Goal: Task Accomplishment & Management: Manage account settings

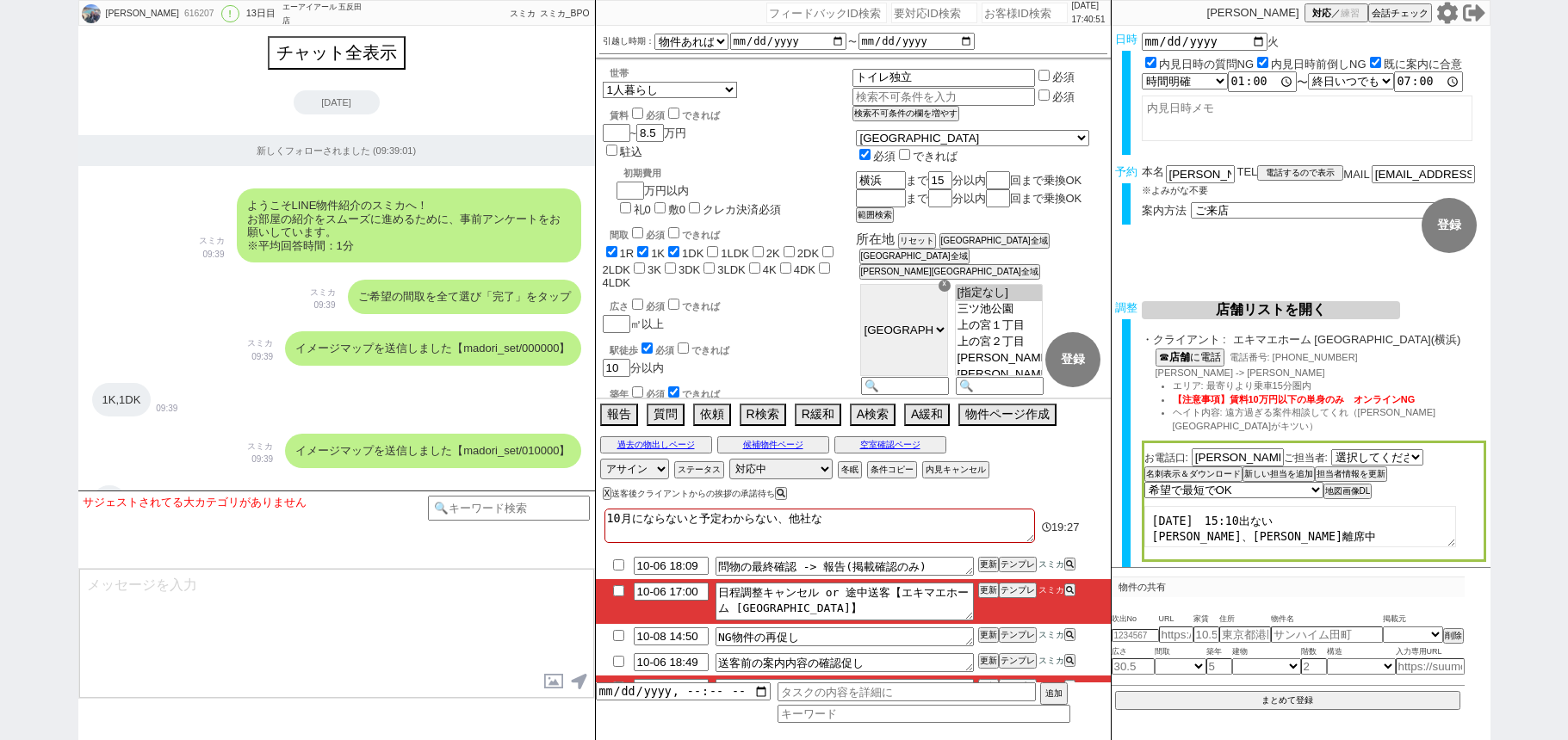
select select "15"
select select "0"
select select "14"
select select "64"
select select "65"
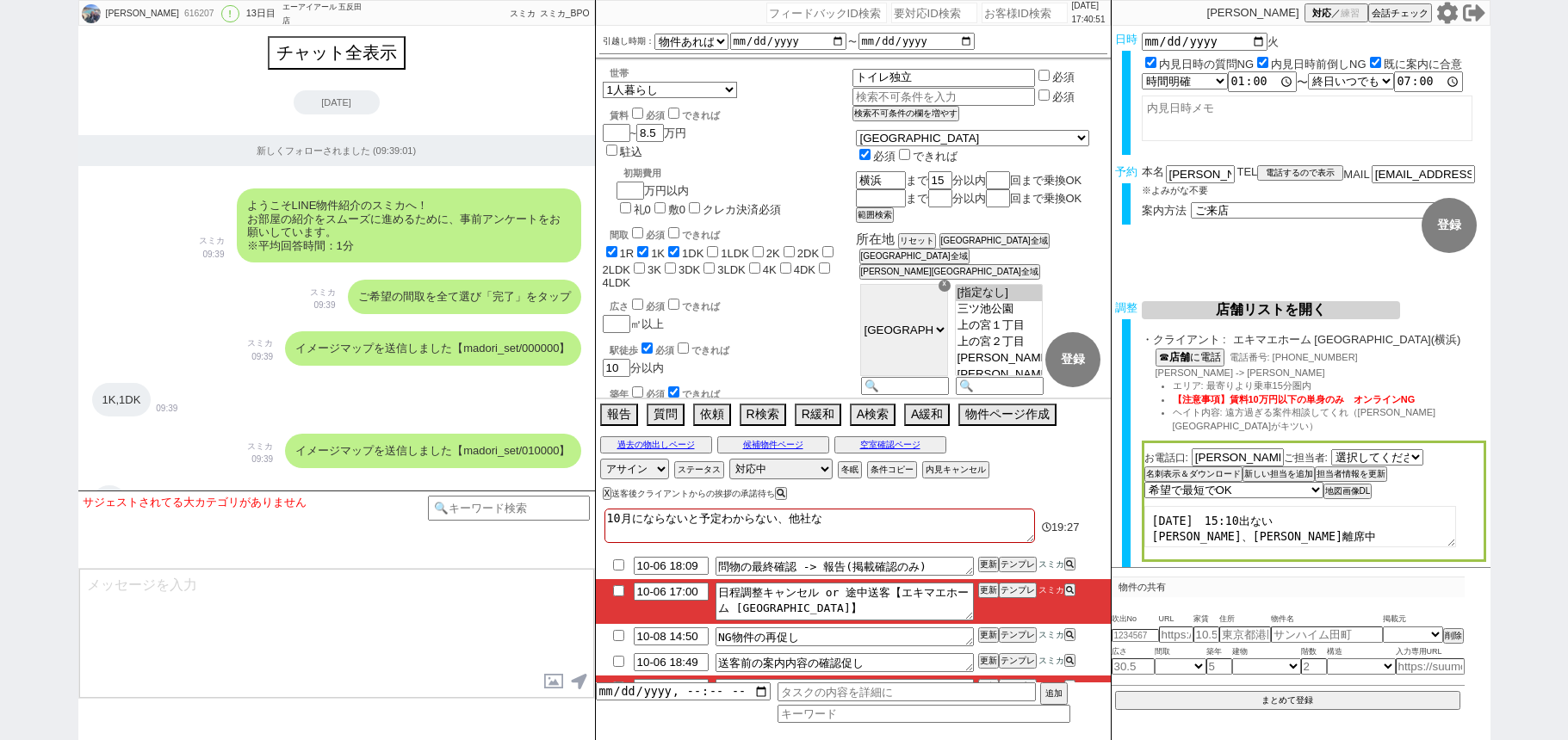
select select "66"
select select "67"
select select "68"
select select "69"
select select "70"
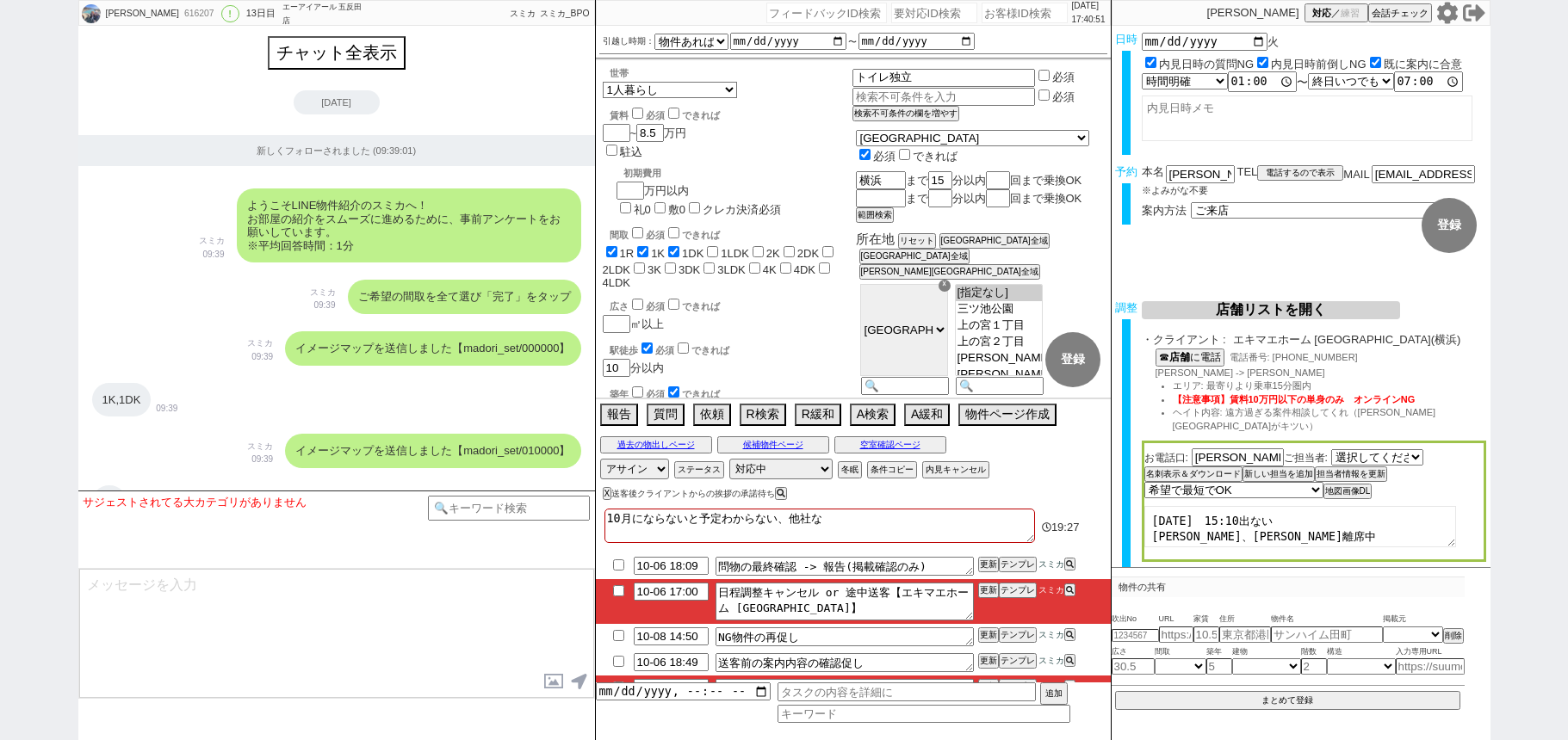
select select "71"
select select "72"
select select "73"
select select "74"
select select "75"
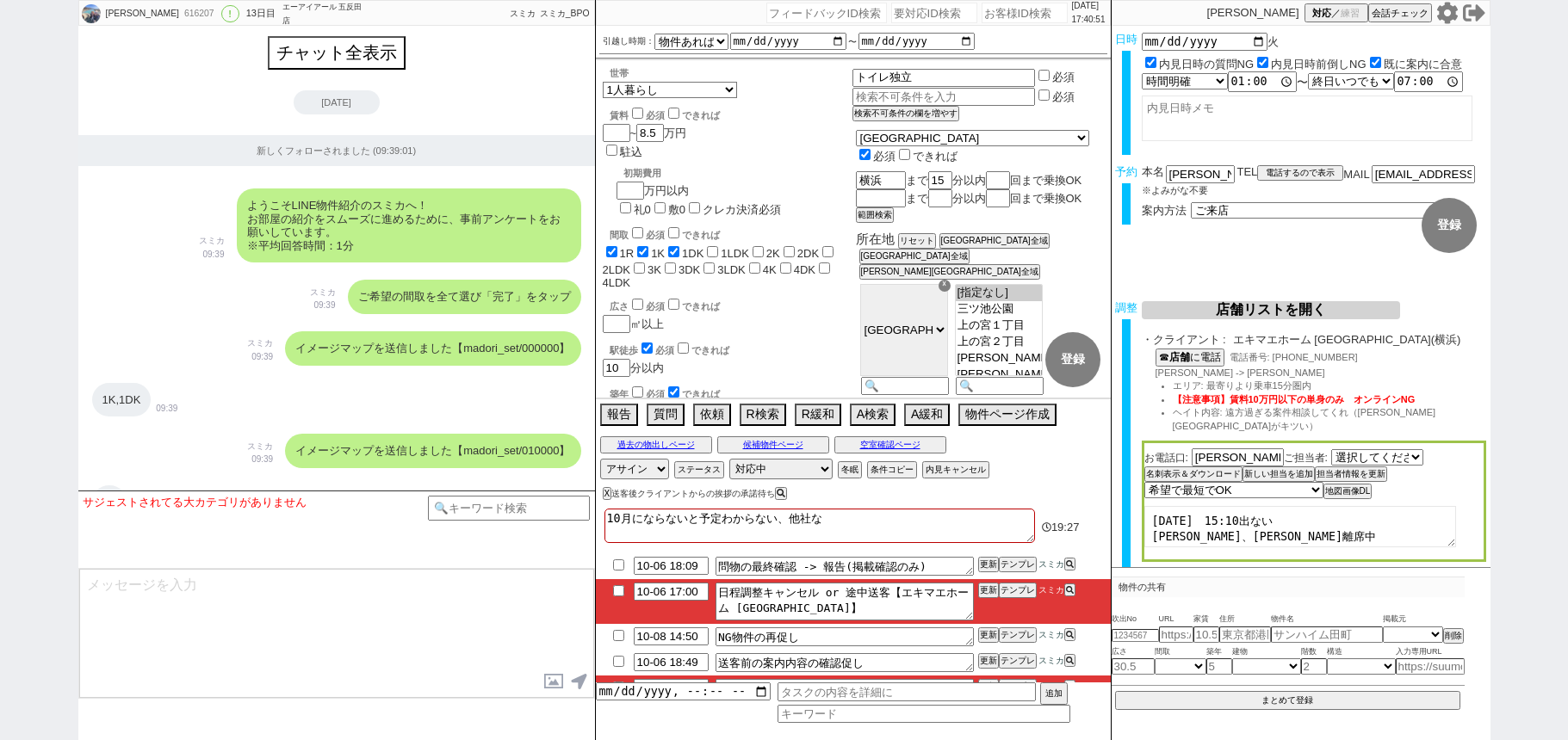
select select "76"
select select "77"
select select "78"
select select "79"
select select "80"
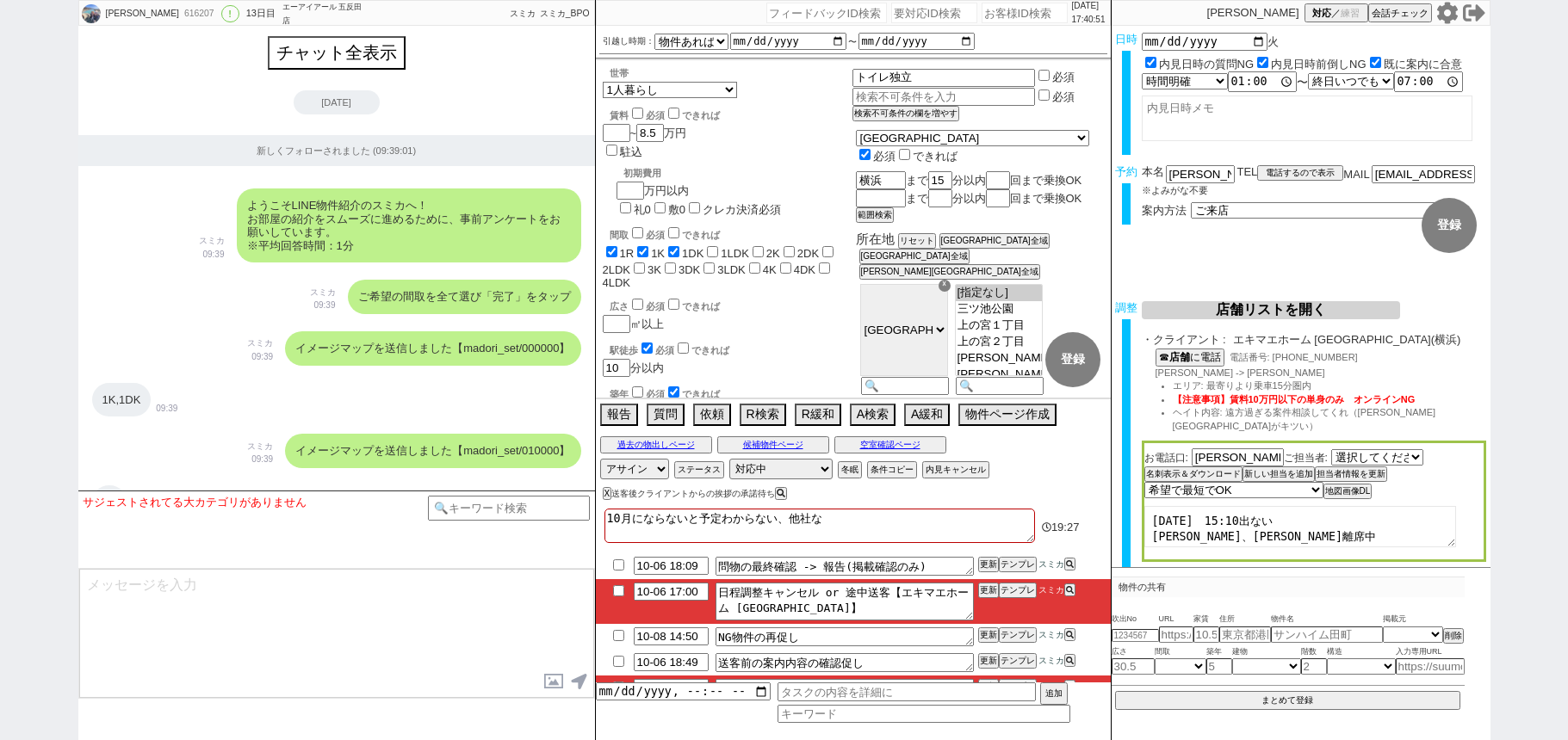
select select "81"
select select "82"
select select "83"
select select "84"
select select "85"
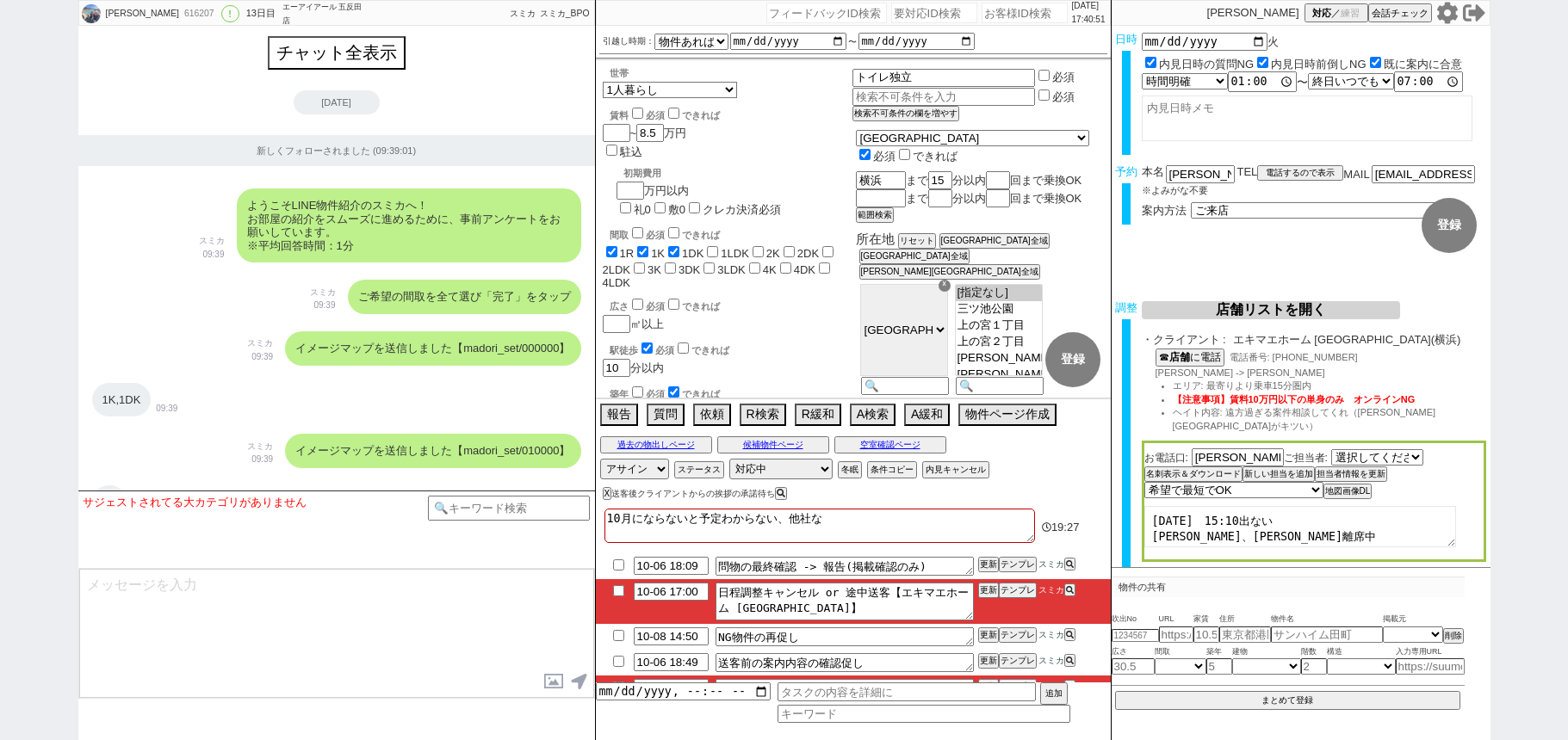
select select "86"
select select "87"
select select "88"
select select "89"
select select "90"
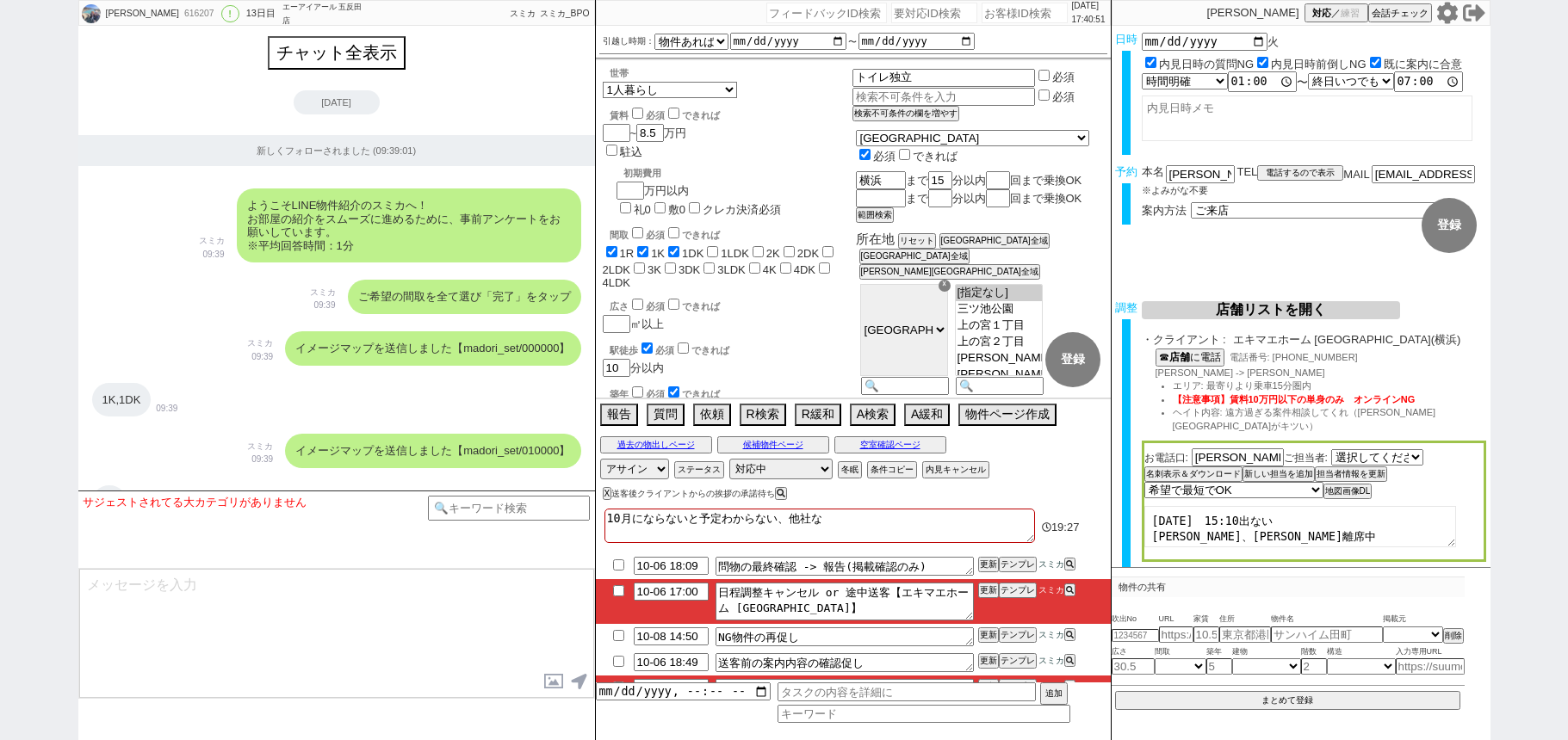
select select "91"
select select "92"
select select "93"
select select "94"
select select "95"
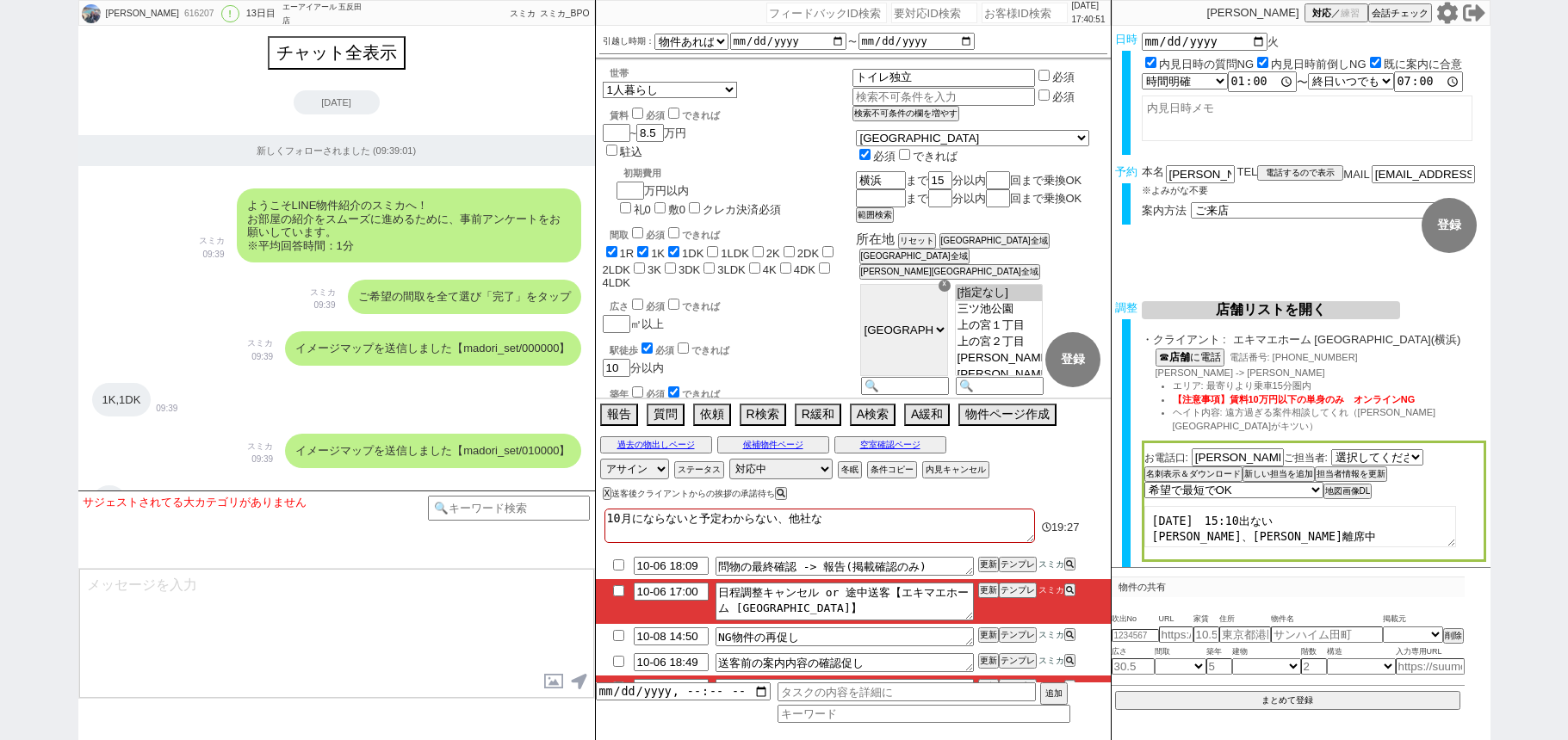
select select "96"
select select "97"
select select "98"
select select "99"
select select "100"
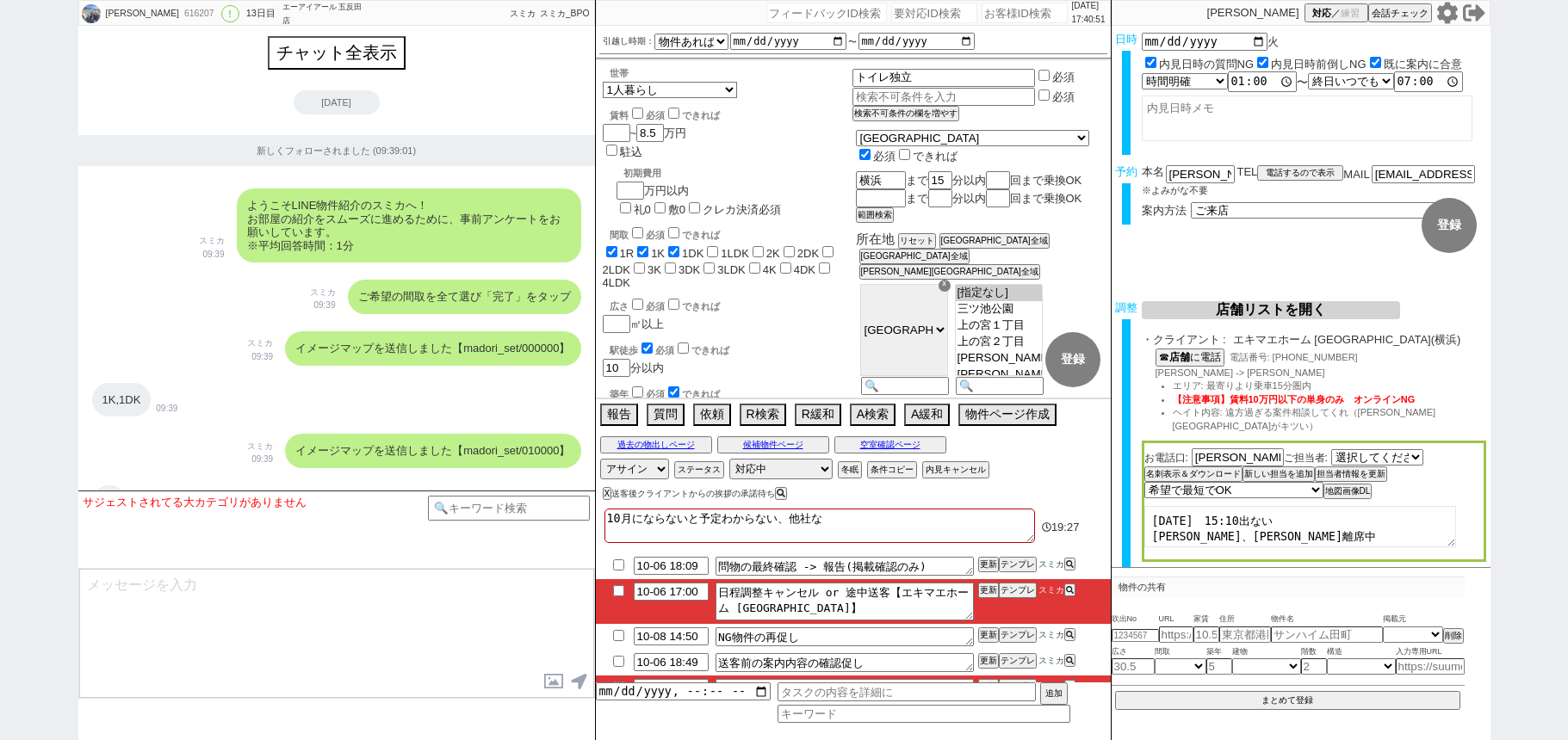
select select "101"
select select "102"
select select "103"
select select "104"
select select "105"
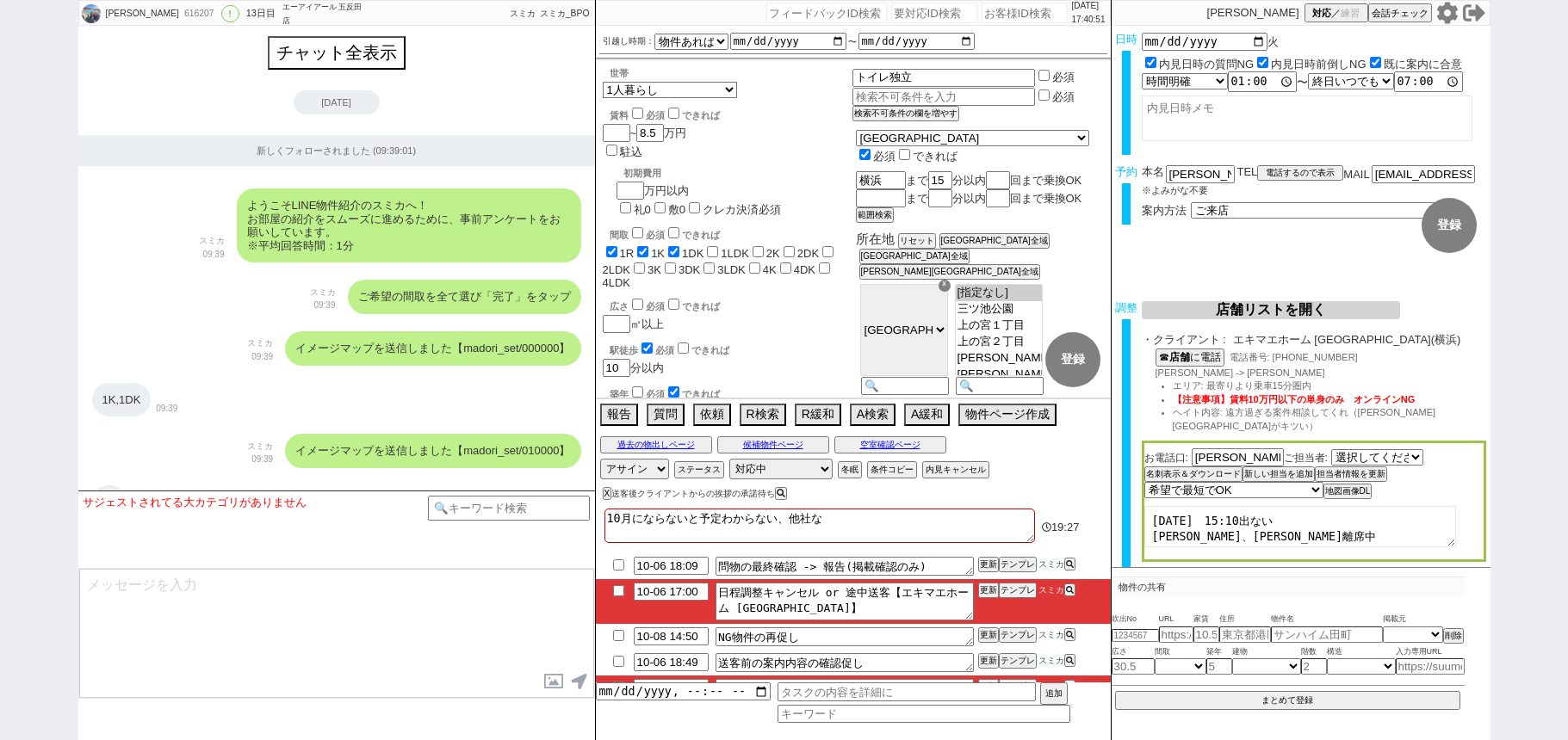
select select "108"
select select "109"
select select "110"
select select "113"
select select "115"
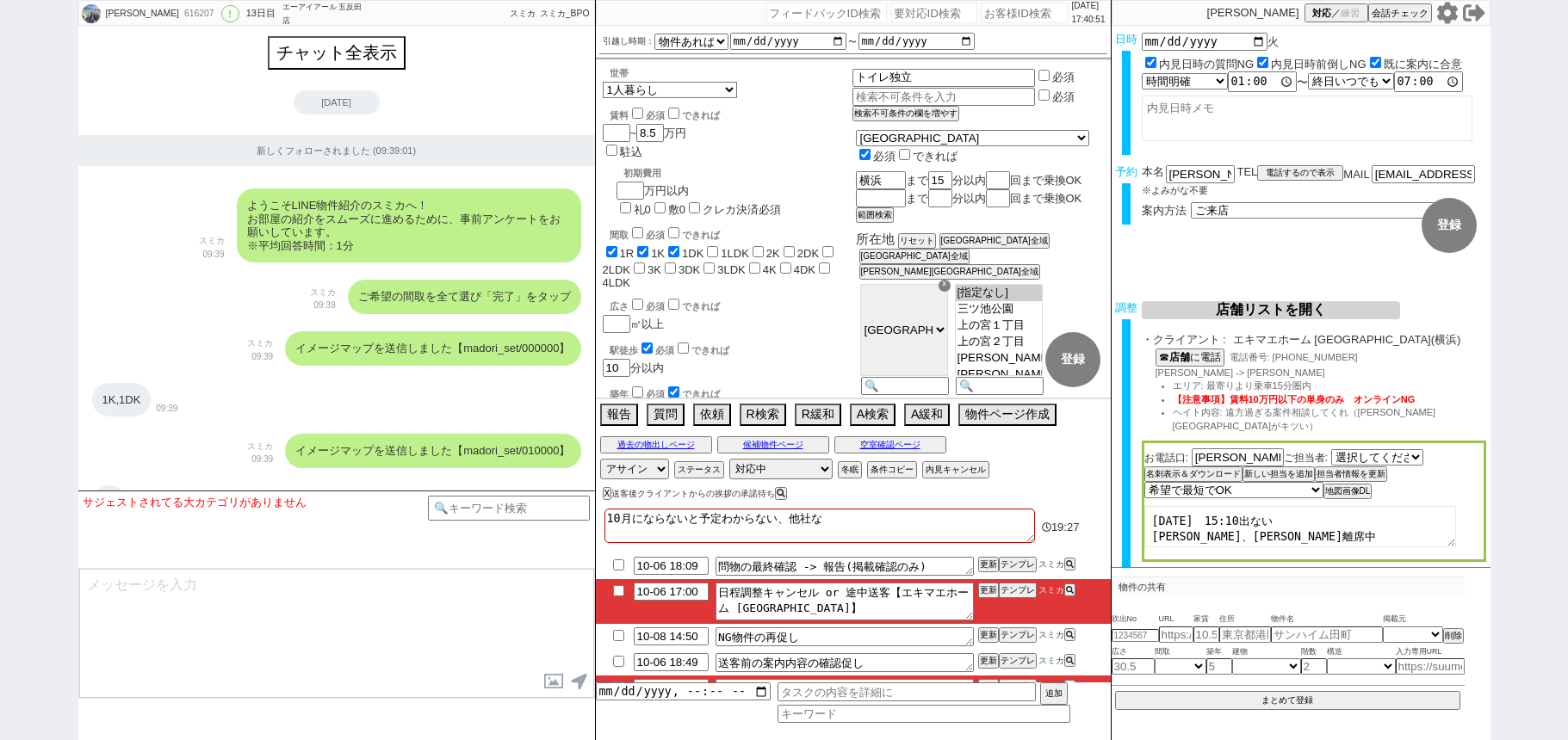
select select "116"
select select "117"
select select "118"
select select "1297"
select select "1"
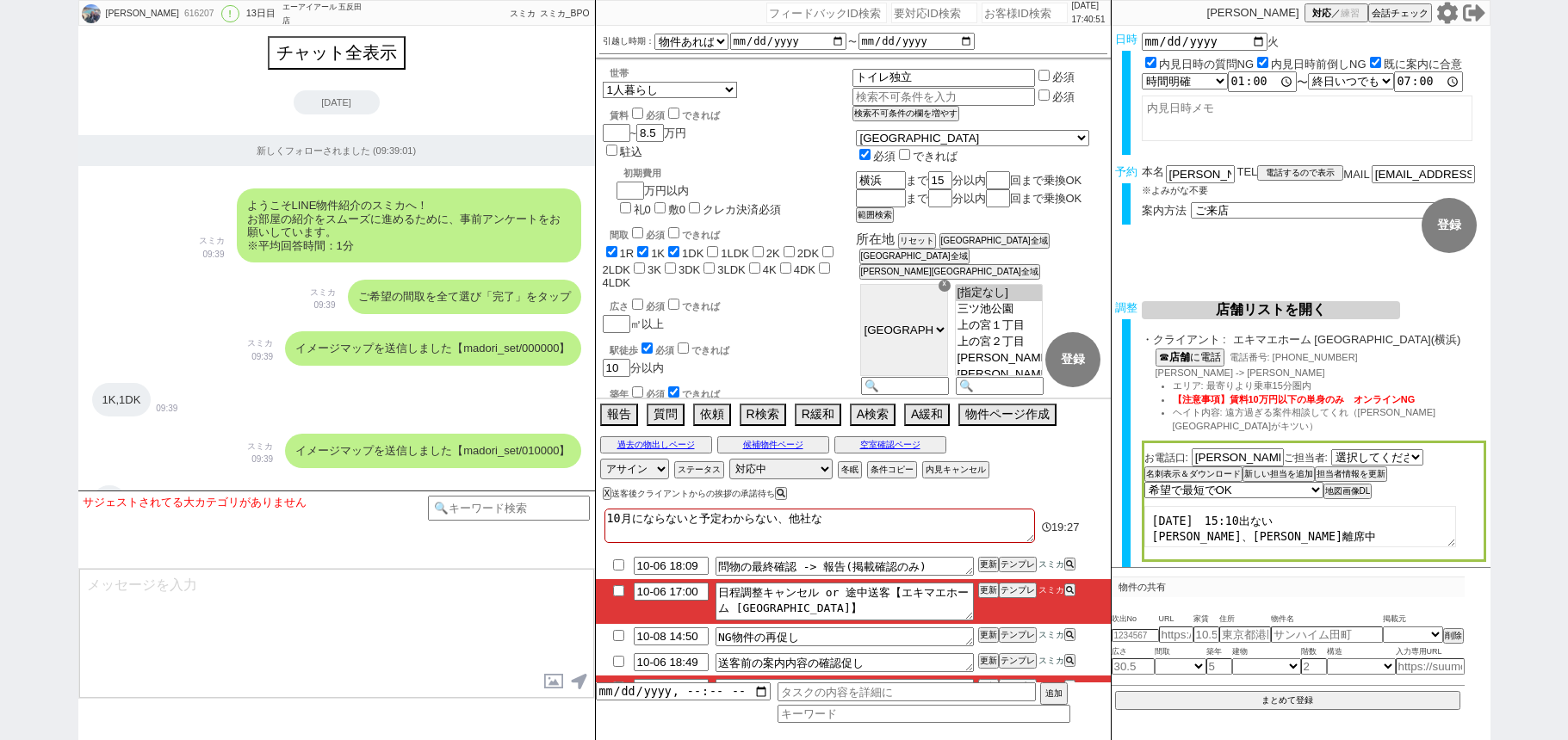
select select "6"
select select "2"
select select "1389"
select select "5"
select select "9"
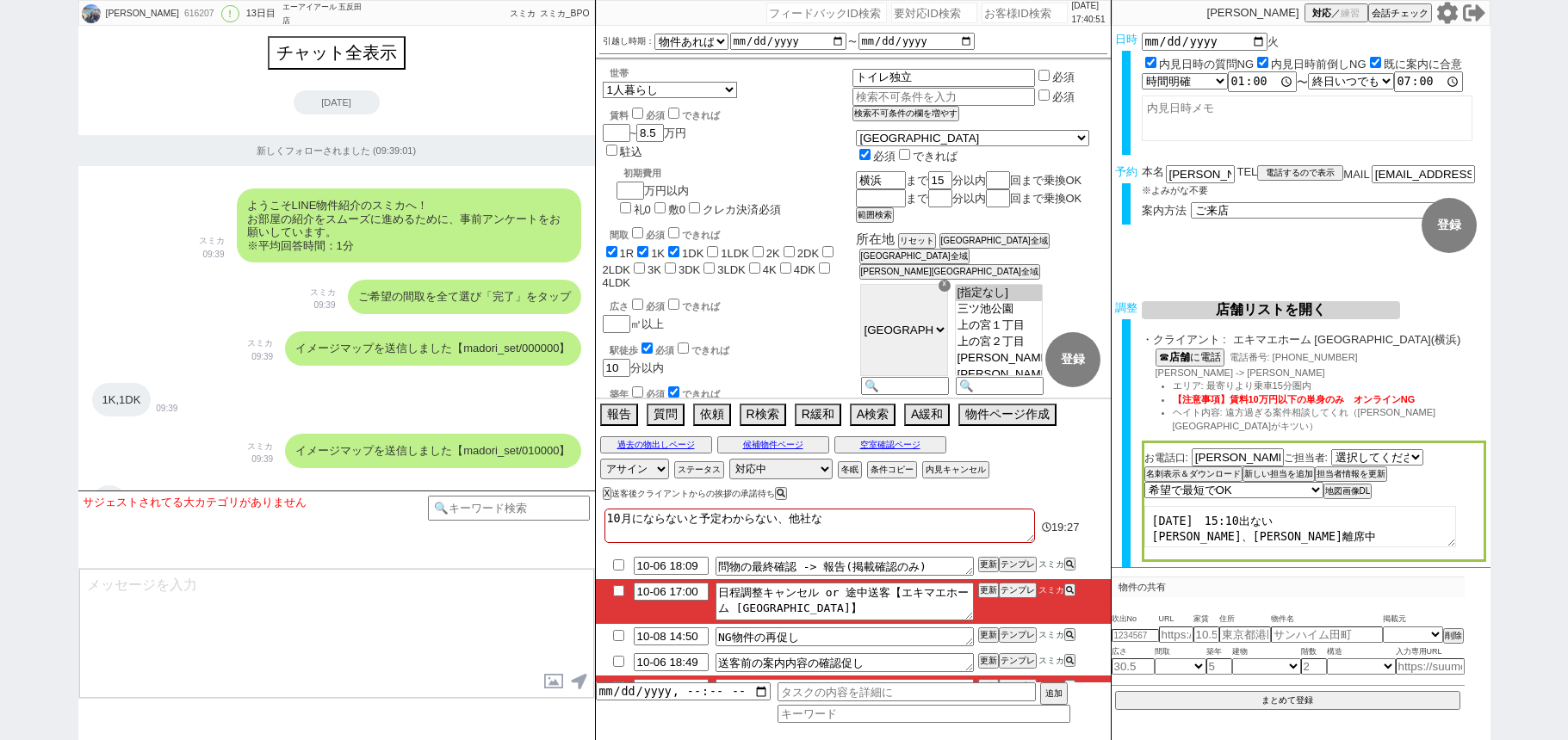
select select
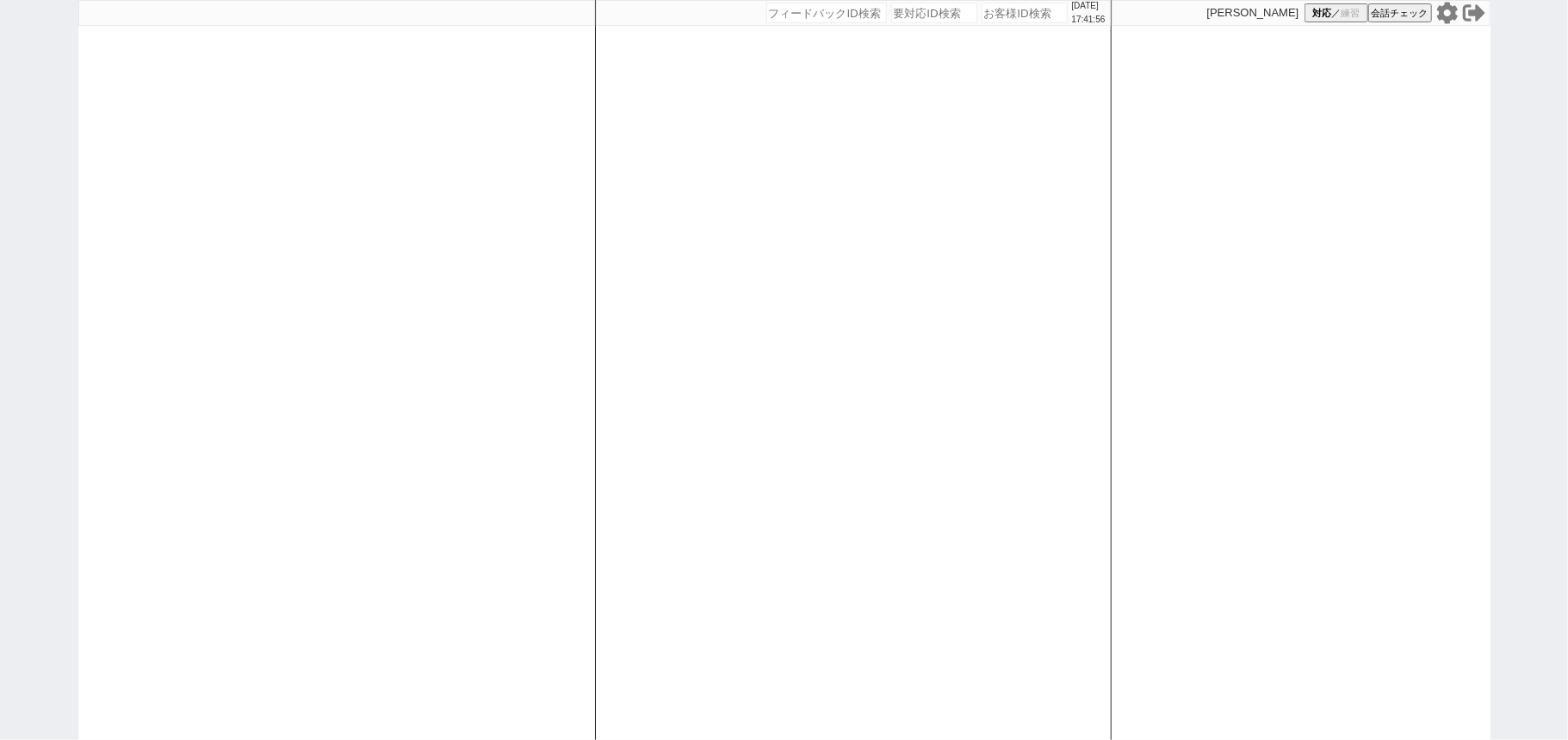
click at [1181, 262] on div "松井健太朗 対応 ／ 練習 会話チェック" at bounding box center [1300, 370] width 379 height 740
drag, startPoint x: 1181, startPoint y: 262, endPoint x: 785, endPoint y: 235, distance: 396.9
click at [785, 235] on div "2025/10/06 17:41:57 候補物件を追加してしてください 紹介した物件一覧 他社物件を追加する 空室確認ページに追加・削除 紹介した物件一覧 他…" at bounding box center [784, 370] width 1412 height 740
click at [785, 235] on div "2025/10/06 17:41:57 候補物件を追加してしてください 紹介した物件一覧 他社物件を追加する 空室確認ページに追加・削除 紹介した物件一覧 他…" at bounding box center [853, 370] width 516 height 740
click at [726, 266] on div "2025/10/06 17:41:58 候補物件を追加してしてください 紹介した物件一覧 他社物件を追加する 空室確認ページに追加・削除 紹介した物件一覧 他…" at bounding box center [853, 370] width 516 height 740
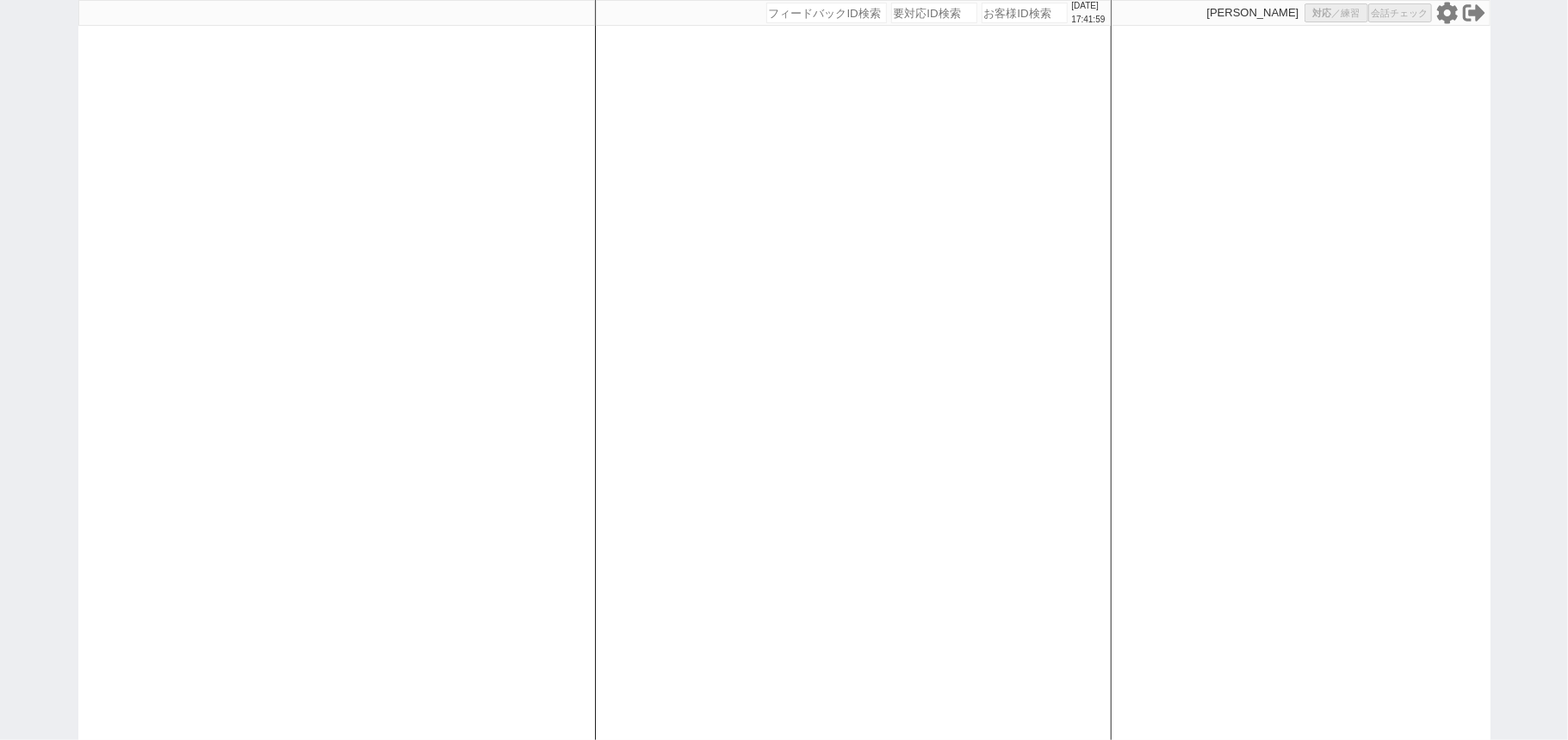
select select "1"
select select
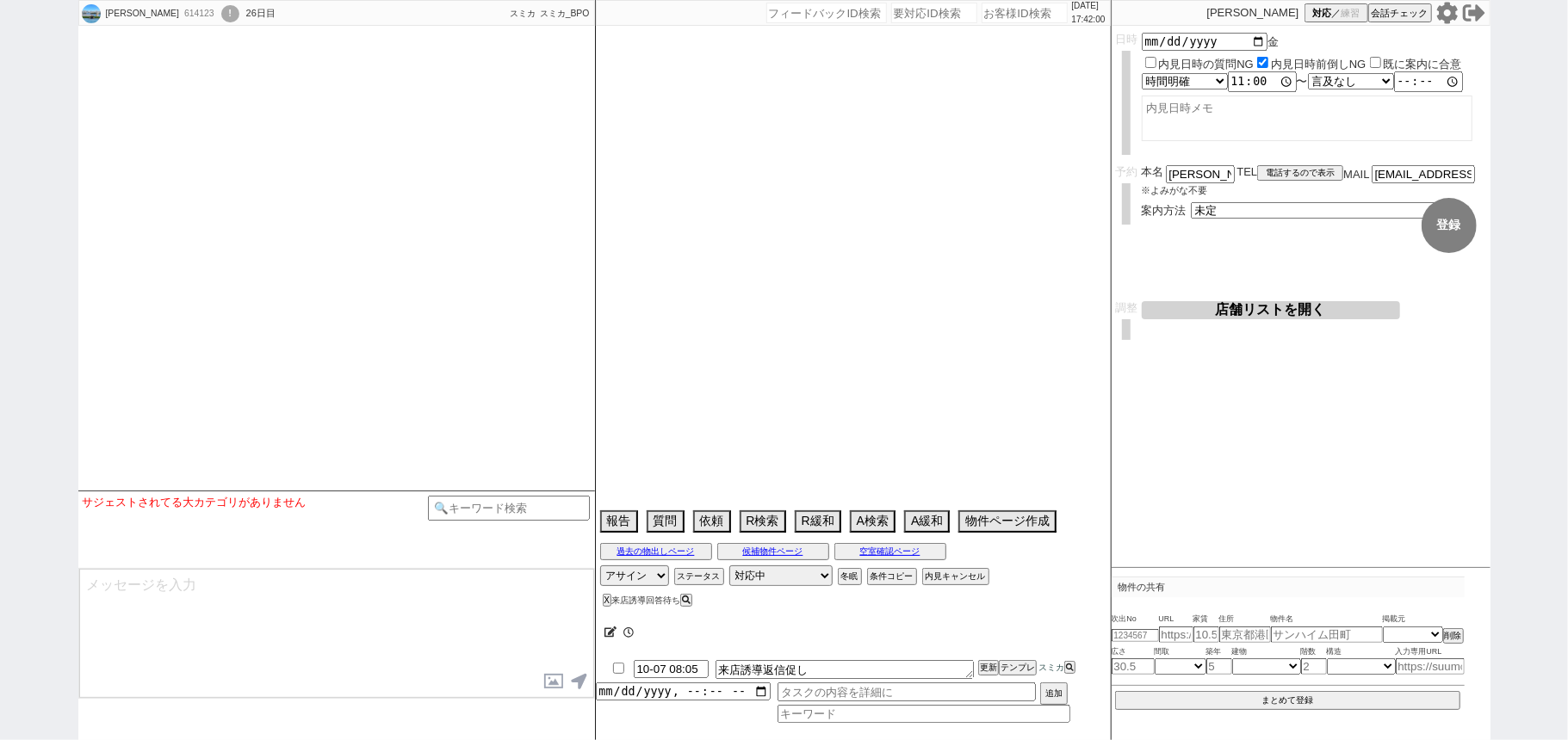
select select
select select "13"
select select "0"
select select "12"
select select "115"
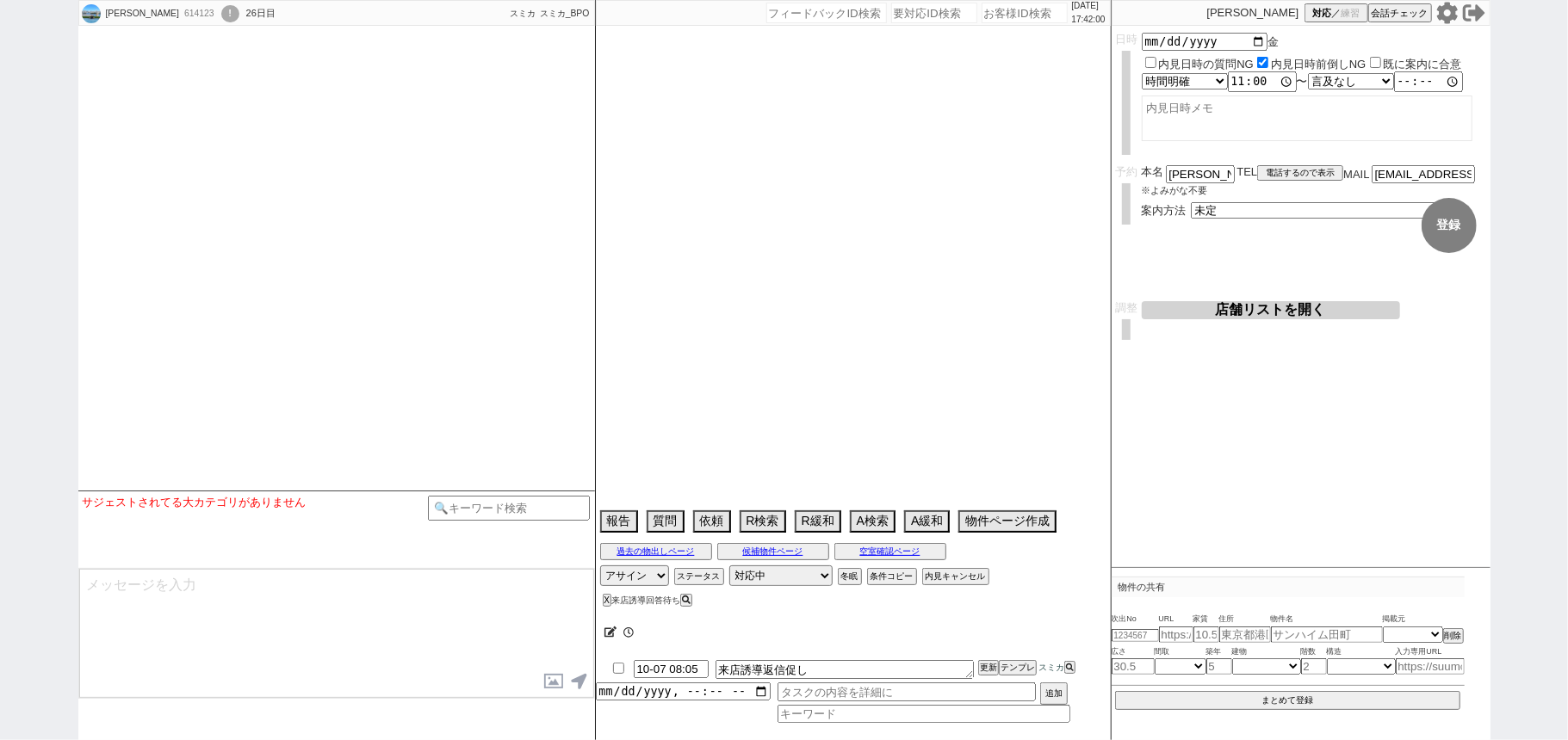
select select "2894"
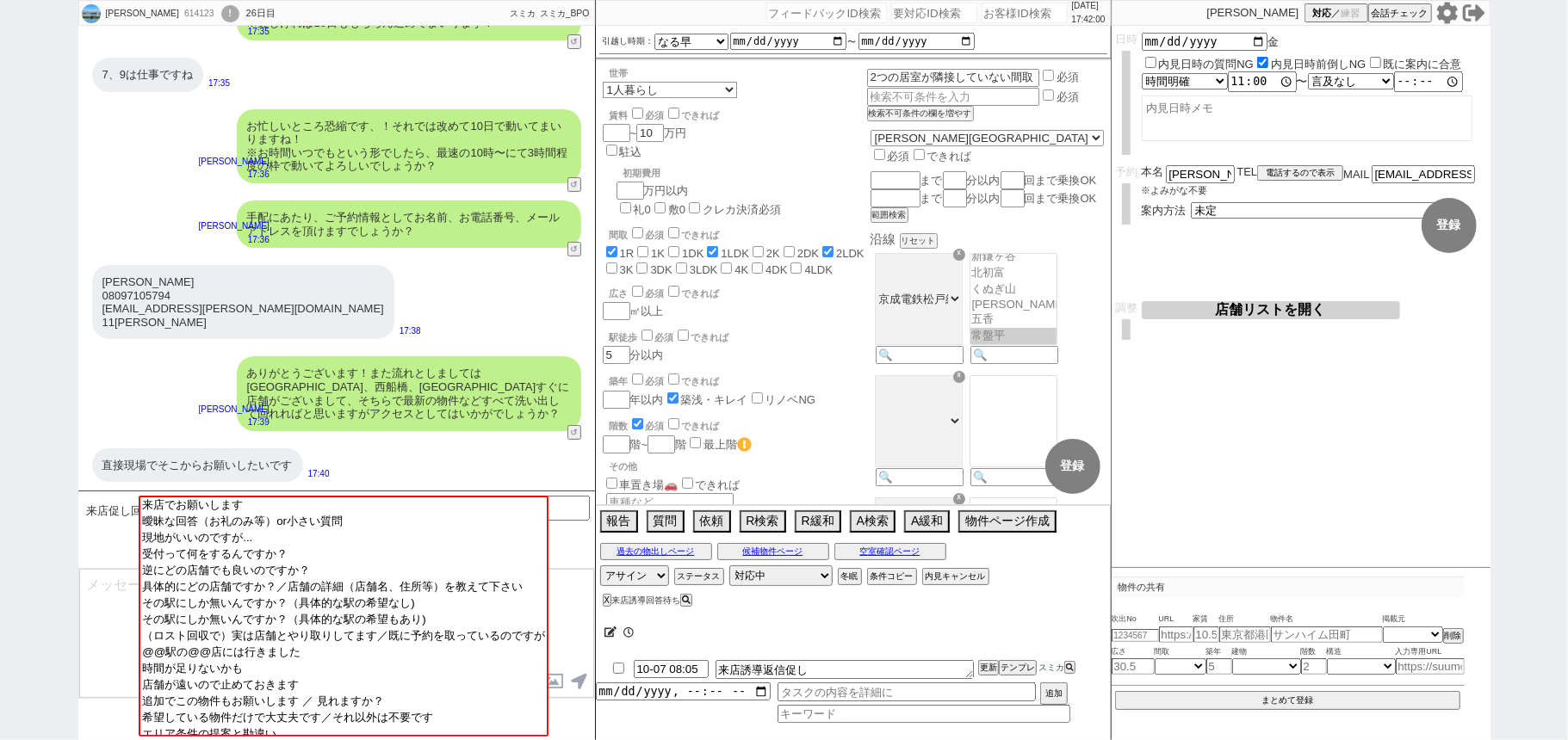
scroll to position [253, 0]
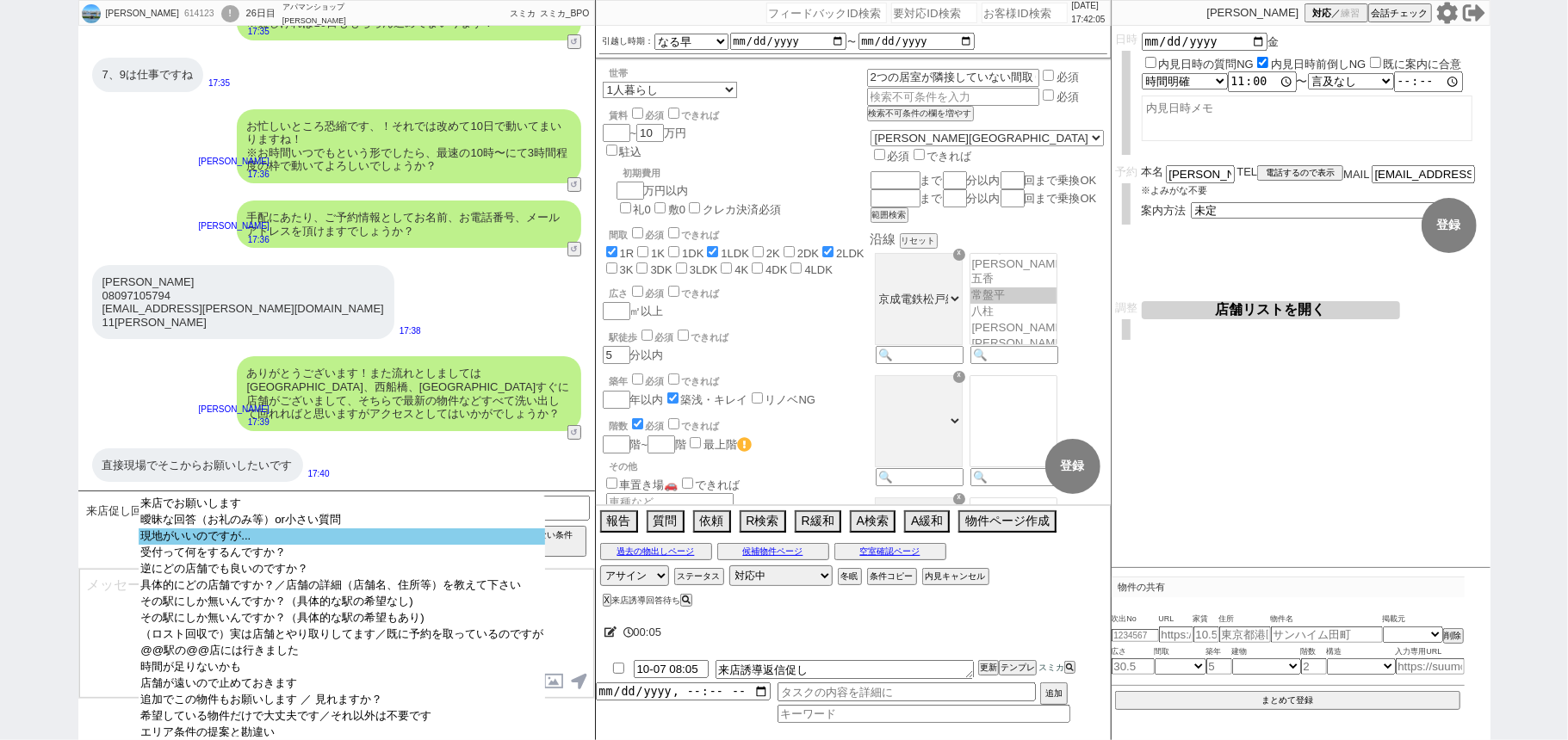
select select "現地がいいのですが..."
click at [303, 545] on option "現地がいいのですが..." at bounding box center [342, 536] width 406 height 16
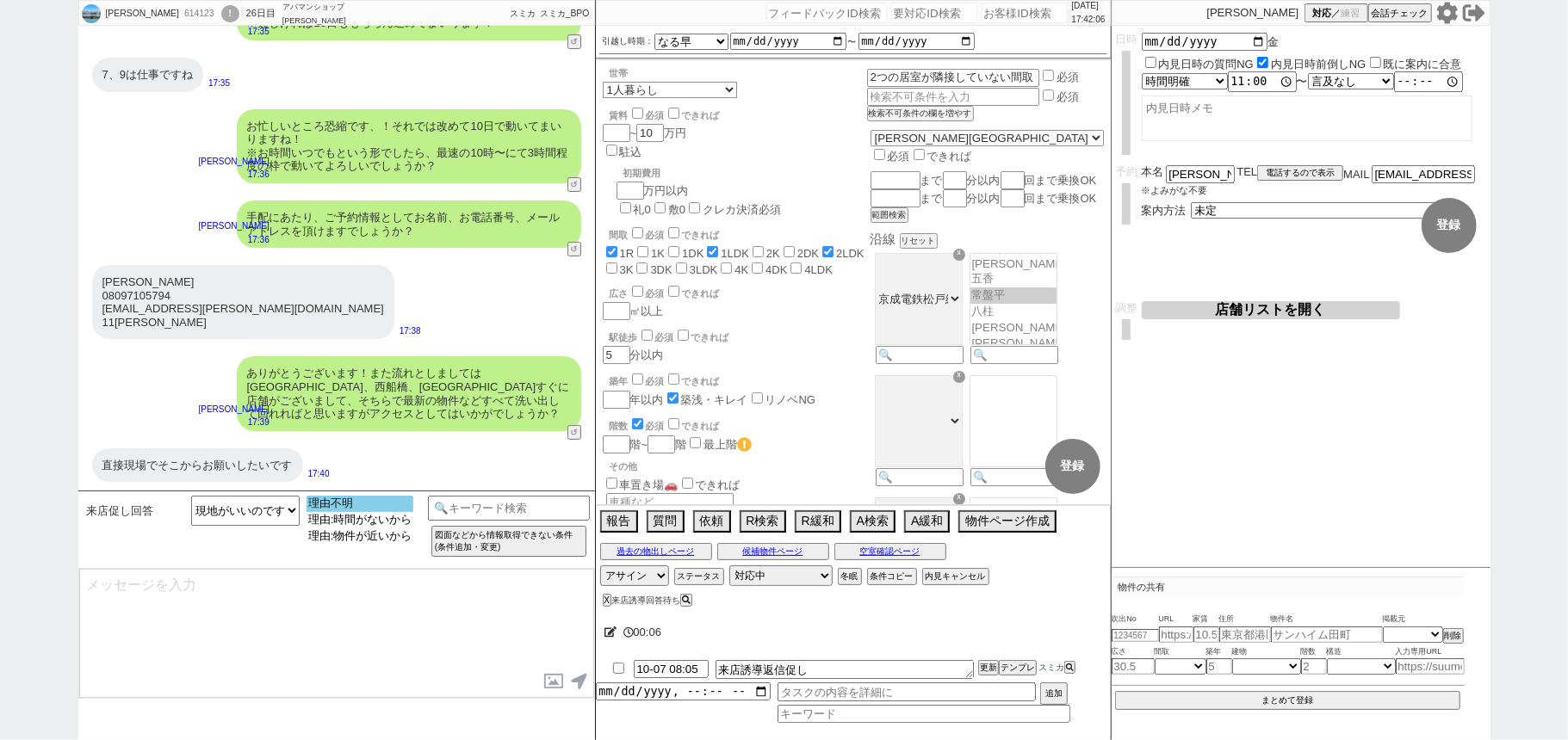
select select "理由不明"
click at [356, 504] on option "理由不明" at bounding box center [361, 503] width 108 height 16
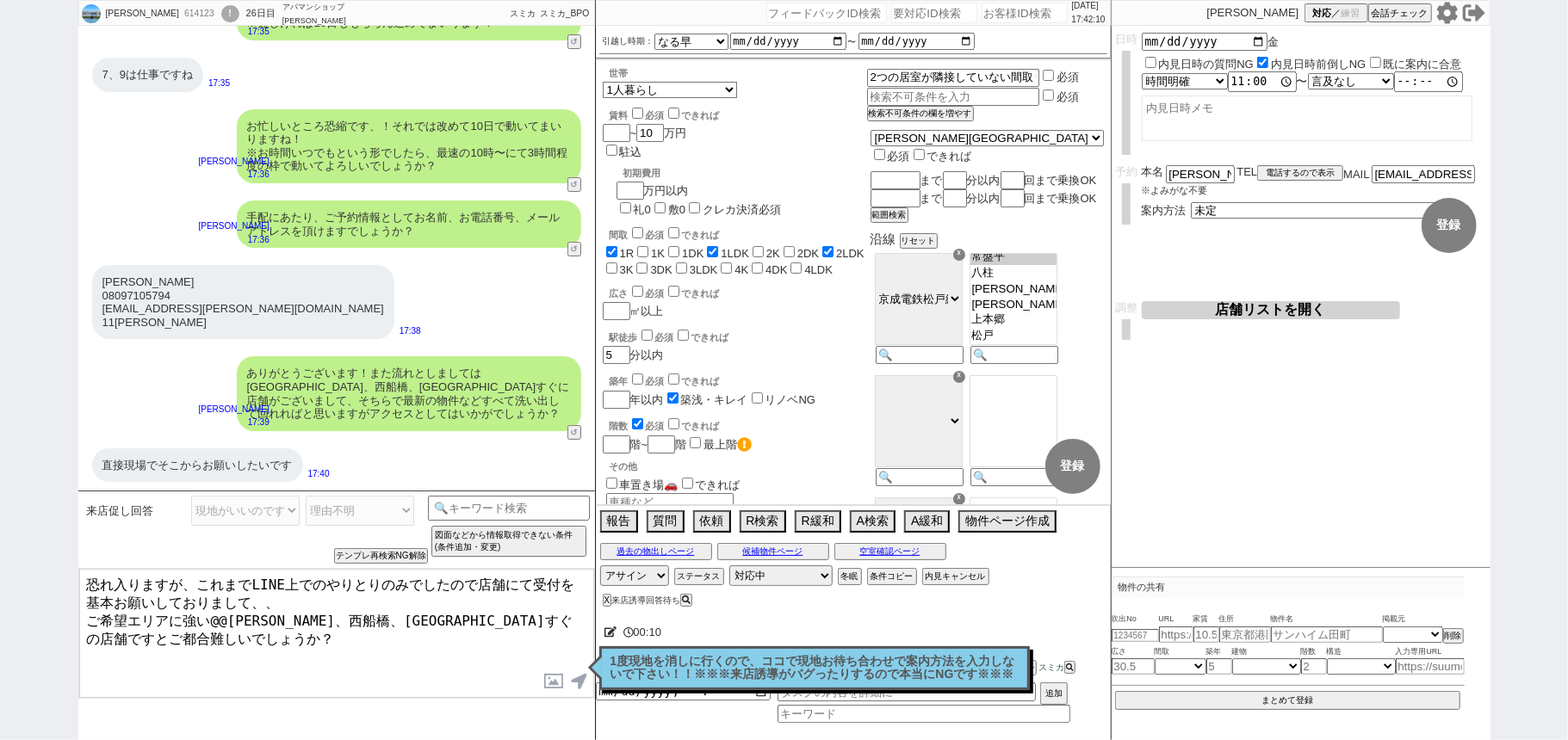
scroll to position [253, 0]
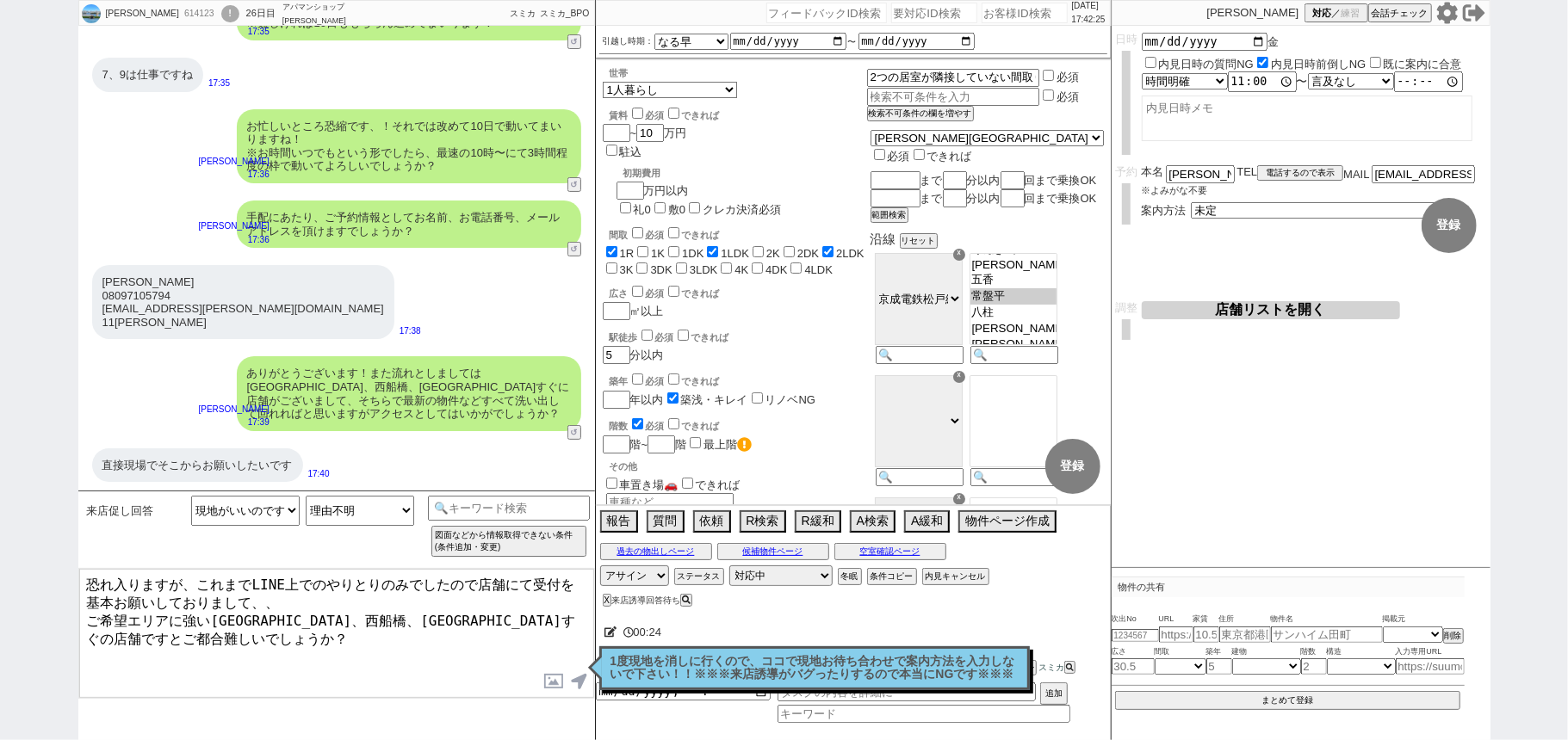
type textarea "恐れ入りますが、これまでLINE上でのやりとりのみでしたので店舗にて受付を基本お願いしておりまして、、 ご希望エリアに強い松戸、西船橋、金町駅すぐの店舗ですと…"
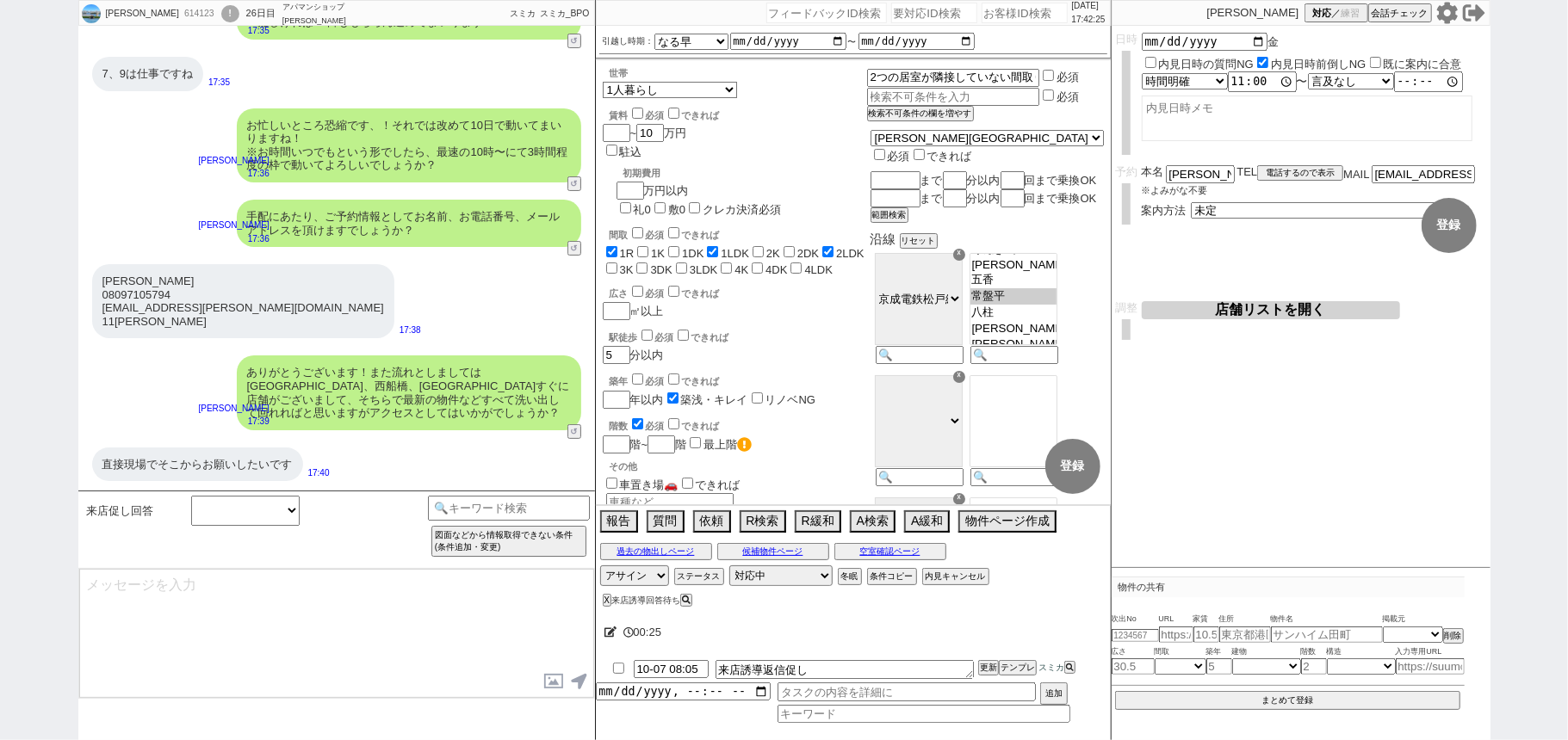
scroll to position [4954, 0]
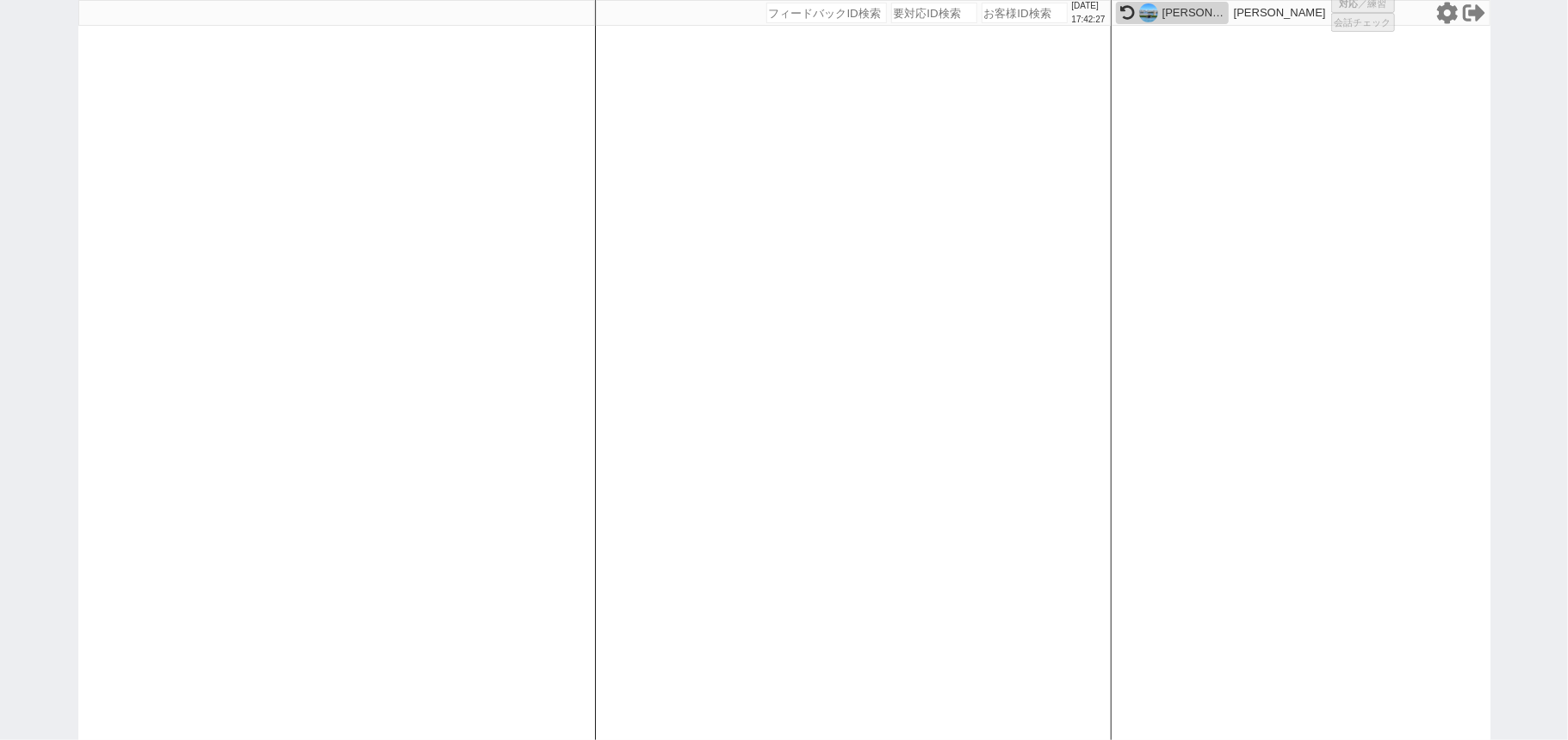
select select "1"
select select "2"
select select
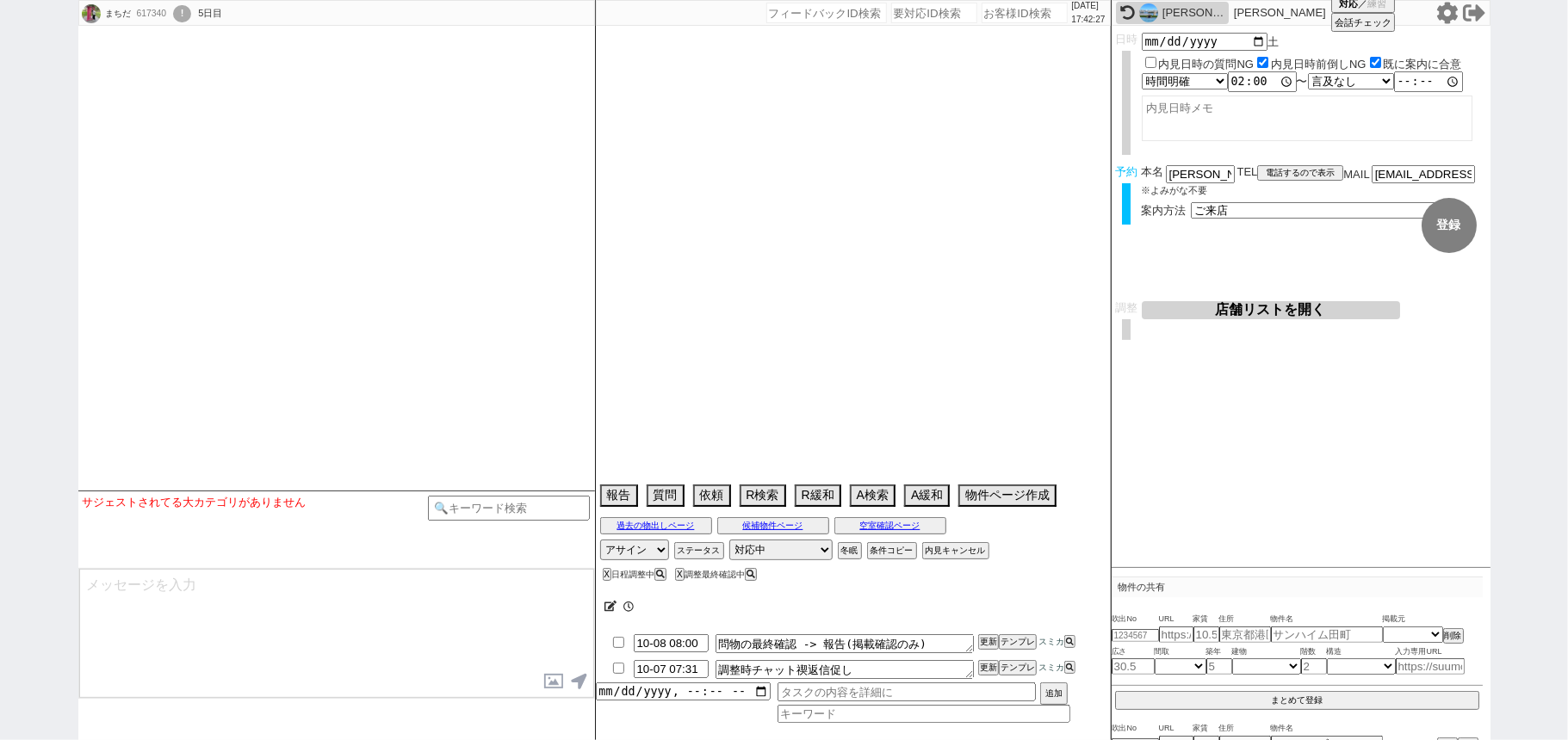
type textarea "2人で空いているところが11日14時のみ"
select select
select select "15"
select select "1"
select select "48"
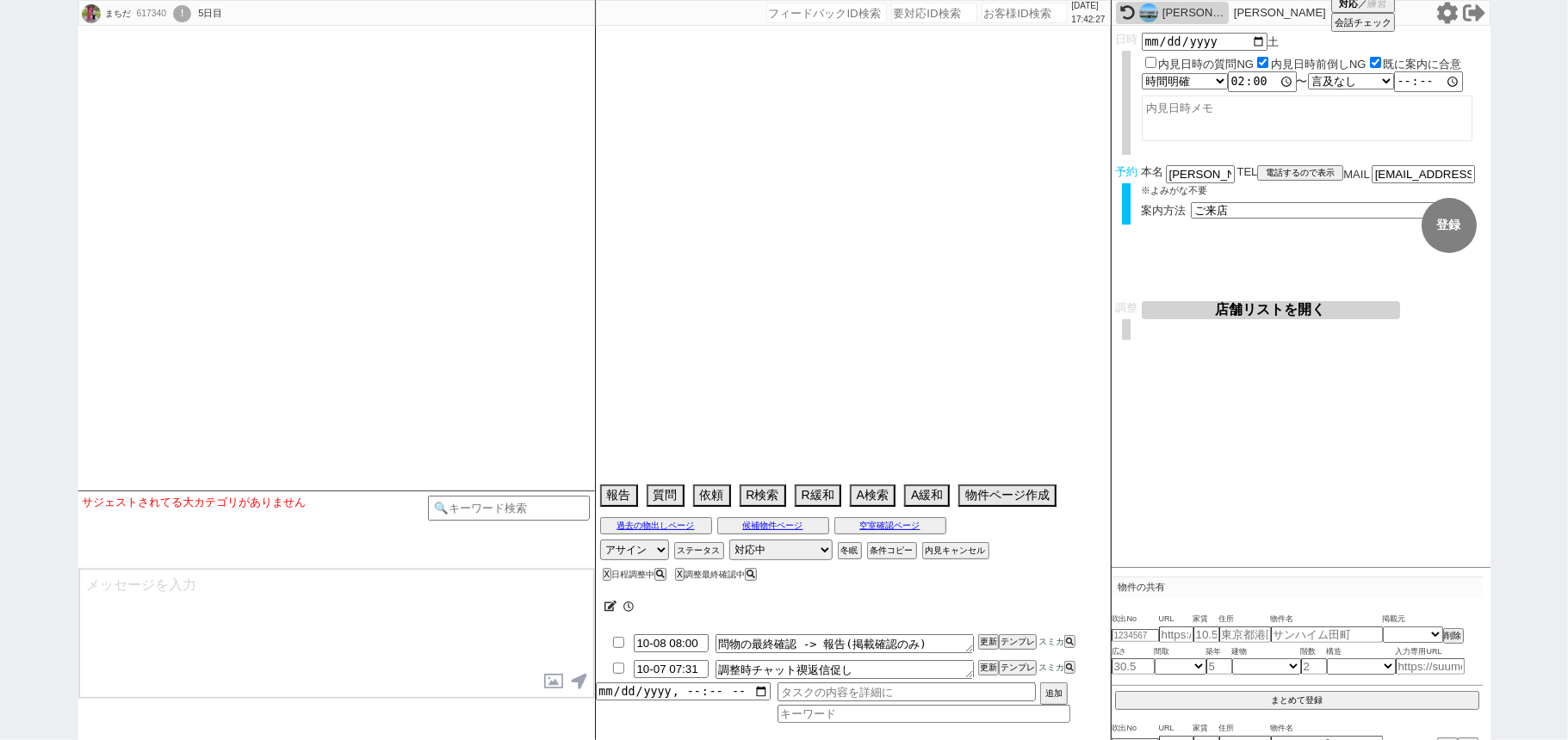
select select "1228"
select select "17"
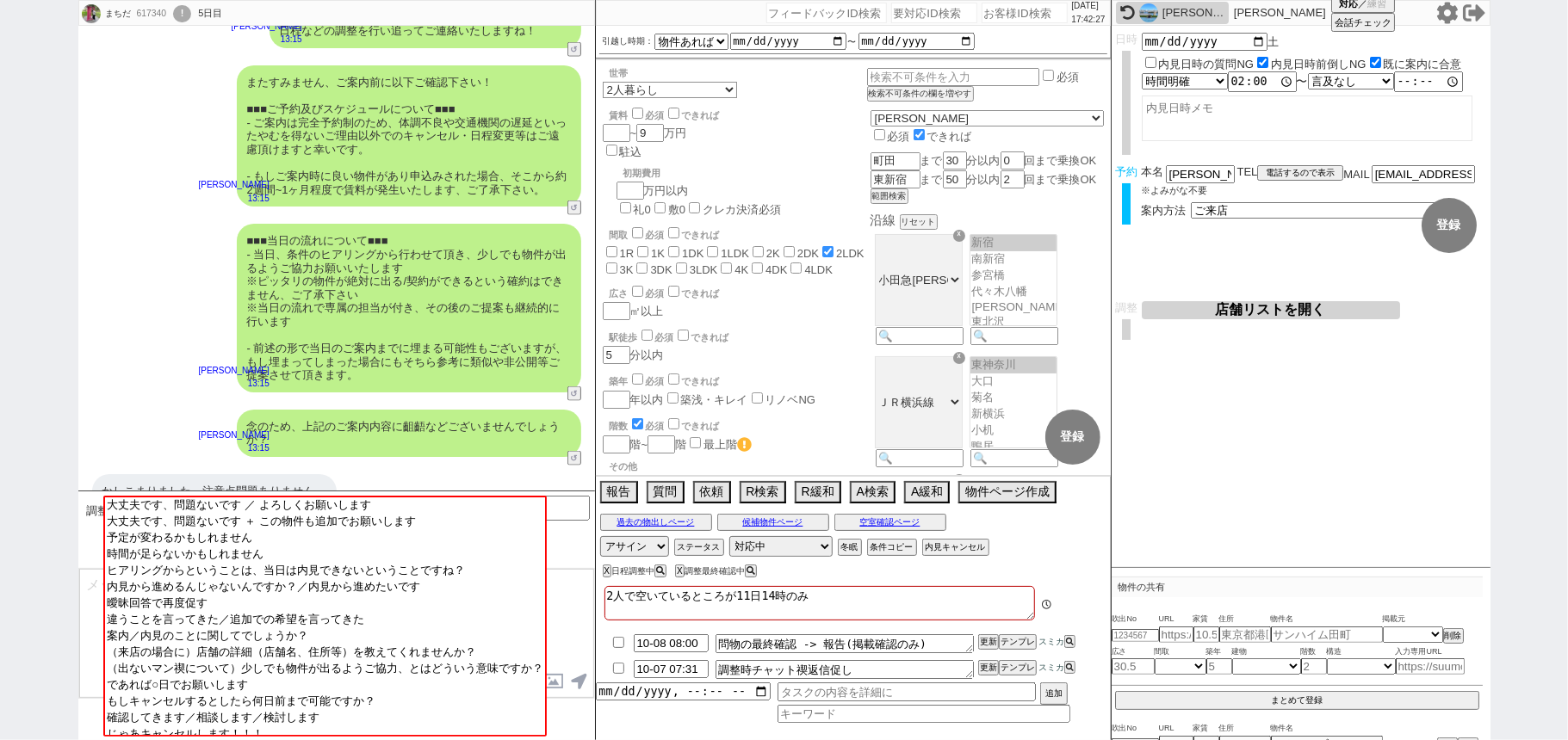
scroll to position [1691, 0]
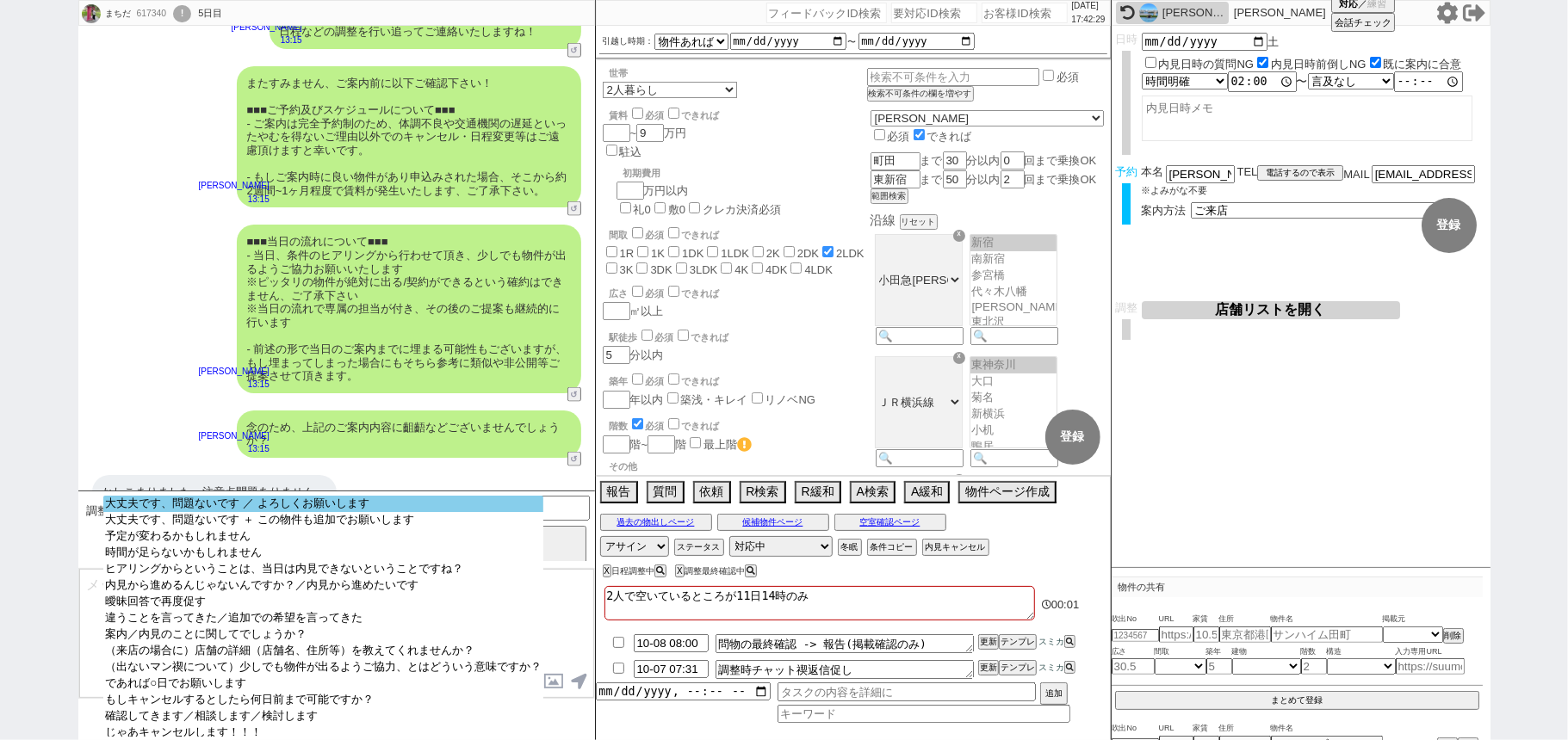
select select "大丈夫です、問題ないです ／ よろしくお願いします"
click at [276, 507] on option "大丈夫です、問題ないです ／ よろしくお願いします" at bounding box center [323, 503] width 439 height 16
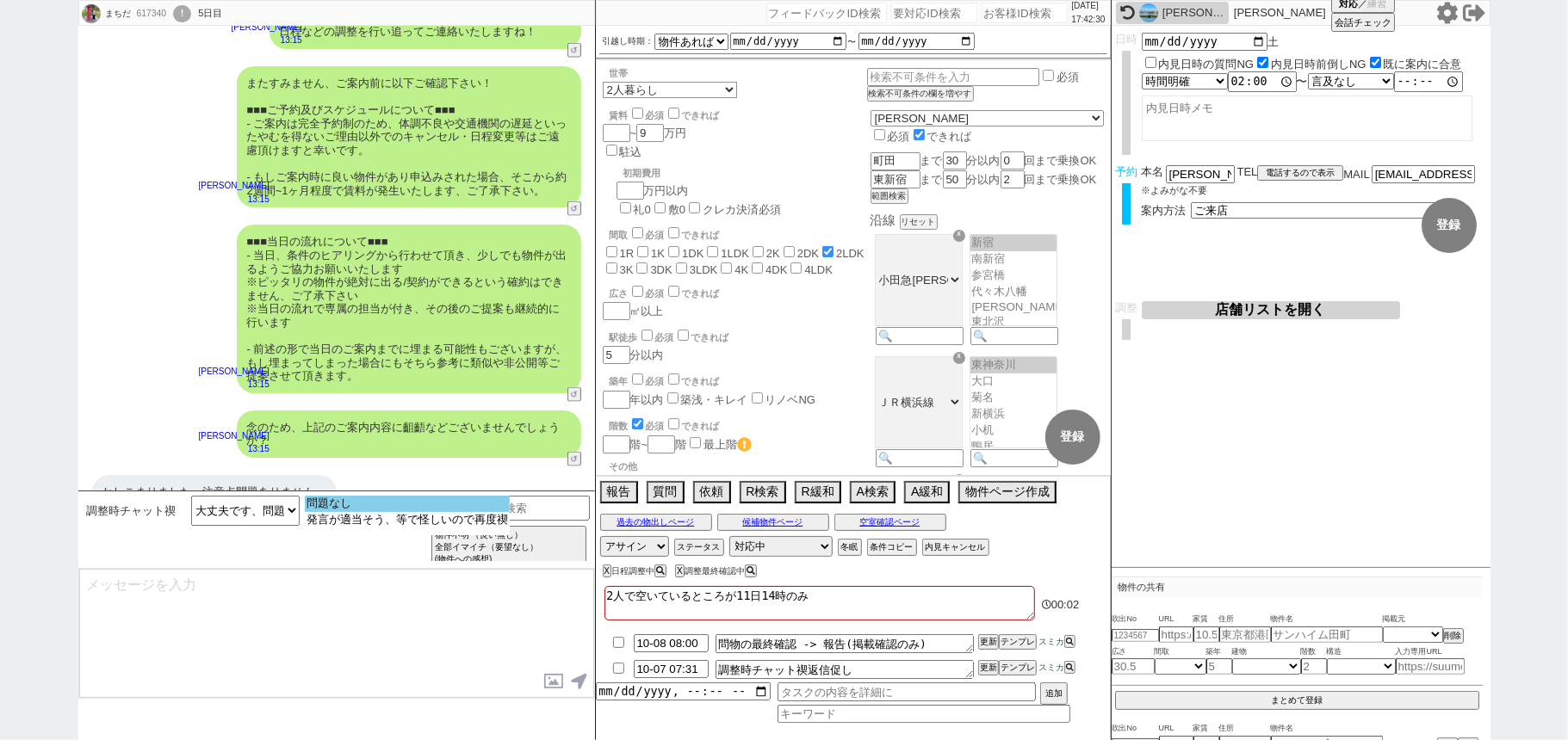
click at [343, 508] on option "問題なし" at bounding box center [406, 503] width 205 height 16
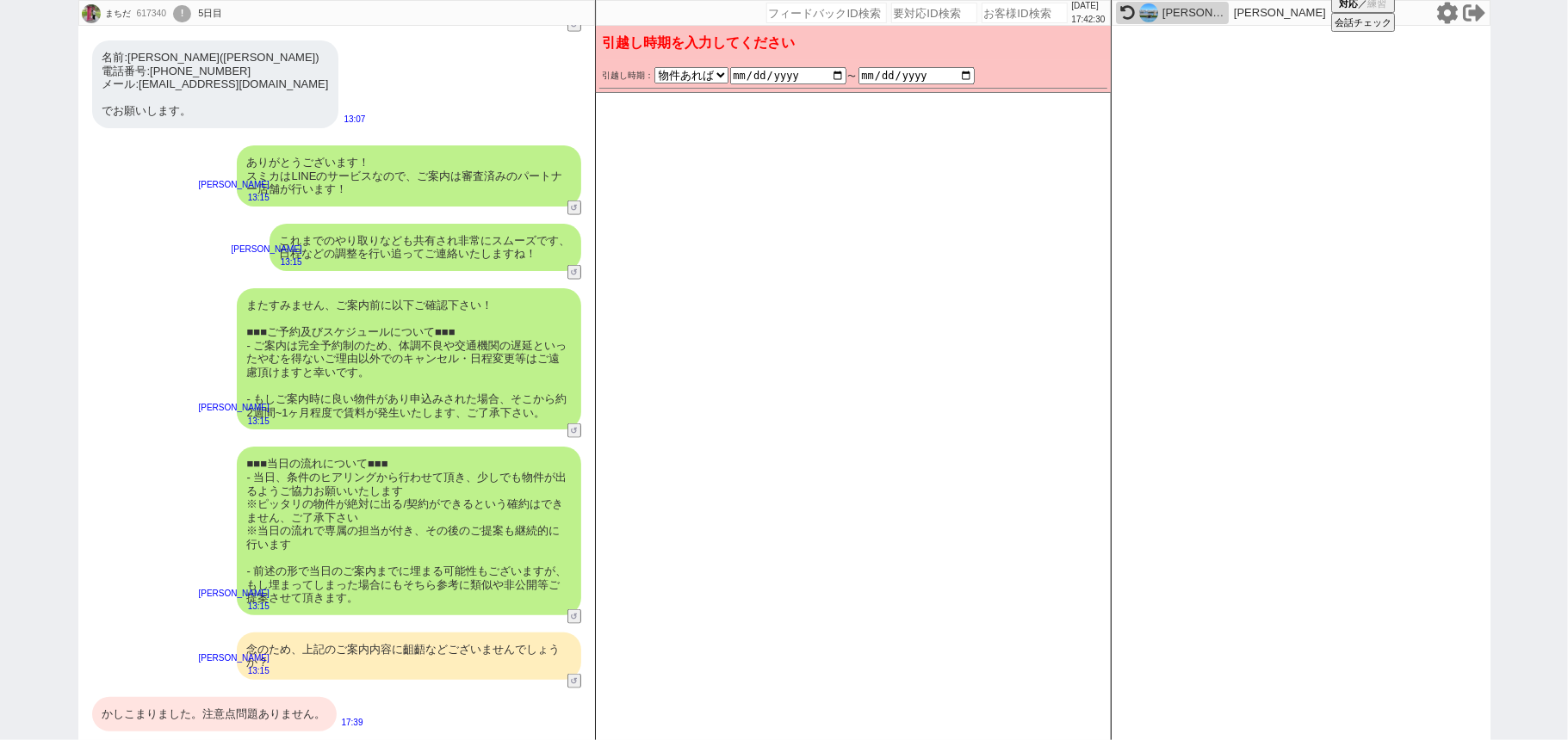
scroll to position [1441, 0]
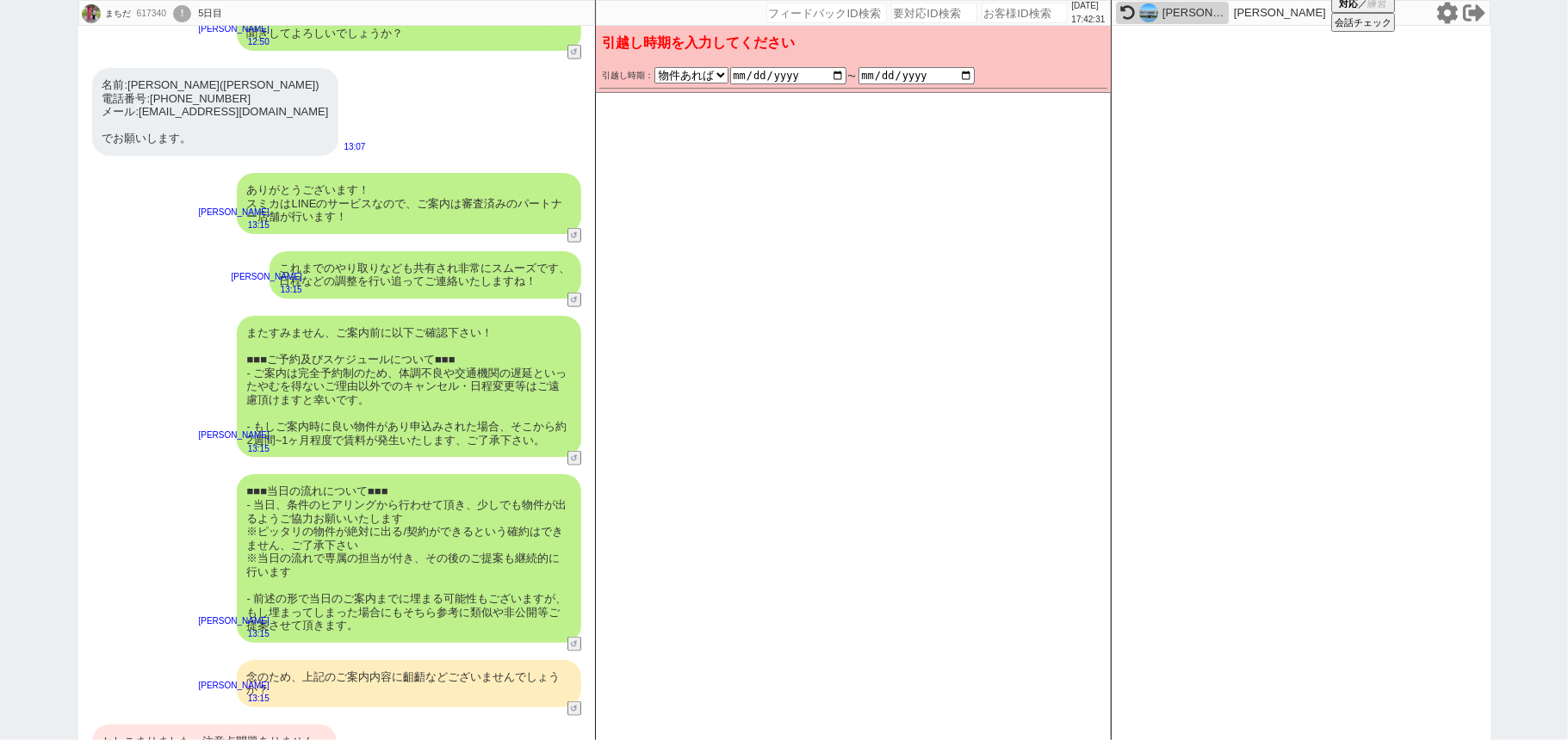
click at [243, 725] on div "かしこまりました。注意点問題ありません。" at bounding box center [214, 742] width 245 height 34
drag, startPoint x: 837, startPoint y: 72, endPoint x: 857, endPoint y: 80, distance: 21.5
click at [837, 70] on input "date" at bounding box center [788, 76] width 116 height 14
type input "2025-11-06"
checkbox input "false"
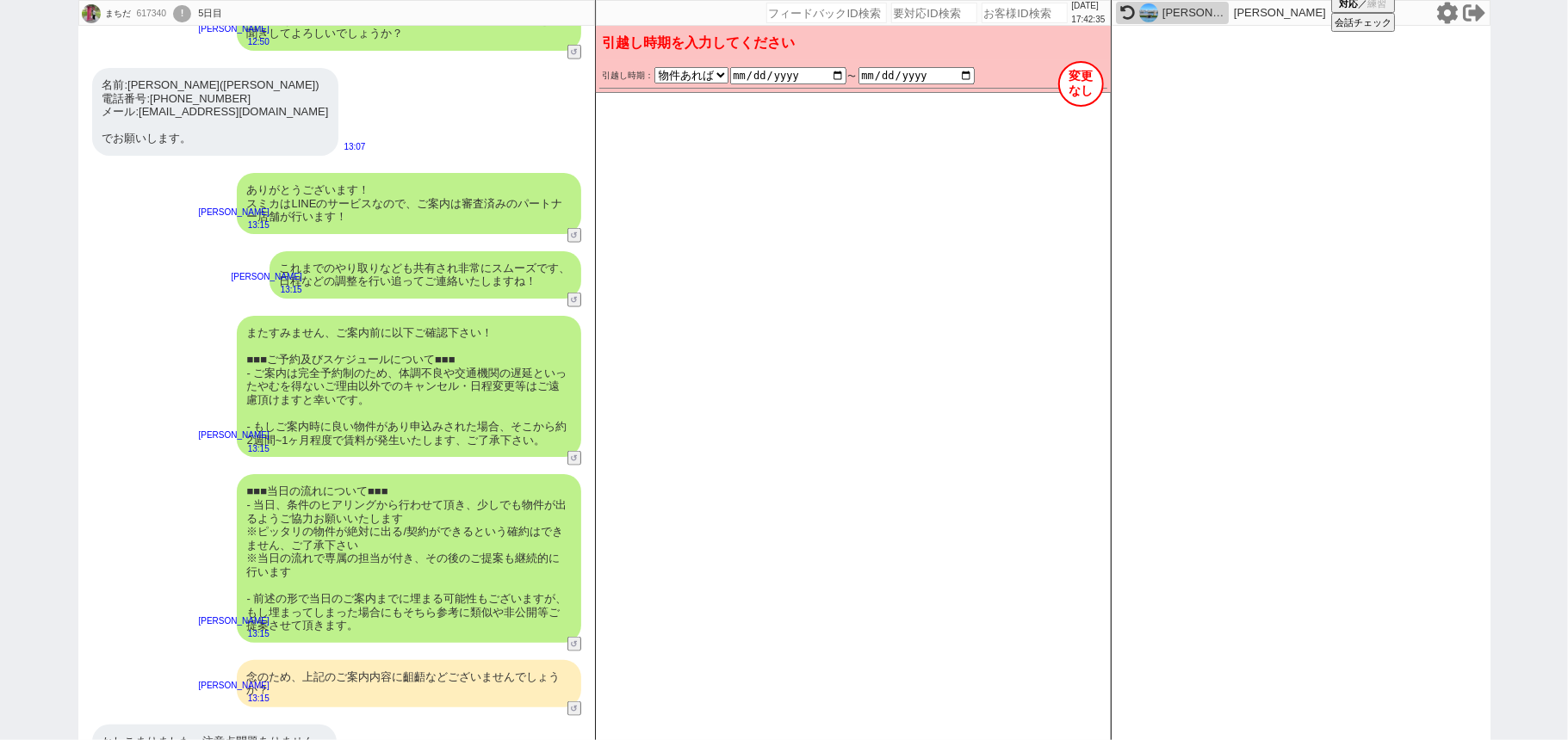
checkbox input "false"
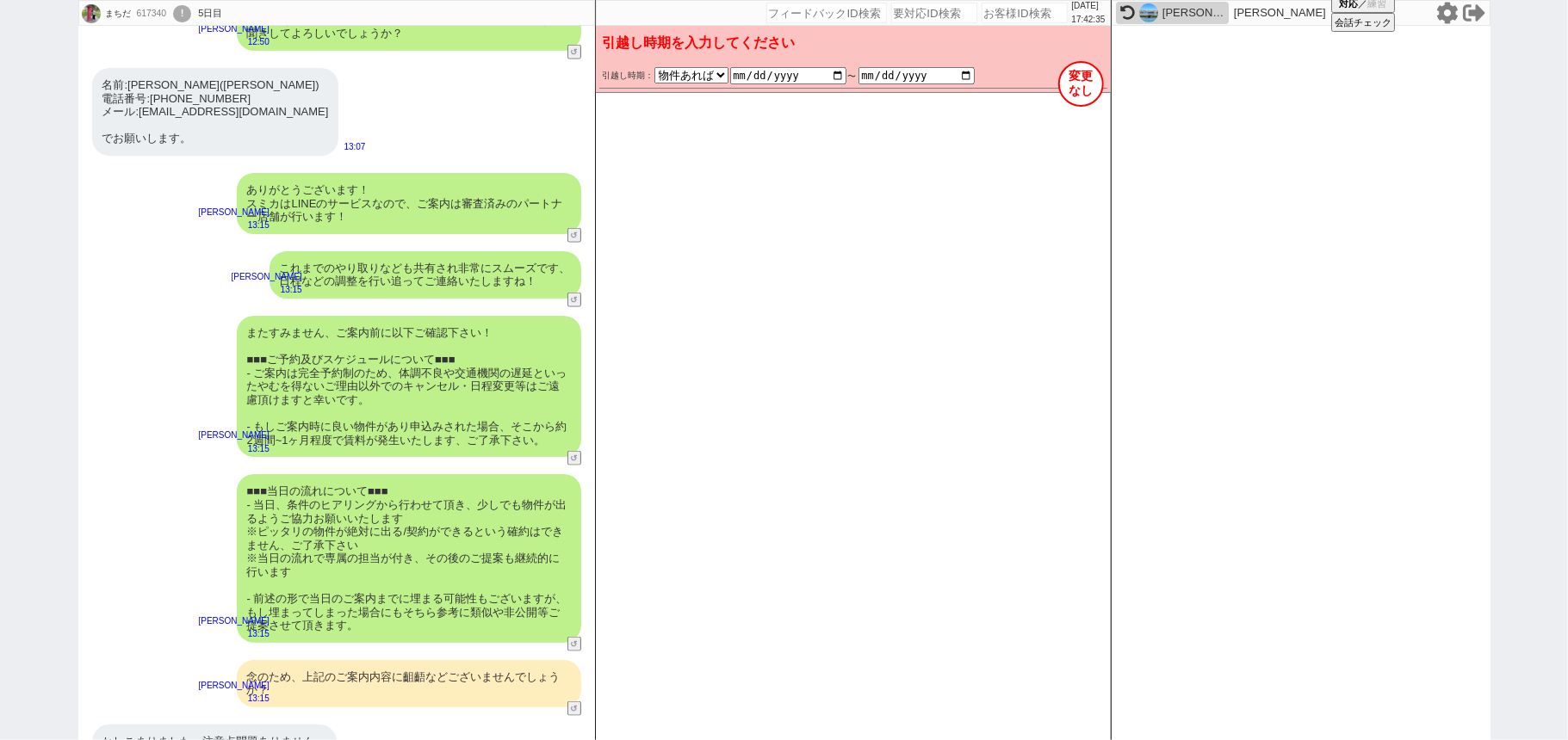
checkbox input "true"
checkbox input "false"
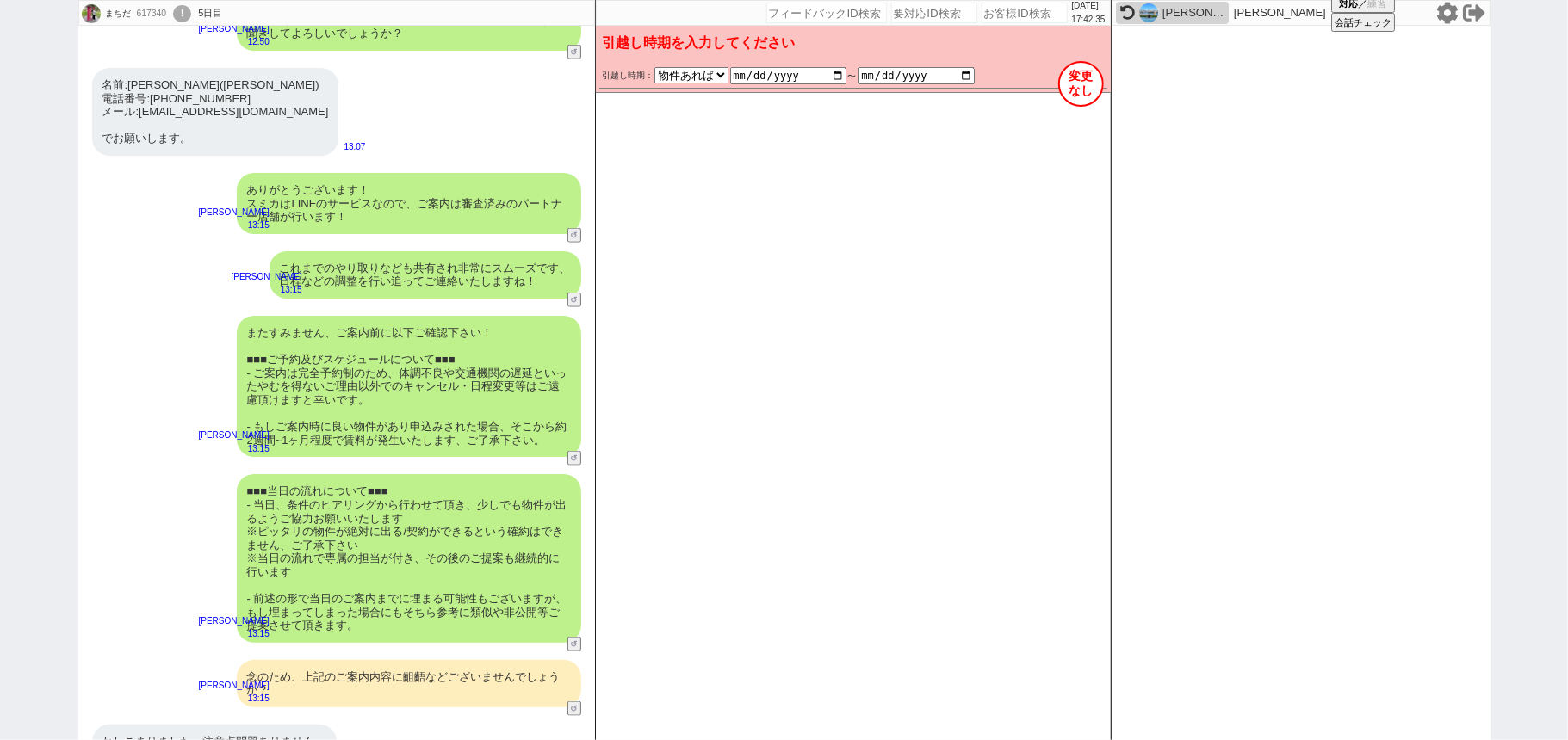
checkbox input "false"
click at [390, 382] on div "またすみません、ご案内前に以下ご確認下さい！ ■■■ご予約及びスケジュールについて■■■ - ご案内は完全予約制のため、体調不良や交通機関の遅延といったやむを…" at bounding box center [408, 385] width 345 height 141
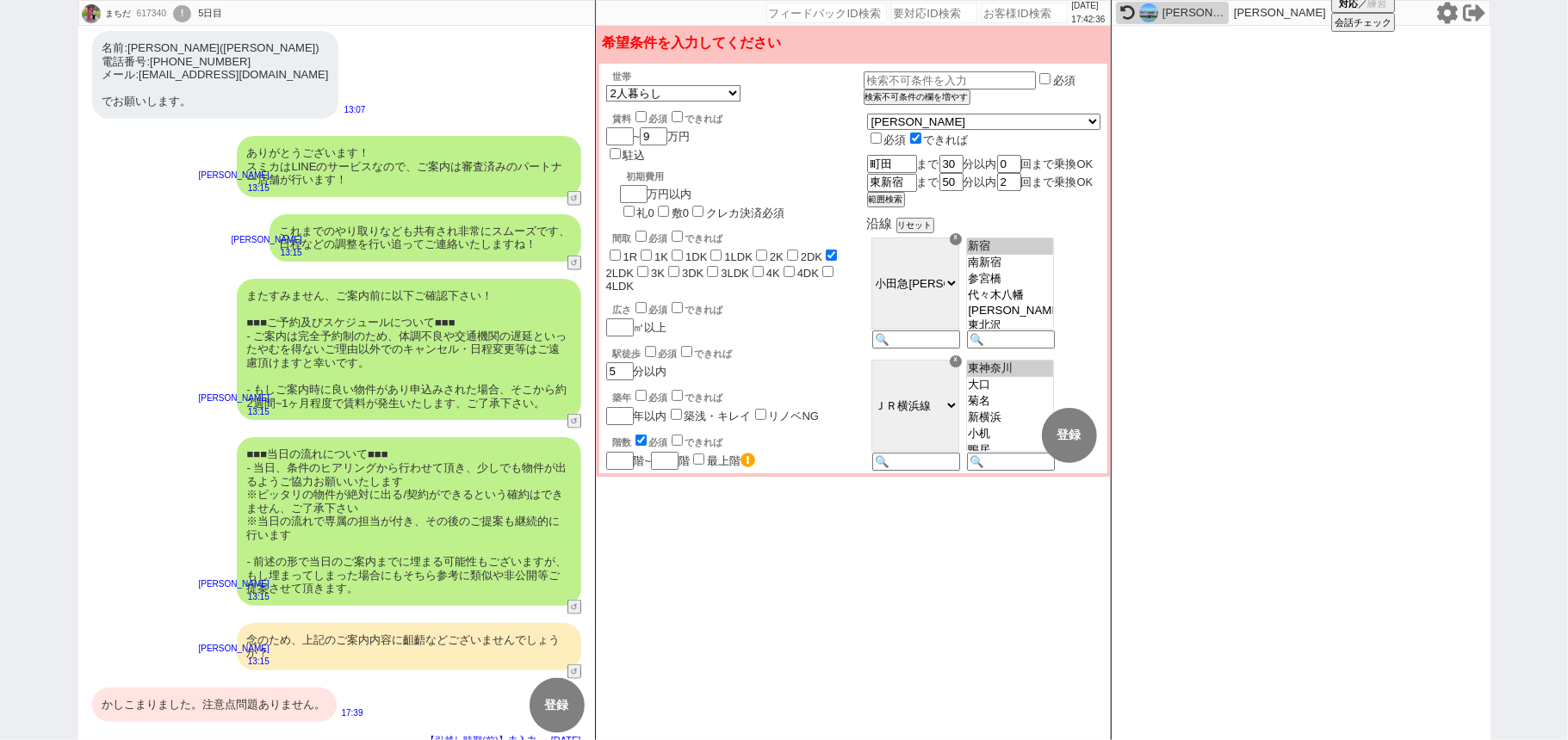
click at [259, 688] on div "かしこまりました。注意点問題ありません。" at bounding box center [214, 705] width 245 height 34
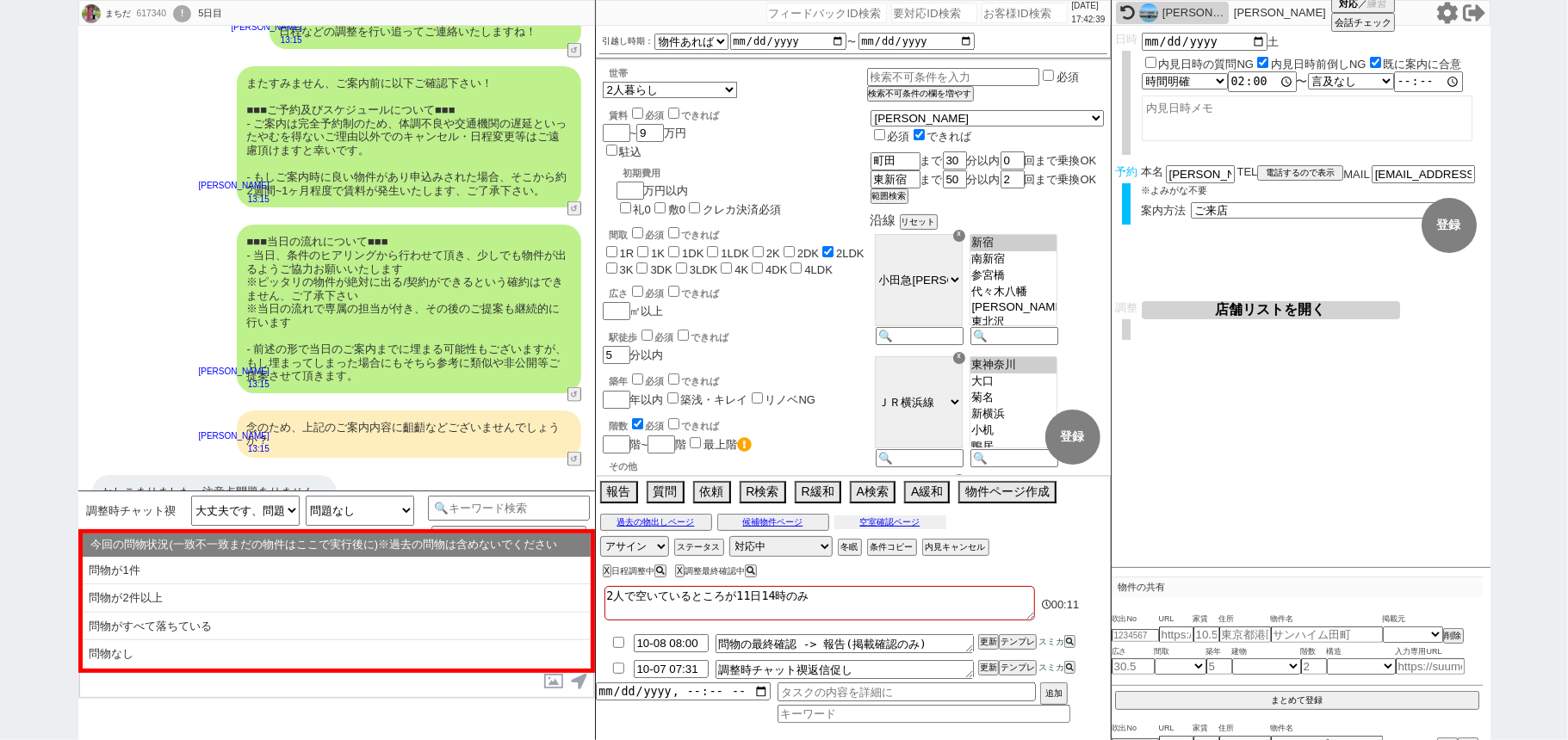
click at [924, 526] on button "空室確認ページ" at bounding box center [890, 522] width 112 height 14
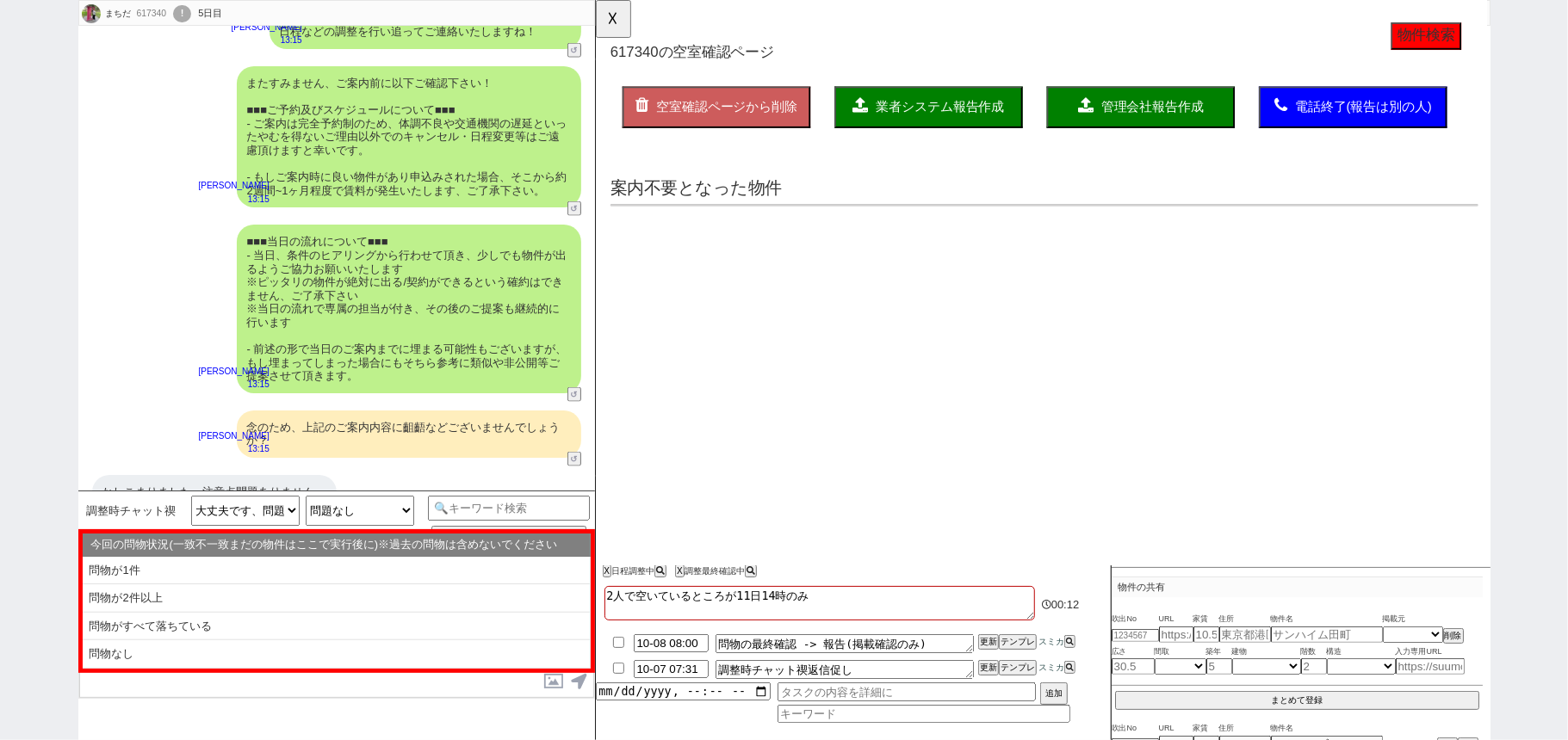
scroll to position [0, 0]
select select "another_room"
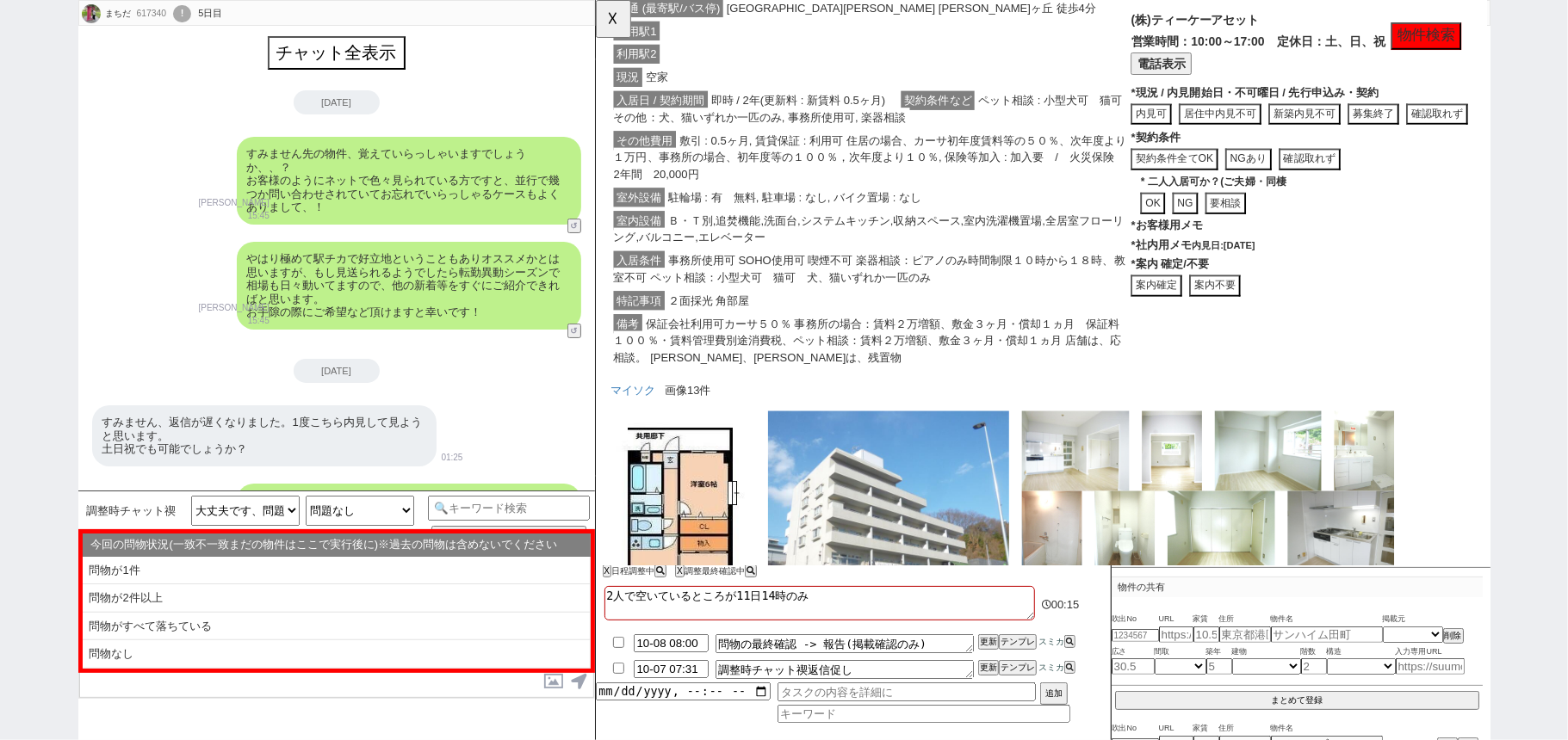
scroll to position [537, 0]
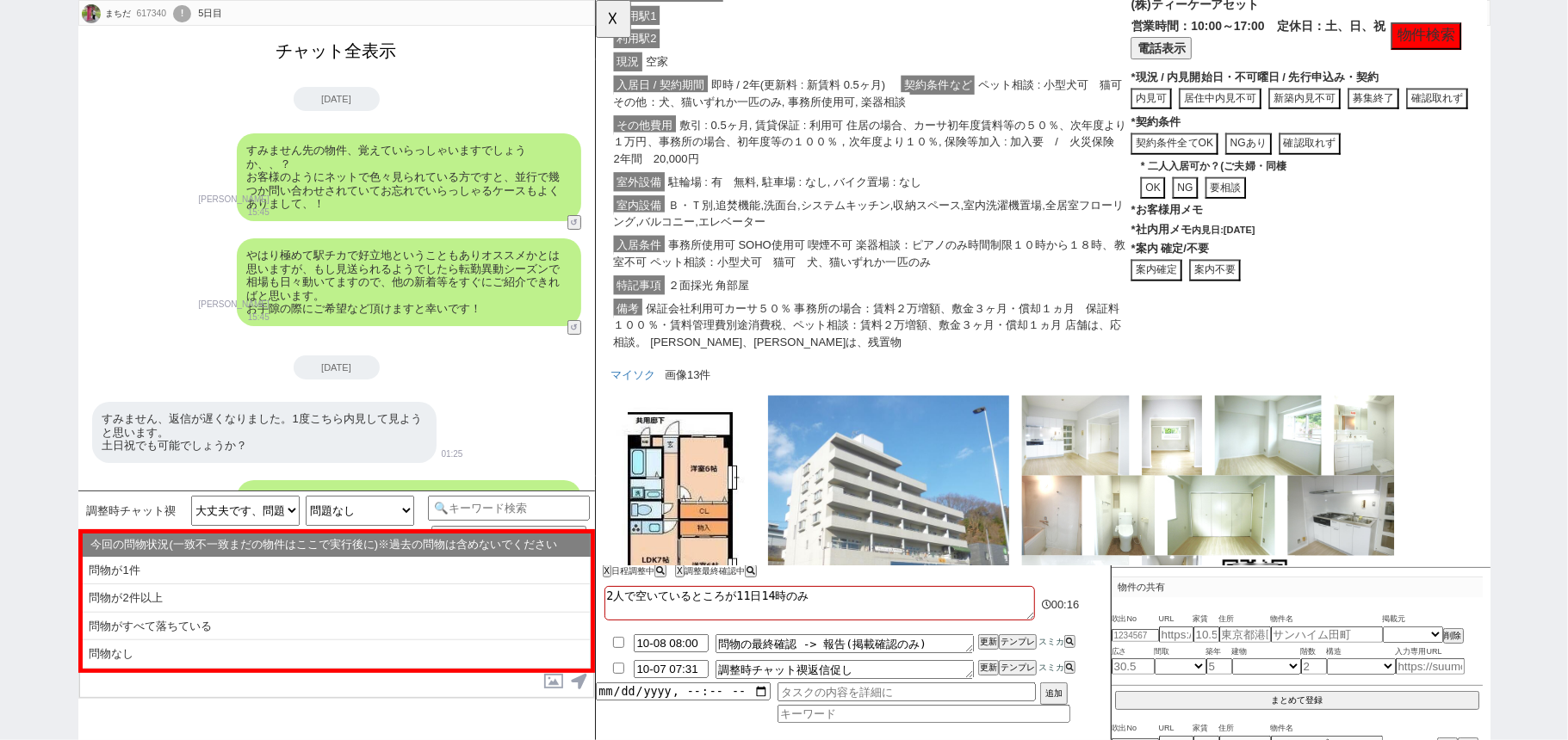
click at [363, 57] on button "チャット全表示" at bounding box center [337, 51] width 134 height 30
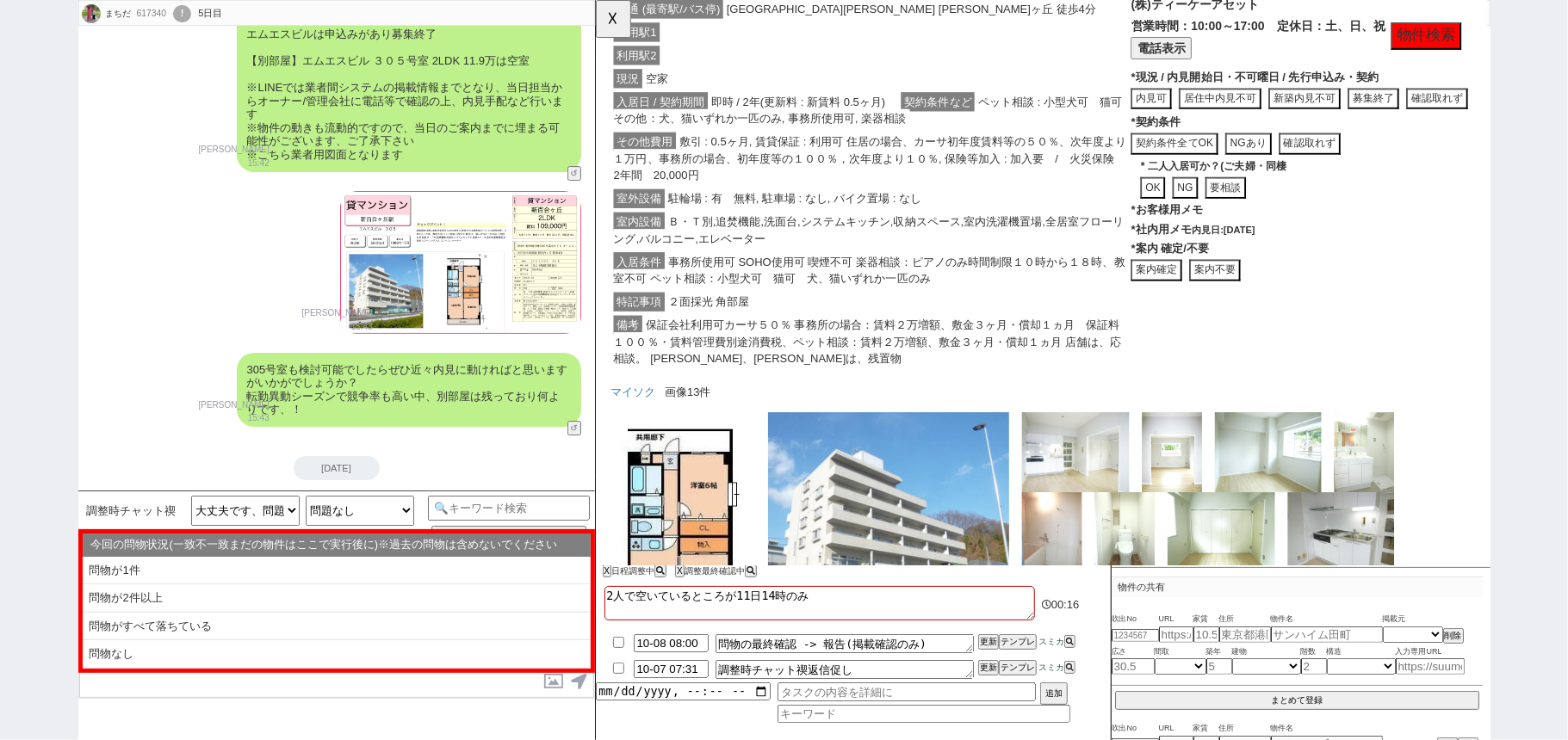
scroll to position [3961, 0]
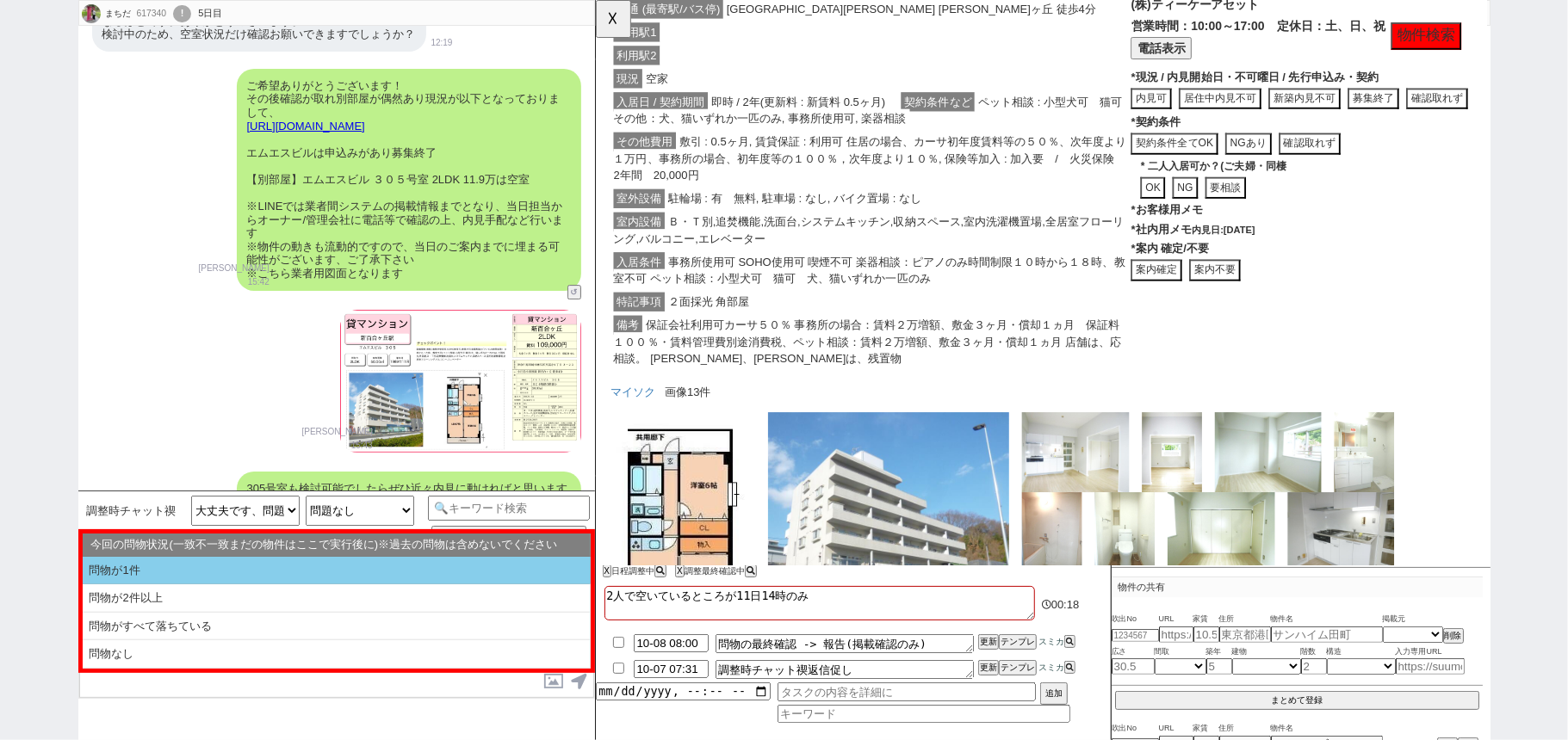
click at [263, 576] on li "問物が1件" at bounding box center [337, 571] width 508 height 28
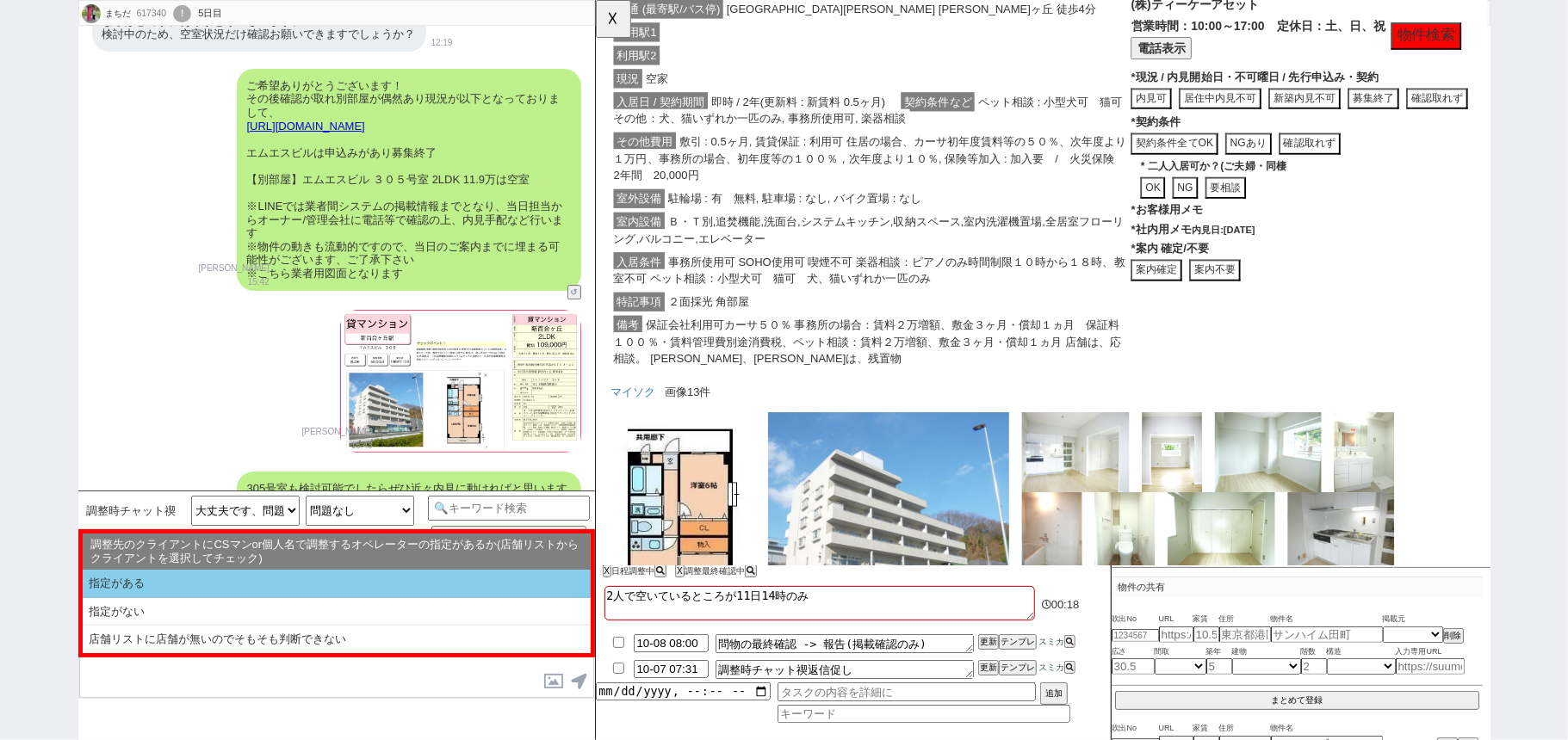
scroll to position [3964, 0]
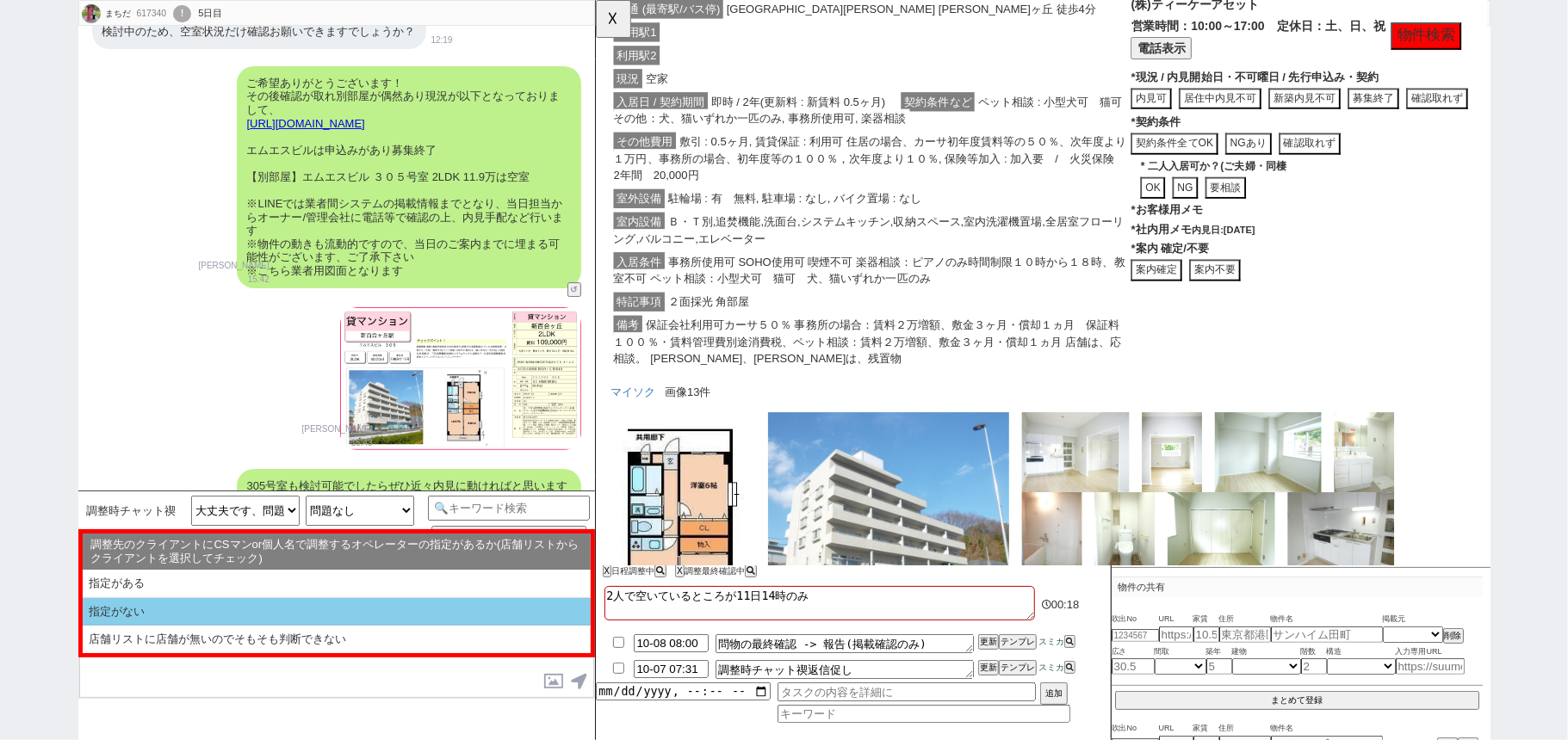
click at [263, 607] on li "指定がない" at bounding box center [337, 612] width 508 height 28
select select "問物が1件"
select select "指定がない"
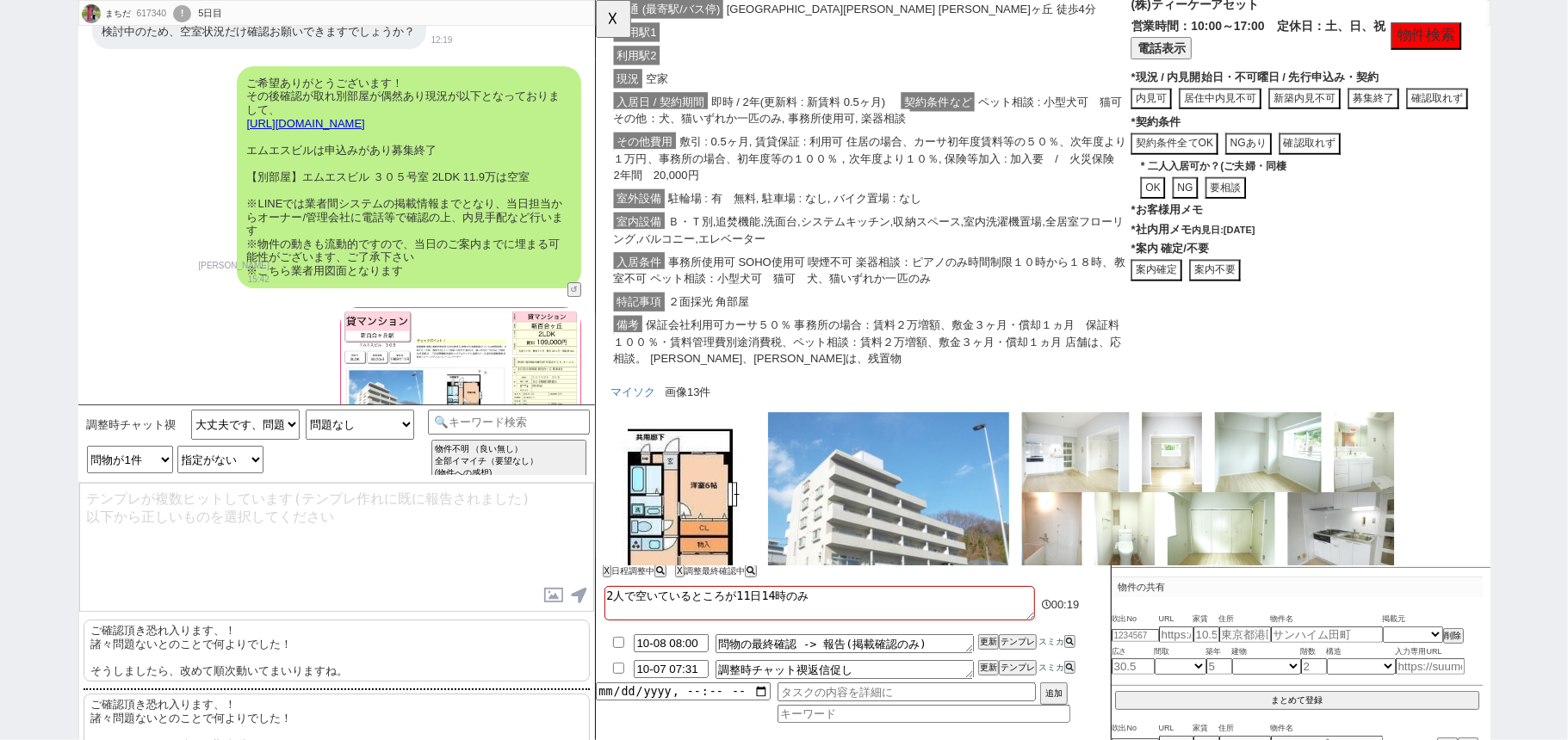
click at [352, 647] on p "ご確認頂き恐れ入ります、！ 諸々問題ないとのことで何よりでした！ そうしましたら、改めて順次動いてまいりますね。" at bounding box center [337, 651] width 506 height 62
type textarea "ご確認頂き恐れ入ります、！ 諸々問題ないとのことで何よりでした！ そうしましたら、改めて順次動いてまいりますね。"
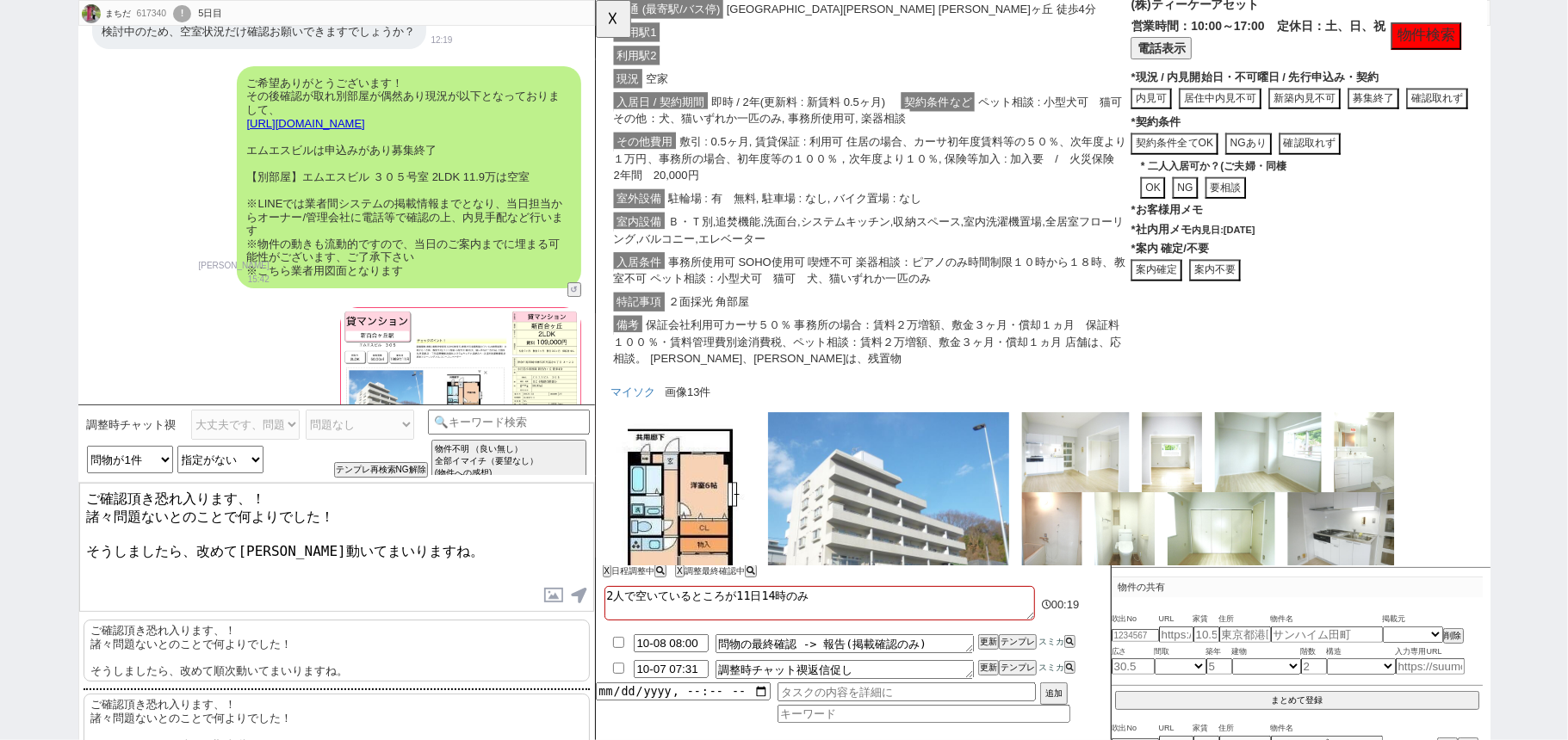
click at [394, 571] on textarea "ご確認頂き恐れ入ります、！ 諸々問題ないとのことで何よりでした！ そうしましたら、改めて順次動いてまいりますね。" at bounding box center [336, 547] width 514 height 129
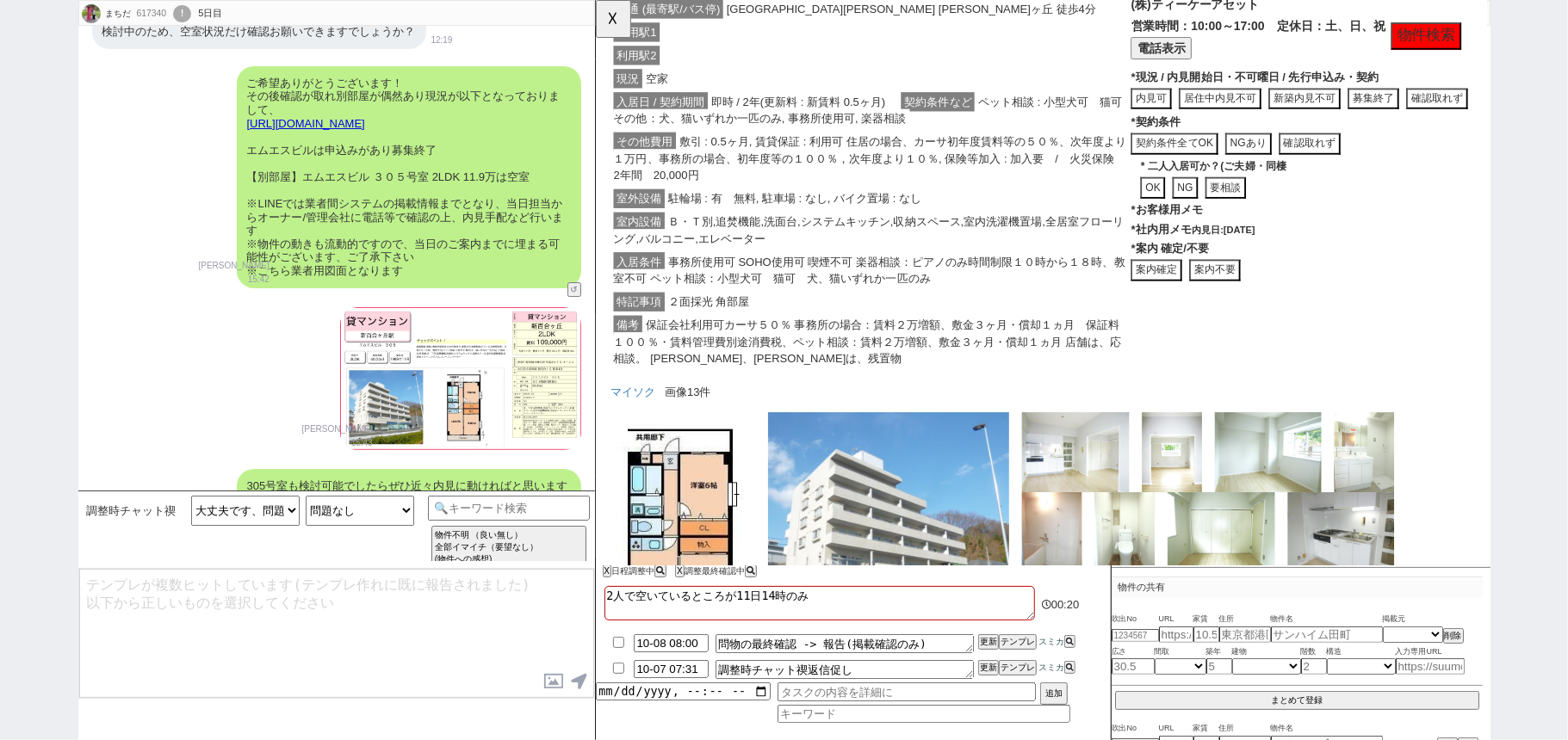
scroll to position [6241, 0]
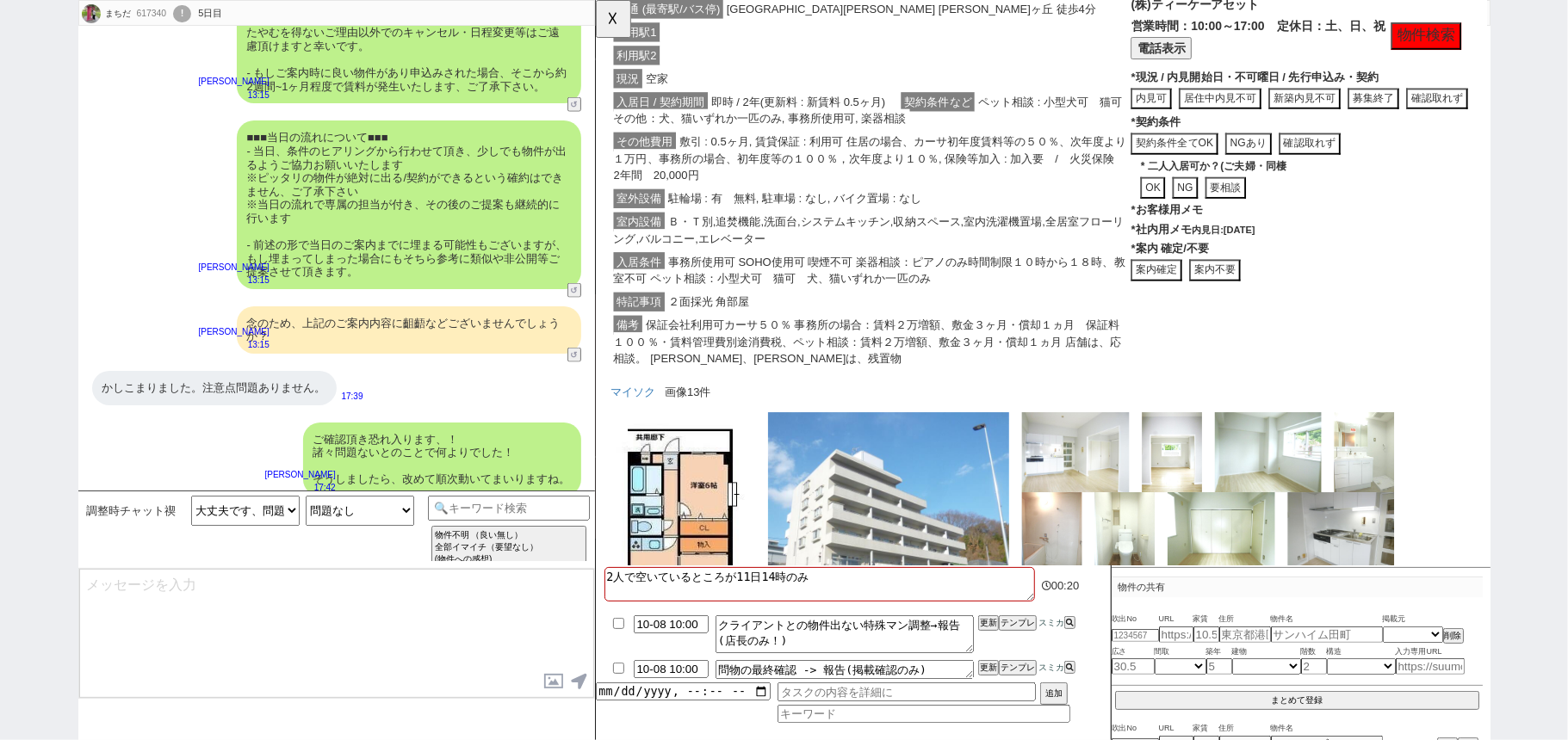
type textarea "@@【@@日程調整するシーンなので、このまま調整報告します。当該の調整ができない方であればそのままcmd+shift+Kで次に進んでください！！(当該の調整が…"
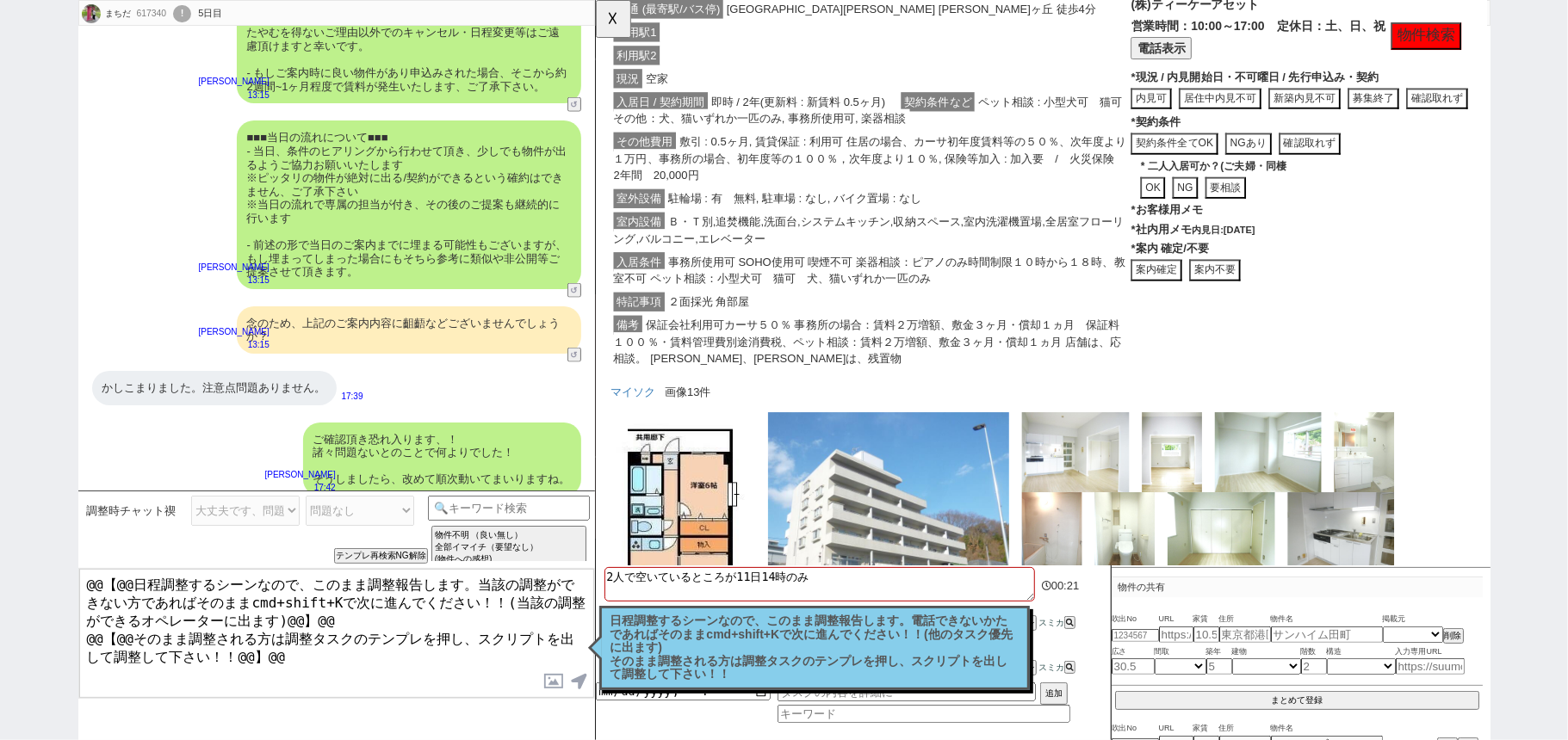
click at [703, 664] on p "日程調整するシーンなので、このまま調整報告します。電話できないかたであればそのままcmd+shift+Kで次に進んでください！！(他のタスク優先に出ます) そ…" at bounding box center [814, 647] width 408 height 67
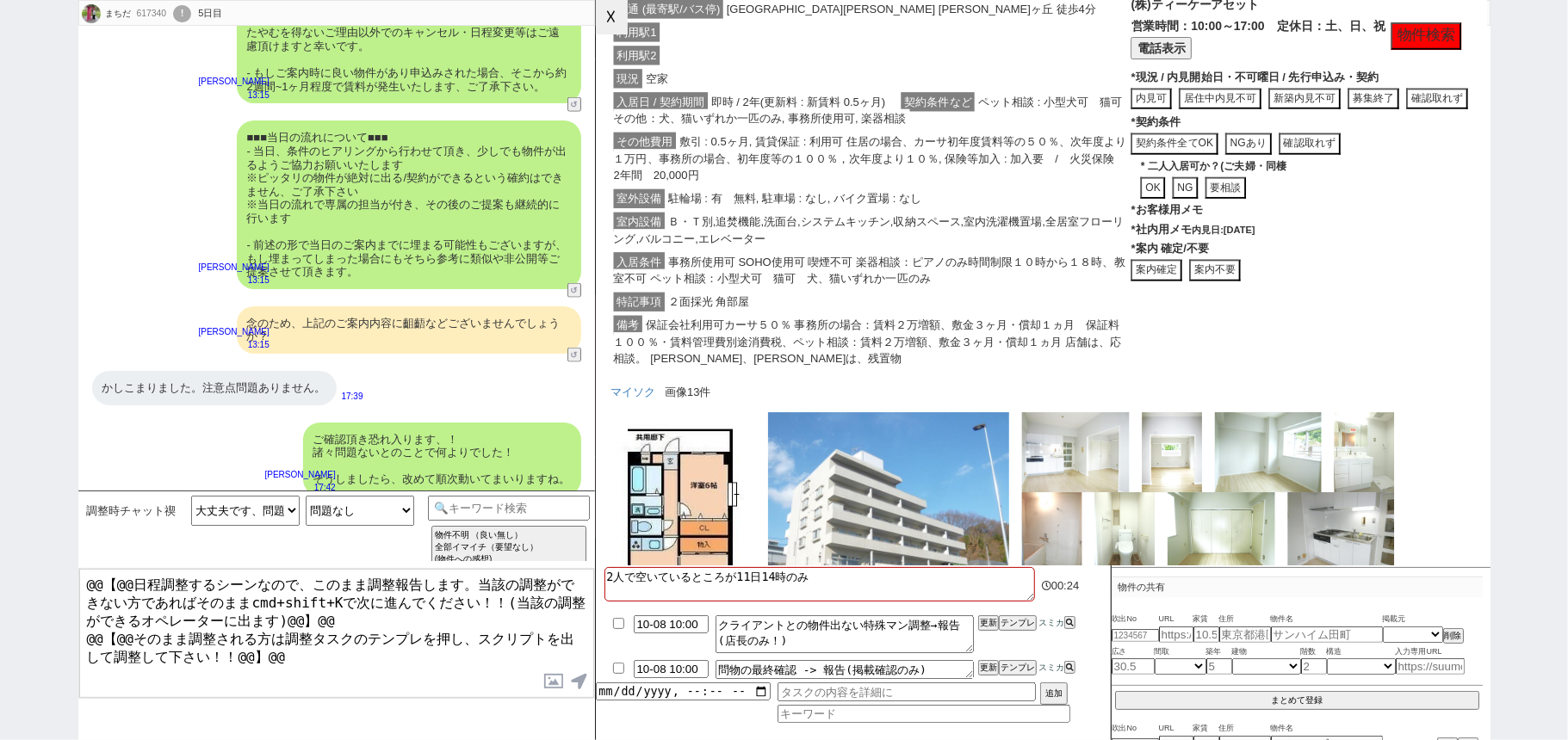
click at [620, 21] on button "☓" at bounding box center [611, 17] width 32 height 34
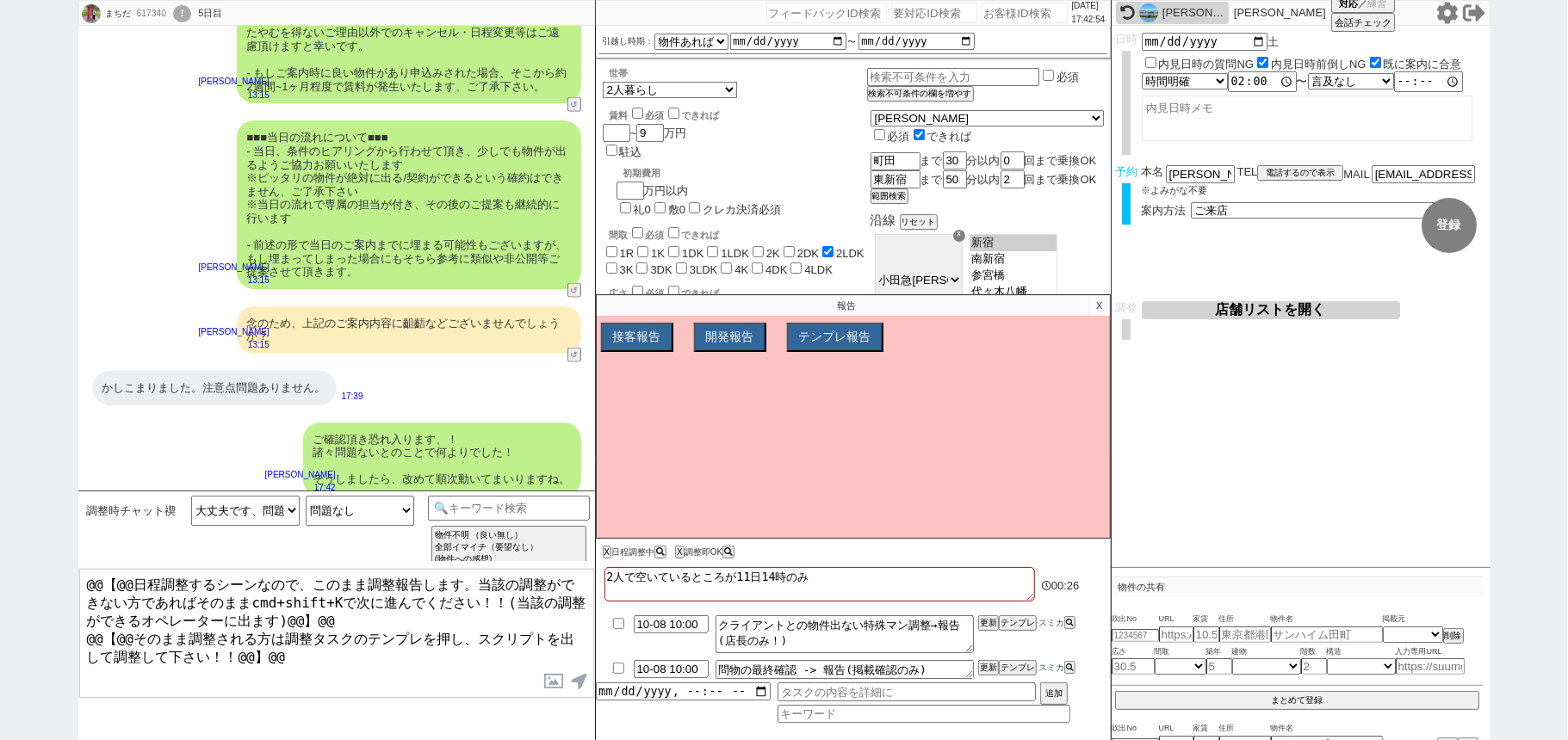
click at [1094, 314] on p "X" at bounding box center [1099, 306] width 20 height 21
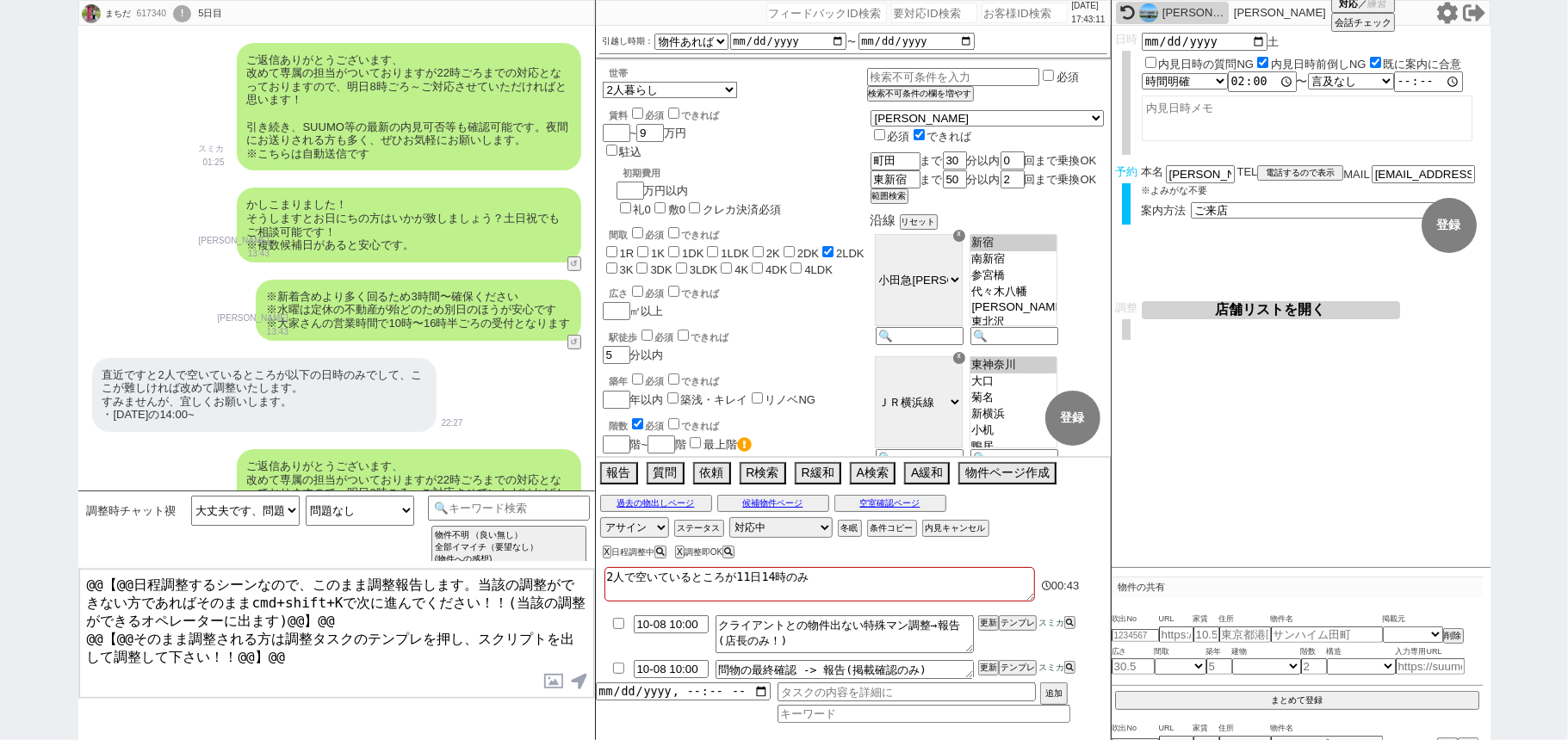
scroll to position [4978, 0]
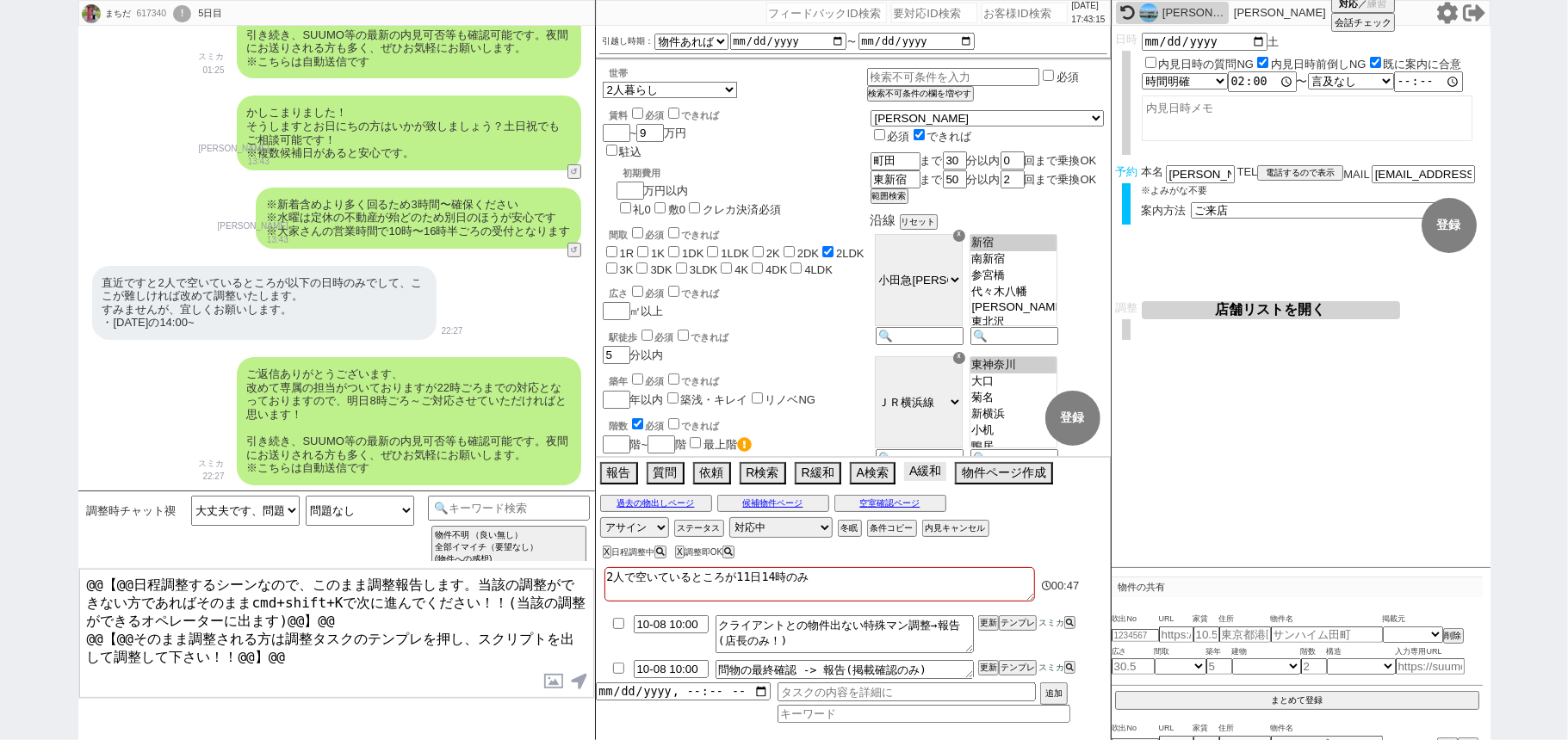
click at [925, 481] on button "A緩和" at bounding box center [925, 471] width 42 height 19
click at [916, 475] on button "A緩和" at bounding box center [925, 471] width 42 height 19
click at [899, 501] on button "空室確認ページ" at bounding box center [890, 503] width 112 height 14
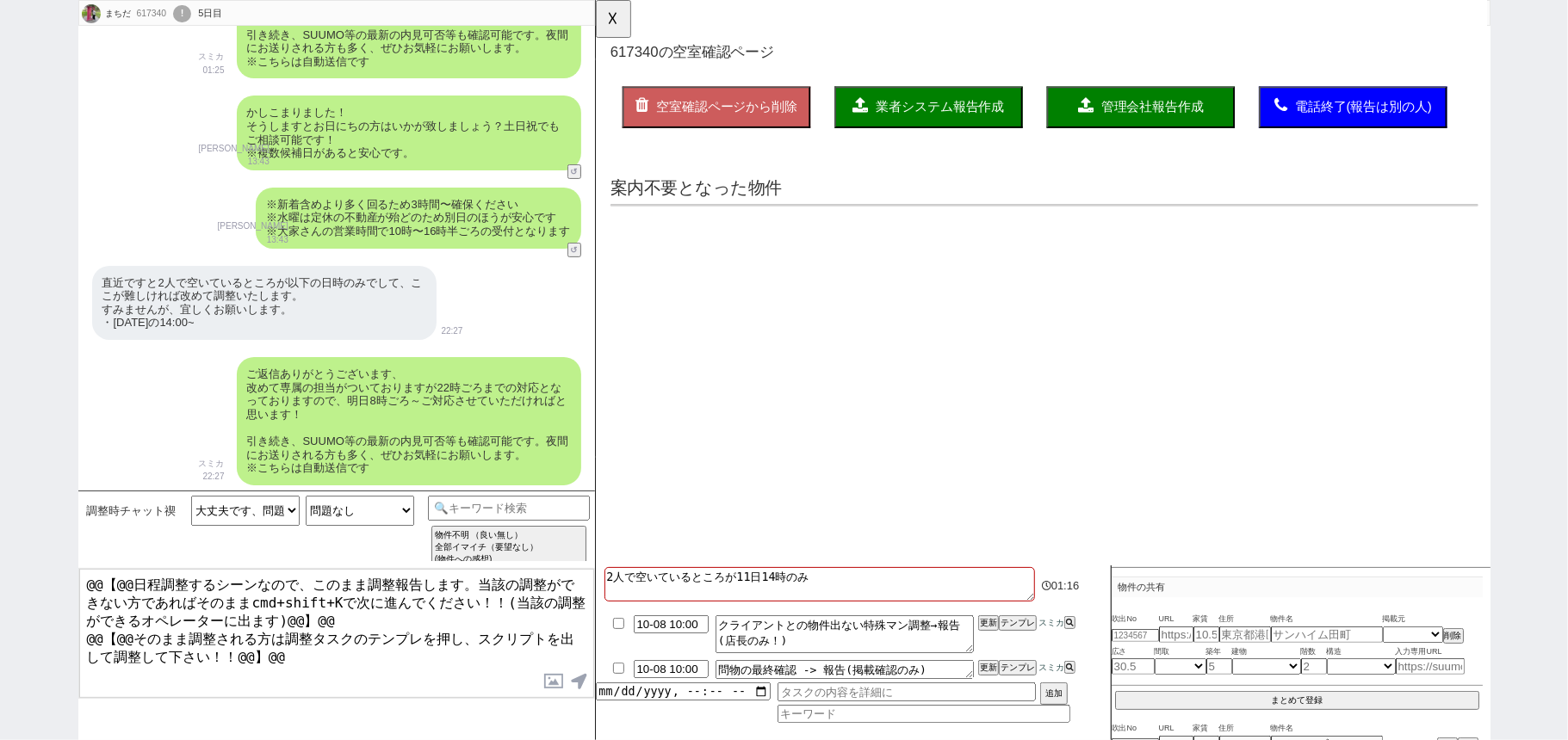
scroll to position [0, 0]
select select "another_room"
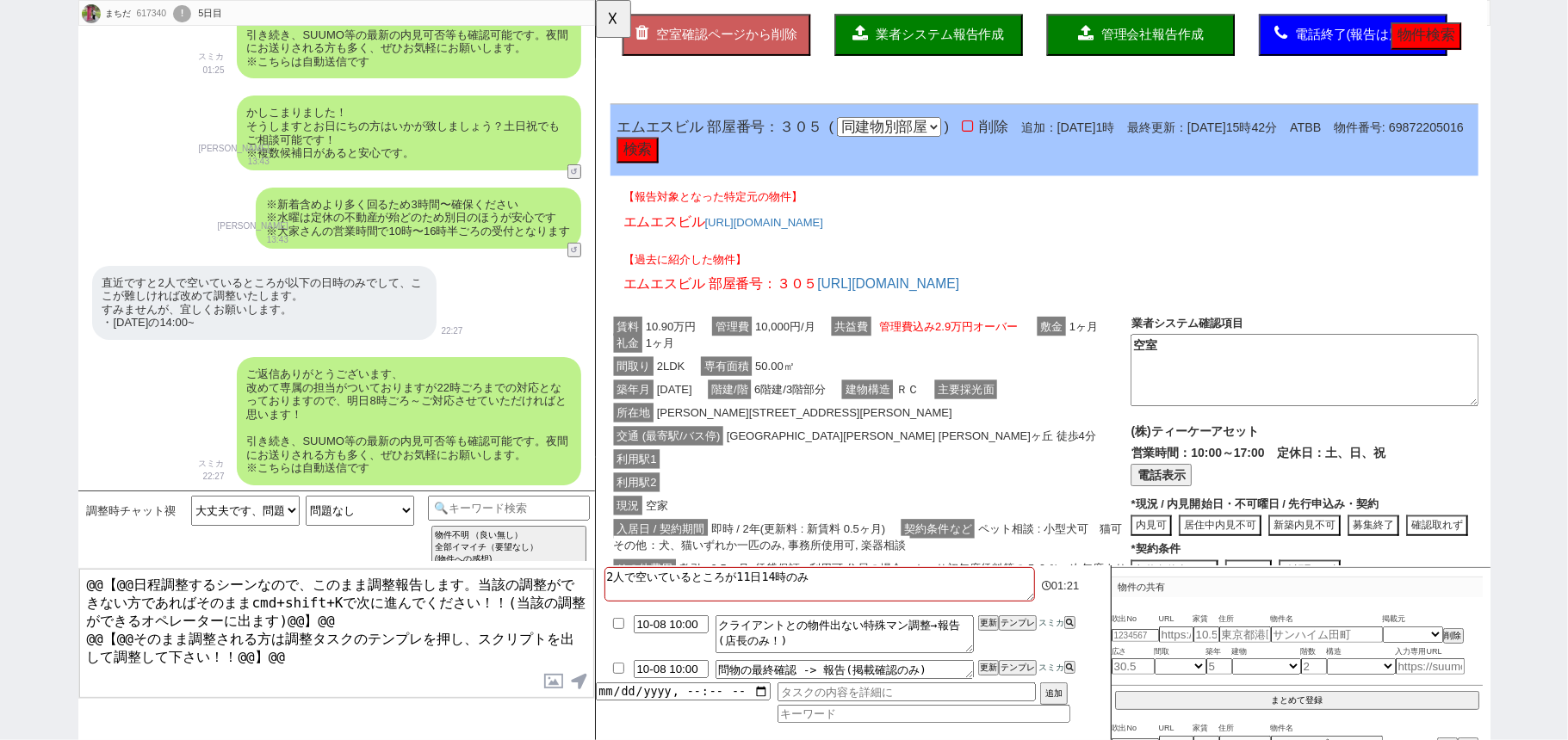
scroll to position [115, 0]
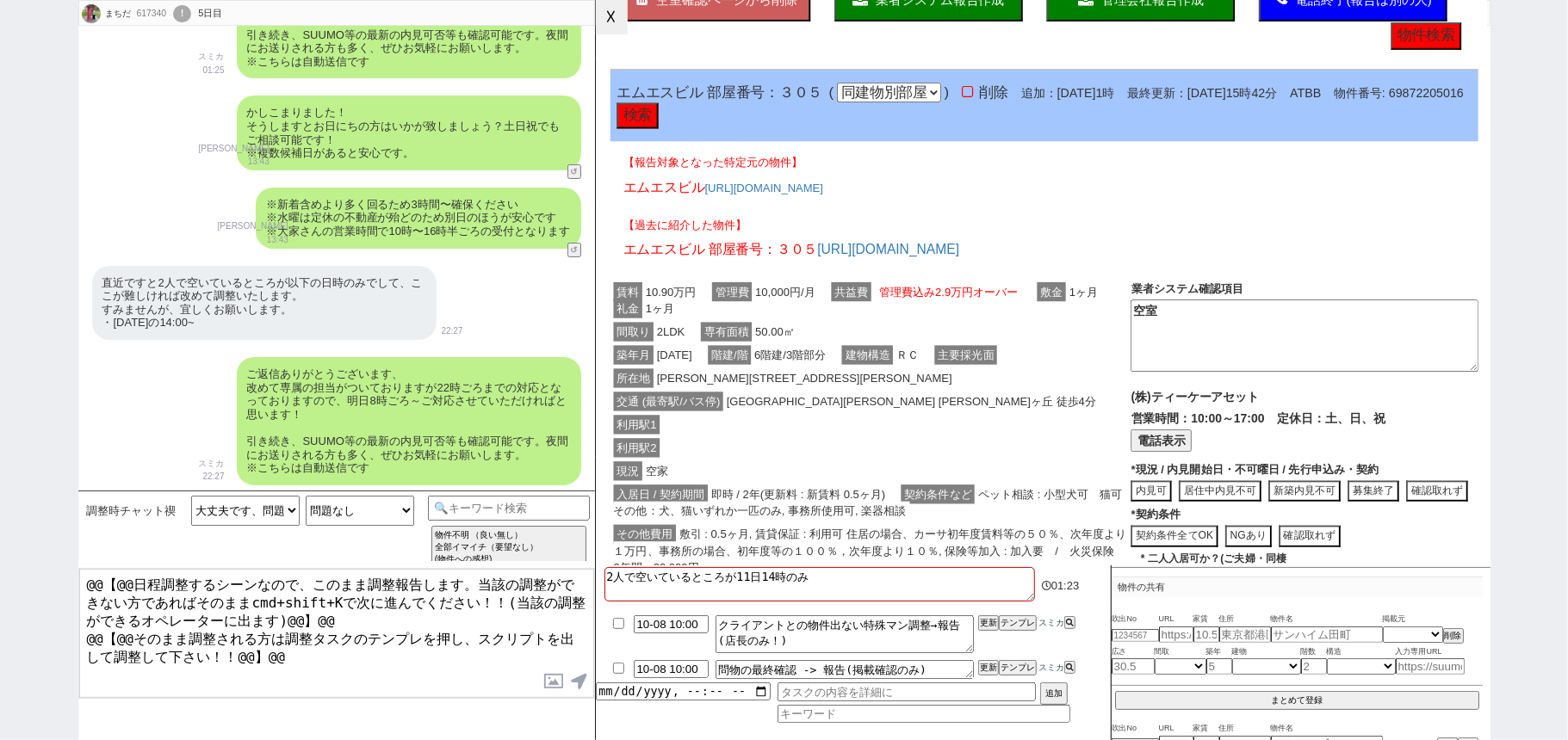
click at [599, 14] on button "☓" at bounding box center [611, 17] width 32 height 34
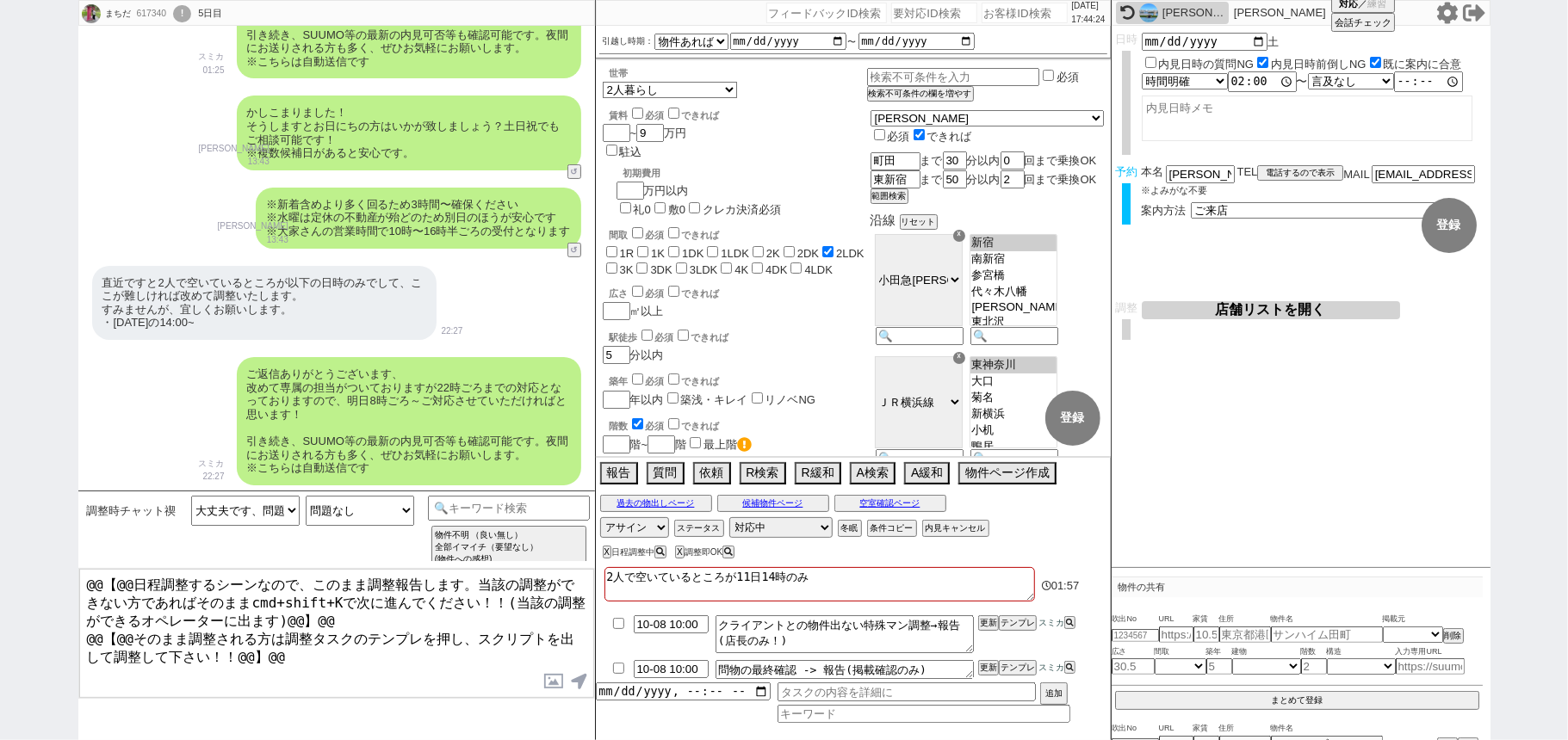
click at [1258, 483] on div "内見日など入力！ 変更 なし 登録 日時 2025-10-11 土 内見日時の質問NG 内見日時前倒しNG 既に案内に合意 言及なし 時間明確 午前 午後 お…" at bounding box center [1300, 297] width 379 height 542
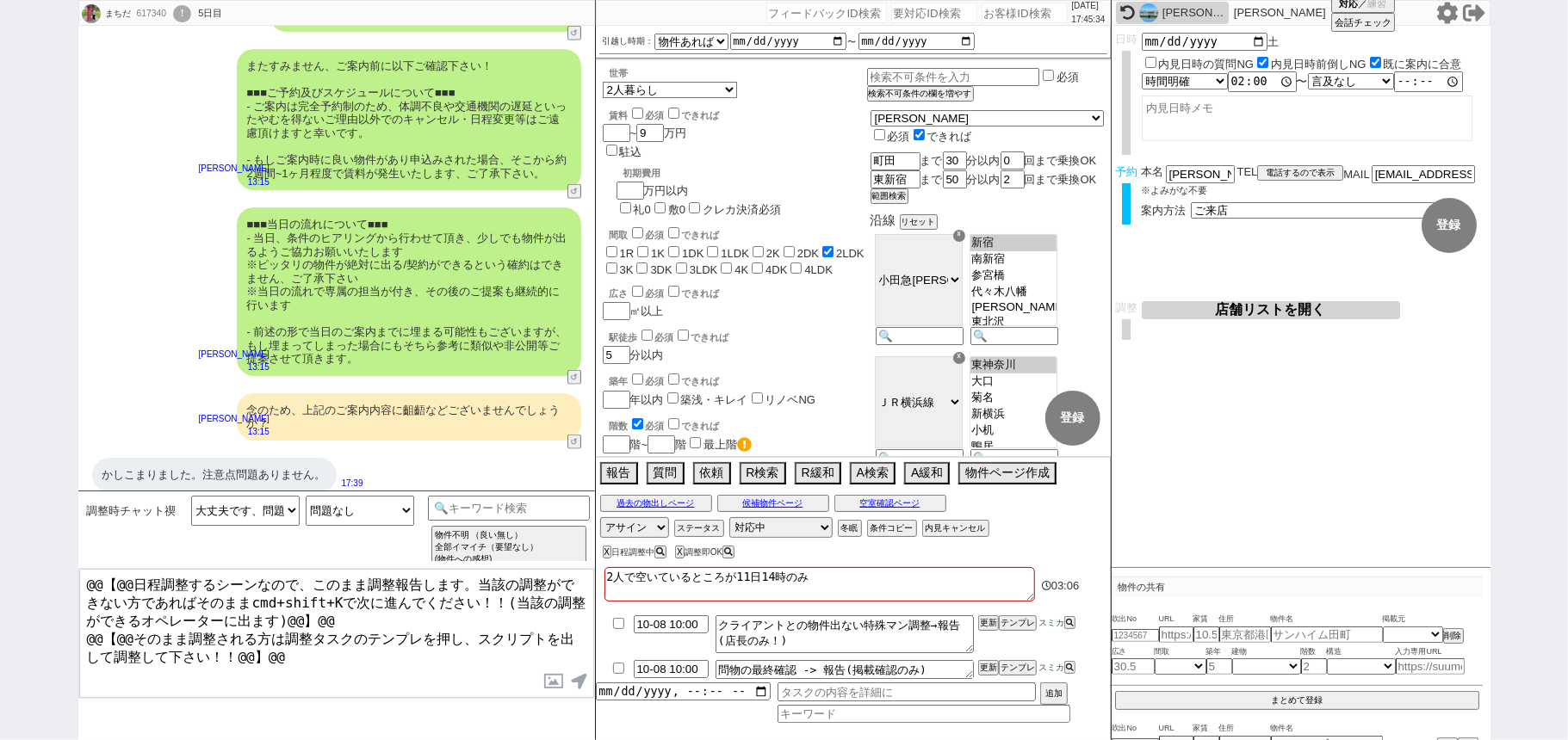
scroll to position [6240, 0]
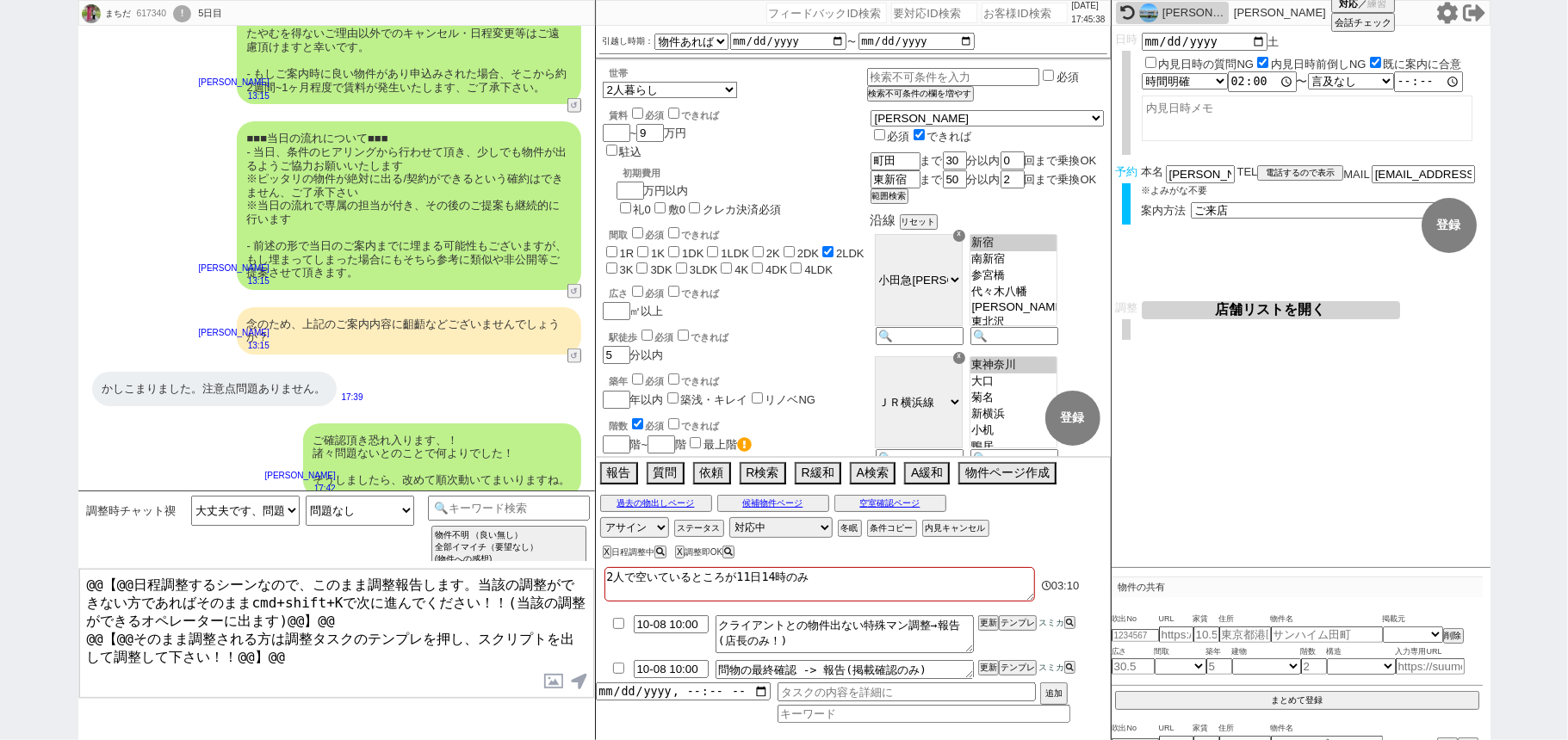
click at [0, 537] on div "まちだ 617340 ! 0 5日目 冬眠中 自社客 スミカ スミカ_BPO チャット全表示 2025-10-01 ようこそLINE物件紹介のスミカへ！ お部…" at bounding box center [784, 370] width 1568 height 740
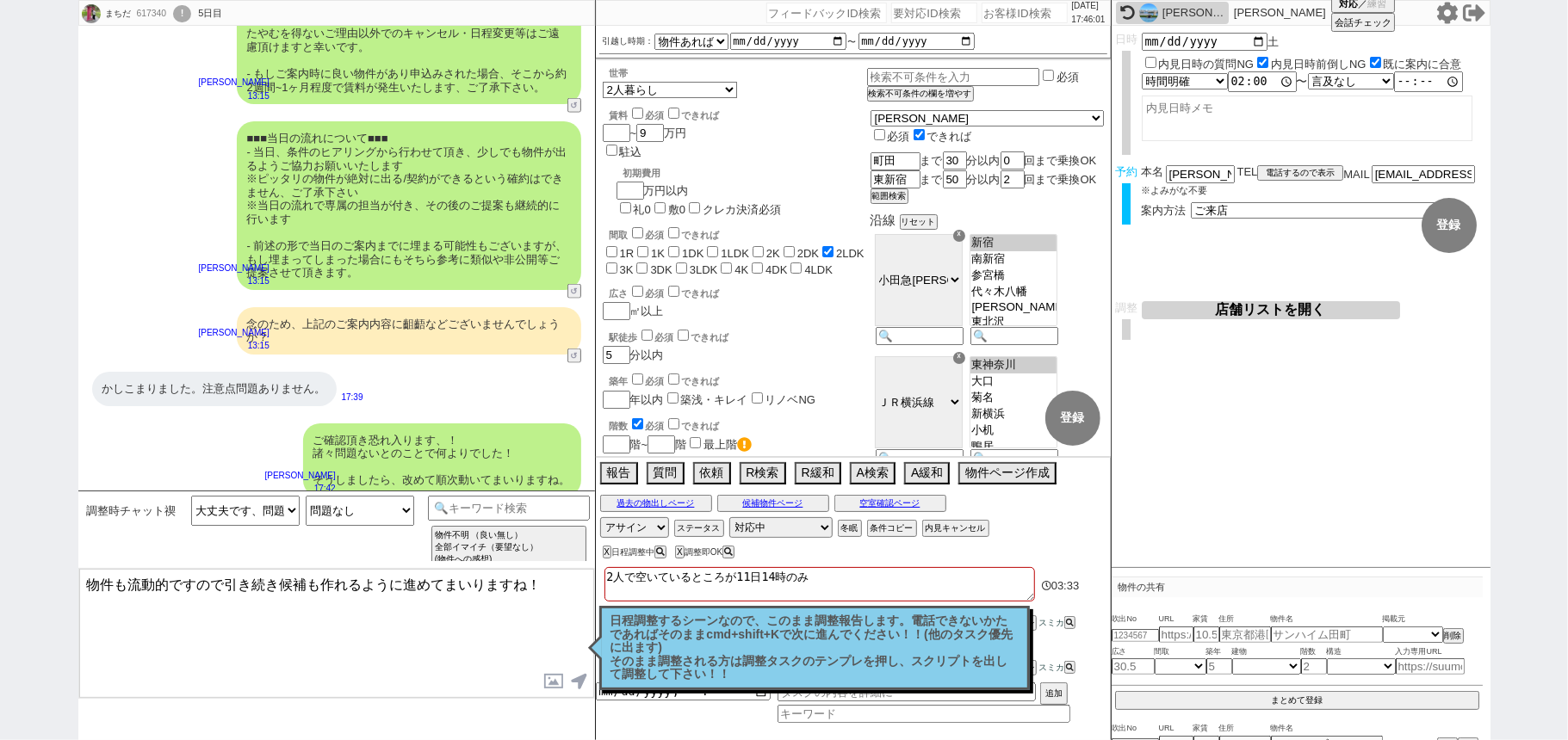
type textarea "物件も流動的ですので引き続き候補も作れるように進めてまいりますね！"
click at [740, 655] on p "日程調整するシーンなので、このまま調整報告します。電話できないかたであればそのままcmd+shift+Kで次に進んでください！！(他のタスク優先に出ます) そ…" at bounding box center [814, 647] width 408 height 67
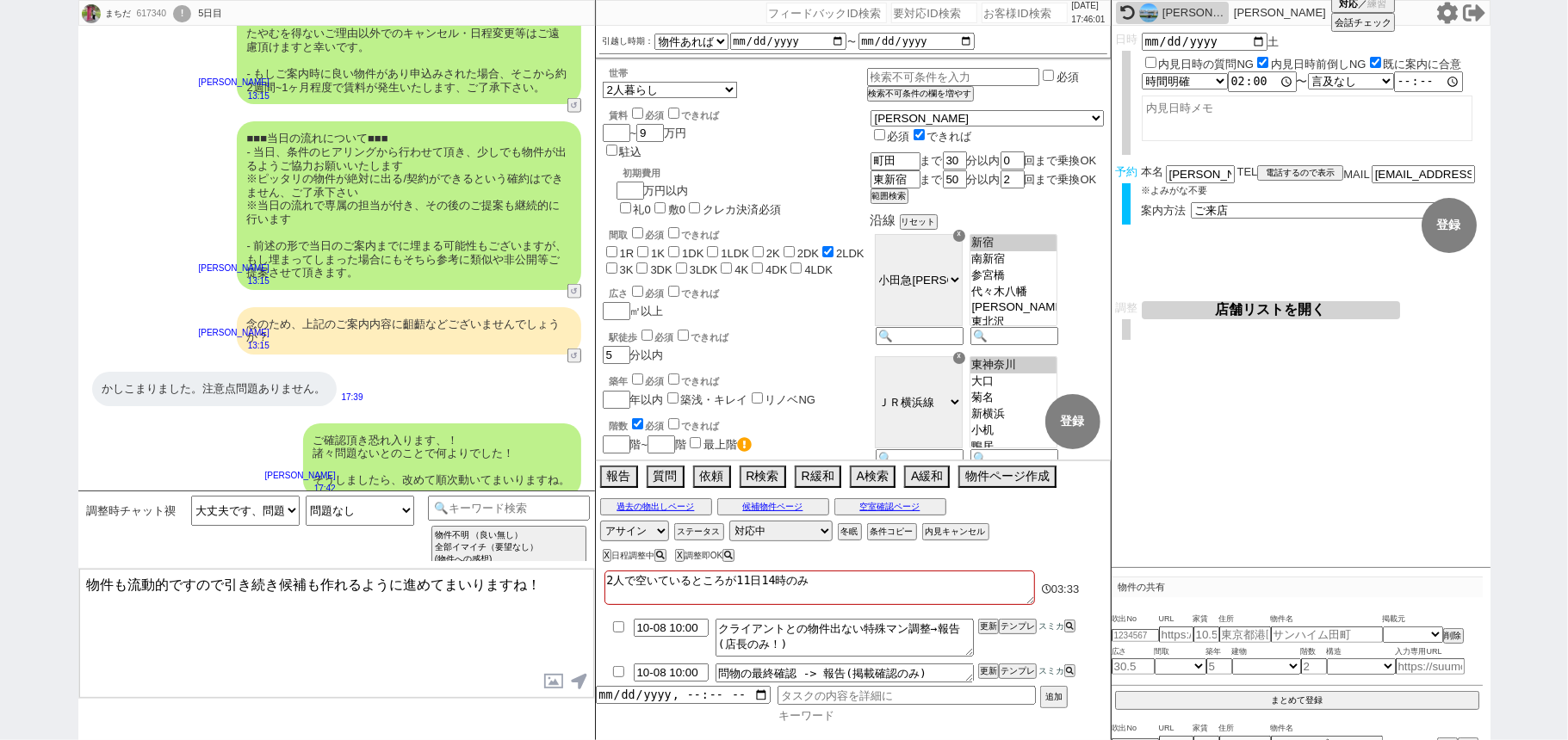
click at [800, 716] on input at bounding box center [923, 715] width 293 height 15
click at [525, 604] on textarea "物件も流動的ですので引き続き候補も作れるように進めてまいりますね！" at bounding box center [336, 633] width 514 height 129
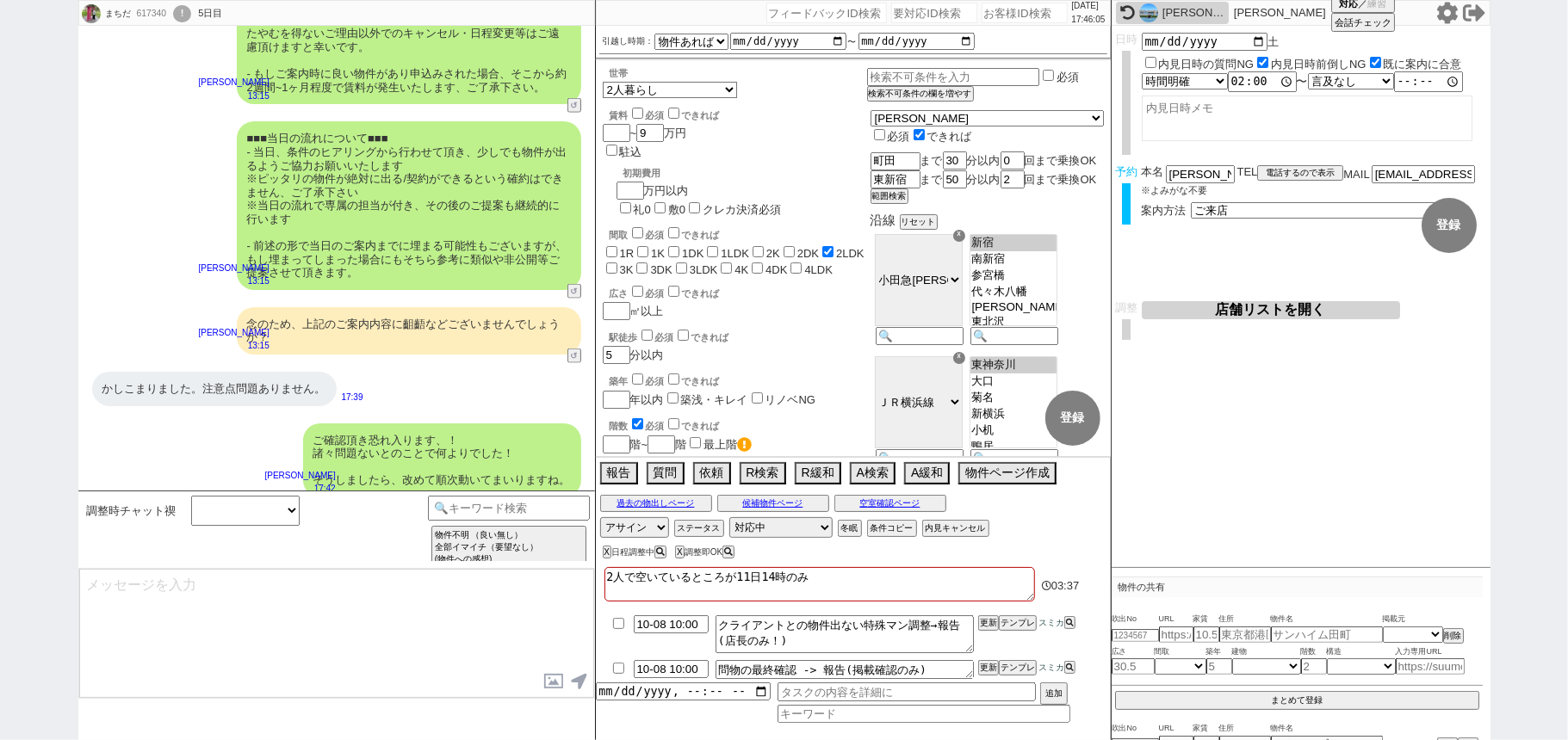
scroll to position [6304, 0]
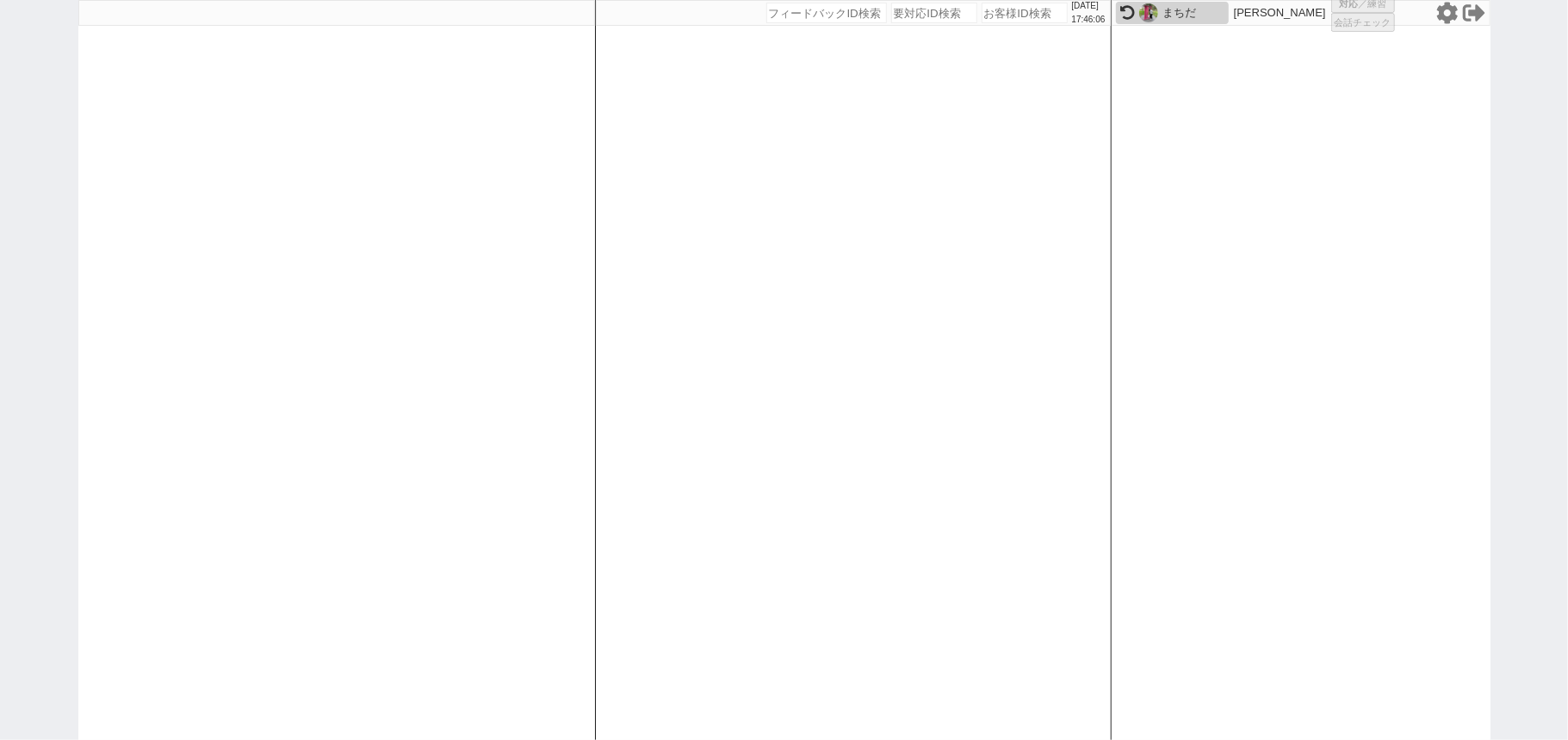
select select "2"
select select "1"
select select
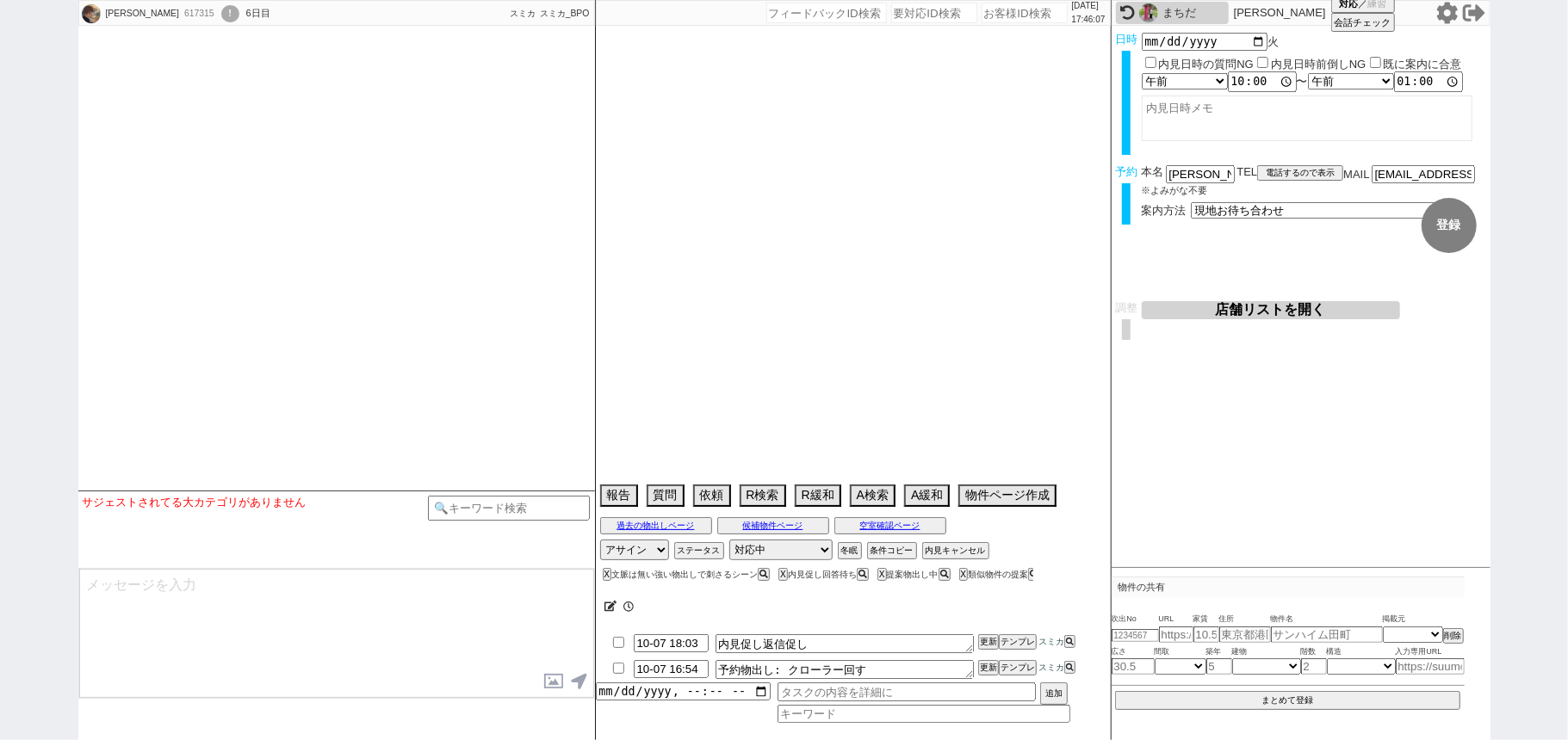
select select "15"
select select "1"
select select "70"
select select "[DATE]"
select select "62"
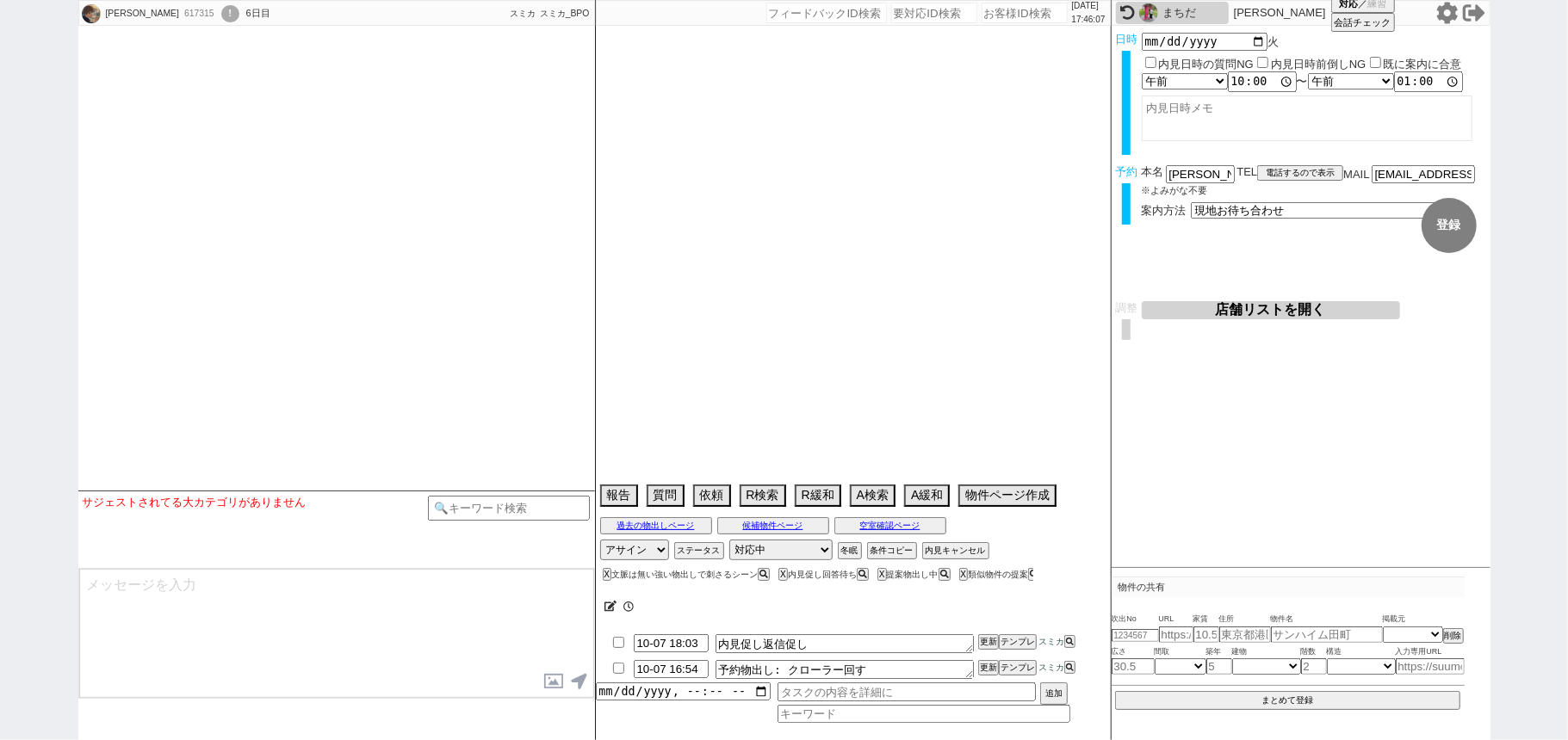
select select "1525"
select select "75"
select select "1803"
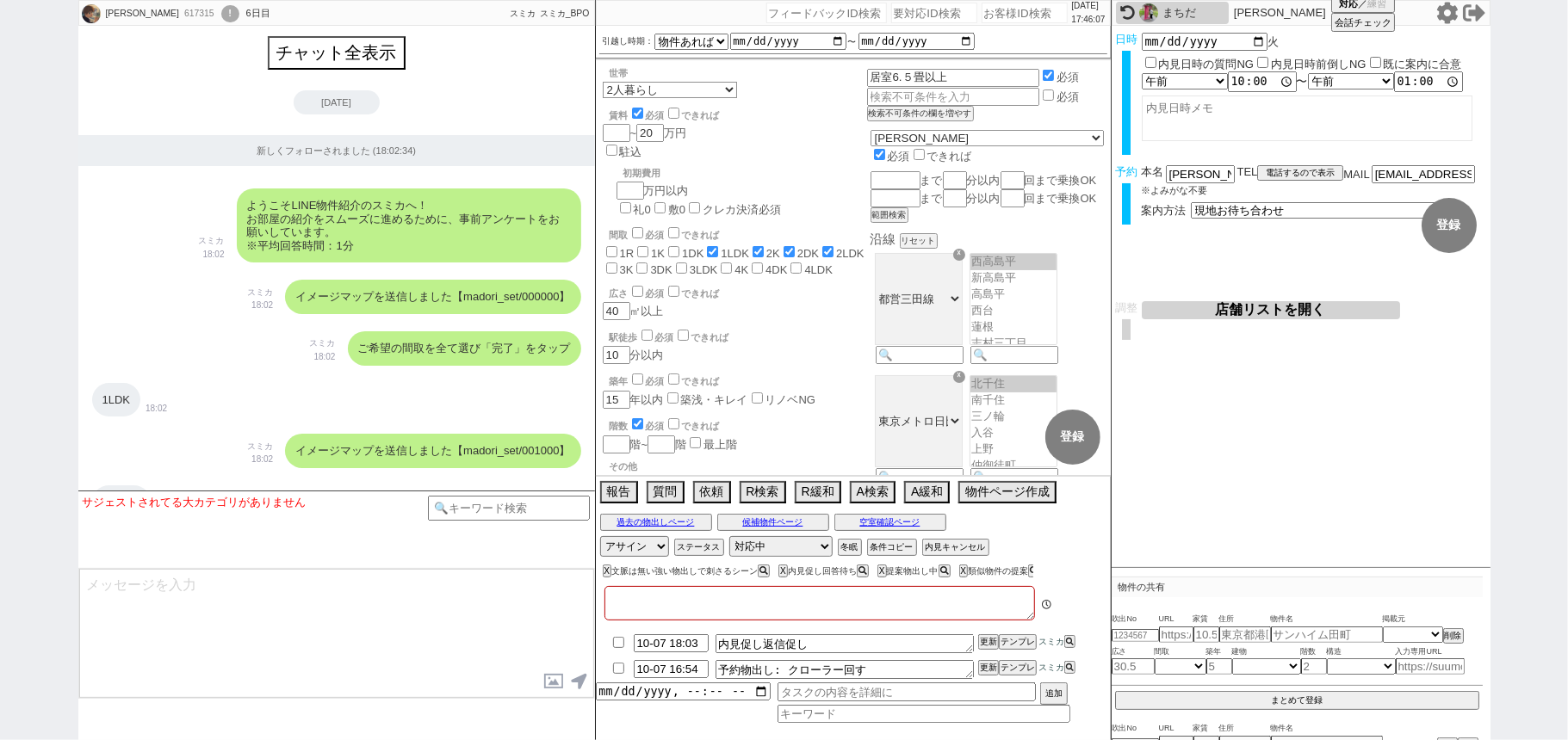
type textarea "ａｐａｒｔｍｅｎｔ　ＫＵＲＯ　白金高輪　他社で内見済み、指名買い"
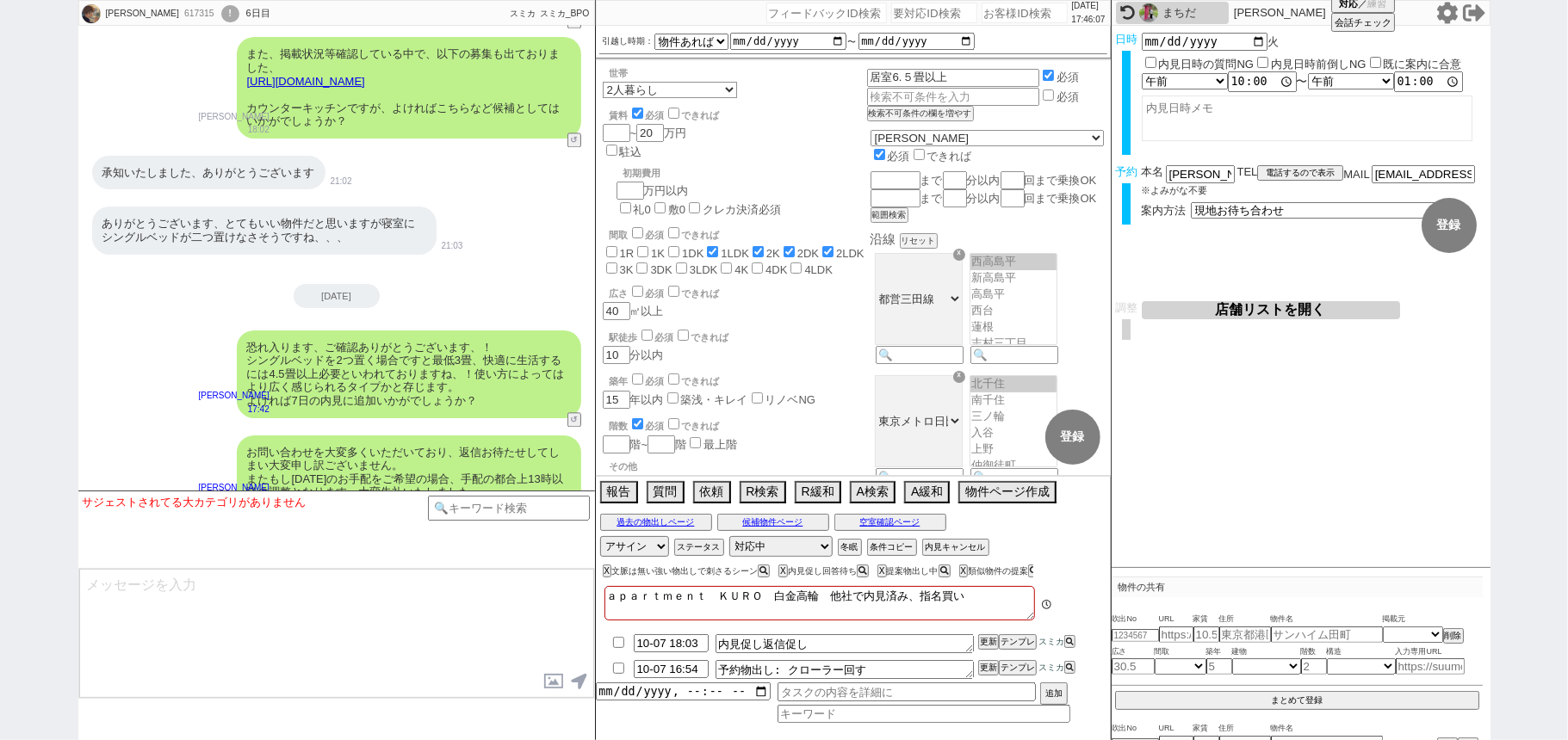
scroll to position [271, 0]
click at [1198, 15] on div "まちだ" at bounding box center [1193, 13] width 62 height 14
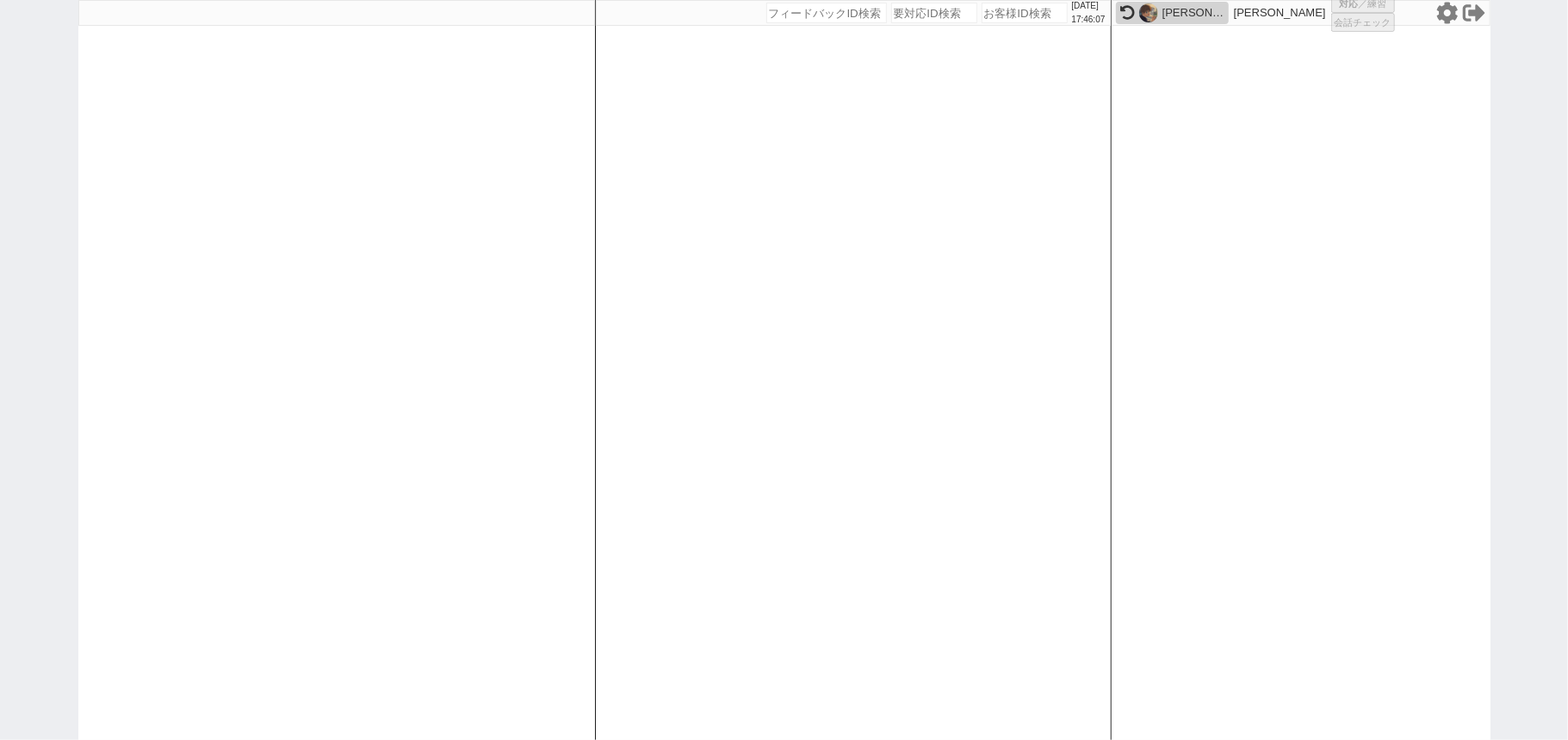
select select "1"
select select "2"
select select
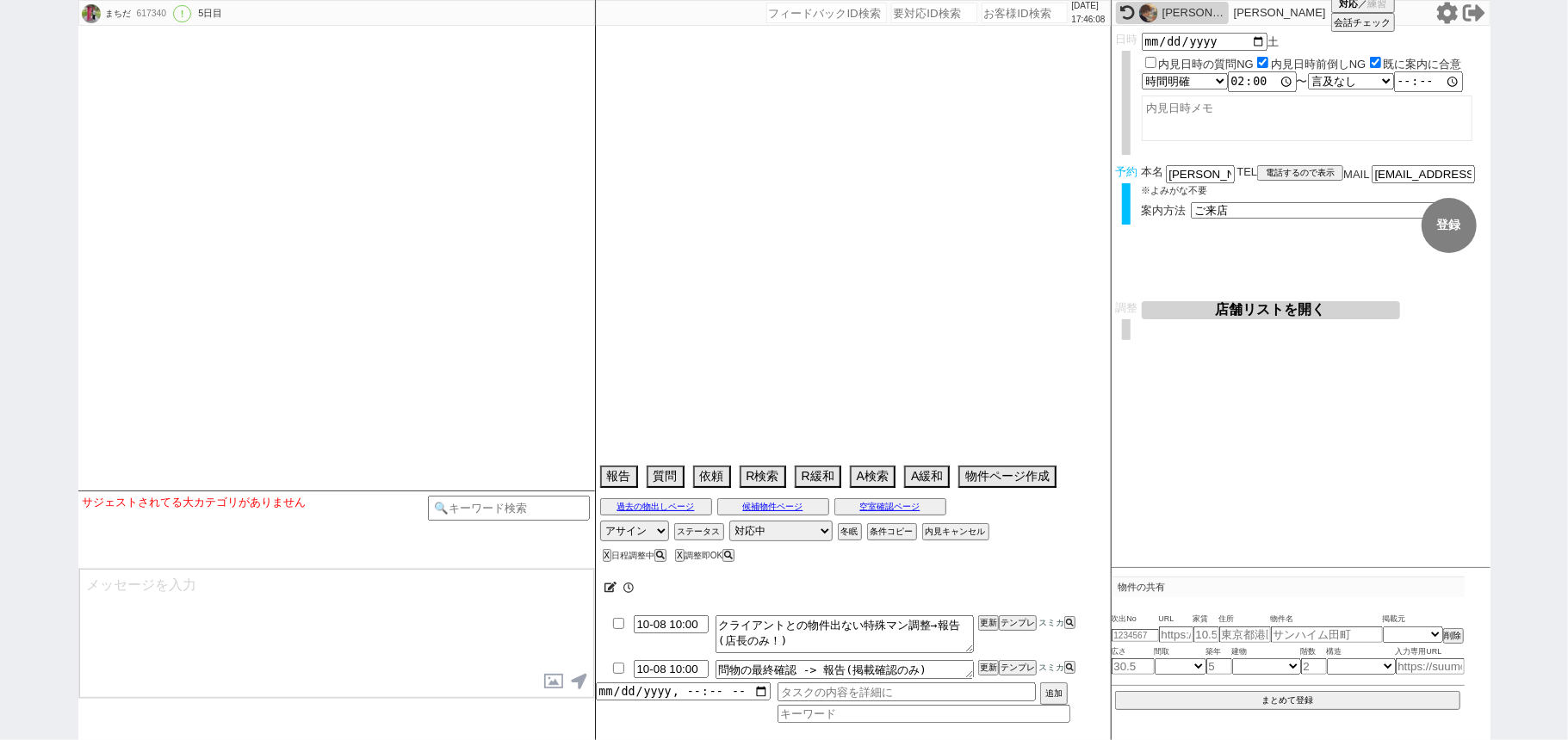
select select "15"
select select "1"
select select "48"
select select "1228"
select select "17"
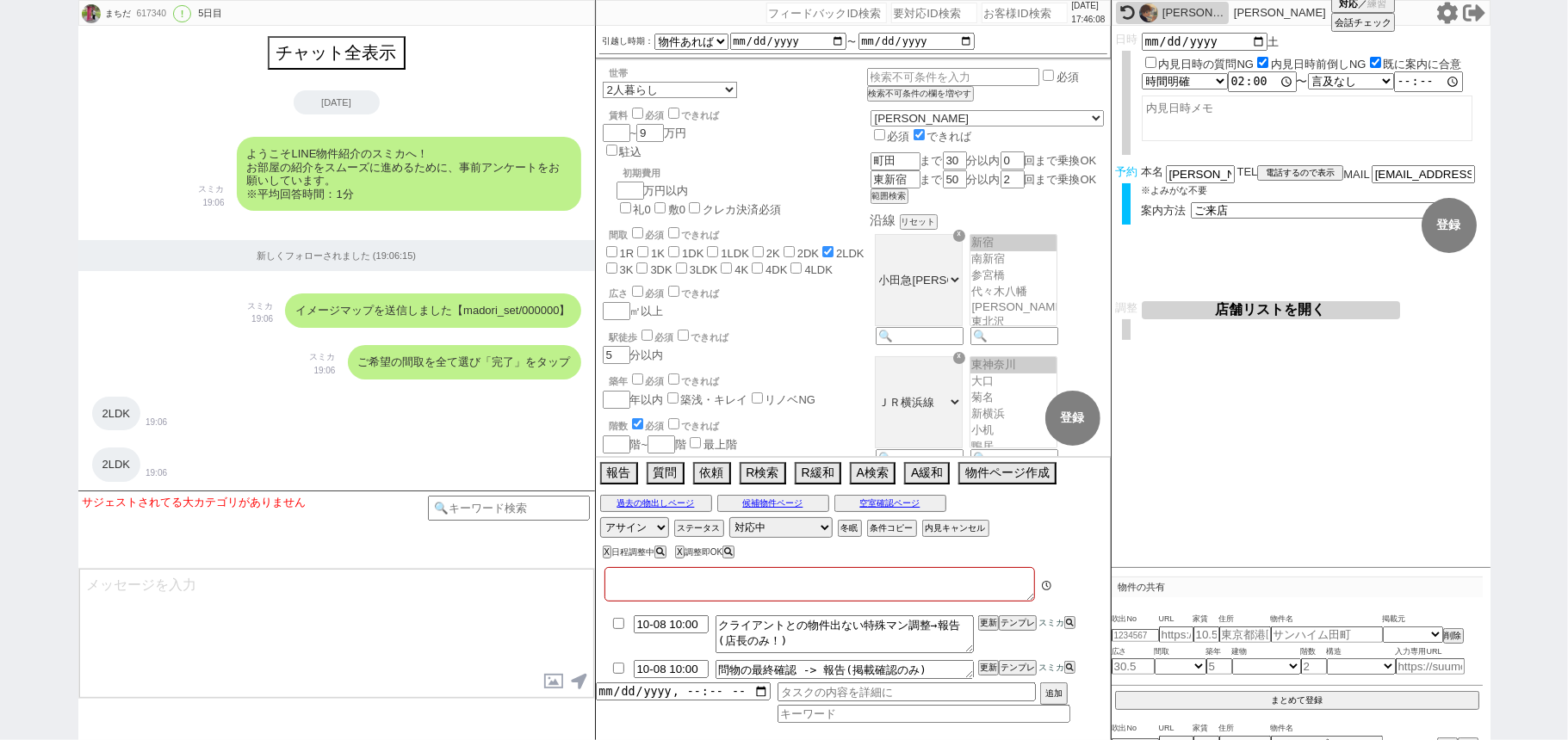
type textarea "2人で空いているところが11日14時のみ"
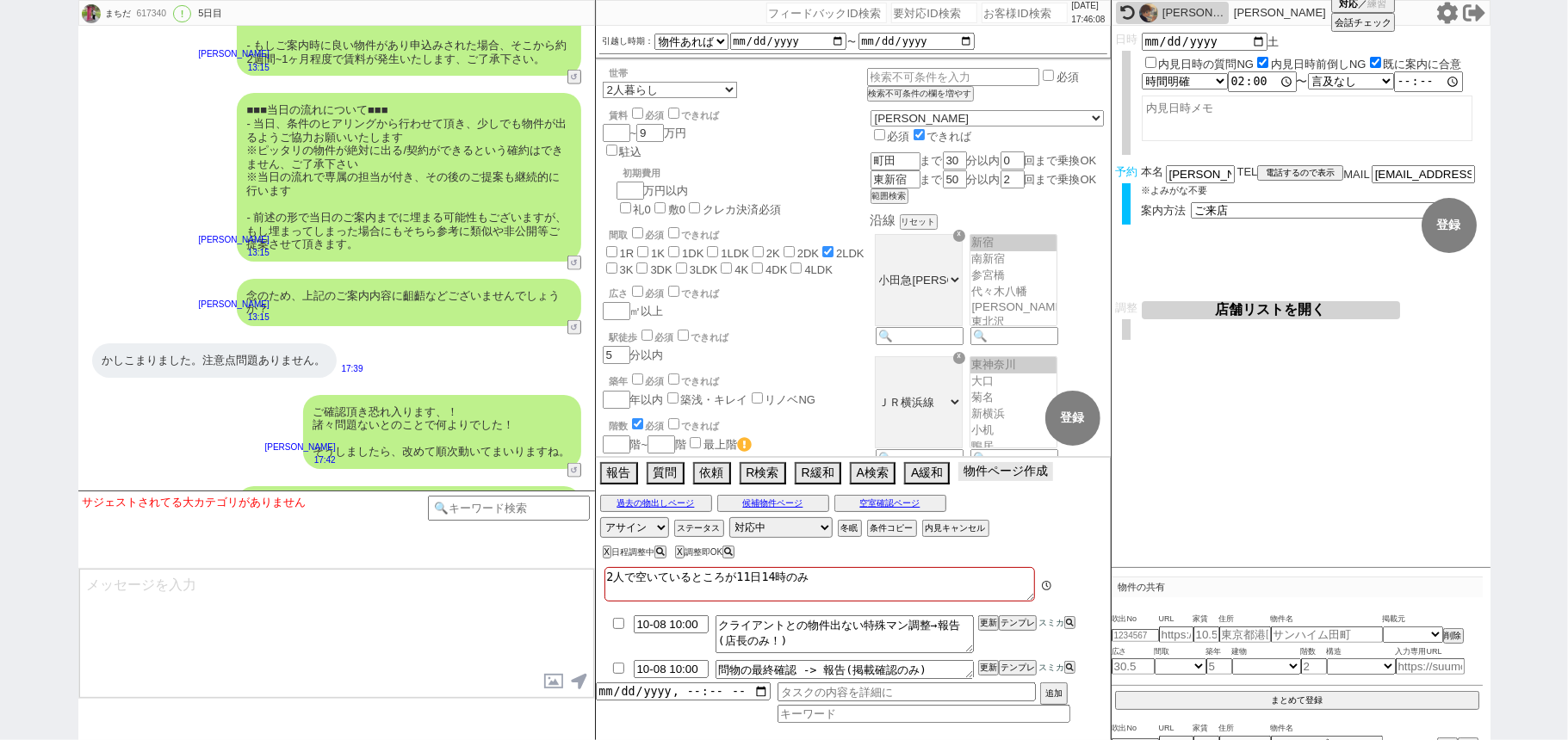
click at [983, 476] on button "物件ページ作成 今は物件がないので押せません" at bounding box center [1005, 471] width 95 height 19
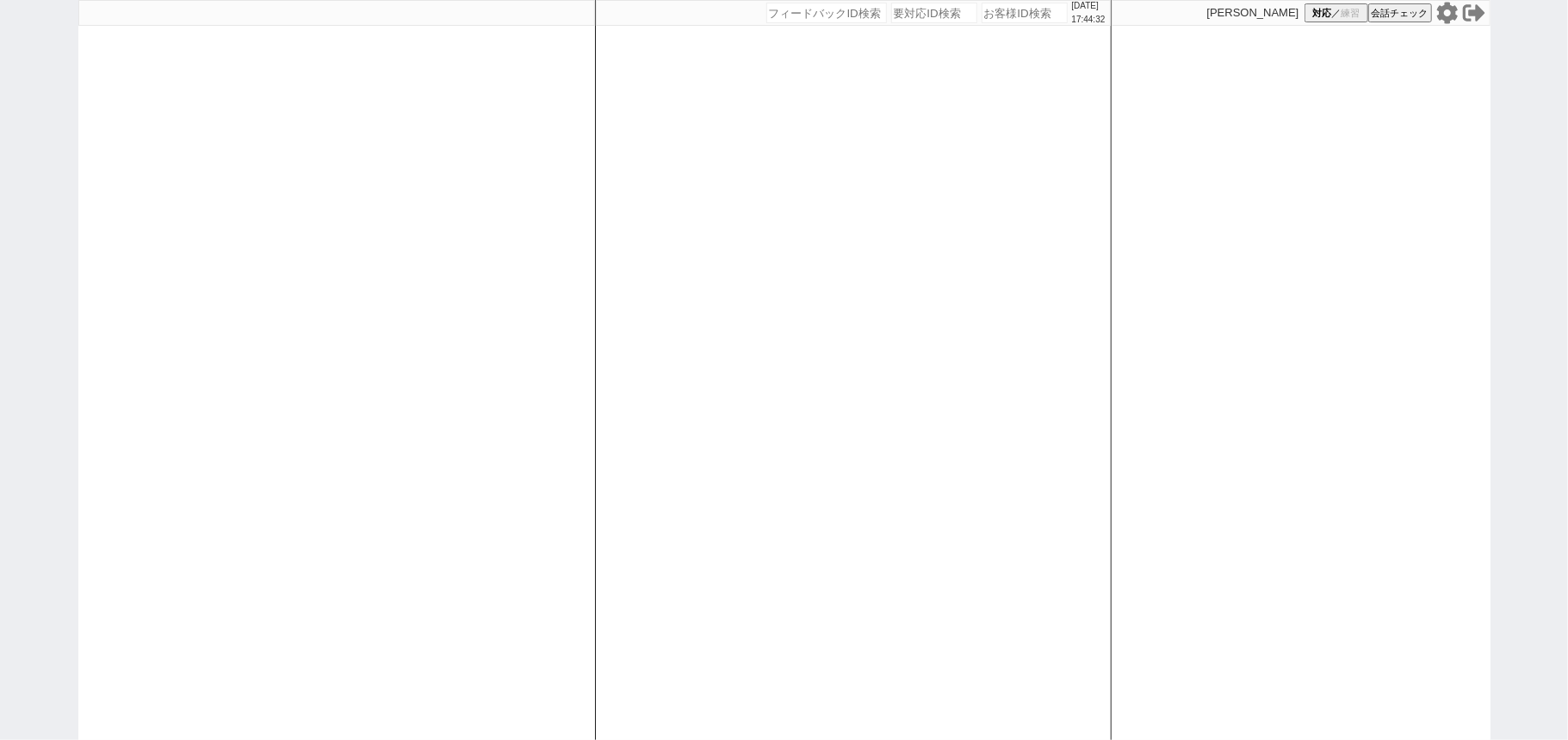
click at [985, 11] on input "number" at bounding box center [1025, 13] width 86 height 21
paste input "616207"
type input "616207"
select select "1"
select select "6"
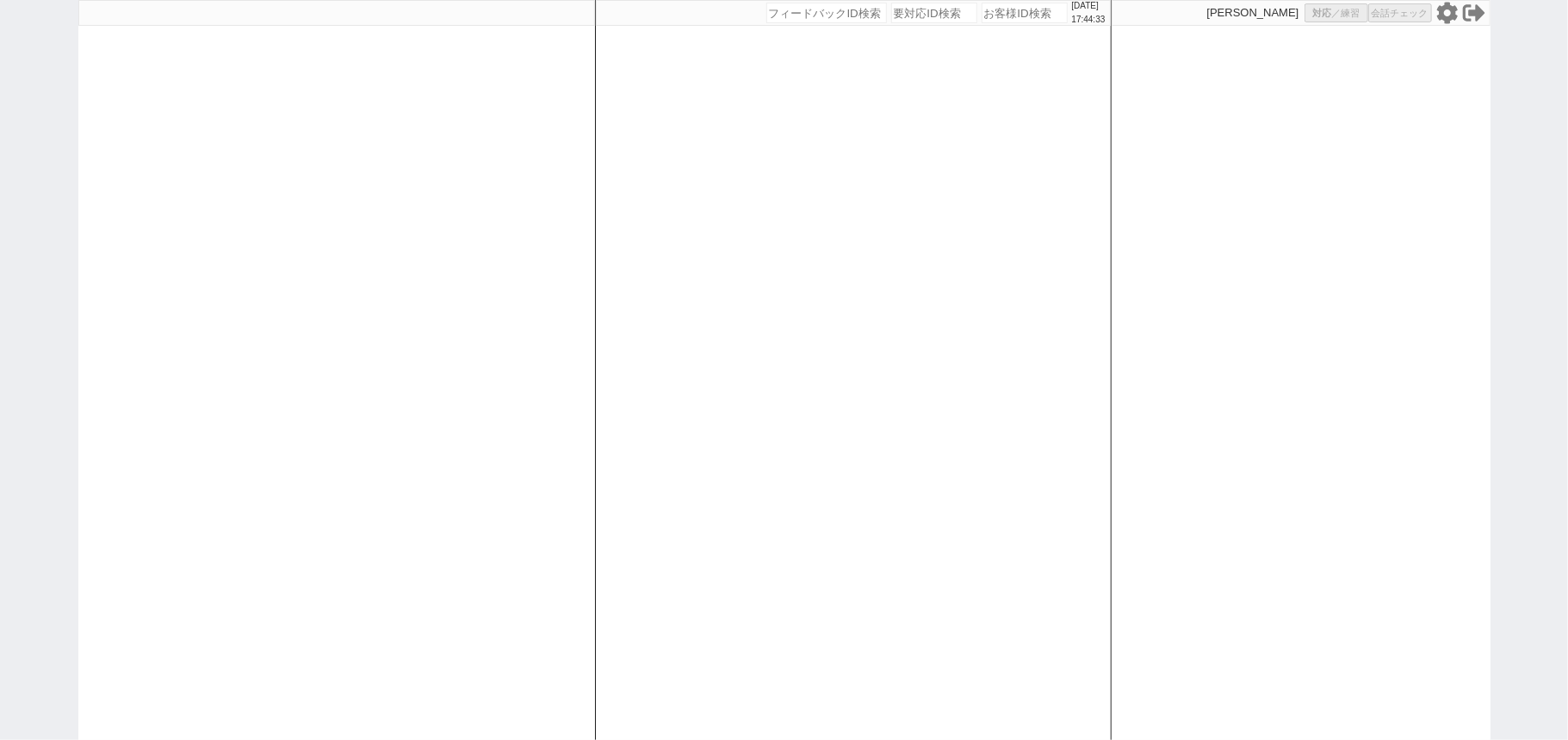
select select "2"
select select "5"
select select "9"
select select
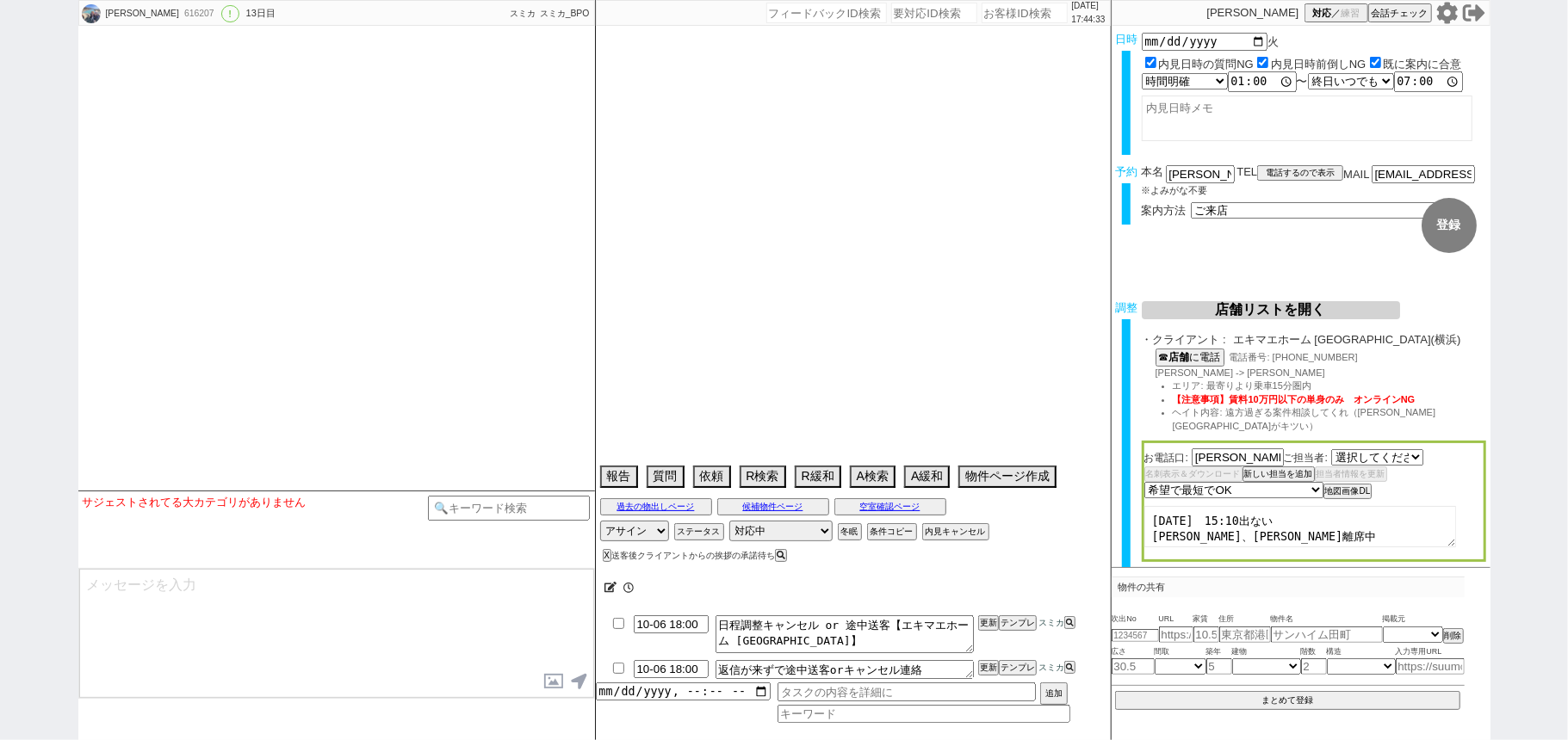
select select "1389"
select select "15"
select select "0"
select select "14"
select select "64"
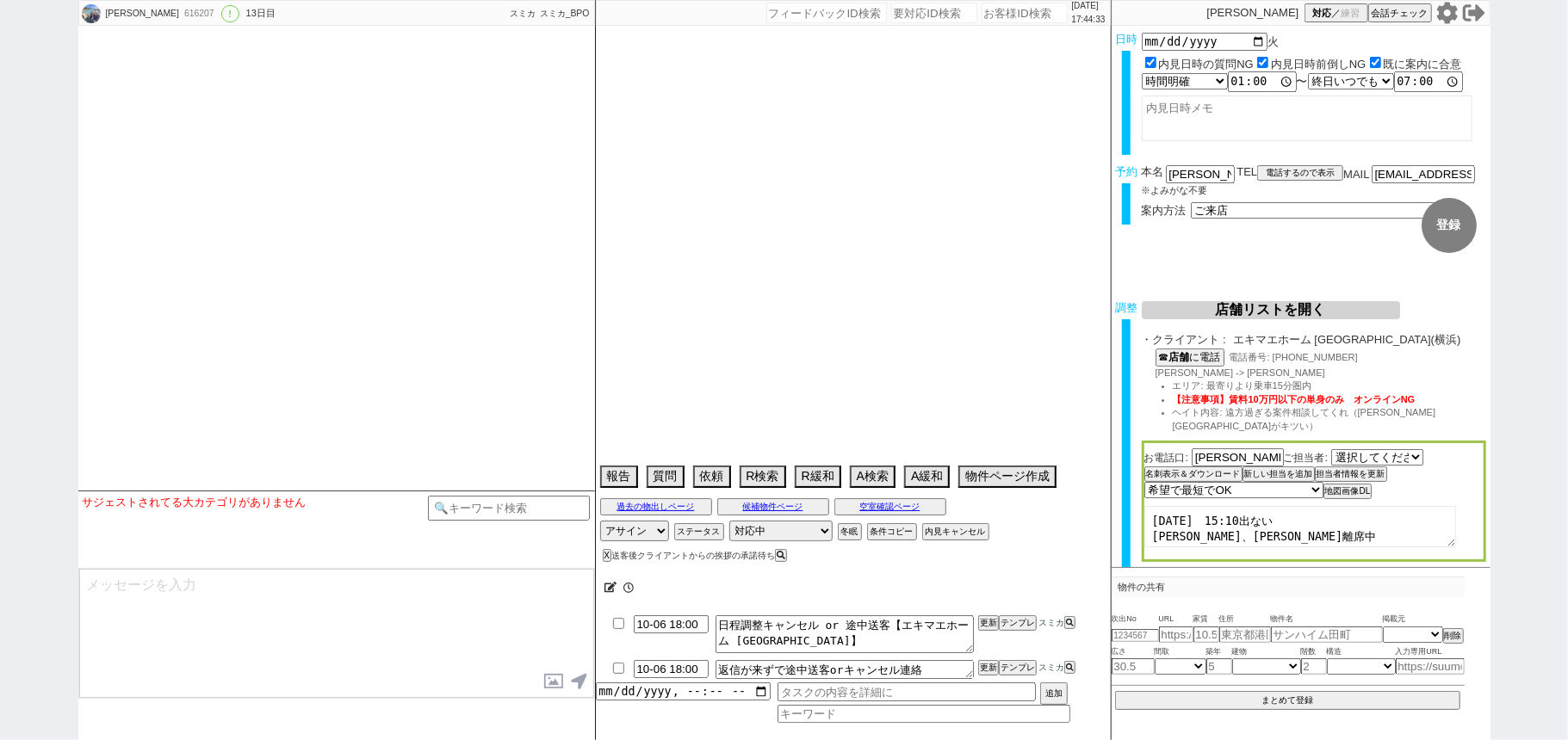
select select "65"
select select "66"
select select "67"
select select "68"
select select "69"
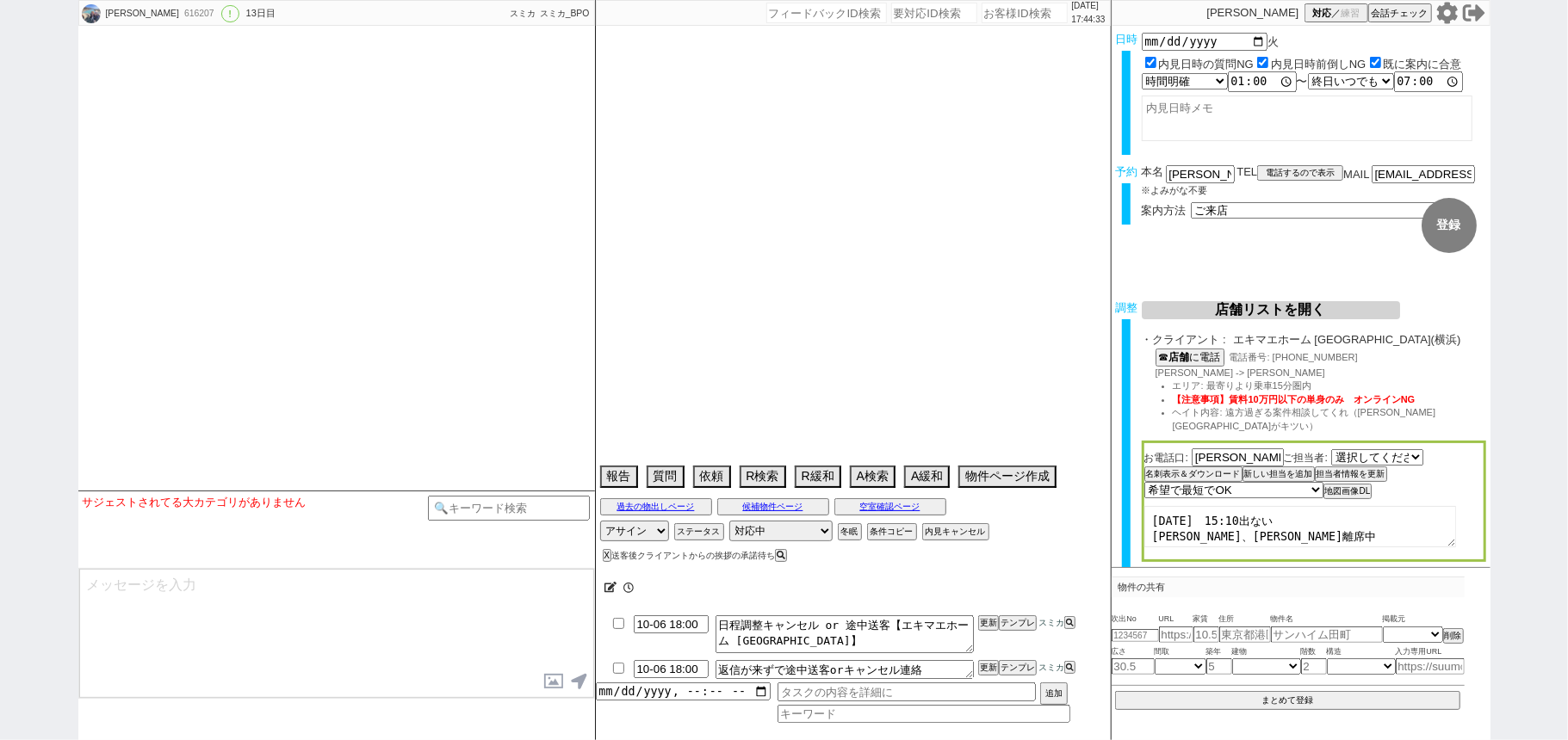
select select "70"
select select "71"
select select "72"
select select "73"
select select "74"
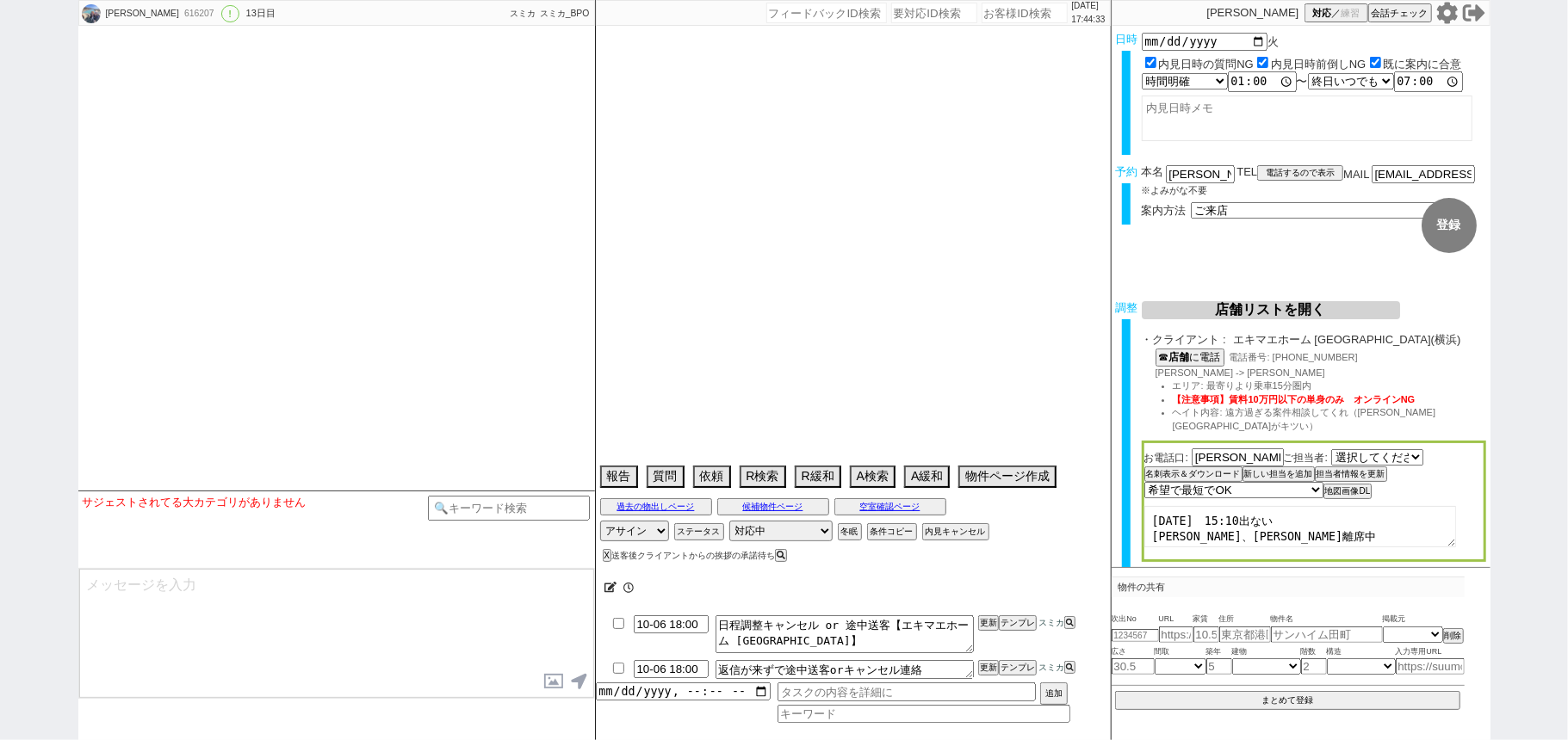
select select "75"
select select "76"
select select "77"
select select "78"
select select "79"
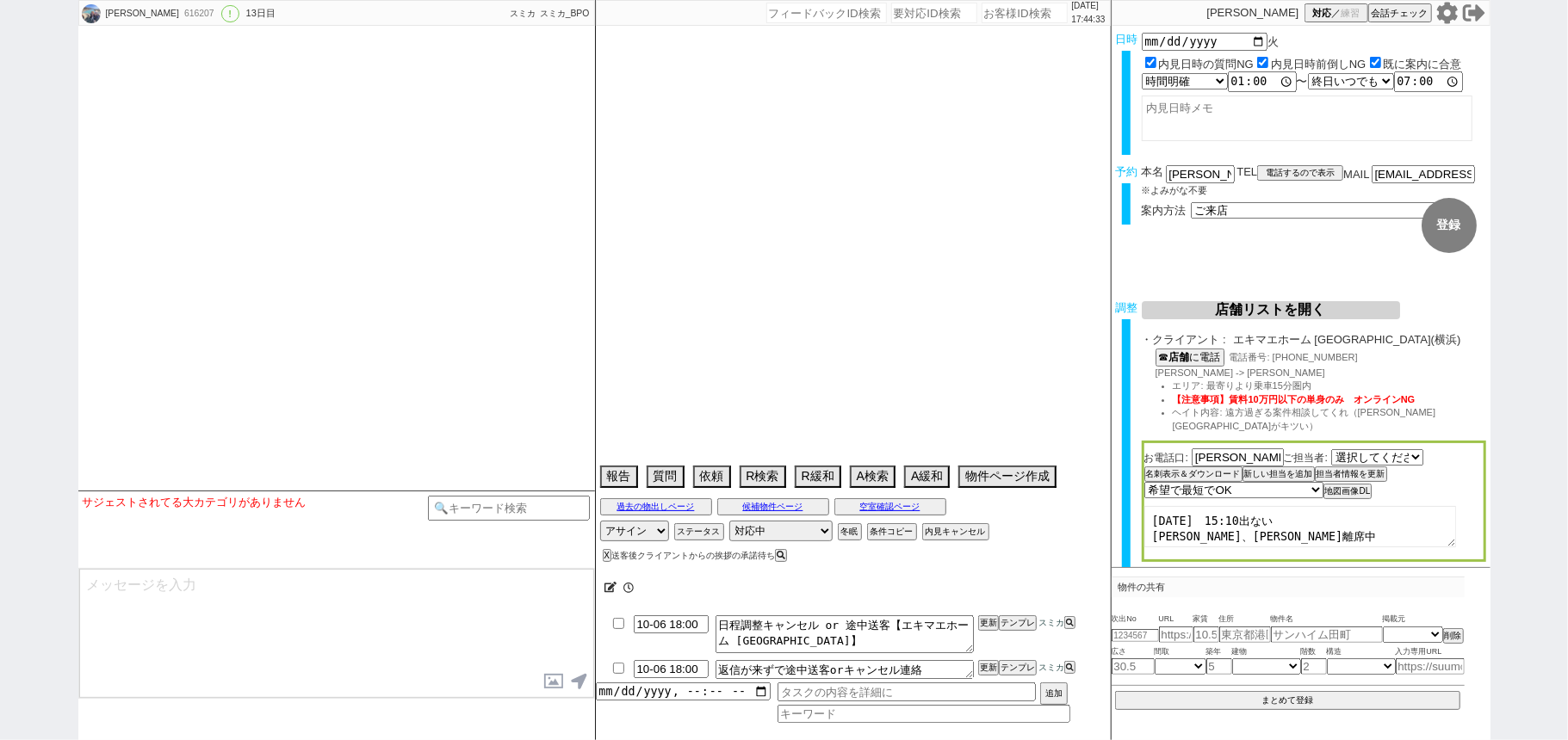
select select "80"
select select "81"
select select "82"
select select "83"
select select "84"
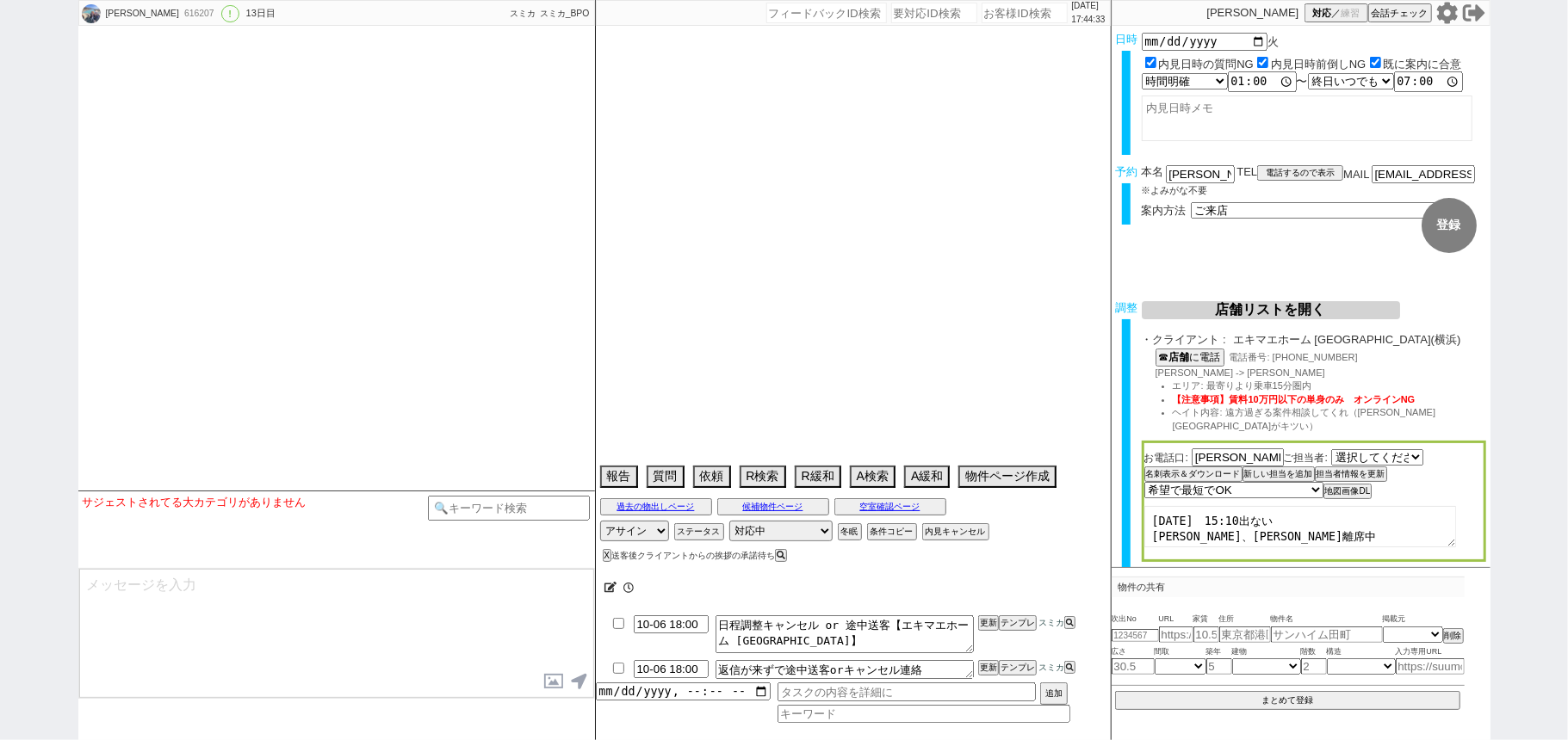
select select "85"
select select "86"
select select "87"
select select "88"
select select "89"
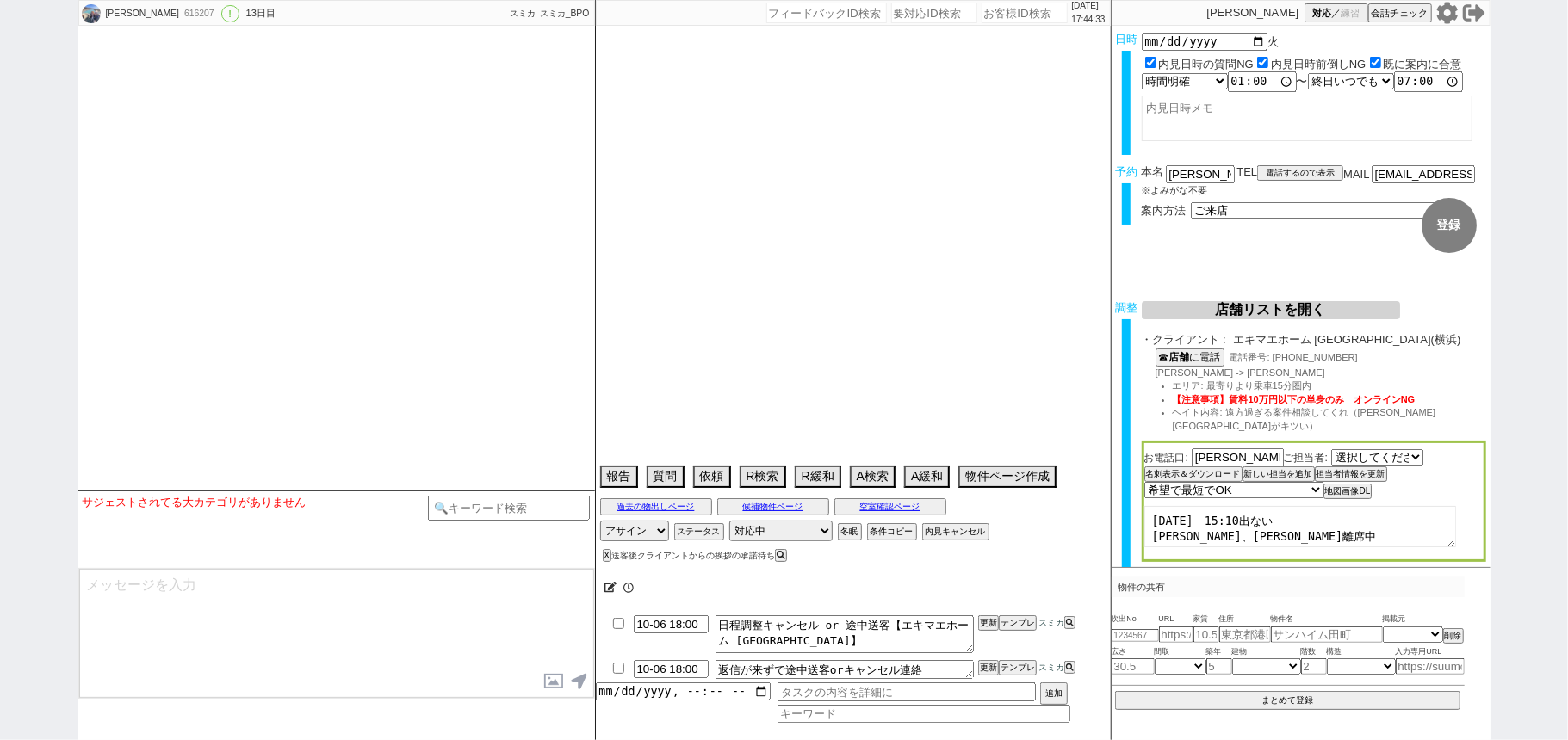
select select "90"
select select "91"
select select "92"
select select "93"
select select "94"
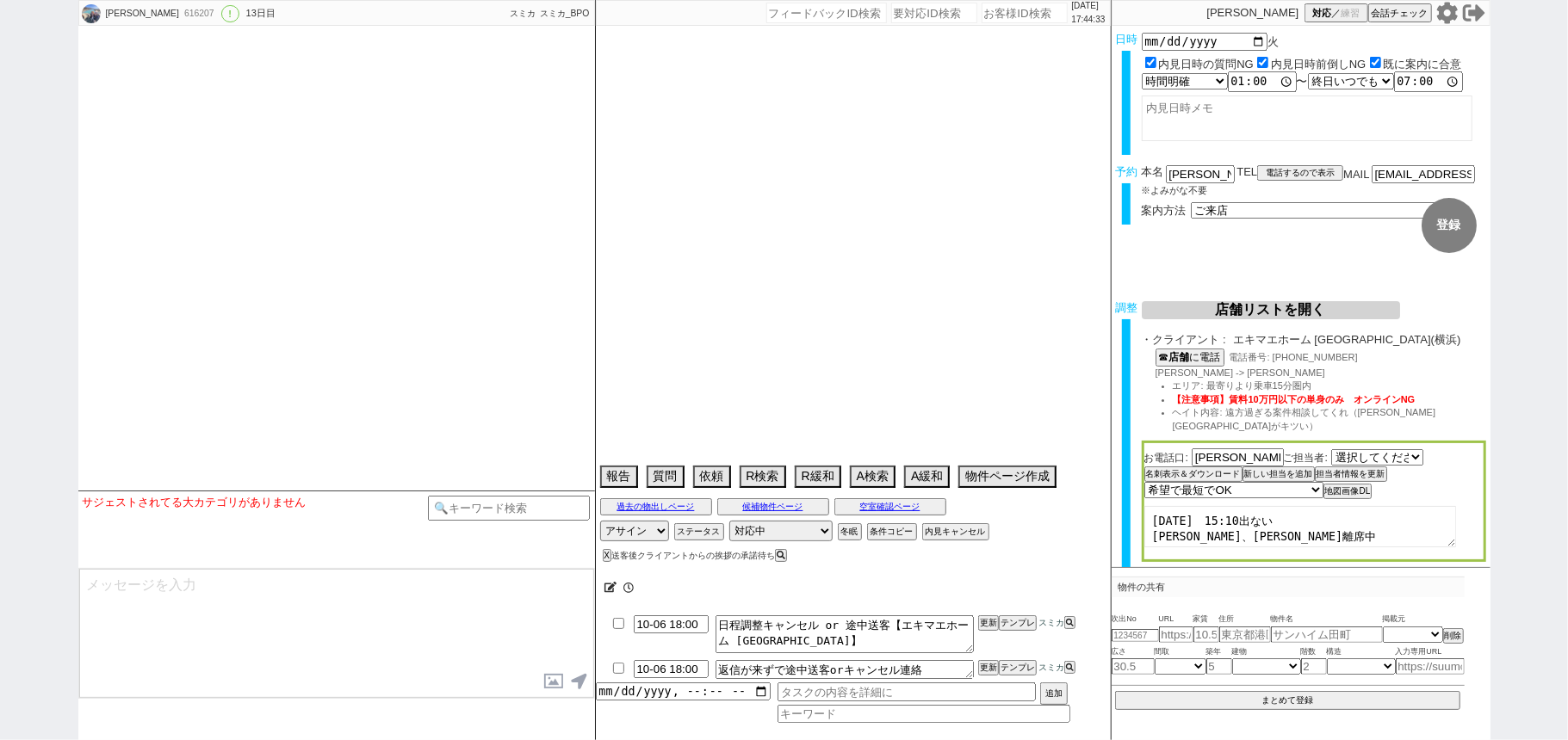
select select "95"
select select "96"
select select "97"
select select "98"
select select "99"
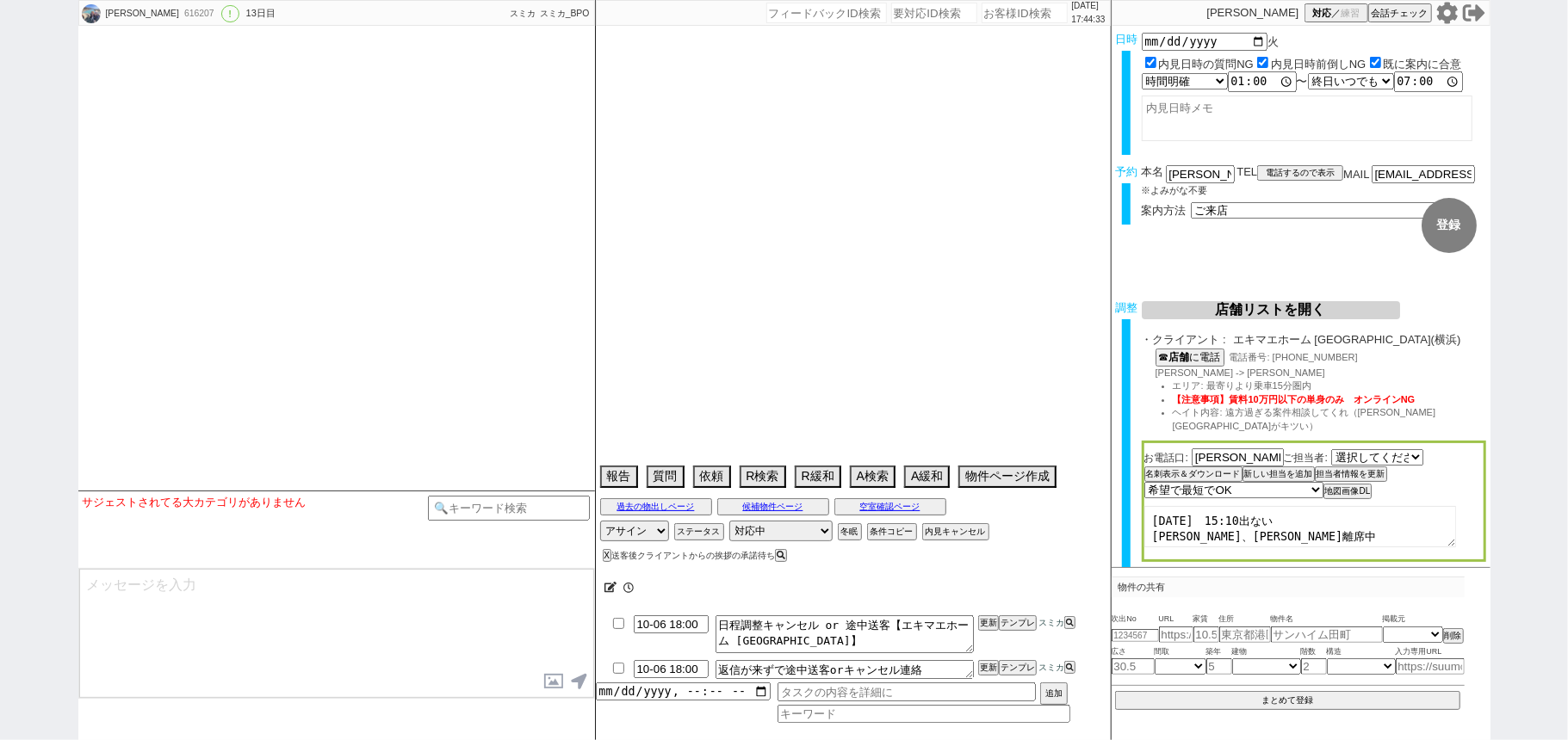
select select "100"
select select "101"
select select "102"
select select "103"
select select "104"
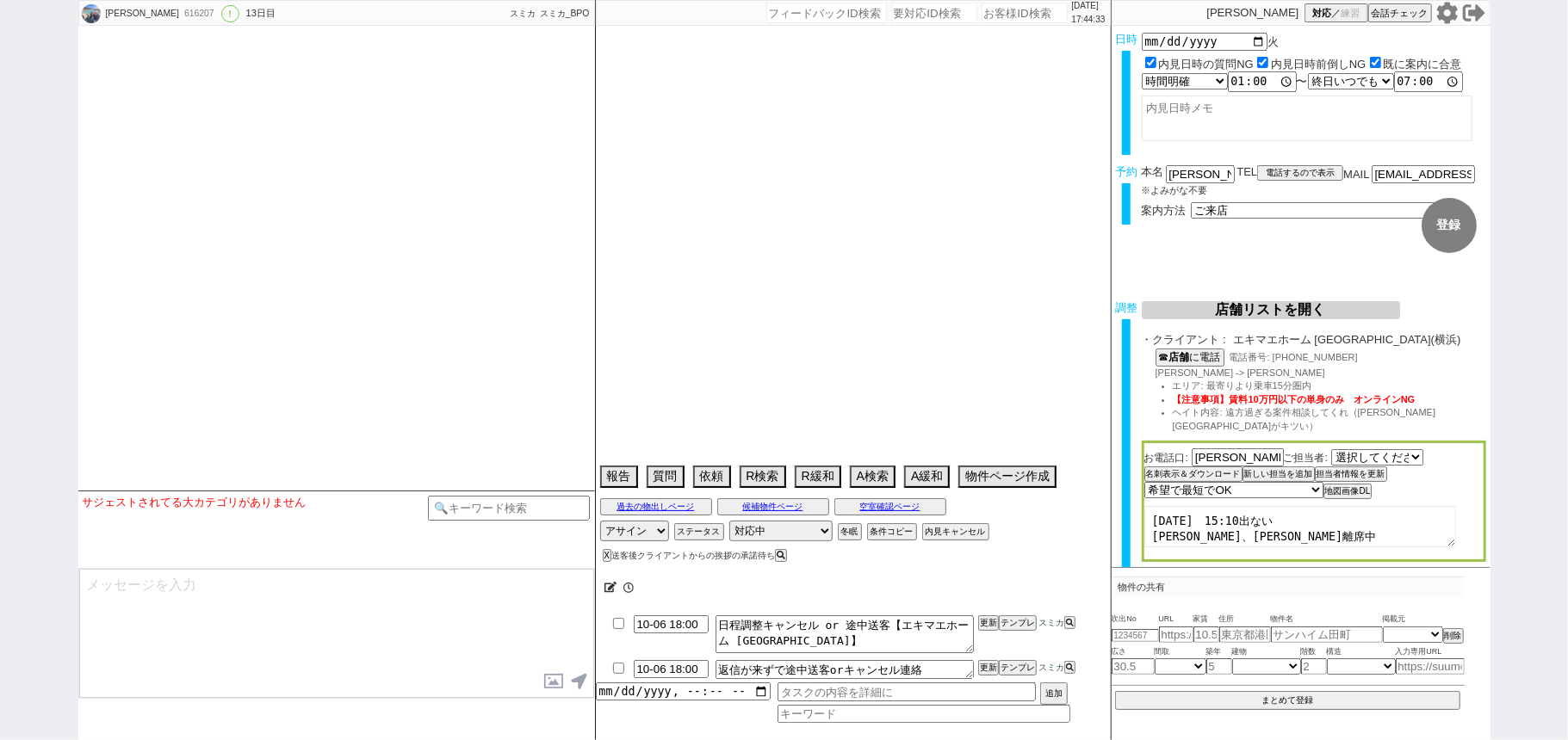
select select "105"
select select "108"
select select "109"
select select "110"
select select "113"
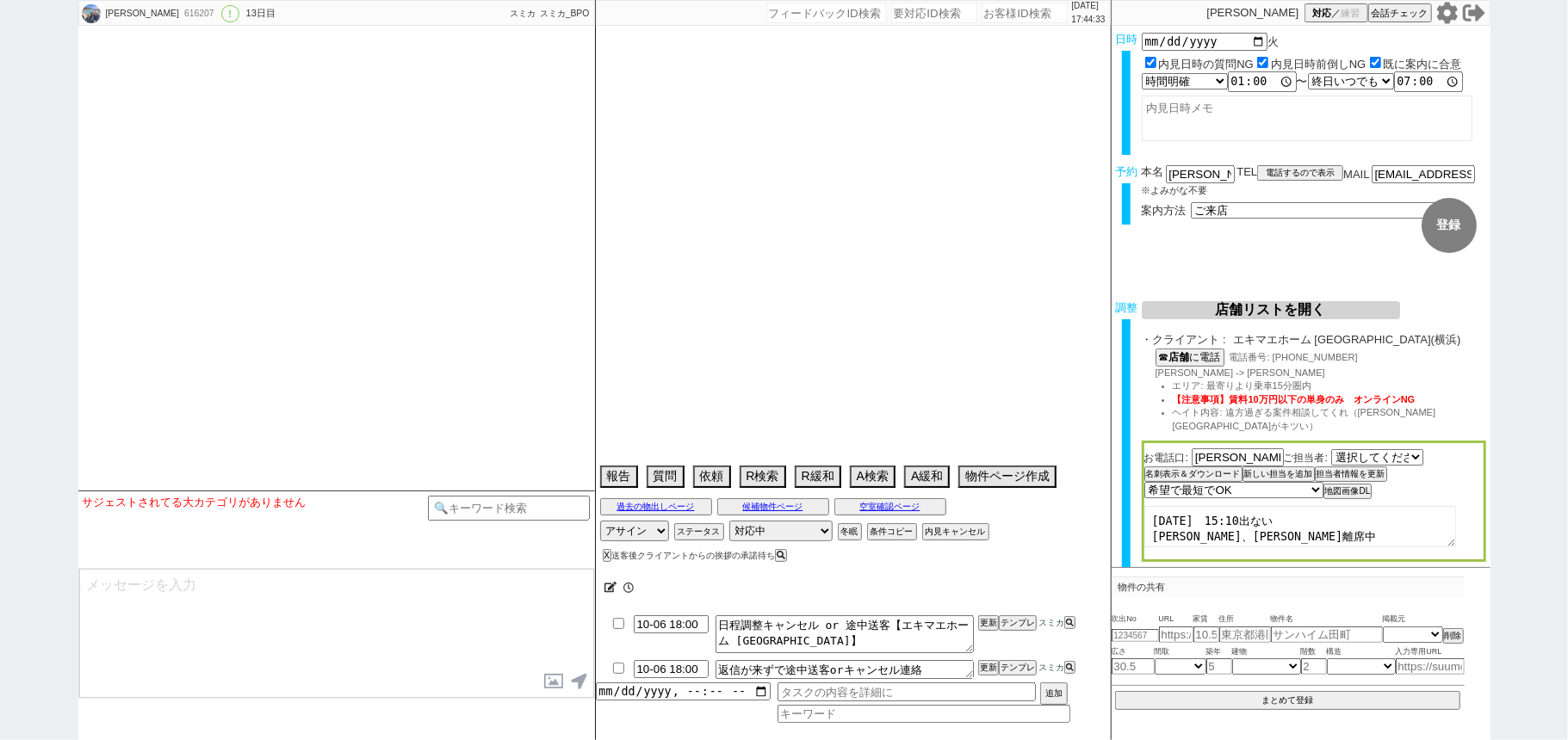
select select "115"
select select "116"
select select "117"
select select "118"
select select "1297"
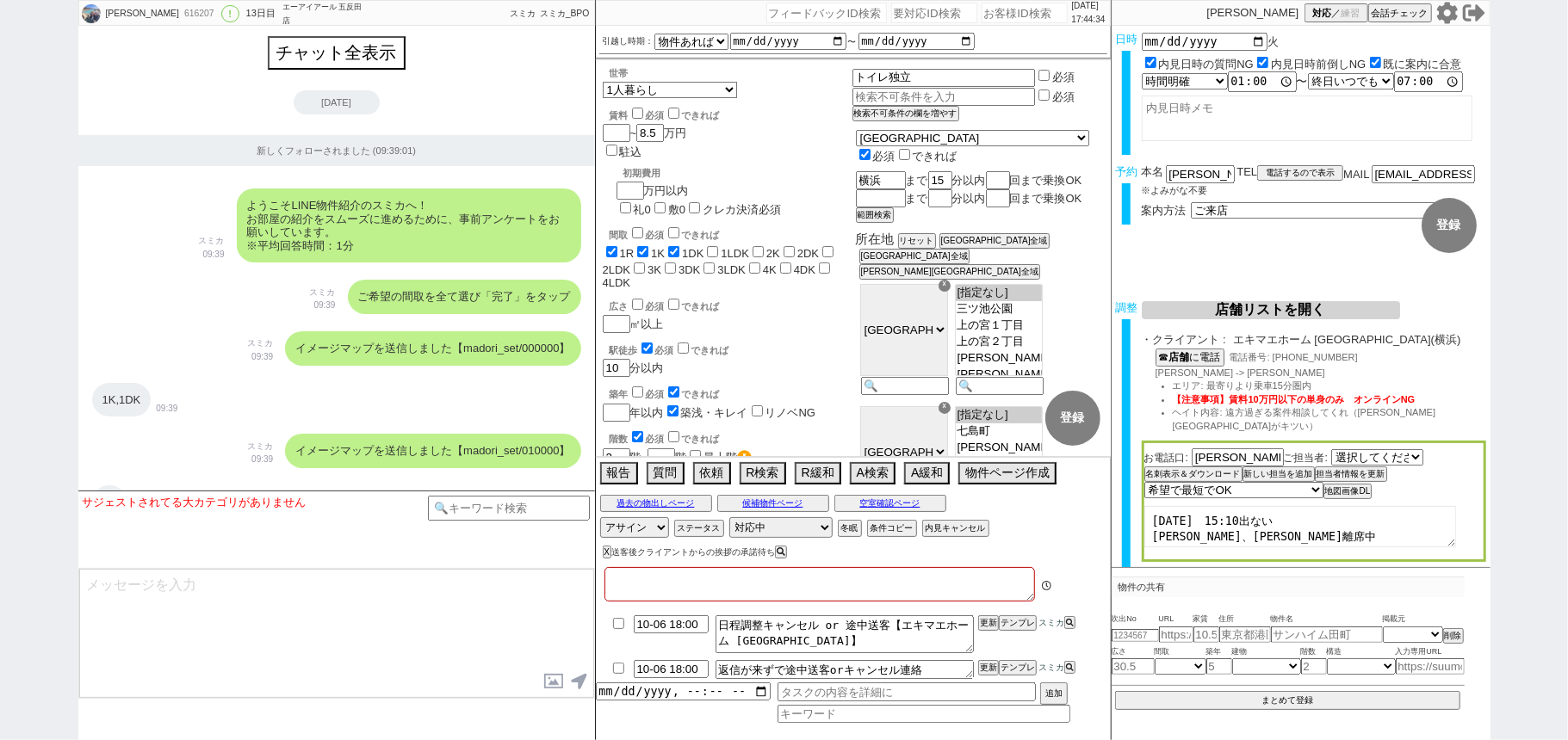
type textarea "10月にならないと予定わからない、他社な 16:58 出ない"
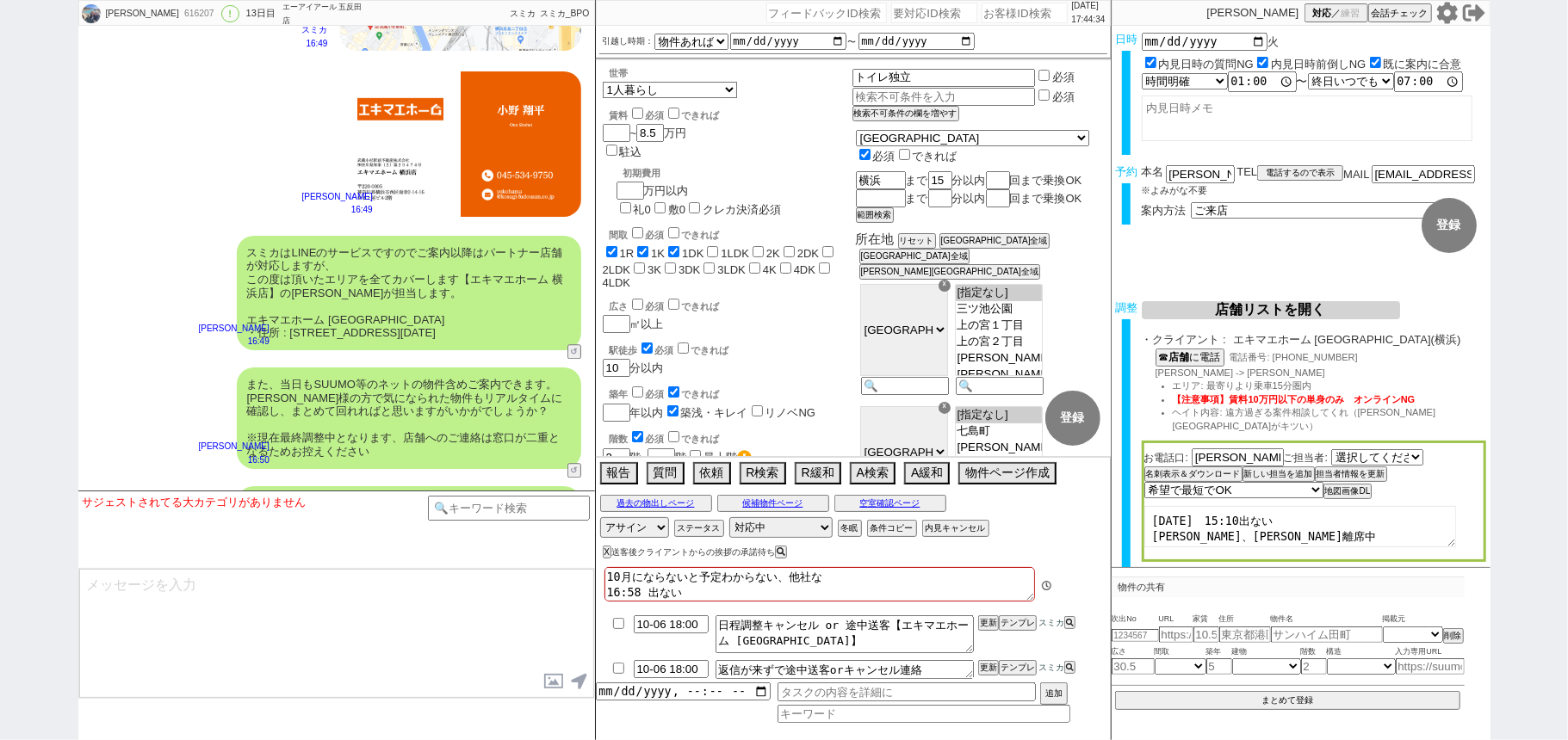
scroll to position [217, 0]
click at [0, 273] on div "いのうえこのは 616207 ! 0 13日目 エーアイアール 五反田店 冬眠中 自社客 スミカ スミカ_BPO チャット全表示 2025-09-24 新しく…" at bounding box center [784, 370] width 1568 height 740
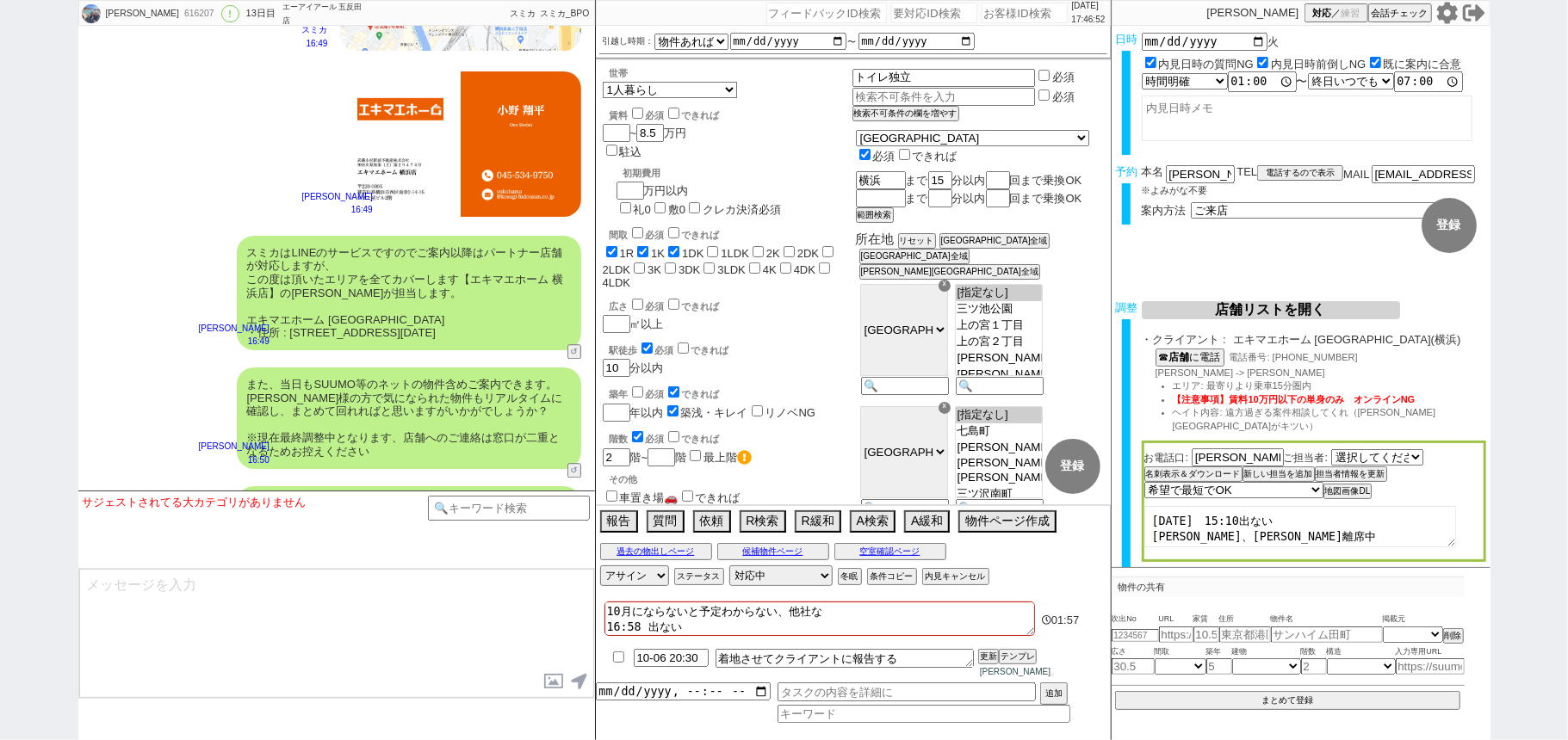
scroll to position [12777, 0]
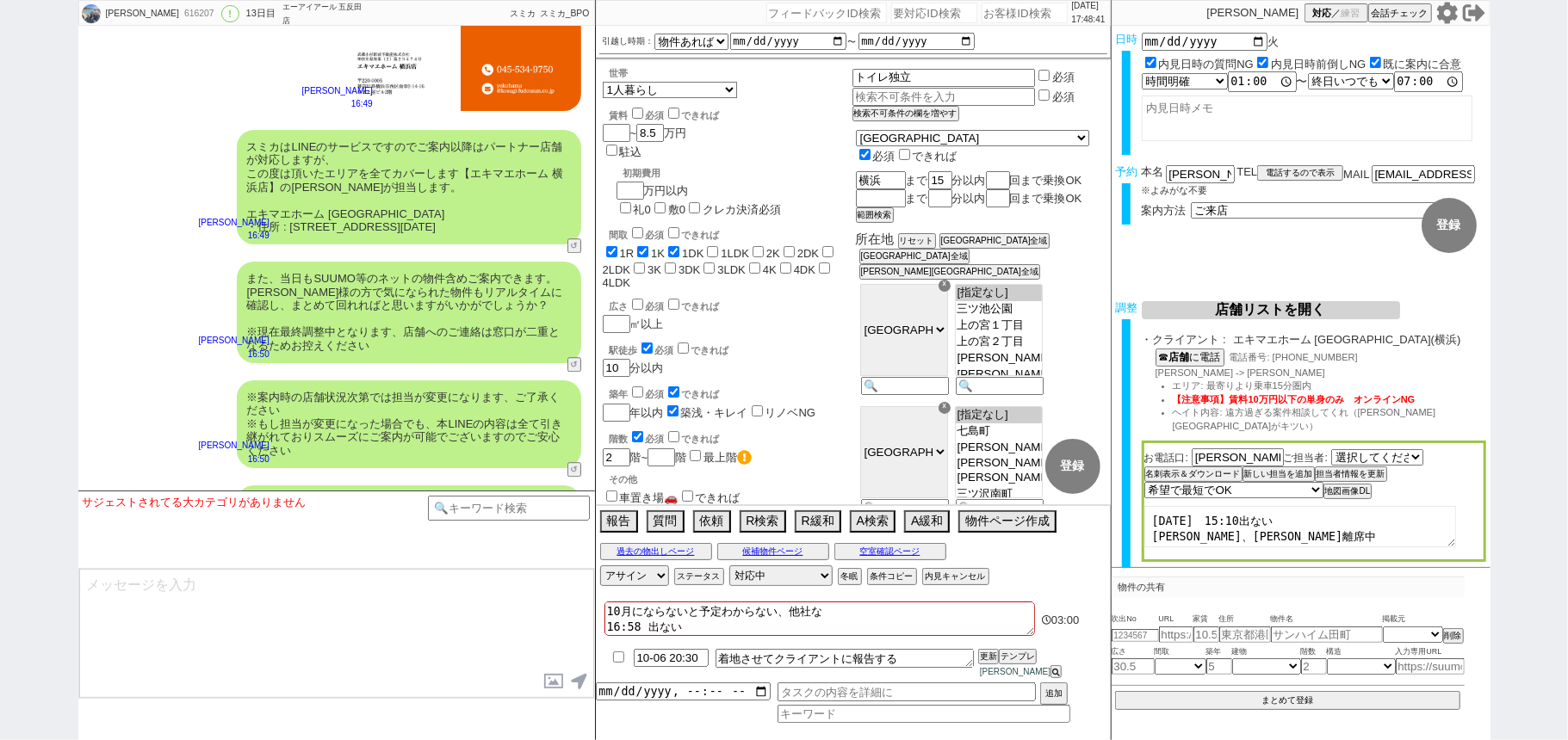
click at [0, 400] on div "いのうえこのは 616207 ! 0 13日目 エーアイアール 五反田店 冬眠中 自社客 スミカ スミカ_BPO チャット全表示 2025-09-24 新しく…" at bounding box center [784, 370] width 1568 height 740
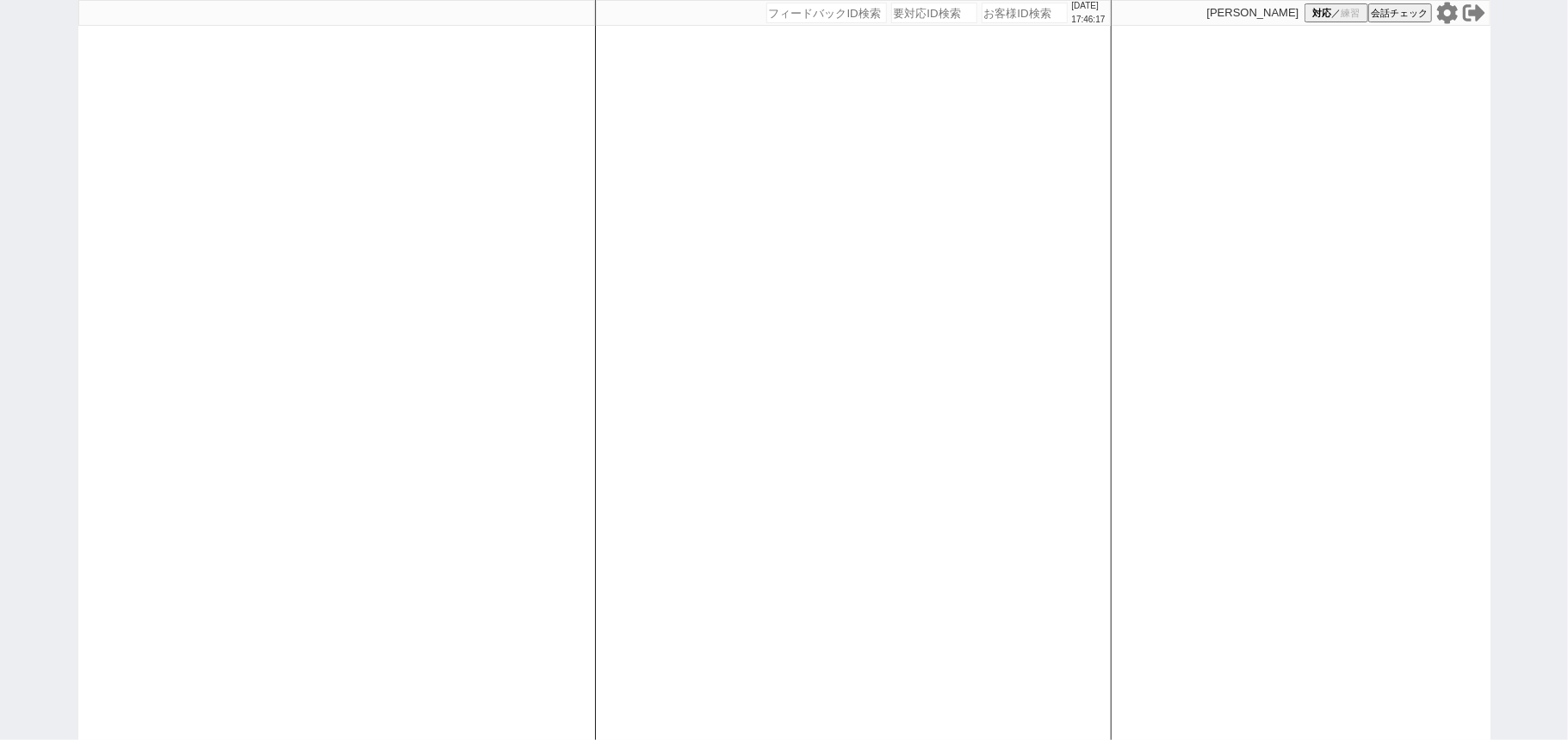
click at [611, 495] on div "[DATE] 17:46:17 候補物件を追加してしてください 紹介した物件一覧 他社物件を追加する 空室確認ページに追加・削除 紹介した物件一覧 他社物件を…" at bounding box center [853, 370] width 516 height 740
click at [458, 370] on div at bounding box center [336, 370] width 516 height 740
select select "2"
select select "1"
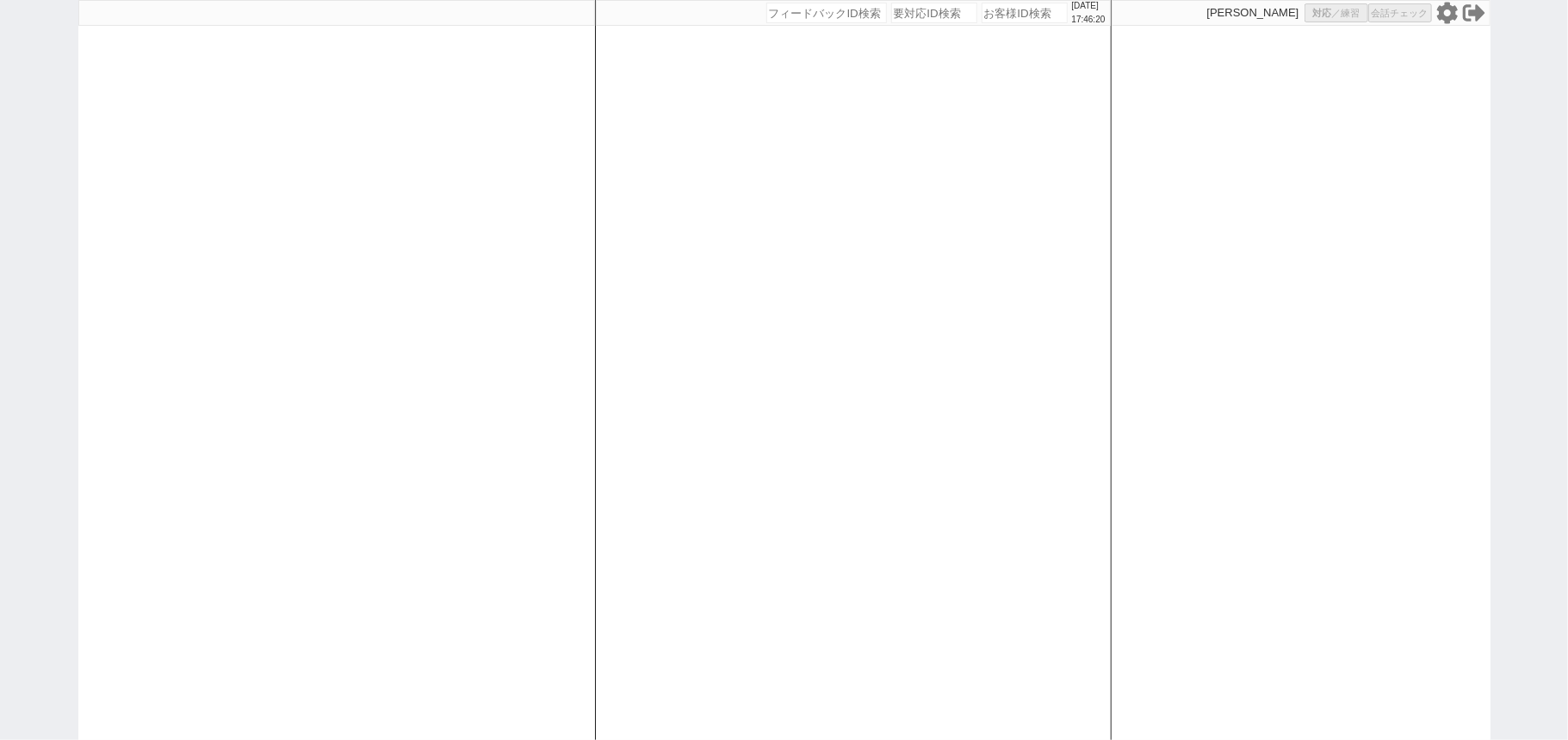
select select
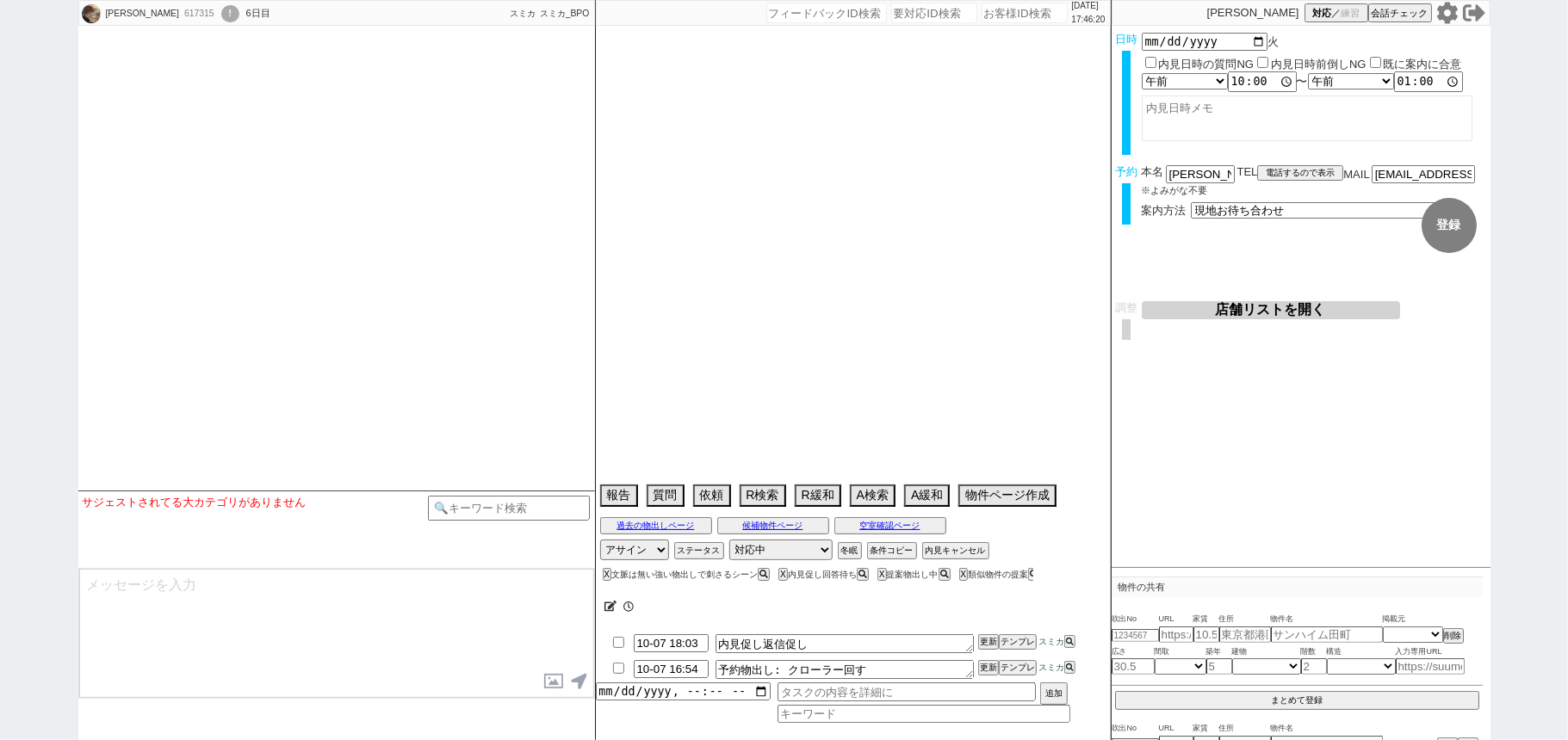
type textarea "ａｐａｒｔｍｅｎｔ　ＫＵＲＯ　白金高輪　他社で内見済み、指名買い"
select select "15"
select select "1"
select select "70"
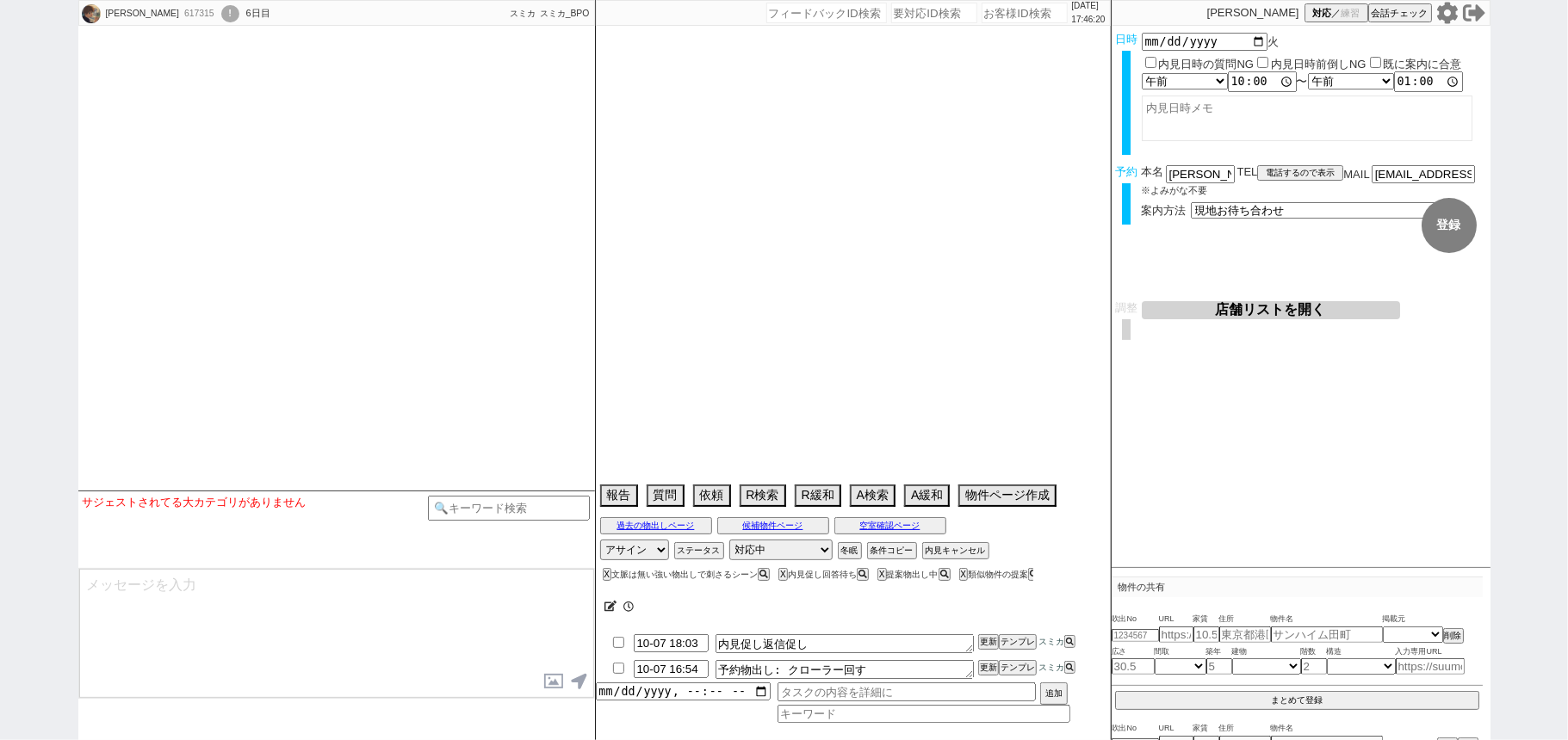
select select "[DATE]"
select select "62"
select select "[DATE]"
select select "75"
select select "[DATE]"
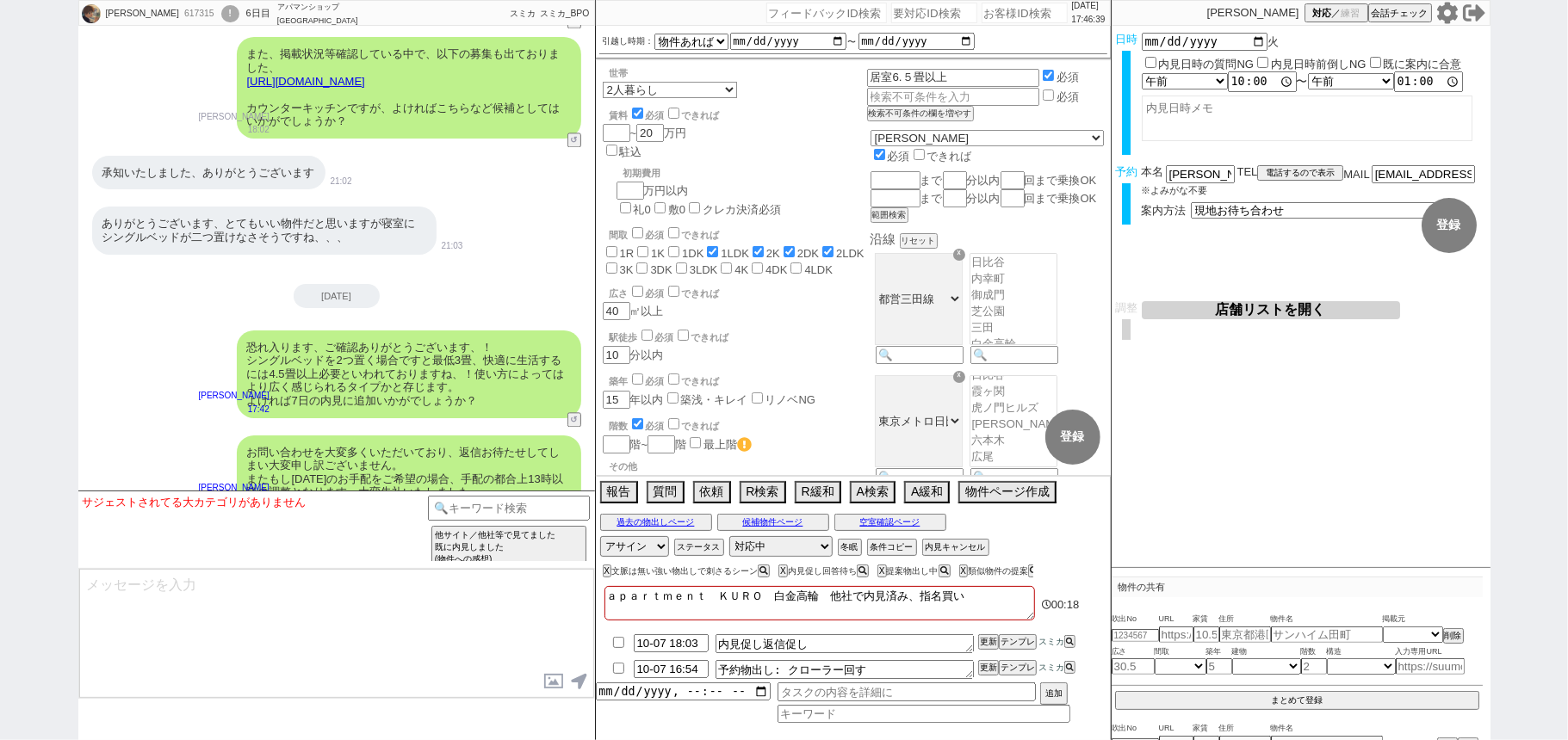
scroll to position [7506, 0]
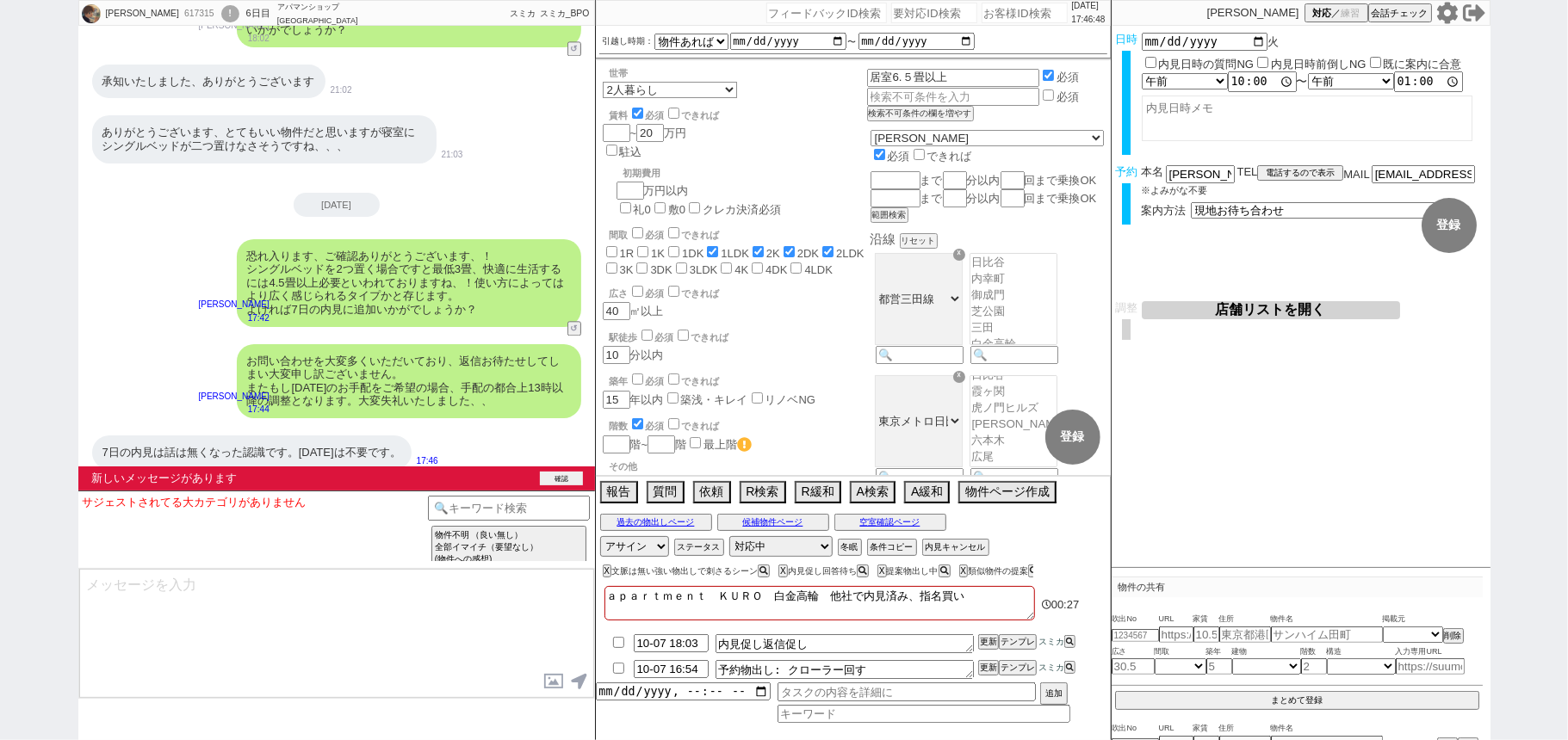
click at [564, 472] on button "確認" at bounding box center [560, 478] width 43 height 14
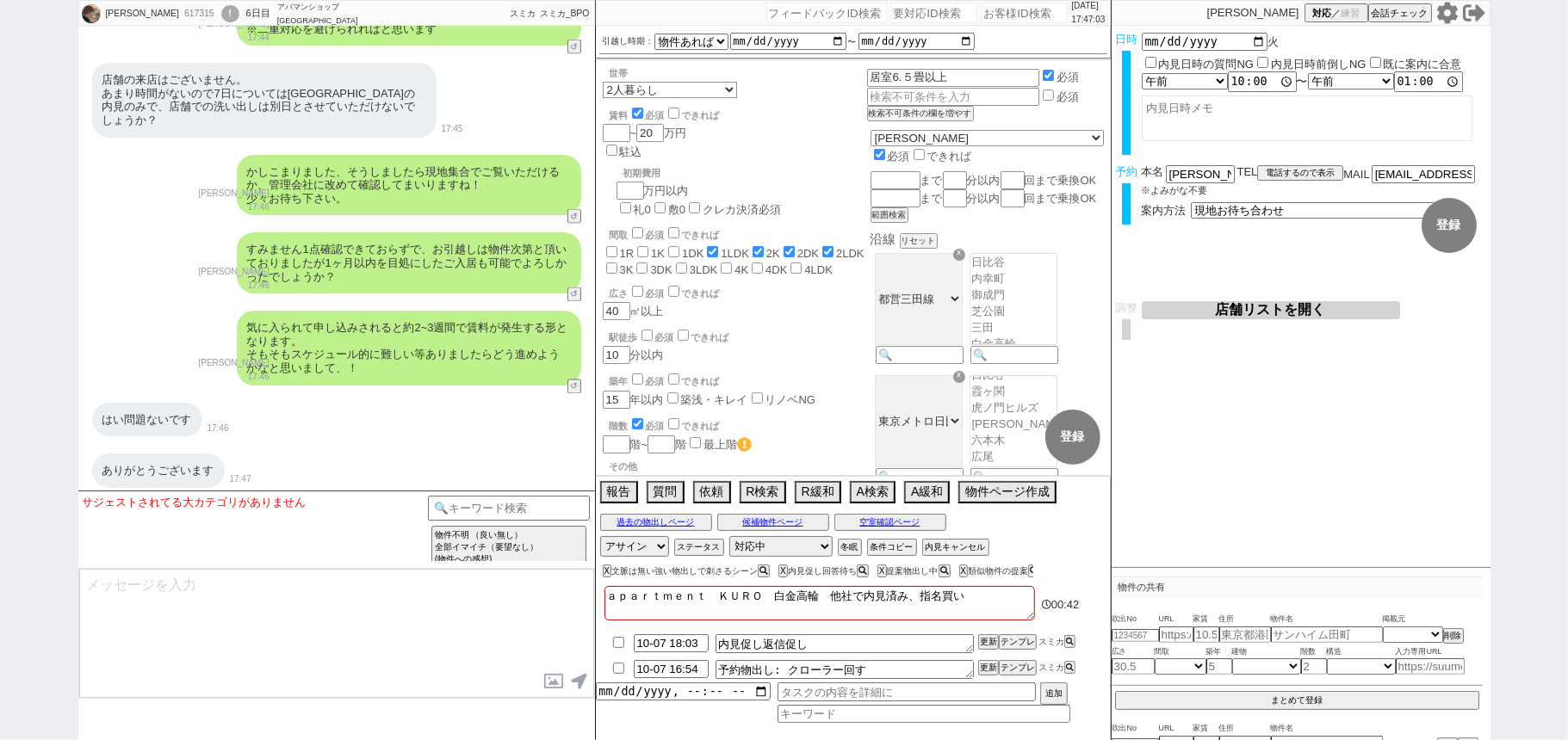
scroll to position [7249, 0]
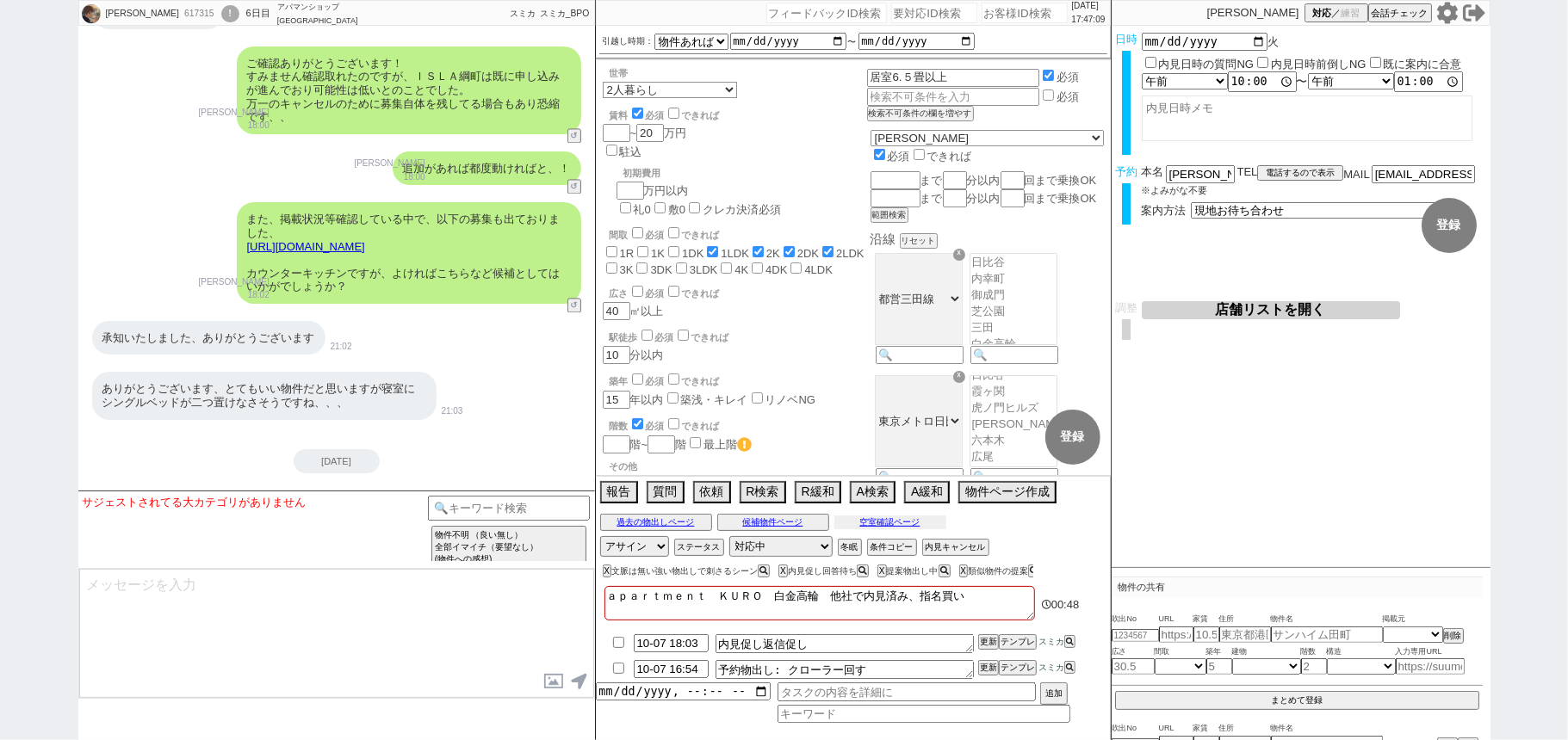
click at [885, 529] on button "空室確認ページ" at bounding box center [890, 522] width 112 height 14
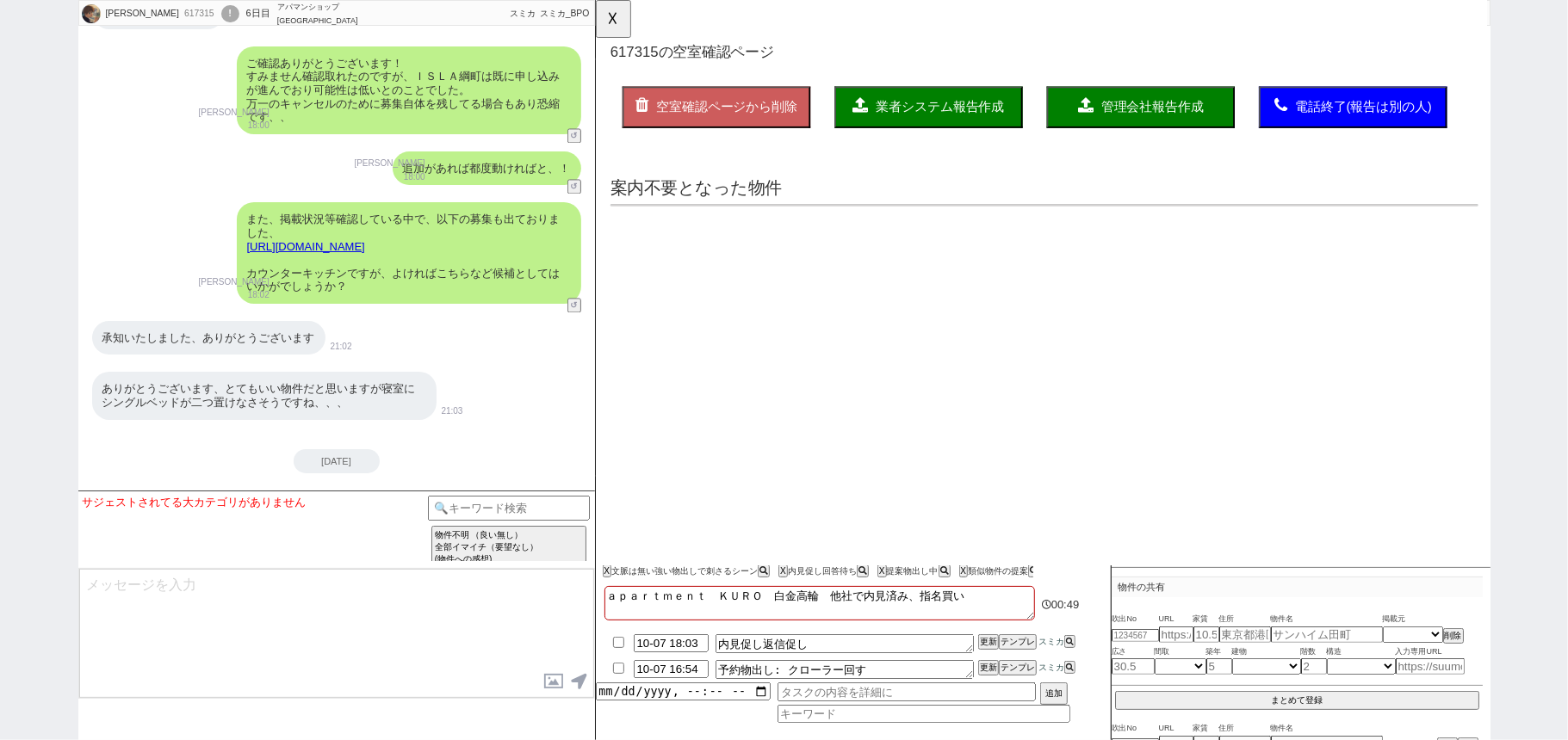
scroll to position [0, 0]
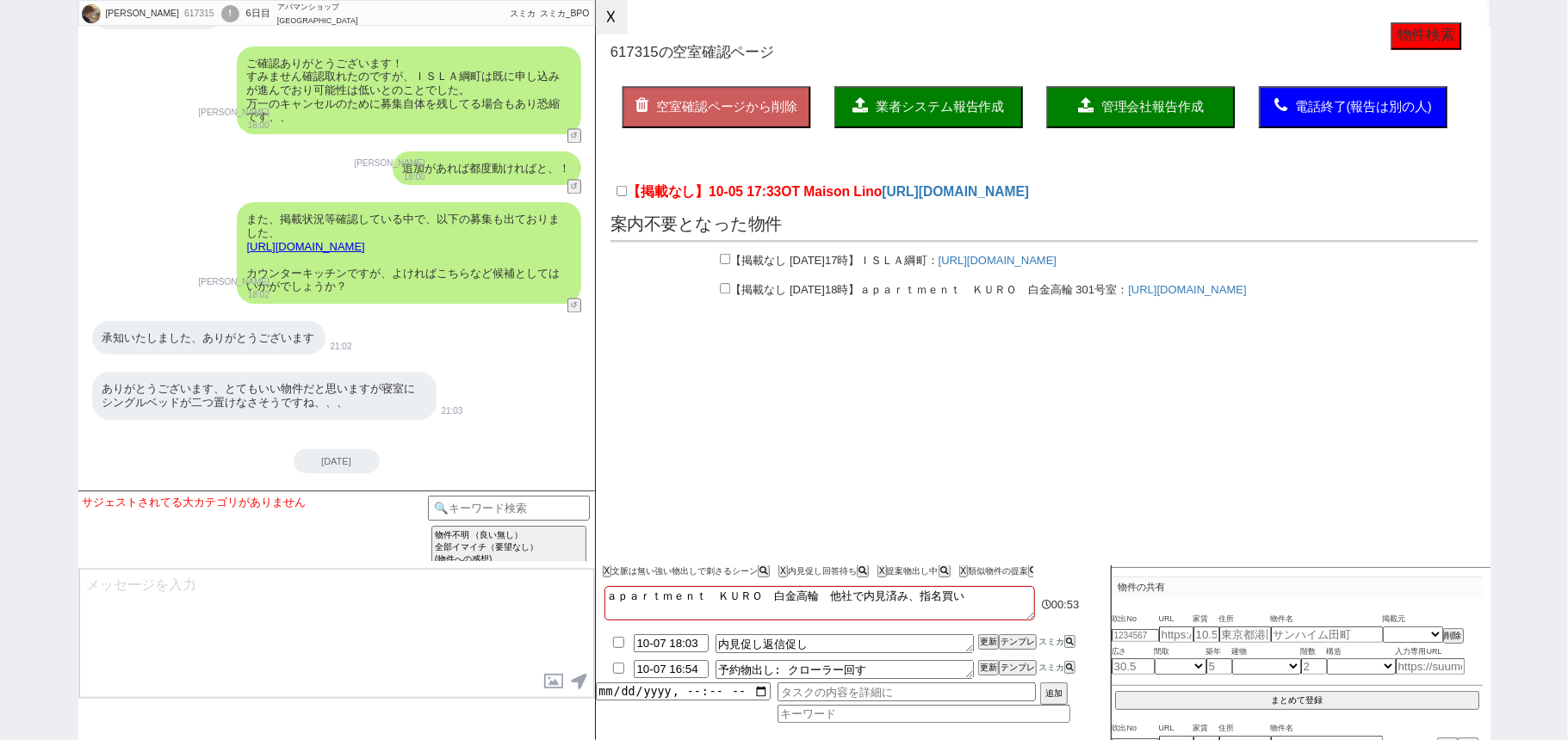
drag, startPoint x: 614, startPoint y: 21, endPoint x: 544, endPoint y: 84, distance: 94.2
click at [614, 19] on button "☓" at bounding box center [611, 17] width 32 height 34
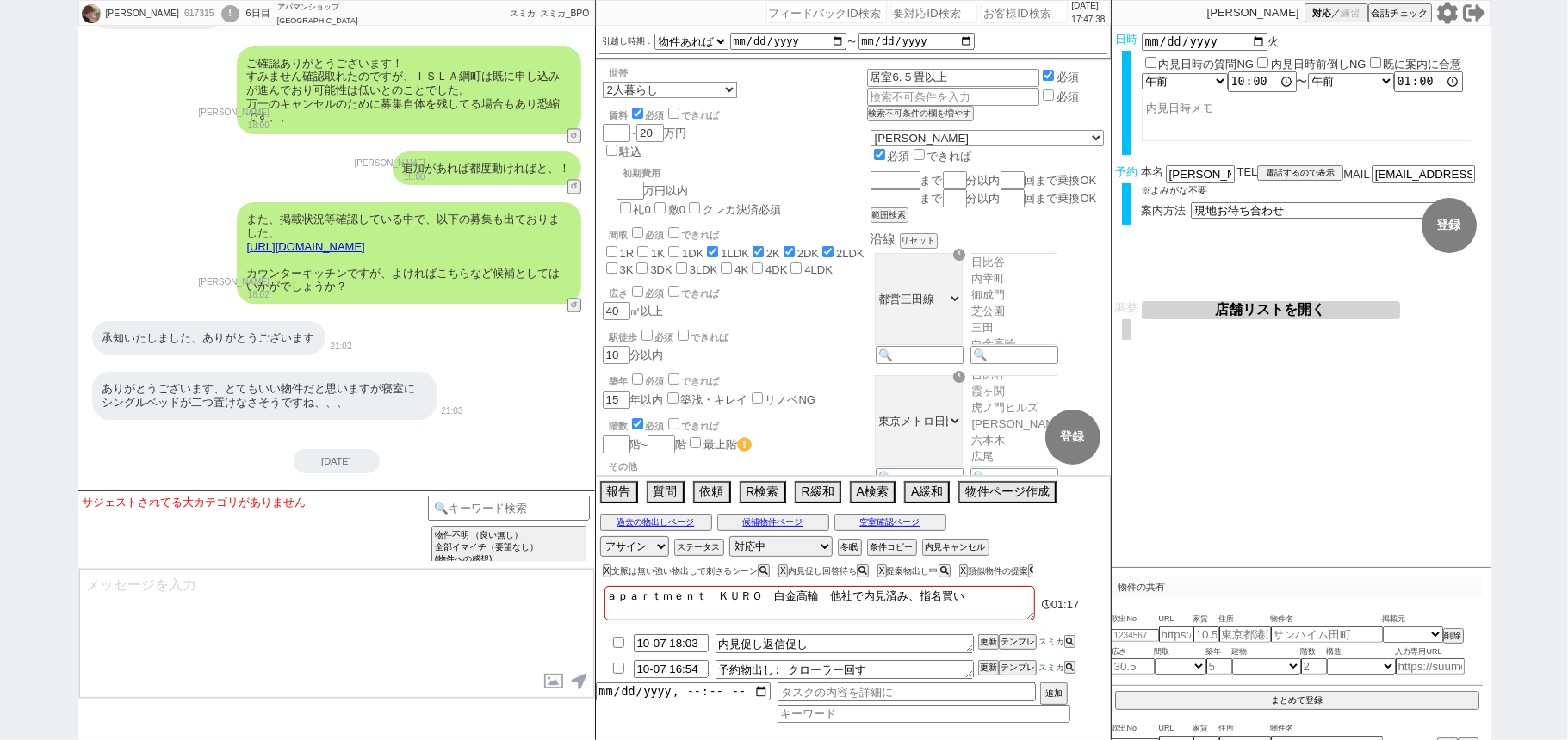
click at [0, 312] on div "植木 617315 ! 0 6日目 アパマンショップ下北沢店 冬眠中 自社客 スミカ スミカ_BPO チャット全表示 2025-10-01 新しくフォローされ…" at bounding box center [784, 370] width 1568 height 740
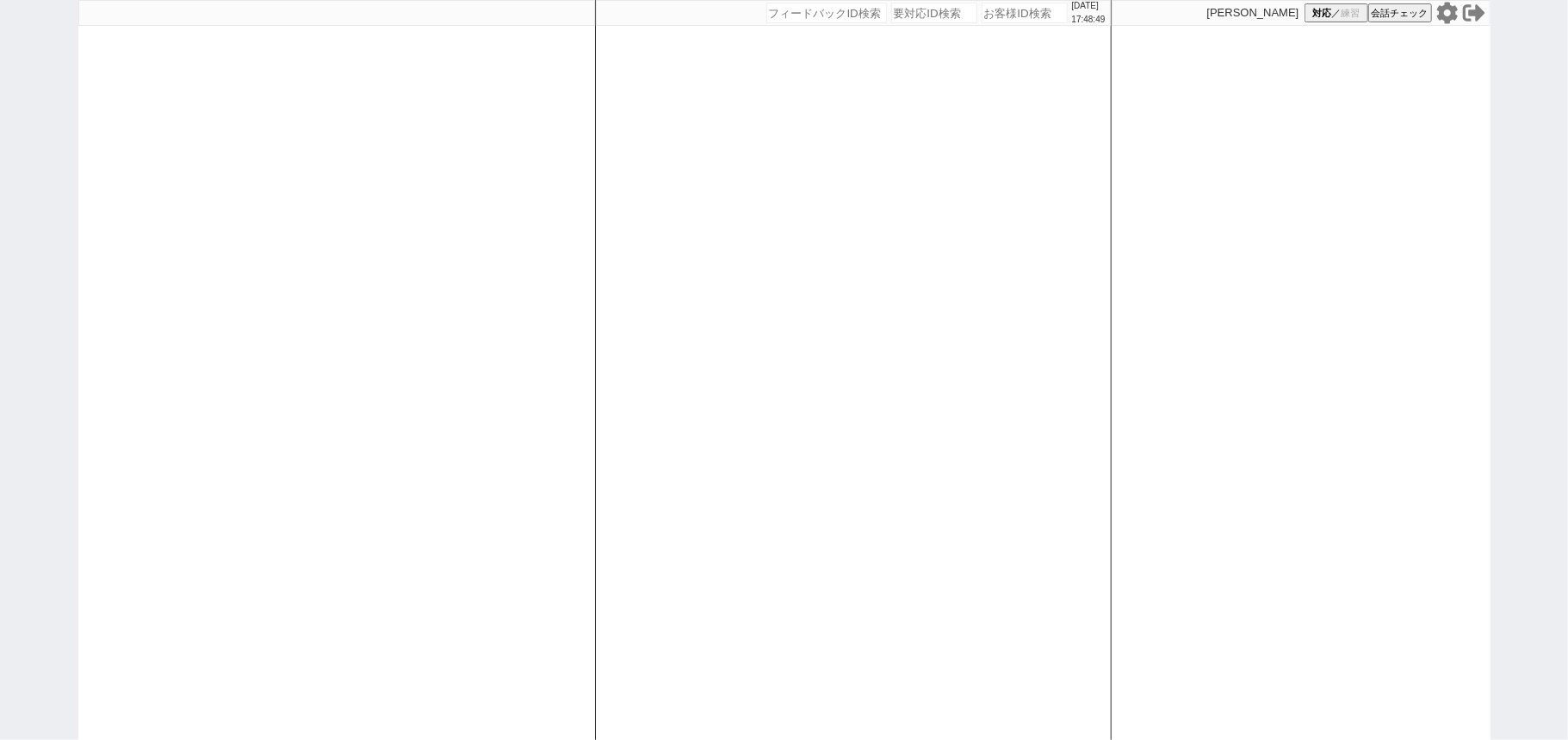
click at [761, 346] on div "[DATE] 17:48:49 候補物件を追加してしてください 紹介した物件一覧 他社物件を追加する 空室確認ページに追加・削除 紹介した物件一覧 他社物件を…" at bounding box center [853, 370] width 516 height 740
select select "2"
select select "1"
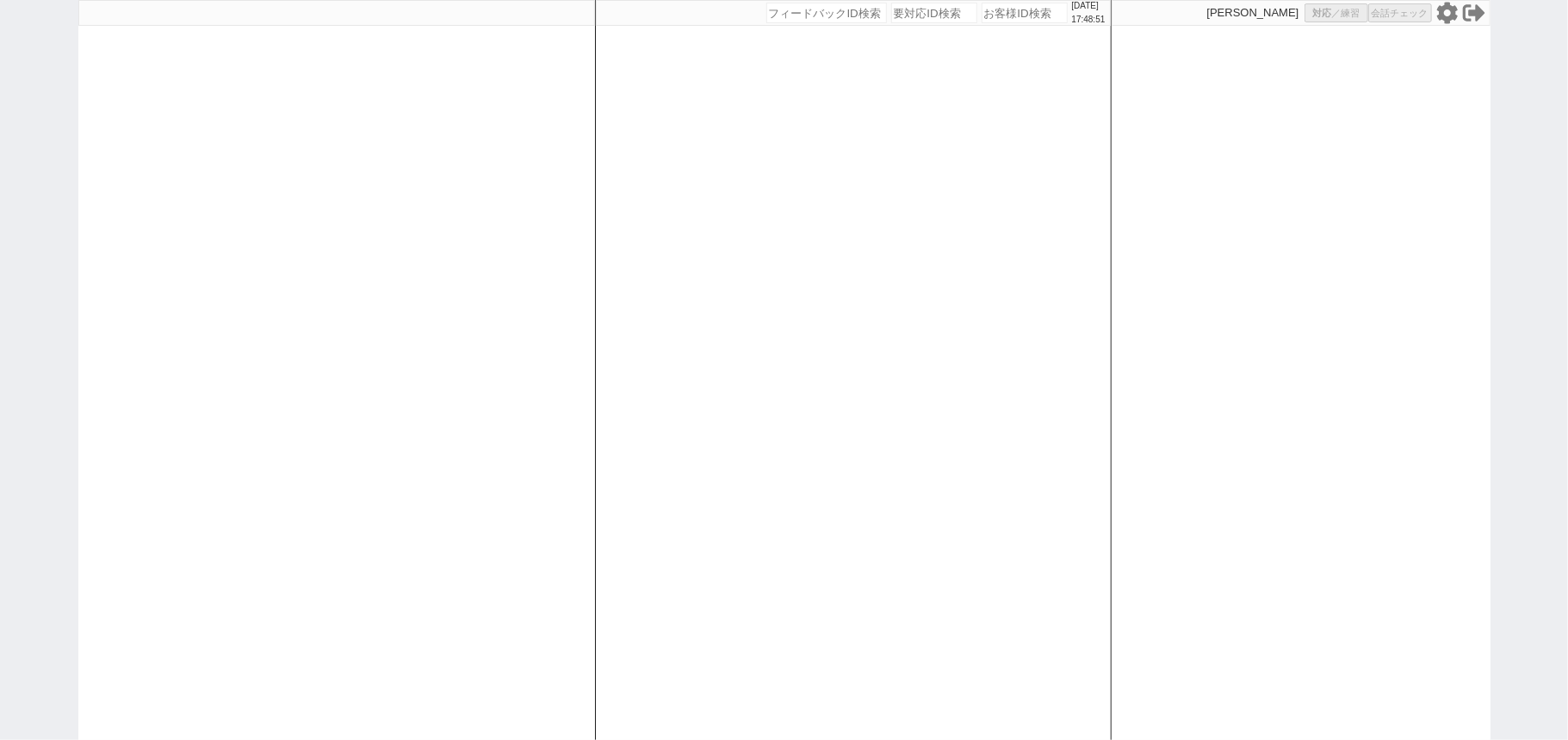
select select
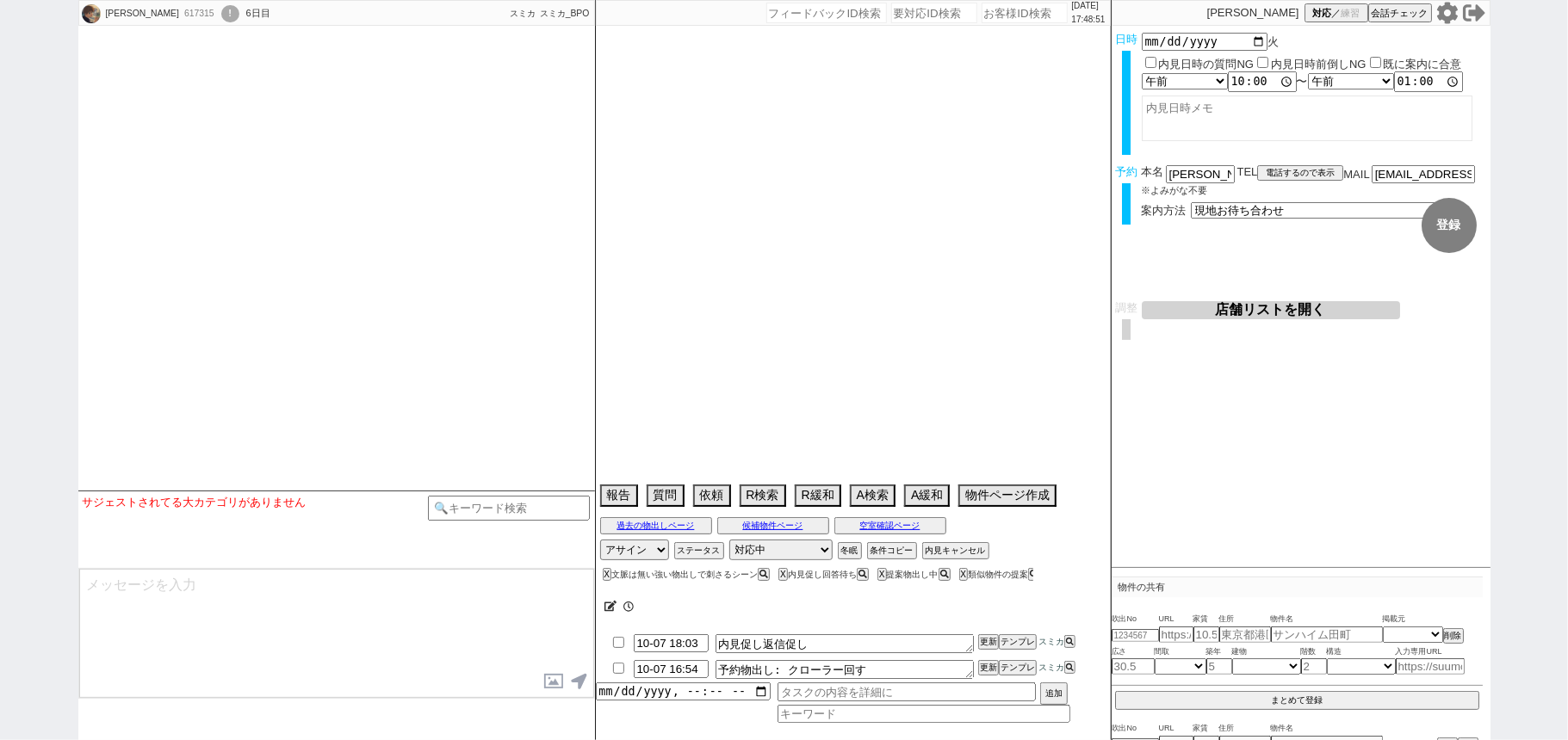
select select "15"
select select "1"
select select "70"
select select "[DATE]"
select select "62"
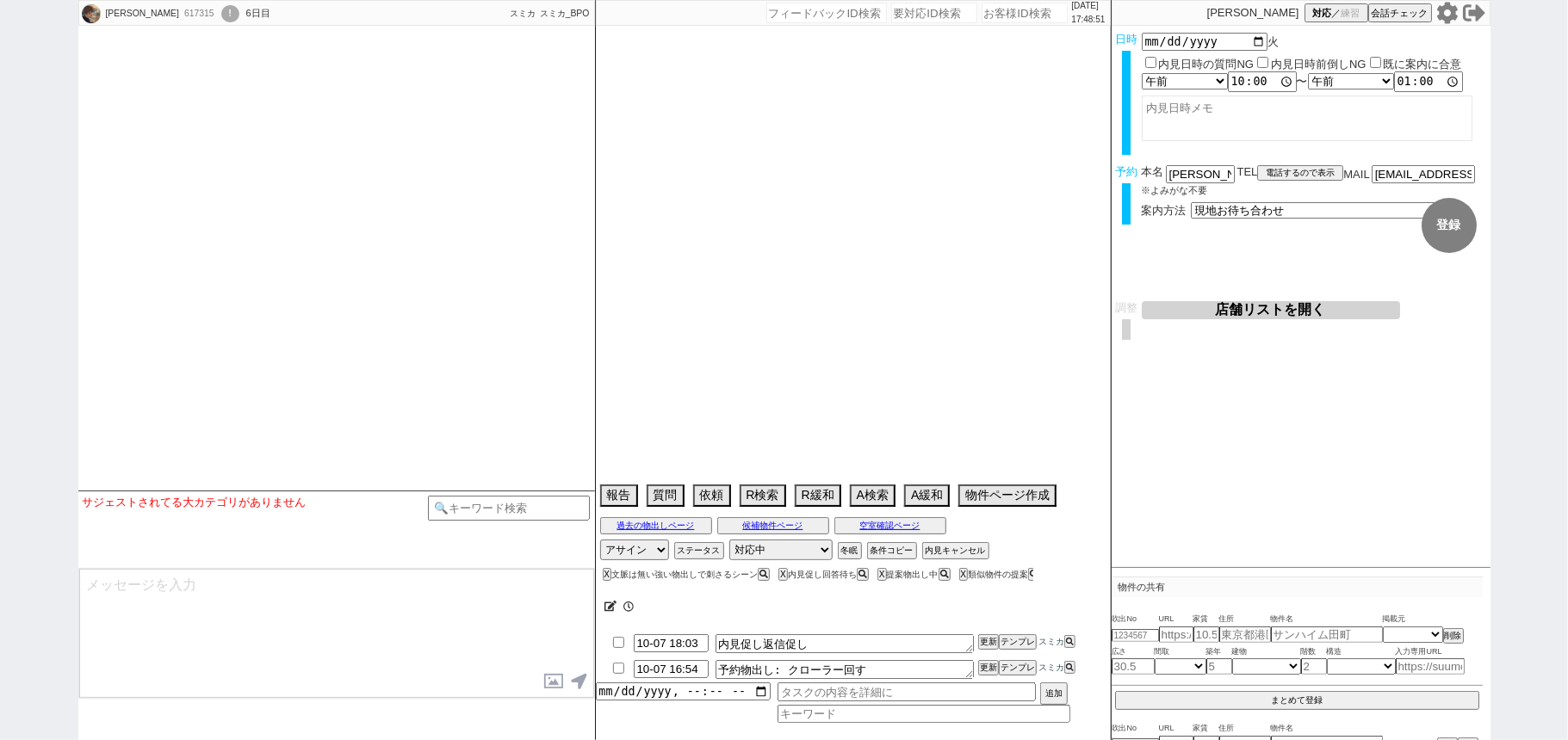
select select "[DATE]"
select select "75"
select select "[DATE]"
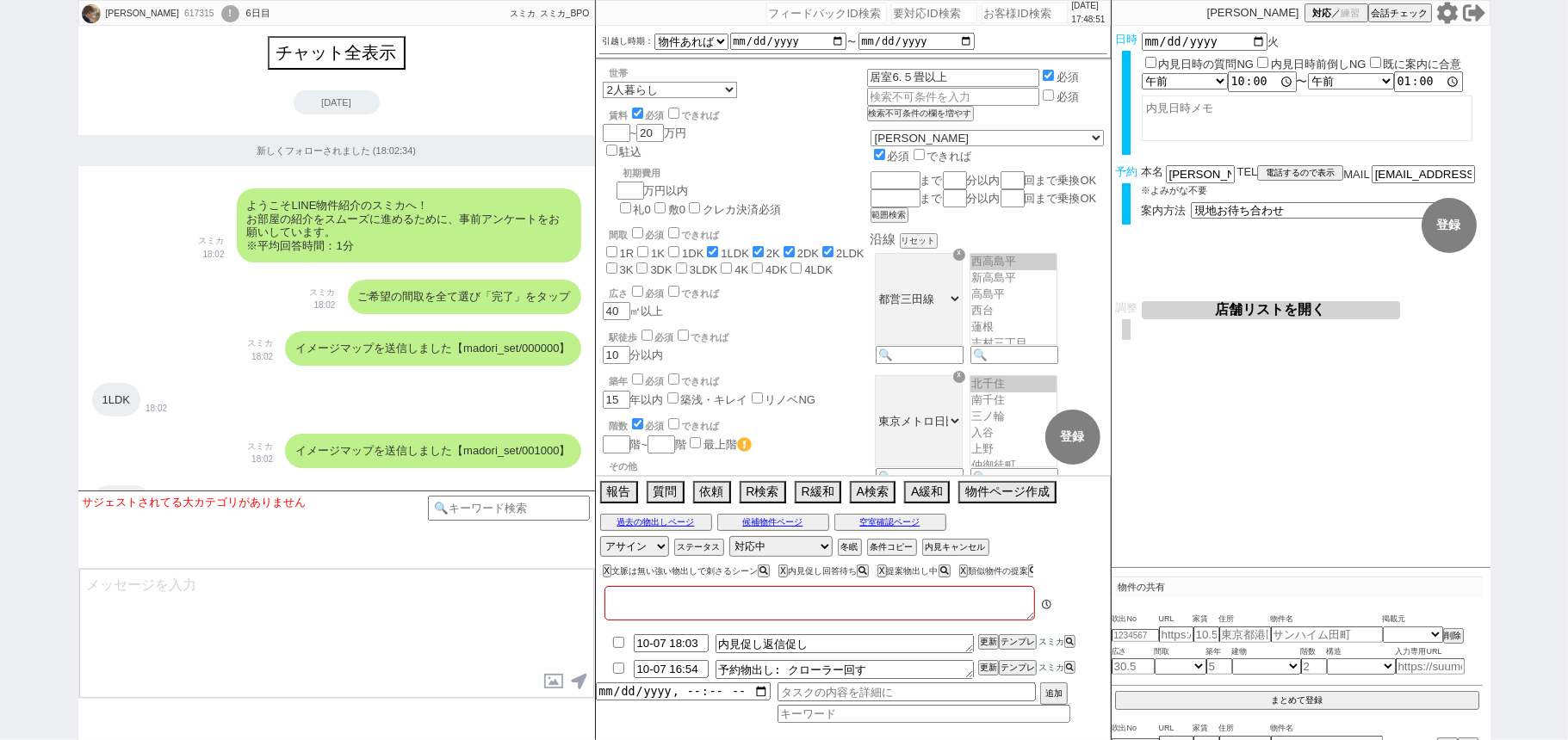
type textarea "ａｐａｒｔｍｅｎｔ　ＫＵＲＯ　白金高輪　他社で内見済み、指名買い"
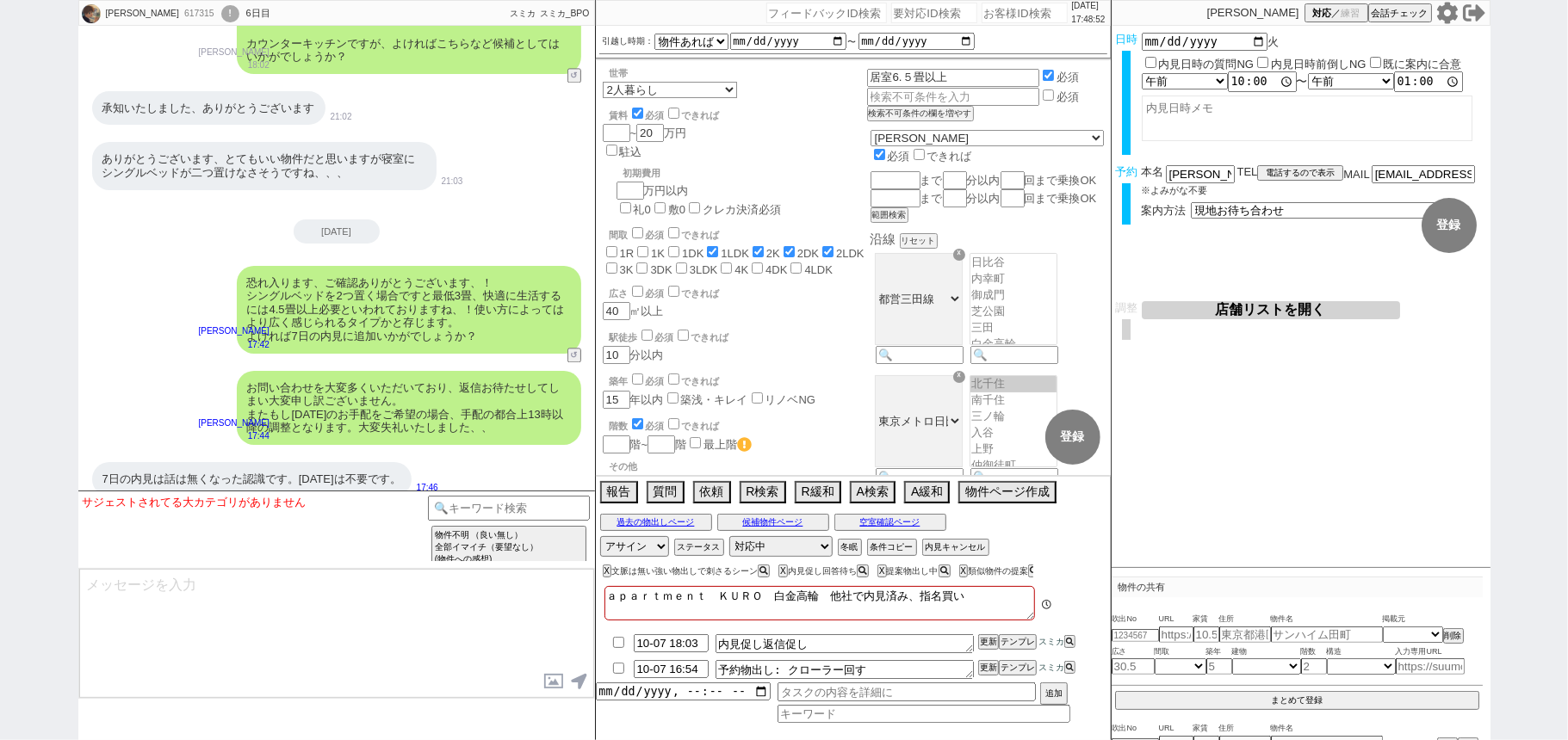
scroll to position [271, 0]
click at [954, 547] on button "内見キャンセル" at bounding box center [954, 547] width 64 height 14
radio input "true"
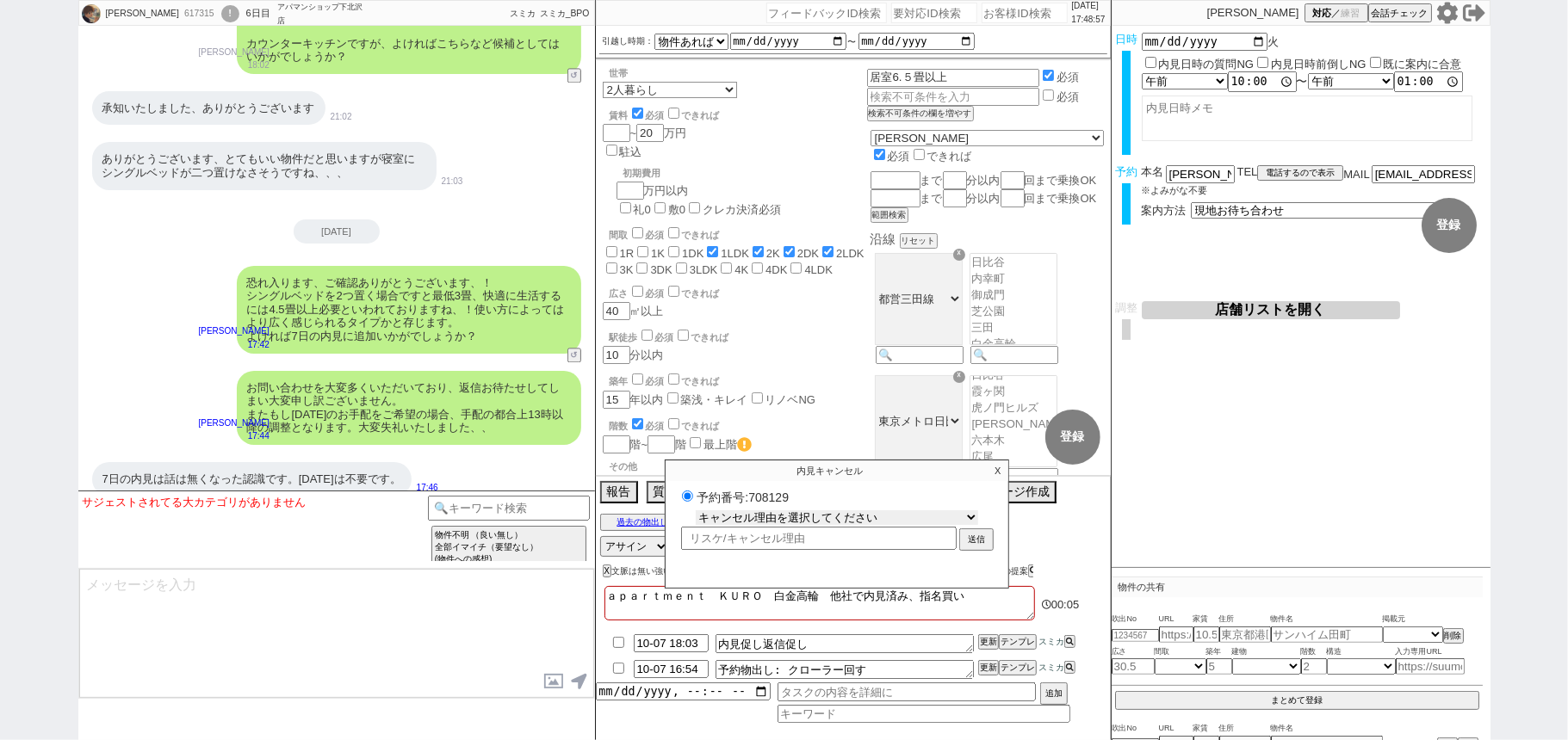
click at [901, 520] on select "キャンセル理由を選択してください 希望物件が出なかった 希望物件が見れなかった 返信がこなくなった 他決(日程調整前) 引越し自体消滅(日程調整前) 都合が変…" at bounding box center [836, 517] width 283 height 15
select select "2"
click at [695, 513] on select "キャンセル理由を選択してください 希望物件が出なかった 希望物件が見れなかった 返信がこなくなった 他決(日程調整前) 引越し自体消滅(日程調整前) 都合が変…" at bounding box center [836, 517] width 283 height 15
click at [985, 539] on button "送信" at bounding box center [976, 541] width 31 height 19
radio input "true"
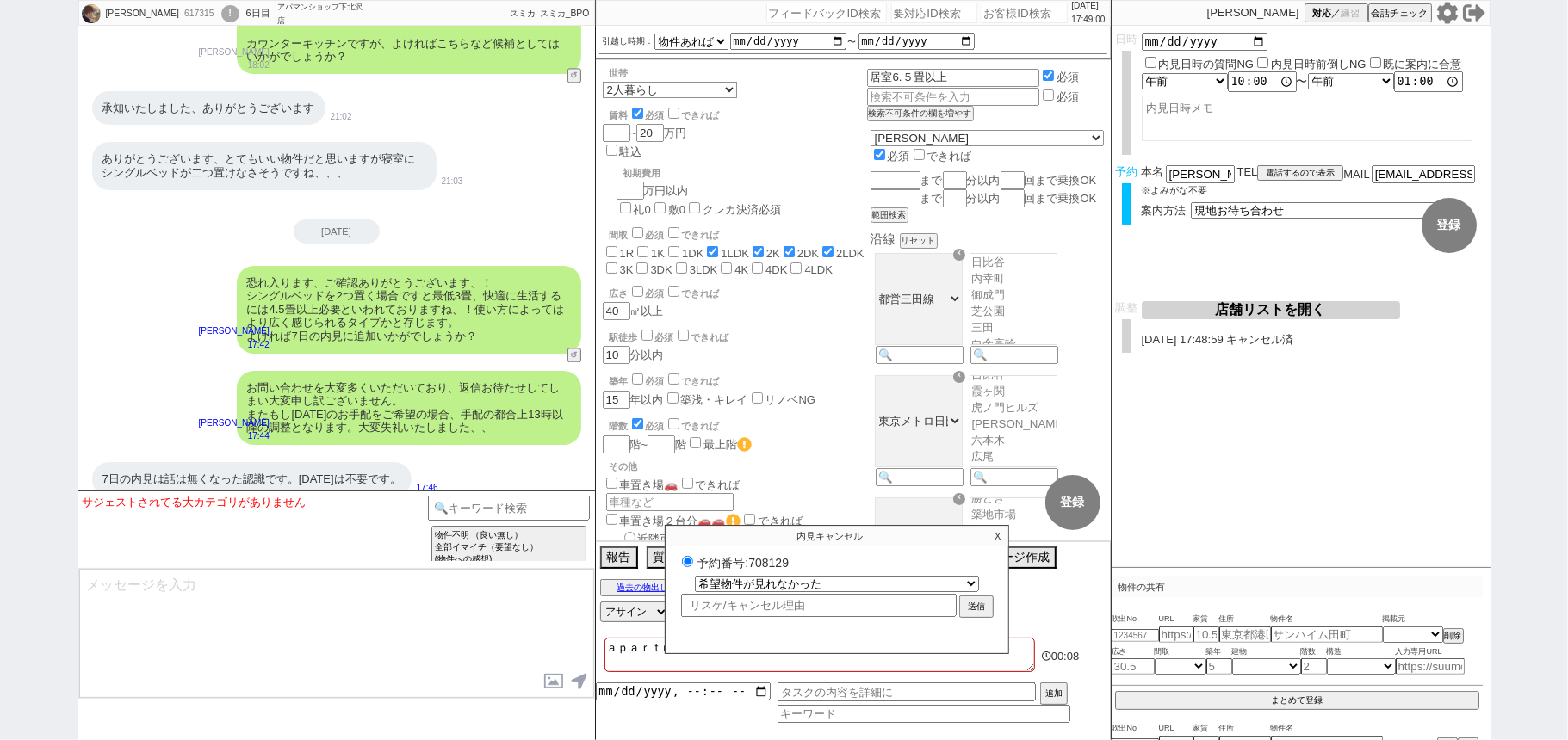
select select
select select "0"
radio input "false"
click at [1000, 539] on p "X" at bounding box center [998, 536] width 20 height 21
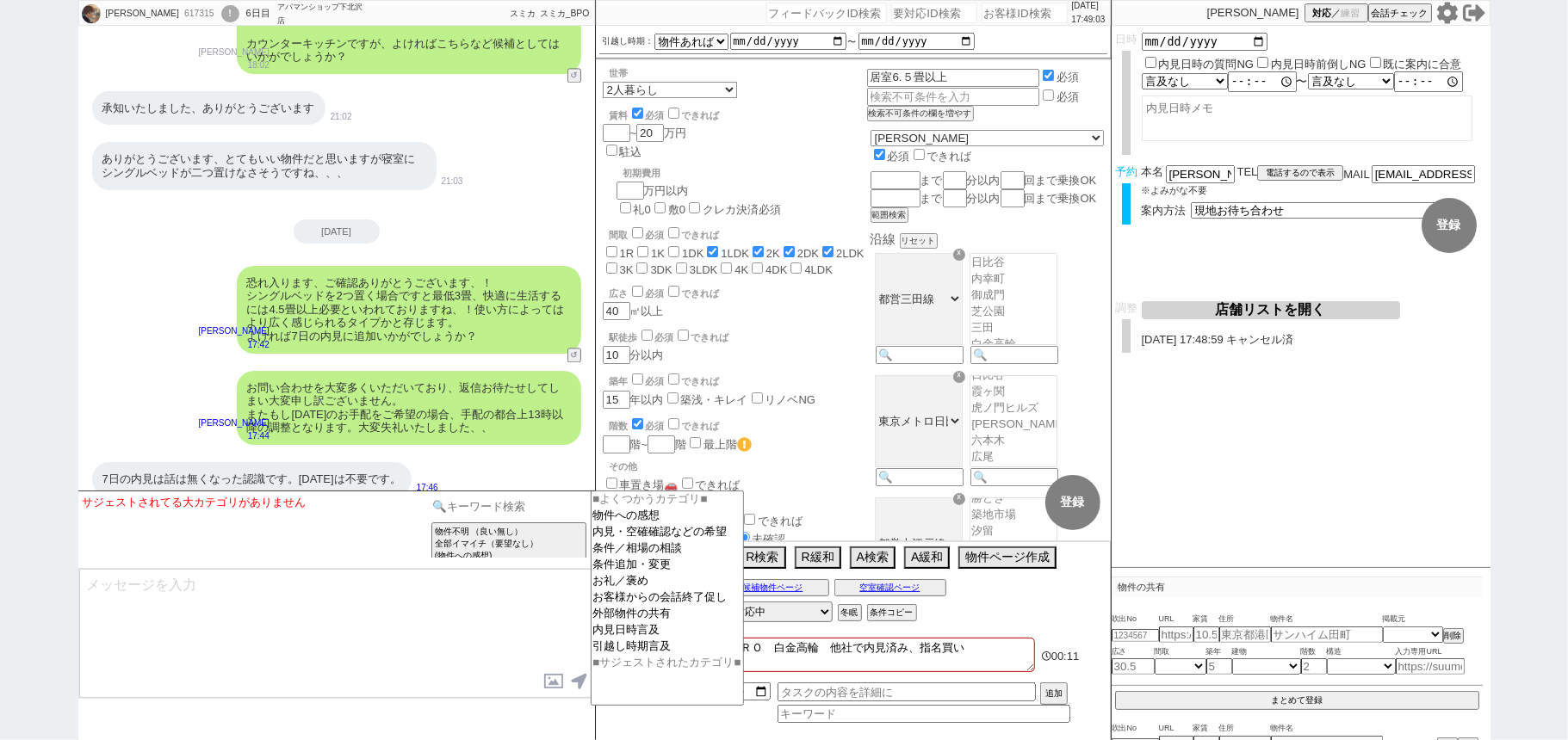
click at [545, 506] on input at bounding box center [508, 506] width 163 height 22
type input "記述"
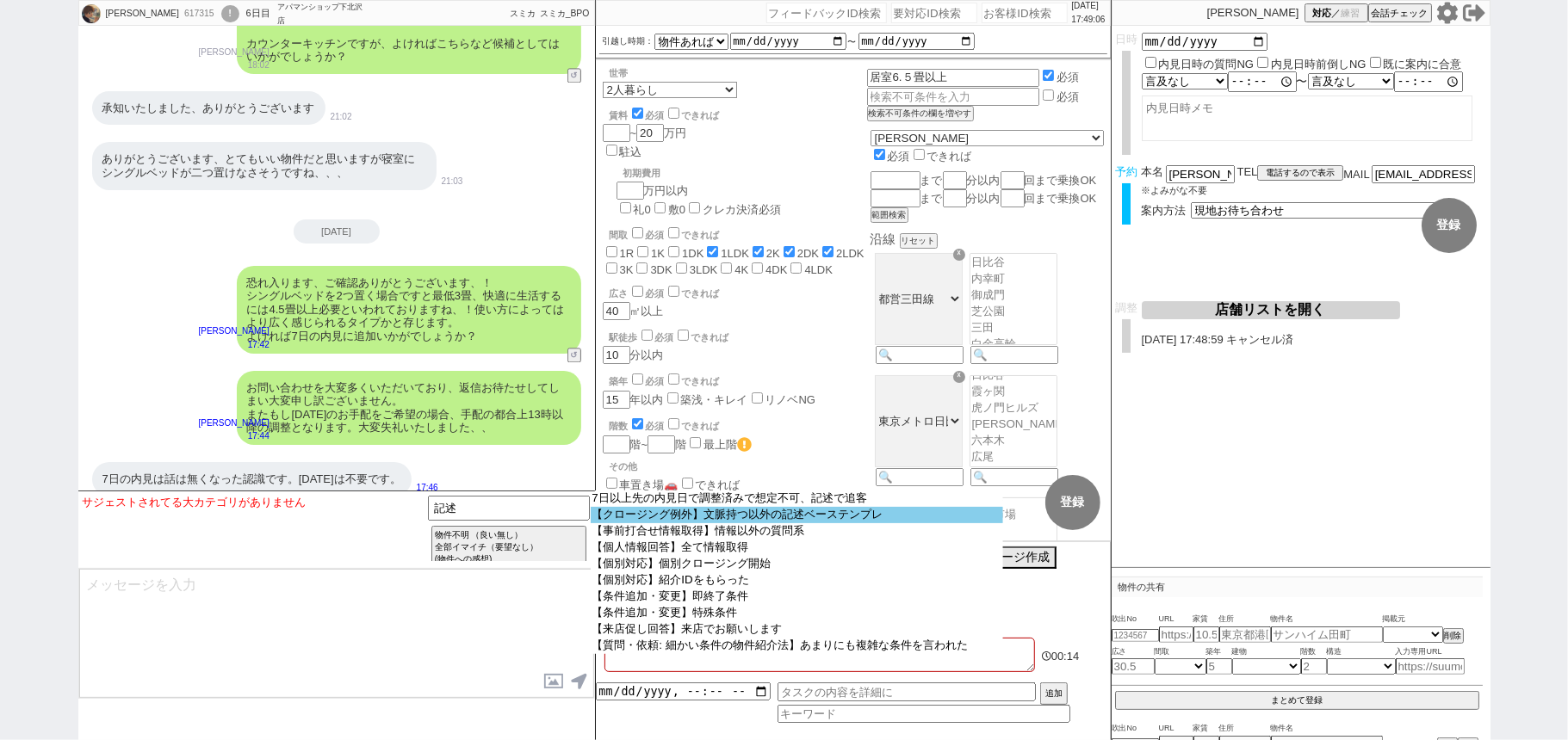
click at [675, 518] on option "【クロージング例外】文脈持つ以外の記述ベーステンプレ" at bounding box center [796, 515] width 412 height 16
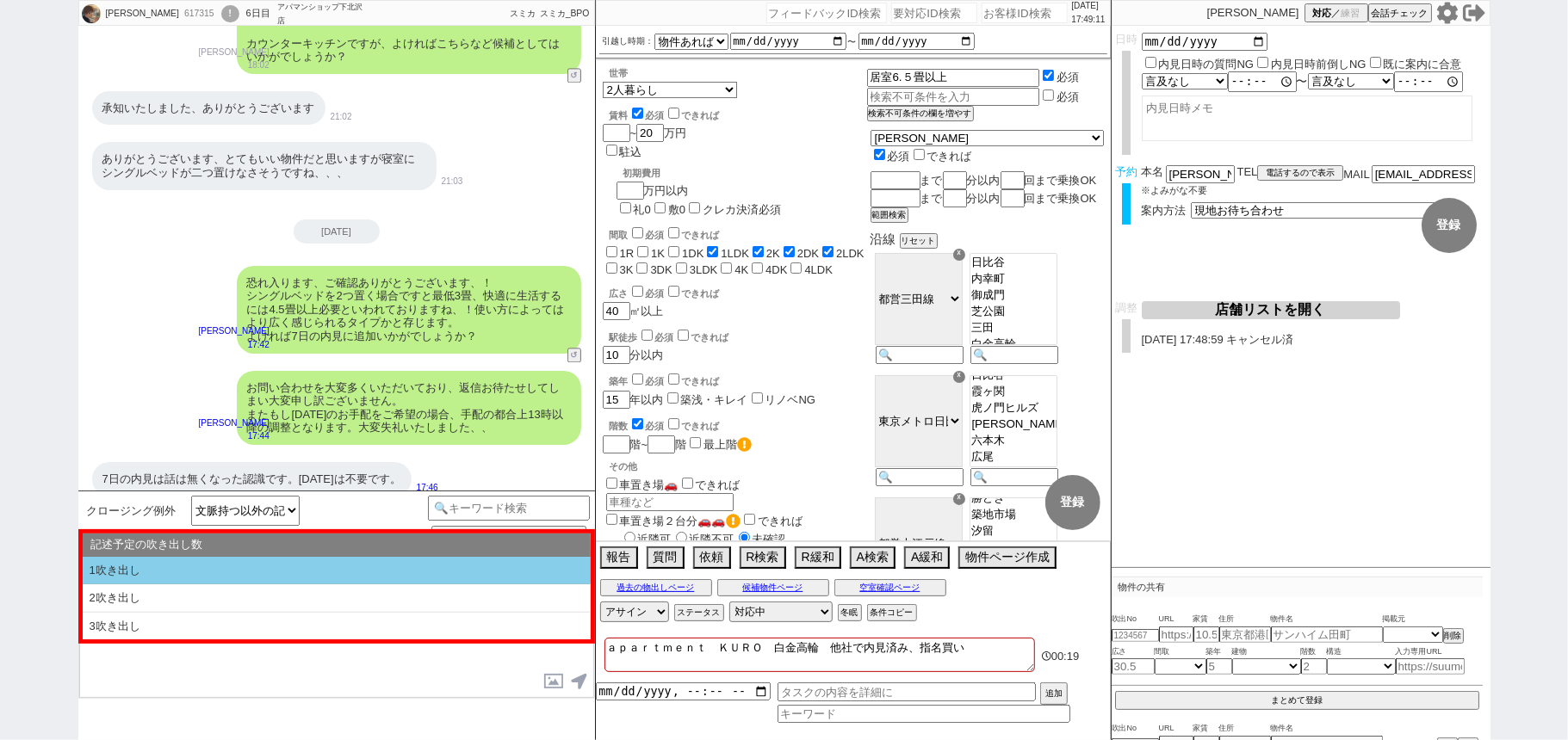
click at [333, 559] on li "1吹き出し" at bounding box center [337, 571] width 508 height 28
select select "1吹き出し"
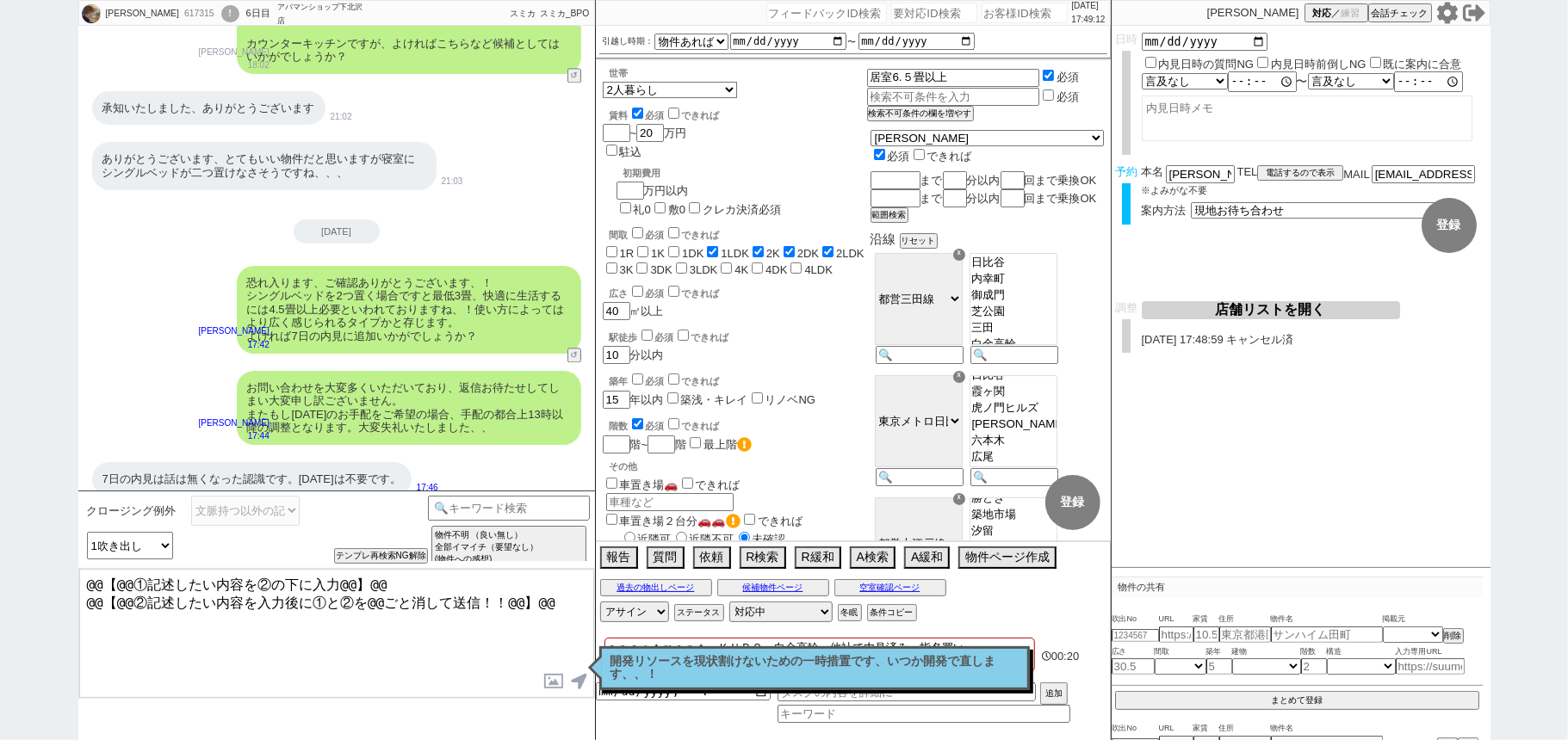
click at [568, 604] on textarea "@@【@@①記述したい内容を②の下に入力@@】@@ @@【@@②記述したい内容を入力後に①と②を@@ごと消して送信！！@@】@@" at bounding box center [336, 633] width 514 height 129
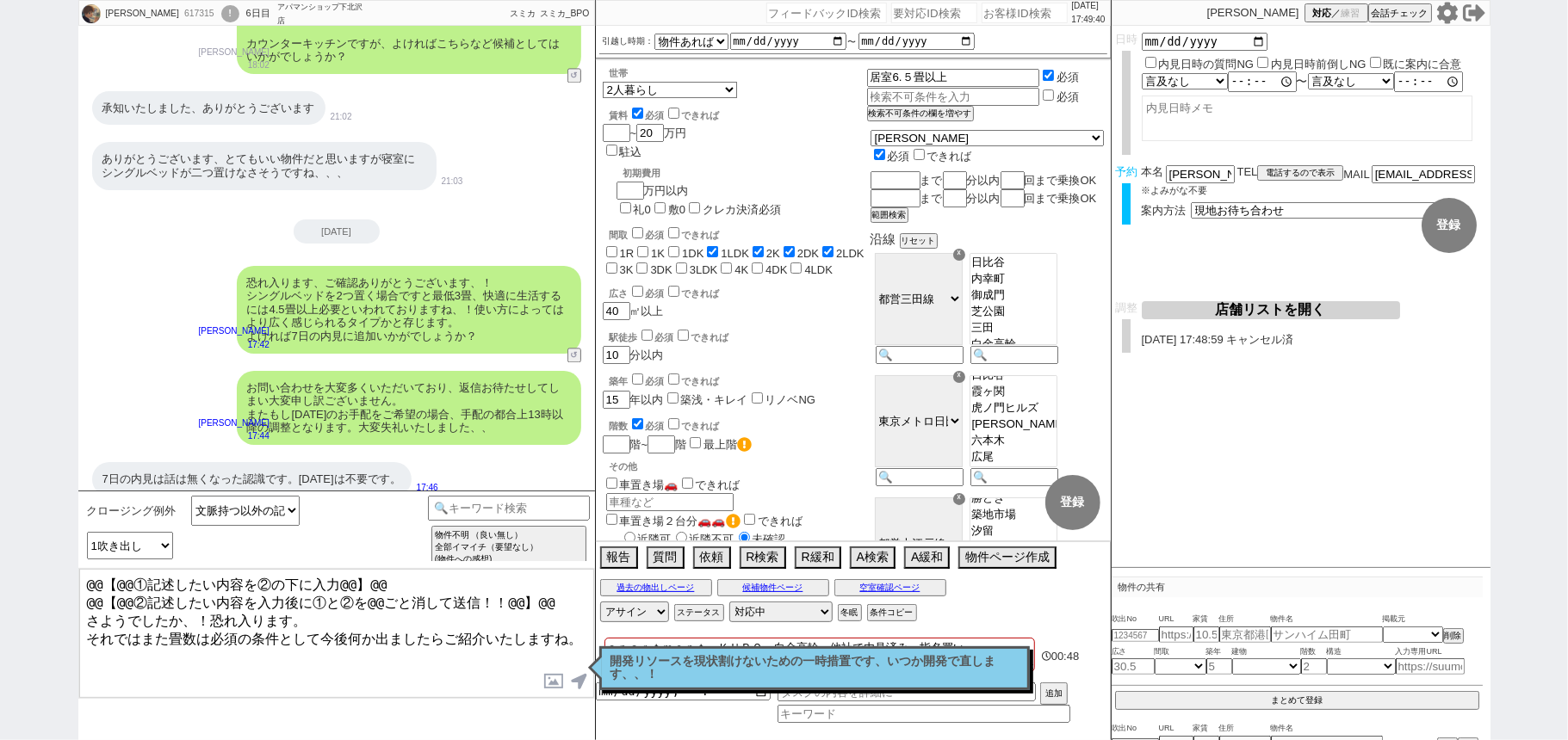
drag, startPoint x: 153, startPoint y: 590, endPoint x: 0, endPoint y: 421, distance: 228.0
click at [0, 465] on div "[PERSON_NAME] 617315 ! 0 6日目 アパマンショップ下北沢店 冬眠中 自社客 スミカ スミカ_BPO チャット全表示 [DATE] 新し…" at bounding box center [784, 370] width 1568 height 740
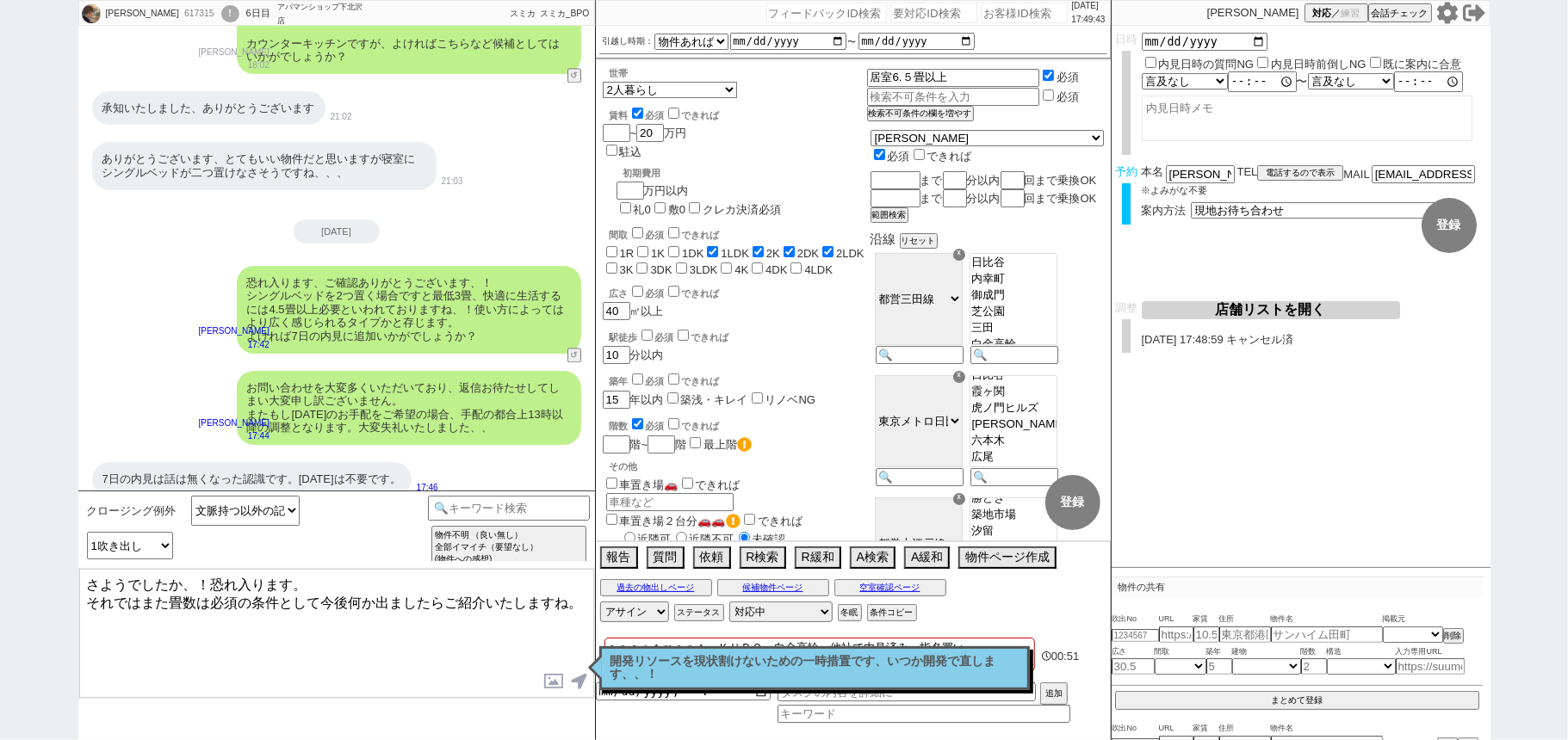
type textarea "さようでしたか、！恐れ入ります。 それではまた畳数は必須の条件として今後何か出ましたらご紹介いたしますね。"
click at [714, 662] on p "開発リソースを現状割けないための一時措置です、いつか開発で直します、、！" at bounding box center [814, 668] width 408 height 27
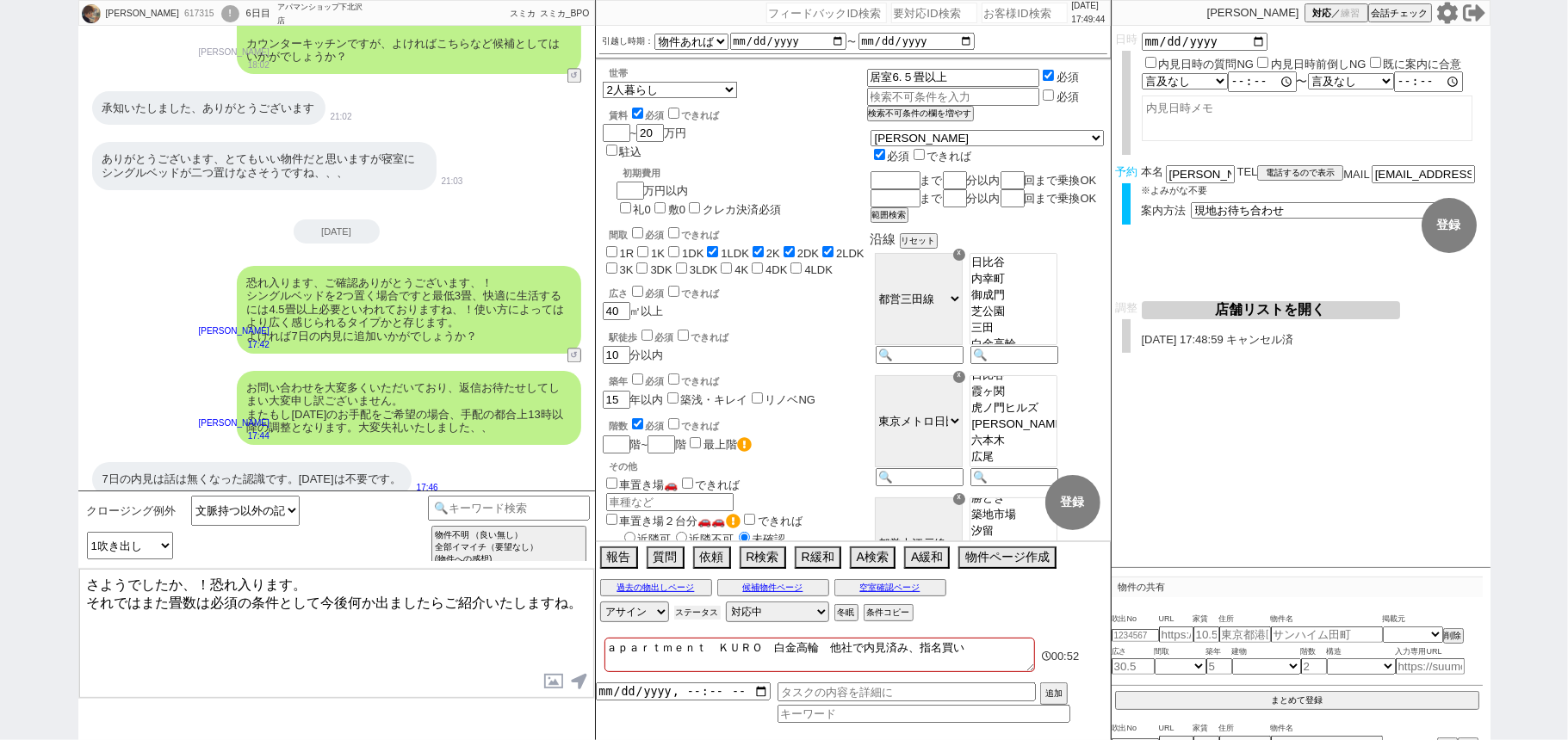
click at [704, 613] on button "ステータス" at bounding box center [697, 613] width 47 height 14
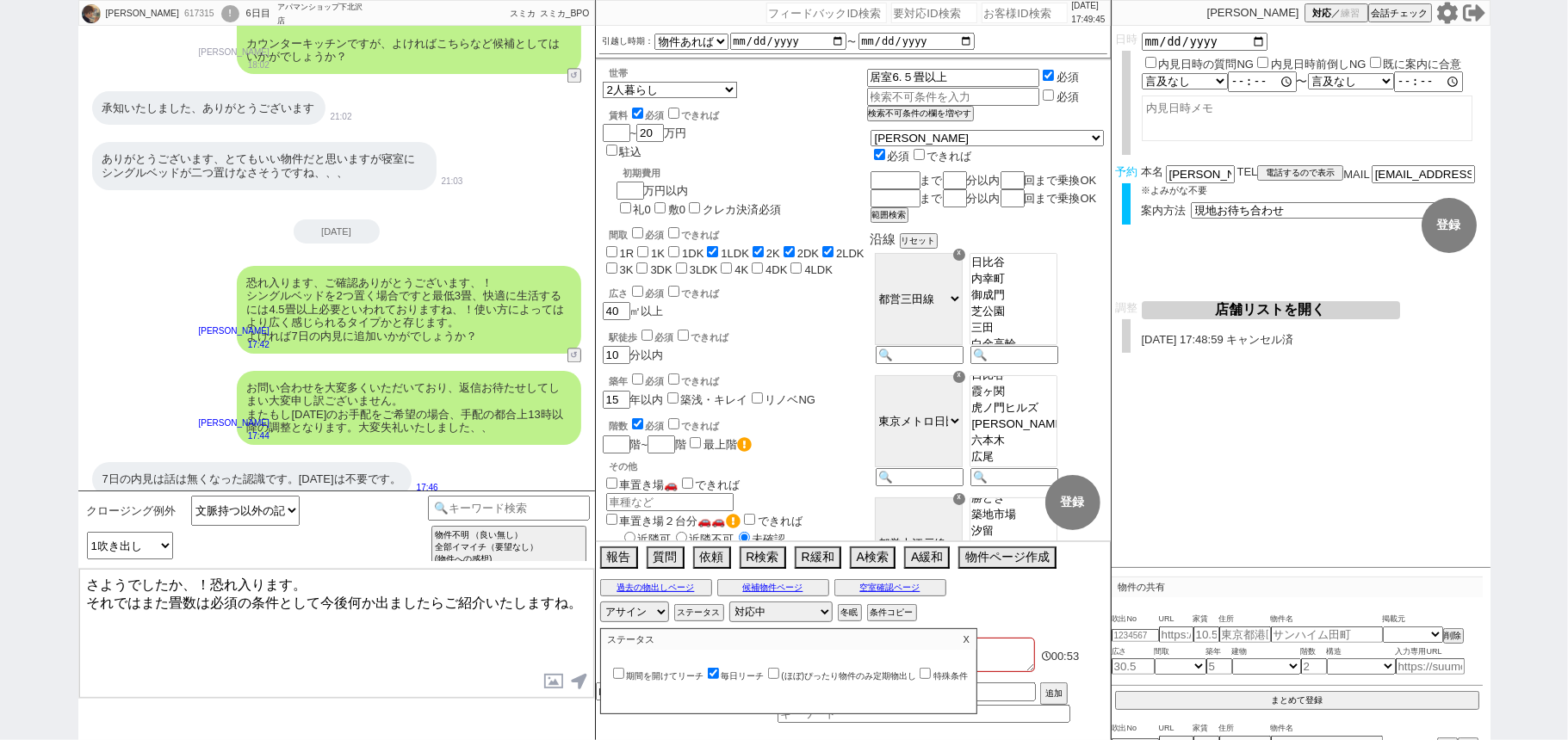
click at [733, 675] on label "毎日リーチ" at bounding box center [734, 675] width 60 height 9
click at [719, 675] on input "毎日リーチ" at bounding box center [712, 673] width 11 height 11
checkbox input "false"
drag, startPoint x: 976, startPoint y: 638, endPoint x: 638, endPoint y: 642, distance: 338.0
click at [976, 639] on p "X" at bounding box center [967, 639] width 20 height 21
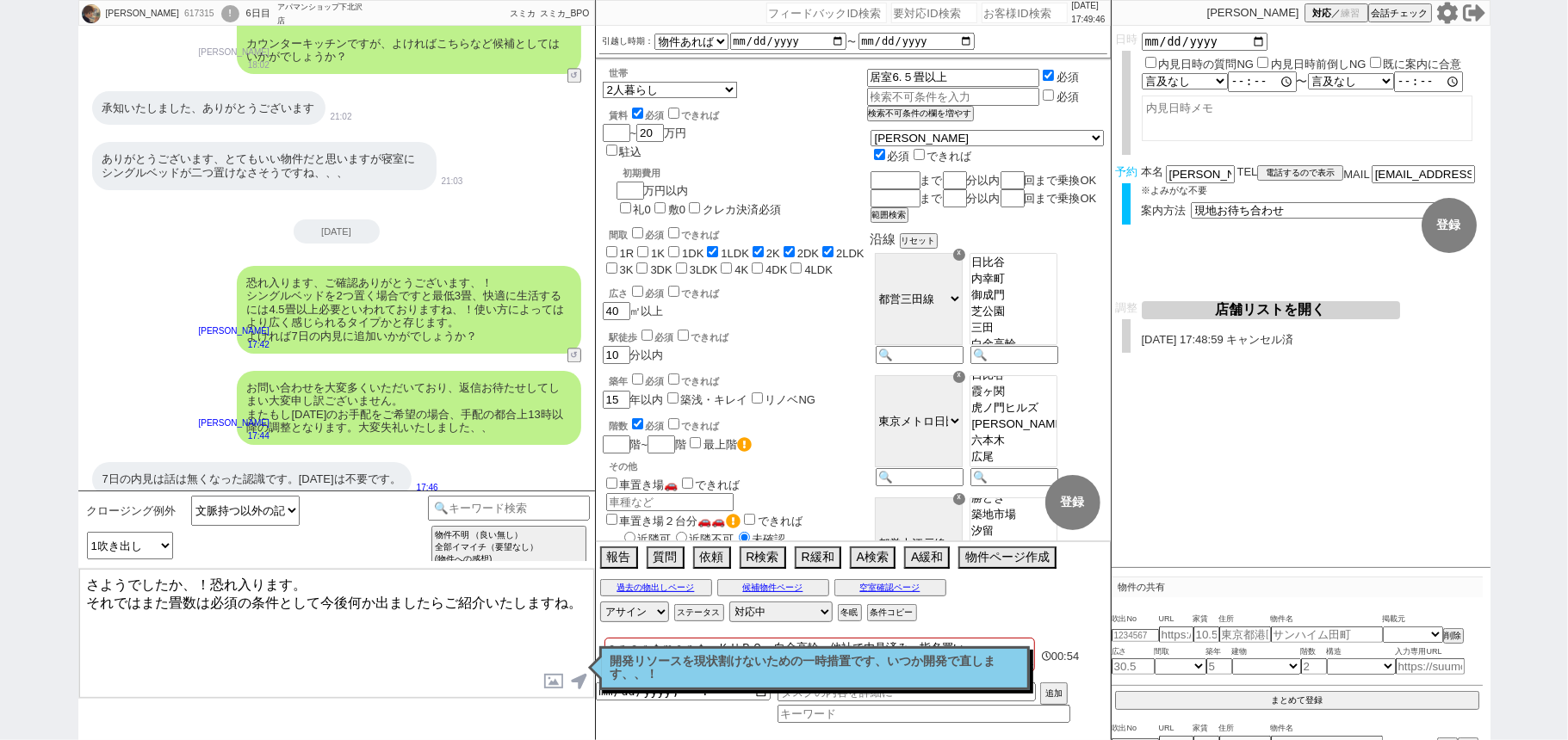
click at [404, 642] on textarea "さようでしたか、！恐れ入ります。 それではまた畳数は必須の条件として今後何か出ましたらご紹介いたしますね。" at bounding box center [336, 633] width 514 height 129
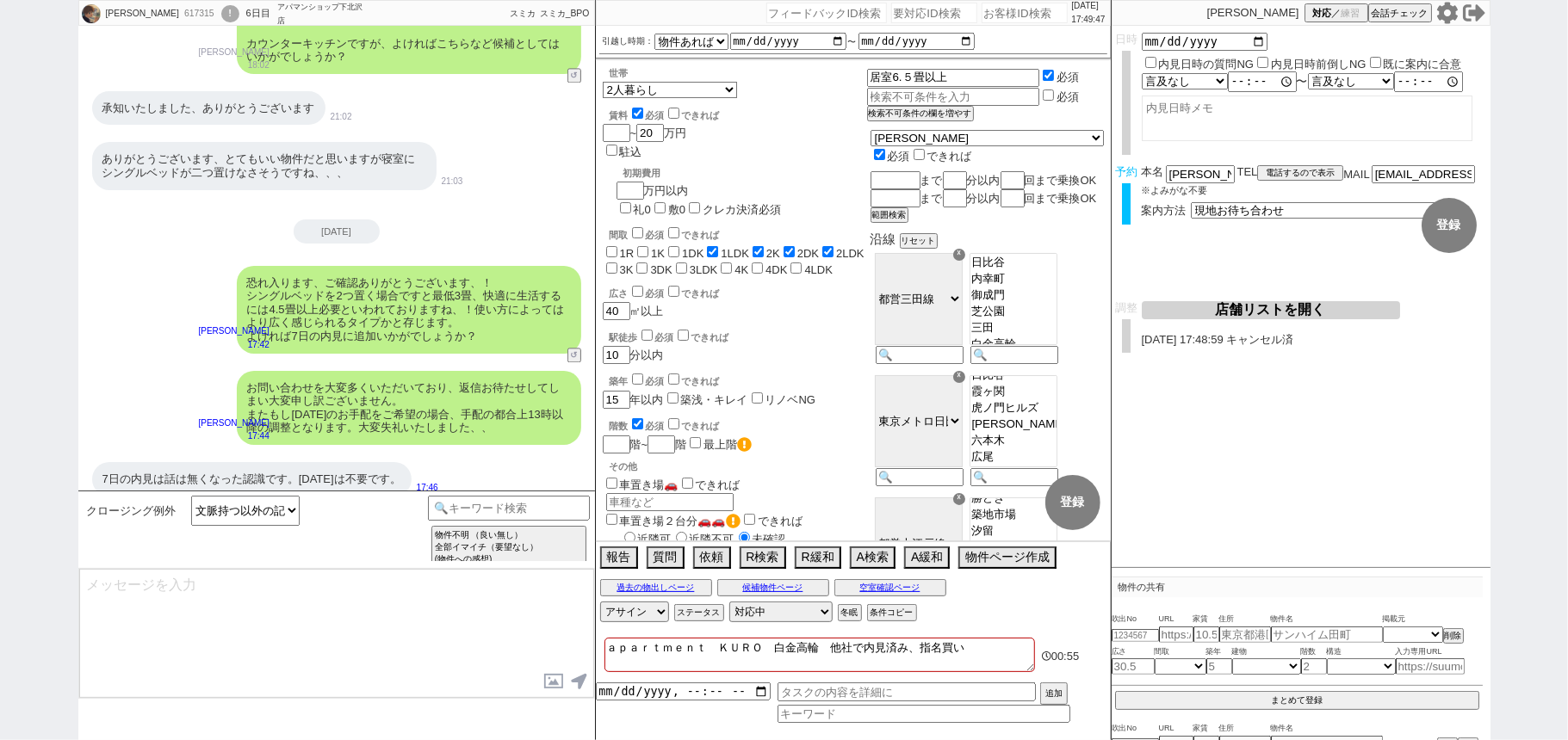
scroll to position [7558, 0]
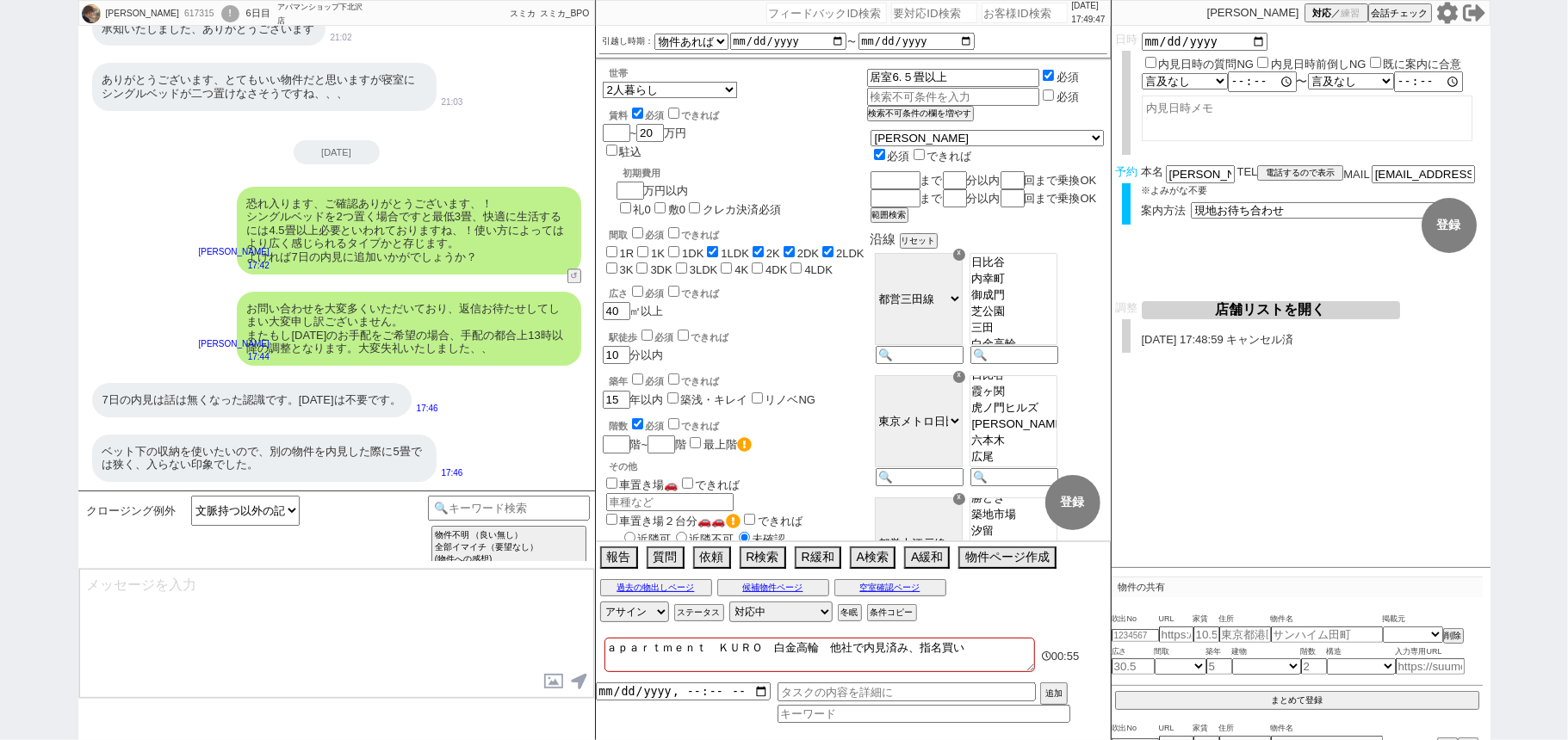
select select "431"
type textarea "@@【@@メッセージは打たず、以下やってください@@】@@ @@【@@タスク整理、追加、条件入力等のやるべきことはやりましたか？？全て終わったら自分に付いたア…"
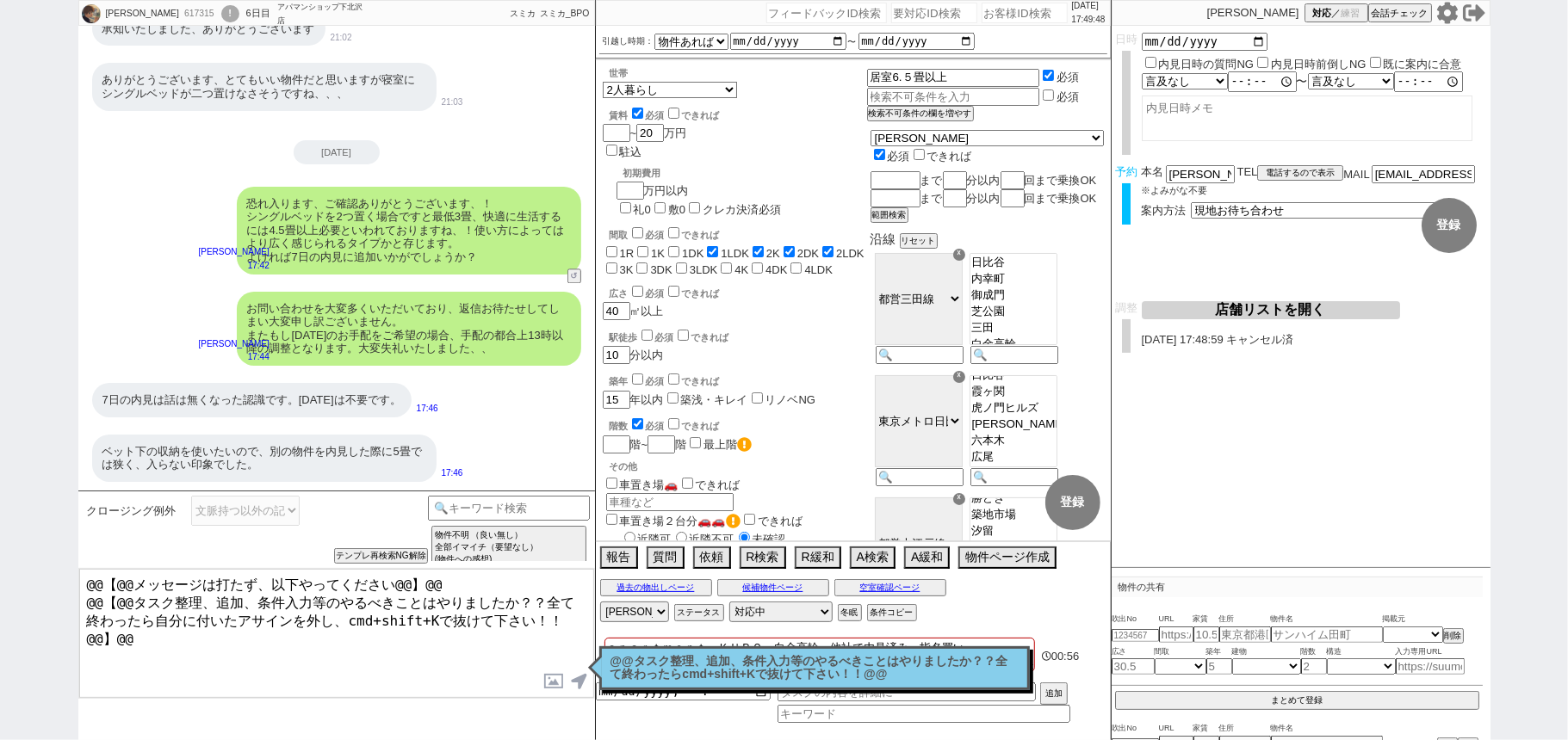
click at [700, 672] on p "@@タスク整理、追加、条件入力等のやるべきことはやりましたか？？全て終わったらcmd+shift+Kで抜けて下さい！！@@" at bounding box center [814, 668] width 408 height 27
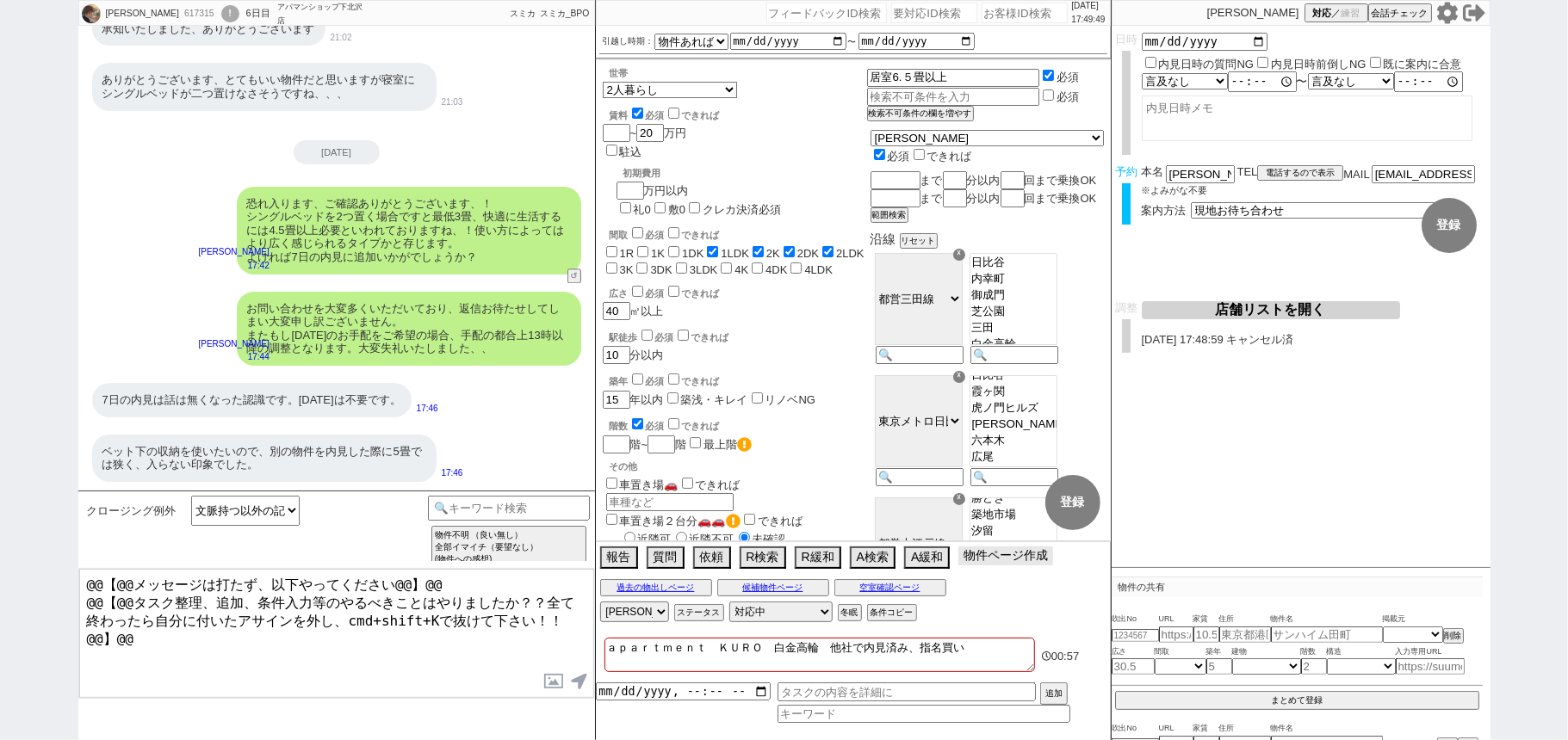
click at [992, 565] on button "物件ページ作成 今は物件がないので押せません" at bounding box center [1005, 555] width 95 height 19
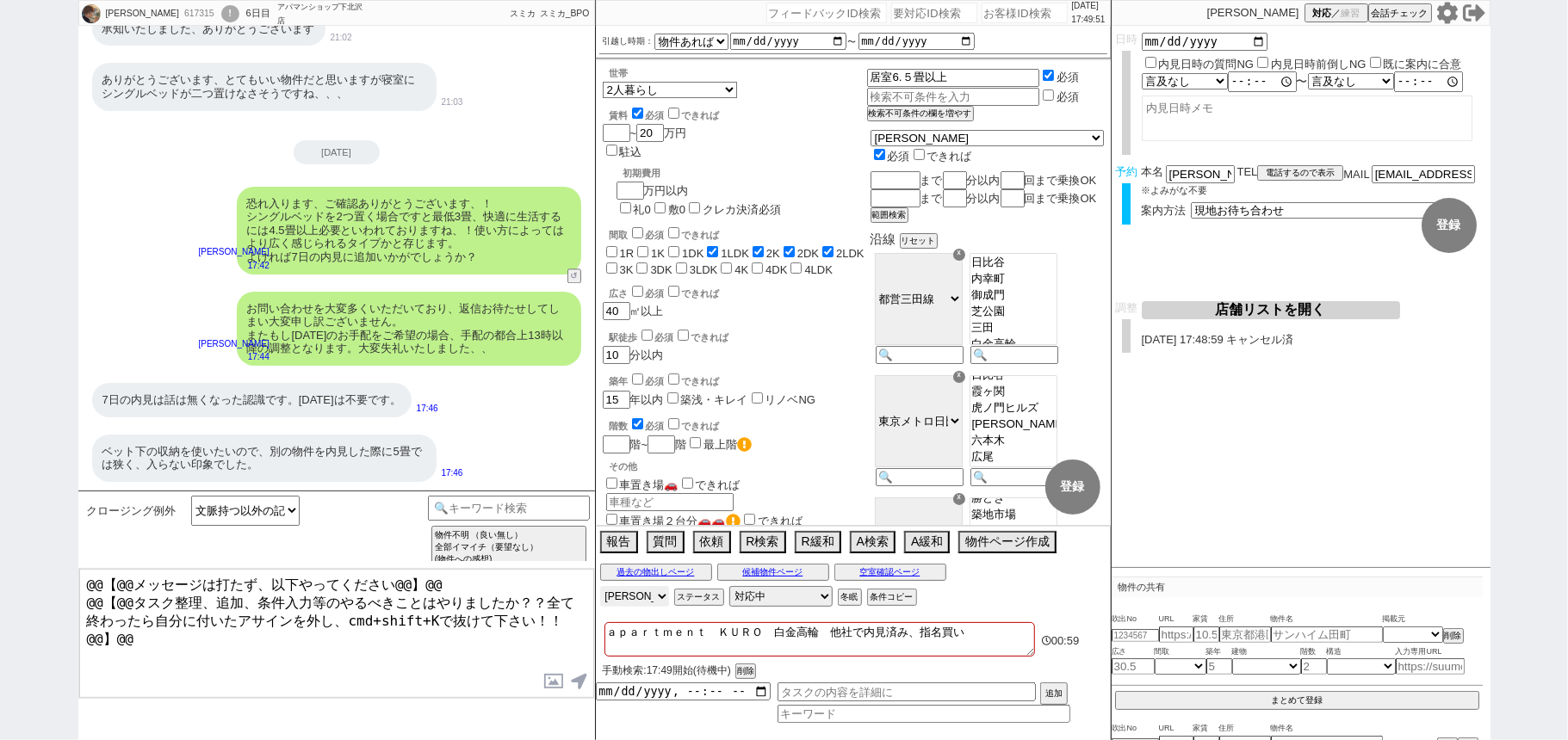
click at [634, 600] on select "アサイン [PERSON_NAME] [PERSON_NAME] [PERSON_NAME] [PERSON_NAME]" at bounding box center [634, 596] width 69 height 21
select select
click at [600, 587] on select "アサイン [PERSON_NAME] [PERSON_NAME] [PERSON_NAME] [PERSON_NAME]" at bounding box center [634, 596] width 69 height 21
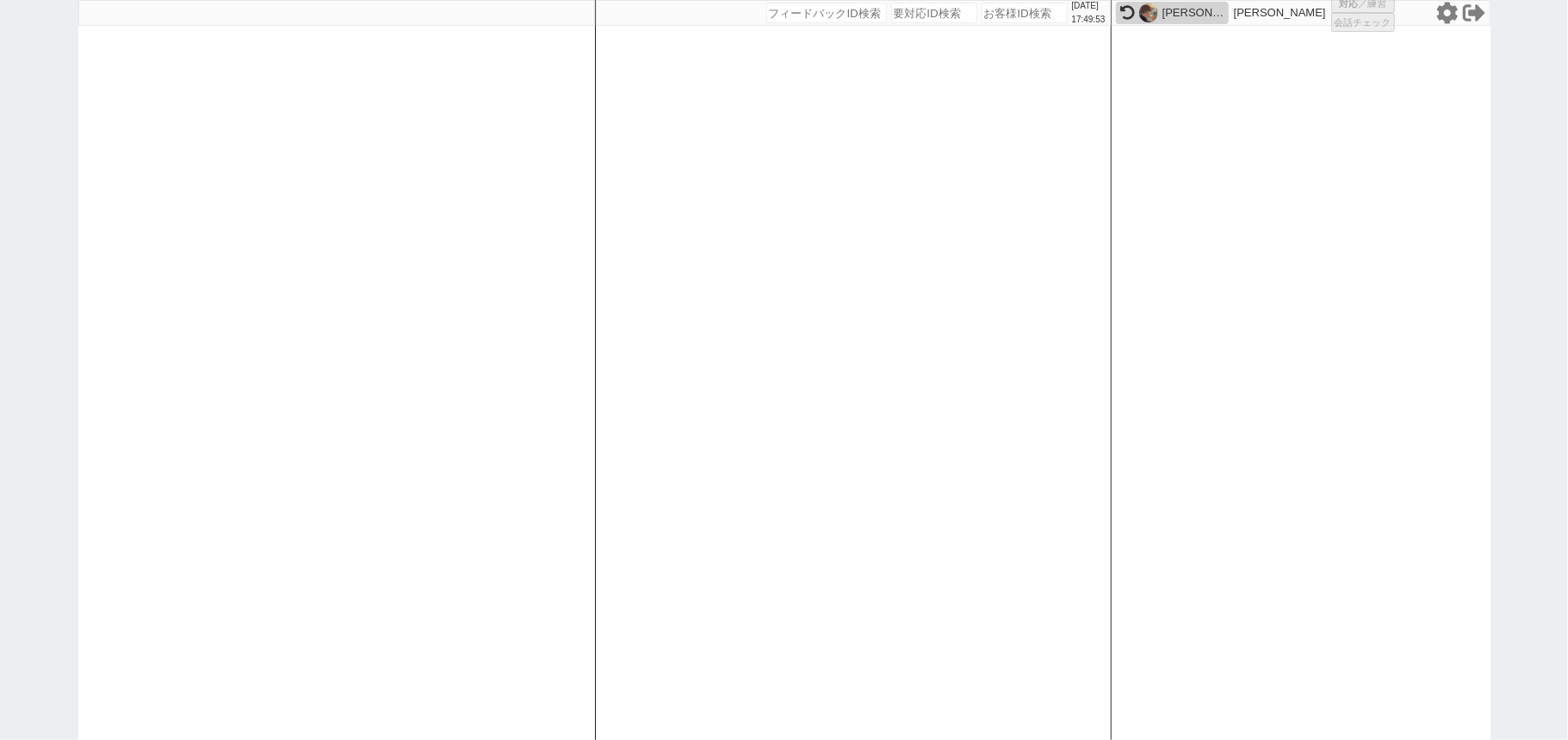
select select
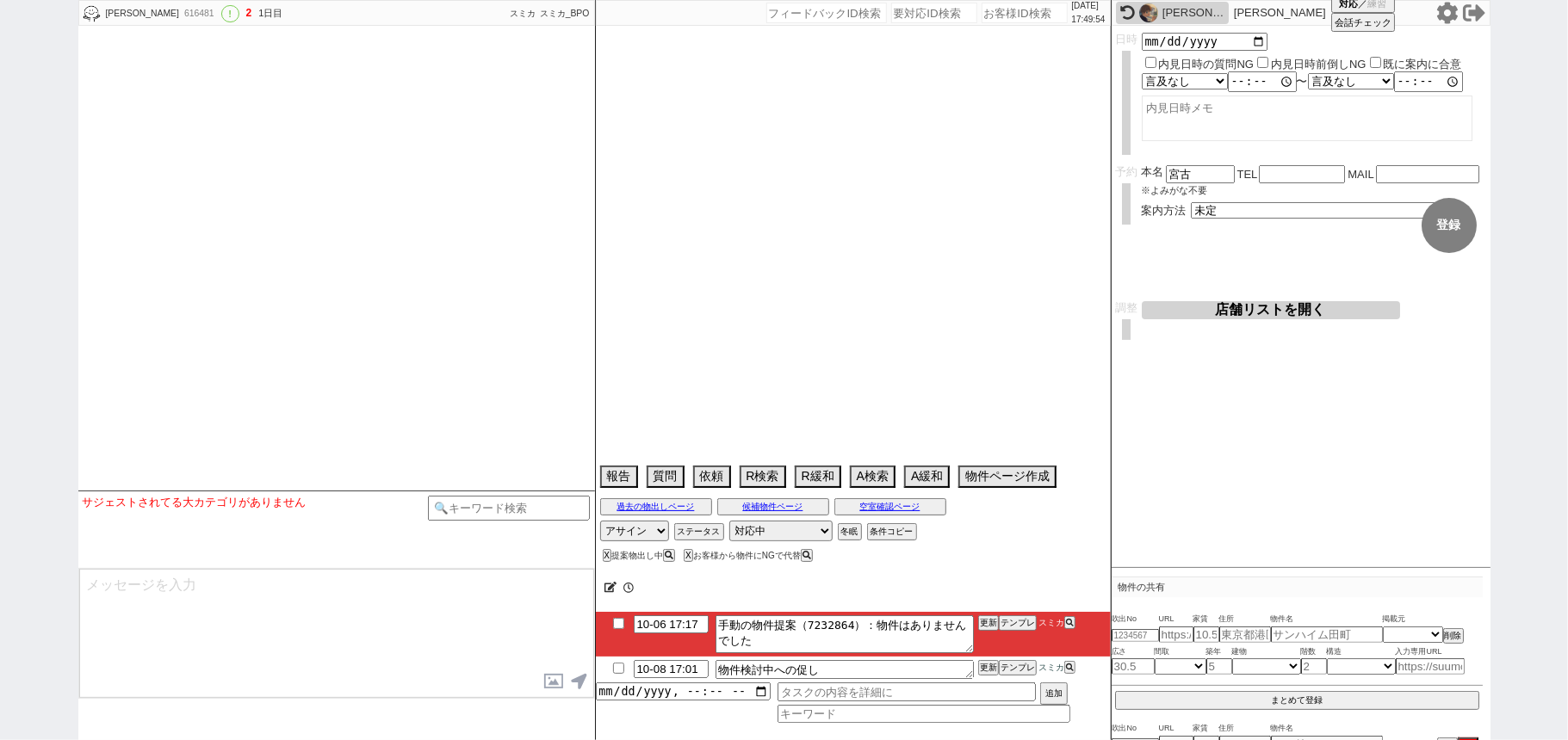
select select "15"
select select "1"
select select "11"
select select "9"
select select "327"
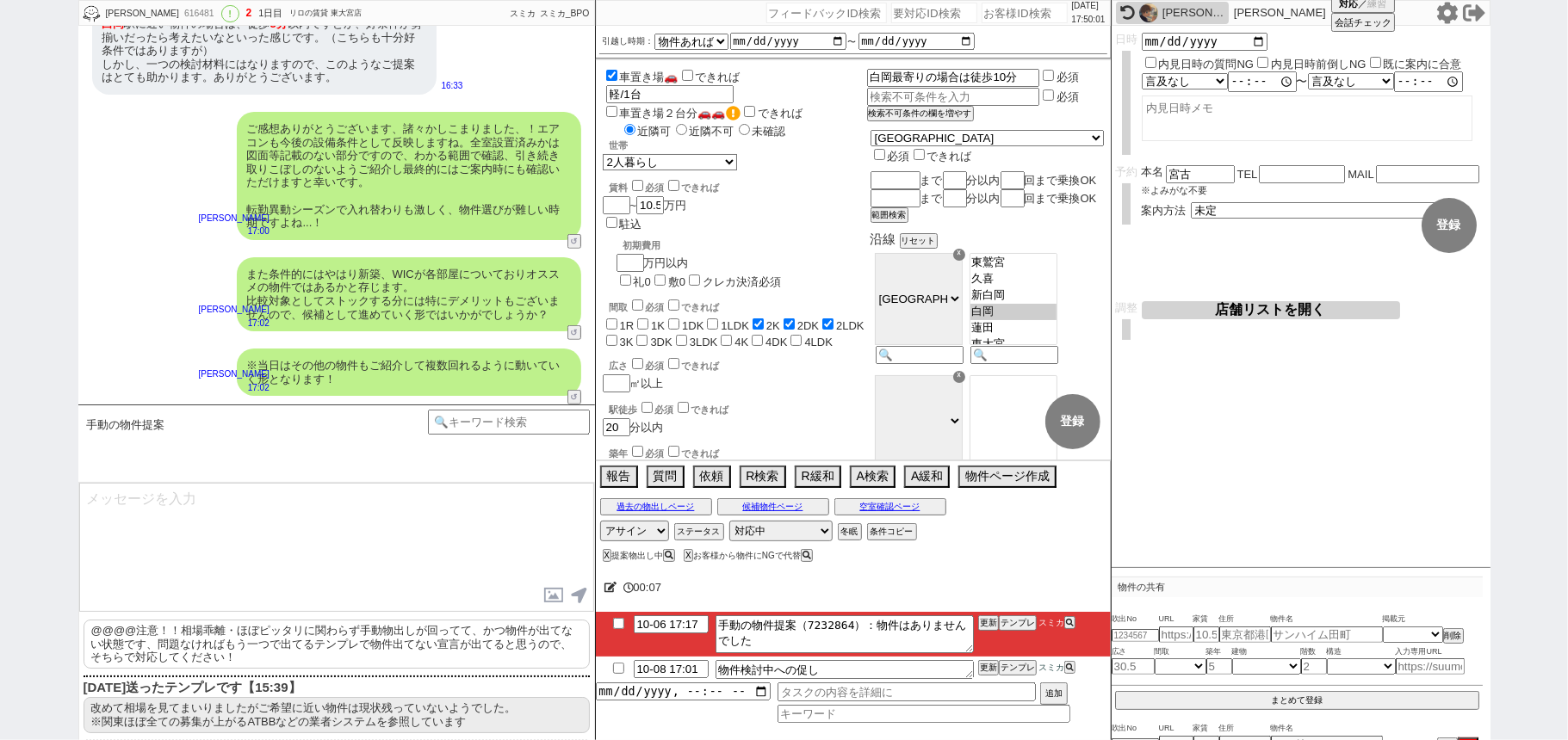
scroll to position [5352, 0]
click at [329, 644] on p "@@@@注意！！相場乖離・ほぼピッタリに関わらず手動物出しが回ってて、かつ物件が出てない状態です、問題なければもう一つで出てるテンプレで物件出てない宣言が出て…" at bounding box center [337, 644] width 506 height 49
type textarea "@@@@注意！！相場乖離・ほぼピッタリに関わらず手動物出しが回ってて、かつ物件が出てない状態です、問題なければもう一つで出てるテンプレで物件出てない宣言が出て…"
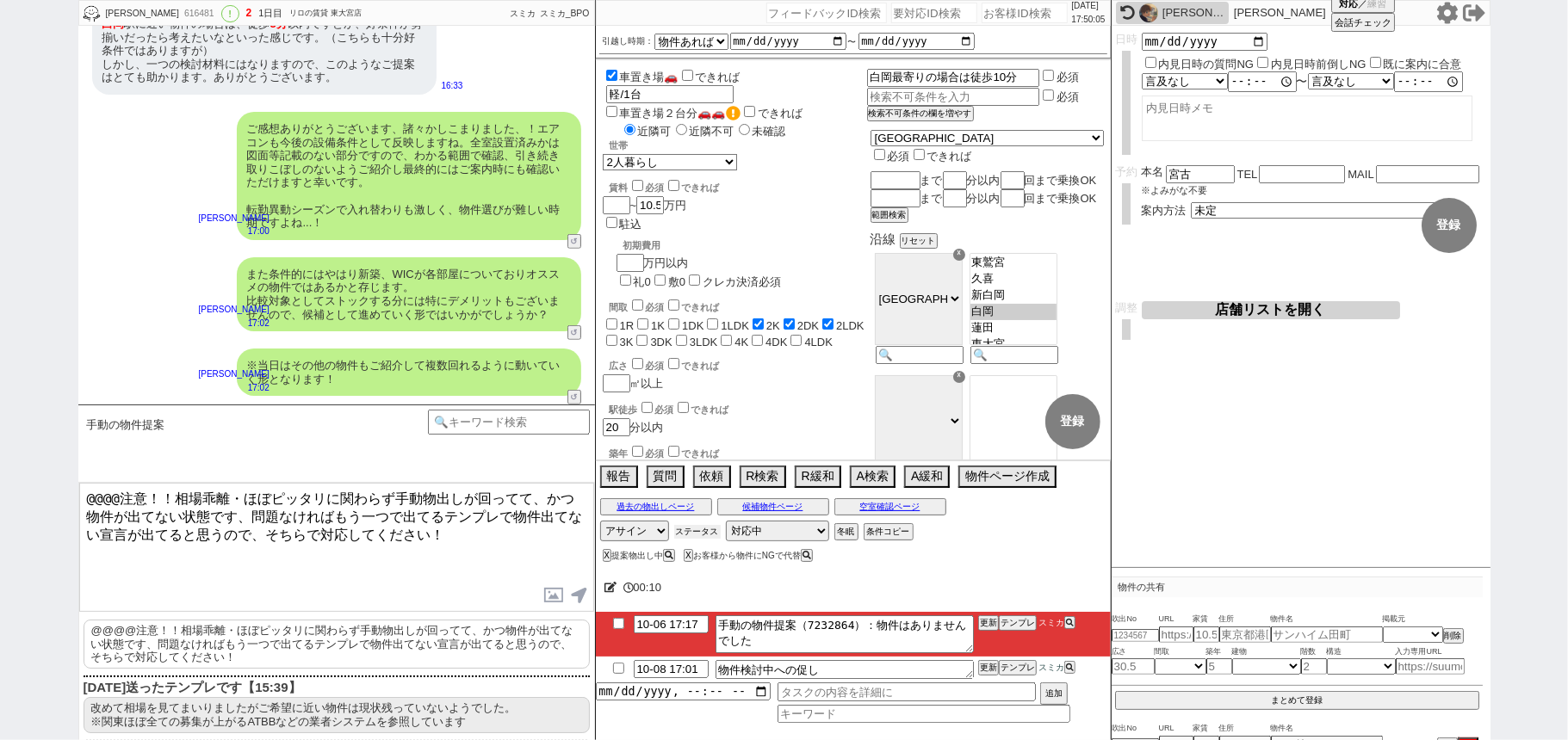
click at [706, 533] on button "ステータス" at bounding box center [697, 532] width 47 height 14
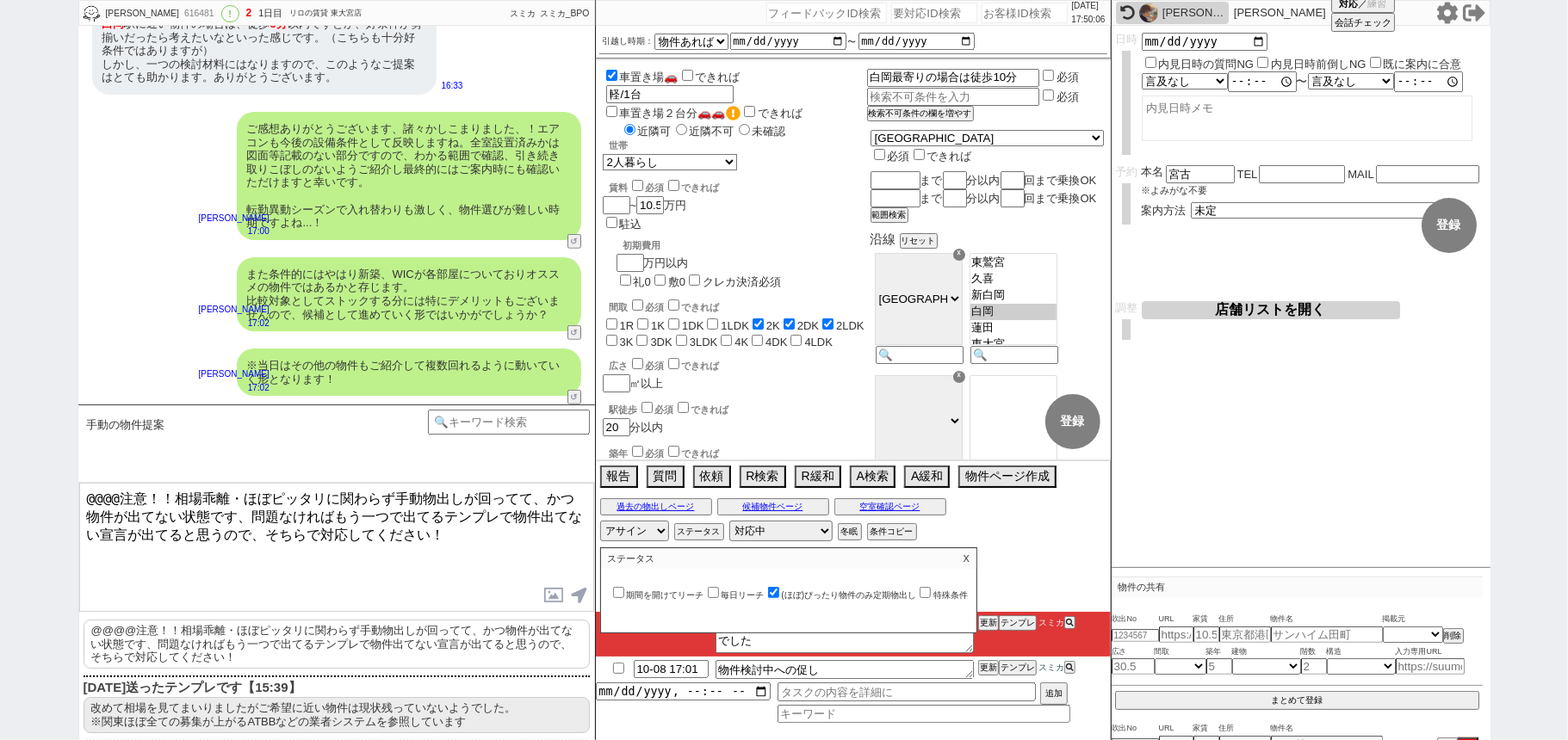
click at [969, 568] on p "X" at bounding box center [967, 558] width 20 height 21
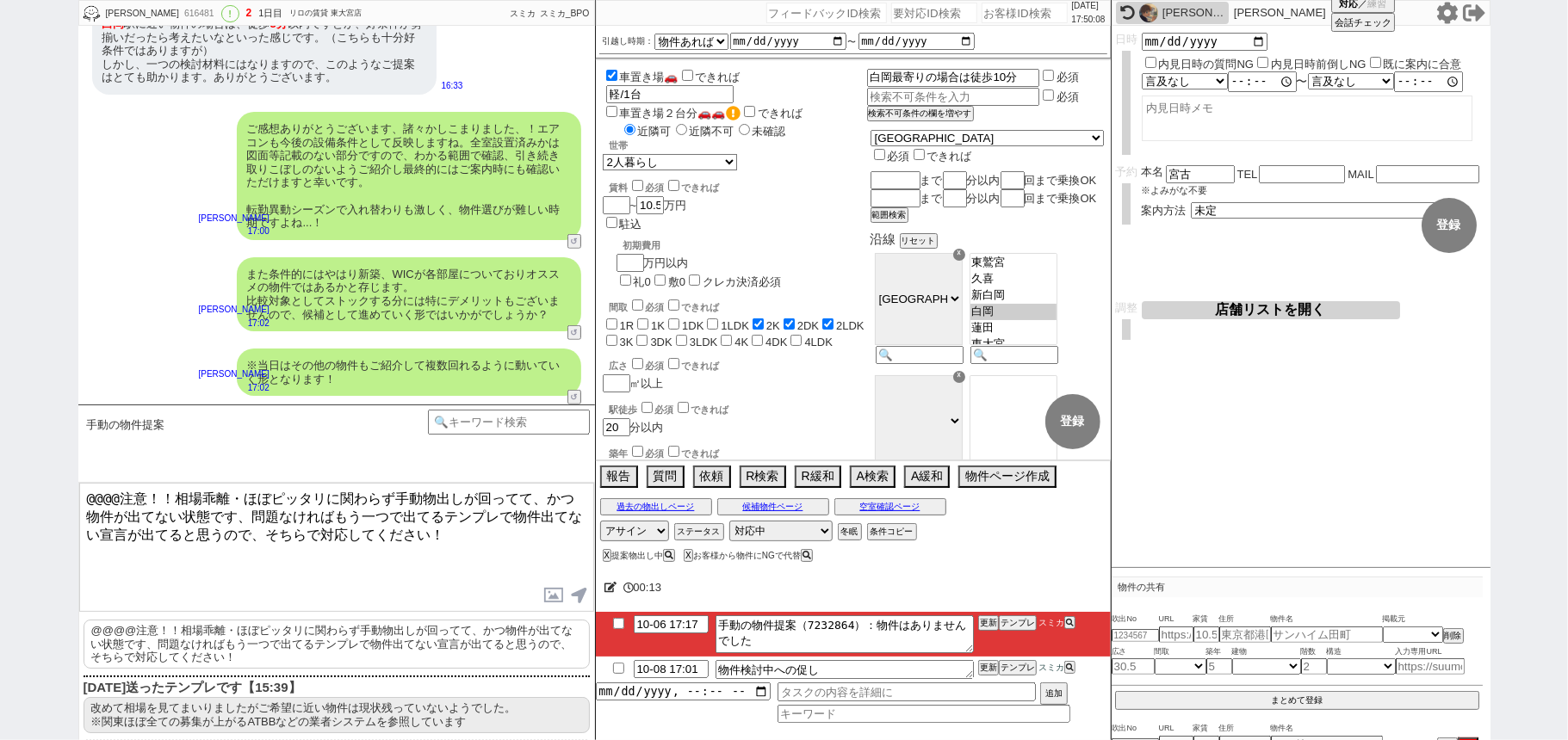
click at [618, 626] on input "checkbox" at bounding box center [618, 623] width 25 height 11
checkbox input "true"
drag, startPoint x: 993, startPoint y: 623, endPoint x: 992, endPoint y: 610, distance: 13.0
click at [992, 614] on li "10-06 17:17 手動の物件提案（7232864）：物件はありませんでした 更新 テンプレ スミカ" at bounding box center [852, 634] width 514 height 45
drag, startPoint x: 992, startPoint y: 610, endPoint x: 988, endPoint y: 621, distance: 11.7
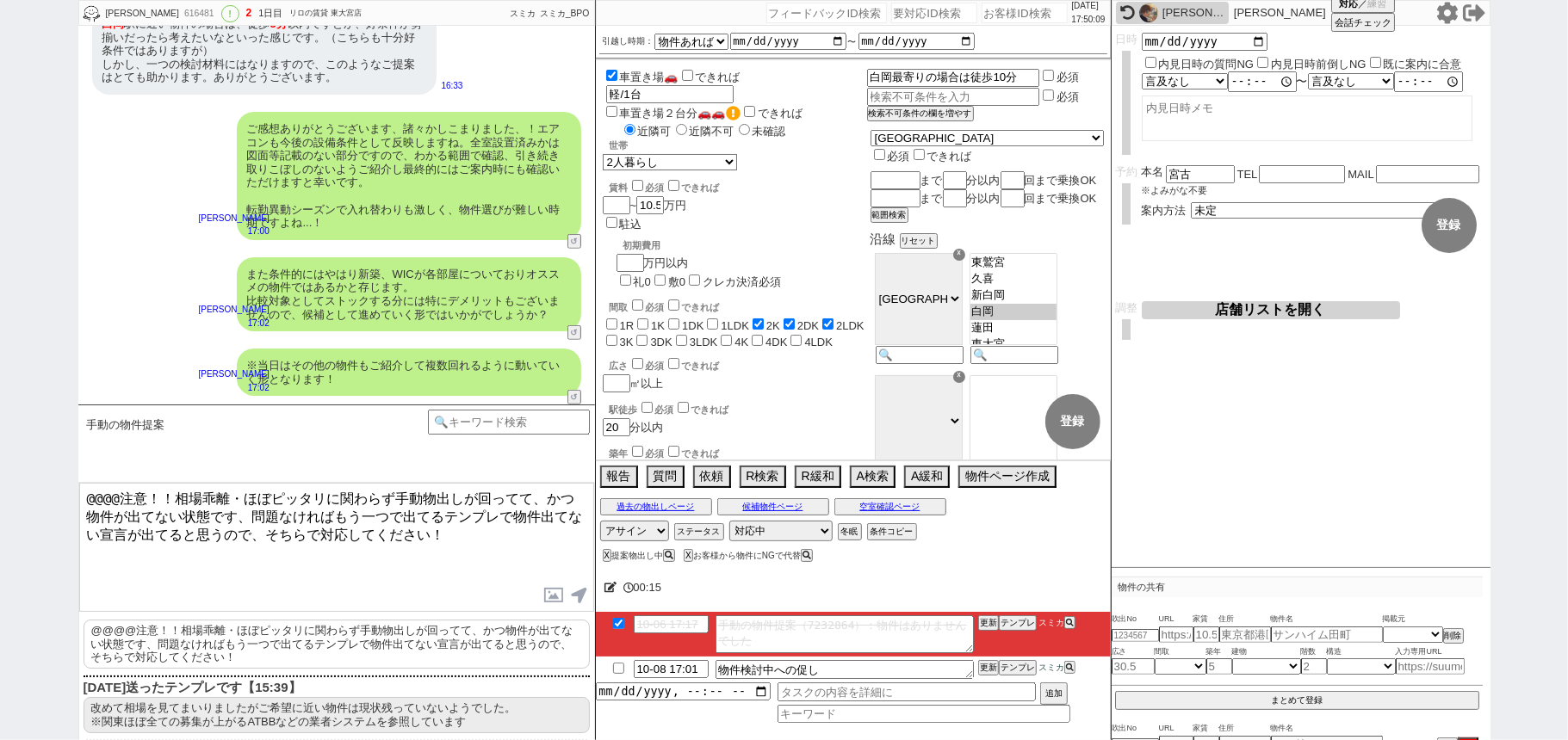
click at [992, 616] on div "00:[PHONE_NUMBER]:17 手動の物件提案（7232864）：物件はありませんでした 更新 テンプレ スミカ 10-08 17:01 物件検討中…" at bounding box center [852, 653] width 514 height 174
click at [988, 621] on button "更新" at bounding box center [986, 623] width 17 height 12
click at [989, 626] on button "更新" at bounding box center [986, 623] width 17 height 12
drag, startPoint x: 989, startPoint y: 626, endPoint x: 572, endPoint y: 440, distance: 456.6
click at [989, 623] on button "更新" at bounding box center [986, 623] width 17 height 12
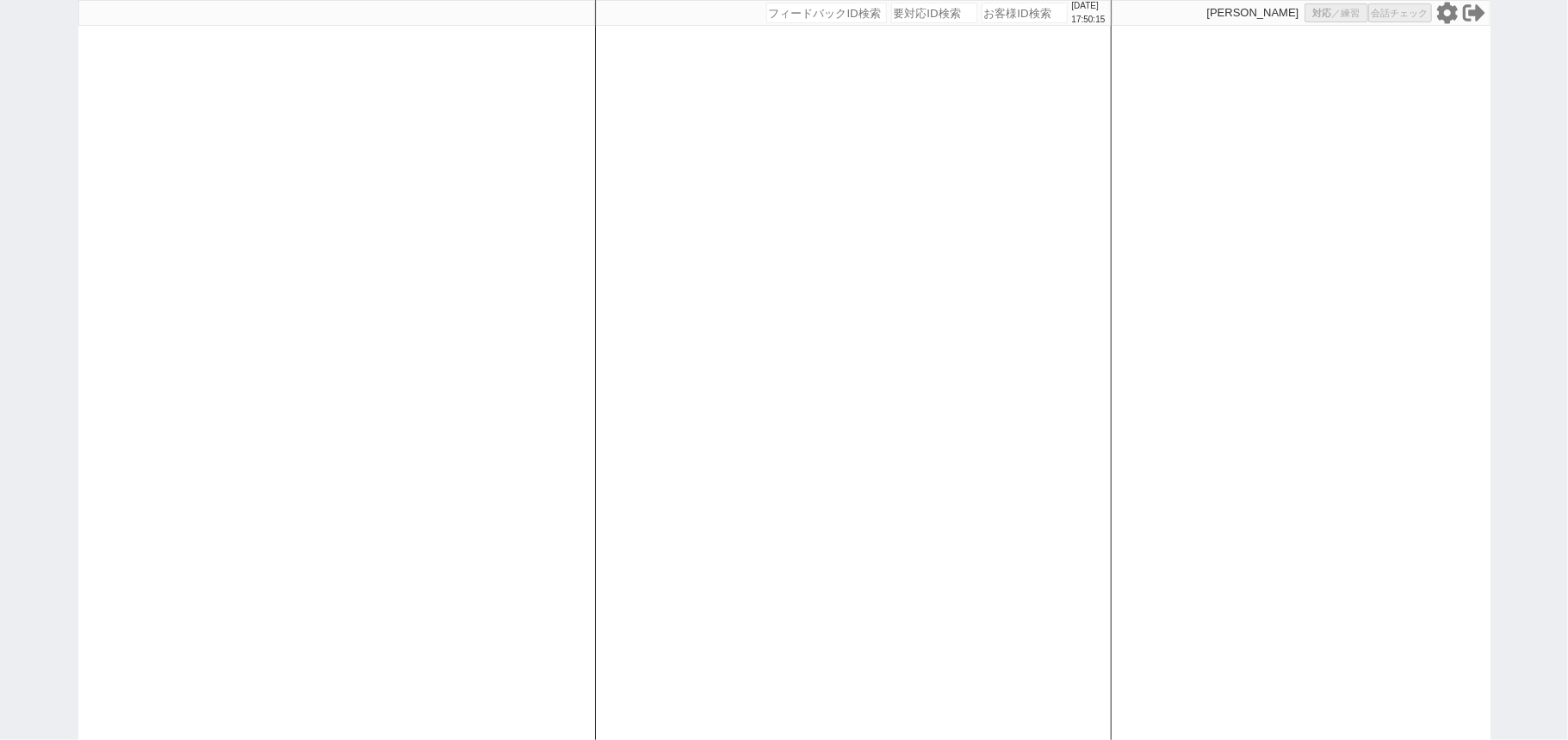
select select "5"
select select "2"
select select "5"
select select
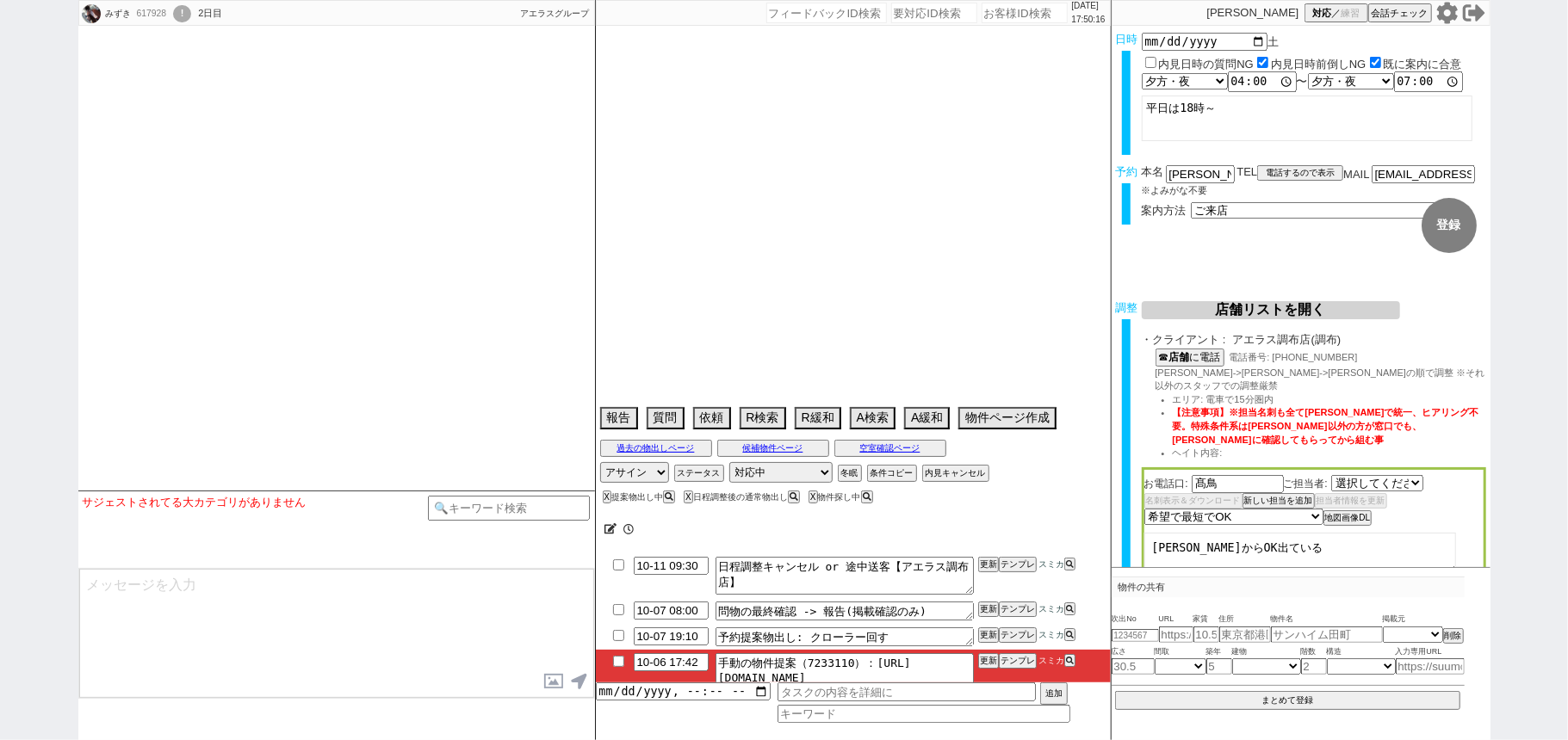
select select "2191"
type textarea "2番手申込みしてる→良い物件出たらキャンセルする 他社なし"
select select "2025"
select select "11"
select select "33"
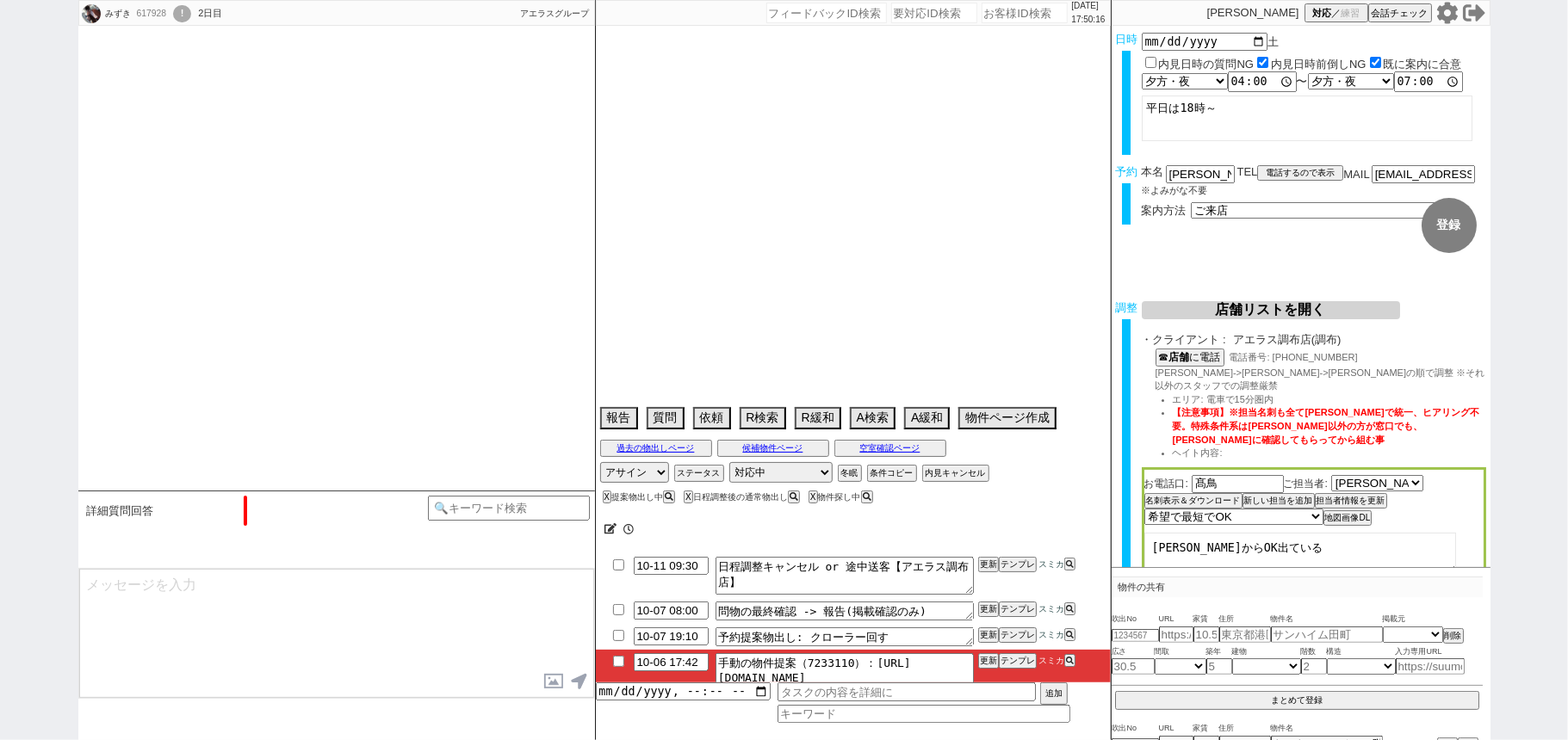
select select "1"
select select "46"
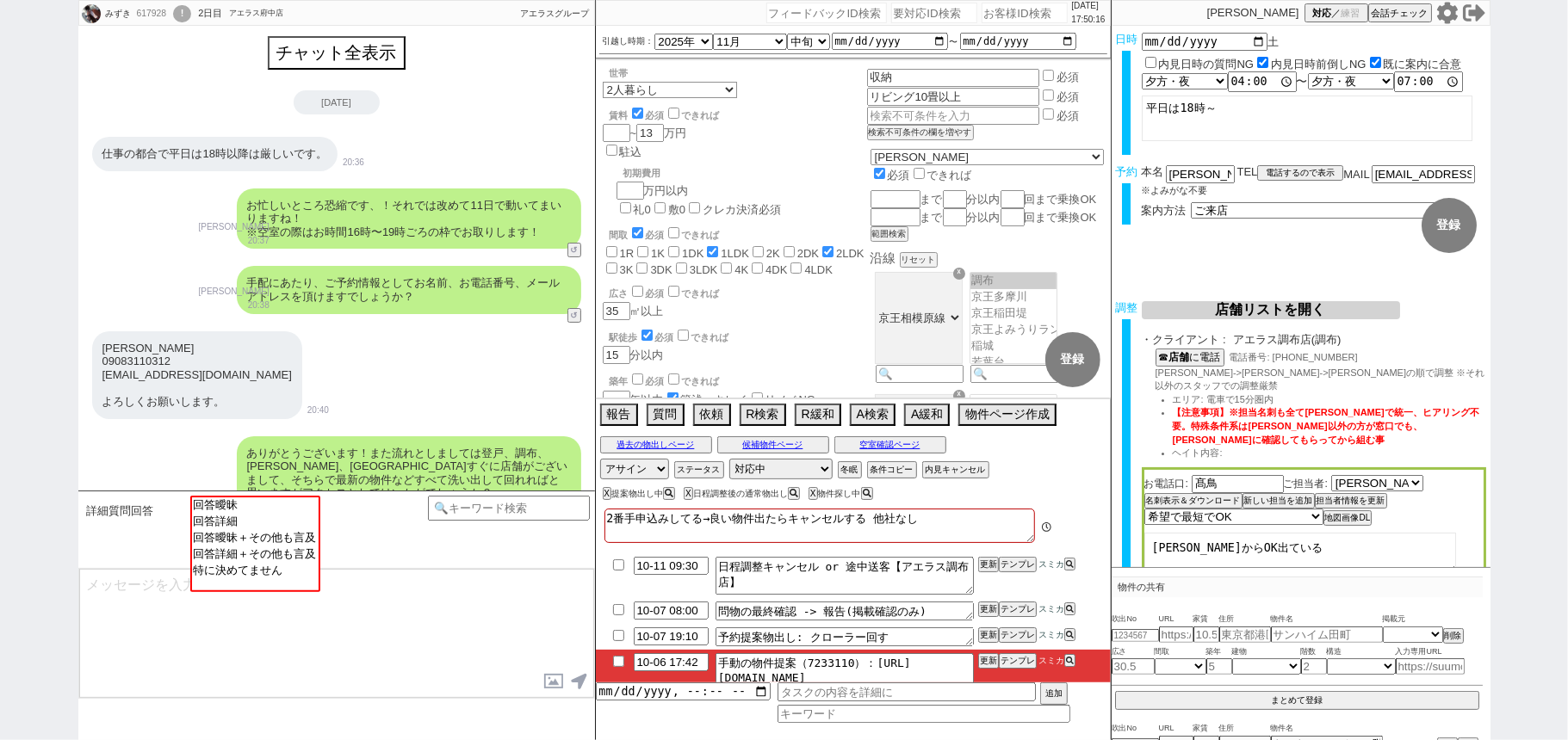
scroll to position [2122, 0]
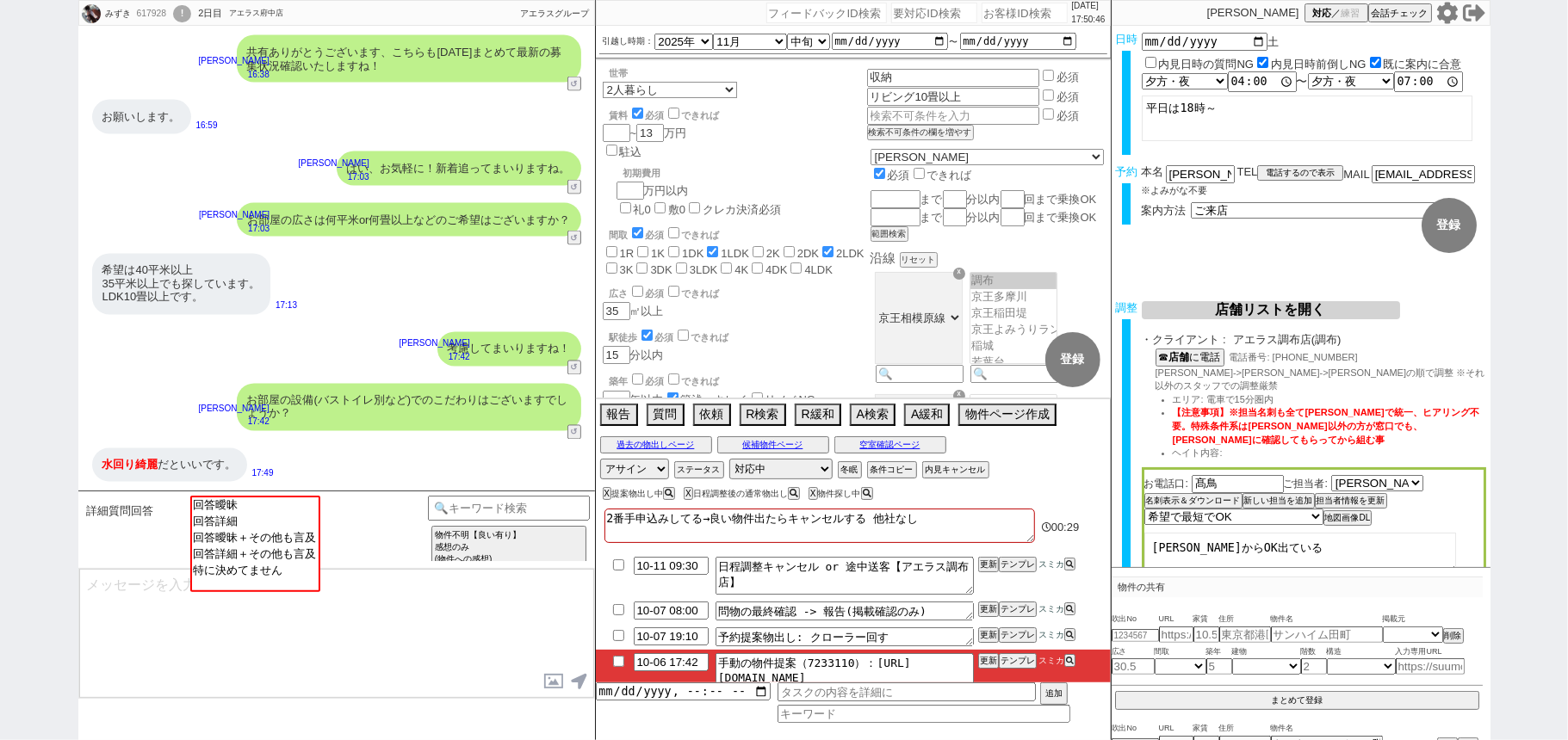
drag, startPoint x: 0, startPoint y: 346, endPoint x: 24, endPoint y: 345, distance: 24.0
click at [0, 345] on div "みずき 617928 ! 0 2日目 アエラス府中店 冬眠中 自社客 アエラスグループ スミカ_BPO チャット全表示 [DATE] 仕事の都合で平日は18時…" at bounding box center [784, 370] width 1568 height 740
drag, startPoint x: 236, startPoint y: 523, endPoint x: 247, endPoint y: 523, distance: 11.0
select select "回答詳細"
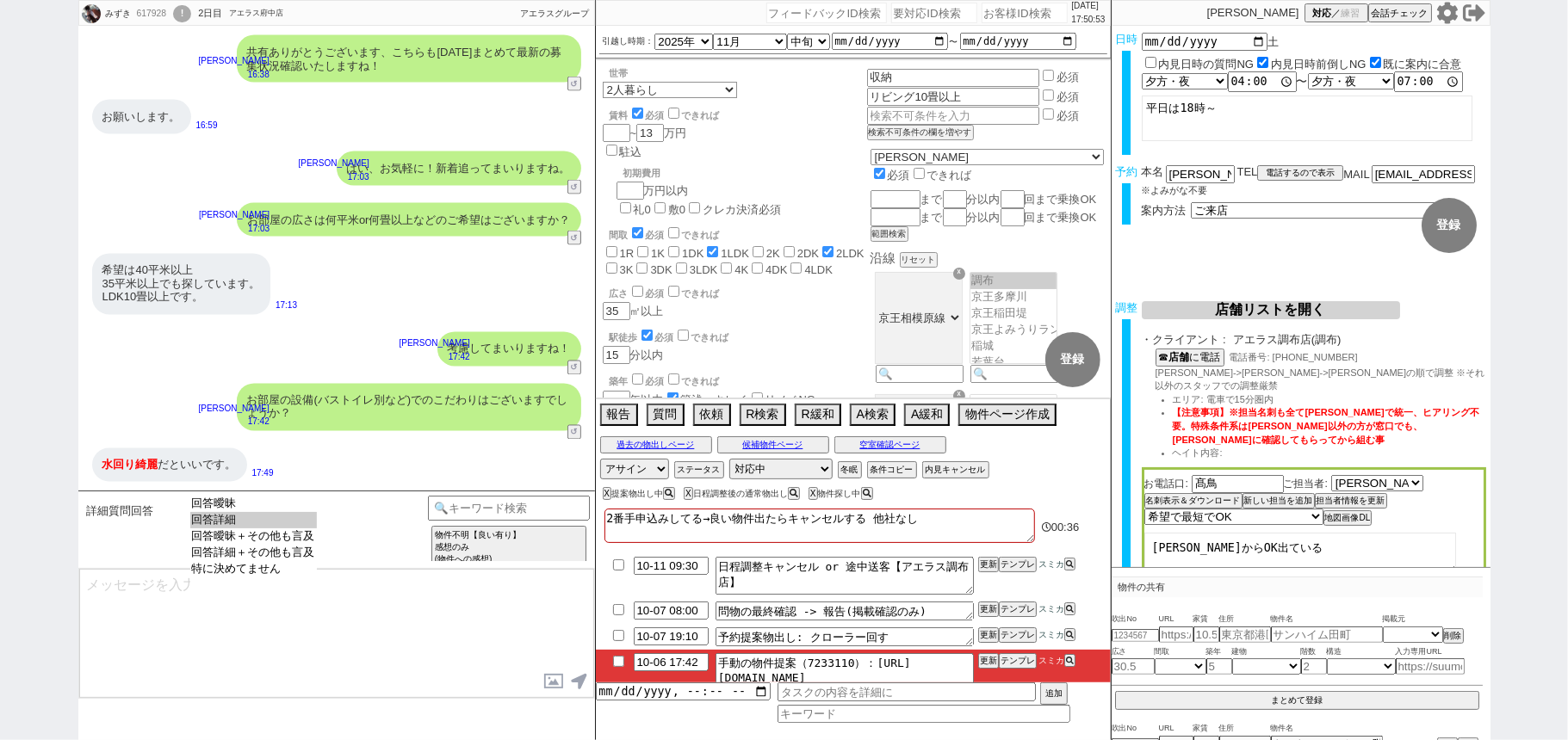
click at [239, 523] on option "回答詳細" at bounding box center [253, 520] width 127 height 16
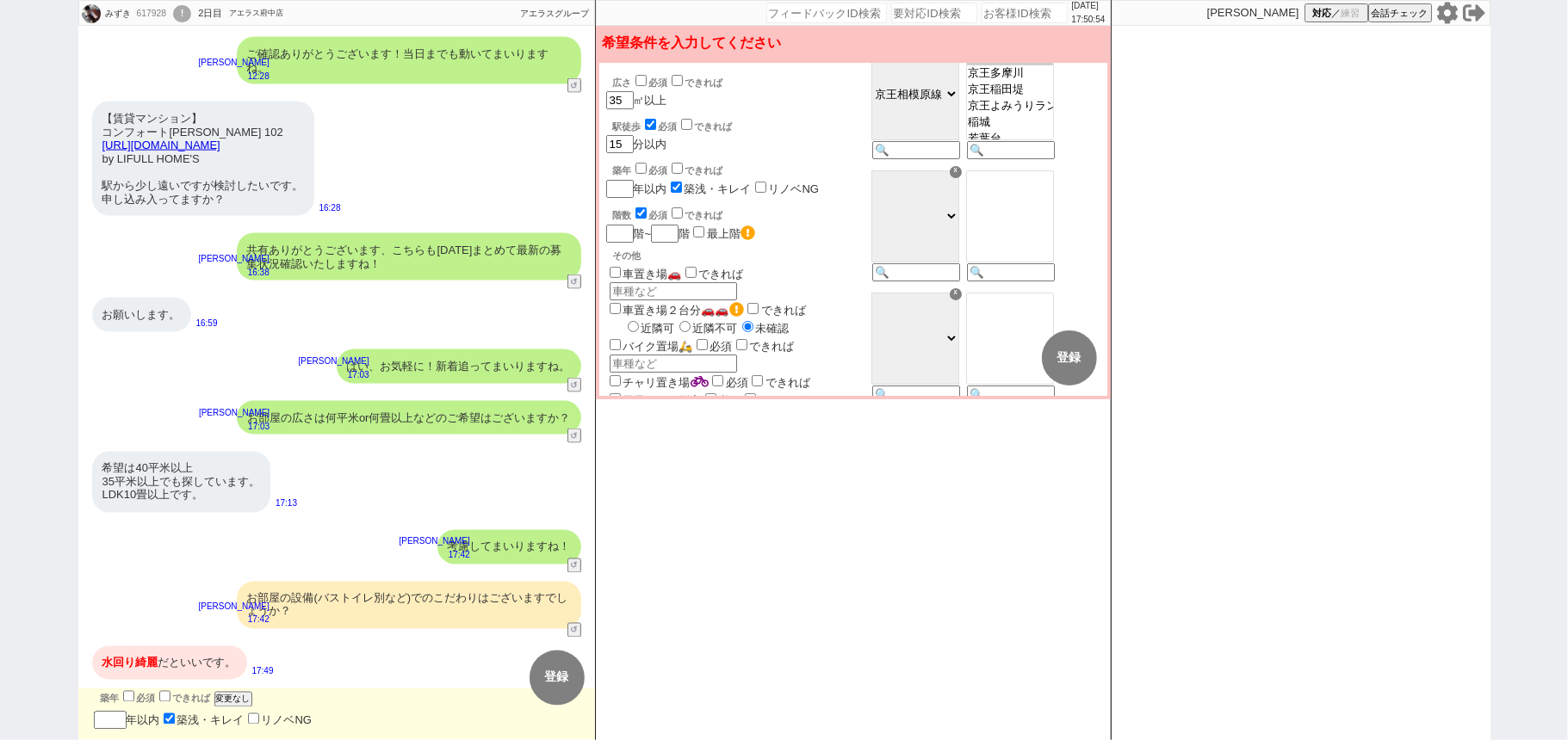
scroll to position [229, 0]
click at [642, 161] on input "checkbox" at bounding box center [640, 166] width 11 height 11
checkbox input "true"
checkbox input "false"
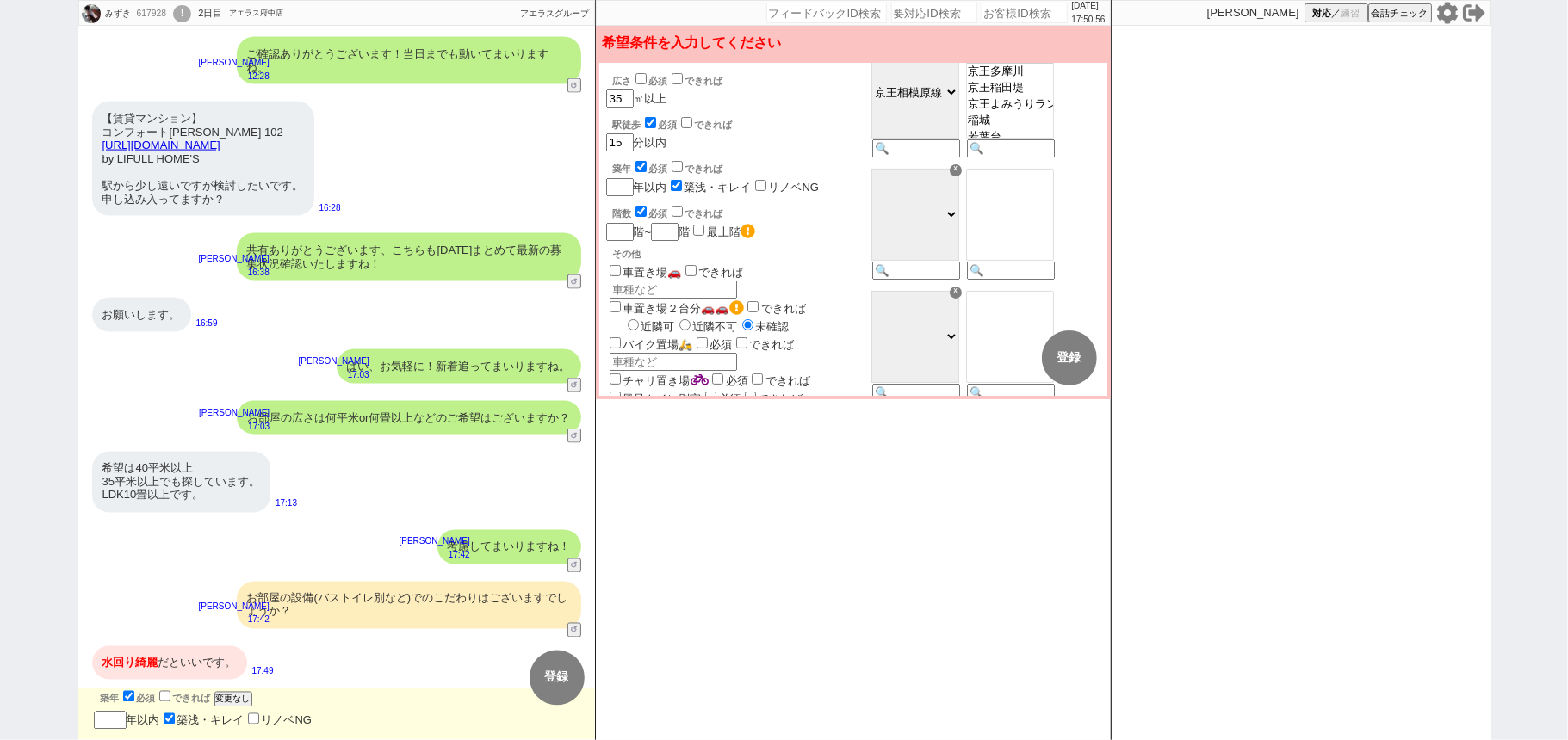
checkbox input "false"
checkbox input "true"
checkbox input "false"
checkbox input "true"
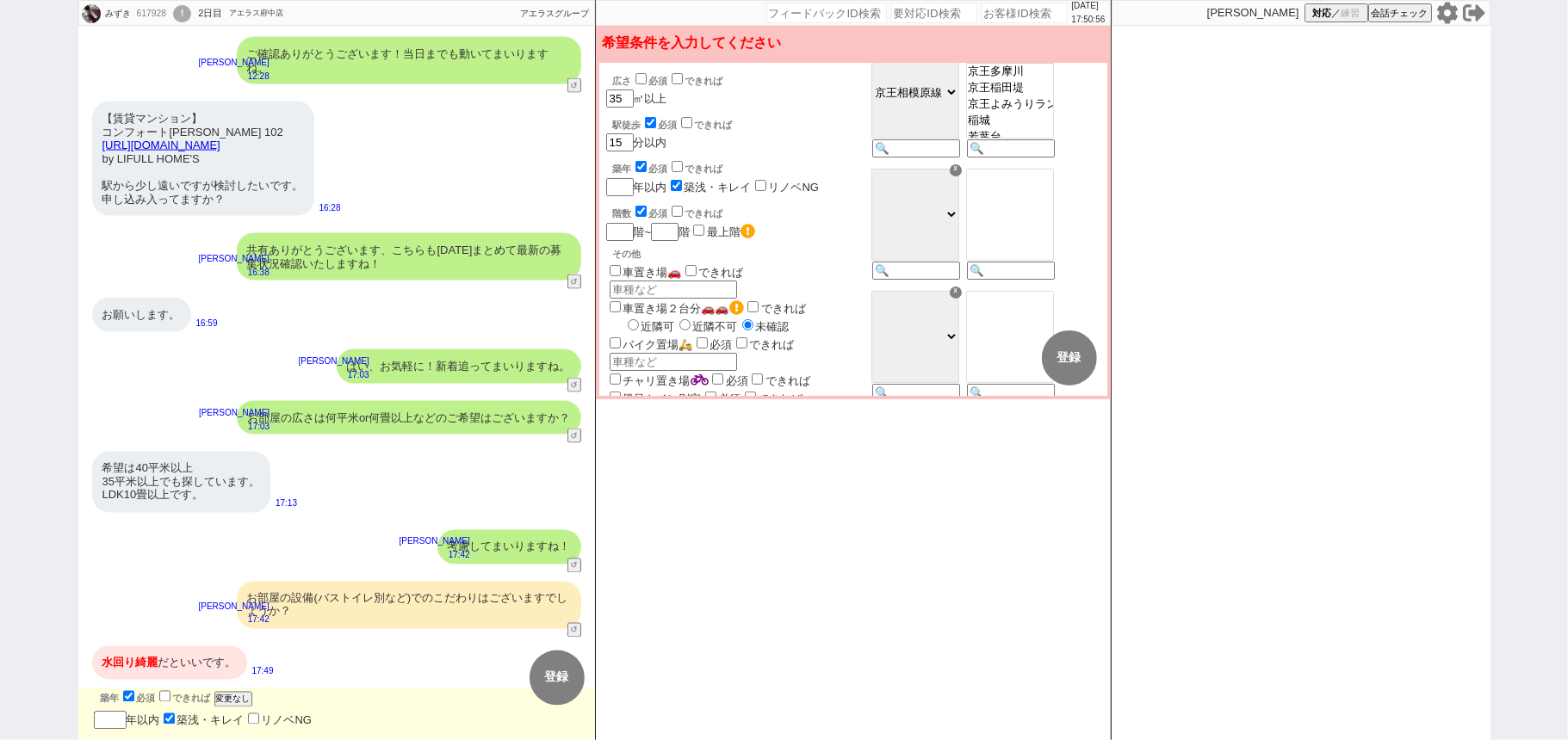
checkbox input "false"
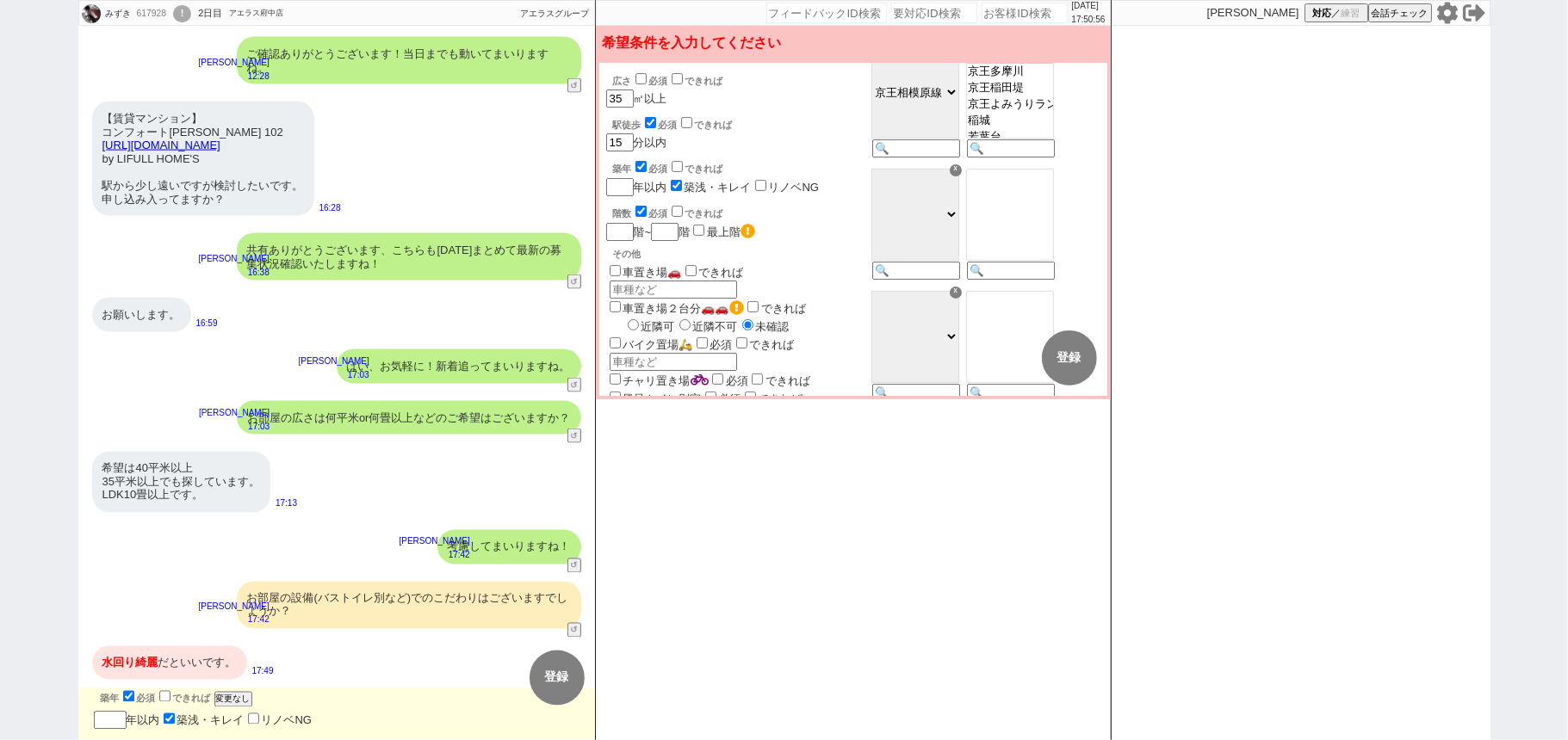
checkbox input "false"
checkbox input "true"
checkbox input "false"
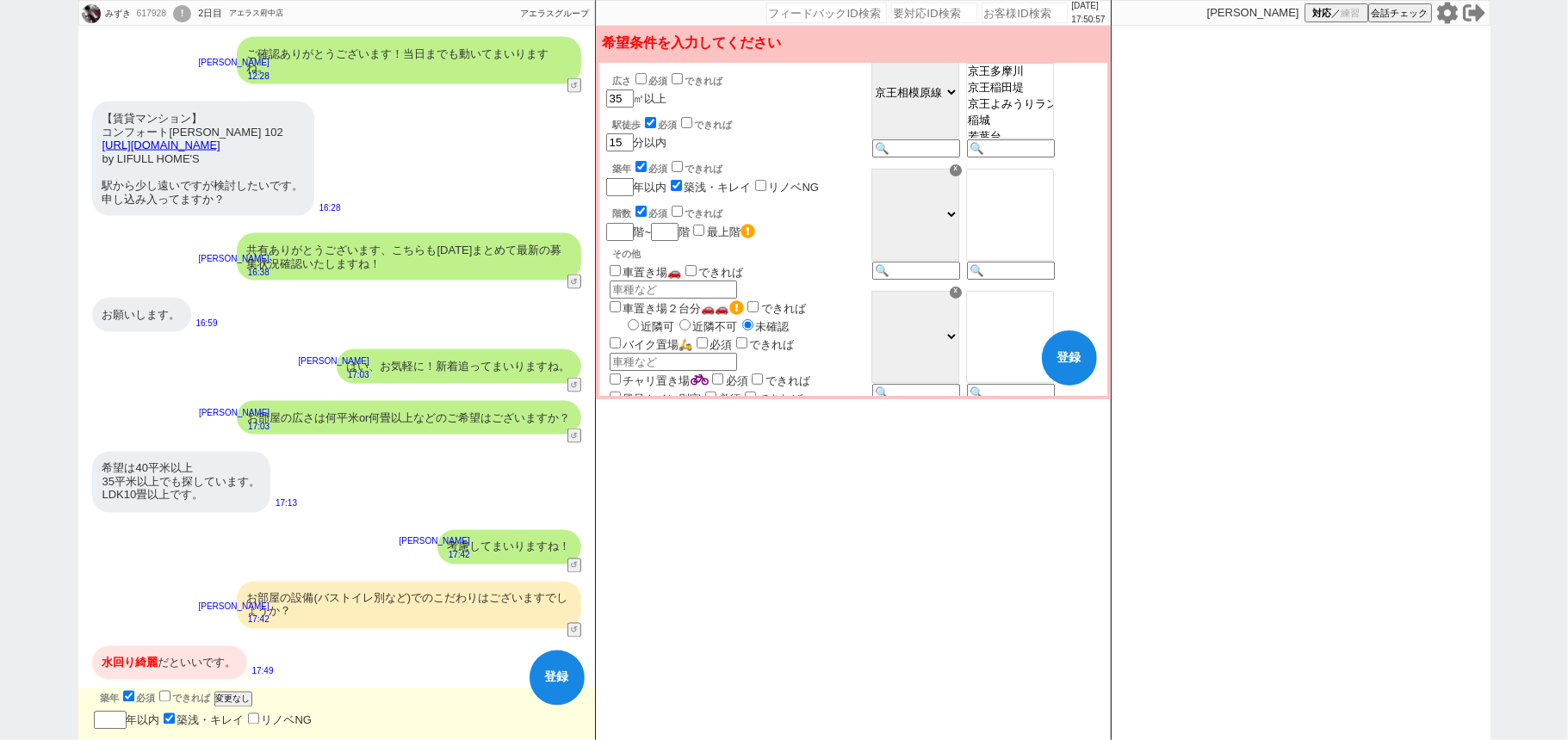
checkbox input "true"
checkbox input "false"
checkbox input "true"
checkbox input "false"
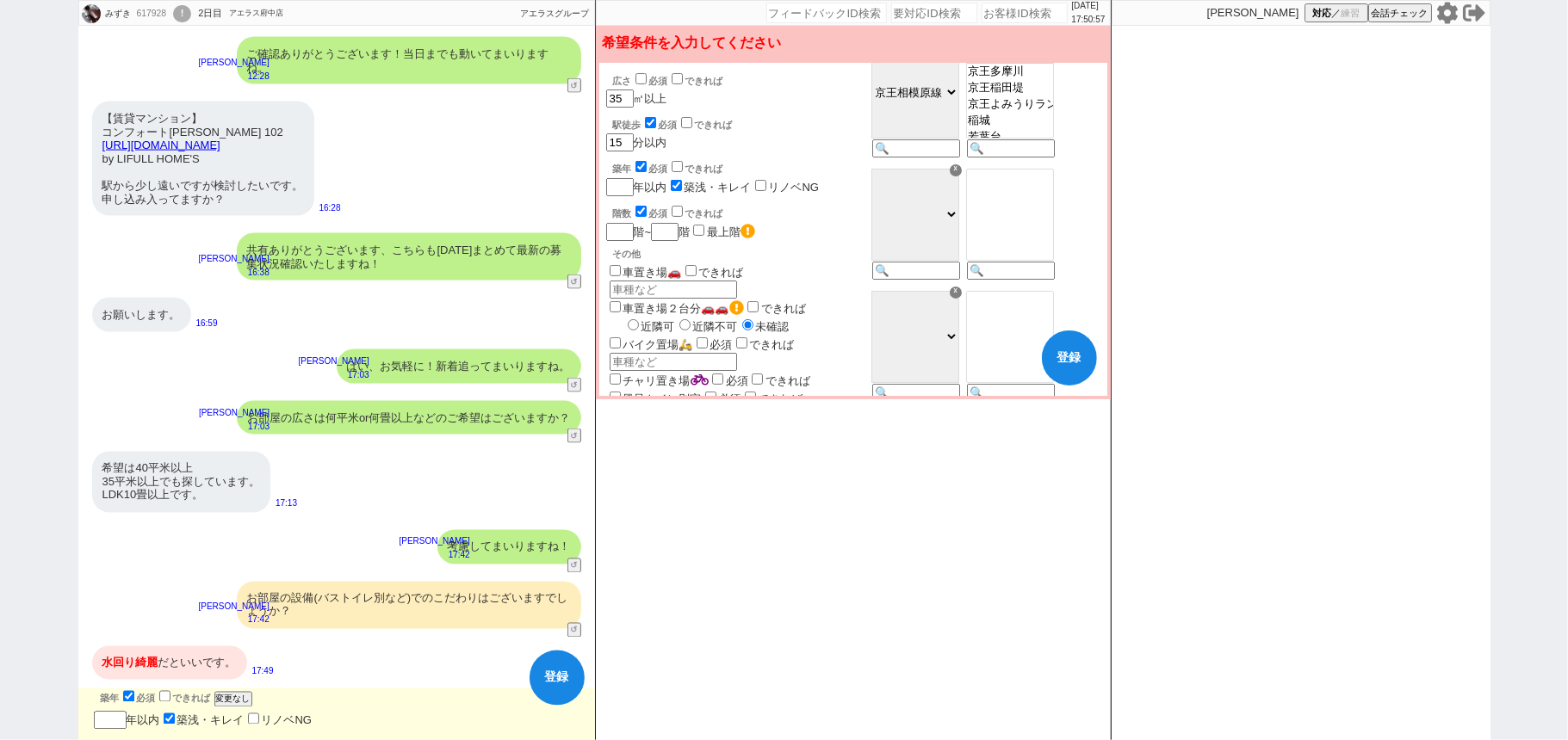
checkbox input "false"
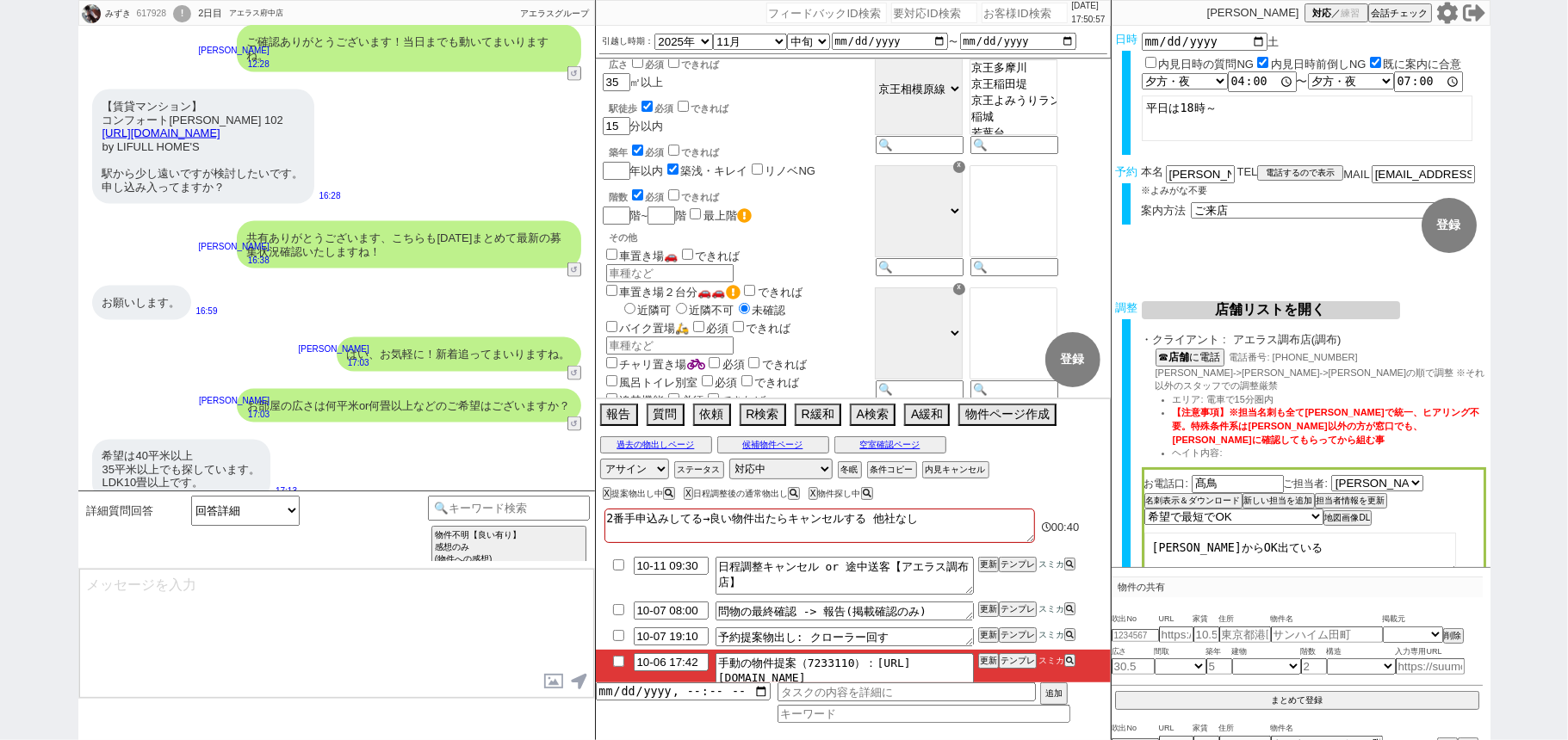
scroll to position [2121, 0]
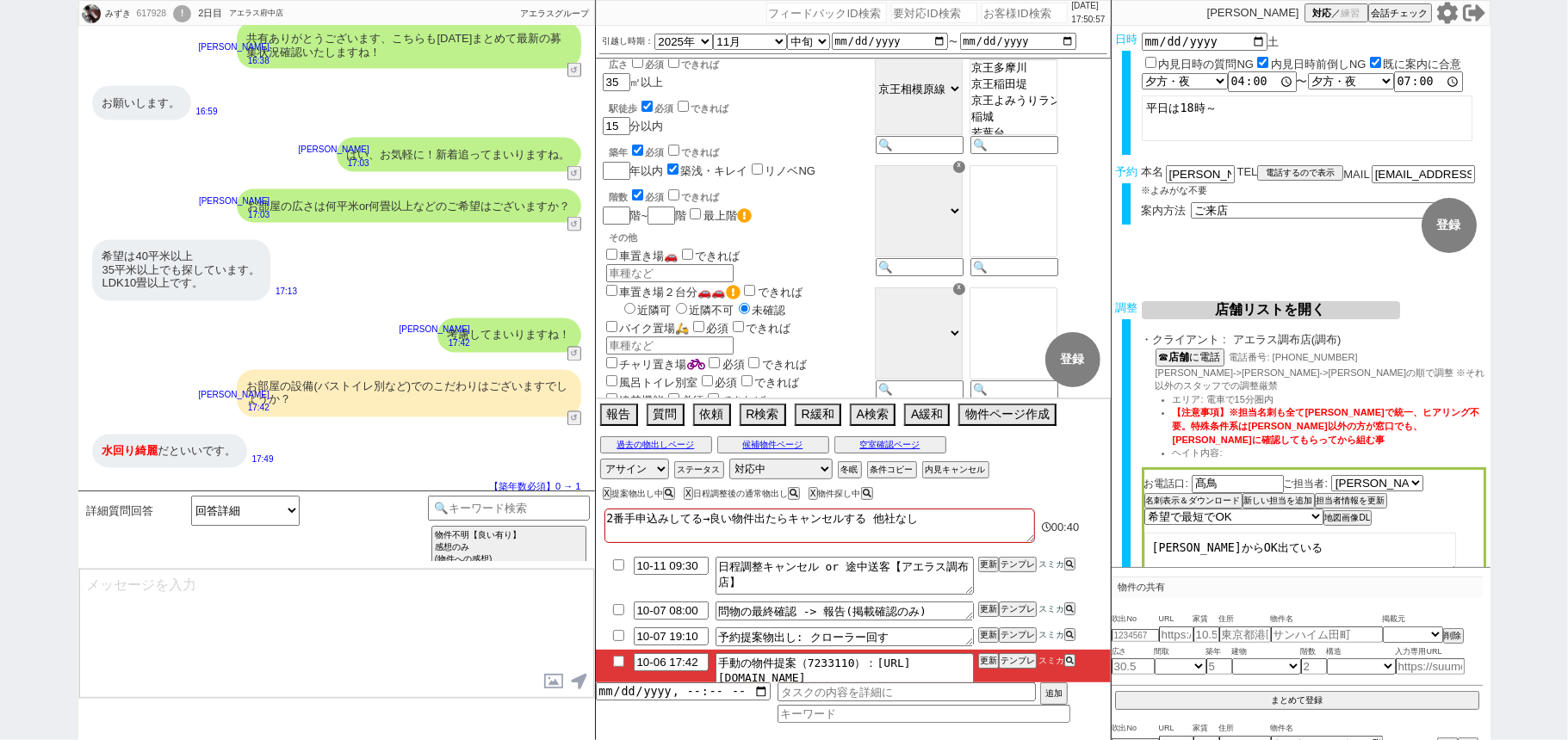
select select "46"
drag, startPoint x: 228, startPoint y: 585, endPoint x: 0, endPoint y: 531, distance: 234.3
click at [0, 544] on div "みずき 617928 ! 0 2日目 アエラス府中店 冬眠中 自社客 アエラスグループ スミカ_BPO チャット全表示 2025-10-05 仕事の都合で平日…" at bounding box center [784, 370] width 1568 height 740
type textarea "かしこまりました、感じ方に個人差もあると存じますので都度ご確認いただけますと幸いです。"
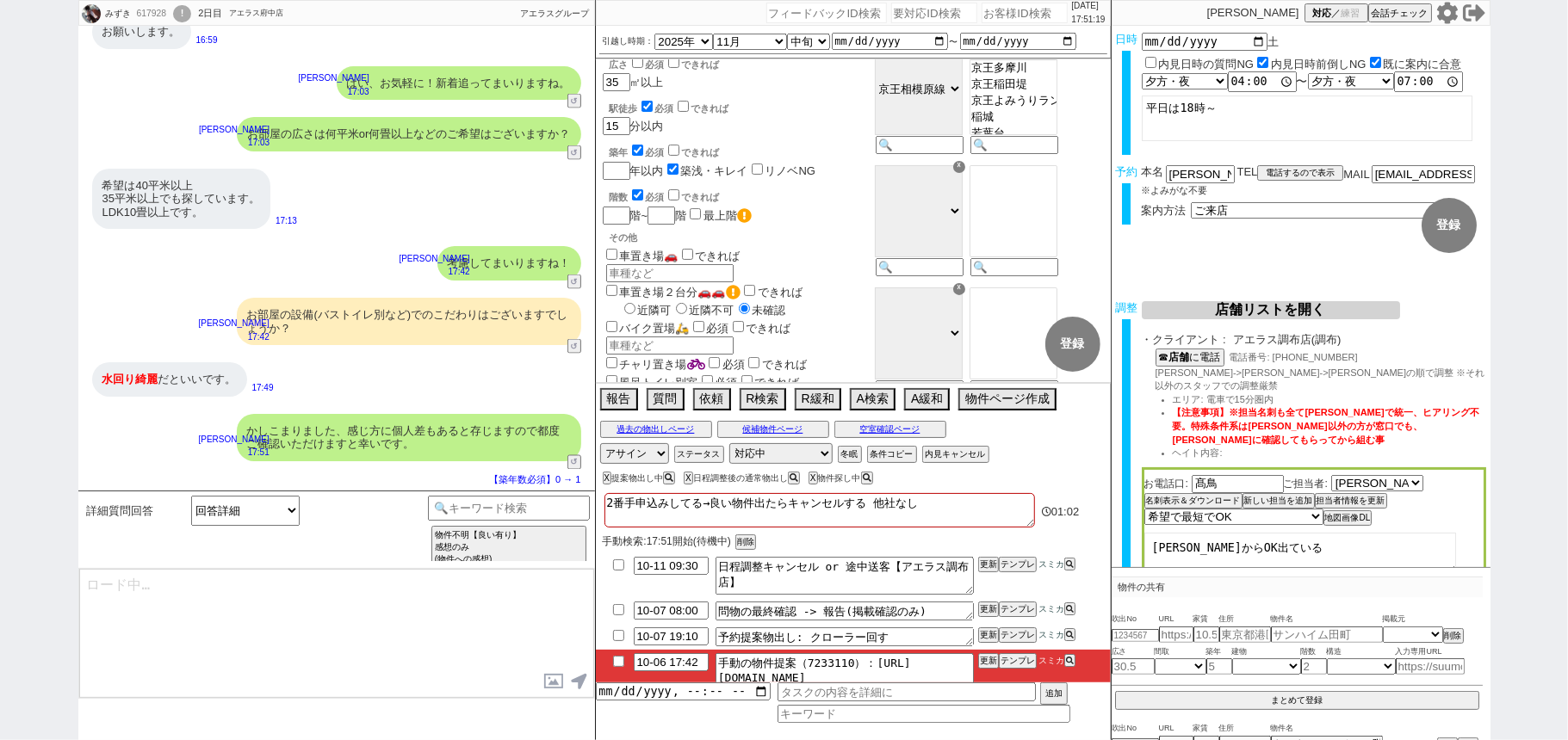
type textarea "ちなみにお二人暮らしの方ですと、少し前までは2K等が人気でしたが最近は広めのリビングがある1LDKがほんとに人気ですね、、そのあたりも漏れなく追っていきます！"
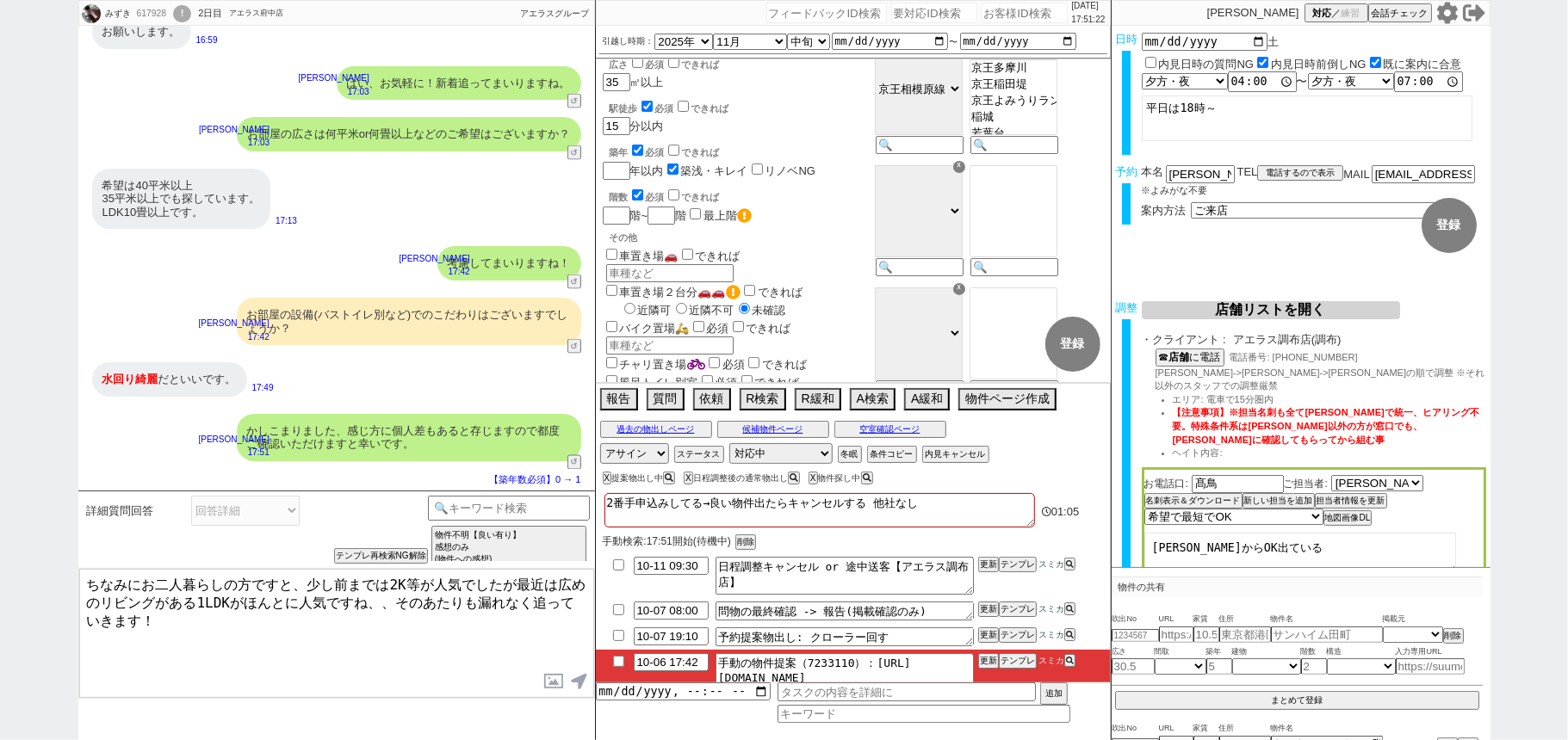
scroll to position [0, 0]
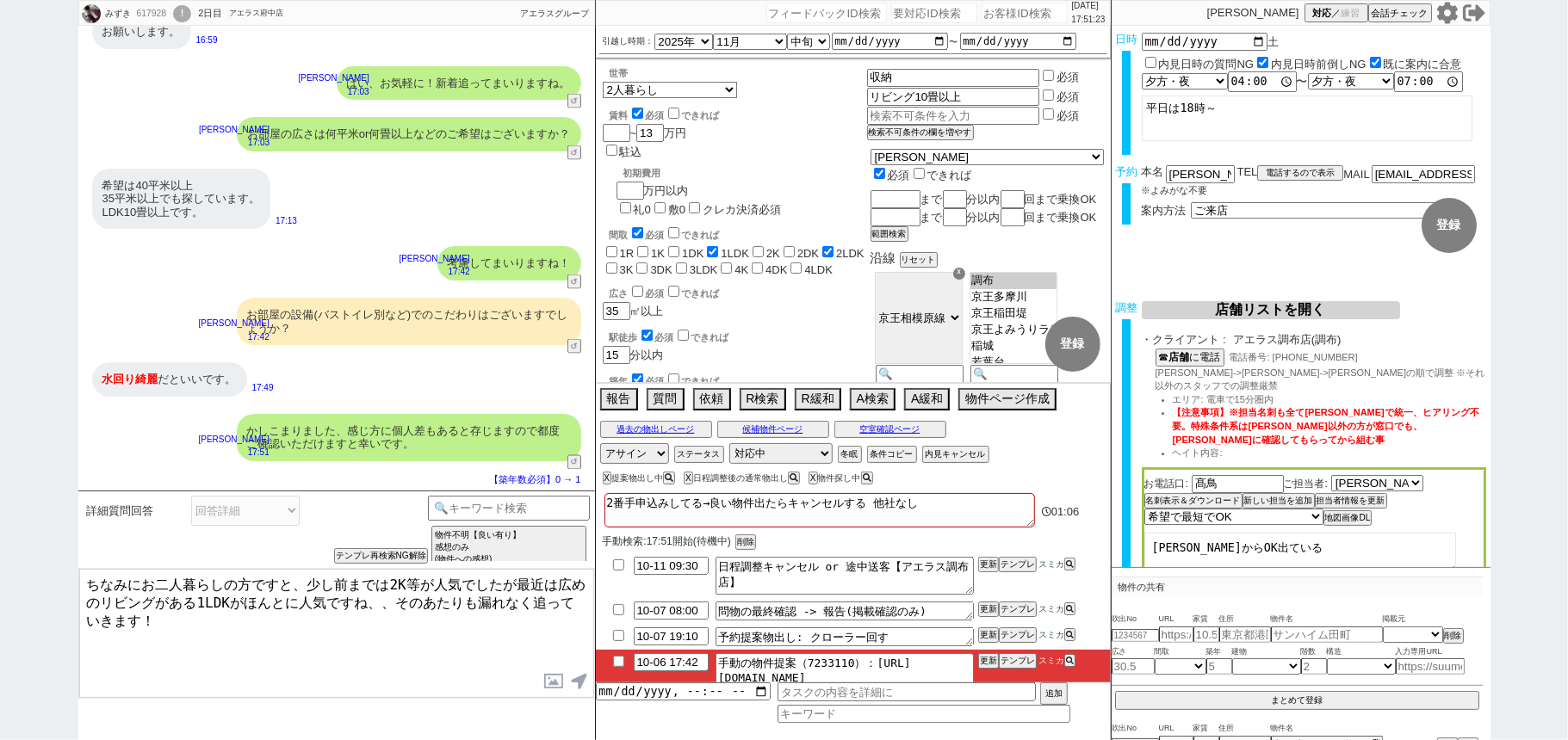
click at [273, 668] on textarea "ちなみにお二人暮らしの方ですと、少し前までは2K等が人気でしたが最近は広めのリビングがある1LDKがほんとに人気ですね、、そのあたりも漏れなく追っていきます！" at bounding box center [336, 633] width 514 height 129
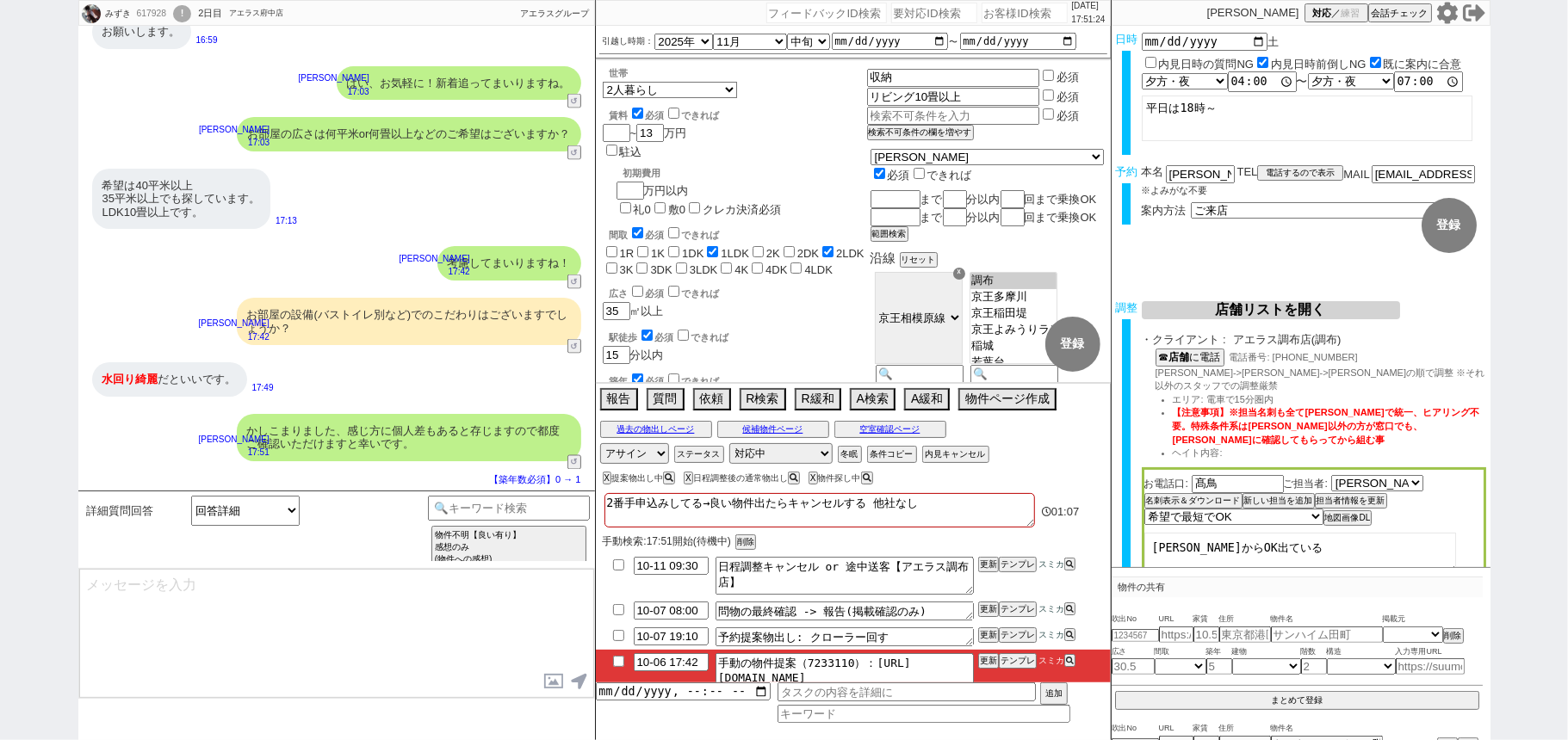
scroll to position [2091, 0]
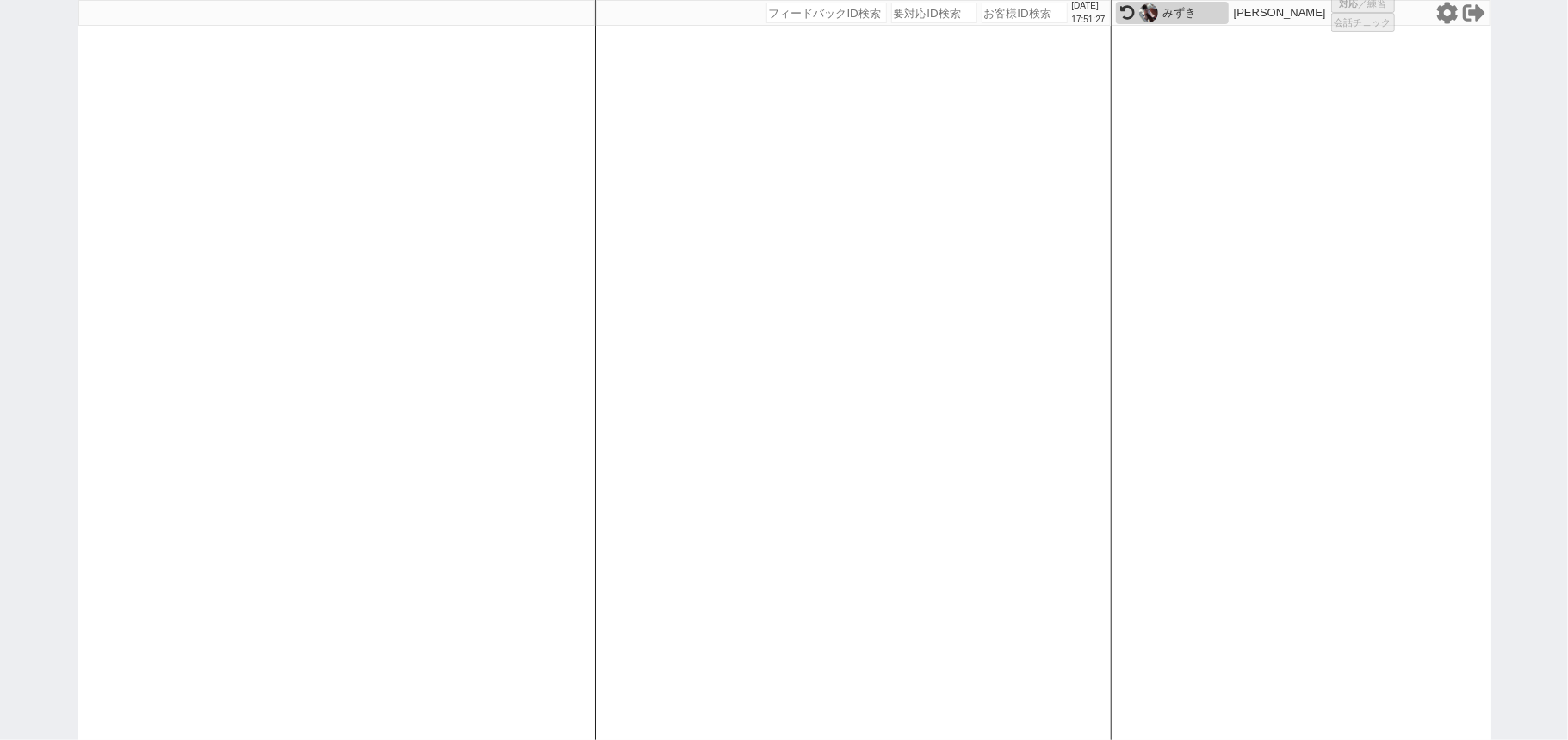
select select "3"
select select
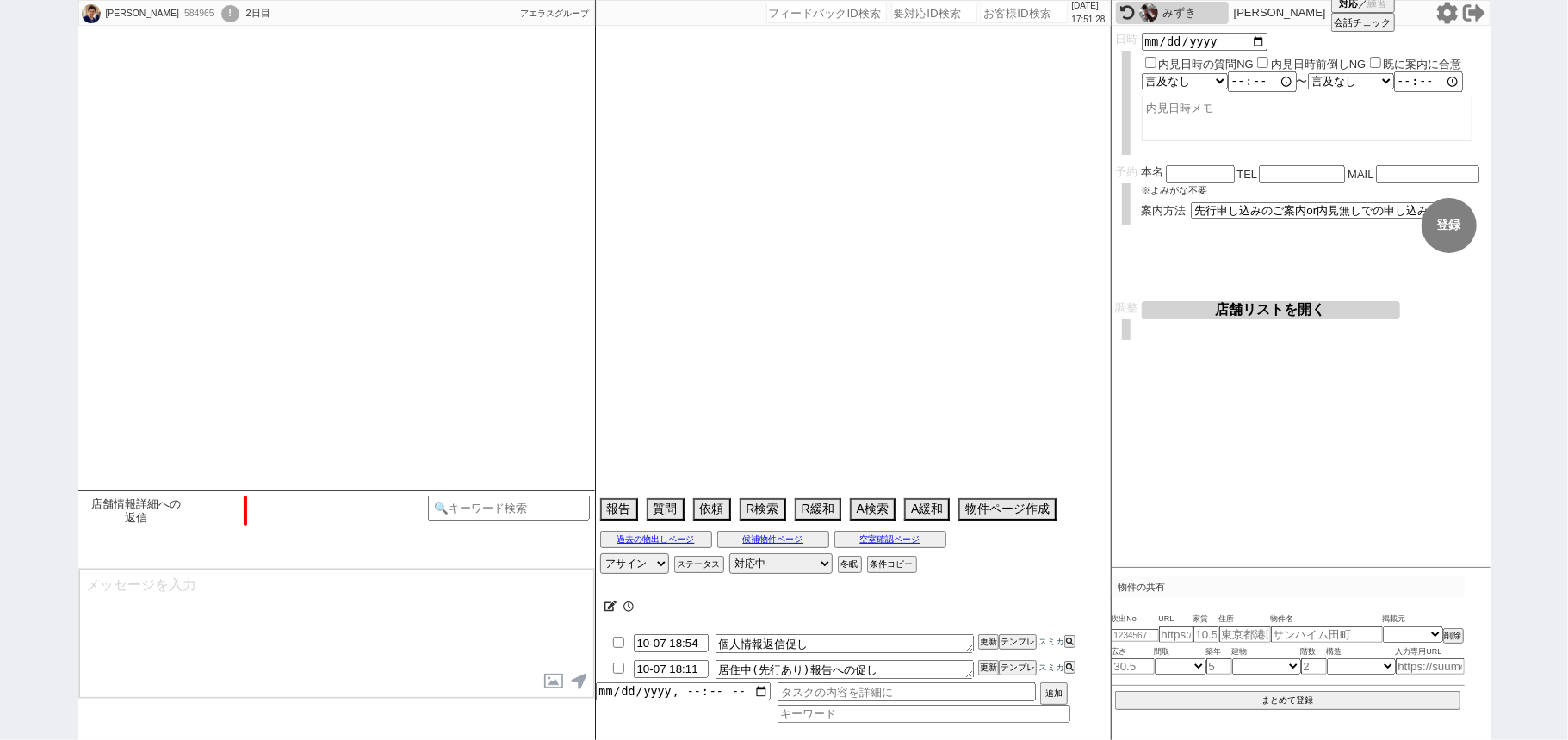
select select "2025"
select select "11"
select select "36"
select select "1"
select select "35"
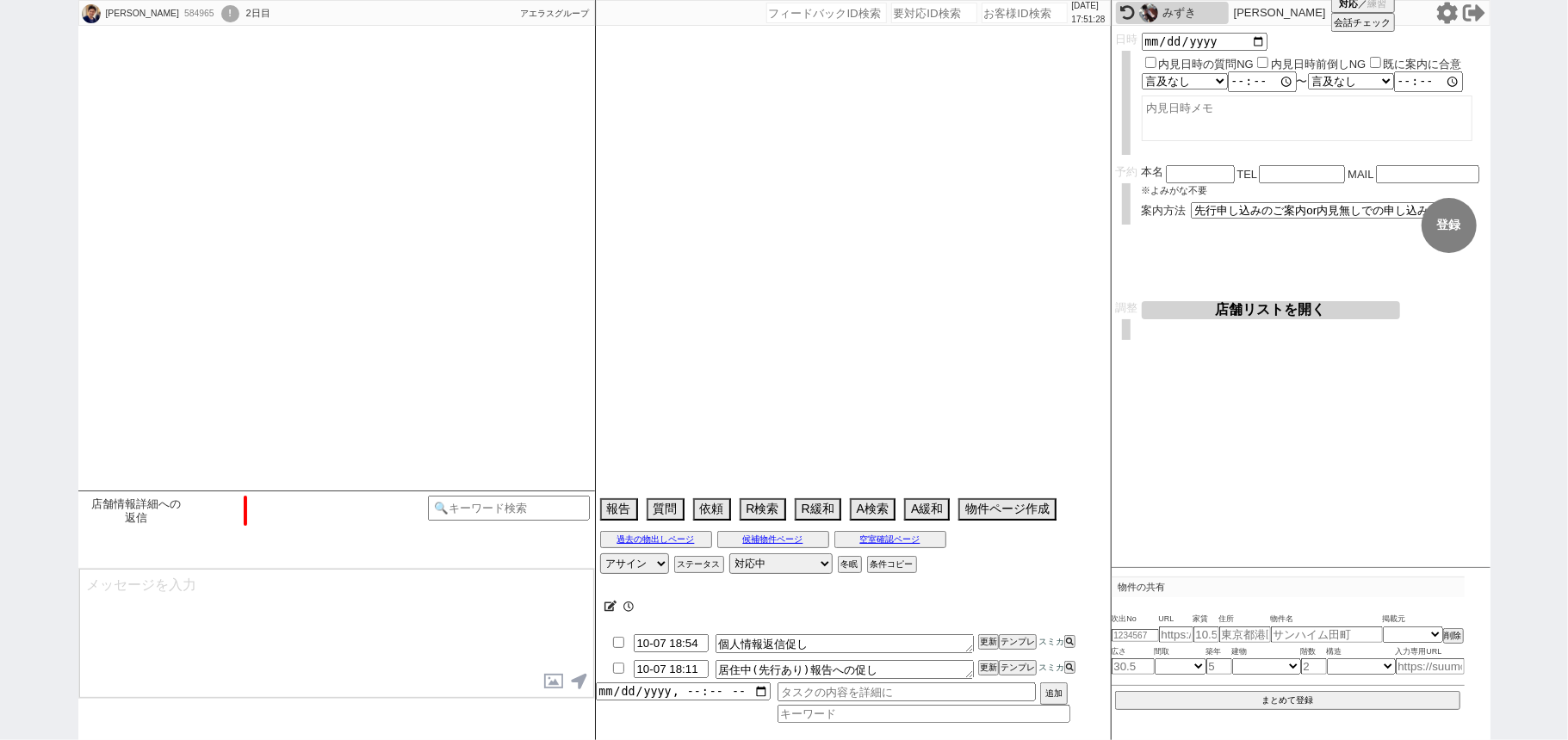
select select "1021"
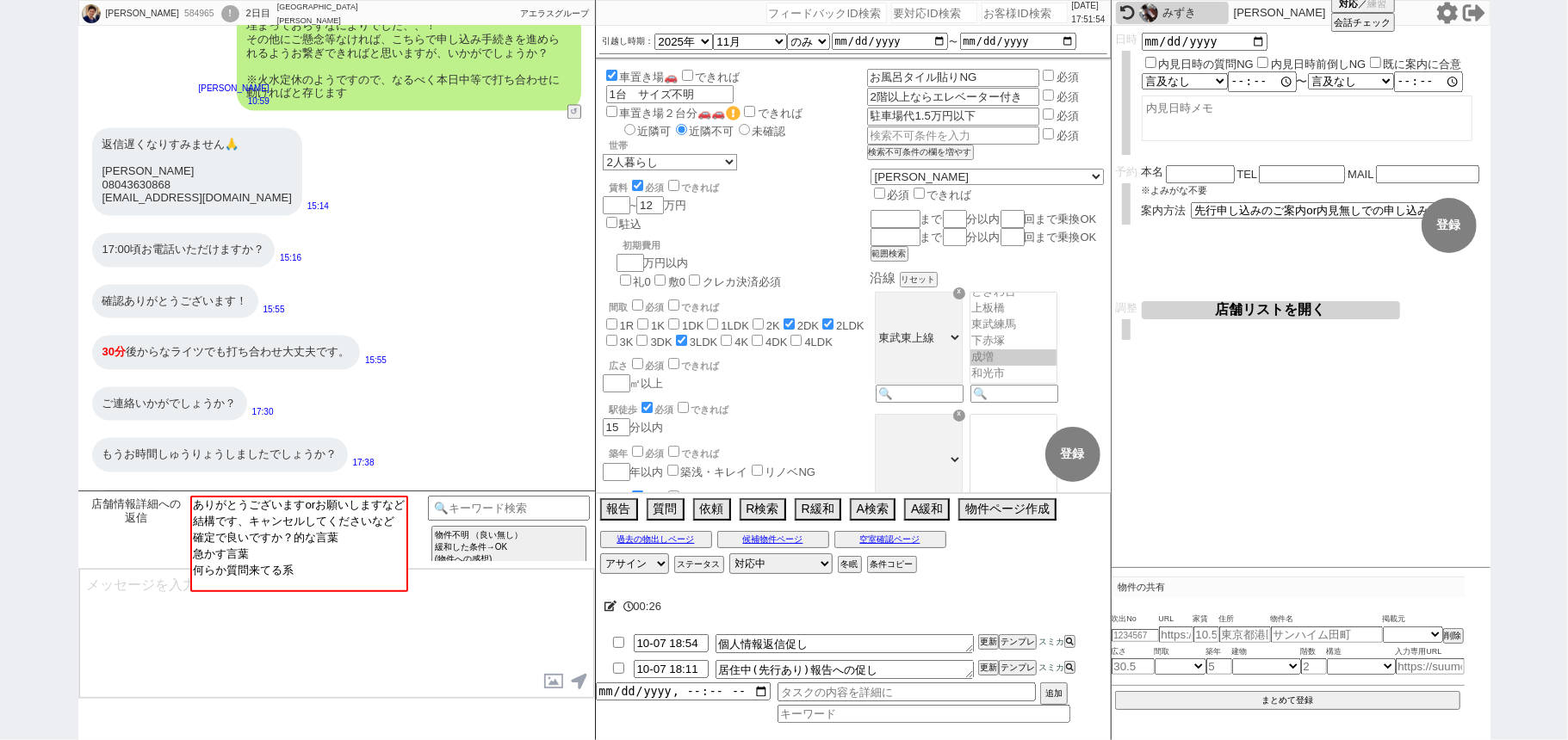
scroll to position [2470, 0]
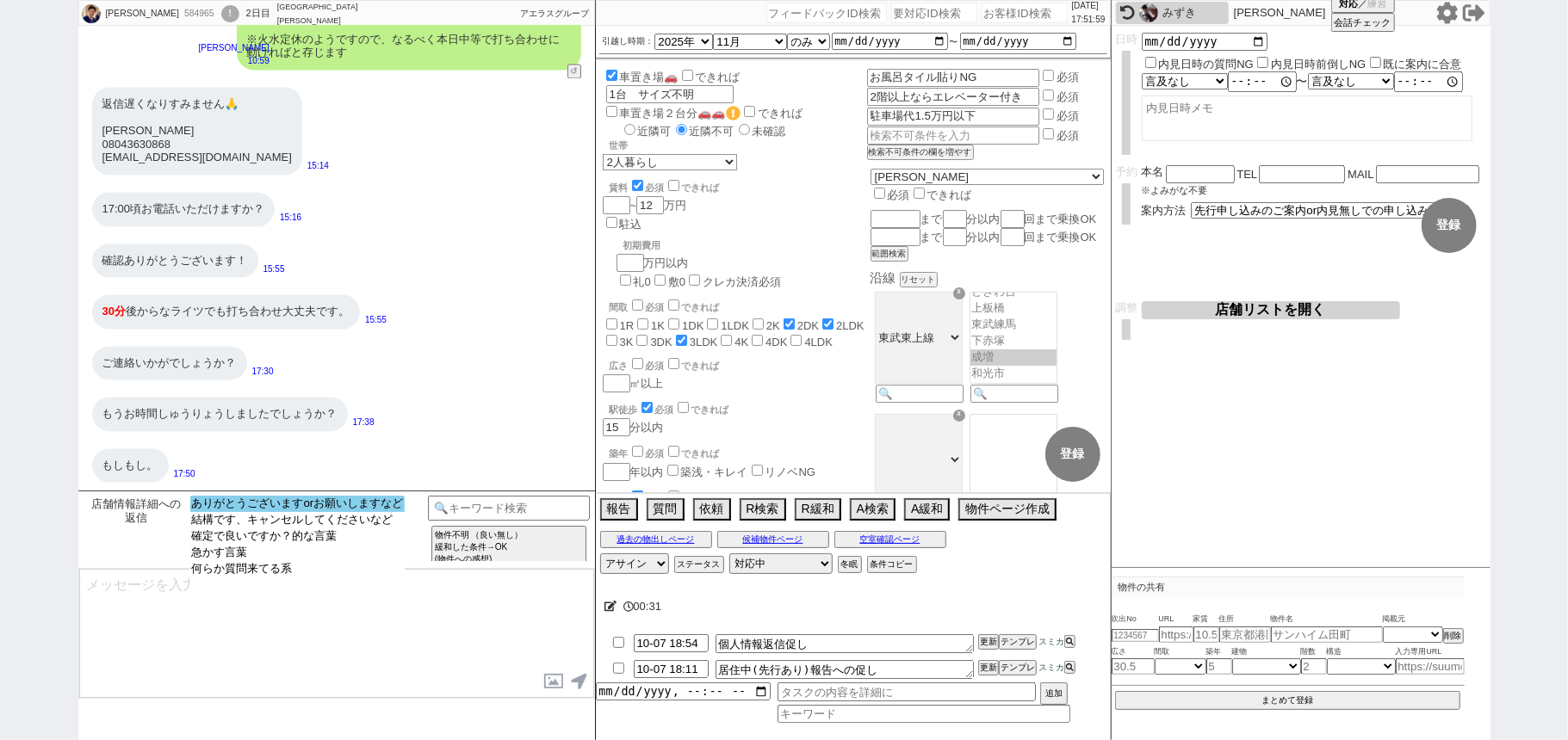
select select "ありがとうございますorお願いしますなど"
click at [339, 504] on option "ありがとうございますorお願いしますなど" at bounding box center [297, 503] width 215 height 16
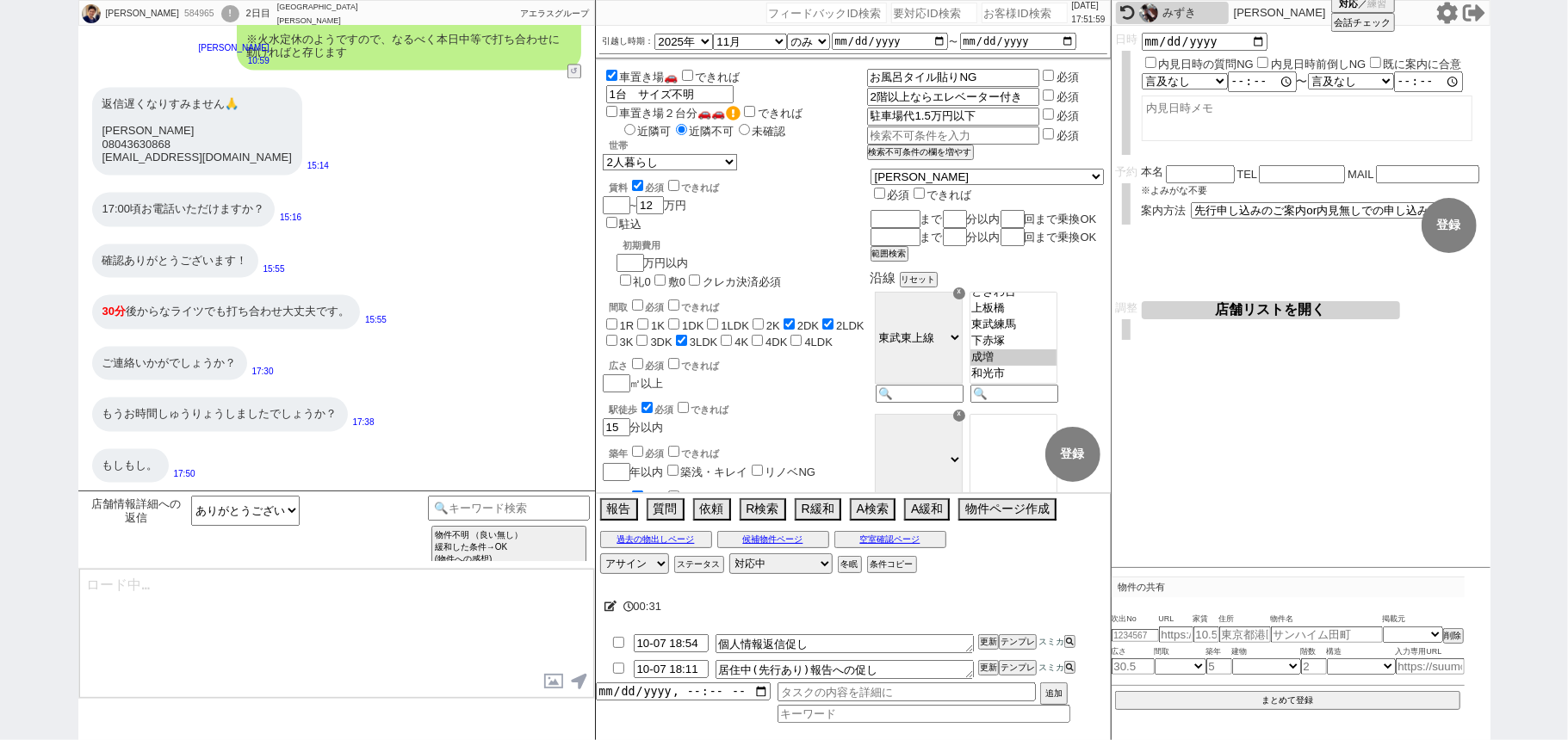
type textarea "ご確認ありがとうございます！順次進めてまいりますね、"
click at [920, 542] on button "空室確認ページ" at bounding box center [890, 540] width 112 height 14
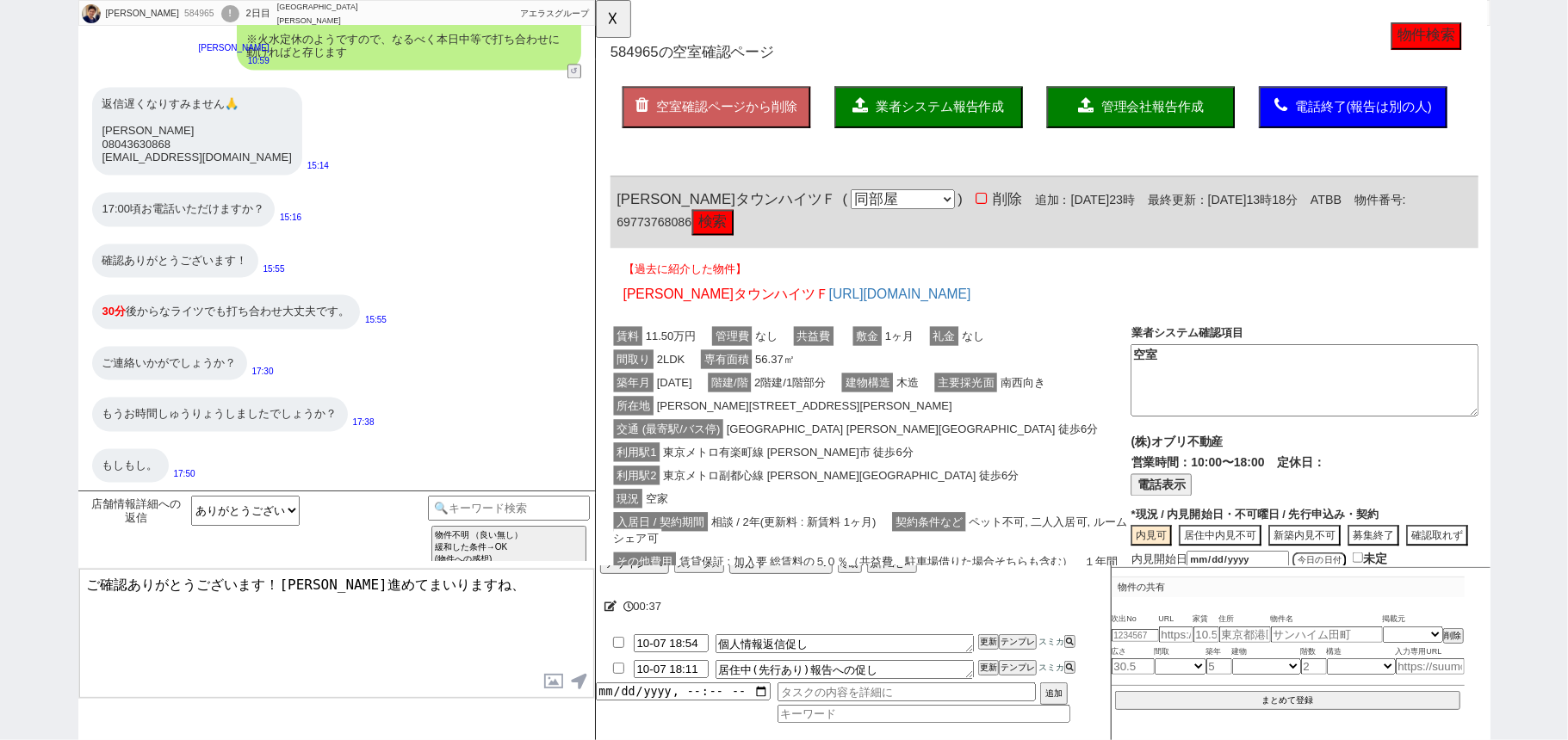
scroll to position [345, 0]
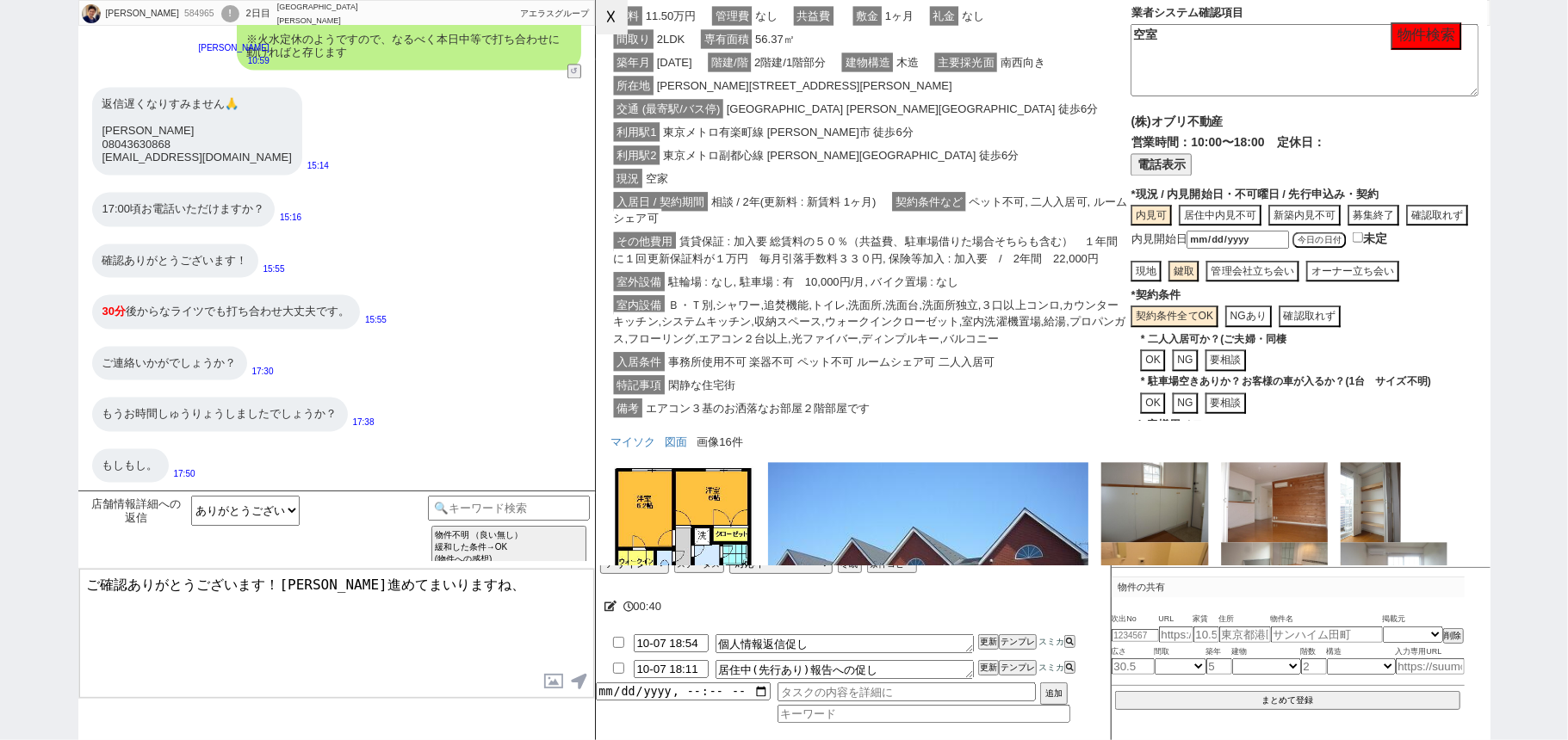
click at [620, 24] on button "☓" at bounding box center [611, 17] width 32 height 34
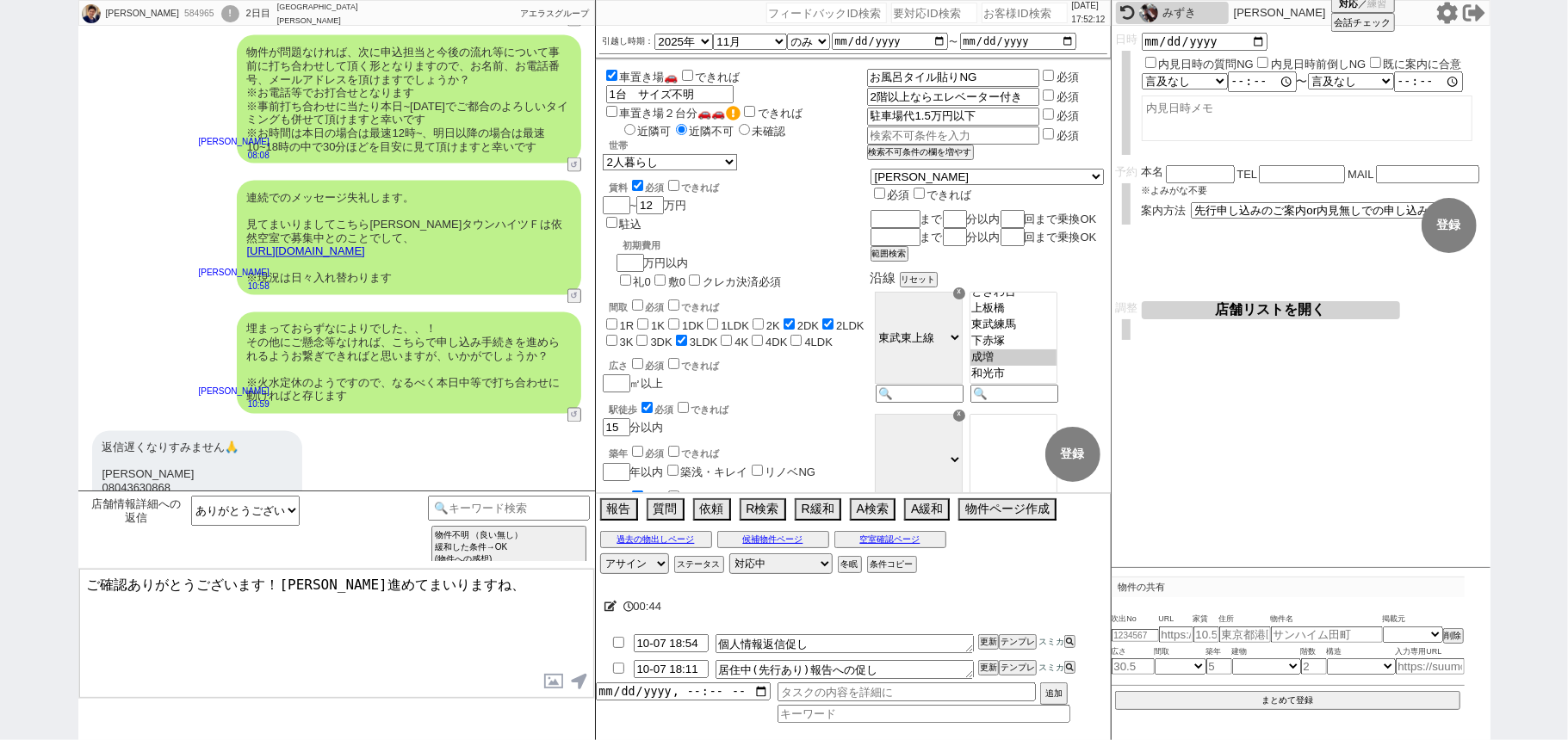
scroll to position [2470, 0]
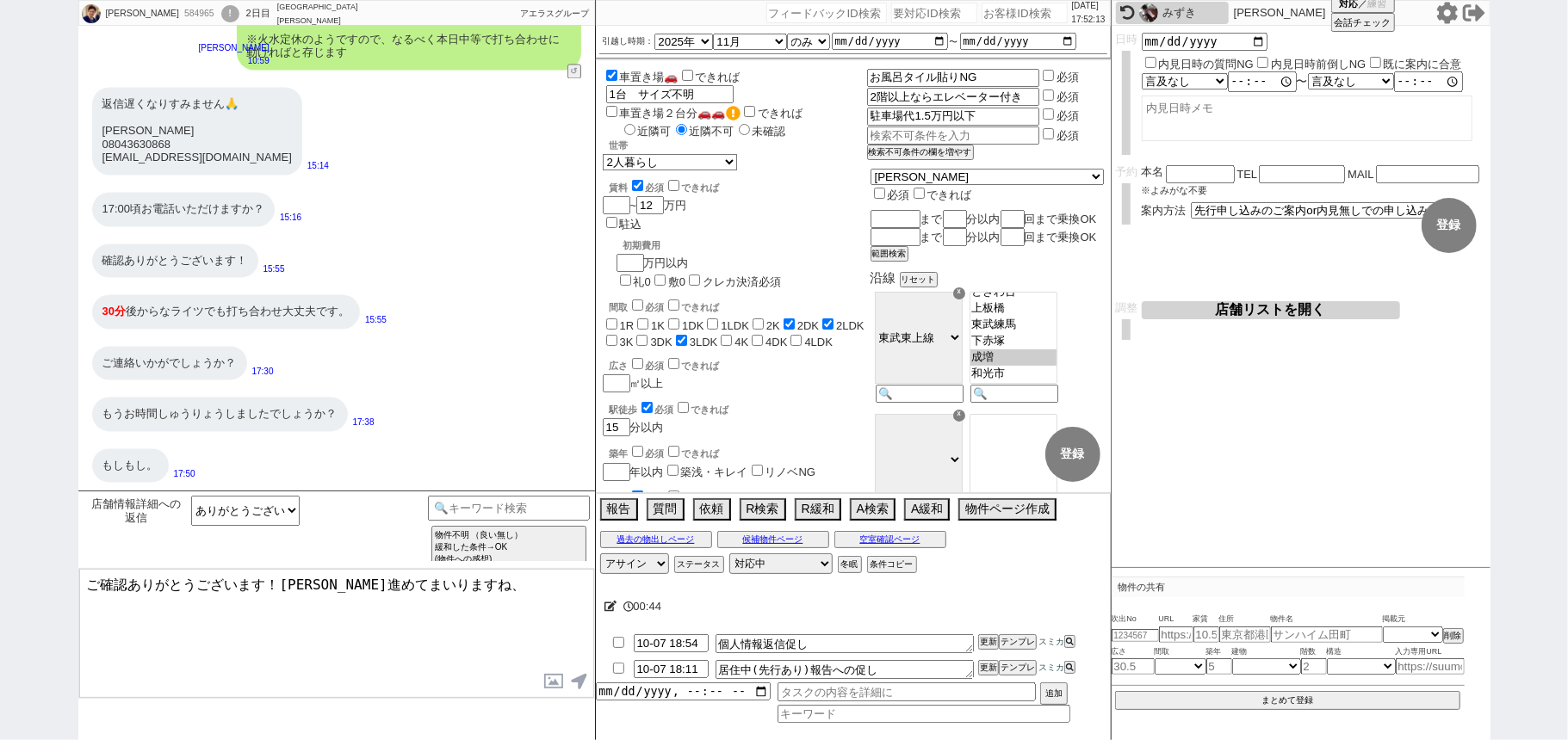
click at [489, 370] on div "ご連絡いかがでしょうか？ 17:30" at bounding box center [336, 364] width 516 height 52
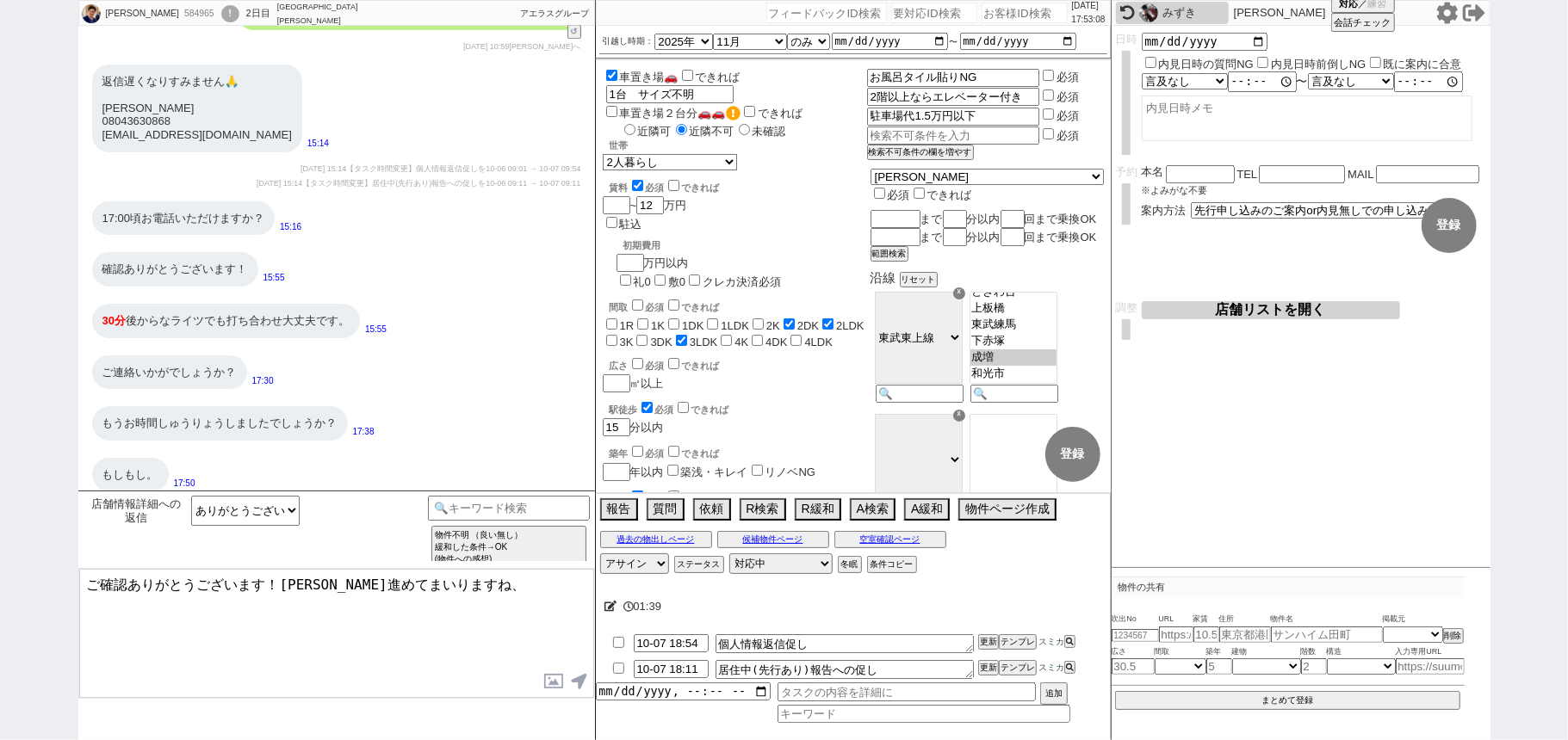
scroll to position [3071, 0]
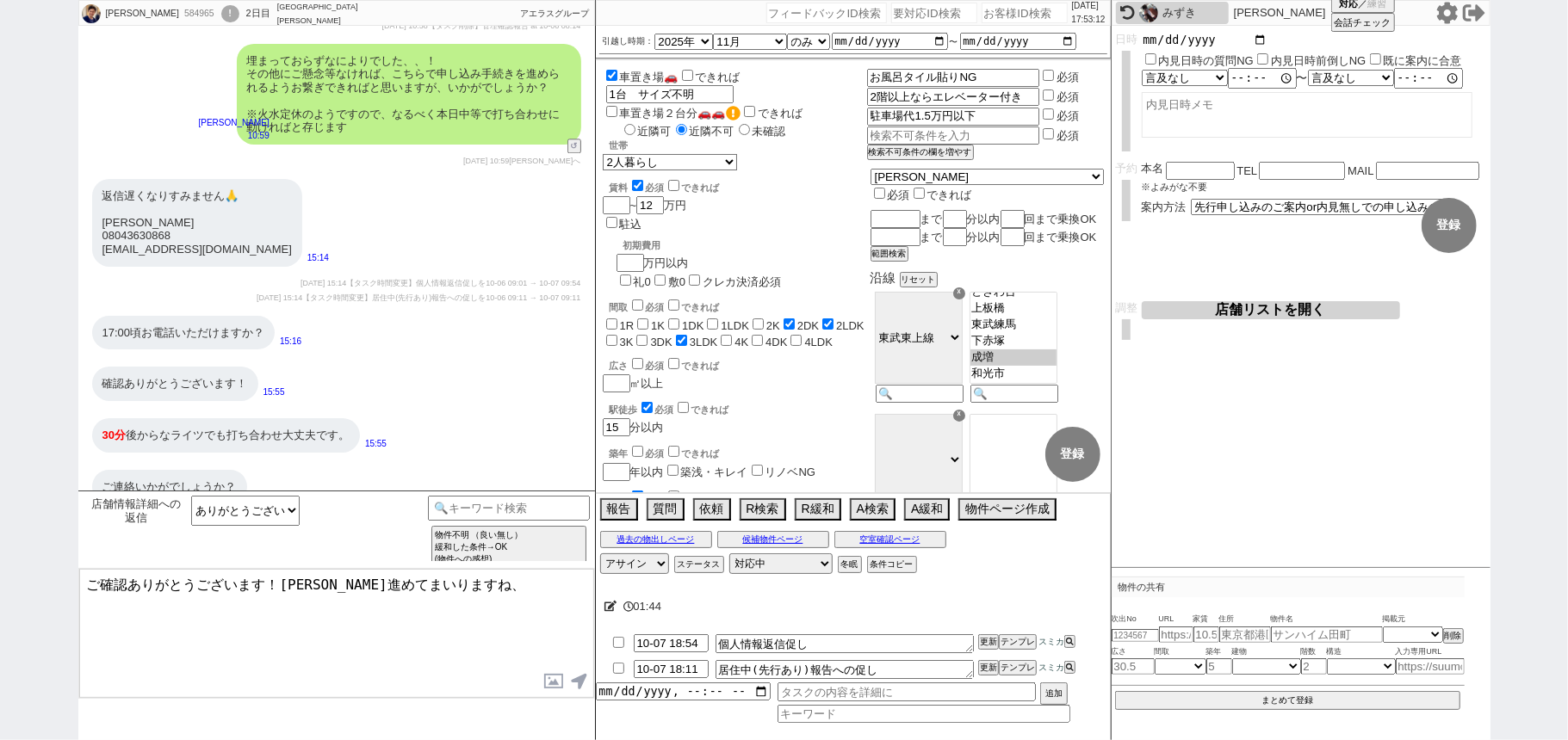
click at [1260, 35] on input "date" at bounding box center [1204, 40] width 127 height 15
click at [1257, 40] on input "date" at bounding box center [1204, 40] width 127 height 15
type input "[DATE]"
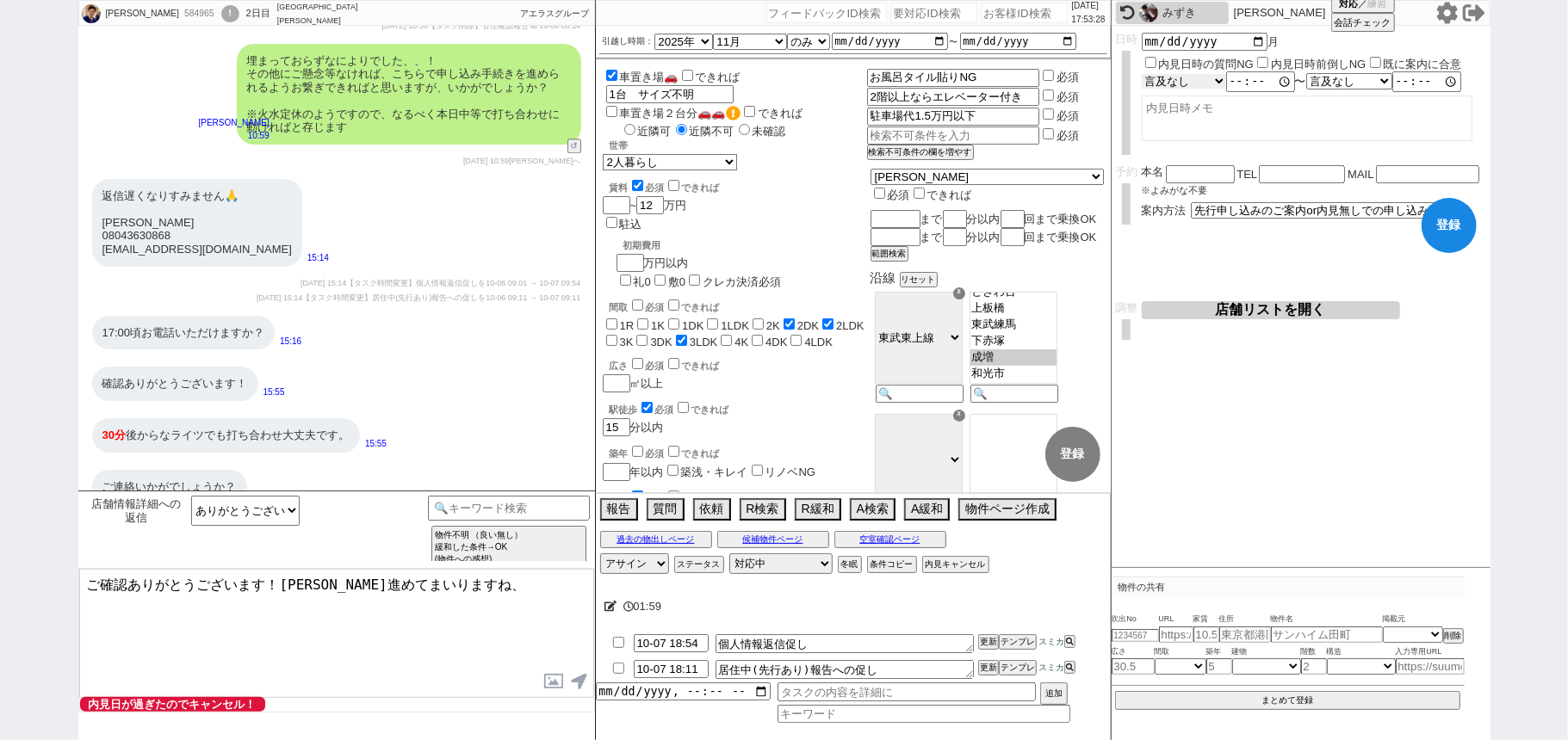
click at [1201, 84] on select "言及なし 時間明確 午前 午後 お昼 夕方・夜 終日いつでも その他" at bounding box center [1183, 81] width 84 height 15
select select "1"
click at [1142, 74] on select "言及なし 時間明確 午前 午後 お昼 夕方・夜 終日いつでも その他" at bounding box center [1184, 81] width 86 height 16
type input "17:00:00"
click at [461, 359] on div "確認ありがとうございます！ 15:55" at bounding box center [336, 384] width 516 height 52
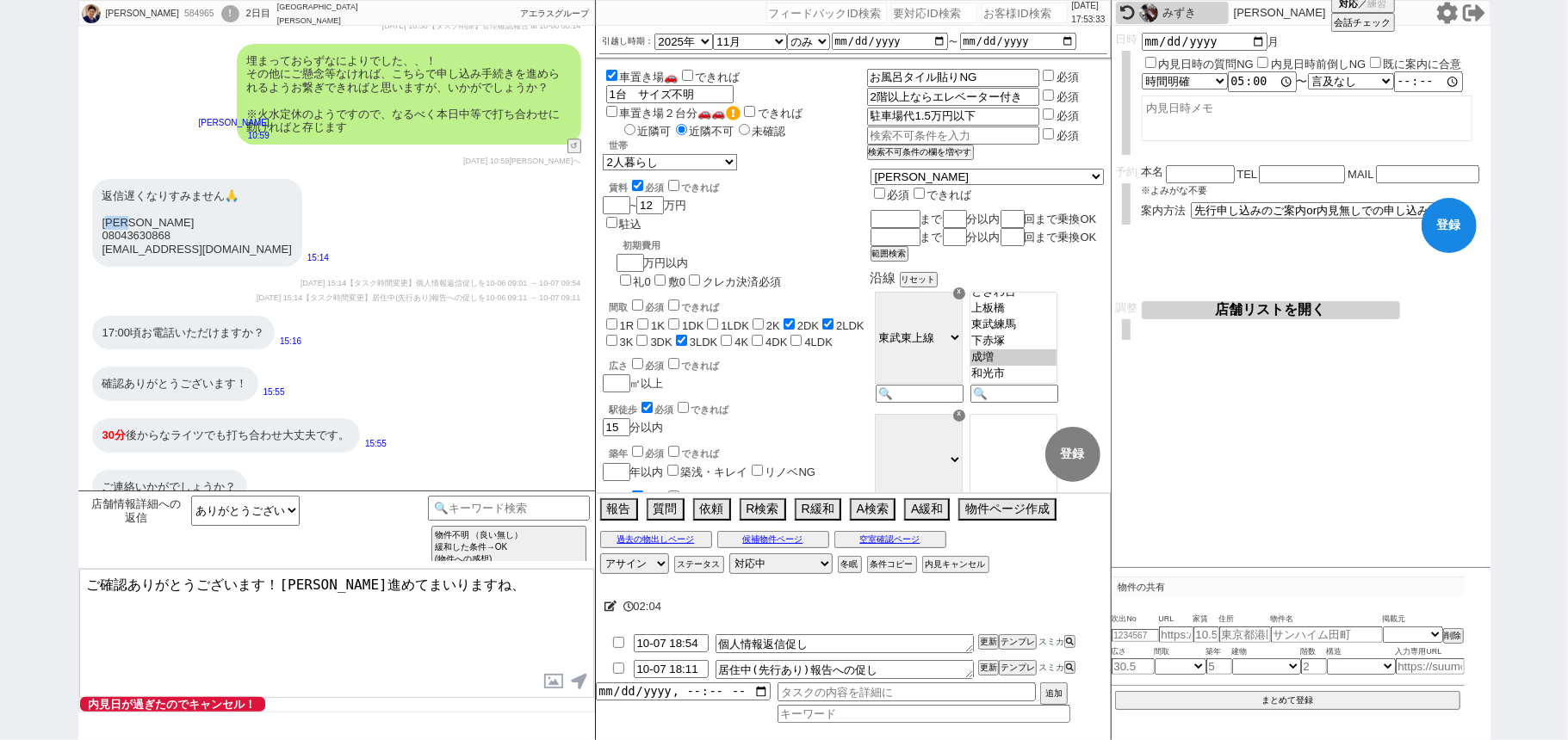
drag, startPoint x: 108, startPoint y: 194, endPoint x: 148, endPoint y: 190, distance: 40.2
click at [148, 190] on div "返信遅くなりすみません🙏 梅田和希 08043630868 kzkzot8@gmail.com" at bounding box center [197, 223] width 210 height 88
drag, startPoint x: 118, startPoint y: 190, endPoint x: 153, endPoint y: 193, distance: 35.1
click at [153, 193] on div "返信遅くなりすみません🙏 梅田和希 08043630868 kzkzot8@gmail.com" at bounding box center [197, 223] width 210 height 88
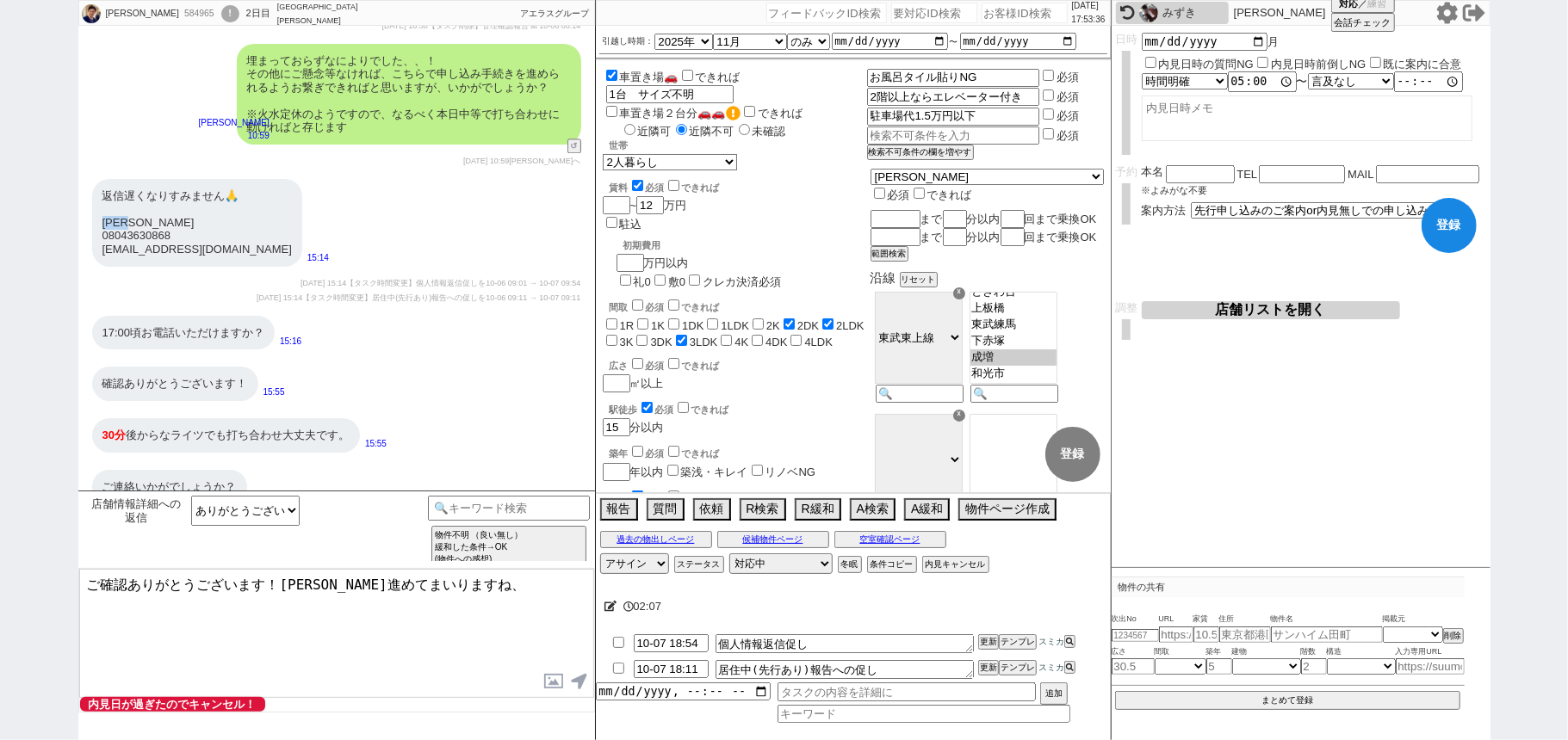
copy div "梅田和希"
click at [1202, 165] on input "text" at bounding box center [1199, 172] width 69 height 15
paste input "梅田和希"
type input "梅田和希"
drag, startPoint x: 97, startPoint y: 209, endPoint x: 186, endPoint y: 204, distance: 89.1
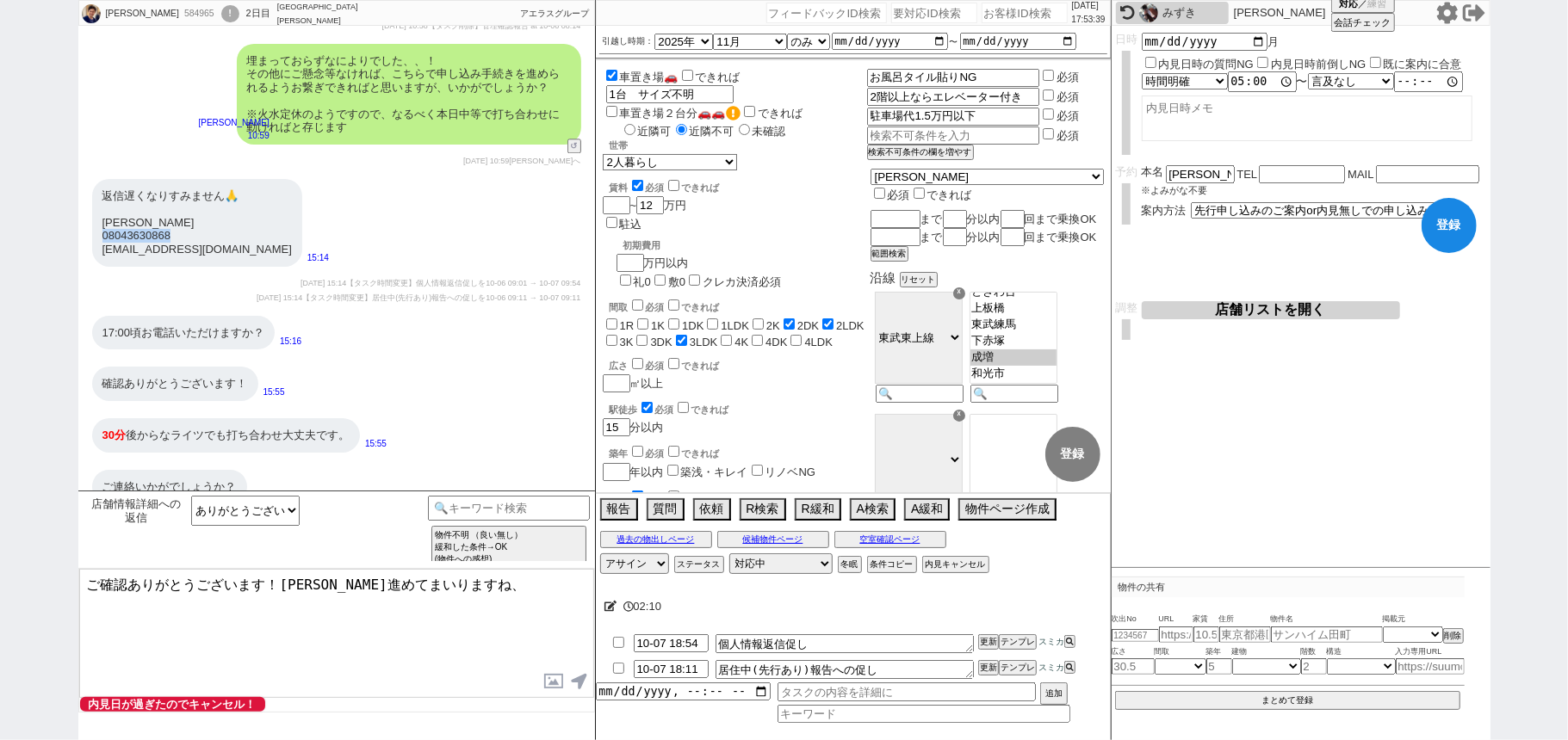
click at [186, 204] on div "返信遅くなりすみません🙏 梅田和希 08043630868 kzkzot8@gmail.com" at bounding box center [197, 223] width 210 height 88
copy div "08043630868"
click at [1289, 171] on input "text" at bounding box center [1301, 172] width 86 height 15
paste input "08043630868"
type input "08043630868"
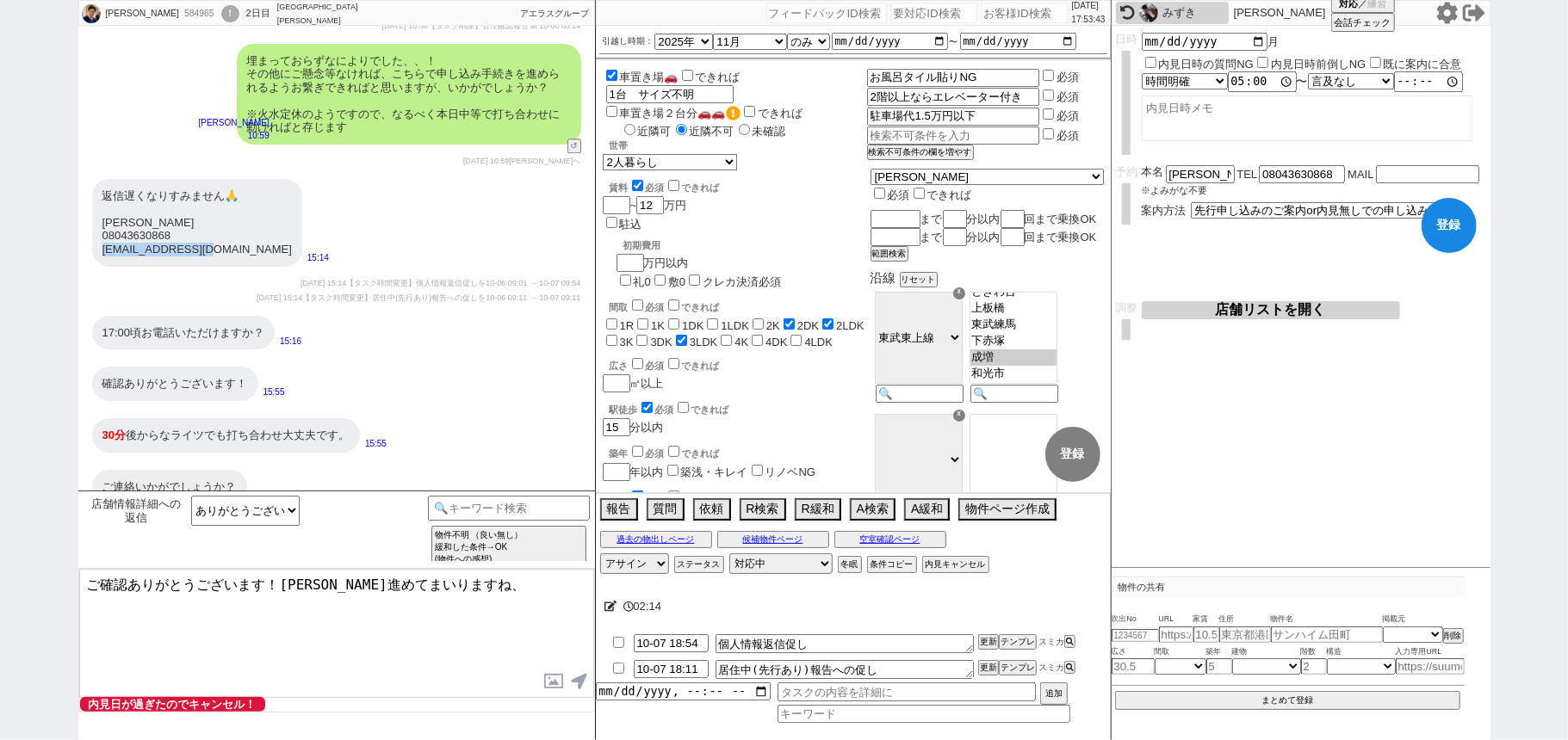
drag, startPoint x: 97, startPoint y: 228, endPoint x: 211, endPoint y: 228, distance: 114.0
click at [211, 228] on div "返信遅くなりすみません🙏 梅田和希 08043630868 kzkzot8@gmail.com" at bounding box center [197, 223] width 210 height 88
copy div "kzkzot8@gmail.com"
click at [1385, 174] on input "text" at bounding box center [1426, 172] width 103 height 15
paste input "kzkzot8@gmail.com"
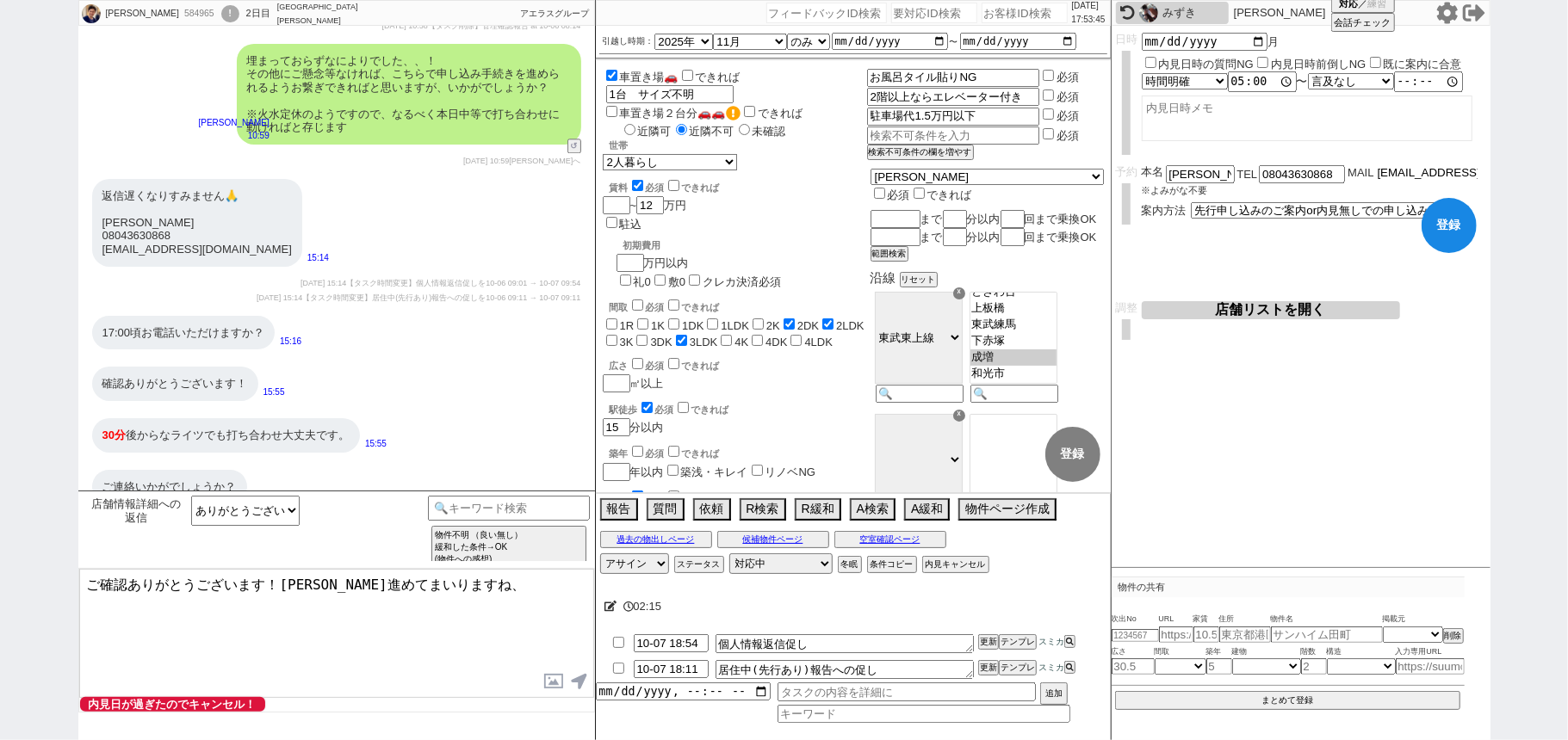
scroll to position [0, 2]
type input "kzkzot8@gmail.com"
checkbox input "true"
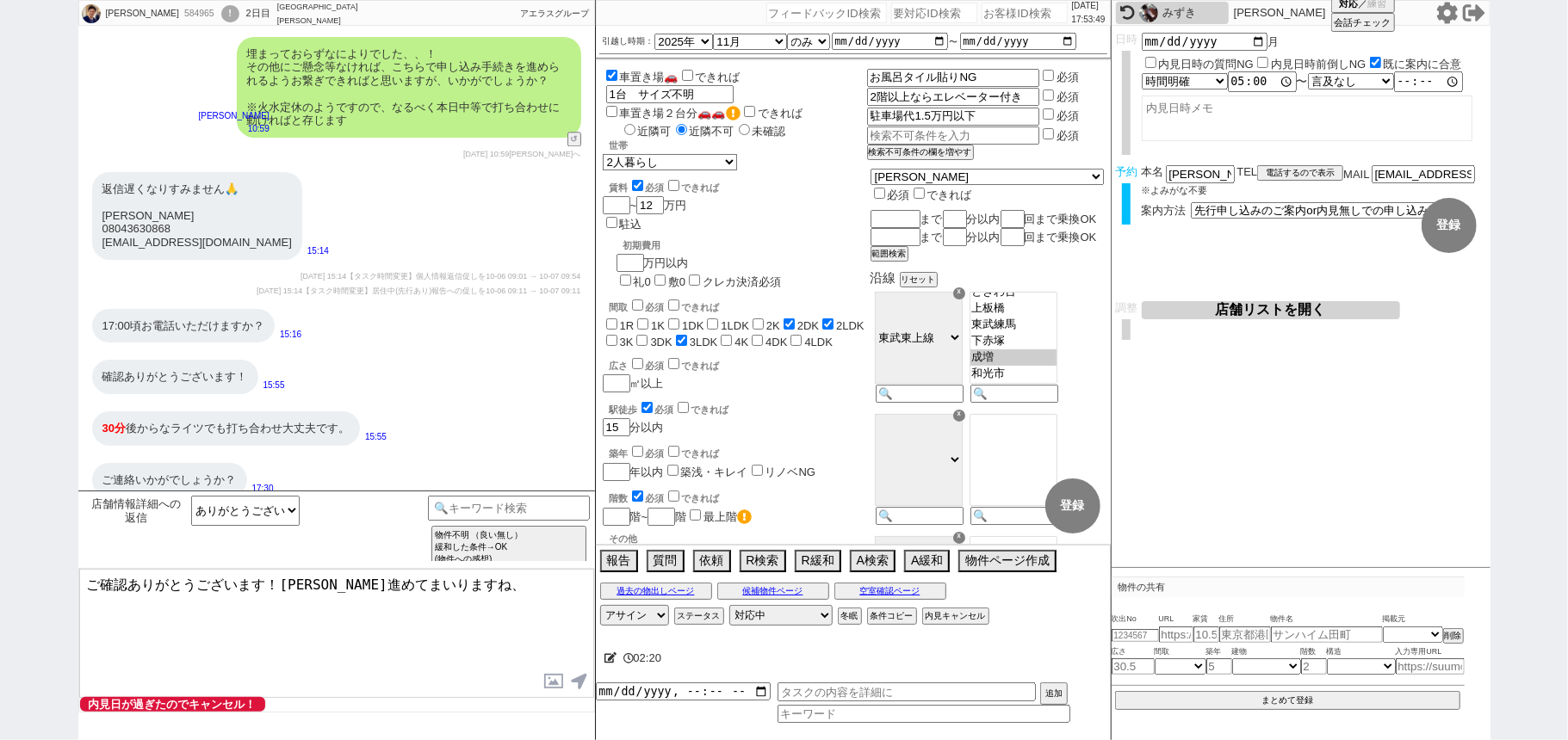
scroll to position [3186, 0]
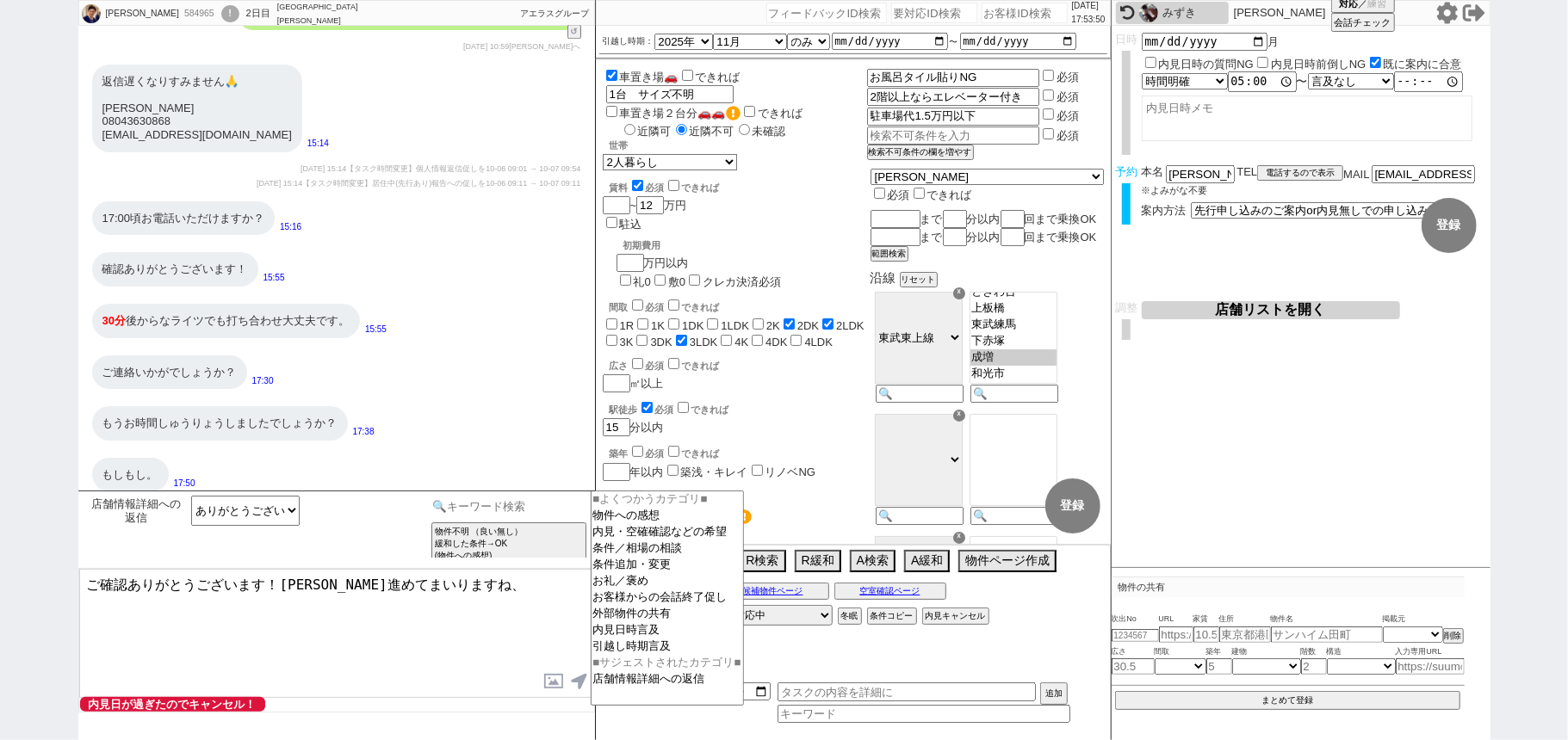
click at [514, 508] on input at bounding box center [508, 506] width 163 height 22
type input "記述"
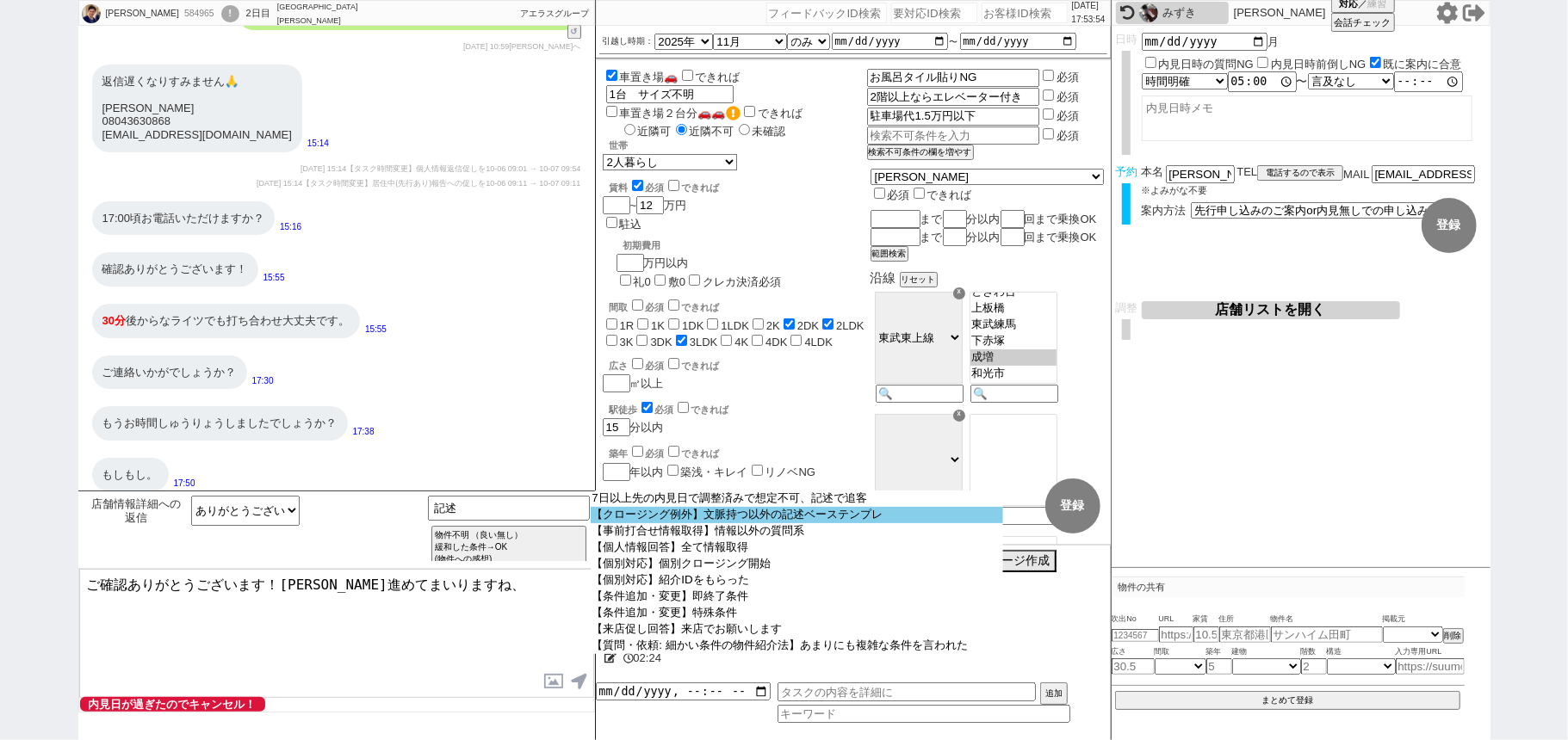
click at [742, 523] on option "【クロージング例外】文脈持つ以外の記述ベーステンプレ" at bounding box center [796, 515] width 412 height 16
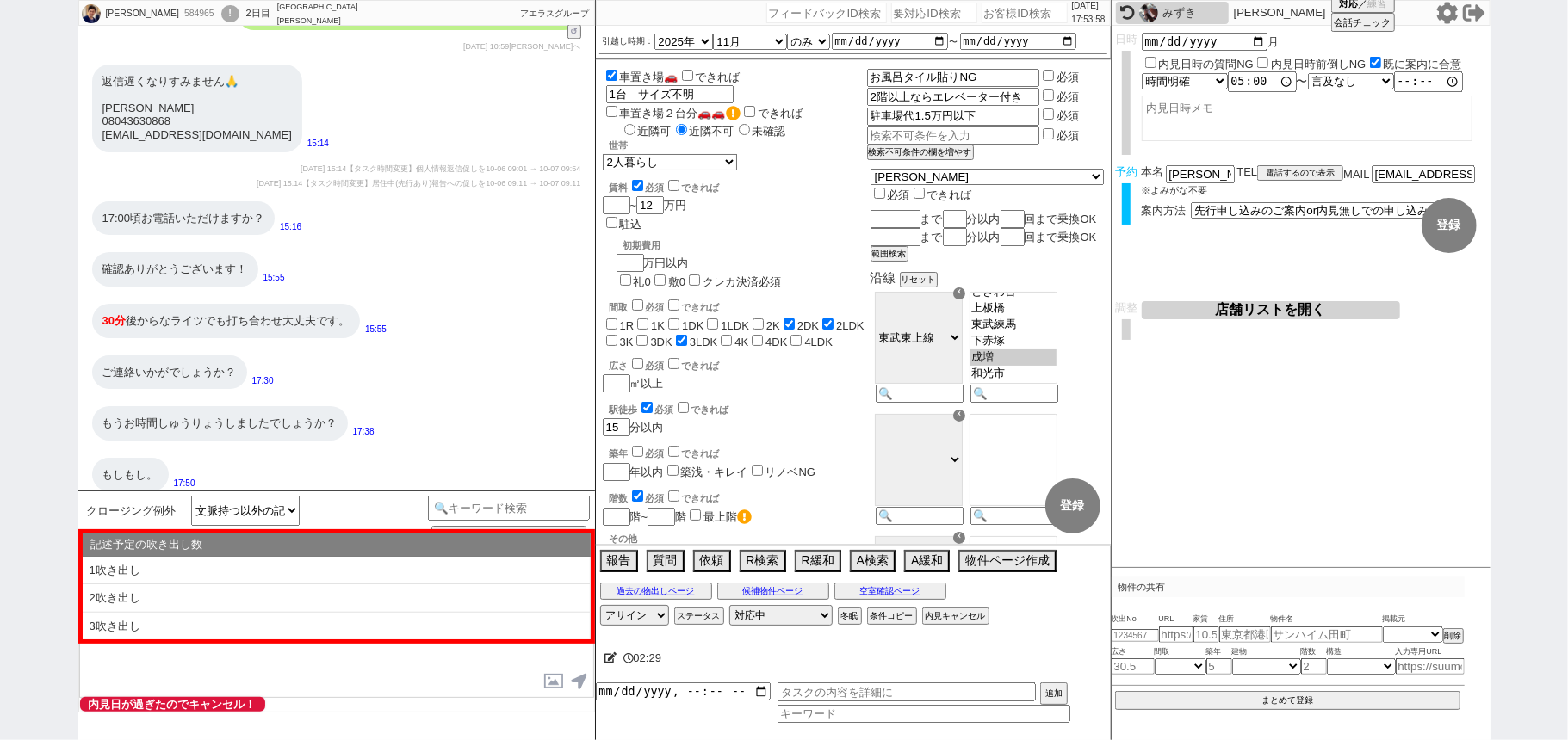
scroll to position [3071, 0]
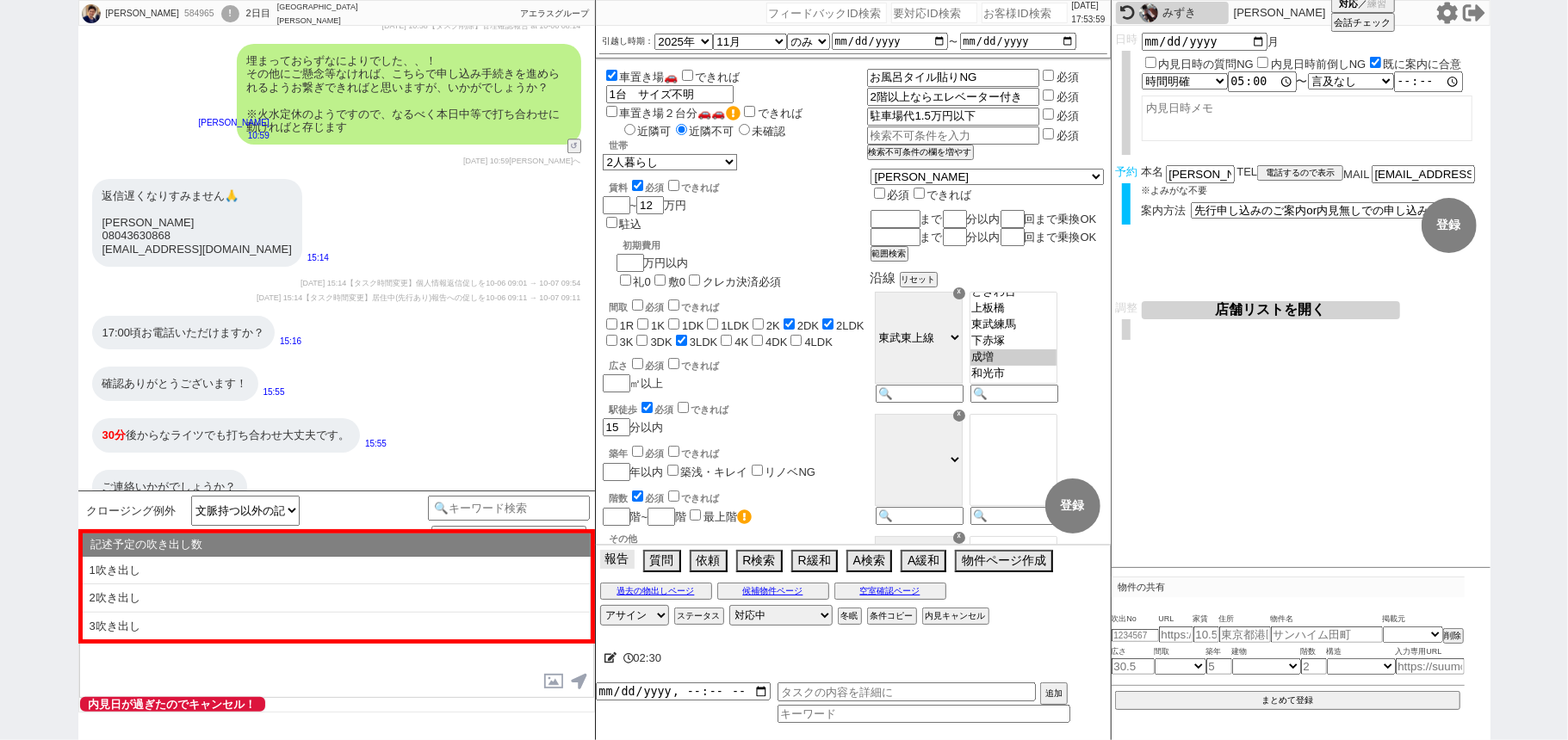
click at [631, 565] on button "報告" at bounding box center [617, 559] width 34 height 19
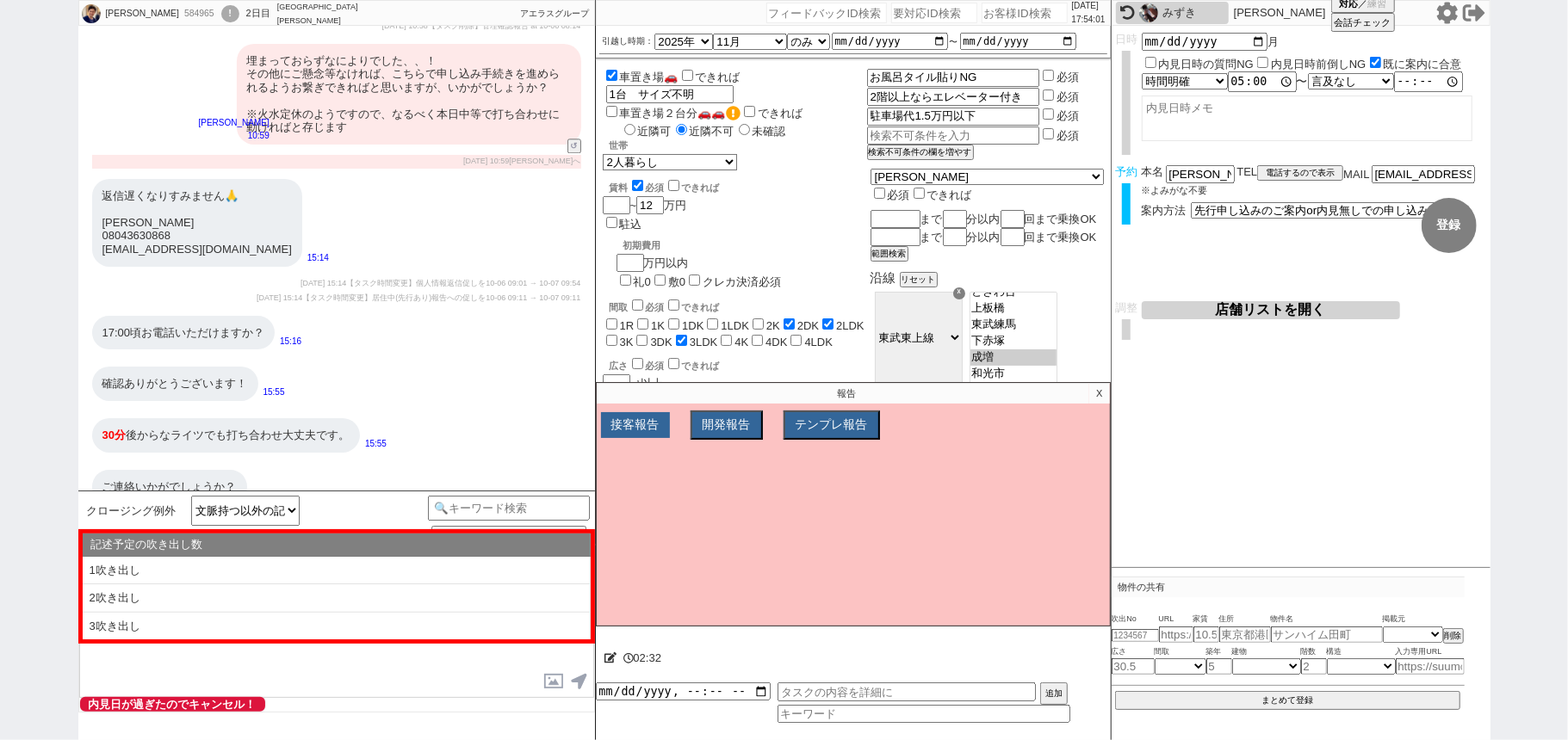
click at [642, 423] on button "接客報告" at bounding box center [635, 425] width 69 height 26
click at [686, 464] on select "FBの種類を選んでください ミス以外 条件入力 カテゴリ選択 状況入力 会話成り立たない・吹き出しミス 誤字脱字、言い回し、態度 不動産知識・相場・リサーチミ…" at bounding box center [713, 457] width 219 height 15
click at [689, 463] on select "FBの種類を選んでください ミス以外 条件入力 カテゴリ選択 状況入力 会話成り立たない・吹き出しミス 誤字脱字、言い回し、態度 不動産知識・相場・リサーチミ…" at bounding box center [713, 457] width 219 height 15
click at [1100, 396] on p "X" at bounding box center [1099, 393] width 20 height 21
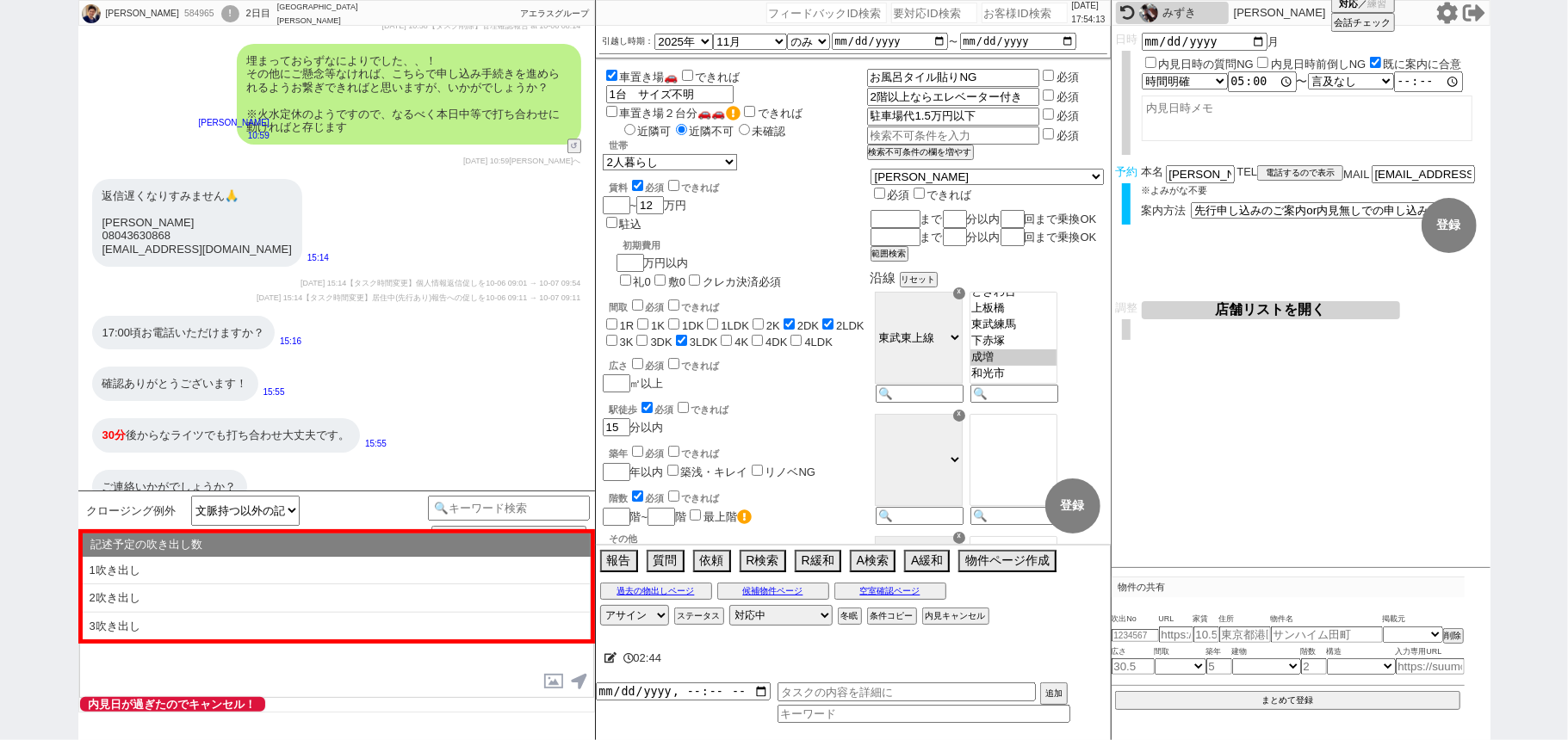
scroll to position [3186, 0]
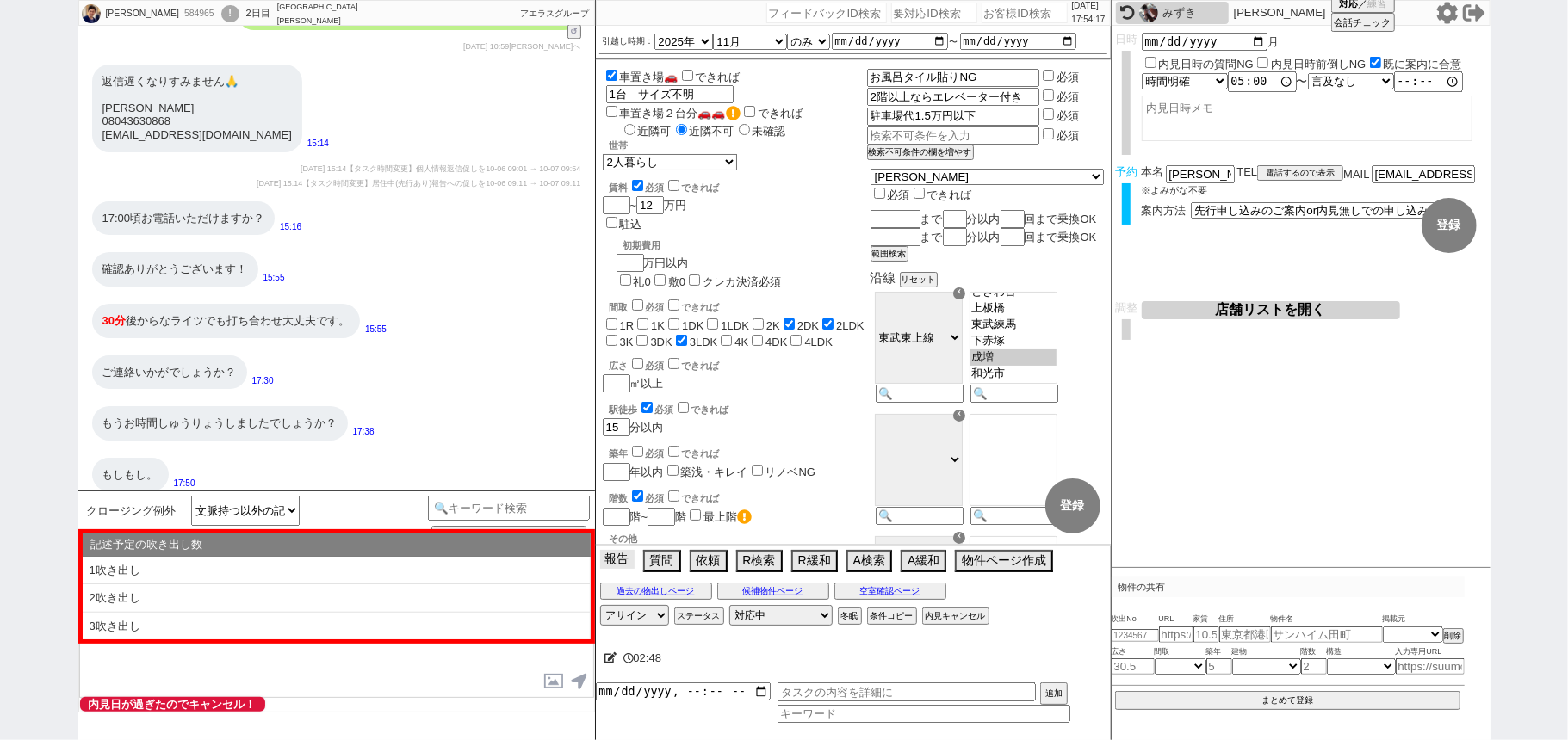
click at [623, 564] on button "報告" at bounding box center [617, 559] width 34 height 19
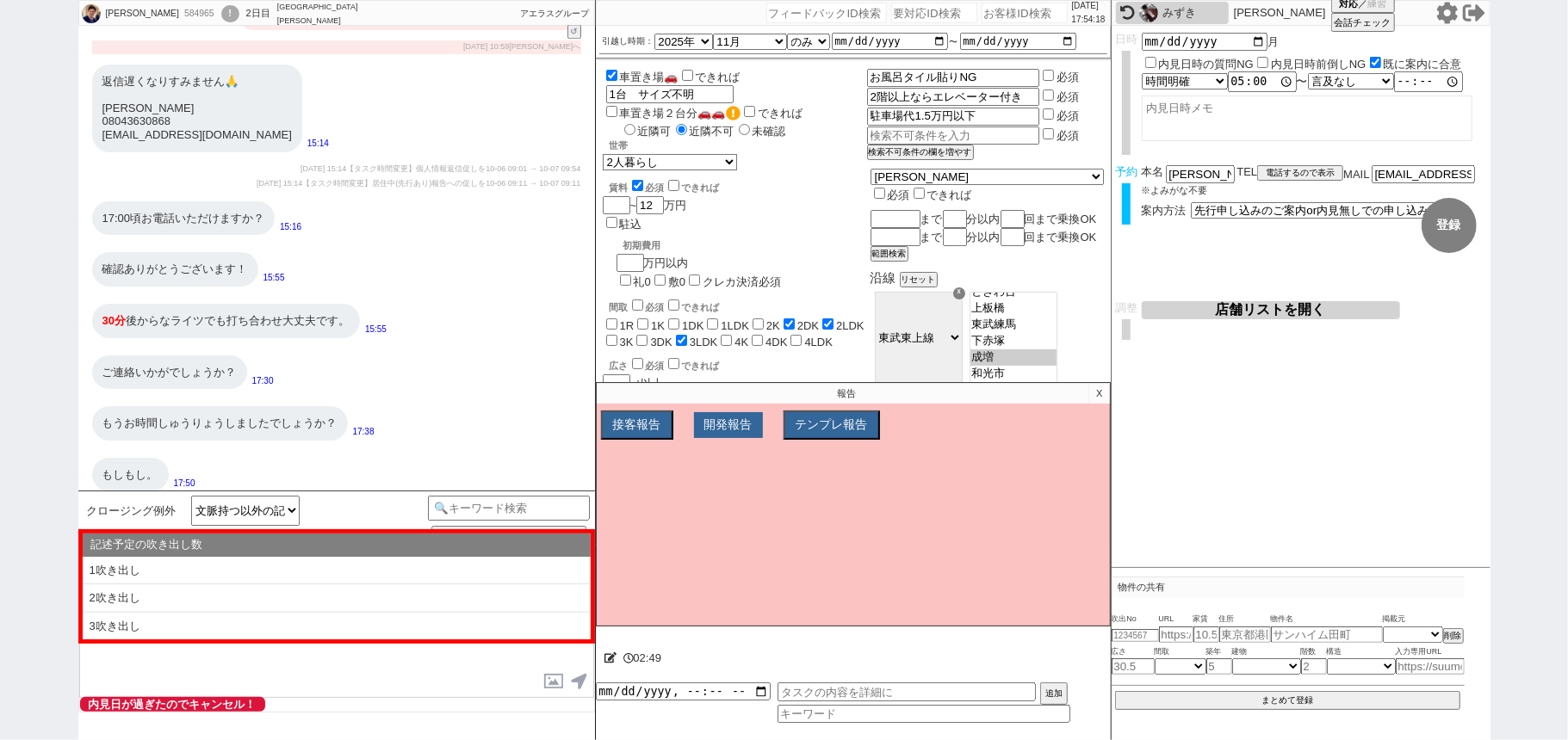
click at [733, 431] on button "開発報告" at bounding box center [728, 425] width 69 height 26
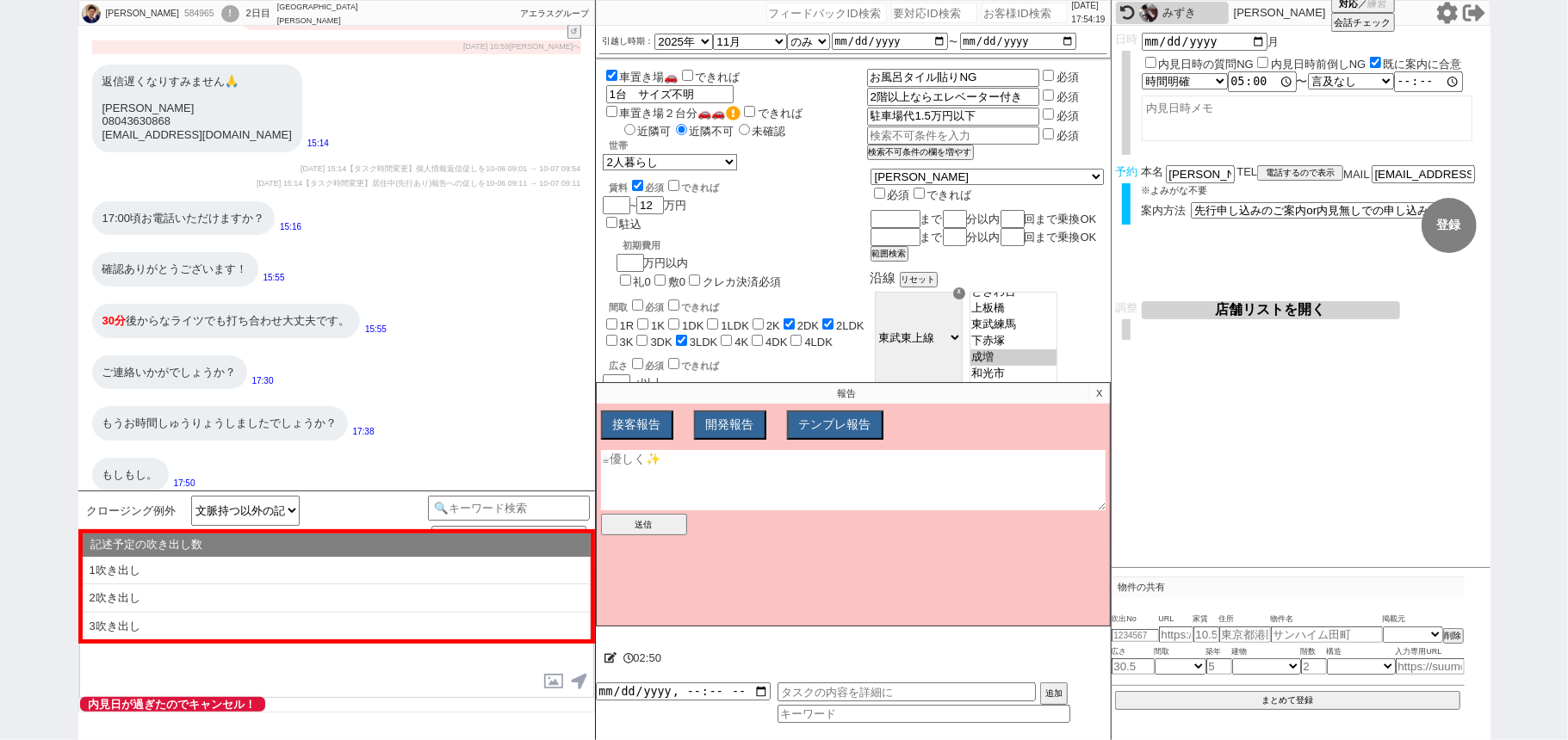
click at [706, 480] on textarea at bounding box center [853, 480] width 504 height 60
click at [1100, 390] on p "X" at bounding box center [1099, 393] width 20 height 21
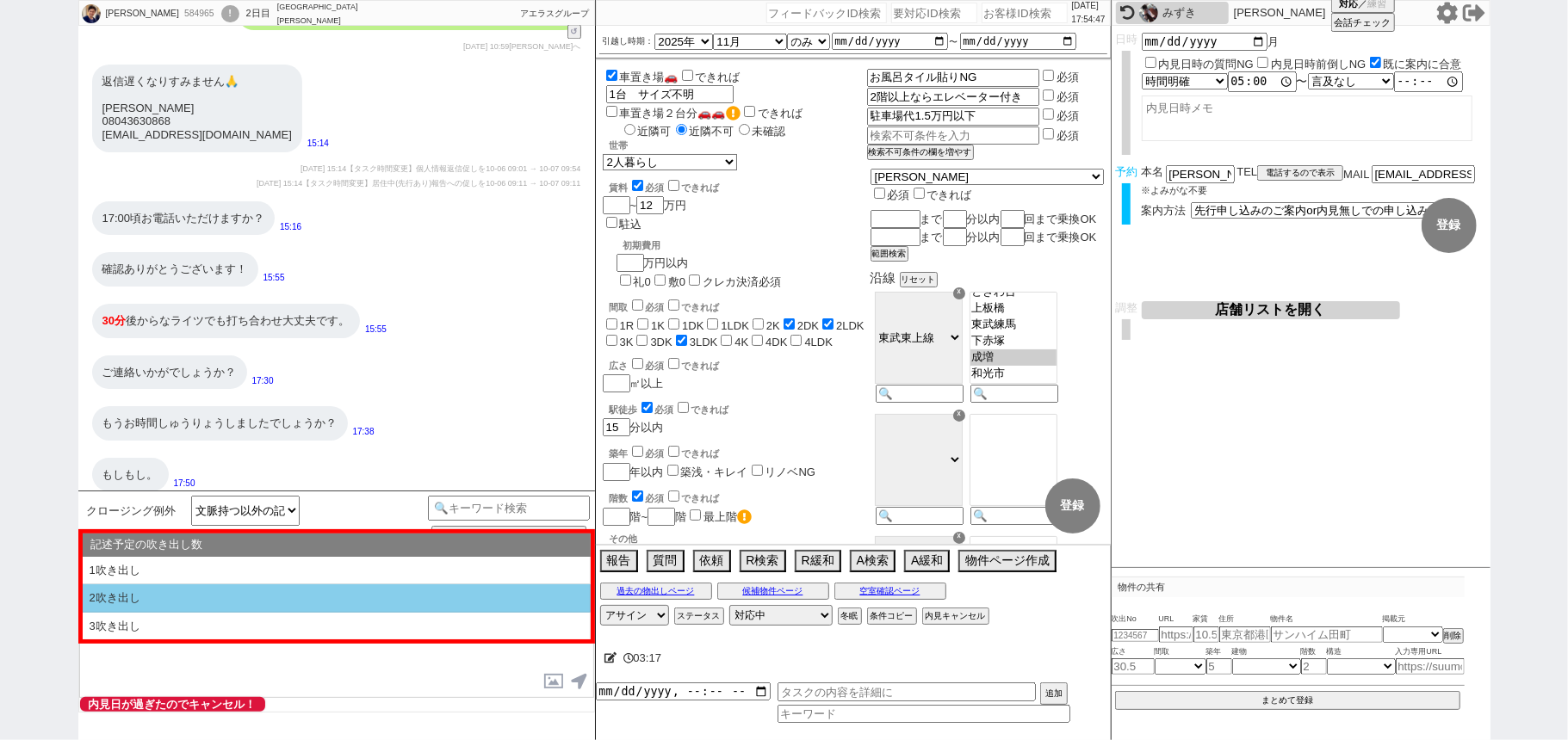
click at [520, 593] on li "2吹き出し" at bounding box center [337, 598] width 508 height 28
select select "2吹き出し"
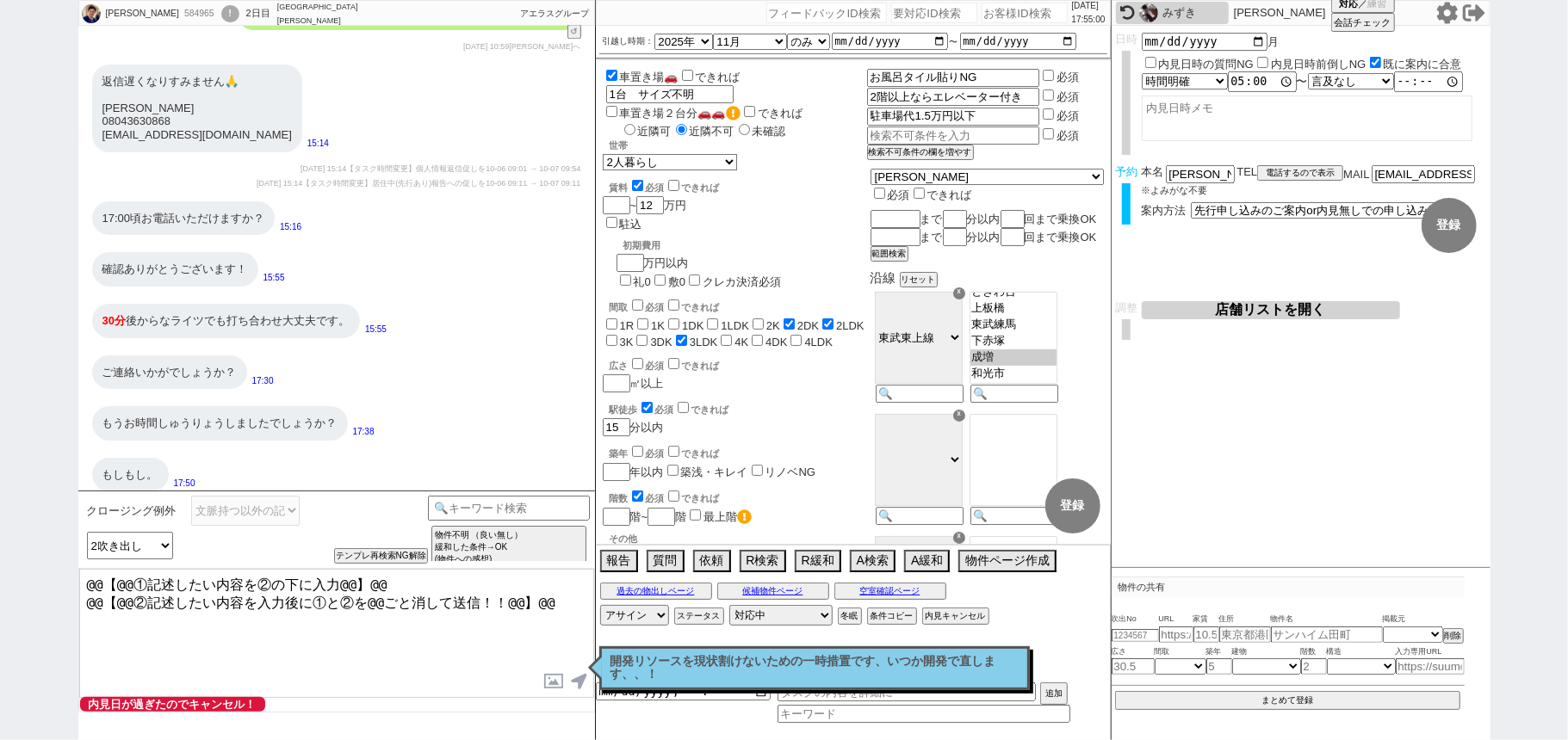
click at [562, 611] on textarea "@@【@@①記述したい内容を②の下に入力@@】@@ @@【@@②記述したい内容を入力後に①と②を@@ごと消して送信！！@@】@@" at bounding box center [336, 633] width 514 height 129
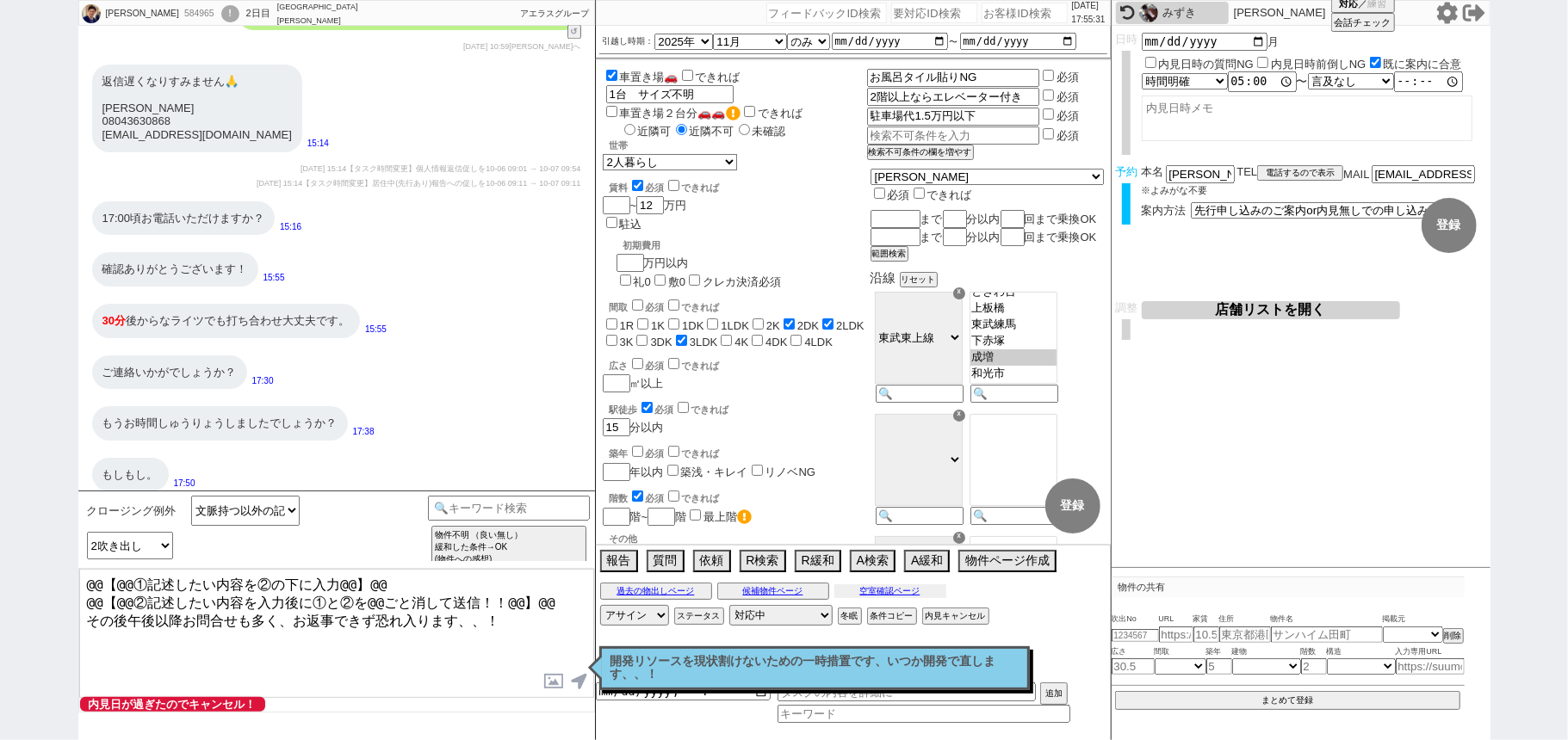
click at [937, 589] on button "空室確認ページ" at bounding box center [890, 591] width 112 height 14
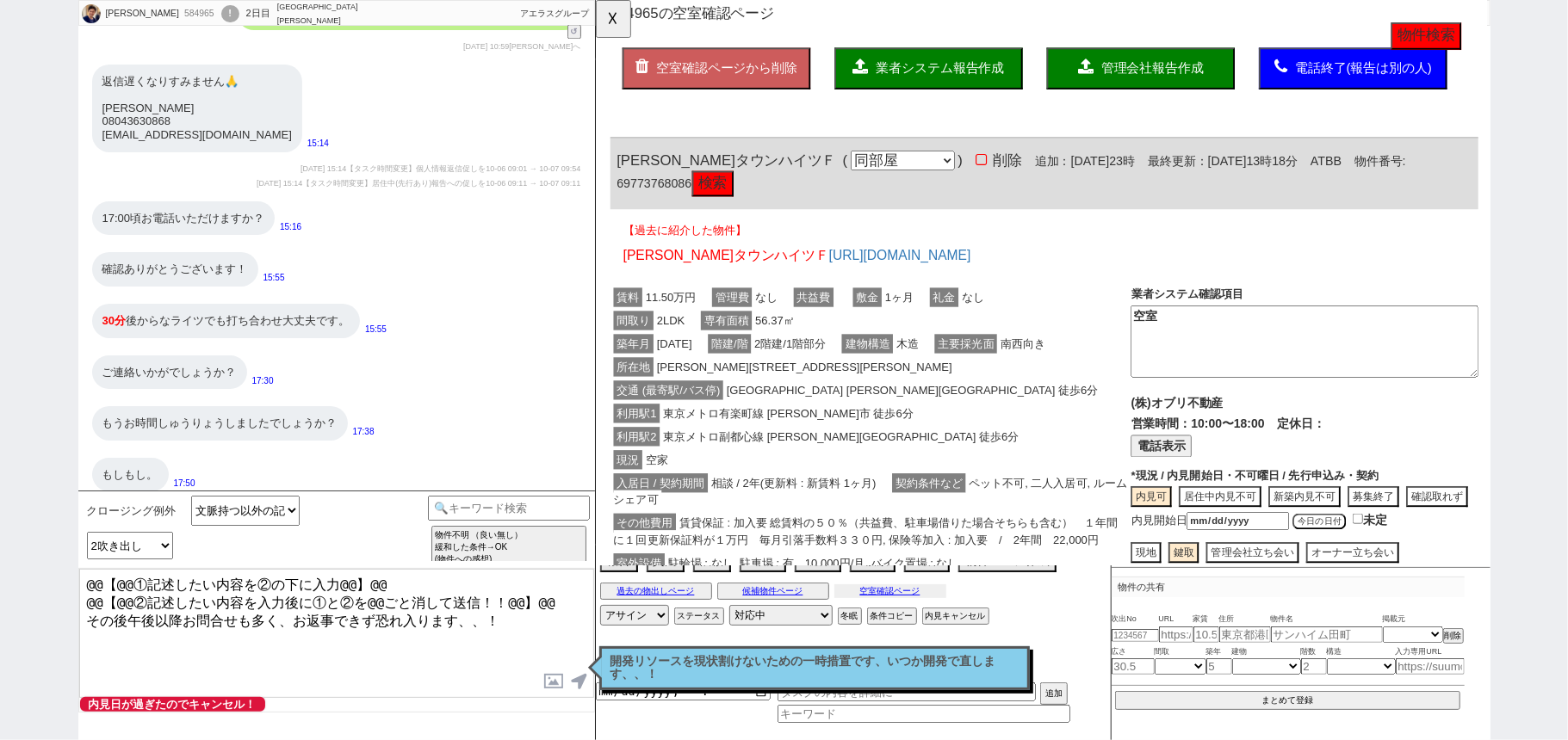
scroll to position [0, 0]
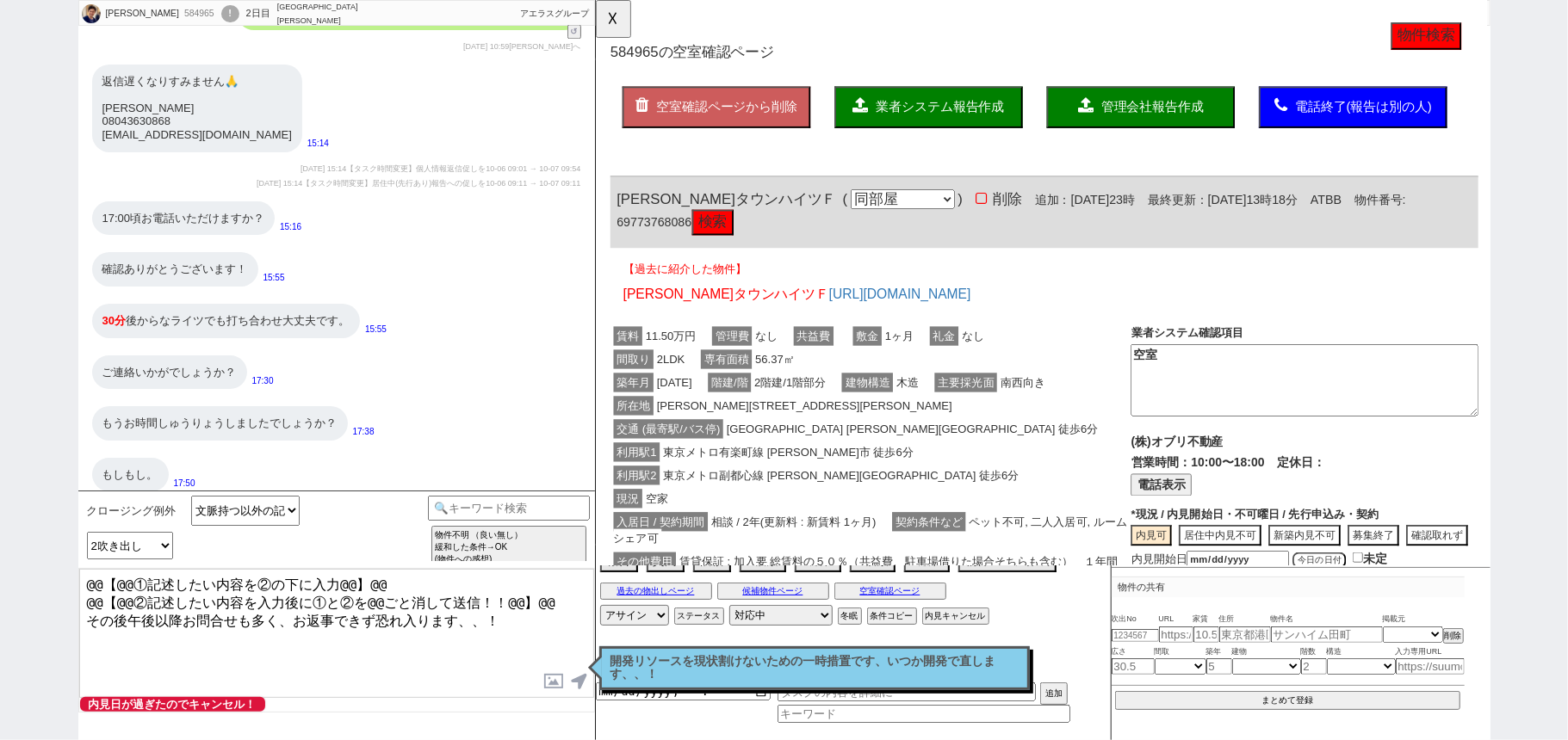
click at [716, 244] on button "検索" at bounding box center [720, 240] width 45 height 28
drag, startPoint x: 293, startPoint y: 535, endPoint x: 0, endPoint y: 288, distance: 383.2
click at [0, 372] on div "Kazuki 584965 ! 0 2日目 アエラス大山店 冬眠中 自社客 アエラスグループ スミカ_BPO チャット全表示 2025-10-05 移動時間は…" at bounding box center [784, 370] width 1568 height 740
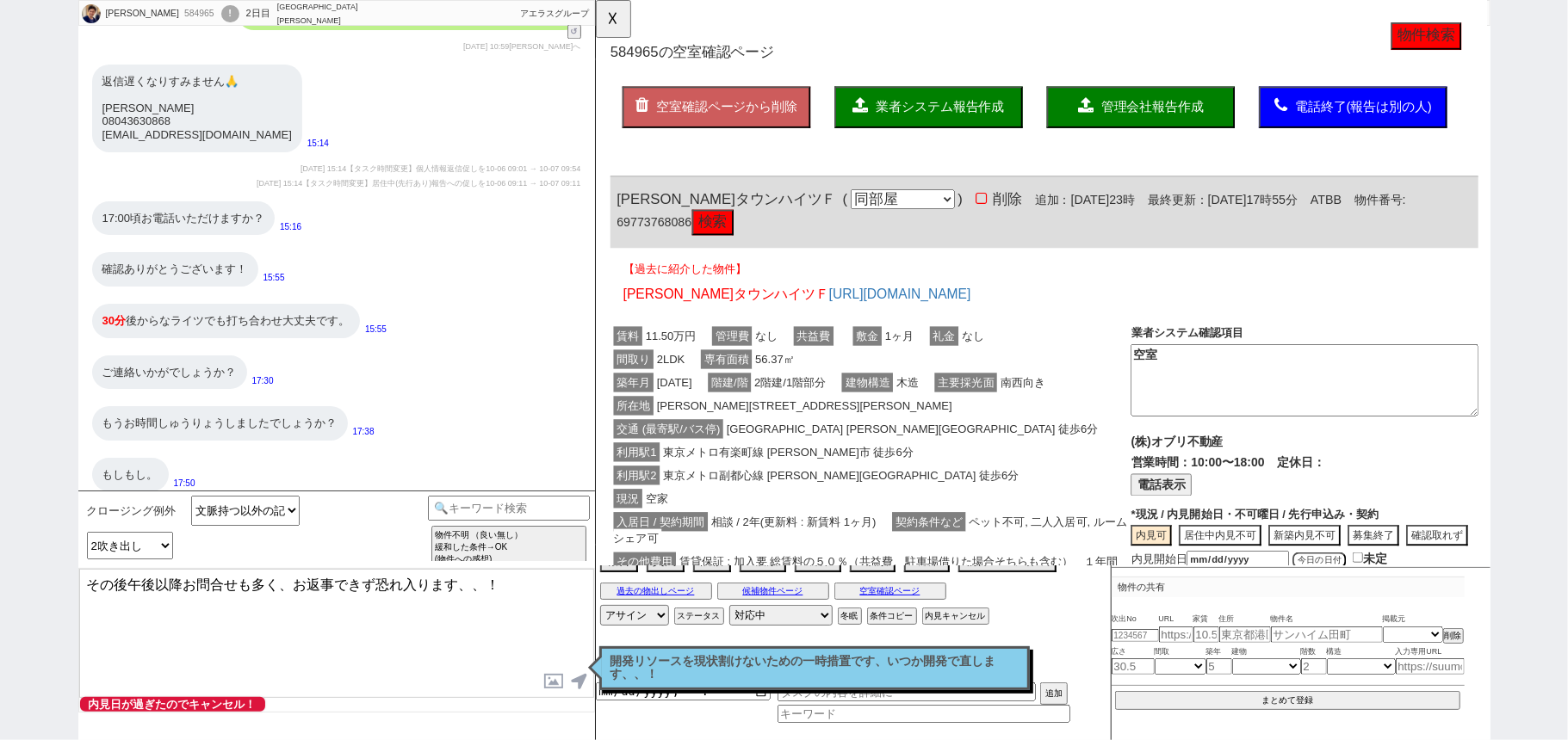
click at [523, 600] on textarea "その後午後以降お問合せも多く、お返事できず恐れ入ります、、！" at bounding box center [336, 633] width 514 height 129
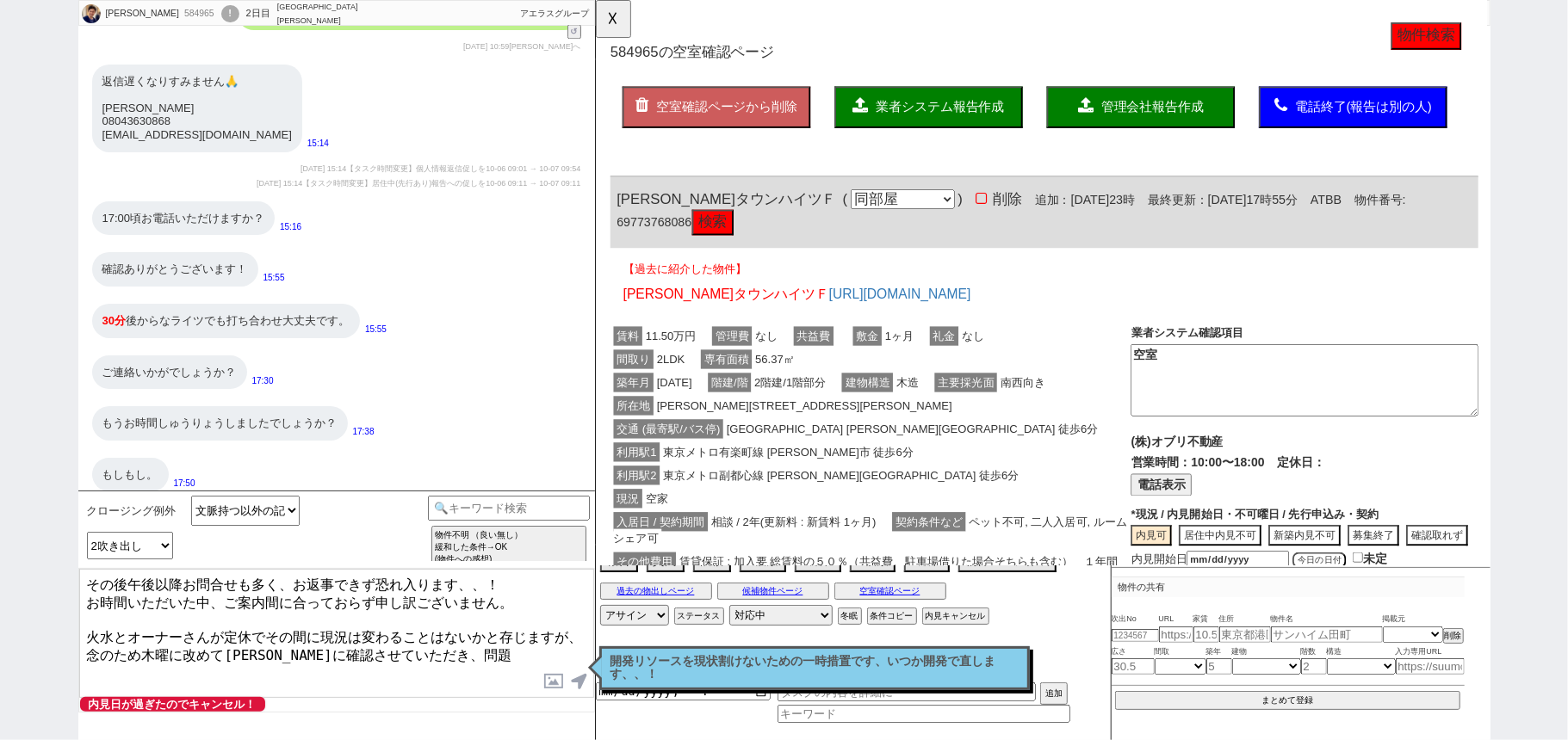
click at [84, 640] on textarea "その後午後以降お問合せも多く、お返事できず恐れ入ります、、！ お時間いただいた中、ご案内間に合っておらず申し訳ございません。 火水とオーナーさんが定休でその間…" at bounding box center [336, 633] width 514 height 129
click at [265, 637] on textarea "その後午後以降お問合せも多く、お返事できず恐れ入ります、、！ お時間いただいた中、ご案内間に合っておらず申し訳ございません。 火水とオーナーさんが定休でその間…" at bounding box center [336, 633] width 514 height 129
click at [139, 655] on textarea "その後午後以降お問合せも多く、お返事できず恐れ入ります、、！ お時間いただいた中、ご案内間に合っておらず申し訳ございません。 火水とオーナーさんが定休でその間…" at bounding box center [336, 633] width 514 height 129
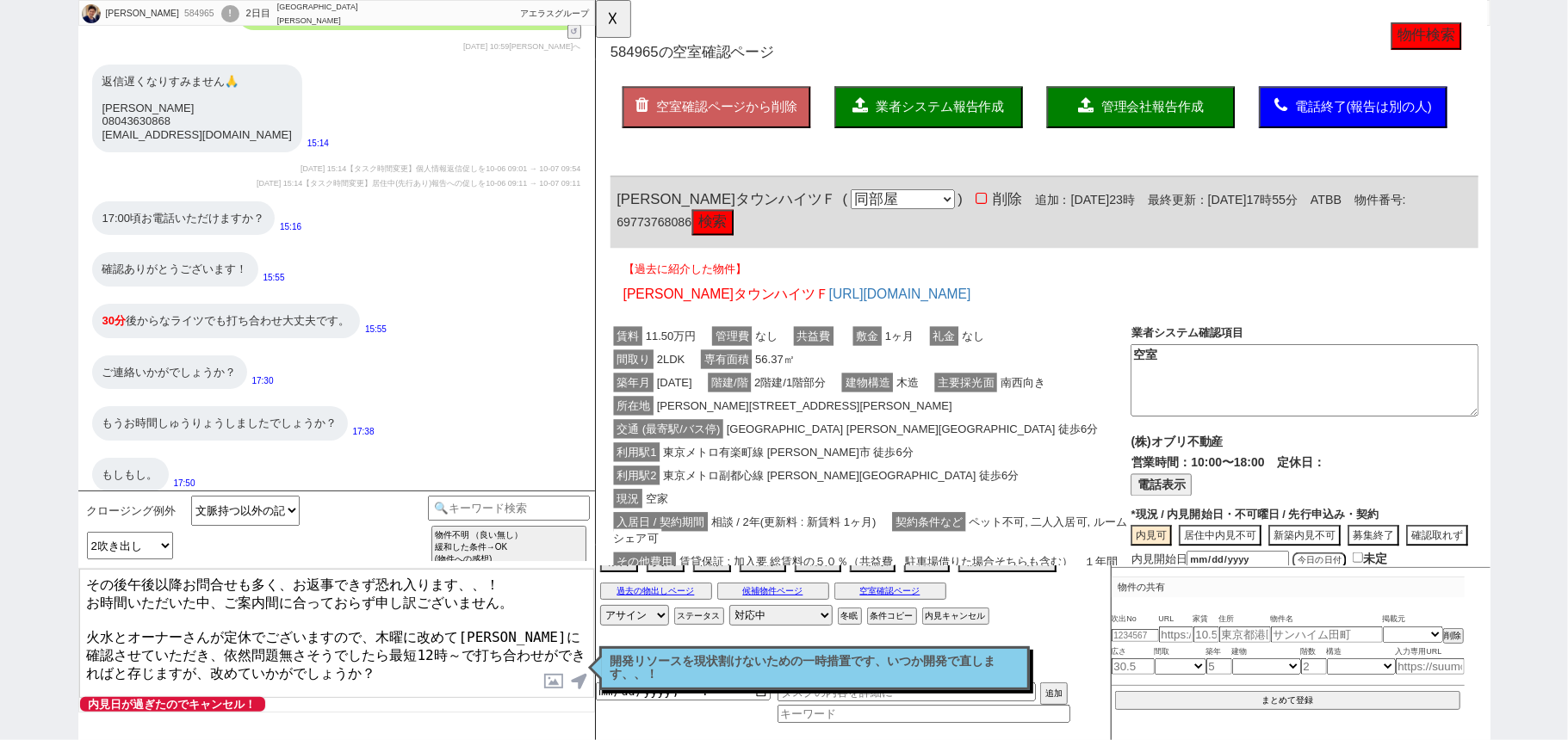
click at [88, 639] on textarea "その後午後以降お問合せも多く、お返事できず恐れ入ります、、！ お時間いただいた中、ご案内間に合っておらず申し訳ございません。 火水とオーナーさんが定休でござい…" at bounding box center [336, 633] width 514 height 129
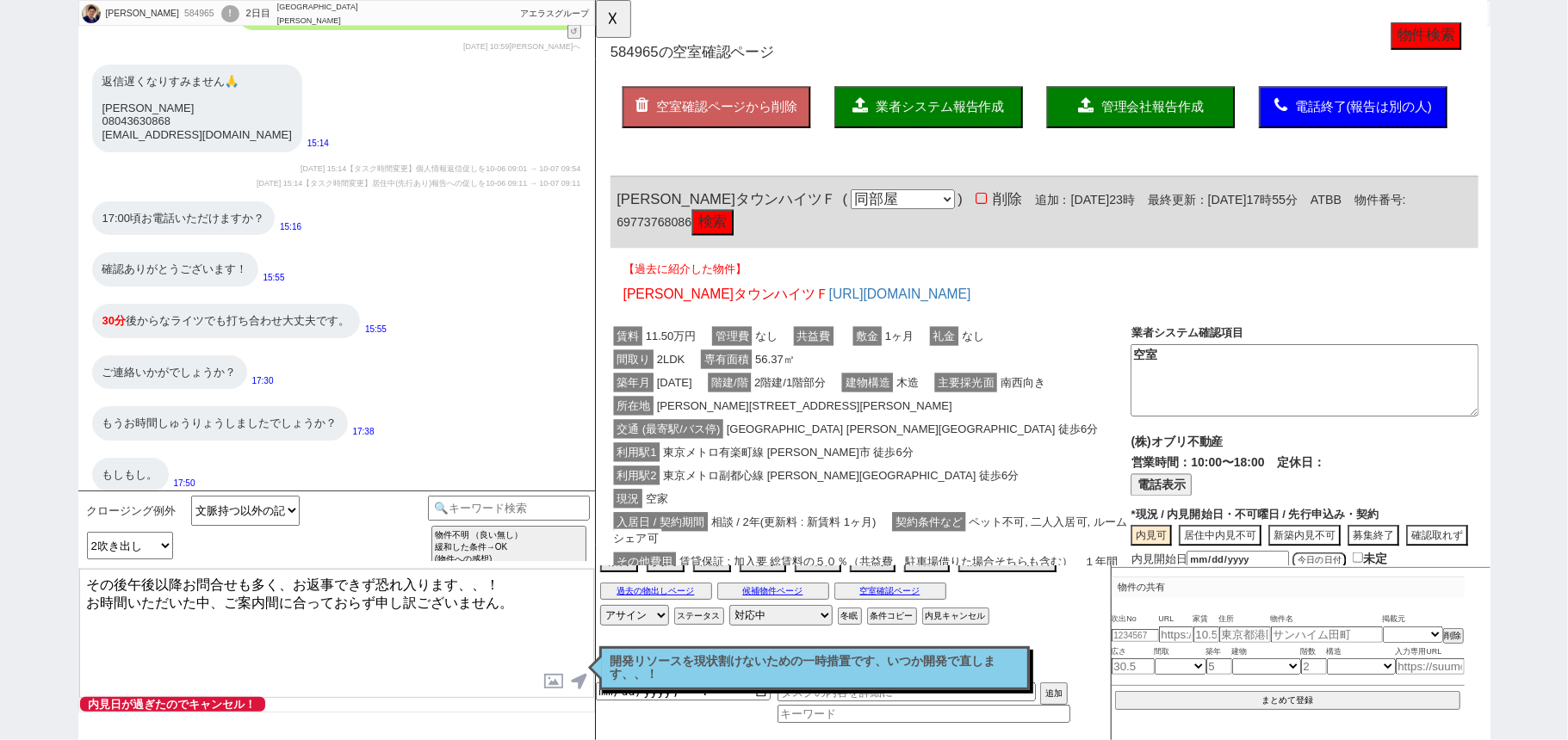
type textarea "その後午後以降お問合せも多く、お返事できず恐れ入ります、、！ お時間いただいた中、ご案内間に合っておらず申し訳ございません。"
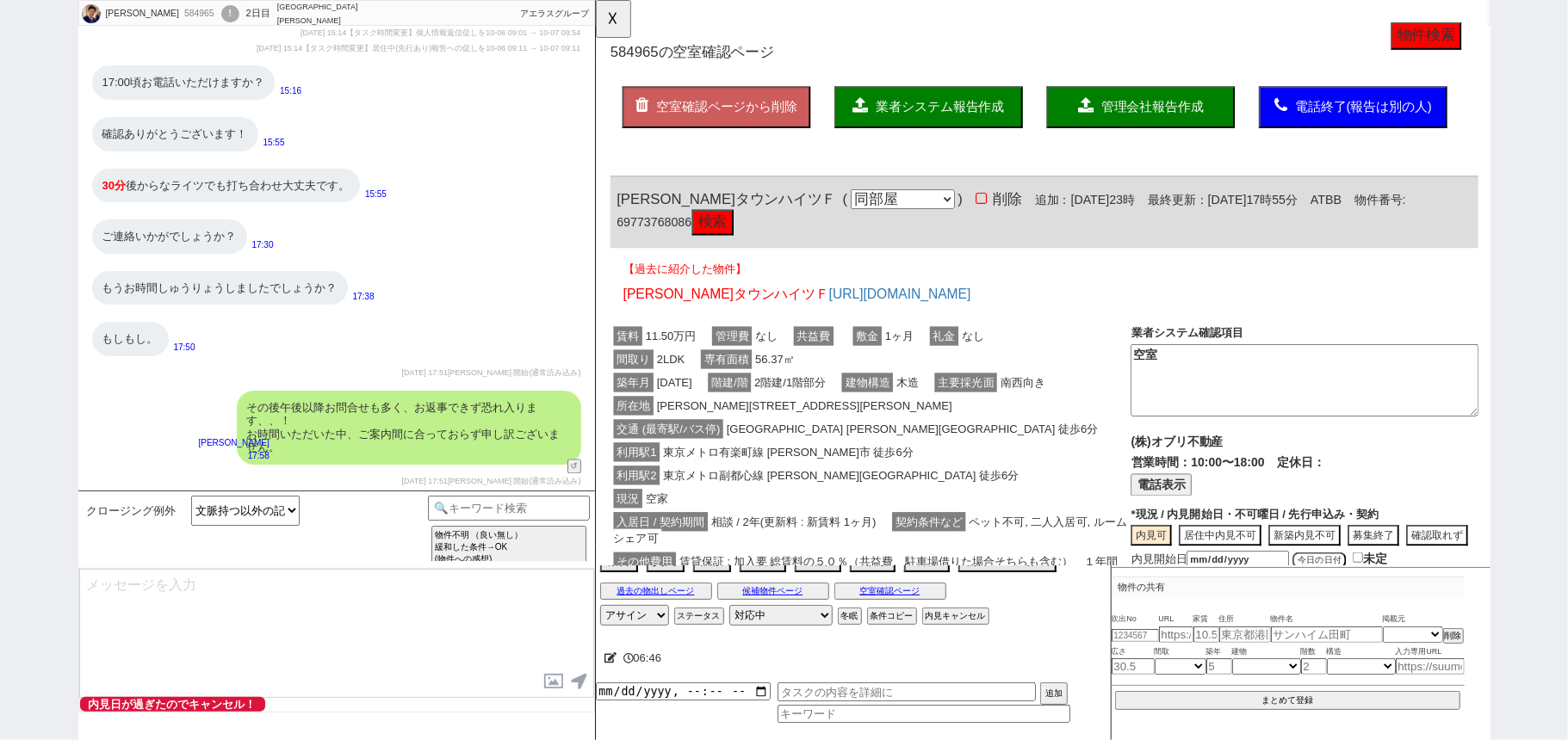
select select "431"
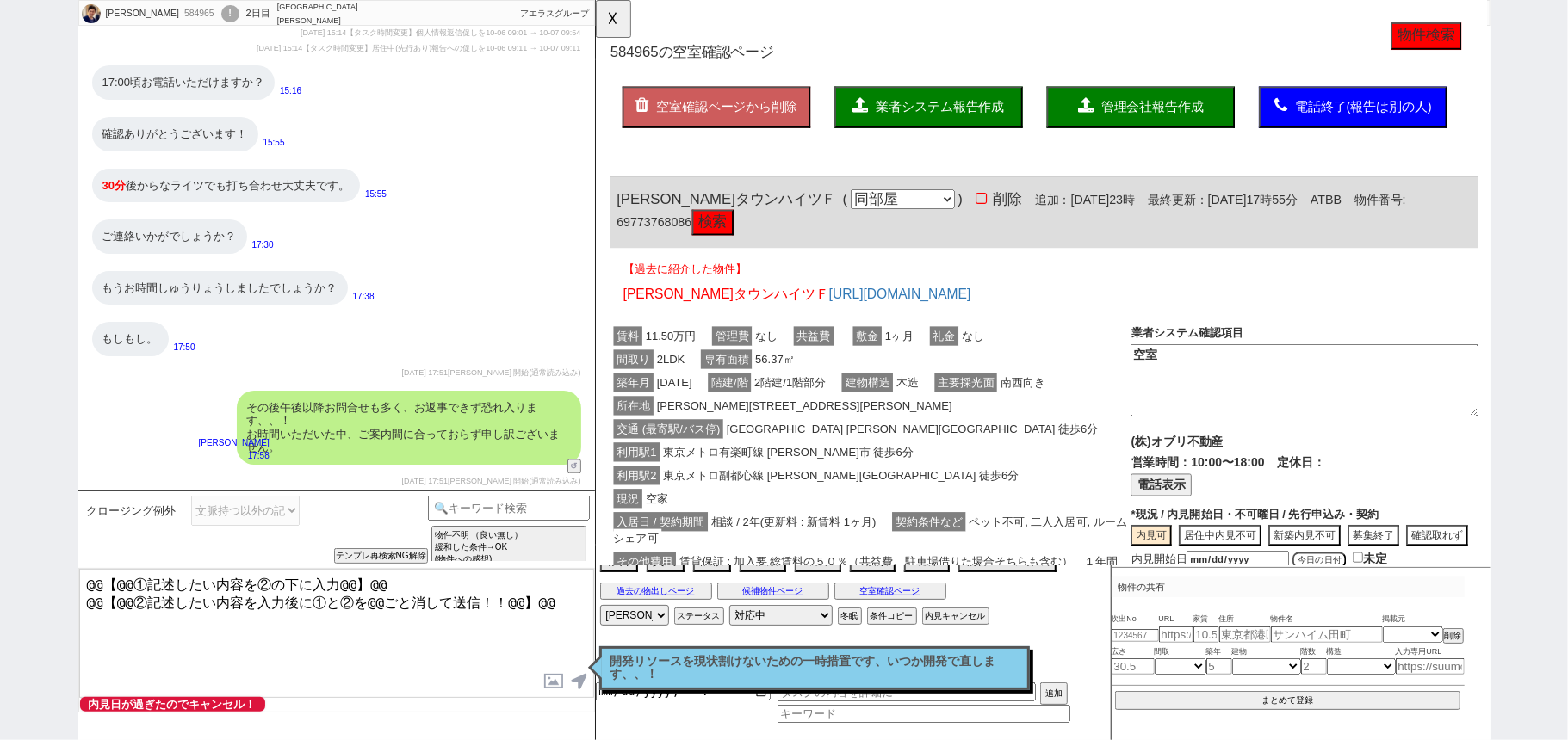
drag, startPoint x: 587, startPoint y: 617, endPoint x: 0, endPoint y: 143, distance: 754.5
click at [0, 308] on div "Kazuki 584965 ! 0 2日目 アエラス大山店 冬眠中 自社客 アエラスグループ スミカ_BPO チャット全表示 2025-10-05 是非お願い…" at bounding box center [784, 370] width 1568 height 740
paste textarea "火水とオーナーさんが定休でございますので、木曜に改めて朝一に確認させていただき、依然問題無さそうでしたら最短12時～で打ち合わせができればと存じますが、改めて…"
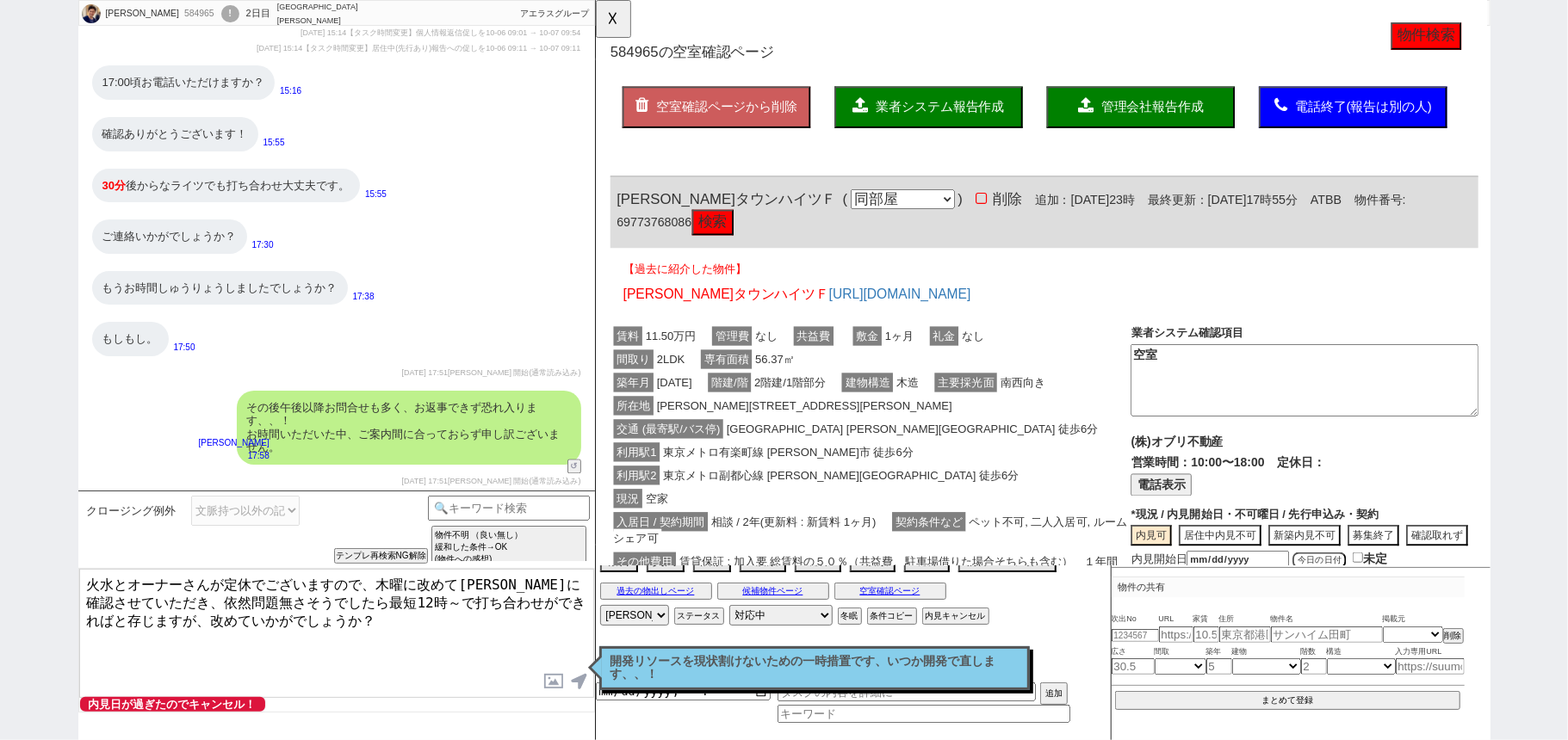
type textarea "火水とオーナーさんが定休でございますので、木曜に改めて朝一に確認させていただき、依然問題無さそうでしたら最短12時～で打ち合わせができればと存じますが、改めて…"
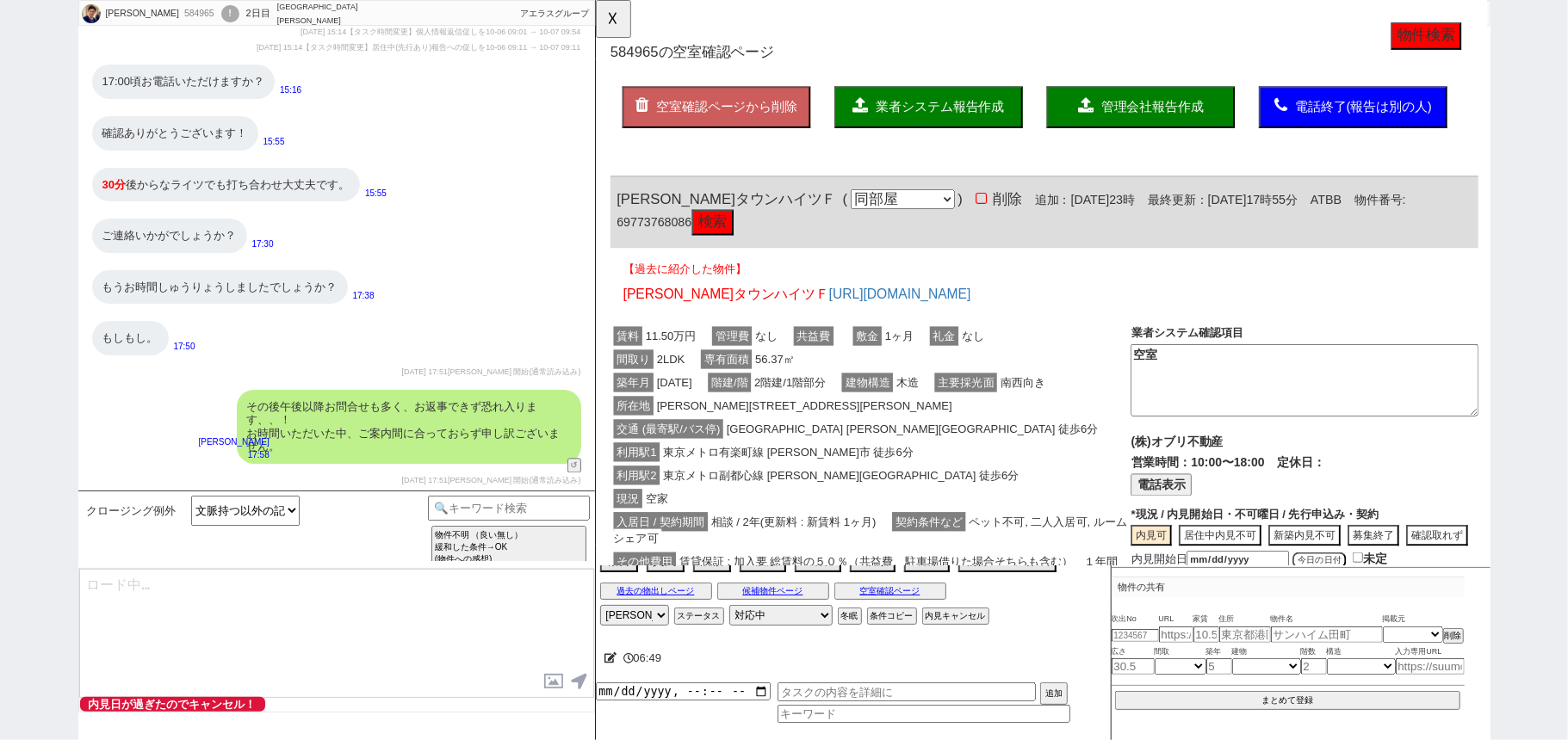
scroll to position [2556, 0]
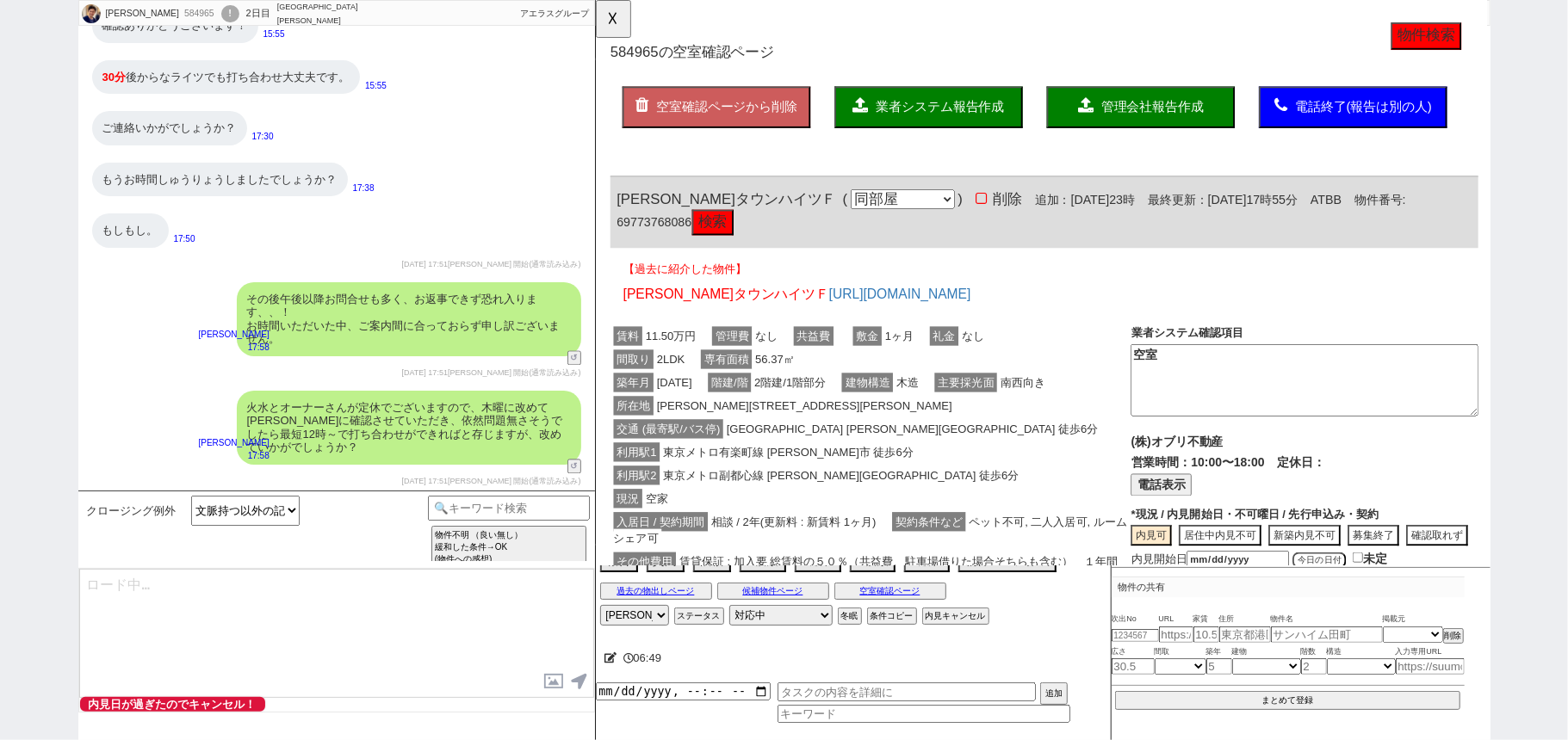
type textarea "@@【@@メッセージは打たず、以下やってください@@】@@ @@【@@タスク整理、追加、条件入力等のやるべきことはやりましたか？？全て終わったら自分に付いたア…"
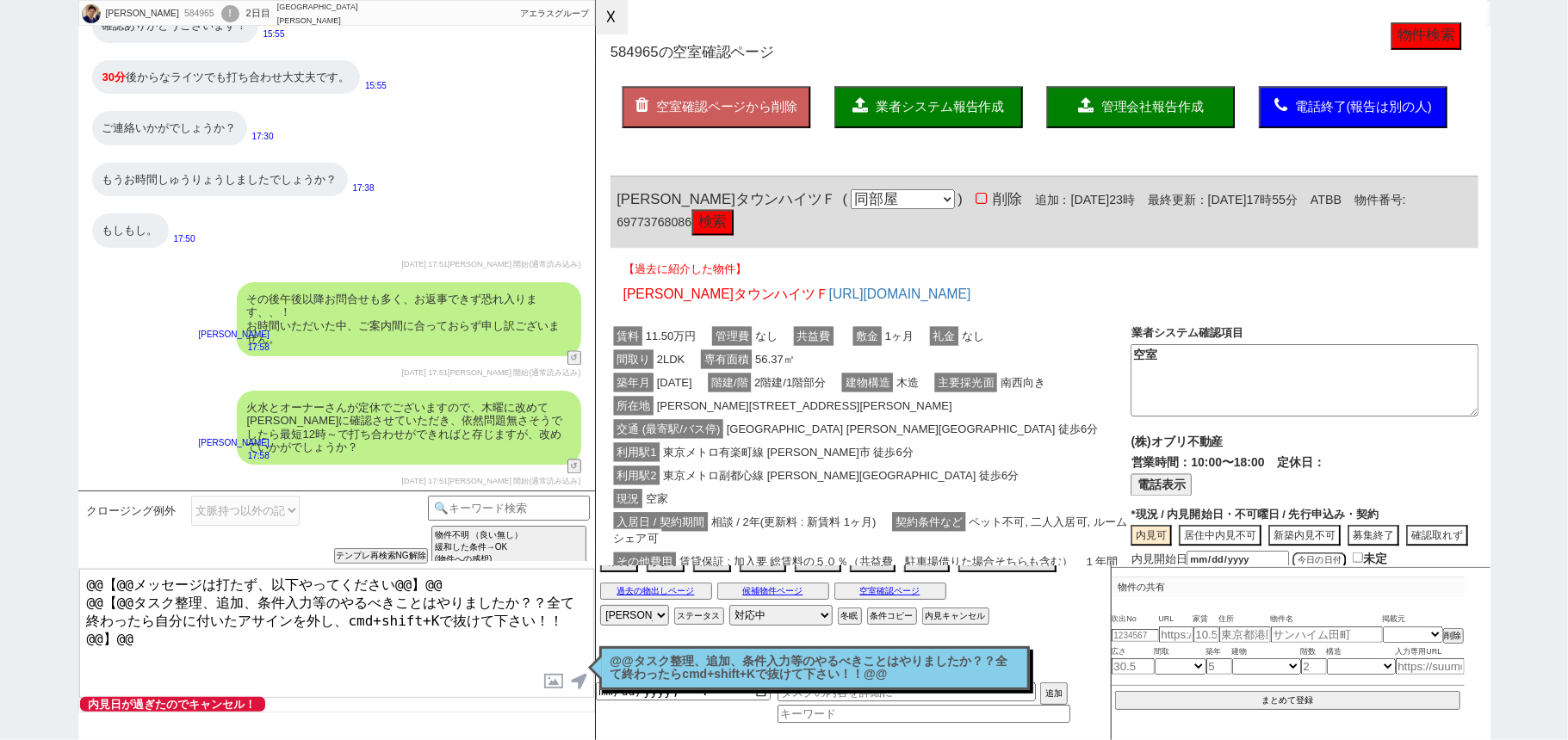
click at [616, 10] on button "☓" at bounding box center [611, 17] width 32 height 34
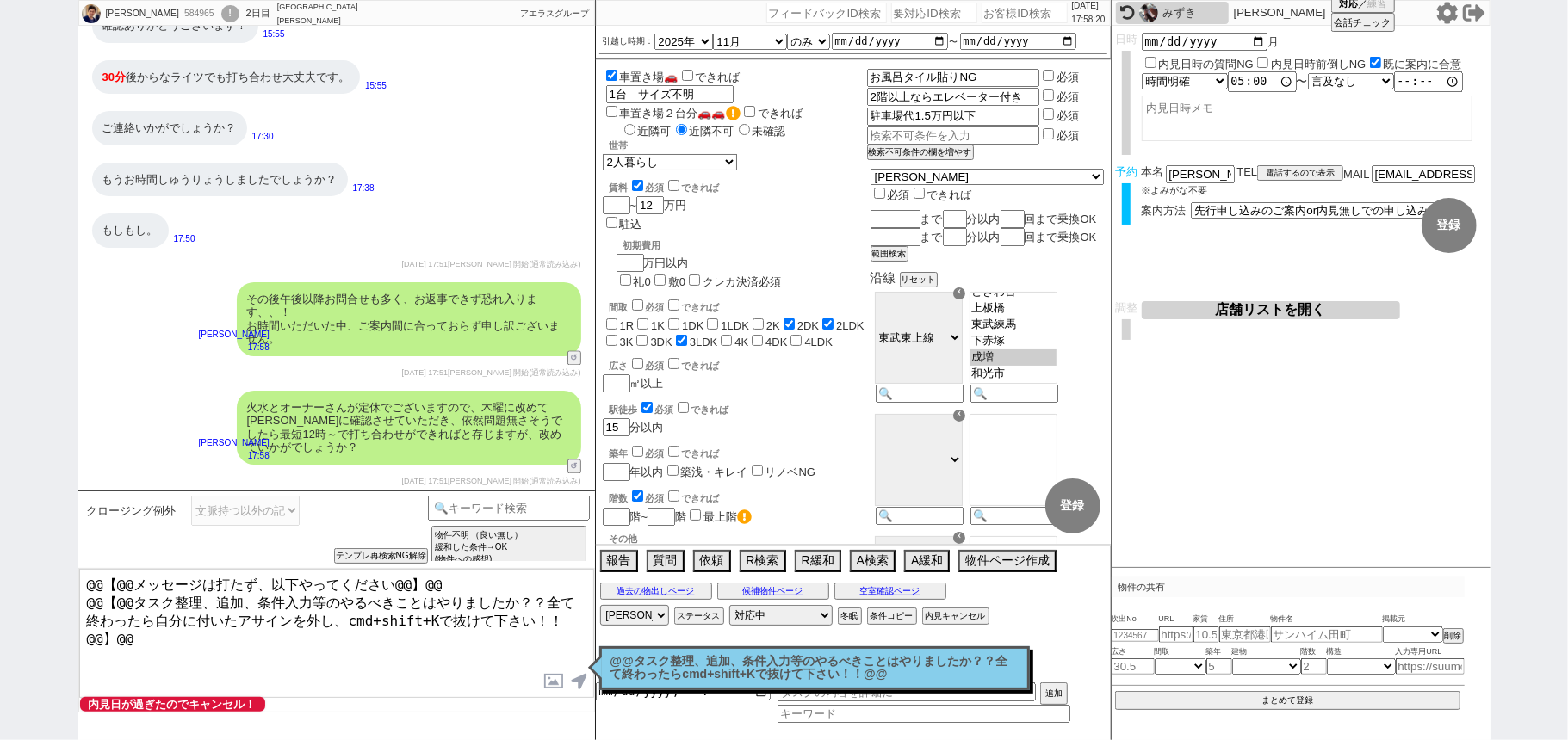
click at [749, 678] on p "@@タスク整理、追加、条件入力等のやるべきことはやりましたか？？全て終わったらcmd+shift+Kで抜けて下さい！！@@" at bounding box center [814, 668] width 408 height 27
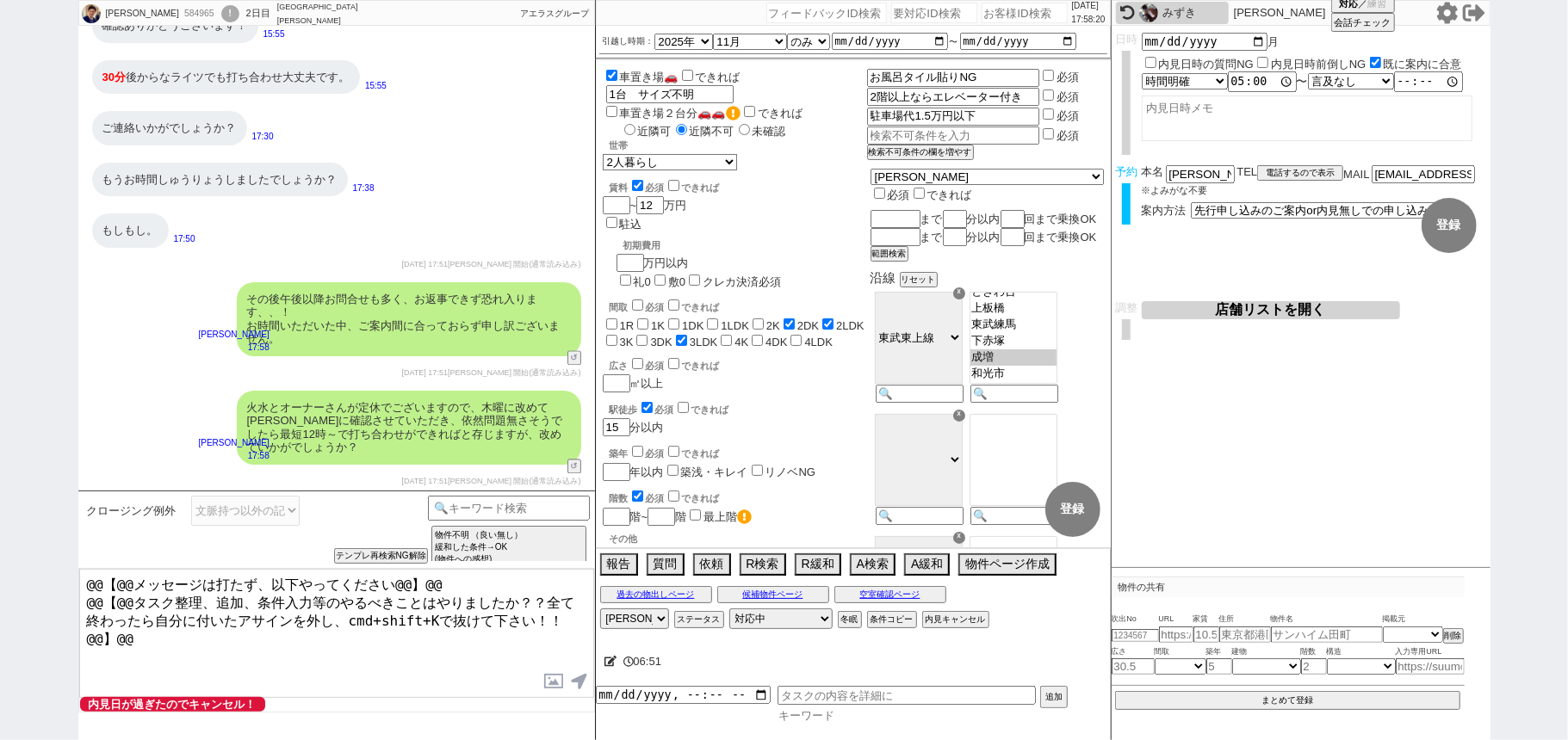
click at [838, 720] on input at bounding box center [923, 715] width 293 height 15
type input "日時"
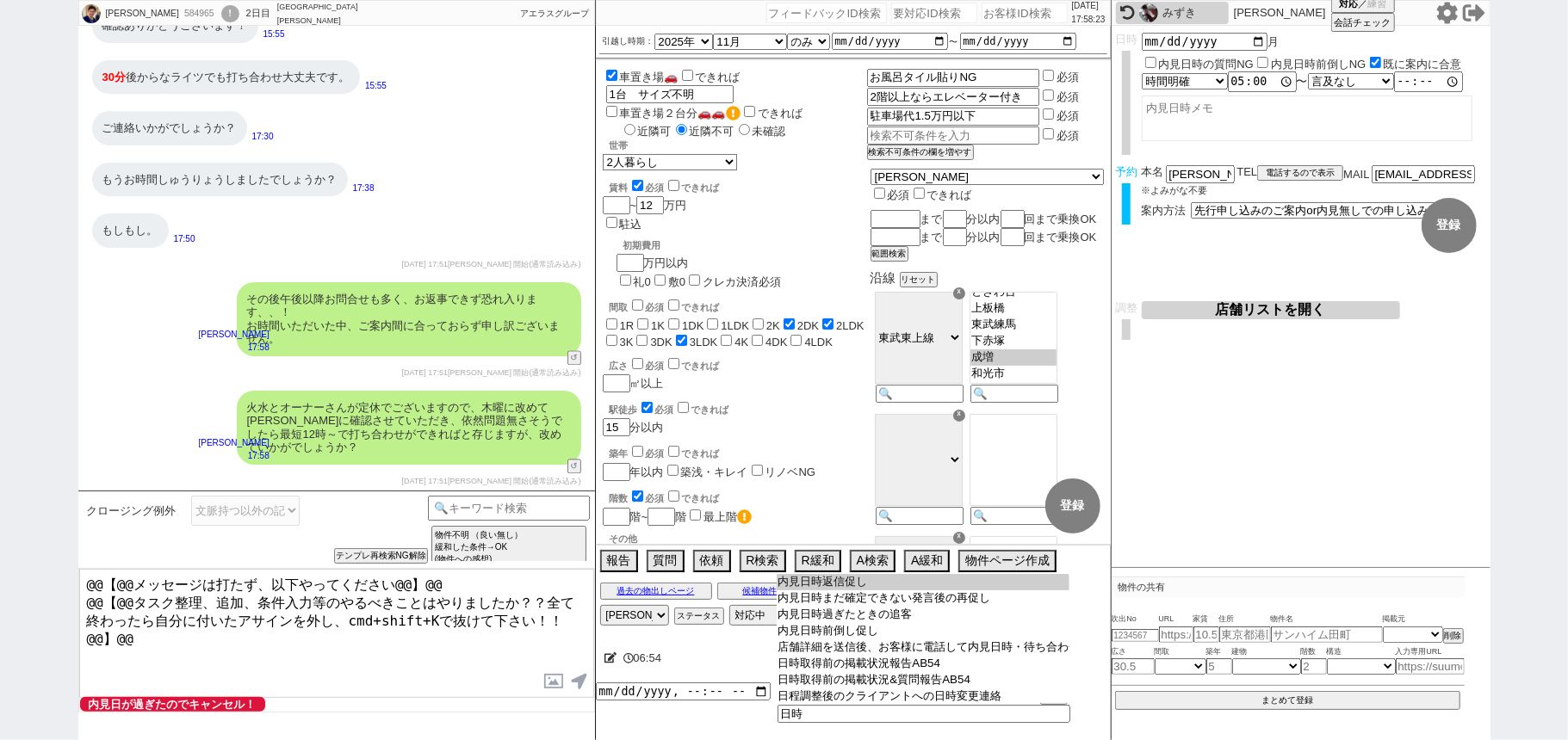
type input "内見日時返信促し"
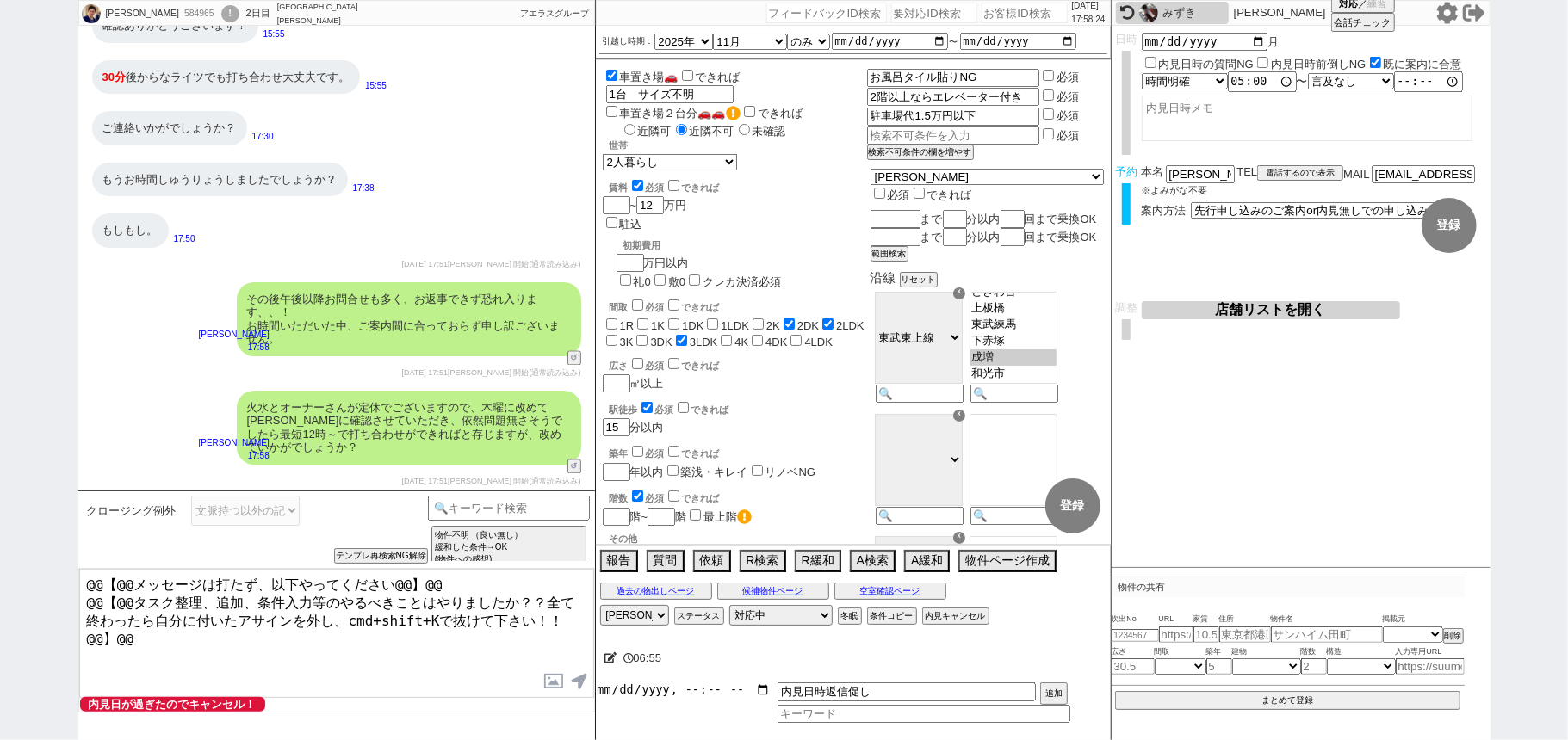
click at [658, 689] on input "datetime-local" at bounding box center [682, 689] width 175 height 15
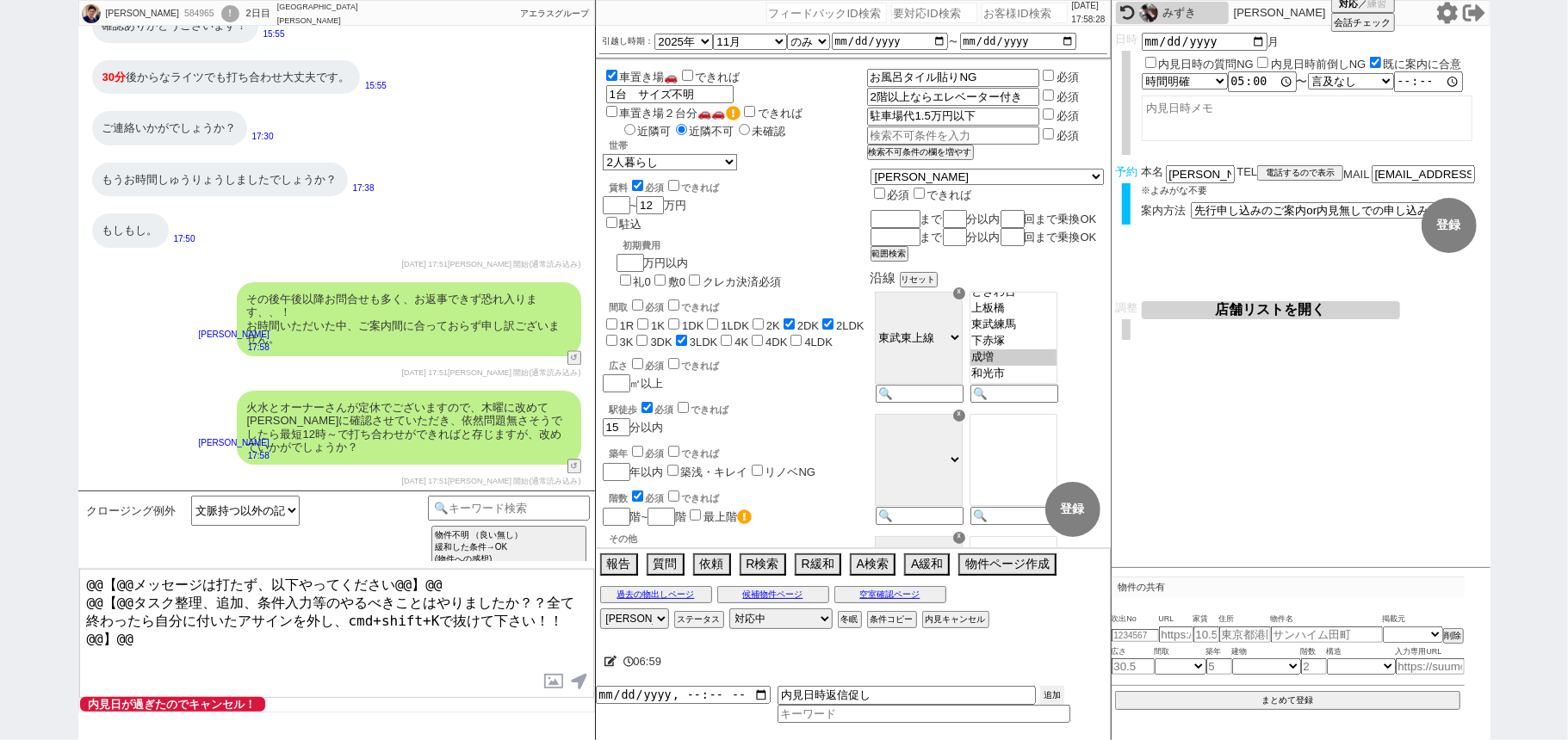
click at [1052, 694] on button "追加" at bounding box center [1052, 695] width 24 height 19
type input "2025-10-06T17:00"
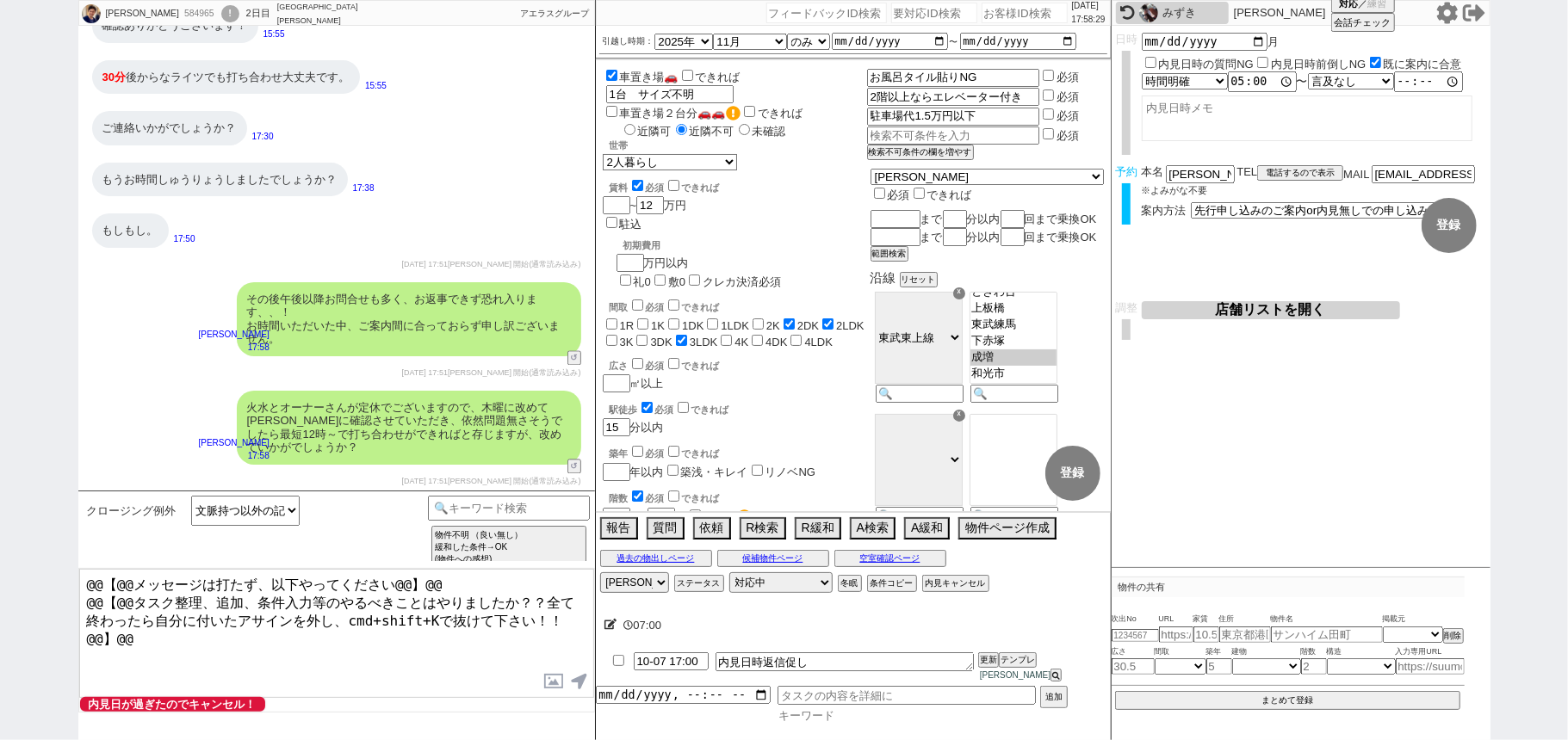
click at [896, 720] on input at bounding box center [923, 715] width 293 height 15
type input "ｊ"
type input "管理"
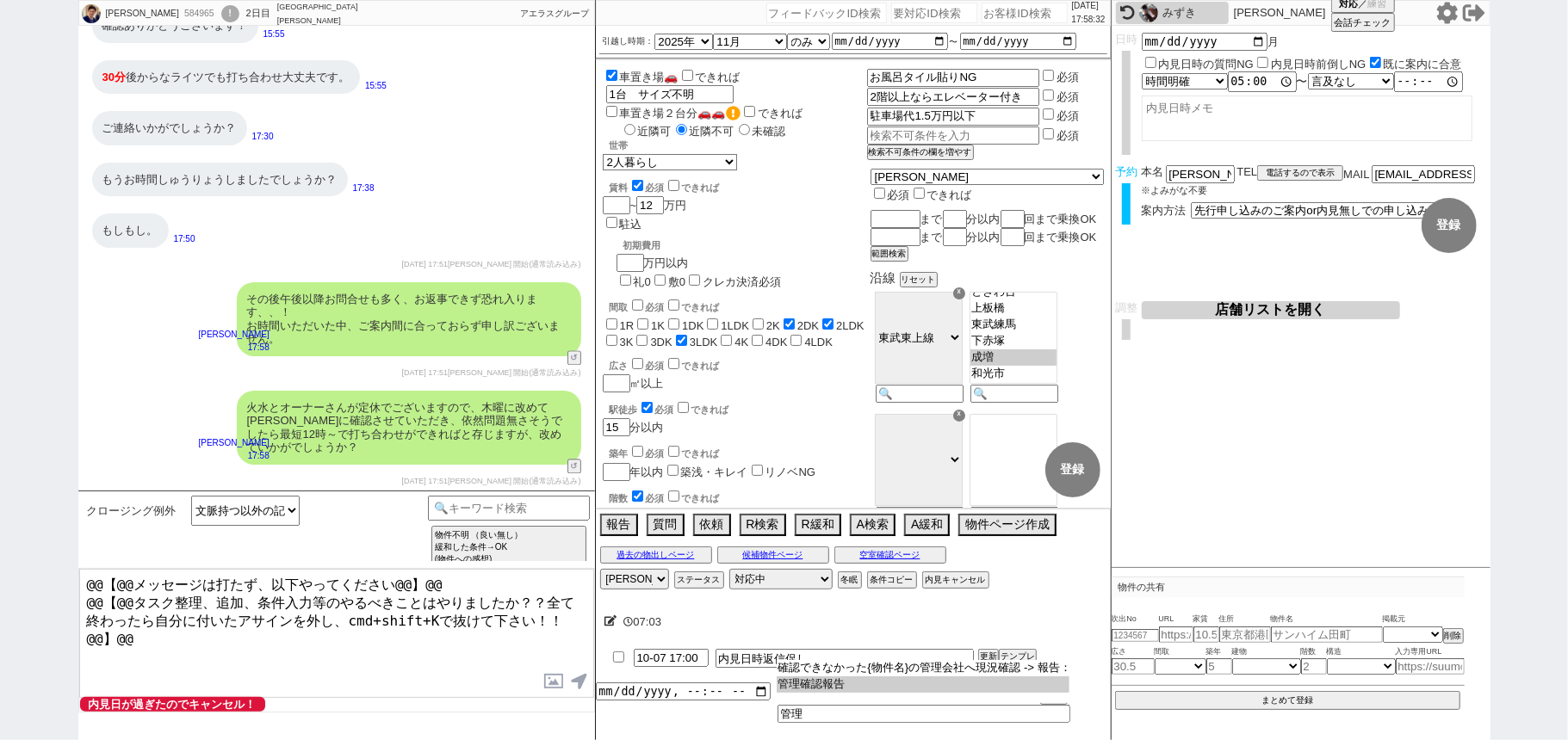
type input "管理確認報告"
click at [656, 690] on input "datetime-local" at bounding box center [682, 689] width 175 height 15
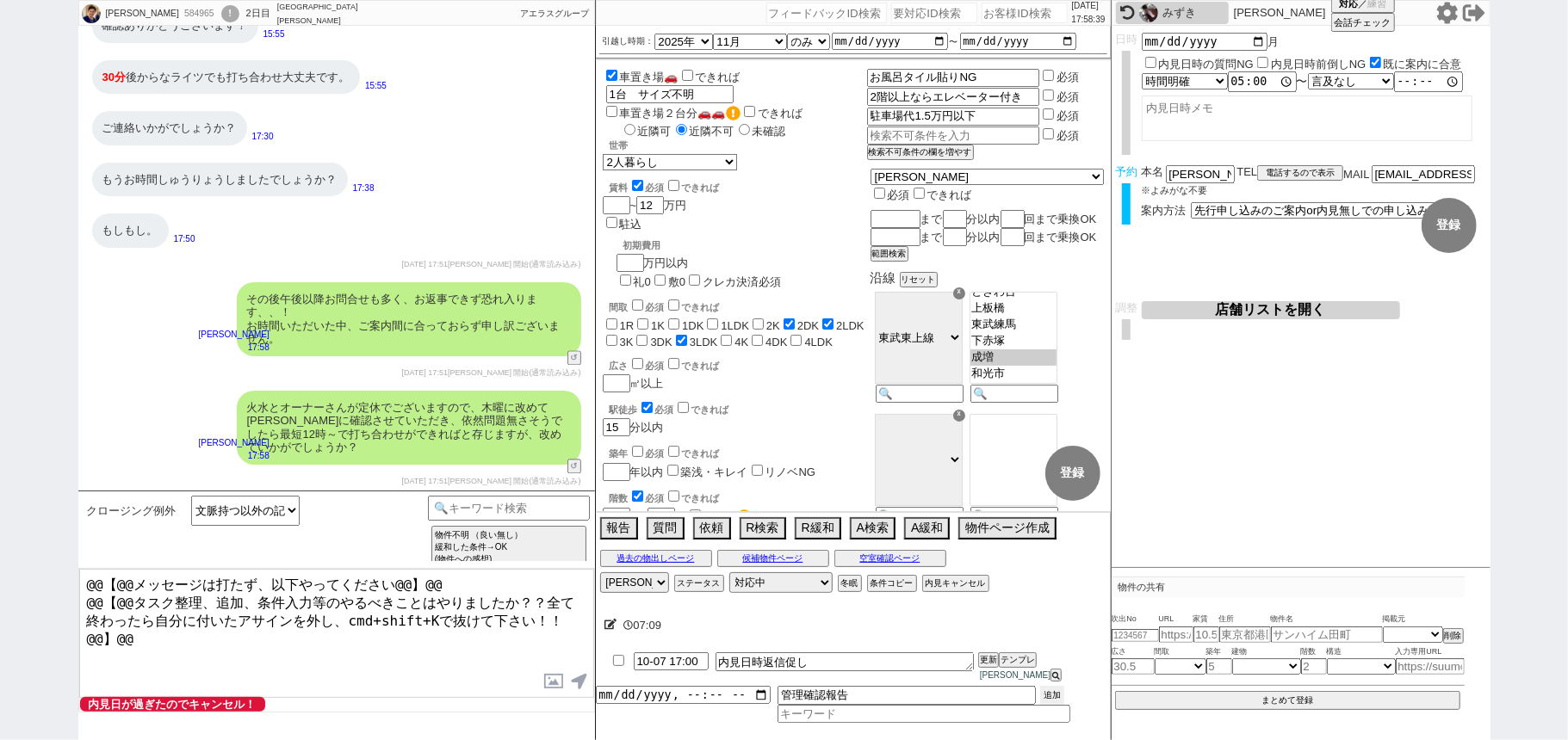
click at [1061, 690] on button "追加" at bounding box center [1052, 695] width 24 height 19
type input "2025-10-06T17:00"
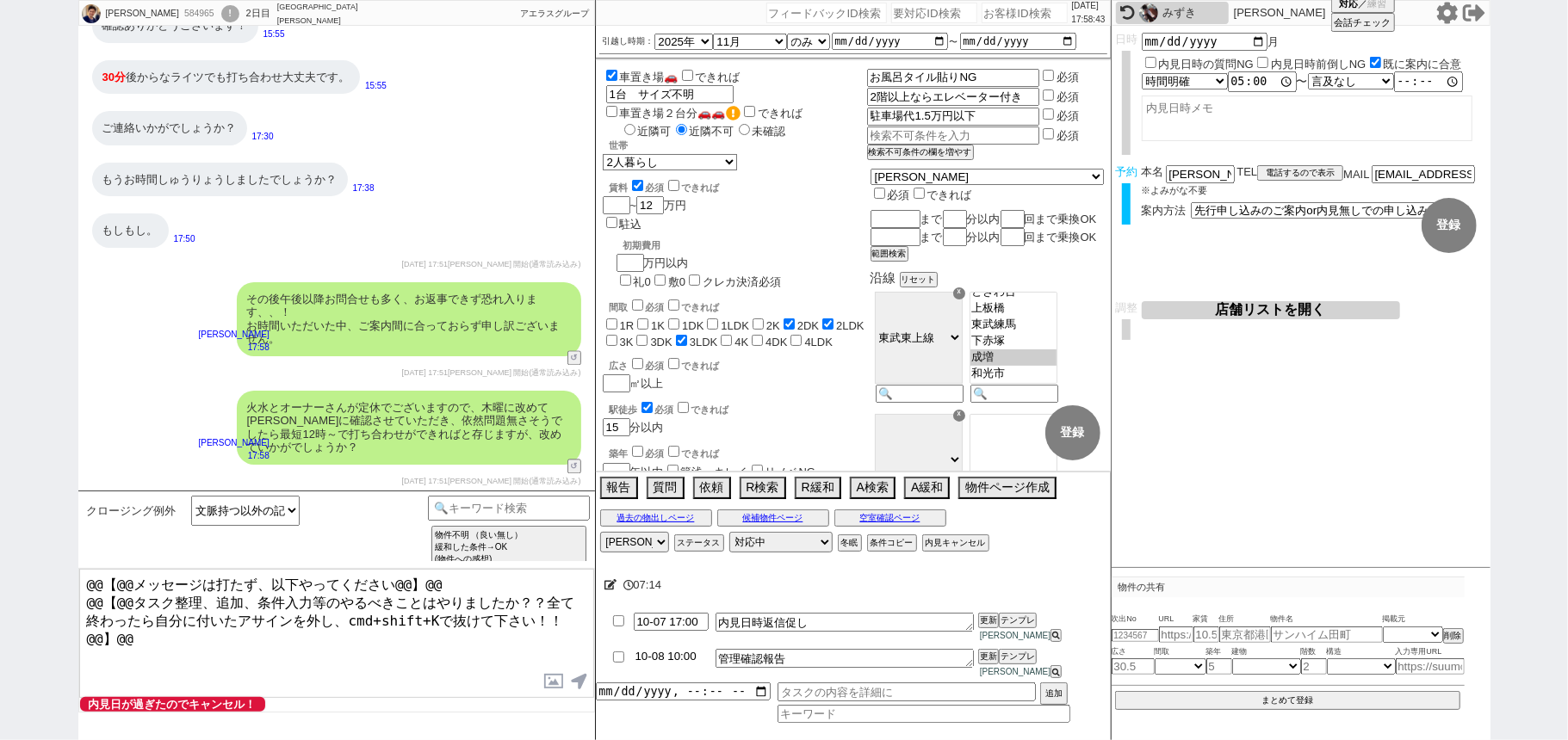
click at [658, 664] on input "10-08 10:00" at bounding box center [670, 656] width 75 height 15
type input "10-09 10:00"
click at [990, 663] on button "更新" at bounding box center [986, 657] width 17 height 12
click at [986, 661] on li "10-09 10:00 管理確認報告 更新 テンプレ 松井健太朗" at bounding box center [852, 663] width 514 height 37
click at [985, 661] on li "10-09 10:00 管理確認報告 更新 テンプレ 松井健太朗" at bounding box center [852, 663] width 514 height 37
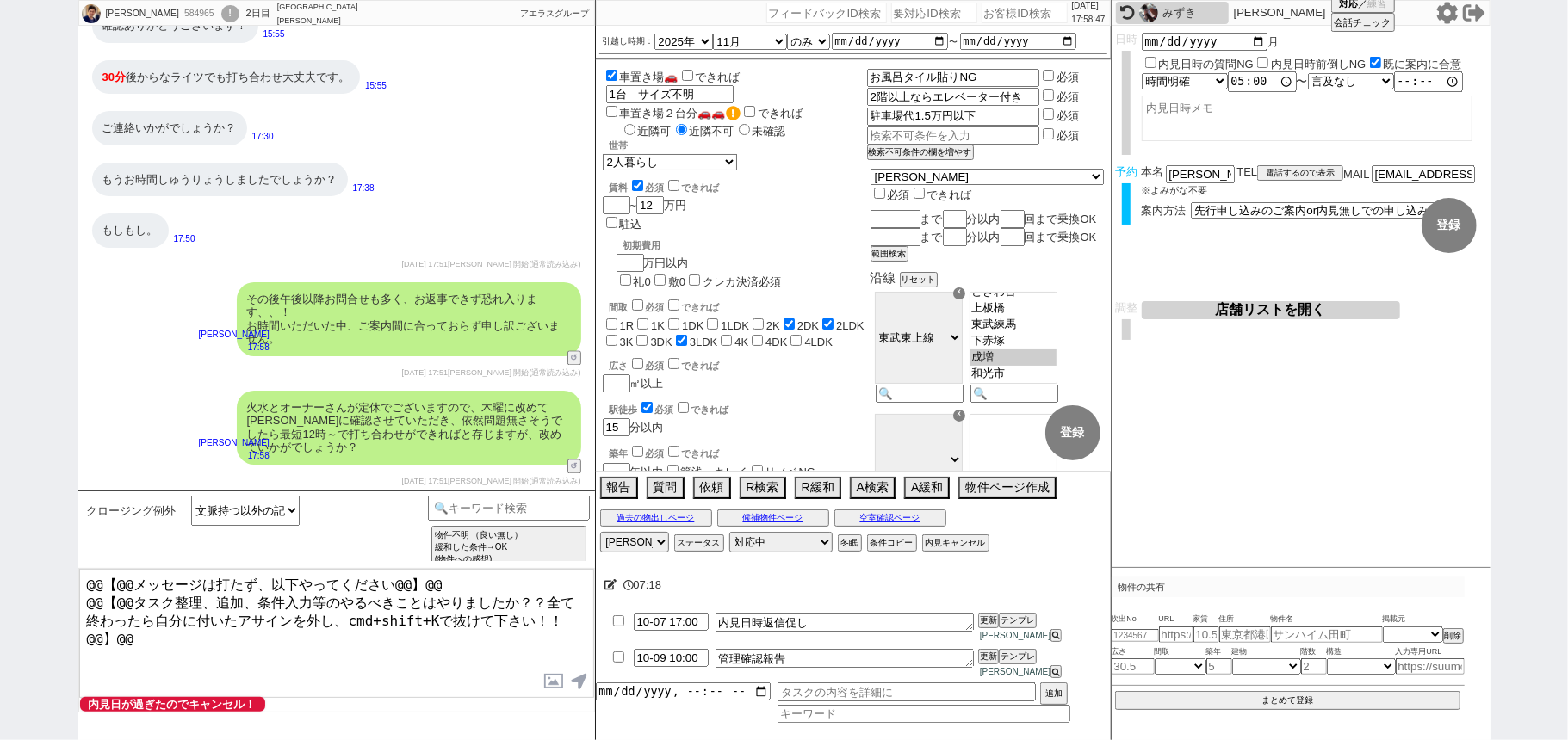
click at [985, 661] on li "10-09 10:00 管理確認報告 更新 テンプレ 松井健太朗" at bounding box center [852, 663] width 514 height 37
click at [983, 662] on li "10-09 10:00 管理確認報告 更新 テンプレ 松井健太朗" at bounding box center [852, 663] width 514 height 37
click at [982, 661] on li "10-09 10:00 管理確認報告 更新 テンプレ 松井健太朗" at bounding box center [852, 663] width 514 height 37
click at [982, 662] on li "10-09 10:00 管理確認報告 更新 テンプレ 松井健太朗" at bounding box center [852, 663] width 514 height 37
drag, startPoint x: 980, startPoint y: 662, endPoint x: 879, endPoint y: 594, distance: 121.8
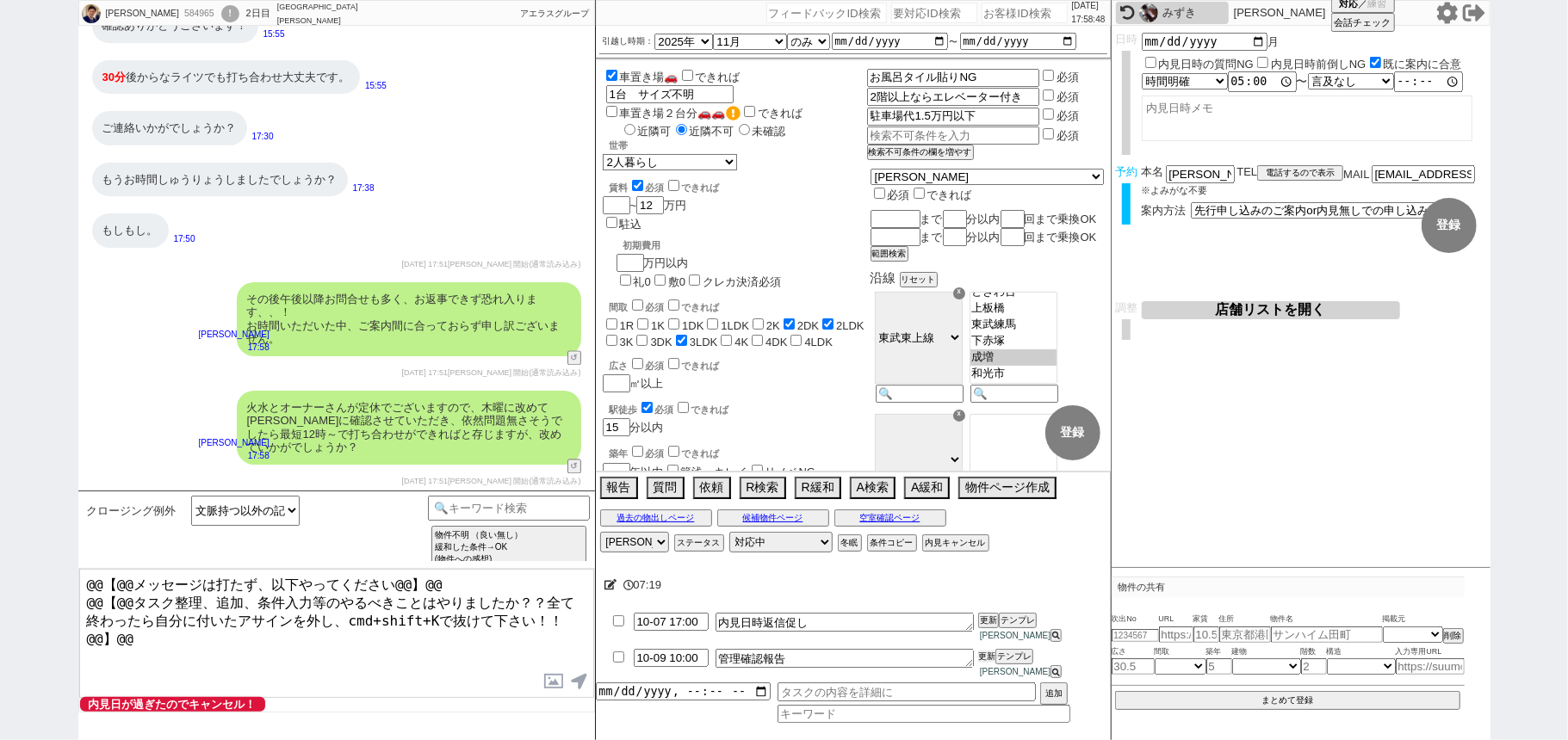
click at [970, 655] on ul "10-07 17:00 内見日時返信促し 更新 テンプレ 松井健太朗 10-09 10:00 管理確認報告 更新 テンプレ 松井健太朗" at bounding box center [852, 645] width 514 height 73
click at [648, 552] on select "アサイン 黒澤沙由里 松井健太朗 小澤結 廣瀬晶子" at bounding box center [634, 542] width 69 height 21
select select
click at [600, 552] on select "アサイン 黒澤沙由里 松井健太朗 小澤結 廣瀬晶子" at bounding box center [634, 542] width 69 height 21
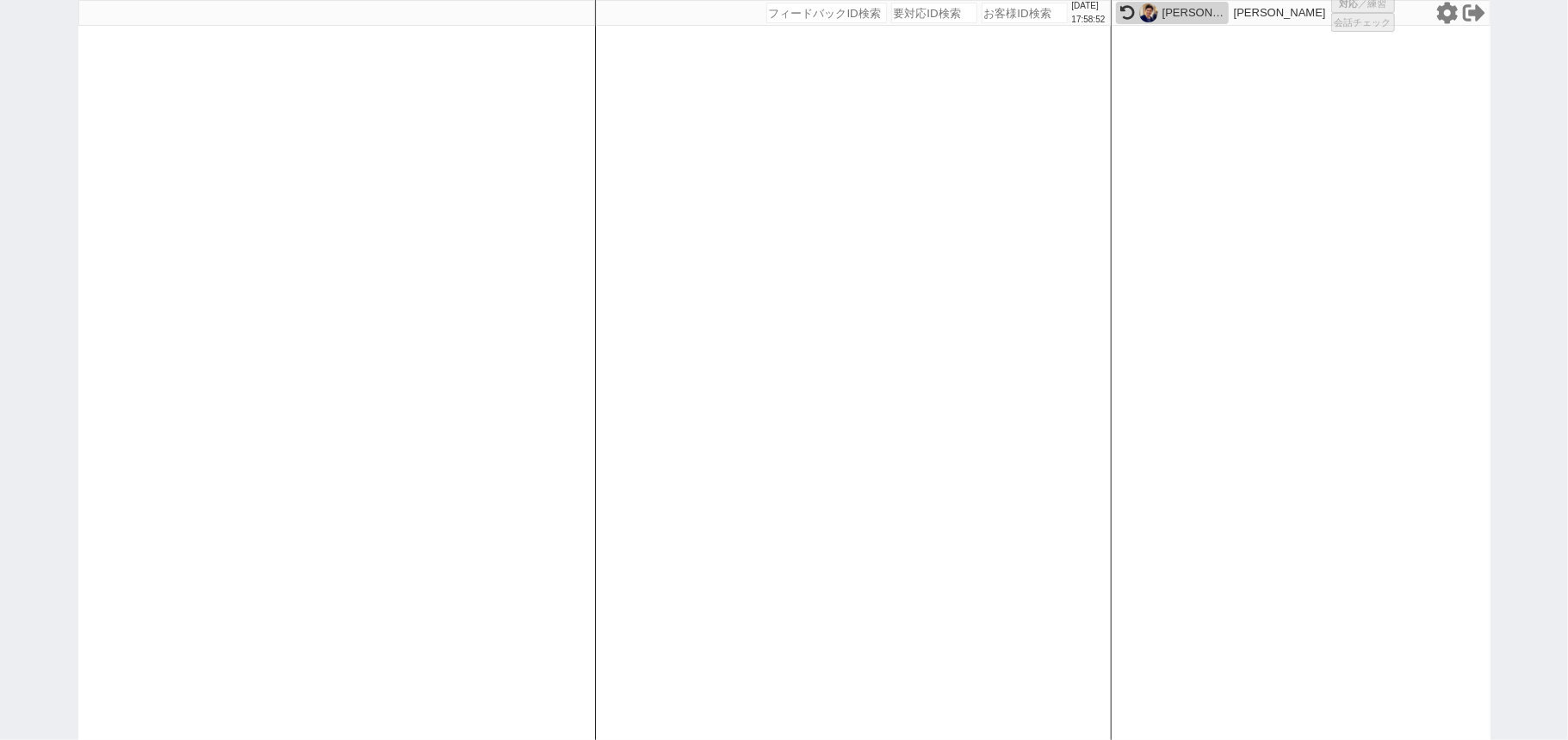
select select "2"
select select
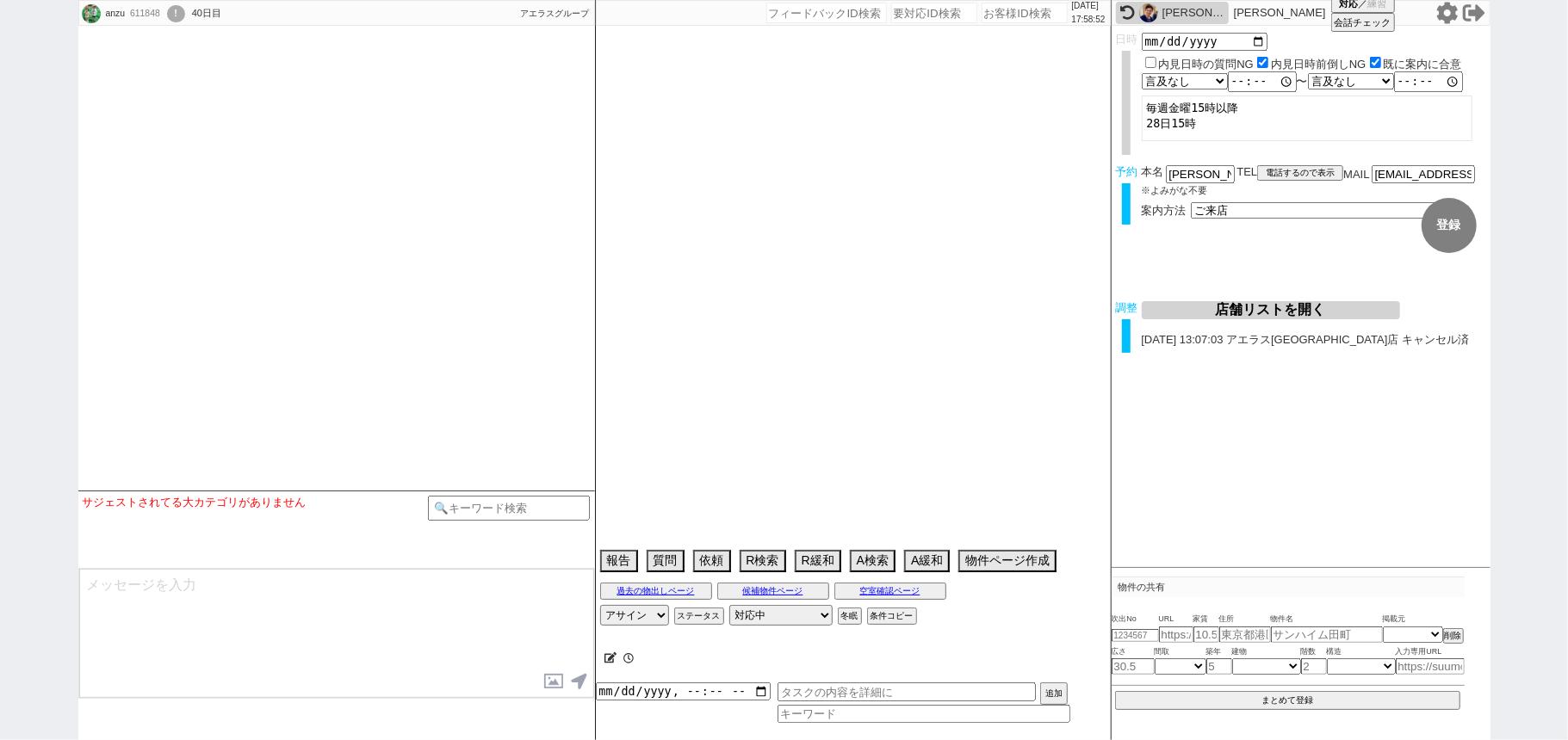
type textarea "保育園が東川口駅近くな為、最寄りは東川口がいい、他社なし 調整後キャンセルあり"
select select "2025"
select select "9"
select select "36"
select select "6"
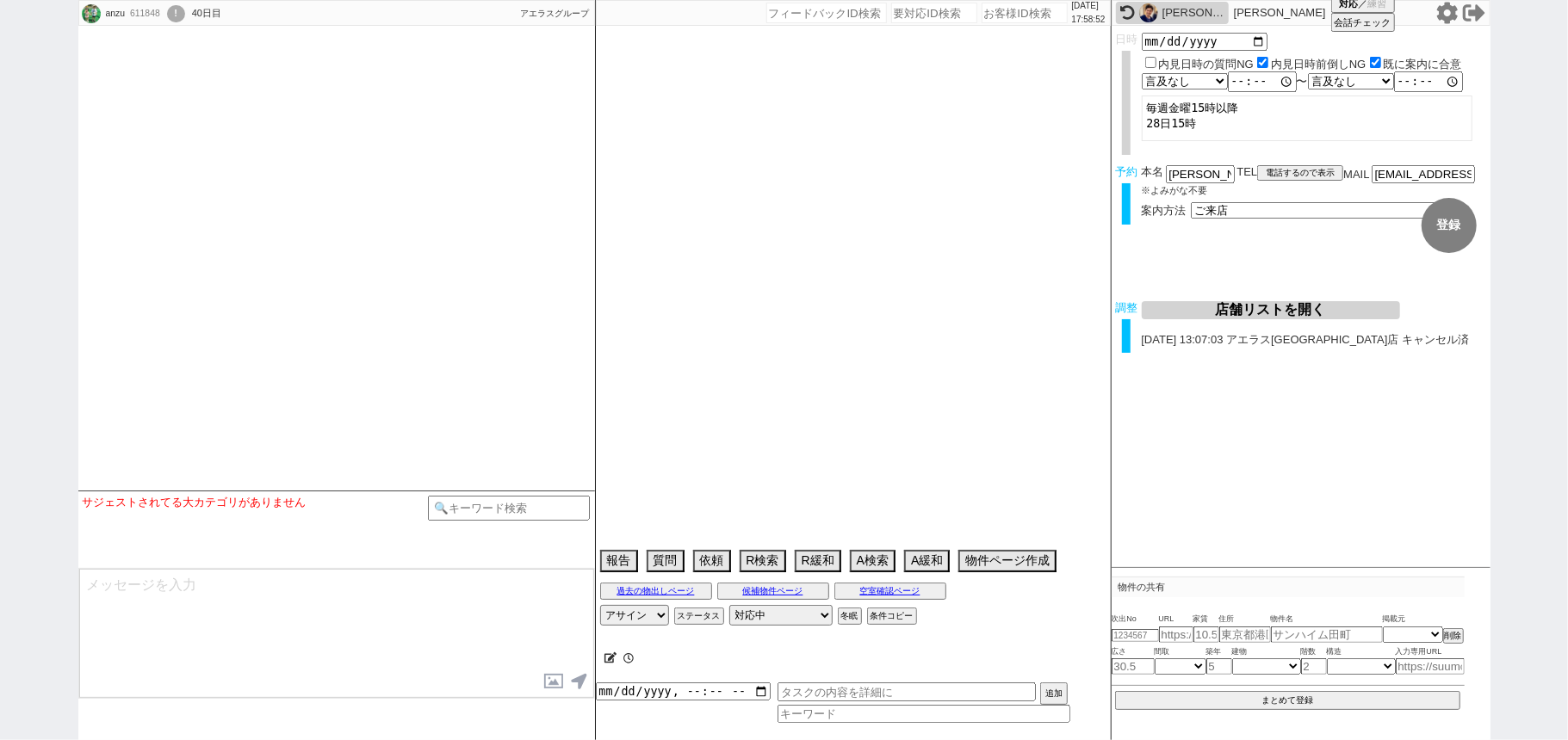
select select "16"
select select "540"
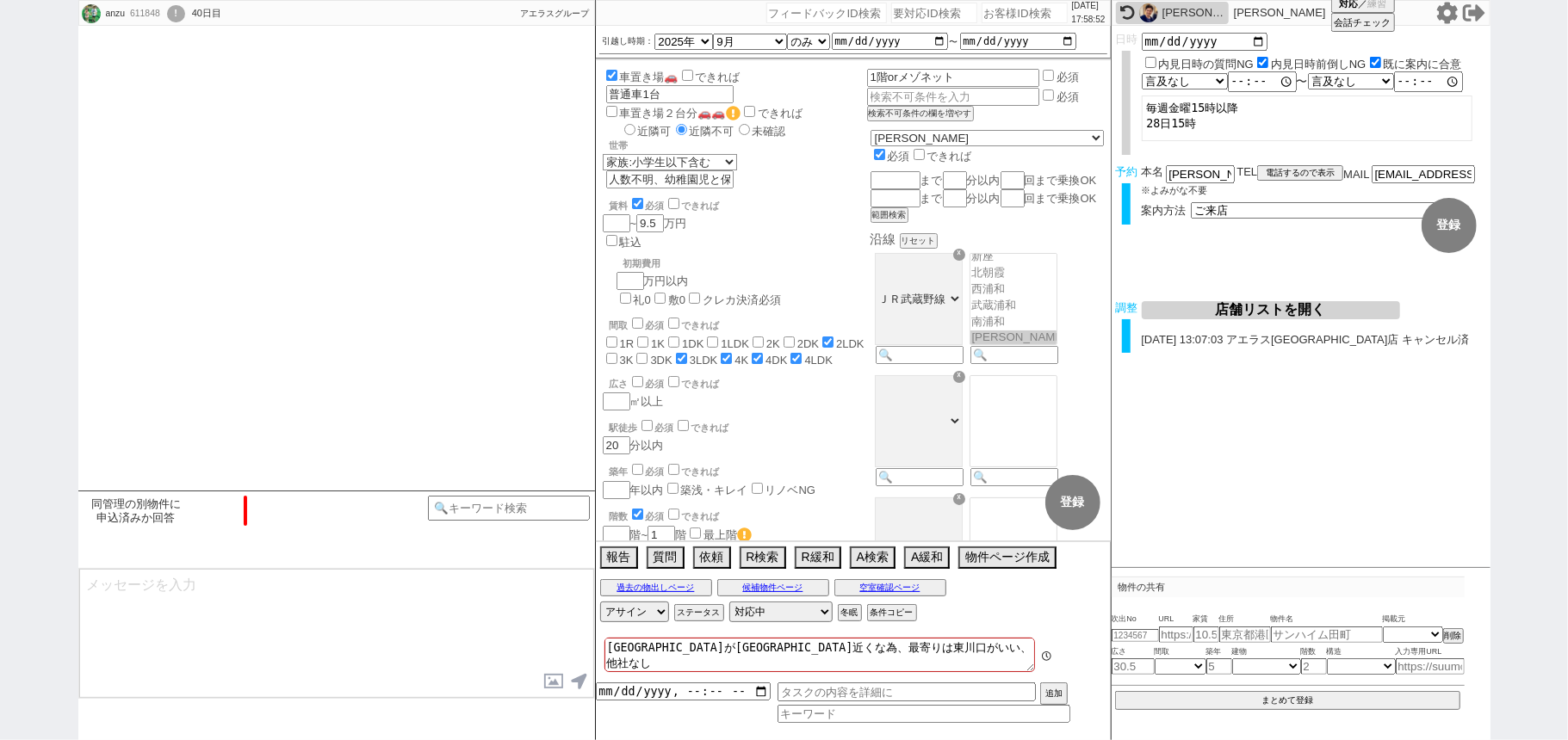
scroll to position [126, 0]
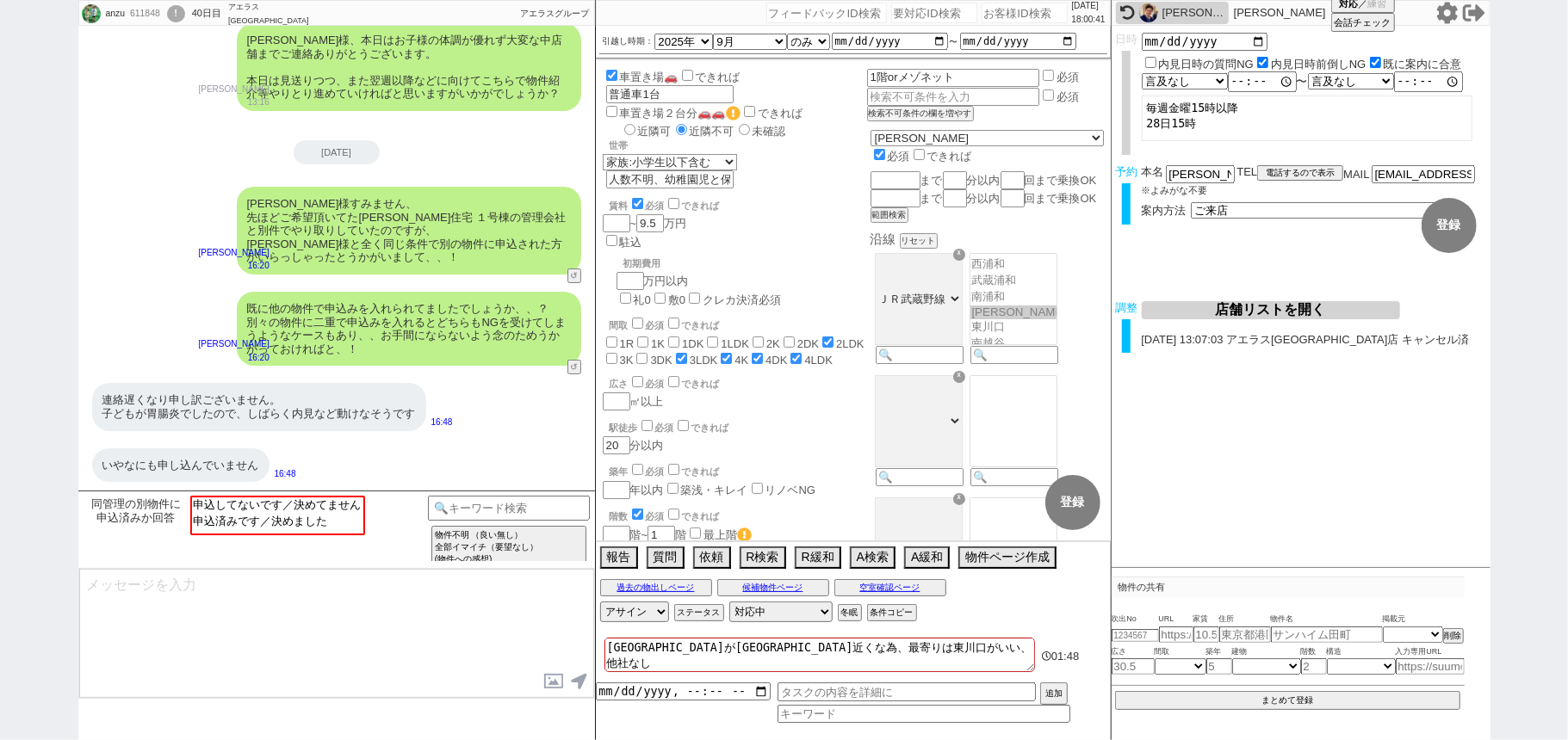
click at [1299, 465] on div "内見日など入力！ 変更 なし 登録 日時 内見日時の質問NG 内見日時前倒しNG 既に案内に合意 言及なし 時間明確 午前 午後 お昼 夕方・夜 終日いつでも…" at bounding box center [1300, 297] width 379 height 542
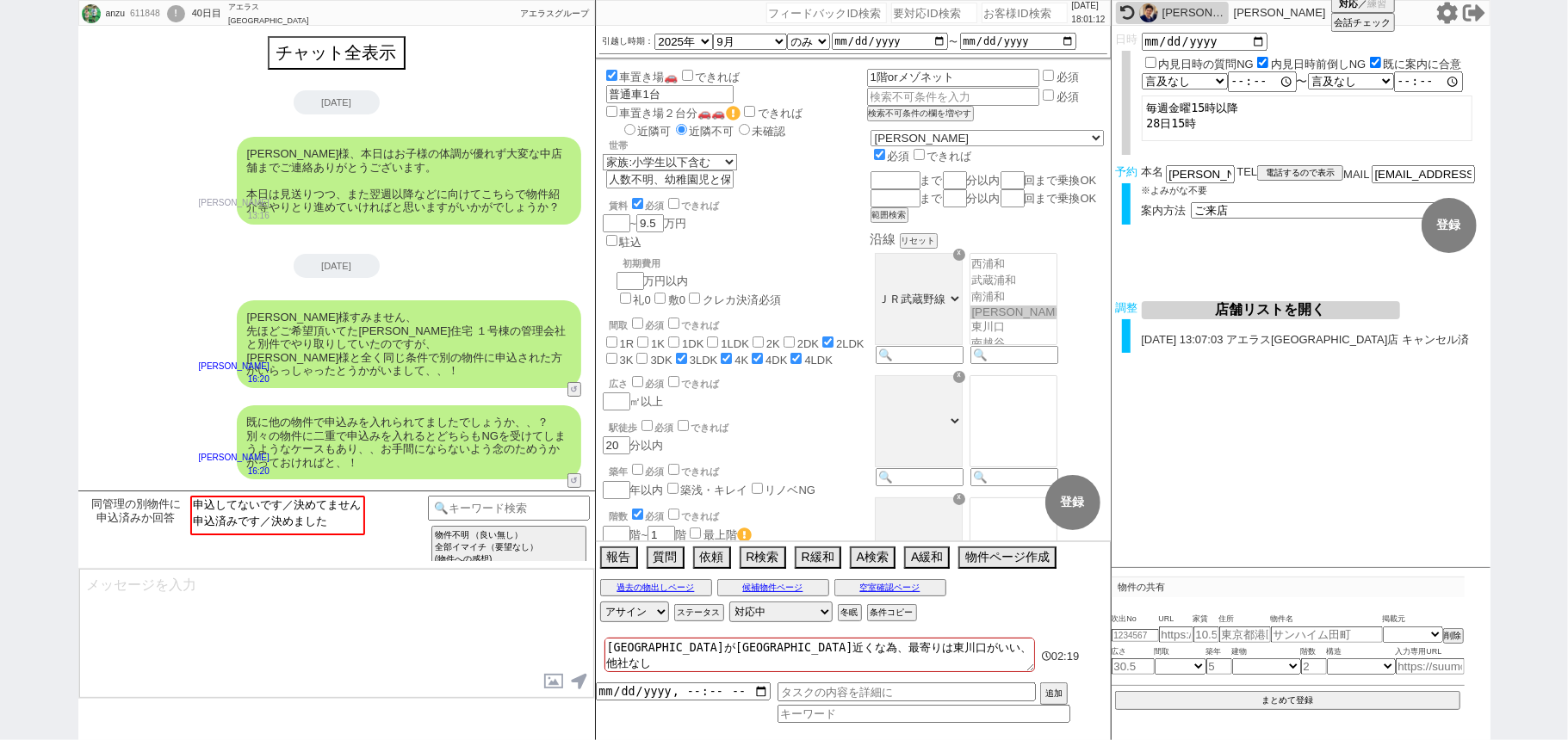
scroll to position [112, 0]
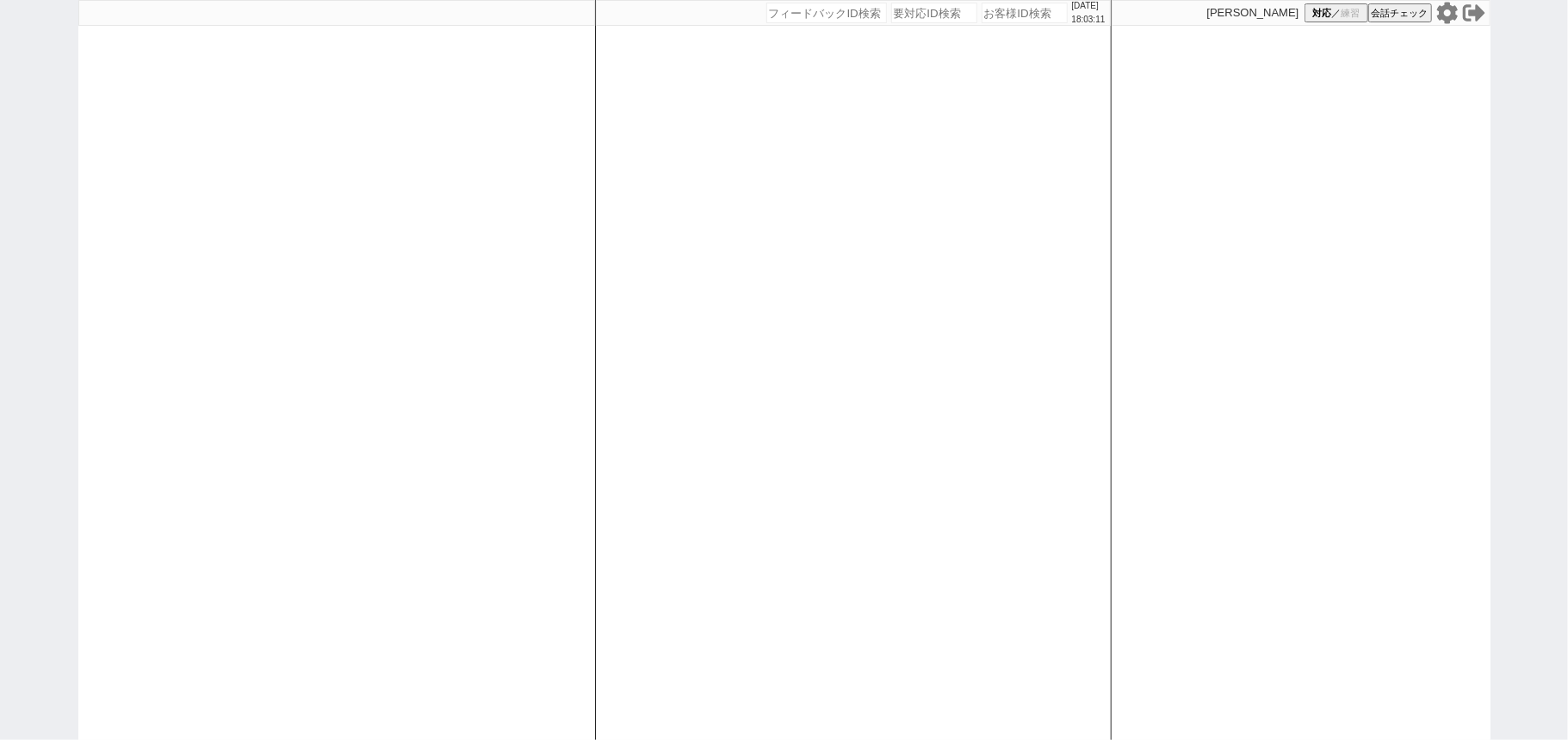
click at [432, 184] on div at bounding box center [336, 370] width 516 height 740
drag, startPoint x: 432, startPoint y: 184, endPoint x: 435, endPoint y: 164, distance: 20.2
click at [435, 164] on div at bounding box center [336, 370] width 516 height 740
select select
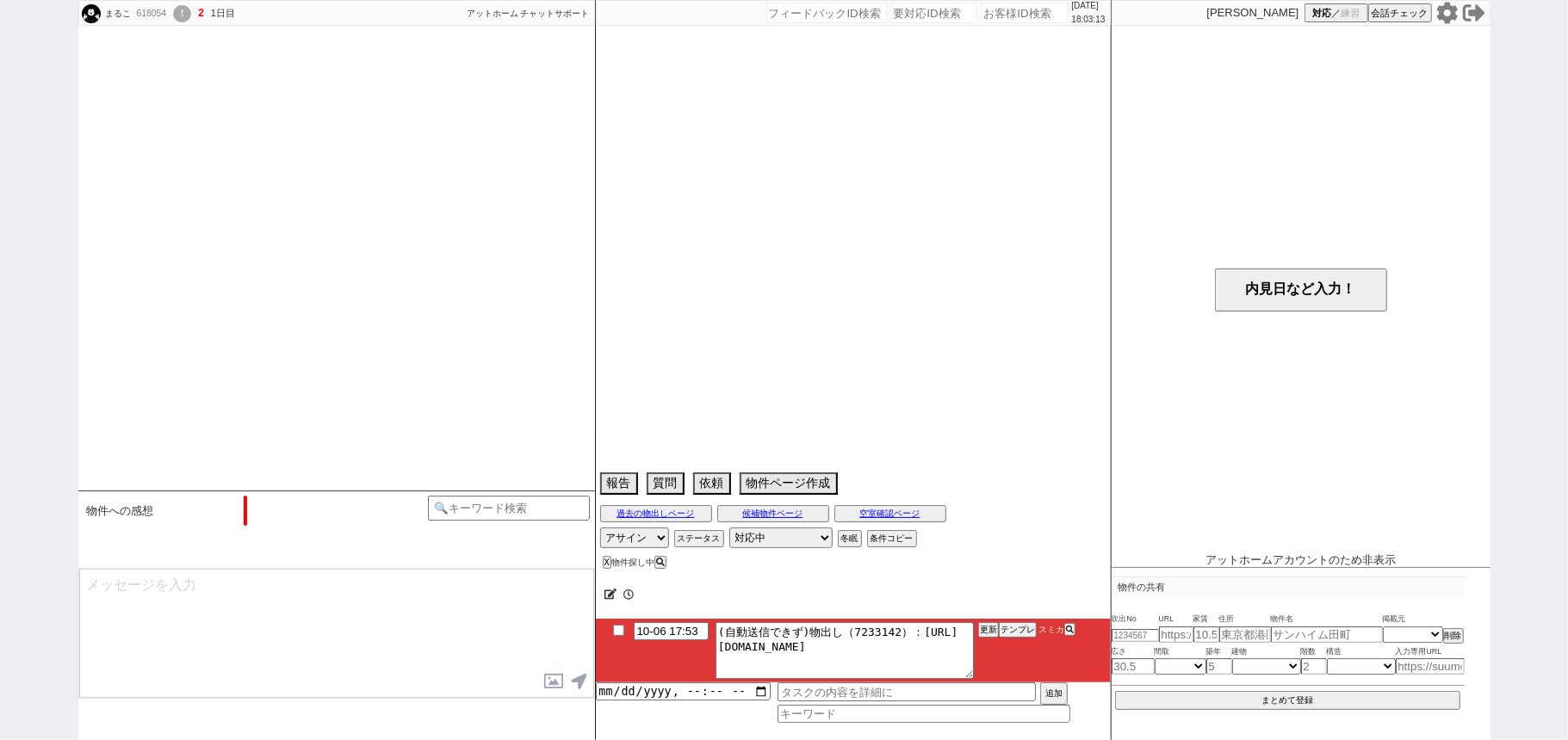
select select "2025"
select select "11"
select select "32"
select select "1"
select select "48"
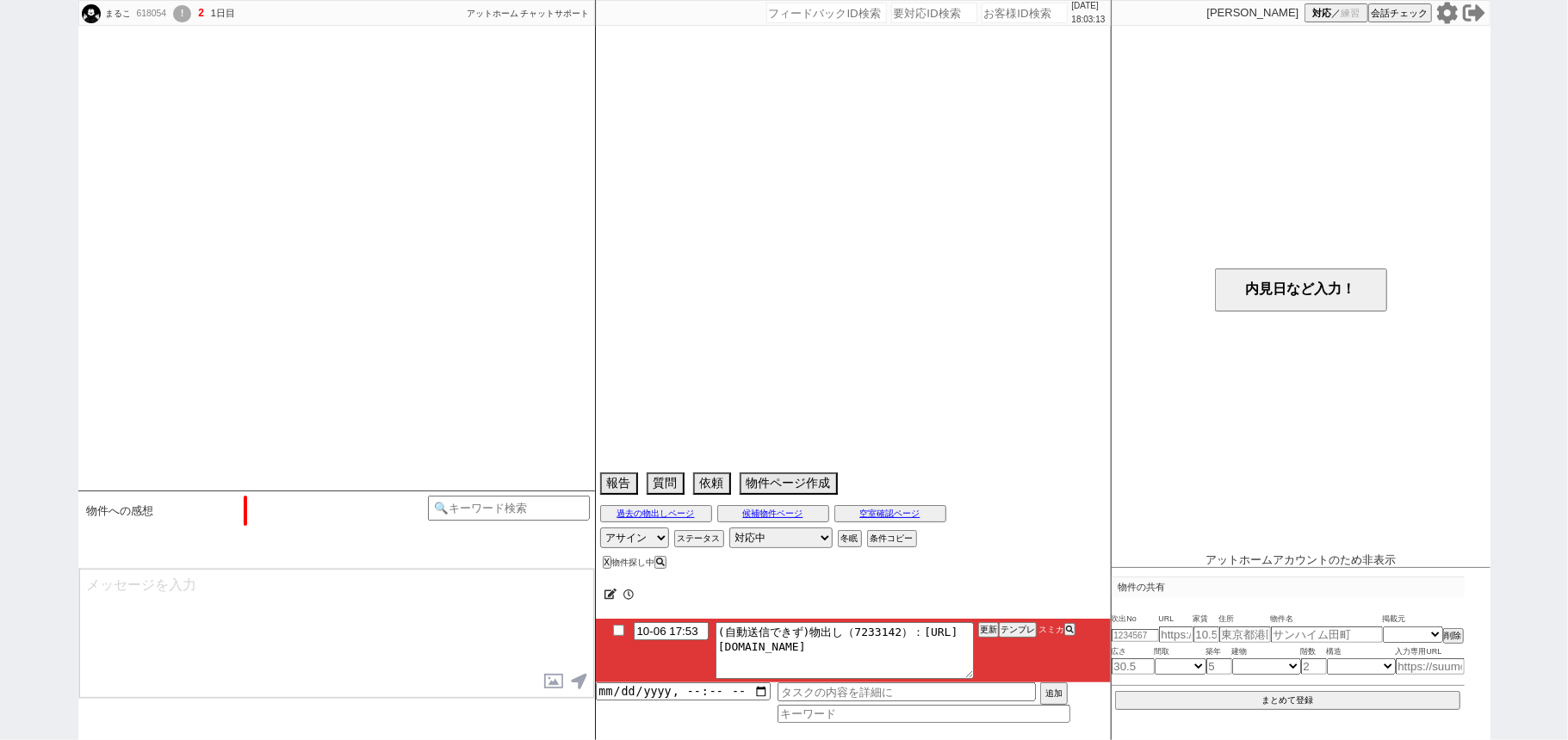
select select "[DATE]"
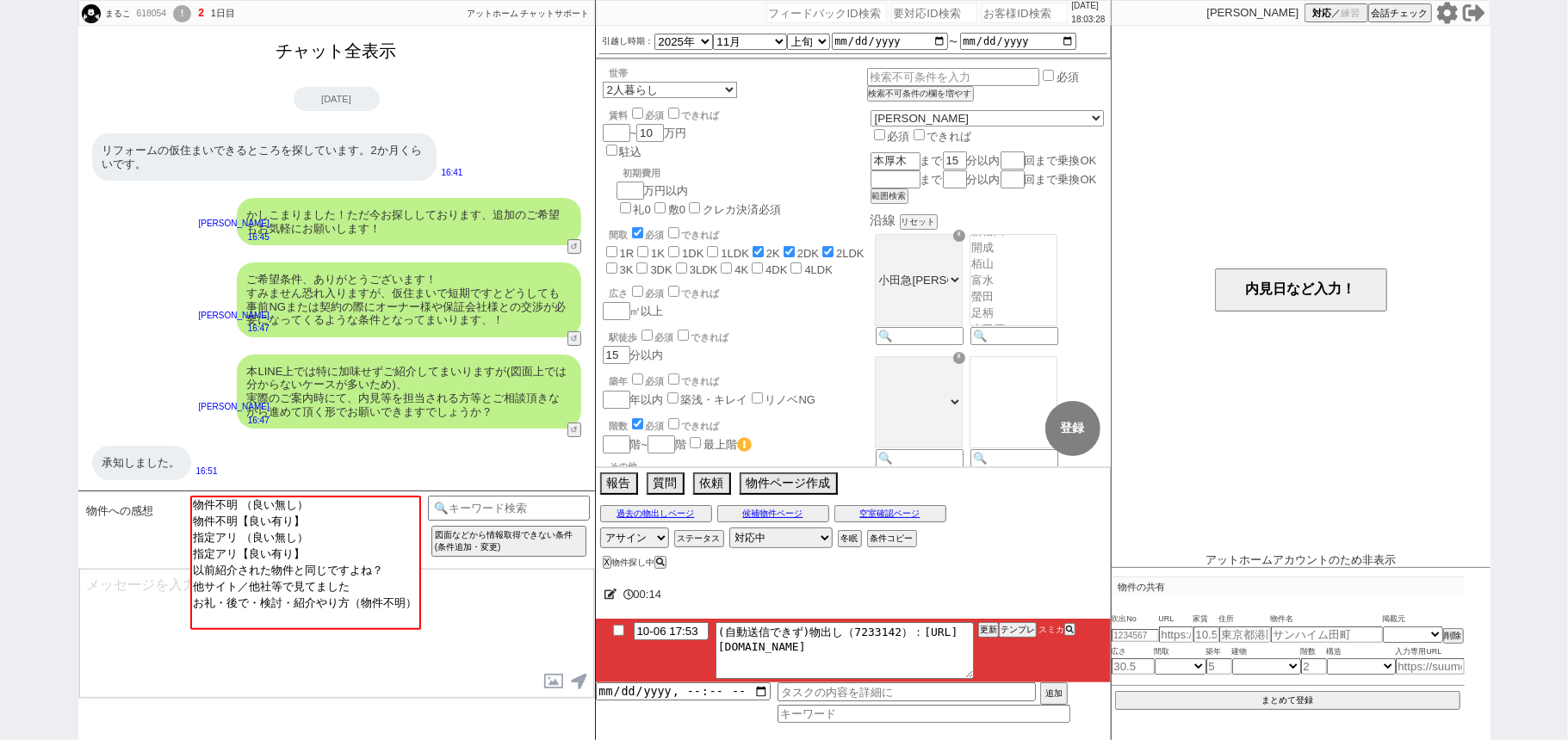
click at [340, 52] on button "チャット全表示" at bounding box center [337, 51] width 134 height 30
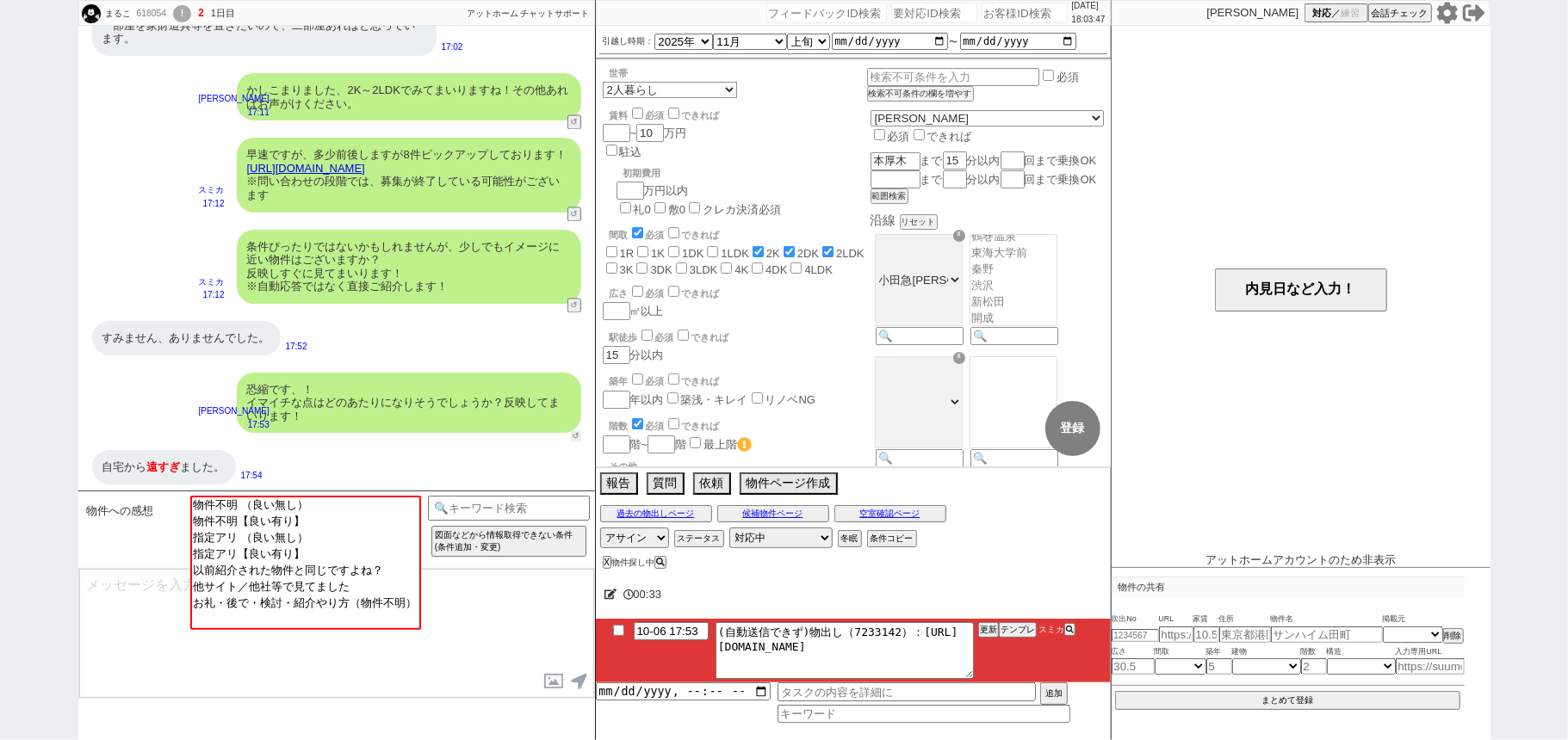
scroll to position [2459, 0]
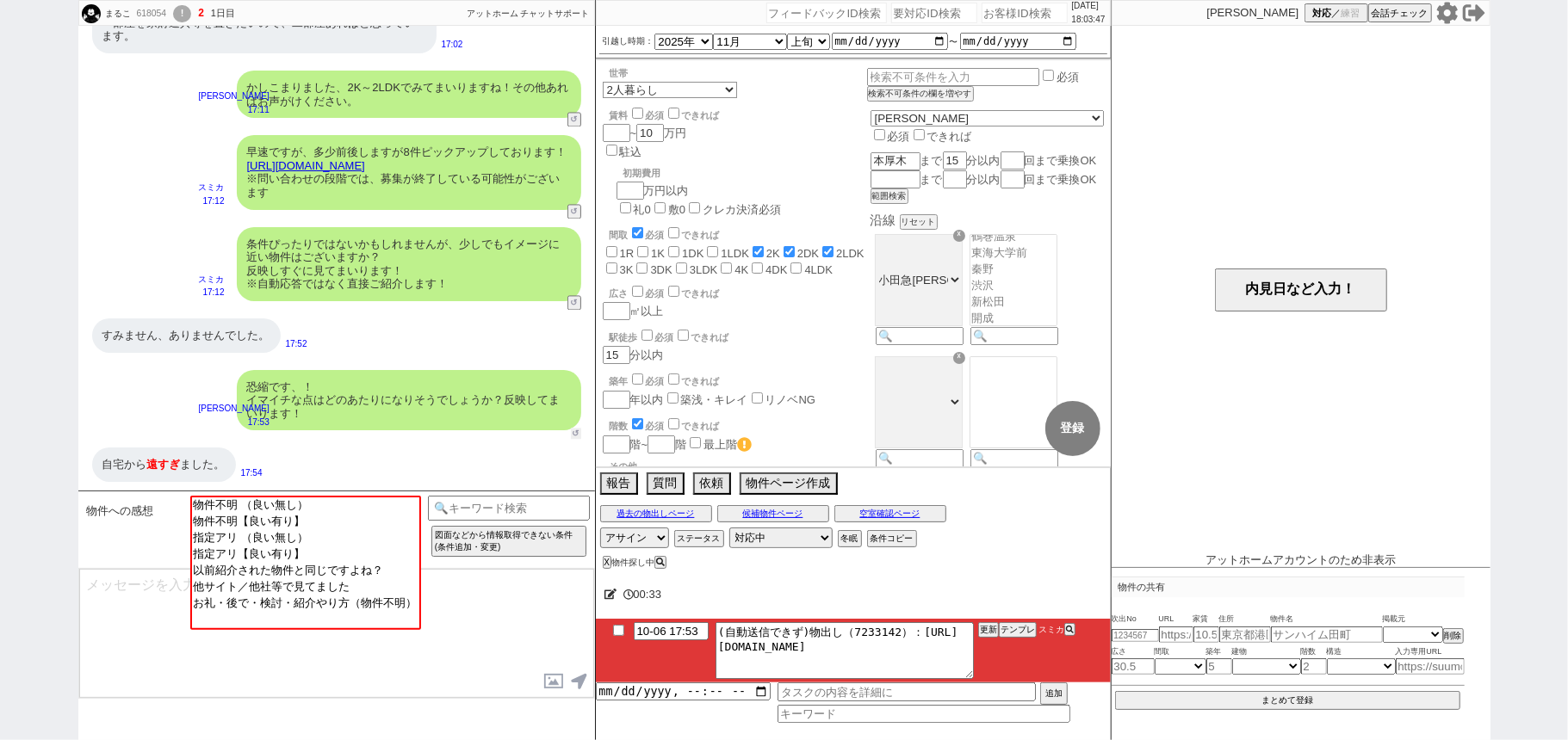
click at [571, 431] on button "↺" at bounding box center [575, 432] width 10 height 11
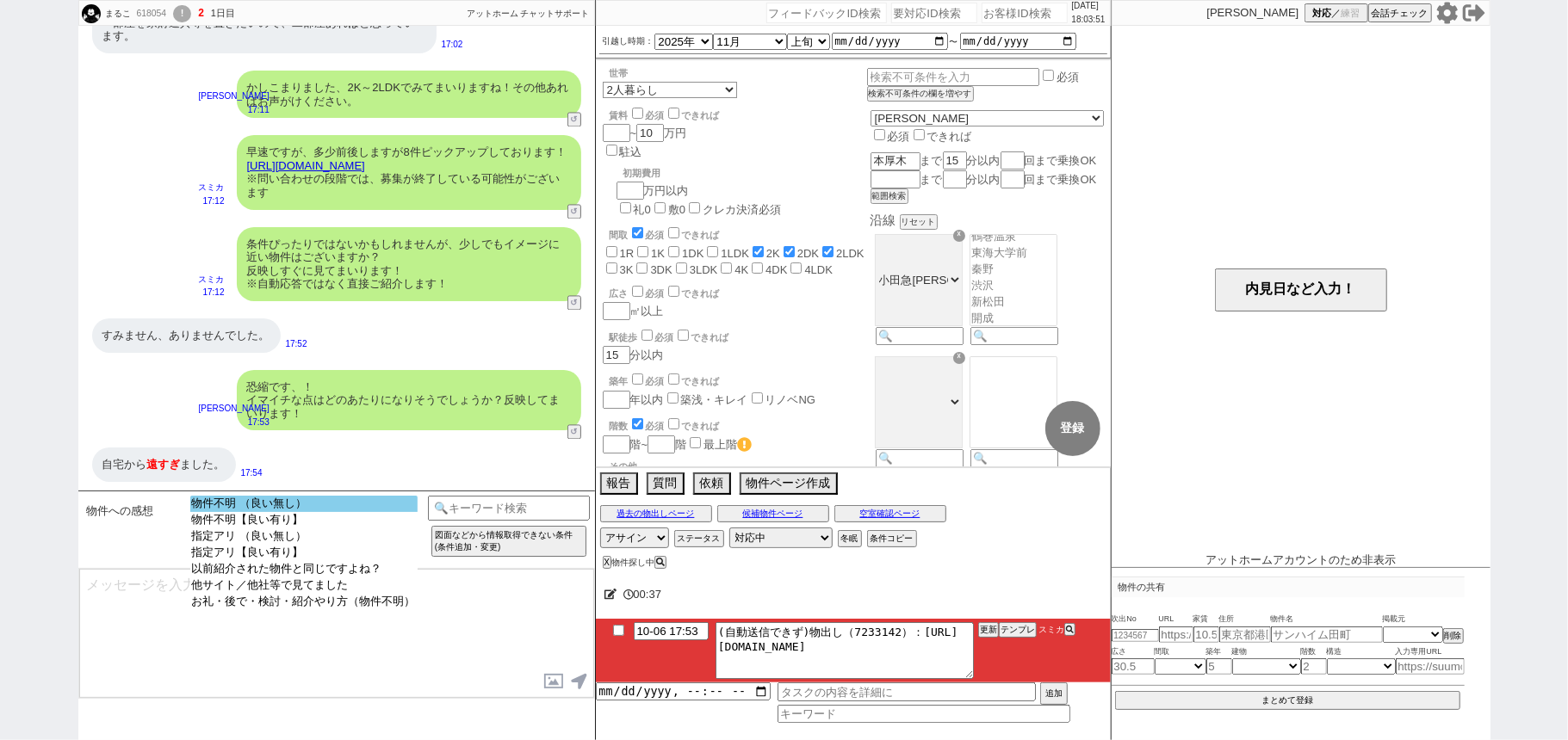
select select "物件不明 （良い無し）"
click at [381, 509] on option "物件不明 （良い無し）" at bounding box center [304, 503] width 228 height 16
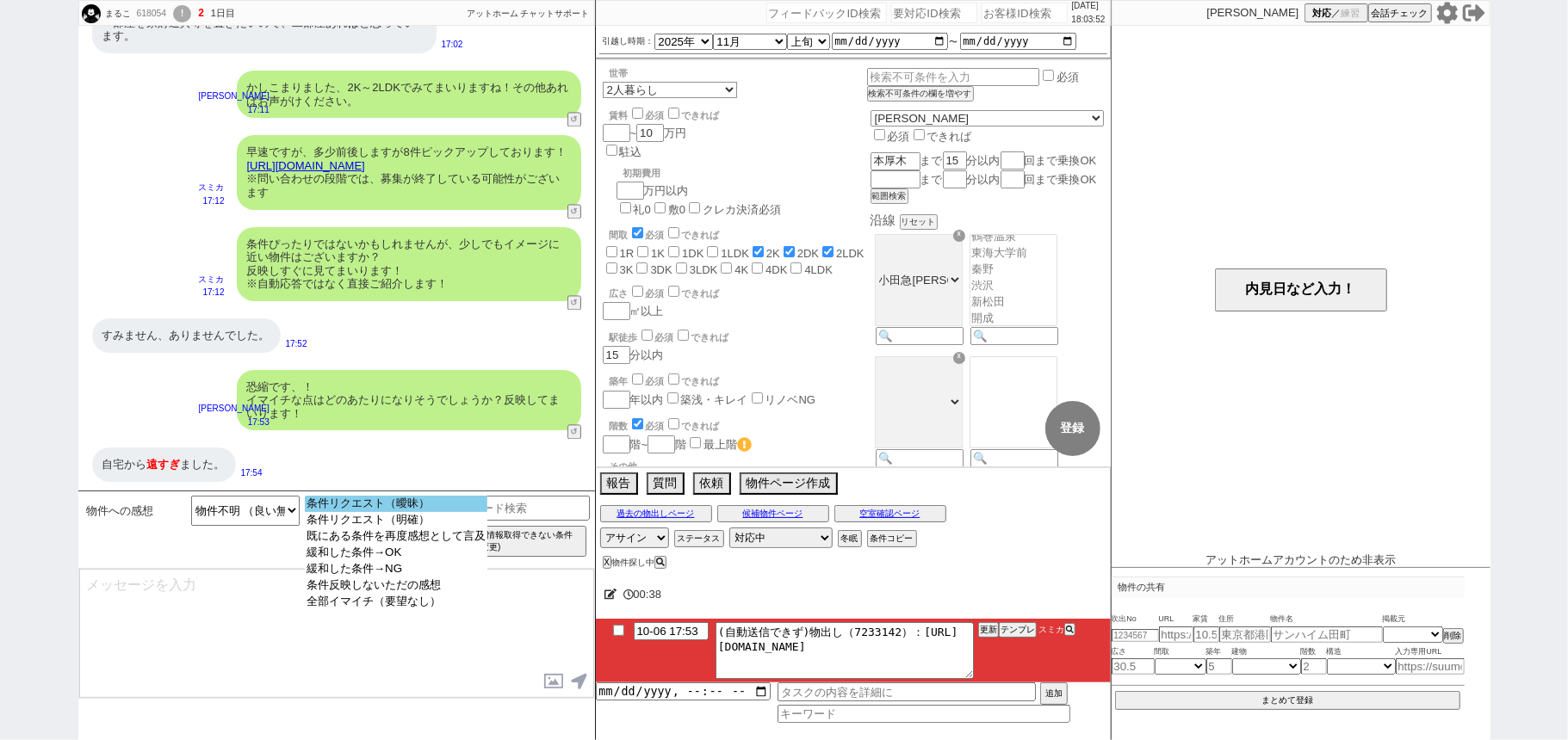
click at [387, 509] on option "条件リクエスト（曖昧）" at bounding box center [395, 503] width 183 height 16
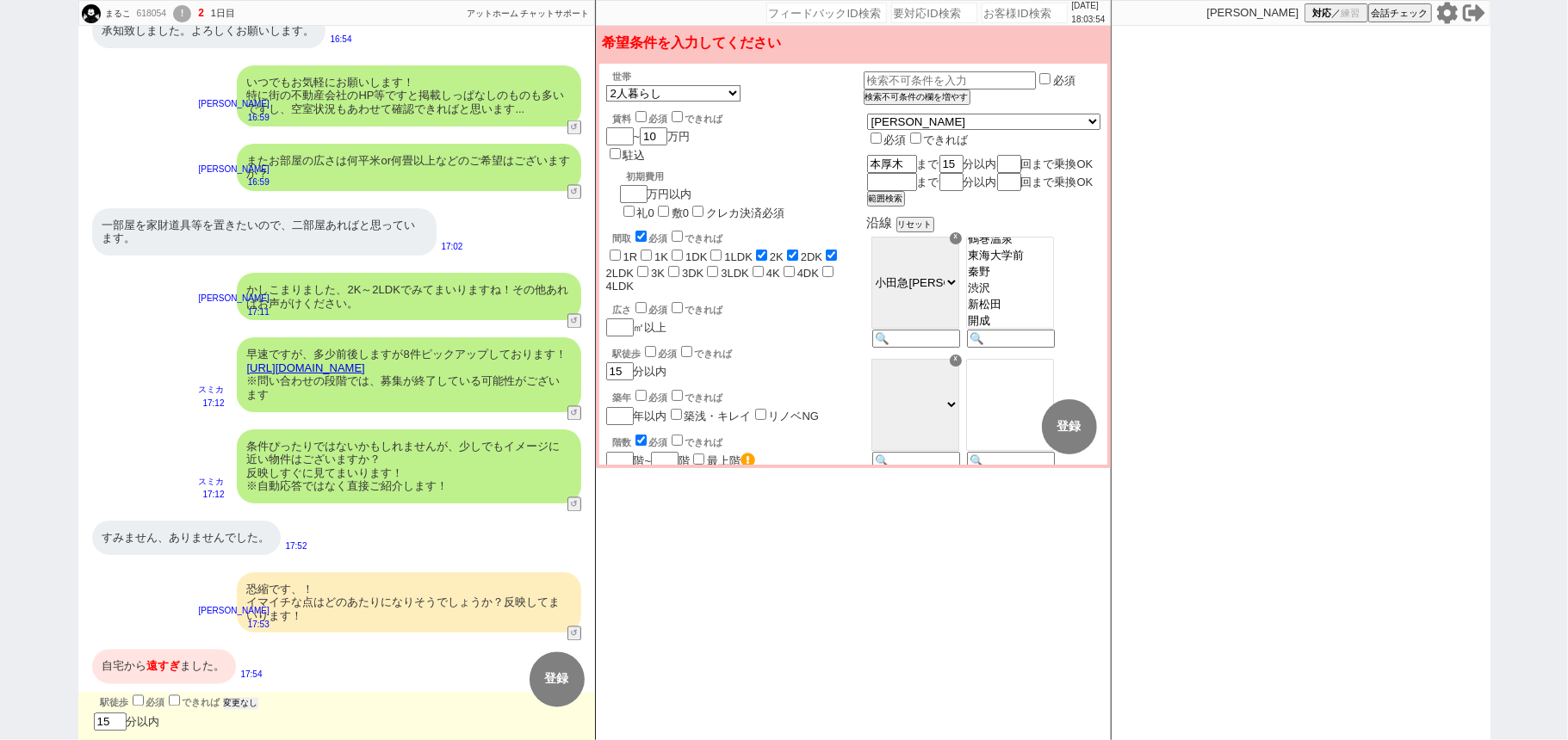
click at [252, 699] on button "変更なし" at bounding box center [241, 704] width 34 height 12
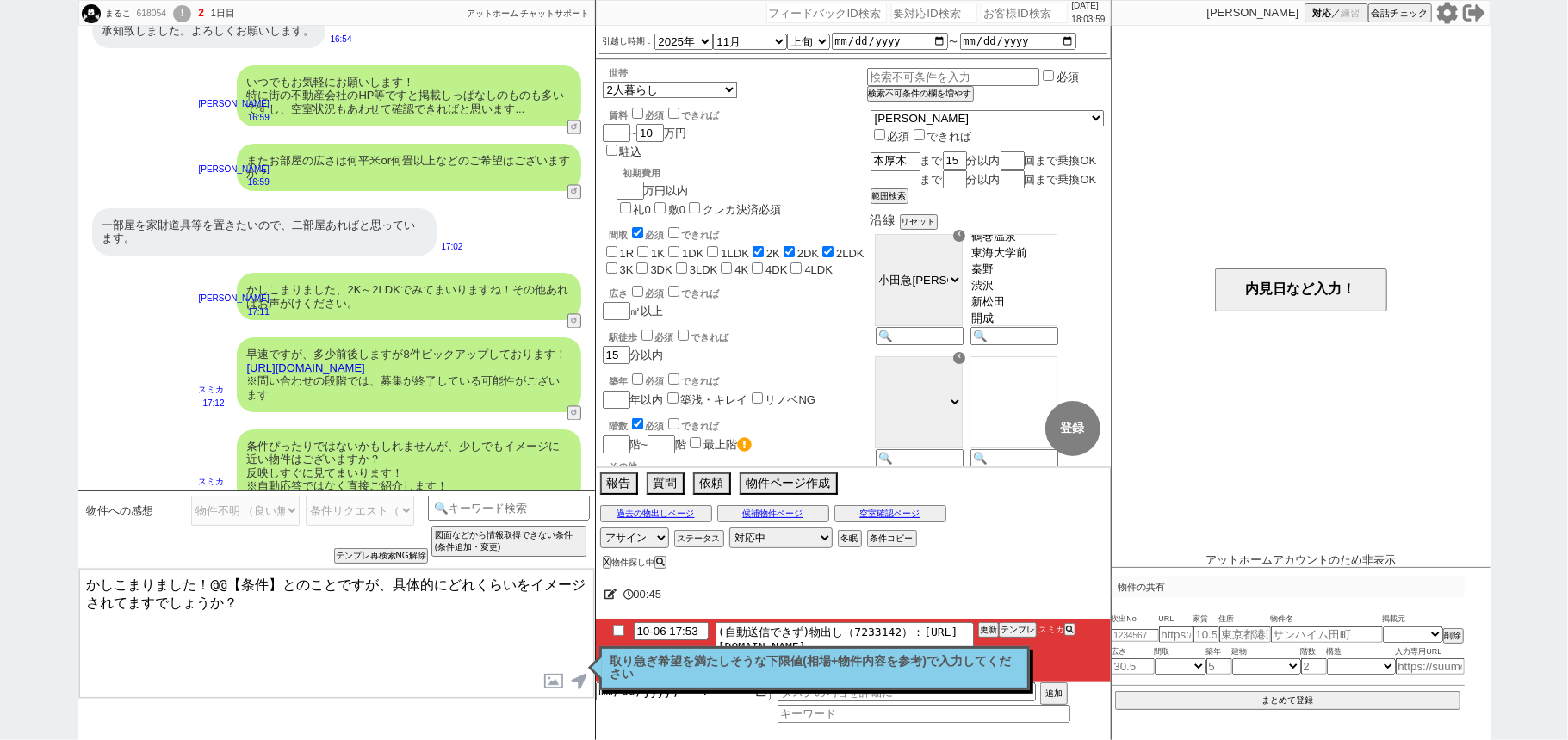
drag, startPoint x: 202, startPoint y: 582, endPoint x: 0, endPoint y: 462, distance: 235.0
click at [0, 473] on div "まるこ 618054 ! 2 1日目 冬眠中 自社客 アットホーム チャットサポート スミカ_BPO チャット全表示 [DATE] ようこそLINE物件紹介の…" at bounding box center [784, 370] width 1568 height 740
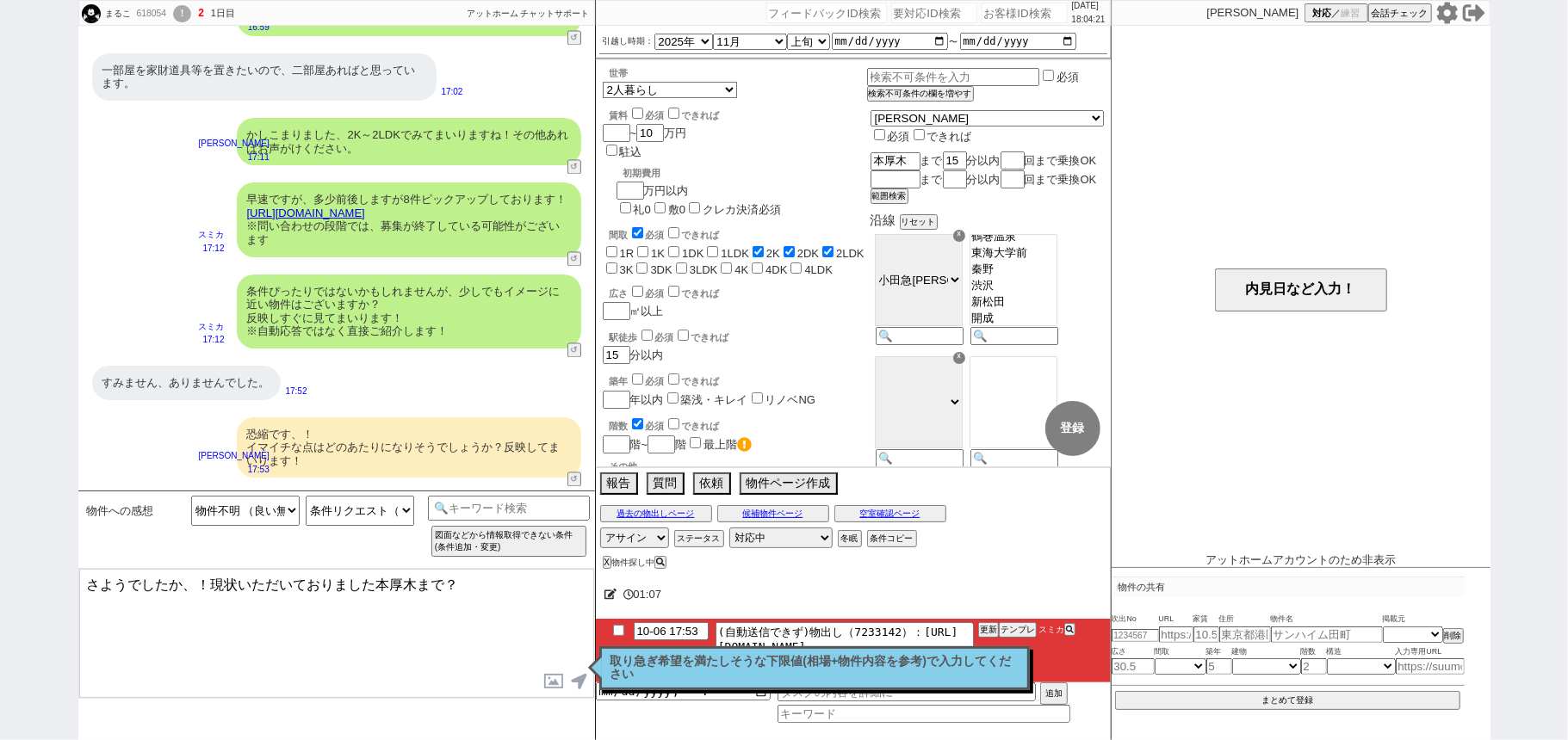
scroll to position [2459, 0]
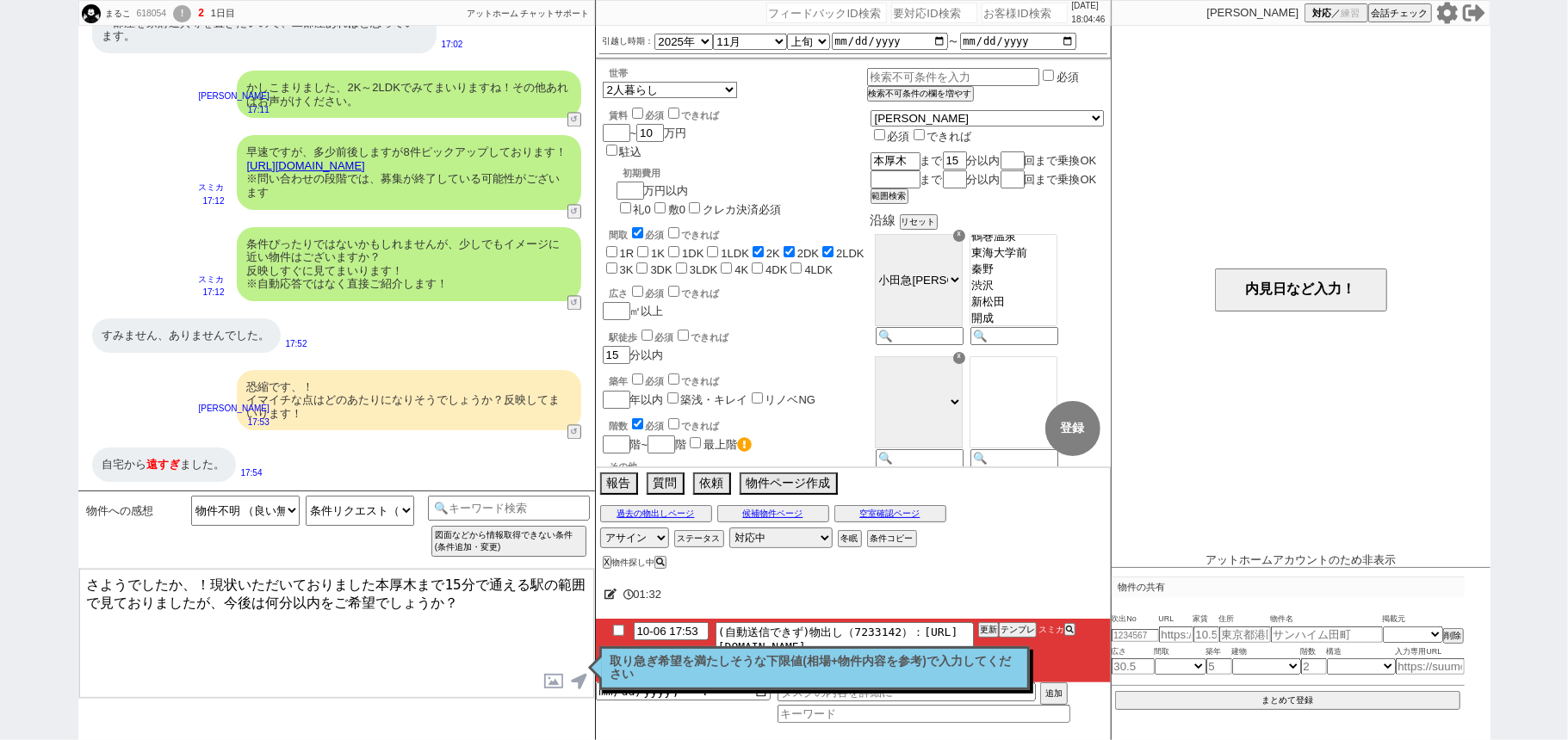
type textarea "さようでしたか、！現状いただいておりました本厚木まで15分で通える駅の範囲で見ておりましたが、今後は何分以内をご希望でしょうか？"
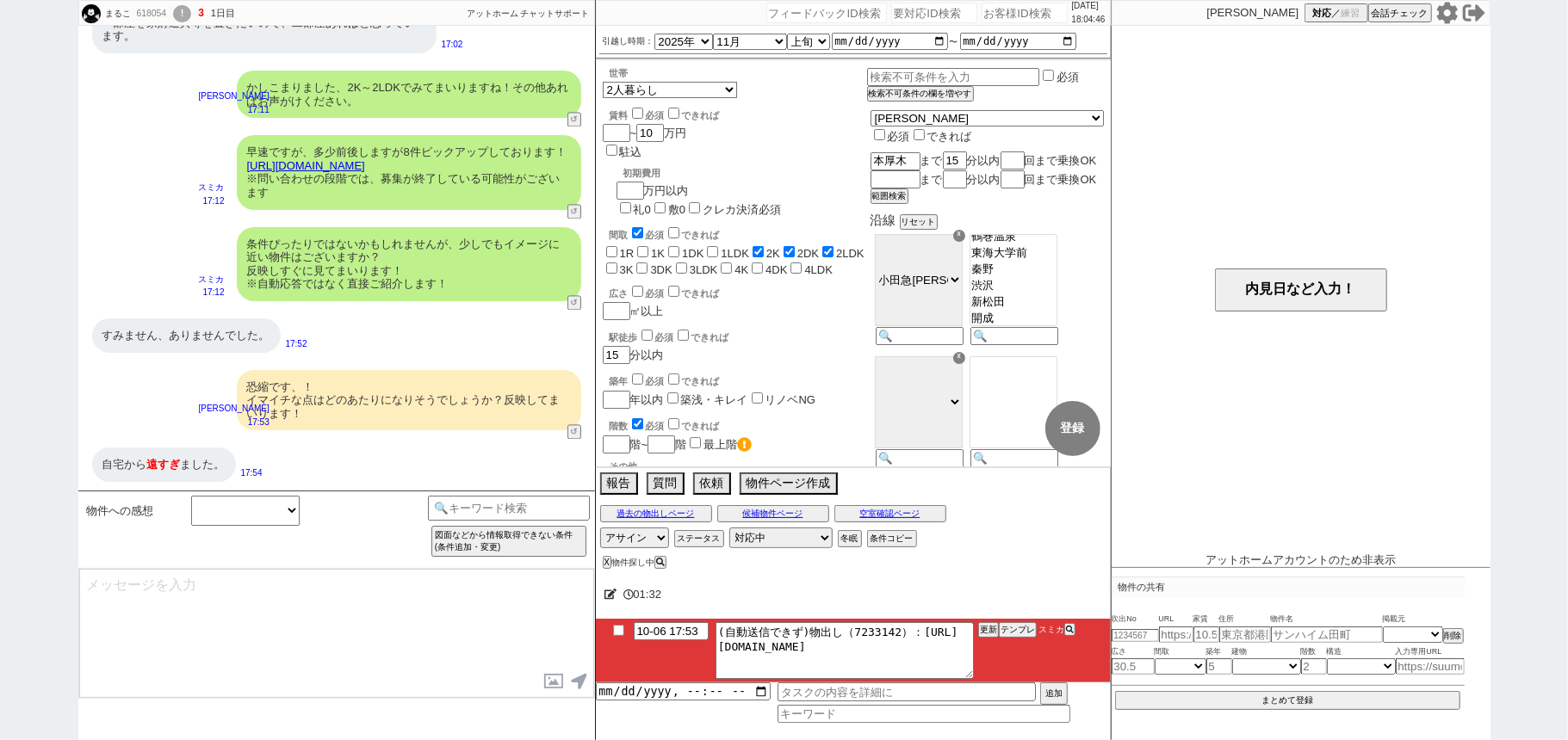
scroll to position [2538, 0]
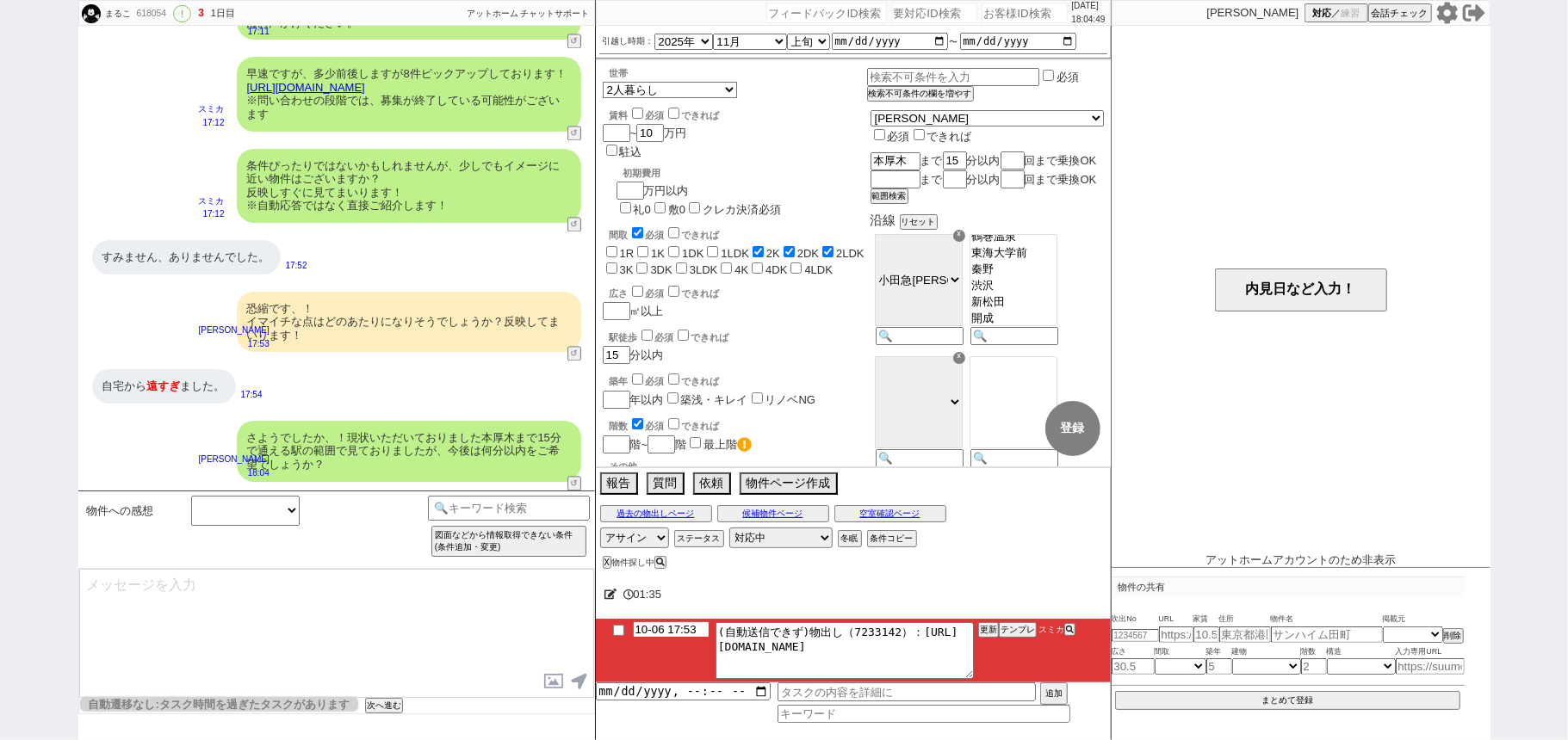
click at [683, 627] on input "10-06 17:53" at bounding box center [670, 629] width 75 height 15
type input "10-06 18:53"
drag, startPoint x: 988, startPoint y: 635, endPoint x: 985, endPoint y: 624, distance: 11.4
click at [986, 628] on button "更新" at bounding box center [986, 630] width 17 height 12
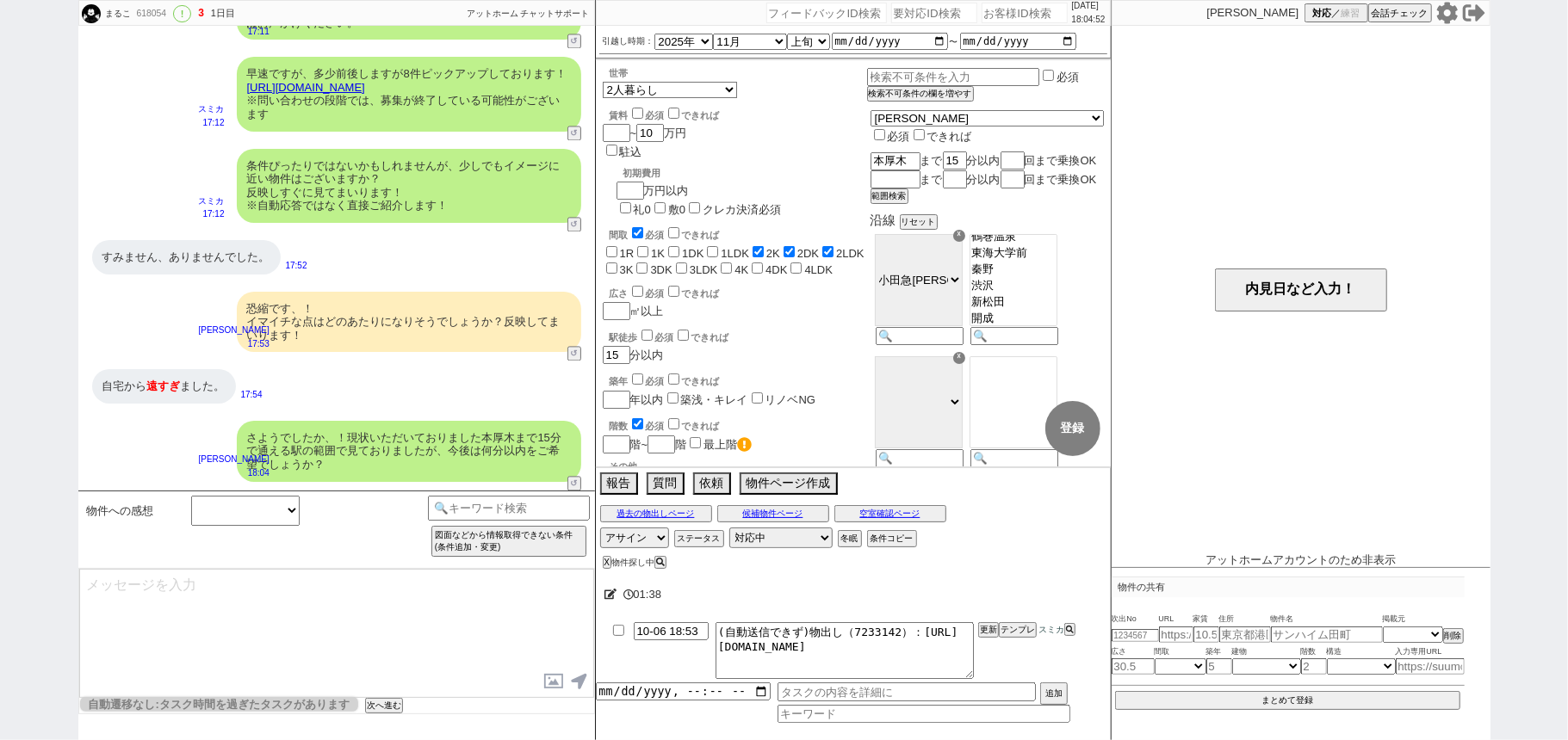
click at [985, 630] on li "10-06 18:53 (自動送信できず)物出し（7233142）：[URL][DOMAIN_NAME] 更新 テンプレ スミカ" at bounding box center [852, 651] width 514 height 64
drag, startPoint x: 985, startPoint y: 630, endPoint x: 985, endPoint y: 620, distance: 10.0
click at [985, 628] on button "更新" at bounding box center [986, 630] width 17 height 12
click at [985, 624] on li "10-06 18:53 (自動送信できず)物出し（7233142）：[URL][DOMAIN_NAME] 更新 テンプレ スミカ" at bounding box center [852, 651] width 514 height 64
click at [986, 625] on button "更新" at bounding box center [986, 630] width 17 height 12
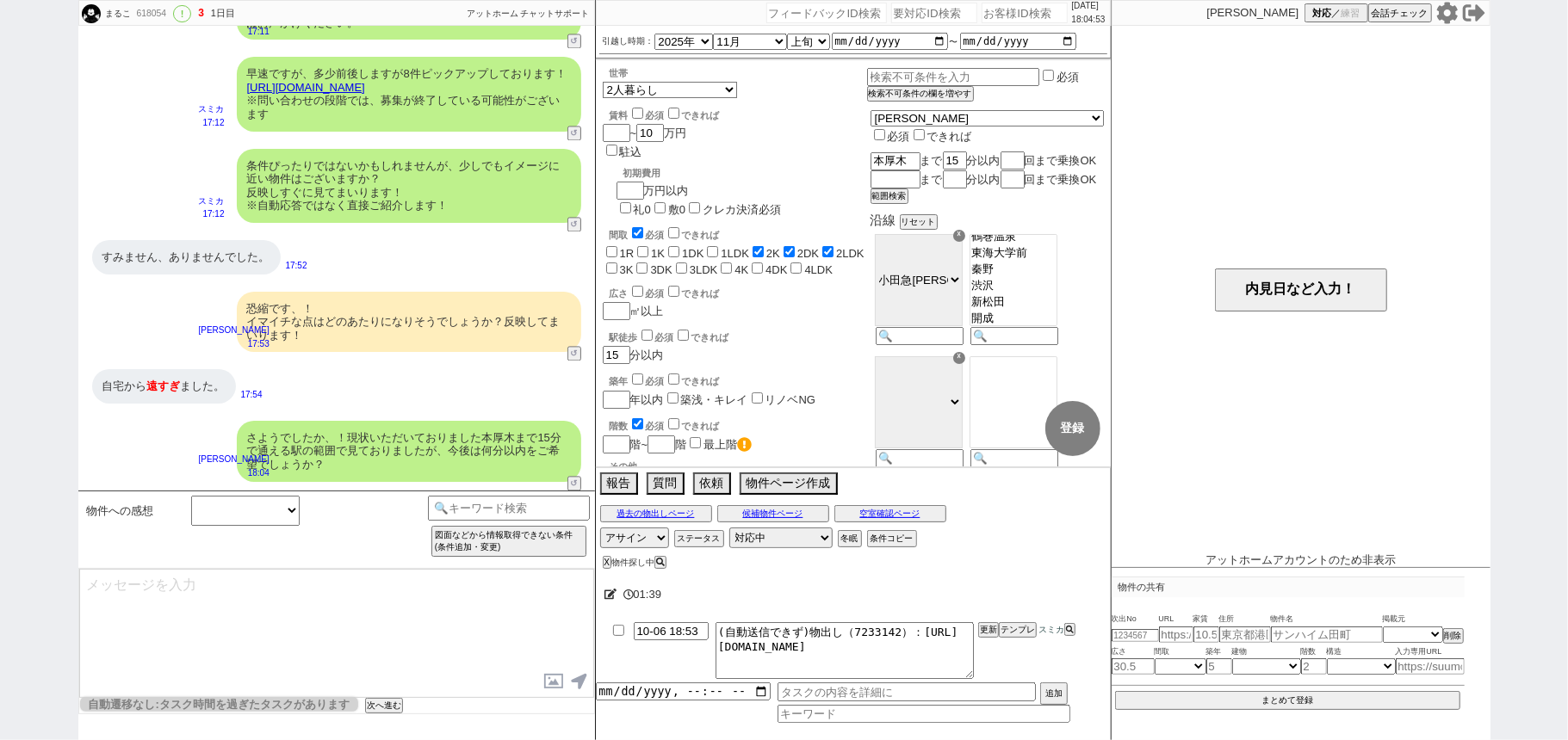
drag, startPoint x: 986, startPoint y: 614, endPoint x: 986, endPoint y: 623, distance: 9.0
click at [986, 620] on div "01:[PHONE_NUMBER]:53 (自動送信できず)物出し（7233142）：[URL][DOMAIN_NAME] 更新 テンプレ スミカ 追加" at bounding box center [852, 656] width 514 height 167
click at [986, 628] on button "更新" at bounding box center [986, 630] width 17 height 12
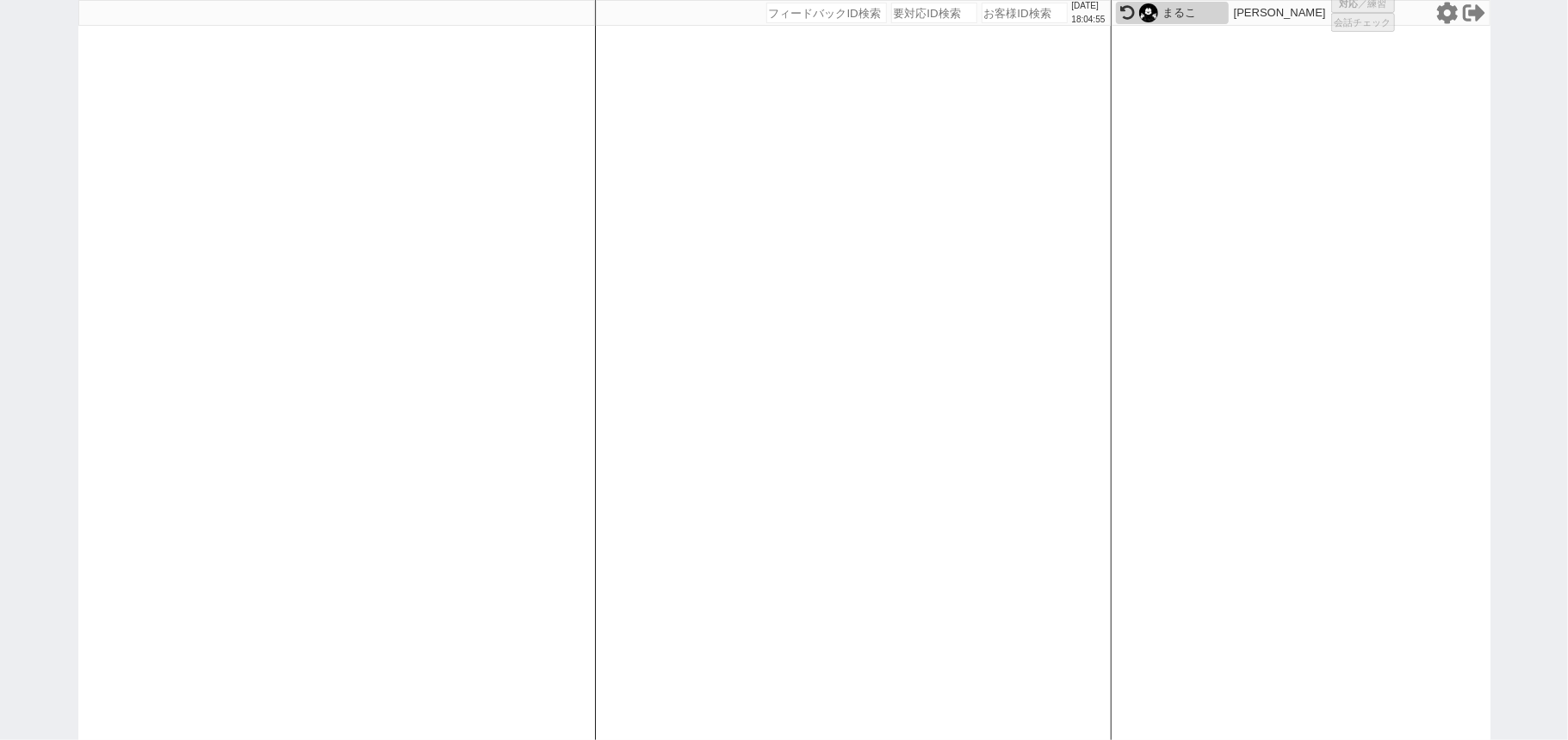
select select "100"
select select "1"
select select "2"
select select "5"
select select
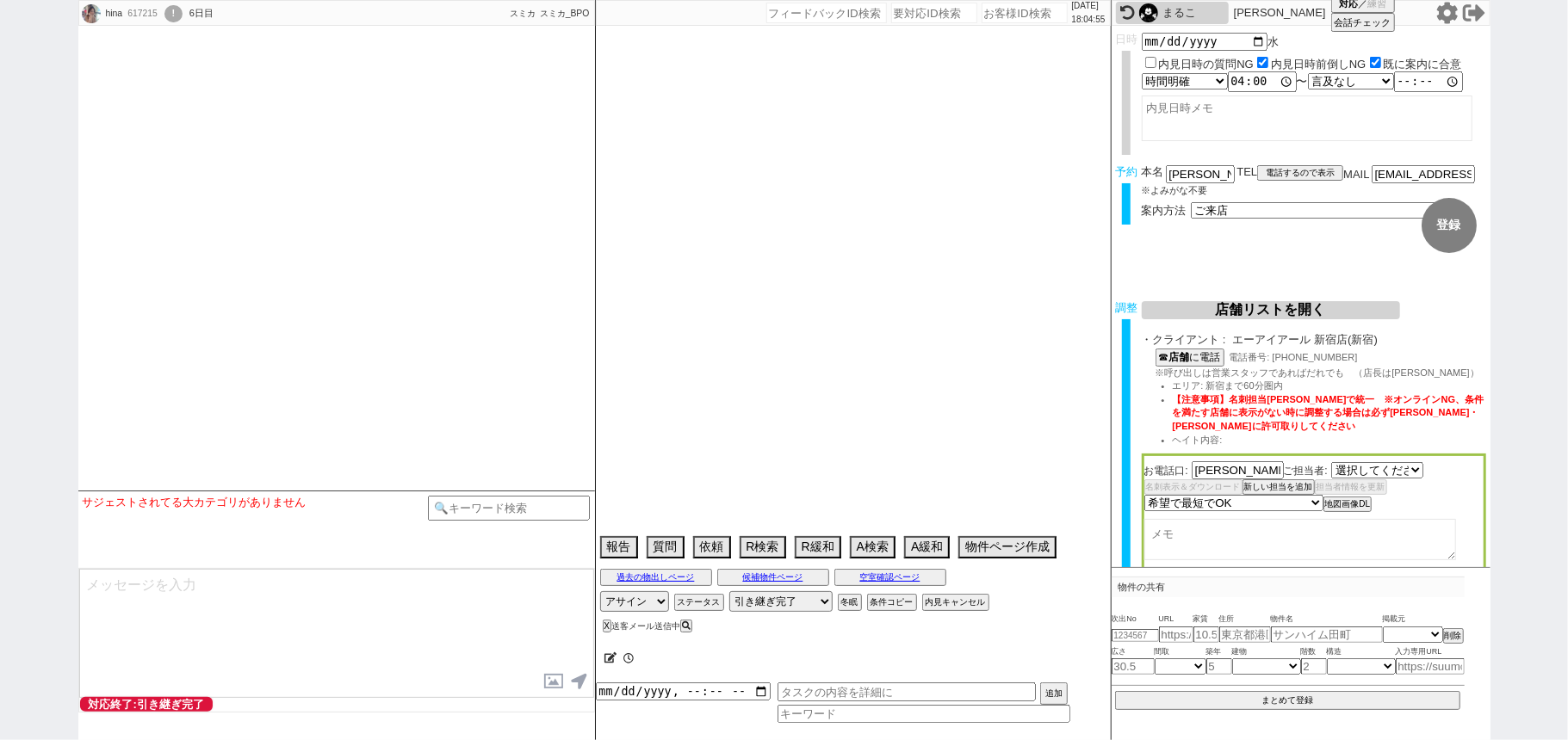
select select "2202"
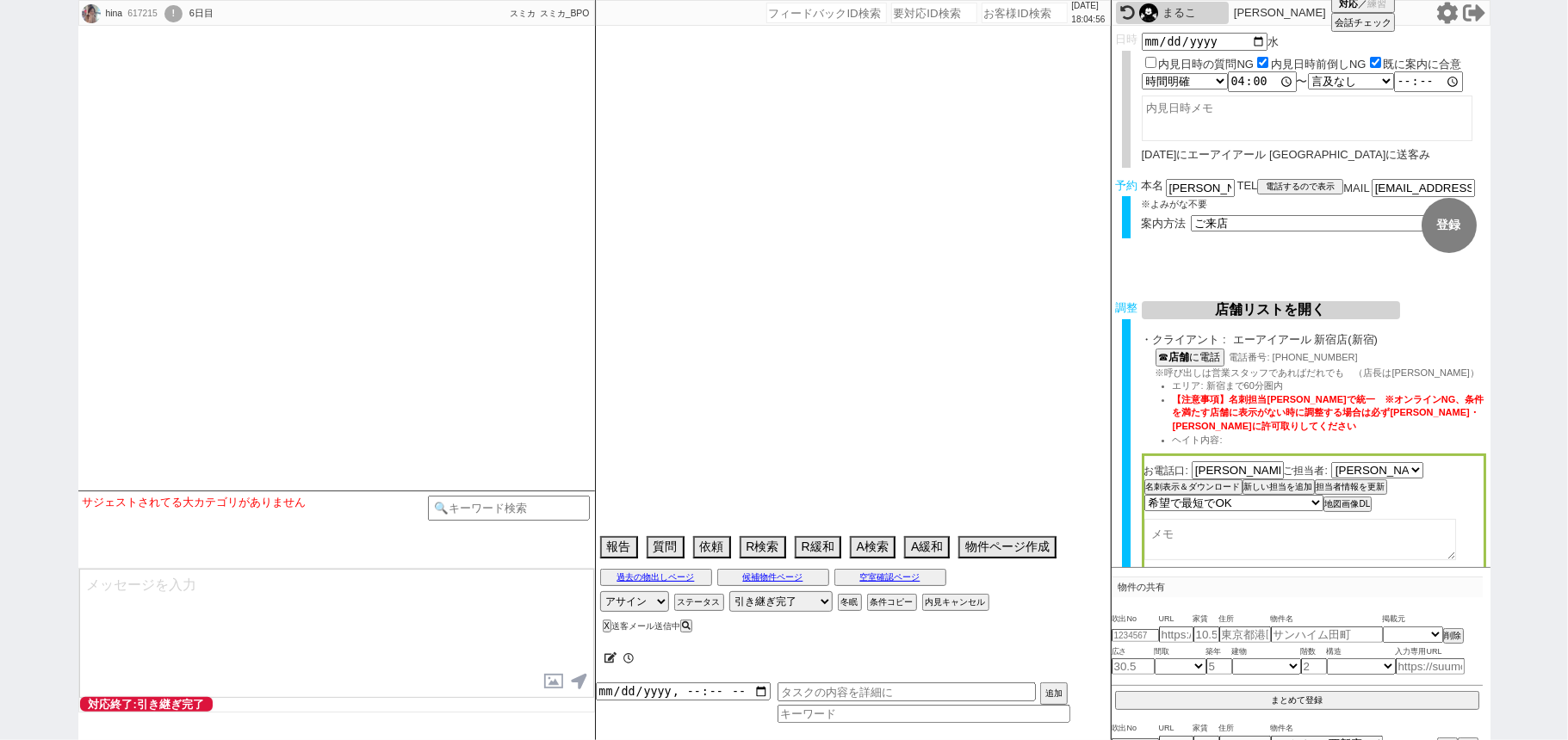
select select "15"
select select "0"
select select "60"
select select "1495"
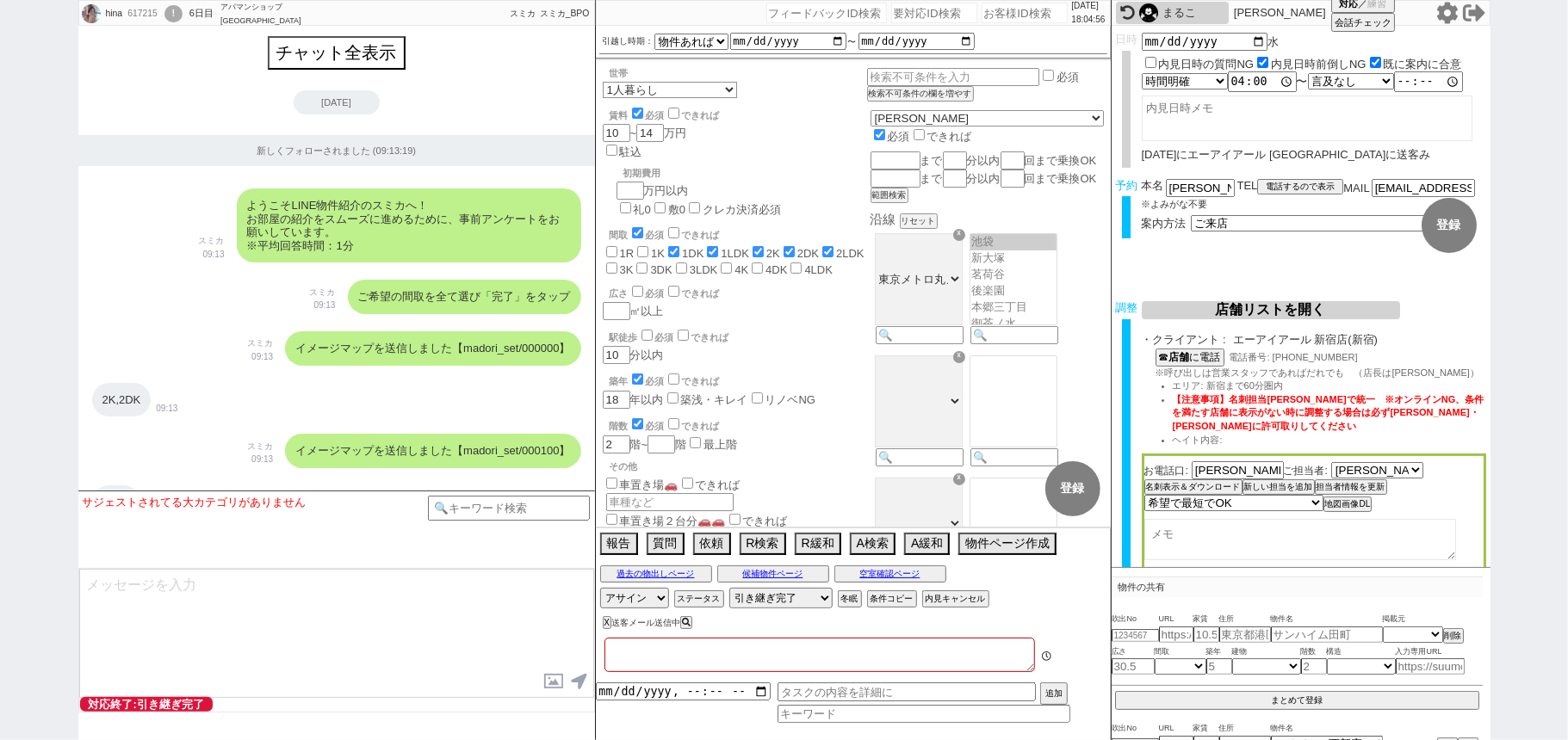
type textarea "他社なし"
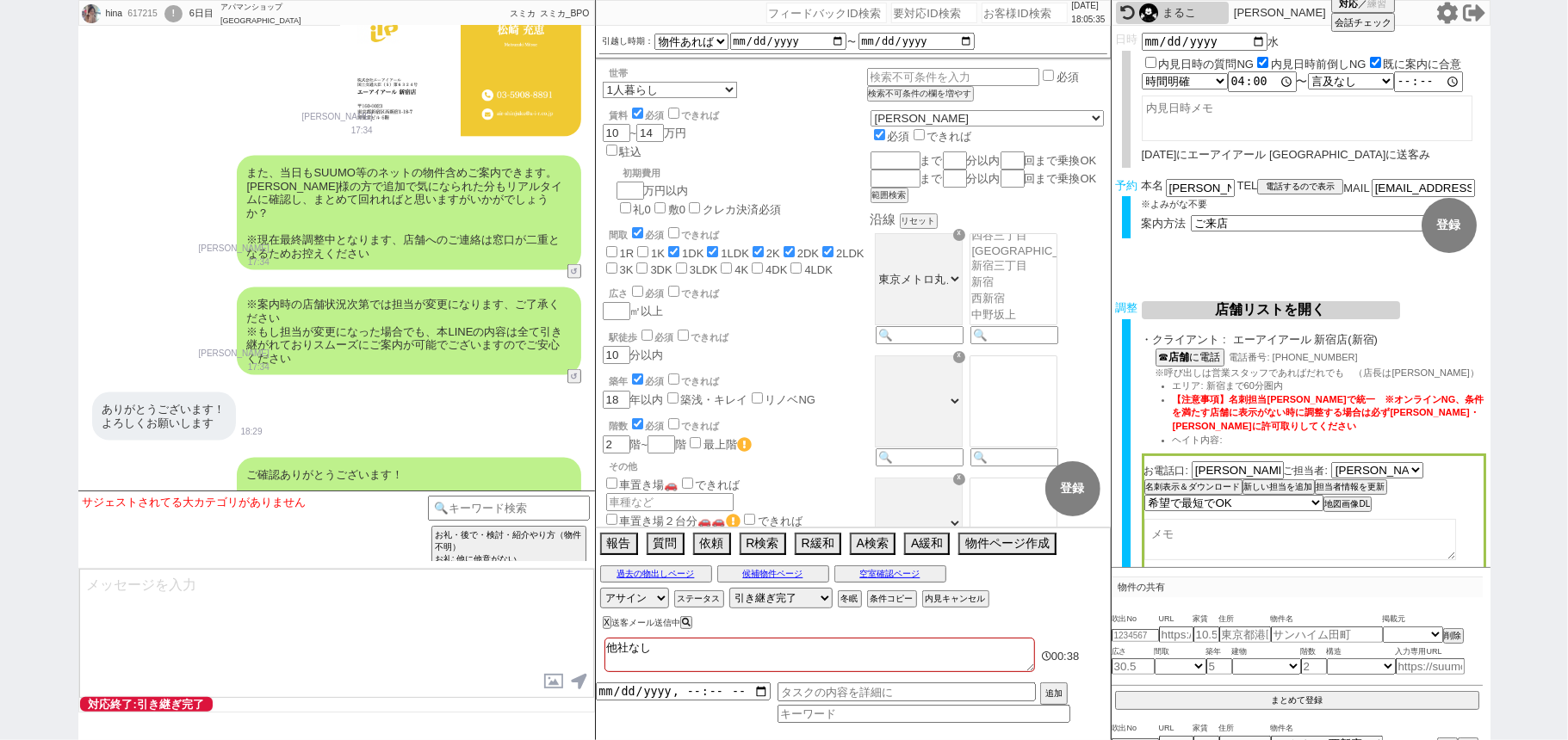
scroll to position [11374, 0]
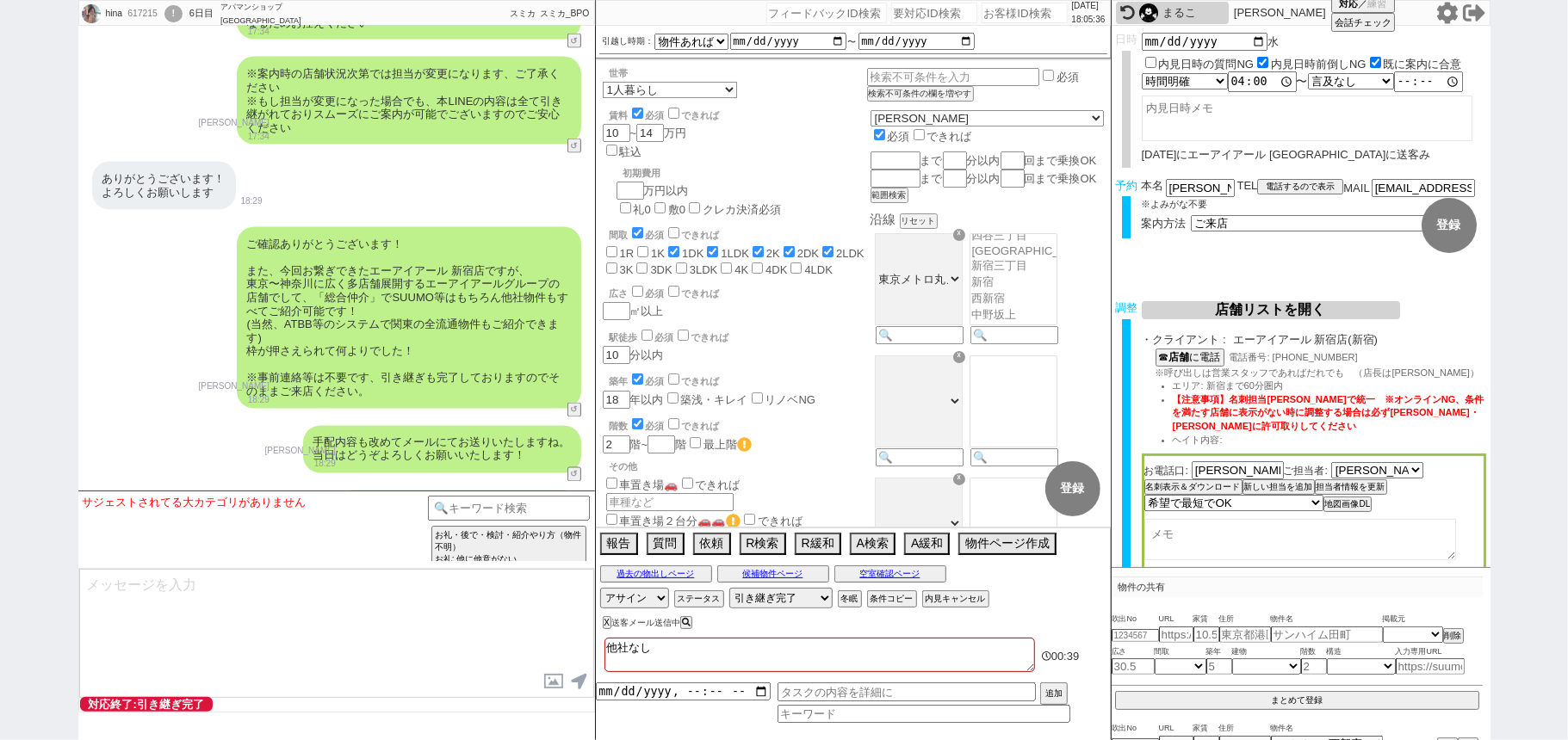
click at [573, 576] on button "↺" at bounding box center [575, 581] width 10 height 11
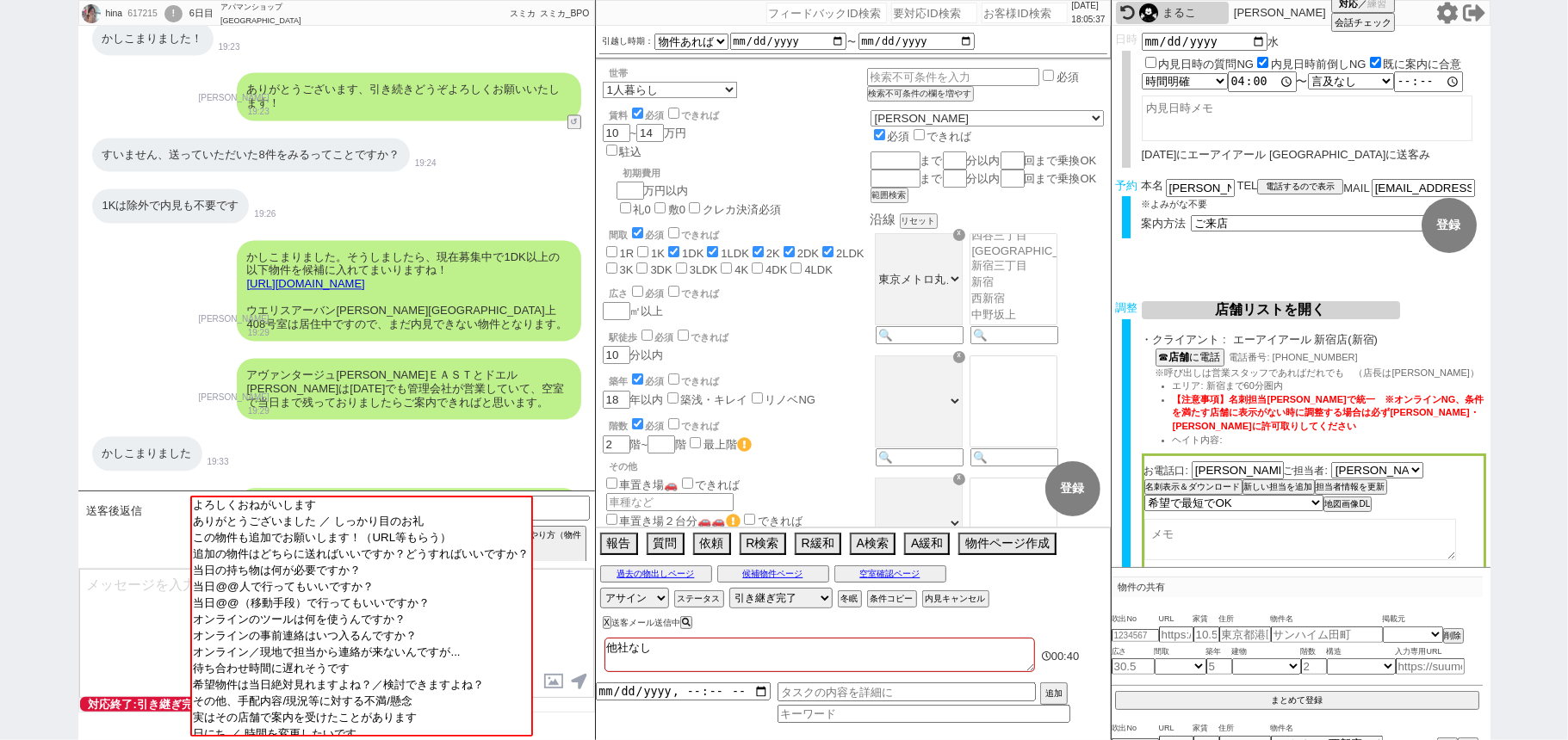
scroll to position [12292, 0]
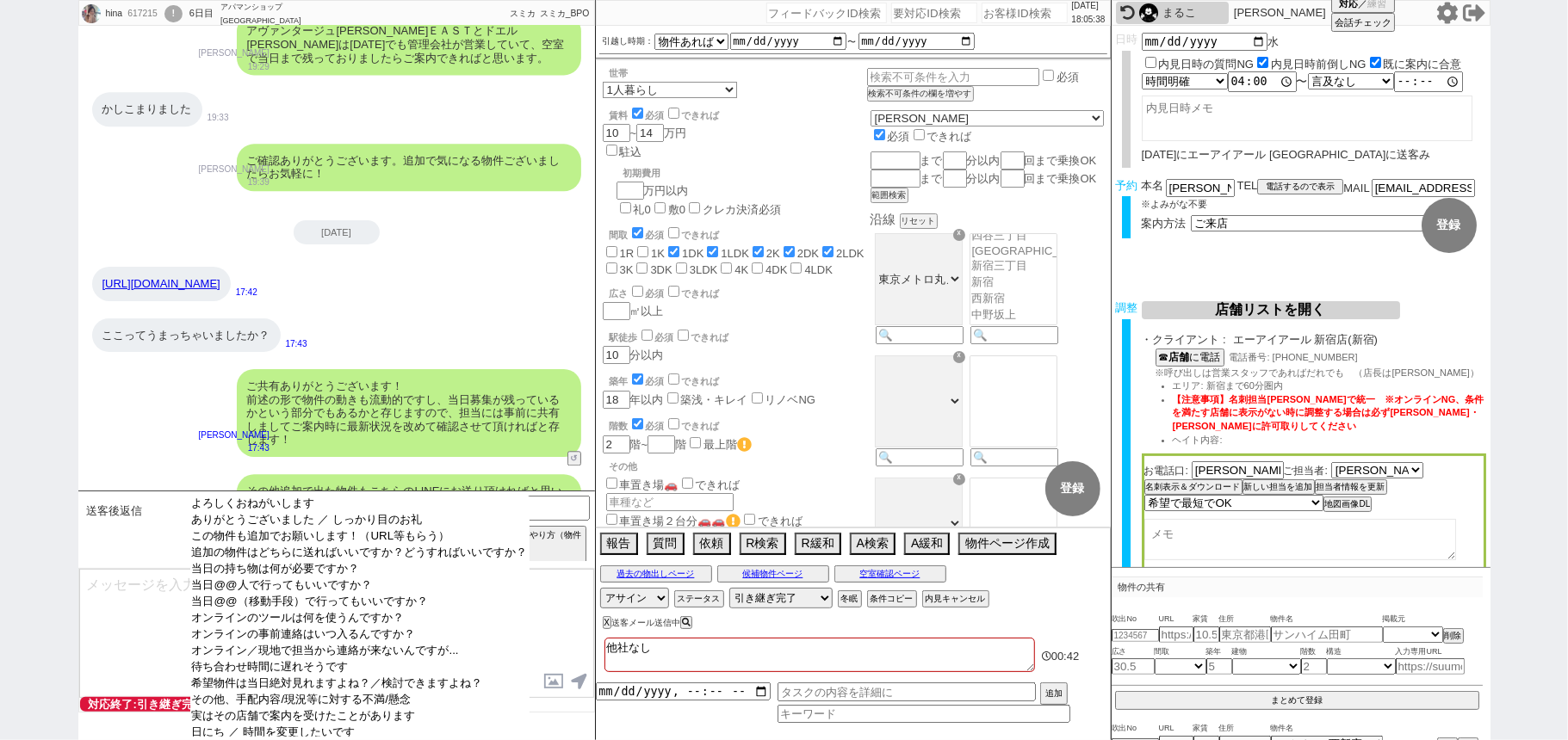
select select "ありがとうございました ／ しっかり目のお礼"
click at [304, 523] on option "ありがとうございました ／ しっかり目のお礼" at bounding box center [360, 520] width 340 height 16
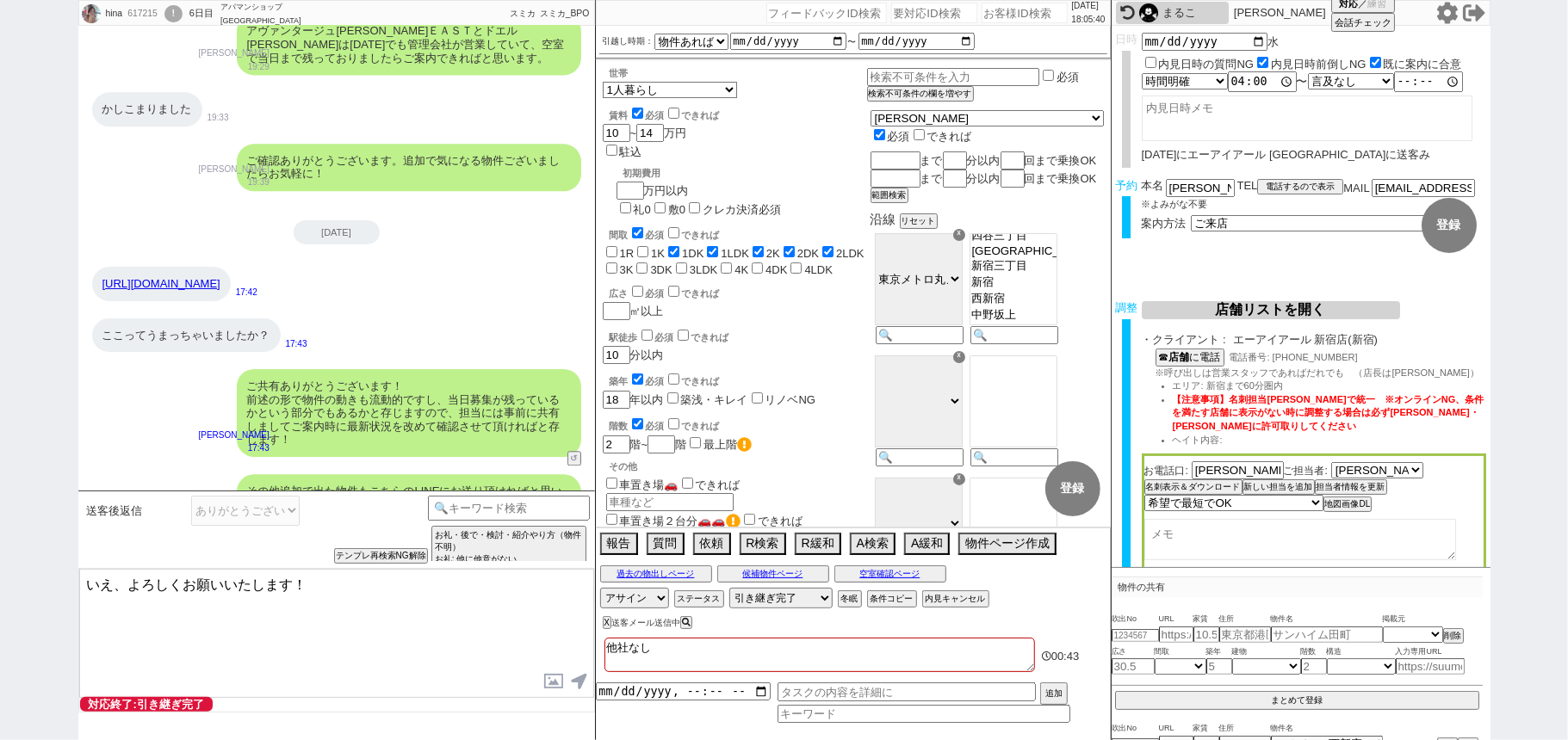
click at [125, 583] on textarea "いえ、よろしくお願いいたします！" at bounding box center [336, 633] width 514 height 129
type textarea "いえ、引き続きよろしくお願いいたします！"
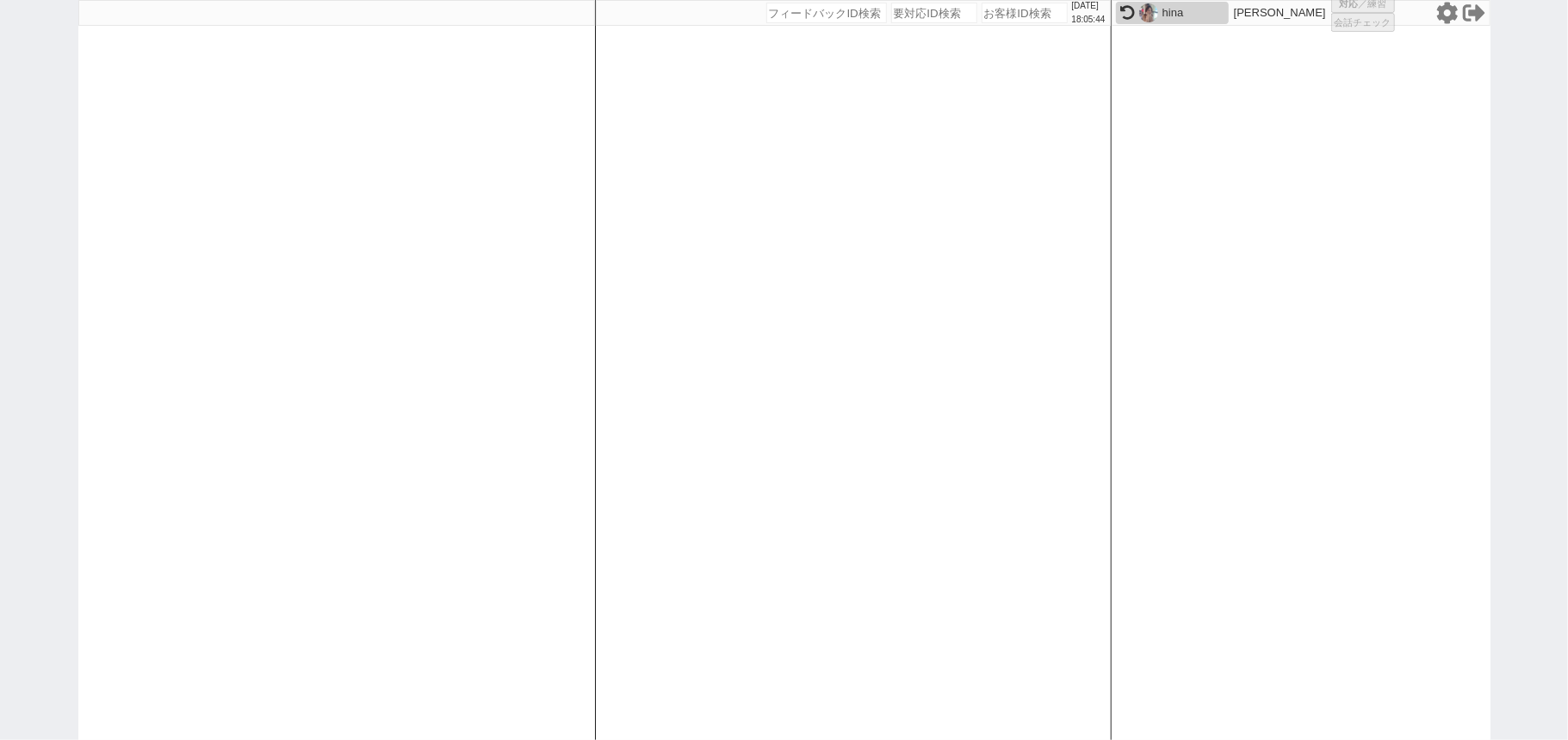
select select
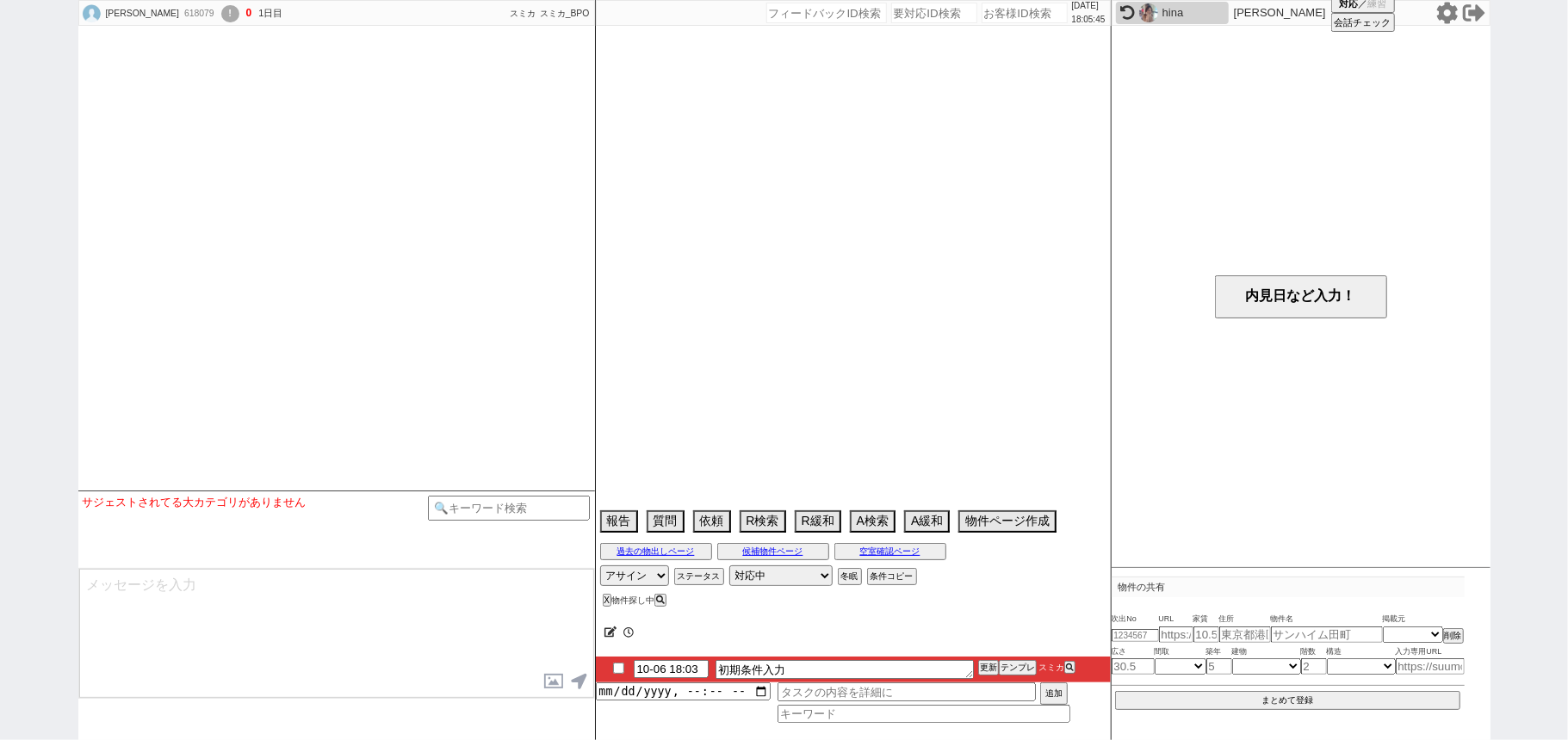
scroll to position [1087, 0]
select select
select select "0"
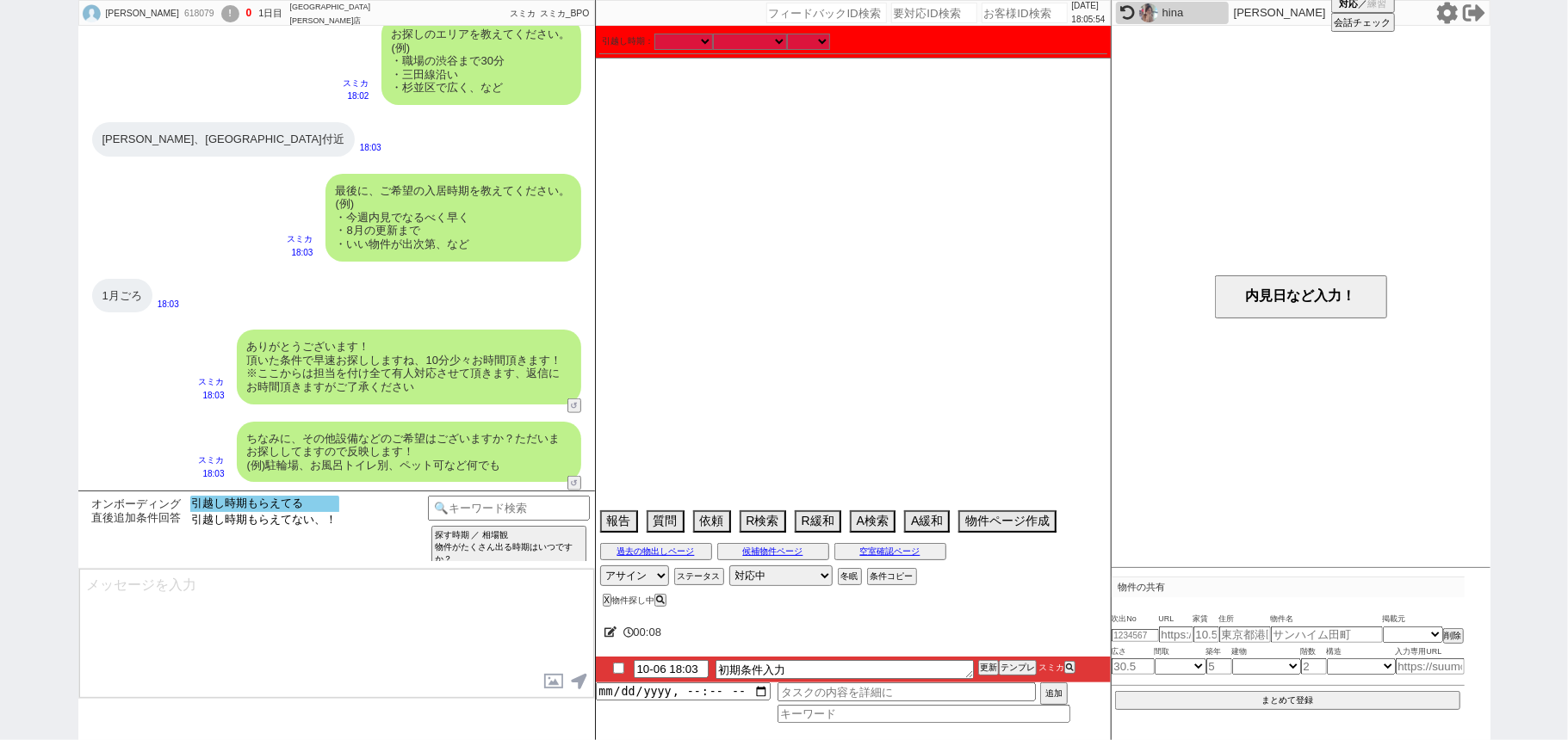
select select "引越し時期もらえてる"
click at [222, 507] on option "引越し時期もらえてる" at bounding box center [264, 503] width 149 height 16
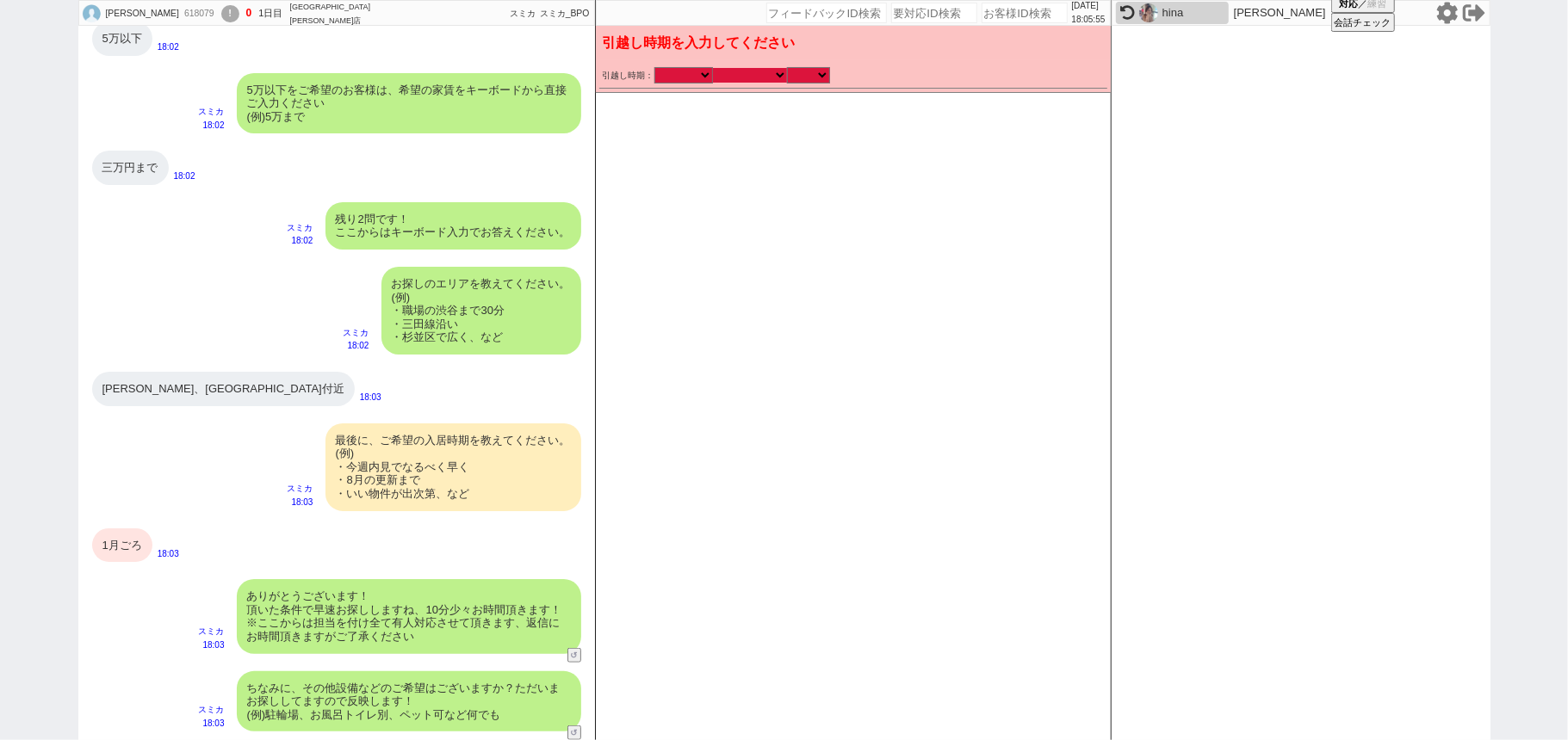
click at [744, 70] on select "なる早 未定 いつでも 物件あれば 年内 来年 1月 2月 3月 4月 5月 6月 7月 8月 9月 10月 11月 12月 春 夏 秋 冬" at bounding box center [750, 75] width 74 height 15
select select "1"
click at [713, 68] on select "なる早 未定 いつでも 物件あれば 年内 来年 1月 2月 3月 4月 5月 6月 7月 8月 9月 10月 11月 12月 春 夏 秋 冬" at bounding box center [750, 75] width 74 height 15
select select "2026"
checkbox input "true"
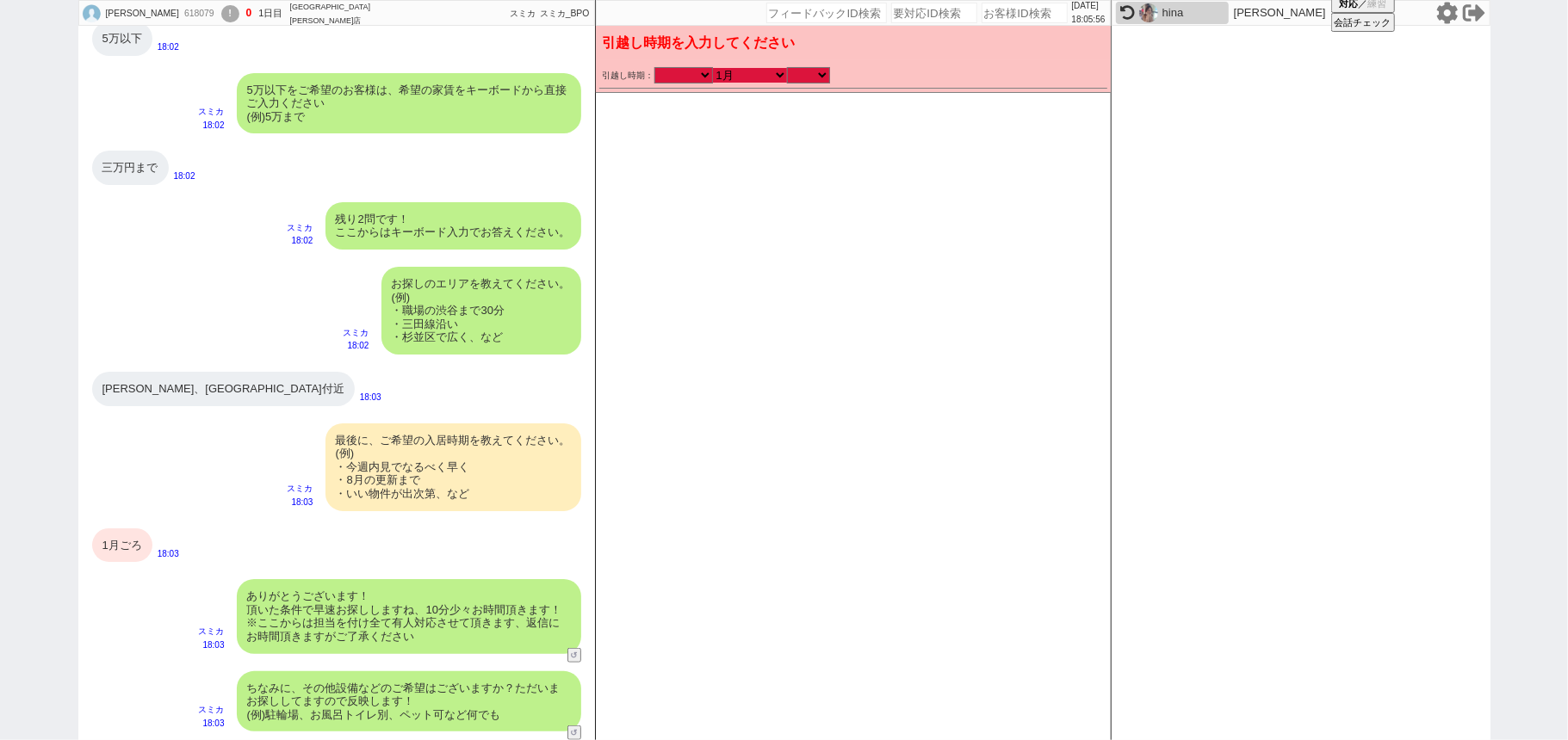
checkbox input "false"
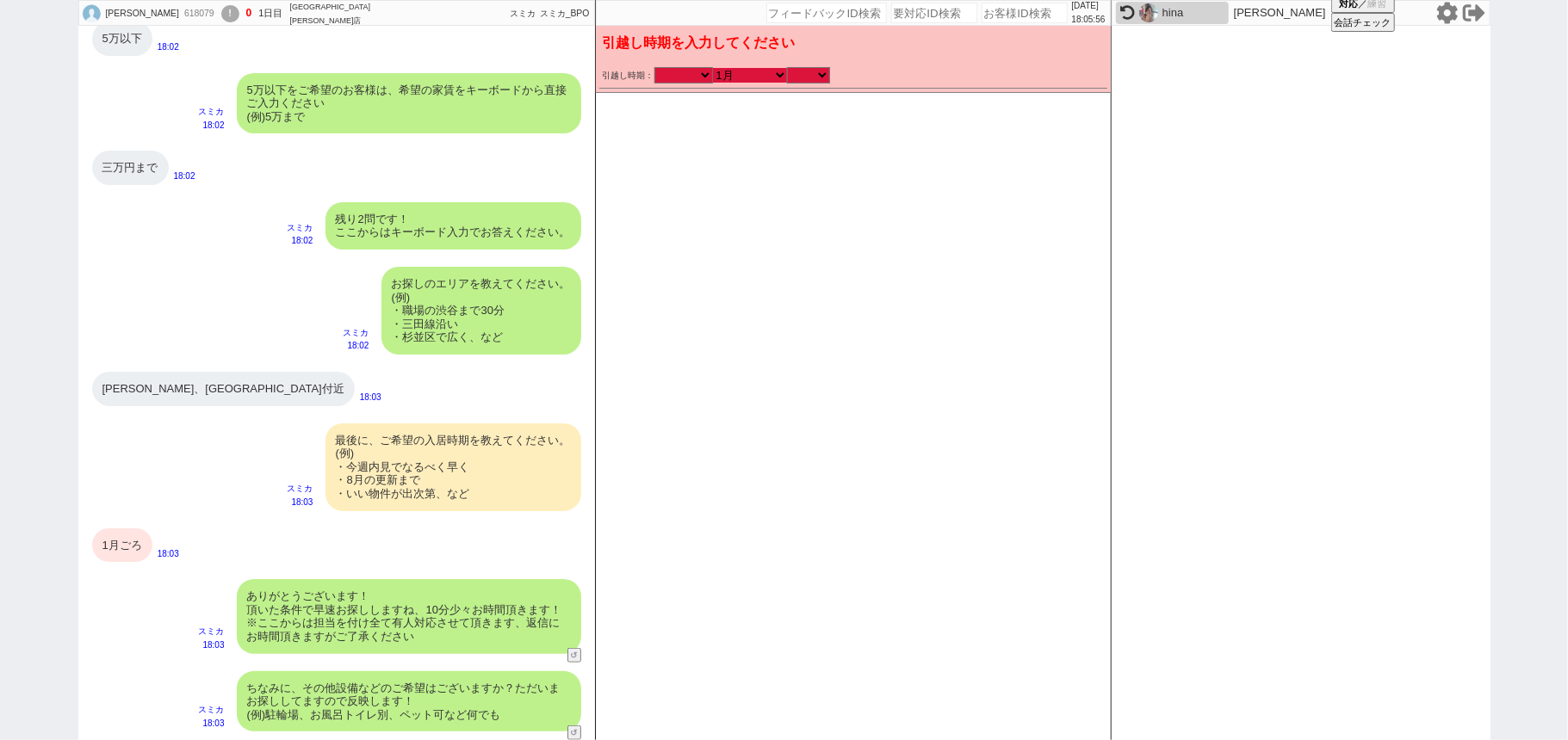
checkbox input "false"
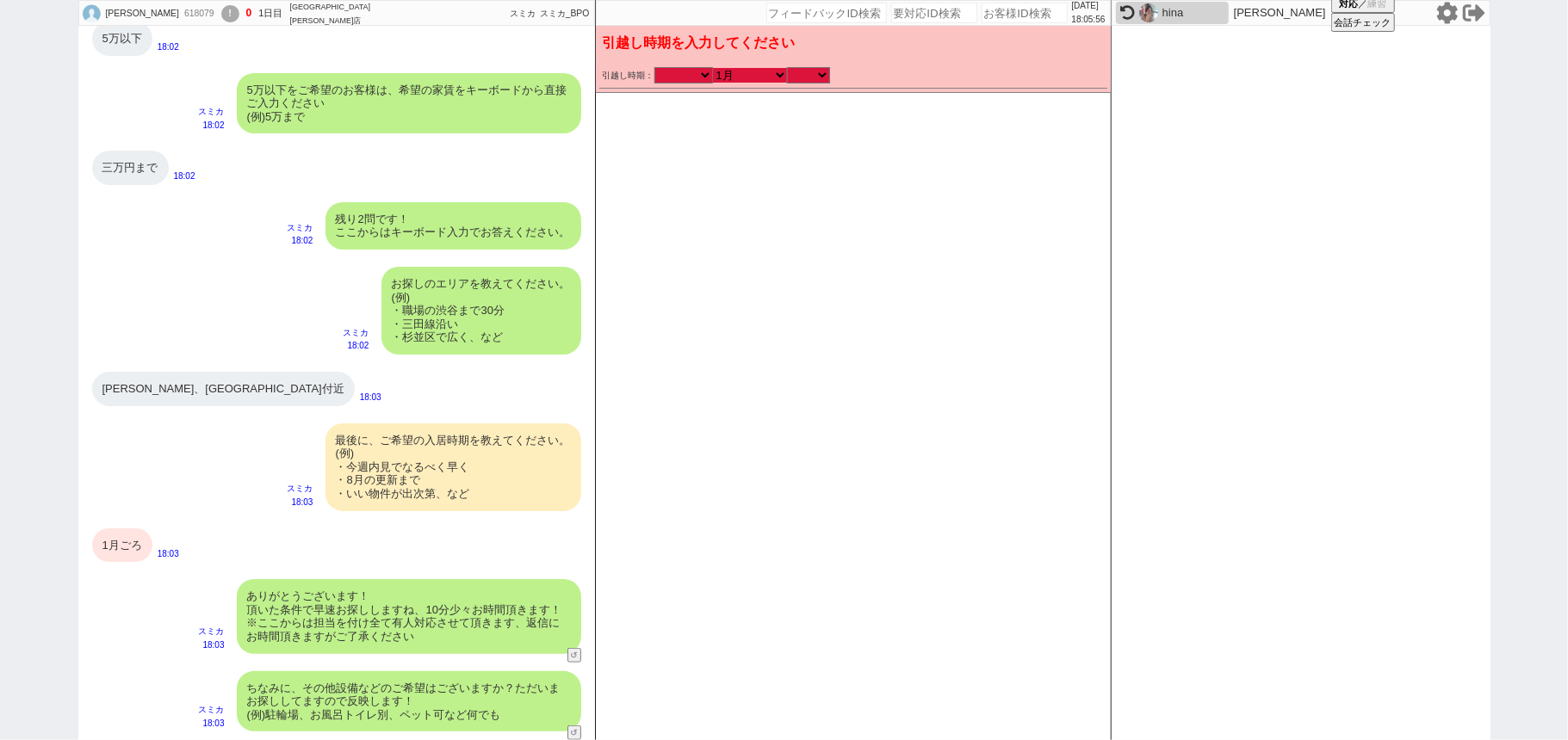
checkbox input "false"
click at [816, 74] on select "のみ 上旬 中旬 下旬 末 まで 1日 2日 3日 4日 5日 6日 7日 8日 9日 10日 11日 12日 13日 14日 15日 16日 17日 18日…" at bounding box center [808, 75] width 43 height 15
select select "36"
click at [787, 68] on select "のみ 上旬 中旬 下旬 末 まで 1日 2日 3日 4日 5日 6日 7日 8日 9日 10日 11日 12日 13日 14日 15日 16日 17日 18日…" at bounding box center [808, 75] width 43 height 15
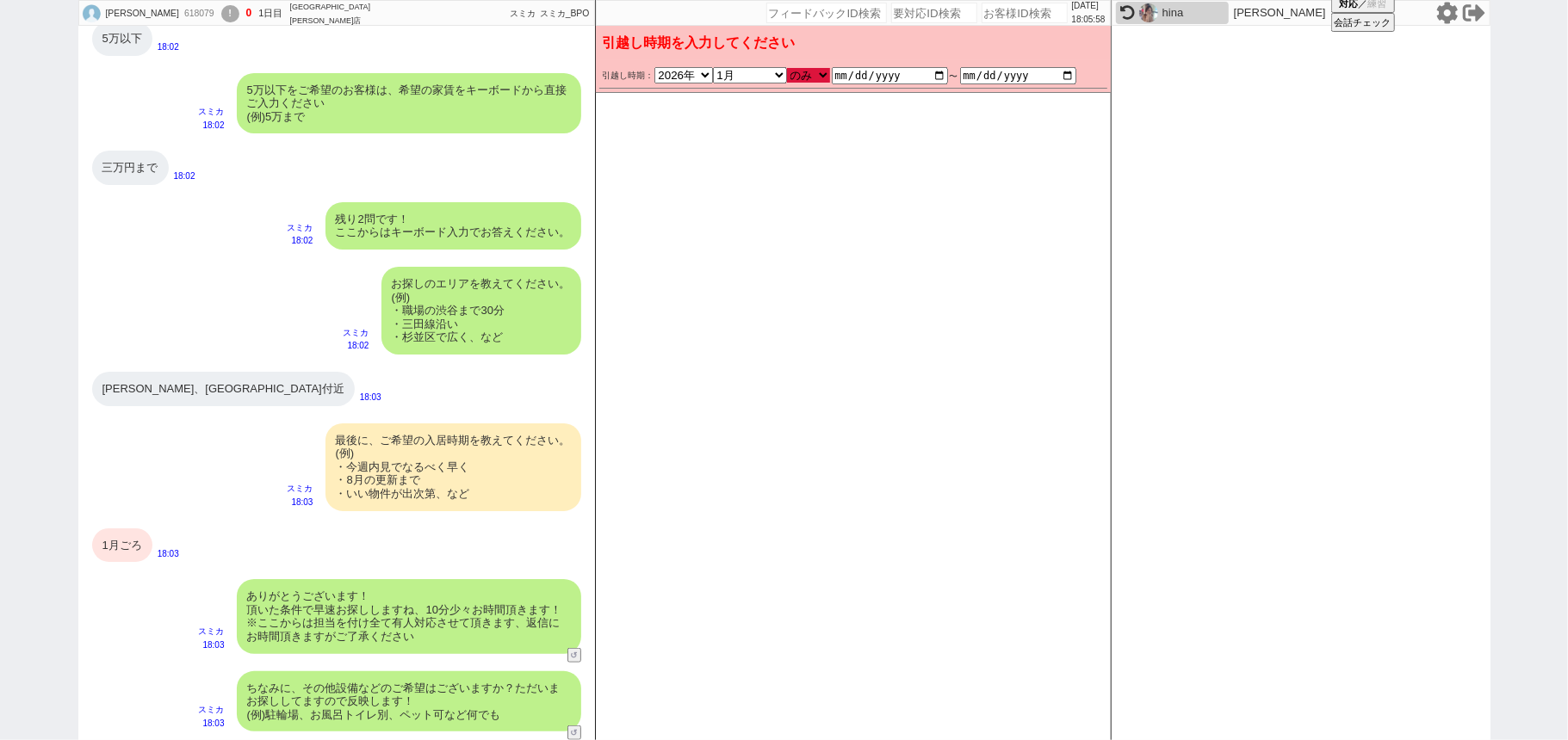
type input "2026-01-01"
type input "2026-01-31"
checkbox input "true"
checkbox input "false"
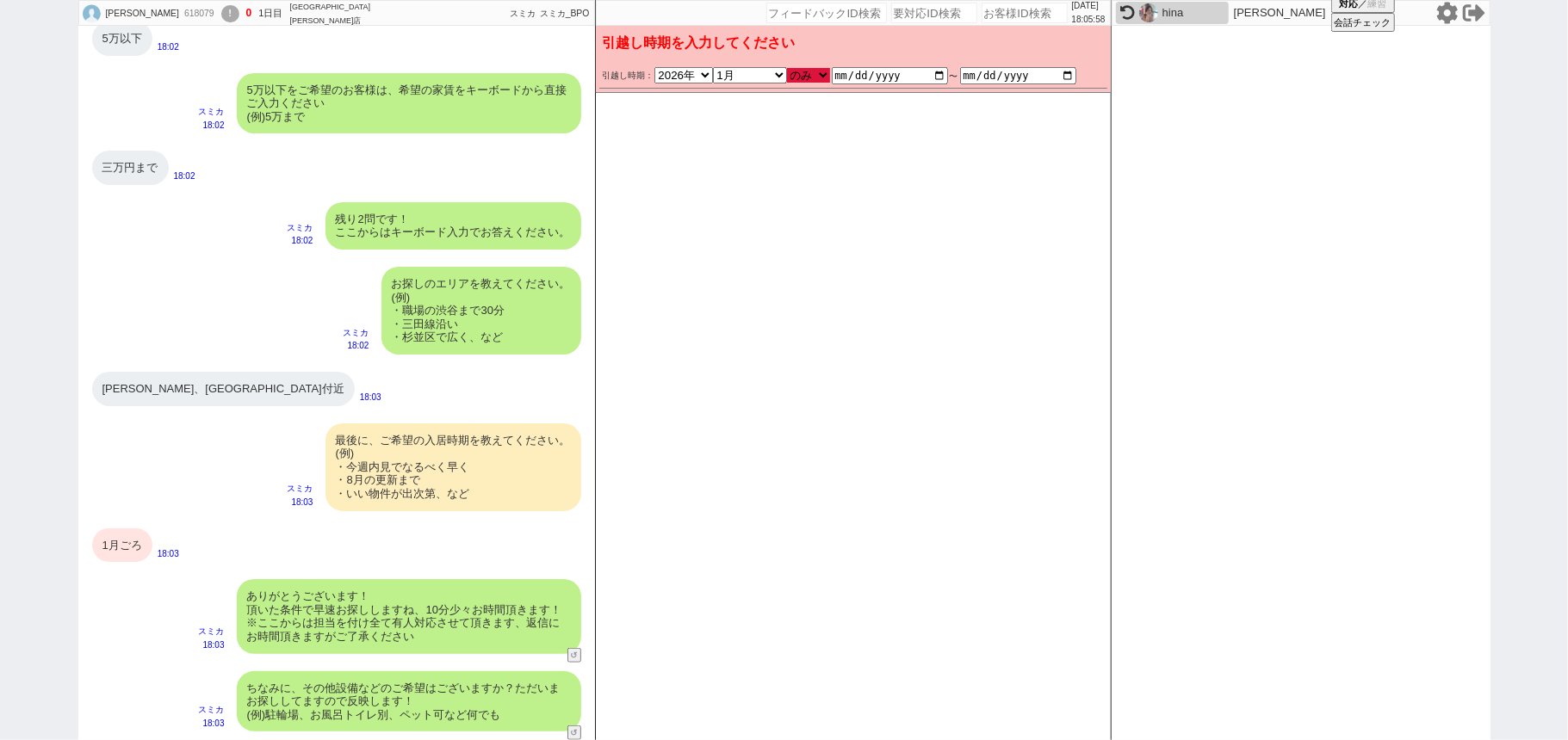
checkbox input "false"
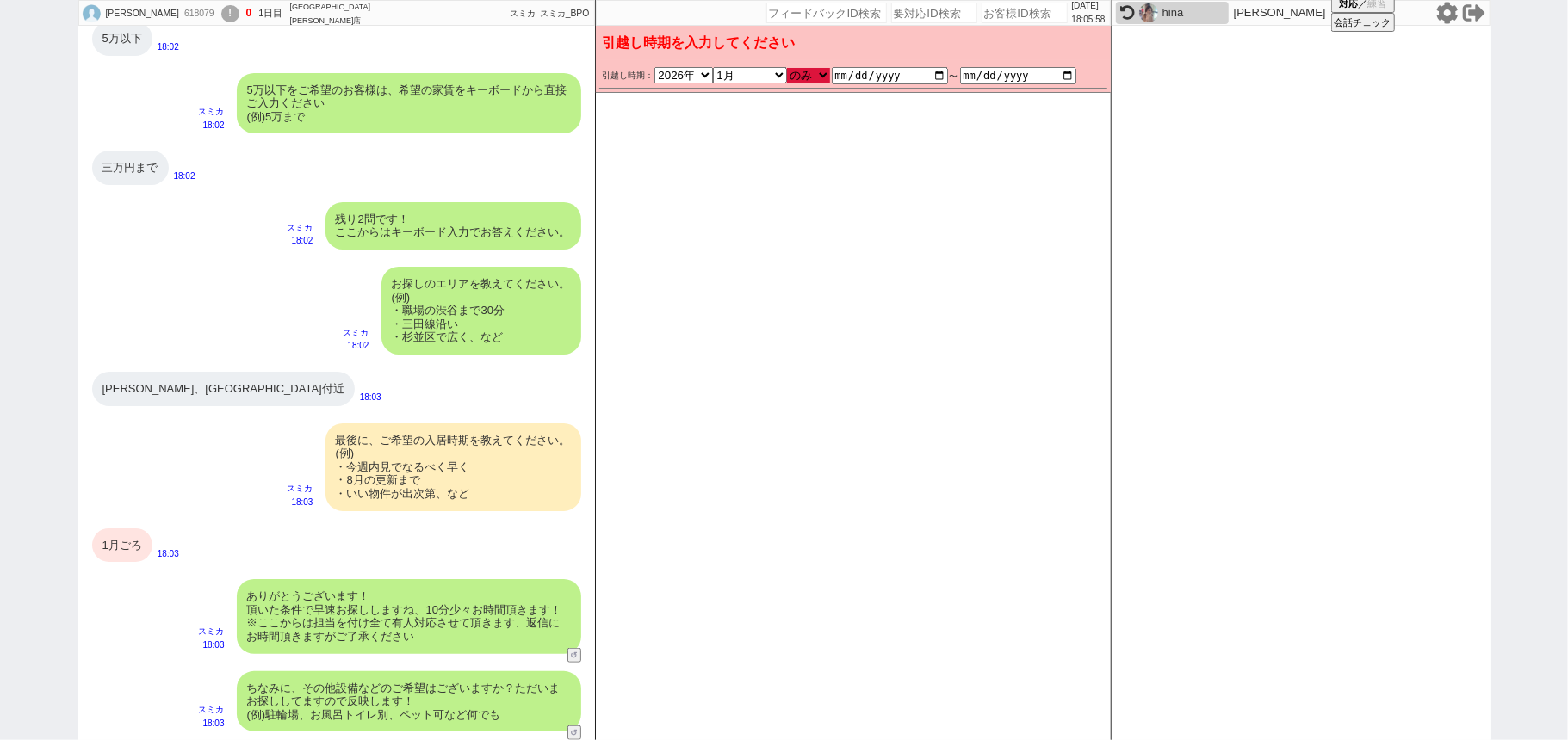
checkbox input "false"
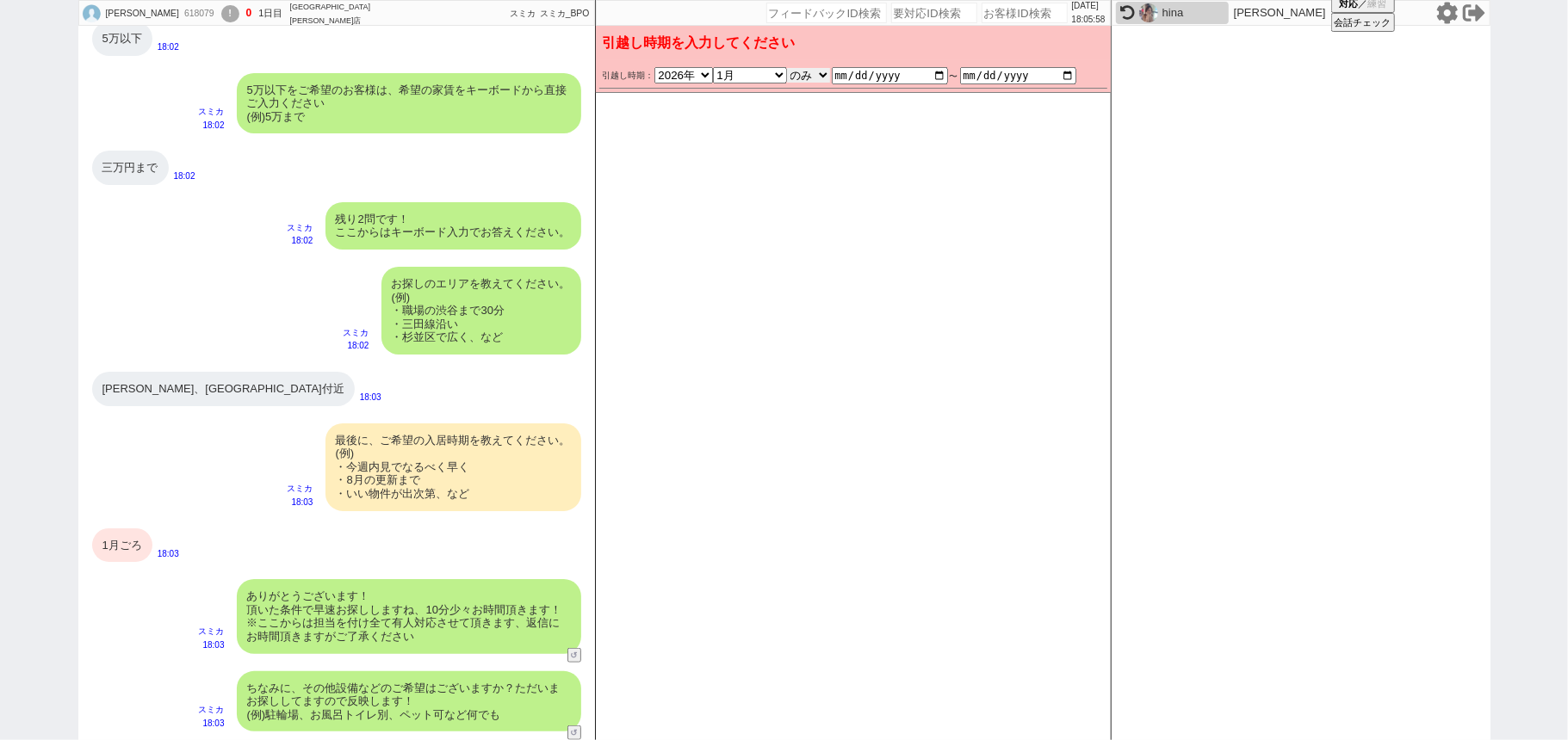
scroll to position [1087, 0]
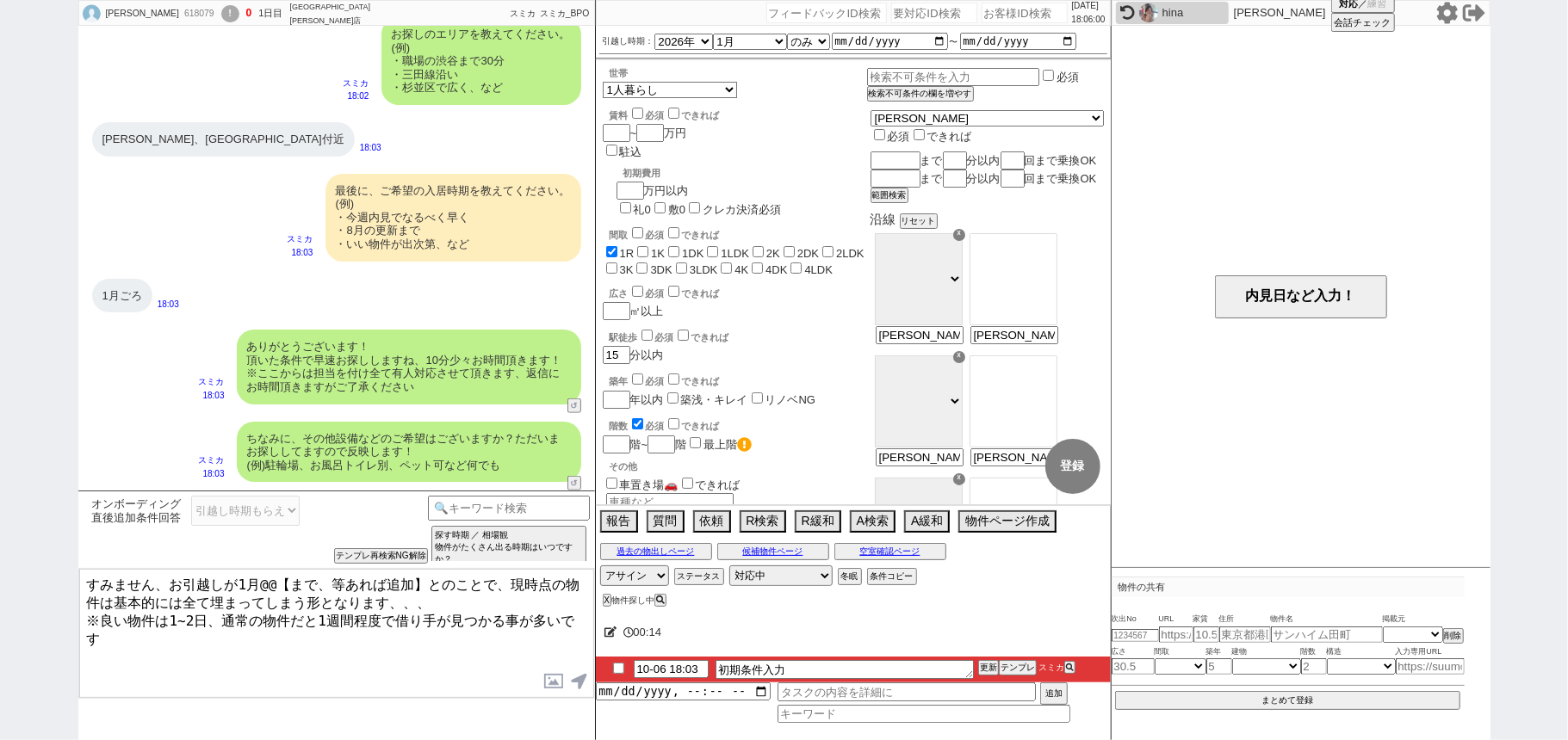
click at [259, 583] on textarea "すみません、お引越しが1月@@【まで、等あれば追加】とのことで、現時点の物件は基本的には全て埋まってしまう形となります、、、 ※良い物件は1~2日、通常の物件…" at bounding box center [336, 633] width 514 height 129
click at [420, 585] on textarea "すみません、お引越しが1月@@【まで、等あれば追加】とのことで、現時点の物件は基本的には全て埋まってしまう形となります、、、 ※良い物件は1~2日、通常の物件…" at bounding box center [336, 633] width 514 height 129
type textarea "すみません、お引越しが1月頃とのことで、現時点の物件は基本的には全て埋まってしまう形となります、、、 ※良い物件は1~2日、通常の物件だと1週間程度で借り手が…"
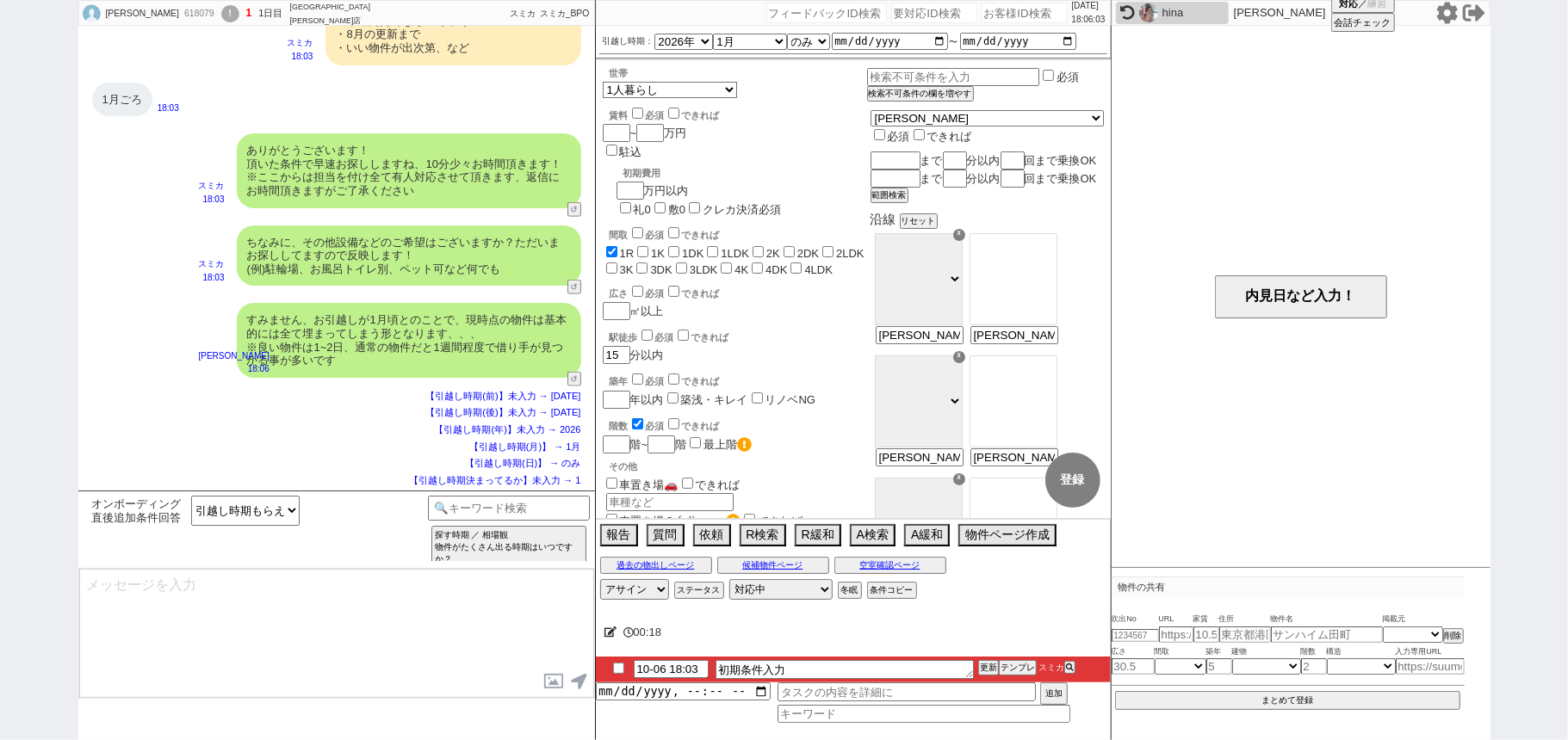
type textarea "ご希望のスケジュールが圏内に入り次第、改めて物件をご紹介させてください！ 一旦お待たせする形にはなりますが、どうぞよろしくお願いいたします。 ※メールの自動配…"
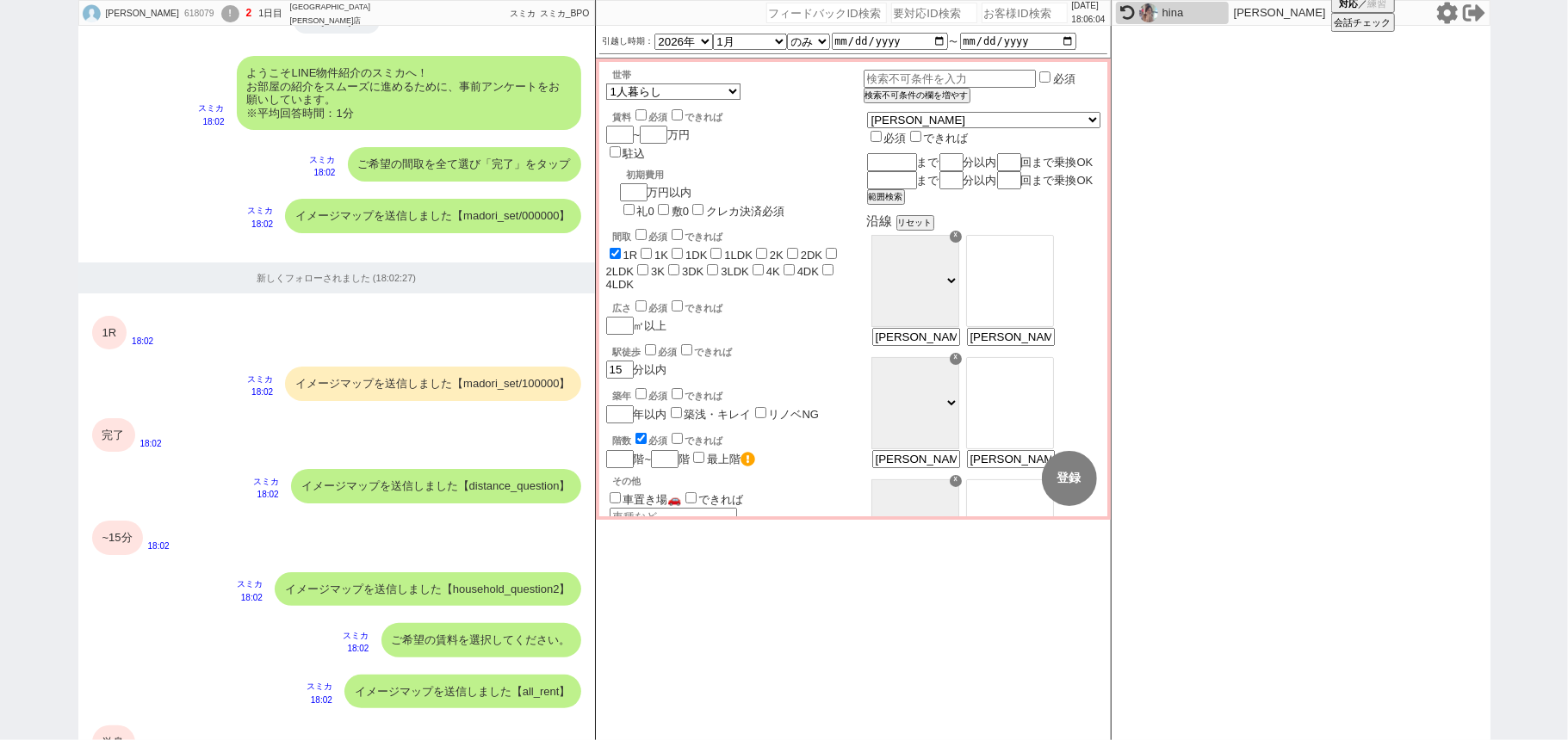
scroll to position [1150, 0]
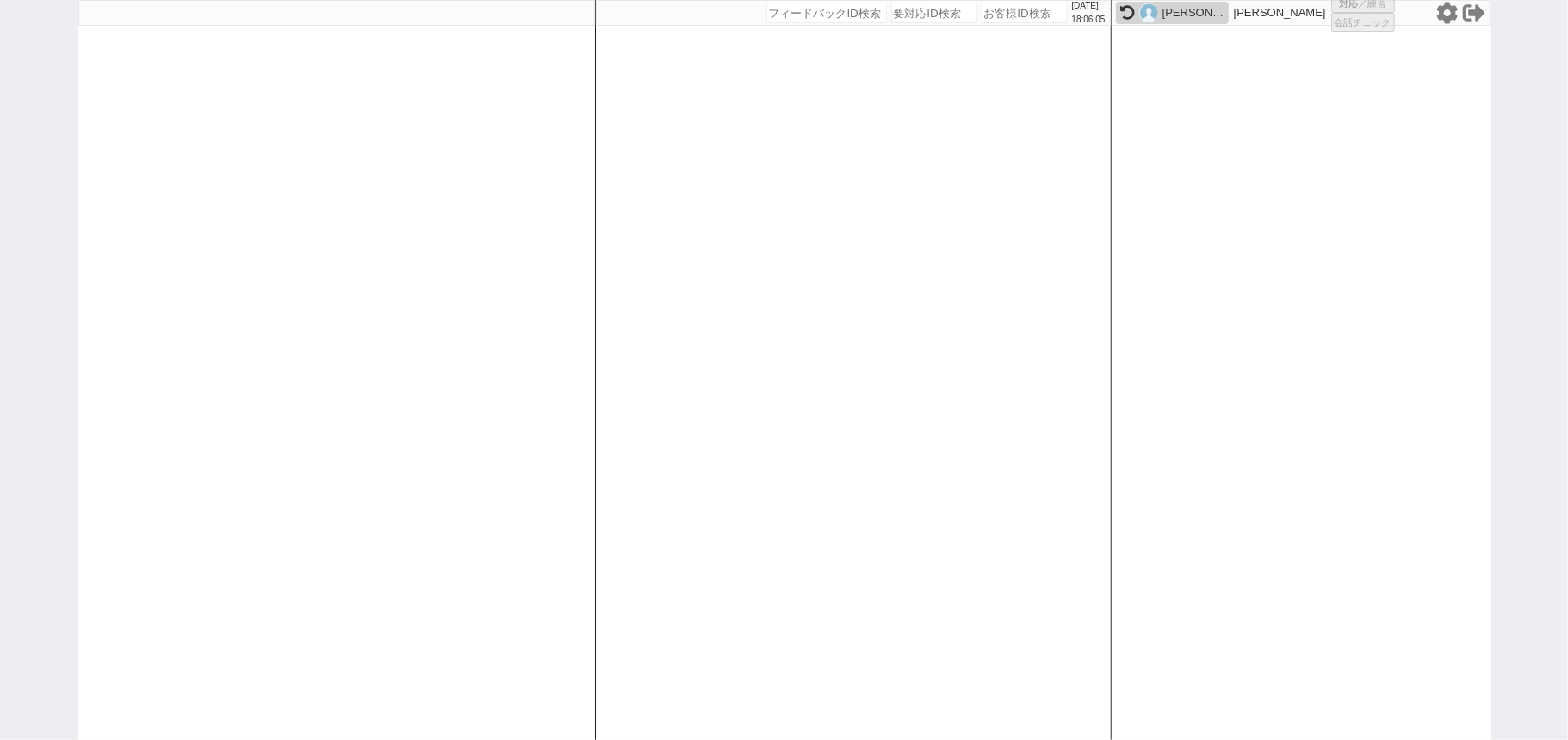
select select "2"
select select
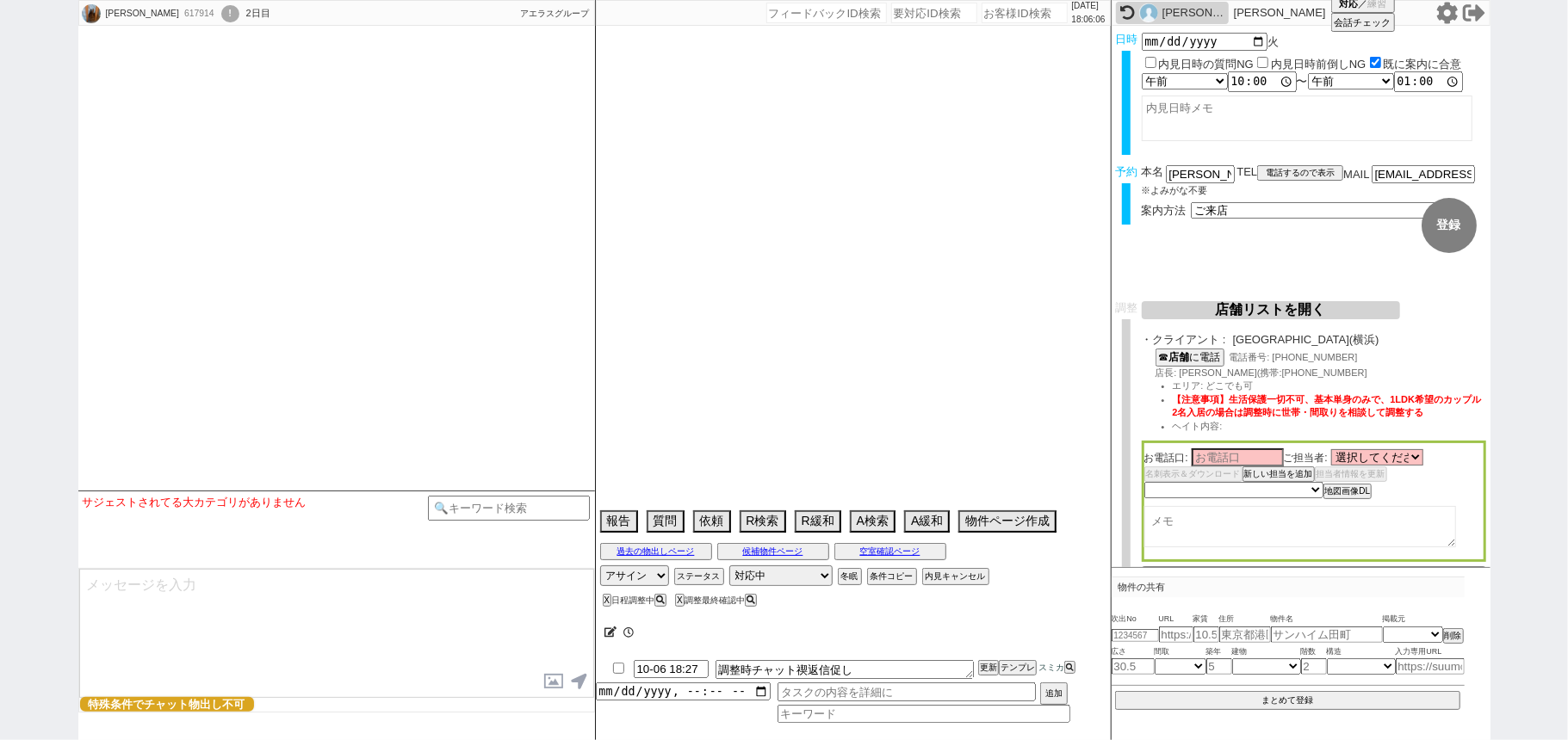
select select
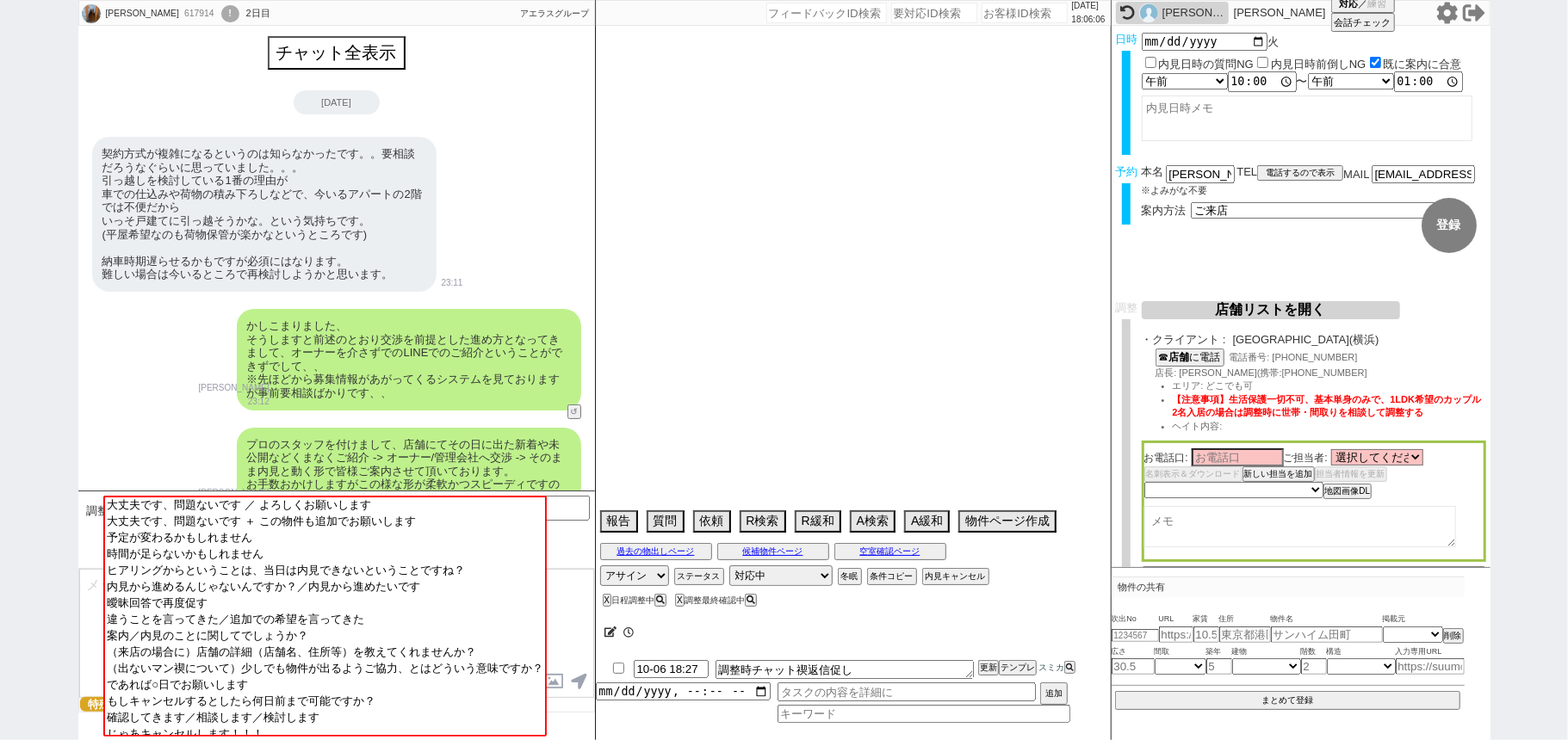
scroll to position [1527, 0]
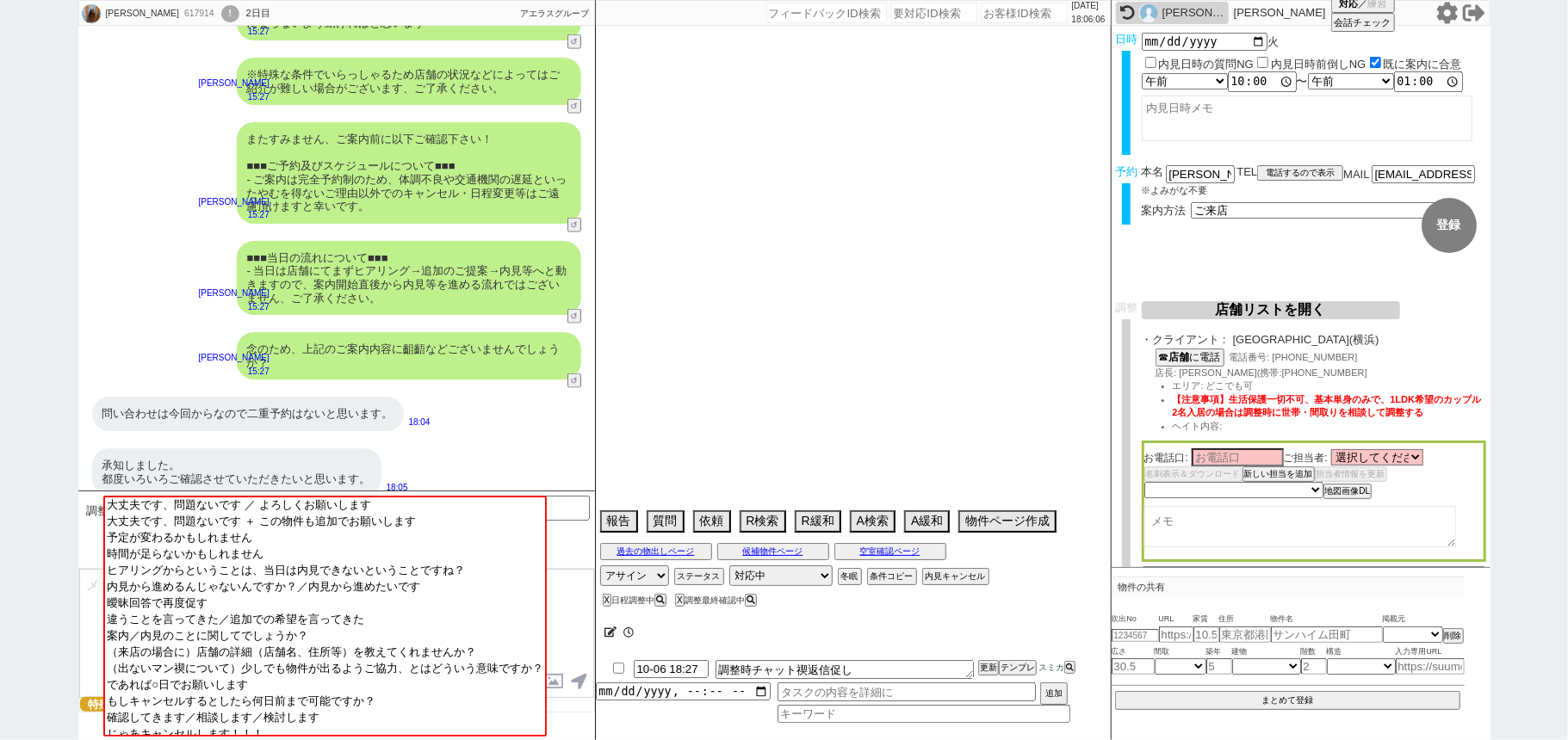
select select "2025"
select select "12"
select select "37"
select select "0"
select select "14"
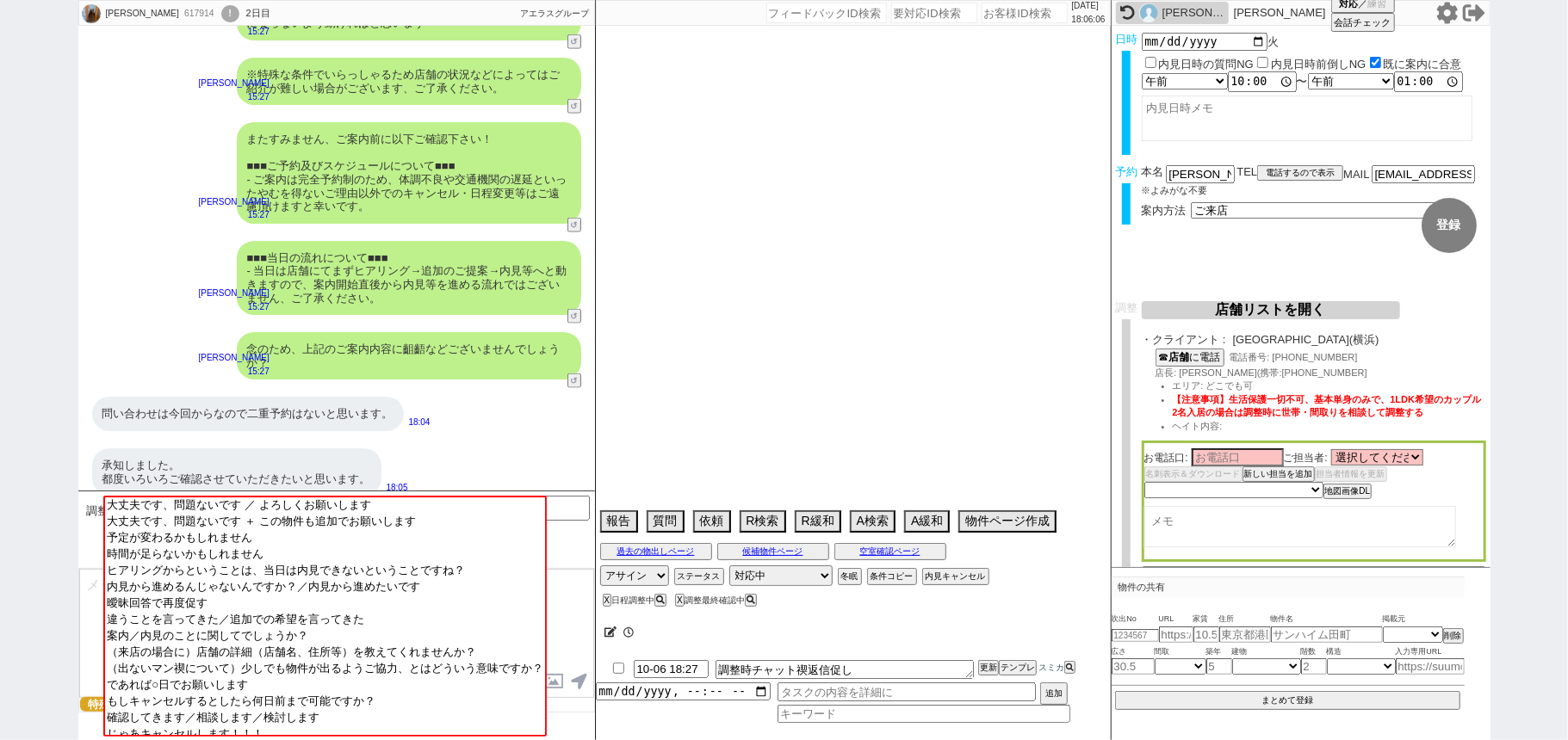
select select "17"
select select "46"
select select "83"
select select "48"
select select "53"
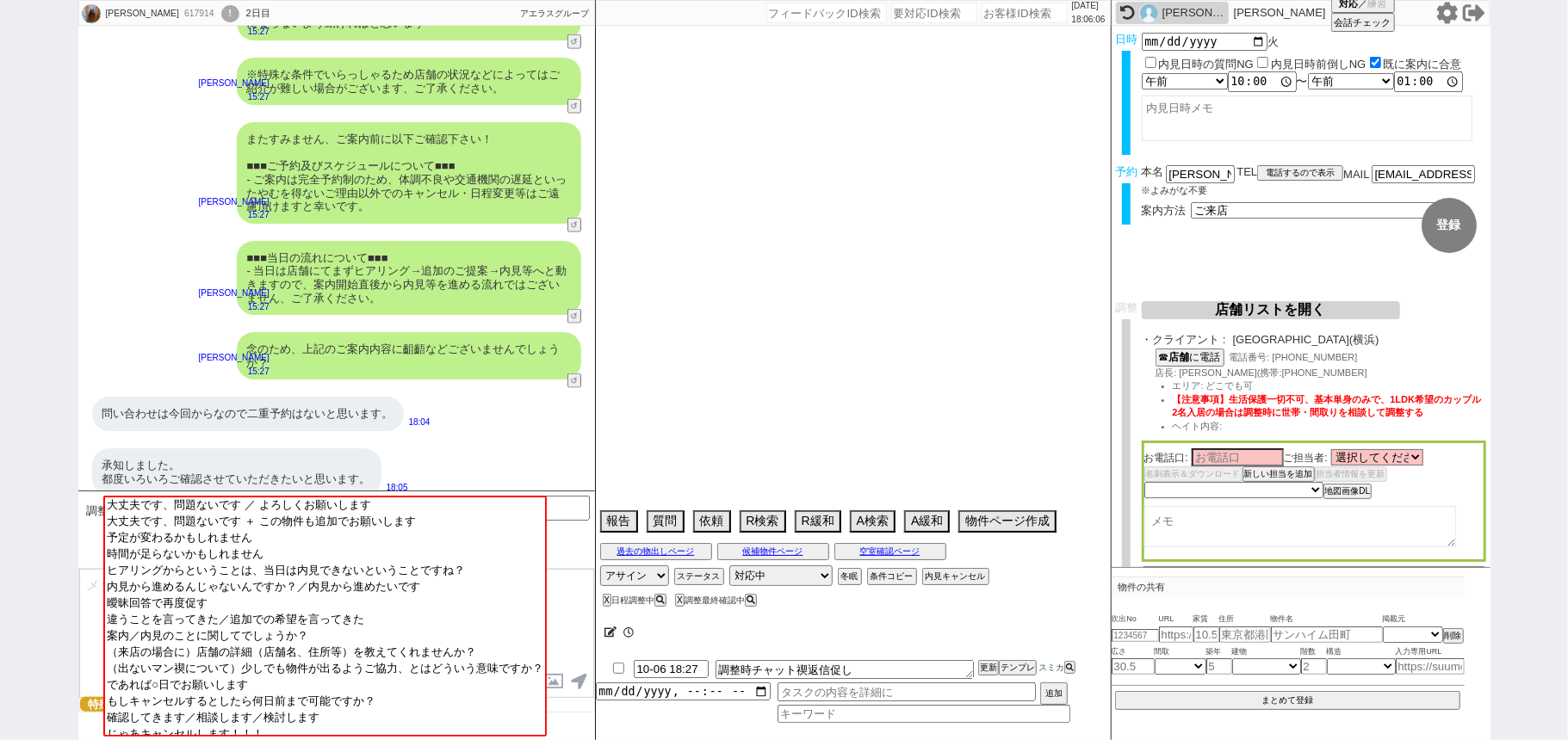
select select "1336"
select select "15"
select select "510"
select select "19"
select select "601"
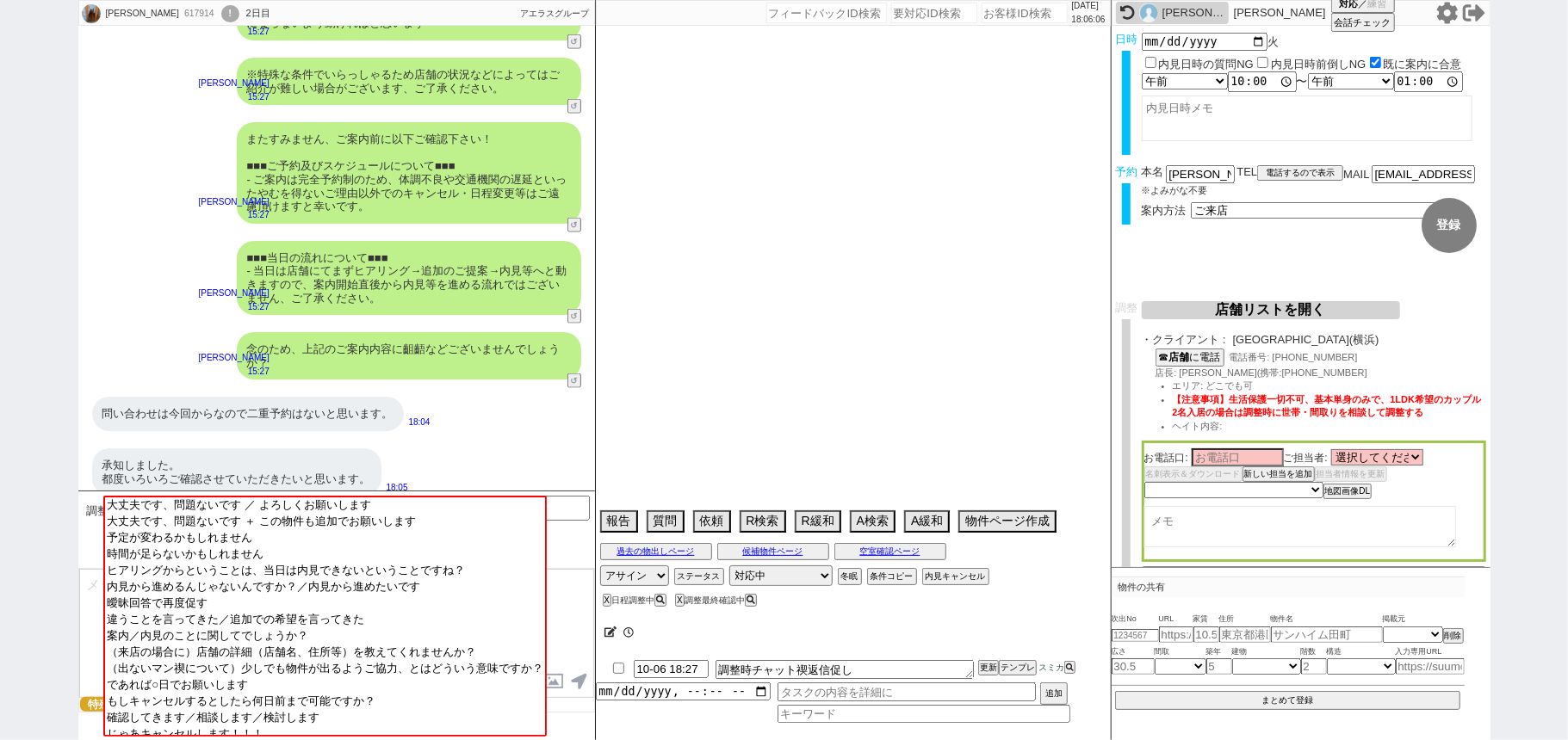
select select "91"
select select "1292"
select select "84"
select select "94"
select select "49"
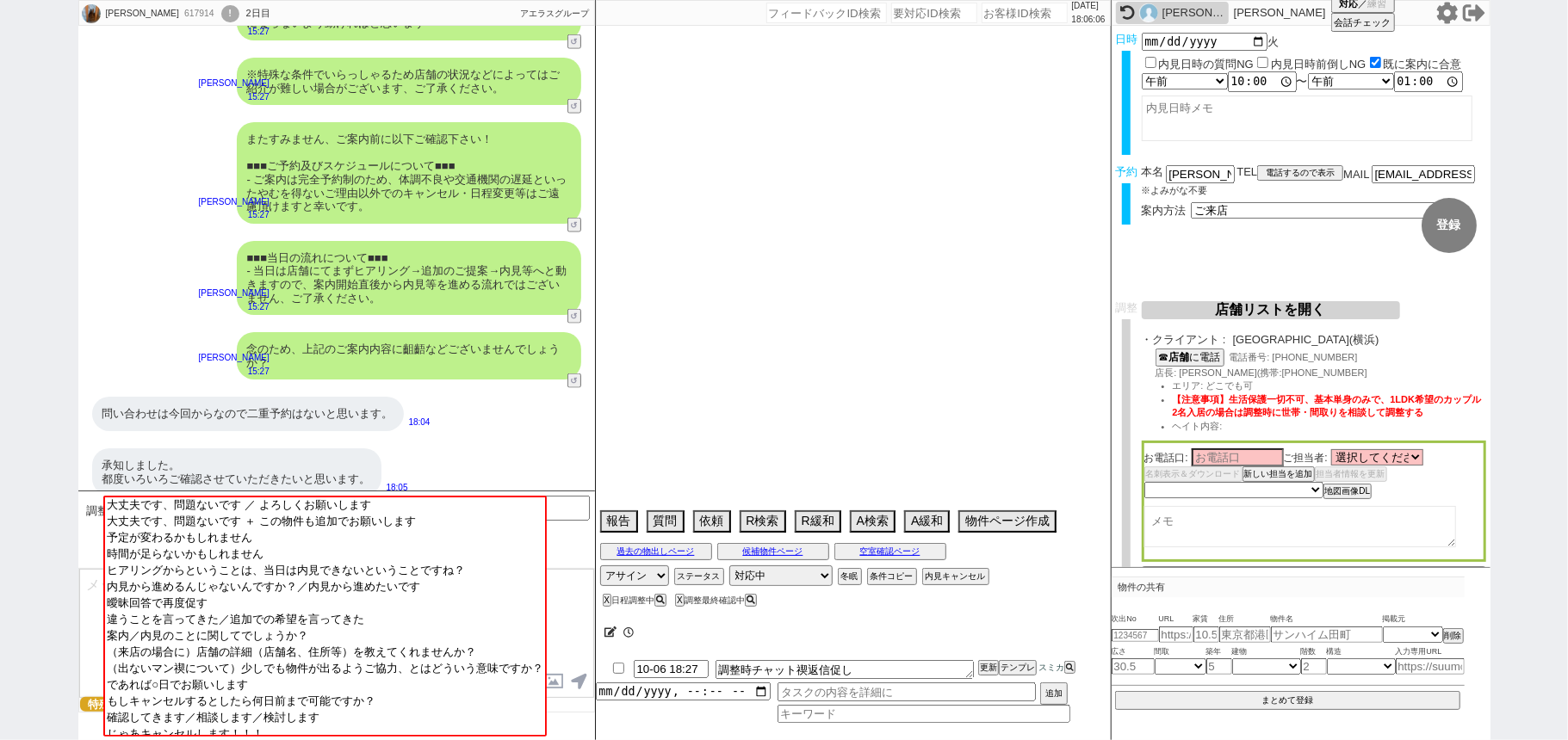
select select "23"
select select "754"
select select "85"
select select "129"
select select "57"
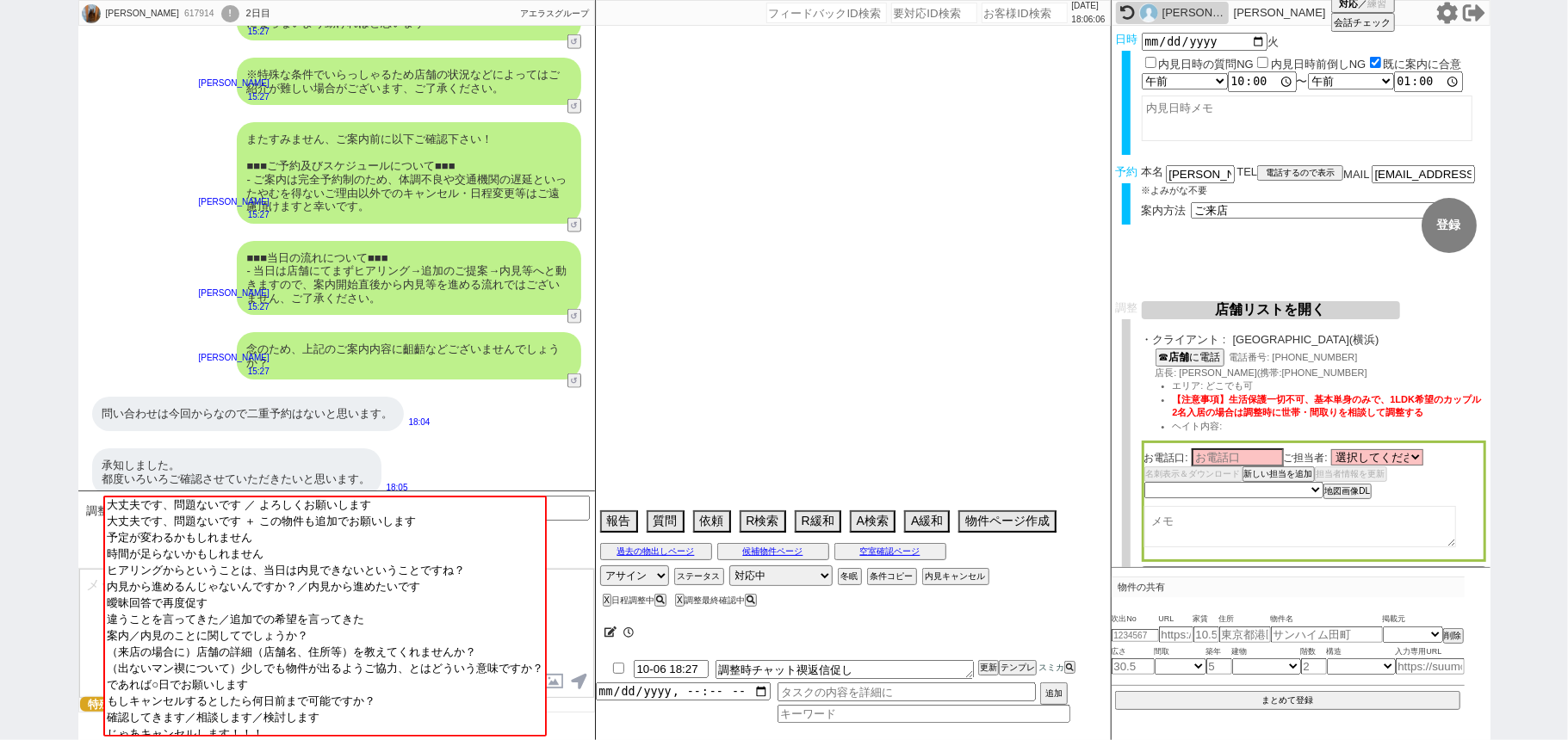
select select "1422"
select select "25"
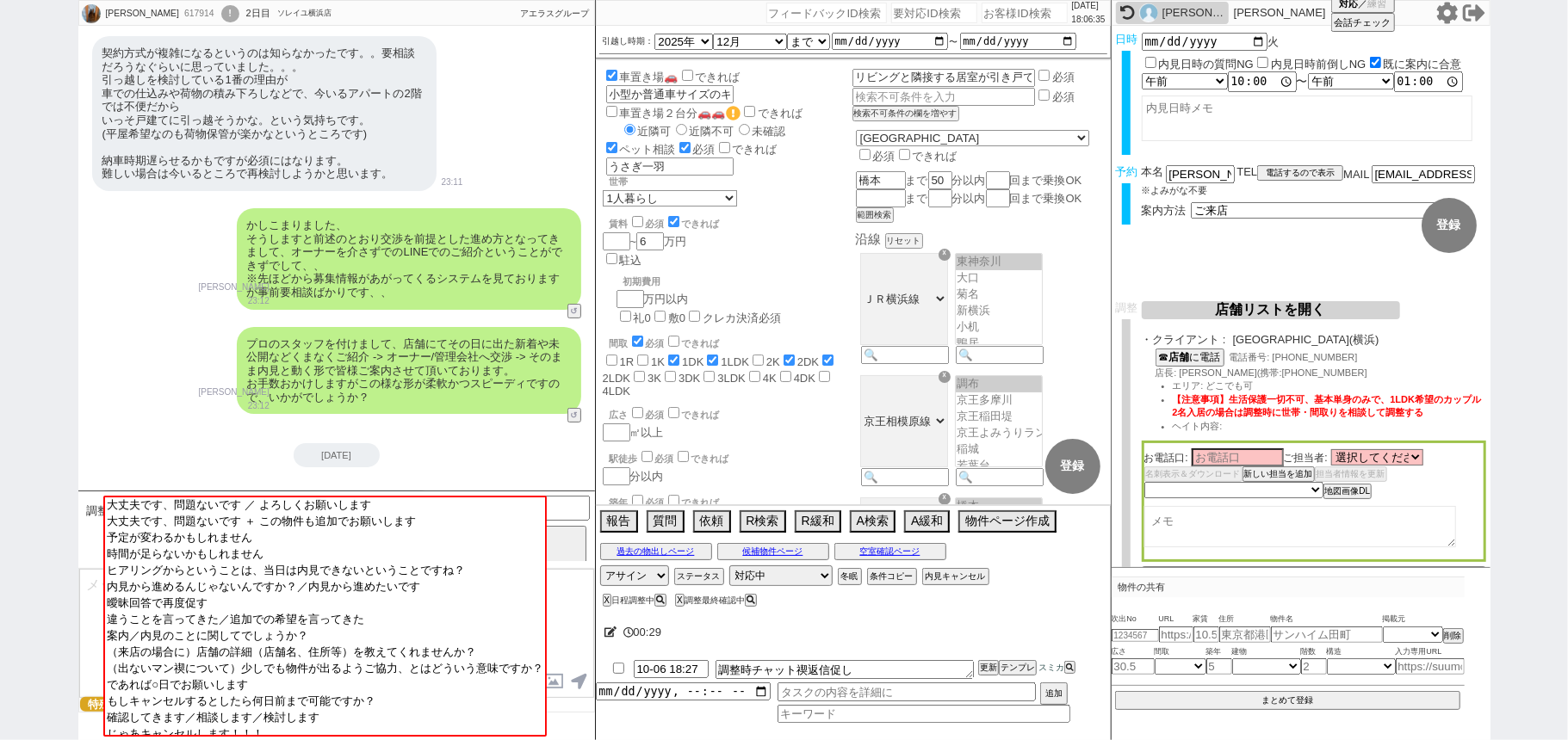
scroll to position [0, 0]
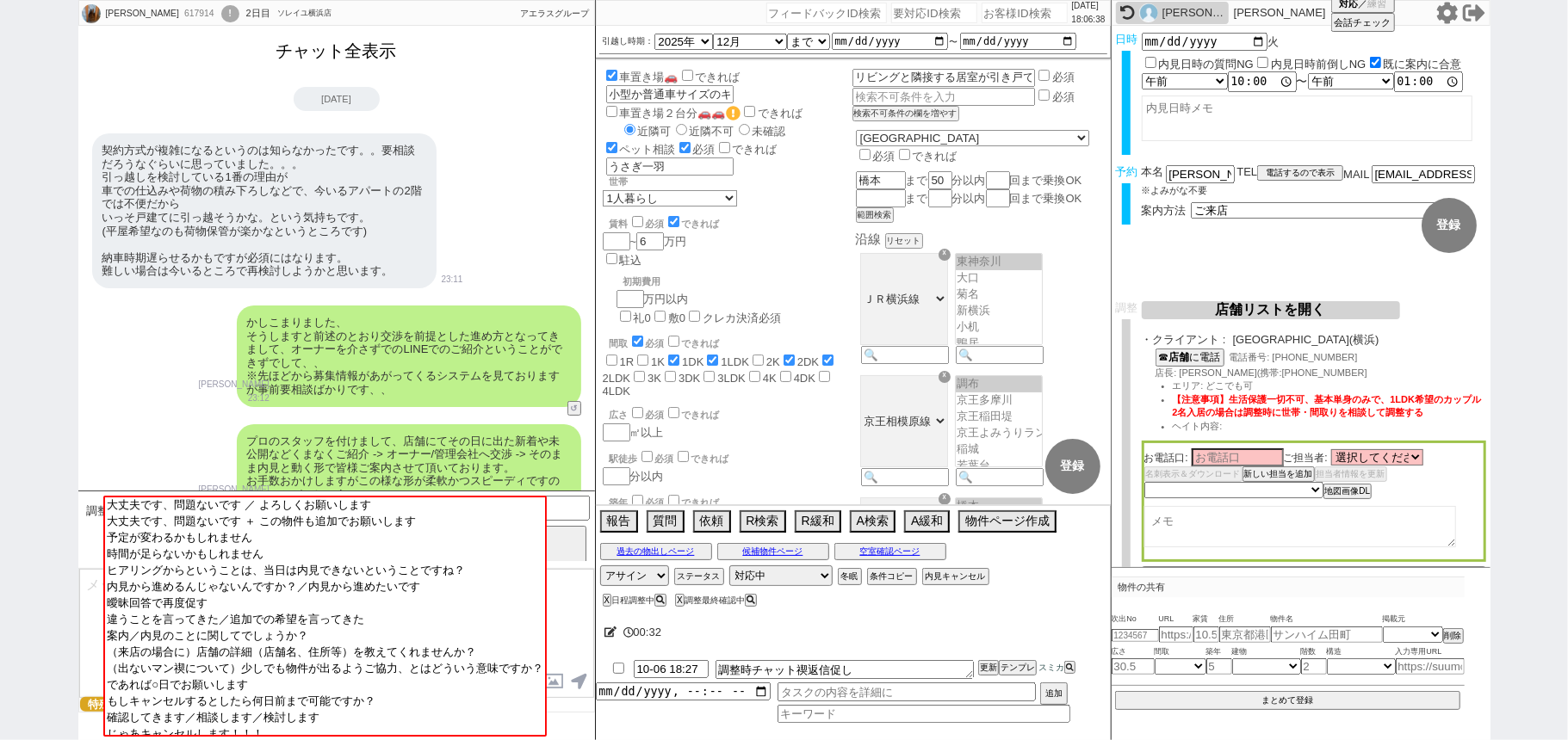
click at [343, 63] on button "チャット全表示" at bounding box center [337, 51] width 134 height 30
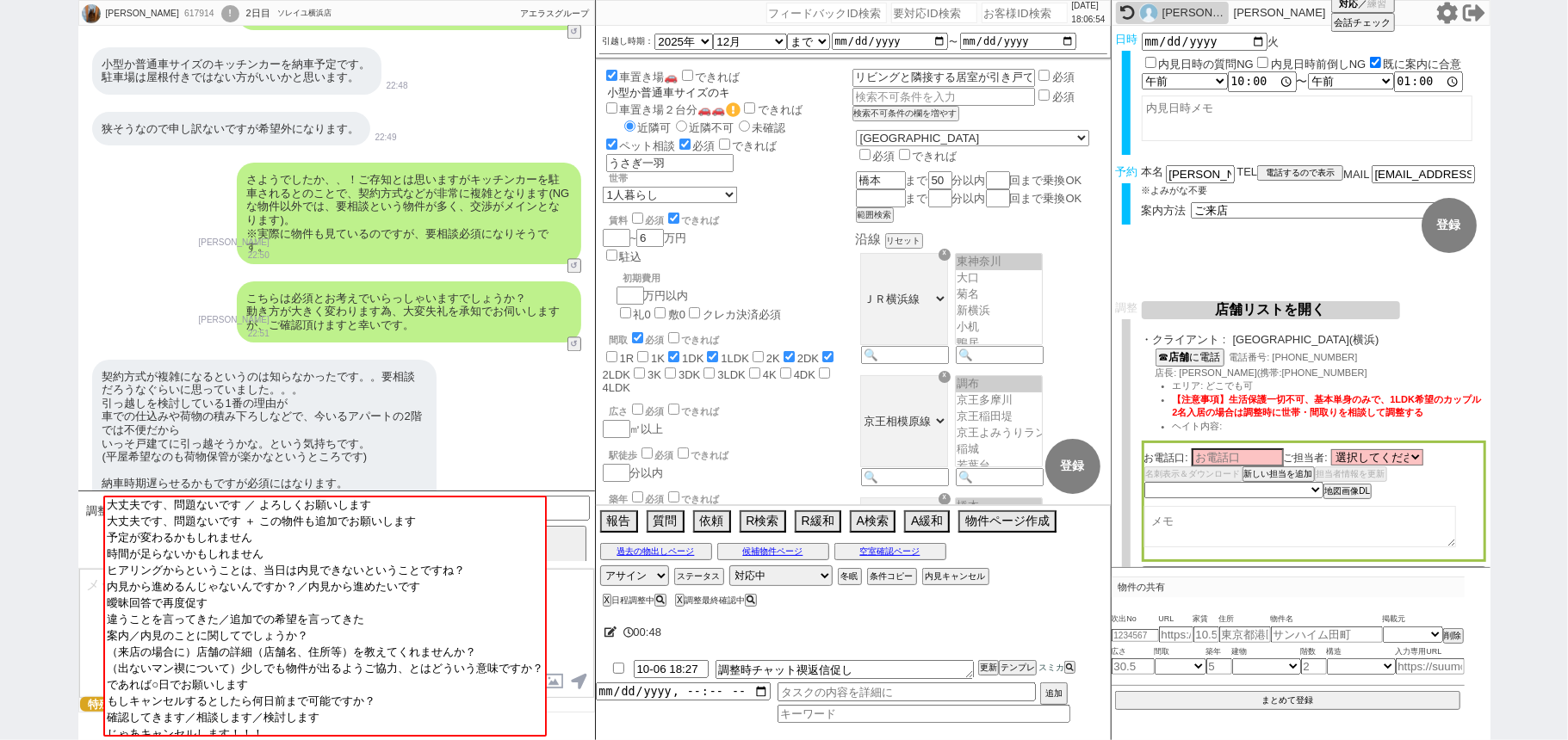
scroll to position [0, 121]
drag, startPoint x: 782, startPoint y: 76, endPoint x: 985, endPoint y: 49, distance: 204.8
click at [985, 49] on div "引越し時期： 2025年 2026年 なる早 未定 いつでも 物件あれば 年内 来年 1月 2月 3月 4月 5月 6月 7月 8月 9月 10月 11月 1…" at bounding box center [852, 266] width 514 height 480
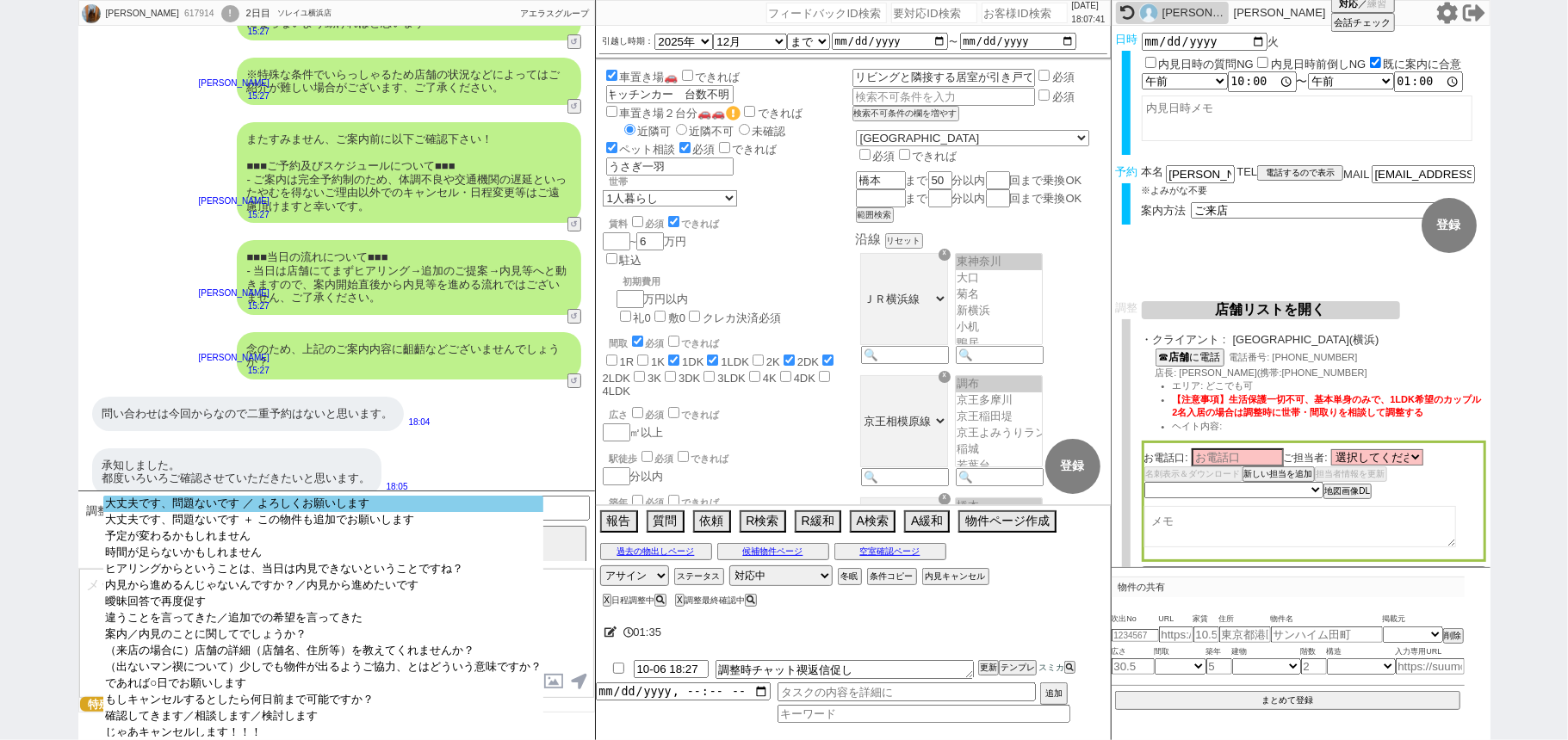
scroll to position [0, 0]
select select "大丈夫です、問題ないです ／ よろしくお願いします"
click at [472, 506] on option "大丈夫です、問題ないです ／ よろしくお願いします" at bounding box center [323, 503] width 439 height 16
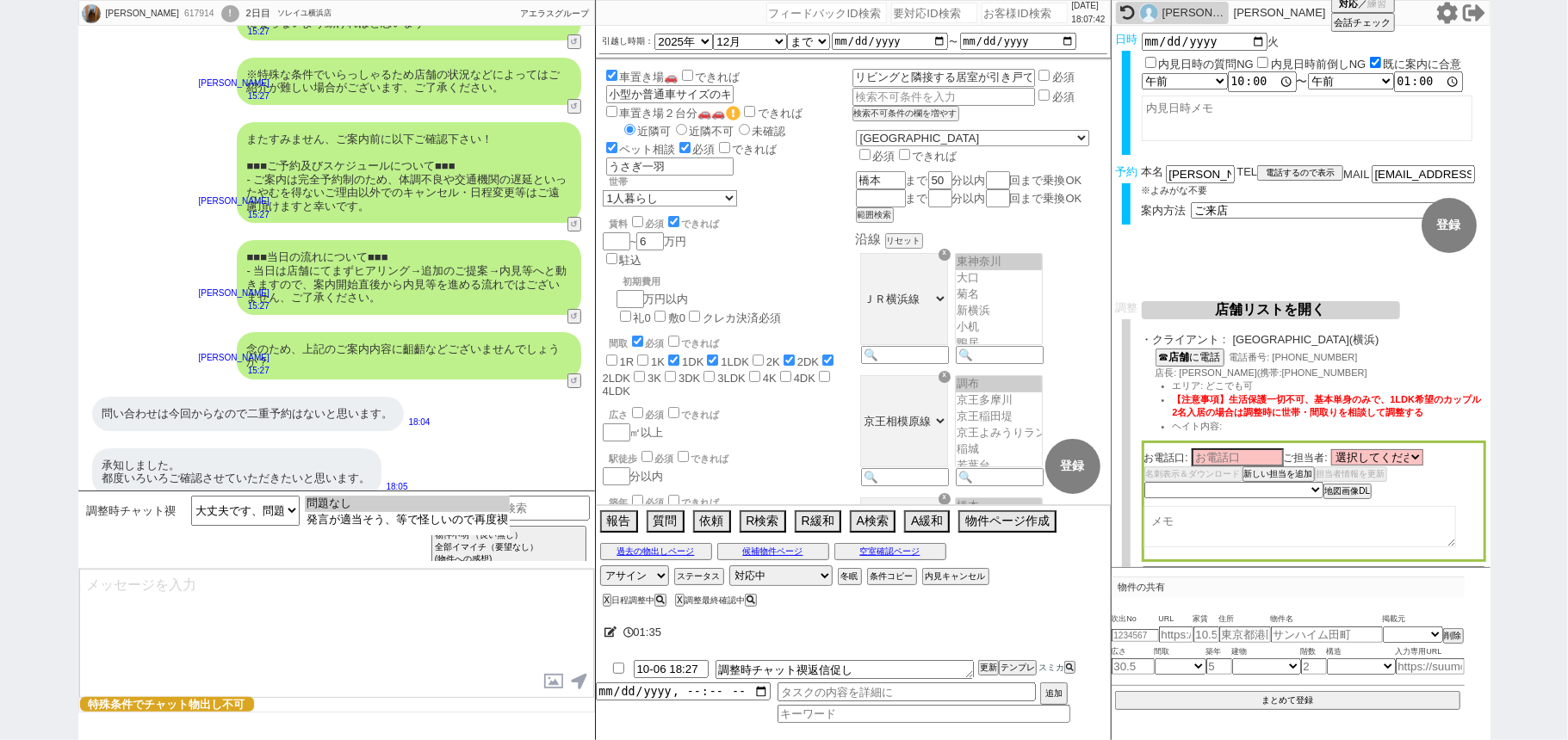
click at [472, 506] on option "問題なし" at bounding box center [406, 503] width 205 height 16
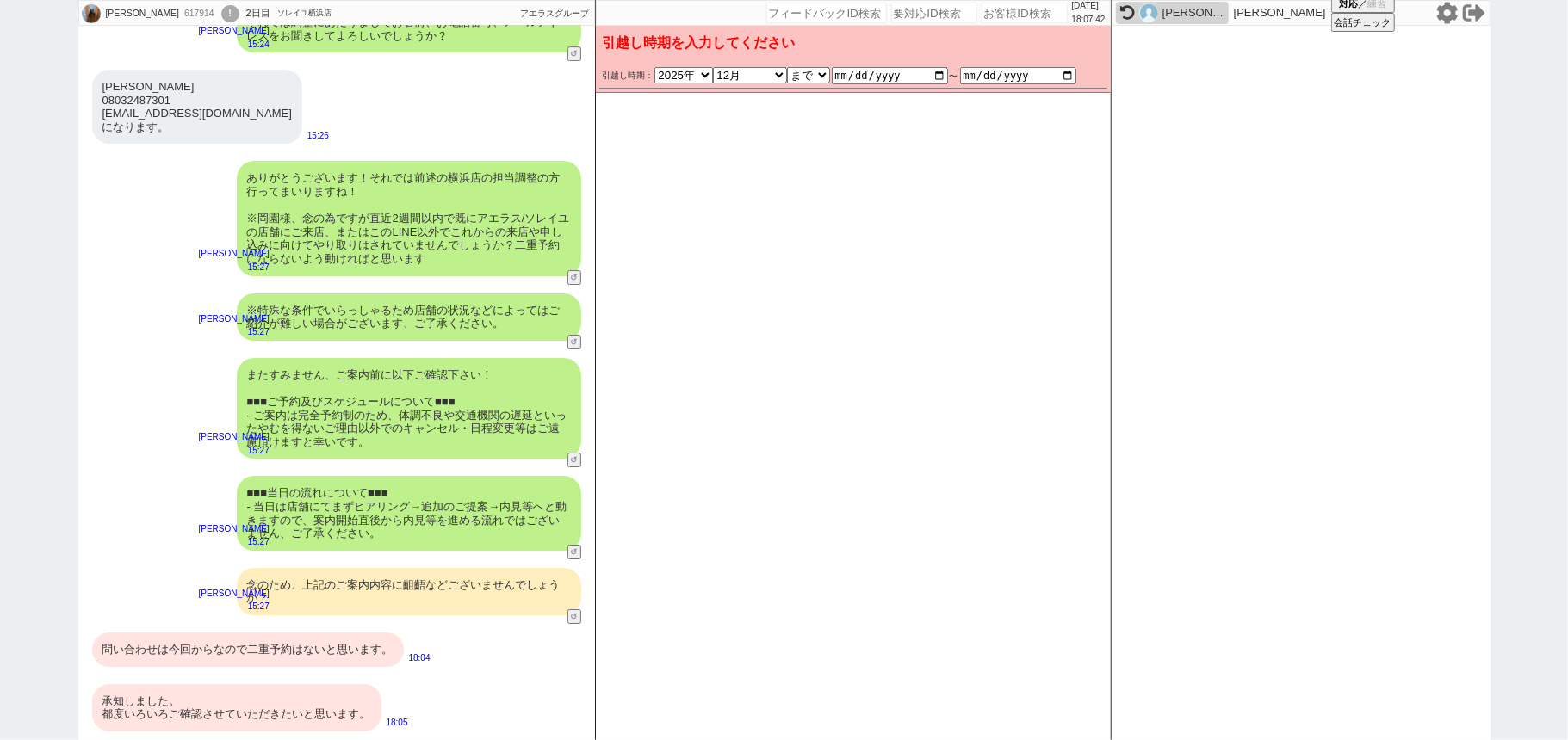
scroll to position [4131, 0]
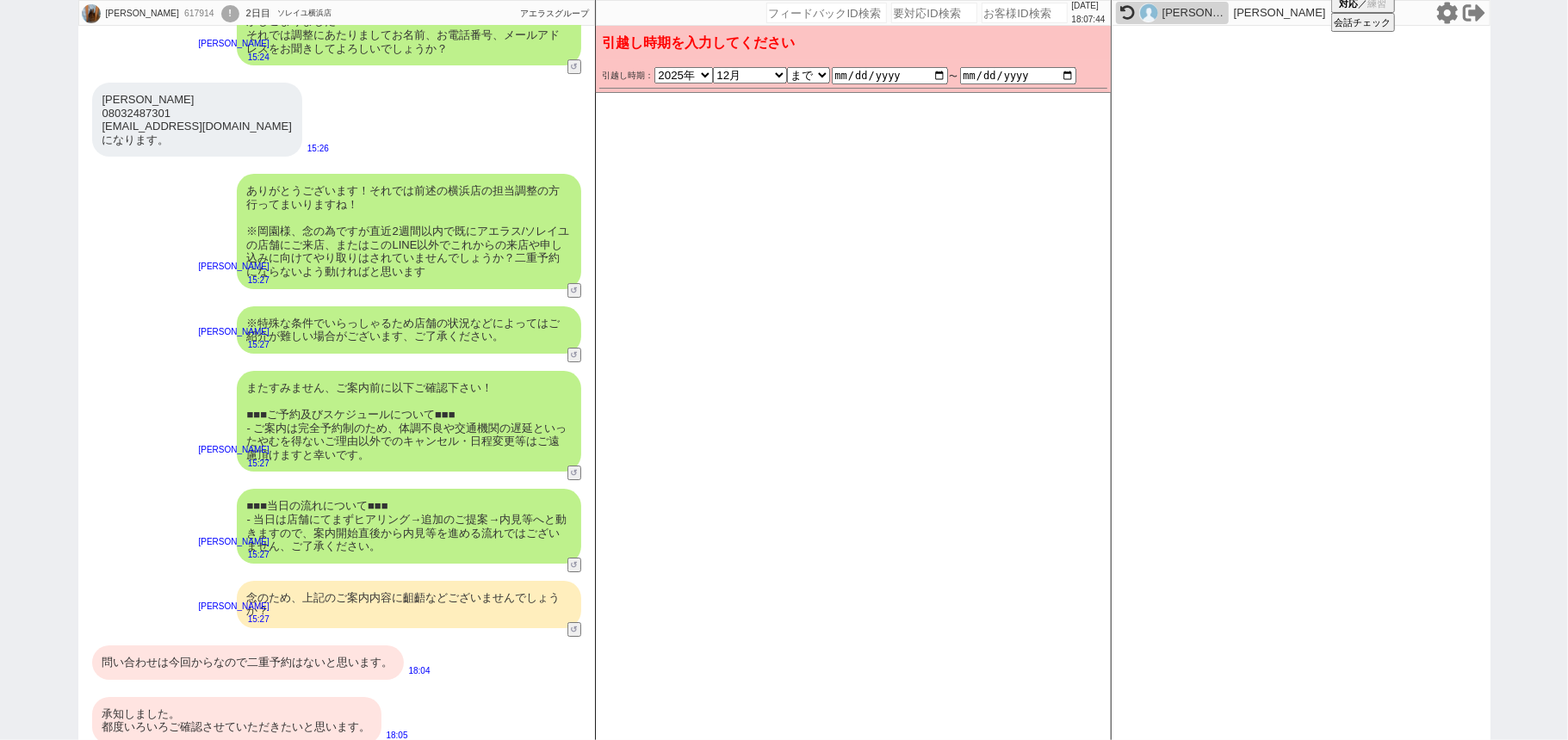
click at [372, 656] on div "問い合わせは今回からなので二重予約はないと思います。" at bounding box center [248, 662] width 312 height 34
click at [356, 697] on div "承知しました。 都度いろいろご確認させていただきたいと思います。" at bounding box center [237, 720] width 290 height 47
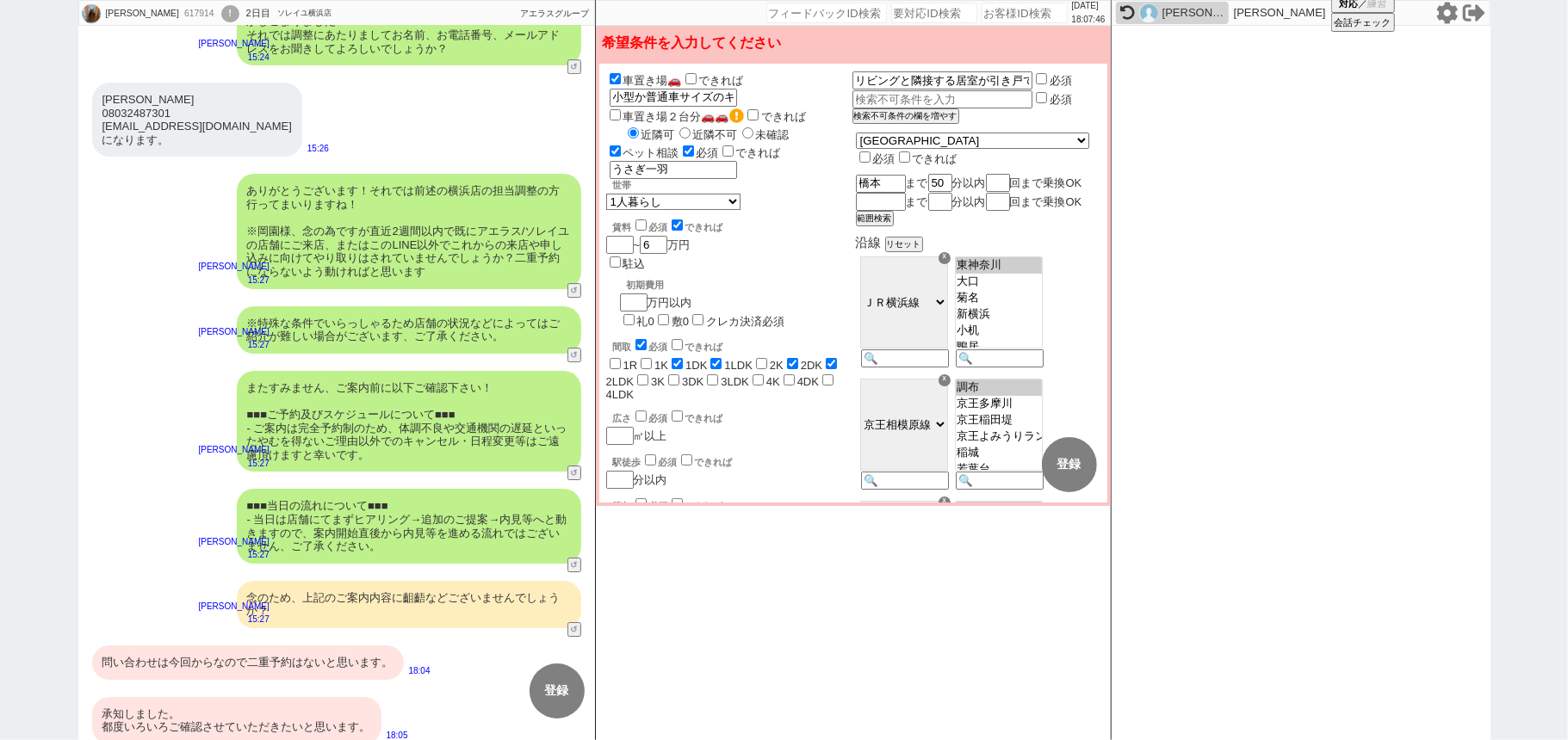
click at [356, 697] on div "承知しました。 都度いろいろご確認させていただきたいと思います。" at bounding box center [237, 720] width 290 height 47
click at [356, 652] on div "問い合わせは今回からなので二重予約はないと思います。" at bounding box center [248, 662] width 312 height 34
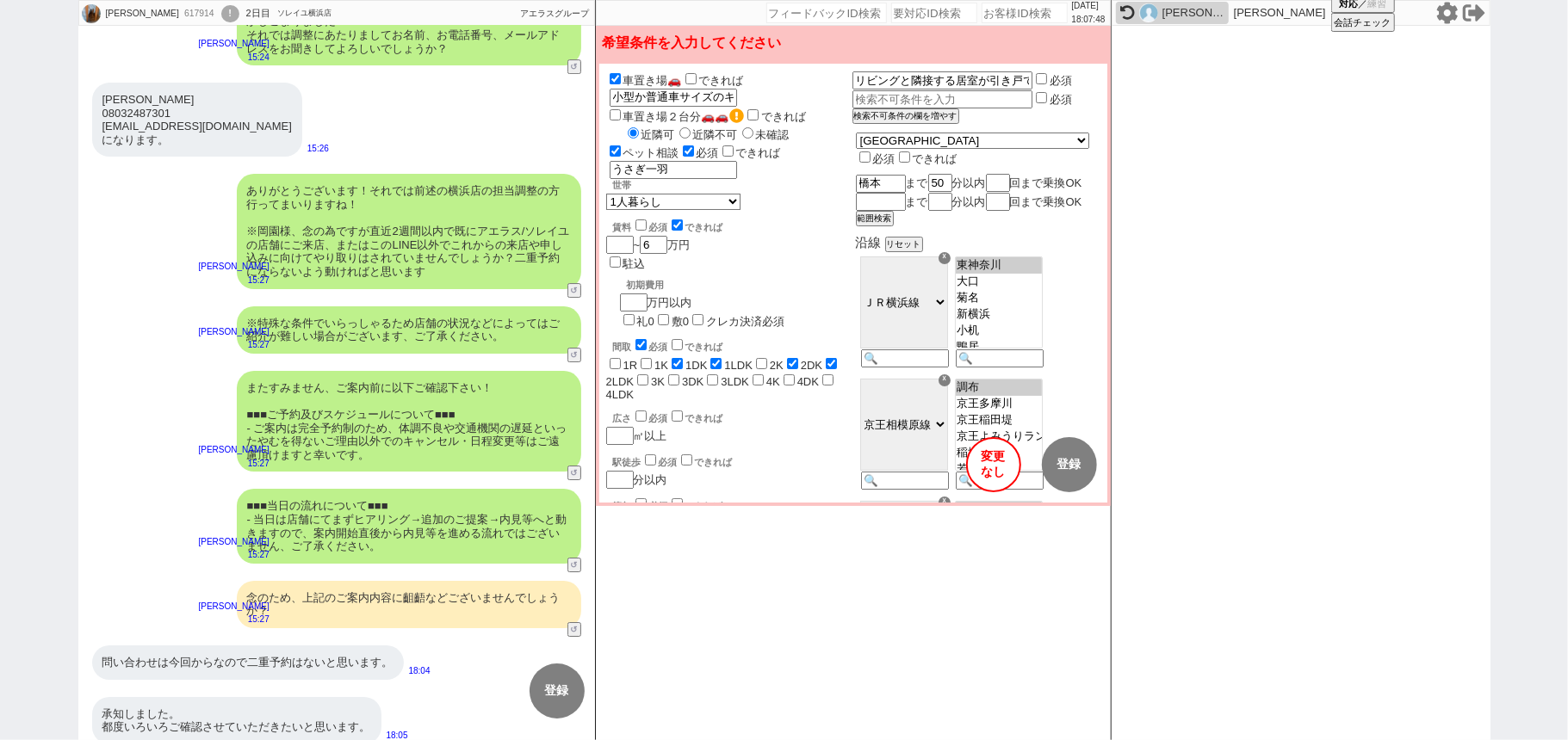
scroll to position [4380, 0]
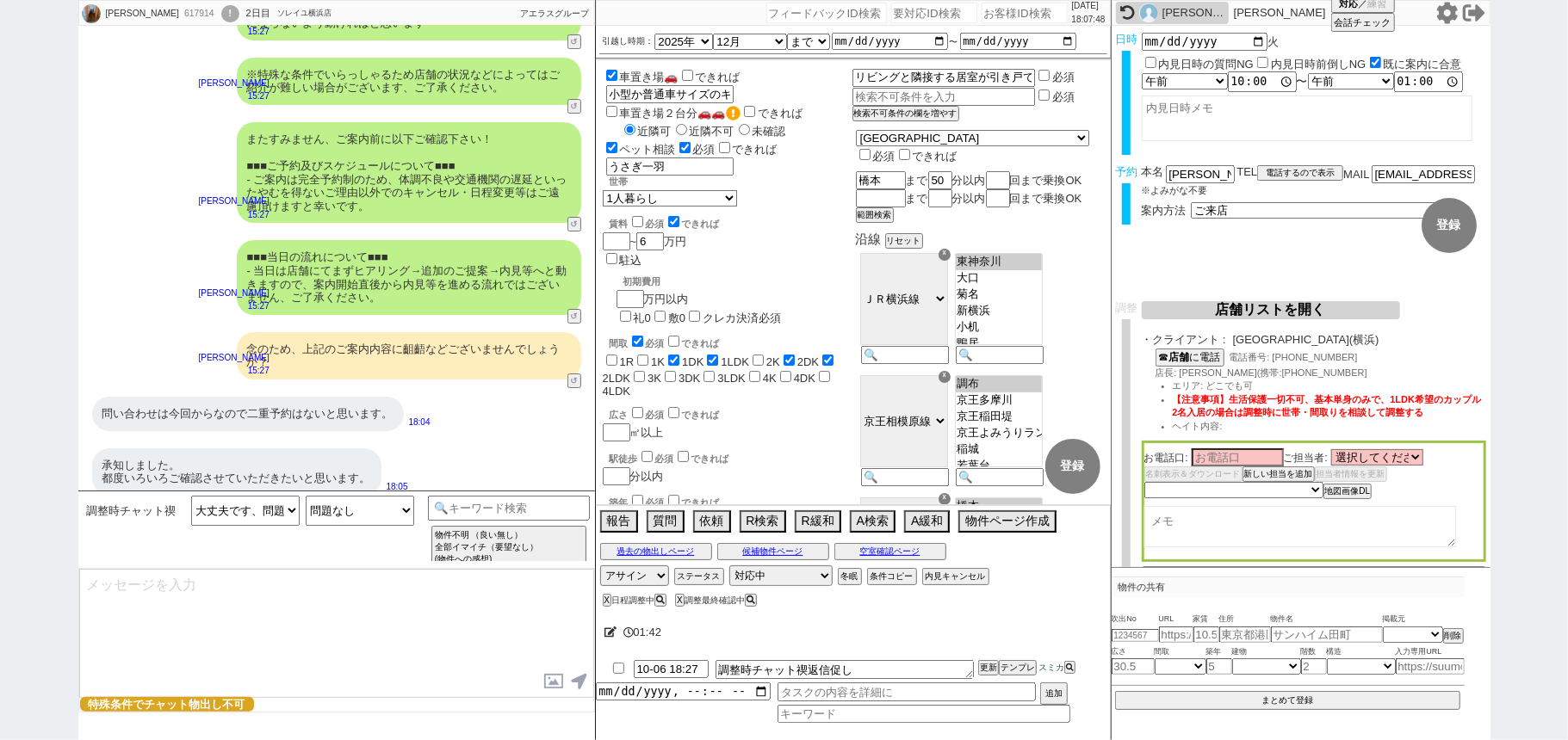
type textarea "ご確認頂き恐れ入ります、！ 諸々問題ないとのことで何よりでした！ そうしましたら、改めて順次動いてまいりますね。"
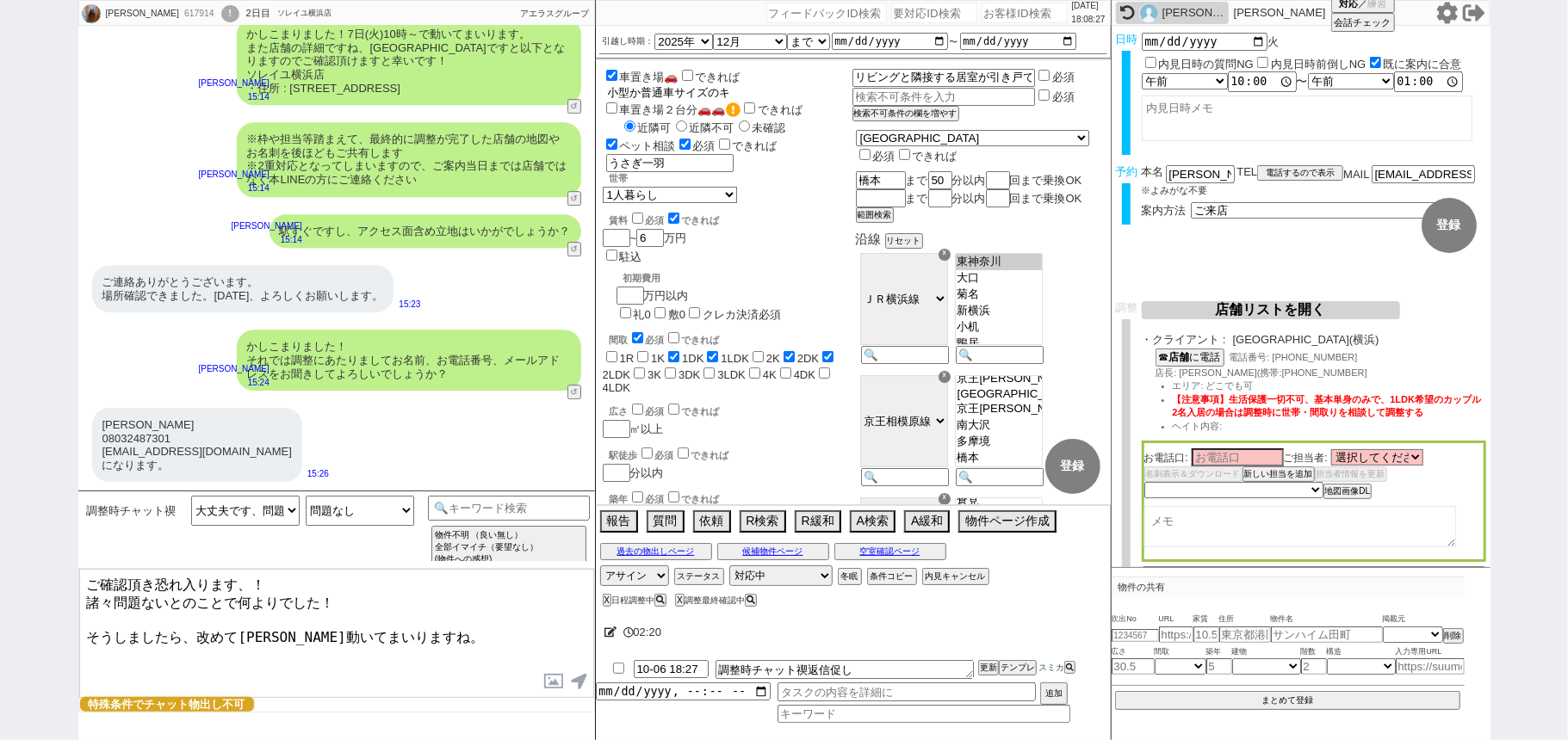
scroll to position [0, 121]
drag, startPoint x: 820, startPoint y: 73, endPoint x: 969, endPoint y: 66, distance: 149.2
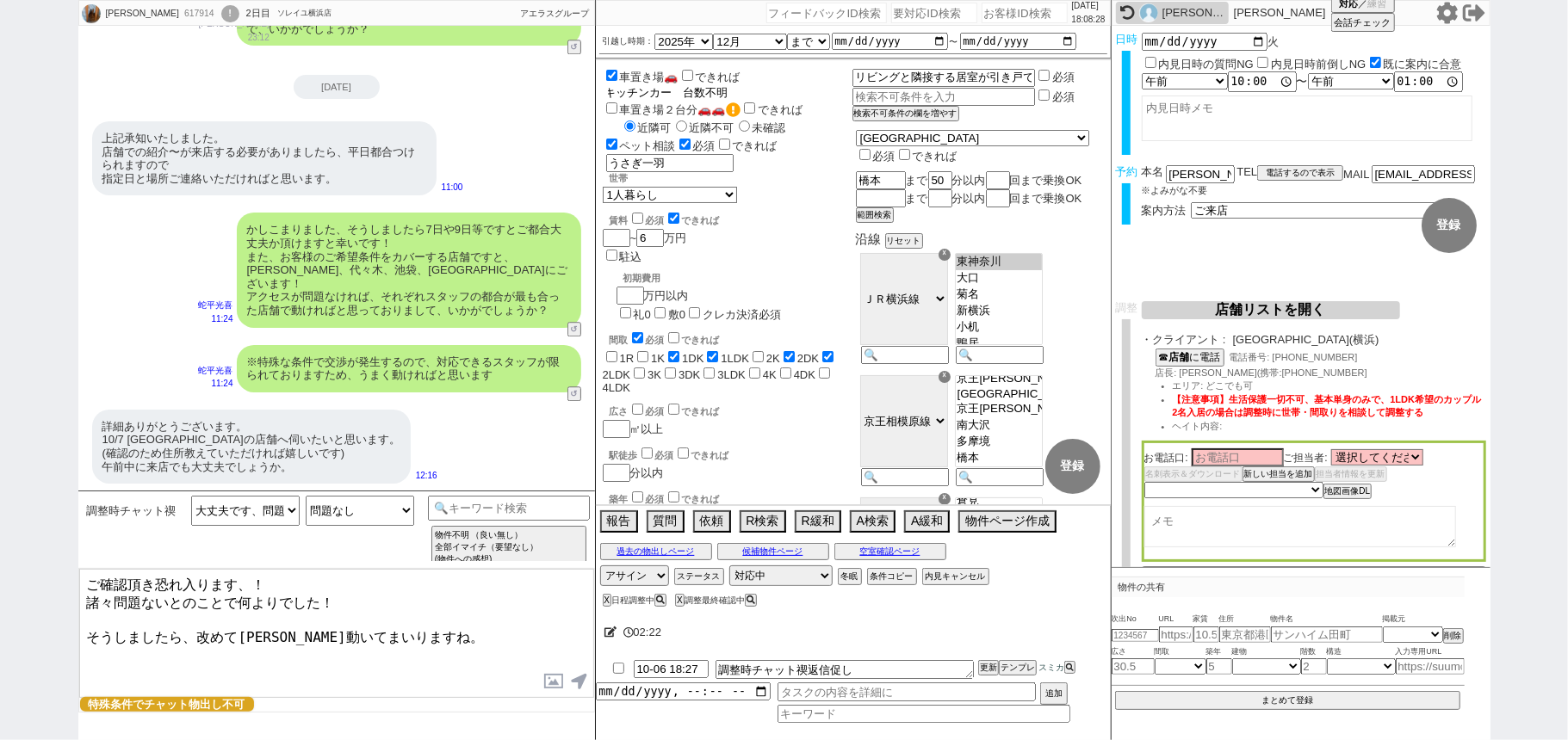
scroll to position [3118, 0]
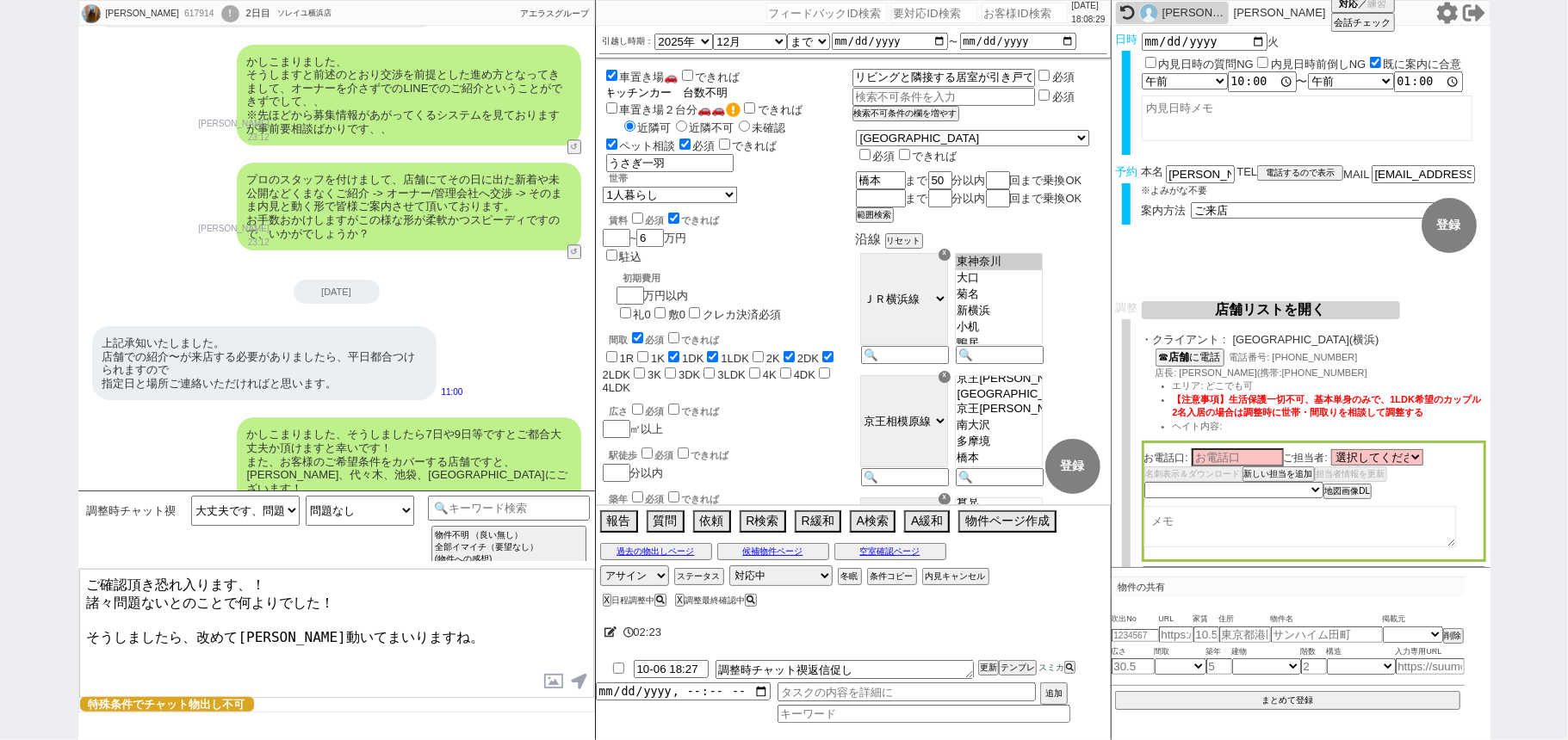
click at [730, 85] on input "小型か普通車サイズのキッチンカー　台数不明" at bounding box center [668, 92] width 124 height 15
drag, startPoint x: 838, startPoint y: 72, endPoint x: 561, endPoint y: 71, distance: 277.0
click at [561, 71] on div "岡園 葉月 617914 ! 0 2日目 ソレイユ横浜店 冬眠中 自社客 アエラスグループ スミカ_BPO チャット全表示 2025-10-05 ようこそLI…" at bounding box center [784, 370] width 1412 height 740
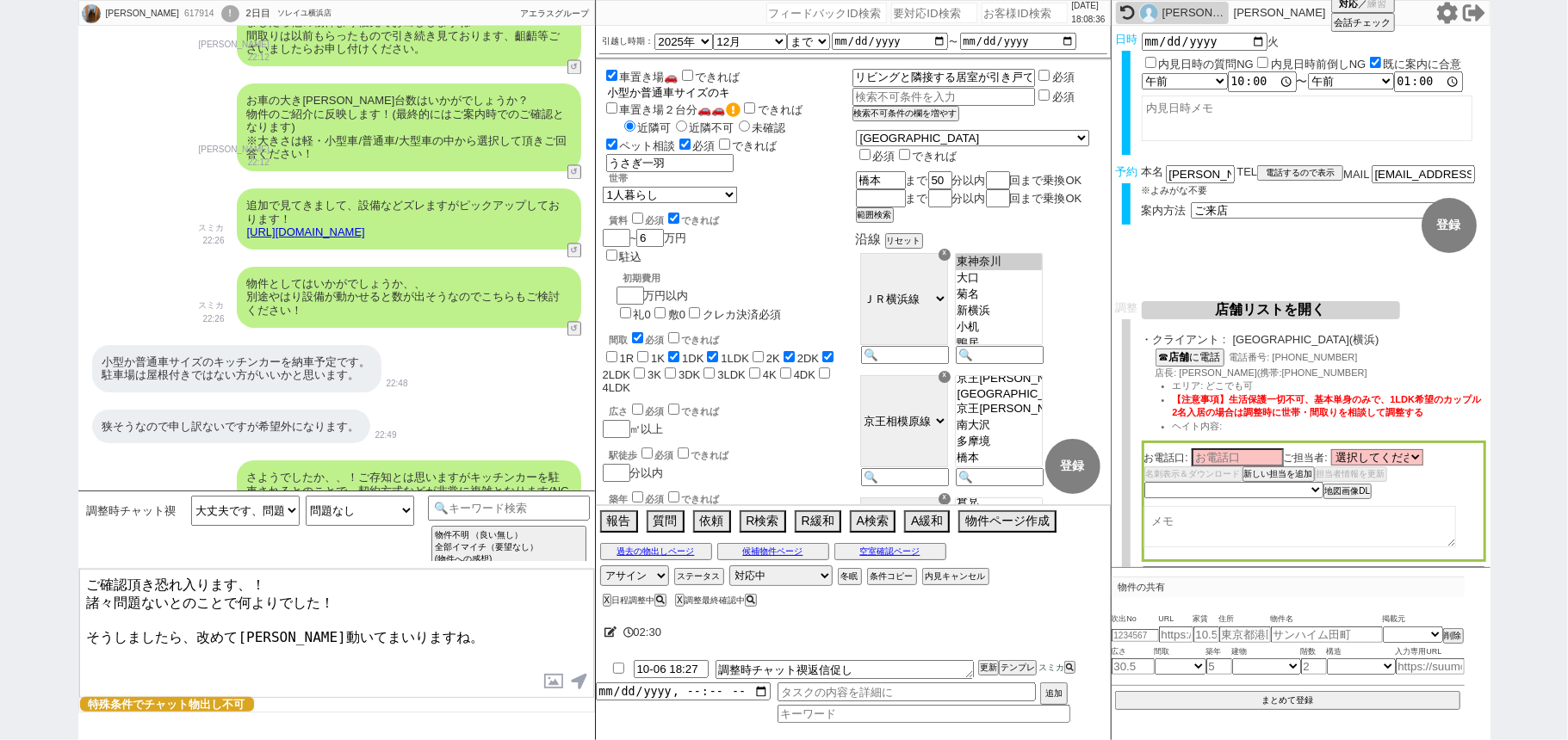
scroll to position [2315, 0]
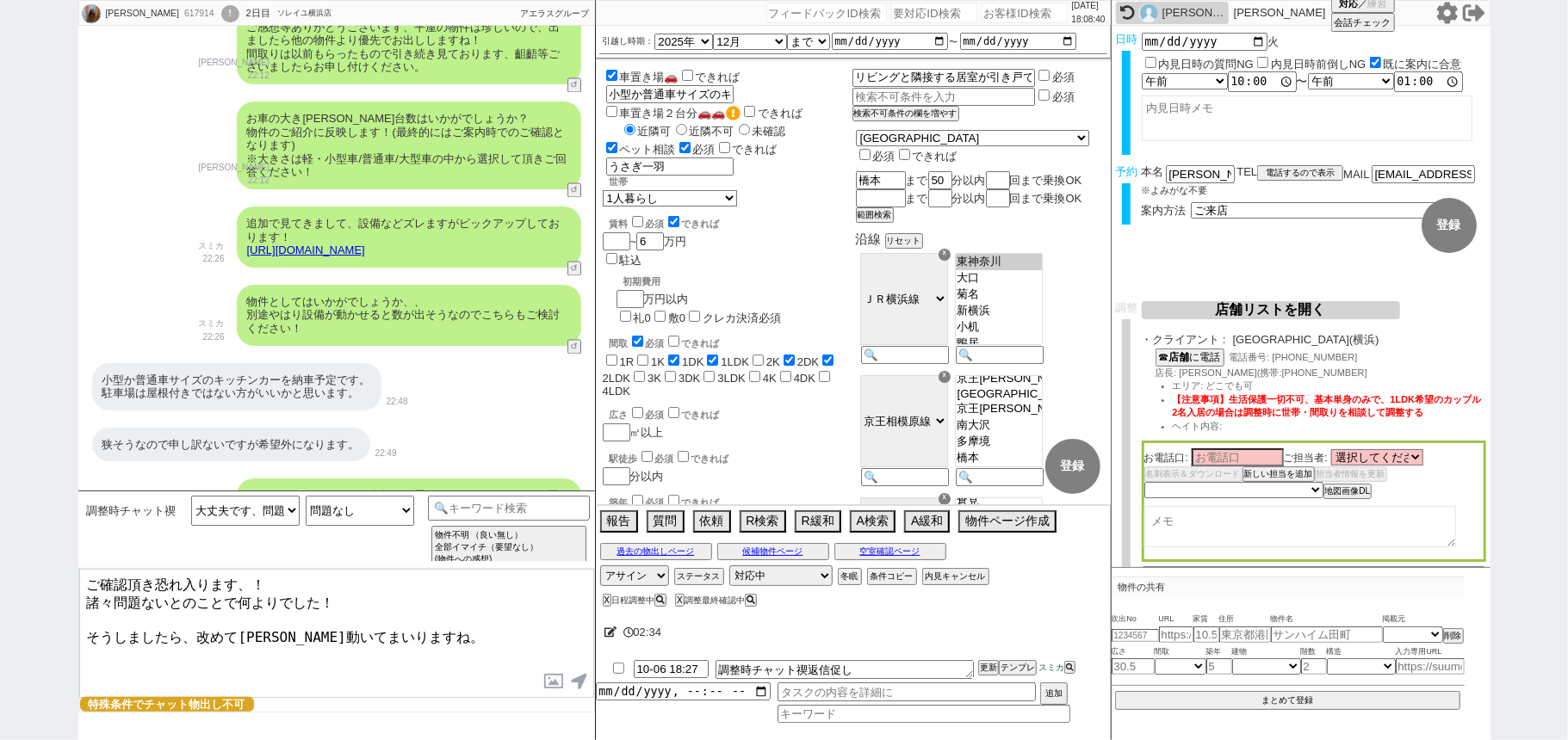
click at [393, 594] on textarea "ご確認頂き恐れ入ります、！ 諸々問題ないとのことで何よりでした！ そうしましたら、改めて順次動いてまいりますね。" at bounding box center [336, 633] width 514 height 129
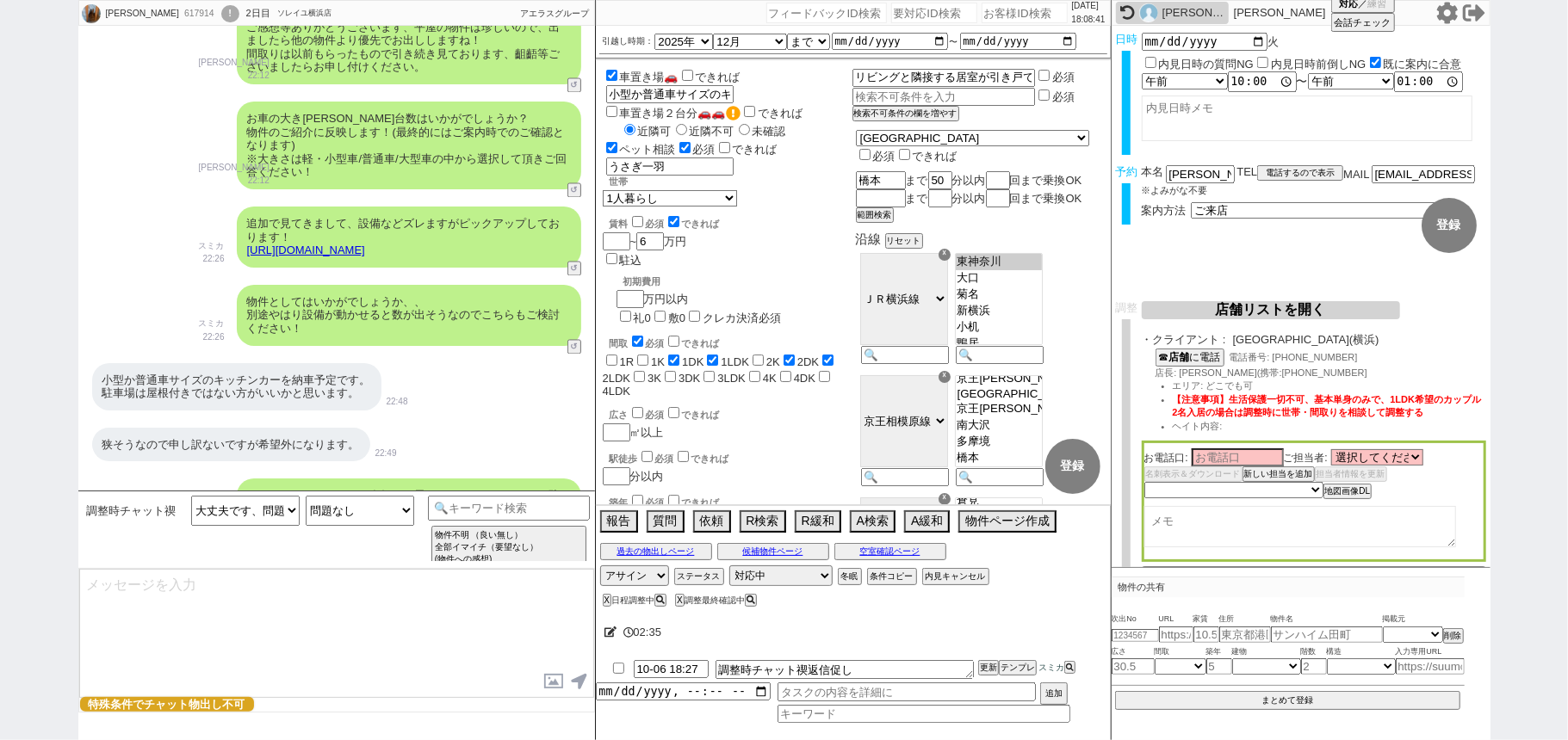
scroll to position [4473, 0]
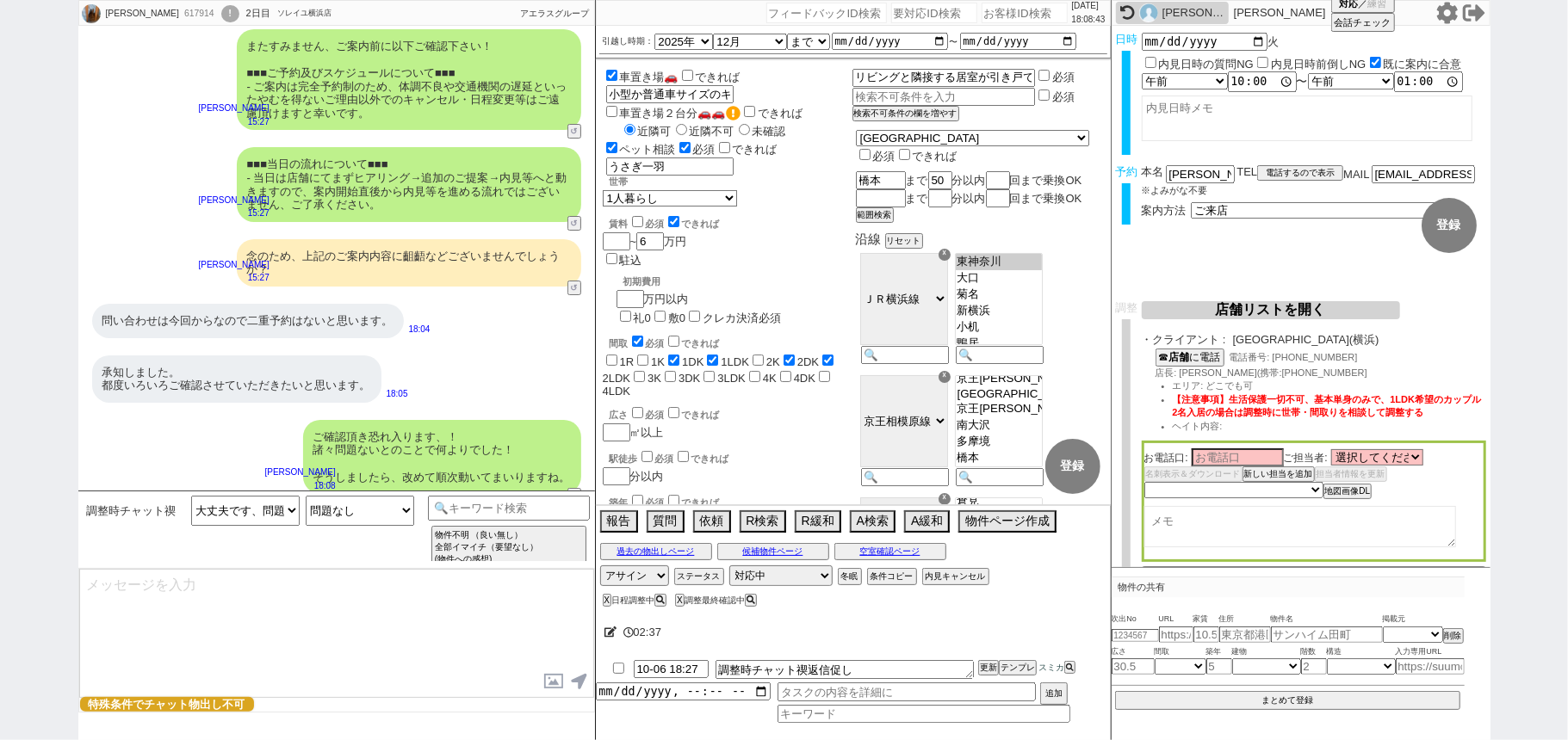
select select "431"
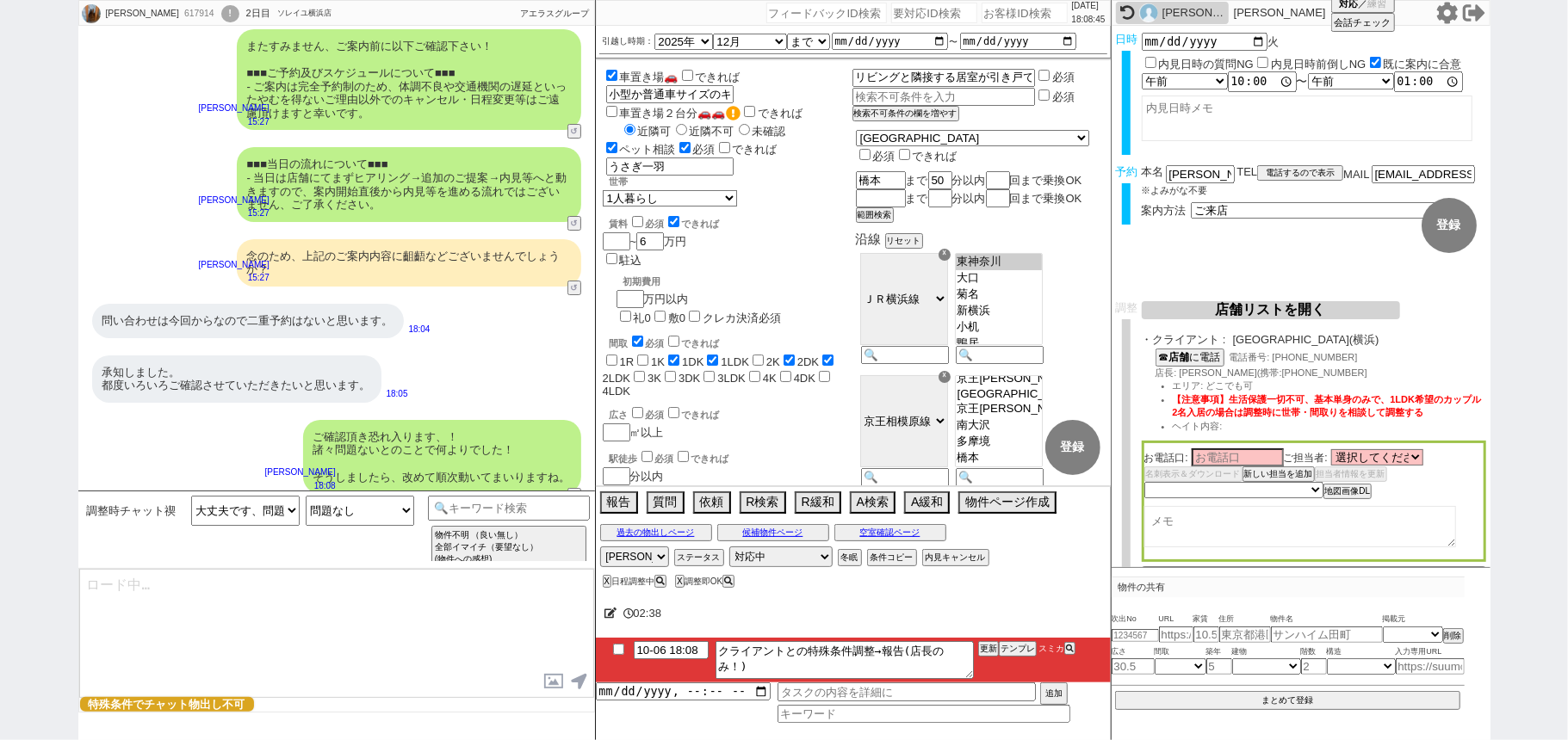
type textarea "@@【@@日程調整するシーンなので、このまま調整報告します。当該の調整ができない方であればそのままcmd+shift+Kで次に進んでください！！(当該の調整が…"
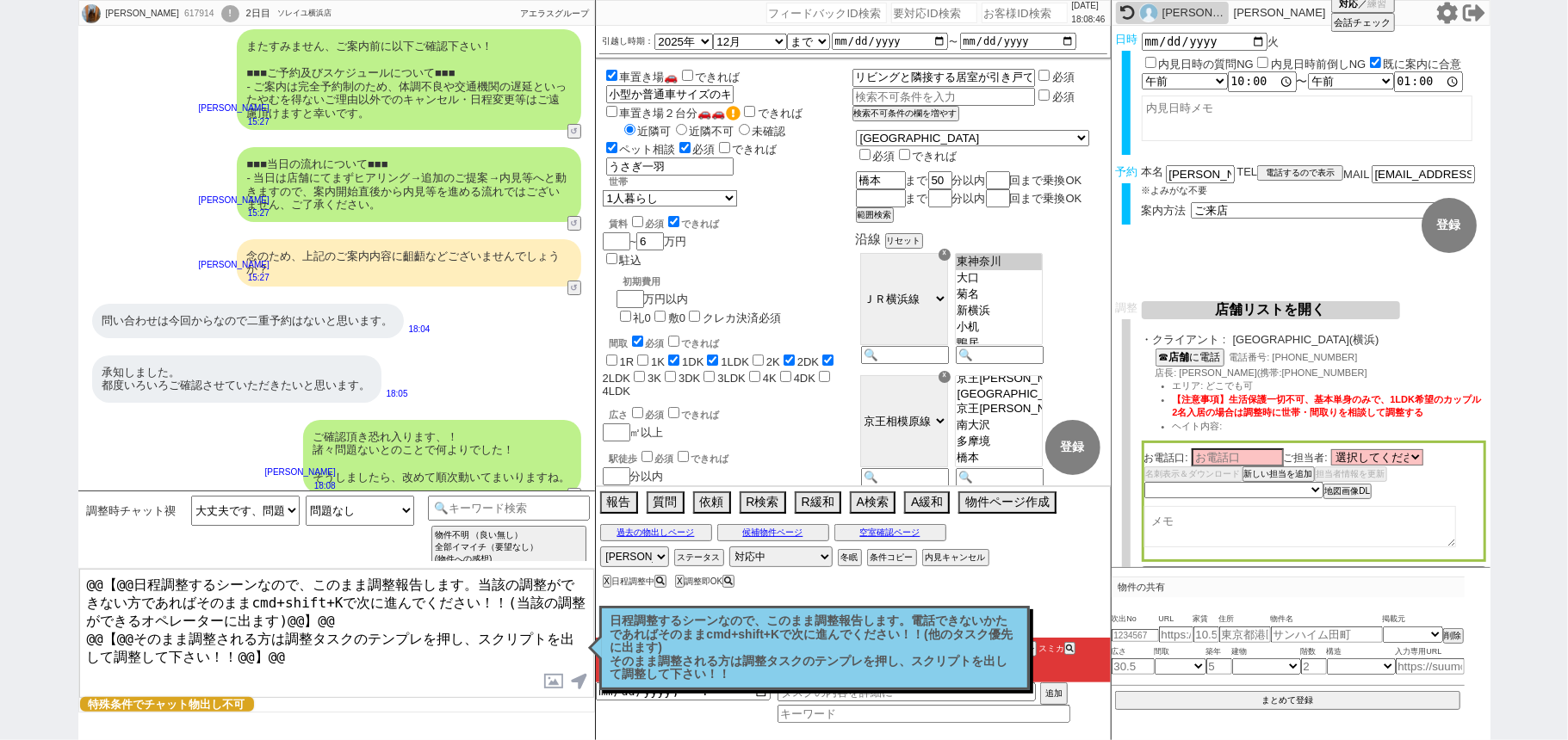
click at [734, 645] on p "日程調整するシーンなので、このまま調整報告します。電話できないかたであればそのままcmd+shift+Kで次に進んでください！！(他のタスク優先に出ます) そ…" at bounding box center [814, 647] width 408 height 67
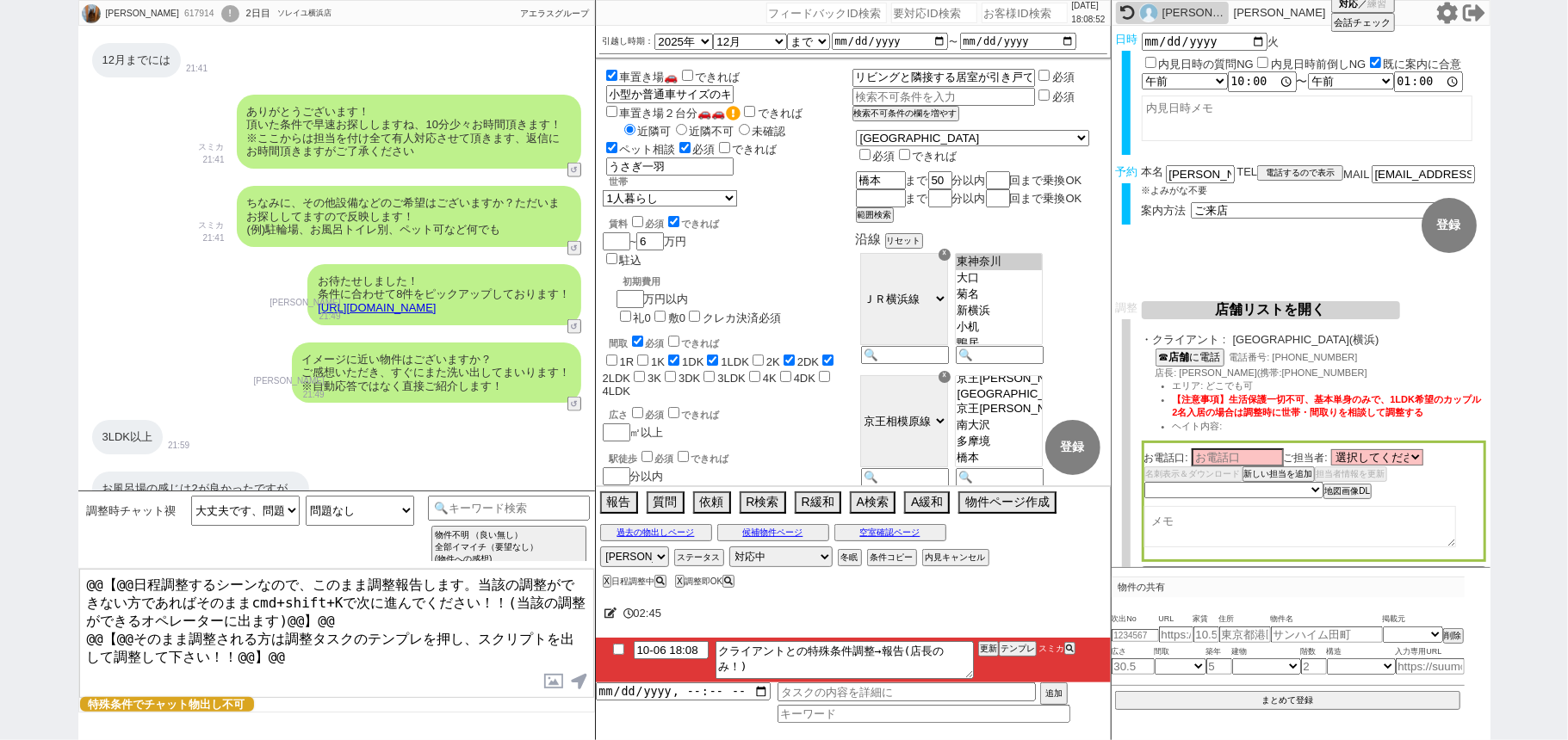
scroll to position [1605, 0]
click at [895, 561] on button "条件コピー" at bounding box center [890, 558] width 47 height 14
click at [895, 561] on button "もう1回押してください" at bounding box center [914, 558] width 95 height 14
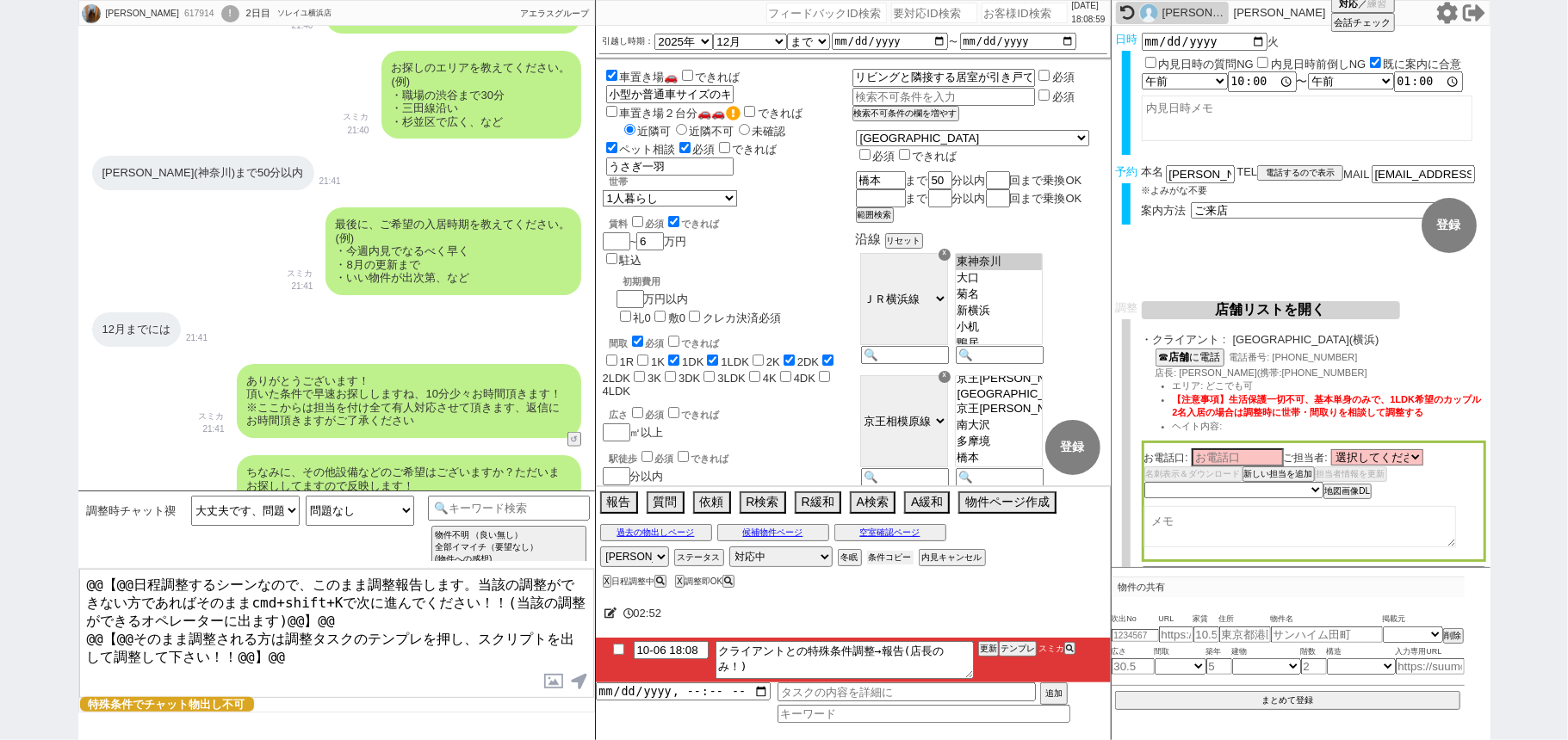
scroll to position [1144, 0]
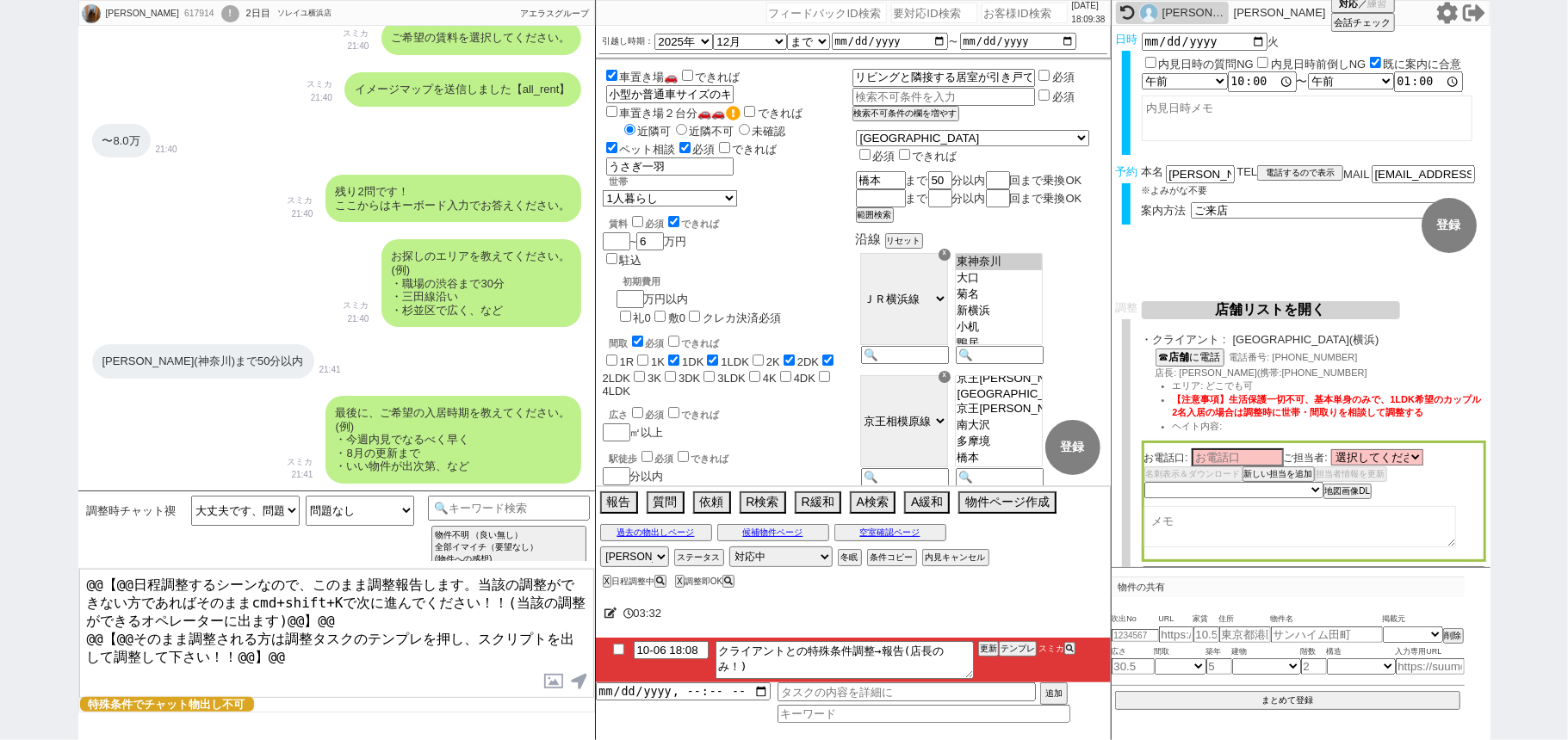
drag, startPoint x: 0, startPoint y: 169, endPoint x: 125, endPoint y: 191, distance: 126.9
click at [0, 169] on div "岡園 葉月 617914 ! 0 2日目 ソレイユ横浜店 冬眠中 自社客 アエラスグループ スミカ_BPO チャット全表示 2025-10-05 ようこそLI…" at bounding box center [784, 370] width 1568 height 740
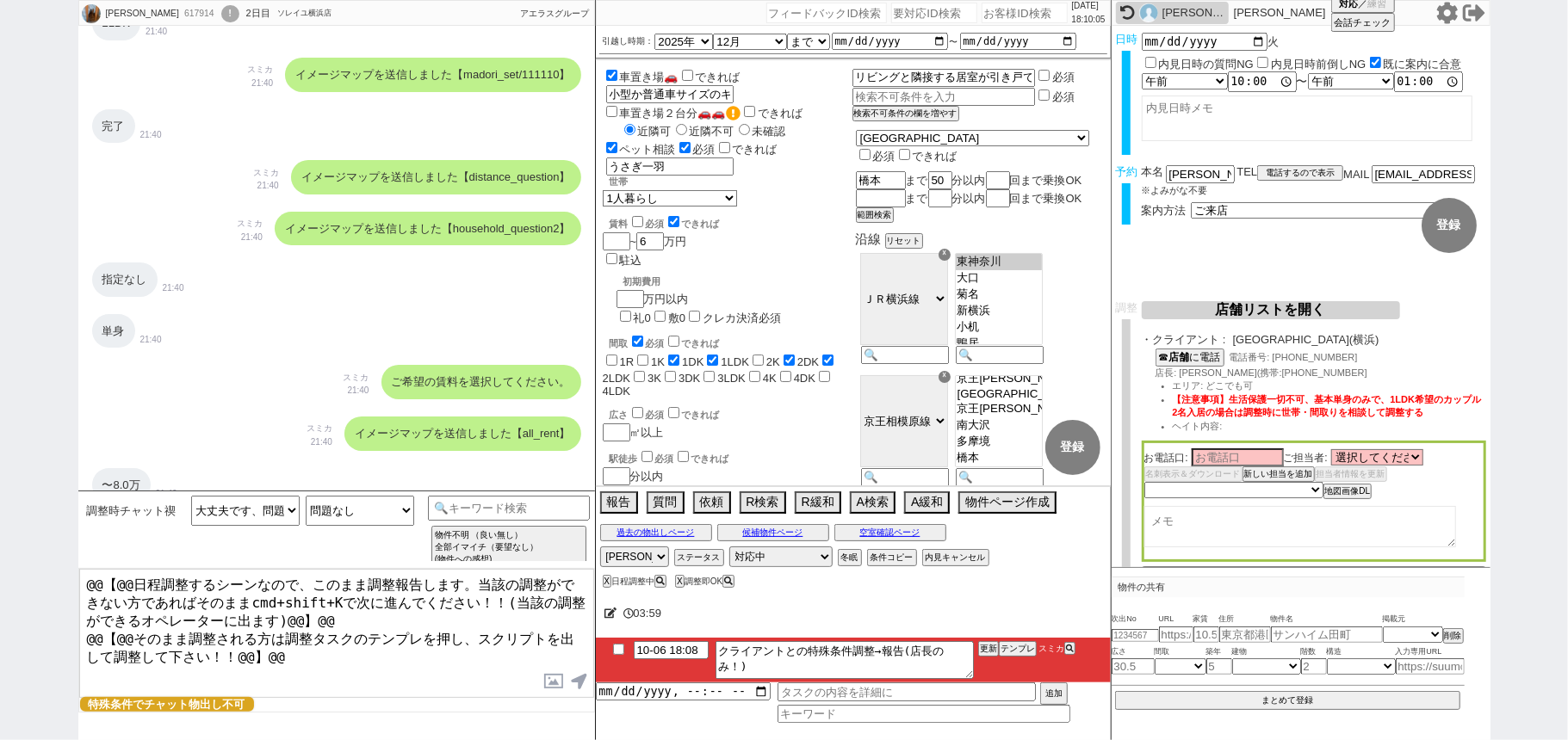
drag, startPoint x: 0, startPoint y: 363, endPoint x: 395, endPoint y: 406, distance: 397.3
click at [0, 363] on div "岡園 葉月 617914 ! 0 2日目 ソレイユ横浜店 冬眠中 自社客 アエラスグループ スミカ_BPO チャット全表示 2025-10-05 ようこそLI…" at bounding box center [784, 370] width 1568 height 740
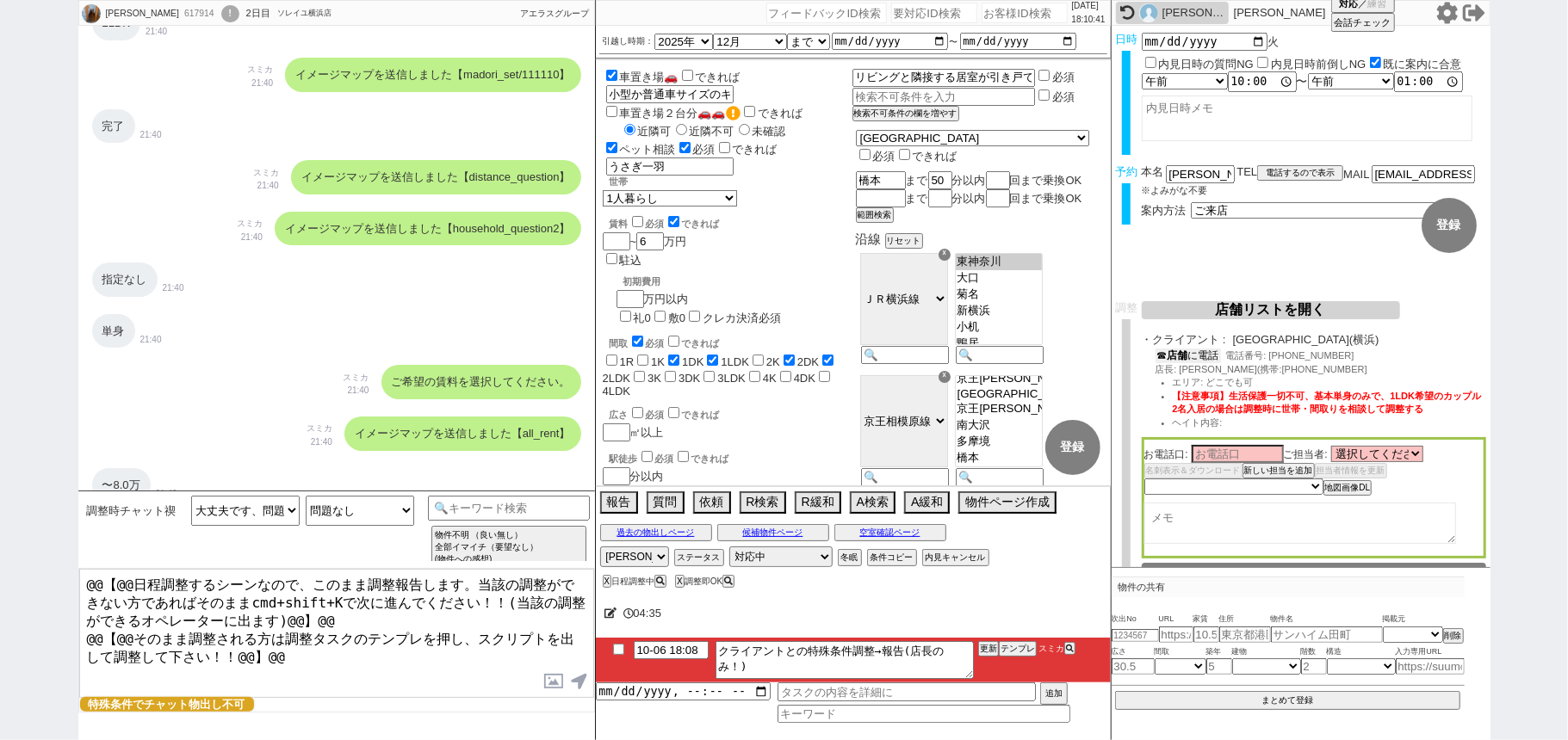
click at [1201, 359] on button "☎ 店舗 に電話" at bounding box center [1188, 356] width 66 height 15
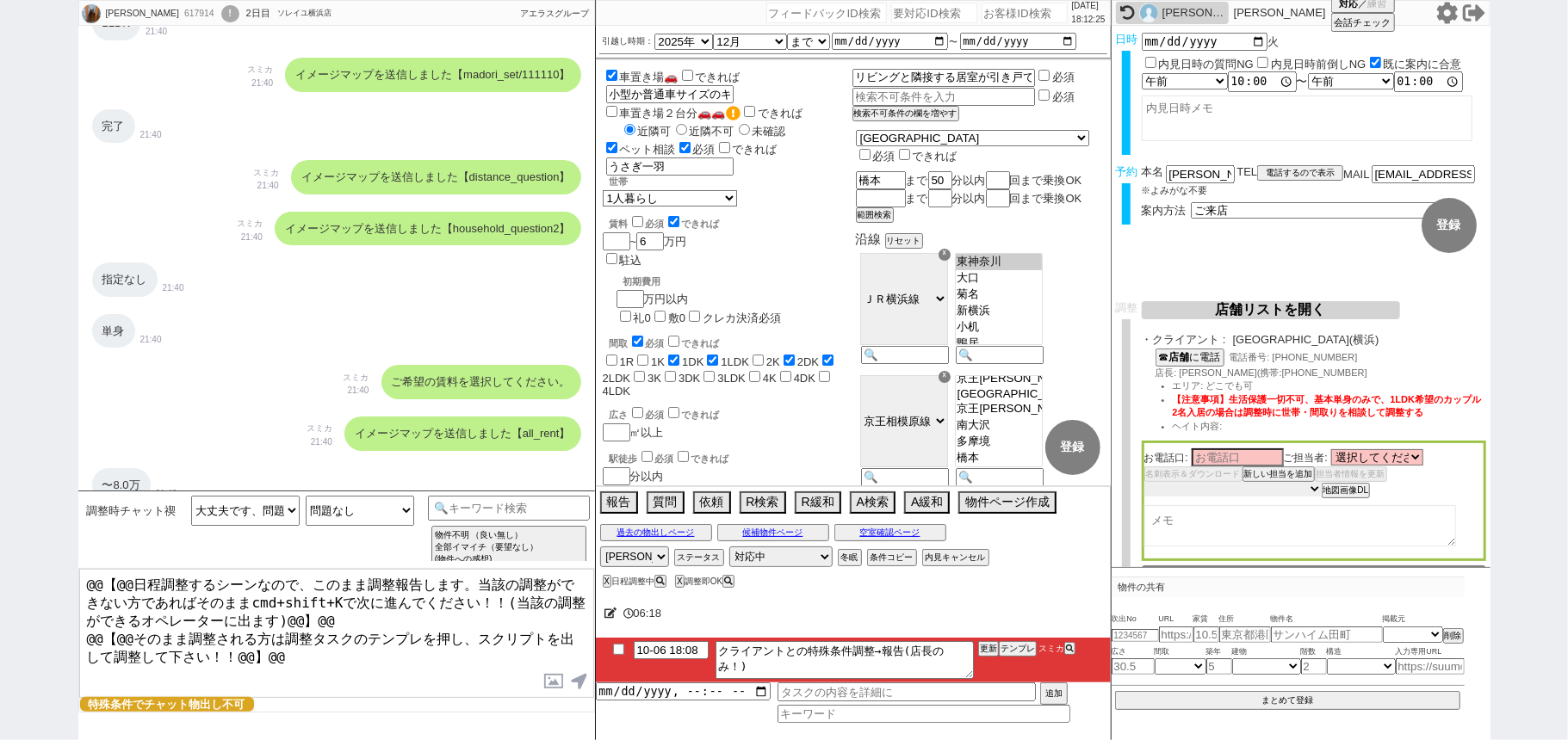
click at [1223, 494] on select "未定 希望で最短でOK 最短以外でOK 日程がNG(直近で別日提案可) 日程がNG(直近はNG) お客様ごとNG 折返し待ち 店舗が定休/終業後で連絡取れず" at bounding box center [1232, 489] width 178 height 15
select select "10"
click at [1144, 483] on select "未定 希望で最短でOK 最短以外でOK 日程がNG(直近で別日提案可) 日程がNG(直近はNG) お客様ごとNG 折返し待ち 店舗が定休/終業後で連絡取れず" at bounding box center [1232, 489] width 178 height 15
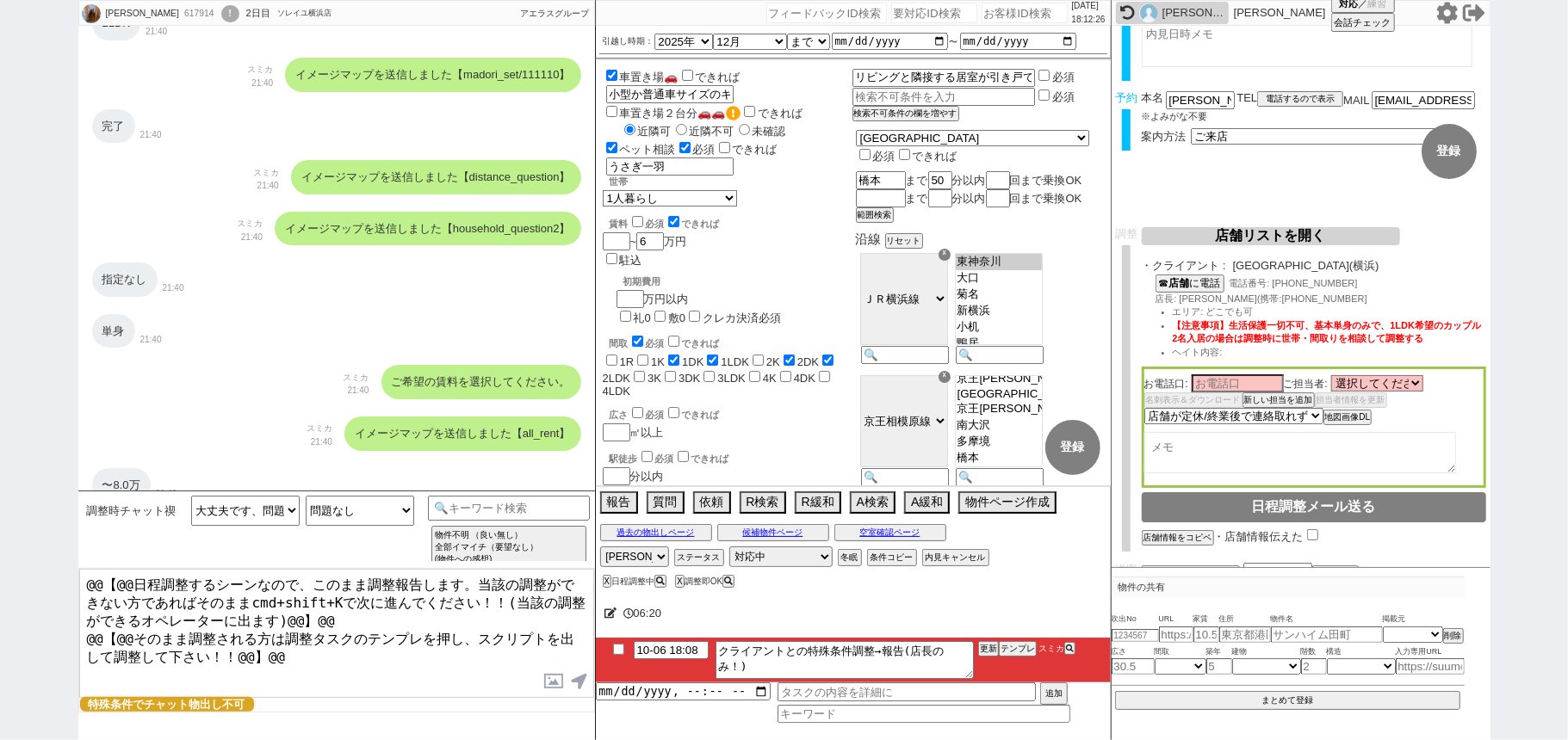
scroll to position [115, 0]
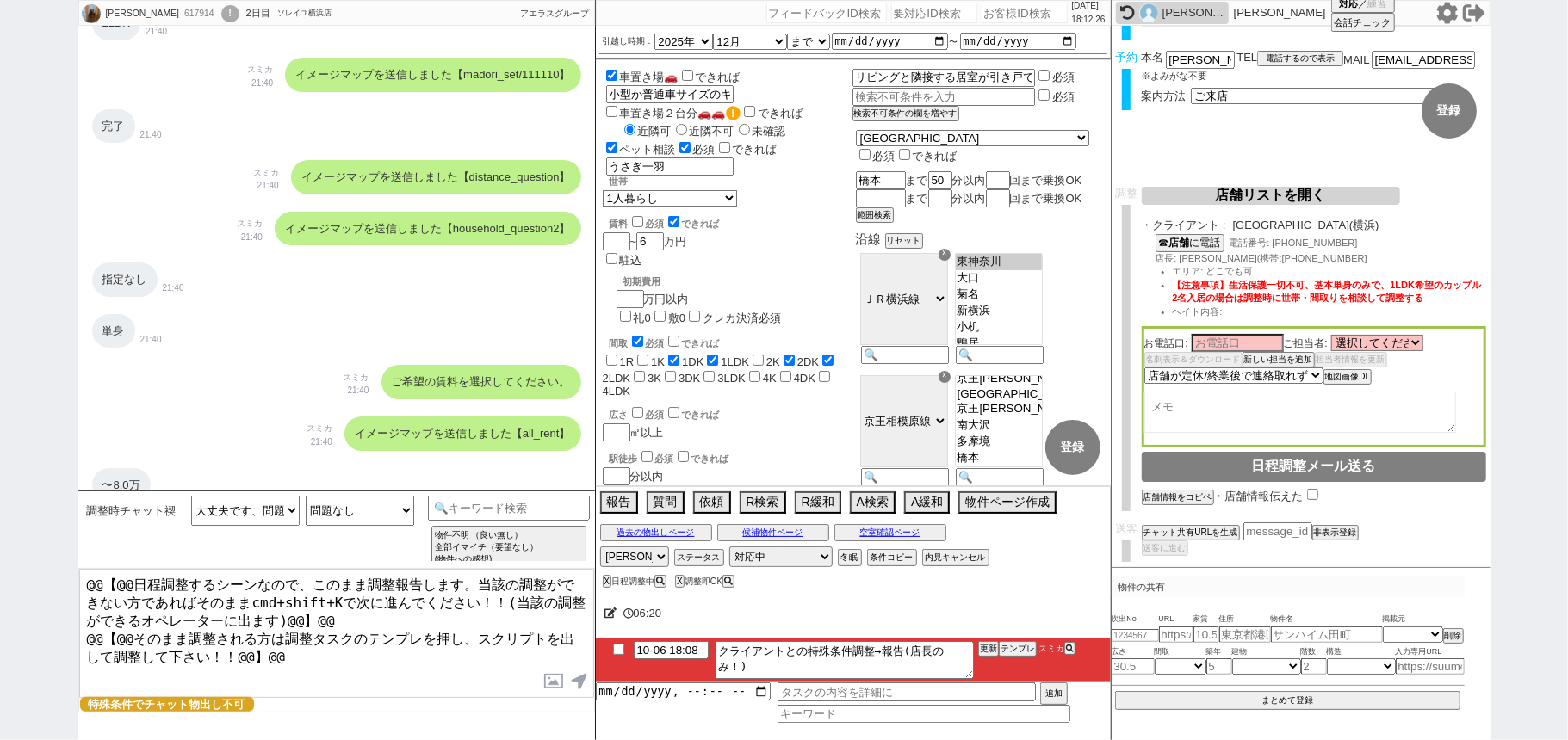
select select "10"
click at [1258, 406] on textarea at bounding box center [1299, 411] width 312 height 41
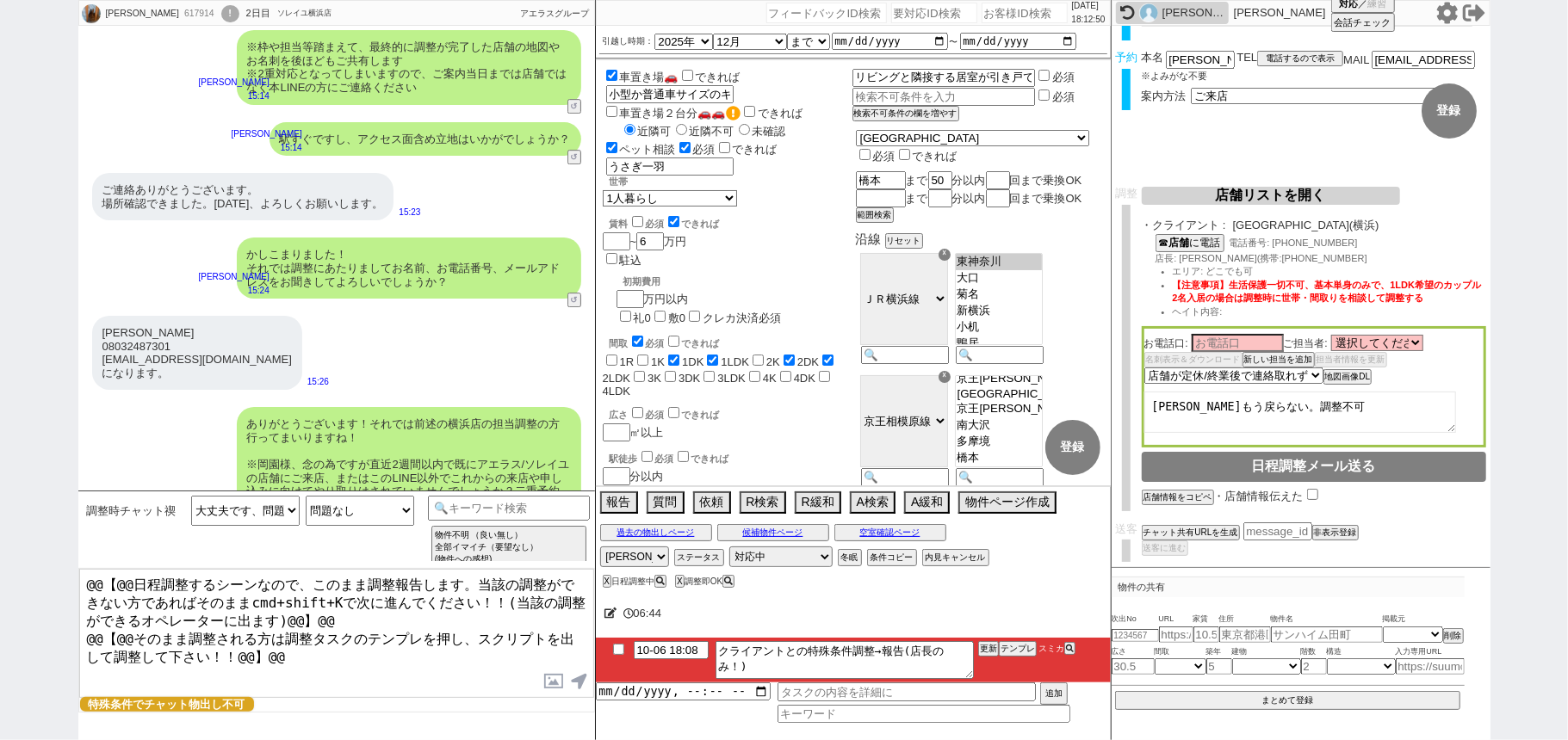
scroll to position [3668, 0]
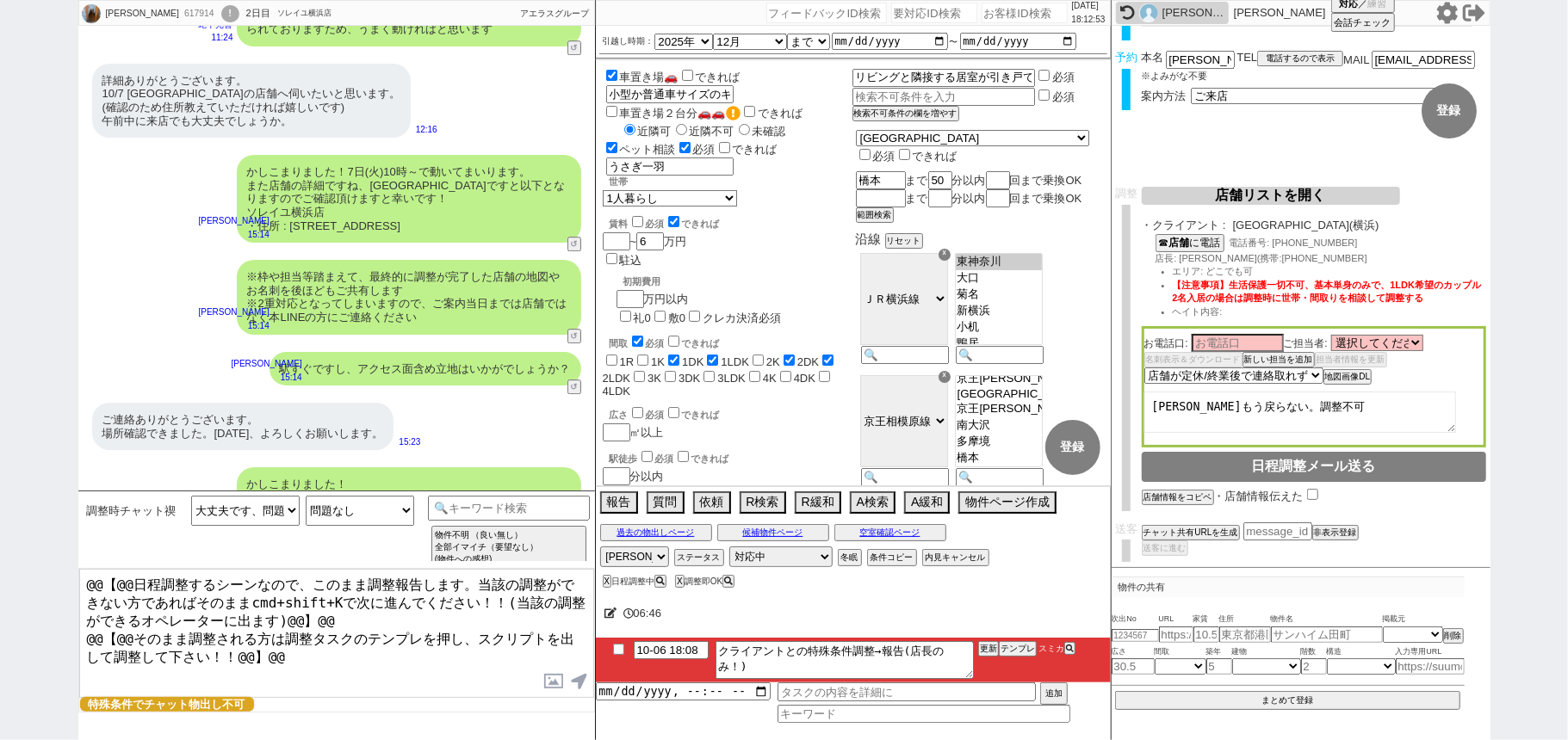
type textarea "[PERSON_NAME]もう戻らない。調整不可"
click at [222, 9] on div "!" at bounding box center [231, 13] width 18 height 17
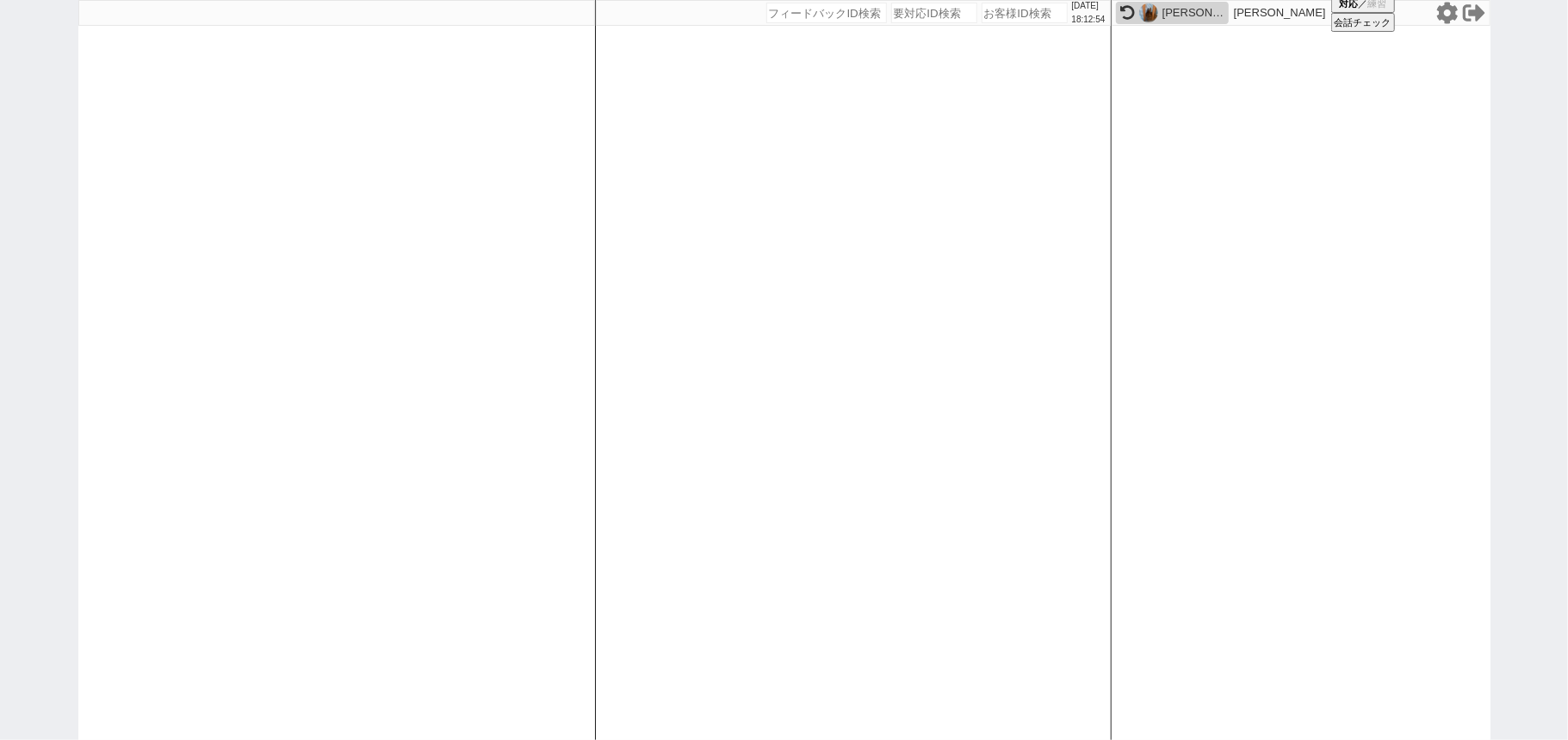
click at [1184, 8] on div "[PERSON_NAME]" at bounding box center [1193, 13] width 62 height 14
select select "431"
select select "2"
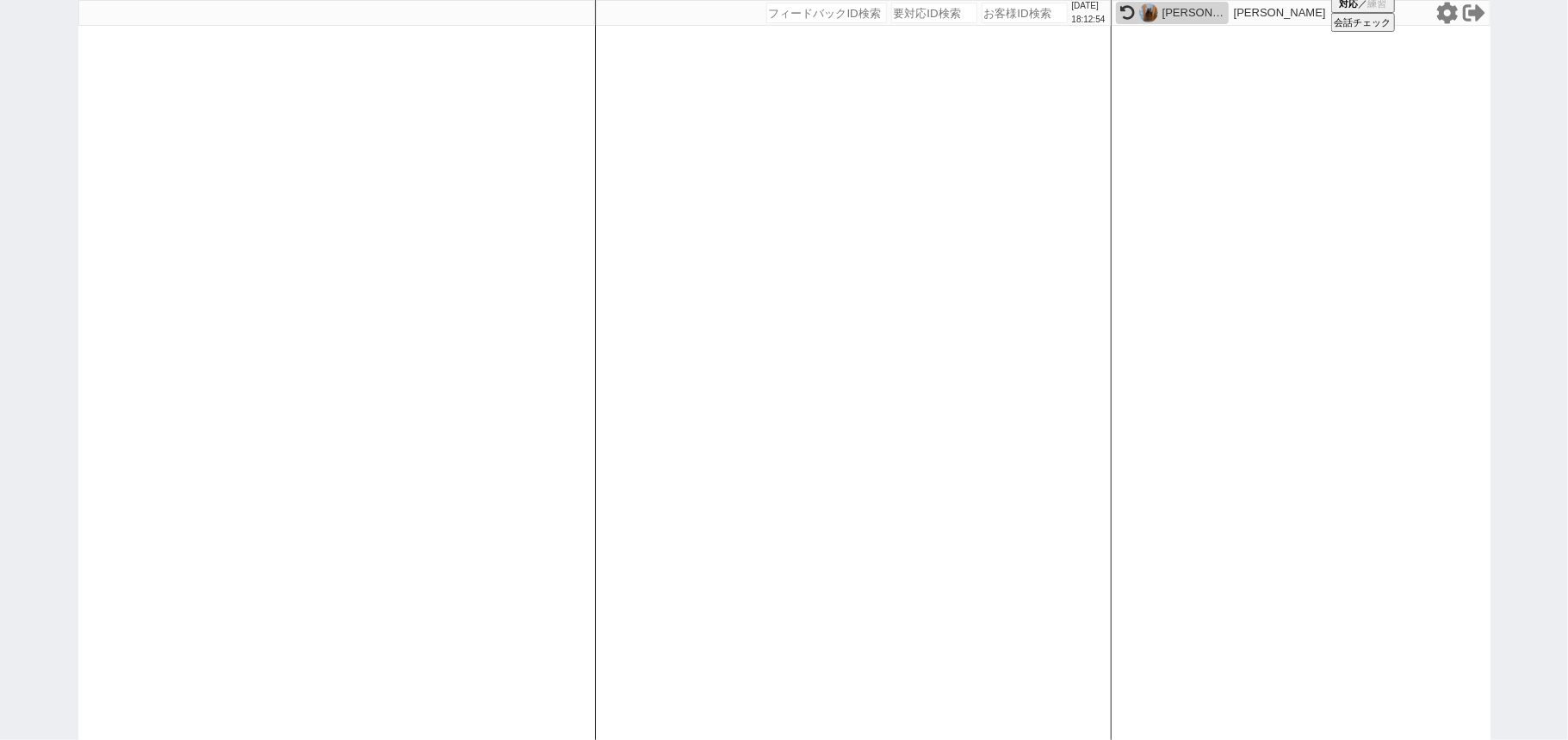
select select "10"
select select
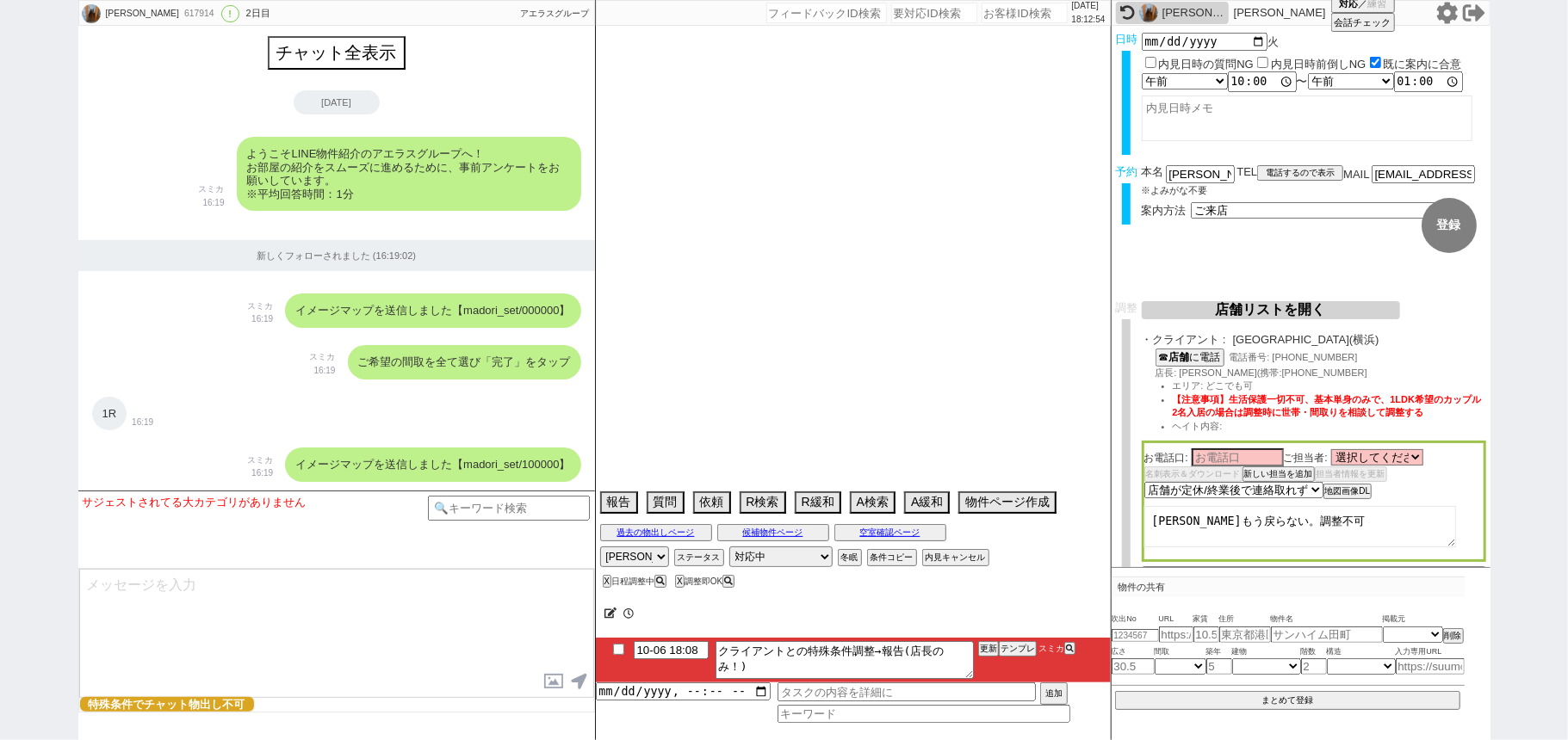
scroll to position [4473, 0]
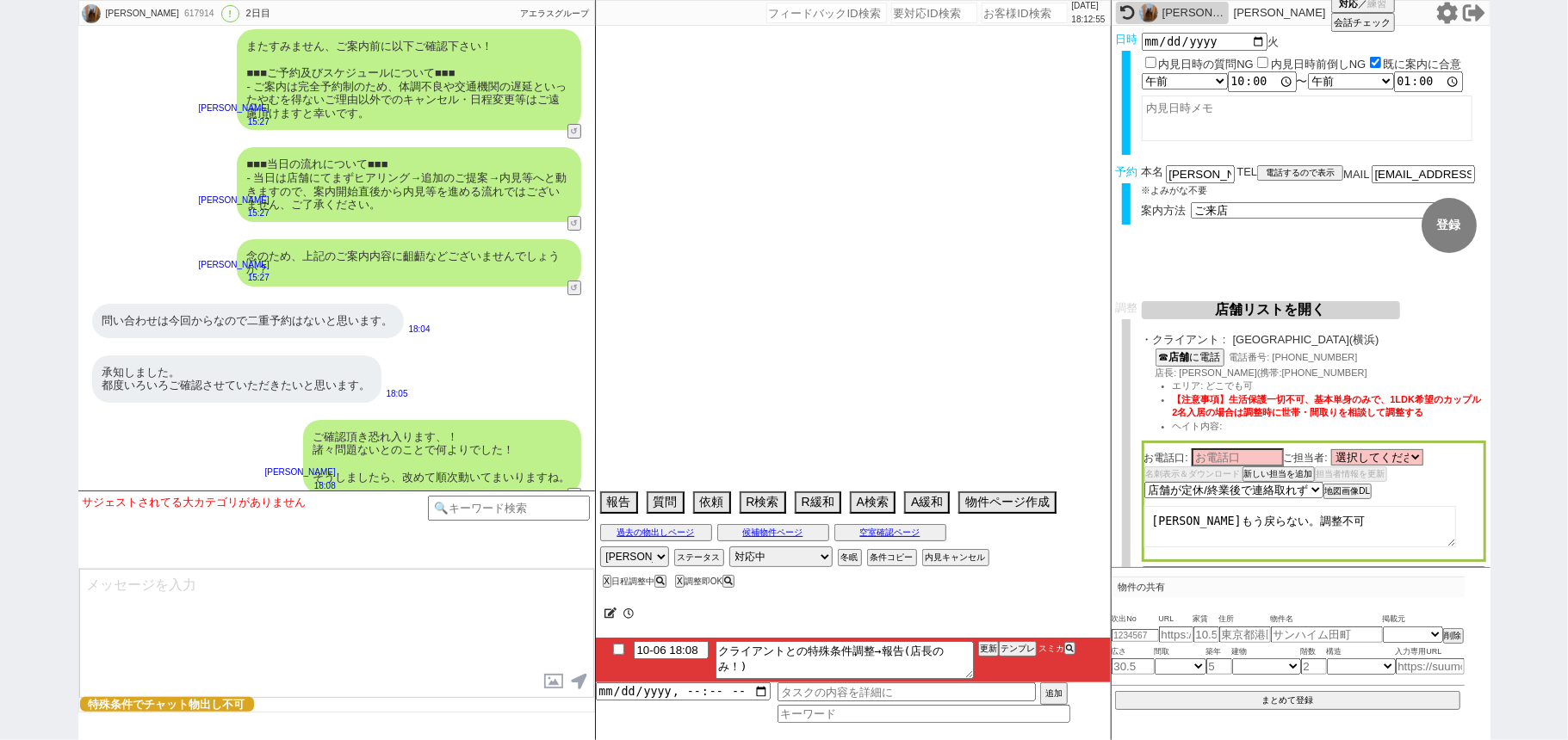
select select "2025"
select select "12"
select select "37"
select select "0"
select select "14"
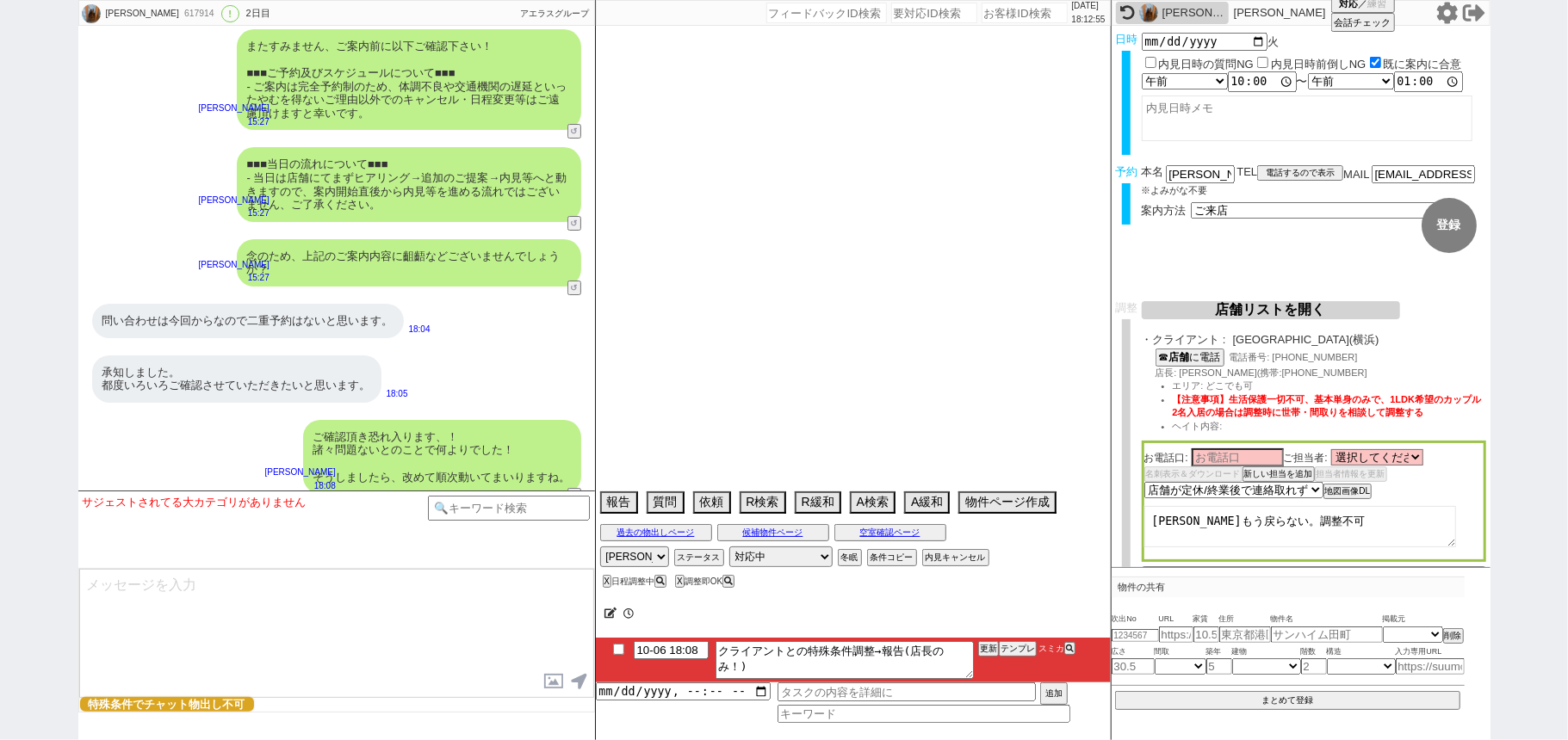
select select "17"
select select "46"
select select "83"
select select "48"
select select "53"
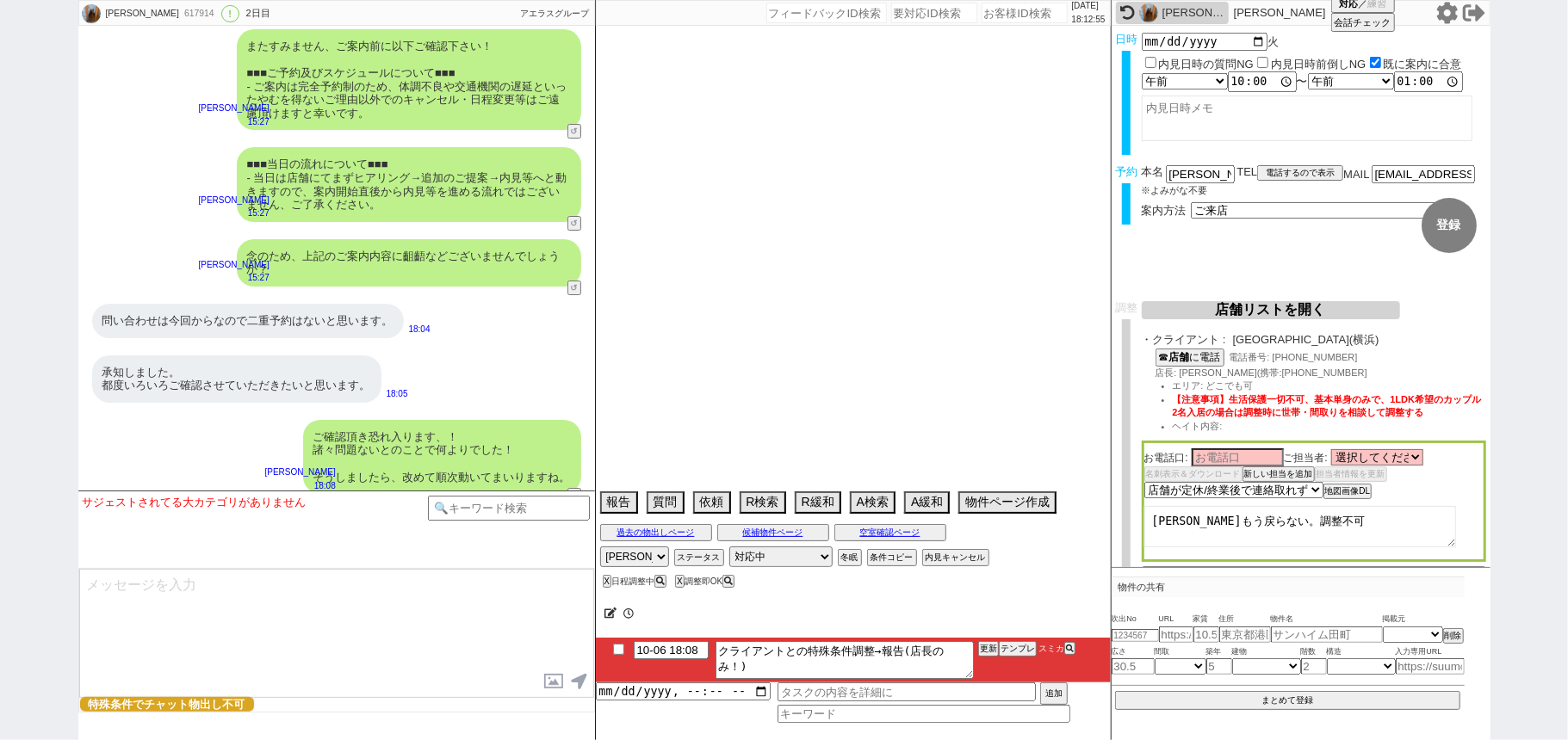
select select "[DATE]"
select select "15"
select select "510"
select select "19"
select select "601"
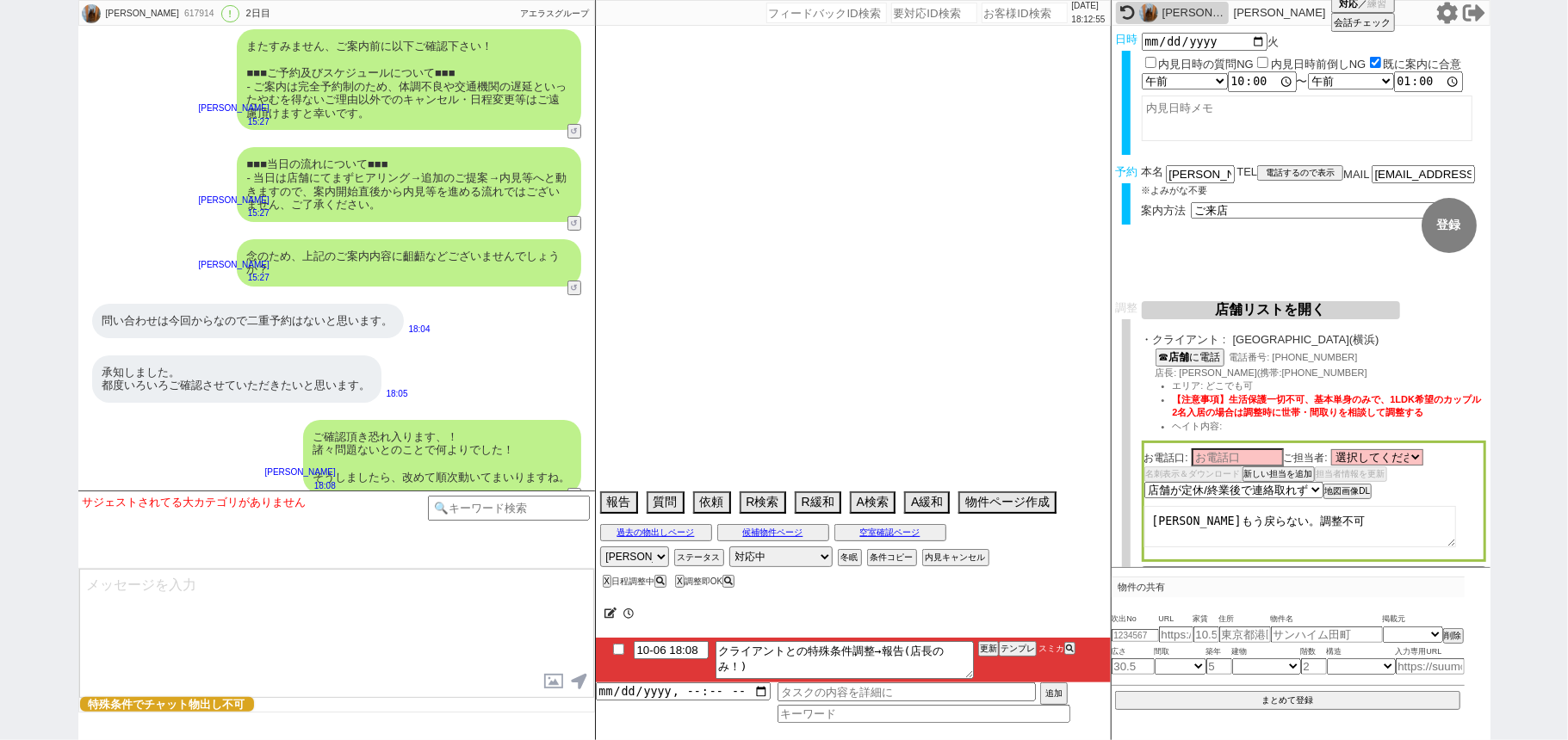
select select "91"
select select "[DATE]"
select select "84"
select select "94"
select select "49"
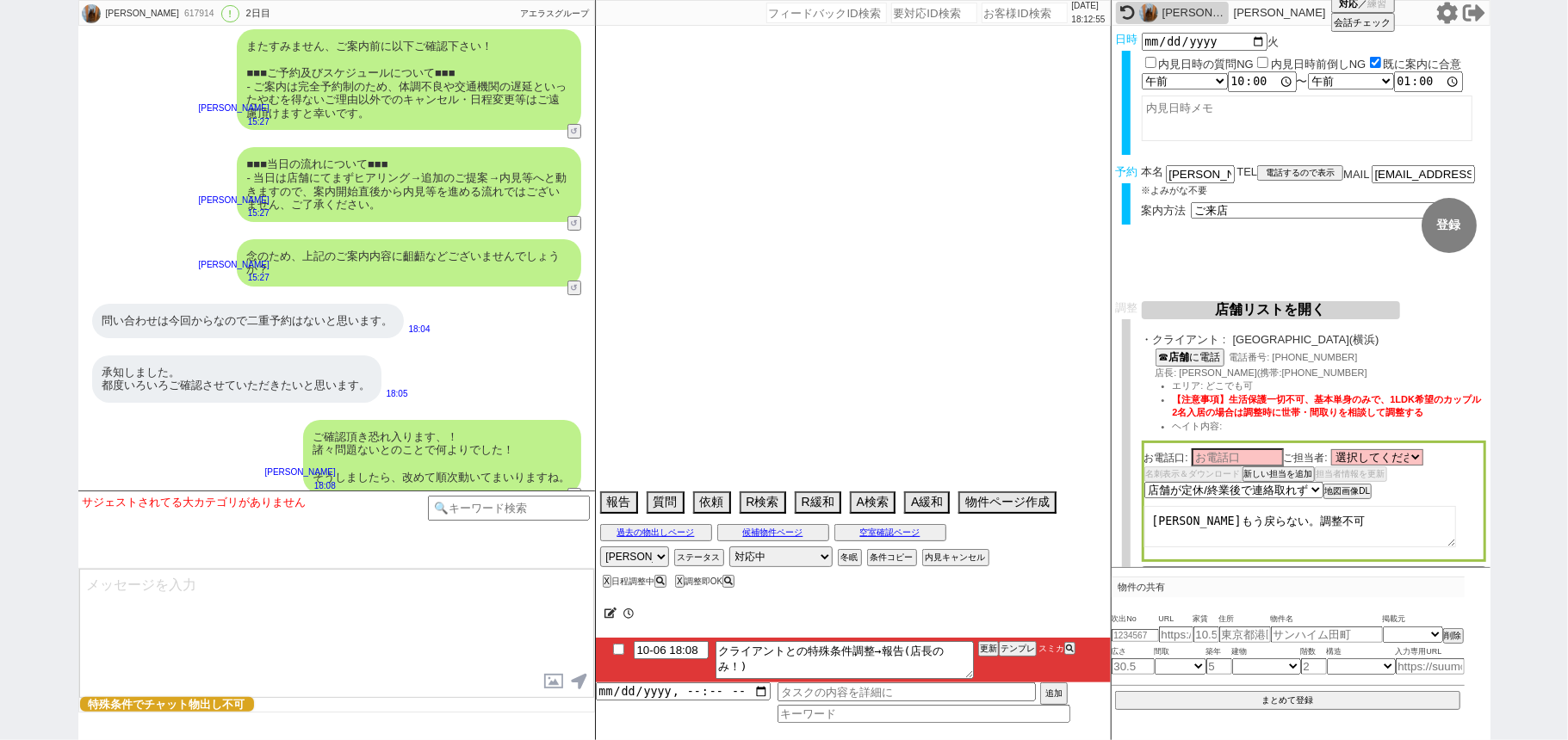
select select "23"
select select "754"
select select "85"
select select "129"
select select "57"
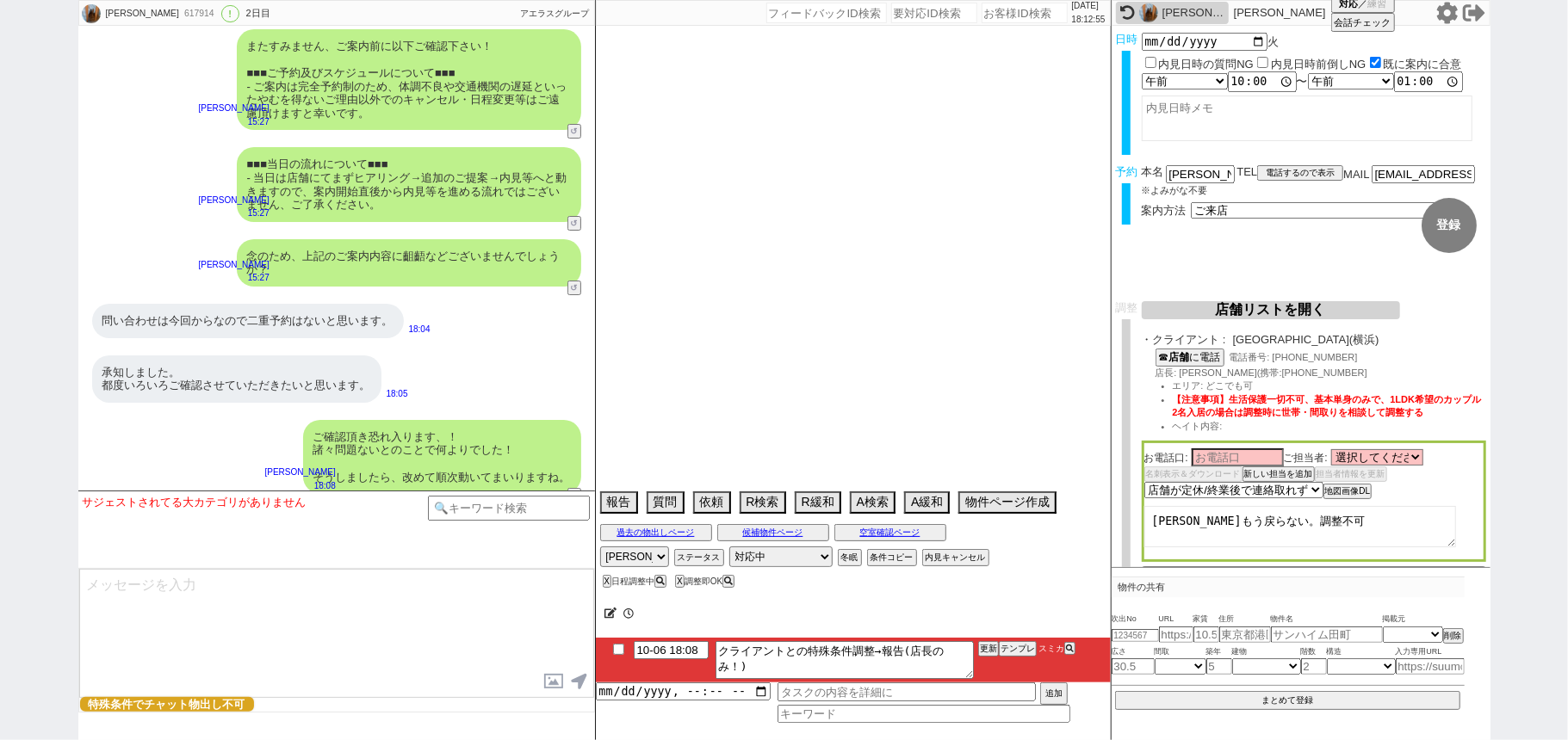
select select "[DATE]"
select select "25"
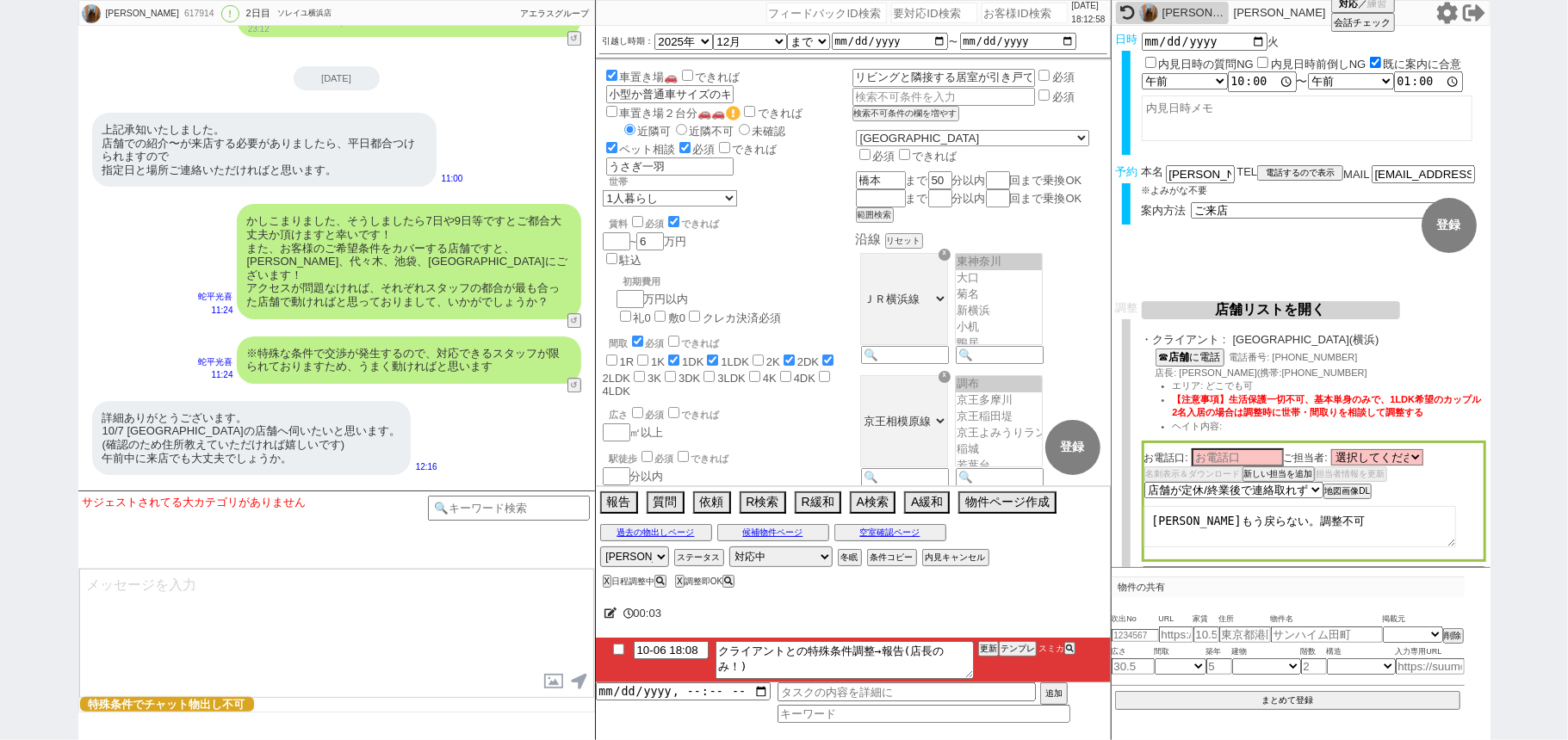
scroll to position [3326, 0]
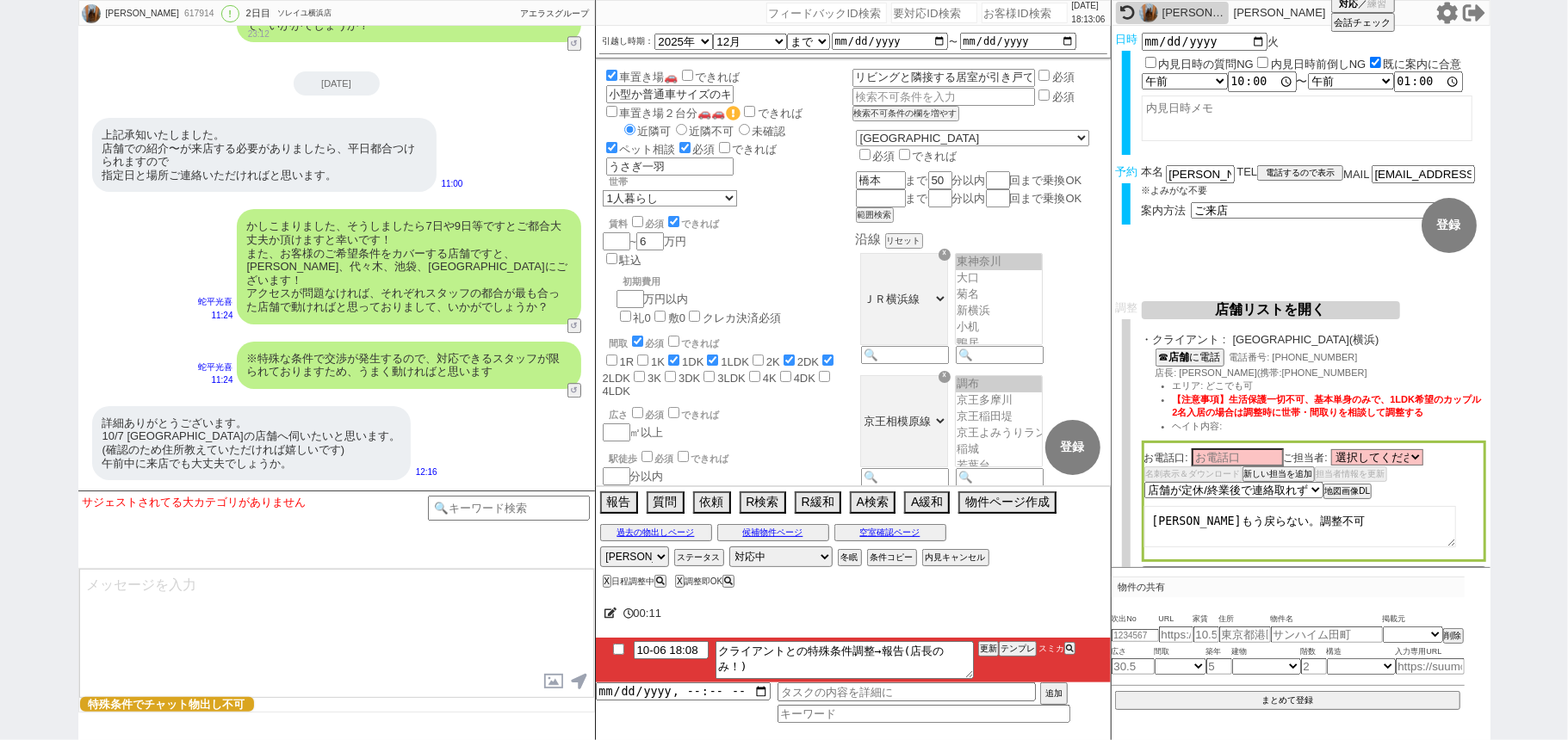
click at [1189, 311] on button "店舗リストを開く" at bounding box center [1270, 311] width 259 height 18
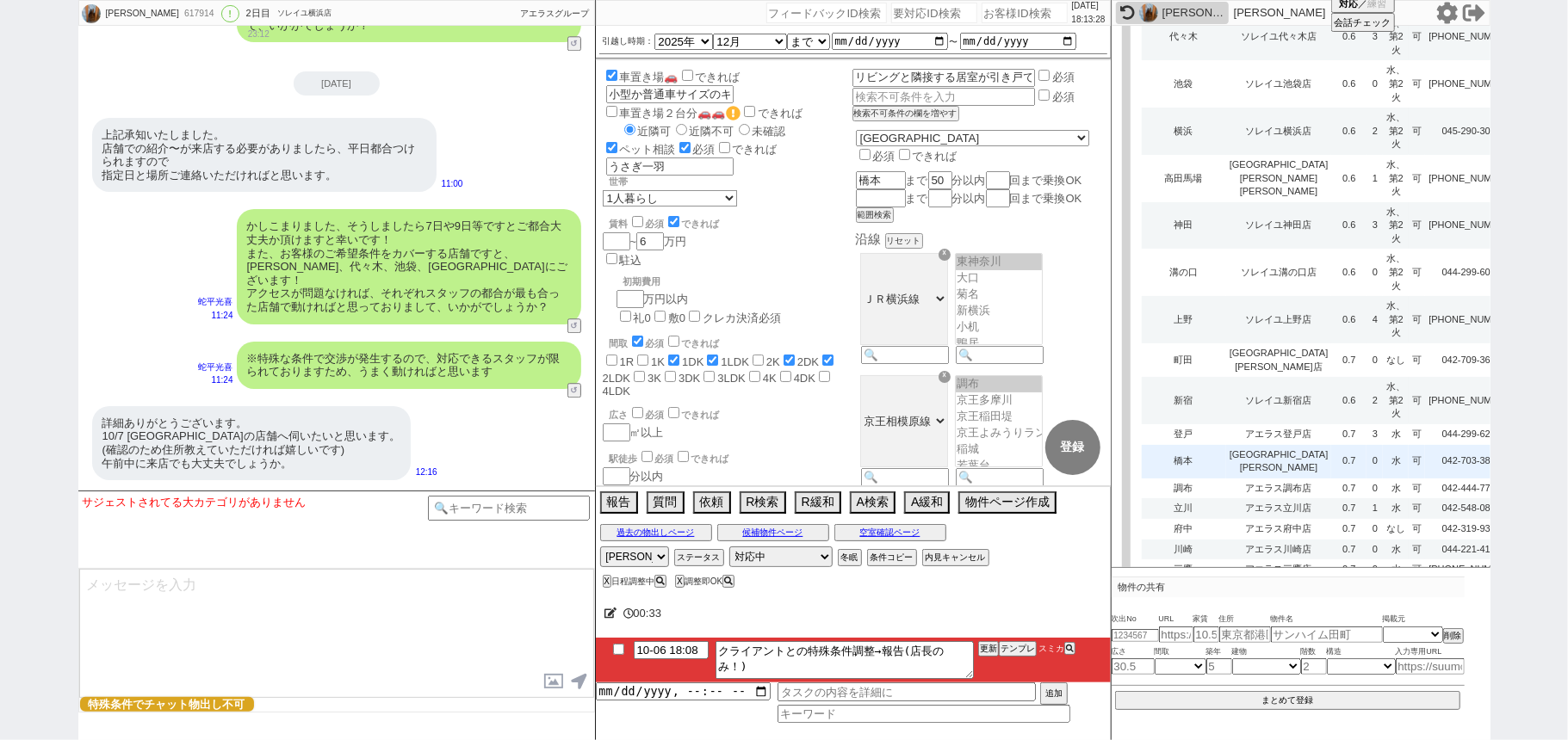
scroll to position [345, 0]
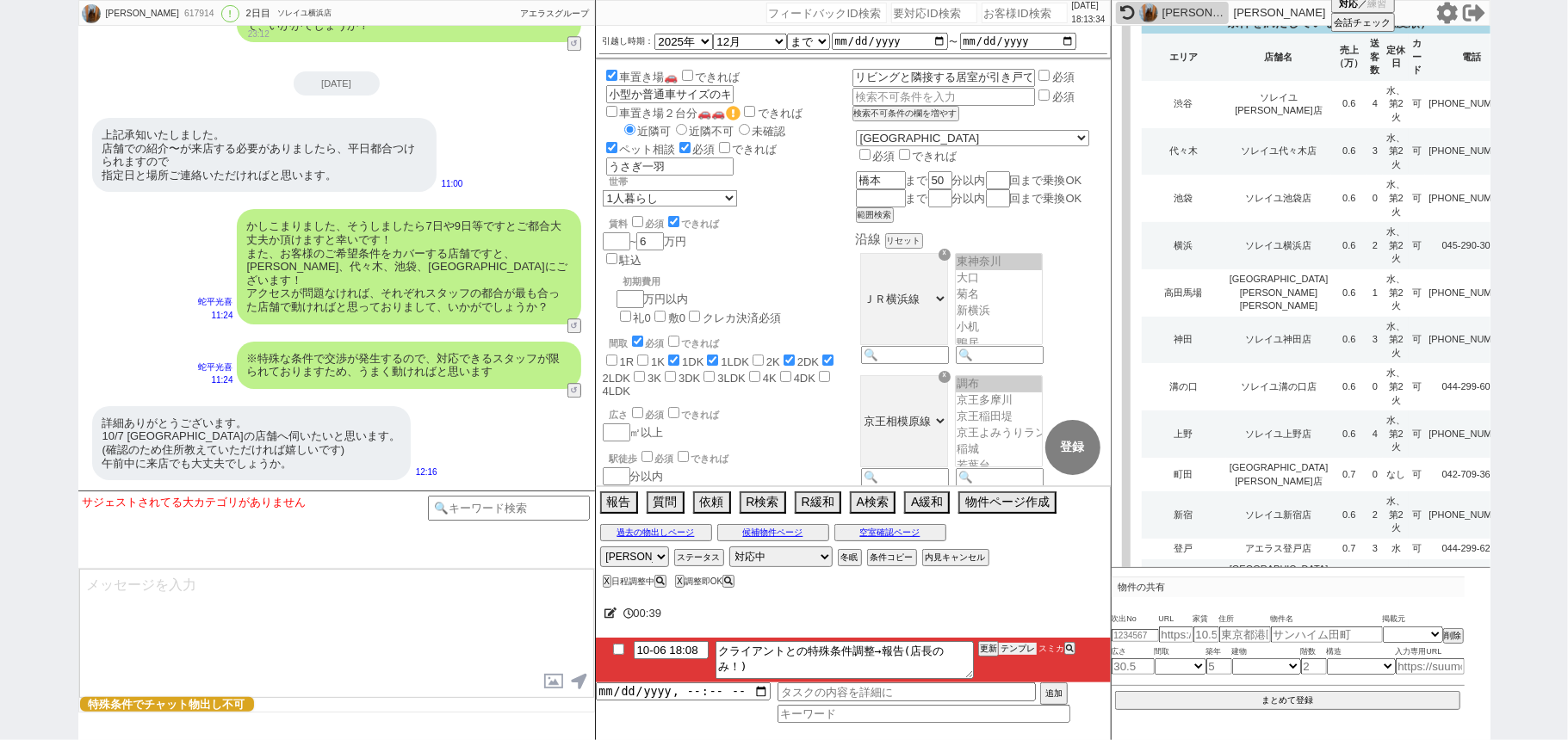
click at [1028, 651] on button "テンプレ" at bounding box center [1018, 649] width 38 height 12
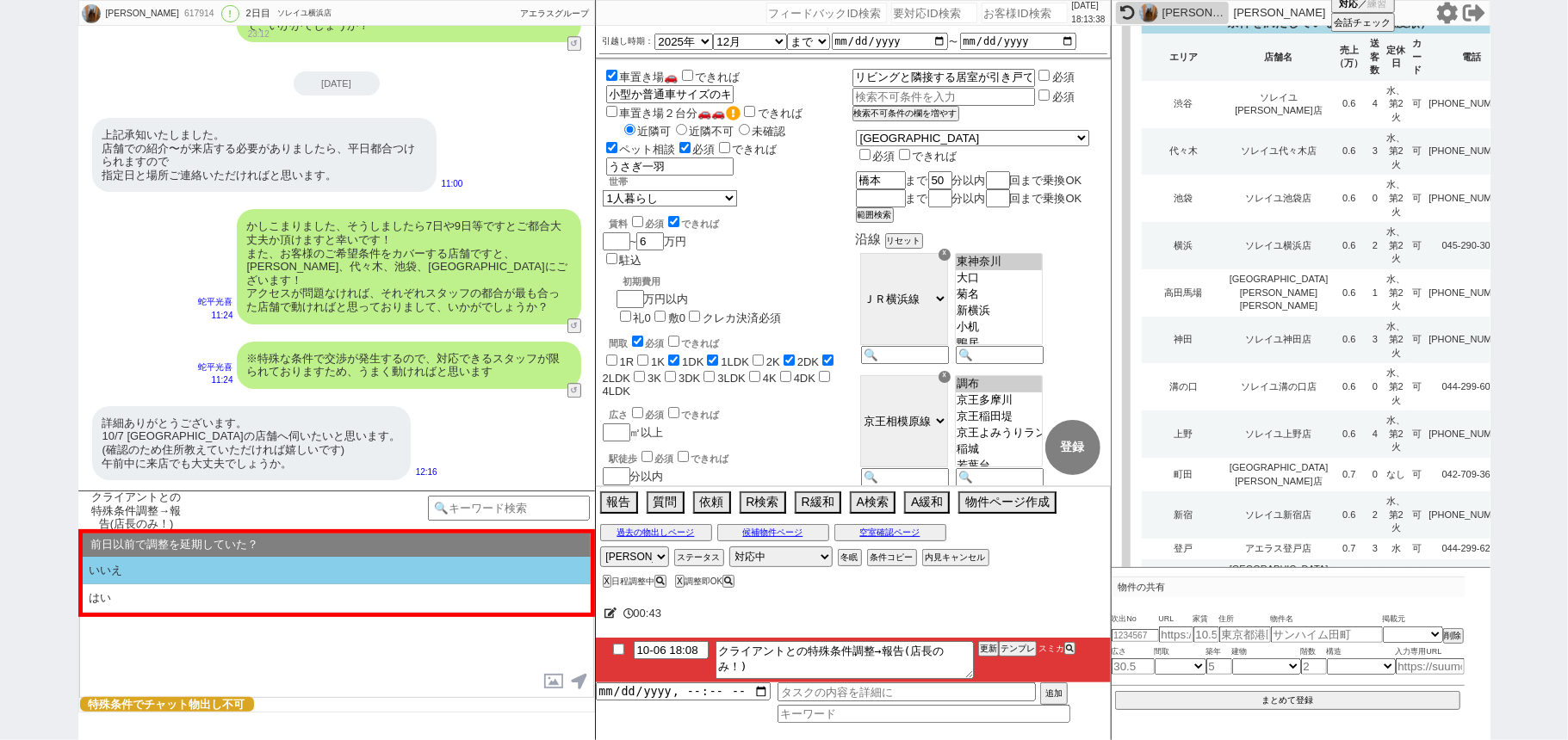
click at [293, 564] on li "いいえ" at bounding box center [337, 571] width 508 height 28
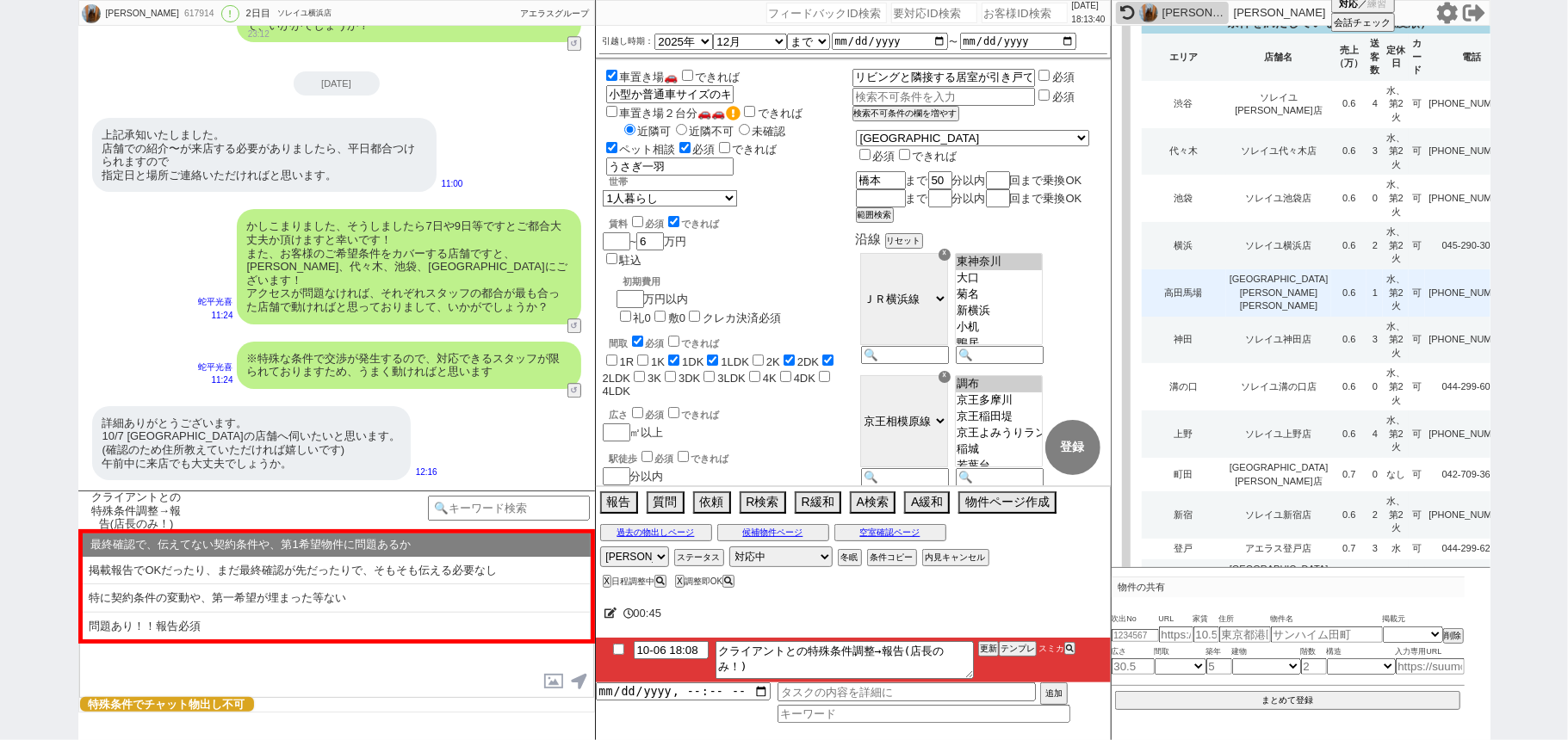
scroll to position [0, 0]
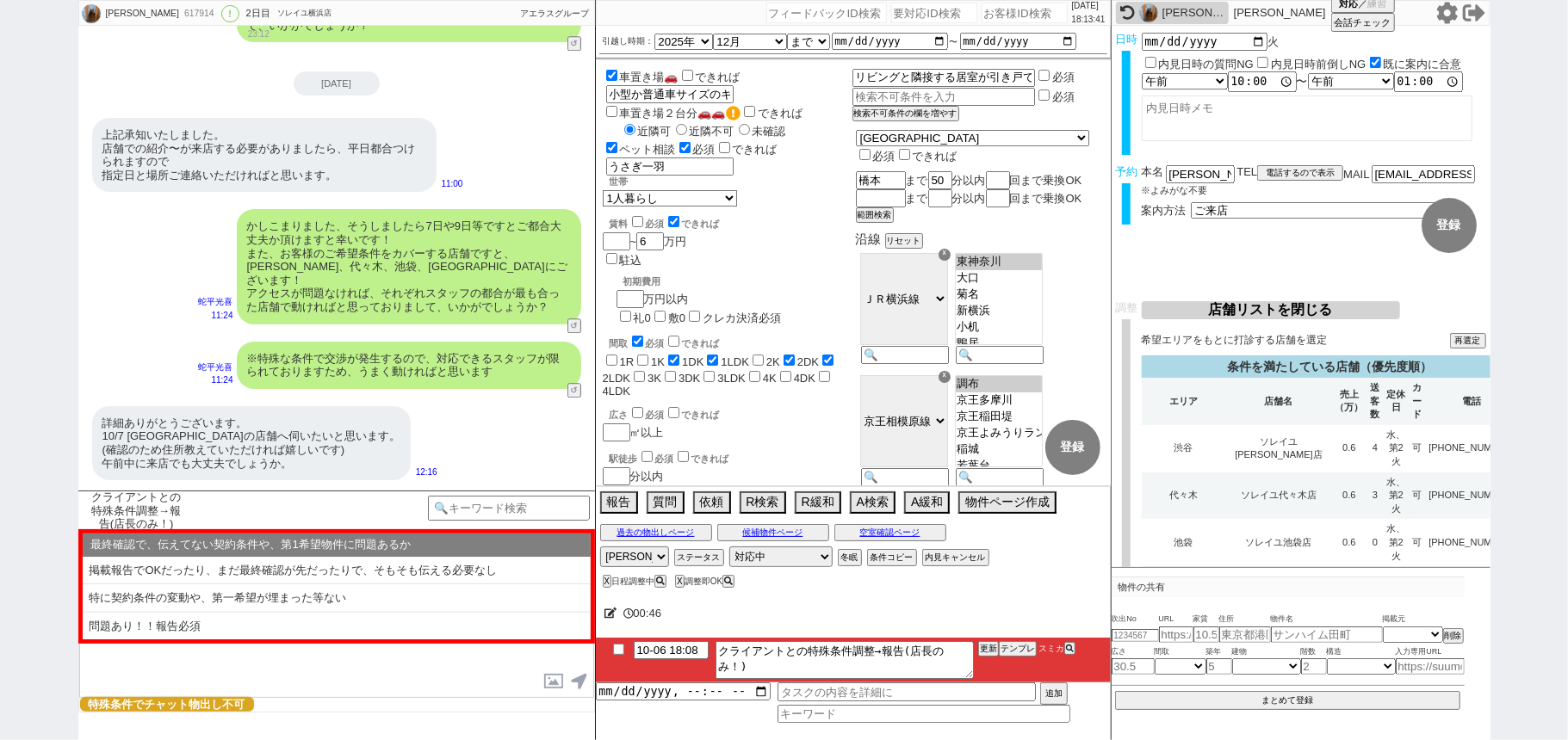
click at [1263, 315] on button "店舗リストを閉じる" at bounding box center [1270, 311] width 259 height 18
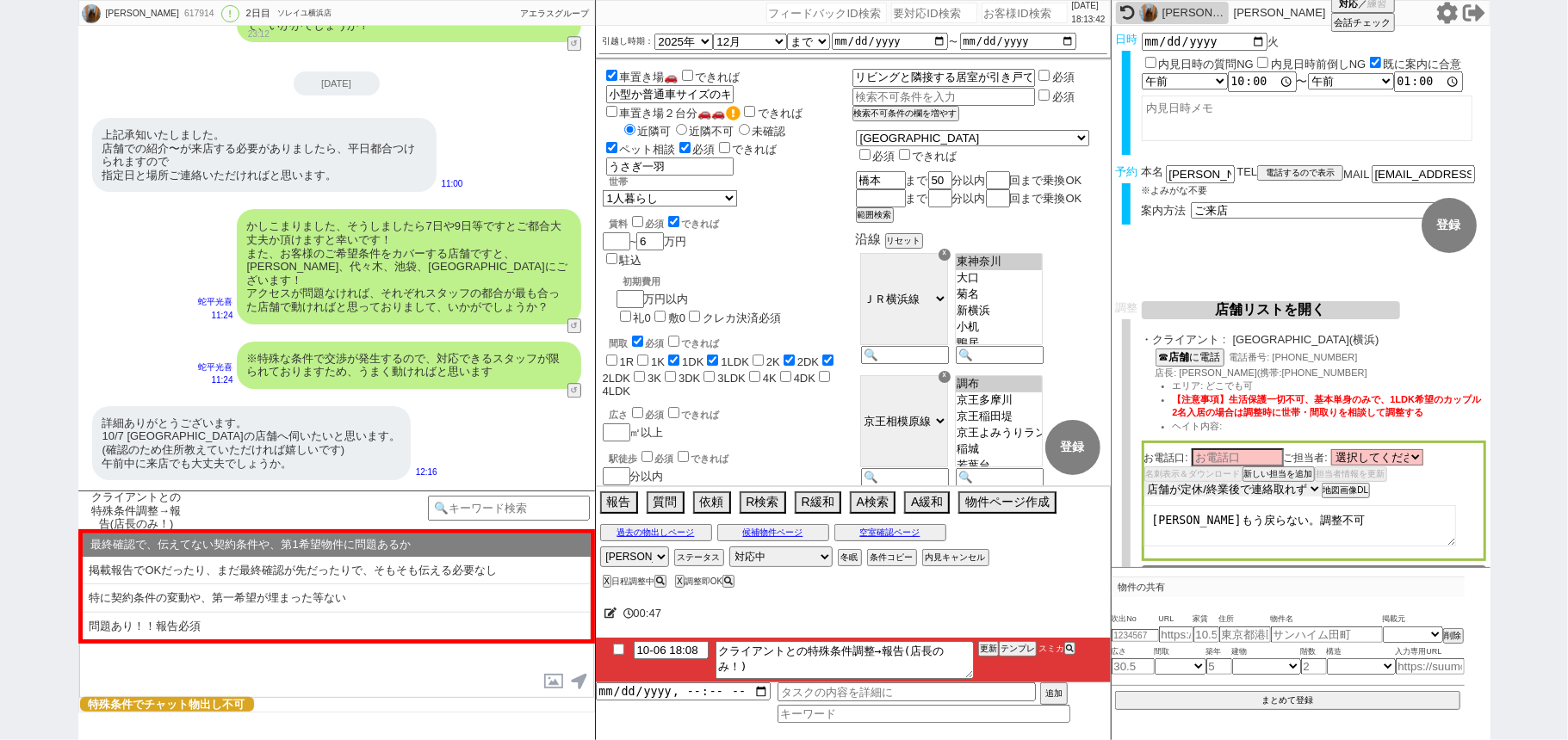
click at [1229, 490] on select "未定 希望で最短でOK 最短以外でOK 日程がNG(直近で別日提案可) 日程がNG(直近はNG) お客様ごとNG 折返し待ち 店舗が定休/終業後で連絡取れず" at bounding box center [1232, 489] width 178 height 15
select select "8"
click at [1144, 483] on select "未定 希望で最短でOK 最短以外でOK 日程がNG(直近で別日提案可) 日程がNG(直近はNG) お客様ごとNG 折返し待ち 店舗が定休/終業後で連絡取れず" at bounding box center [1232, 489] width 178 height 15
click at [1021, 652] on button "テンプレ" at bounding box center [1018, 649] width 38 height 12
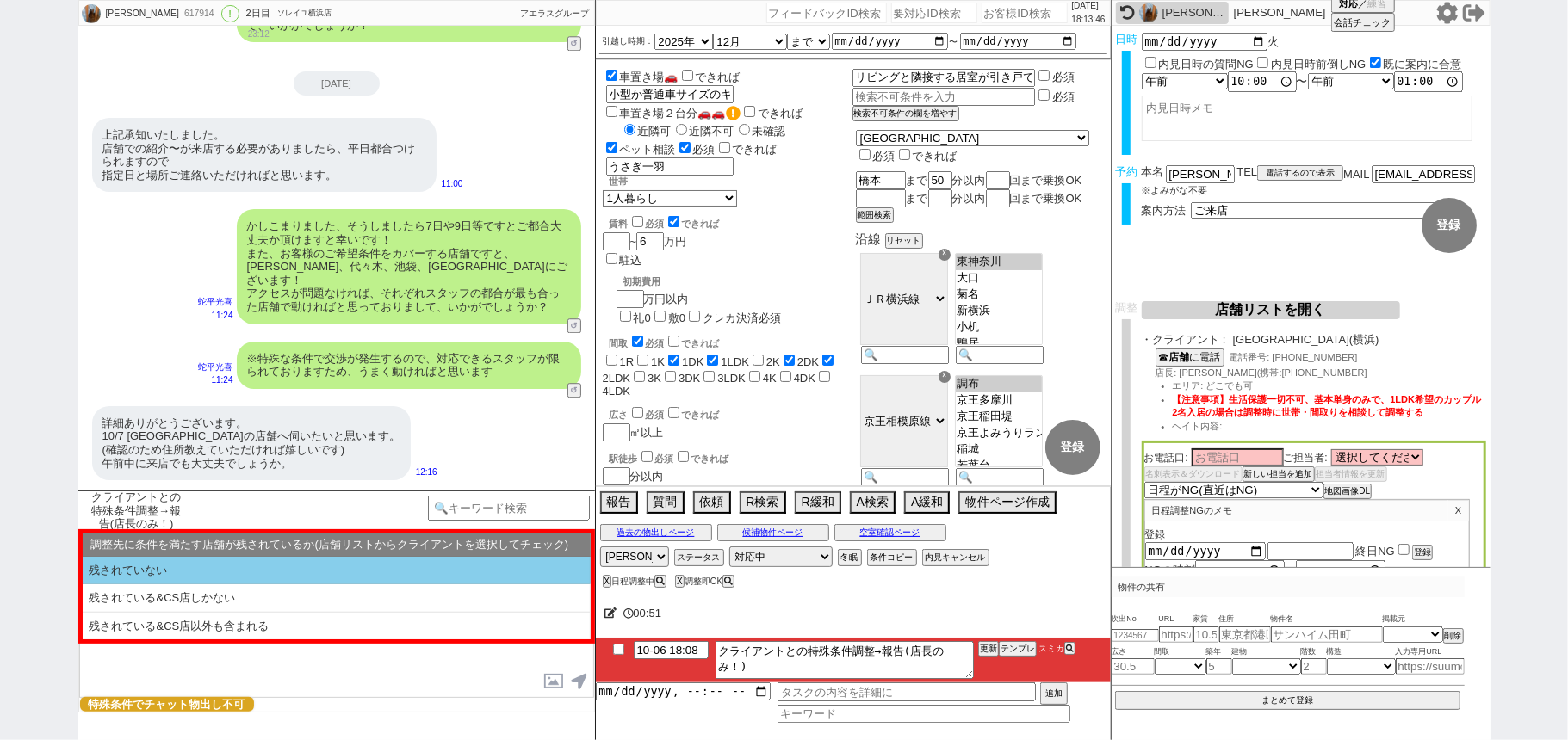
click at [455, 579] on li "残されていない" at bounding box center [337, 571] width 508 height 28
select select "残されていない"
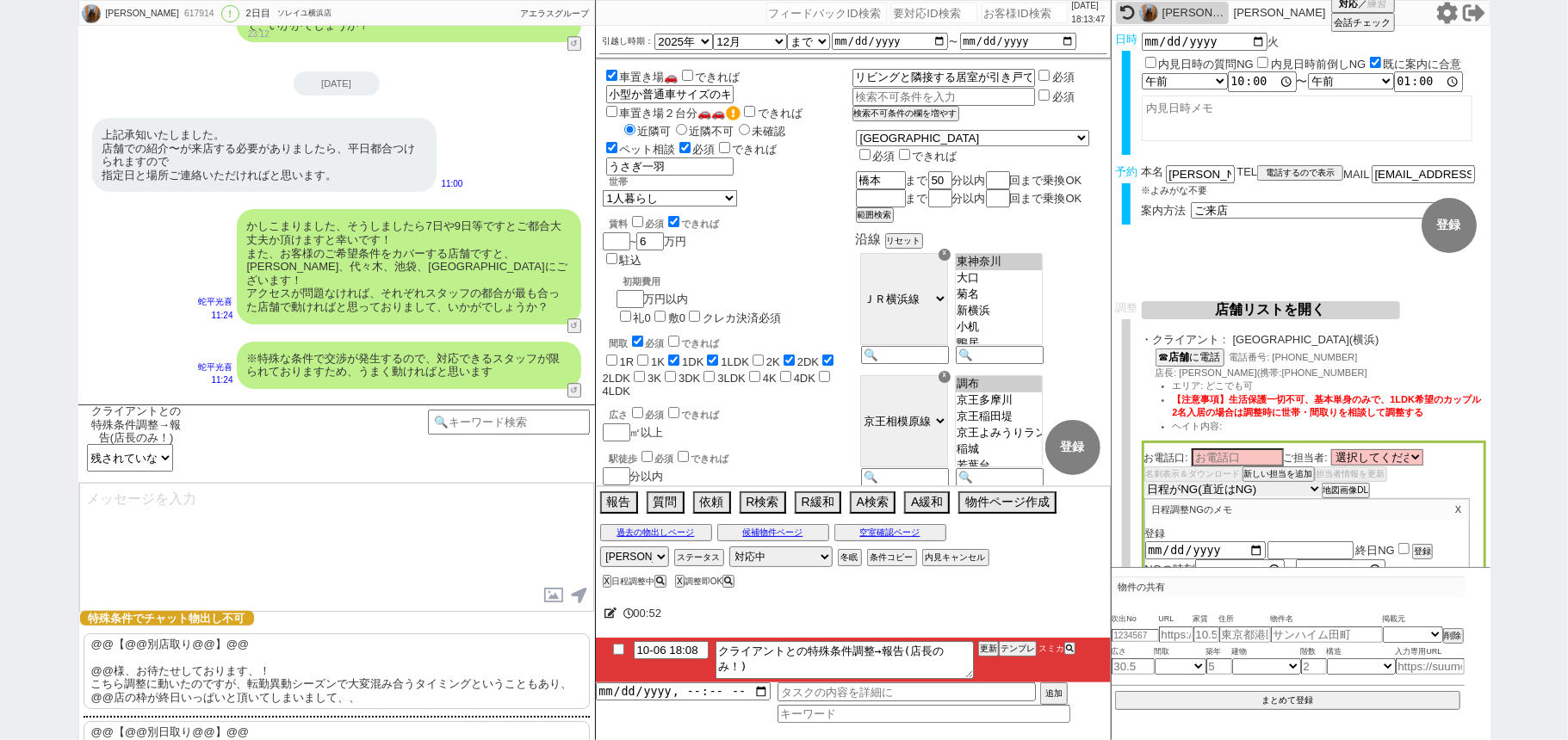
click at [1206, 493] on select "未定 希望で最短でOK 最短以外でOK 日程がNG(直近で別日提案可) 日程がNG(直近はNG) お客様ごとNG 折返し待ち 店舗が定休/終業後で連絡取れず" at bounding box center [1232, 489] width 178 height 15
select select "10"
click at [1144, 483] on select "未定 希望で最短でOK 最短以外でOK 日程がNG(直近で別日提案可) 日程がNG(直近はNG) お客様ごとNG 折返し待ち 店舗が定休/終業後で連絡取れず" at bounding box center [1232, 489] width 178 height 15
click at [342, 666] on p "@@【@@別店取り@@】@@ @@様、お待たせしております、！ こちら調整に動いたのですが、転勤異動シーズンで大変混み合うタイミングということもあり、@@店の…" at bounding box center [337, 671] width 506 height 76
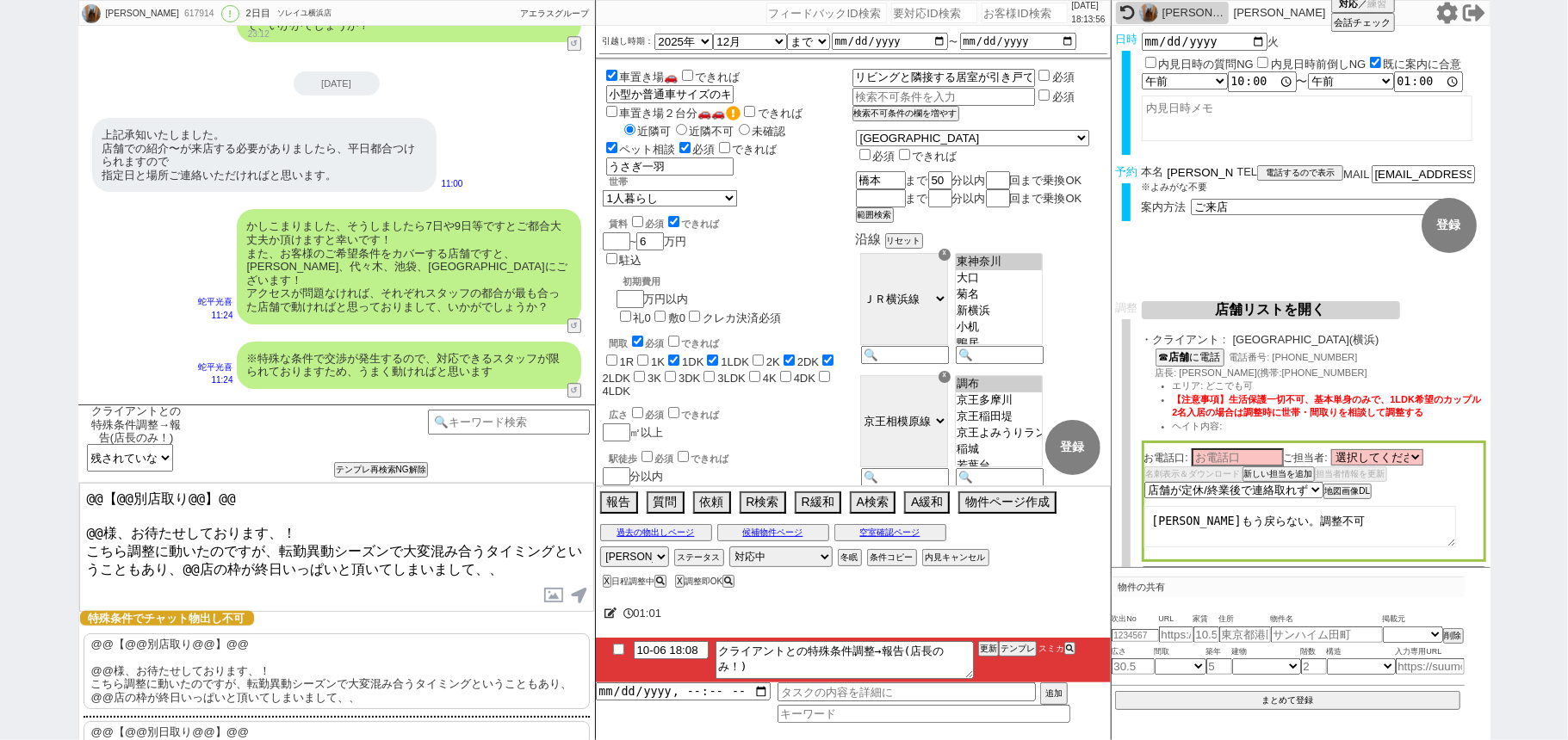
drag, startPoint x: 1186, startPoint y: 172, endPoint x: 834, endPoint y: 184, distance: 352.2
click at [990, 171] on div "岡園 葉月 617914 ! 0 2日目 ソレイユ横浜店 冬眠中 自社客 アエラスグループ スミカ_BPO チャット全表示 2025-10-05 ようこそLI…" at bounding box center [784, 370] width 1412 height 740
drag, startPoint x: 100, startPoint y: 524, endPoint x: 0, endPoint y: 414, distance: 148.7
click at [0, 421] on div "岡園 葉月 617914 ! 0 2日目 ソレイユ横浜店 冬眠中 自社客 アエラスグループ スミカ_BPO チャット全表示 2025-10-05 ようこそLI…" at bounding box center [784, 370] width 1568 height 740
paste textarea "岡園"
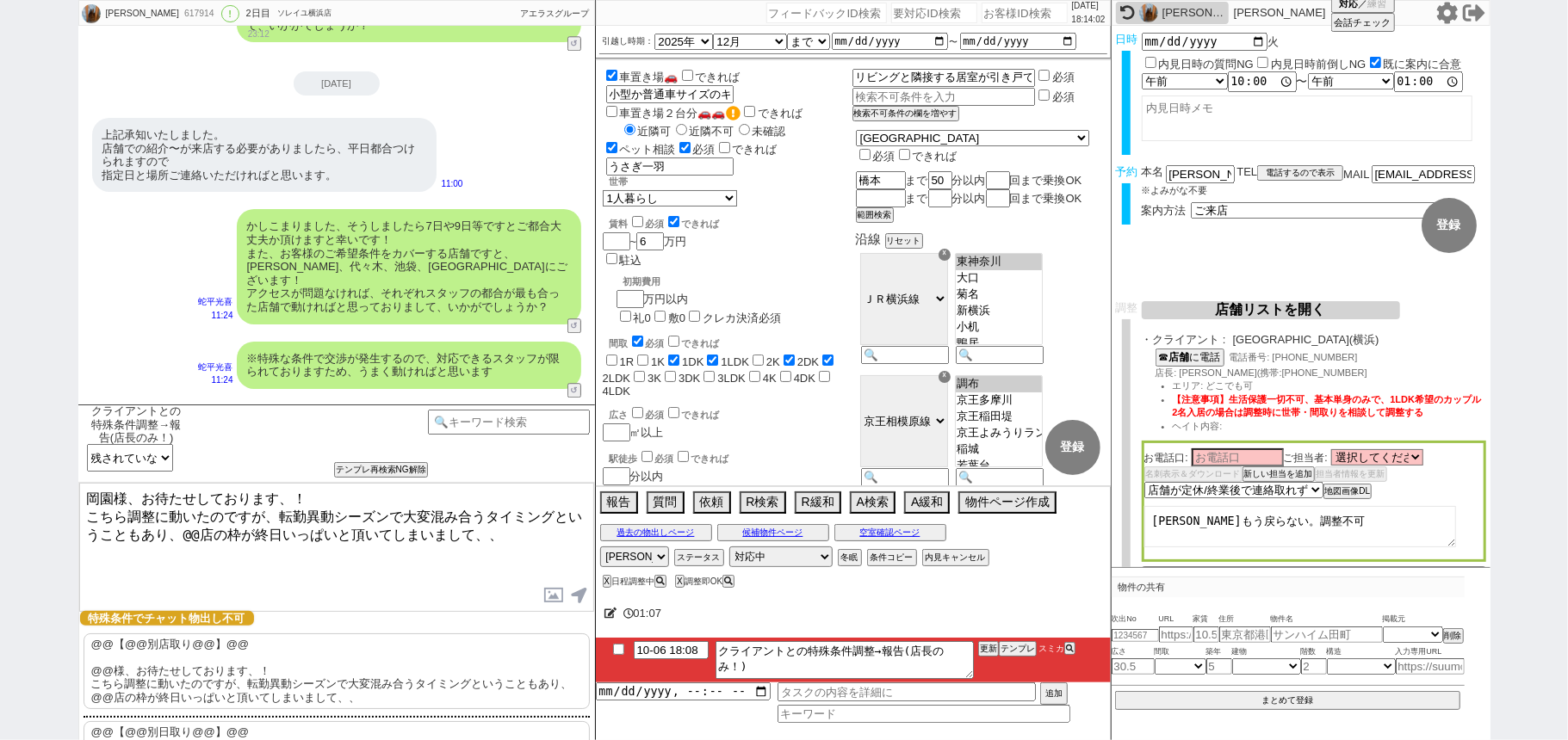
click at [201, 524] on textarea "岡園様、お待たせしております、！ こちら調整に動いたのですが、転勤異動シーズンで大変混み合うタイミングということもあり、@@店の枠が終日いっぱいと頂いてしまい…" at bounding box center [336, 547] width 514 height 129
click at [296, 532] on textarea "岡園様、お待たせしております、！ こちら調整に動いたのですが、転勤異動シーズンで大変混み合うタイミングということもあり、横浜店の枠が明日の午前はいっぱいと頂い…" at bounding box center [336, 547] width 514 height 129
type textarea "岡園様、お待たせしております、！ こちら調整に動いたのですが、転勤異動シーズンで大変混み合うタイミングということもあり、横浜店の枠が明日の午前はいっぱいと頂い…"
checkbox input "true"
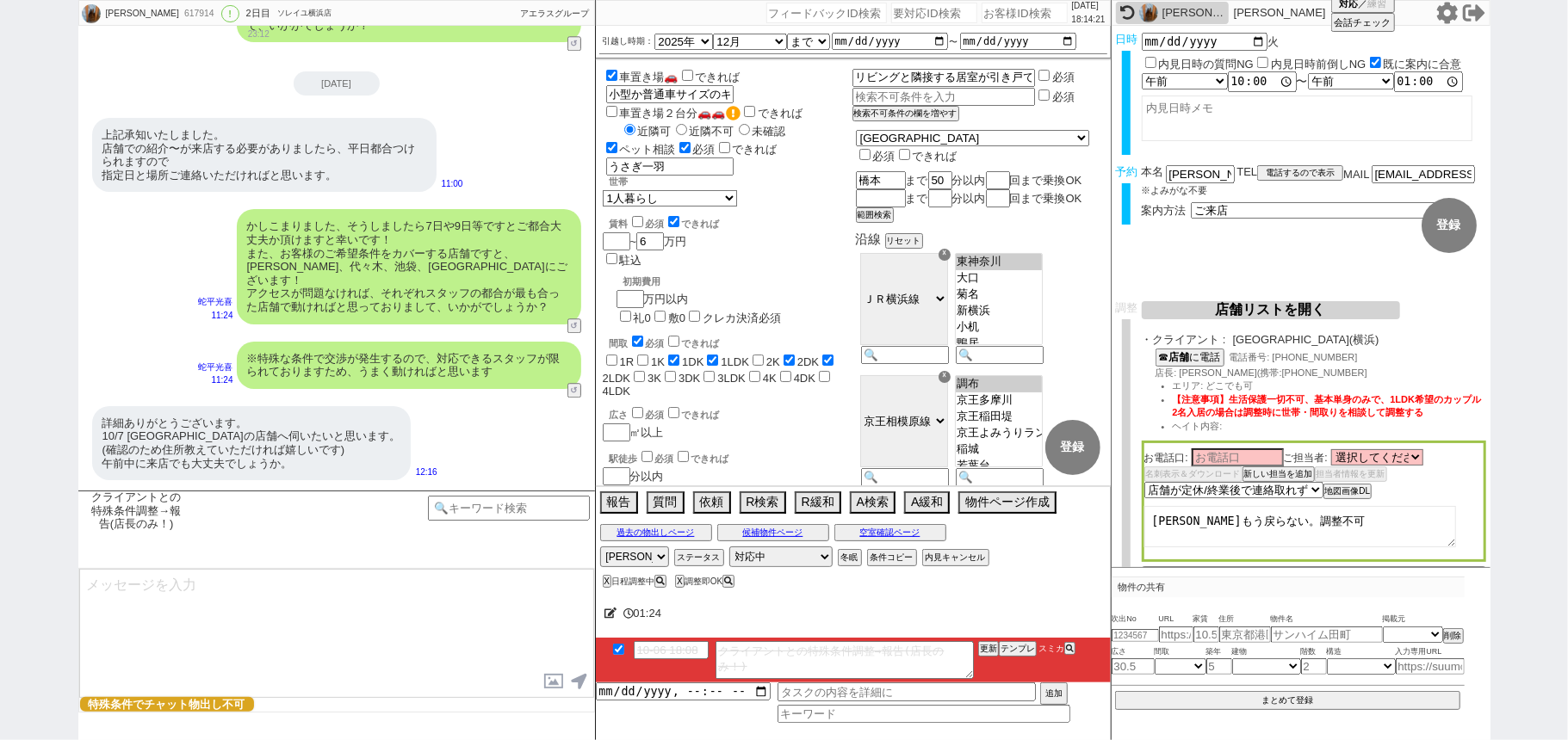
scroll to position [4566, 0]
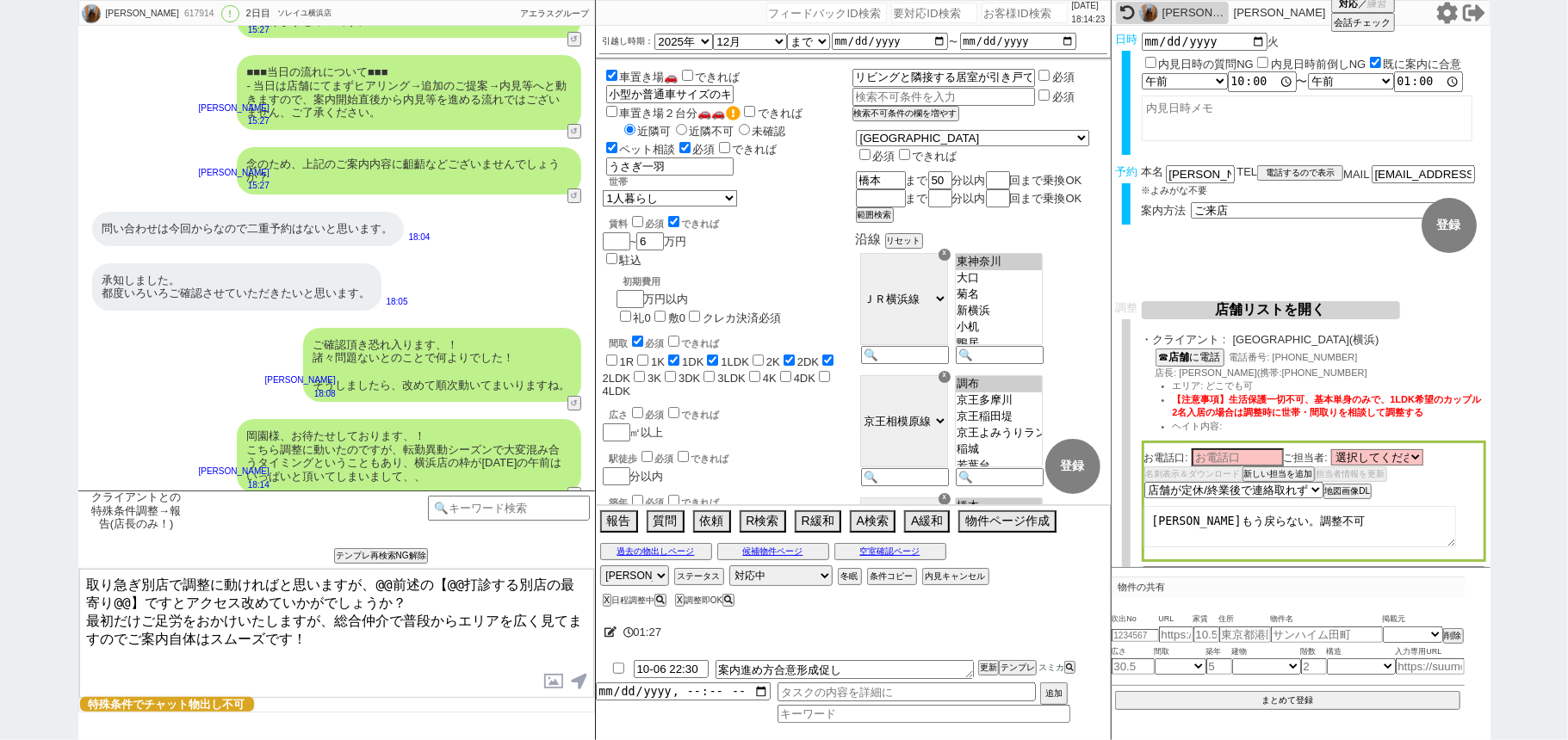
click at [378, 579] on textarea "取り急ぎ別店で調整に動ければと思いますが、@@前述の【@@打診する別店の最寄り@@】ですとアクセス改めていかがでしょうか？ 最初だけご足労をおかけいたしますが…" at bounding box center [336, 633] width 514 height 129
click at [115, 600] on textarea "取り急ぎ別店で調整に動ければと思いますが、前述の【@@打診する別店の最寄り@@】ですとアクセス改めていかがでしょうか？ 最初だけご足労をおかけいたしますが、総…" at bounding box center [336, 633] width 514 height 129
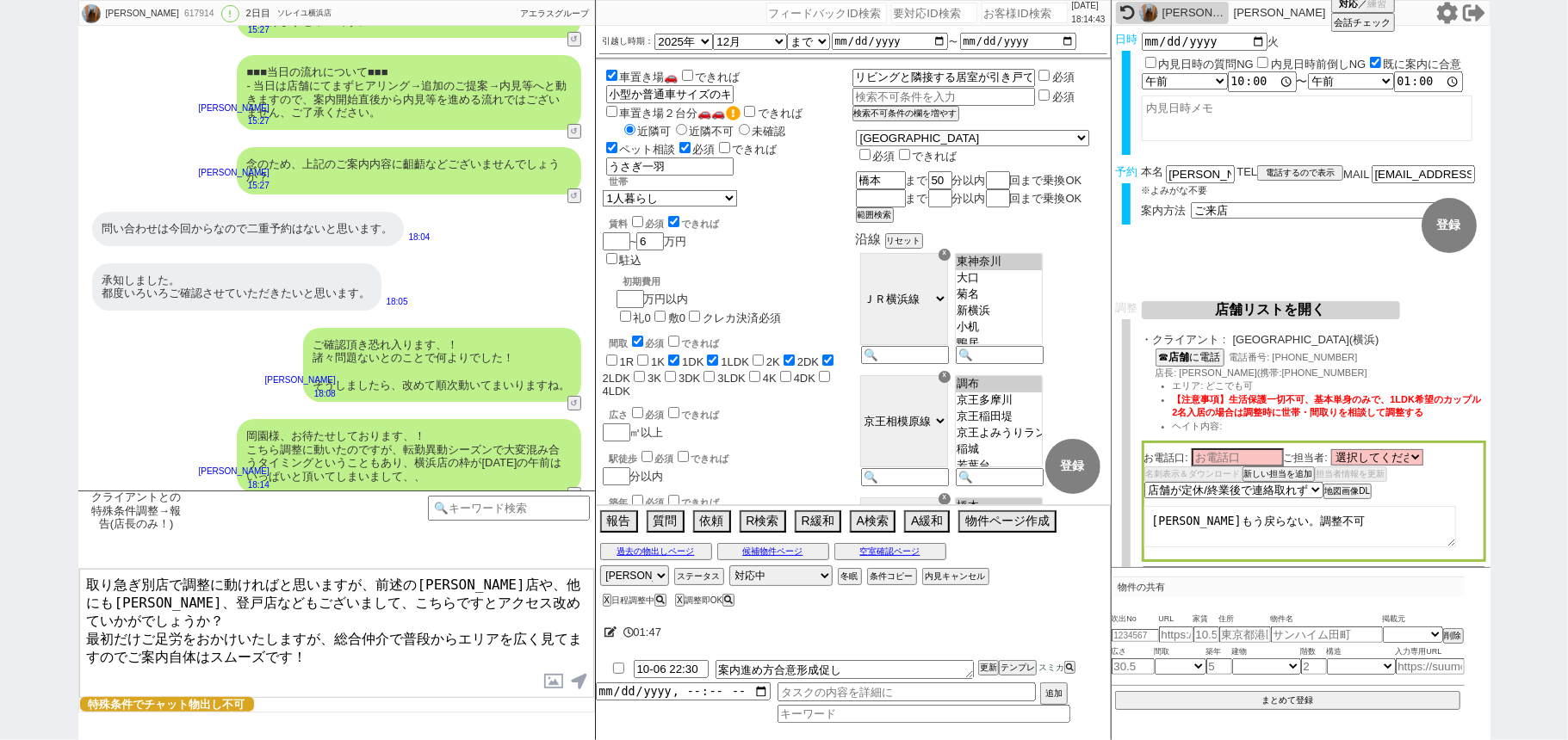
type textarea "取り急ぎ別店で調整に動ければと思いますが、前述の渋谷店や、他にも橋本、登戸店などもございまして、こちらですとアクセス改めていかがでしょうか？ 最初だけご足労を…"
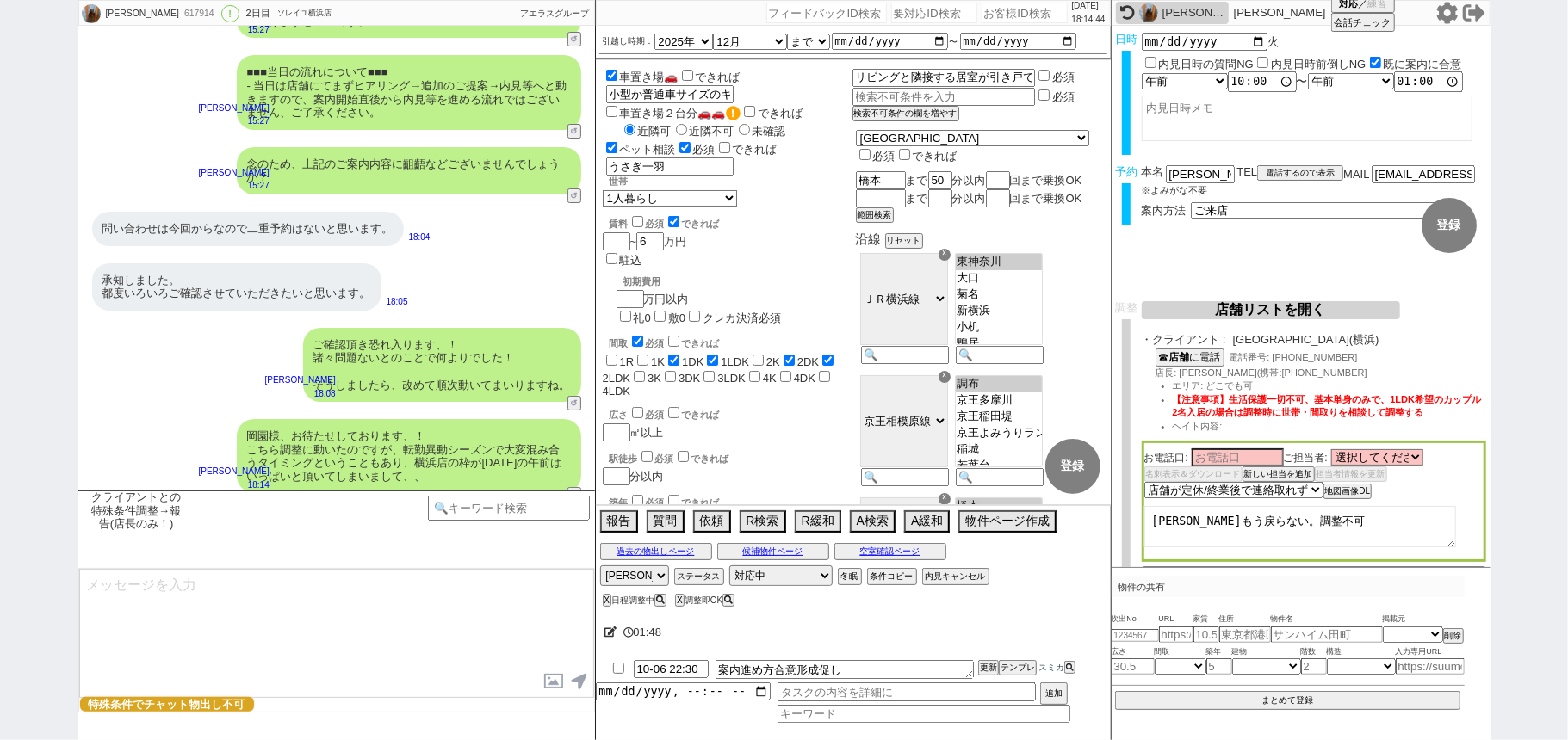
scroll to position [4670, 0]
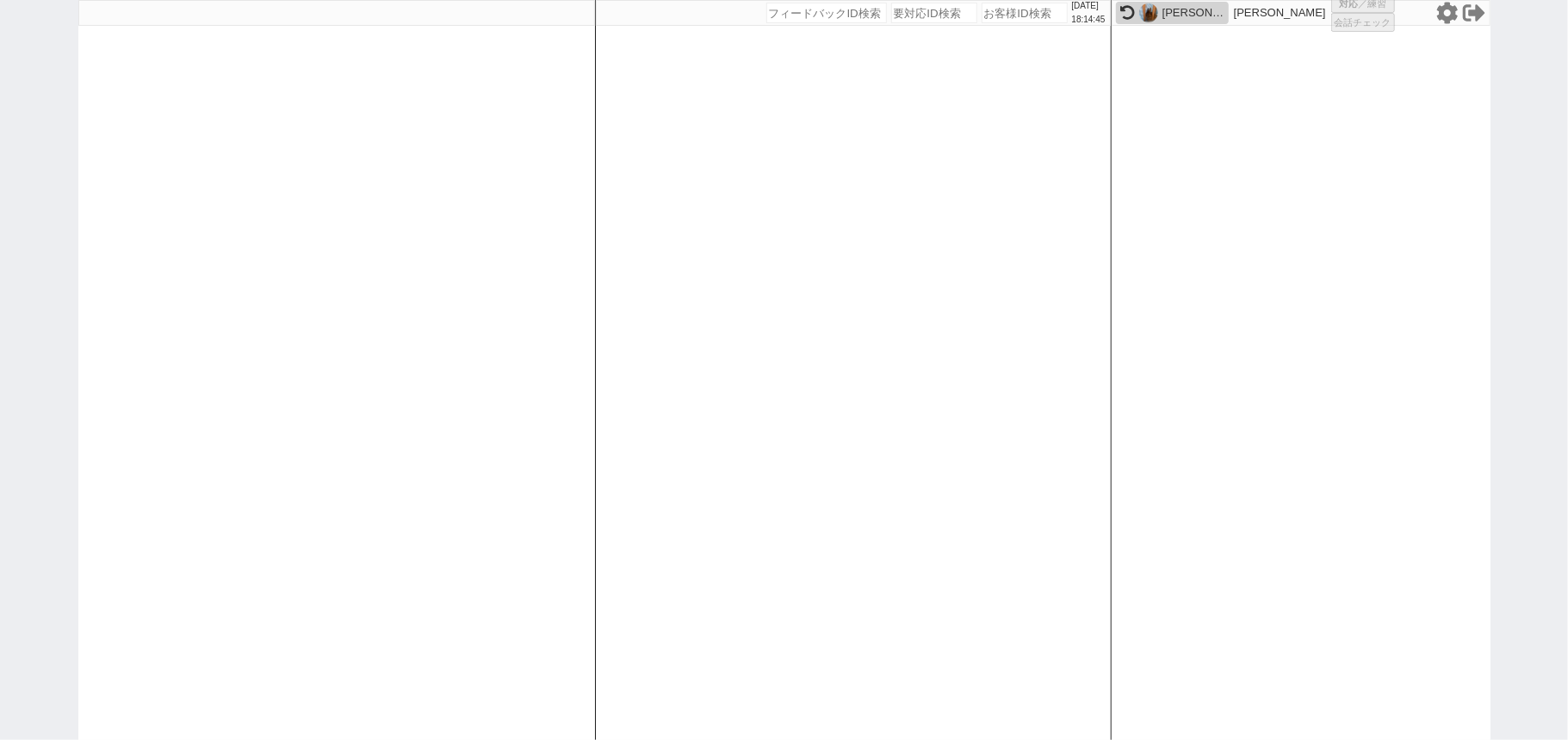
select select
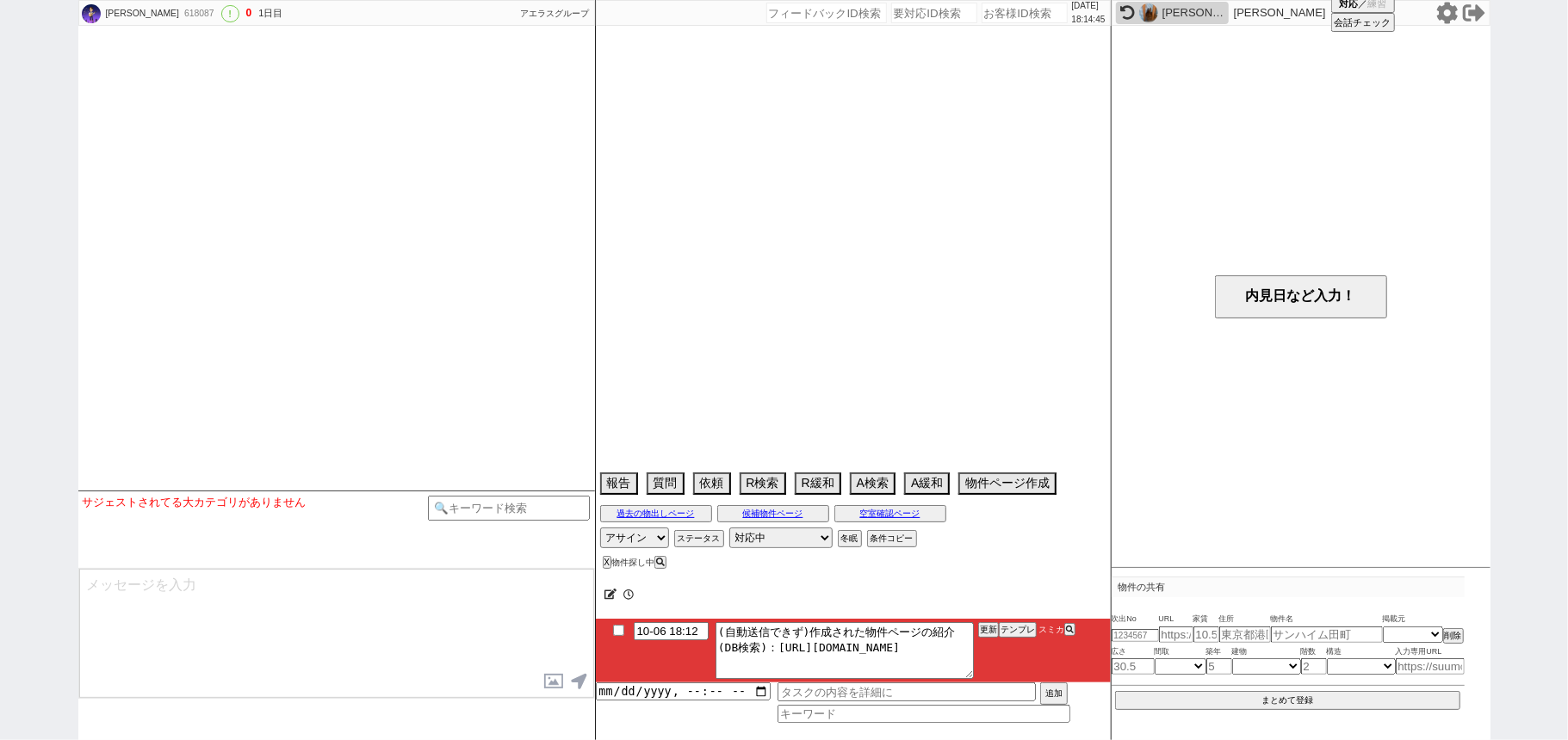
select select "2025"
select select "11"
select select "37"
select select "0"
select select "4"
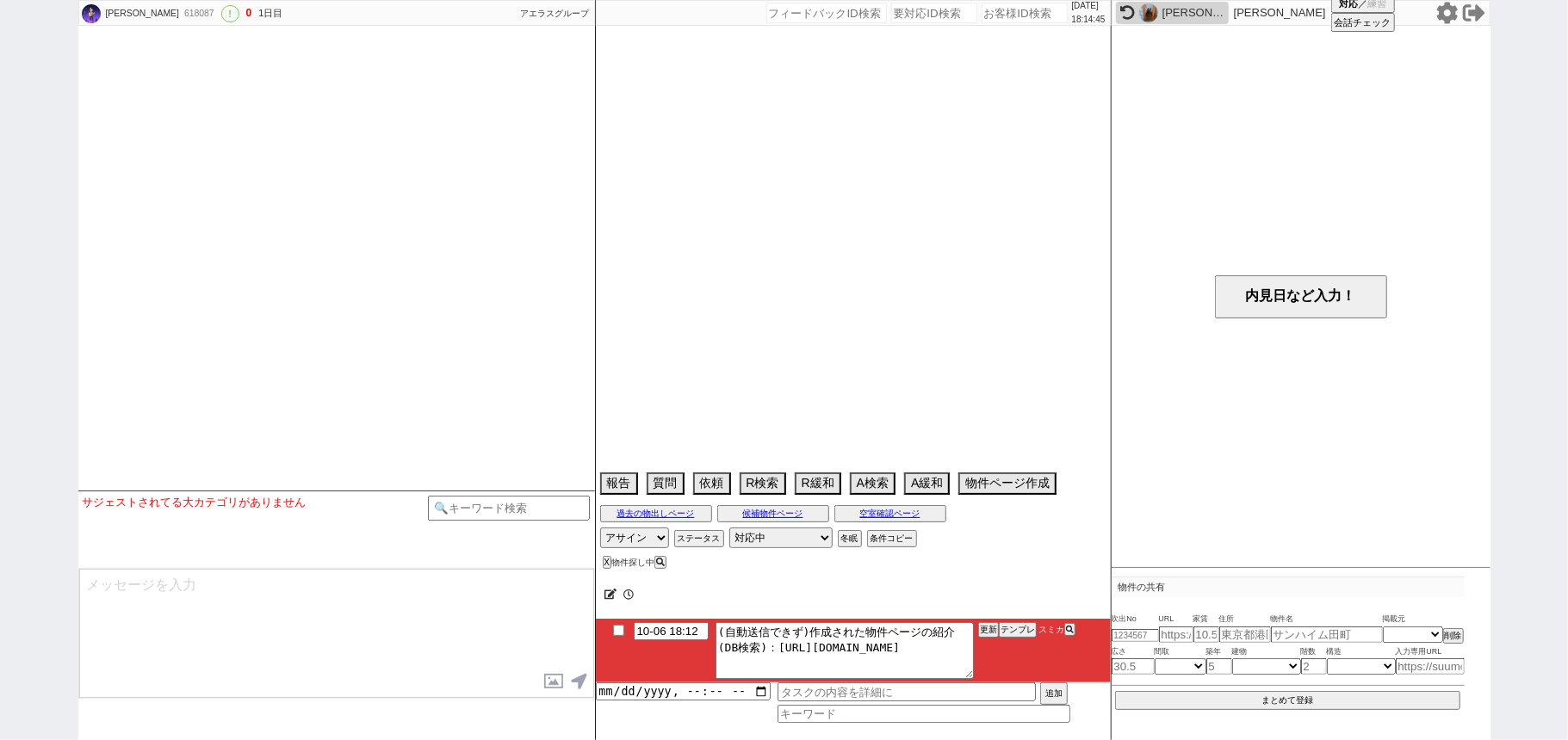
select select "5"
select select "10"
select select "12"
select select "13"
select select "16"
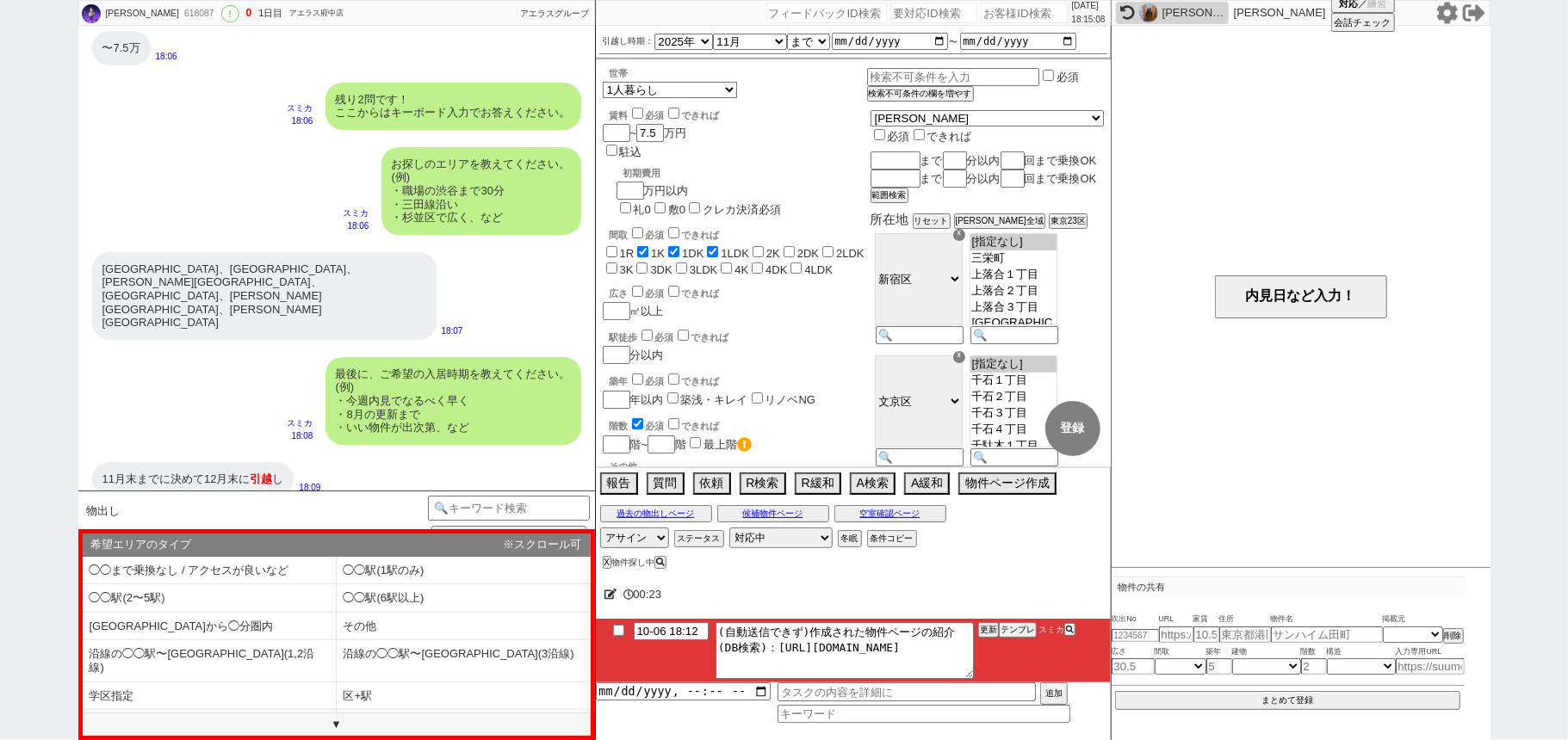
scroll to position [830, 0]
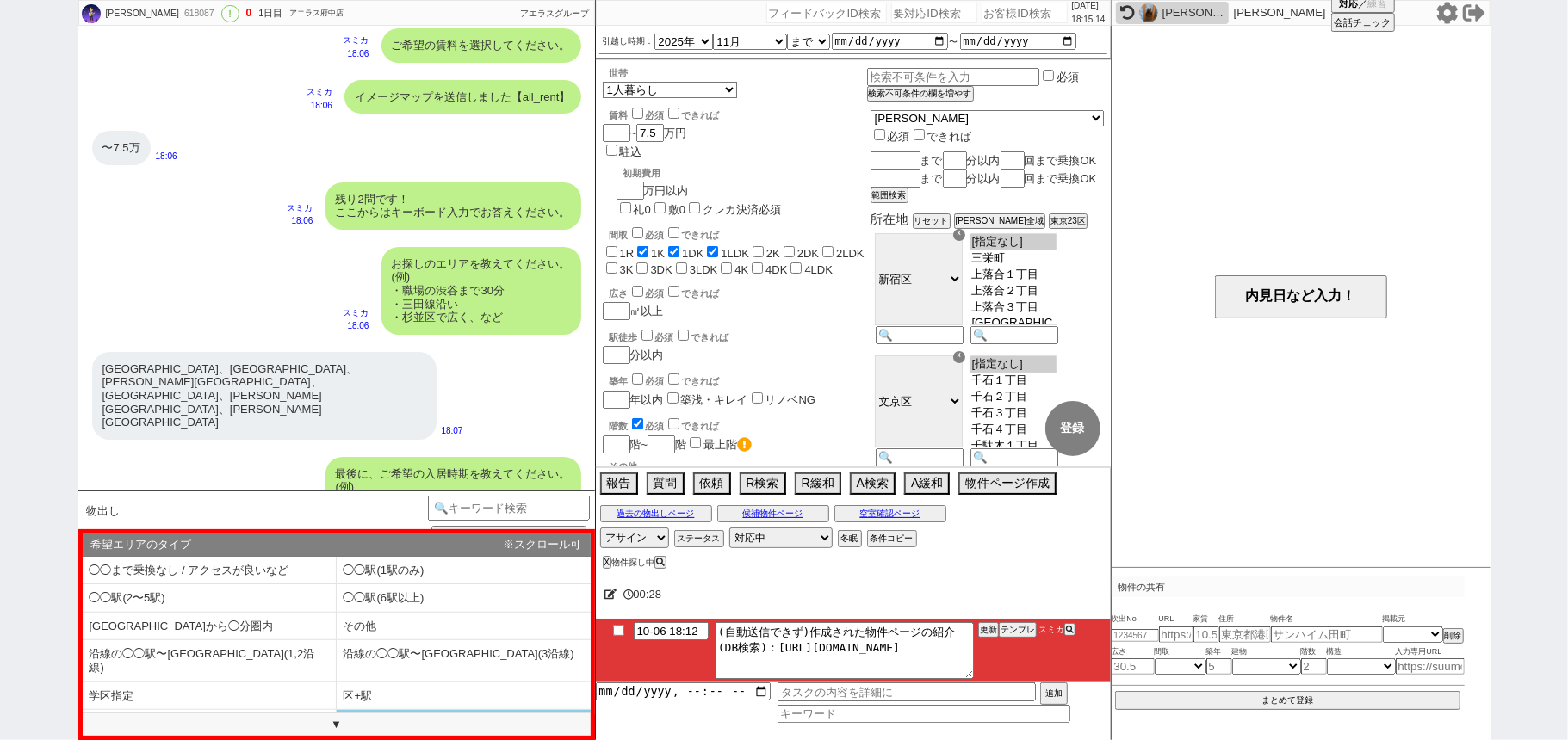
click at [386, 710] on li "区3つ以上" at bounding box center [463, 724] width 254 height 28
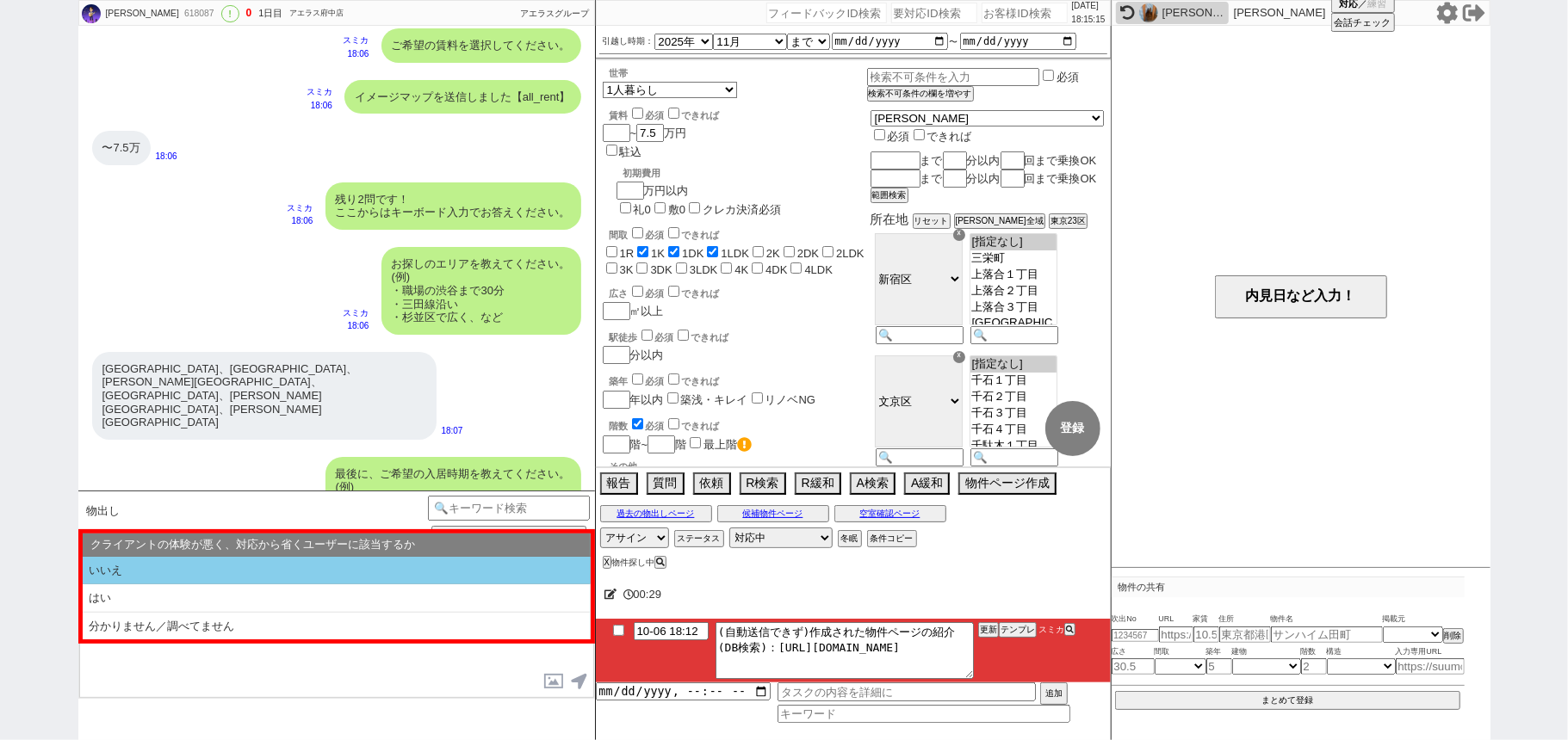
click at [367, 573] on li "いいえ" at bounding box center [337, 571] width 508 height 28
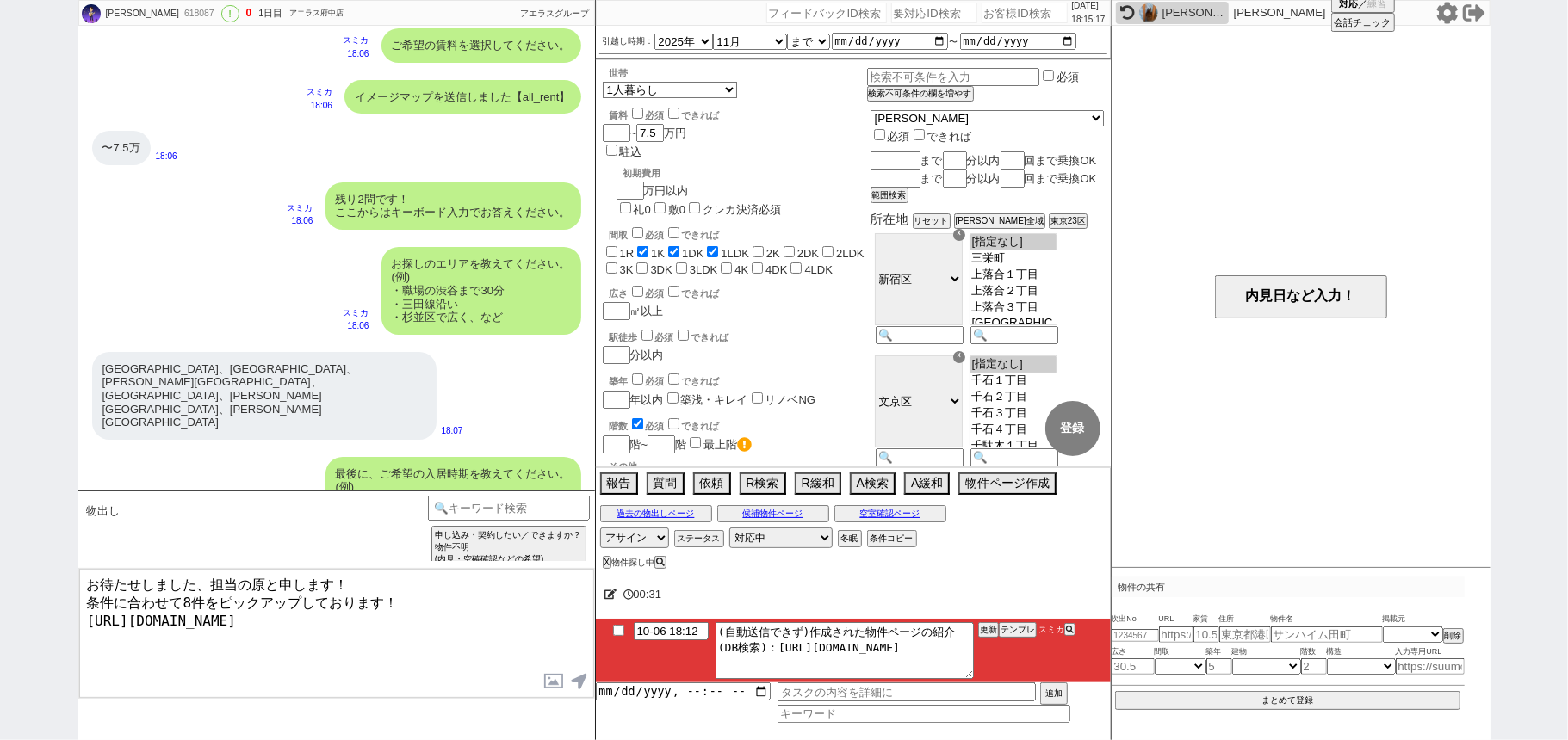
type textarea "お待たせしました、担当の原と申します！ 条件に合わせて8件をピックアップしております！ https://tools.sumika.live/pages/ww7…"
checkbox input "true"
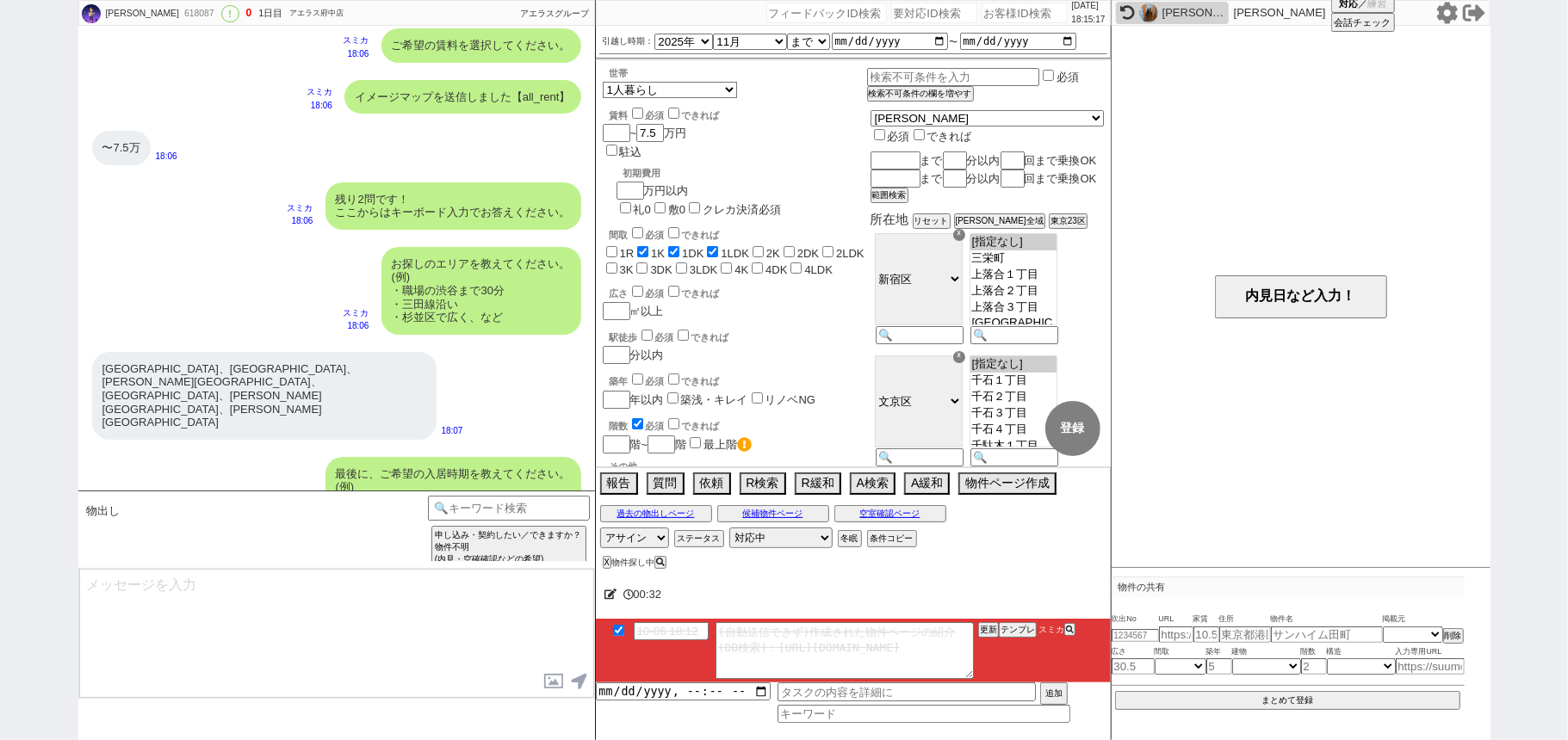
scroll to position [1137, 0]
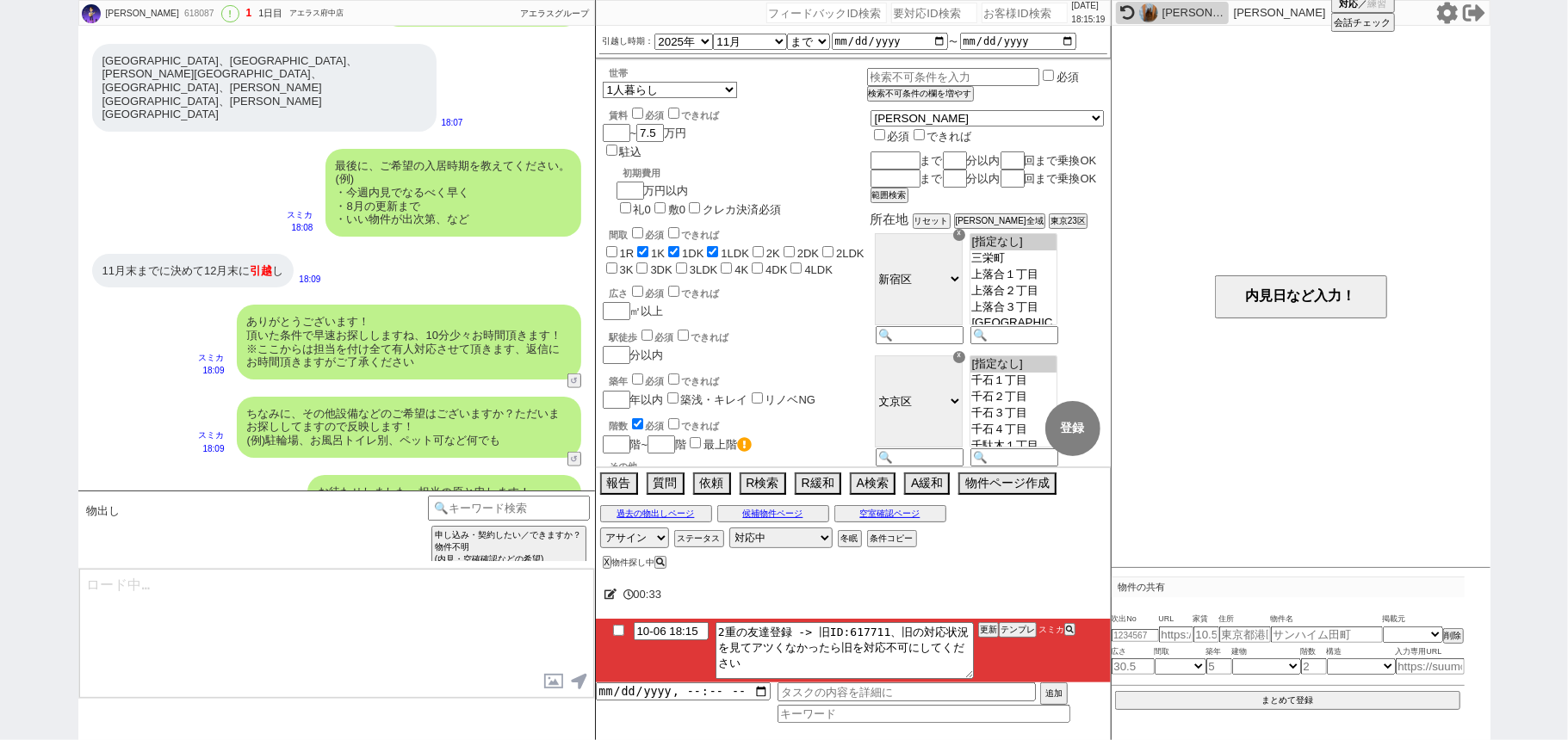
type textarea "イメージに近い物件はございますか？ ご感想いただき、すぐにまた洗い出してまいります！ ※自動応答ではなく直接ご紹介します！"
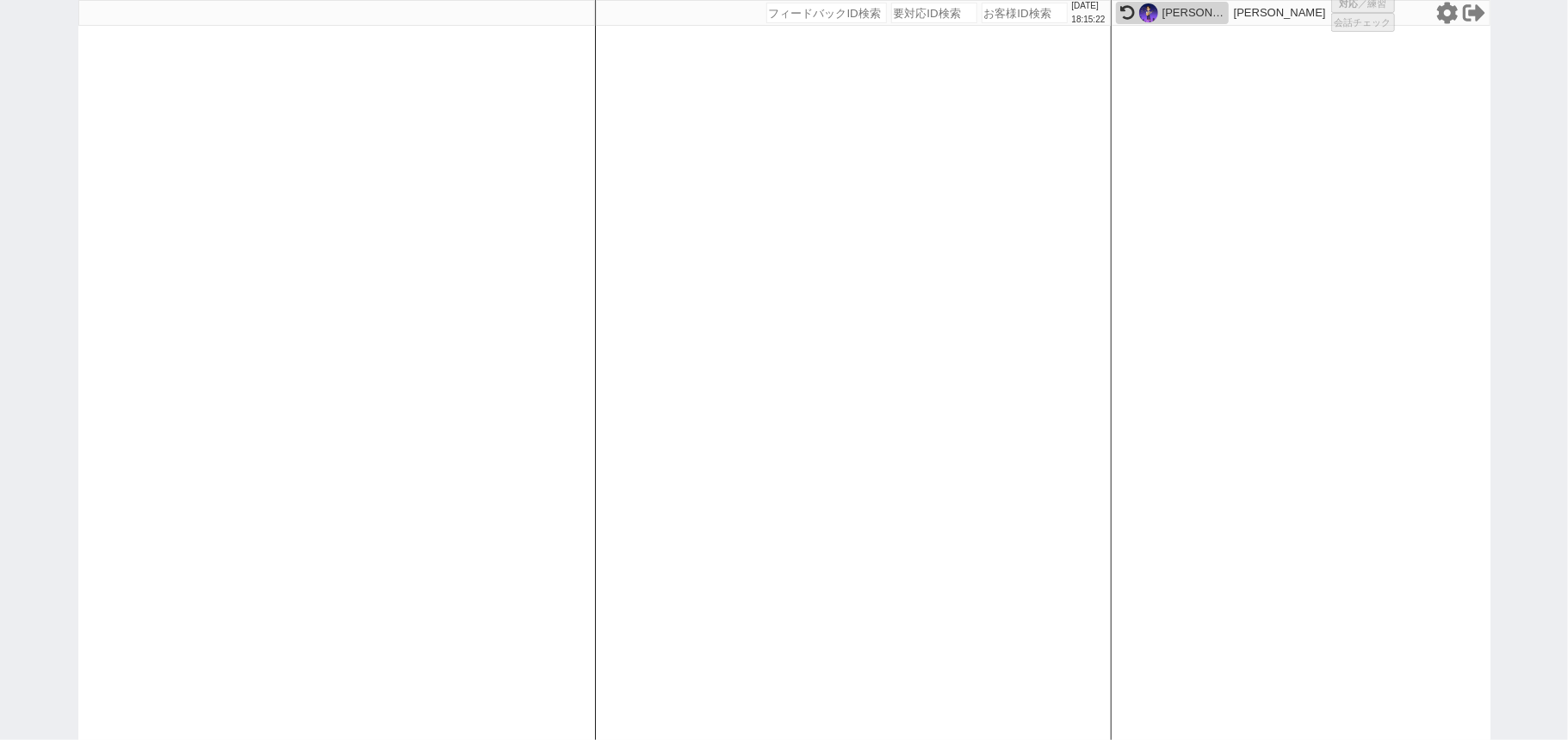
select select "1"
select select "3"
select select
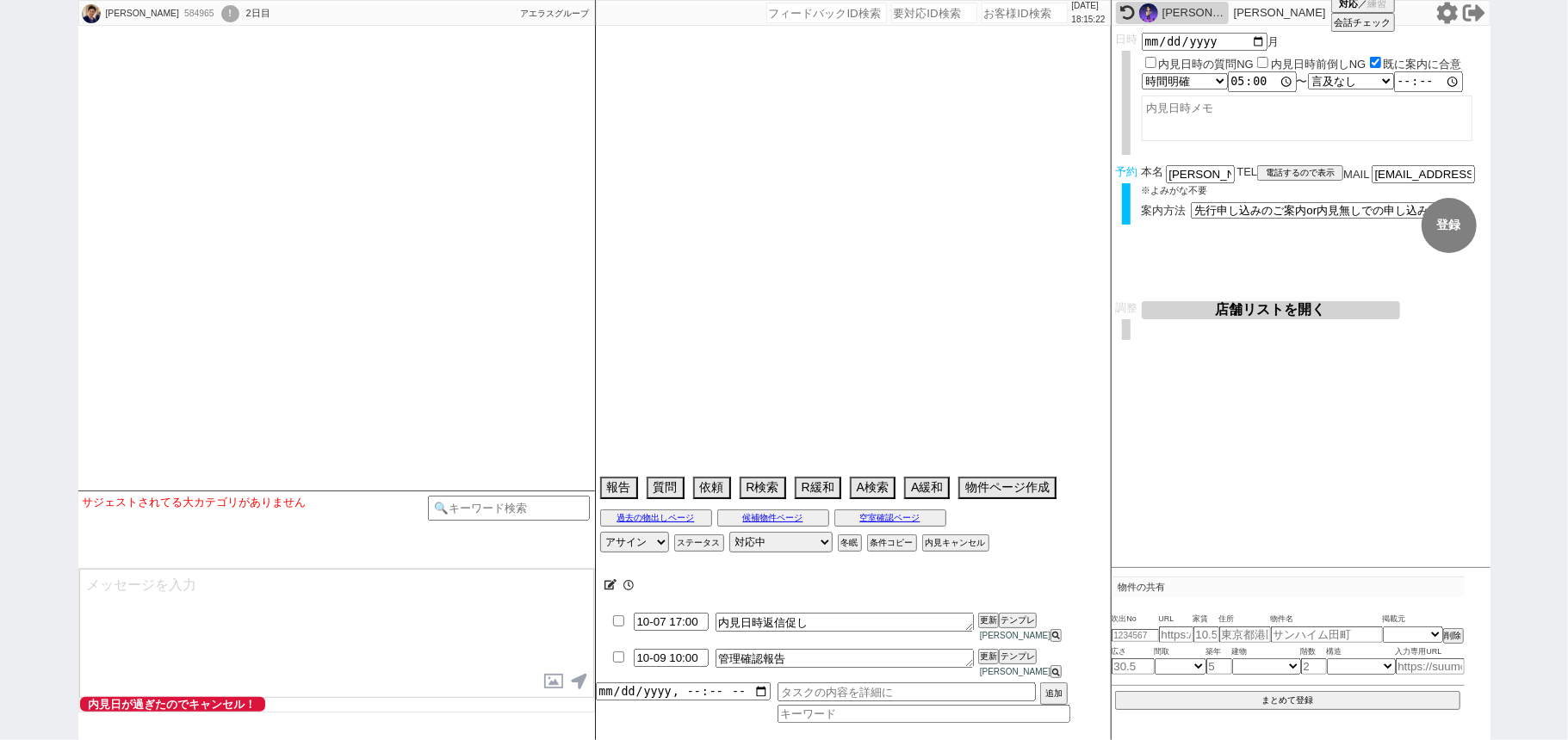
select select "2025"
select select "11"
select select "36"
select select "1"
select select "35"
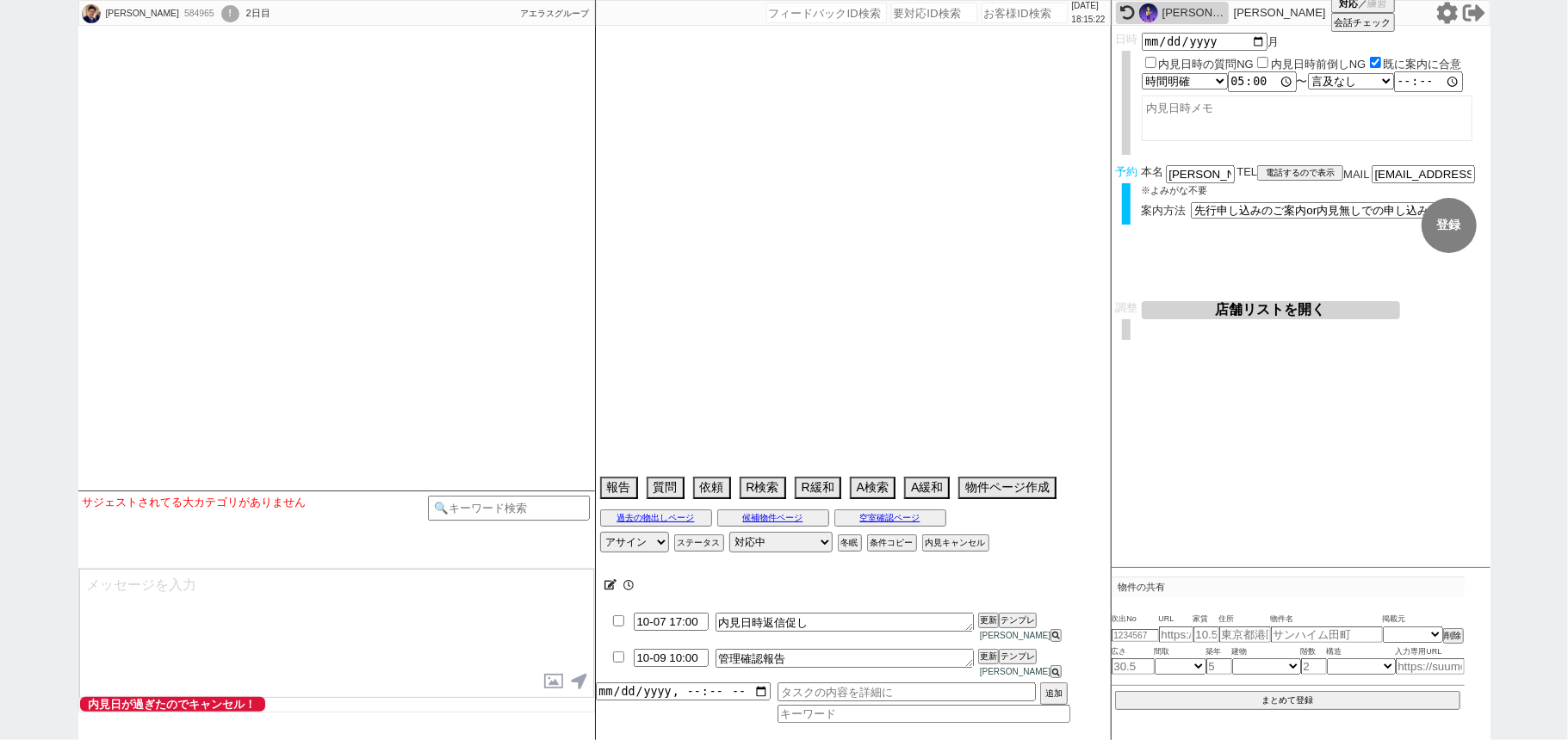
select select "1021"
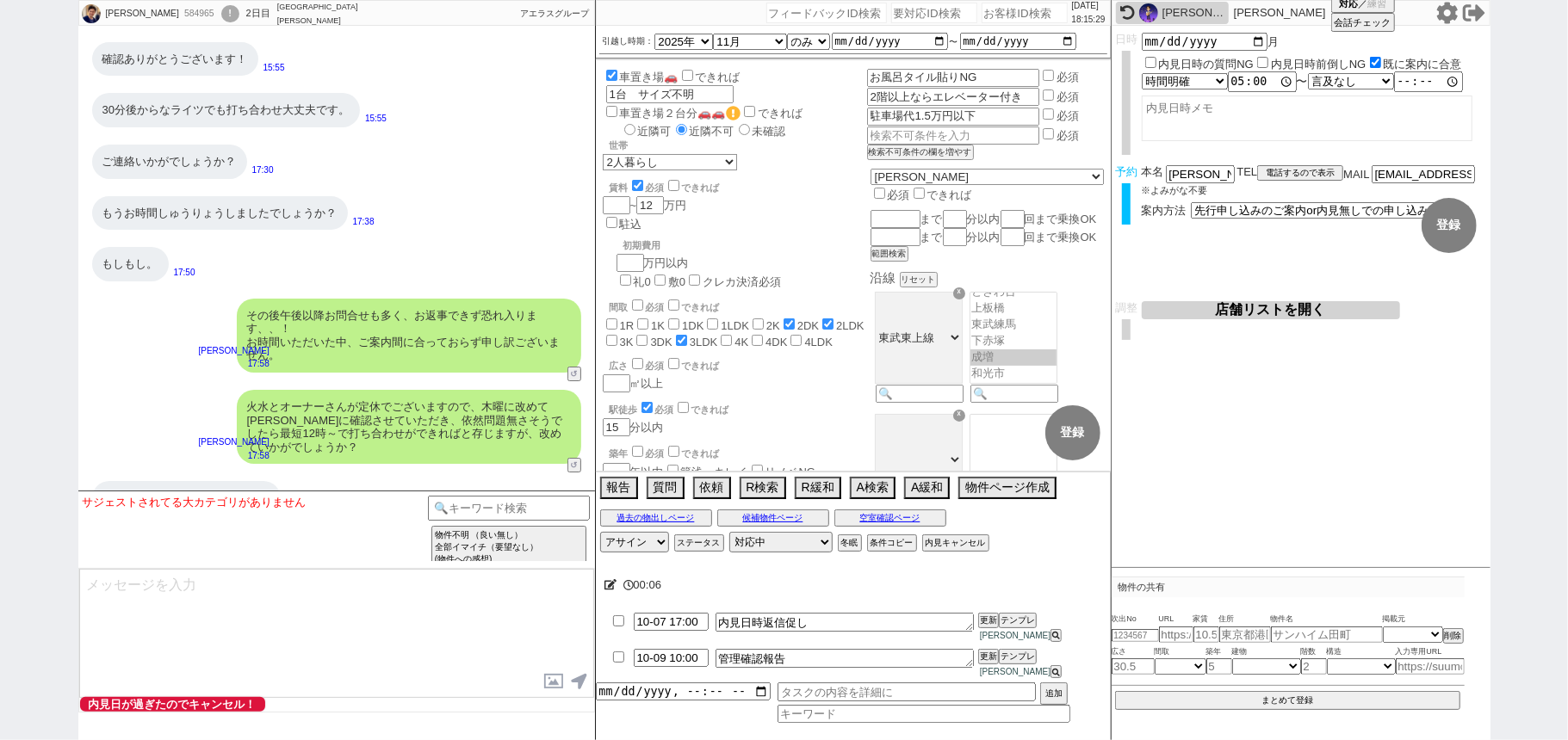
scroll to position [9239, 0]
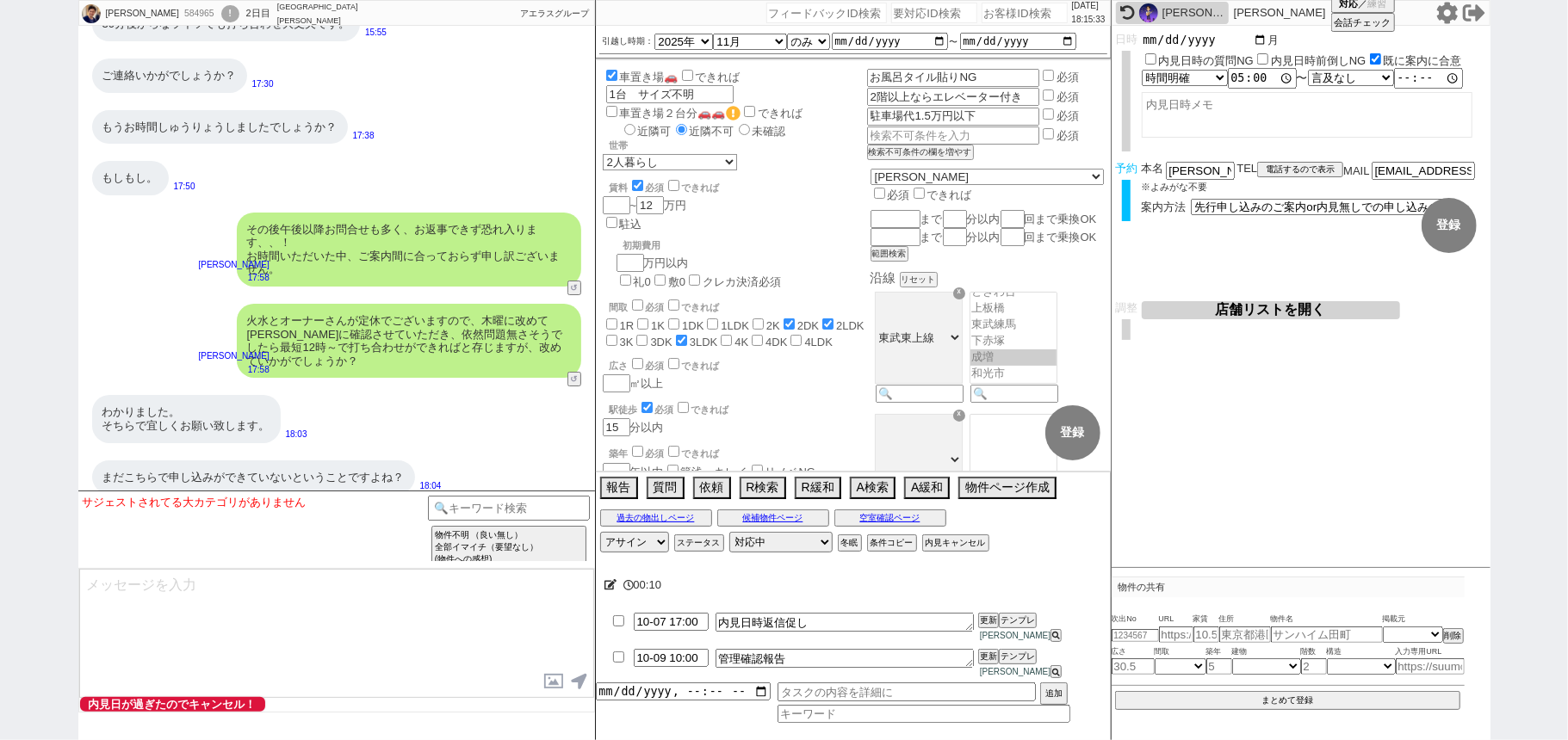
click at [1196, 40] on input "[DATE]" at bounding box center [1204, 40] width 127 height 15
type input "2025-10-08"
type input "12:00:00"
type input "2025-10-09"
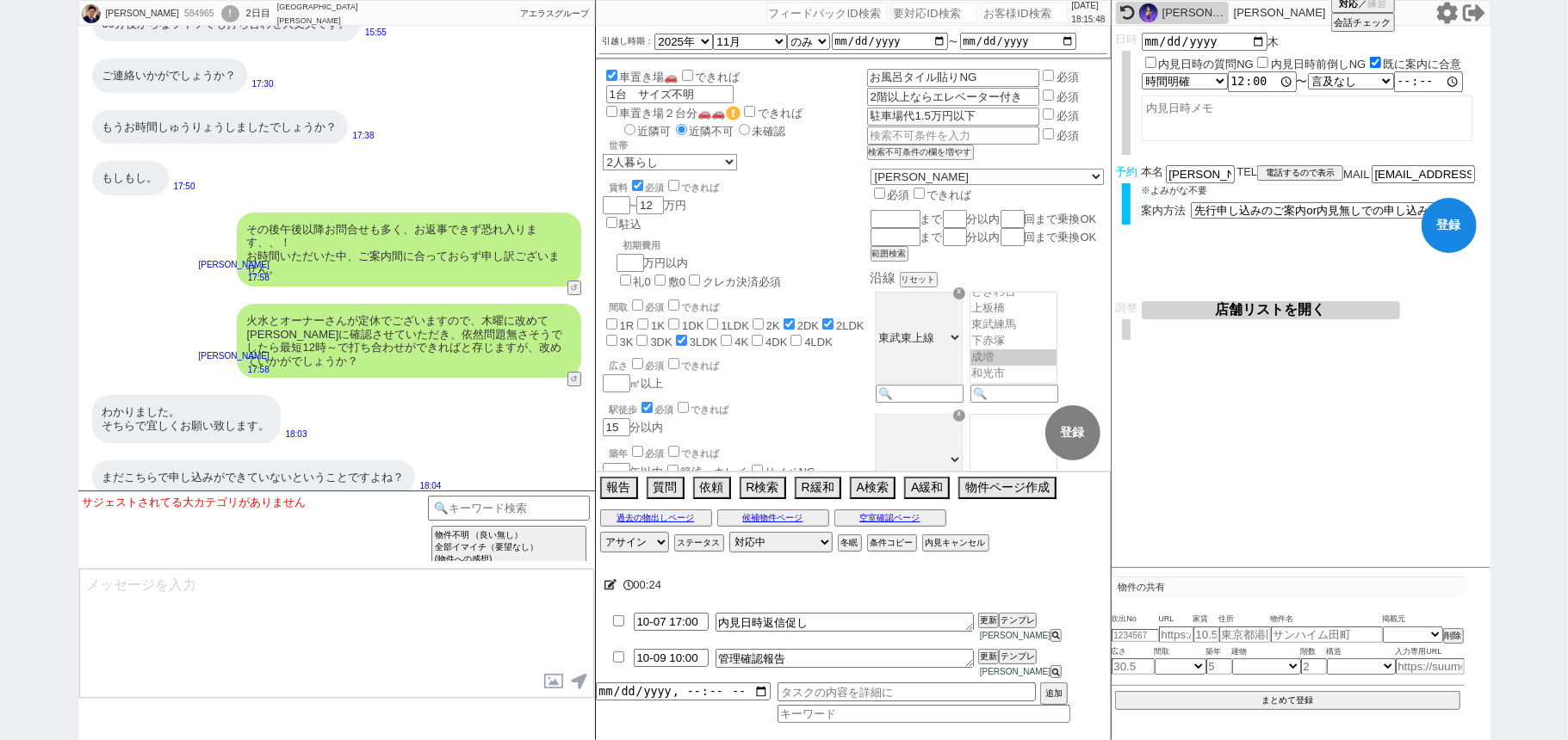
drag, startPoint x: 1474, startPoint y: 236, endPoint x: 1457, endPoint y: 229, distance: 18.4
click at [1467, 233] on button "登録" at bounding box center [1448, 225] width 55 height 55
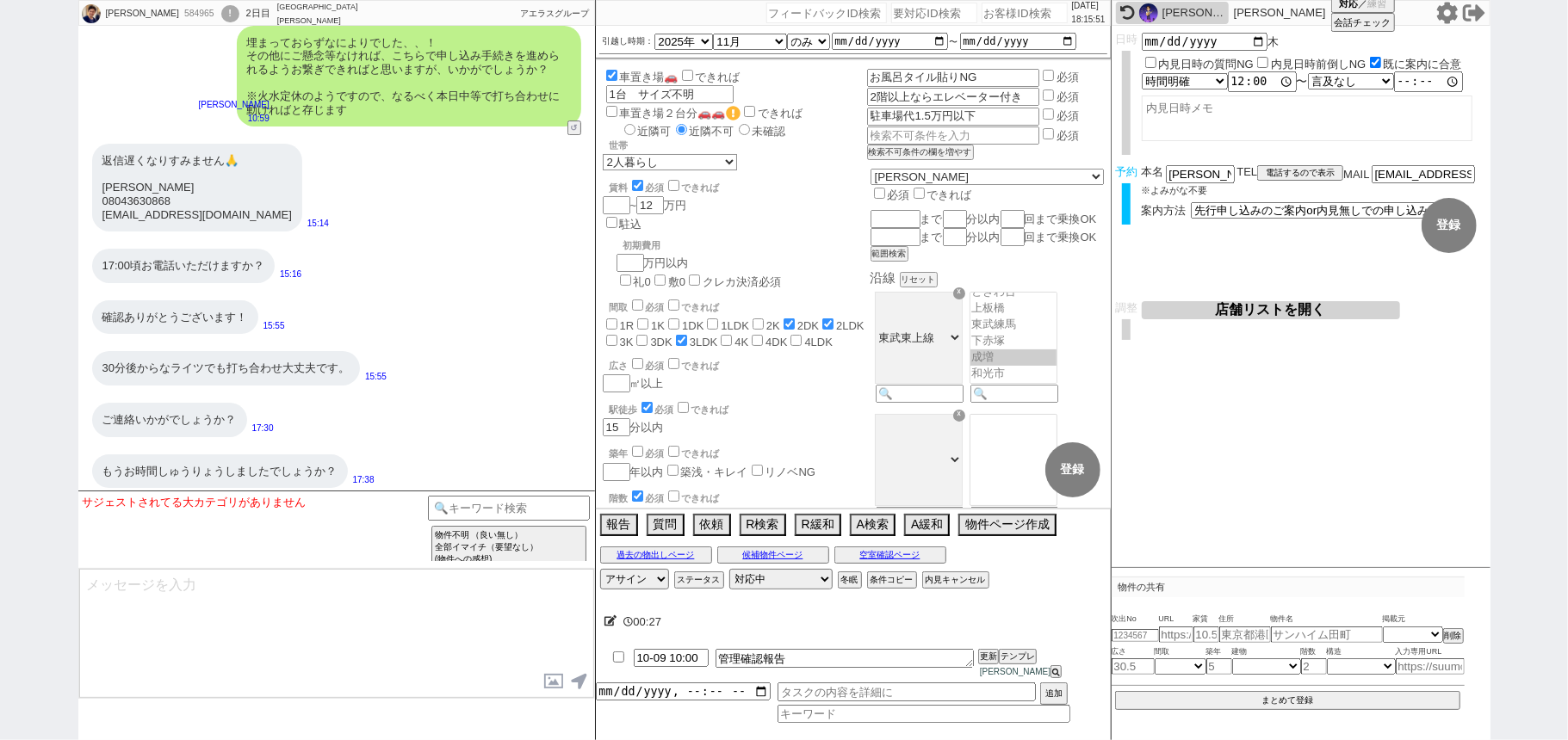
scroll to position [8779, 0]
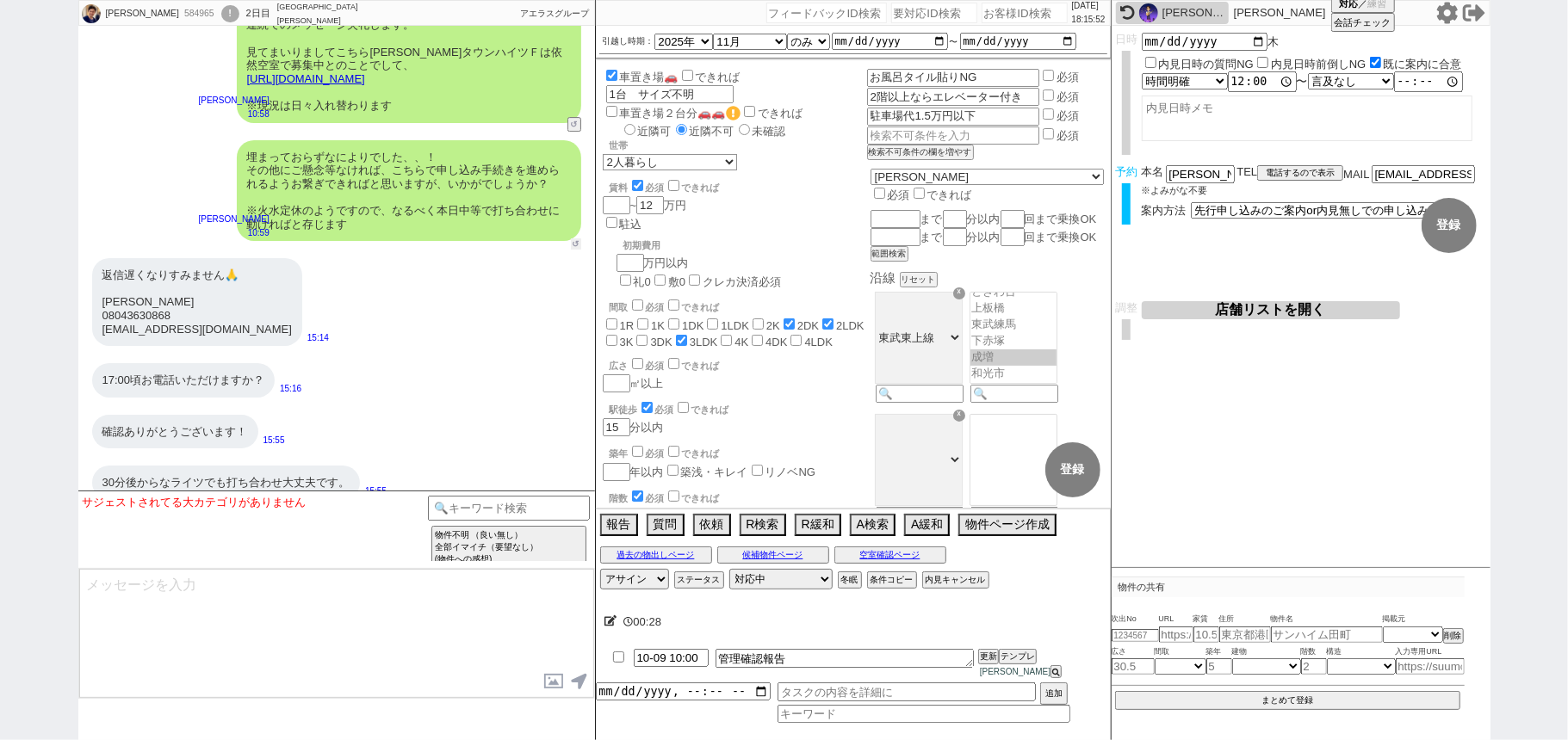
click at [575, 239] on button "↺" at bounding box center [575, 244] width 10 height 11
select select "ありがとうございますorお願いしますなど"
click at [296, 508] on option "ありがとうございますorお願いしますなど" at bounding box center [297, 503] width 215 height 16
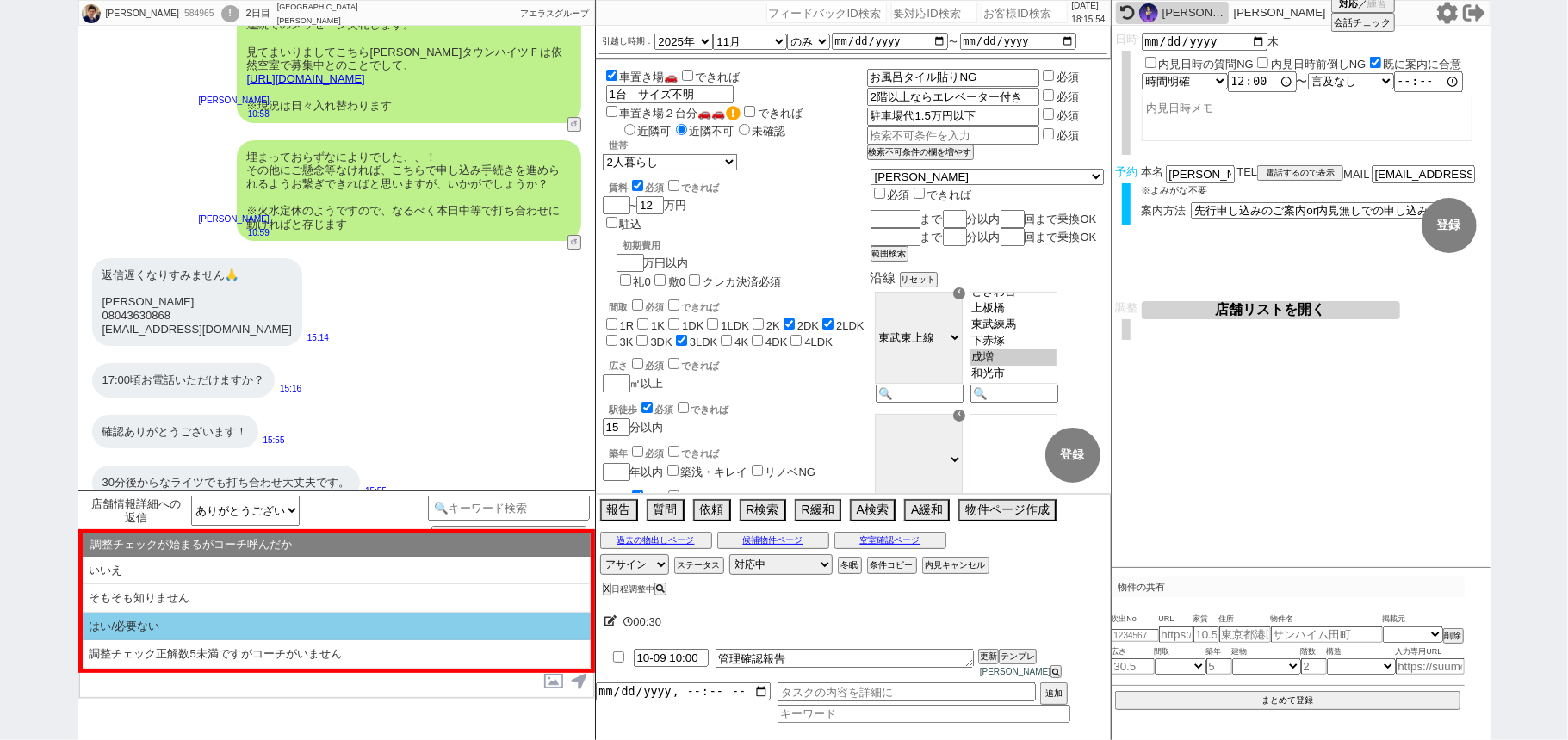
click at [273, 630] on li "はい/必要ない" at bounding box center [337, 627] width 508 height 28
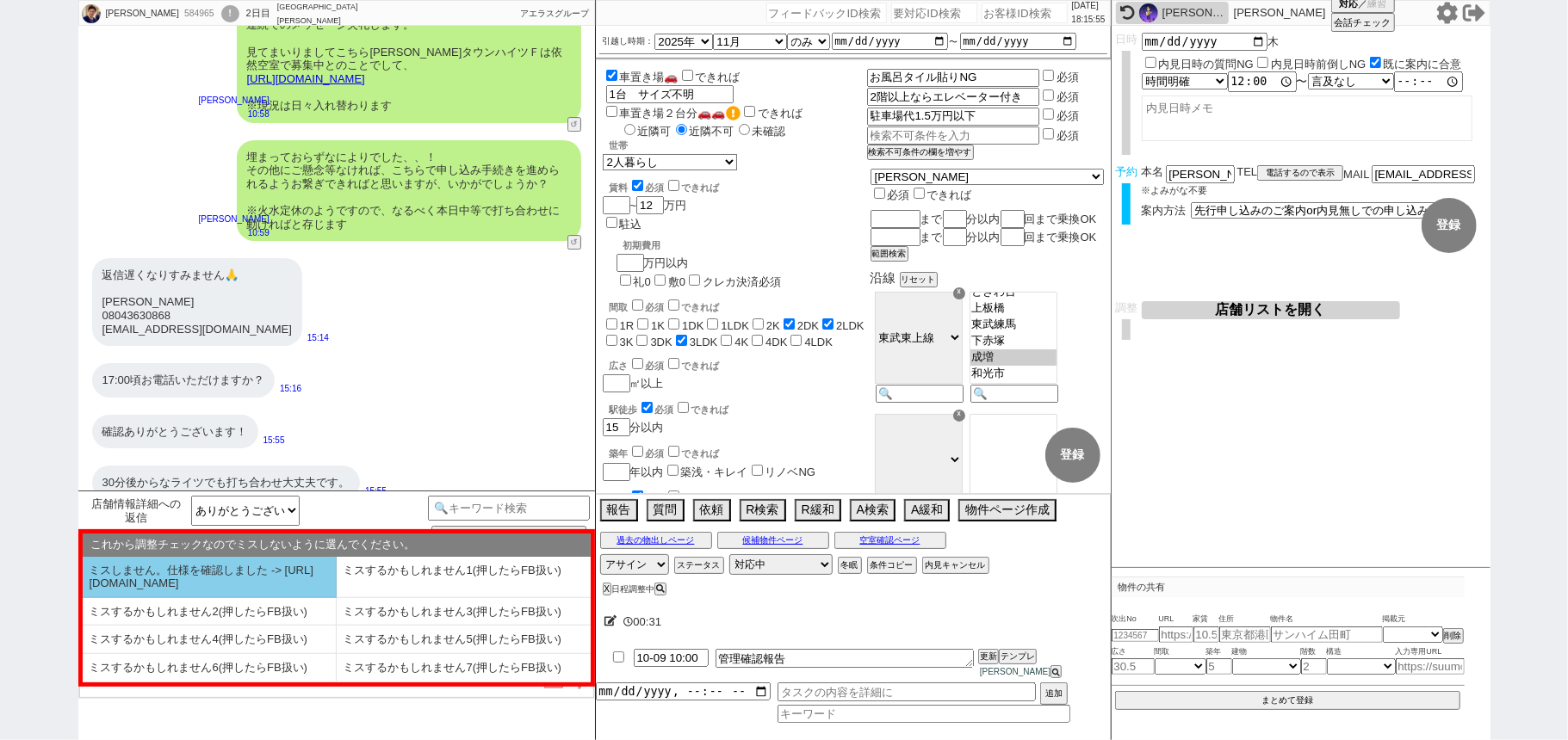
click at [267, 585] on li "ミスしません。仕様を確認しました -> https://jent.notion.site/841a6651aa67425da7d40ddfad41a184" at bounding box center [210, 577] width 254 height 41
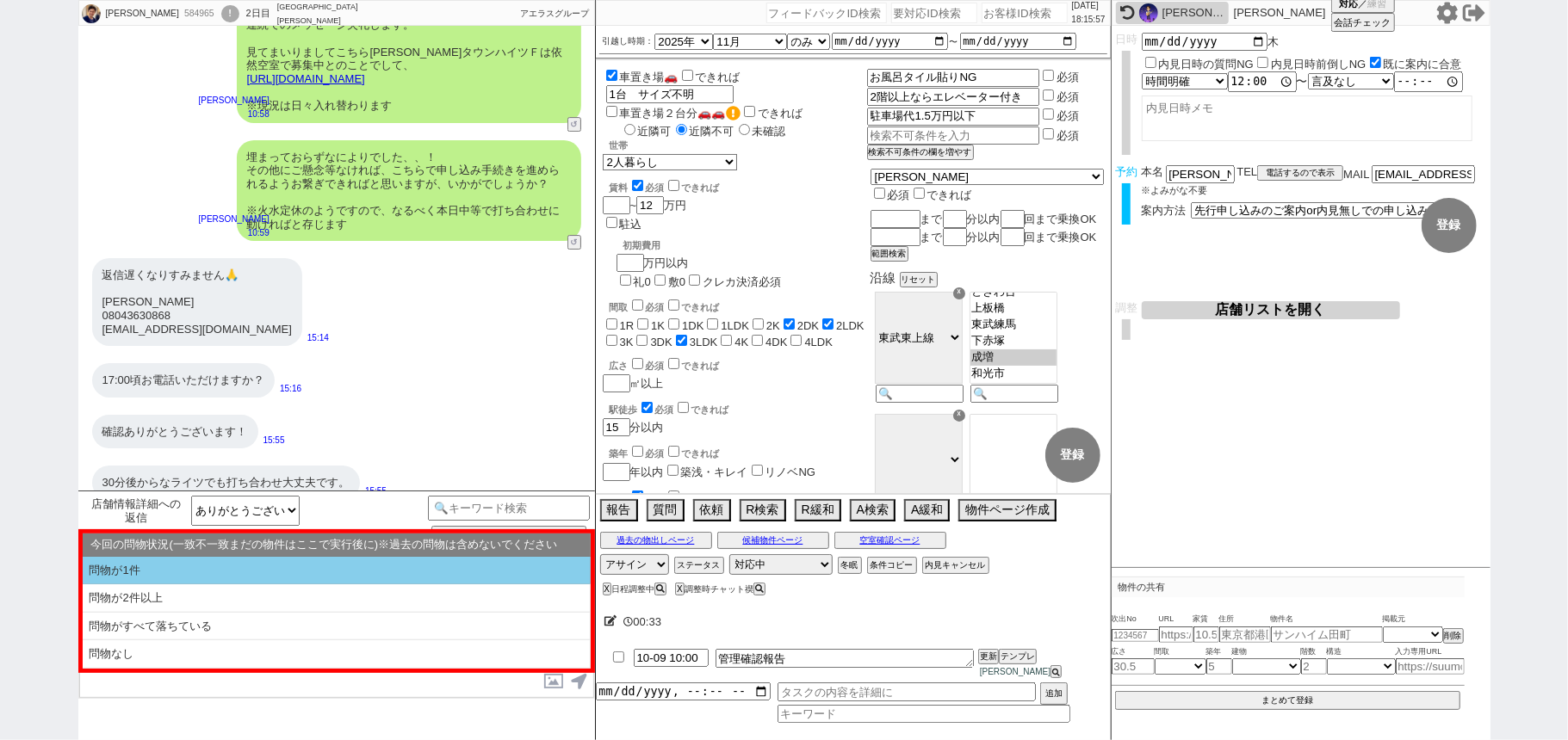
click at [228, 583] on li "問物が1件" at bounding box center [337, 571] width 508 height 28
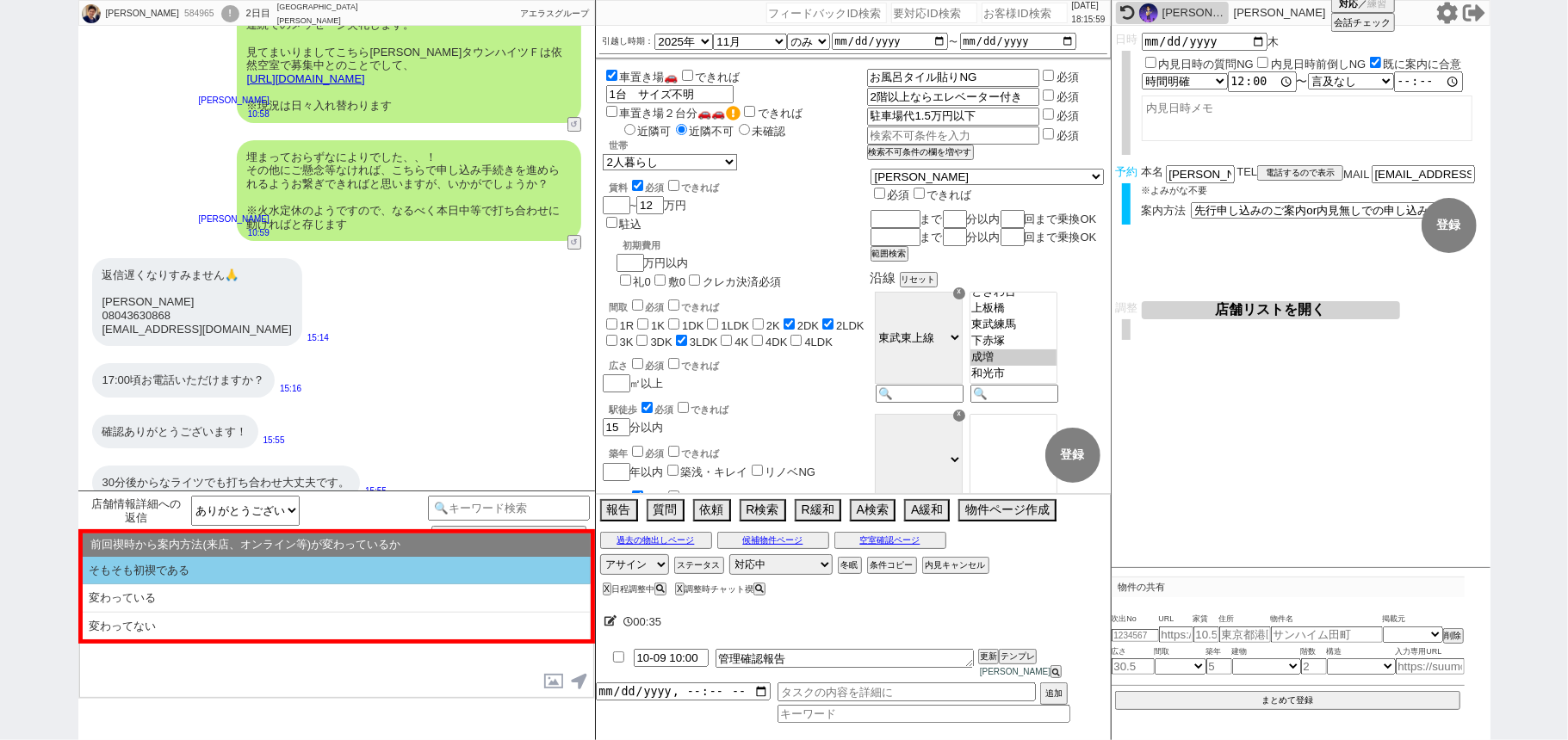
click at [221, 576] on li "そもそも初禊である" at bounding box center [337, 571] width 508 height 28
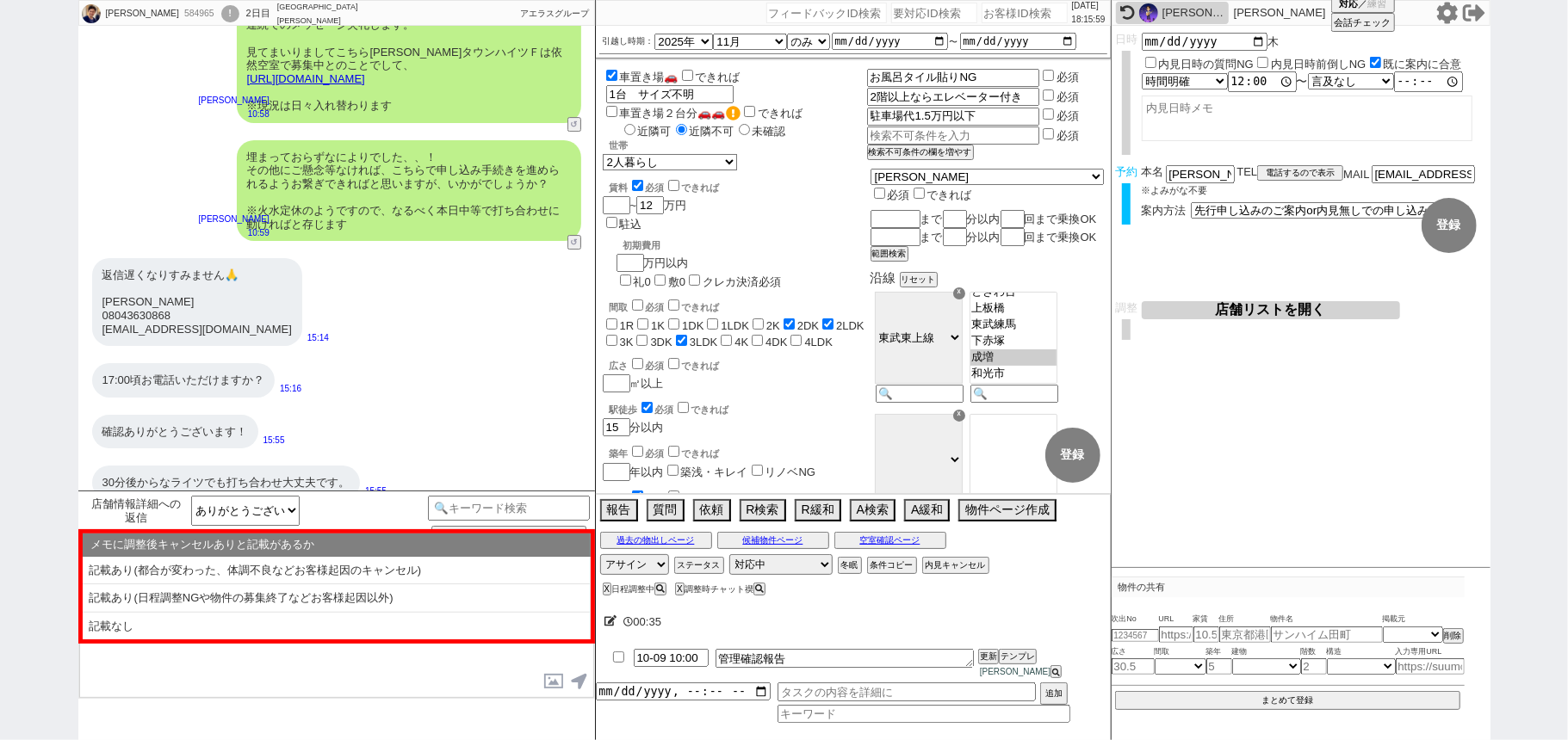
click at [243, 628] on li "記載なし" at bounding box center [337, 627] width 508 height 28
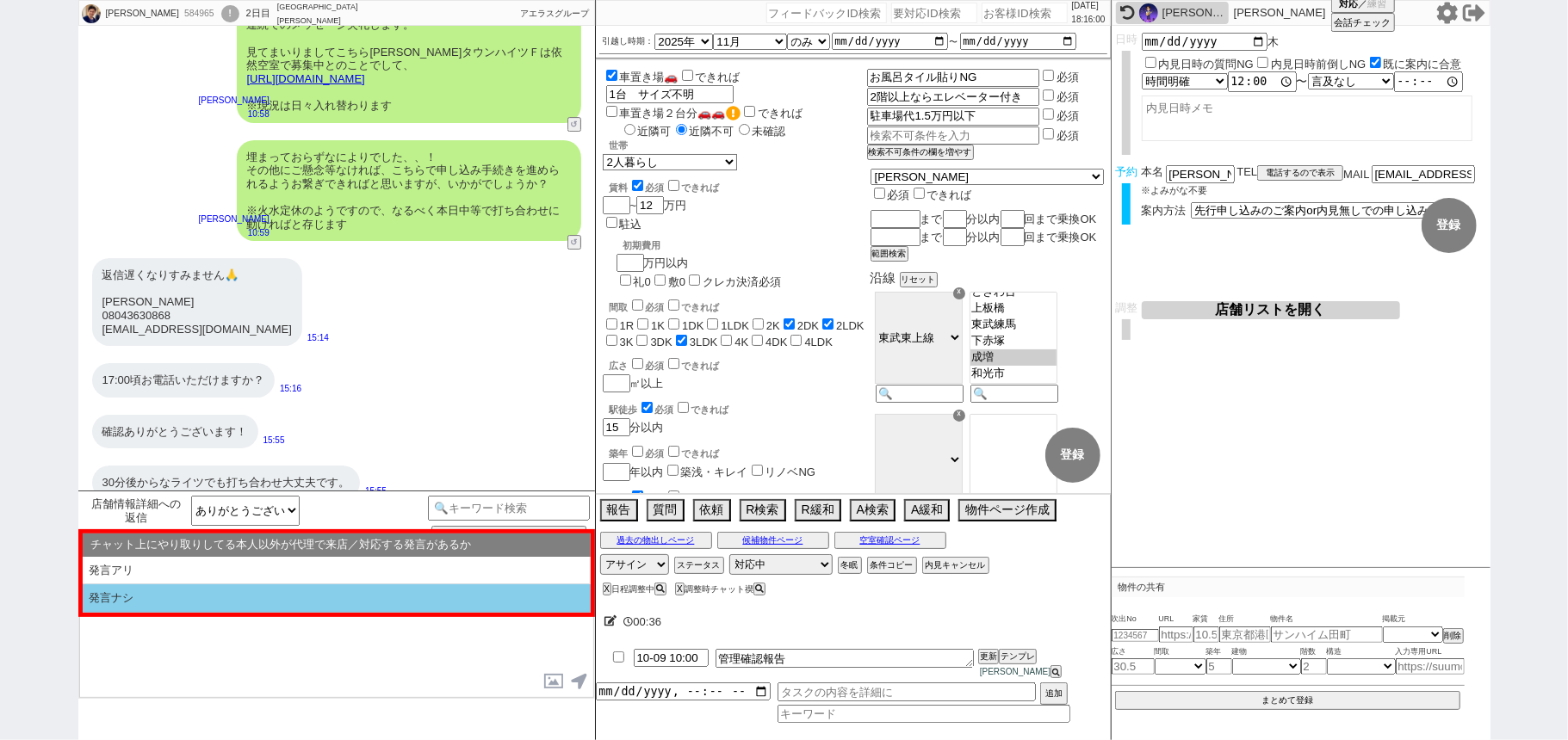
click at [201, 599] on li "発言ナシ" at bounding box center [337, 598] width 508 height 28
select select "問物が1件"
select select "そもそも初禊である"
select select "記載なし"
select select "発言ナシ"
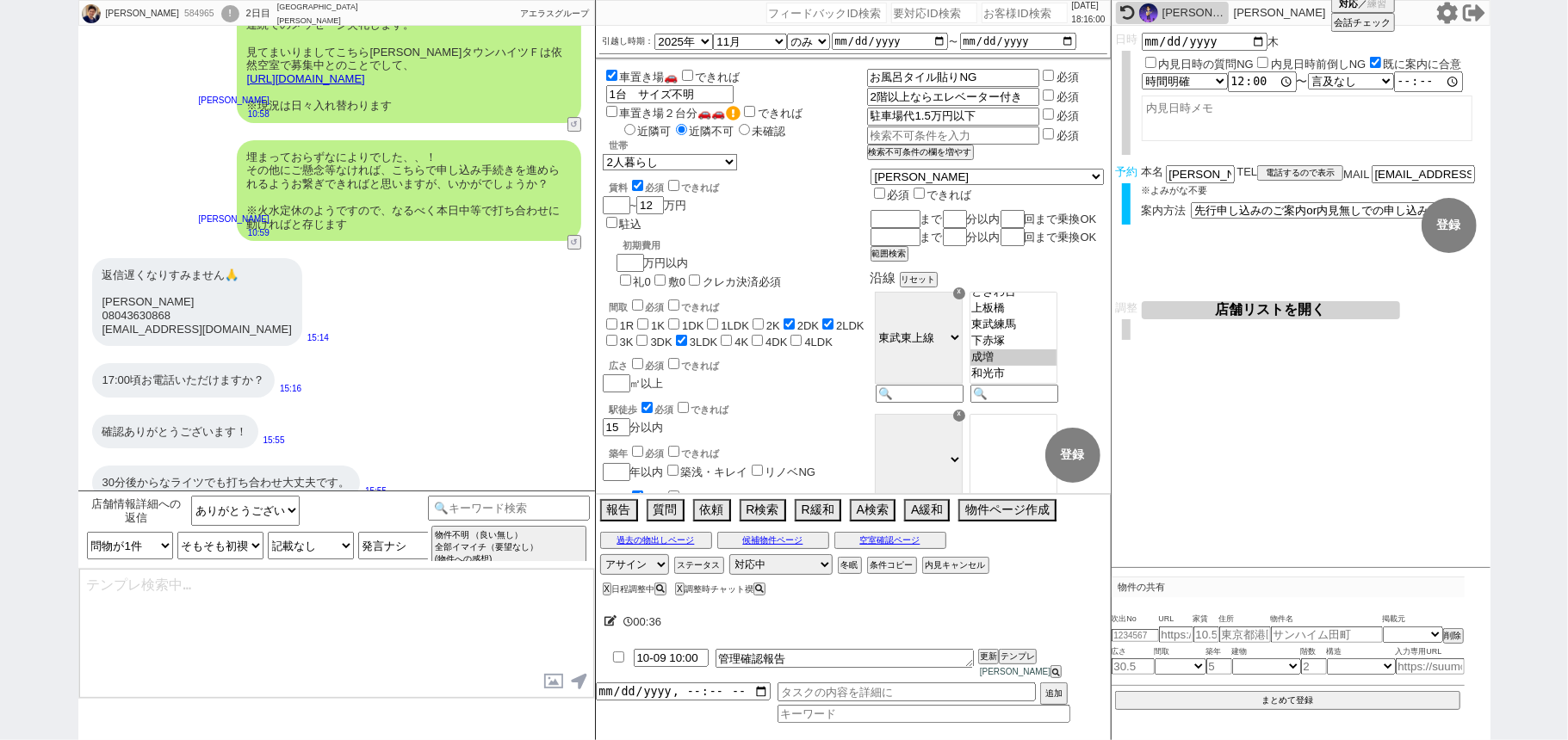
type textarea "またすみません、ご案内前に以下ご確認下さい！ ■■■ご予約及びスケジュールについて■■■ - ご案内は完全予約制のため、体調不良や交通機関の遅延といったやむを…"
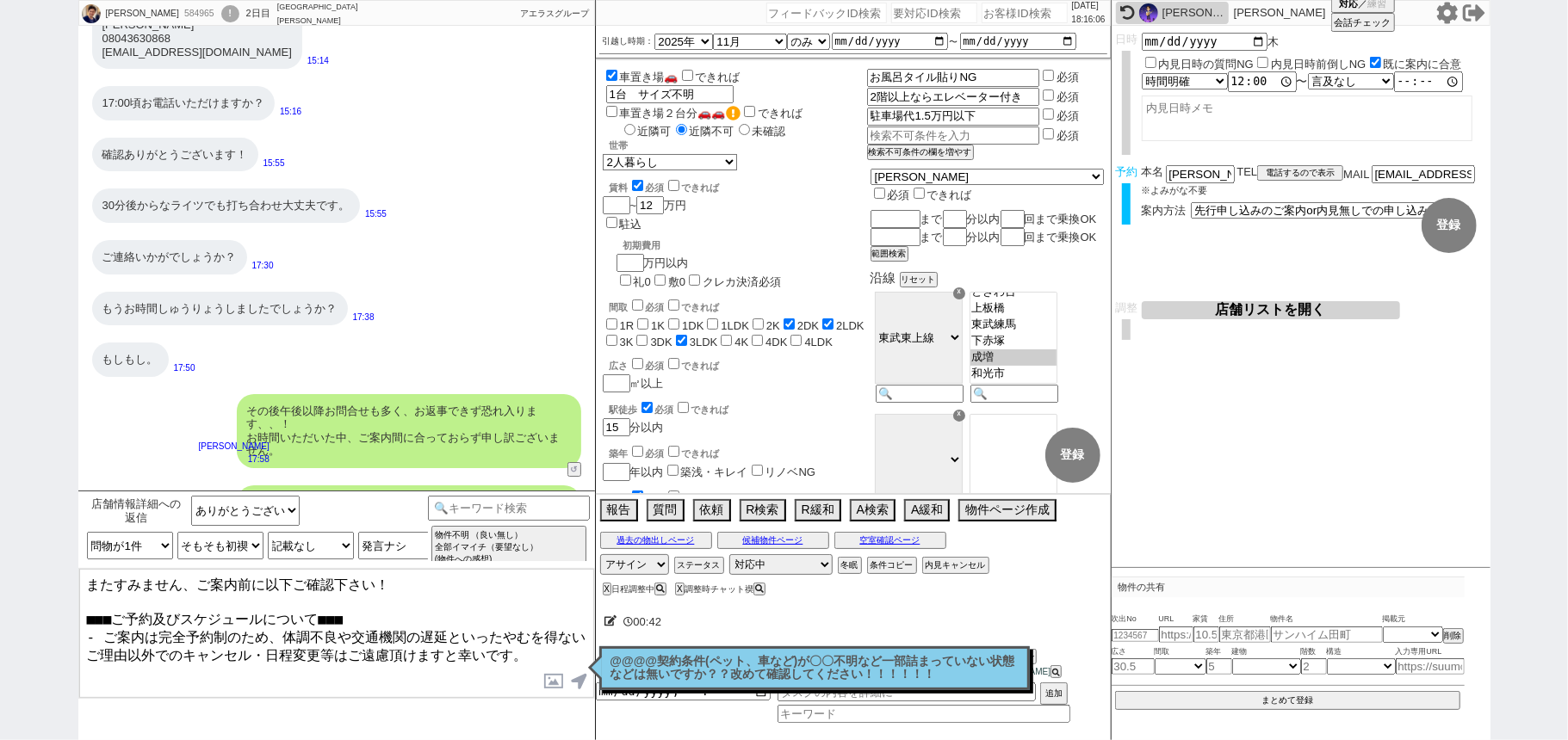
scroll to position [9239, 0]
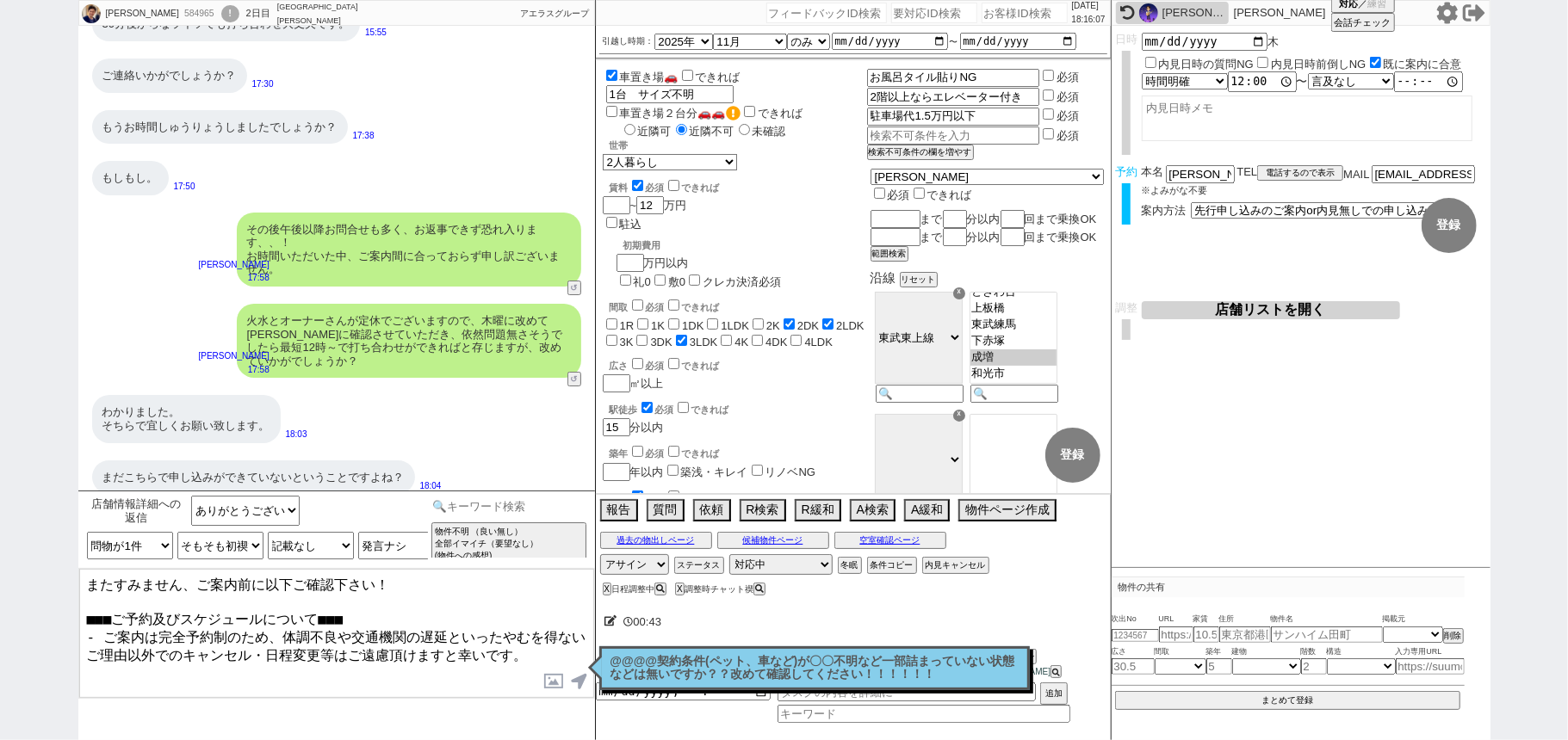
click at [516, 514] on input at bounding box center [508, 506] width 163 height 22
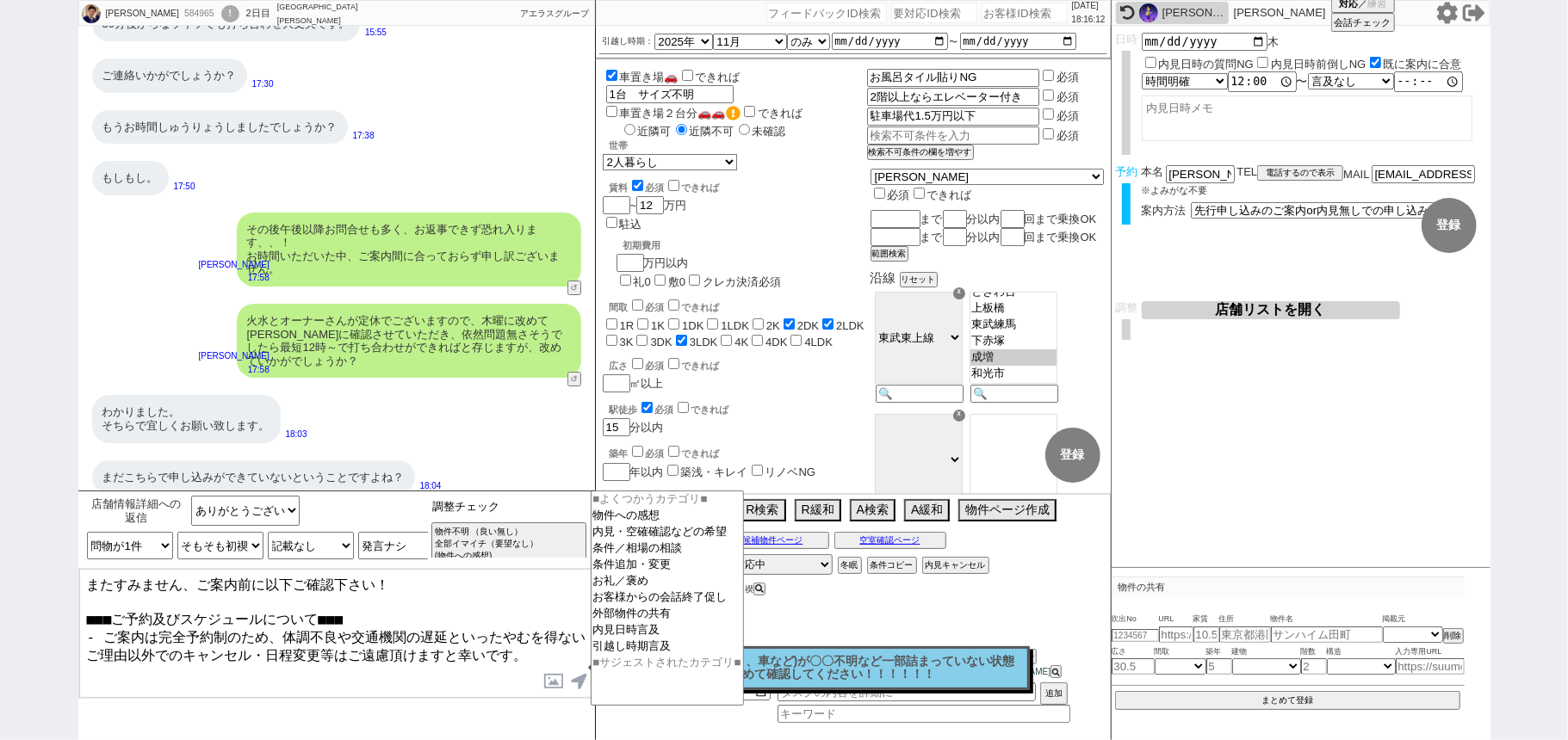
type input "調整チェック"
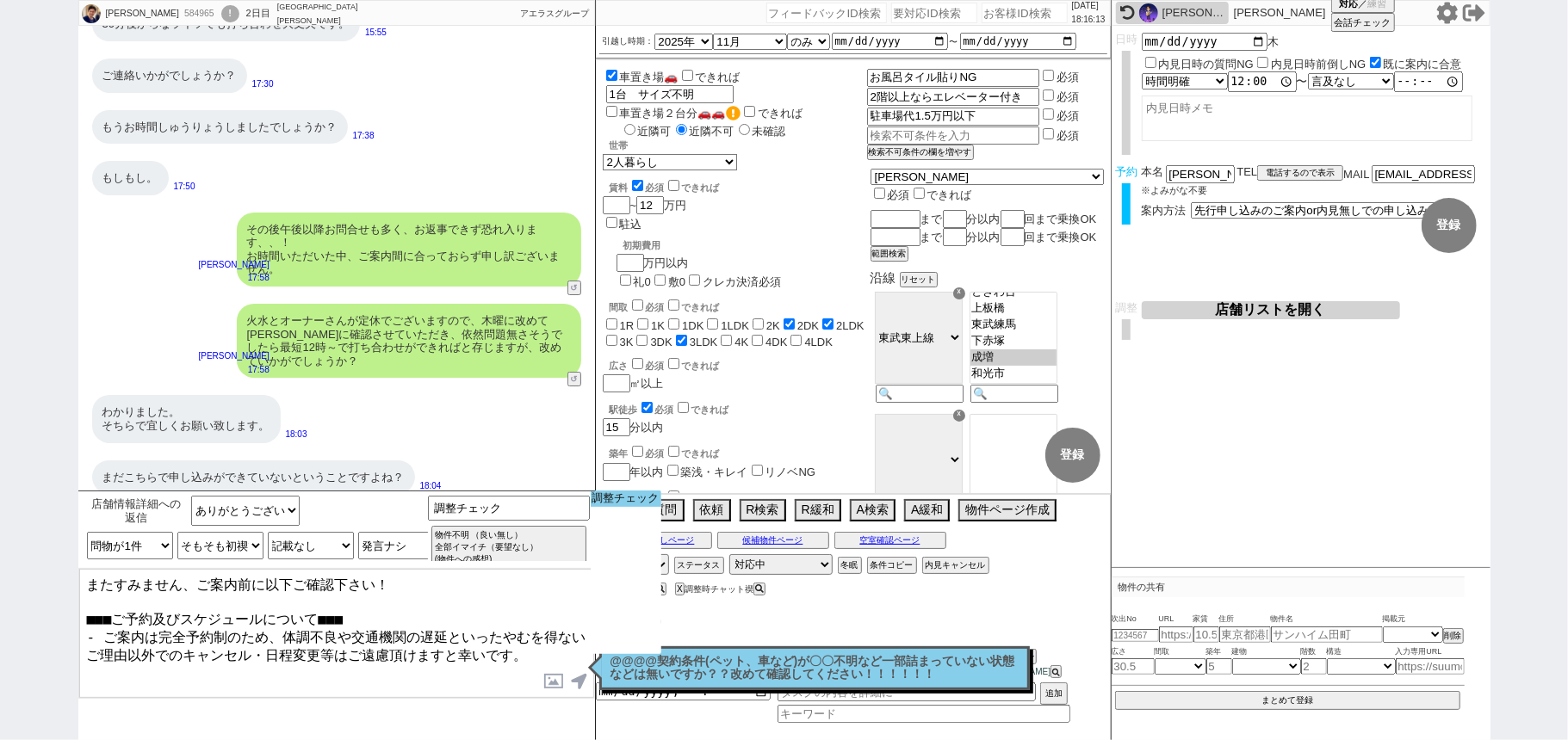
click at [652, 493] on option "調整チェック" at bounding box center [625, 498] width 71 height 16
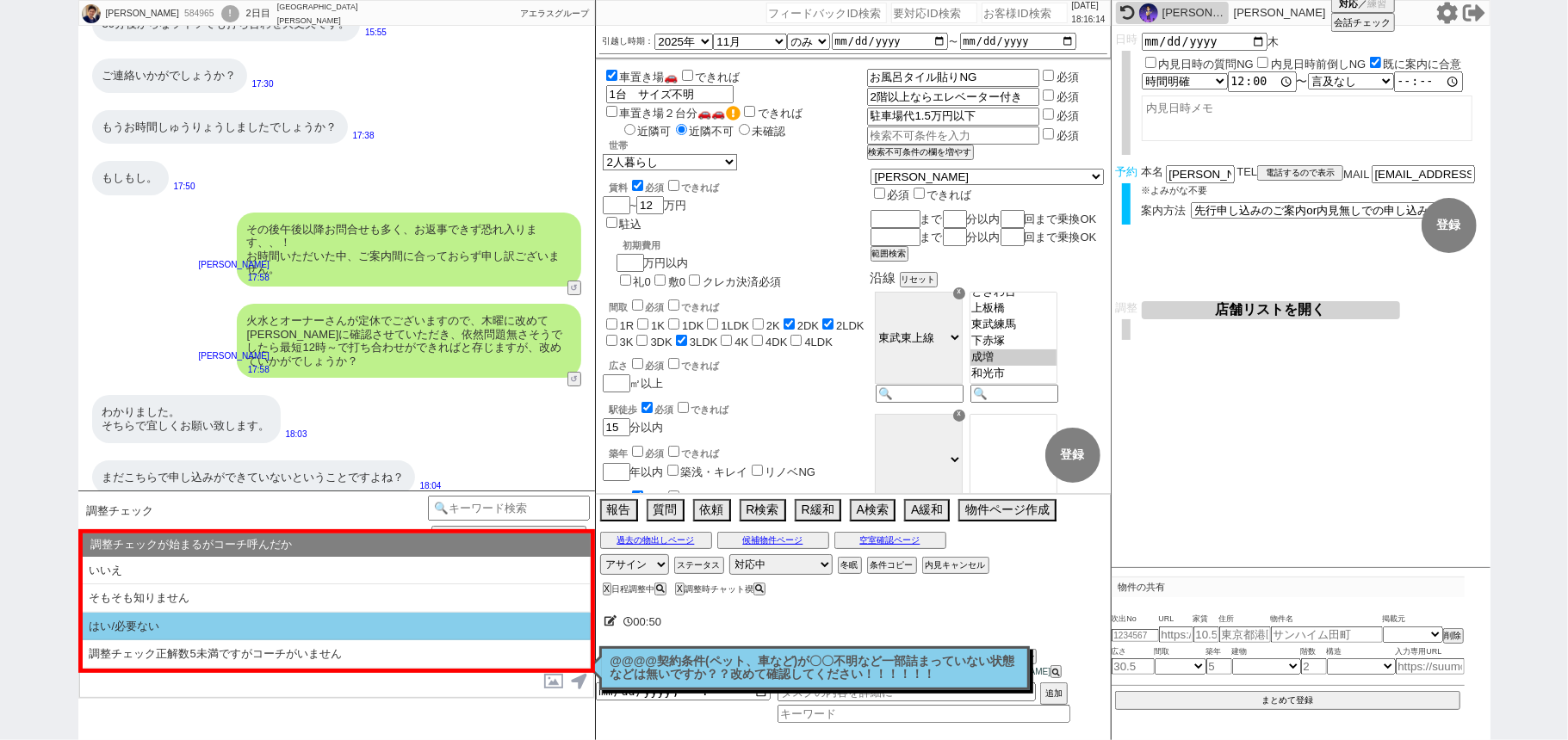
click at [310, 617] on li "はい/必要ない" at bounding box center [337, 627] width 508 height 28
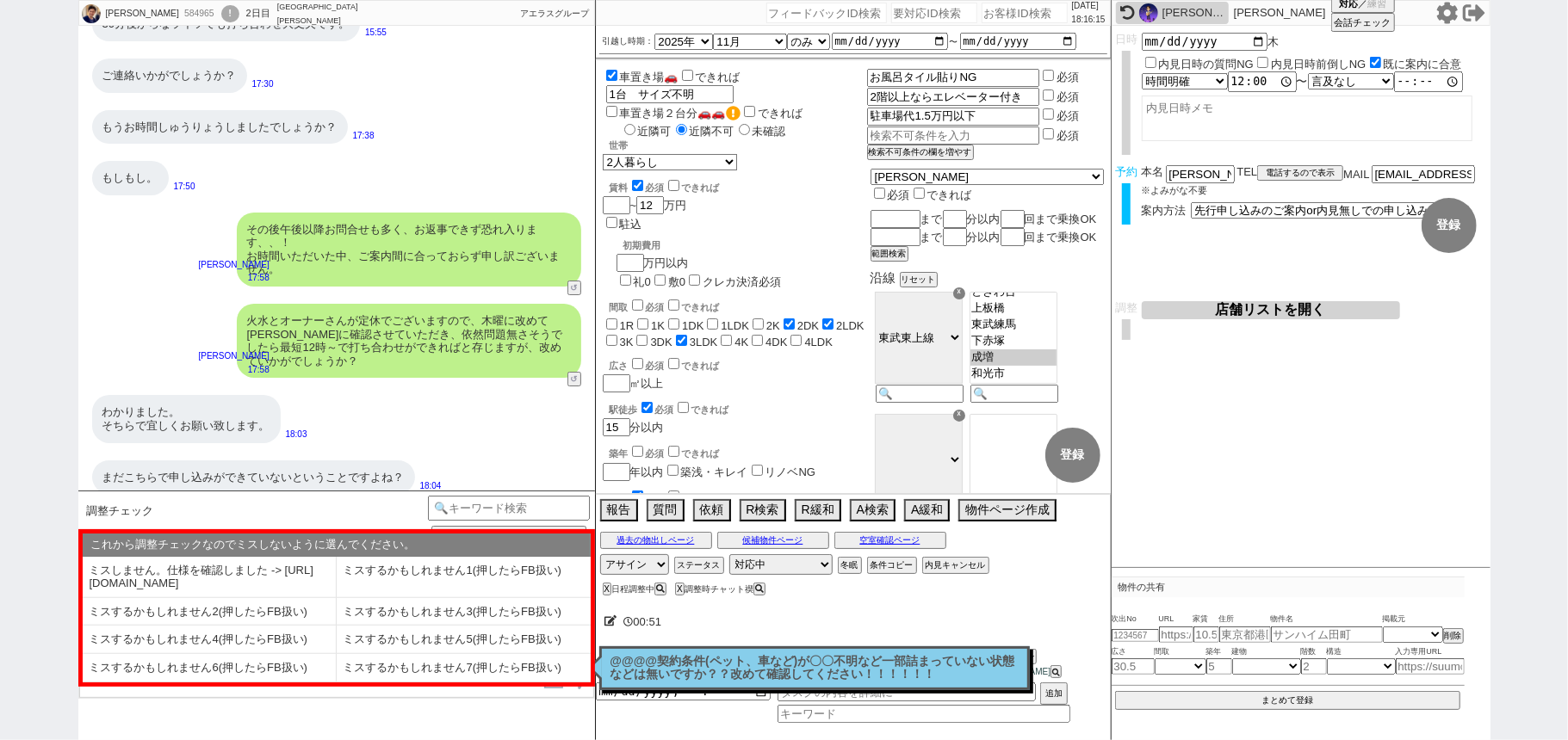
click at [208, 707] on div "調整チェック テンプレ再検索NG解除 物件不明 （良い無し） 全部イマイチ（要望なし） (物件への感想) 他サイト／他社等で見てました ネガなし ／ 募集終了…" at bounding box center [336, 615] width 516 height 250
click at [572, 375] on button "↺" at bounding box center [575, 380] width 10 height 11
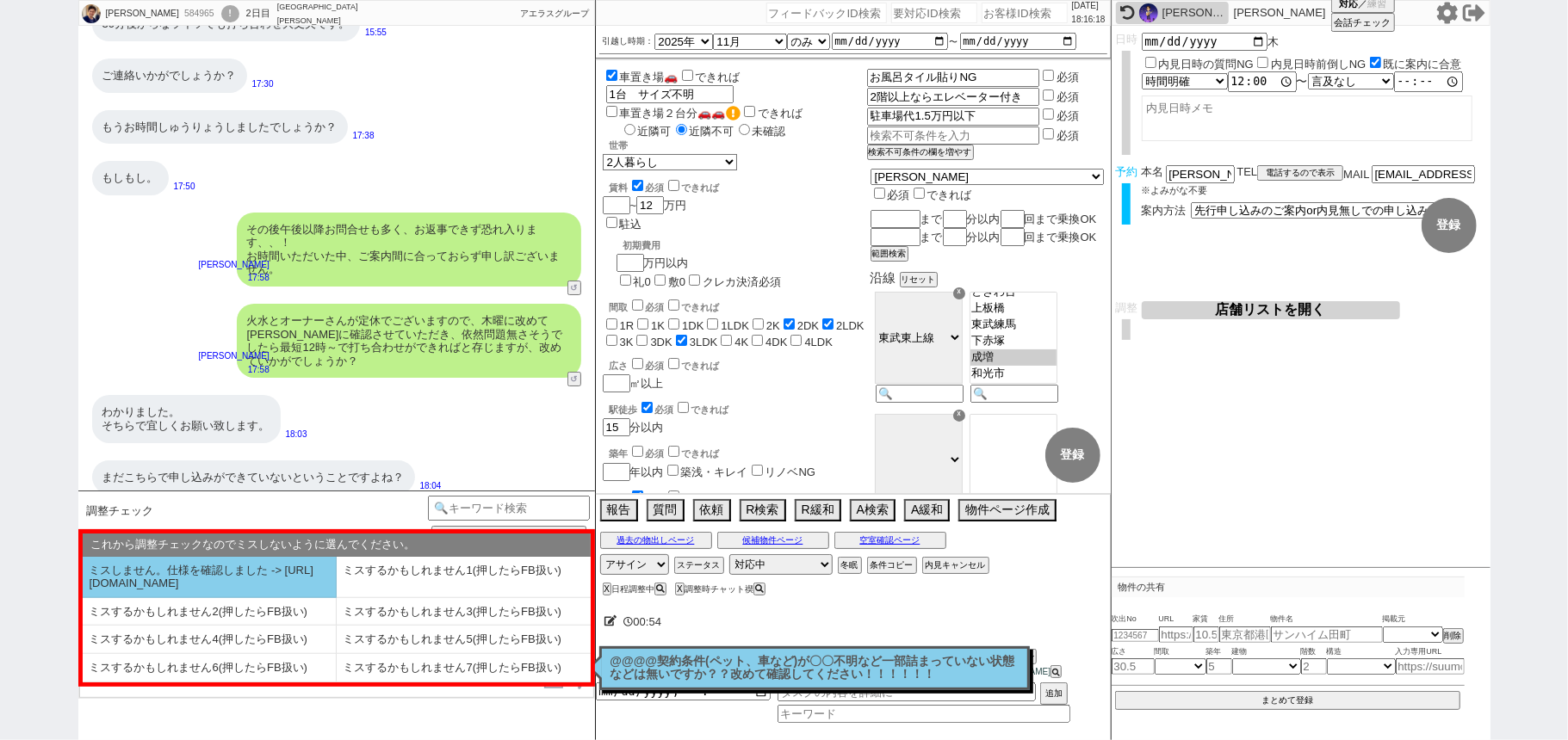
click at [294, 580] on li "ミスしません。仕様を確認しました -> https://jent.notion.site/841a6651aa67425da7d40ddfad41a184" at bounding box center [210, 577] width 254 height 41
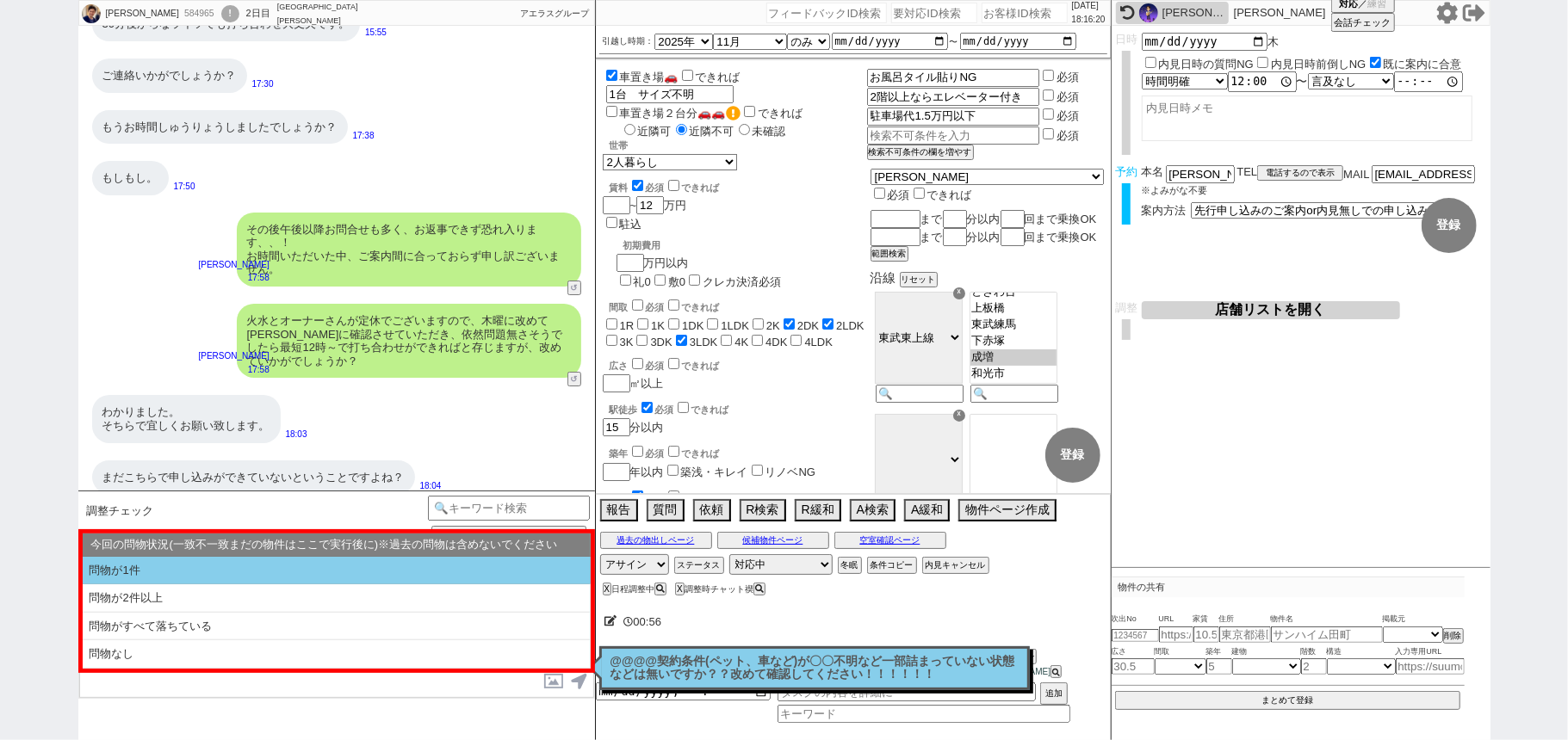
click at [290, 582] on li "問物が1件" at bounding box center [337, 571] width 508 height 28
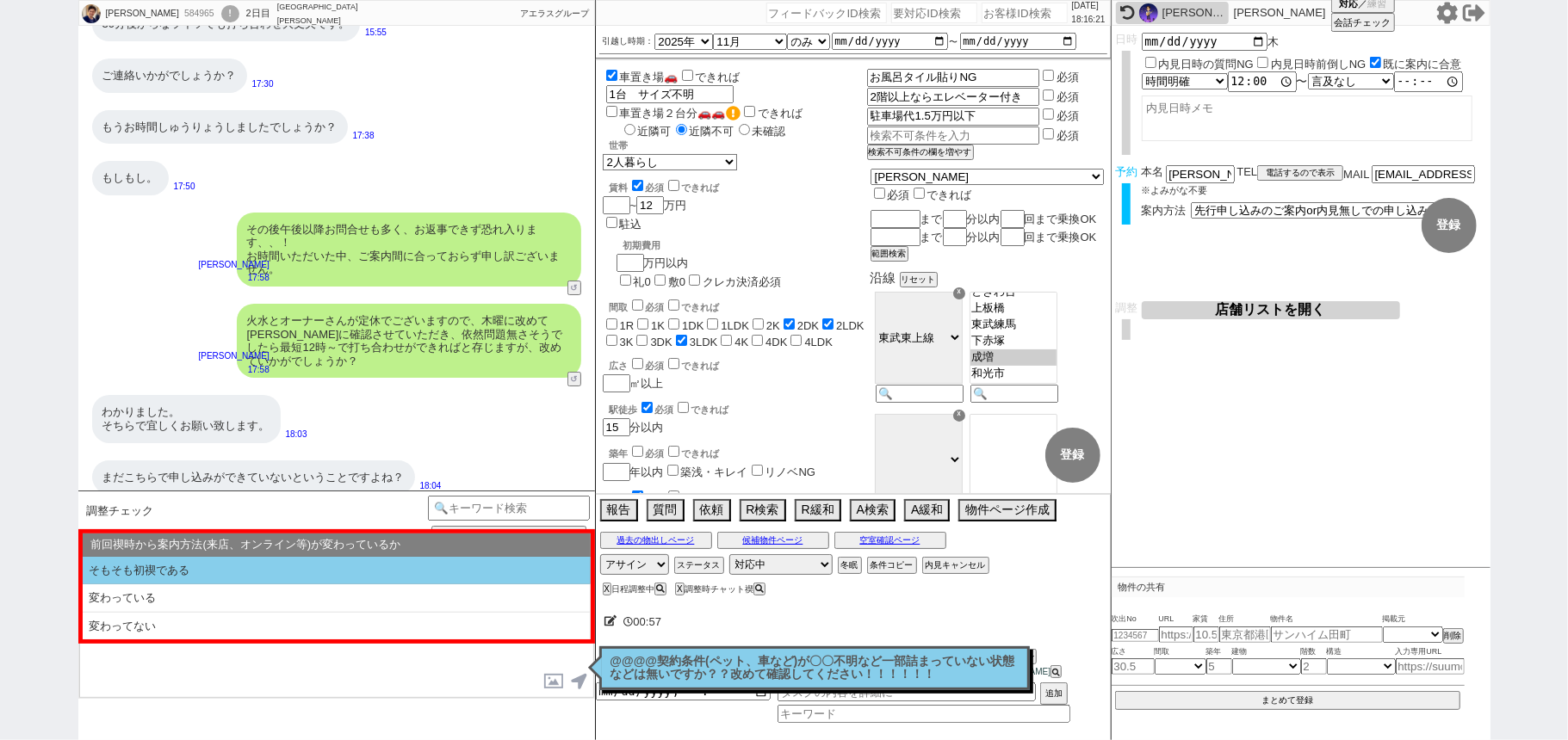
click at [290, 582] on li "そもそも初禊である" at bounding box center [337, 571] width 508 height 28
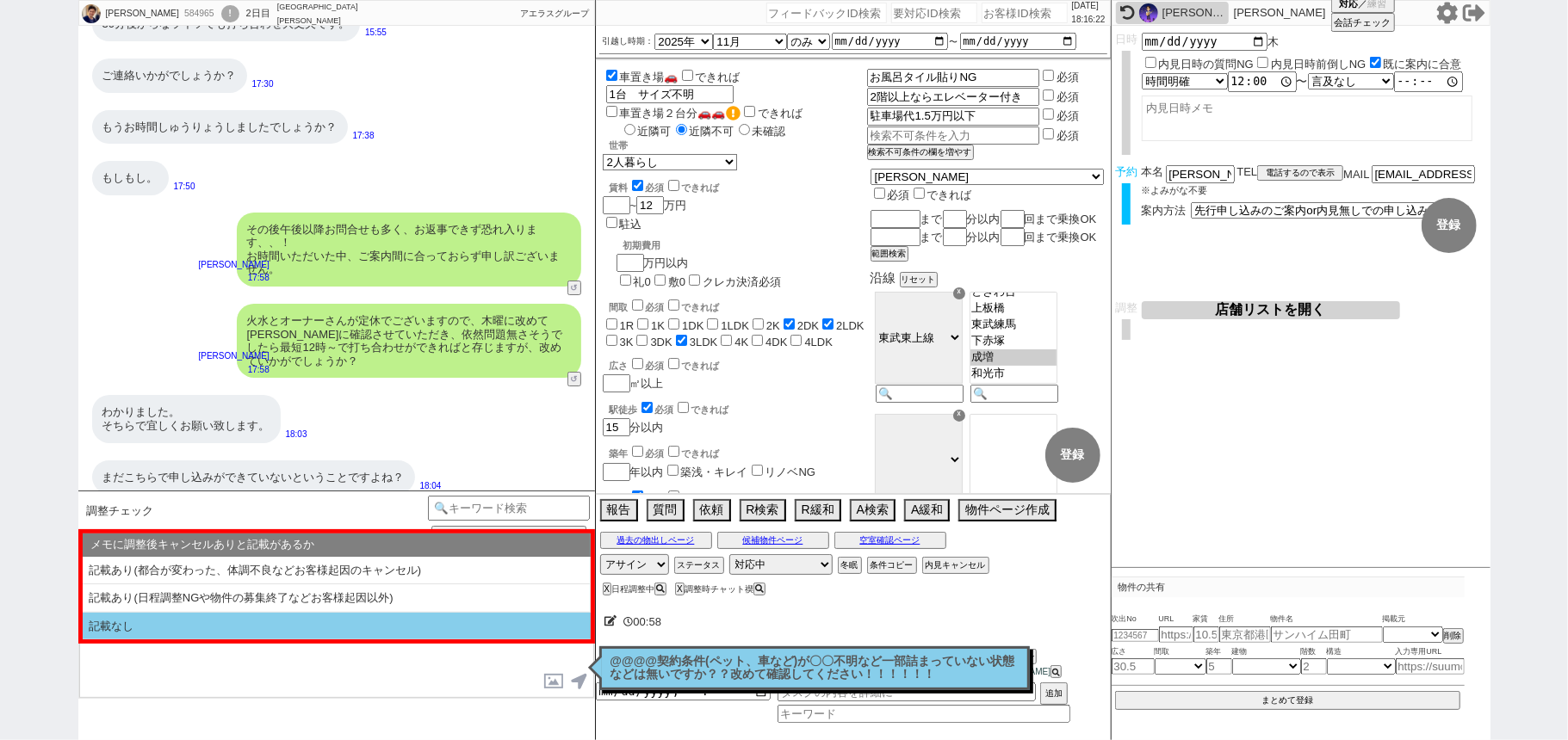
click at [290, 634] on li "記載なし" at bounding box center [337, 627] width 508 height 28
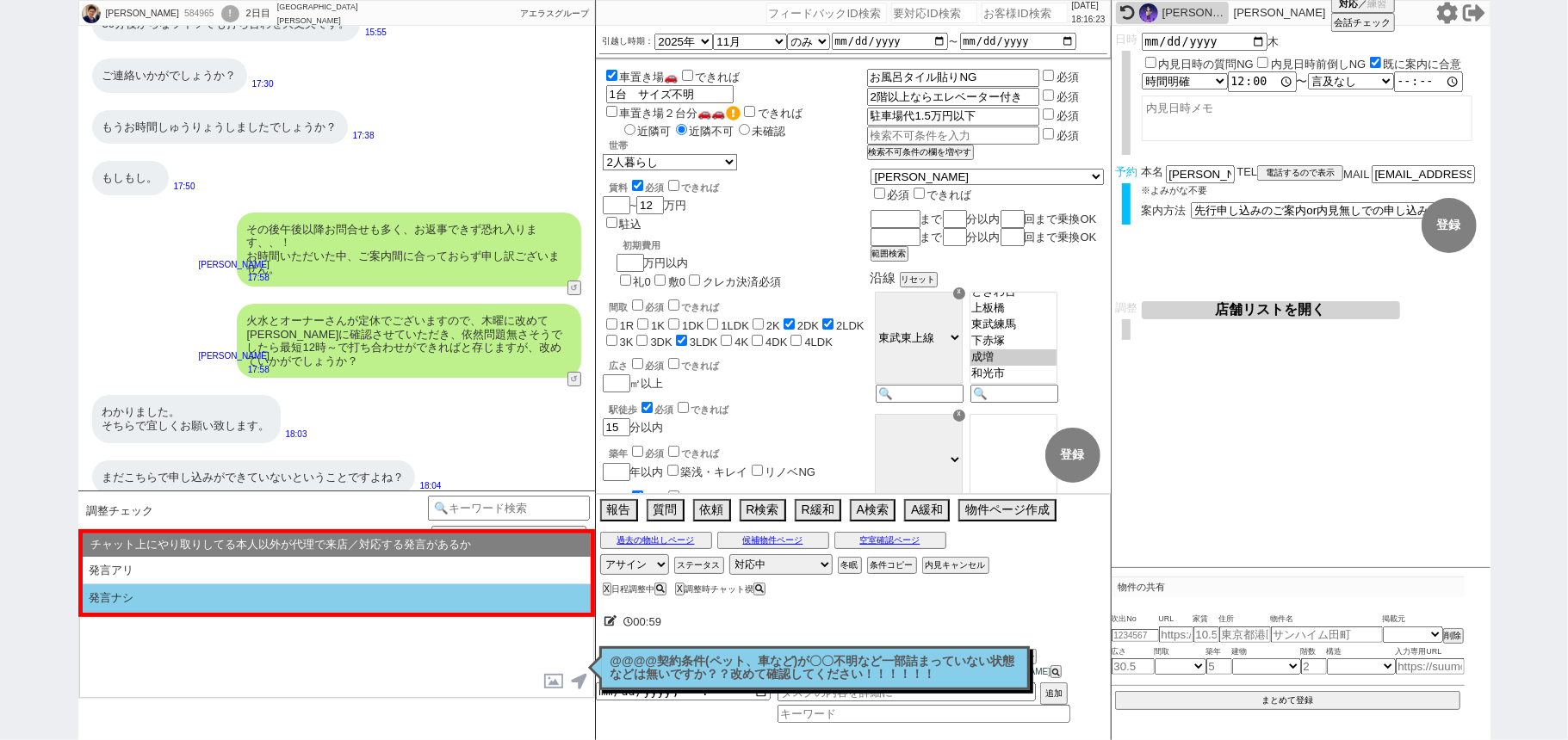
click at [236, 606] on li "発言ナシ" at bounding box center [337, 598] width 508 height 28
type textarea "またすみません、ご案内前に以下ご確認下さい！ ■■■ご予約及びスケジュールについて■■■ - ご案内は完全予約制のため、体調不良や交通機関の遅延といったやむを…"
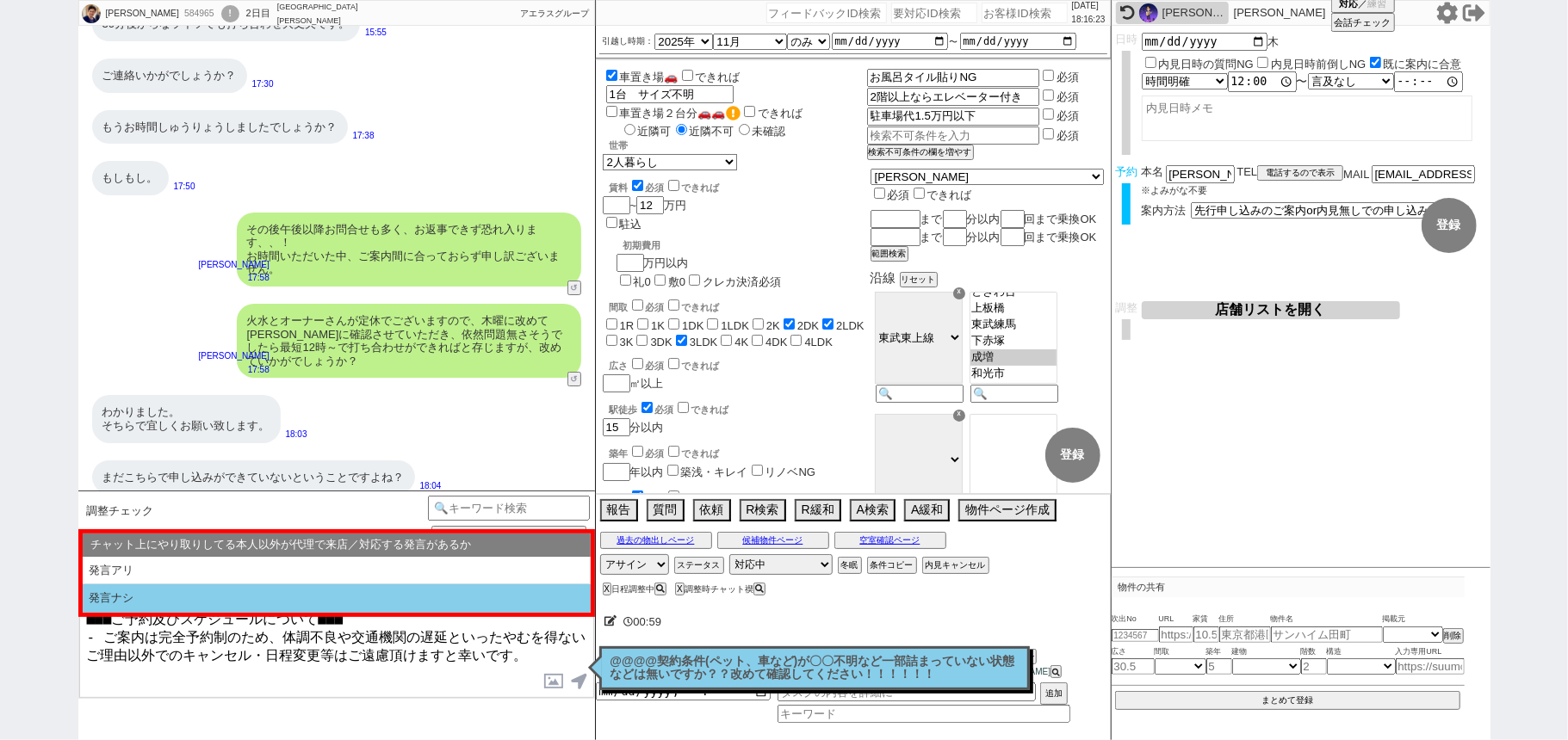
select select "問物が1件"
select select "そもそも初禊である"
select select "記載なし"
select select "発言ナシ"
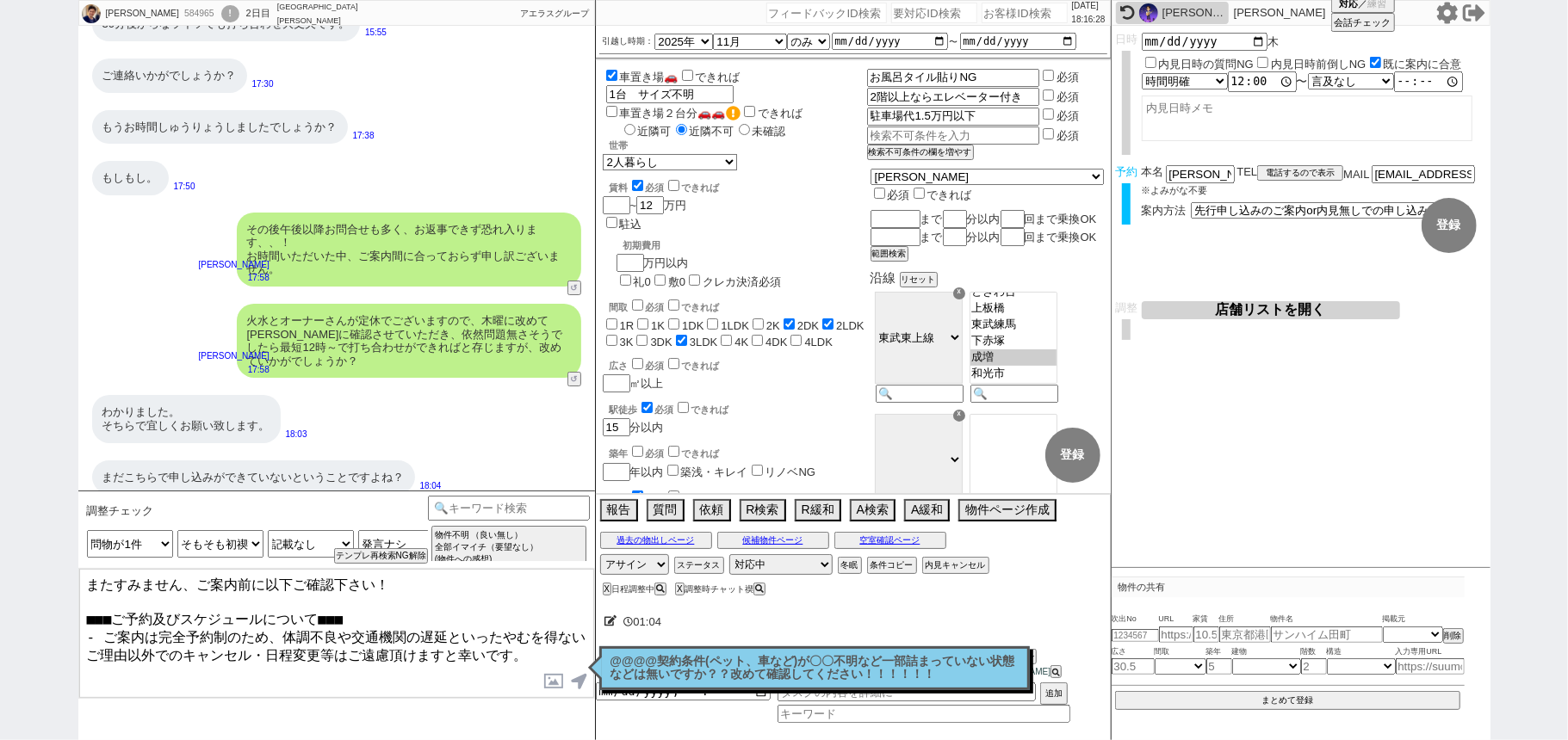
click at [639, 671] on p "@@@@契約条件(ペット、車など)が〇〇不明など一部詰まっていない状態などは無いですか？？改めて確認してください！！！！！！" at bounding box center [814, 668] width 408 height 27
drag, startPoint x: 552, startPoint y: 648, endPoint x: 0, endPoint y: 218, distance: 699.7
click at [0, 345] on div "Kazuki 584965 ! 0 2日目 アエラス大山店 冬眠中 自社客 アエラスグループ スミカ_BPO チャット全表示 2025-03-05 新しくフォ…" at bounding box center [784, 370] width 1568 height 740
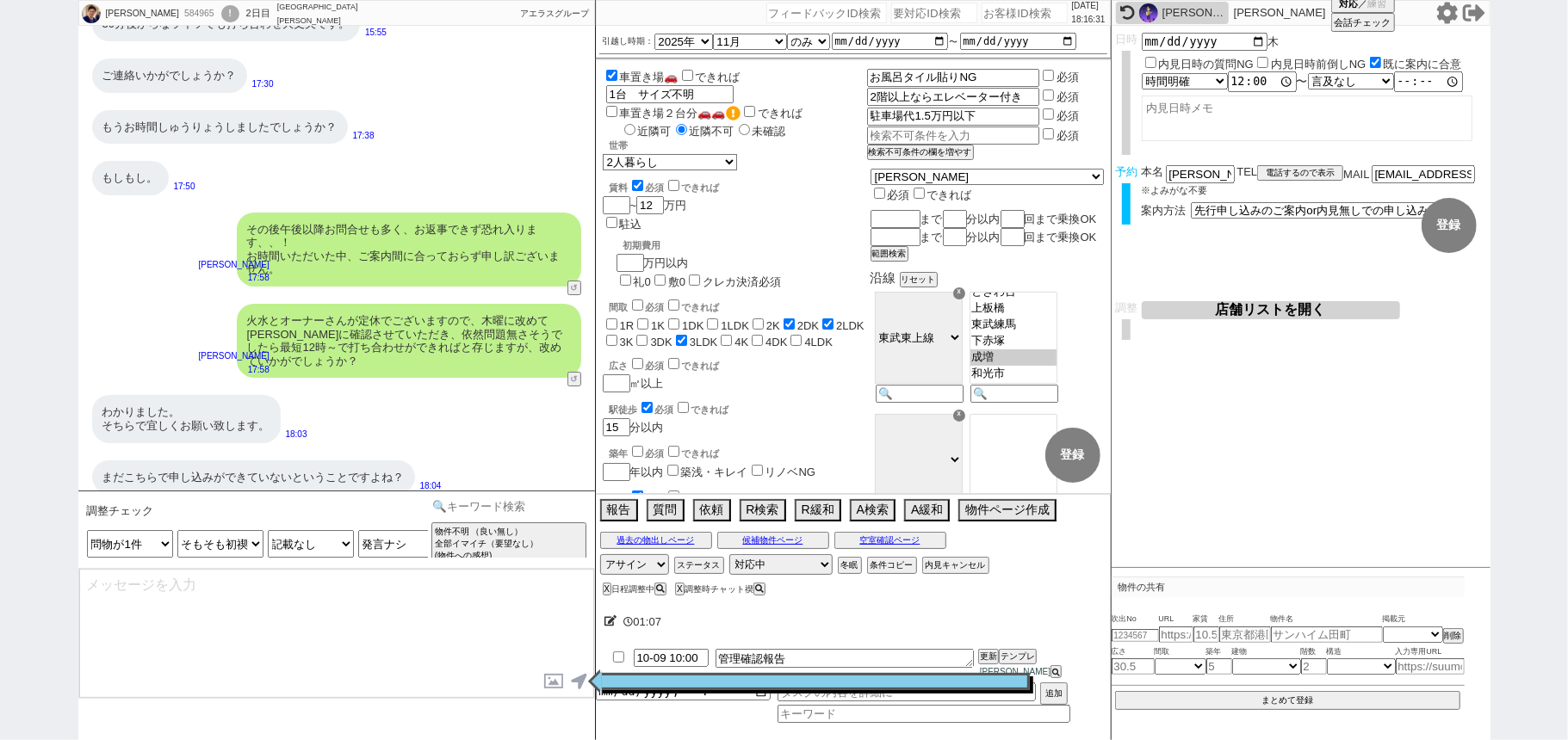
click at [493, 499] on input at bounding box center [508, 506] width 163 height 22
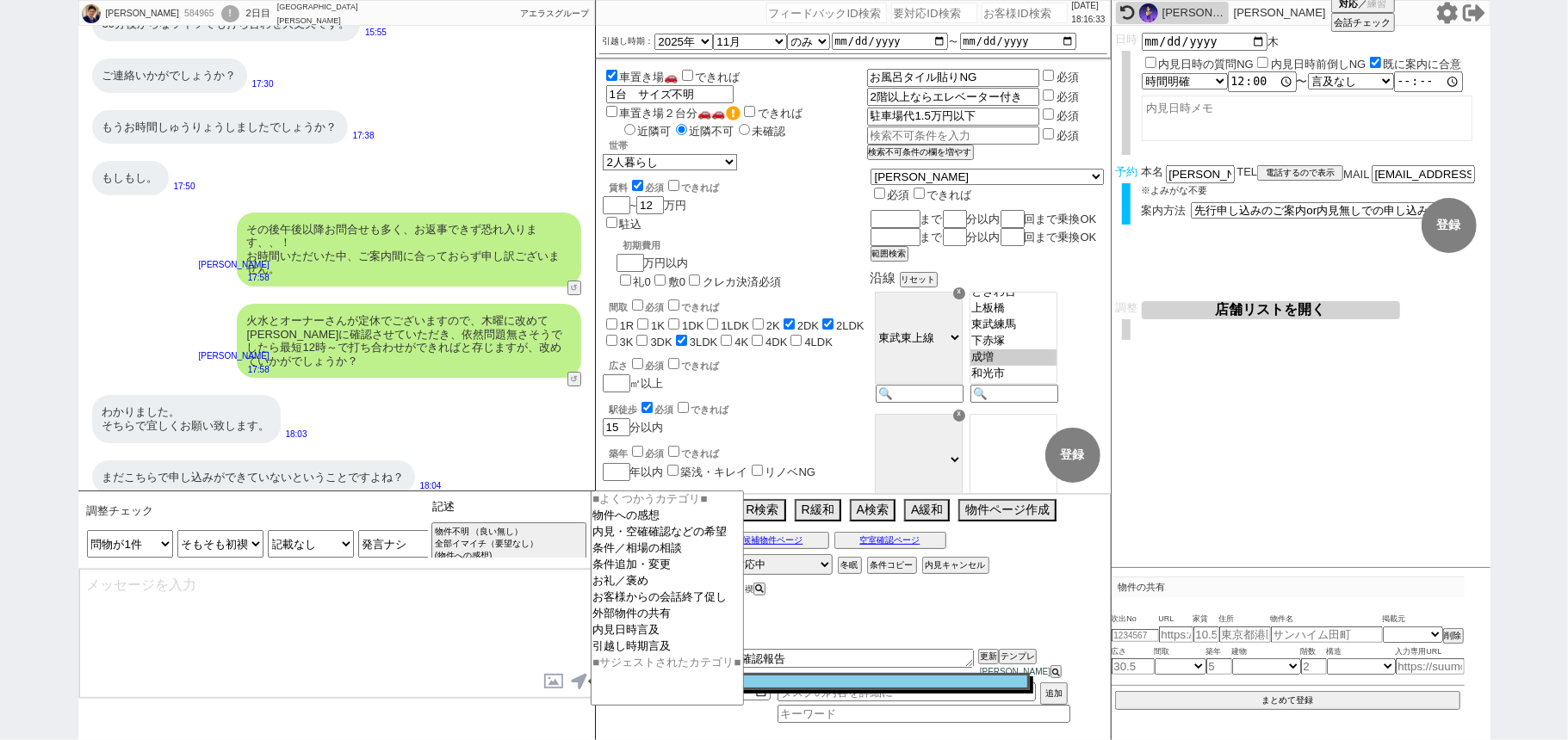
type input "記述"
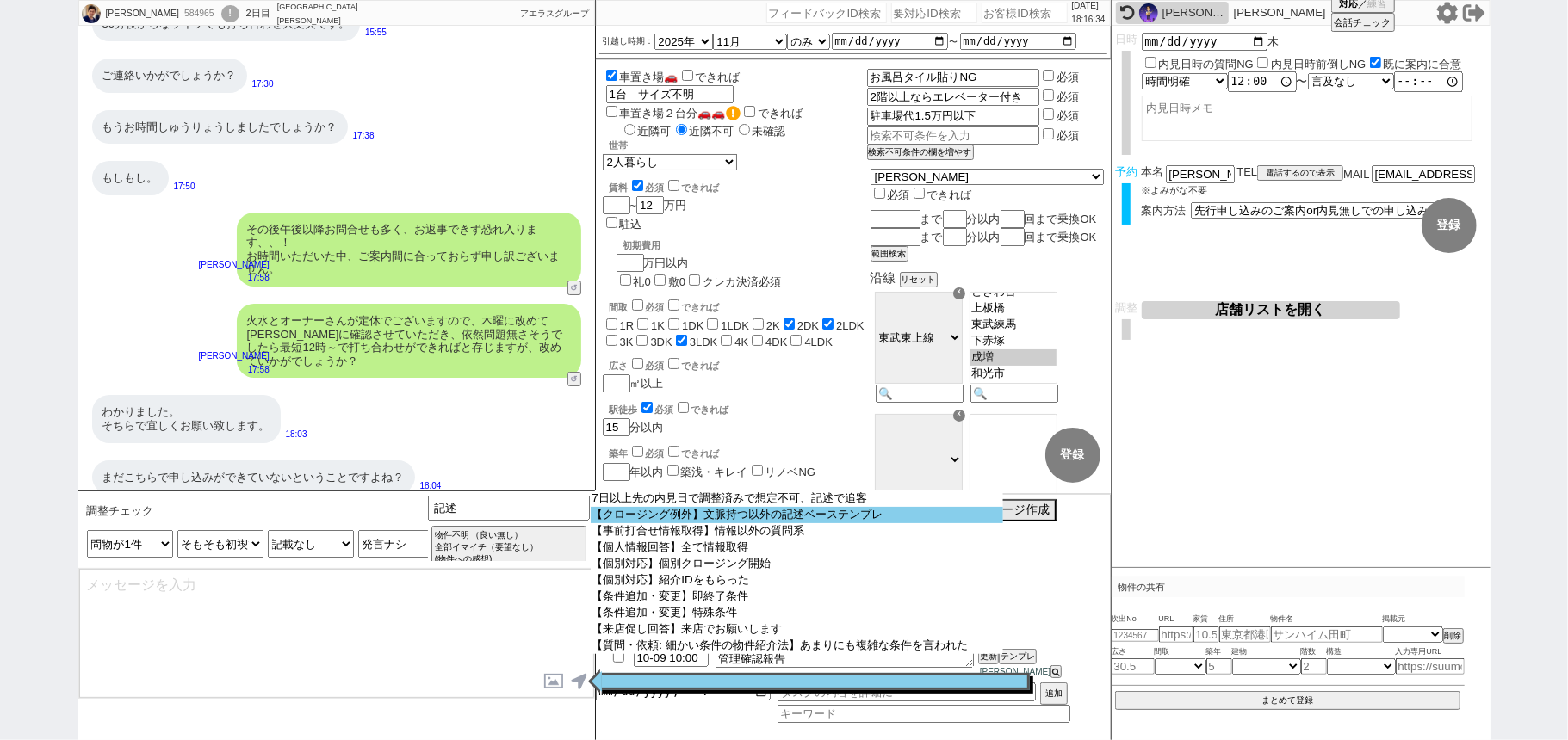
click at [628, 520] on option "【クロージング例外】文脈持つ以外の記述ベーステンプレ" at bounding box center [796, 515] width 412 height 16
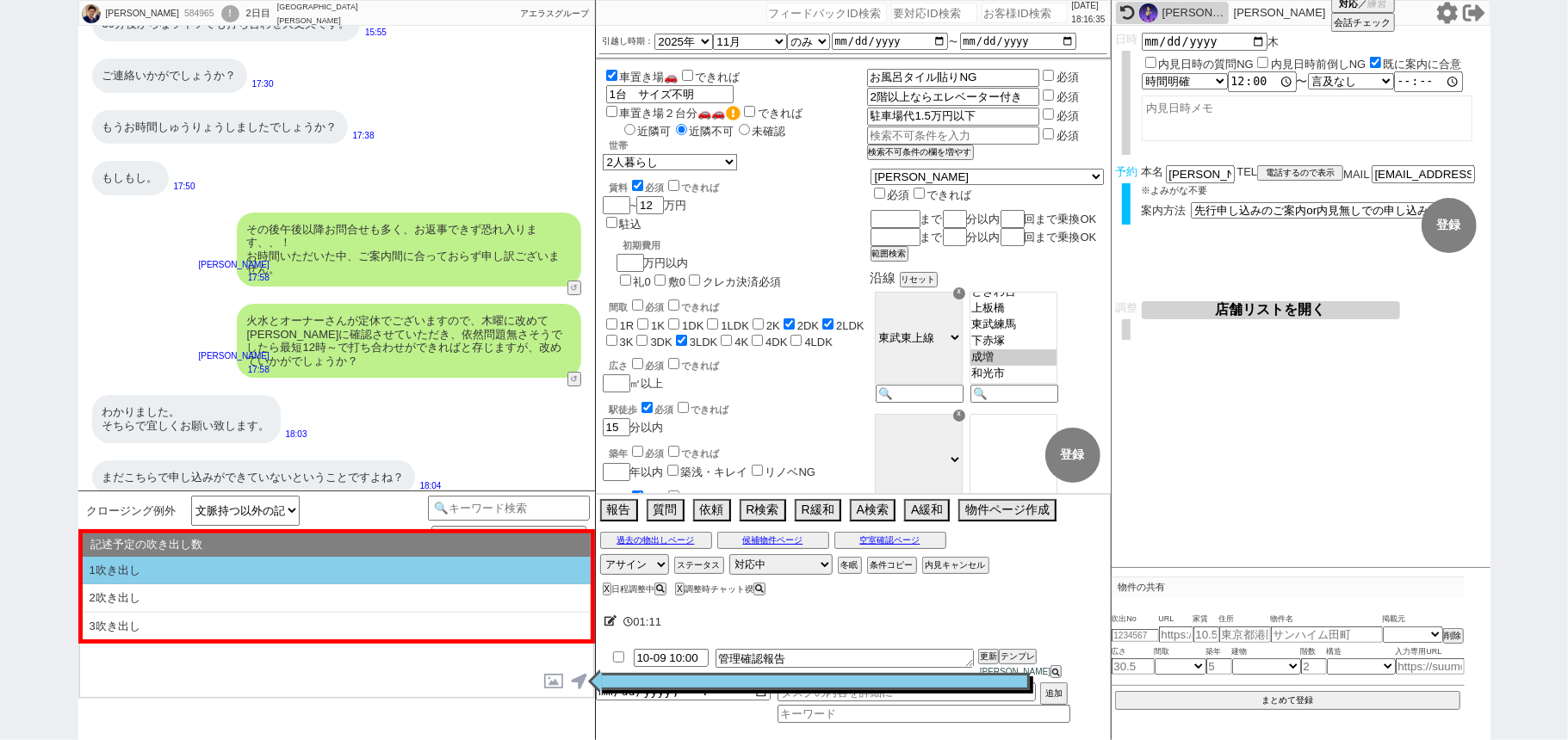
click at [315, 576] on li "1吹き出し" at bounding box center [337, 571] width 508 height 28
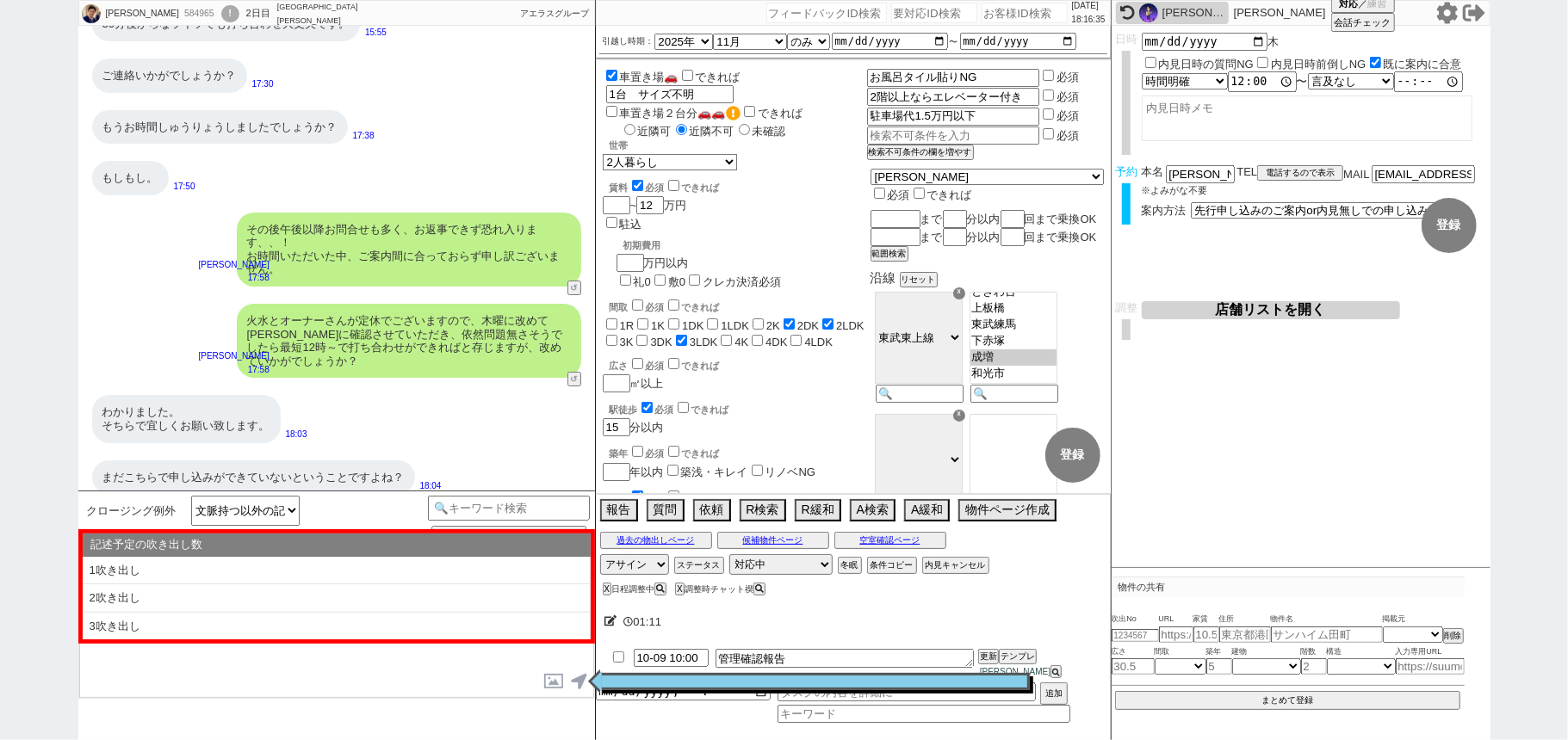
type textarea "@@【@@①記述したい内容を②の下に入力@@】@@ @@【@@②記述したい内容を入力後に①と②を@@ごと消して送信！！@@】@@"
select select "1吹き出し"
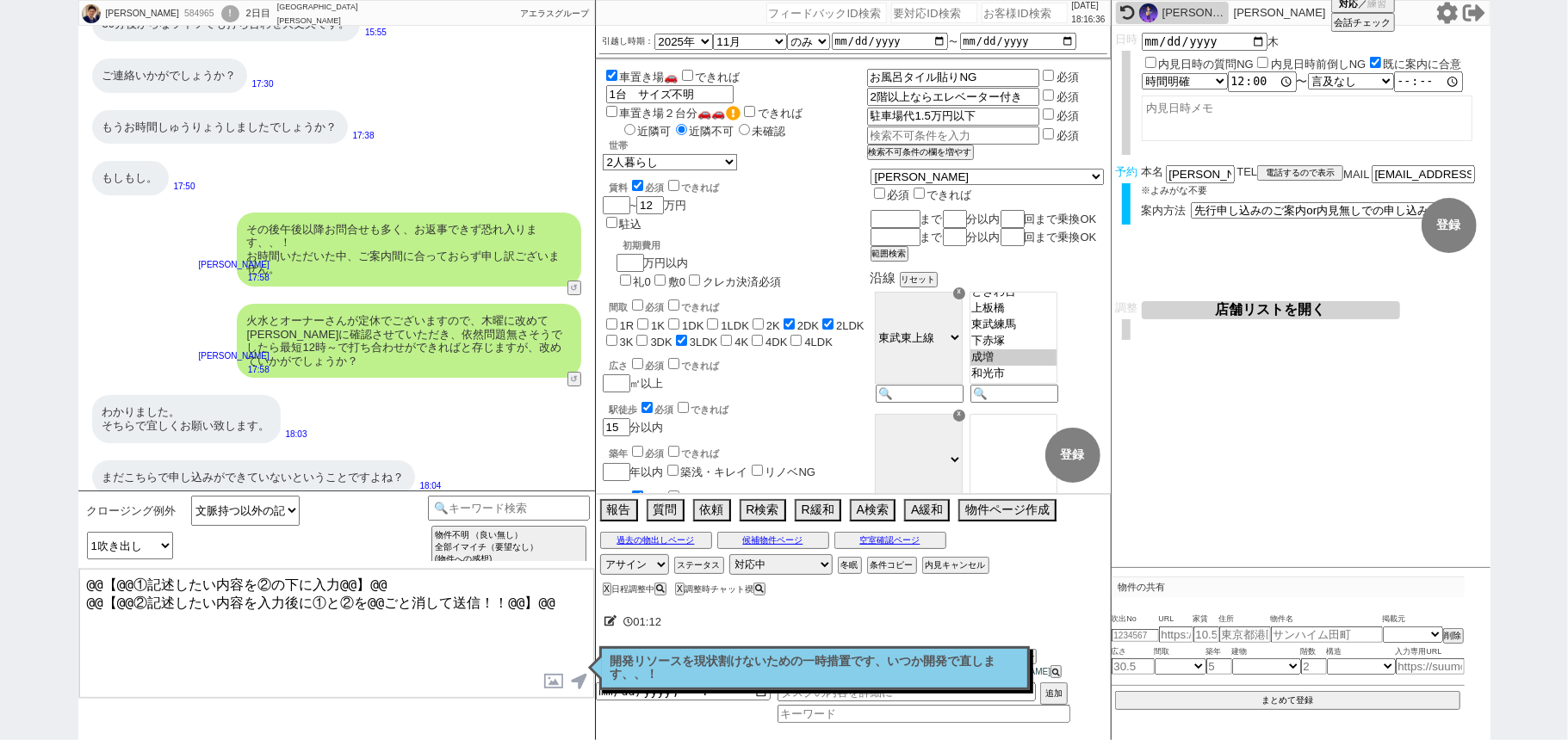
click at [545, 602] on textarea "@@【@@①記述したい内容を②の下に入力@@】@@ @@【@@②記述したい内容を入力後に①と②を@@ごと消して送信！！@@】@@" at bounding box center [336, 633] width 514 height 129
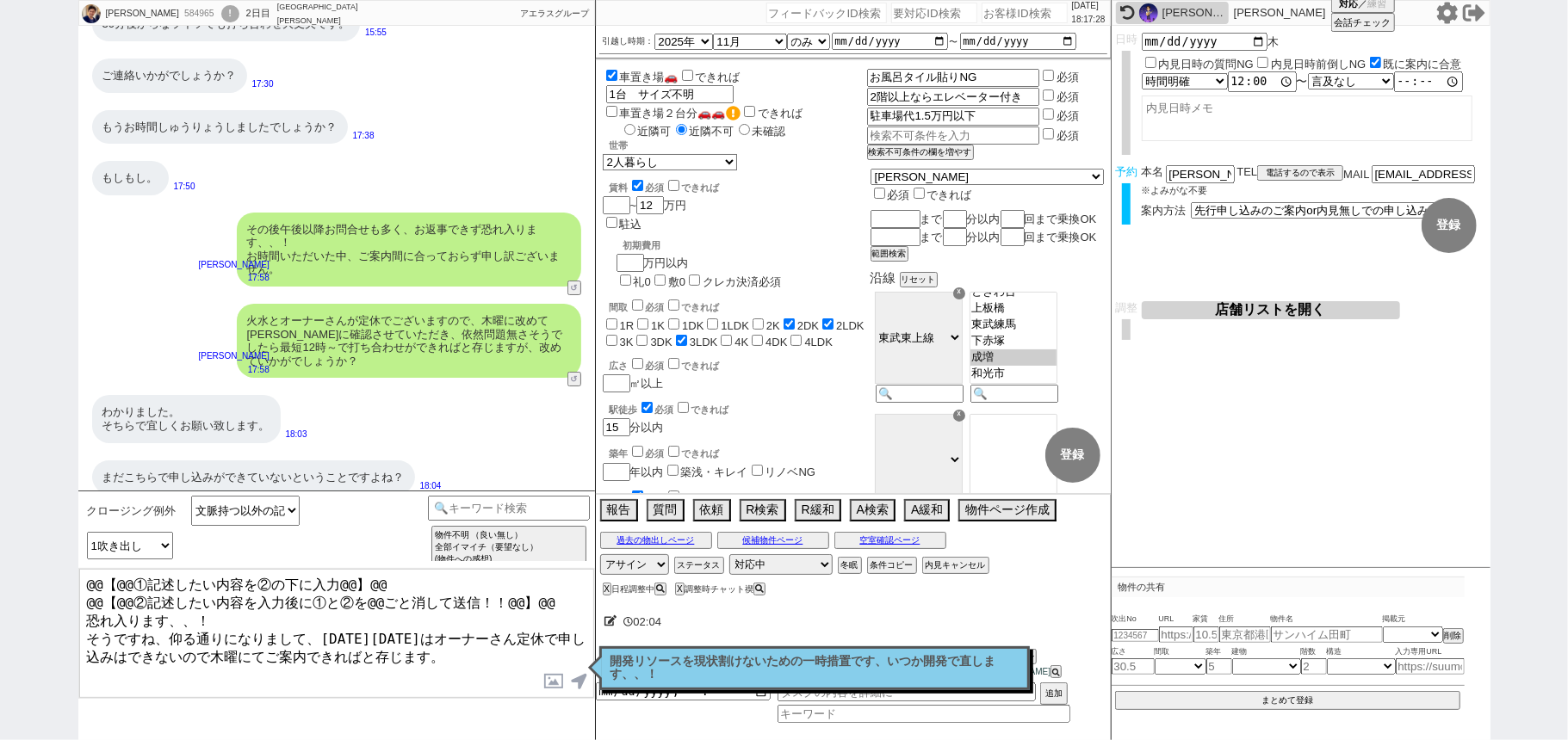
drag, startPoint x: 558, startPoint y: 599, endPoint x: 0, endPoint y: 256, distance: 655.0
click at [0, 286] on div "Kazuki 584965 ! 0 2日目 アエラス大山店 冬眠中 自社客 アエラスグループ スミカ_BPO チャット全表示 2025-03-05 新しくフォ…" at bounding box center [784, 370] width 1568 height 740
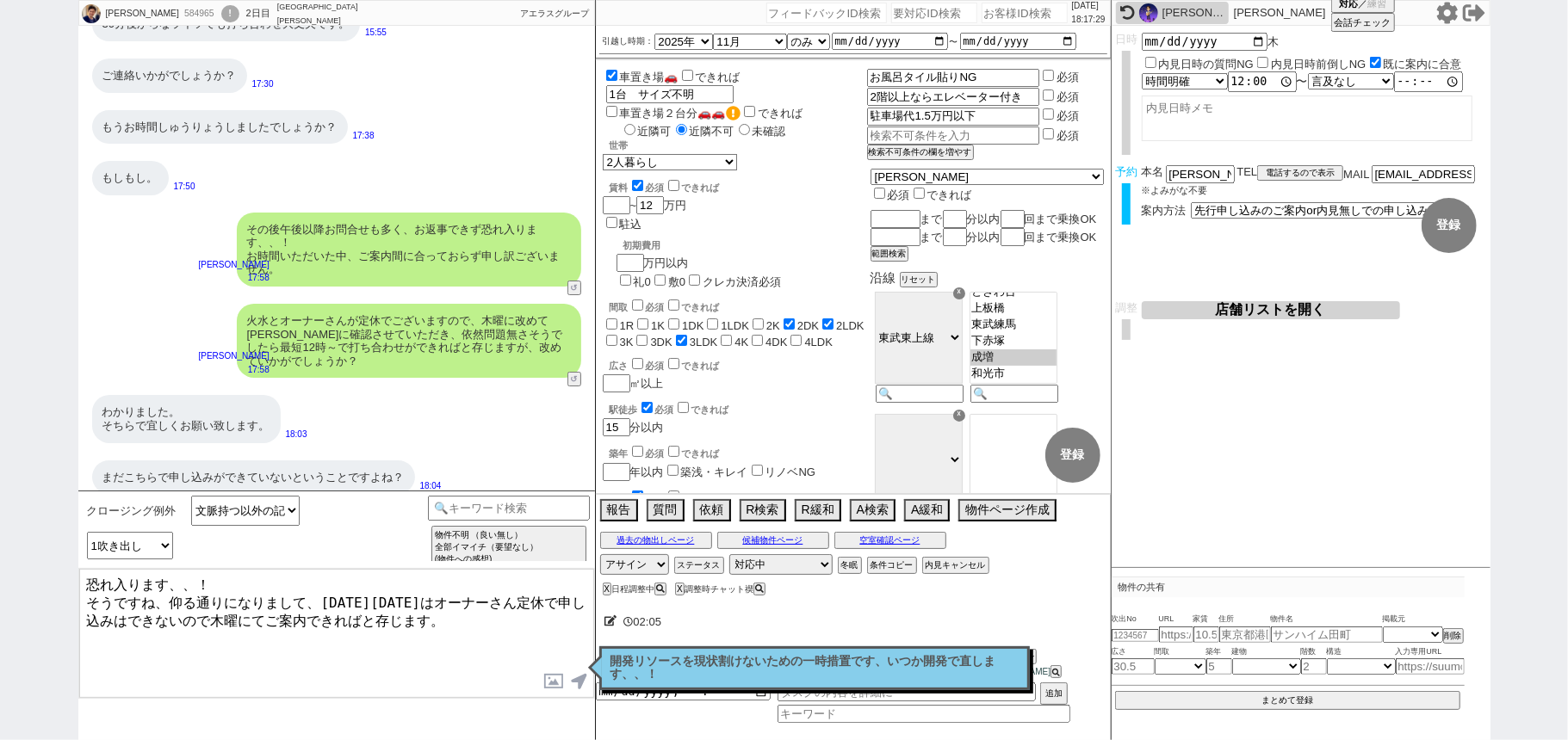
type textarea "恐れ入ります、、！ そうですね、仰る通りになりまして、明日明後日はオーナーさん定休で申し込みはできないので木曜にてご案内できればと存じます。"
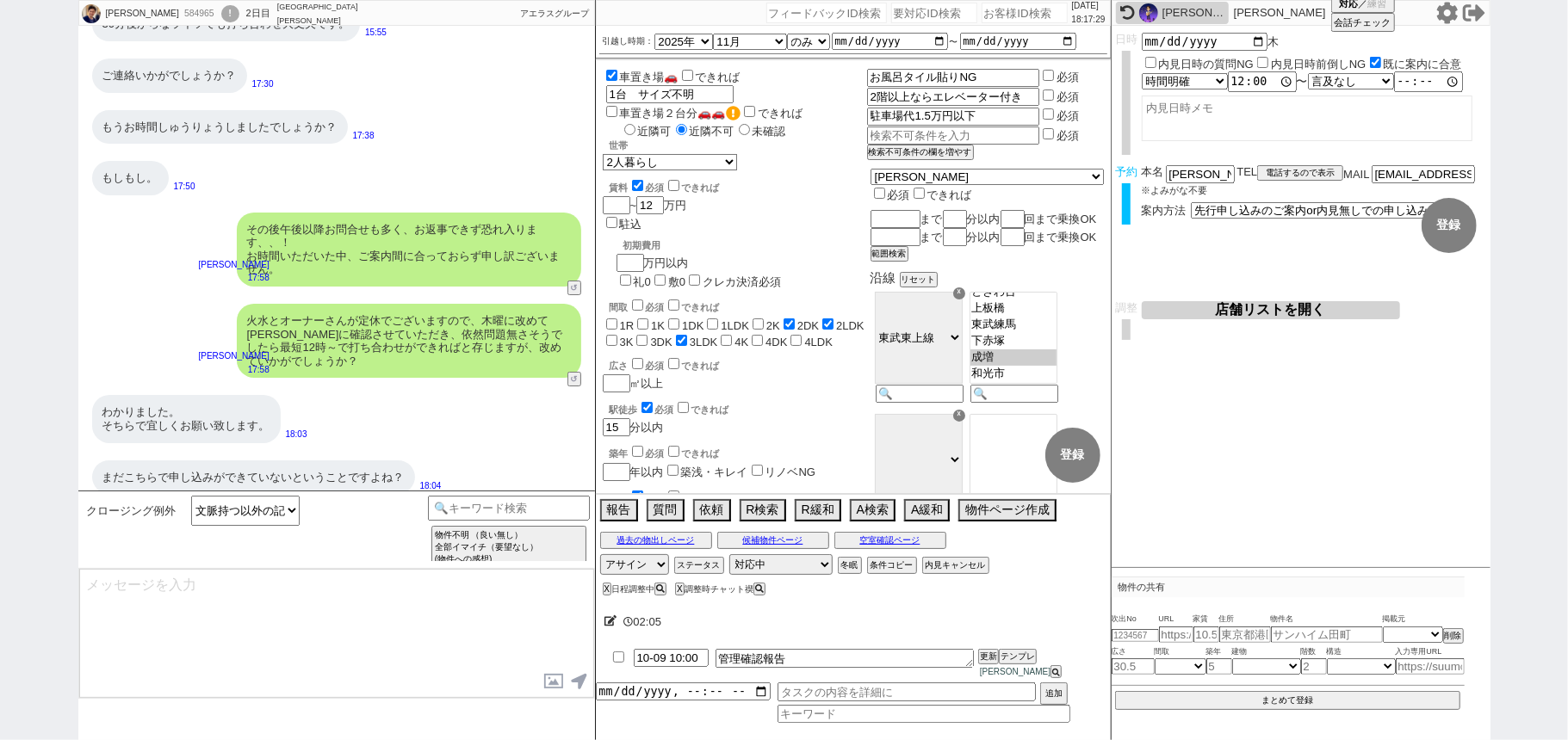
scroll to position [9331, 0]
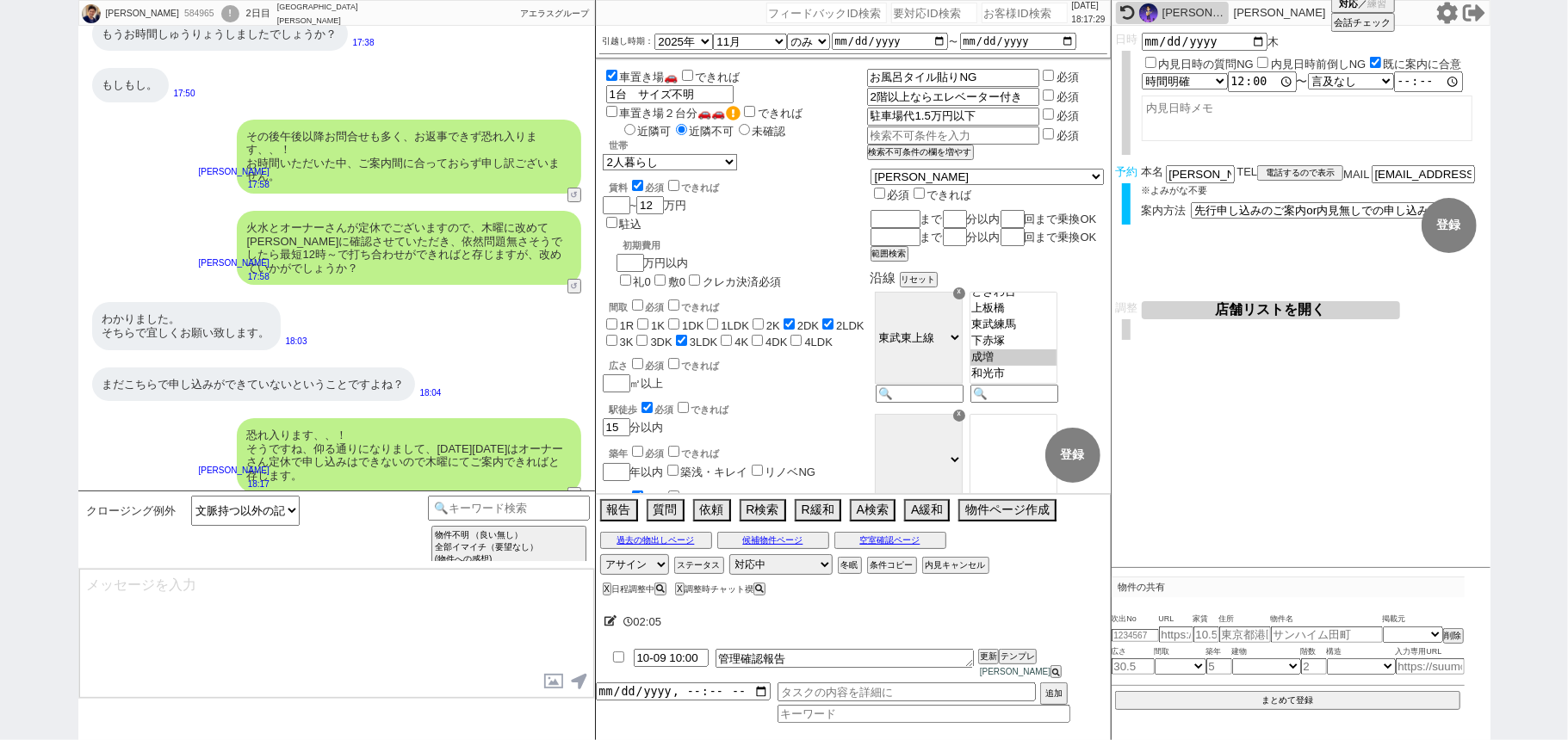
select select "431"
type textarea "@@【@@メッセージは打たず、以下やってください@@】@@ @@【@@タスク整理、追加、条件入力等のやるべきことはやりましたか？？全て終わったら自分に付いたア…"
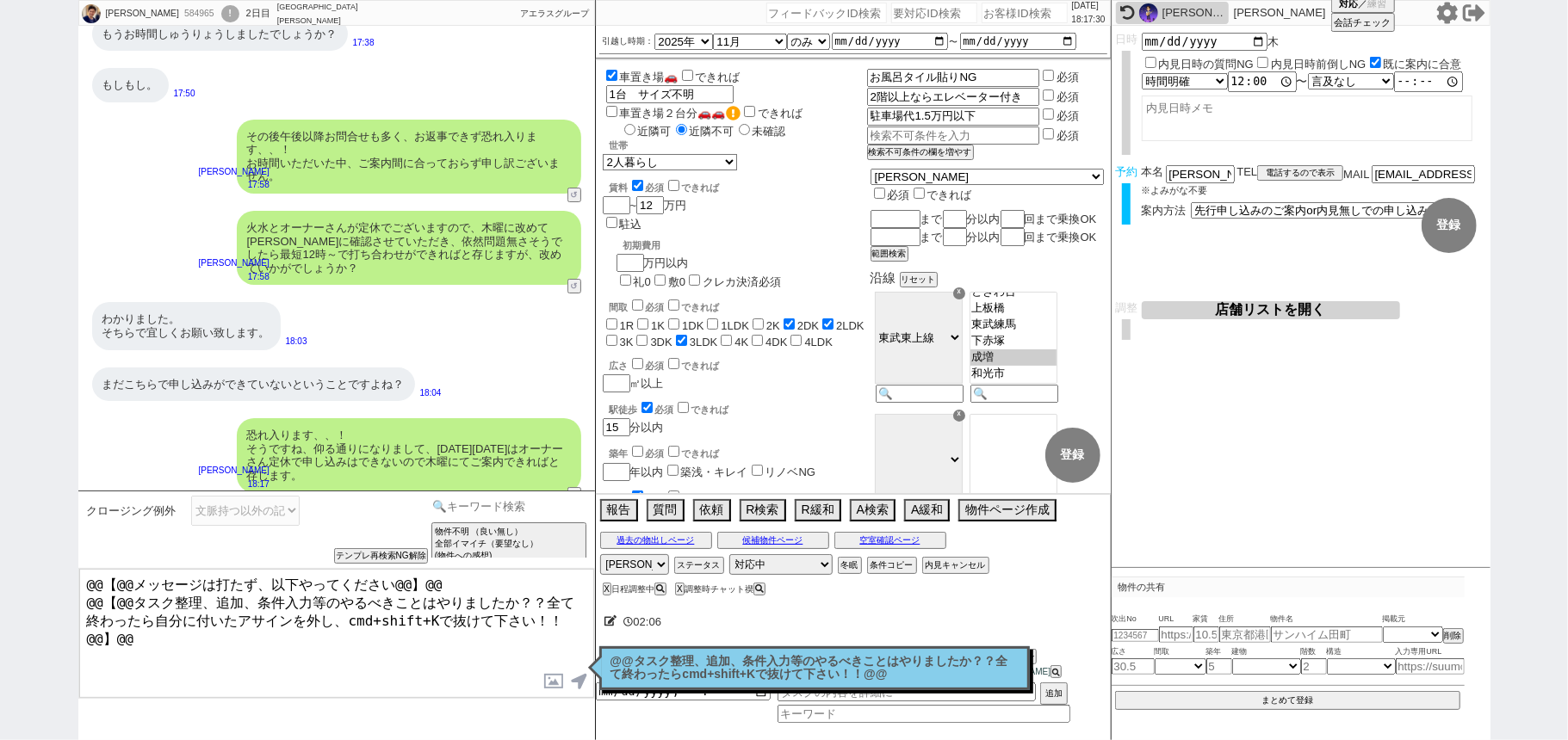
click at [520, 508] on input at bounding box center [508, 506] width 163 height 22
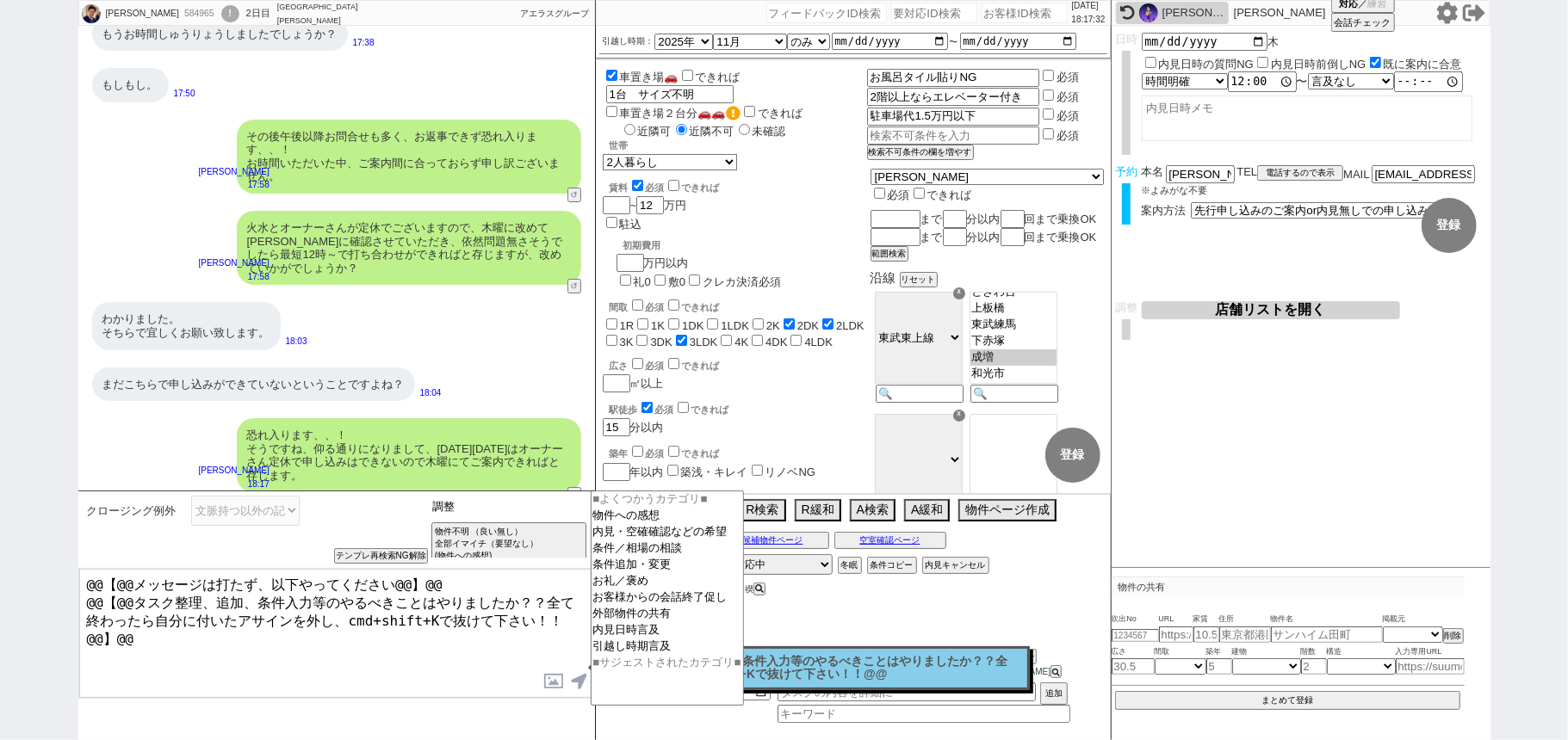
type input "調"
type input "禊"
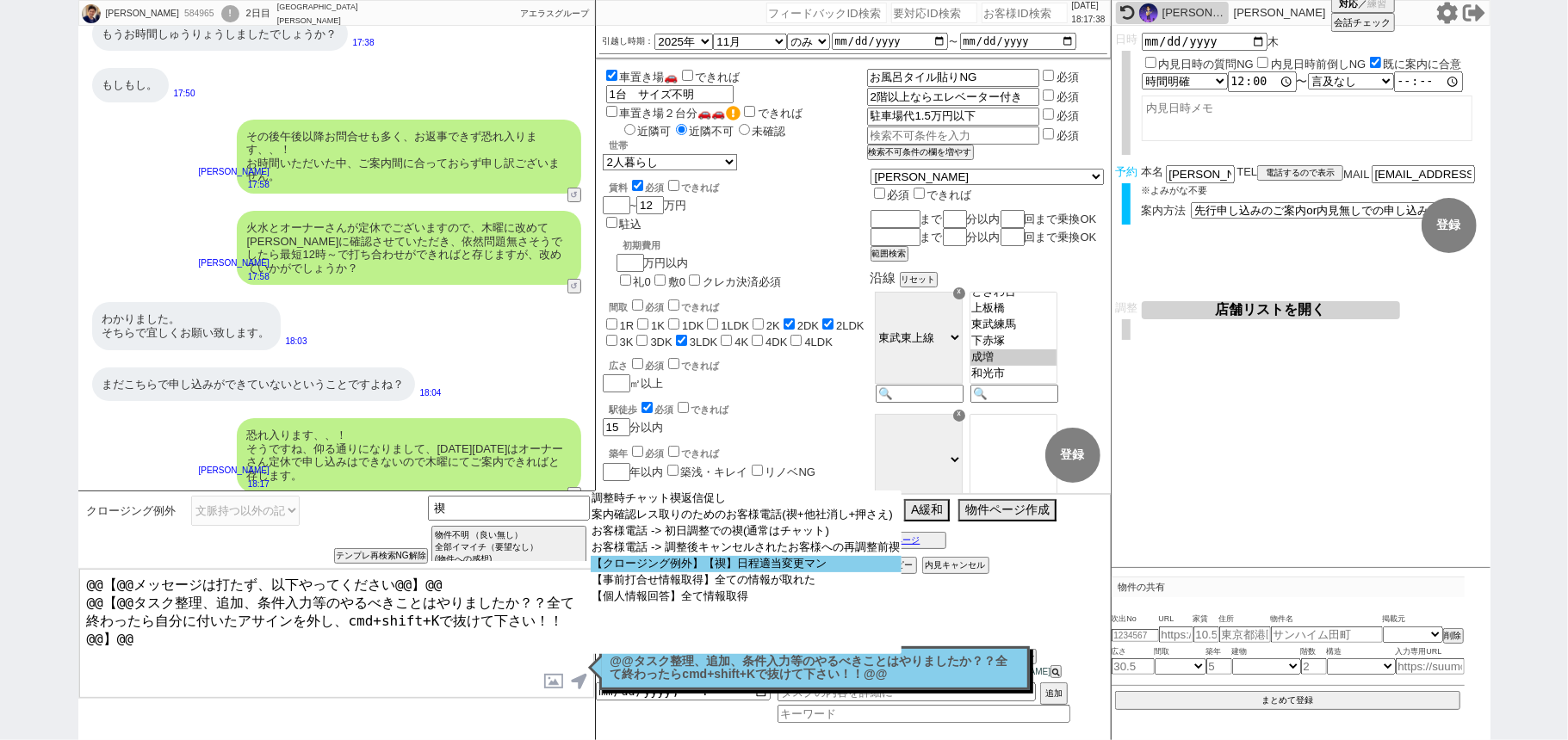
click at [640, 572] on option "【クロージング例外】【禊】日程適当変更マン" at bounding box center [746, 564] width 312 height 16
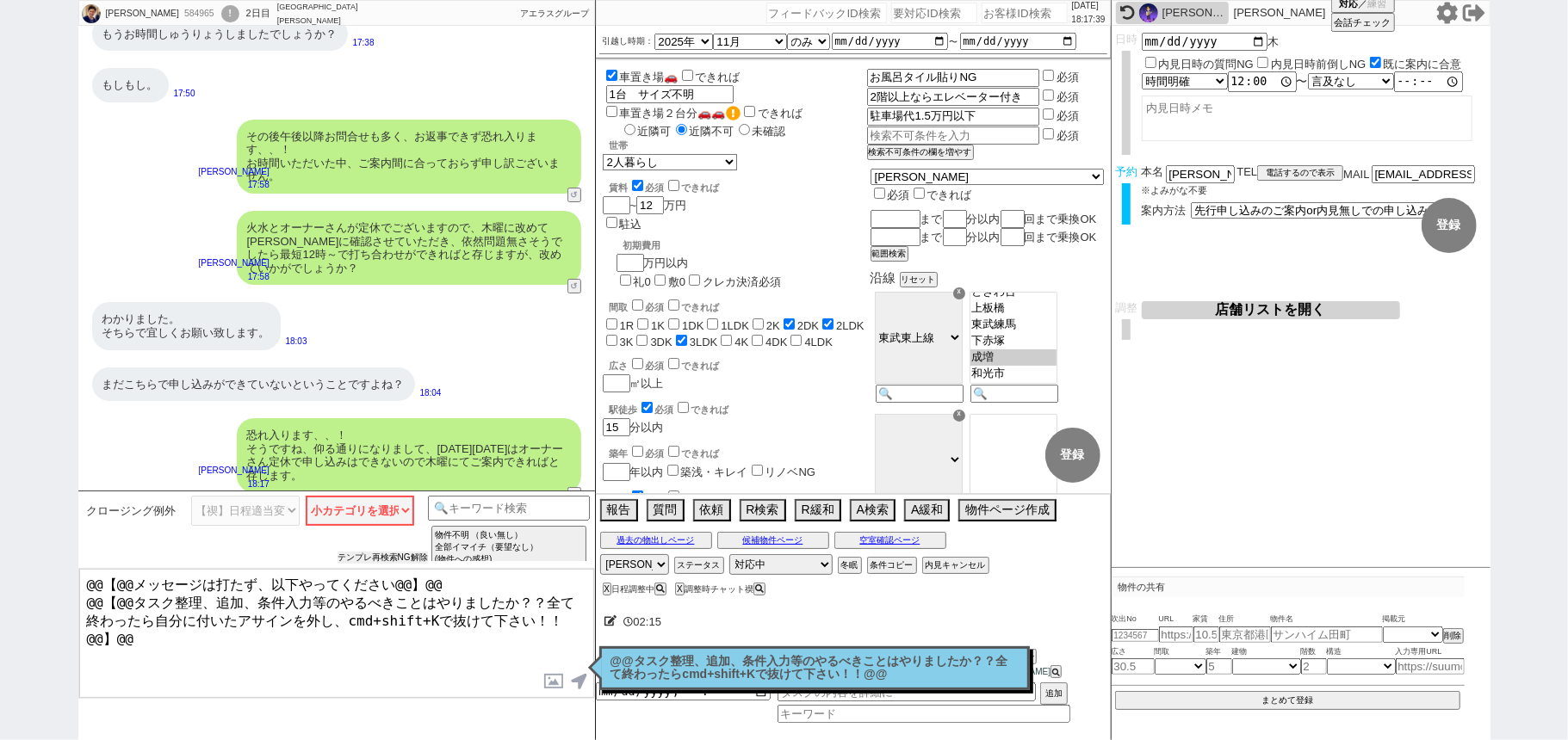
click at [357, 561] on button "テンプレ再検索NG解除" at bounding box center [383, 557] width 90 height 12
click at [350, 520] on select "小カテゴリを選択 来店(特殊条件、問物無し含む) オンライン(特殊条件、問物無し含む) 事前打合せ 現地" at bounding box center [360, 510] width 109 height 30
select select "事前打合せ"
click at [306, 495] on select "小カテゴリを選択 来店(特殊条件、問物無し含む) オンライン(特殊条件、問物無し含む) 事前打合せ 現地" at bounding box center [360, 510] width 109 height 30
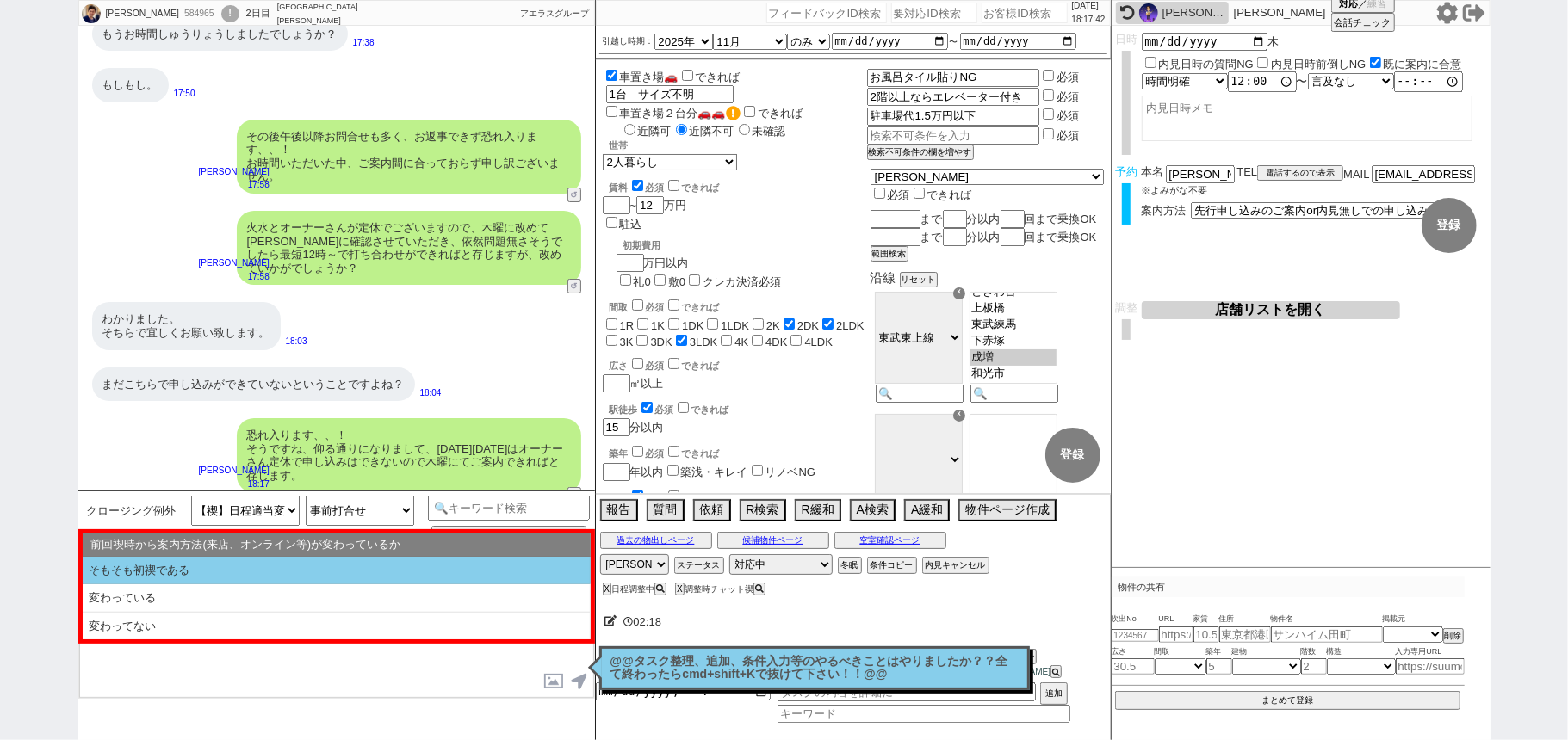
click at [253, 576] on li "そもそも初禊である" at bounding box center [337, 571] width 508 height 28
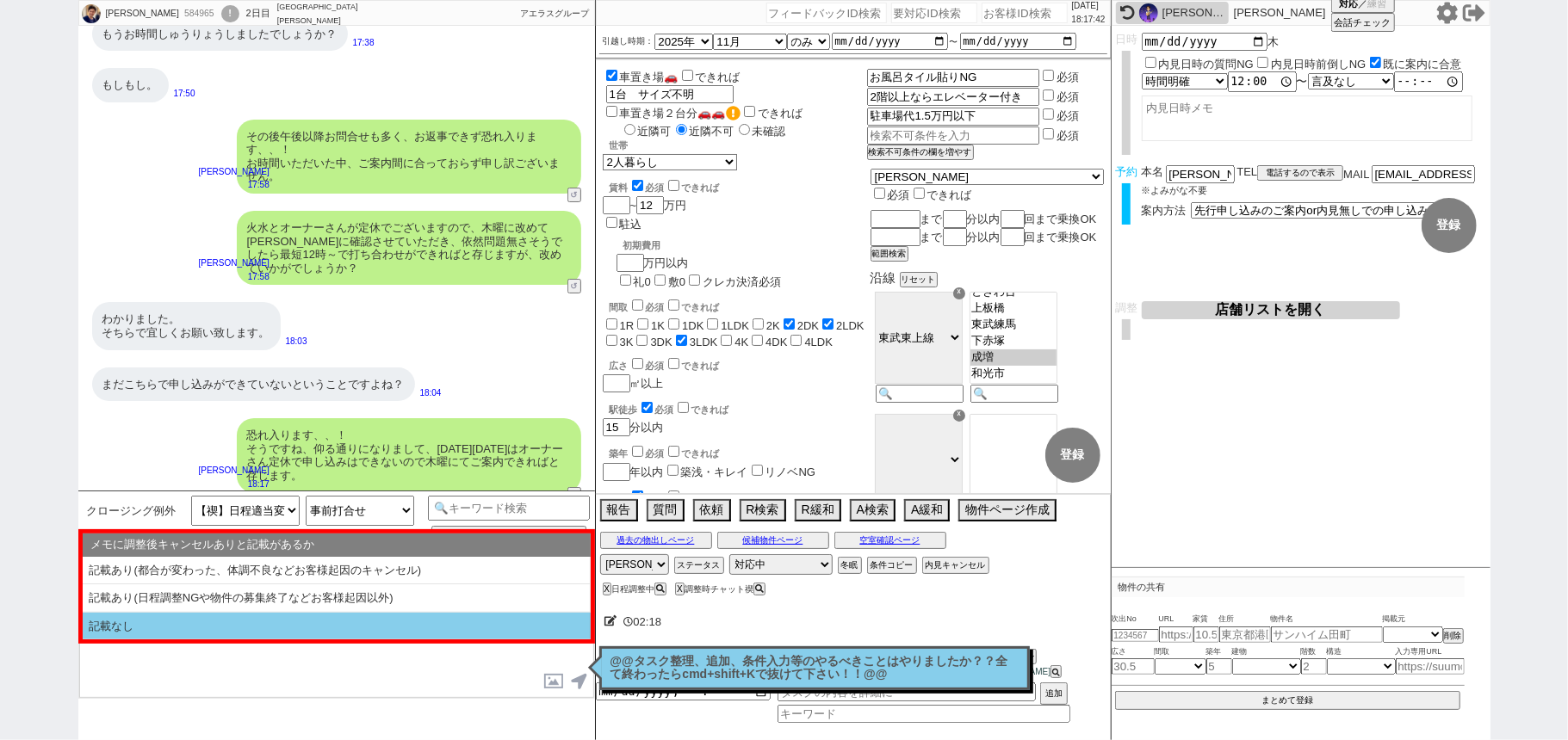
click at [231, 633] on li "記載なし" at bounding box center [337, 627] width 508 height 28
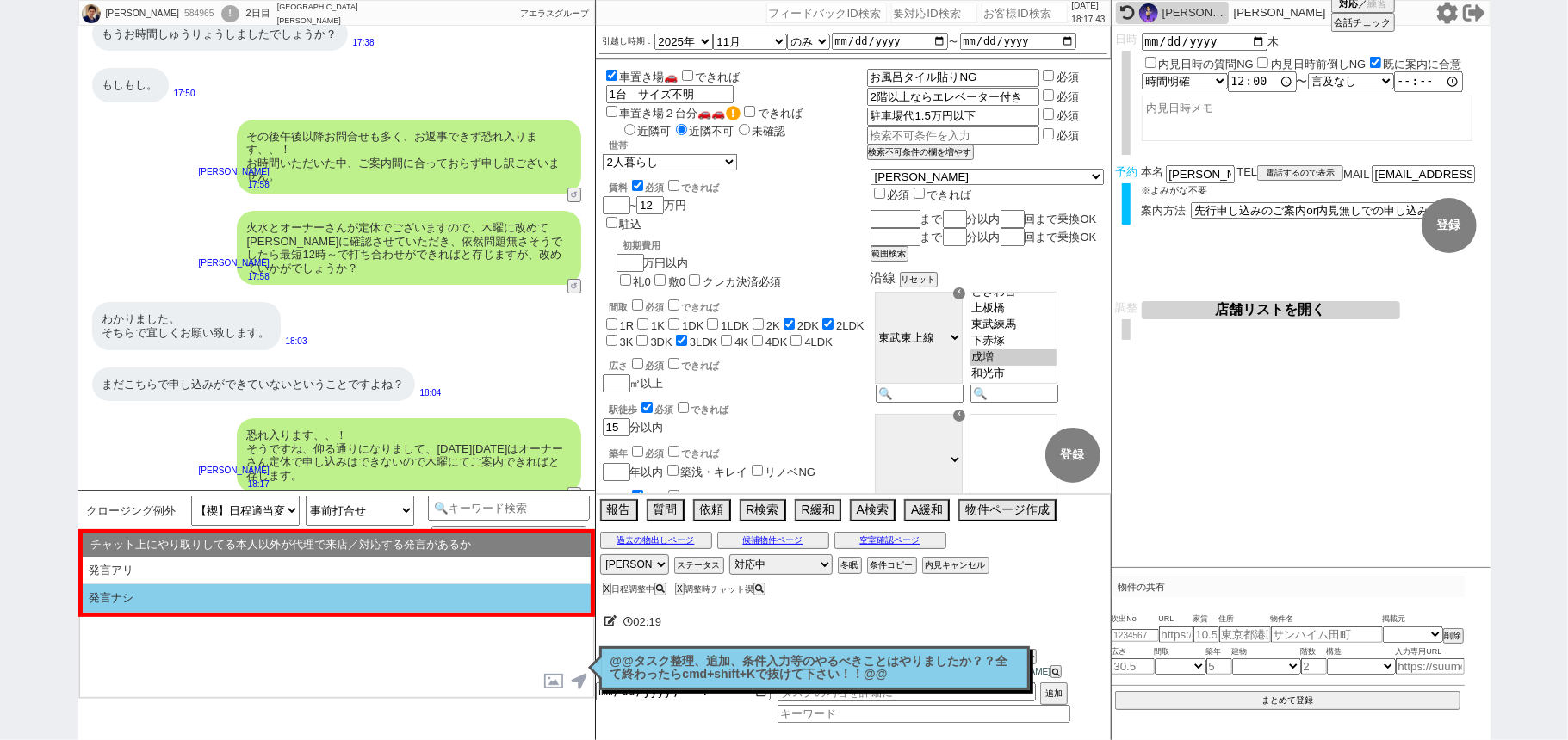
click at [208, 606] on li "発言ナシ" at bounding box center [337, 598] width 508 height 28
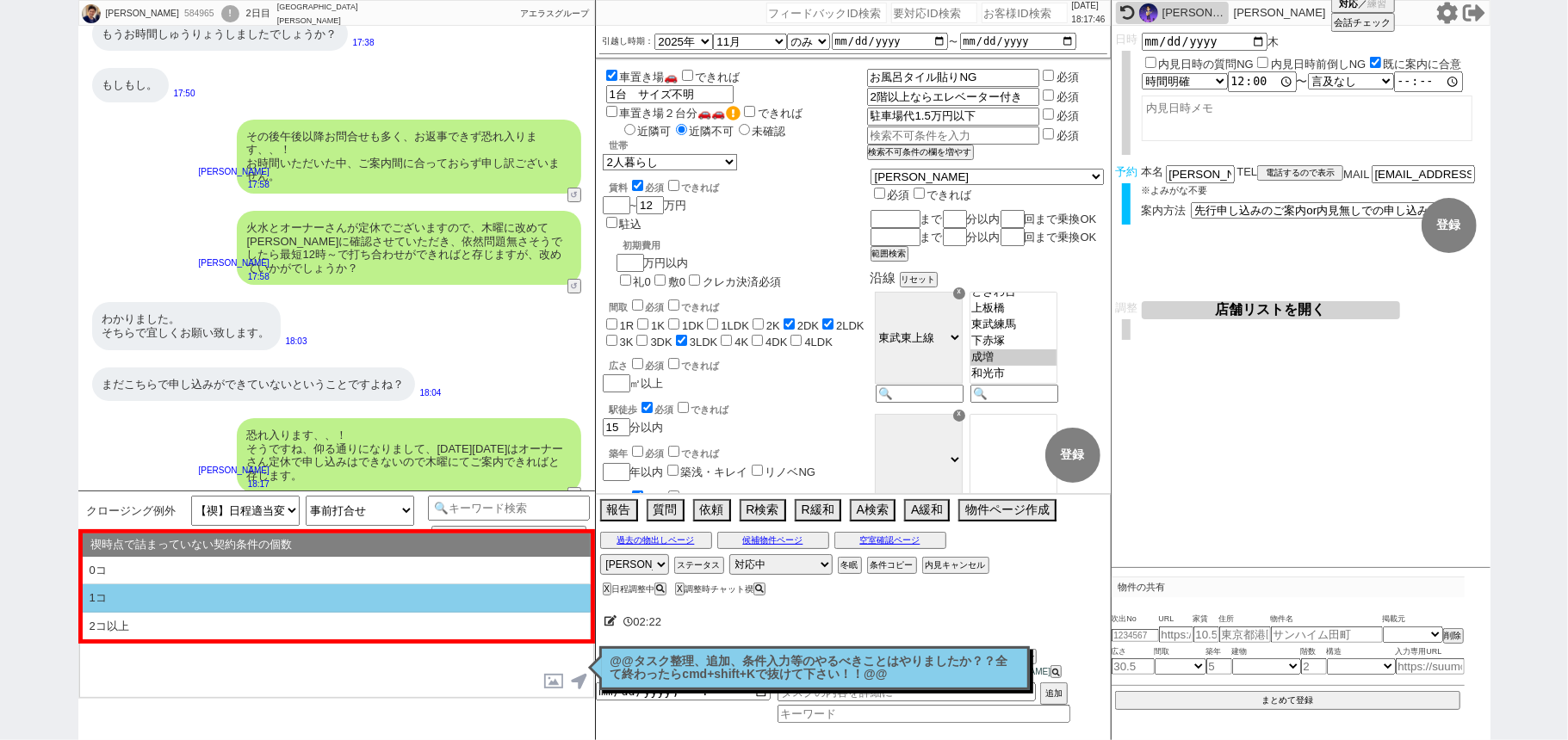
click at [193, 589] on li "1コ" at bounding box center [337, 598] width 508 height 28
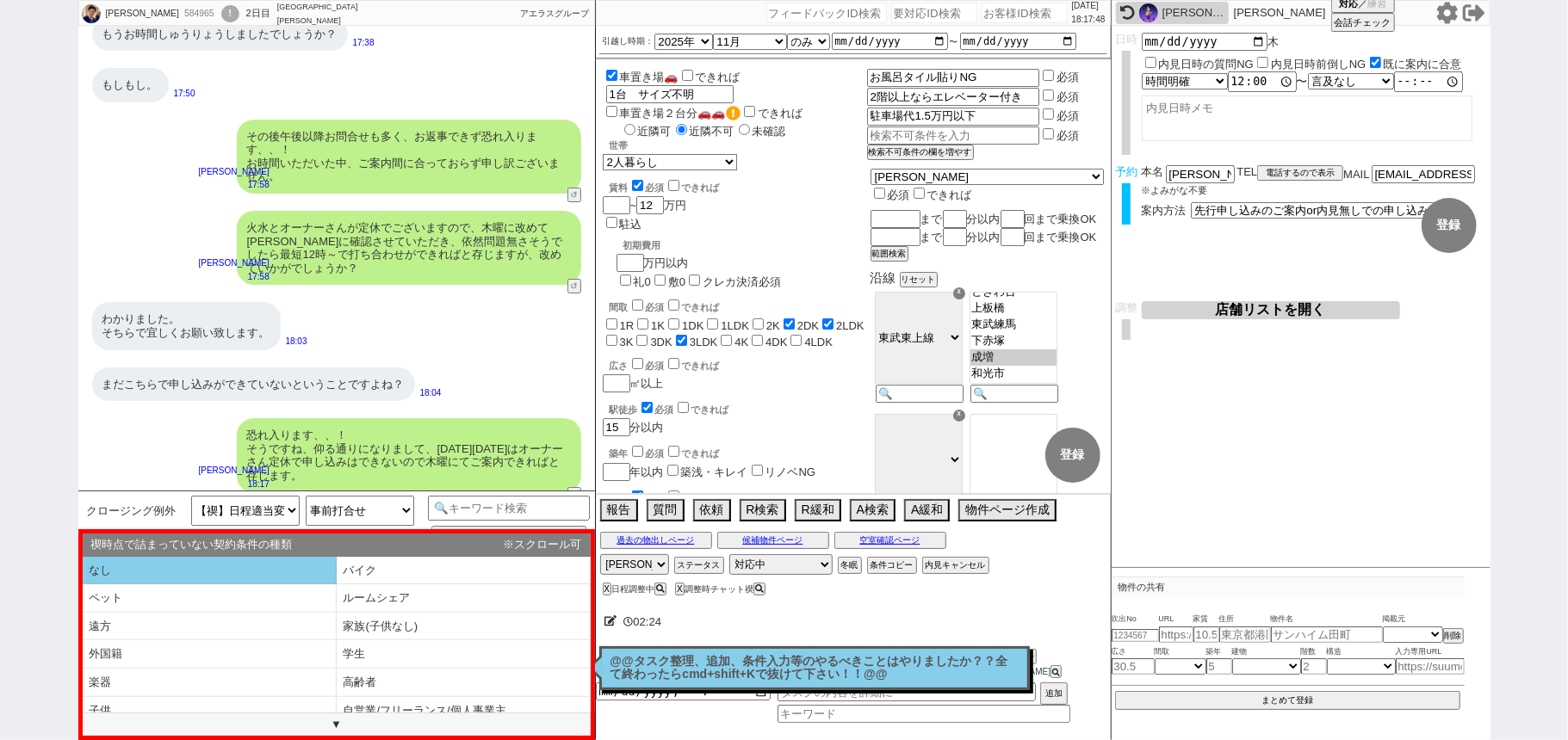
click at [187, 575] on li "なし" at bounding box center [210, 571] width 254 height 28
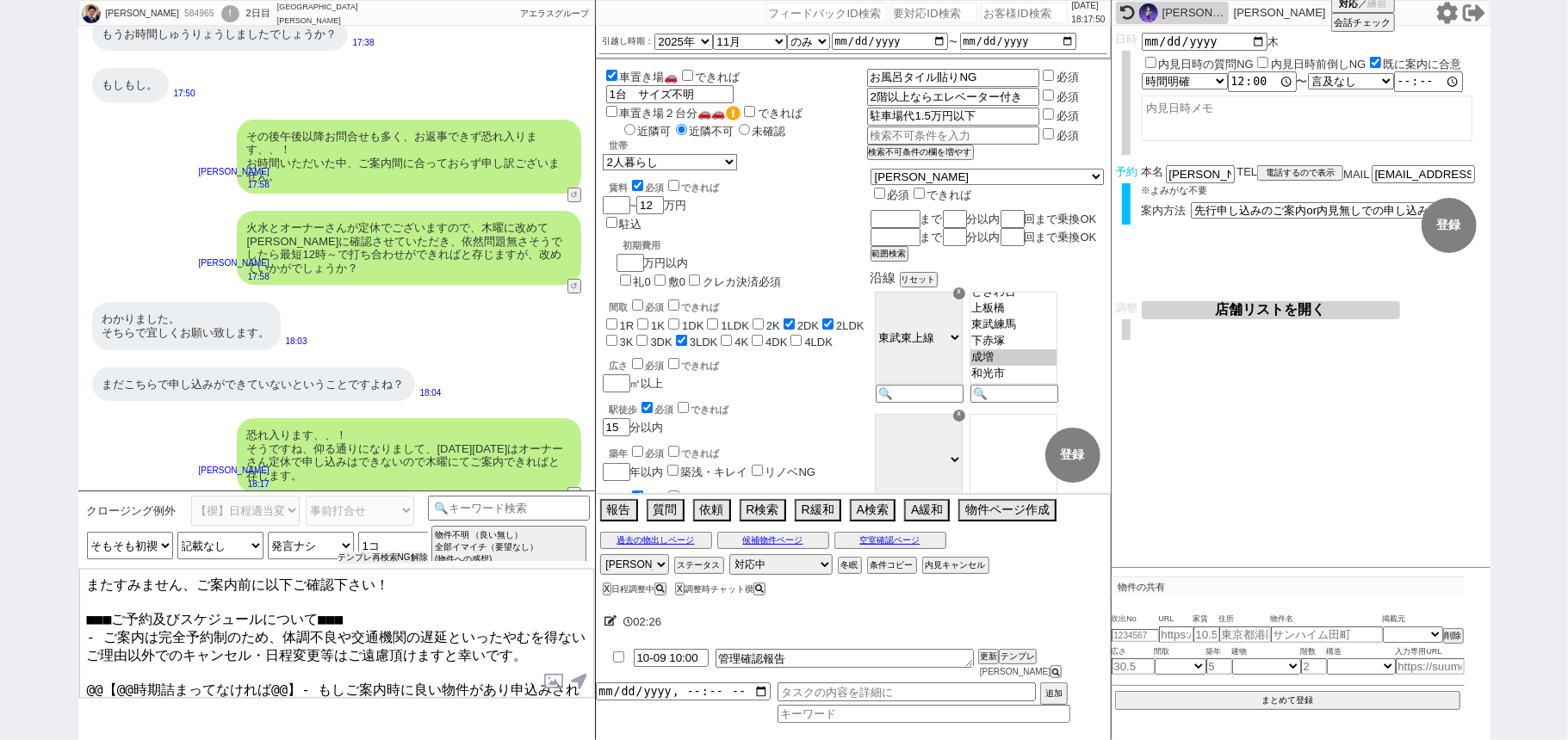
click at [359, 559] on button "テンプレ再検索NG解除" at bounding box center [383, 557] width 90 height 12
drag, startPoint x: 81, startPoint y: 666, endPoint x: 1042, endPoint y: 737, distance: 963.6
click at [1035, 739] on html "Kazuki 584965 ! 0 2日目 アエラス大山店 冬眠中 自社客 アエラスグループ スミカ_BPO チャット全表示 2025-03-05 新しくフォ…" at bounding box center [784, 370] width 1568 height 740
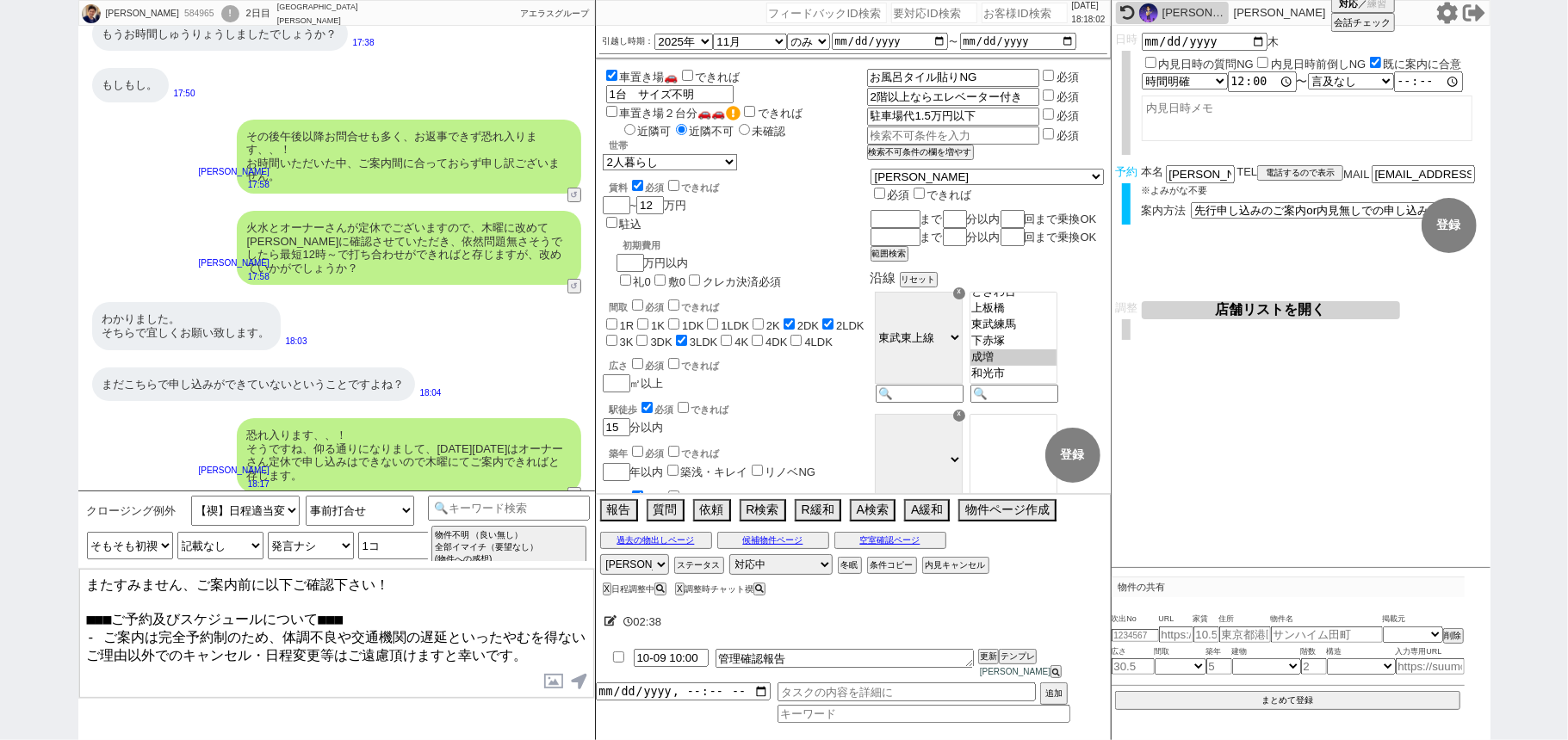
drag, startPoint x: 349, startPoint y: 627, endPoint x: 440, endPoint y: 628, distance: 91.0
click at [440, 628] on textarea "またすみません、ご案内前に以下ご確認下さい！ ■■■ご予約及びスケジュールについて■■■ - ご案内は完全予約制のため、体調不良や交通機関の遅延といったやむを…" at bounding box center [336, 633] width 514 height 129
click at [440, 644] on textarea "またすみません、ご案内前に以下ご確認下さい！ ■■■ご予約及びスケジュールについて■■■ - ご案内は完全予約制のため、体調不良等といったやむを得ないご理由以…" at bounding box center [336, 633] width 514 height 129
click at [399, 583] on textarea "またすみません、ご案内前に以下ご確認下さい！ ■■■ご予約及びスケジュールについて■■■ - ご案内は完全予約制のため、体調不良等といったやむを得ないご理由以…" at bounding box center [336, 633] width 514 height 129
click at [409, 639] on textarea "またすみません、ご案内前に以下ご確認下さい、！ ■■■ご予約及びスケジュールについて■■■ - ご案内は完全予約制のため、体調不良等といったやむを得ないご理由…" at bounding box center [336, 633] width 514 height 129
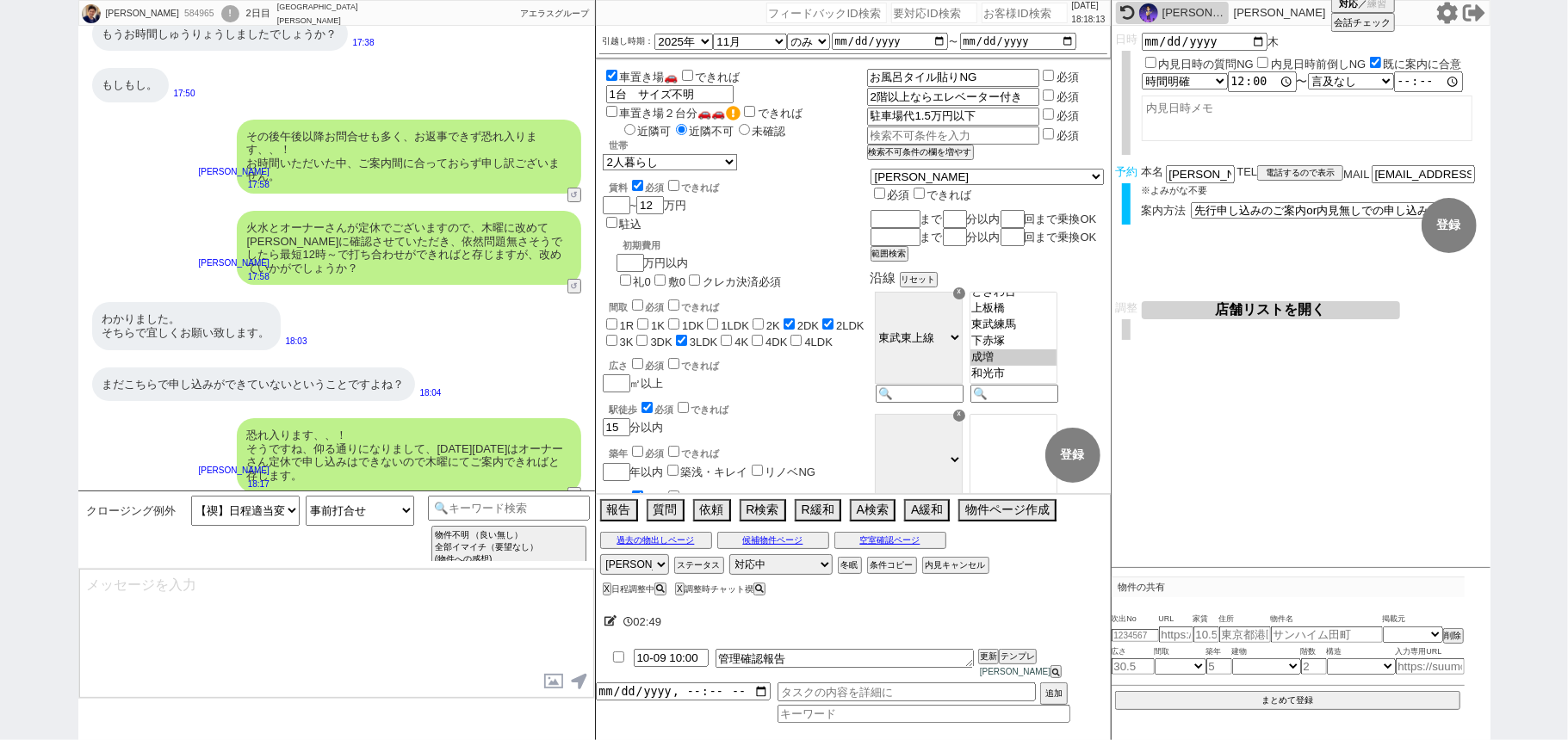
scroll to position [9449, 0]
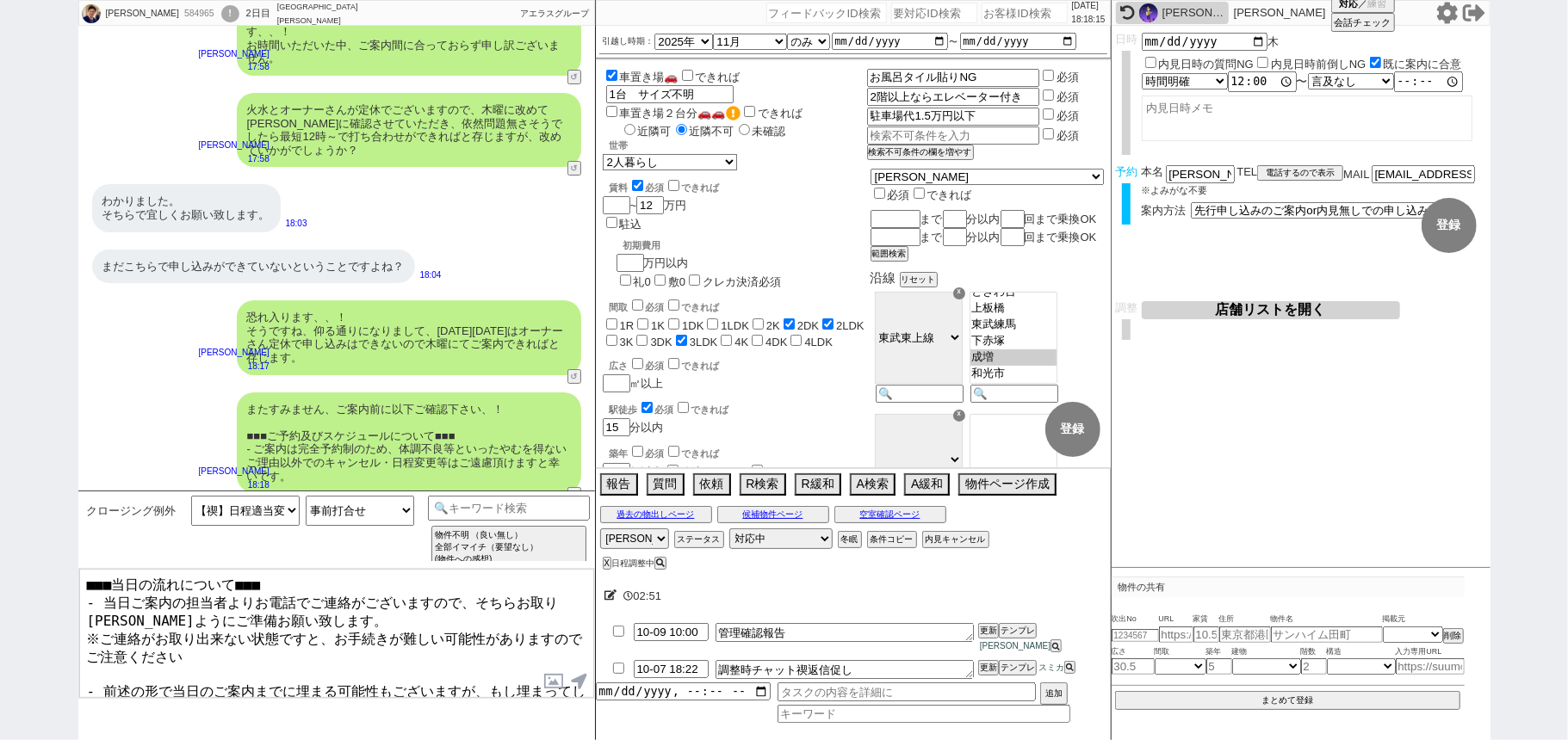
click at [203, 661] on textarea "■■■当日の流れについて■■■ - 当日ご案内の担当者よりお電話でご連絡がございますので、そちらお取り出来ますようにご準備お願い致します。 ※ご連絡がお取り出…" at bounding box center [336, 633] width 514 height 129
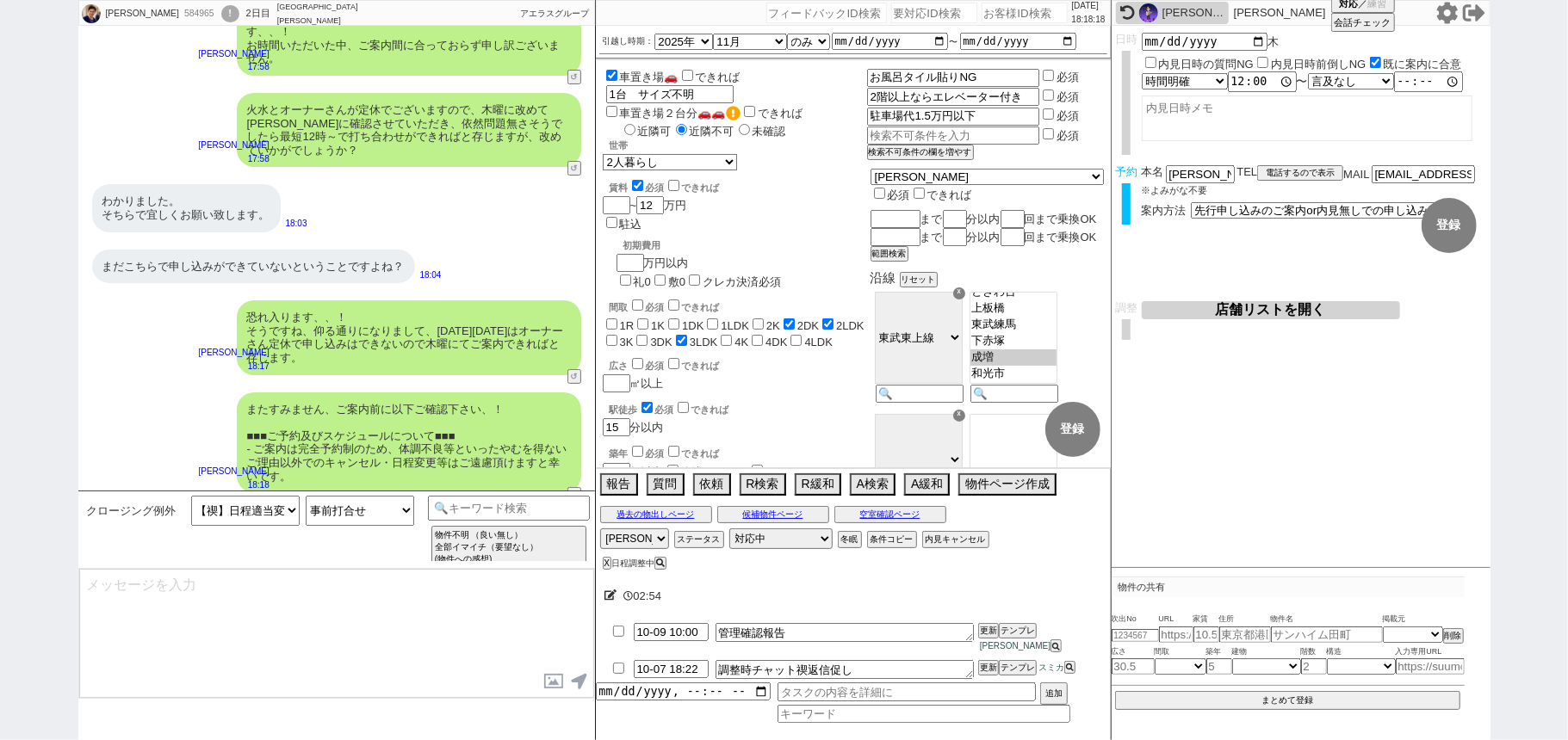
scroll to position [9608, 0]
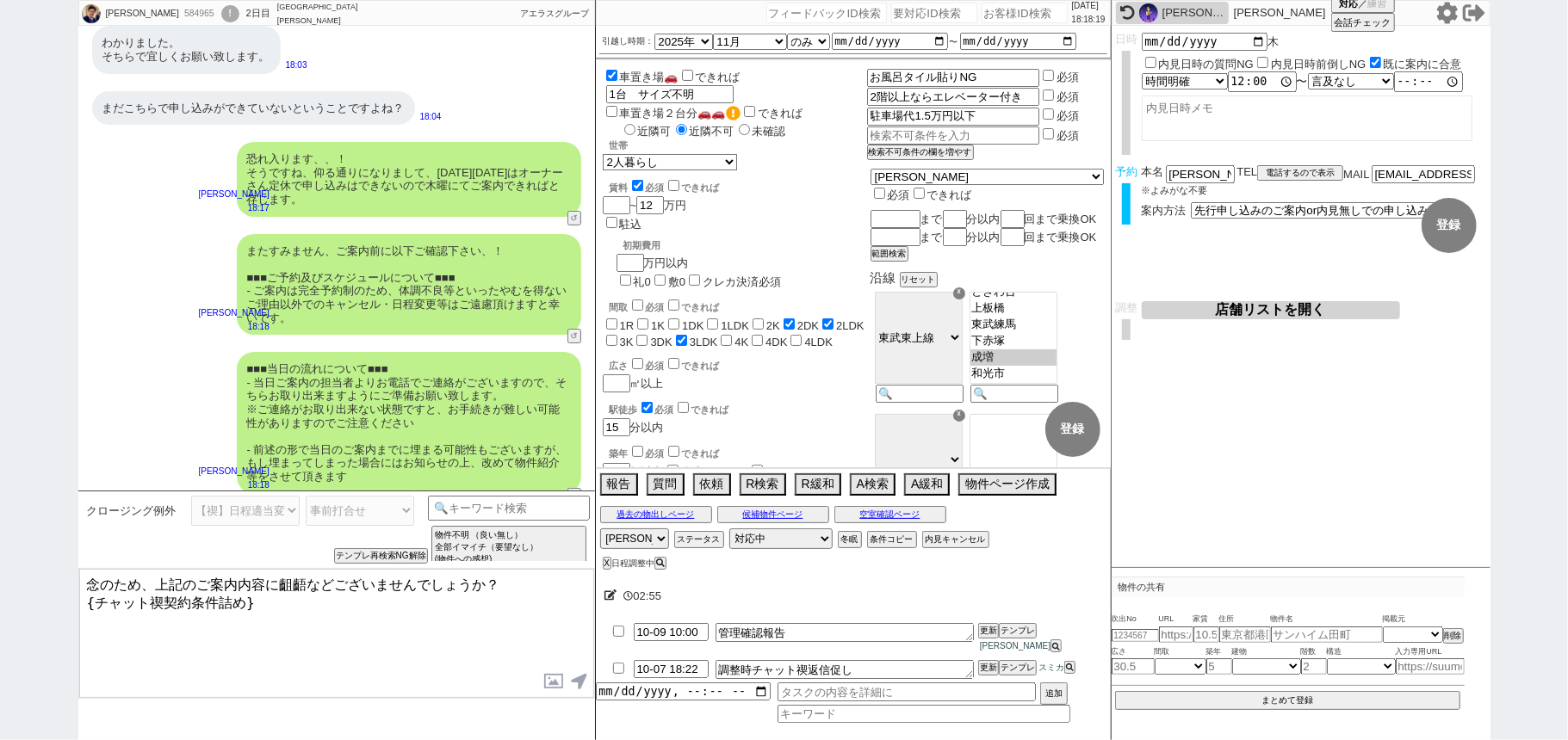
click at [304, 621] on textarea "念のため、上記のご案内内容に齟齬などございませんでしょうか？ {チャット禊契約条件詰め}" at bounding box center [336, 633] width 514 height 129
drag, startPoint x: 304, startPoint y: 621, endPoint x: 0, endPoint y: 665, distance: 307.2
click at [0, 665] on div "Kazuki 584965 ! 0 2日目 アエラス大山店 冬眠中 自社客 アエラスグループ スミカ_BPO チャット全表示 2025-03-05 新しくフォ…" at bounding box center [784, 370] width 1568 height 740
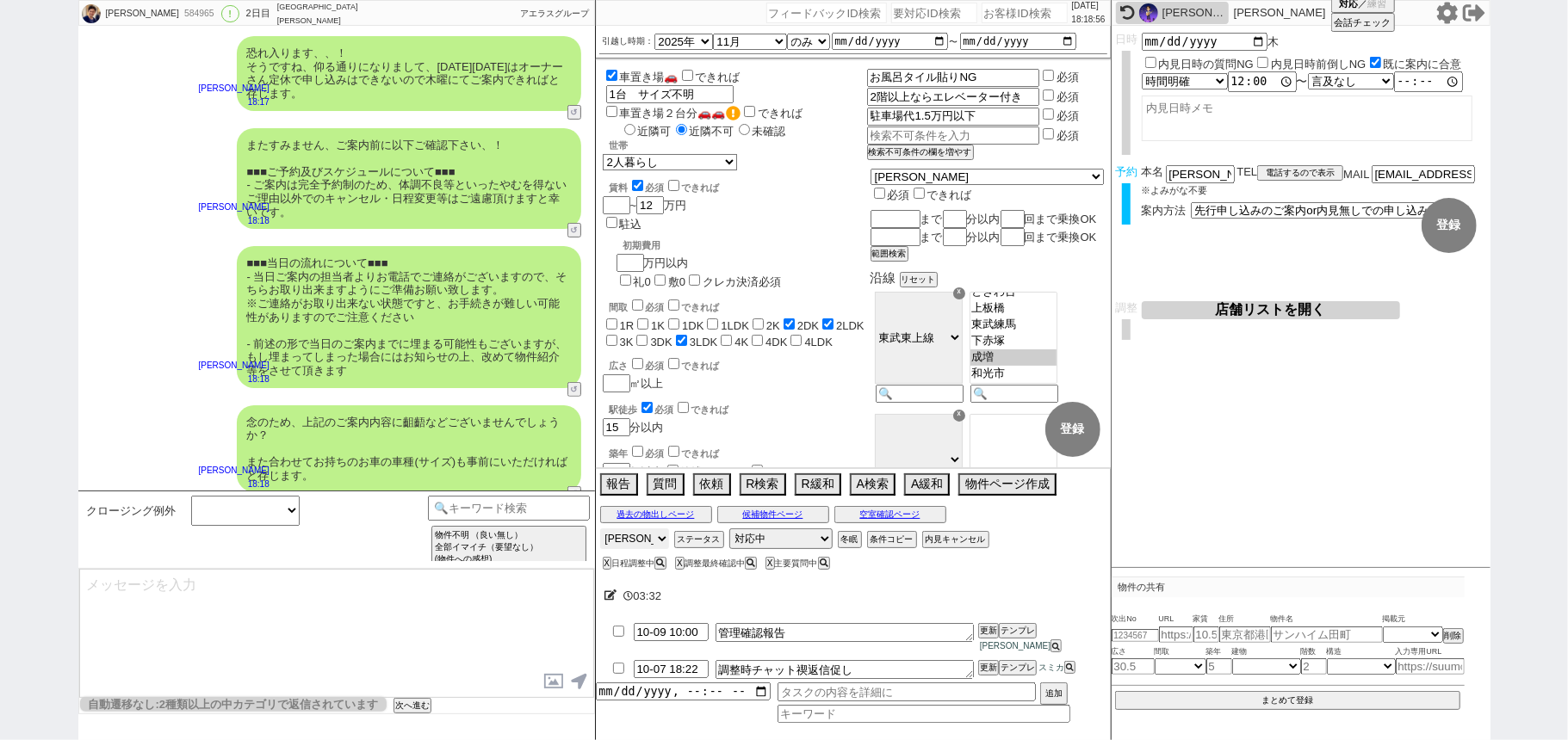
click at [645, 549] on select "アサイン 青木琢磨 松井健太朗 小澤結 廣瀬晶子" at bounding box center [634, 538] width 69 height 21
click at [600, 542] on select "アサイン 青木琢磨 松井健太朗 小澤結 廣瀬晶子" at bounding box center [634, 538] width 69 height 21
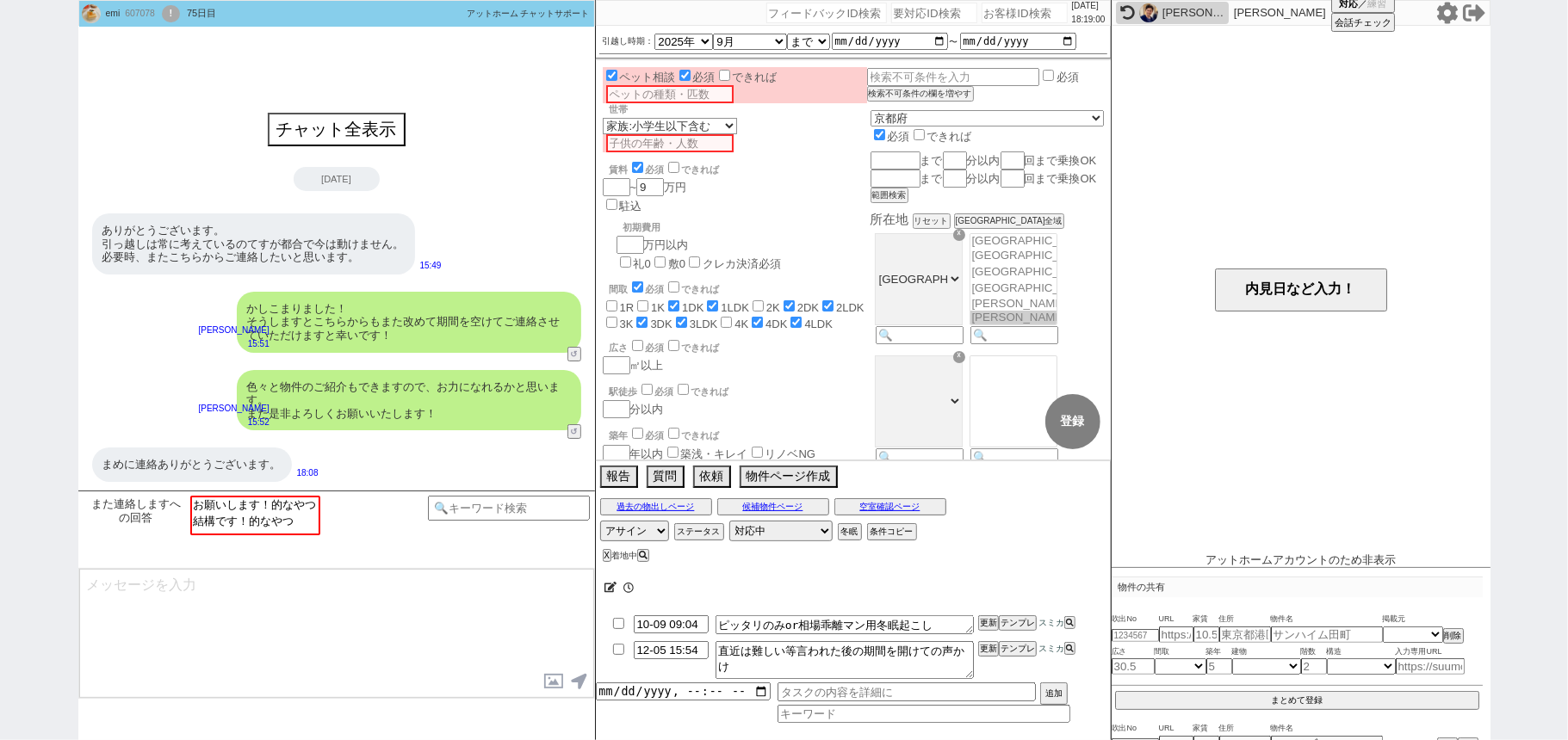
scroll to position [1736, 0]
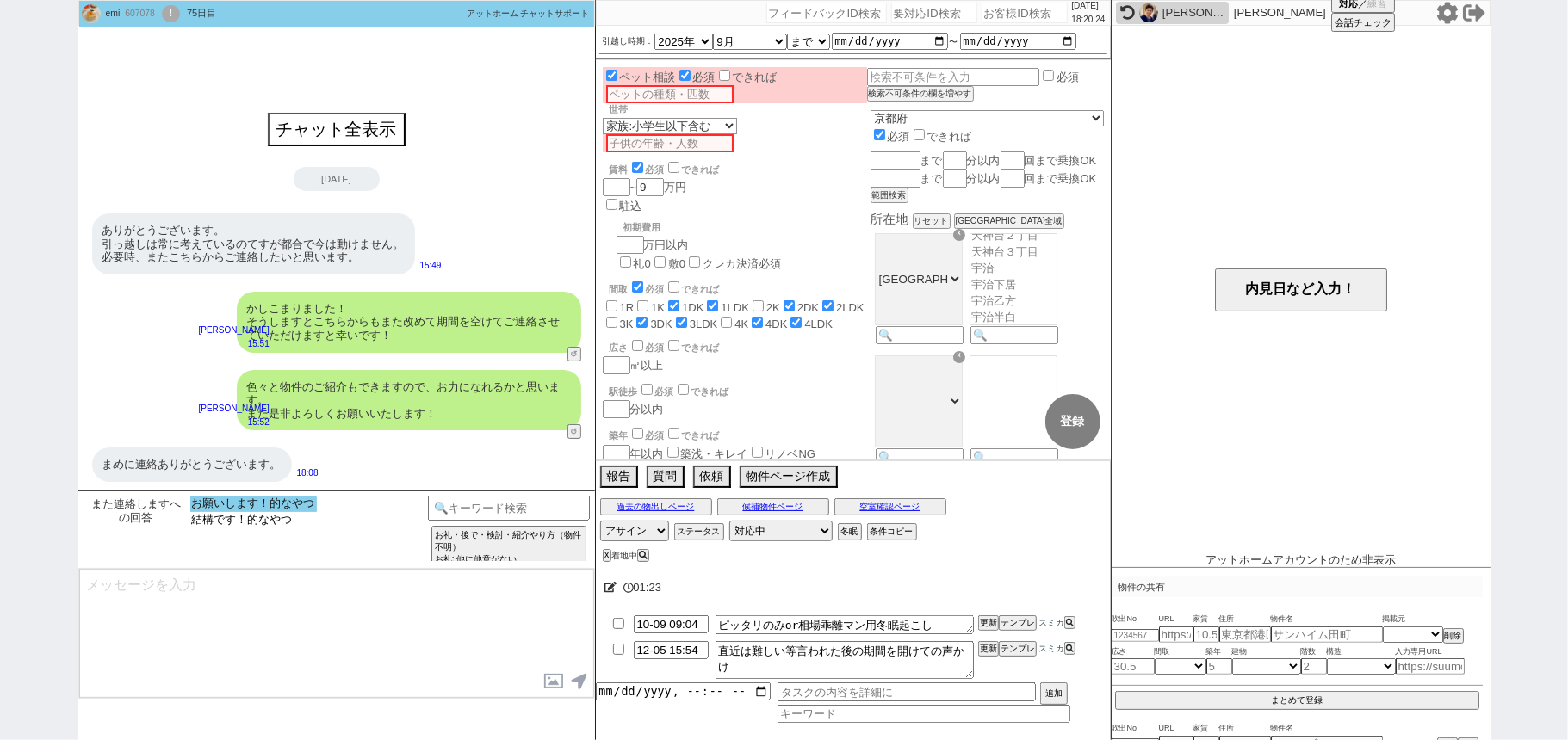
click at [263, 500] on option "お願いします！的なやつ" at bounding box center [253, 503] width 127 height 16
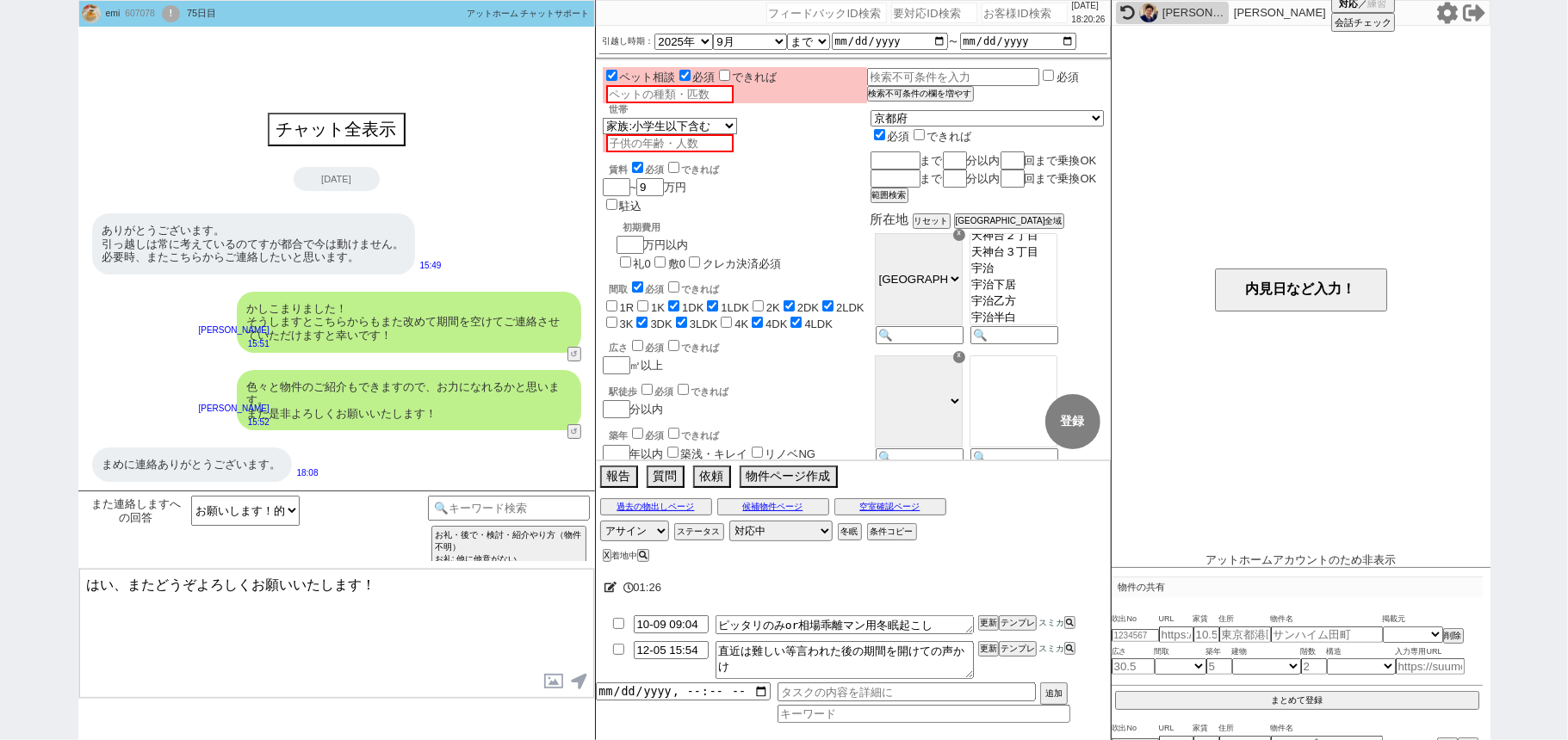
drag, startPoint x: 112, startPoint y: 585, endPoint x: 0, endPoint y: 514, distance: 132.6
click at [0, 514] on div "emi 607078 ! 0 75日目 冬眠中 自社客 アットホーム チャットサポート スミカ_BPO チャット全表示 2025-10-06 ありがとうござい…" at bounding box center [784, 370] width 1568 height 740
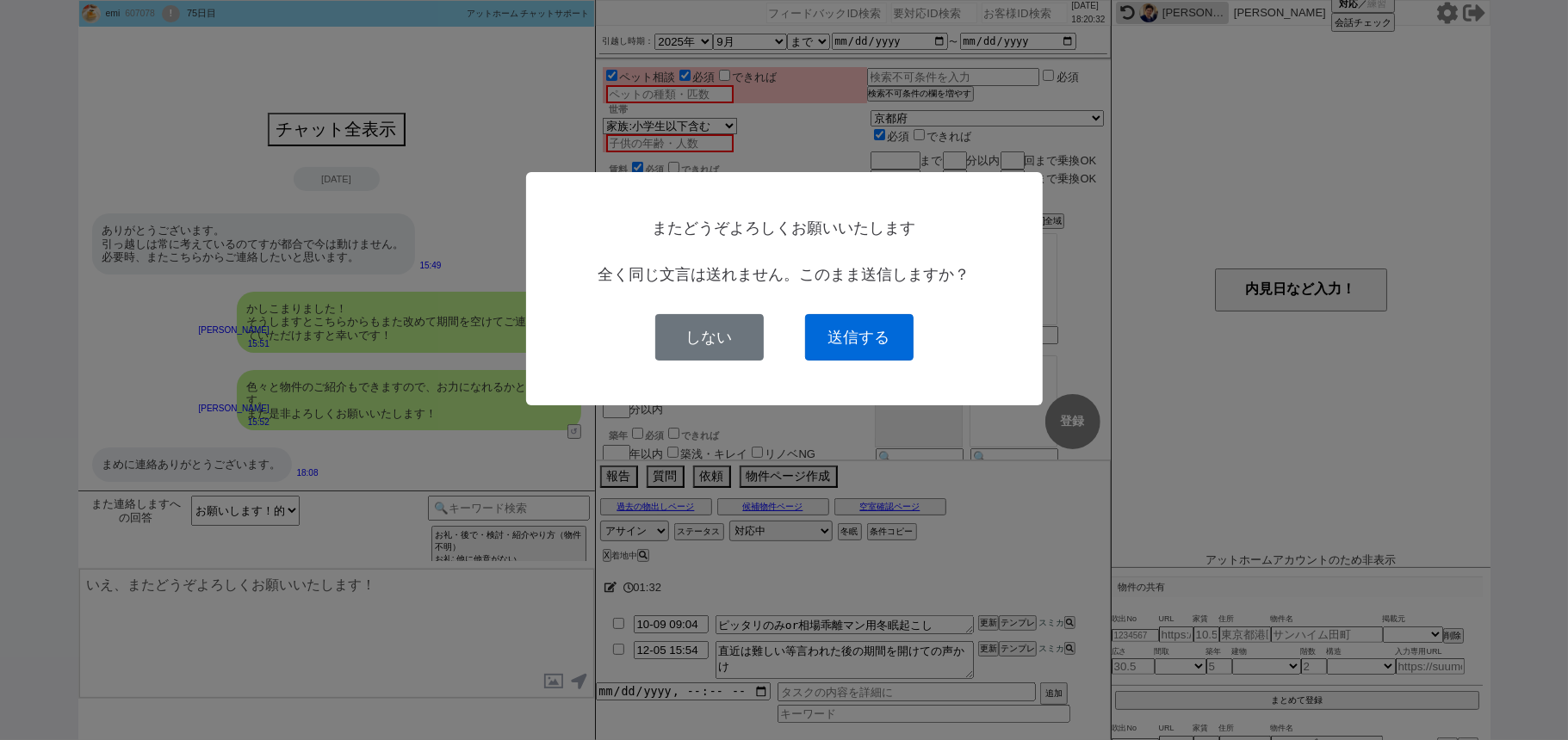
click at [840, 339] on button "送信する" at bounding box center [859, 338] width 109 height 47
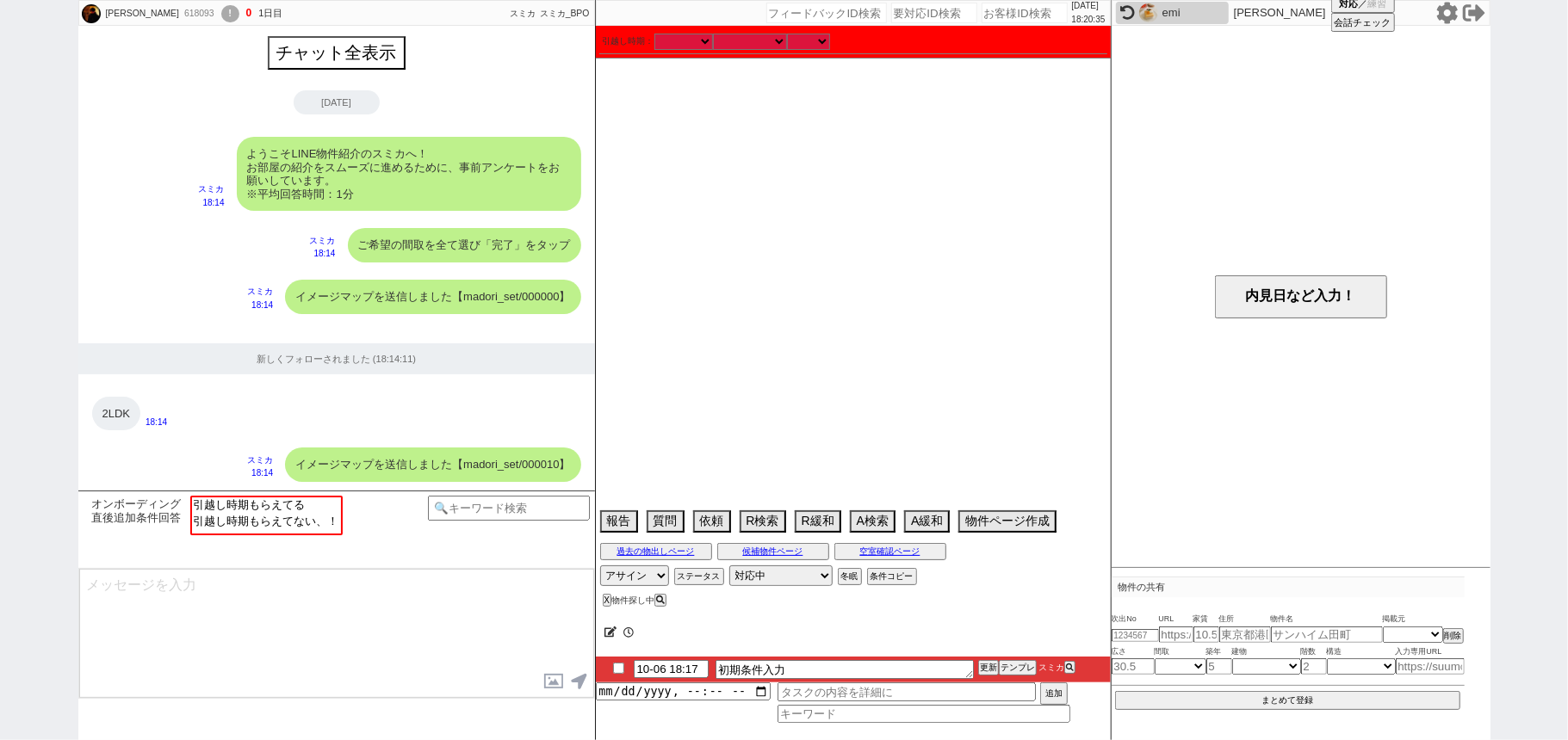
scroll to position [1226, 0]
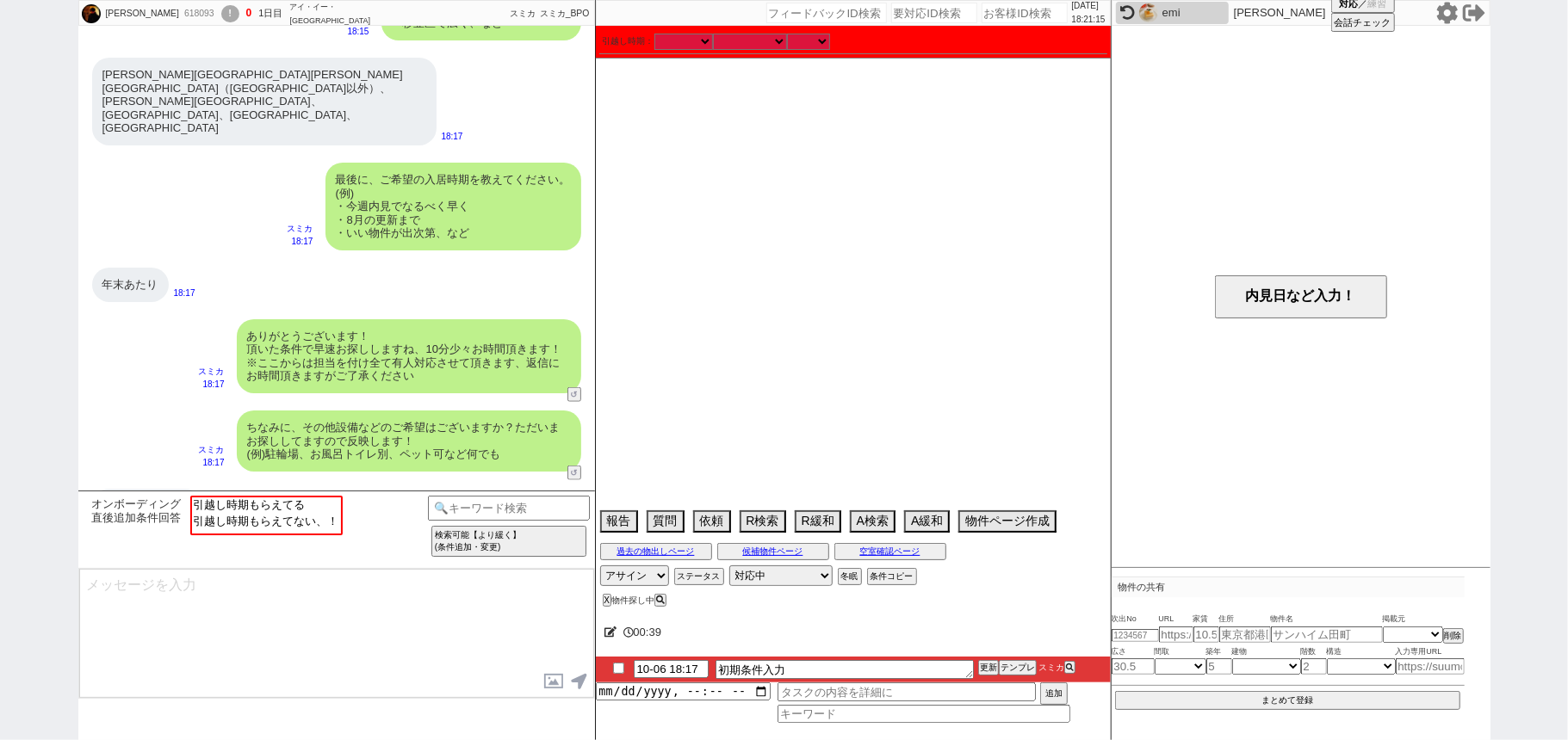
drag, startPoint x: 0, startPoint y: 383, endPoint x: 33, endPoint y: 377, distance: 33.5
click at [0, 383] on div "向井俊之 618093 ! 0 1日目 アイ・イー・セレクト 都賀駅前店 冬眠中 自社客 スミカ スミカ_BPO チャット全表示 2025-10-06 ようこ…" at bounding box center [784, 370] width 1568 height 740
click at [255, 507] on option "引越し時期もらえてる" at bounding box center [264, 503] width 149 height 16
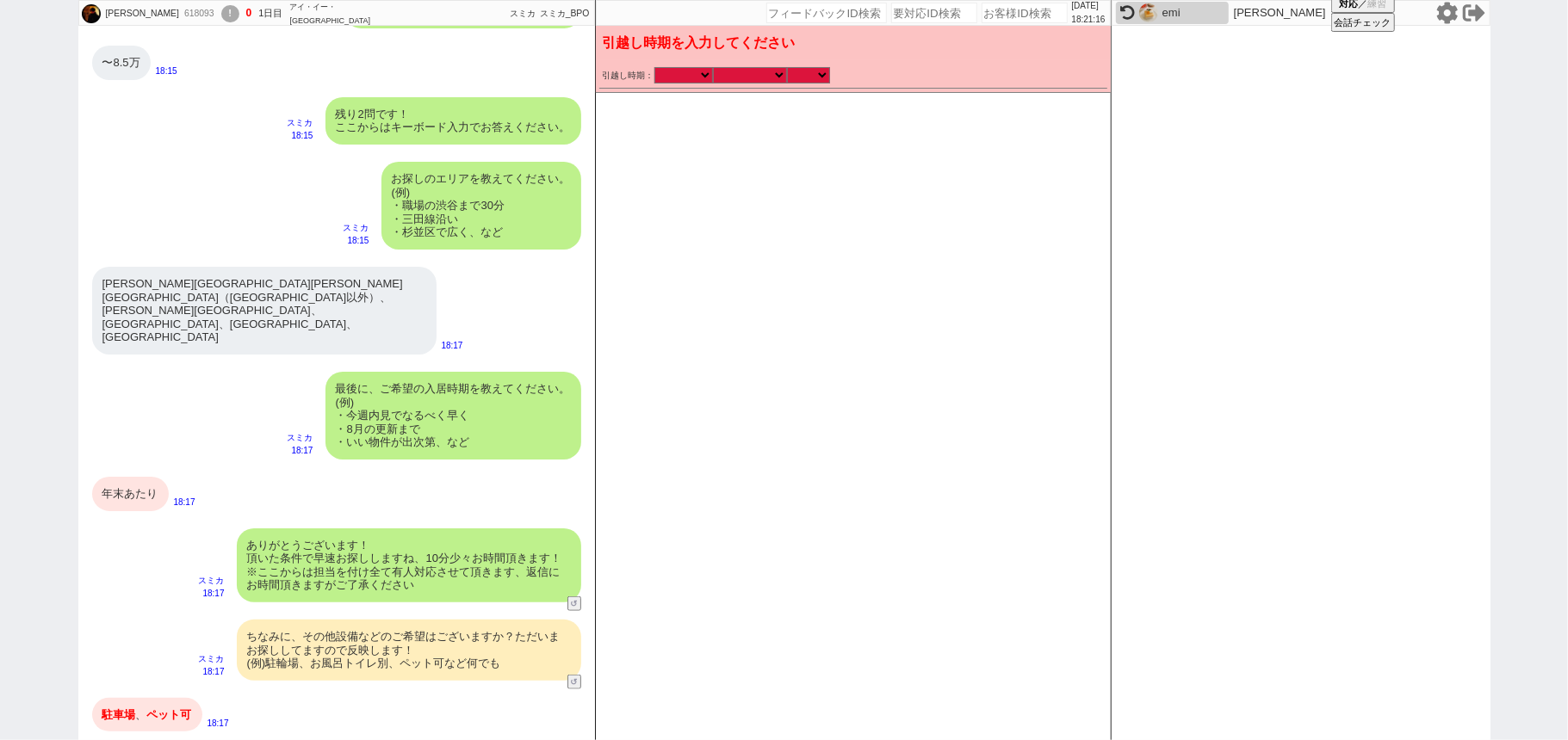
scroll to position [976, 0]
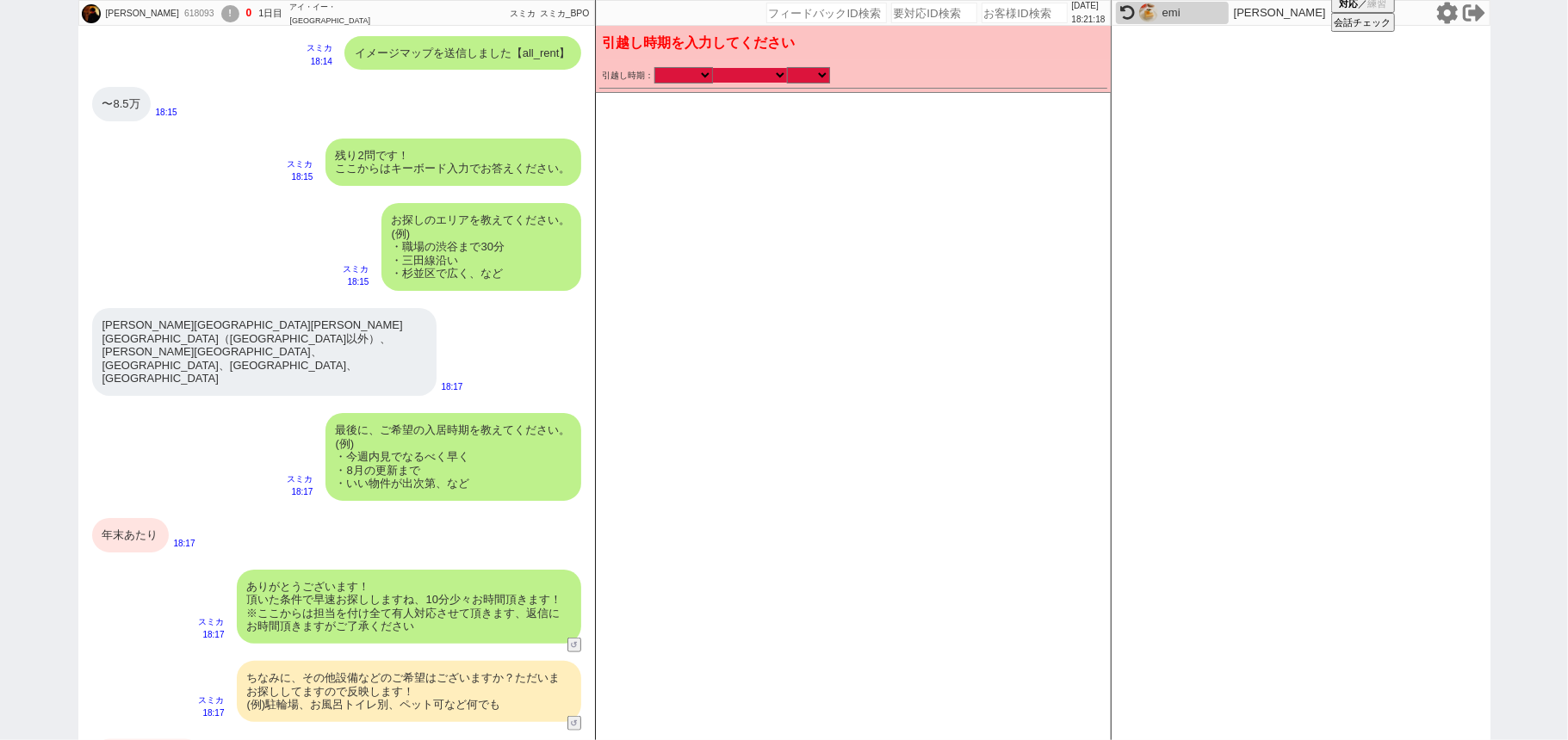
click at [747, 77] on select "なる早 未定 いつでも 物件あれば 年内 来年 1月 2月 3月 4月 5月 6月 7月 8月 9月 10月 11月 12月 春 夏 秋 冬" at bounding box center [750, 75] width 74 height 15
click at [713, 68] on select "なる早 未定 いつでも 物件あれば 年内 来年 1月 2月 3月 4月 5月 6月 7月 8月 9月 10月 11月 12月 春 夏 秋 冬" at bounding box center [750, 75] width 74 height 15
click at [807, 74] on select "のみ 上旬 中旬 下旬 末 まで 1日 2日 3日 4日 5日 6日 7日 8日 9日 10日 11日 12日 13日 14日 15日 16日 17日 18日…" at bounding box center [808, 75] width 43 height 15
click at [787, 68] on select "のみ 上旬 中旬 下旬 末 まで 1日 2日 3日 4日 5日 6日 7日 8日 9日 10日 11日 12日 13日 14日 15日 16日 17日 18日…" at bounding box center [808, 75] width 43 height 15
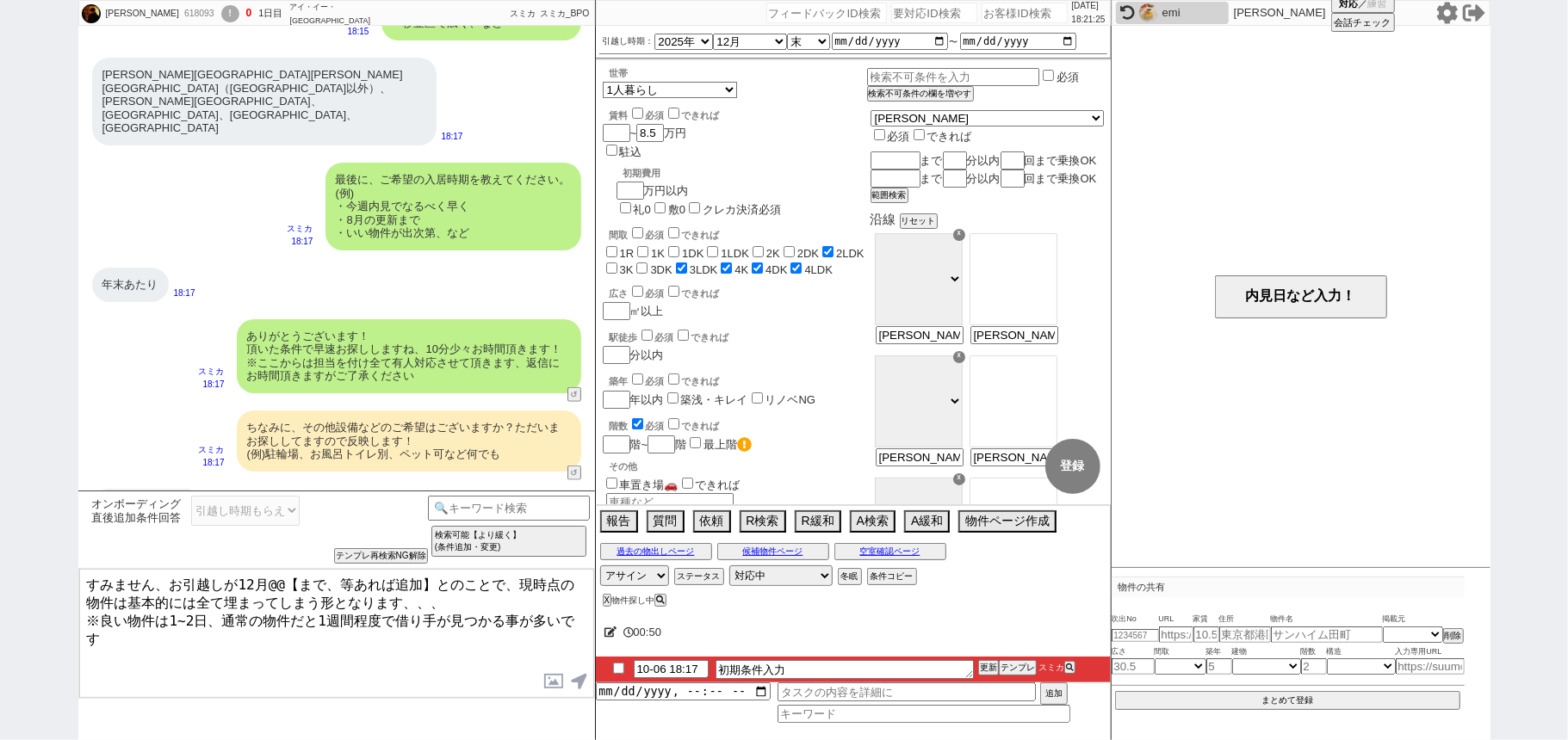
click at [241, 585] on textarea "すみません、お引越しが12月@@【まで、等あれば追加】とのことで、現時点の物件は基本的には全て埋まってしまう形となります、、、 ※良い物件は1~2日、通常の物…" at bounding box center [336, 633] width 514 height 129
click at [283, 610] on textarea "すみません、お引越しが年末あたりとのことで、現時点の物件は基本的には全て埋まってしまう形となります、、、 ※良い物件は1~2日、通常の物件だと1週間程度で借り…" at bounding box center [336, 633] width 514 height 129
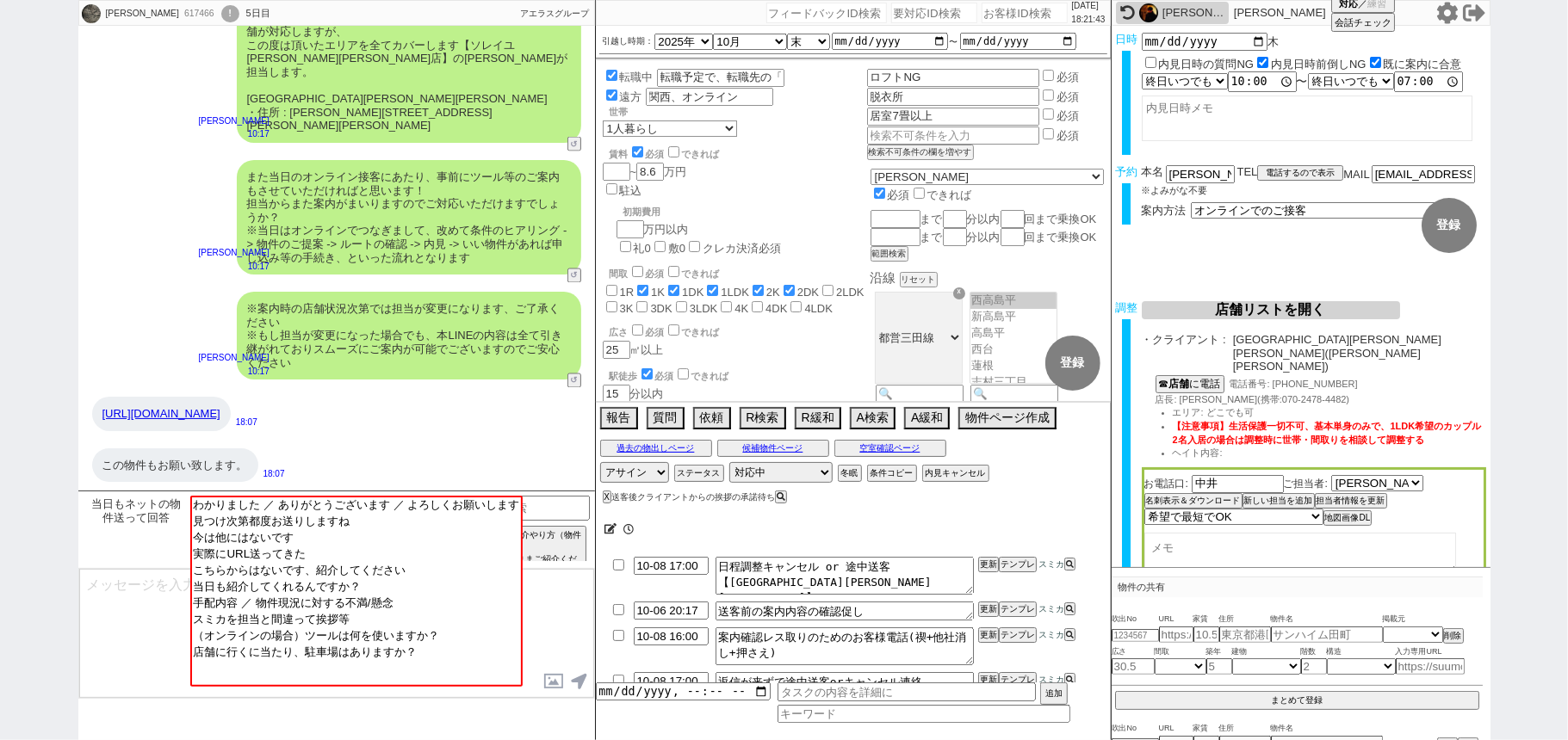
scroll to position [217, 0]
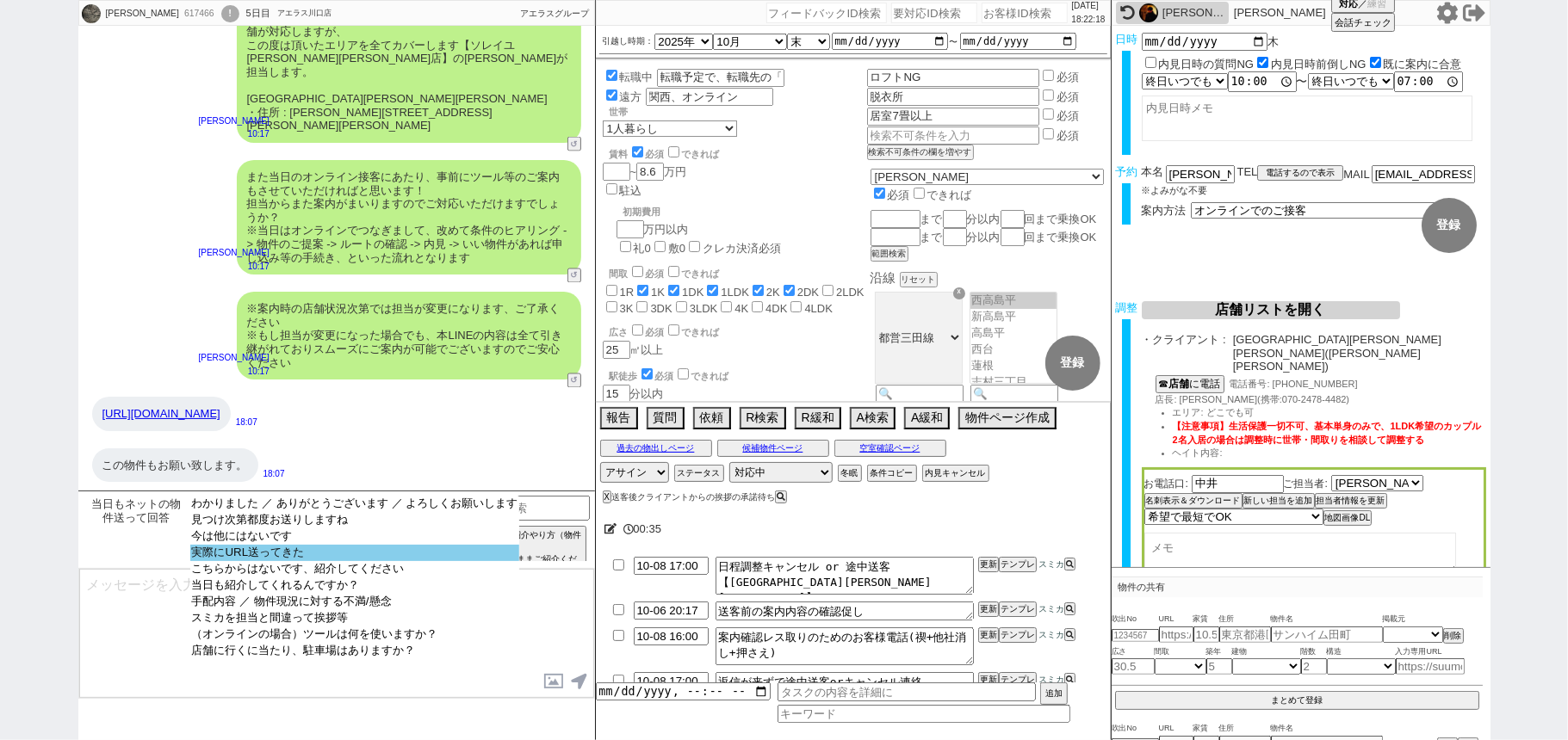
click at [283, 568] on select "わかりました ／ ありがとうございます ／ よろしくお願いします 見つけ次第都度お送りしますね 今は他にはないです 実際にURL送ってきた こちらからはないで…" at bounding box center [355, 590] width 330 height 191
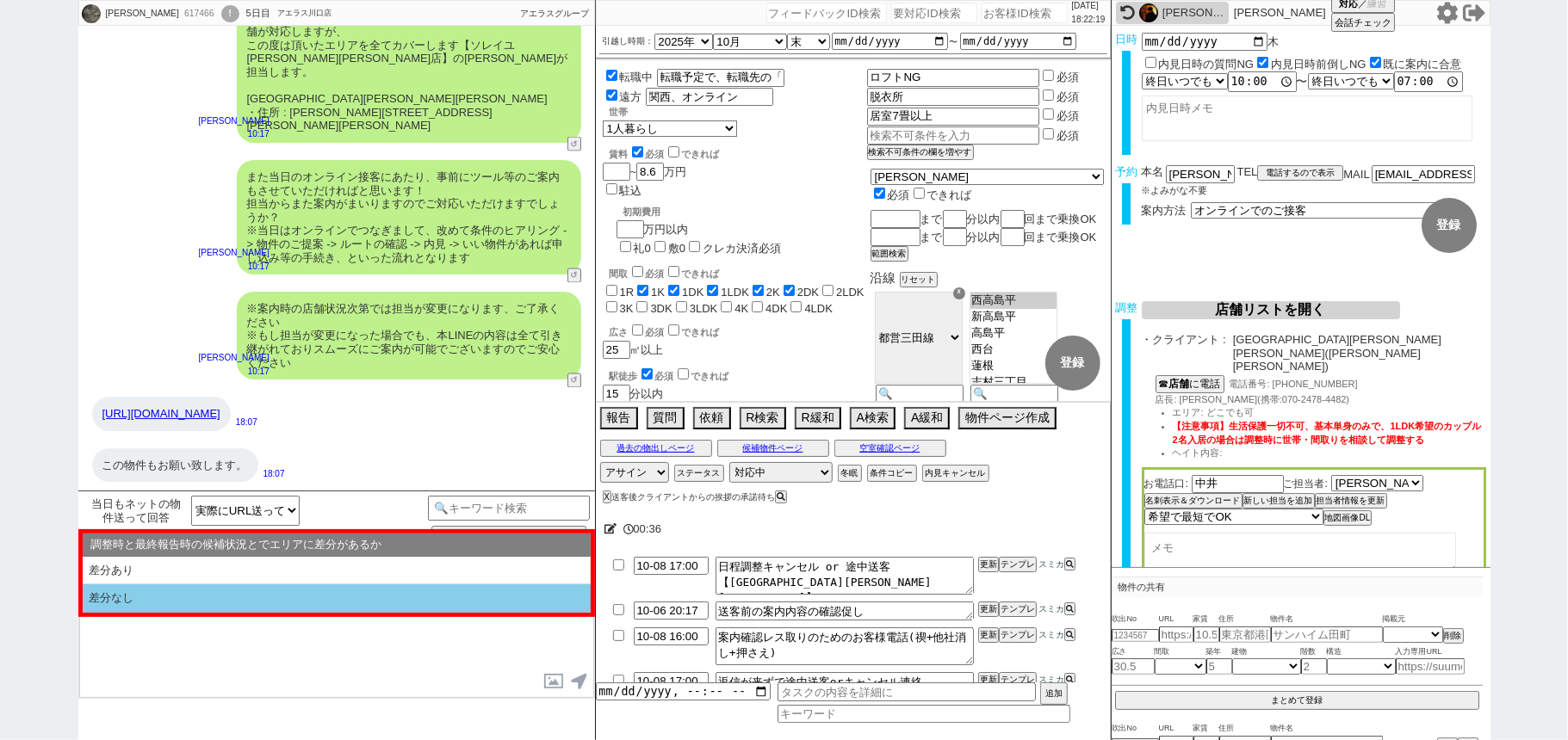
click at [286, 607] on li "差分なし" at bounding box center [337, 598] width 508 height 28
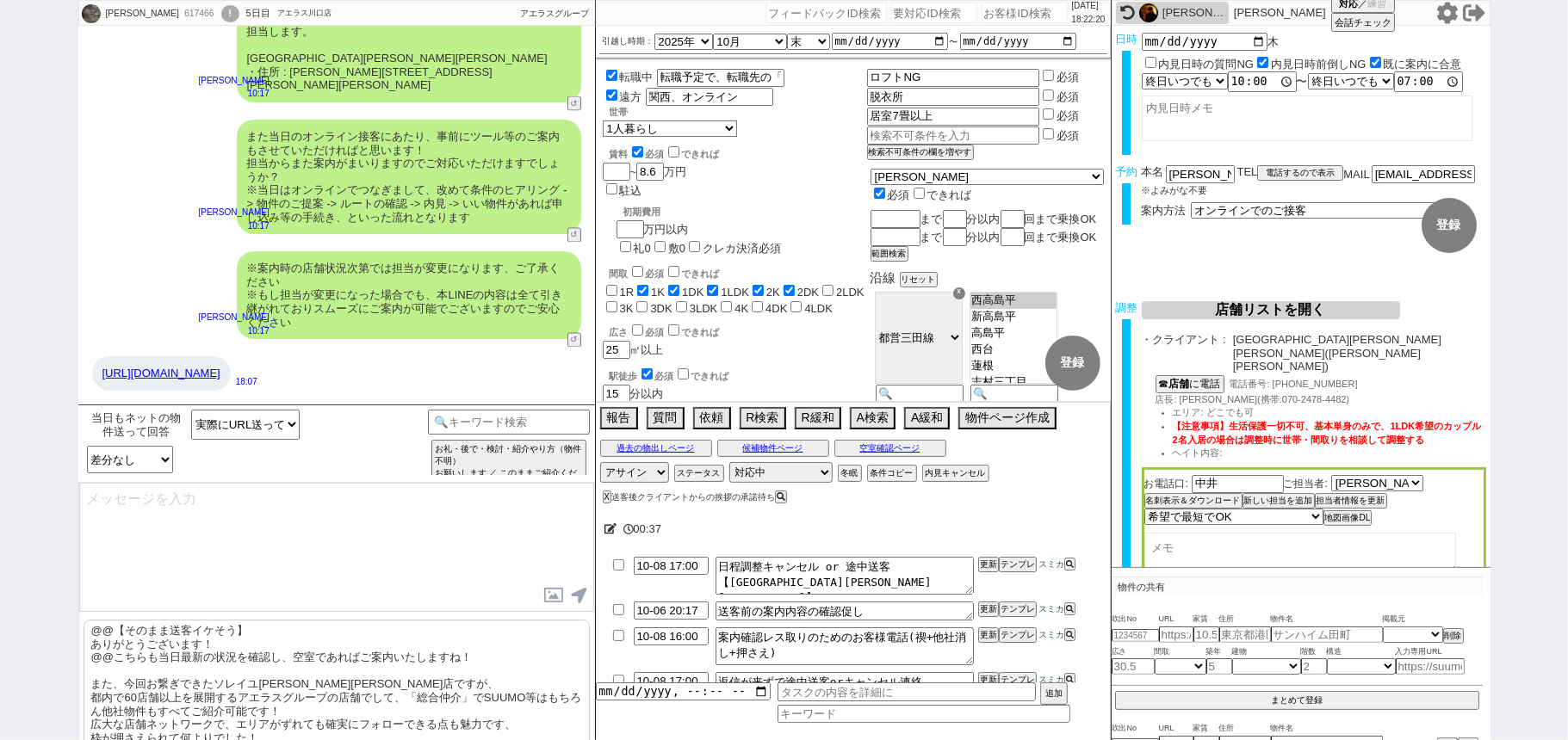
click at [259, 673] on p "@@【そのまま送客イケそう】 ありがとうございます！ @@こちらも当日最新の状況を確認し、空室であればご案内いたしますね！ また、今回お繋ぎできたソレイユ高田…" at bounding box center [337, 698] width 506 height 157
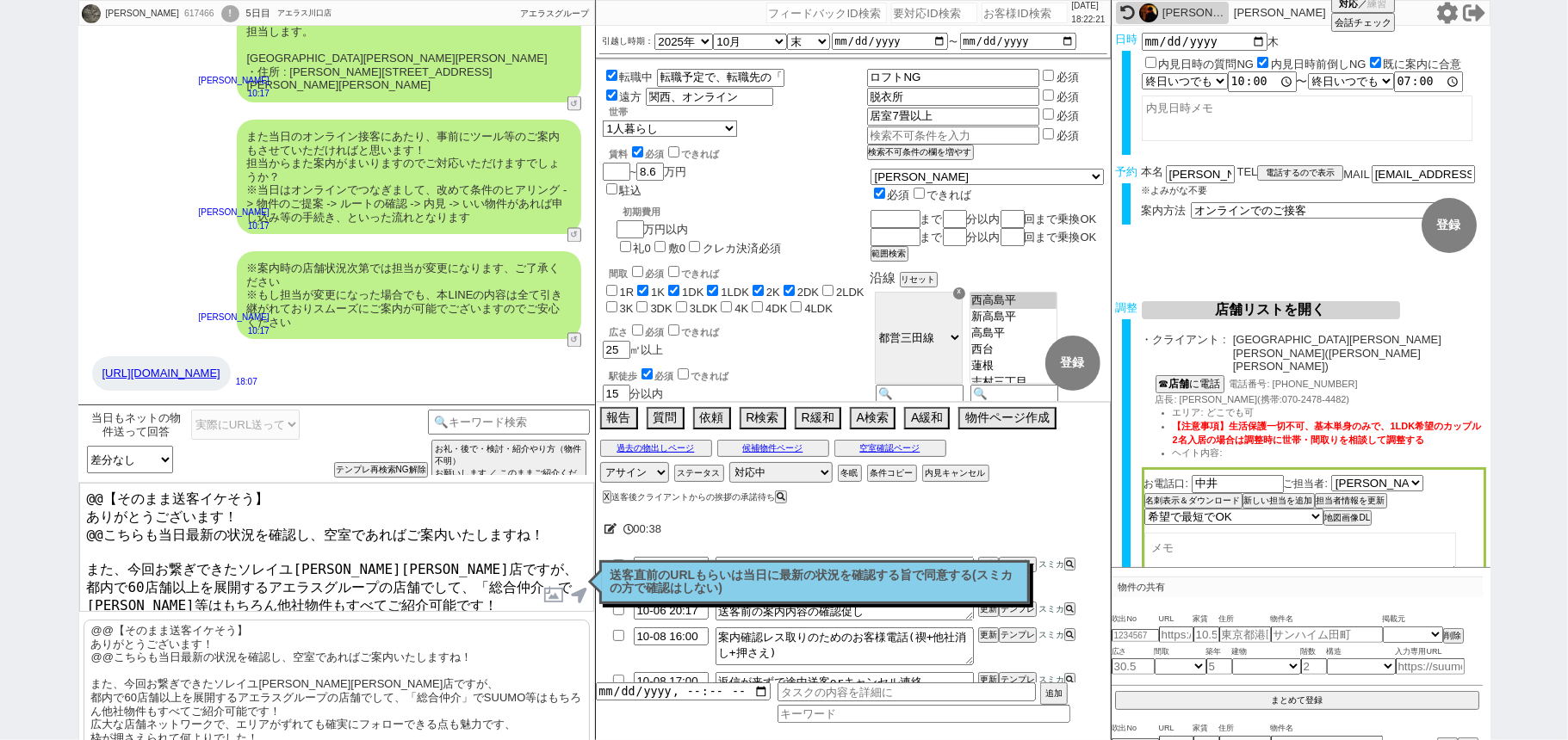
click at [0, 367] on div "Kotaro 617466 ! 0 5日目 アエラス川口店 冬眠中 自社客 アエラスグループ スミカ_BPO チャット全表示 2025-10-05 春山耕太郎…" at bounding box center [784, 370] width 1568 height 740
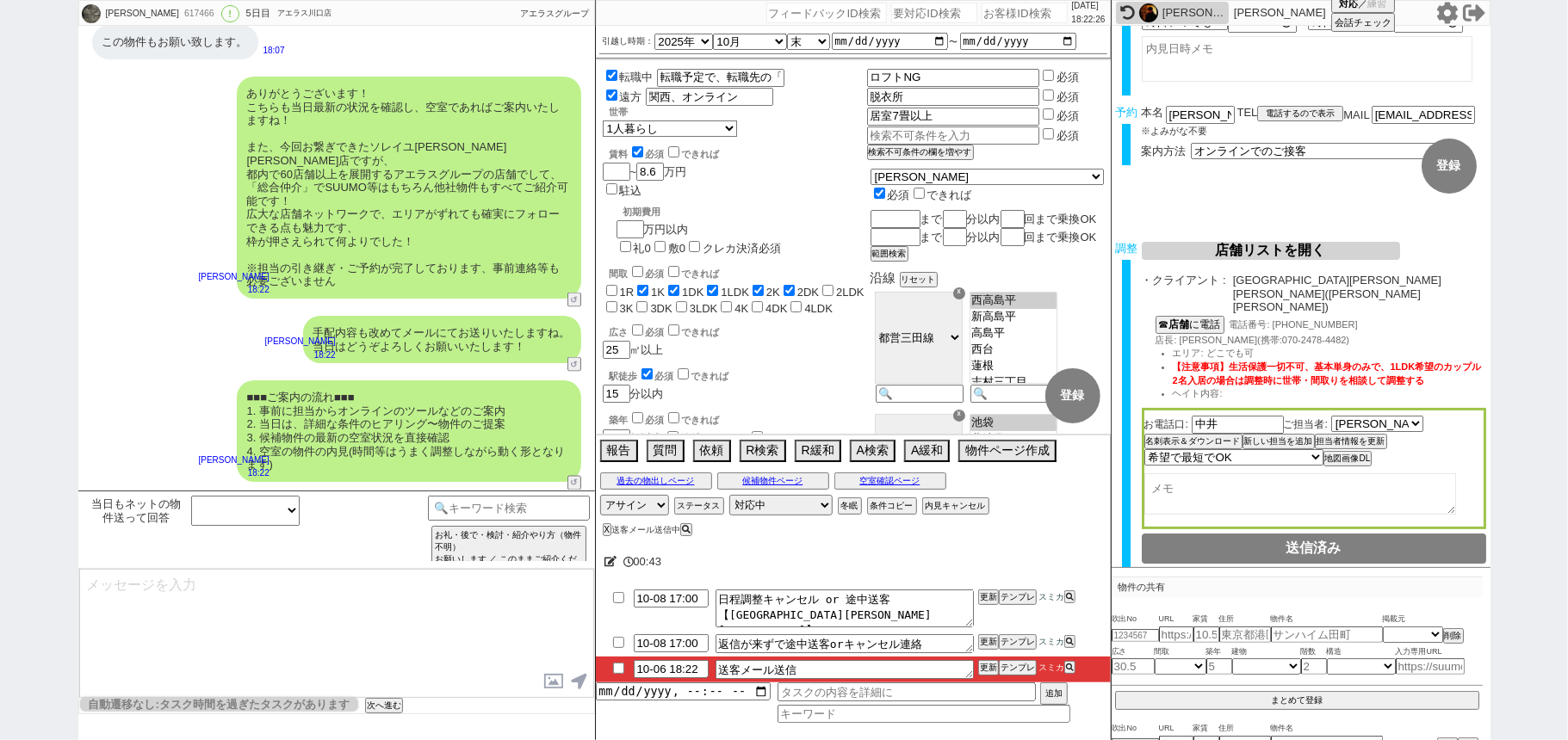
scroll to position [115, 0]
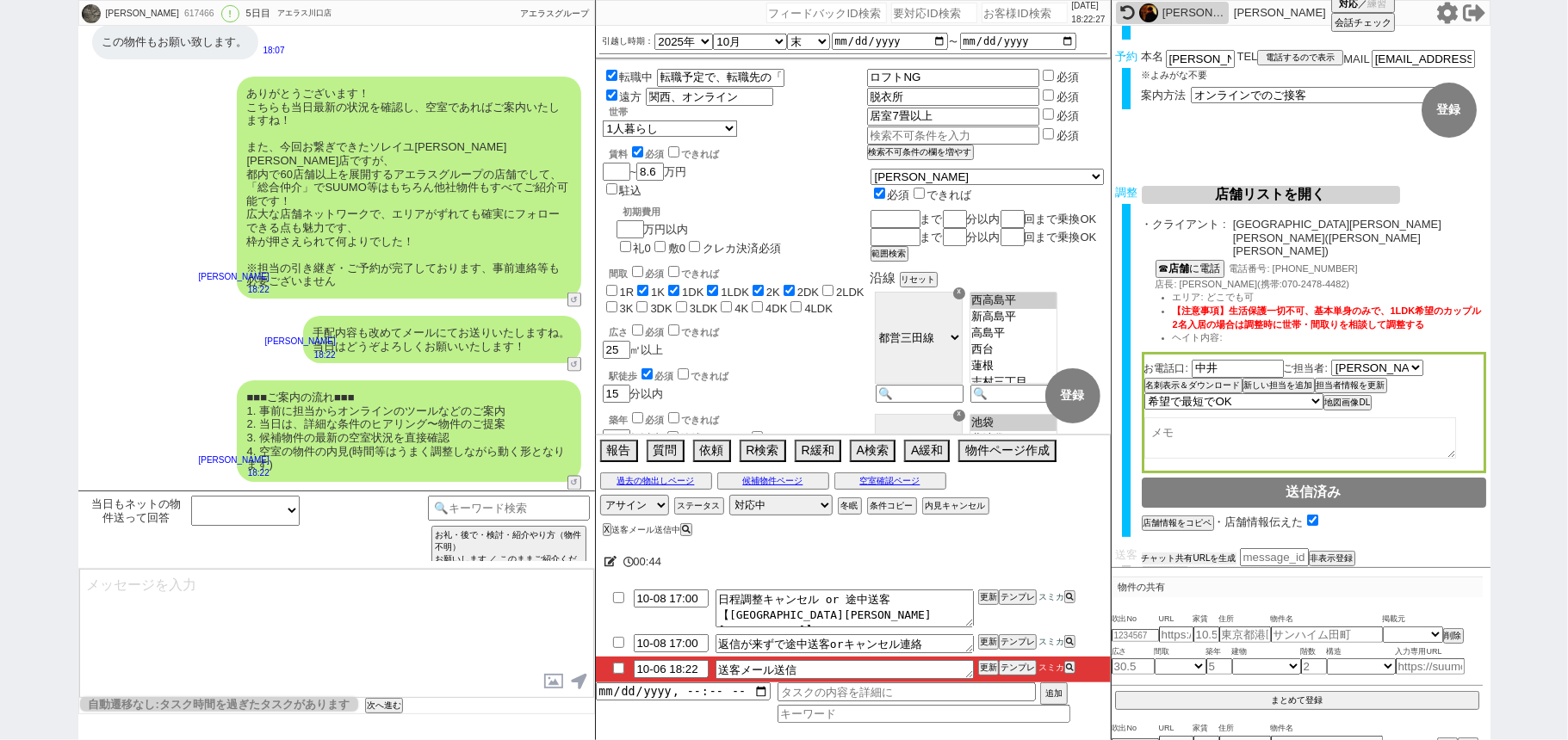
click at [1196, 552] on button "チャット共有URLを生成" at bounding box center [1188, 558] width 95 height 12
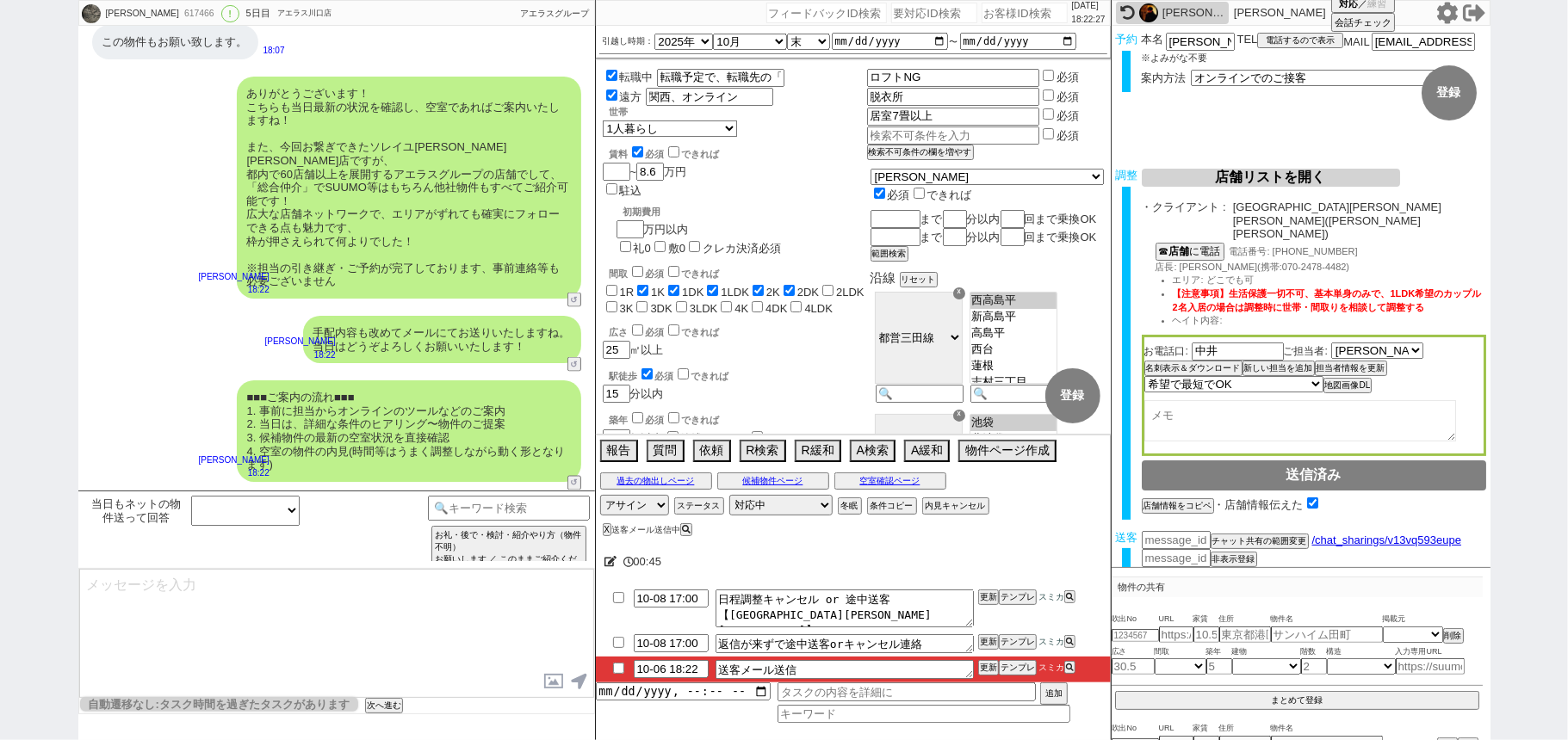
click at [1164, 569] on button "送客に進む" at bounding box center [1163, 575] width 43 height 12
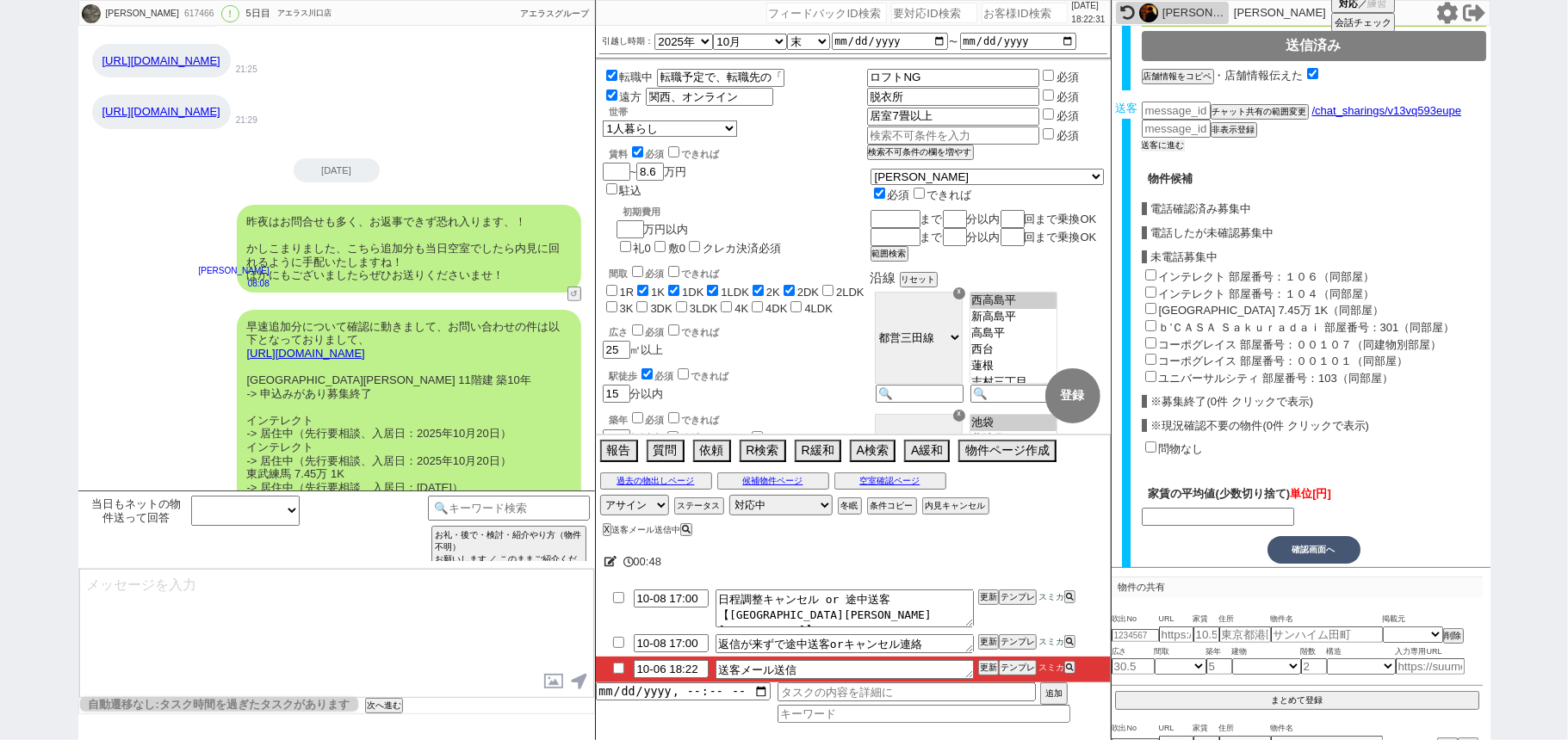
scroll to position [813, 0]
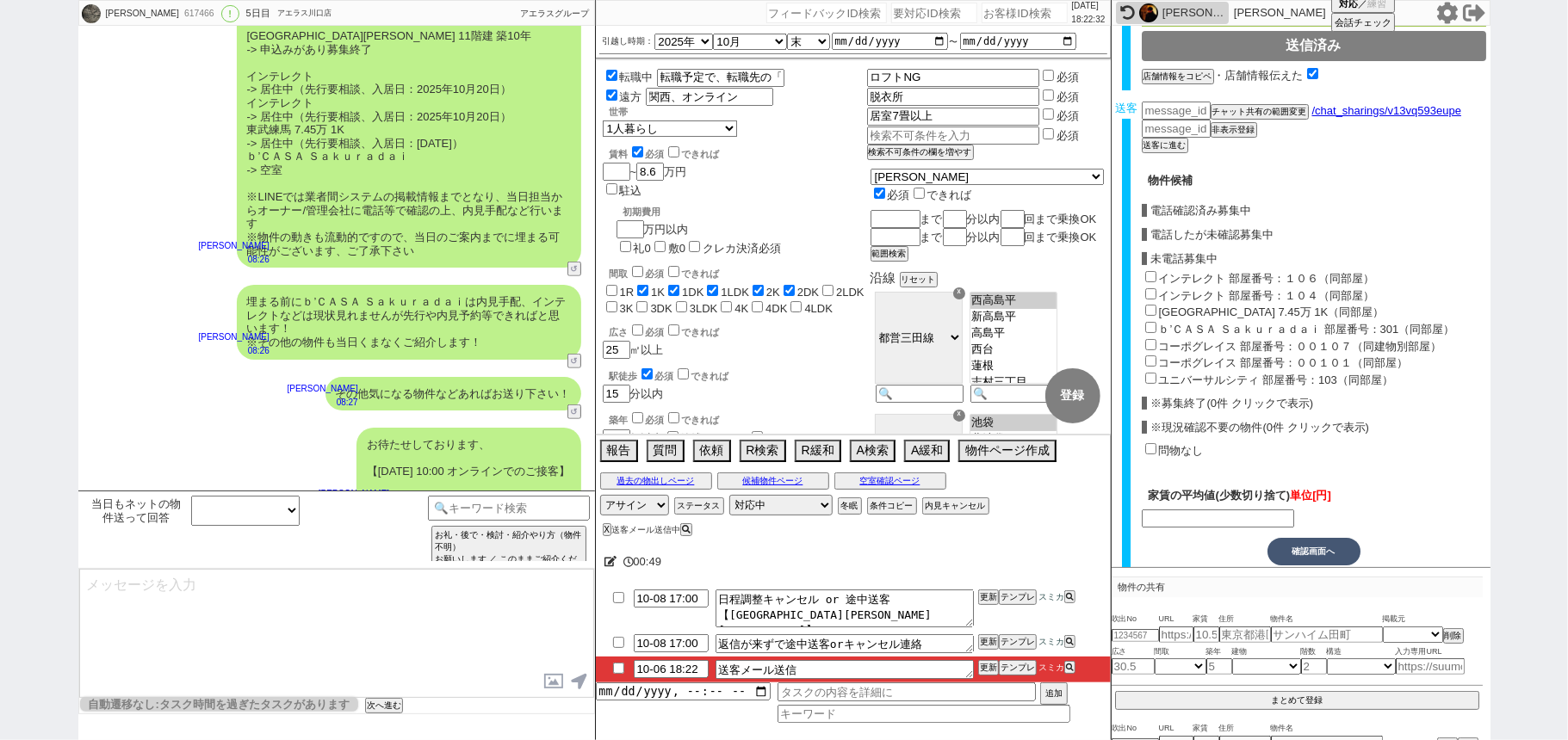
drag, startPoint x: 1165, startPoint y: 245, endPoint x: 1173, endPoint y: 250, distance: 9.4
click at [1165, 272] on label "インテレクト 部屋番号：１０６（同部屋）" at bounding box center [1266, 278] width 216 height 13
click at [1157, 271] on input "インテレクト 部屋番号：１０６（同部屋）" at bounding box center [1150, 276] width 11 height 11
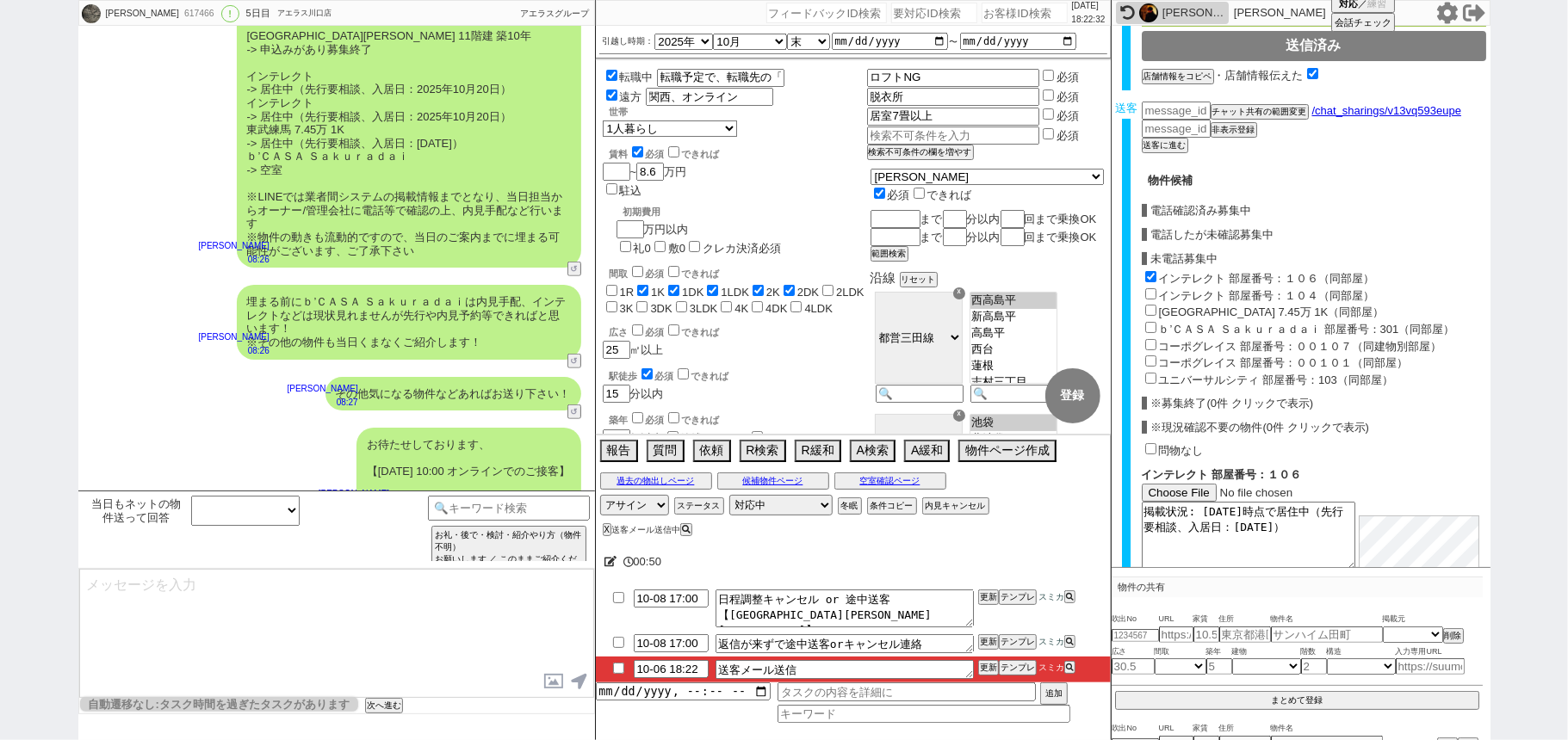
click at [1182, 290] on label "インテレクト 部屋番号：１０４（同部屋）" at bounding box center [1266, 296] width 216 height 13
click at [1157, 289] on input "インテレクト 部屋番号：１０４（同部屋）" at bounding box center [1150, 294] width 11 height 11
click at [1186, 306] on label "高島平駅 7.45万 1K（同部屋）" at bounding box center [1271, 312] width 226 height 13
click at [1157, 305] on input "高島平駅 7.45万 1K（同部屋）" at bounding box center [1150, 310] width 11 height 11
click at [1199, 323] on label "ｂ’ＣＡＳＡ Ｓａｋｕｒａｄａｉ 部屋番号：301（同部屋）" at bounding box center [1306, 329] width 296 height 13
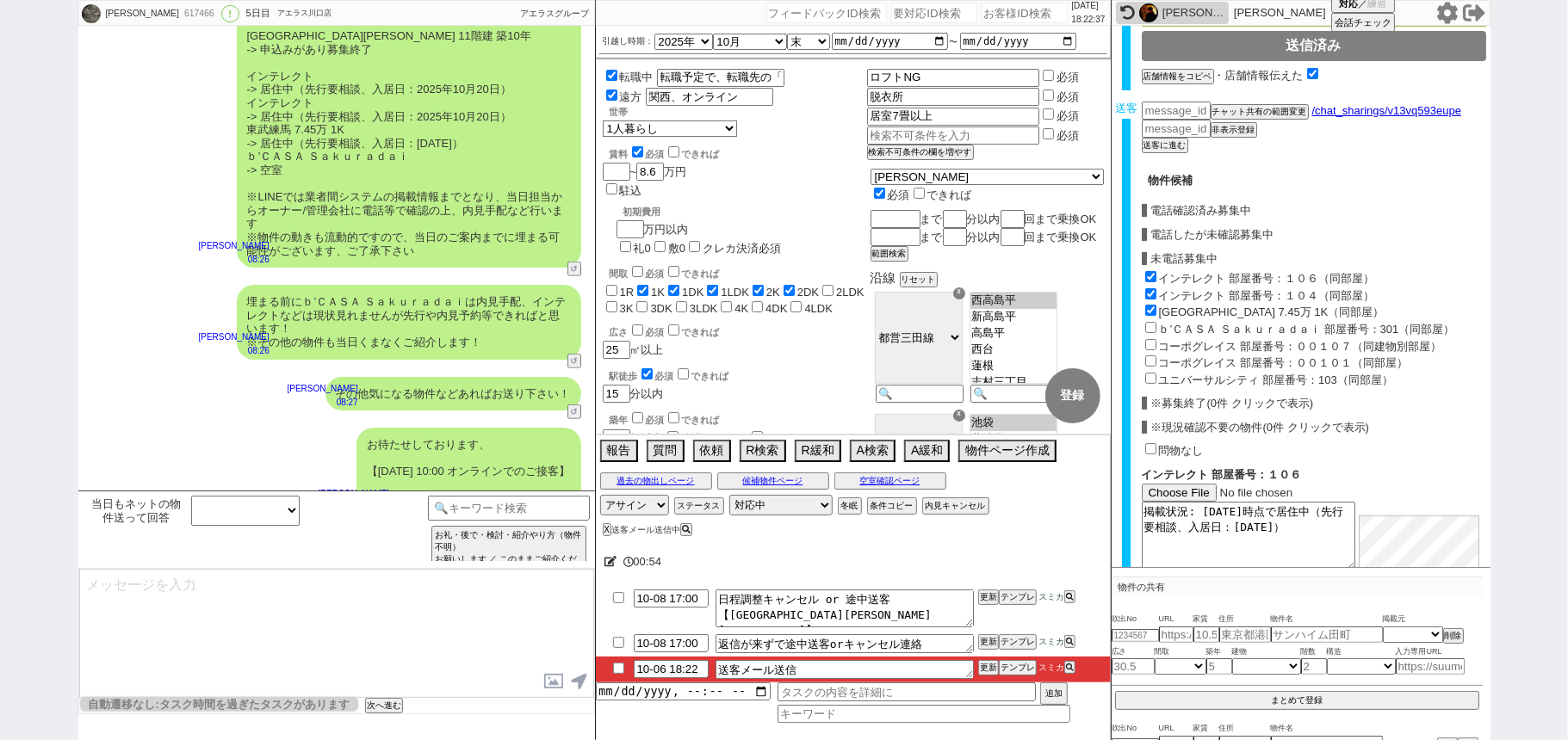
click at [1157, 322] on input "ｂ’ＣＡＳＡ Ｓａｋｕｒａｄａｉ 部屋番号：301（同部屋）" at bounding box center [1150, 327] width 11 height 11
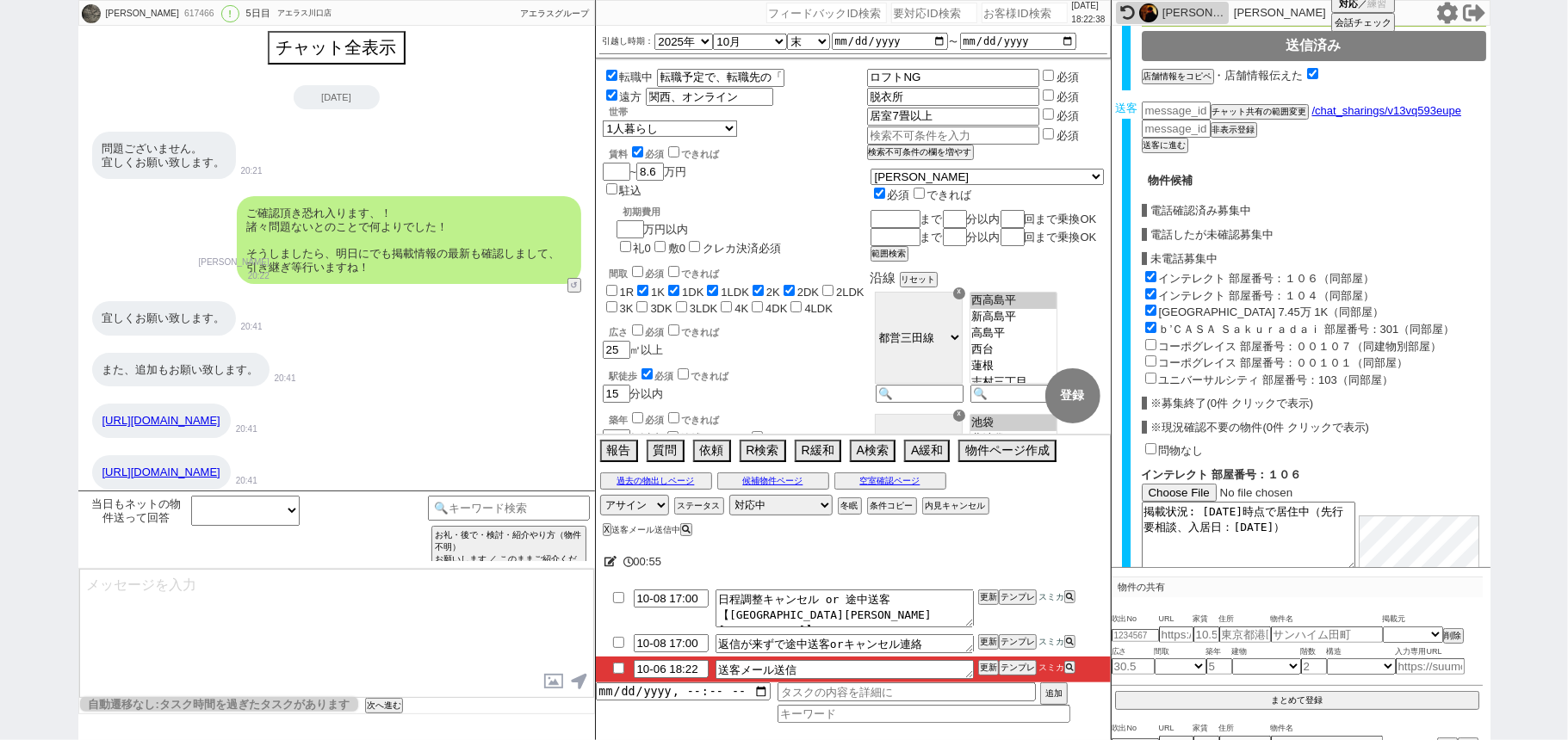
scroll to position [0, 0]
click at [365, 47] on button "チャット全表示" at bounding box center [337, 51] width 134 height 30
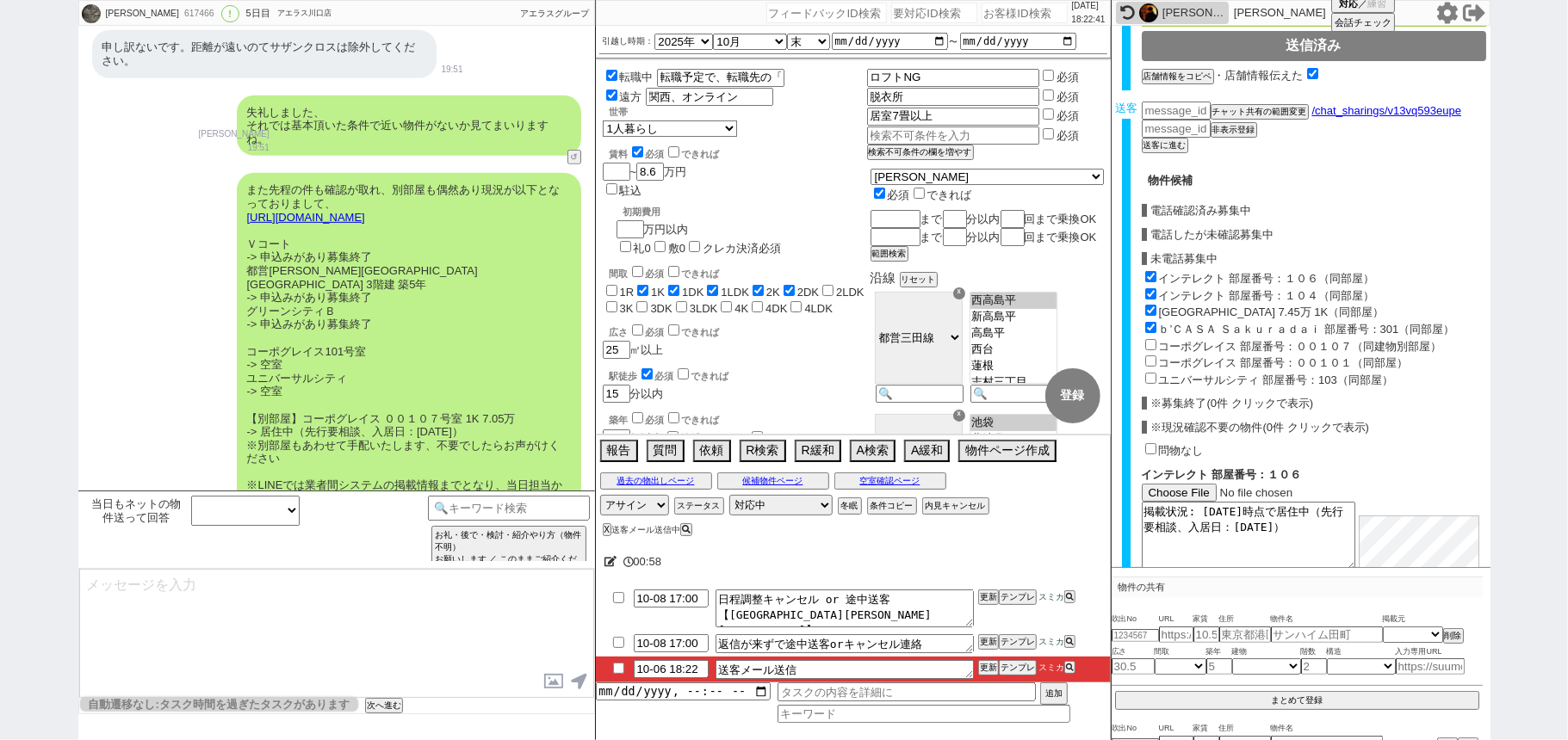
scroll to position [10000, 0]
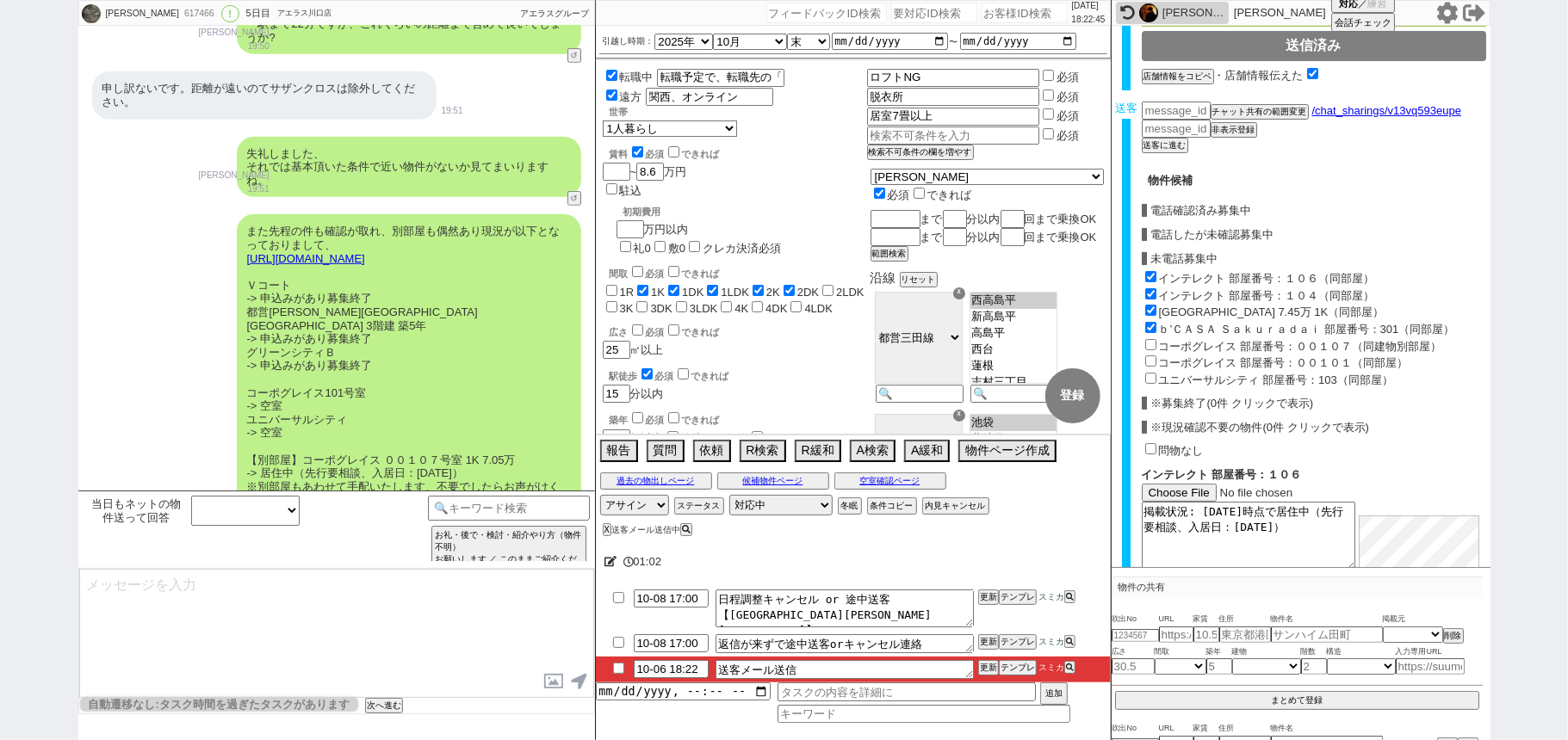
click at [1310, 357] on label "コーポグレイス 部屋番号：００１０１（同部屋）" at bounding box center [1283, 363] width 250 height 13
click at [1157, 356] on input "コーポグレイス 部屋番号：００１０１（同部屋）" at bounding box center [1150, 361] width 11 height 11
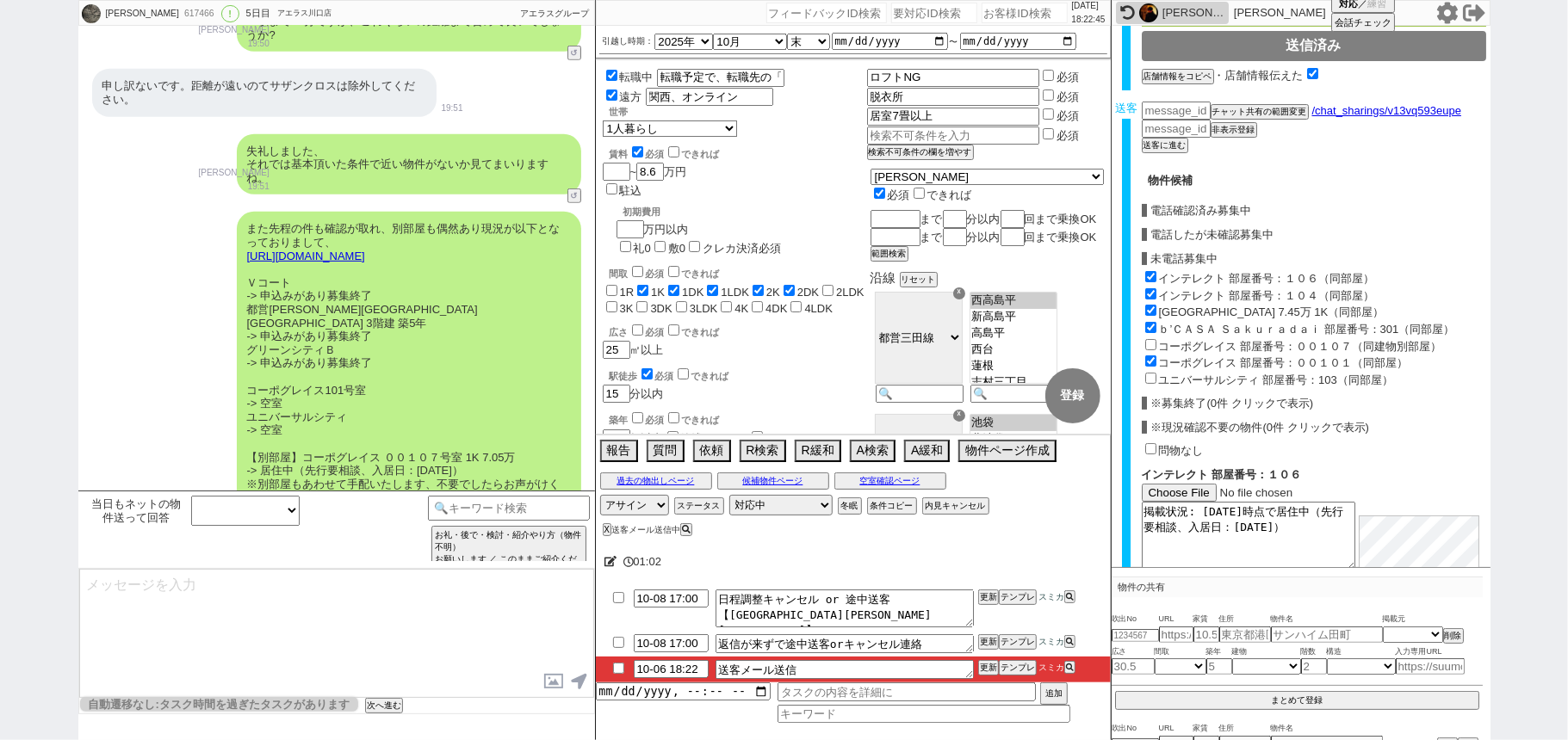
click at [1298, 340] on label "コーポグレイス 部屋番号：００１０７（同建物別部屋）" at bounding box center [1300, 346] width 284 height 13
click at [1157, 340] on input "コーポグレイス 部屋番号：００１０７（同建物別部屋）" at bounding box center [1150, 345] width 11 height 11
click at [1260, 373] on label "ユニバーサルシティ 部屋番号：103（同部屋）" at bounding box center [1275, 379] width 234 height 13
click at [1157, 372] on input "ユニバーサルシティ 部屋番号：103（同部屋）" at bounding box center [1150, 377] width 11 height 11
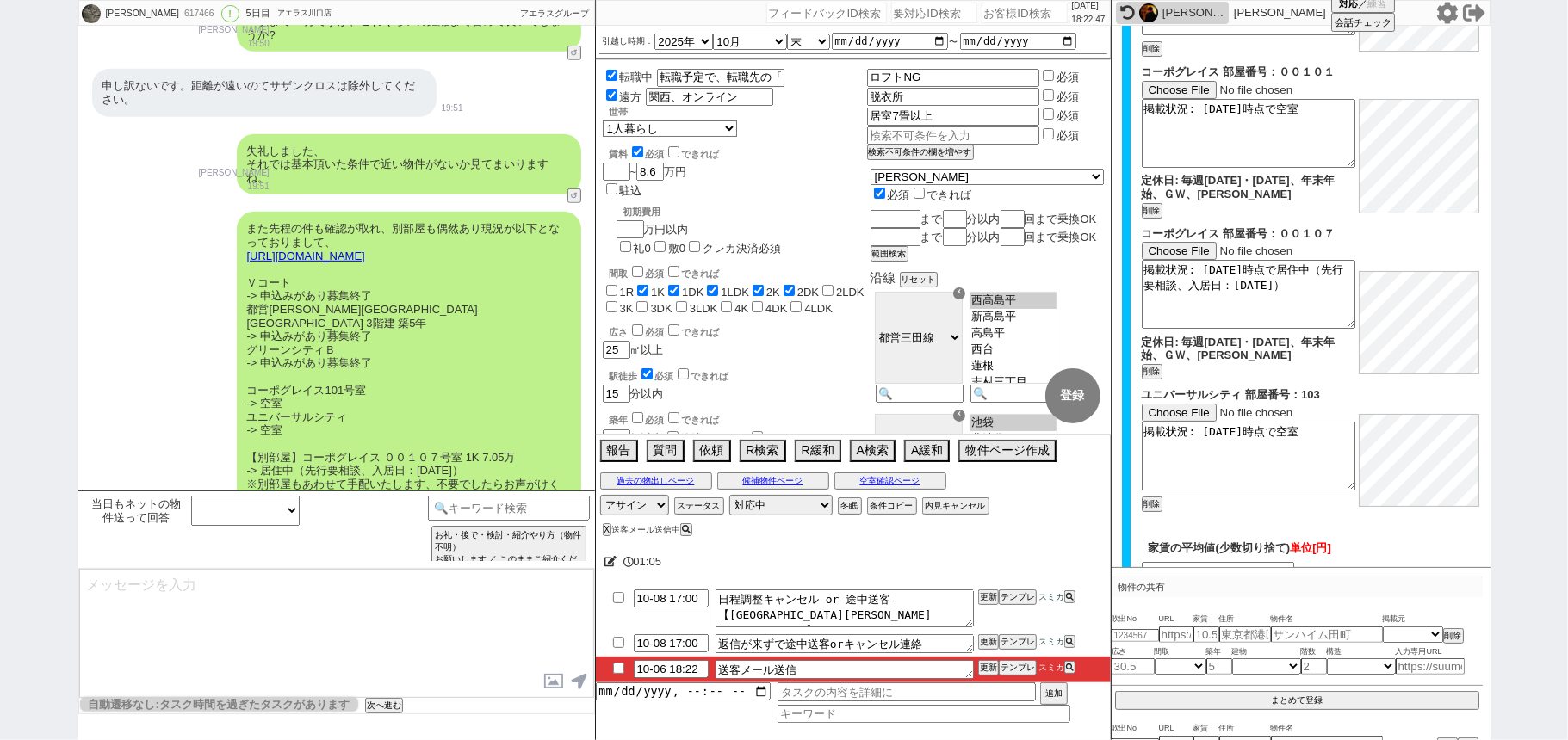
scroll to position [1623, 0]
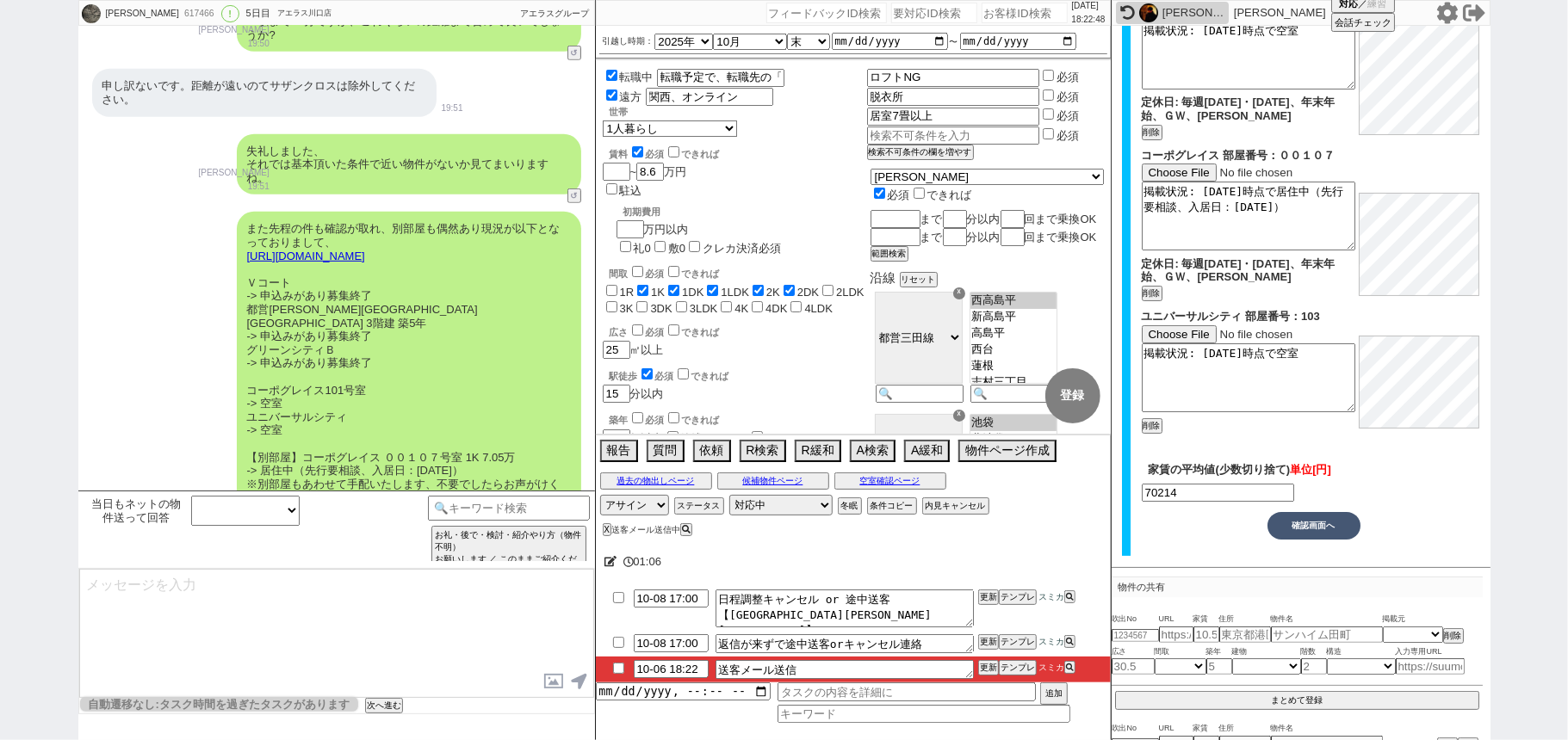
click at [1298, 530] on button "確認画面へ" at bounding box center [1313, 526] width 93 height 28
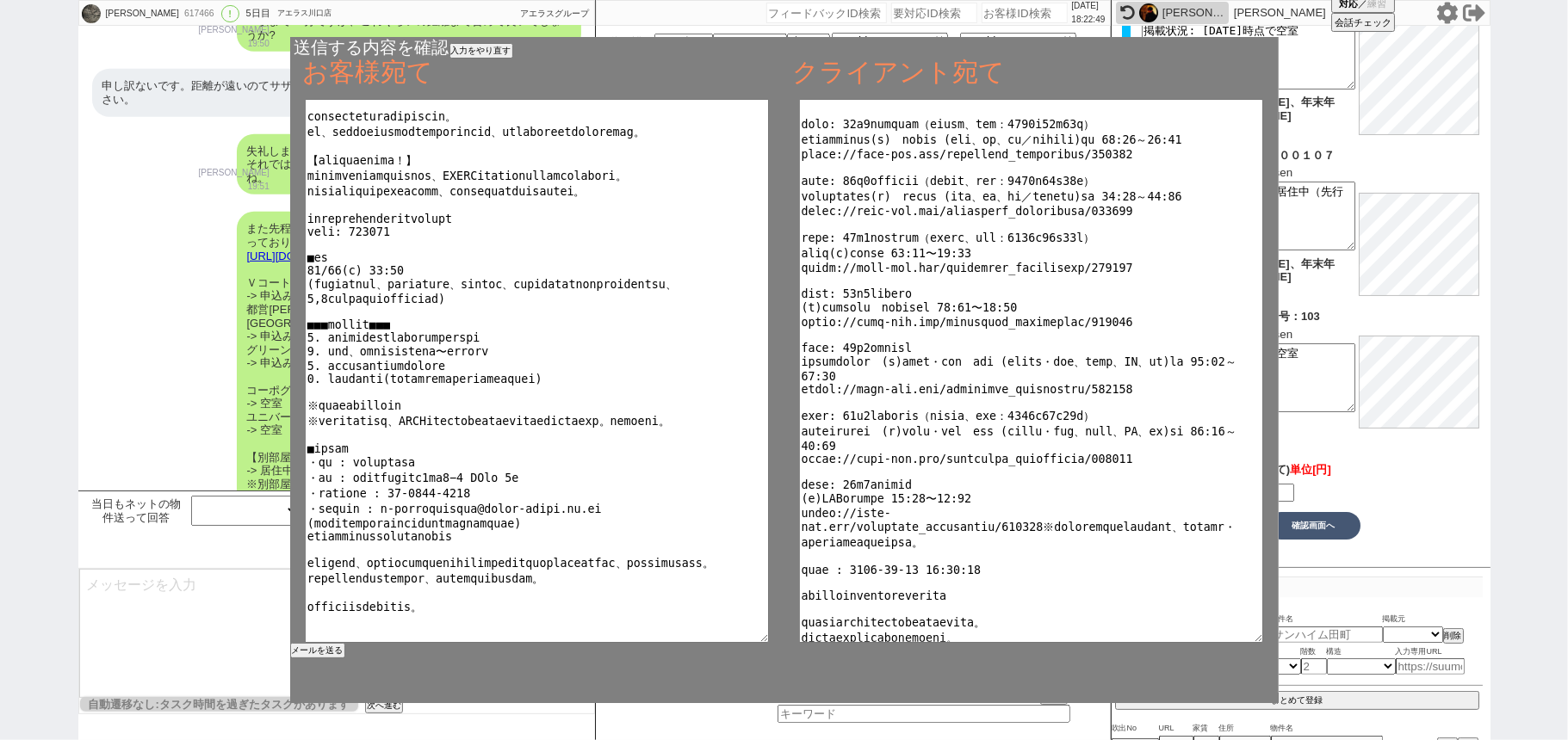
scroll to position [93, 0]
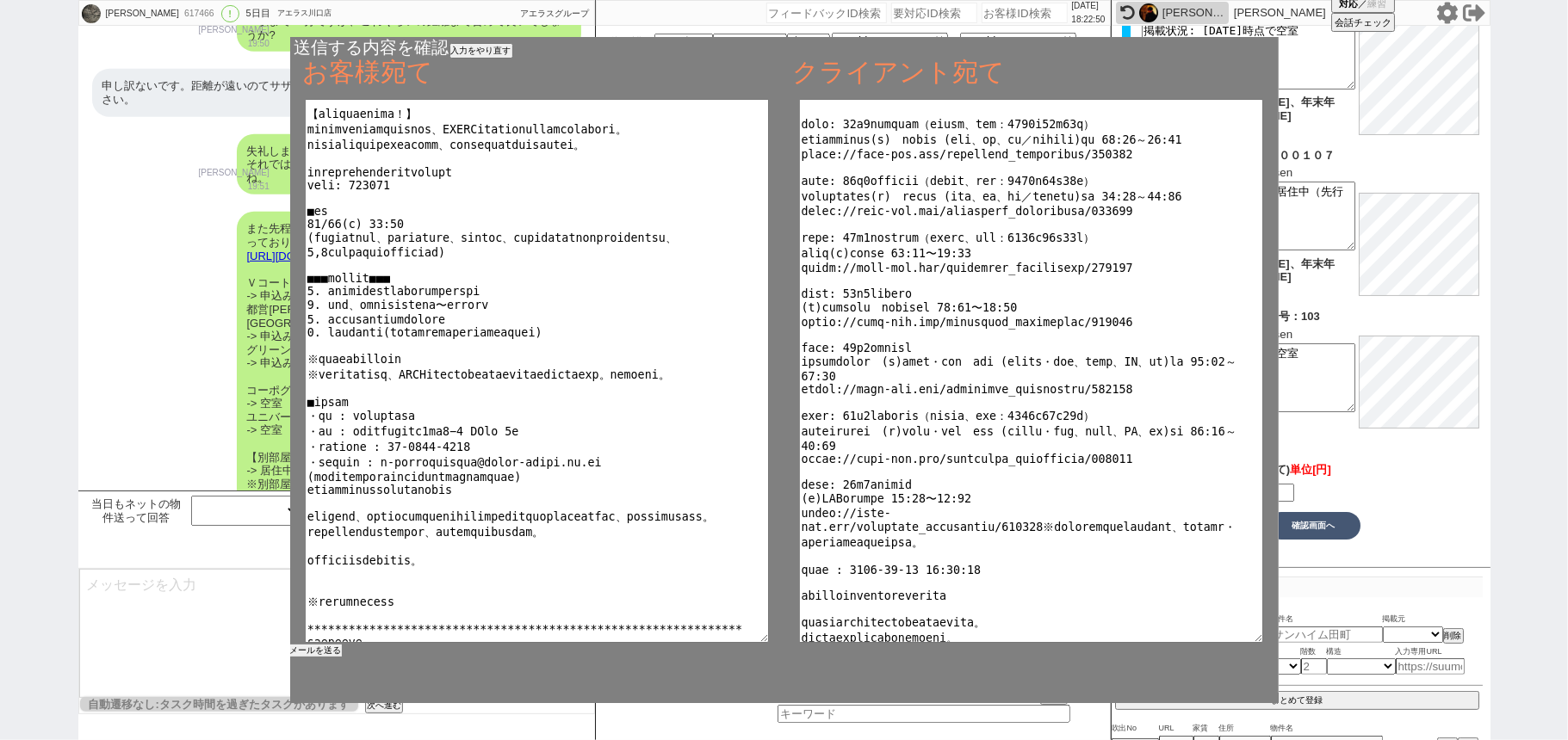
click at [328, 645] on button "メールを送る" at bounding box center [316, 651] width 52 height 12
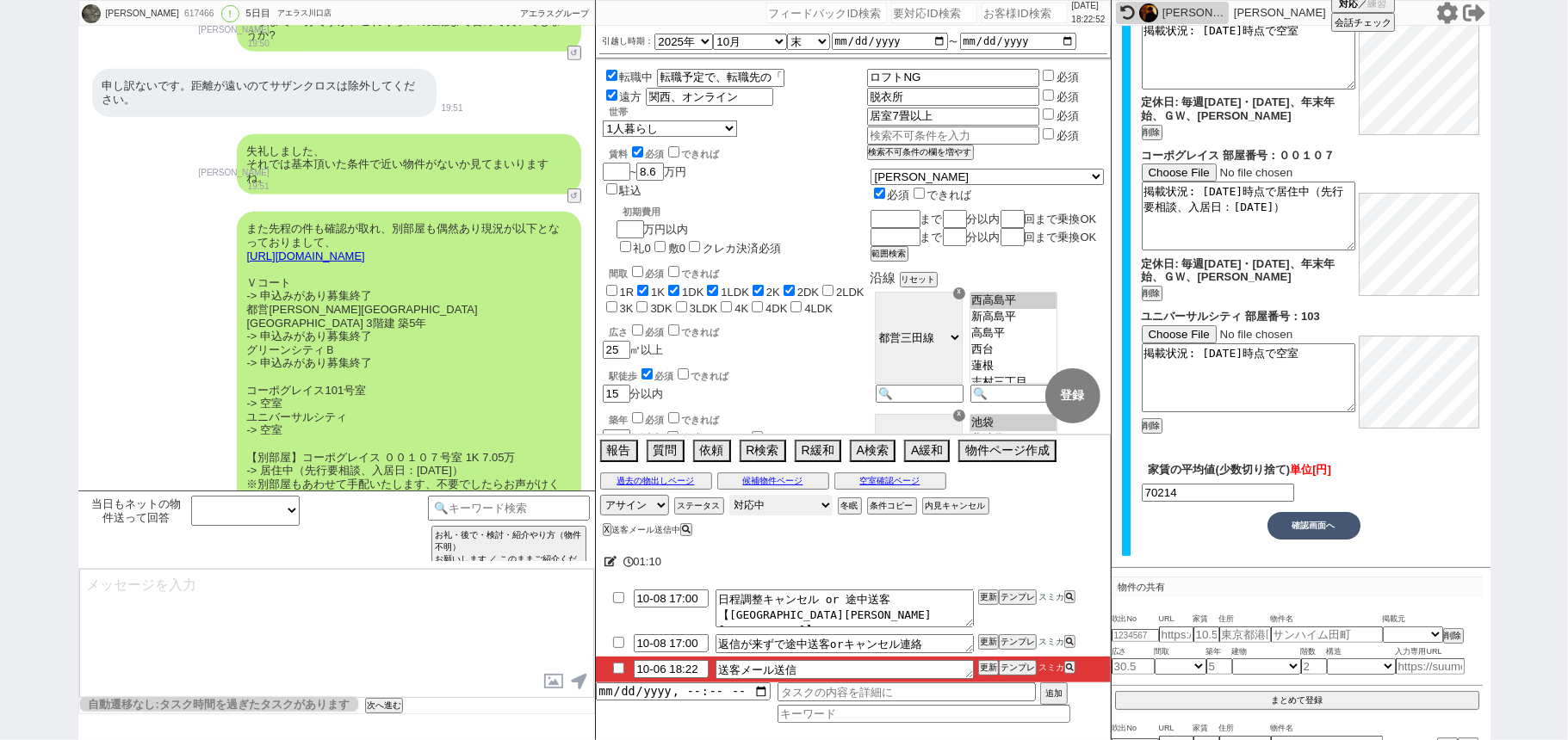
click at [764, 509] on select "対応中 引き継ぎ完了 ブロック 長期間返信なし 紹介不可 別の所で決まった 客の都合で引越しが無くなった 接客開始後に冬眠" at bounding box center [780, 505] width 103 height 21
click at [729, 497] on select "対応中 引き継ぎ完了 ブロック 長期間返信なし 紹介不可 別の所で決まった 客の都合で引越しが無くなった 接客開始後に冬眠" at bounding box center [780, 505] width 103 height 21
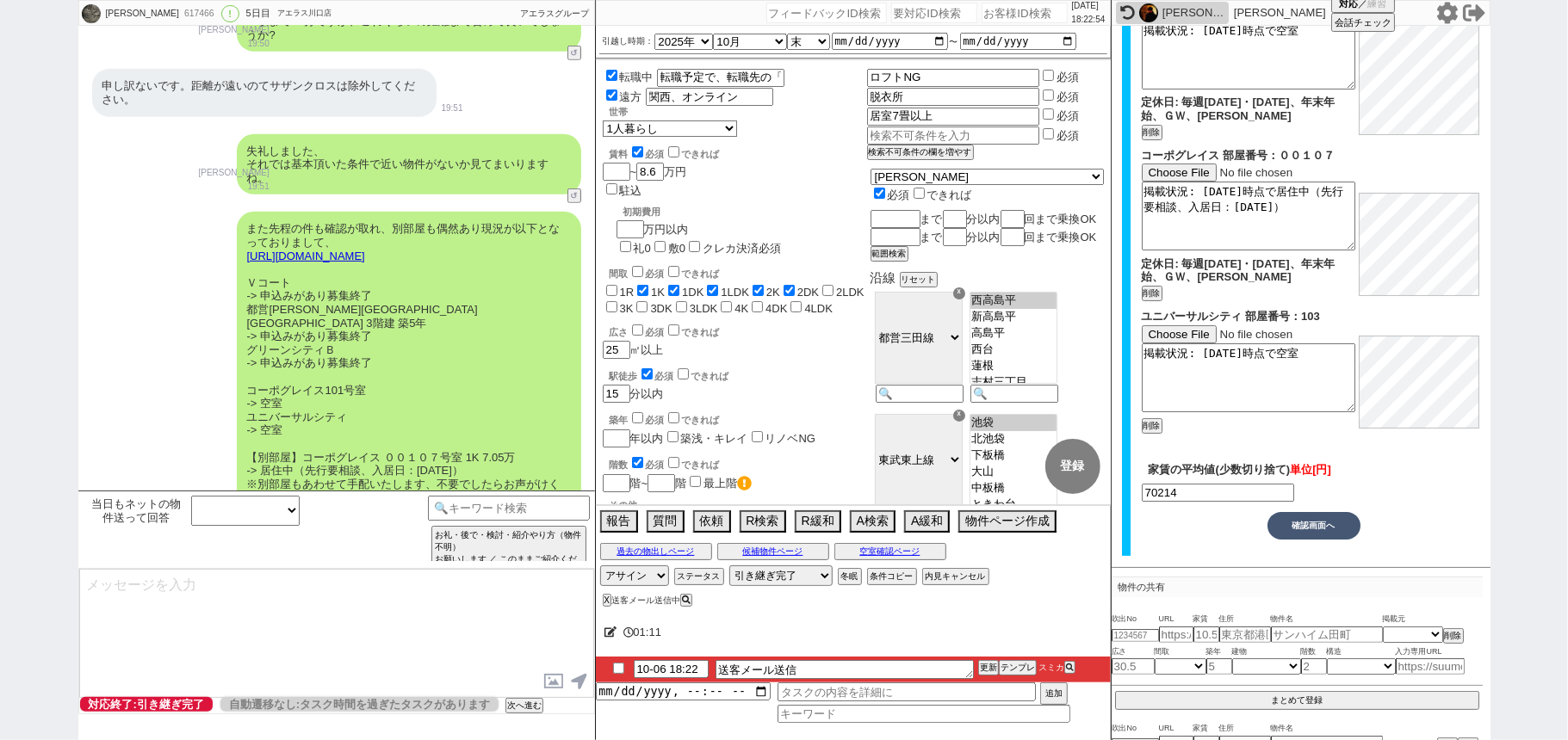
click at [616, 670] on input "checkbox" at bounding box center [618, 668] width 25 height 11
drag, startPoint x: 980, startPoint y: 665, endPoint x: 980, endPoint y: 656, distance: 9.0
click at [980, 662] on li "10-06 18:22 送客メール送信 更新 テンプレ スミカ" at bounding box center [852, 670] width 514 height 26
drag, startPoint x: 980, startPoint y: 656, endPoint x: 978, endPoint y: 665, distance: 9.2
click at [980, 663] on div "01:12 10-06 18:22 送客メール送信 更新 テンプレ スミカ 追加" at bounding box center [852, 675] width 514 height 129
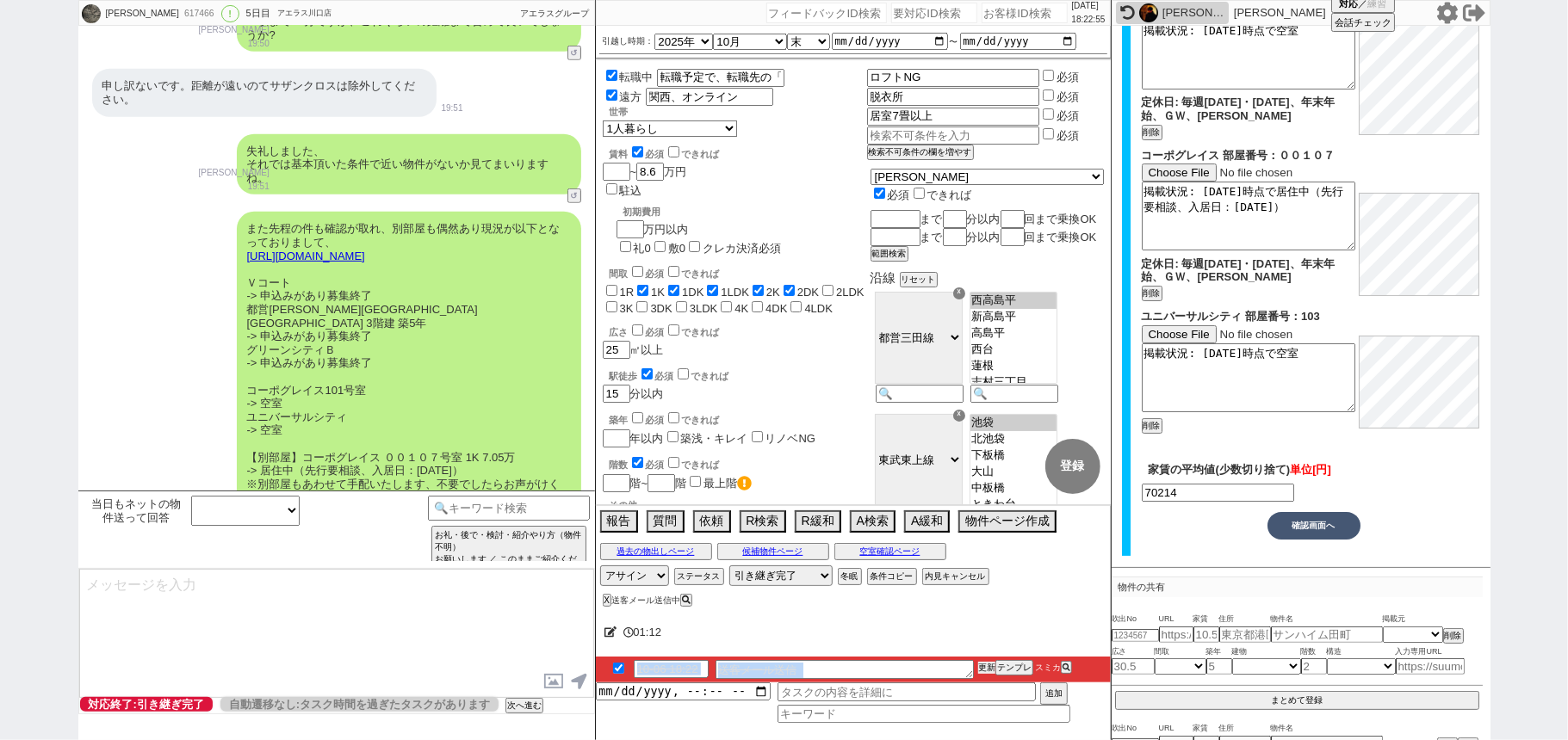
click at [978, 665] on button "更新" at bounding box center [986, 668] width 17 height 12
drag, startPoint x: 982, startPoint y: 648, endPoint x: 980, endPoint y: 665, distance: 17.1
click at [982, 659] on div "01:14 10-06 18:22 送客メール送信 更新 テンプレ スミカ 追加" at bounding box center [852, 675] width 514 height 129
click at [980, 647] on div "01:14" at bounding box center [852, 632] width 514 height 34
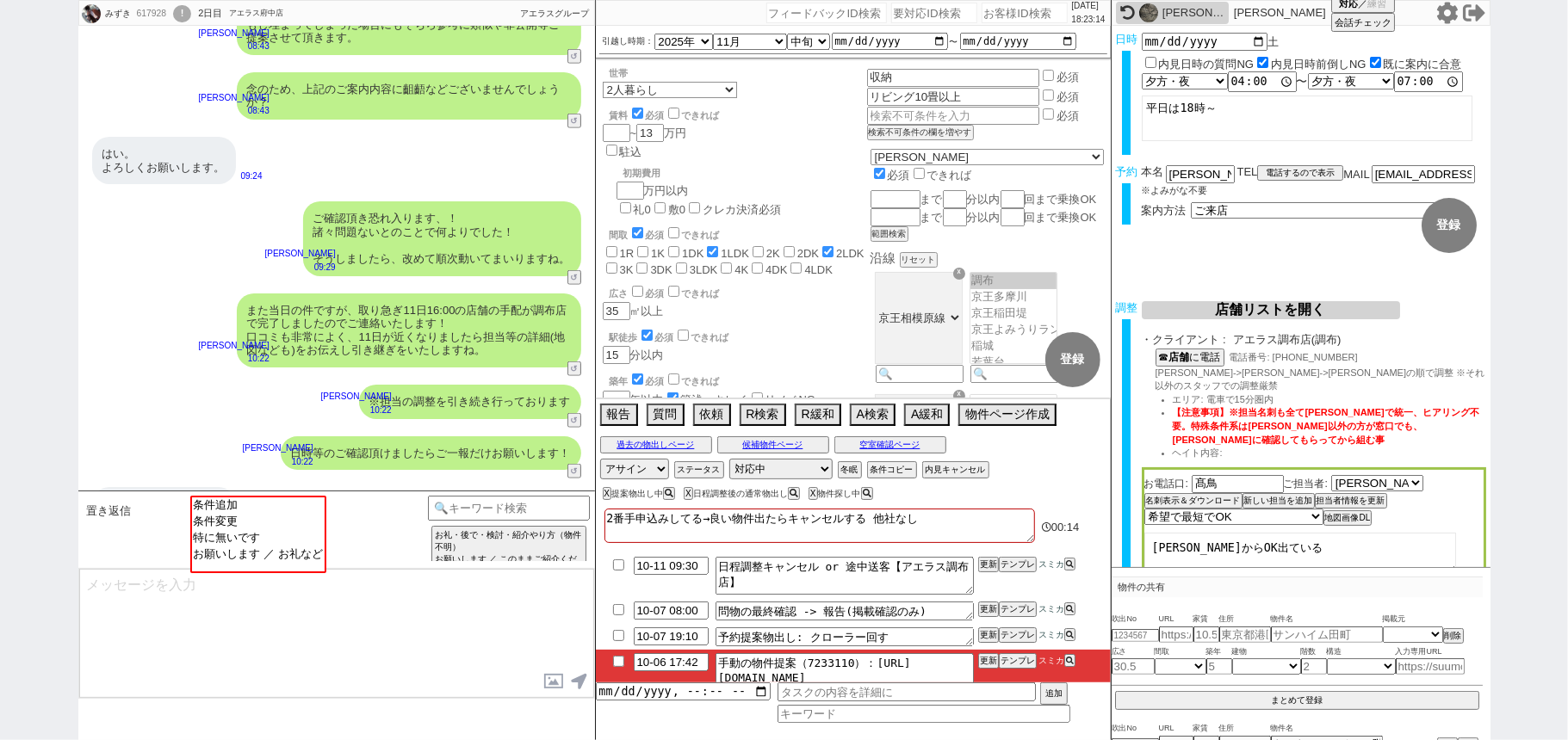
scroll to position [1175, 0]
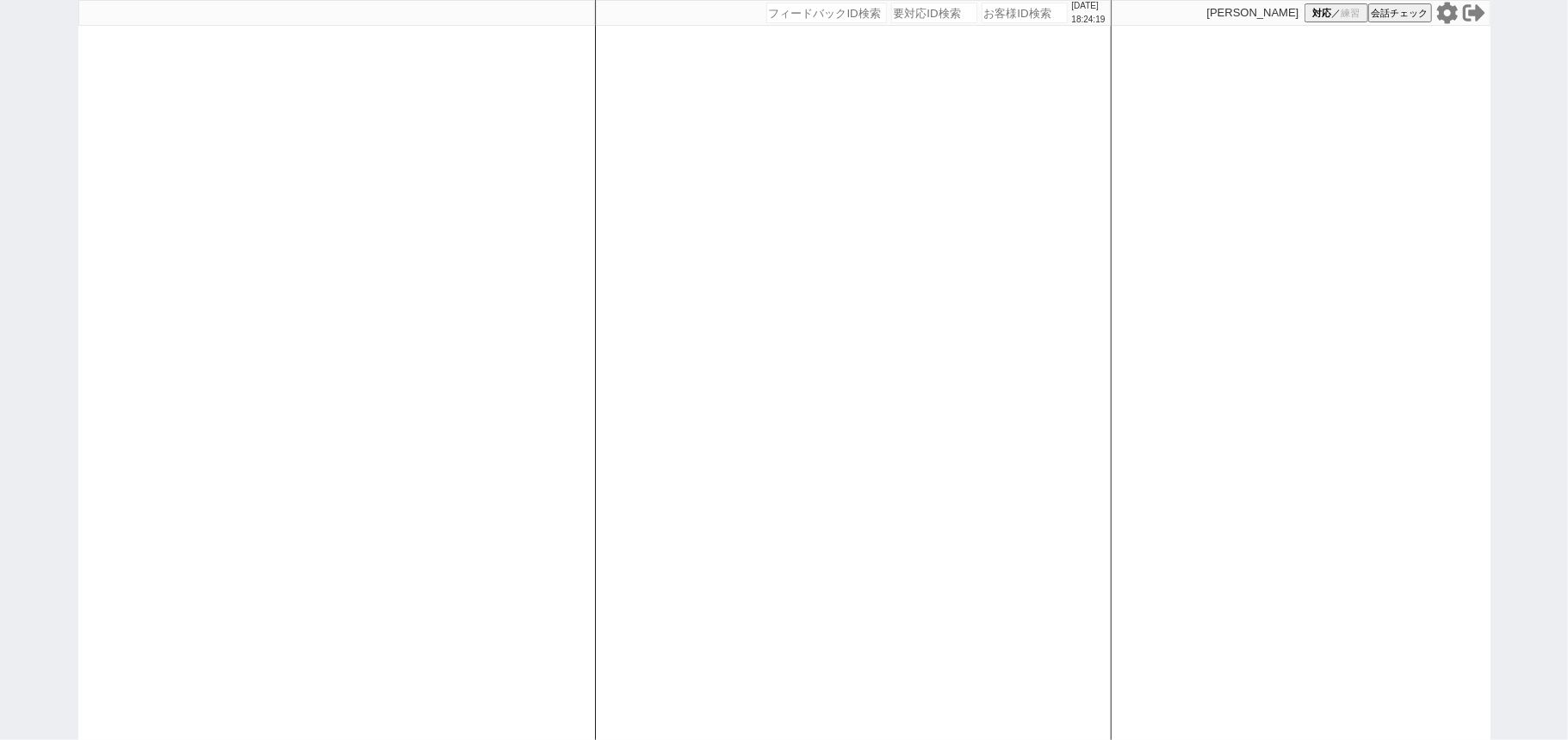
drag, startPoint x: 340, startPoint y: 290, endPoint x: 335, endPoint y: 271, distance: 19.6
click at [335, 271] on div at bounding box center [336, 370] width 516 height 740
select select "5"
select select "2"
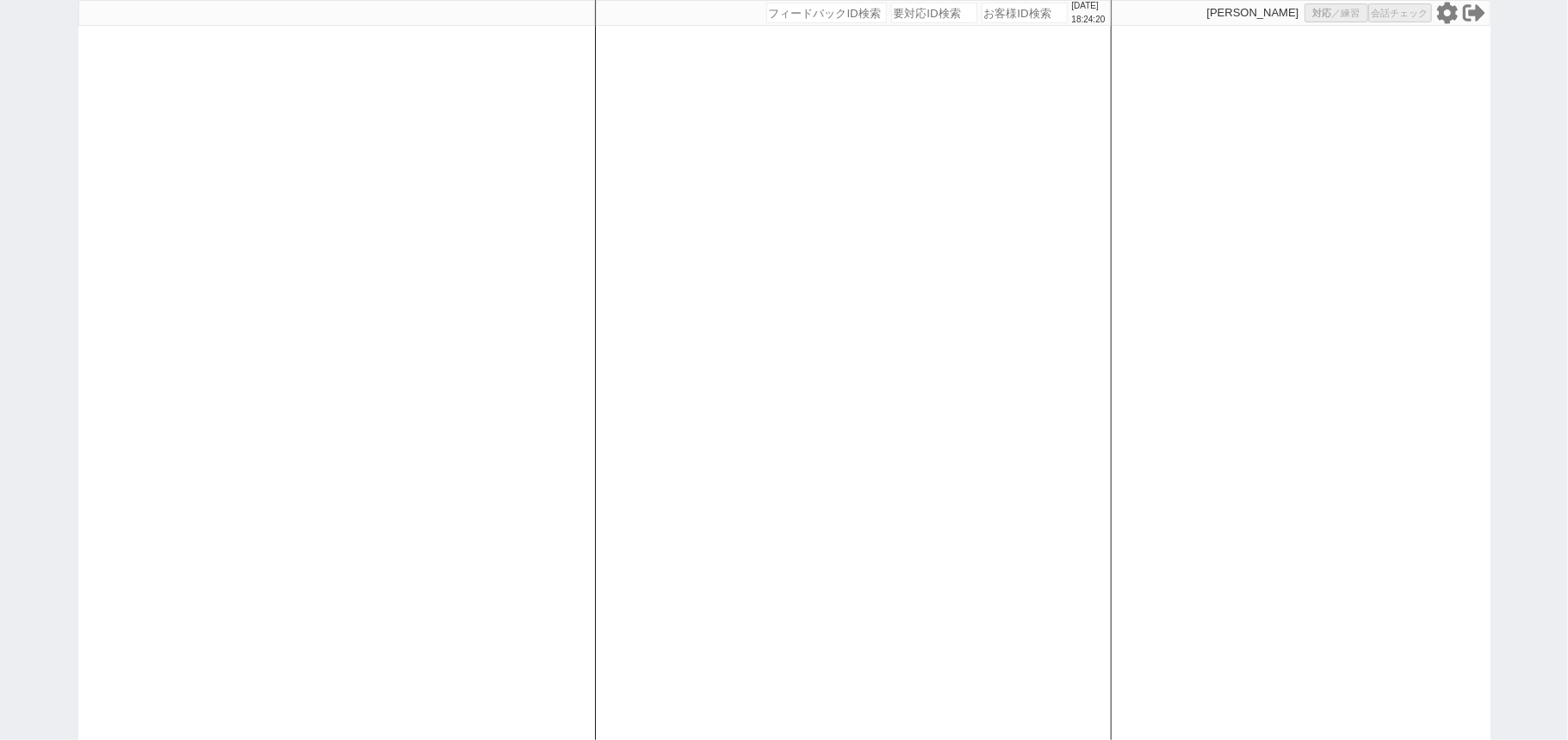
select select "5"
select select
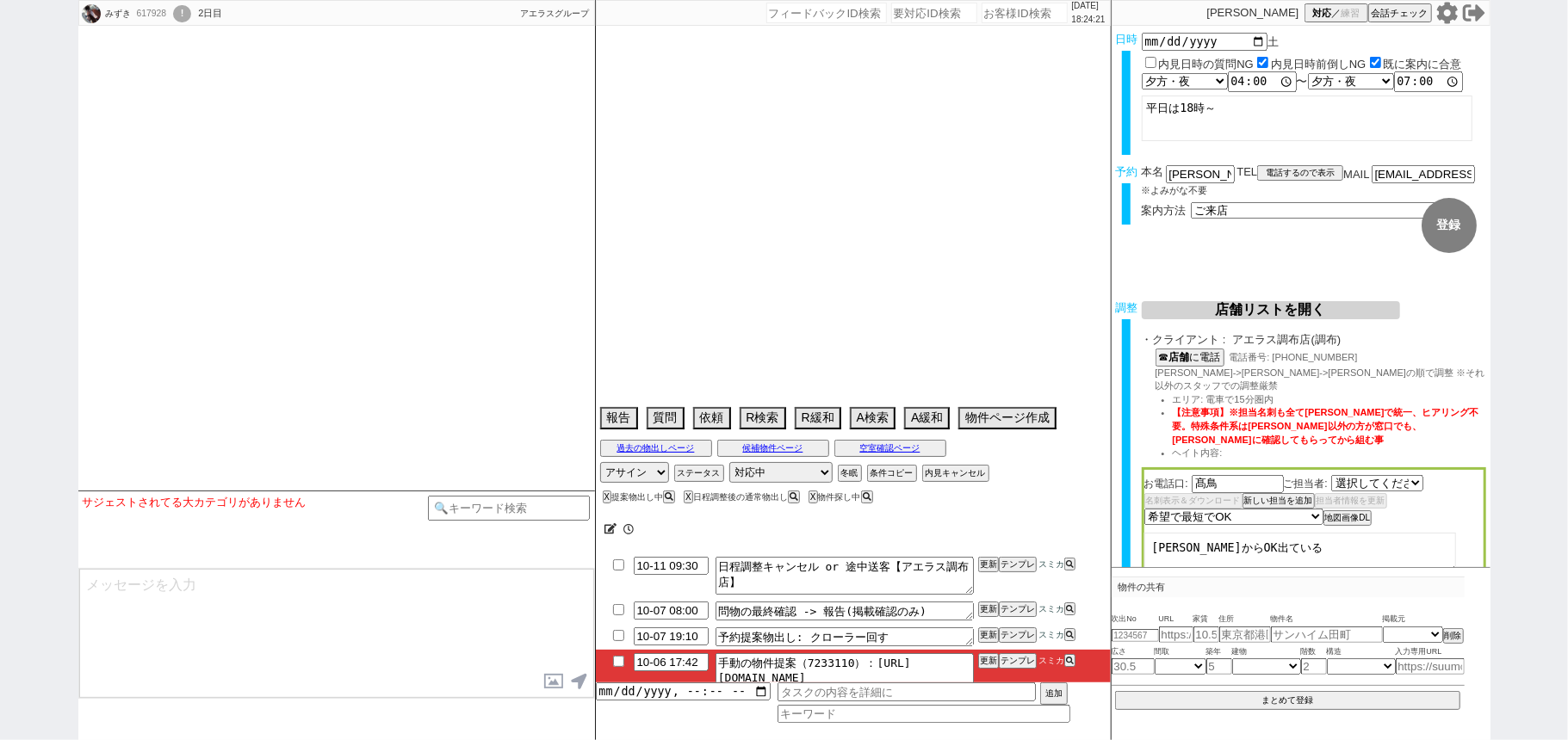
type textarea "2番手申込みしてる→良い物件出たらキャンセルする 他社なし"
select select "2191"
select select
select select "2025"
select select "11"
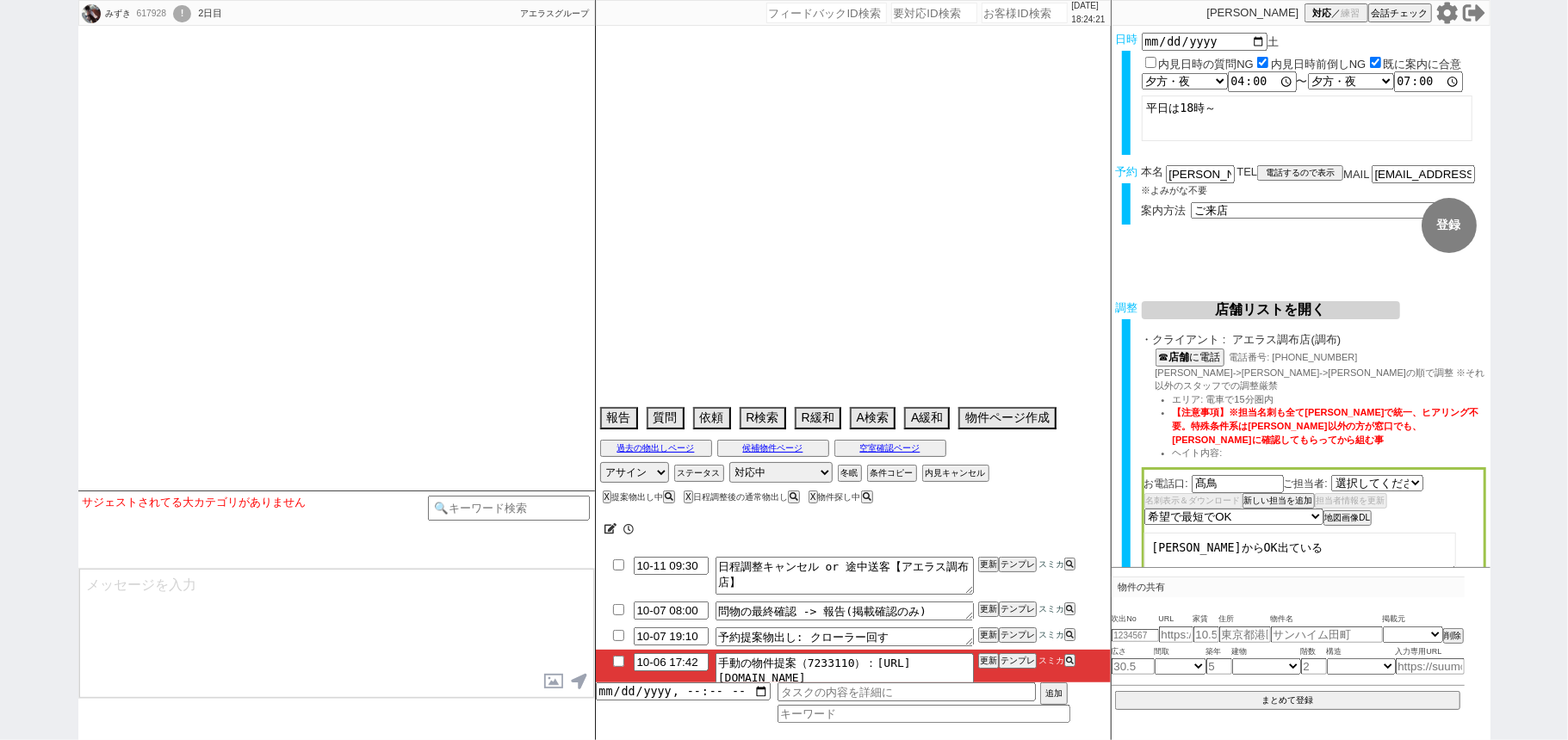
select select "33"
select select "1"
select select "46"
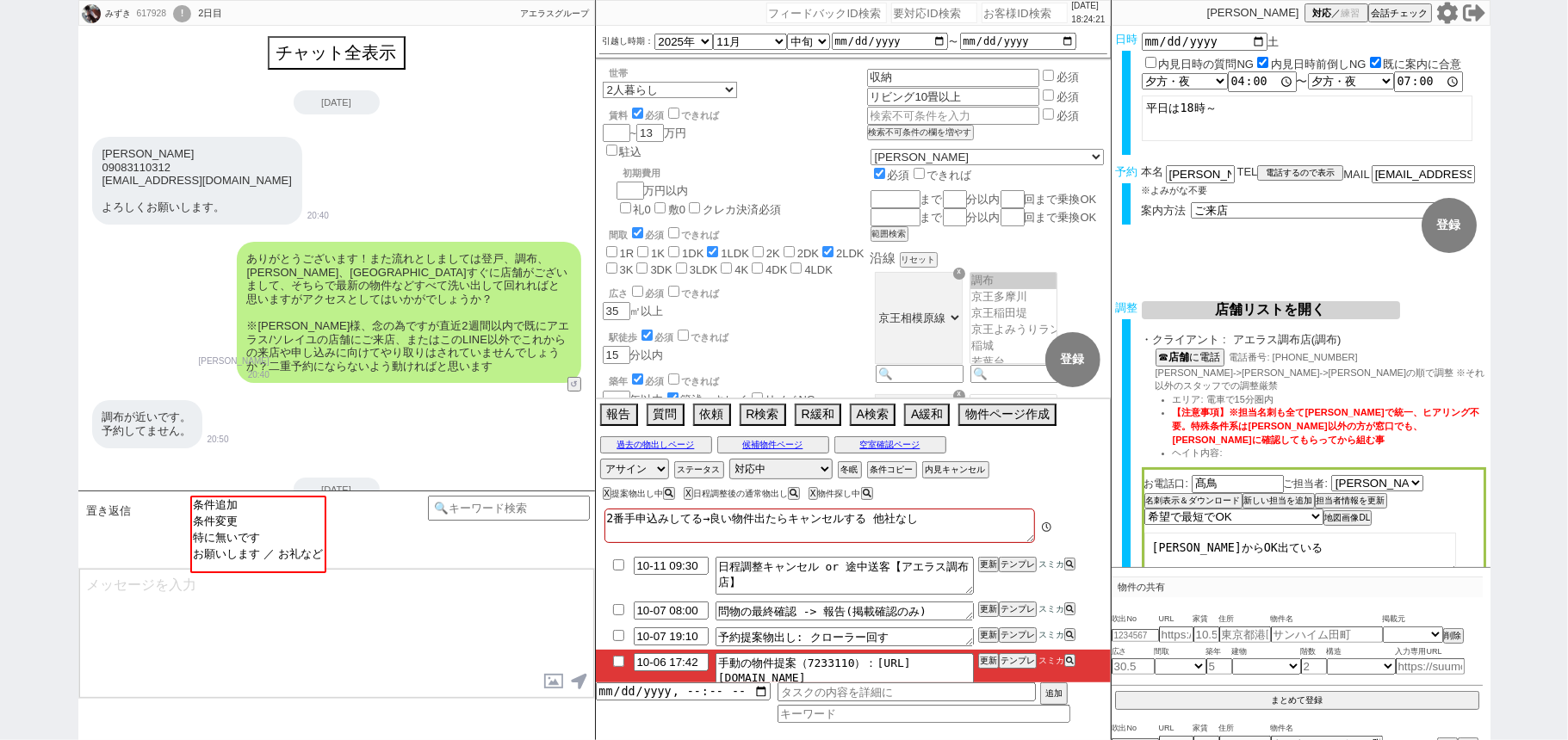
scroll to position [2186, 0]
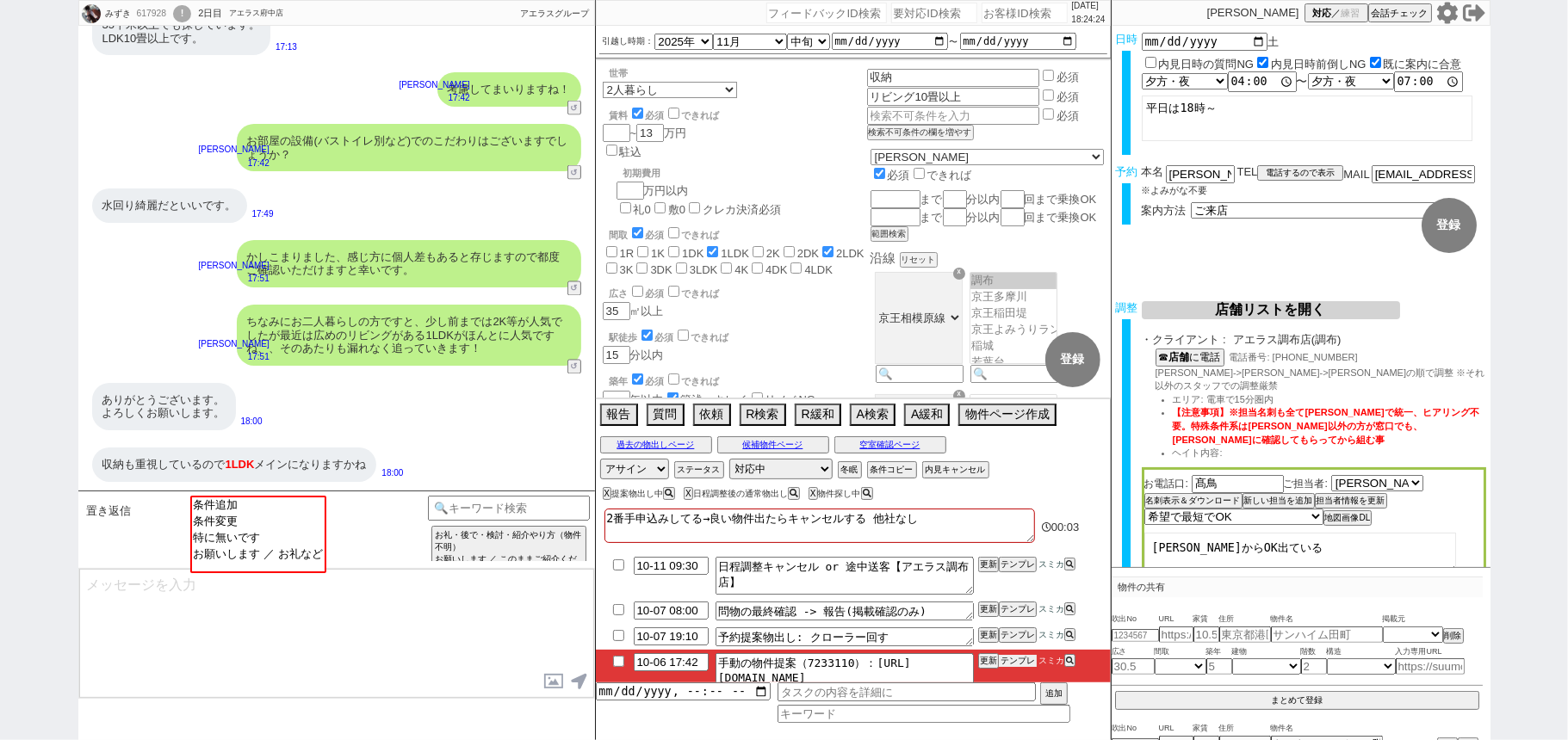
click at [1013, 661] on button "テンプレ" at bounding box center [1018, 661] width 38 height 12
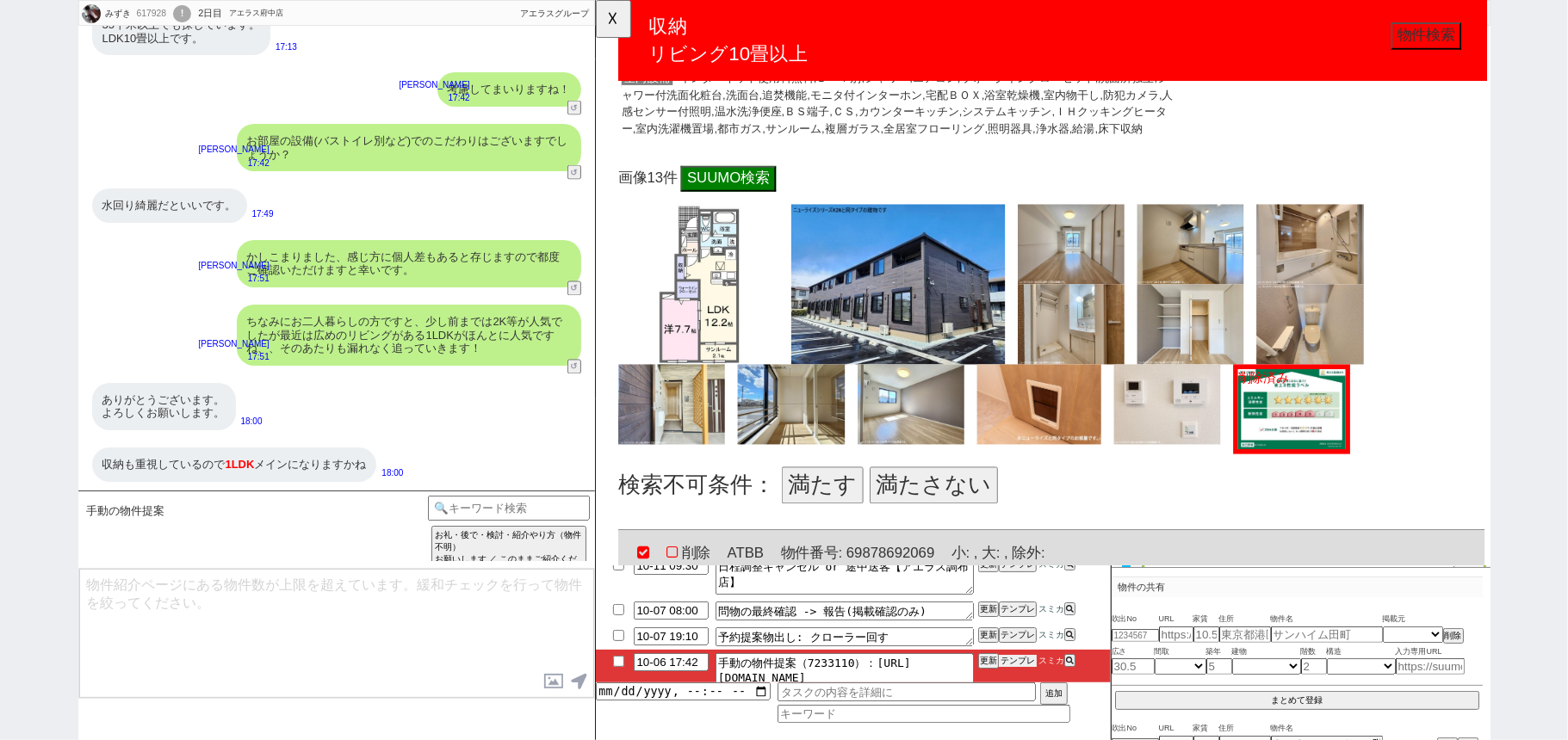
scroll to position [573, 0]
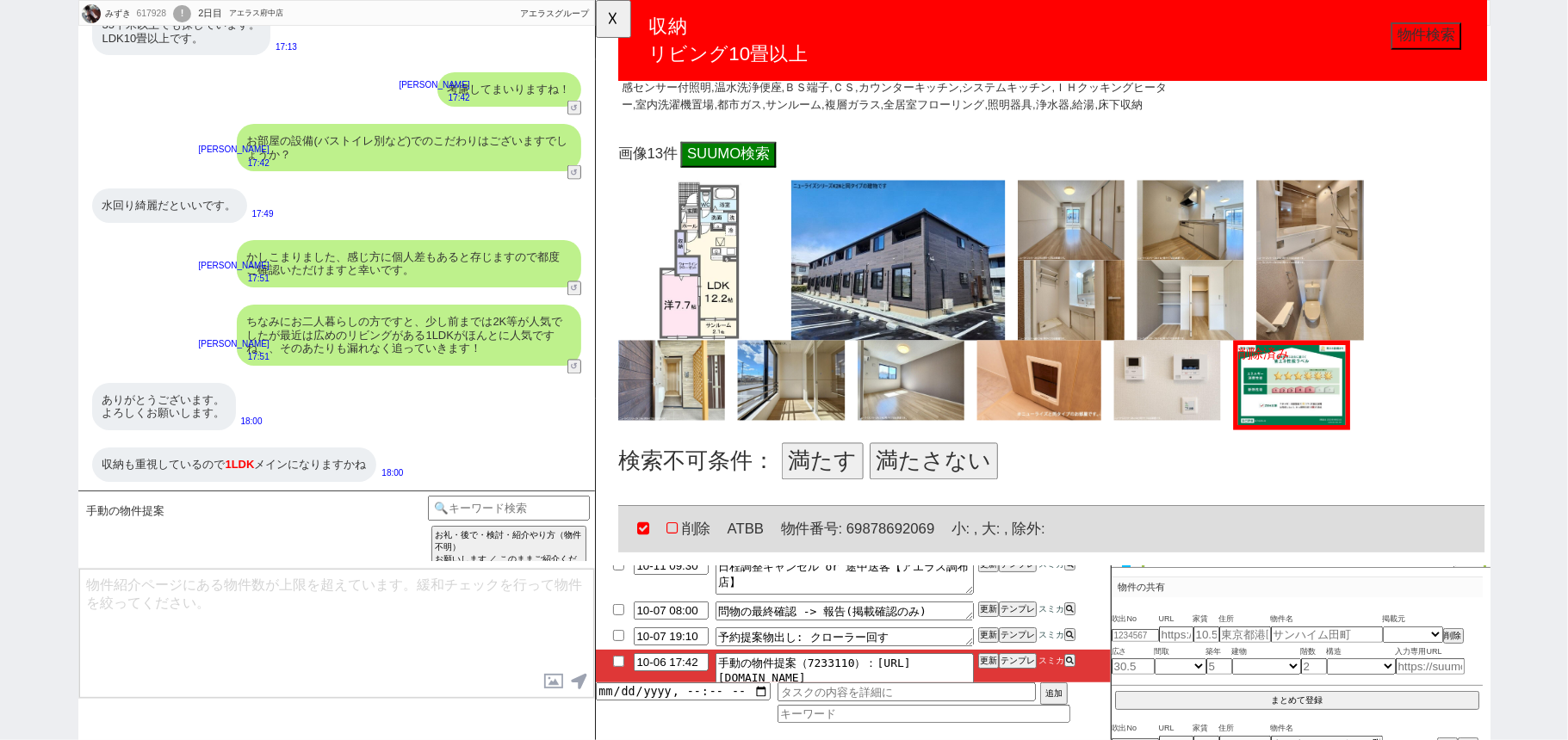
click at [855, 499] on button "満たす" at bounding box center [839, 496] width 88 height 40
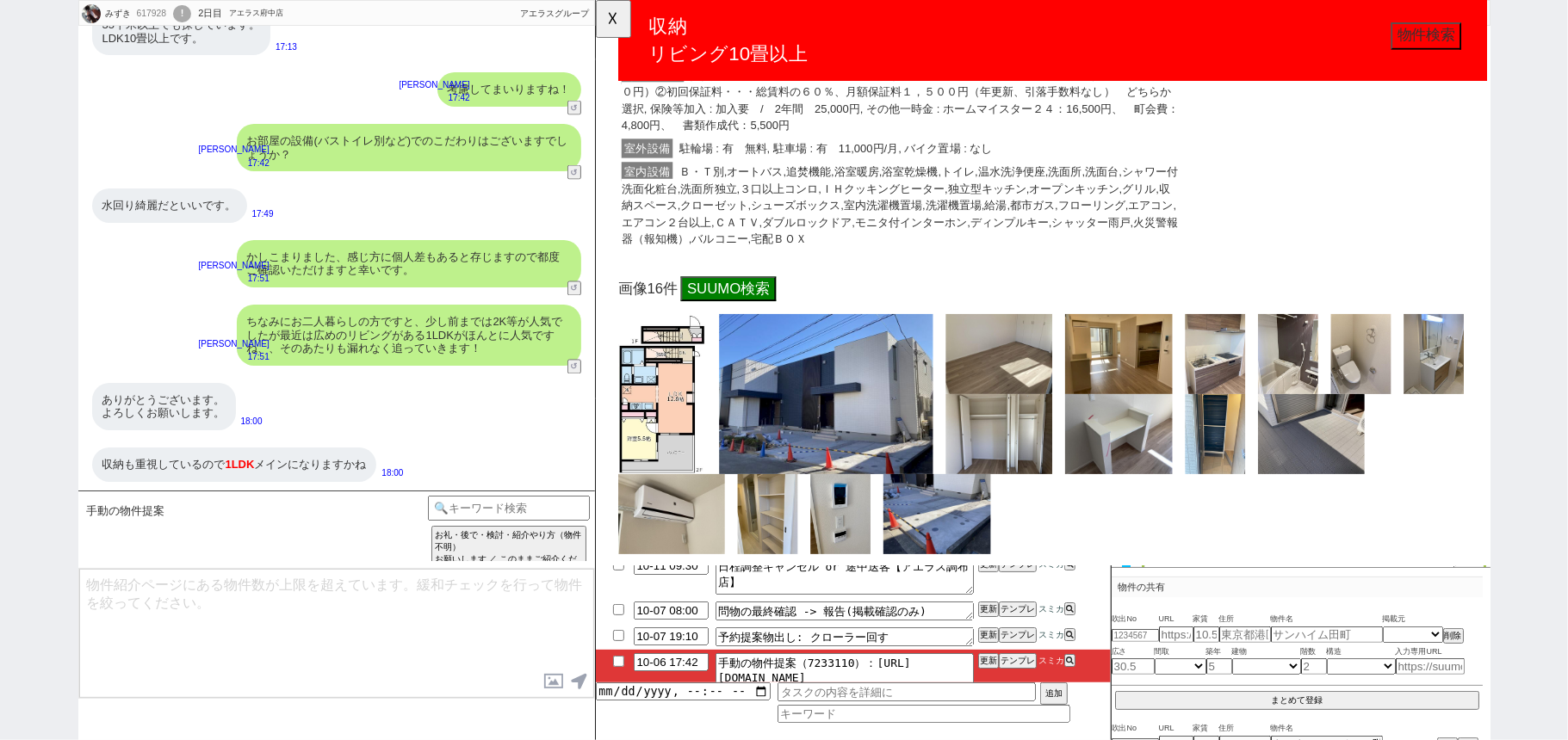
scroll to position [1377, 0]
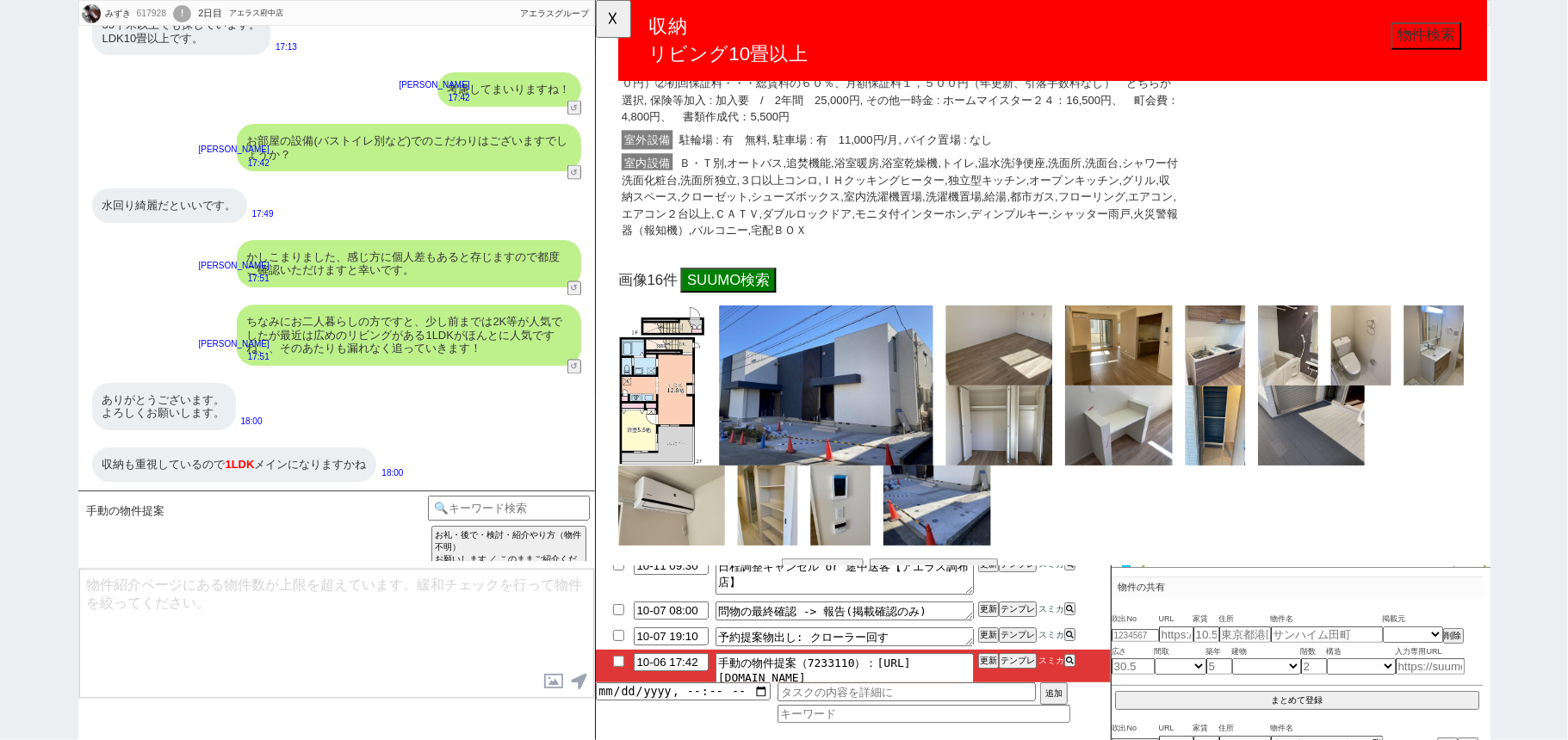
drag, startPoint x: 681, startPoint y: 416, endPoint x: 744, endPoint y: 430, distance: 64.5
click at [743, 430] on img at bounding box center [842, 414] width 230 height 172
click at [778, 387] on img at bounding box center [842, 414] width 230 height 172
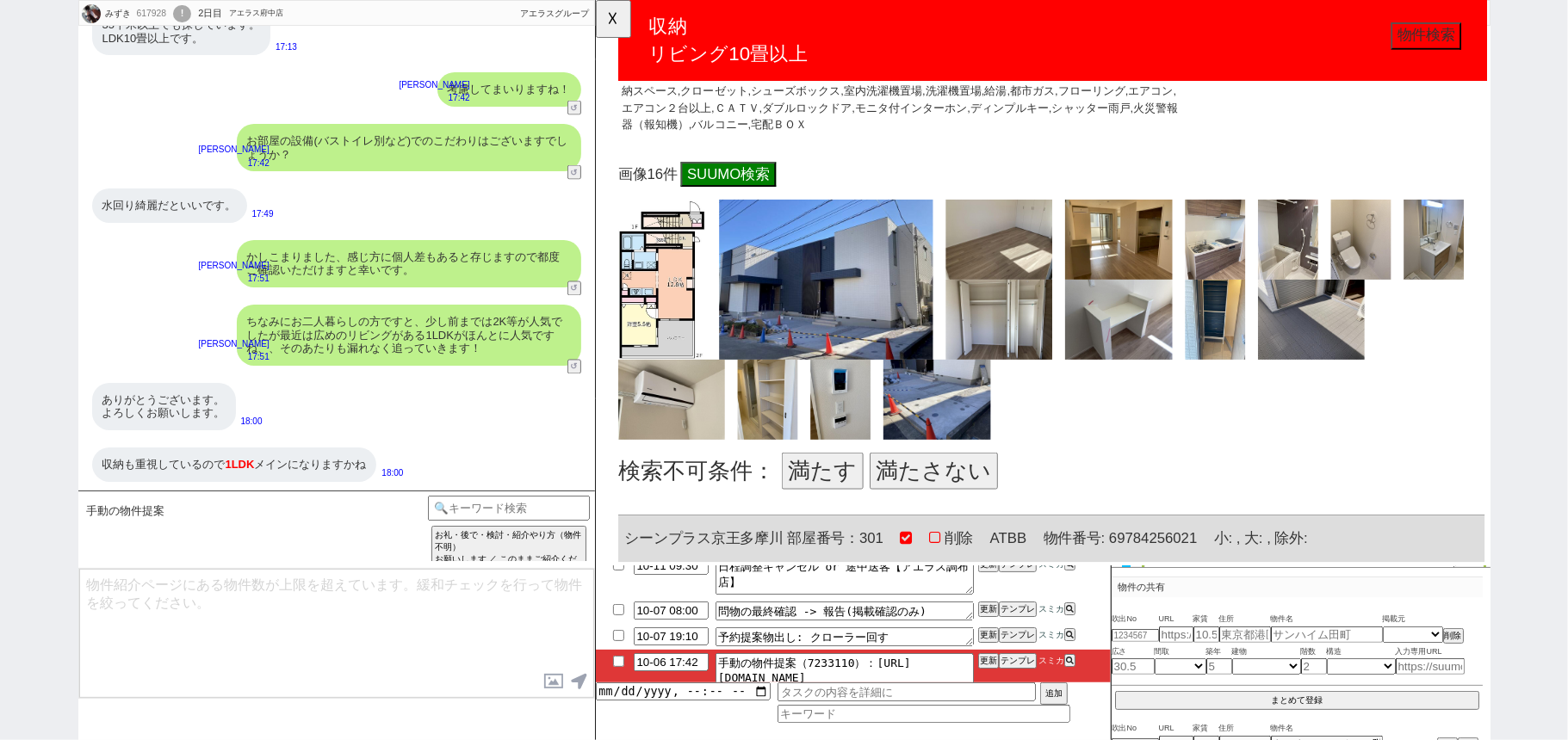
click at [810, 499] on button "満たす" at bounding box center [839, 506] width 88 height 40
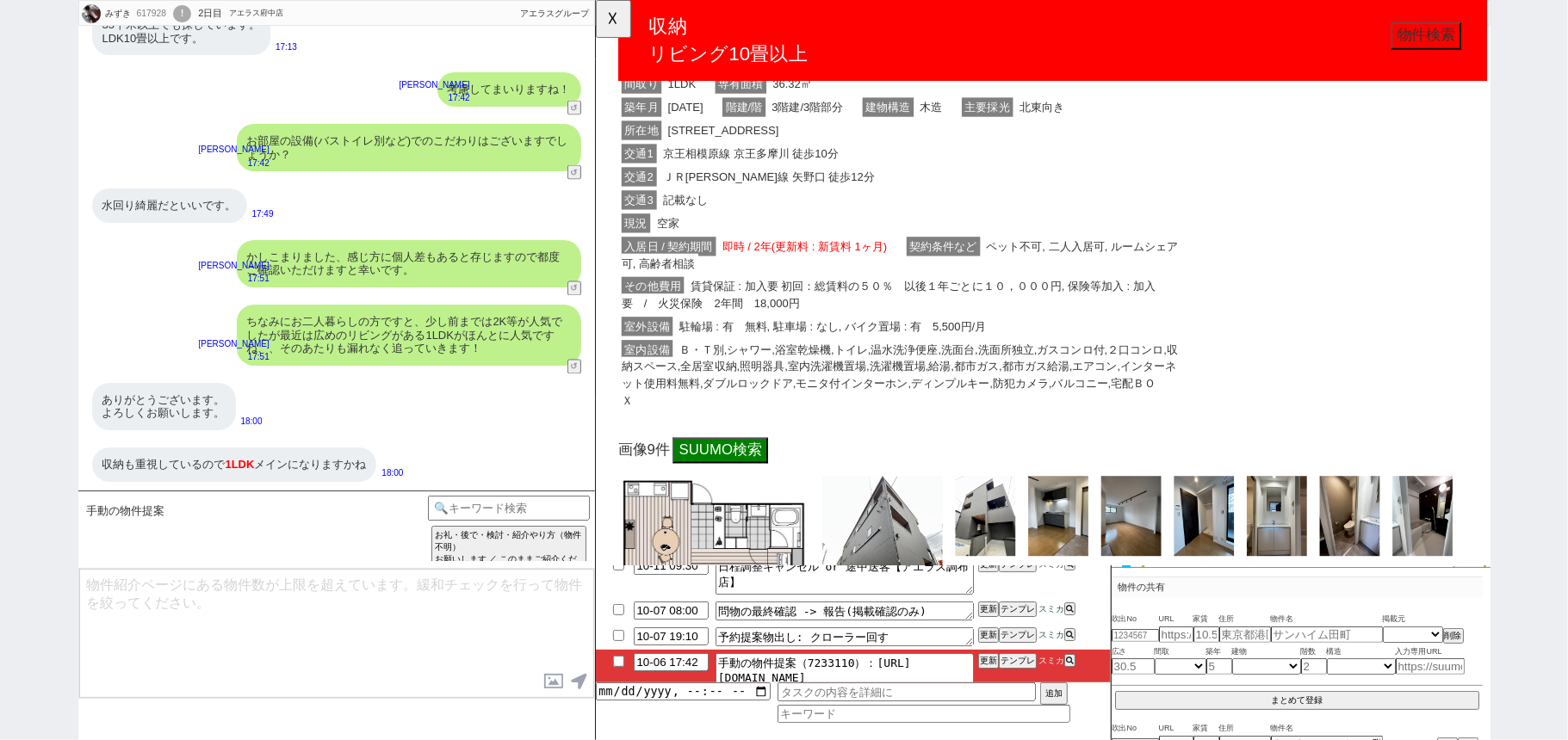
scroll to position [2295, 0]
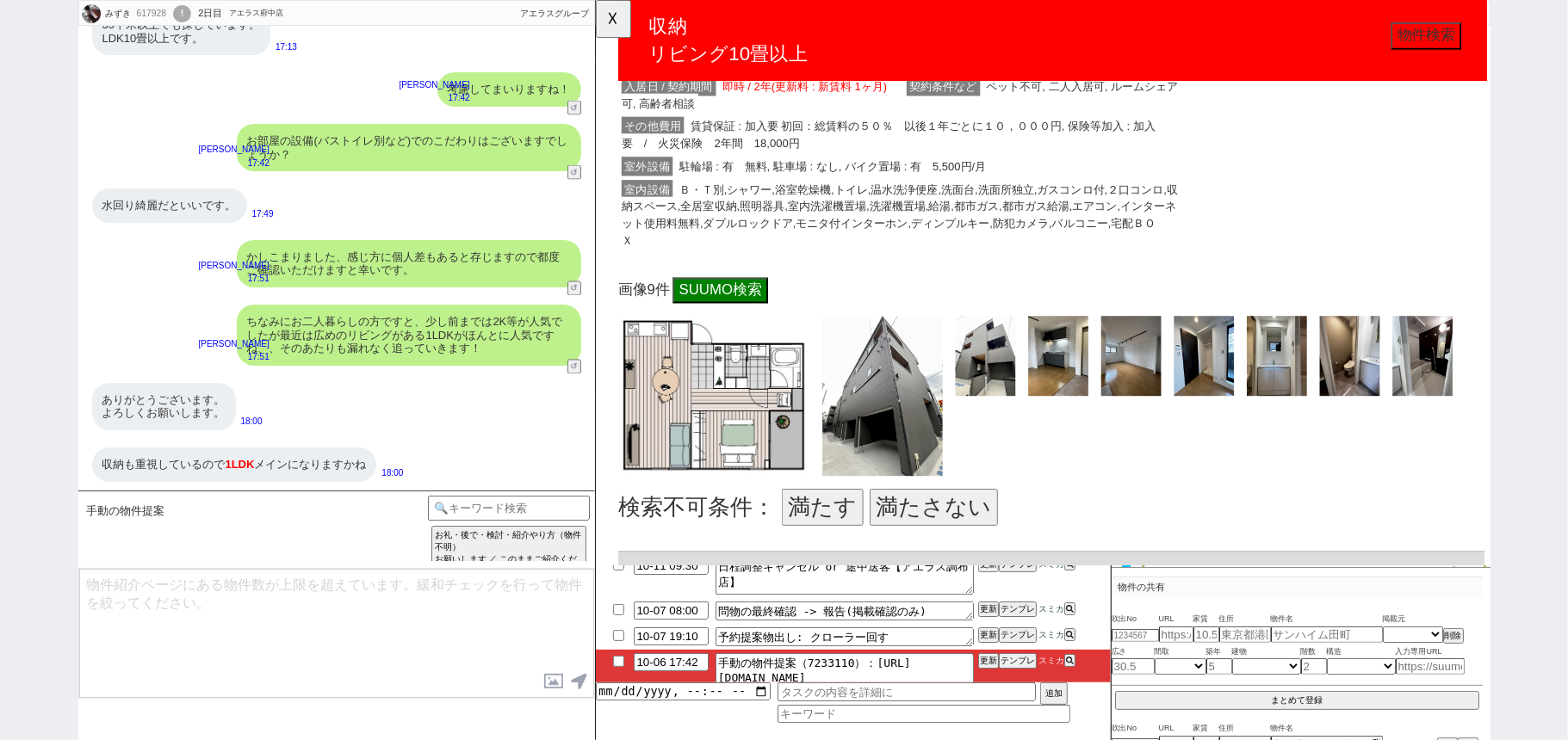
click at [952, 546] on button "満たさない" at bounding box center [958, 546] width 138 height 40
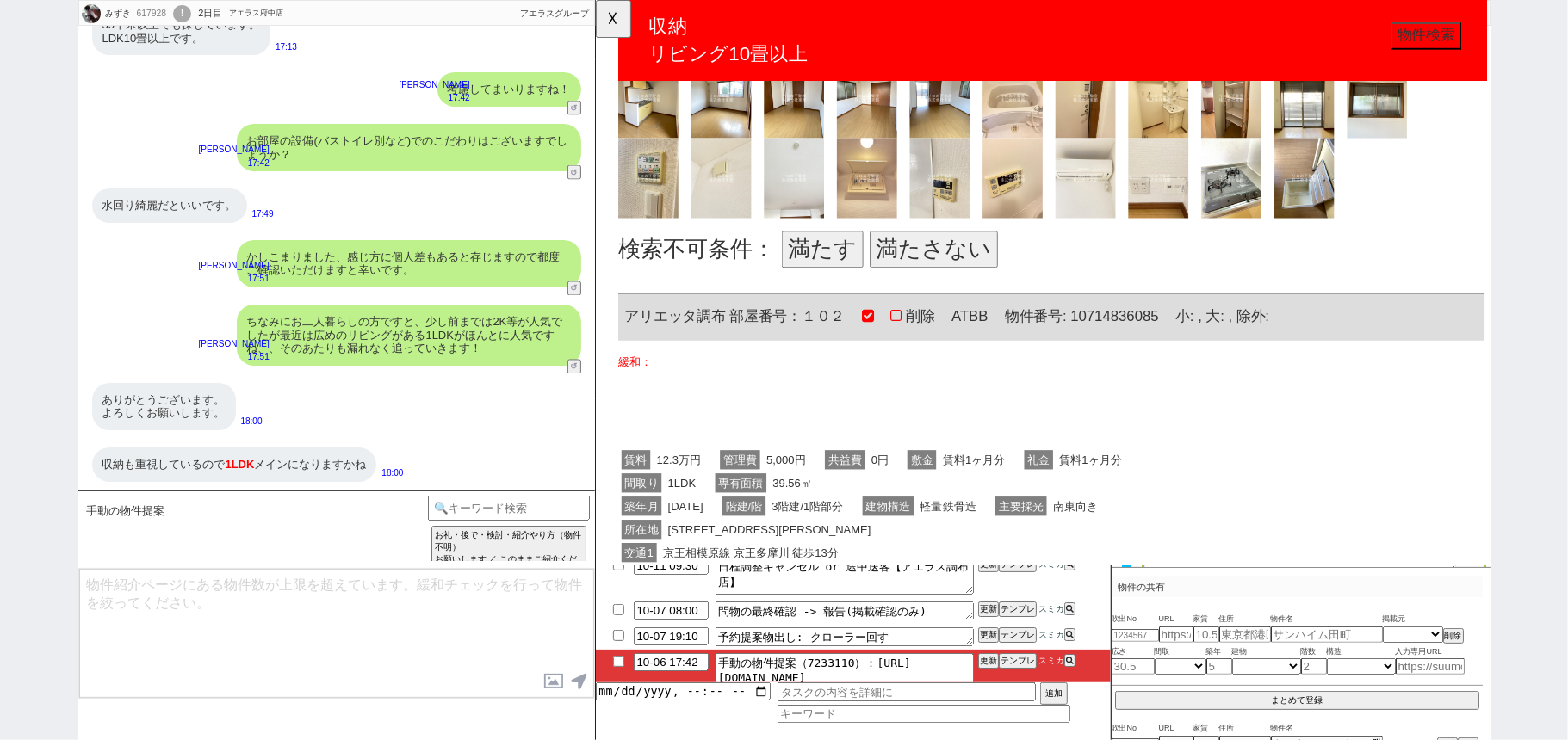
click at [817, 269] on button "満たす" at bounding box center [839, 269] width 88 height 40
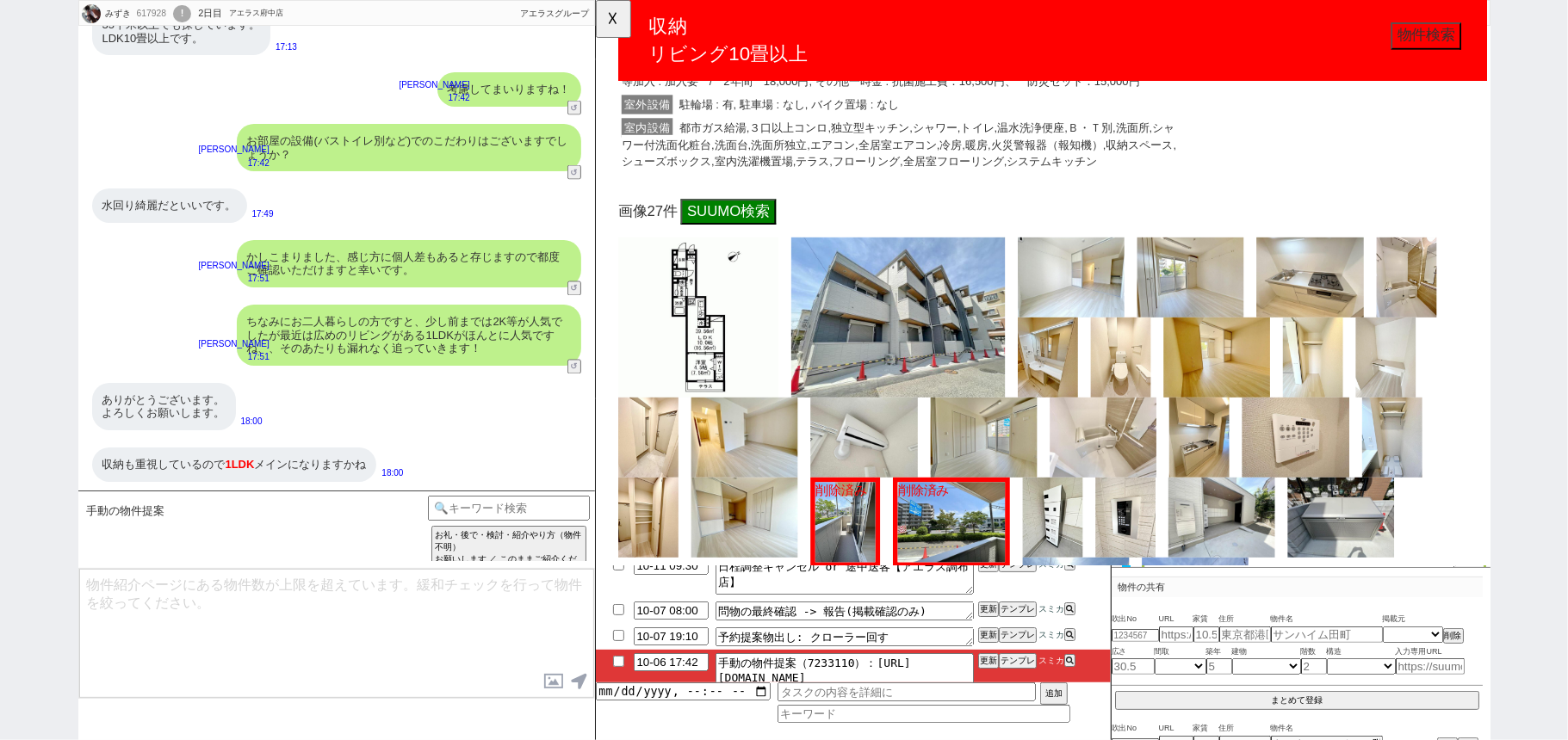
scroll to position [4360, 0]
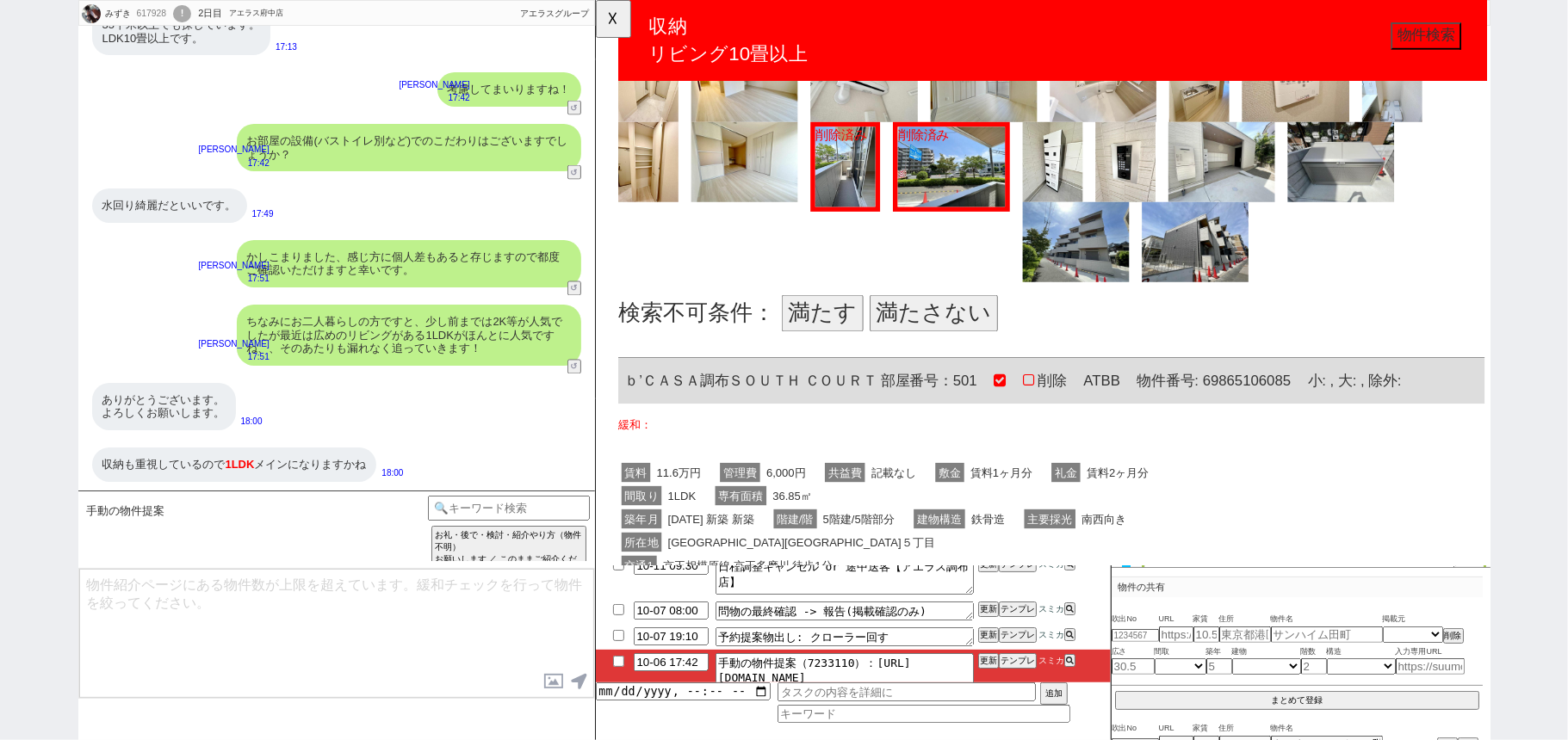
click at [830, 326] on button "満たす" at bounding box center [839, 337] width 88 height 40
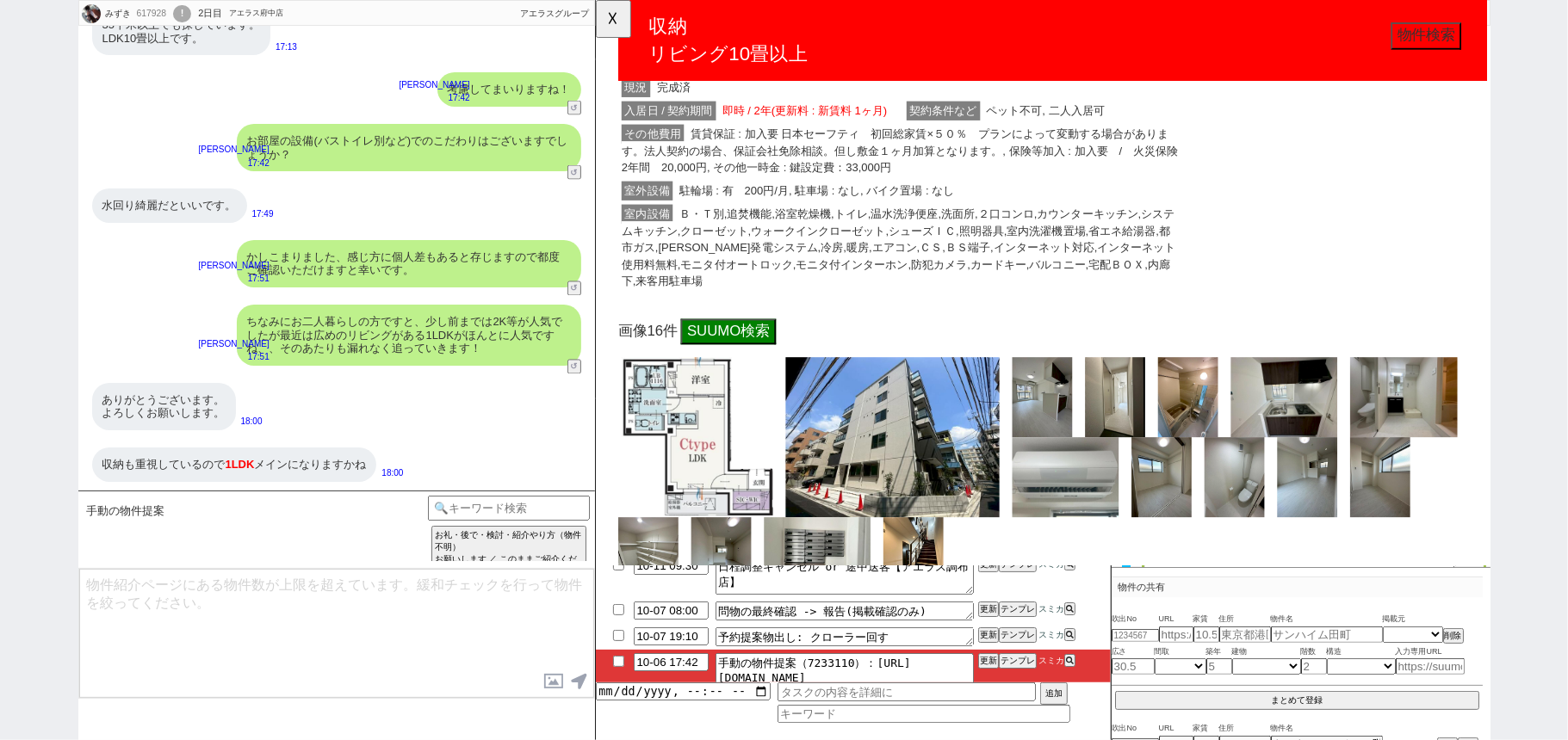
scroll to position [5394, 0]
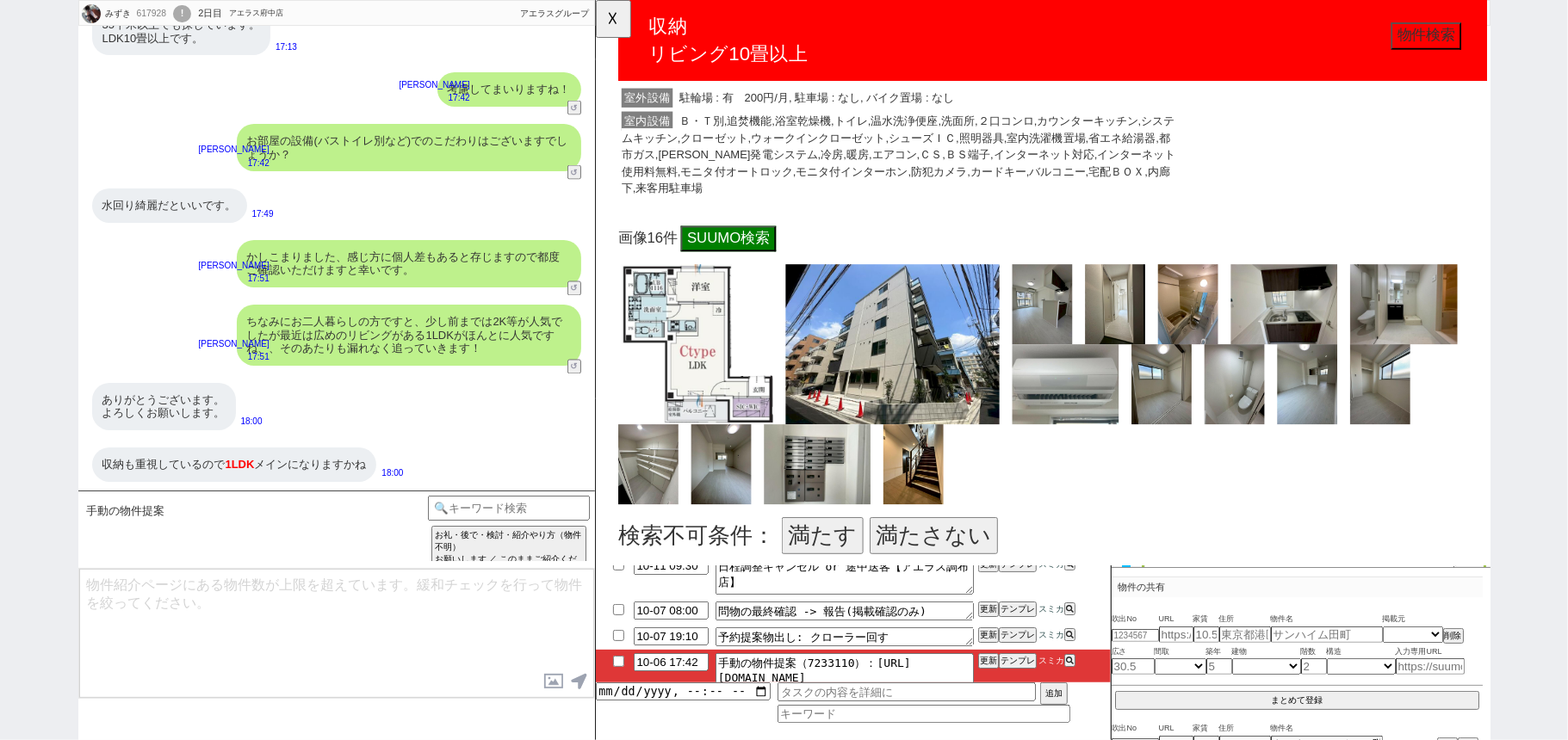
click at [930, 556] on button "満たさない" at bounding box center [958, 576] width 138 height 40
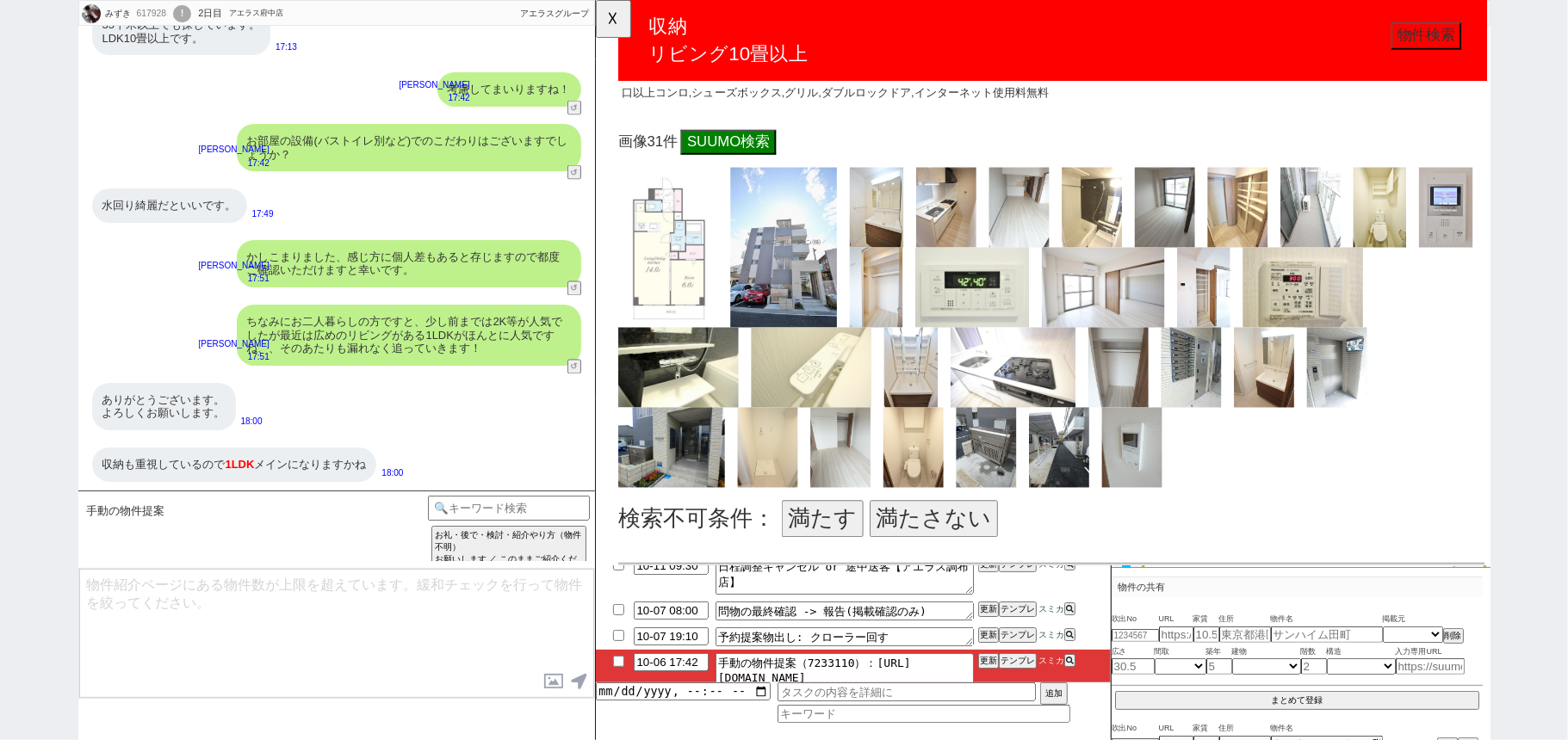
scroll to position [6426, 0]
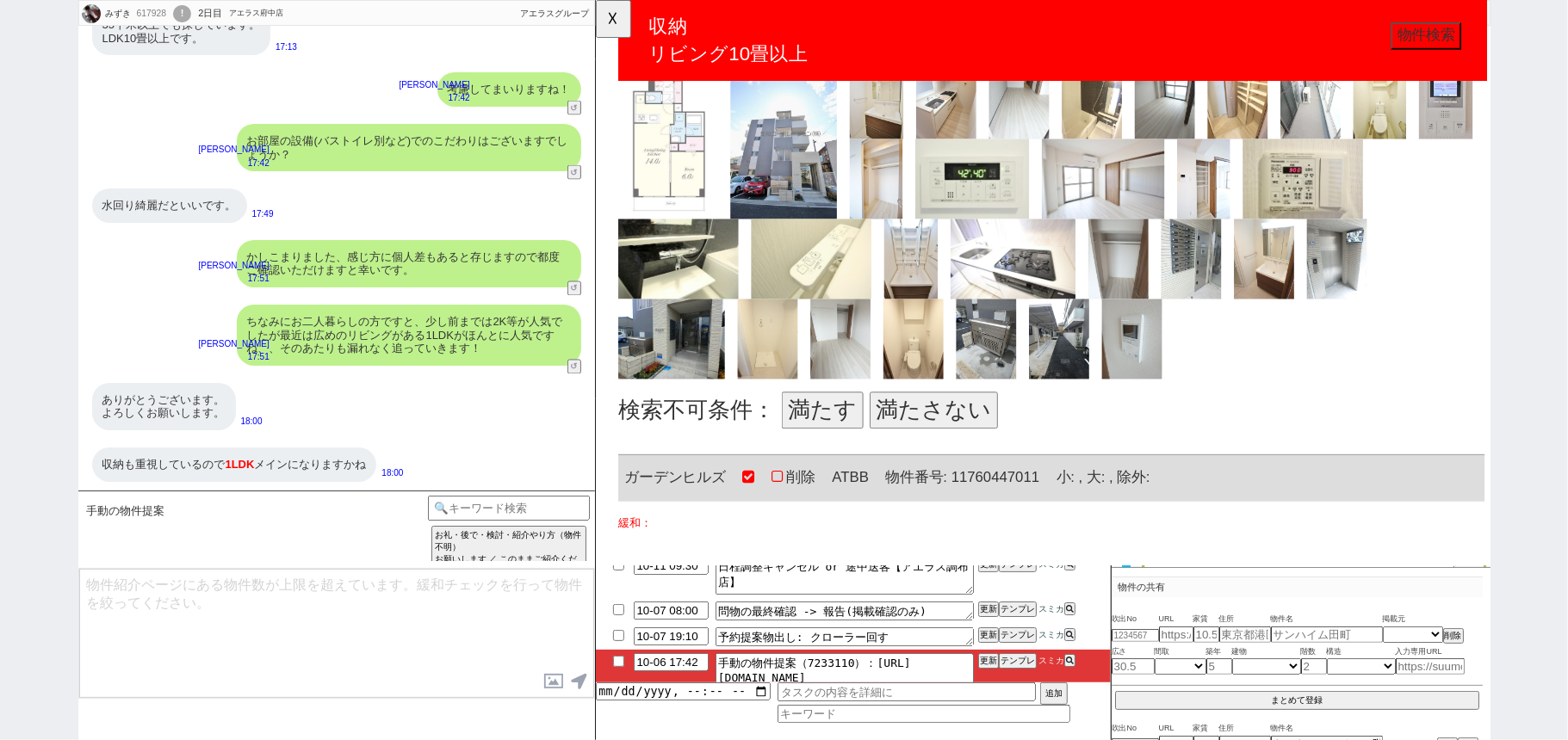
click at [872, 424] on button "満たす" at bounding box center [839, 441] width 88 height 40
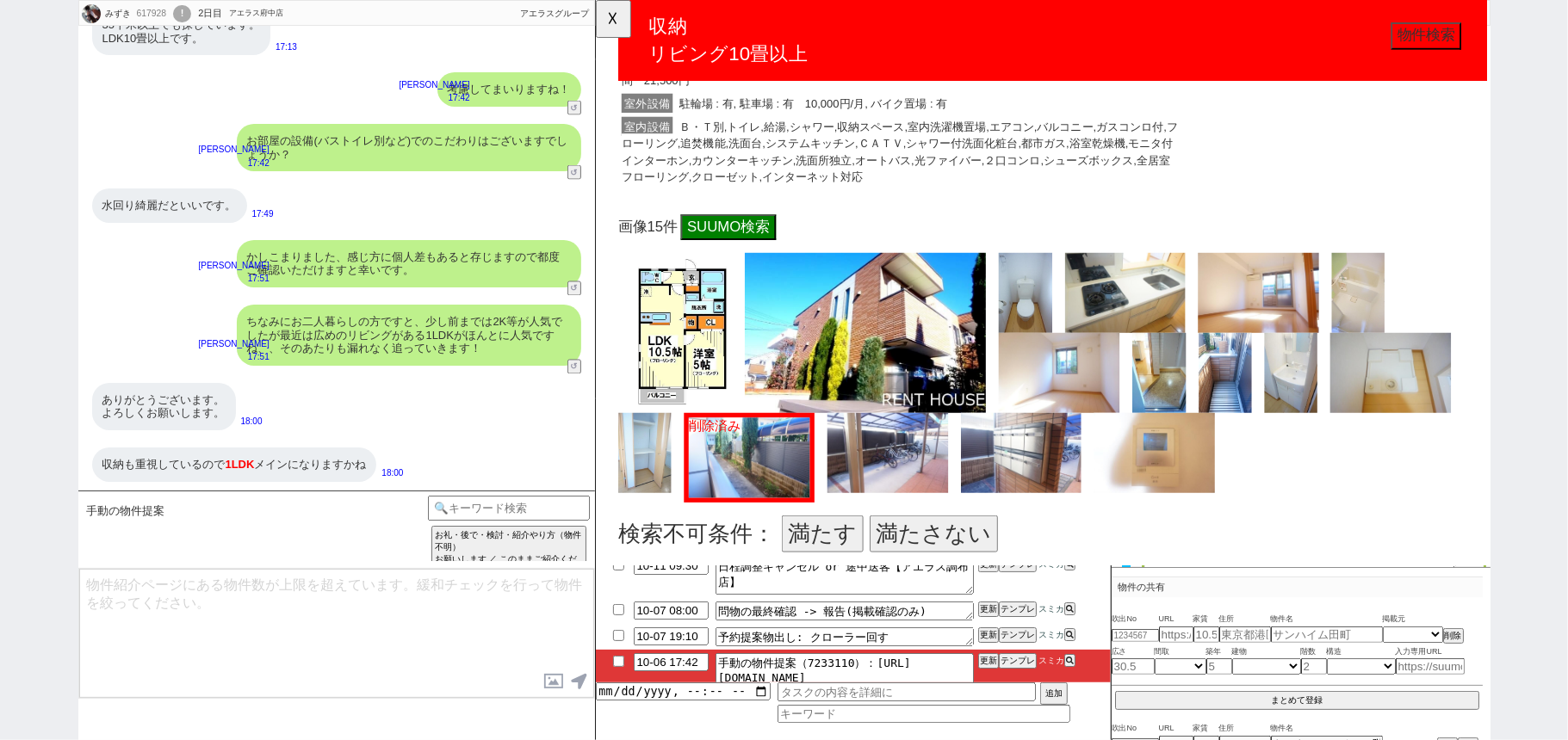
scroll to position [7459, 0]
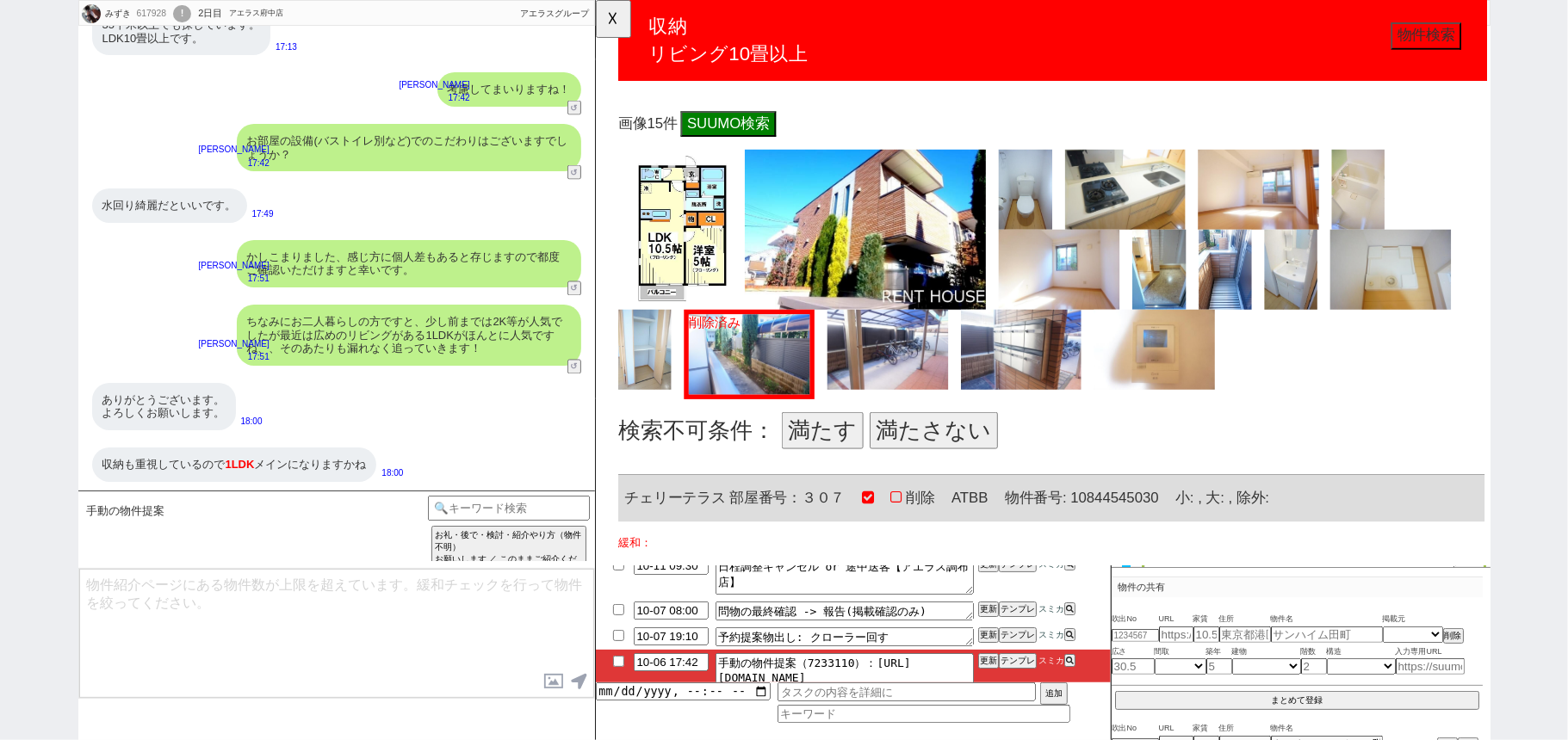
click at [843, 453] on button "満たす" at bounding box center [839, 463] width 88 height 40
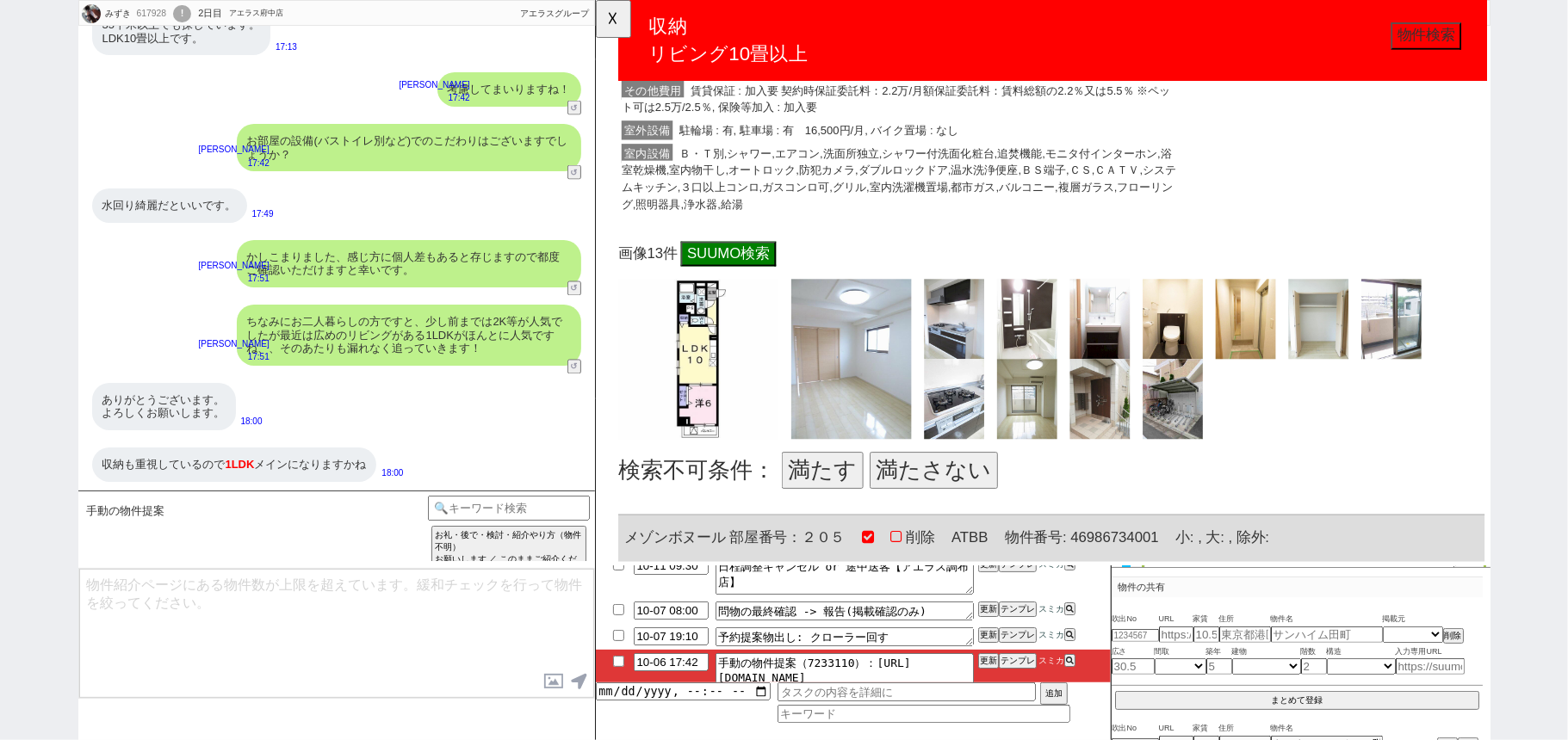
scroll to position [8263, 0]
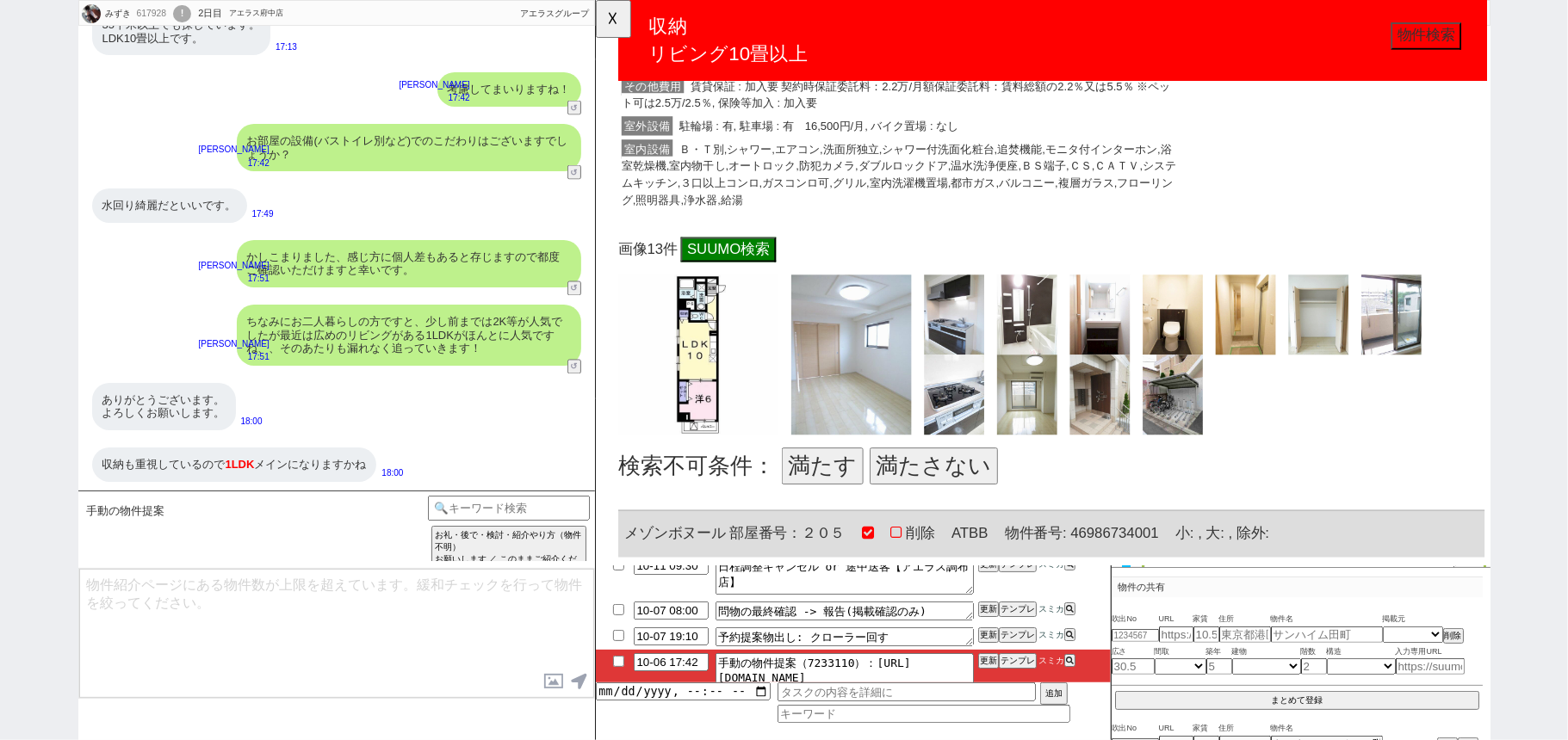
click at [845, 488] on button "満たす" at bounding box center [839, 501] width 88 height 40
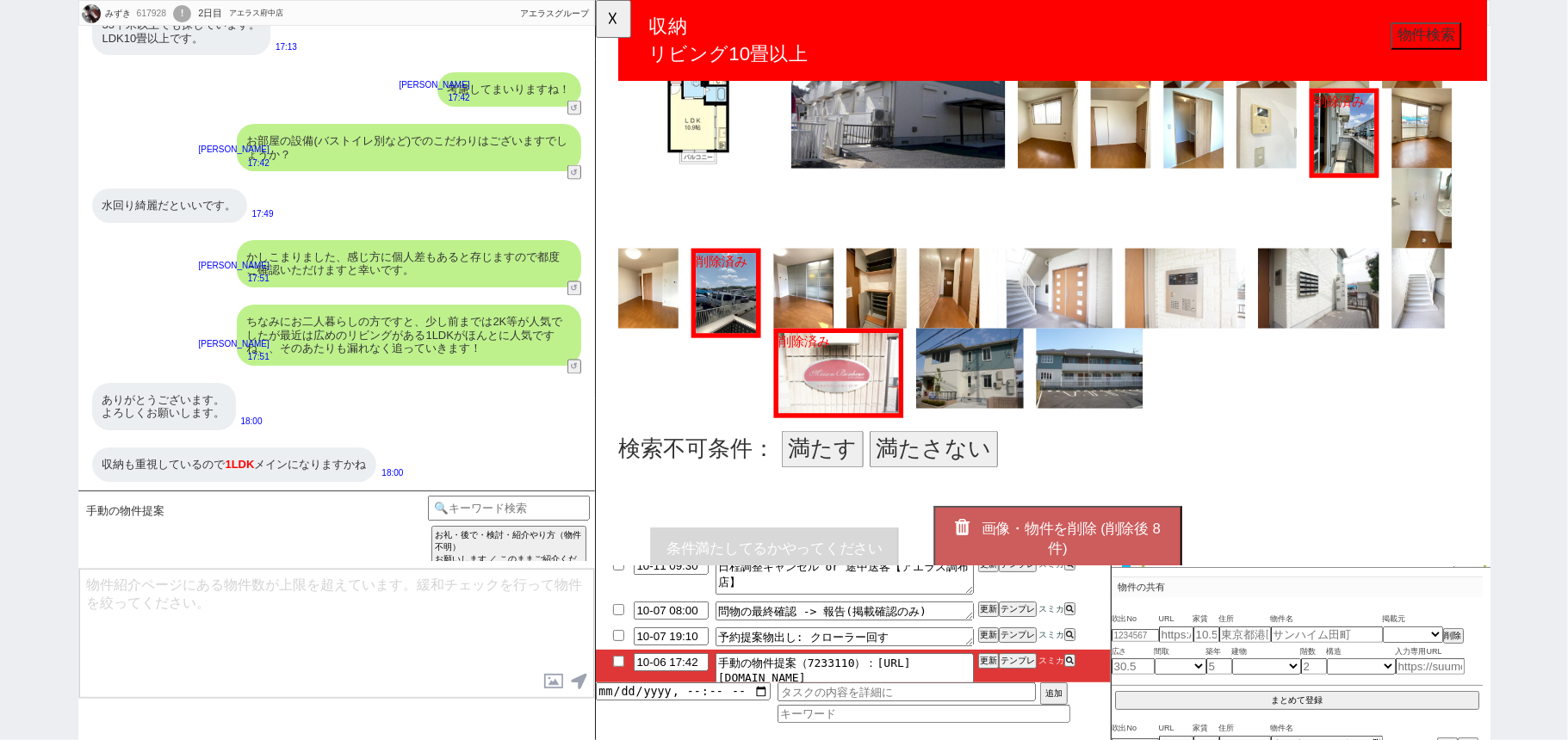
scroll to position [9410, 0]
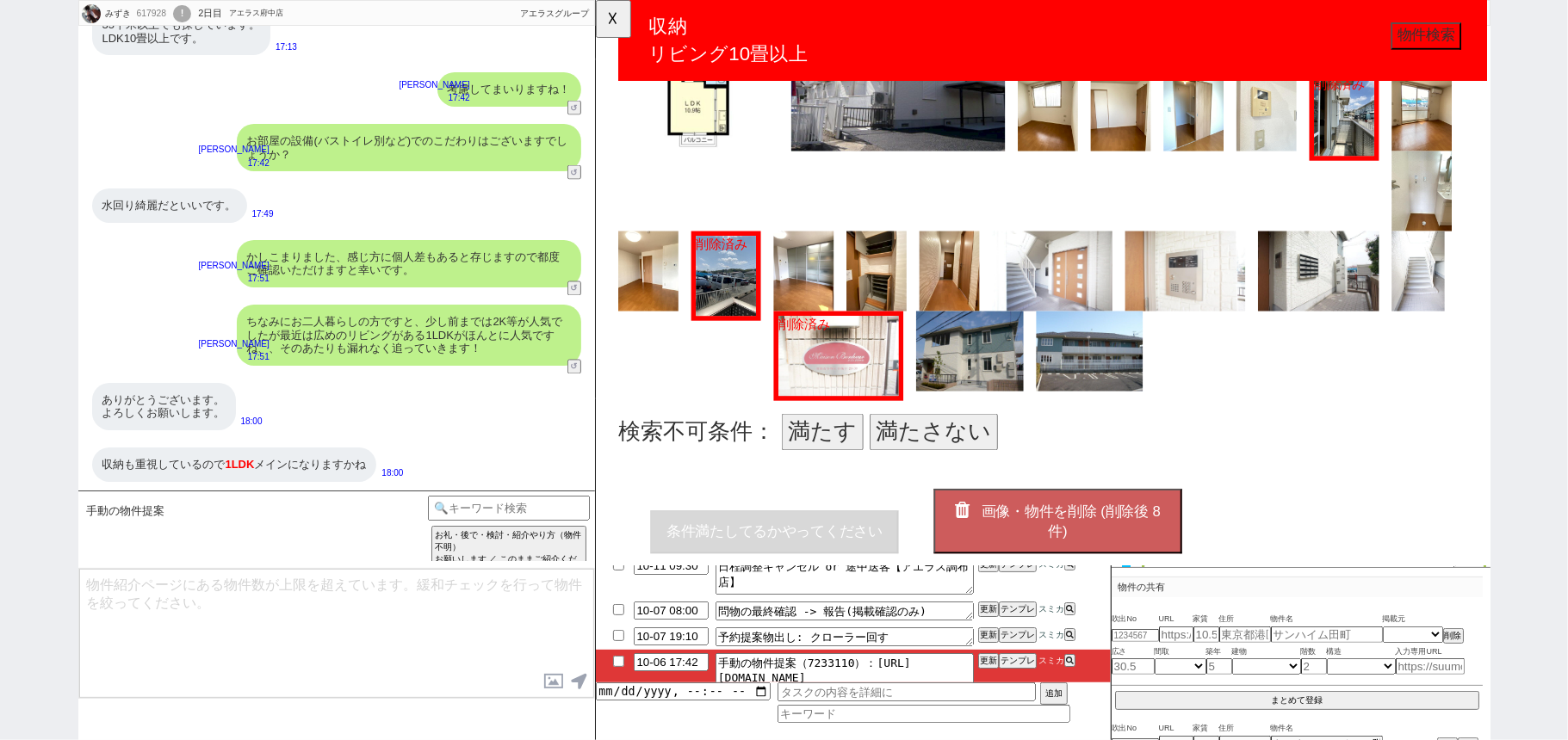
click at [840, 445] on button "満たす" at bounding box center [839, 465] width 88 height 40
click at [1089, 550] on span "画像・物件を削除 (削除後 8 件)" at bounding box center [1105, 561] width 193 height 40
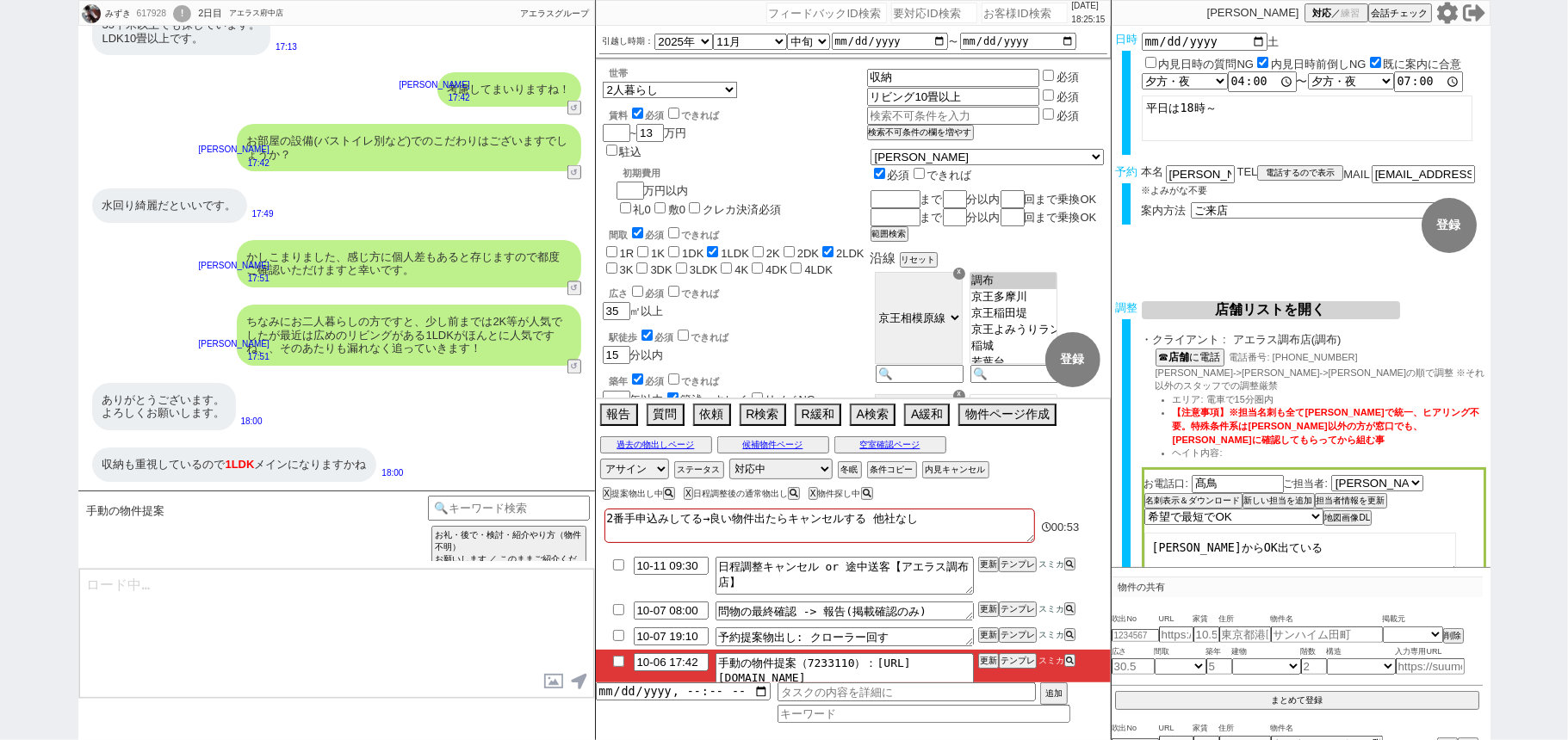
type textarea "@@【@@メッセージは打たず、以下やってください@@】@@ @@【@@日程調整後なので3件以上とかの適当な物出しをせず、弾も残すため1~2件だけ絞ってしっかり…"
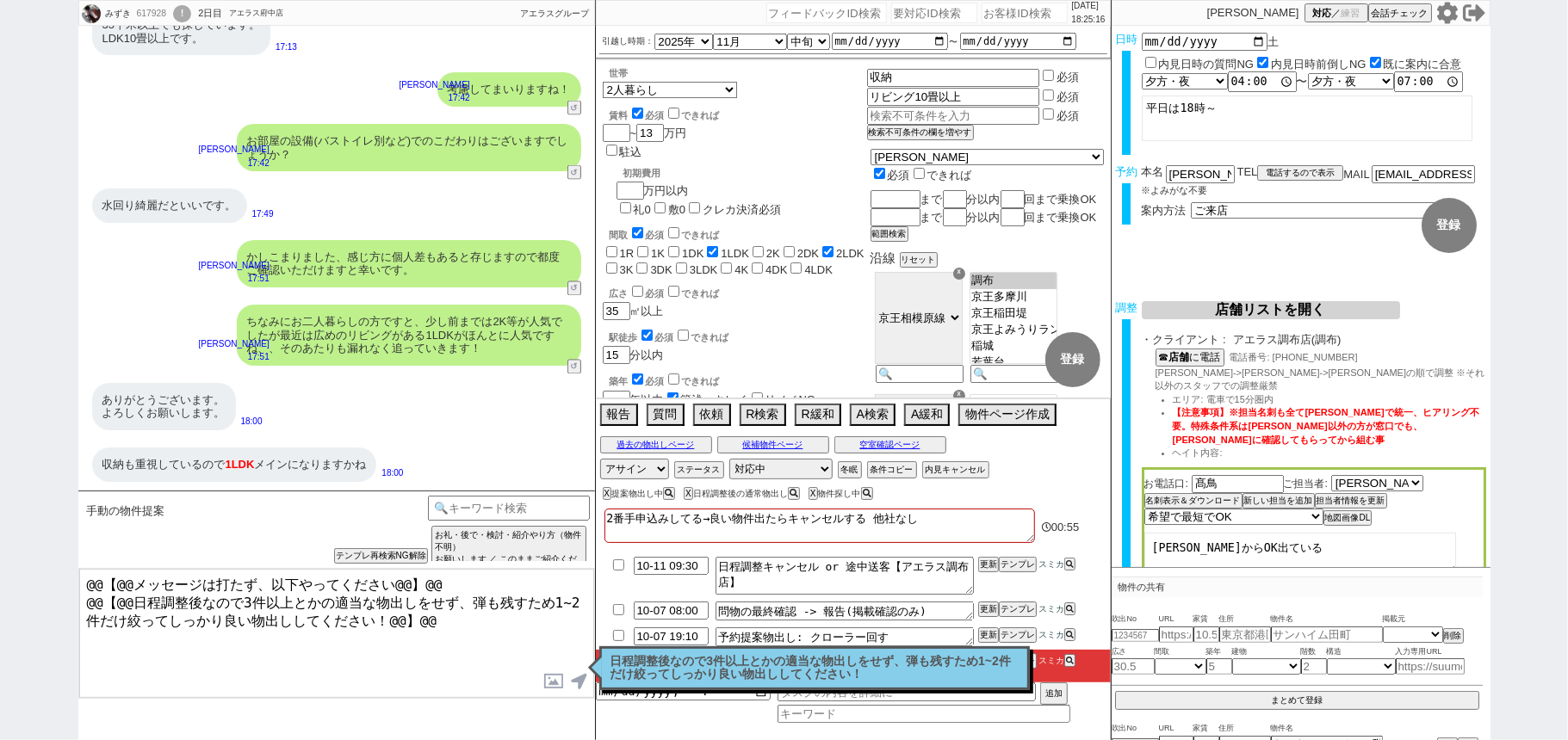
click at [662, 658] on p "日程調整後なので3件以上とかの適当な物出しをせず、弾も残すため1~2件だけ絞ってしっかり良い物出ししてください！" at bounding box center [814, 668] width 408 height 27
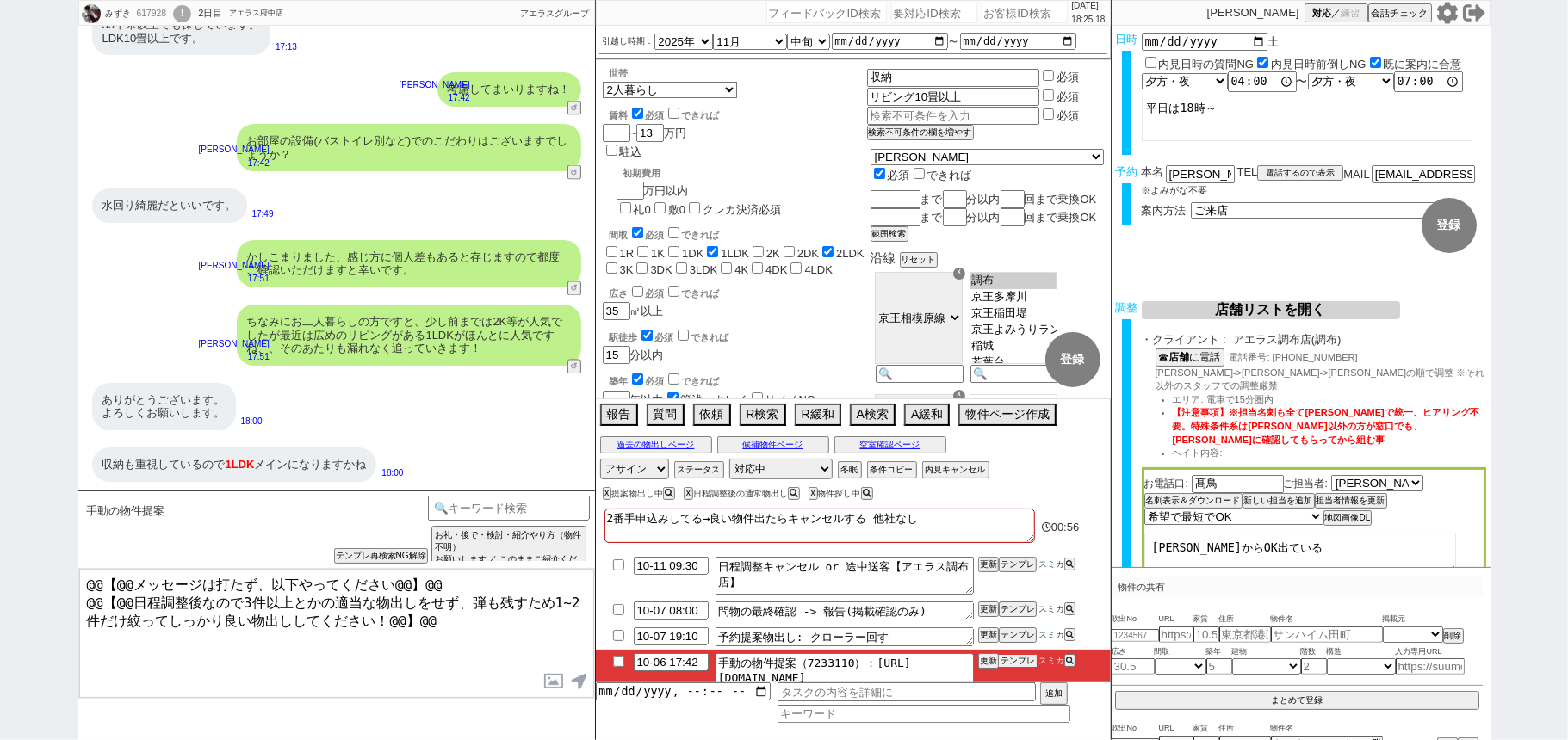
click at [1011, 659] on button "テンプレ" at bounding box center [1018, 661] width 38 height 12
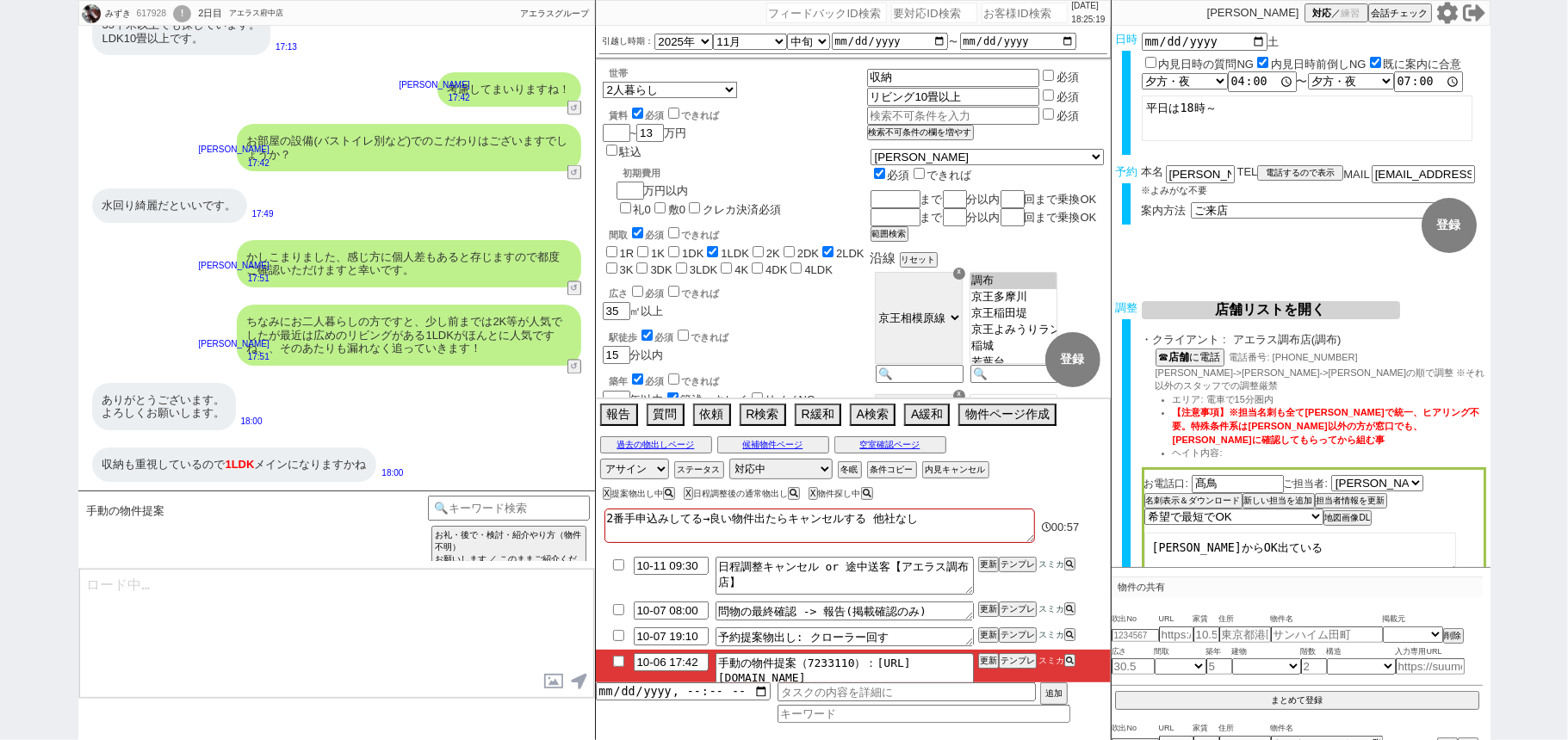
type textarea "@@【@@メッセージは打たず、以下やってください@@】@@ @@【@@日程調整後なので3件以上とかの適当な物出しをせず、弾も残すため1~2件だけ絞ってしっかり…"
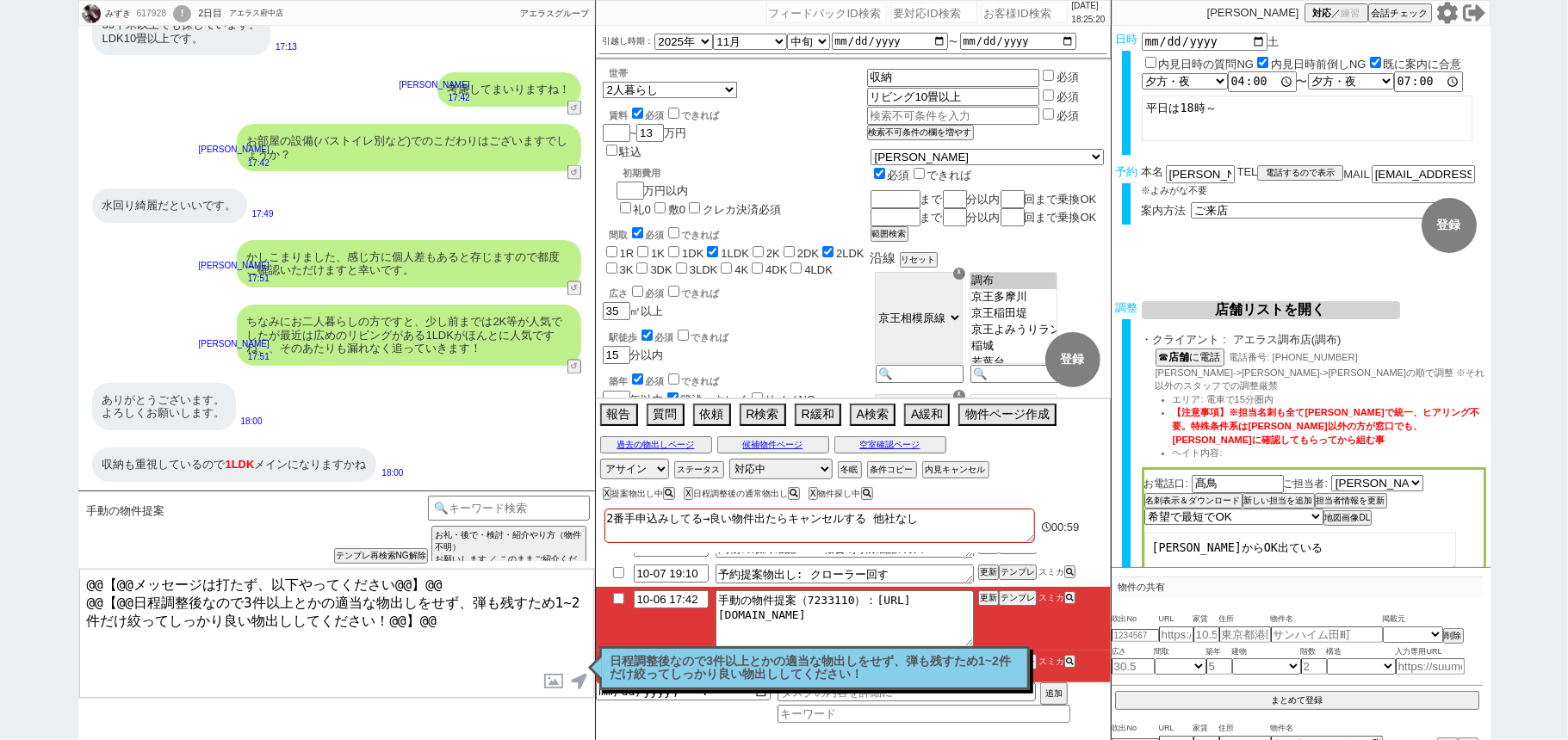
scroll to position [94, 0]
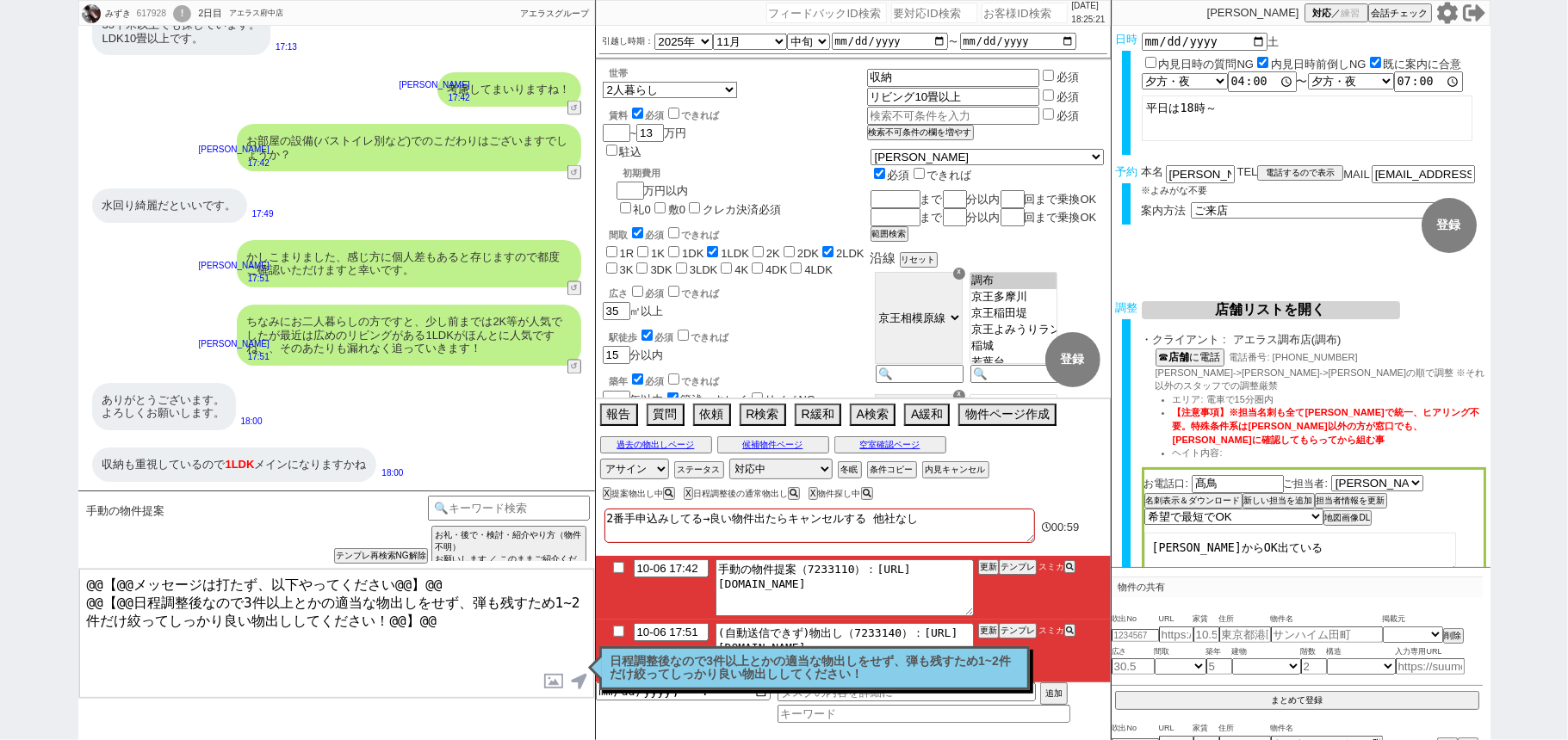
click at [801, 661] on p "日程調整後なので3件以上とかの適当な物出しをせず、弾も残すため1~2件だけ絞ってしっかり良い物出ししてください！" at bounding box center [814, 668] width 408 height 27
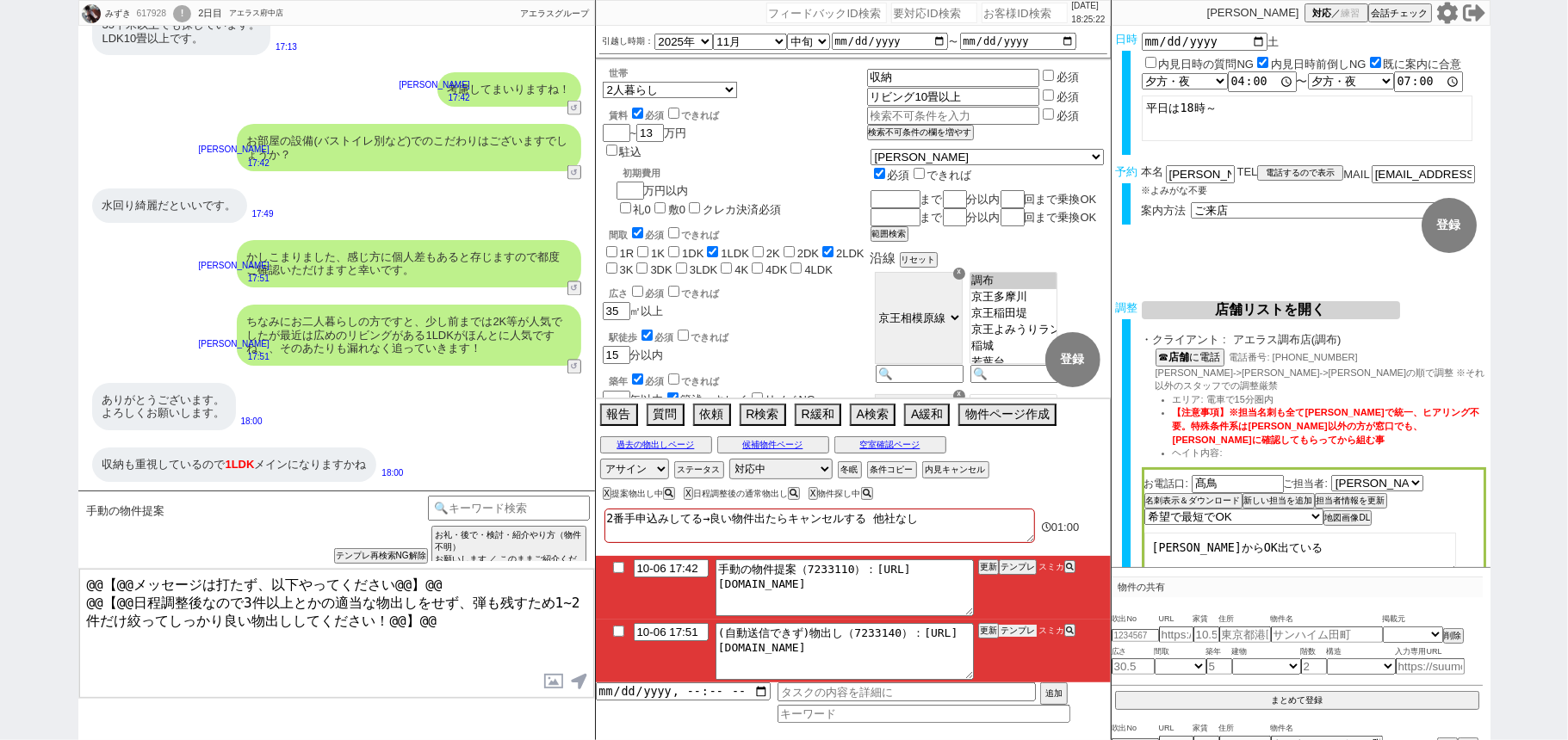
click at [1007, 635] on button "テンプレ" at bounding box center [1018, 631] width 38 height 12
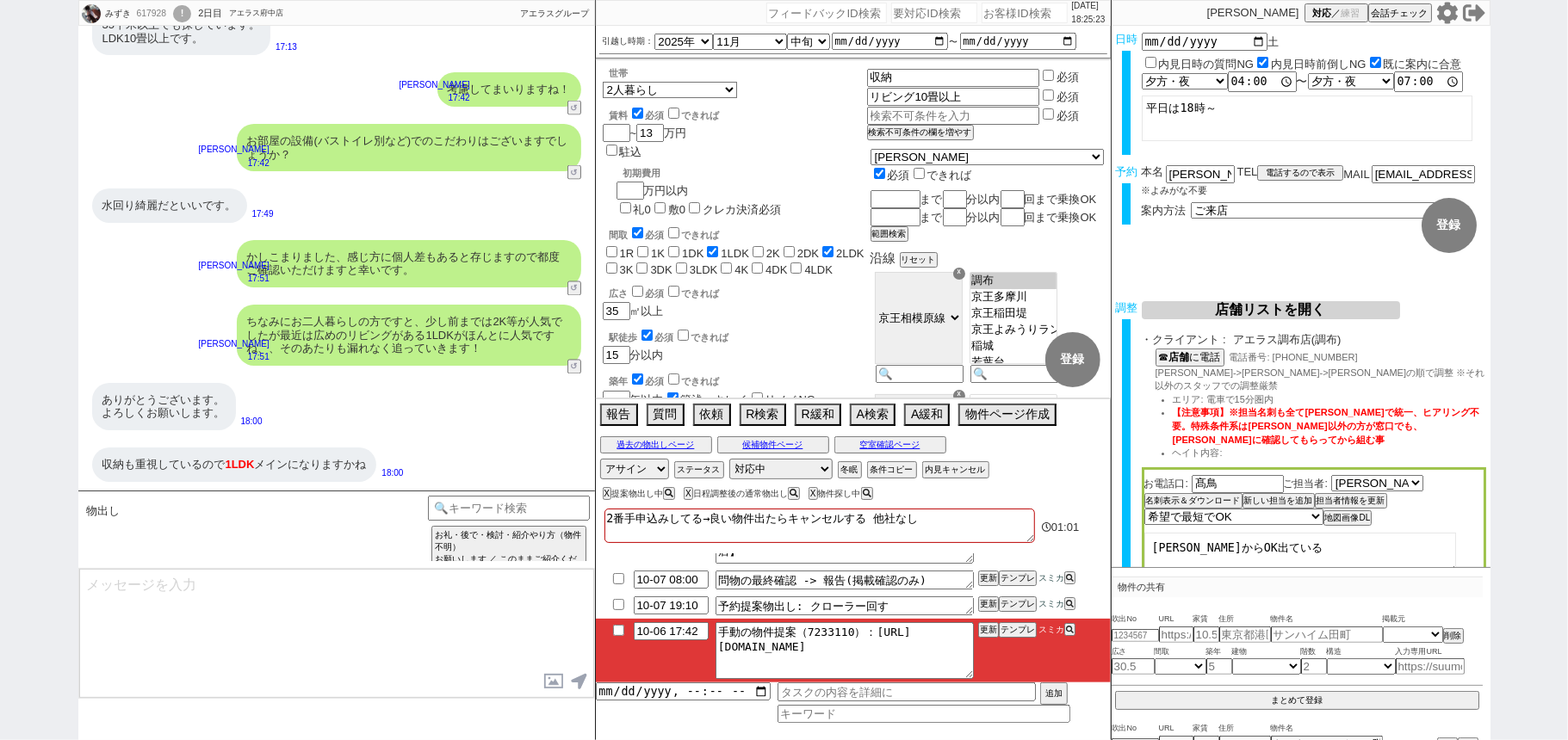
scroll to position [31, 0]
type textarea "@@この文字をクリック"
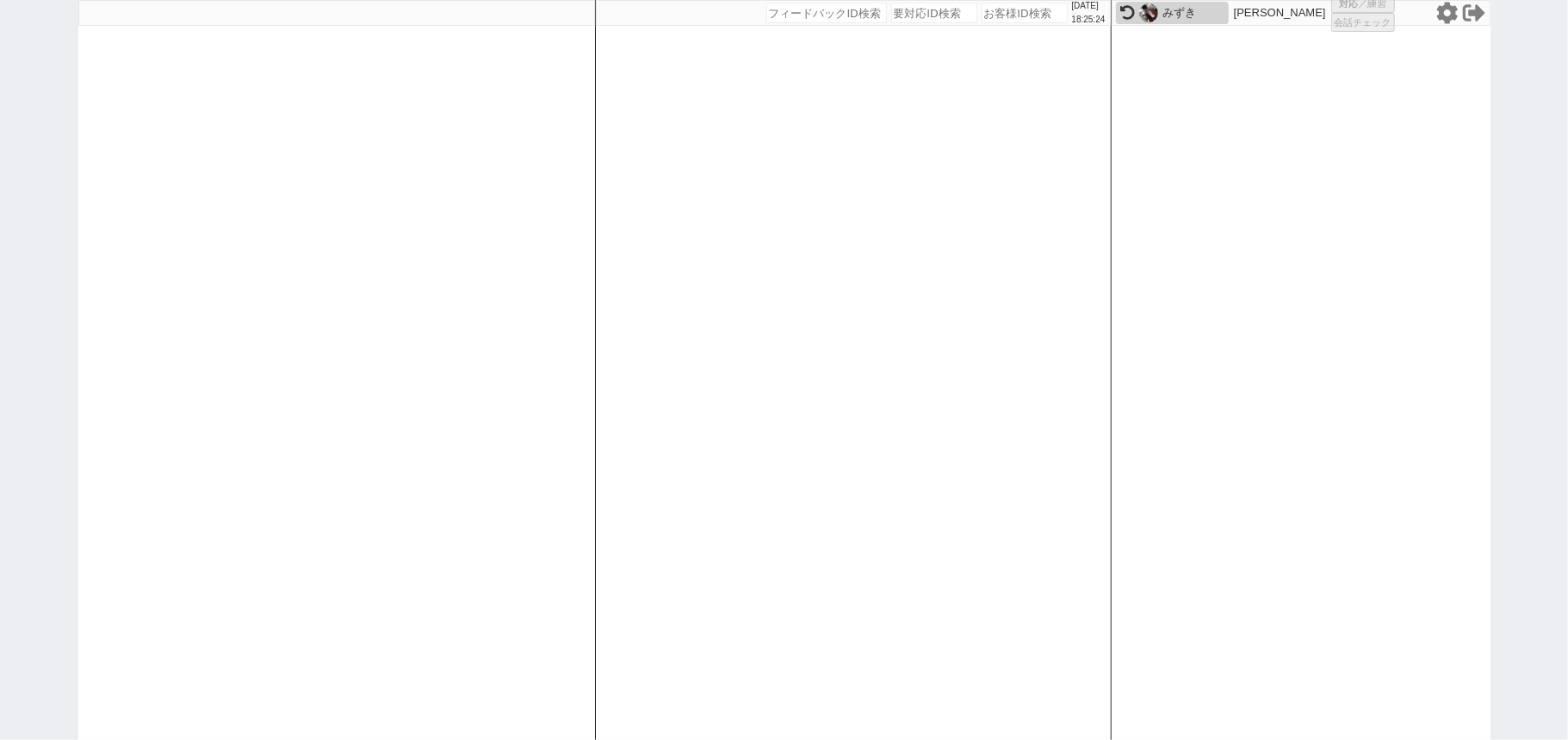
select select
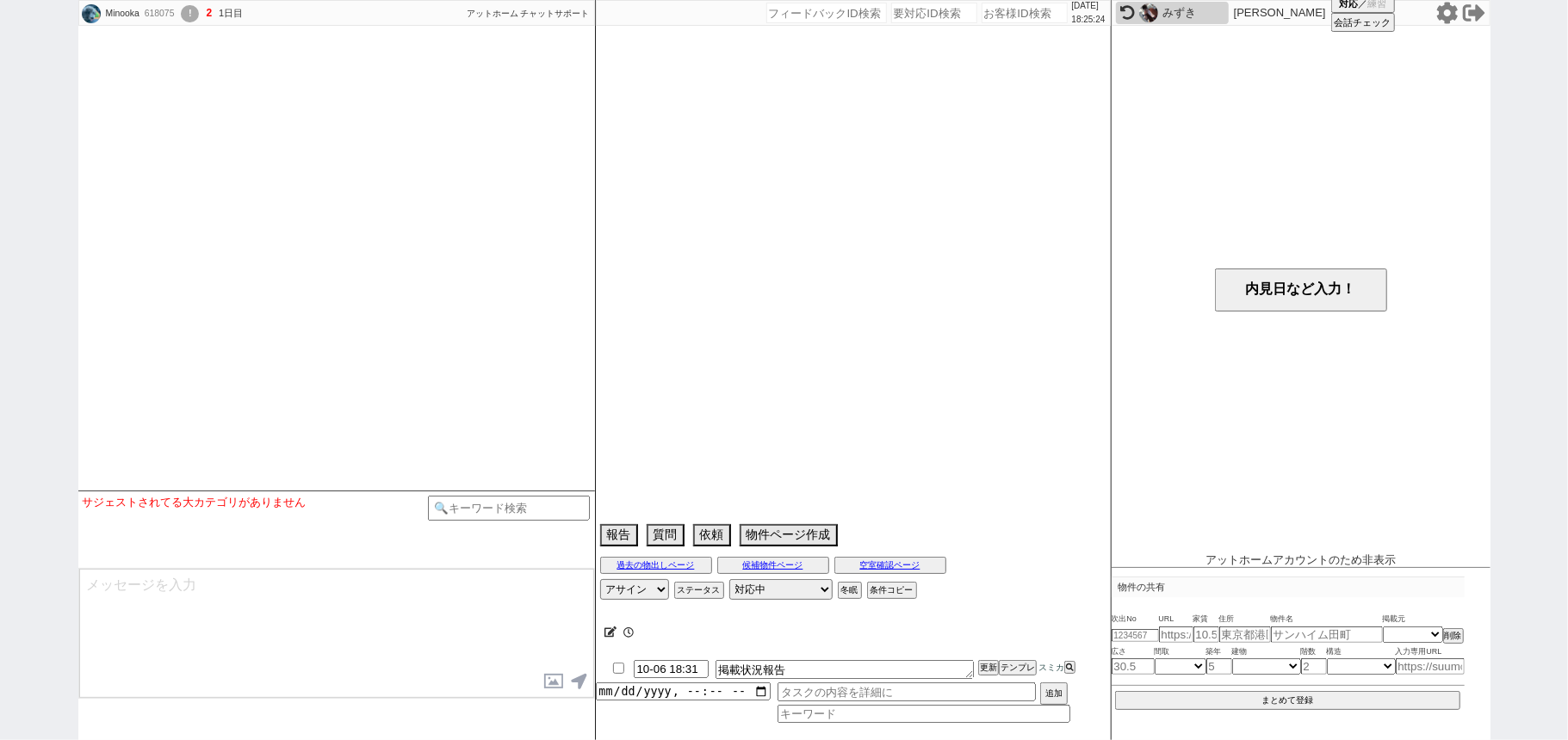
select select
select select "2025"
select select "12"
select select "36"
select select "5"
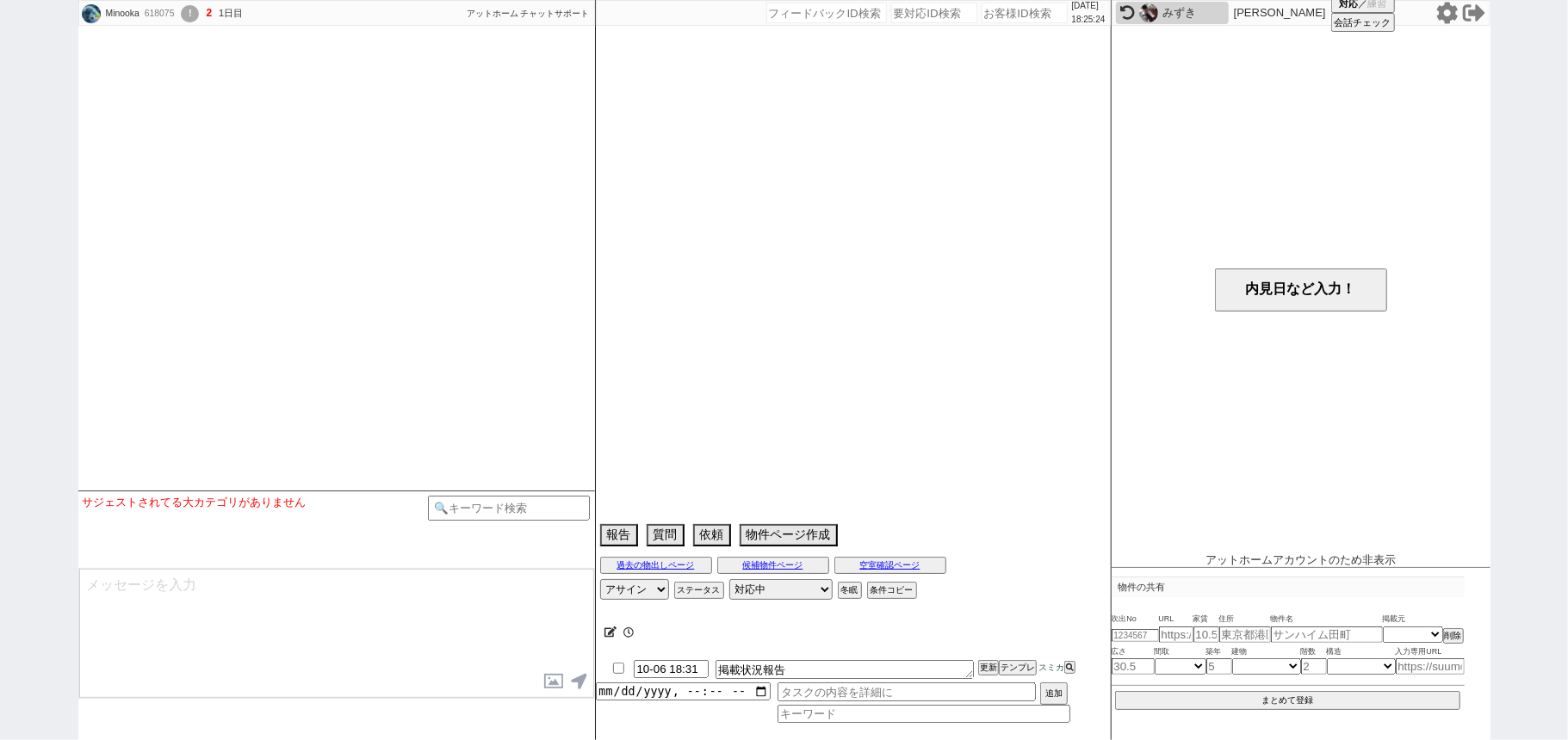
select select "27"
select select "476"
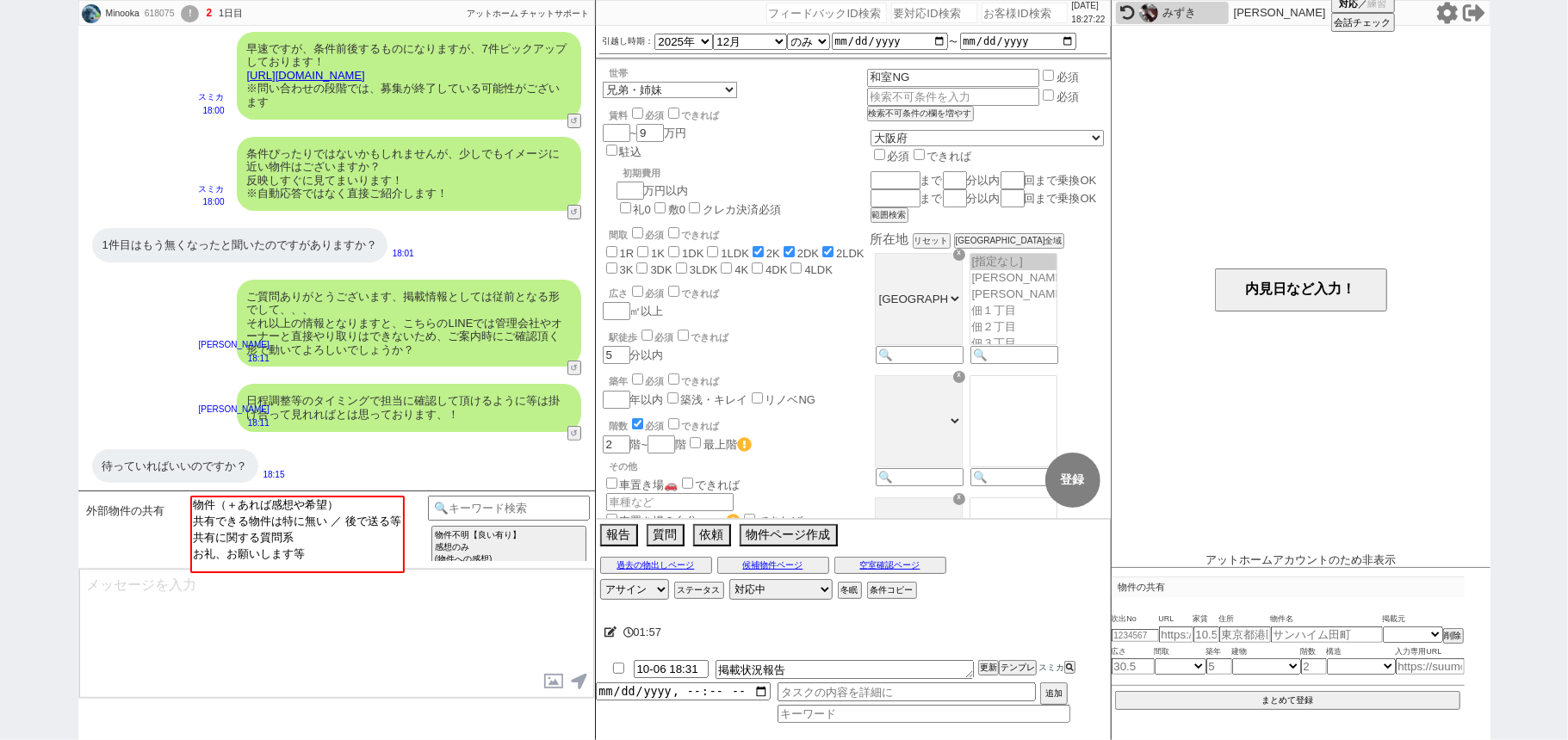
scroll to position [184, 0]
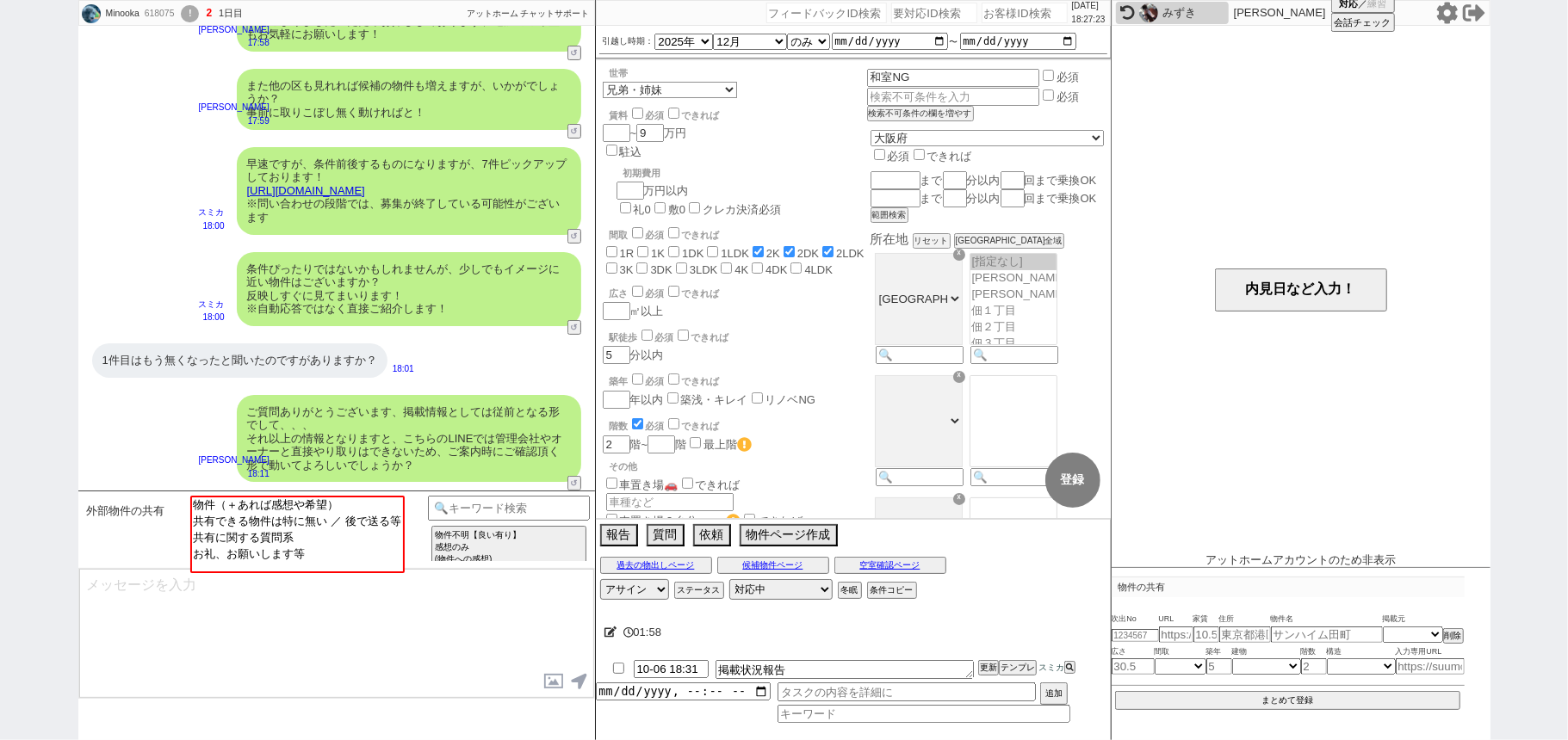
click at [365, 188] on link "[URL][DOMAIN_NAME]" at bounding box center [306, 190] width 118 height 13
click at [618, 21] on button "☓" at bounding box center [611, 17] width 32 height 34
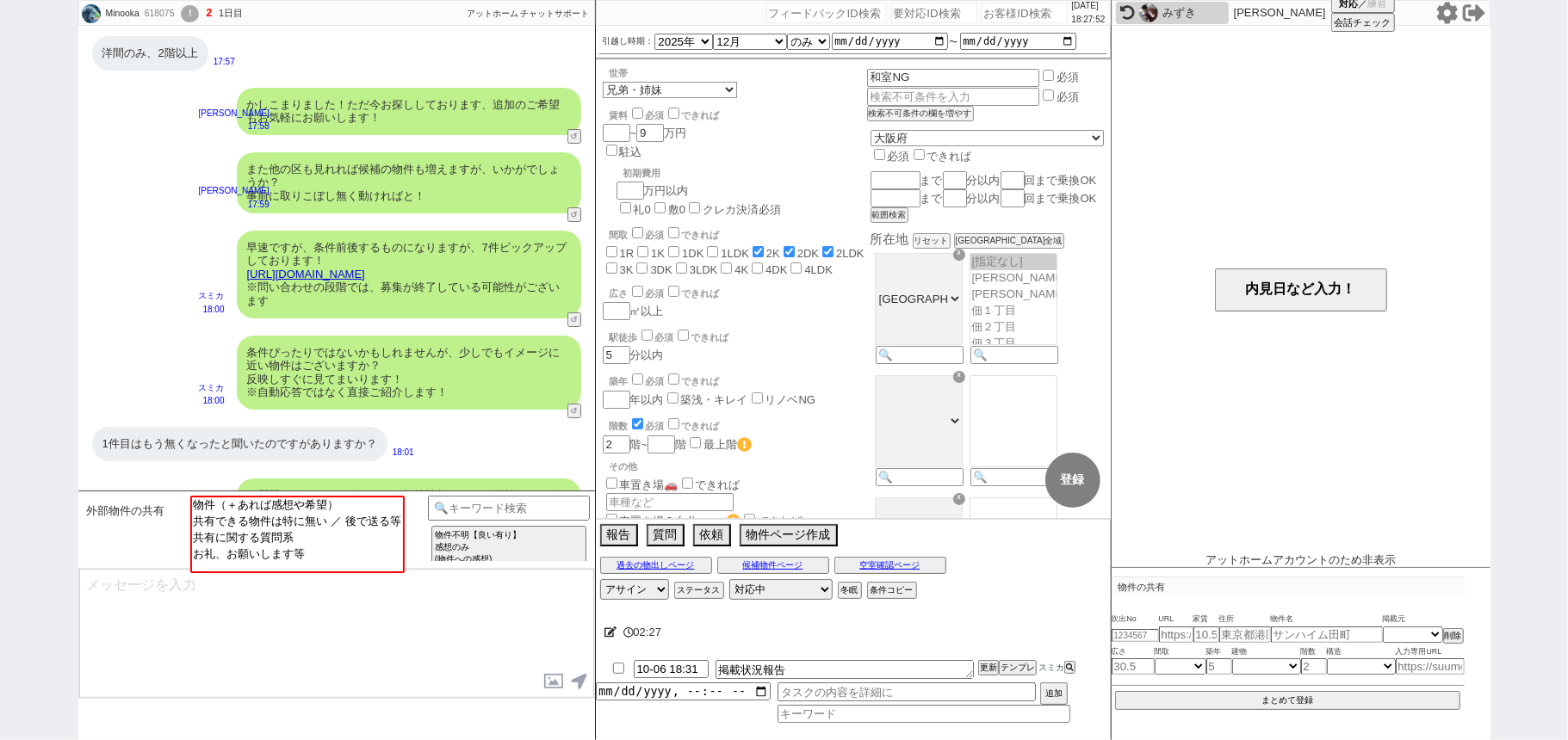
scroll to position [300, 0]
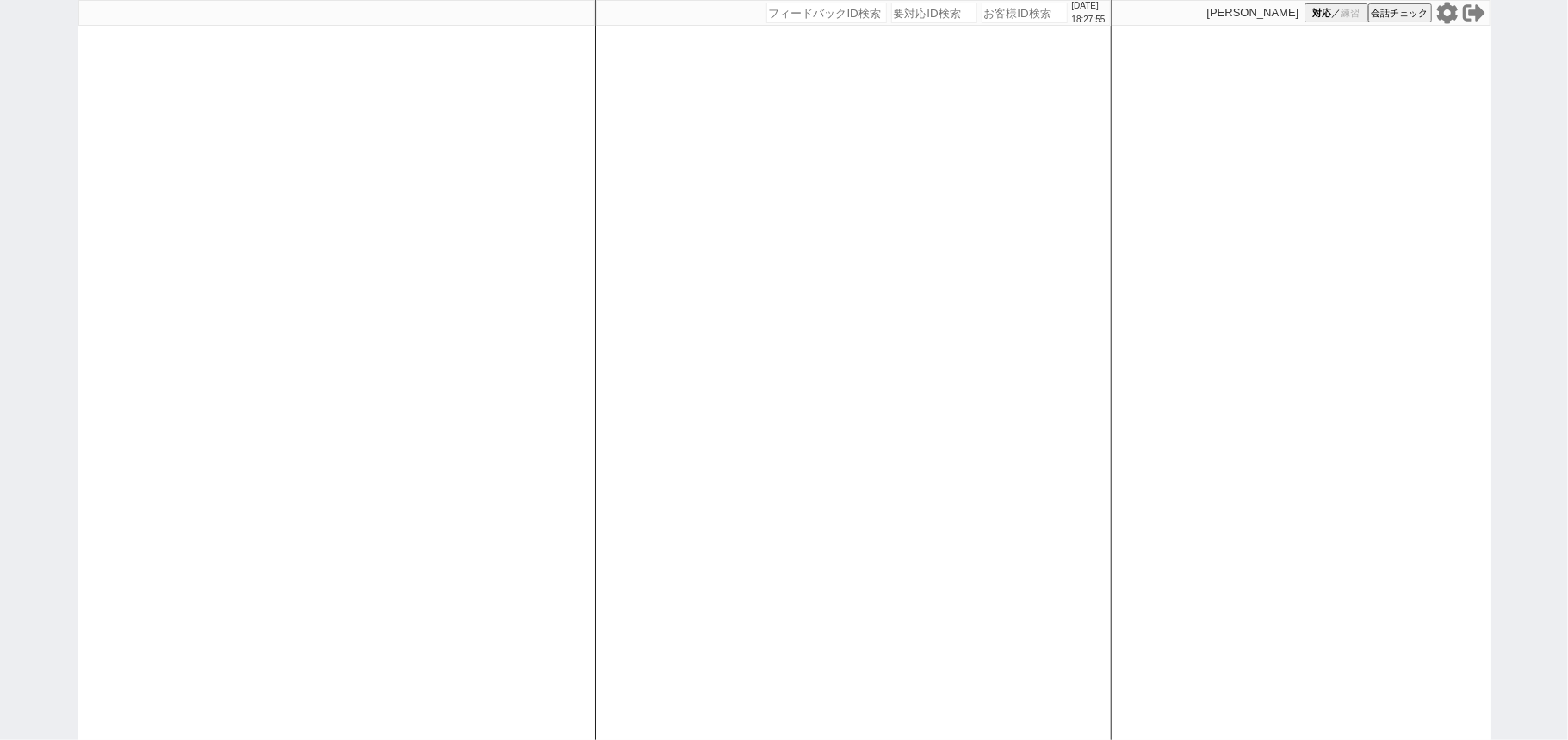
click at [740, 400] on div "[DATE] 18:27:55 候補物件を追加してしてください 紹介した物件一覧 他社物件を追加する 空室確認ページに追加・削除 紹介した物件一覧 他社物件を…" at bounding box center [853, 370] width 516 height 740
click at [449, 383] on div at bounding box center [336, 370] width 516 height 740
select select
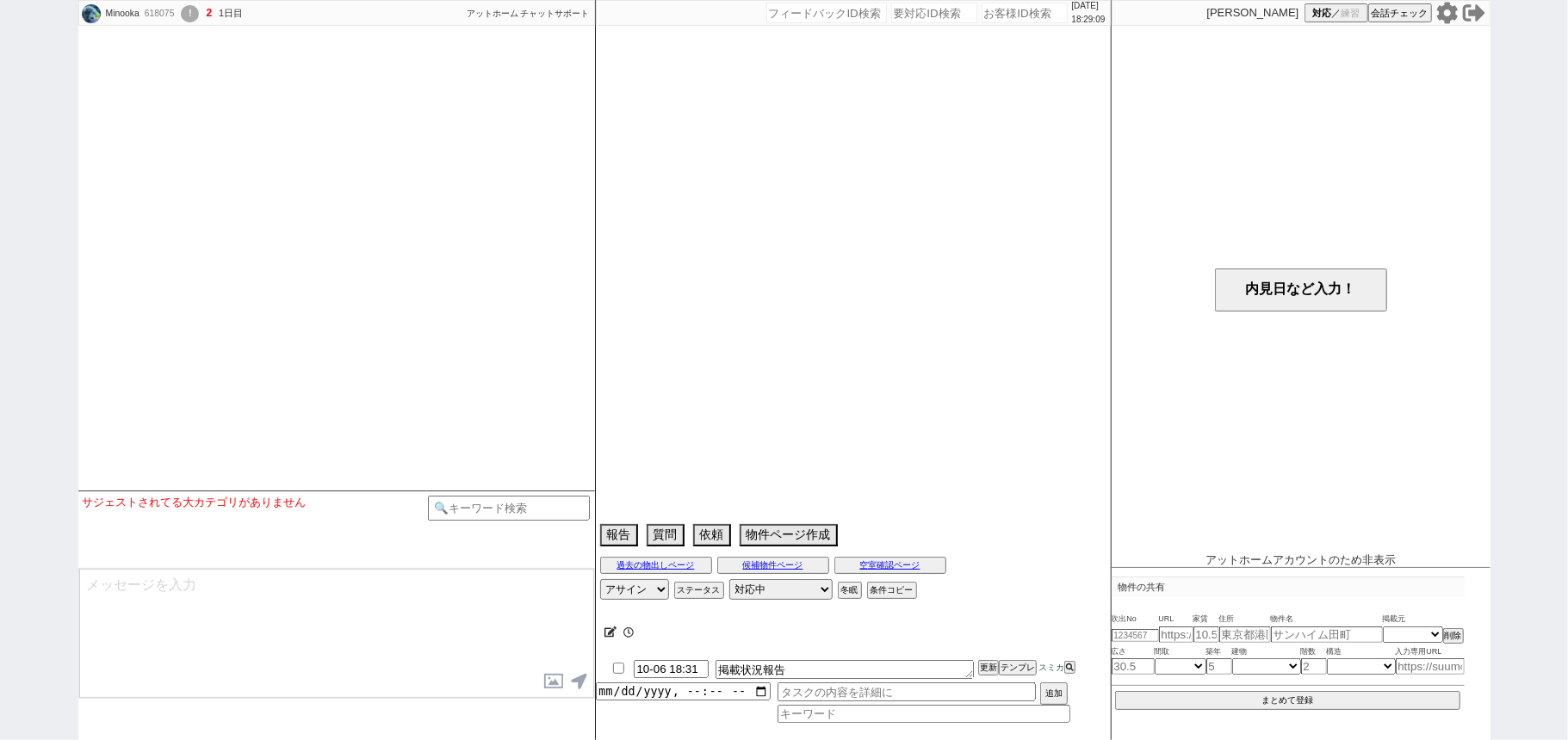
select select
select select "2025"
select select "12"
select select "36"
select select "5"
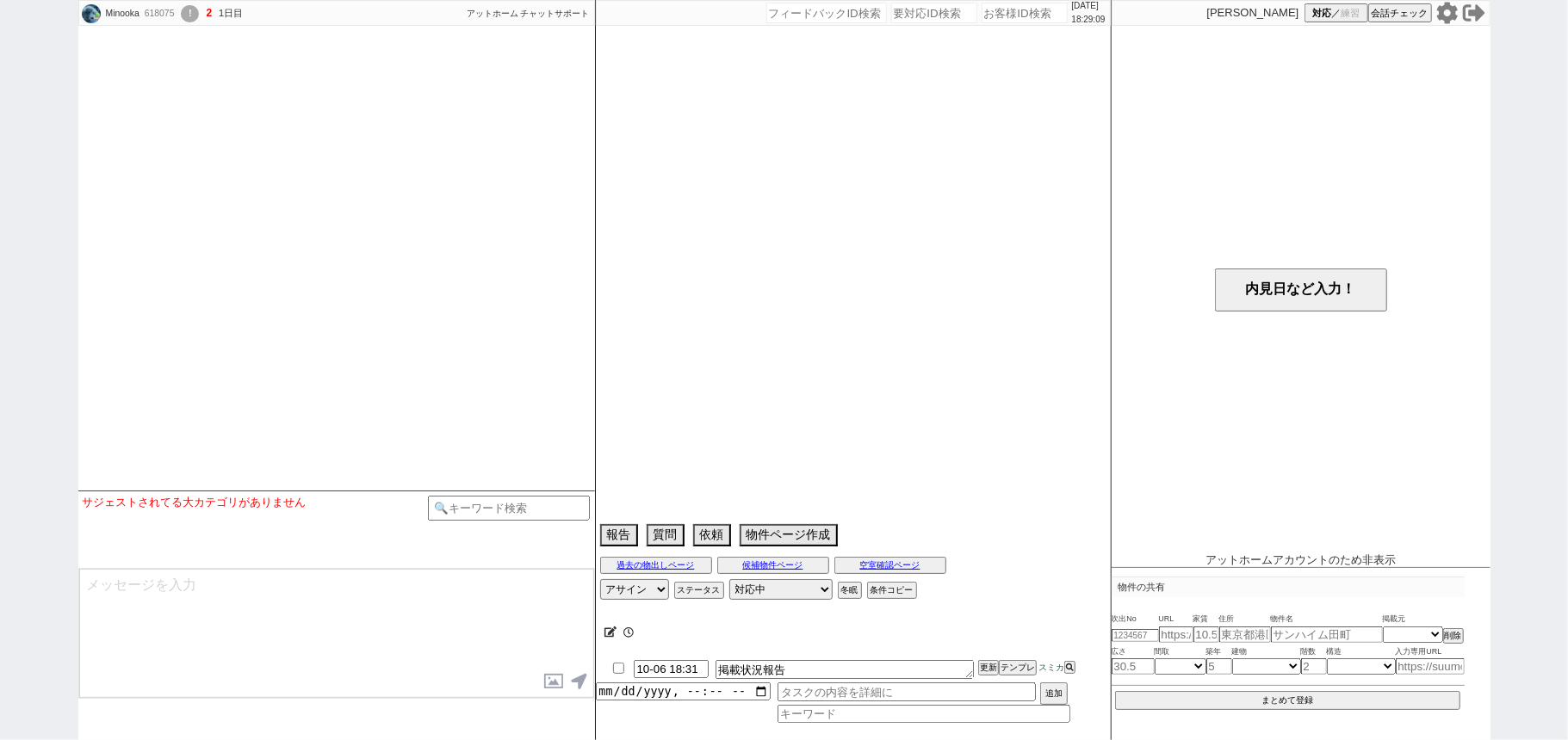
select select "27"
select select "476"
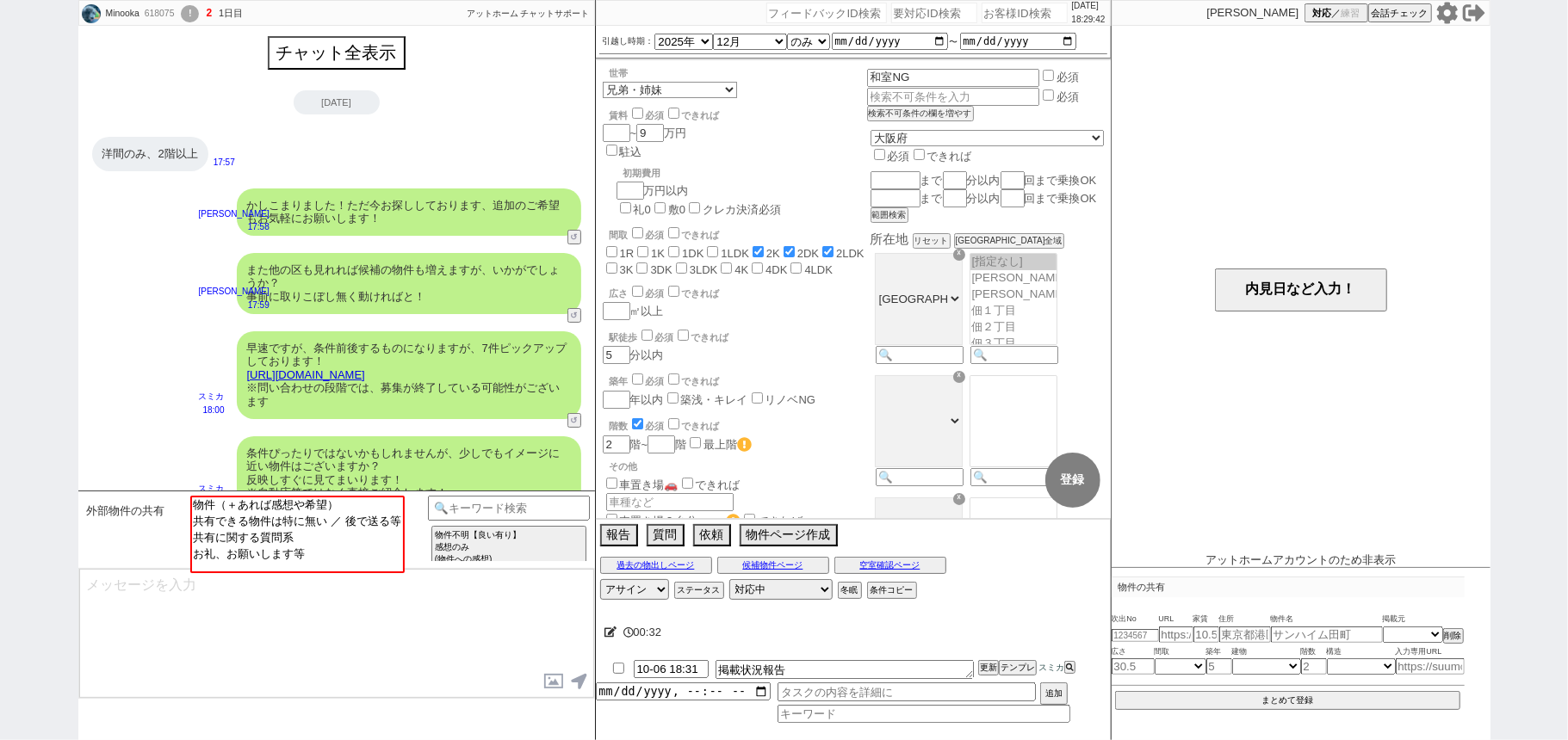
scroll to position [300, 0]
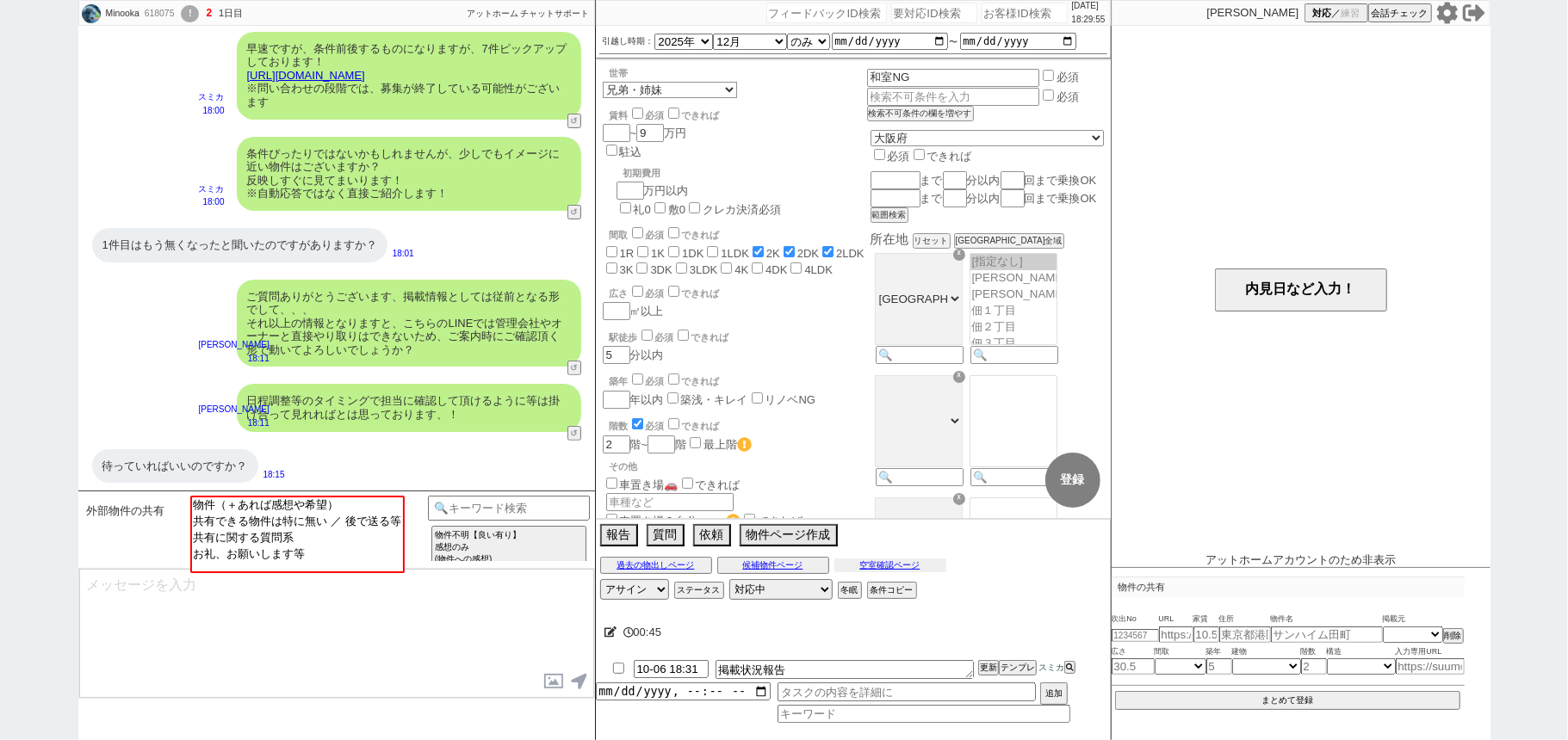
click at [857, 558] on div "過去の物出しページ 候補物件ページ 空室確認ページ" at bounding box center [852, 565] width 514 height 22
click at [858, 561] on button "空室確認ページ" at bounding box center [890, 565] width 112 height 14
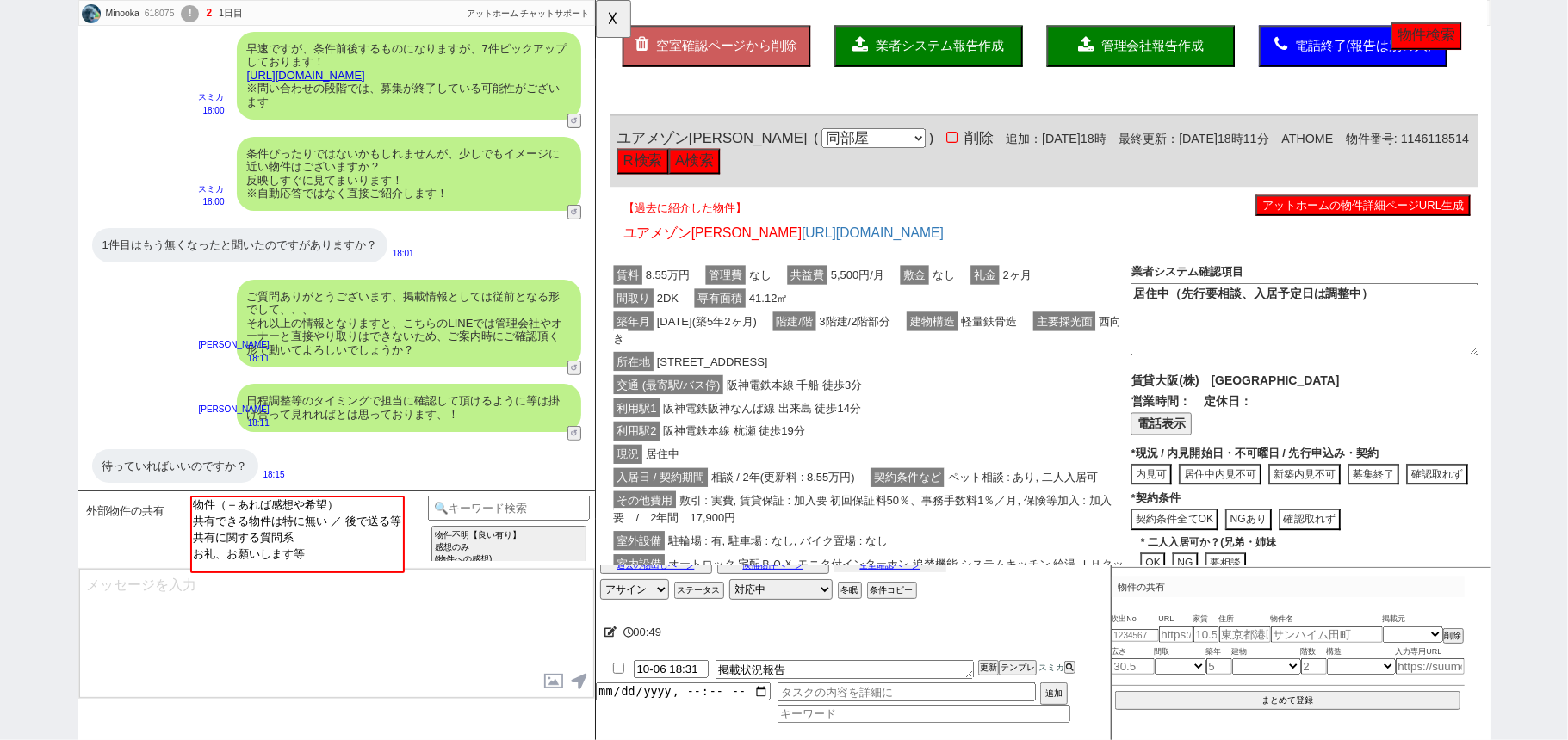
scroll to position [0, 0]
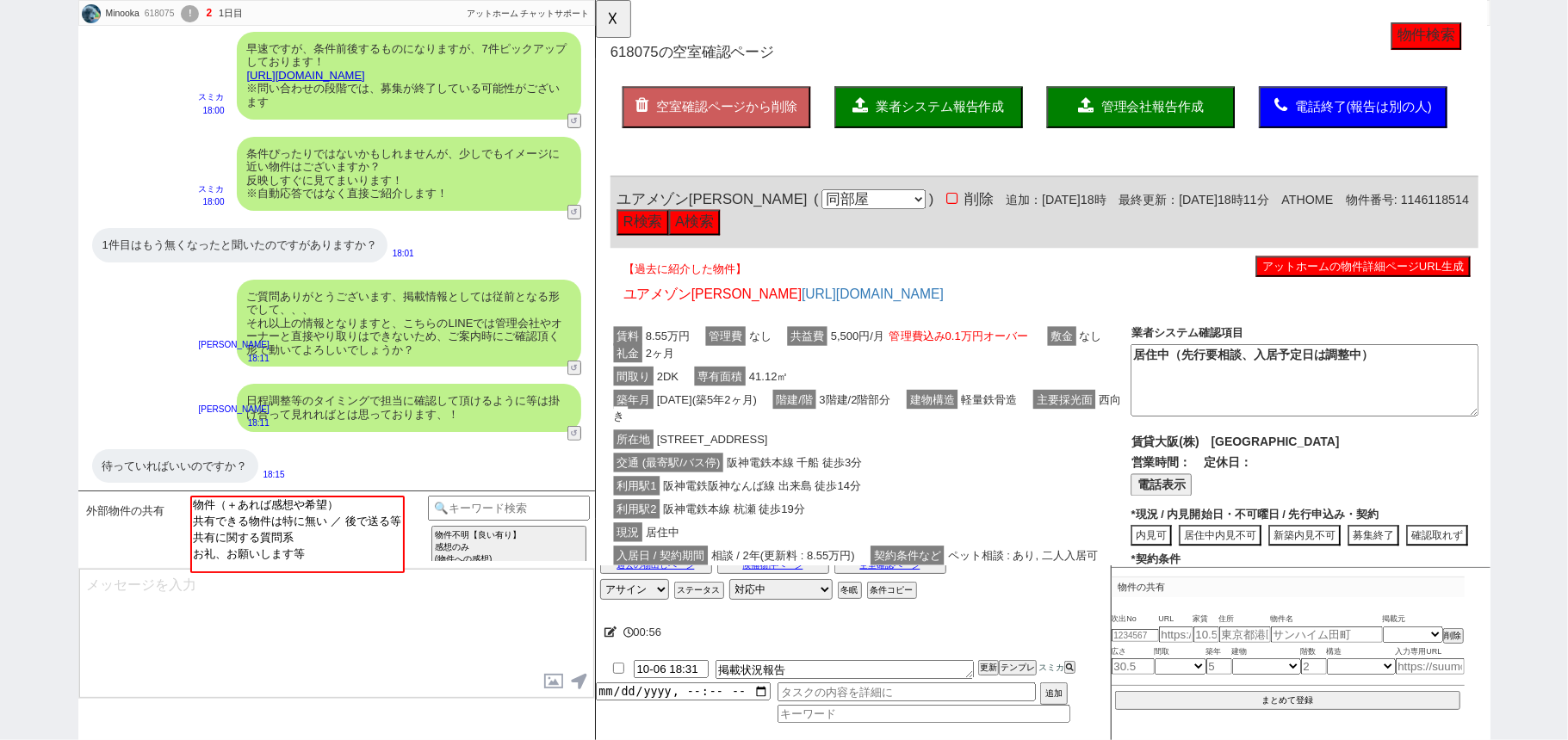
click at [365, 74] on link "[URL][DOMAIN_NAME]" at bounding box center [306, 75] width 118 height 13
click at [606, 18] on button "☓" at bounding box center [611, 17] width 32 height 34
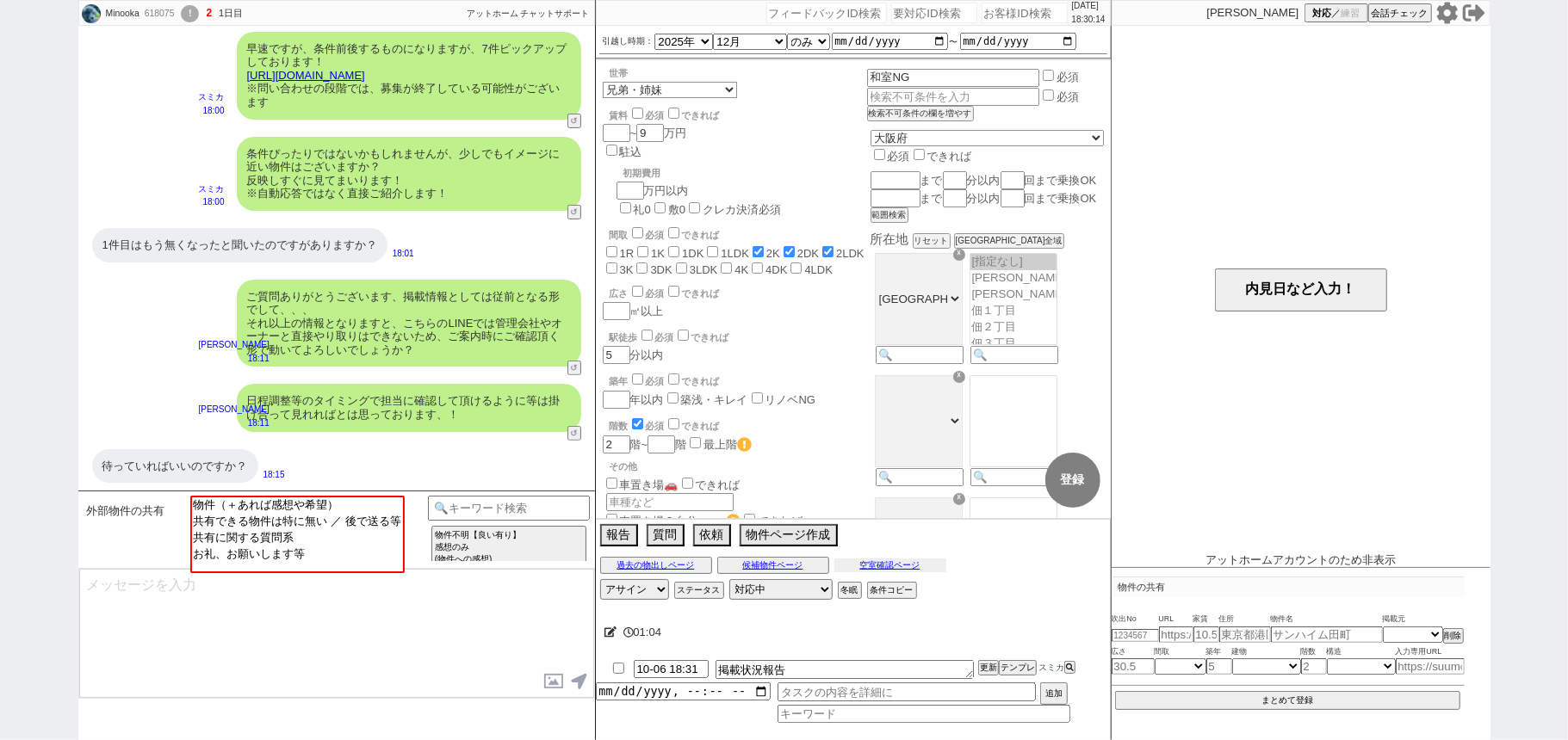
click at [923, 576] on div "過去の物出しページ 候補物件ページ 空室確認ページ" at bounding box center [852, 565] width 514 height 22
click at [923, 572] on button "空室確認ページ" at bounding box center [890, 565] width 112 height 14
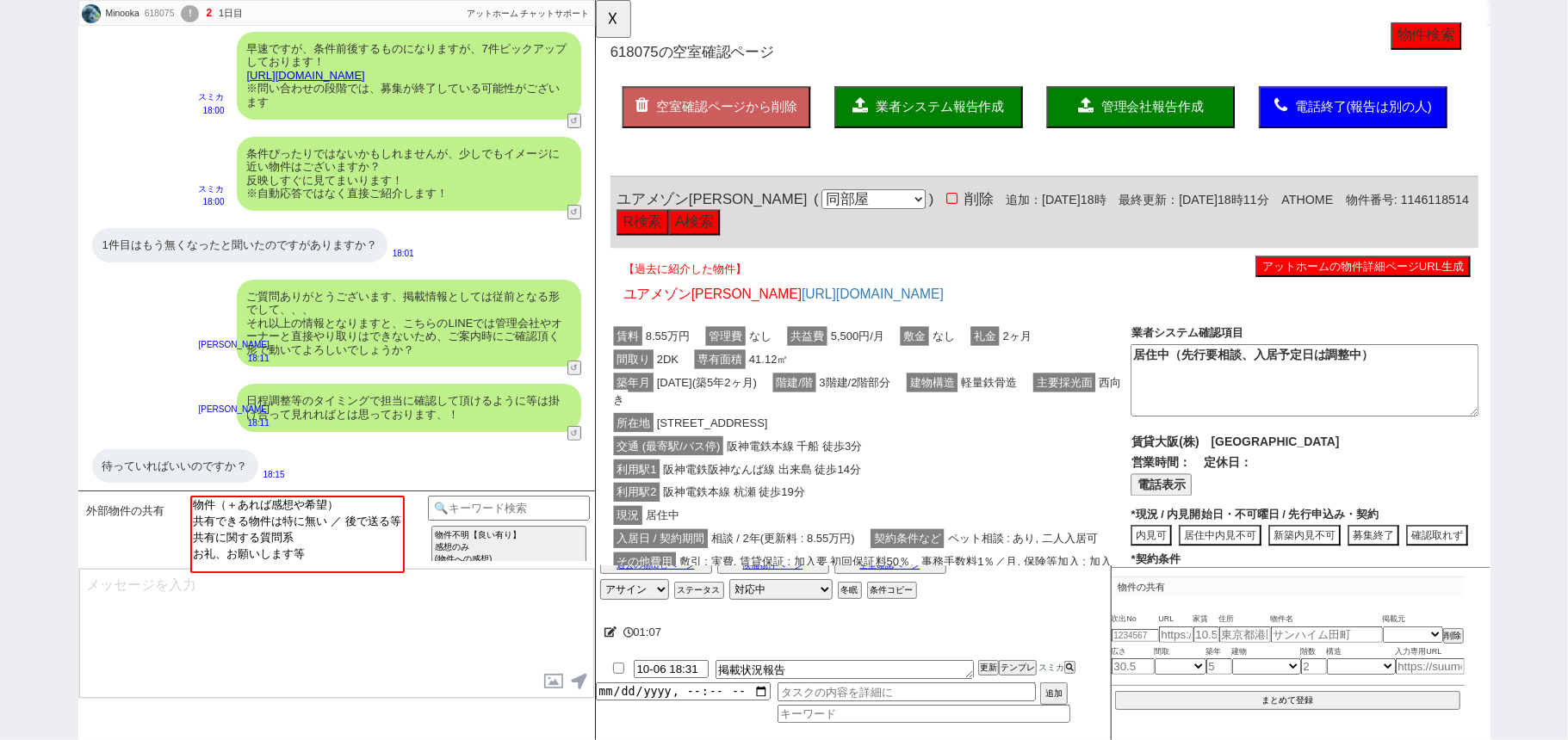
click at [846, 383] on div "間取り 2DK 専有面積 41.12㎡" at bounding box center [890, 386] width 559 height 25
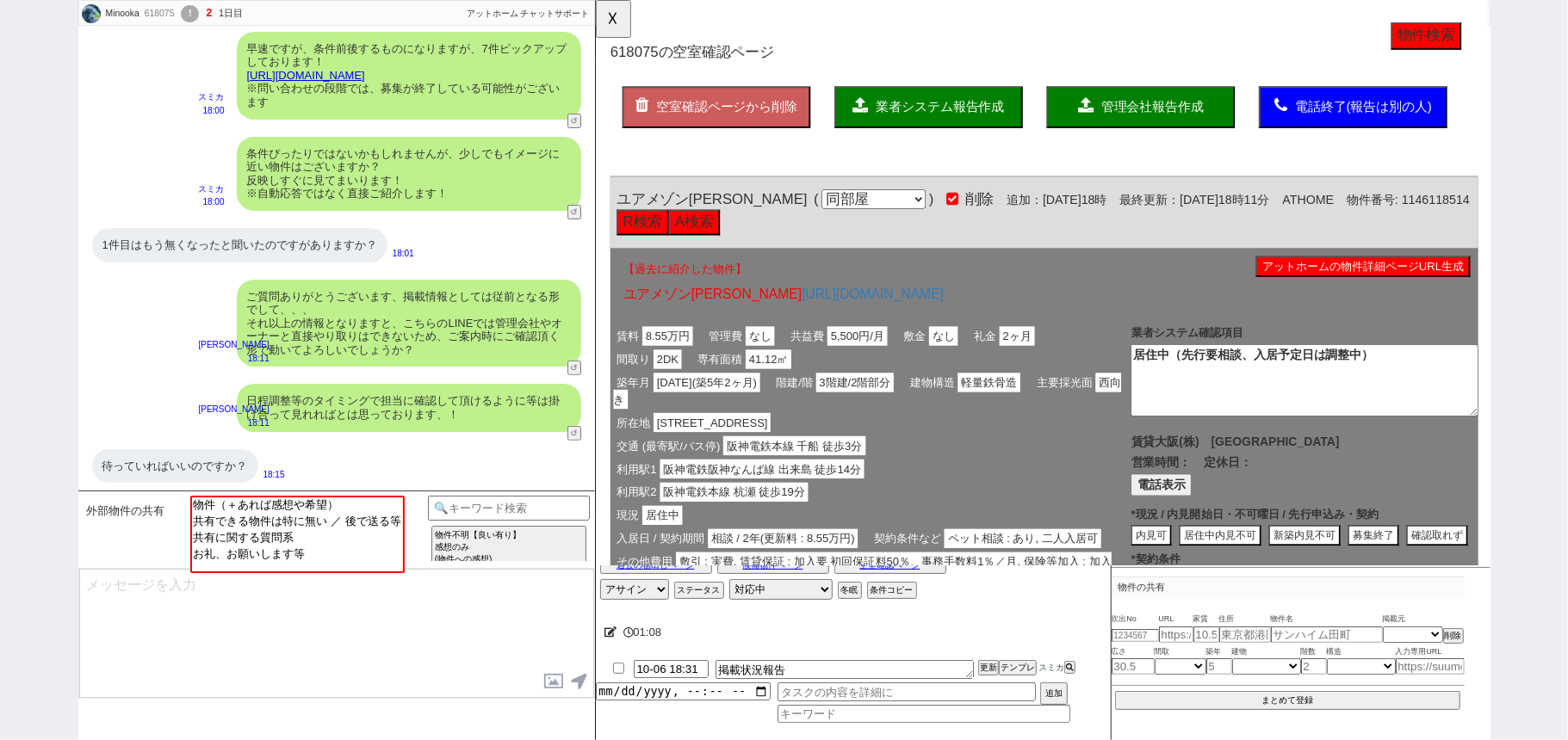
click at [1344, 280] on button "アットホームの物件詳細ページURL生成" at bounding box center [1419, 287] width 231 height 22
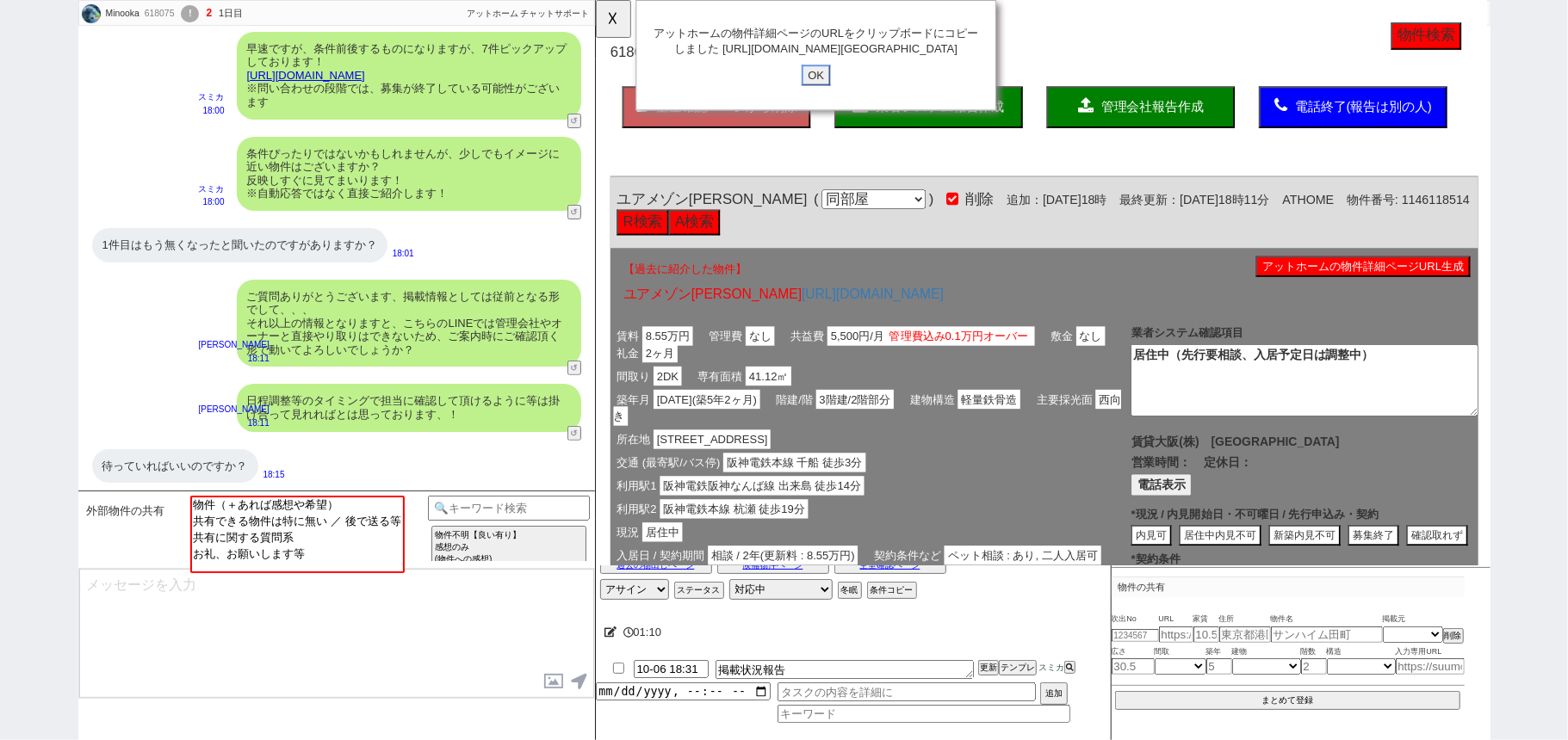
click at [827, 92] on input "OK" at bounding box center [831, 81] width 31 height 22
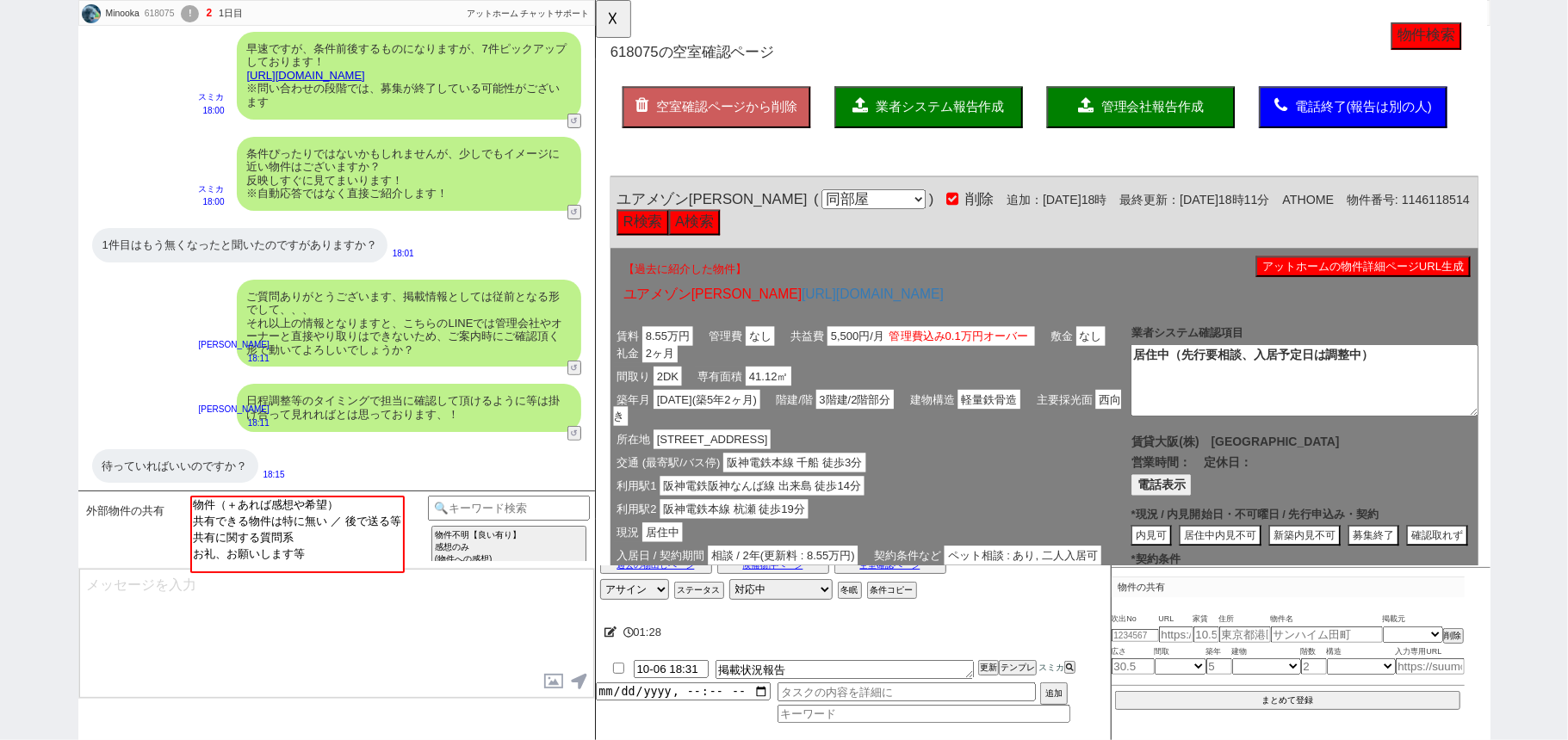
click at [1355, 283] on button "アットホームの物件詳細ページURL生成" at bounding box center [1419, 287] width 231 height 22
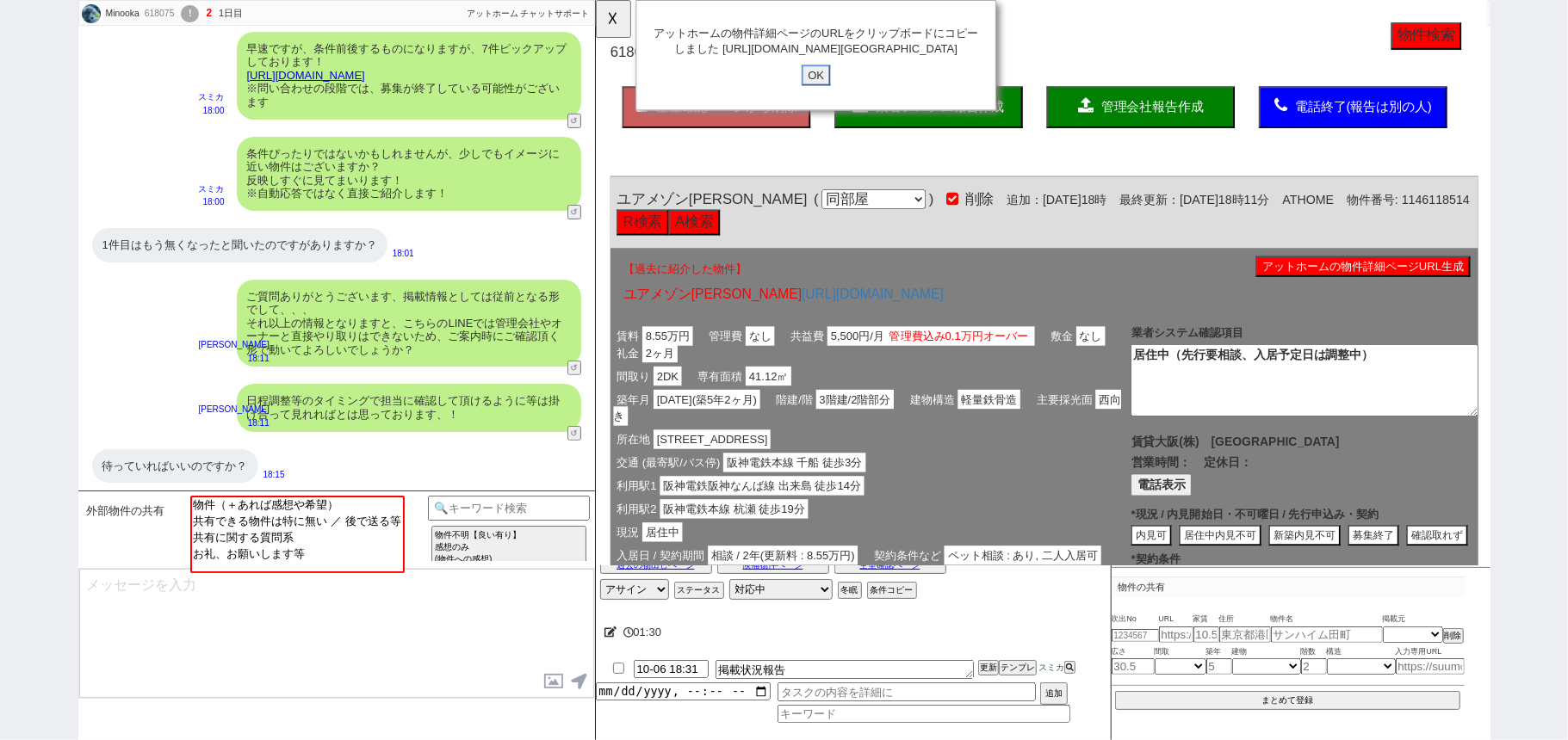
click at [826, 92] on input "OK" at bounding box center [831, 81] width 31 height 22
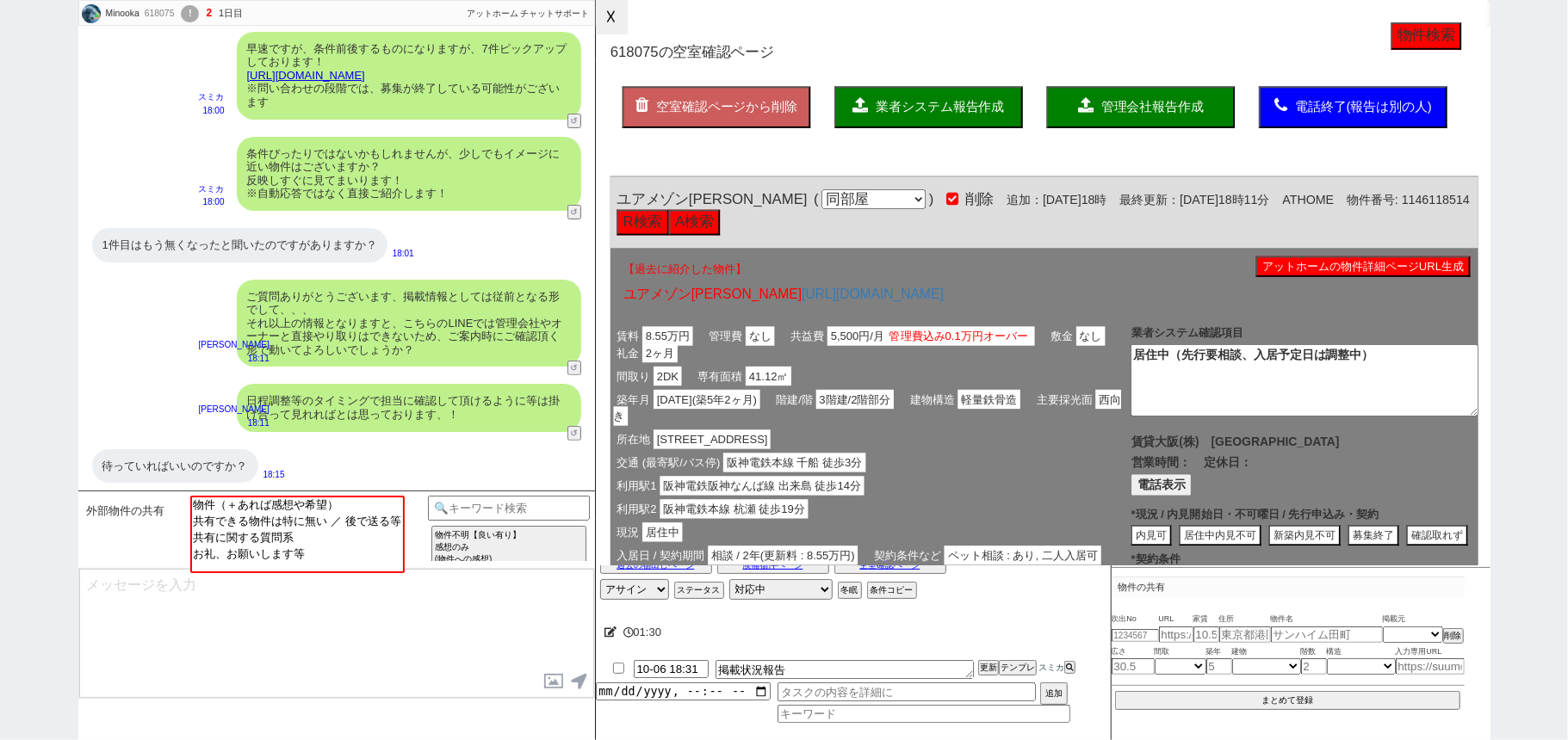
click at [603, 21] on button "☓" at bounding box center [611, 17] width 32 height 34
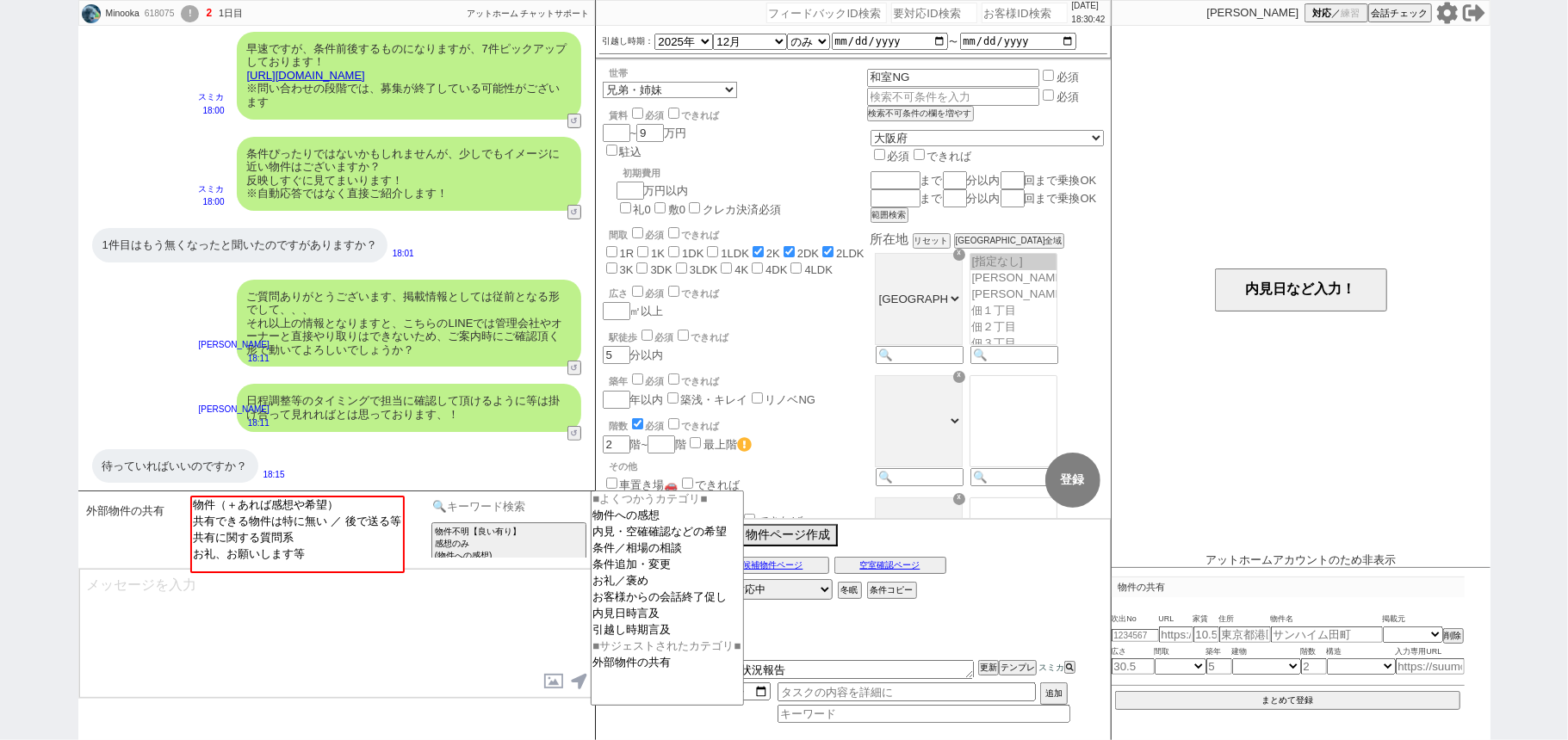
click at [513, 507] on input at bounding box center [508, 506] width 163 height 22
type input "k"
type input "記述"
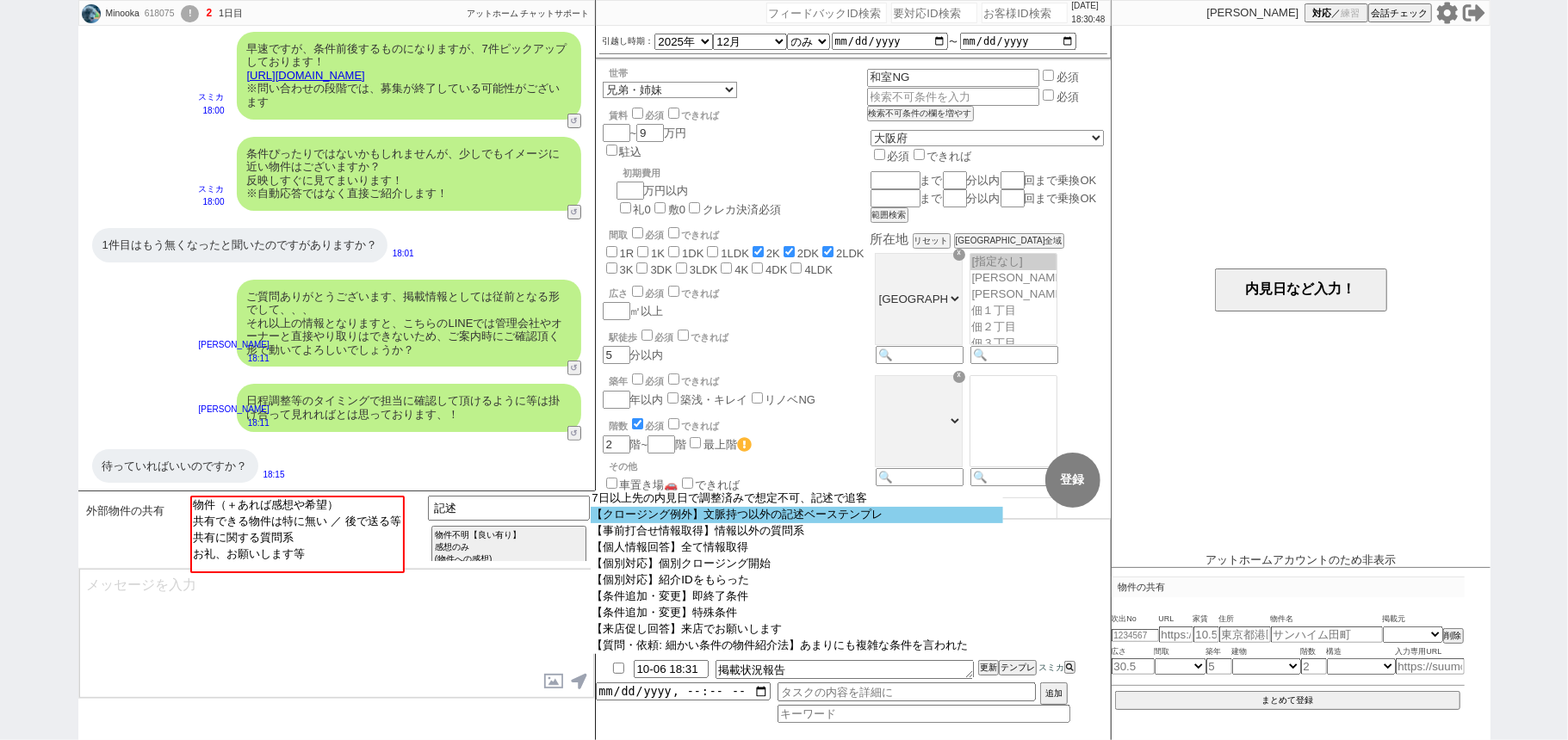
click at [695, 520] on option "【クロージング例外】文脈持つ以外の記述ベーステンプレ" at bounding box center [796, 515] width 412 height 16
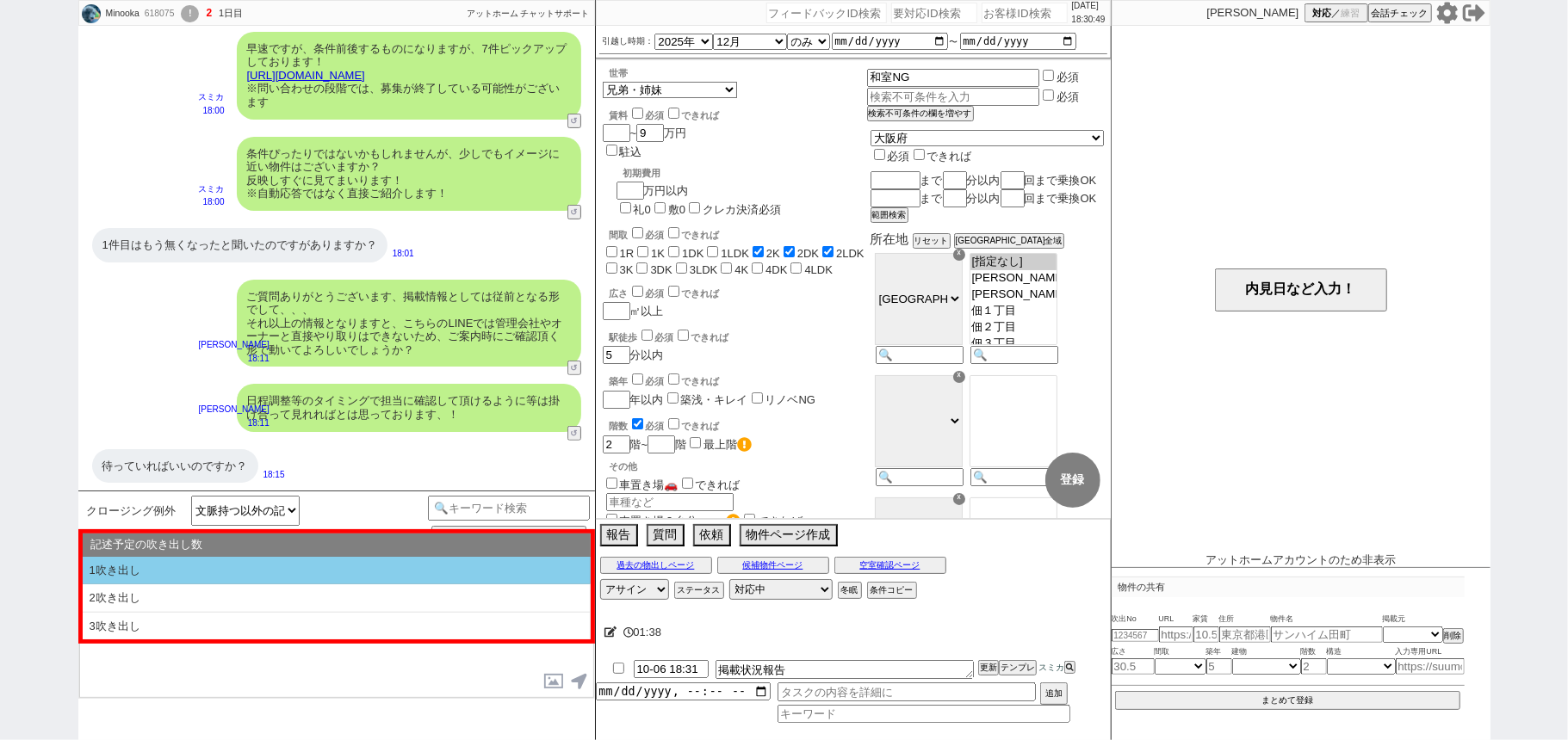
click at [208, 570] on li "1吹き出し" at bounding box center [337, 571] width 508 height 28
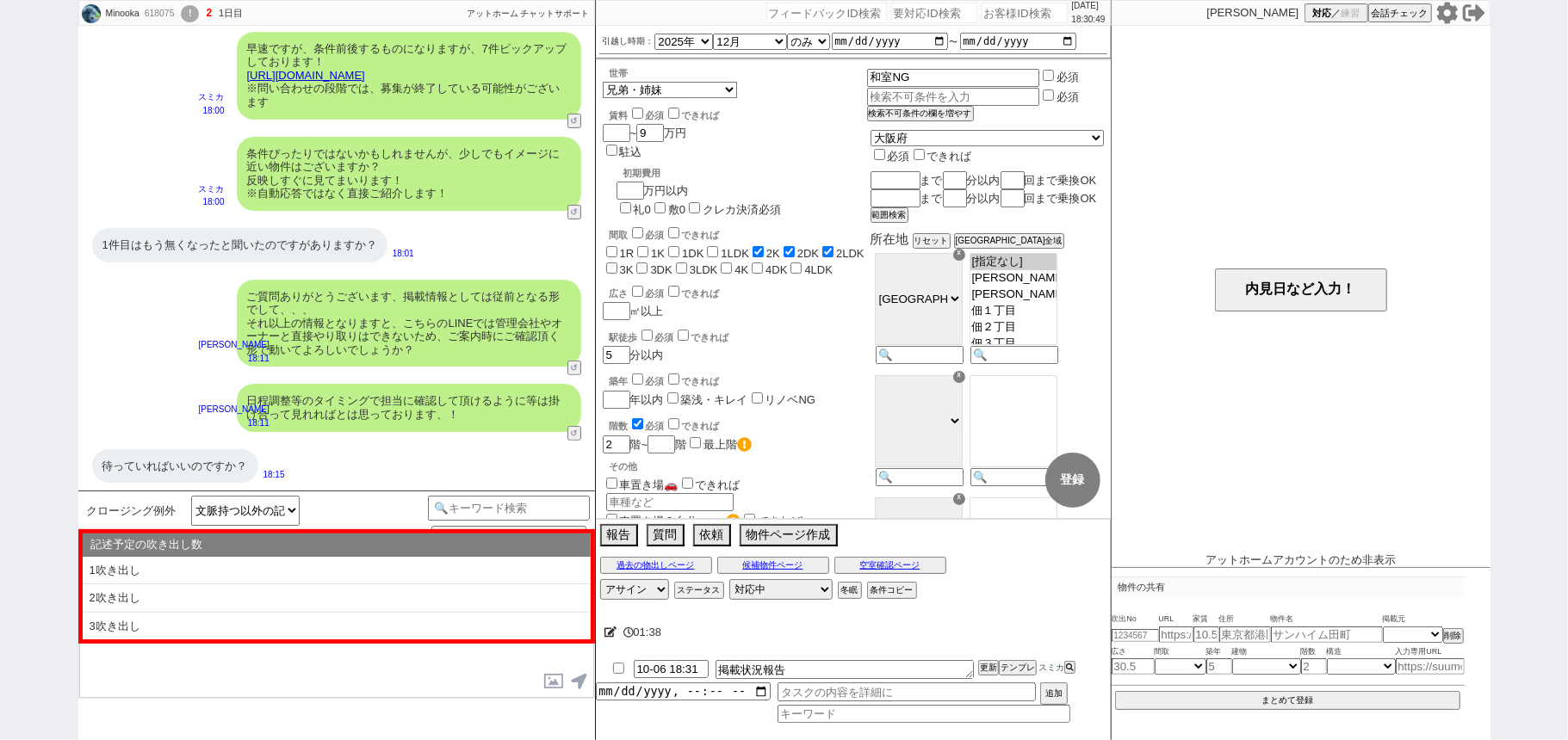
type textarea "@@【@@①記述したい内容を②の下に入力@@】@@ @@【@@②記述したい内容を入力後に①と②を@@ごと消して送信！！@@】@@"
select select "1吹き出し"
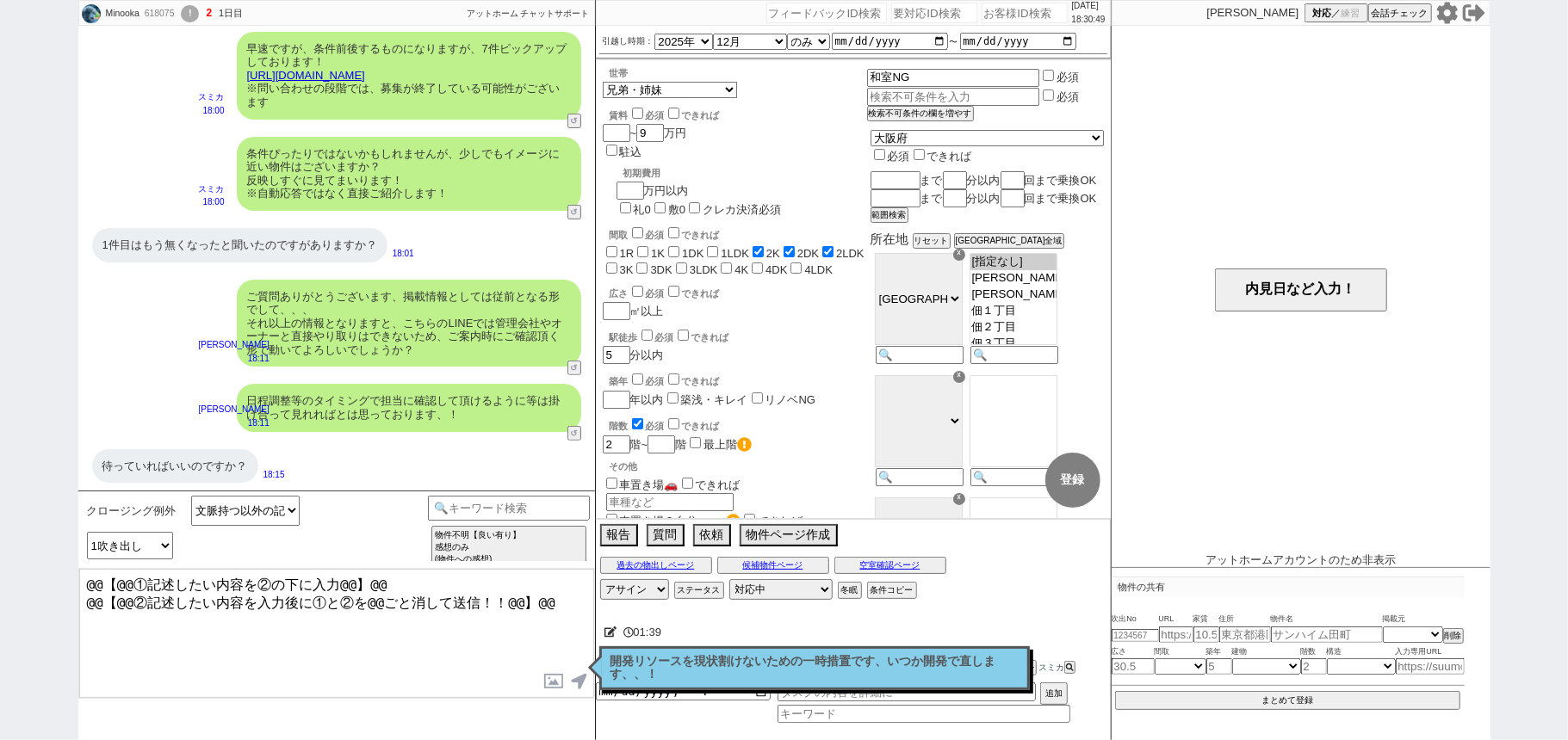
click at [549, 601] on textarea "@@【@@①記述したい内容を②の下に入力@@】@@ @@【@@②記述したい内容を入力後に①と②を@@ごと消して送信！！@@】@@" at bounding box center [336, 633] width 514 height 129
paste textarea "https://www.athome.co.jp/chintai/1146118514/?property_source=sumika"
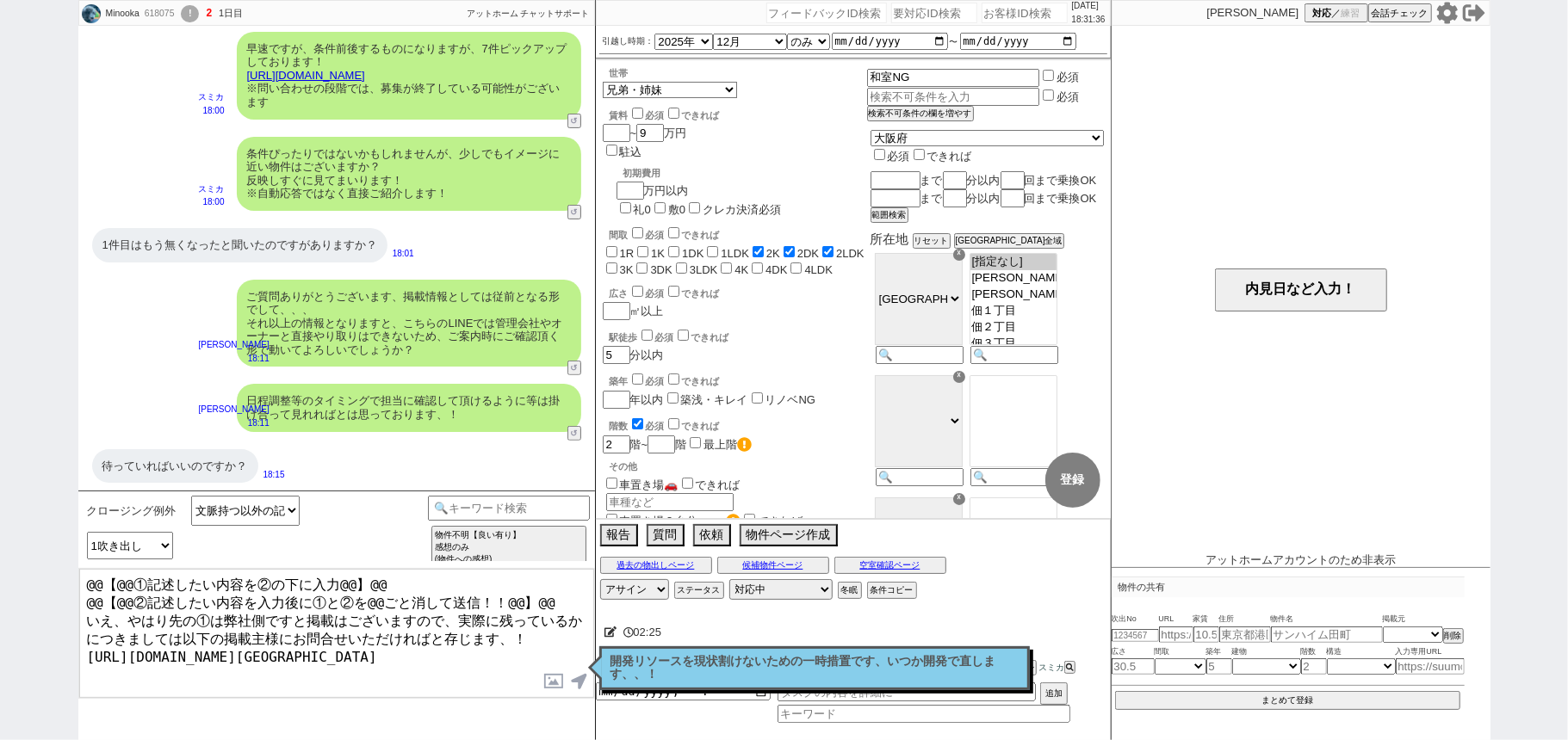
drag, startPoint x: 500, startPoint y: 585, endPoint x: 0, endPoint y: 259, distance: 596.9
click at [0, 367] on div "Minooka 618075 ! 2 1日目 冬眠中 自社客 アットホーム チャットサポート スミカ_BPO チャット全表示 2025-10-06 洋間のみ、…" at bounding box center [784, 370] width 1568 height 740
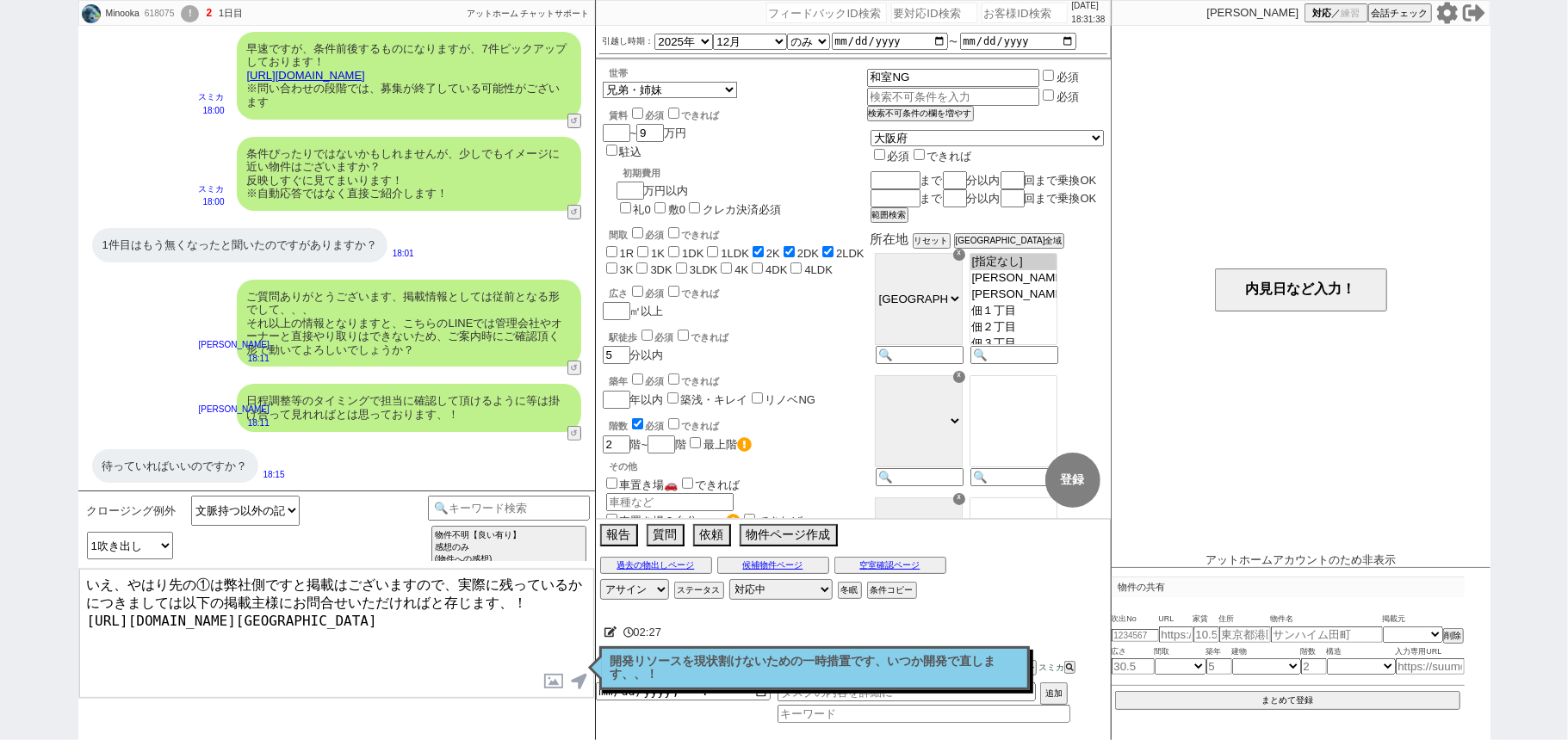
click at [555, 628] on textarea "いえ、やはり先の①は弊社側ですと掲載はございますので、実際に残っているかにつきましては以下の掲載主様にお問合せいただければと存じます、！ https://ww…" at bounding box center [336, 633] width 514 height 129
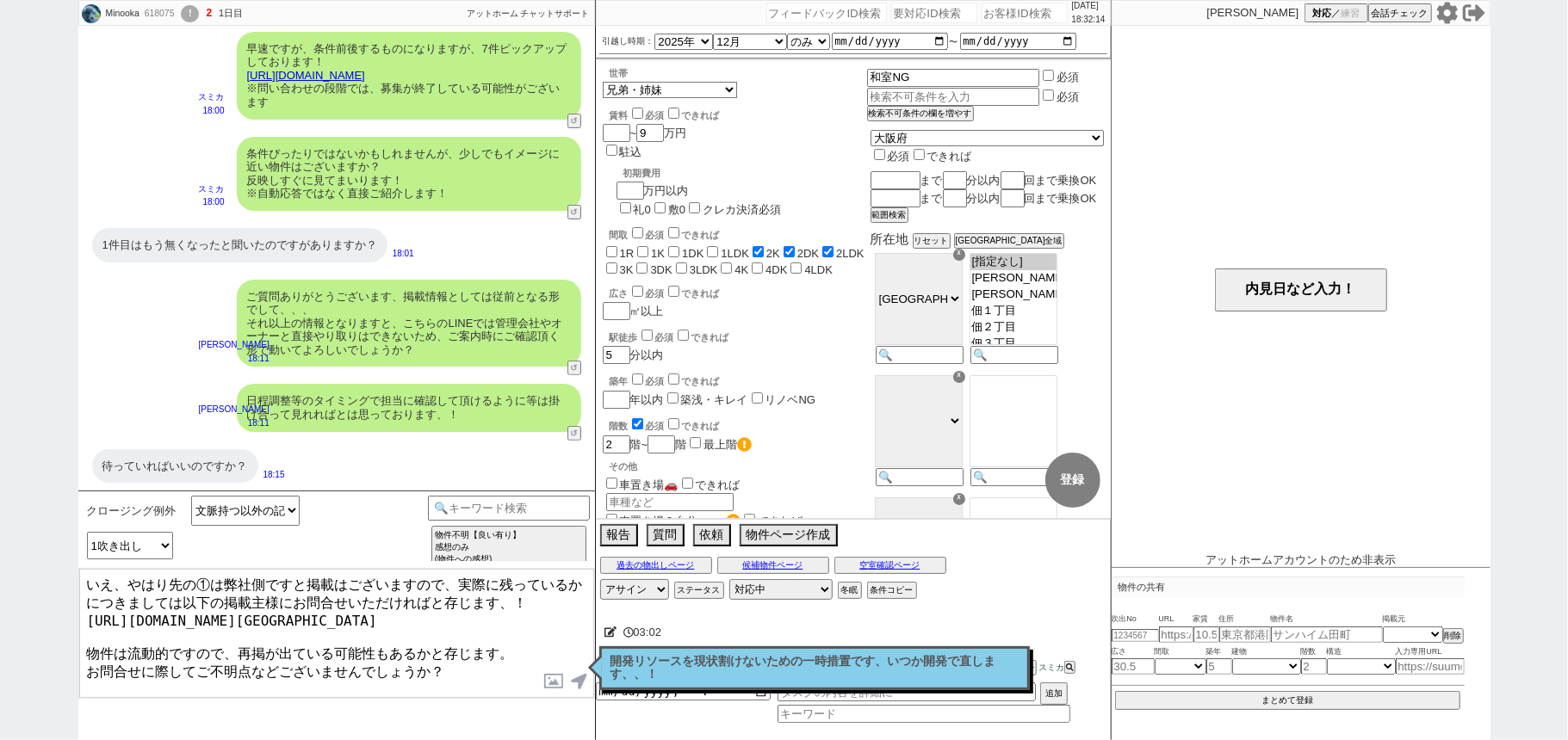
click at [271, 639] on textarea "いえ、やはり先の①は弊社側ですと掲載はございますので、実際に残っているかにつきましては以下の掲載主様にお問合せいただければと存じます、！ https://ww…" at bounding box center [336, 633] width 514 height 129
type textarea "いえ、やはり先の①は弊社側ですと掲載はございますので、実際に残っているかにつきましては以下の掲載主様にお問合せいただければと存じます、！ https://ww…"
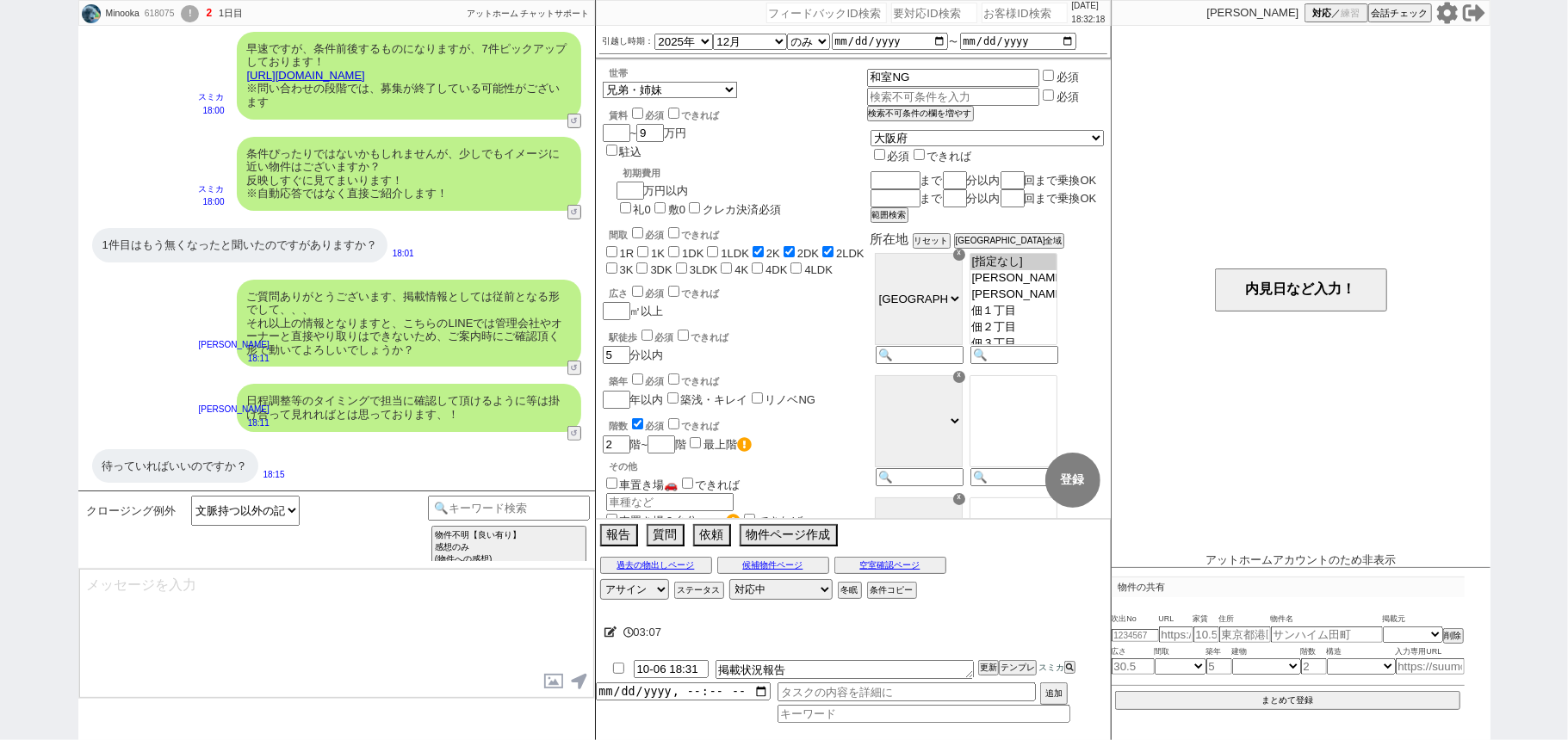
scroll to position [69, 0]
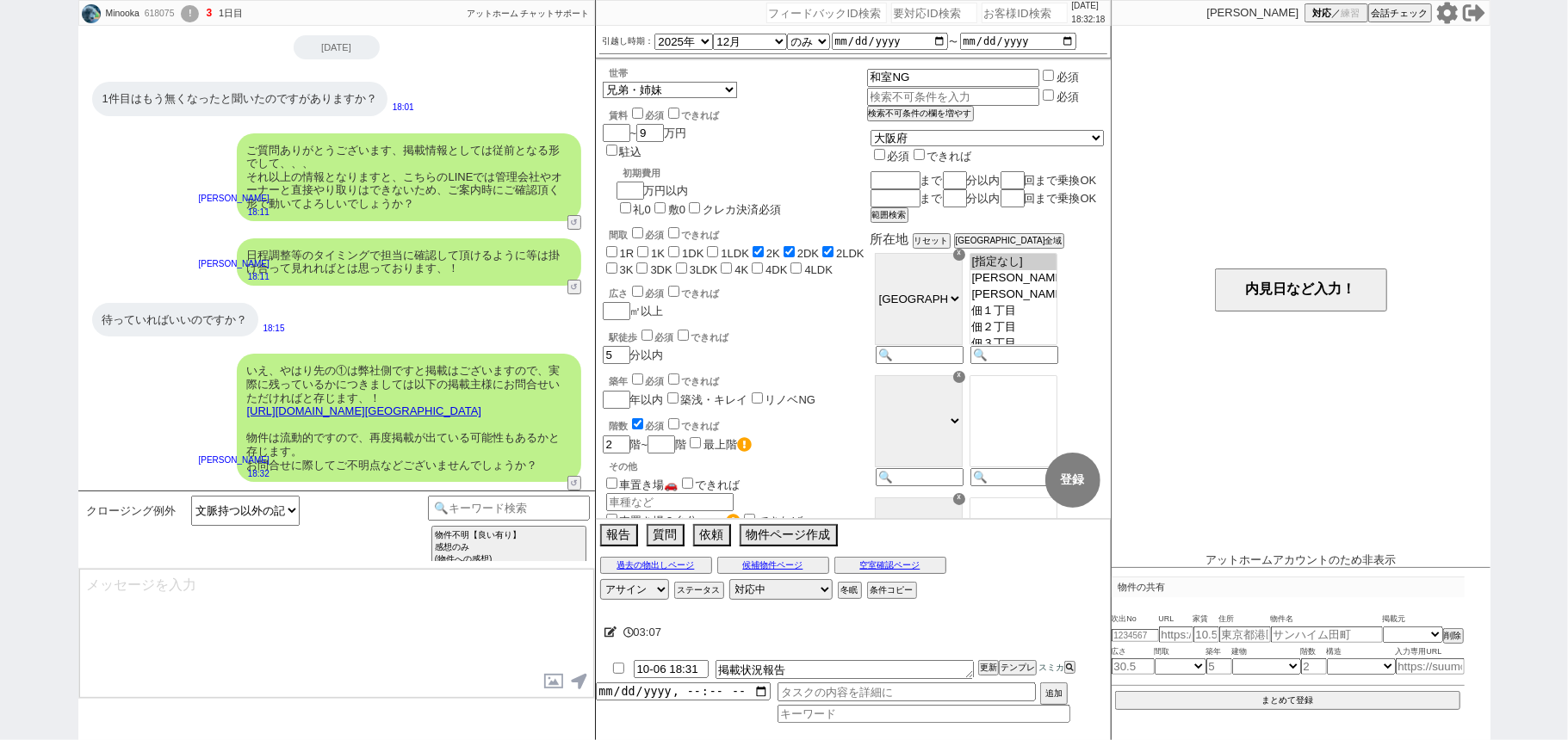
select select "431"
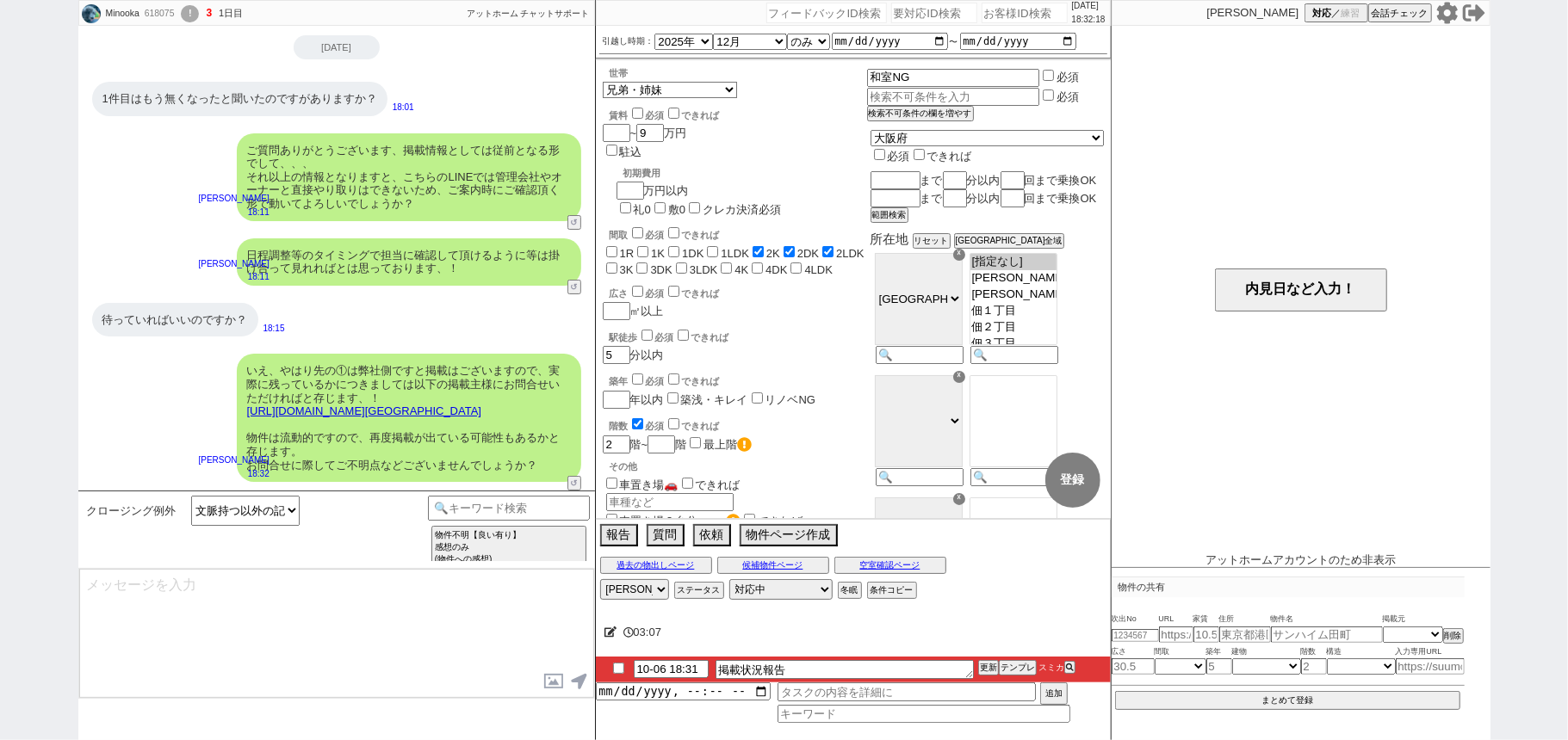
type textarea "@@【@@メッセージは打たず、以下やってください@@】@@ @@【@@タスク整理、追加、条件入力等のやるべきことはやりましたか？？全て終わったら自分に付いたア…"
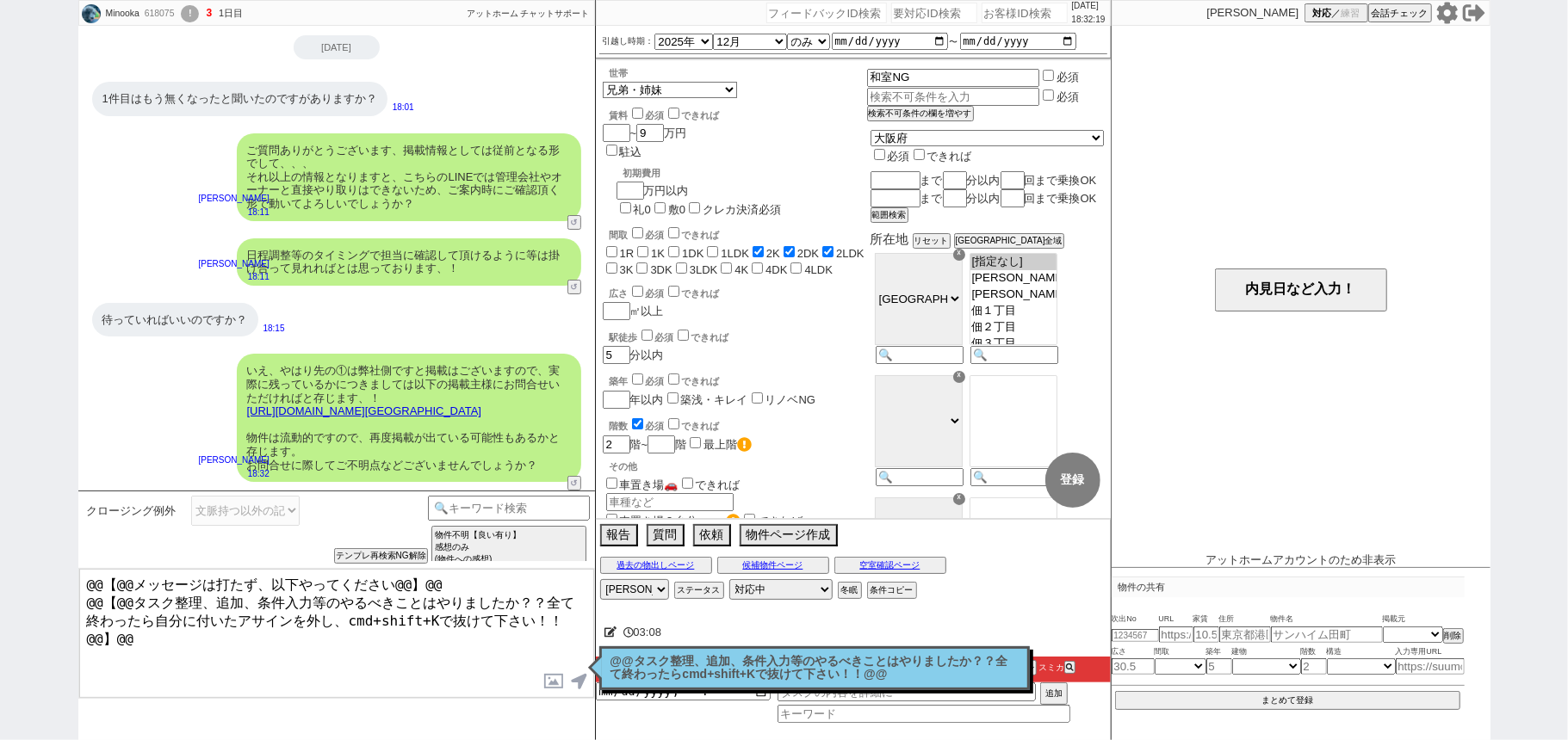
click at [814, 676] on p "@@タスク整理、追加、条件入力等のやるべきことはやりましたか？？全て終わったらcmd+shift+Kで抜けて下さい！！@@" at bounding box center [814, 668] width 408 height 27
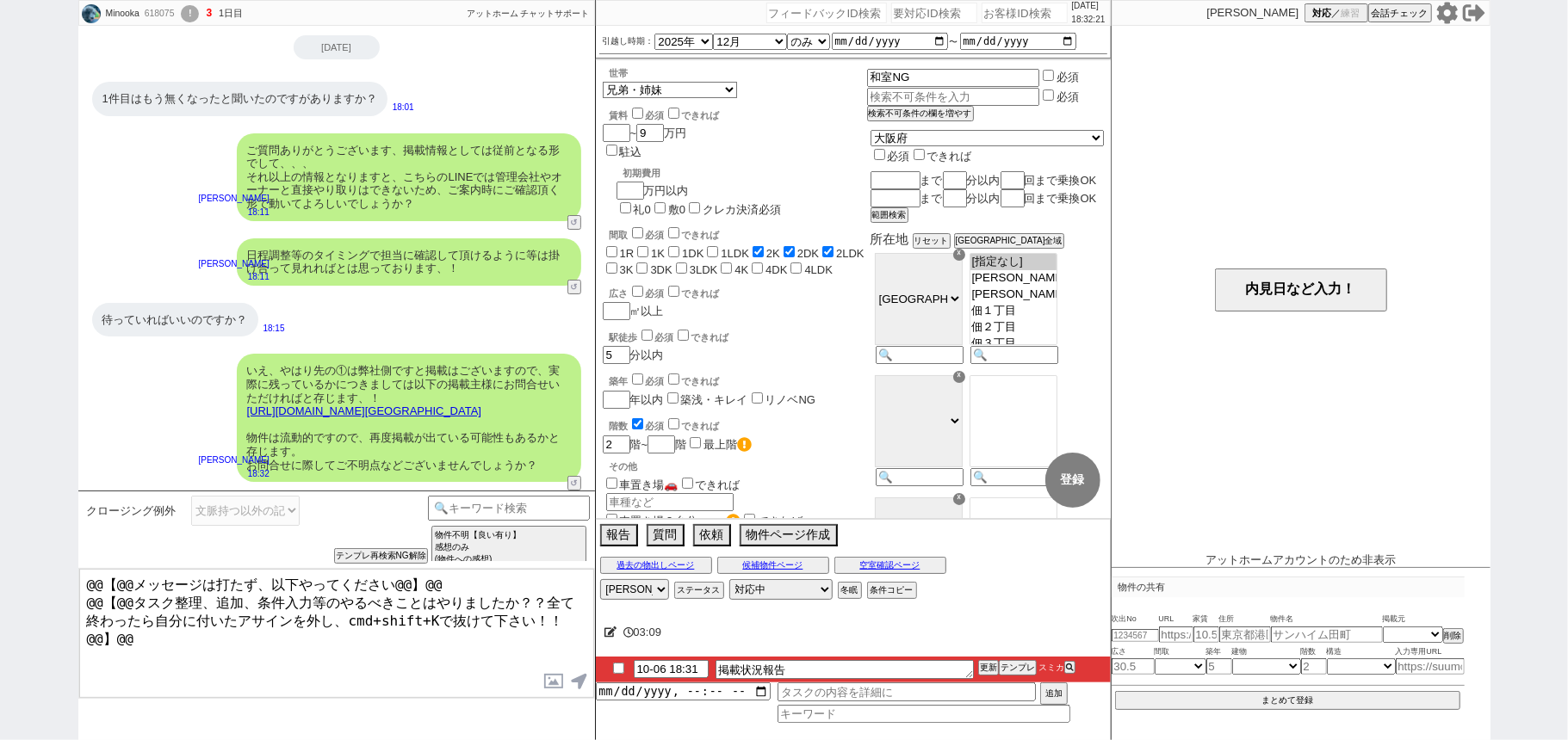
click at [617, 671] on input "checkbox" at bounding box center [618, 668] width 25 height 11
checkbox input "true"
click at [990, 662] on li "10-06 18:31 掲載状況報告 更新 テンプレ スミカ" at bounding box center [852, 670] width 514 height 26
click at [988, 656] on div at bounding box center [852, 653] width 514 height 7
click at [986, 662] on li "10-06 18:31 掲載状況報告 更新 テンプレ スミカ" at bounding box center [852, 670] width 514 height 26
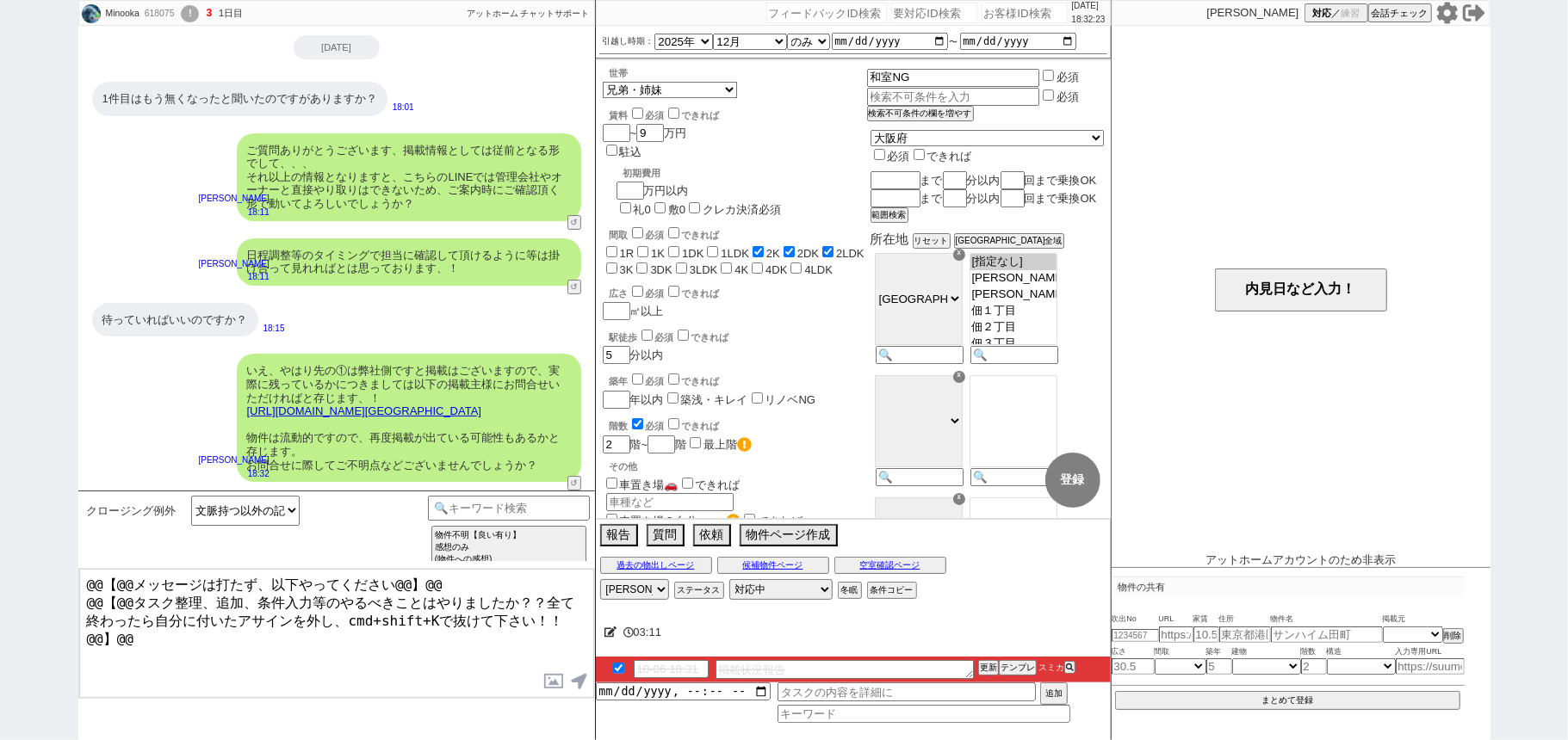
click at [985, 658] on li "10-06 18:31 掲載状況報告 更新 テンプレ スミカ" at bounding box center [852, 670] width 514 height 26
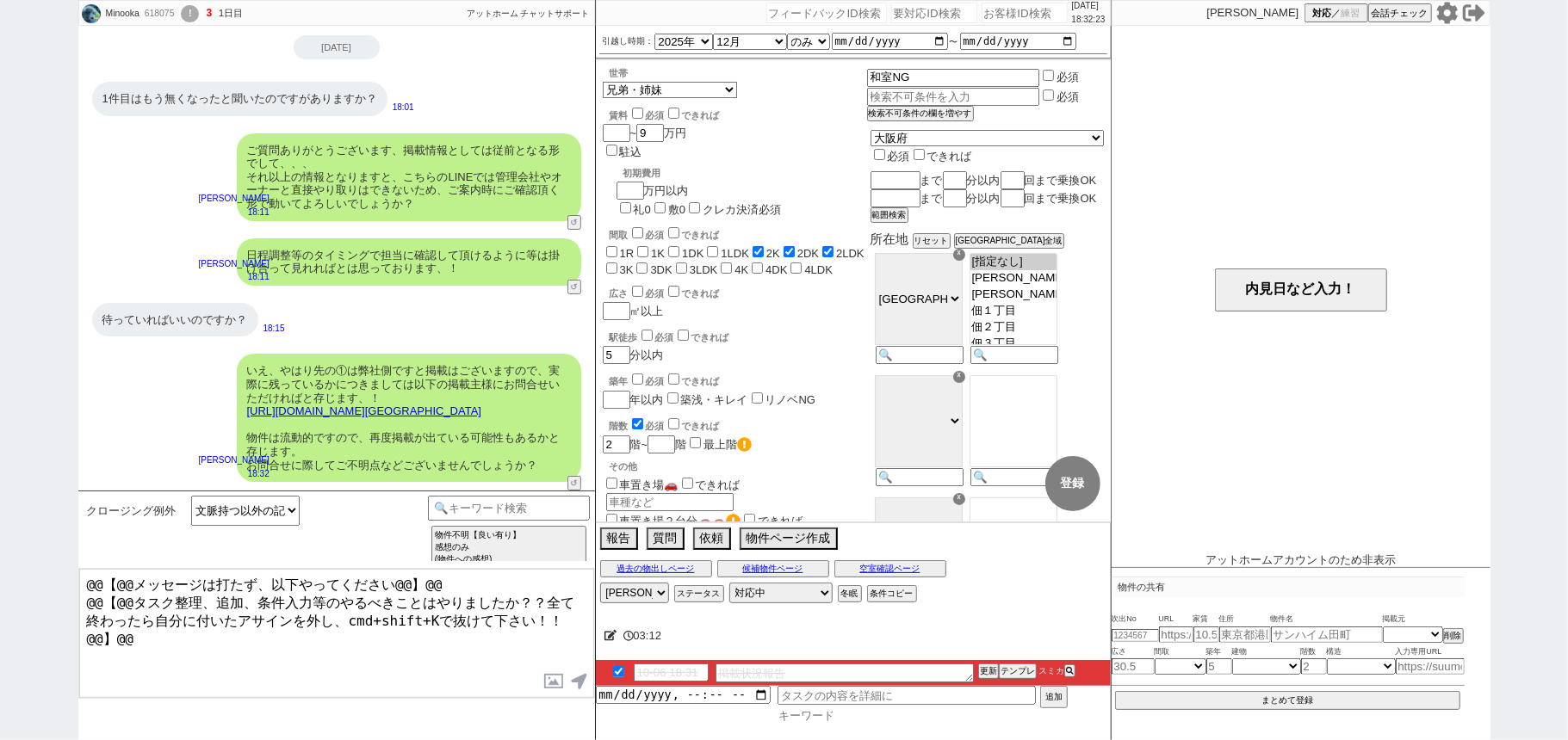
click at [835, 720] on input at bounding box center [923, 715] width 293 height 15
type input "AT"
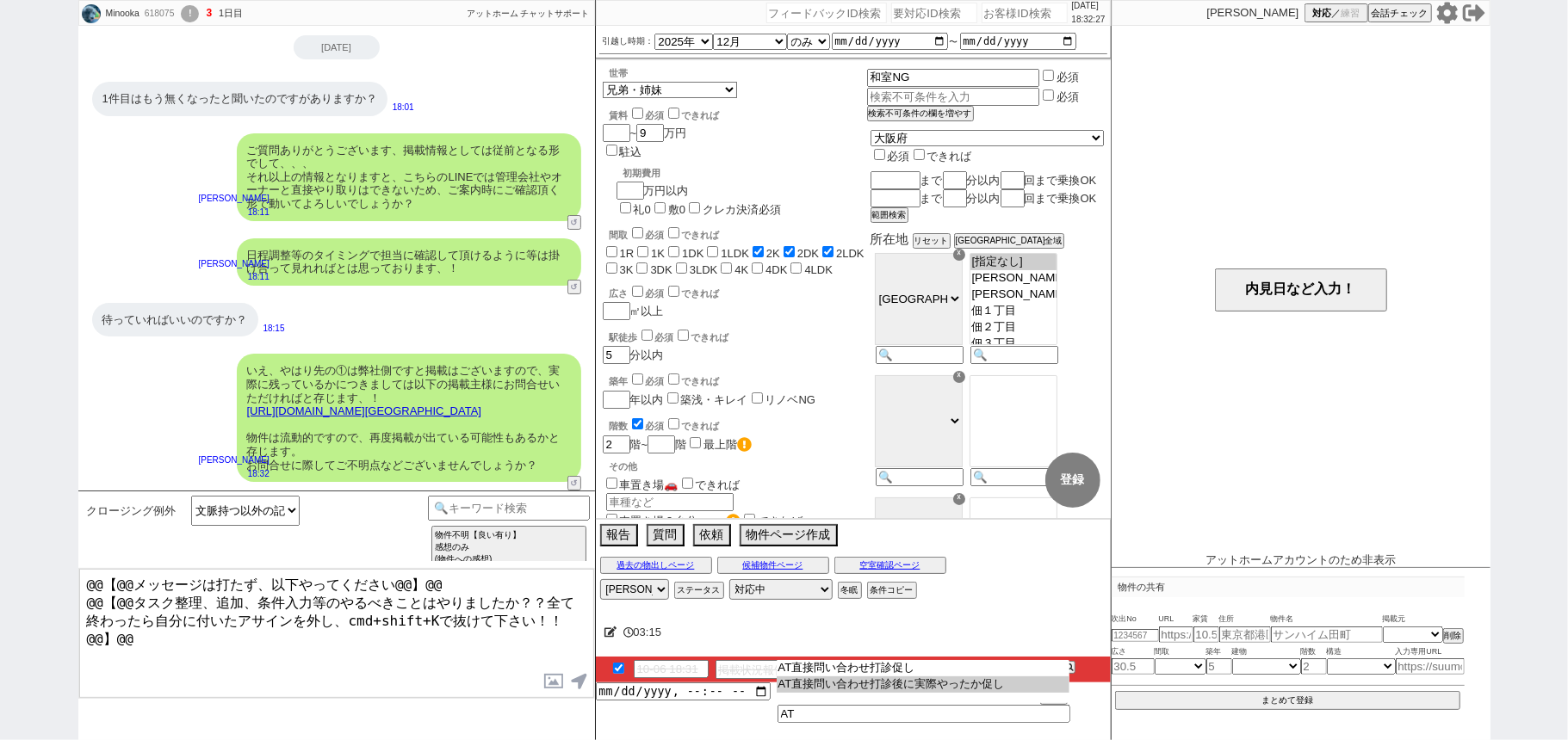
type input "AT直接問い合わせ打診後に実際やったか促し"
click at [651, 693] on input "datetime-local" at bounding box center [682, 689] width 175 height 15
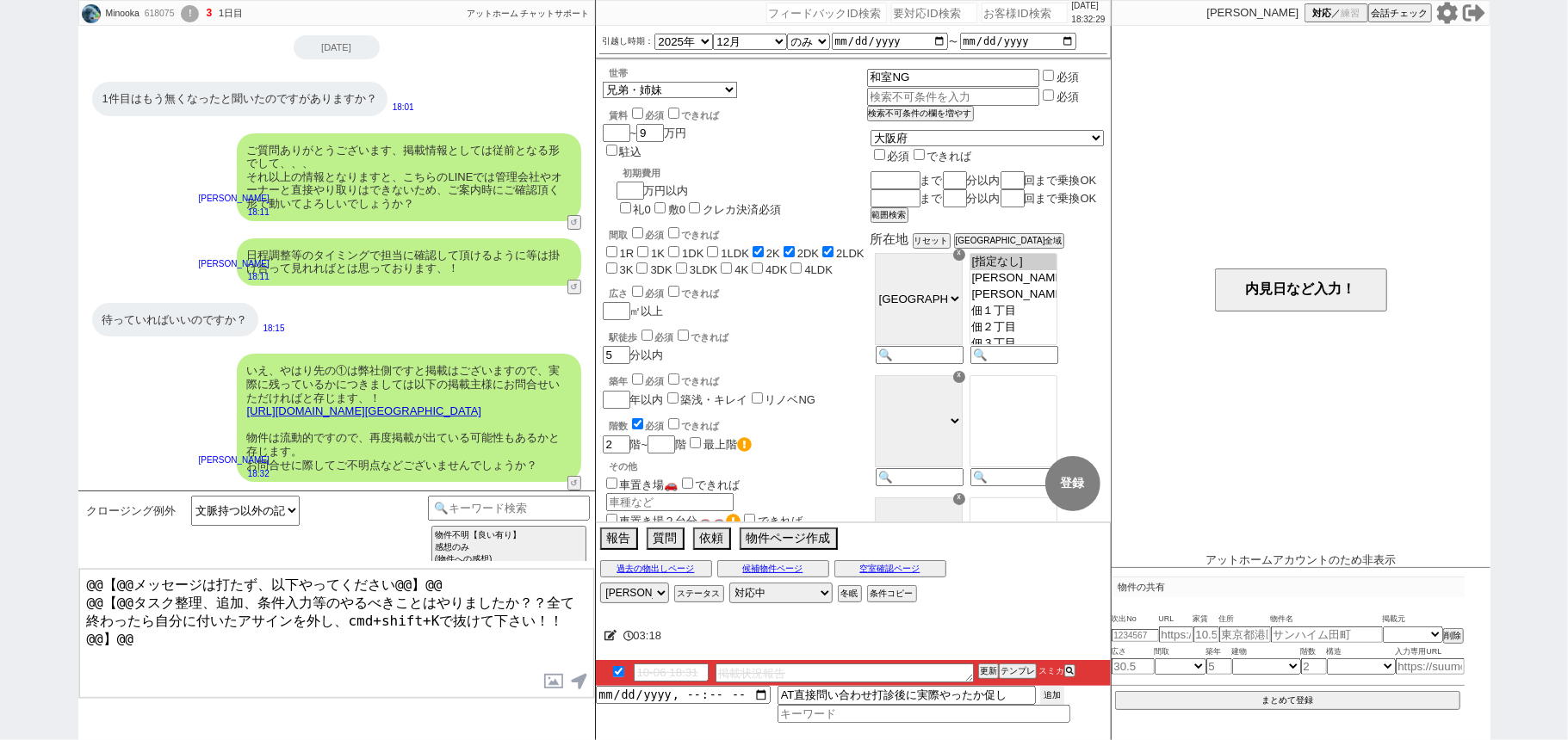
click at [1054, 700] on button "追加" at bounding box center [1052, 695] width 24 height 19
type input "[DATE]T18:00"
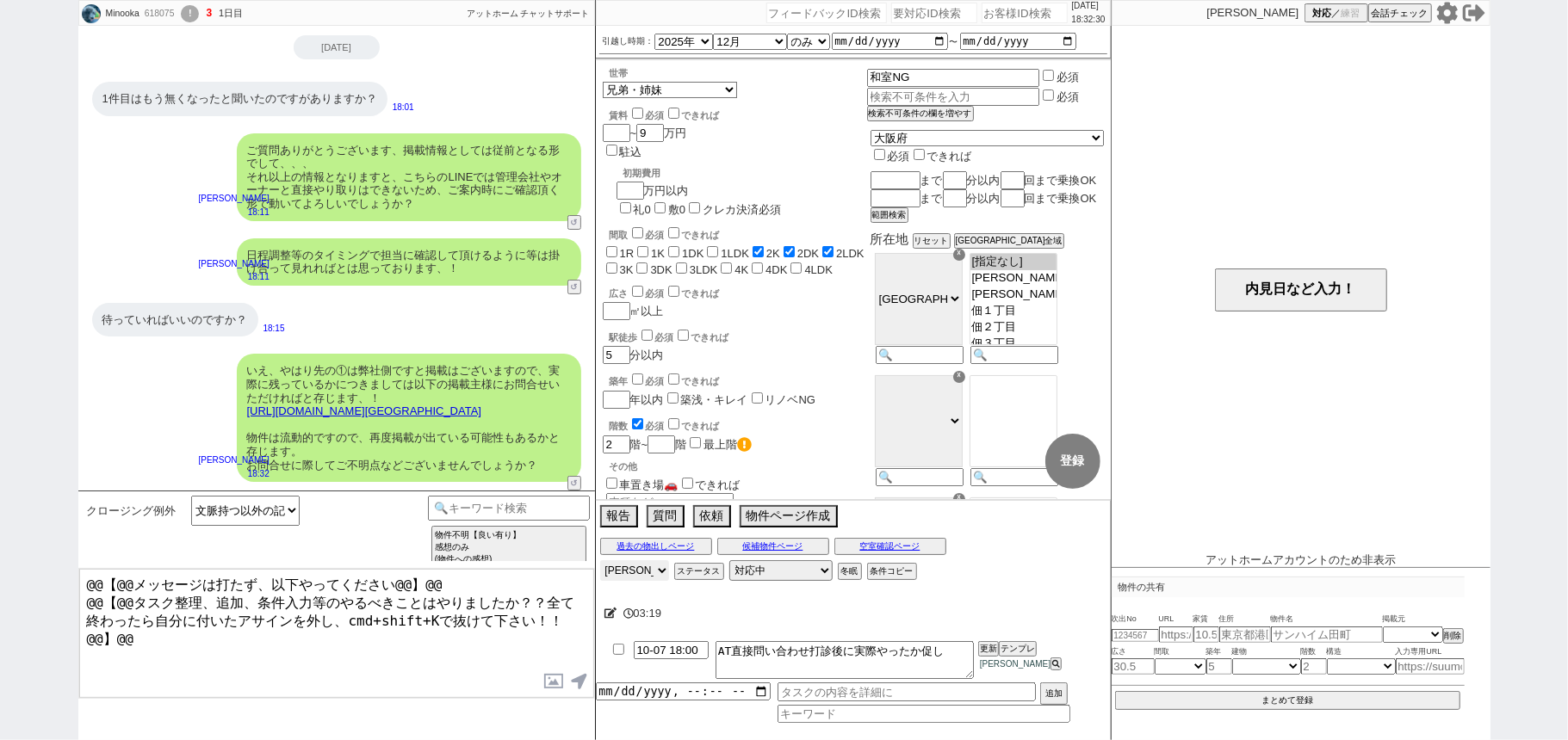
click at [648, 579] on select "アサイン 青木琢磨 松井健太朗 小澤結 廣瀬晶子 平山恭子" at bounding box center [634, 570] width 69 height 21
select select
click at [600, 562] on select "アサイン 青木琢磨 松井健太朗 小澤結 廣瀬晶子 平山恭子" at bounding box center [634, 570] width 69 height 21
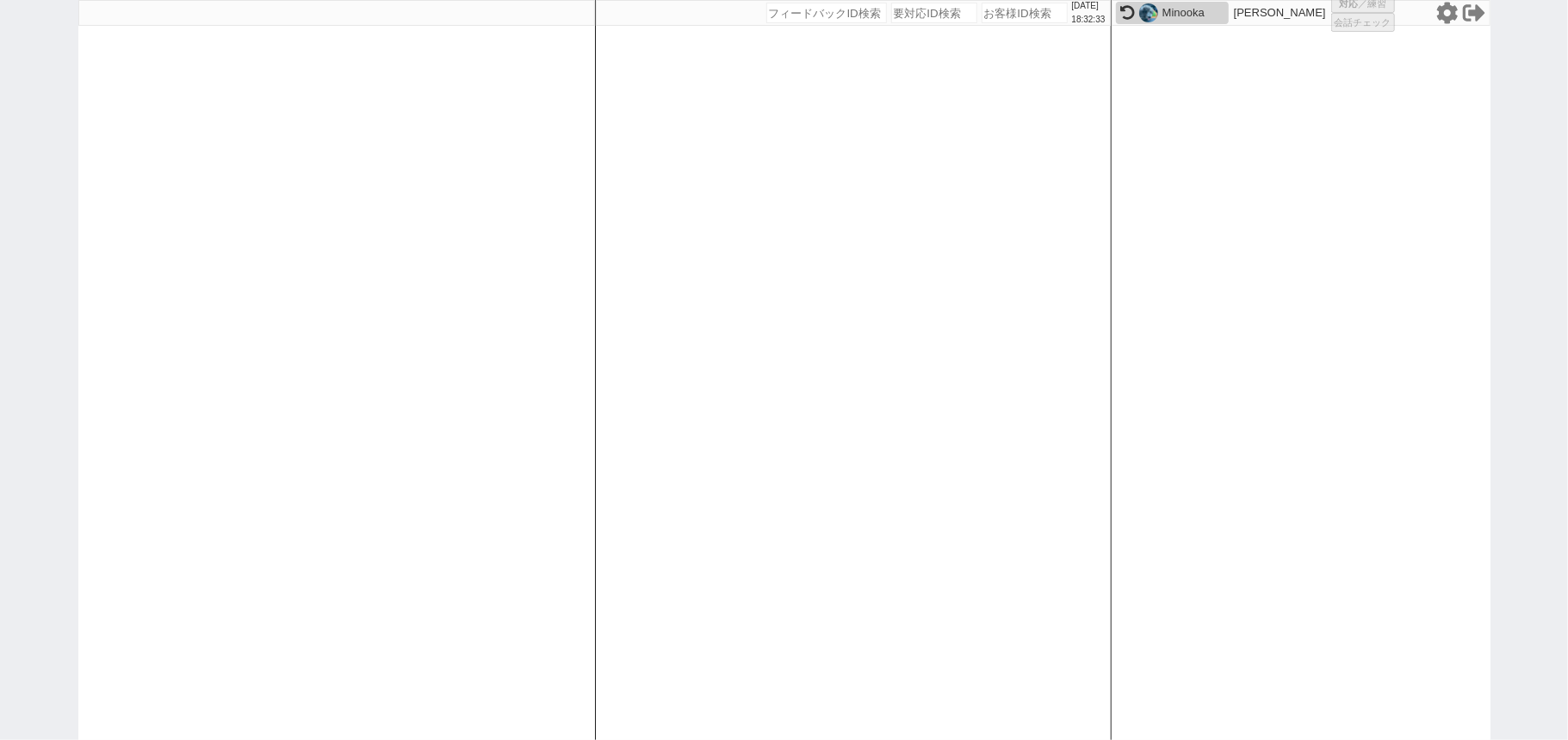
select select "1"
select select
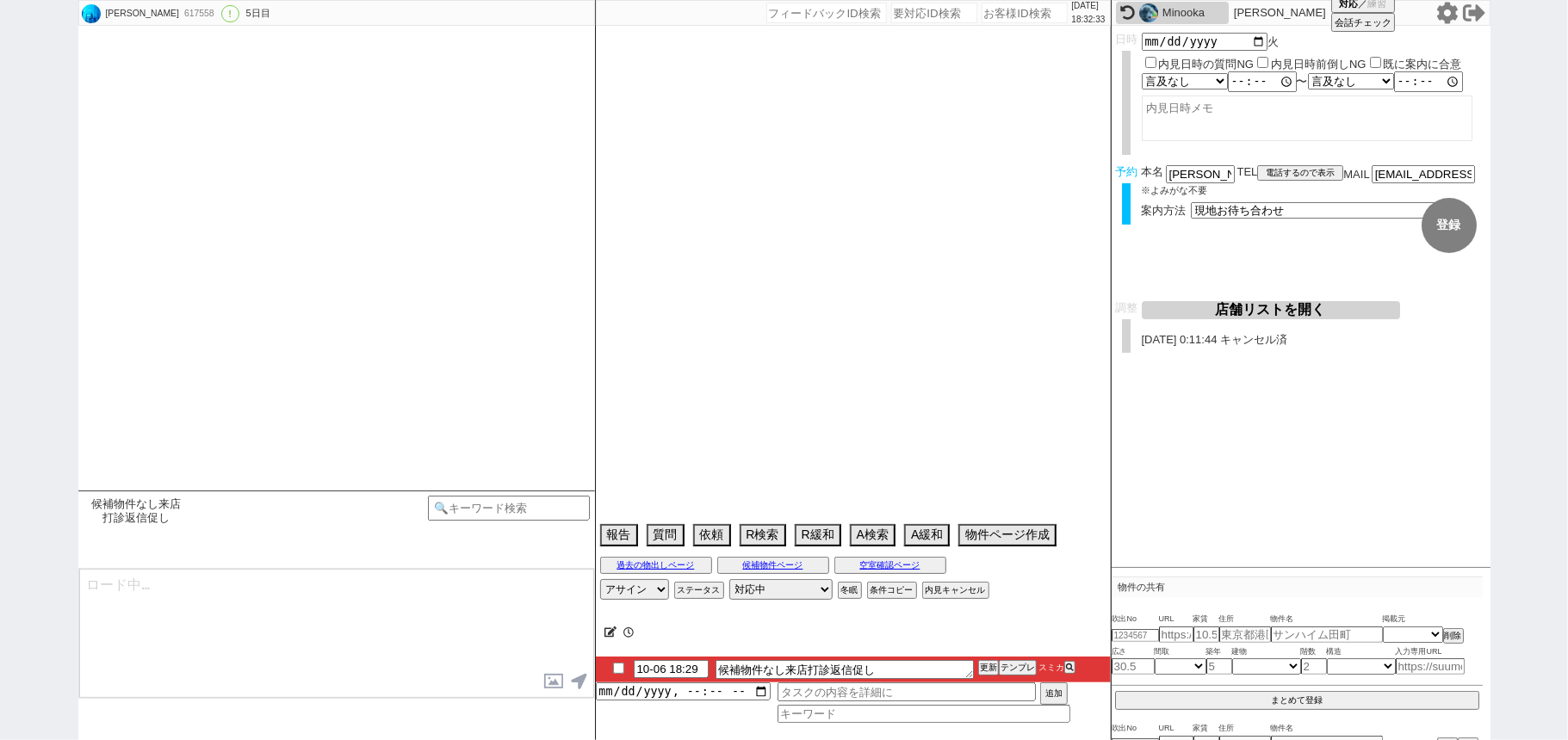
scroll to position [4633, 0]
select select "2025"
select select "10"
select select "20"
select select "7"
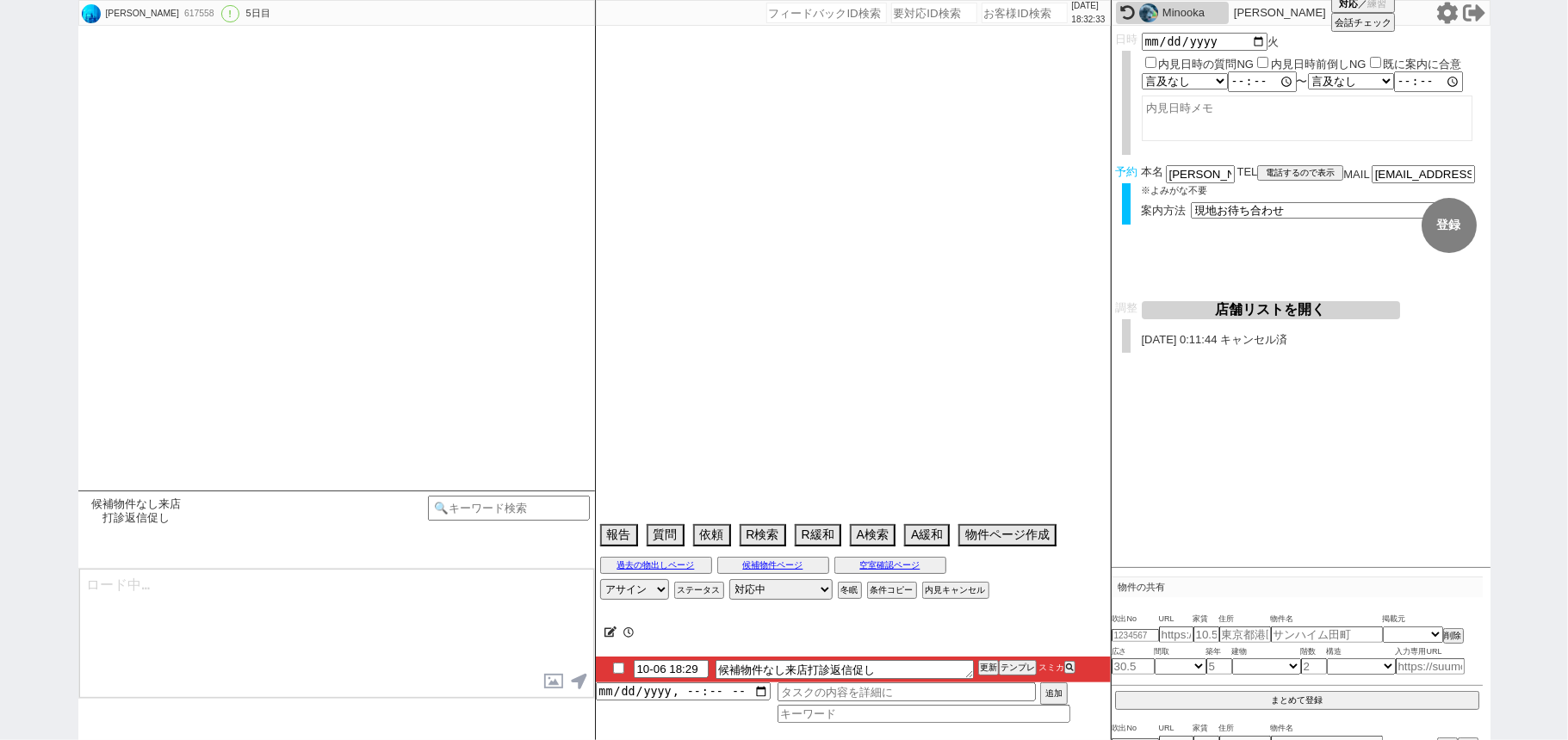
select select "15"
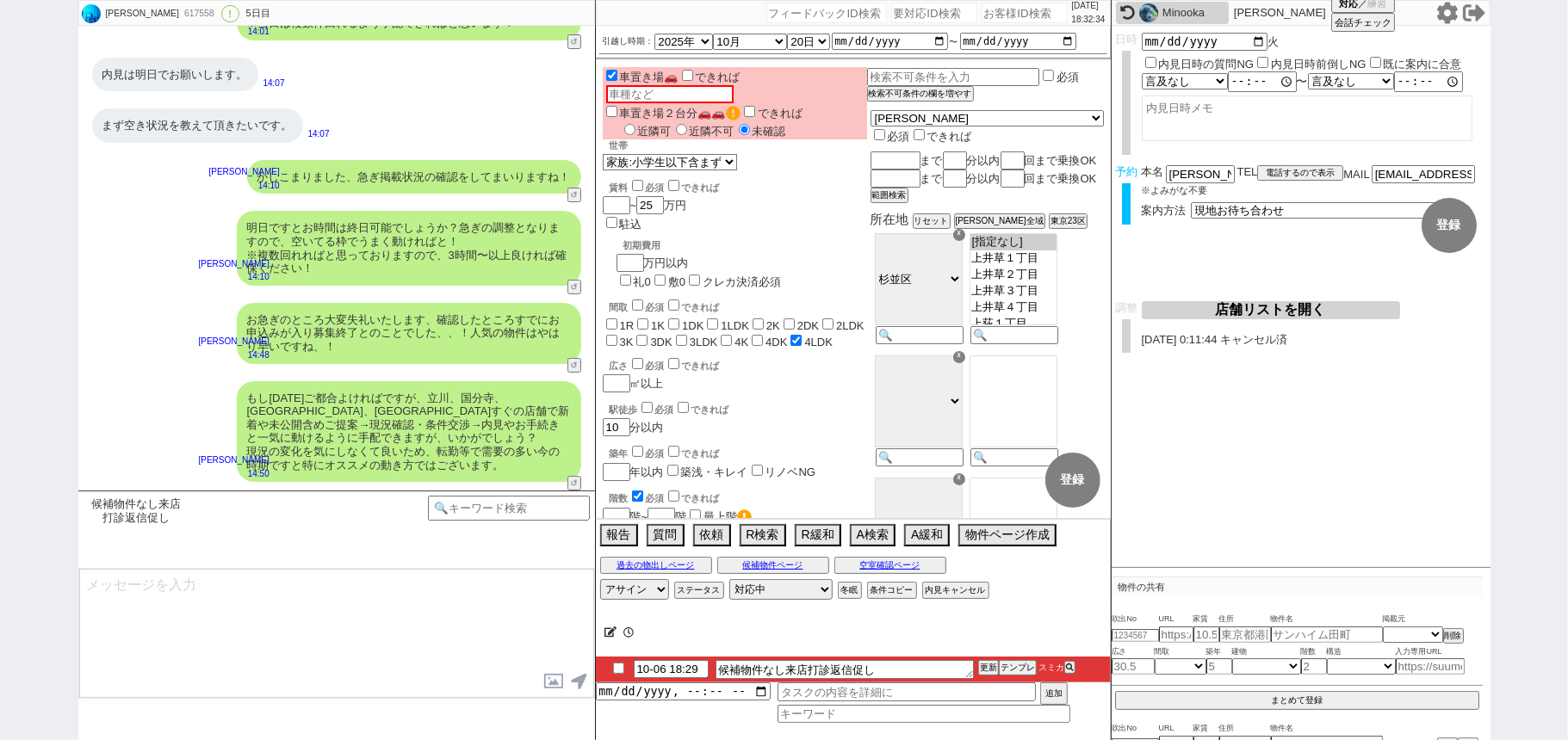
type textarea "ご案内の件いかがでしたでしょうか、お時間さえ許せばいい物件をタイムリーに見つけられる可能性もありオススメではございます。"
click at [666, 666] on input "10-06 18:29" at bounding box center [670, 667] width 75 height 15
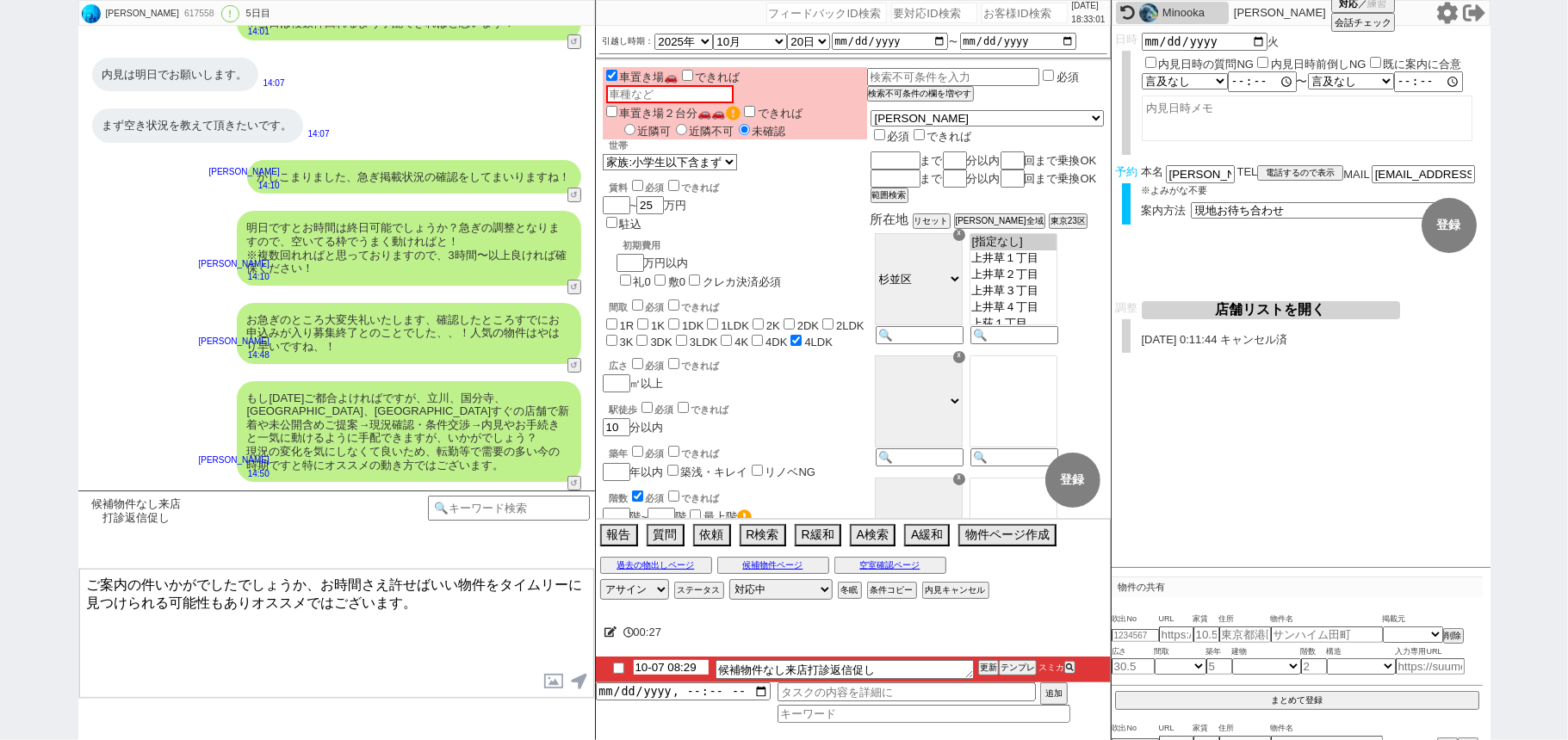
type input "10-07 08:29"
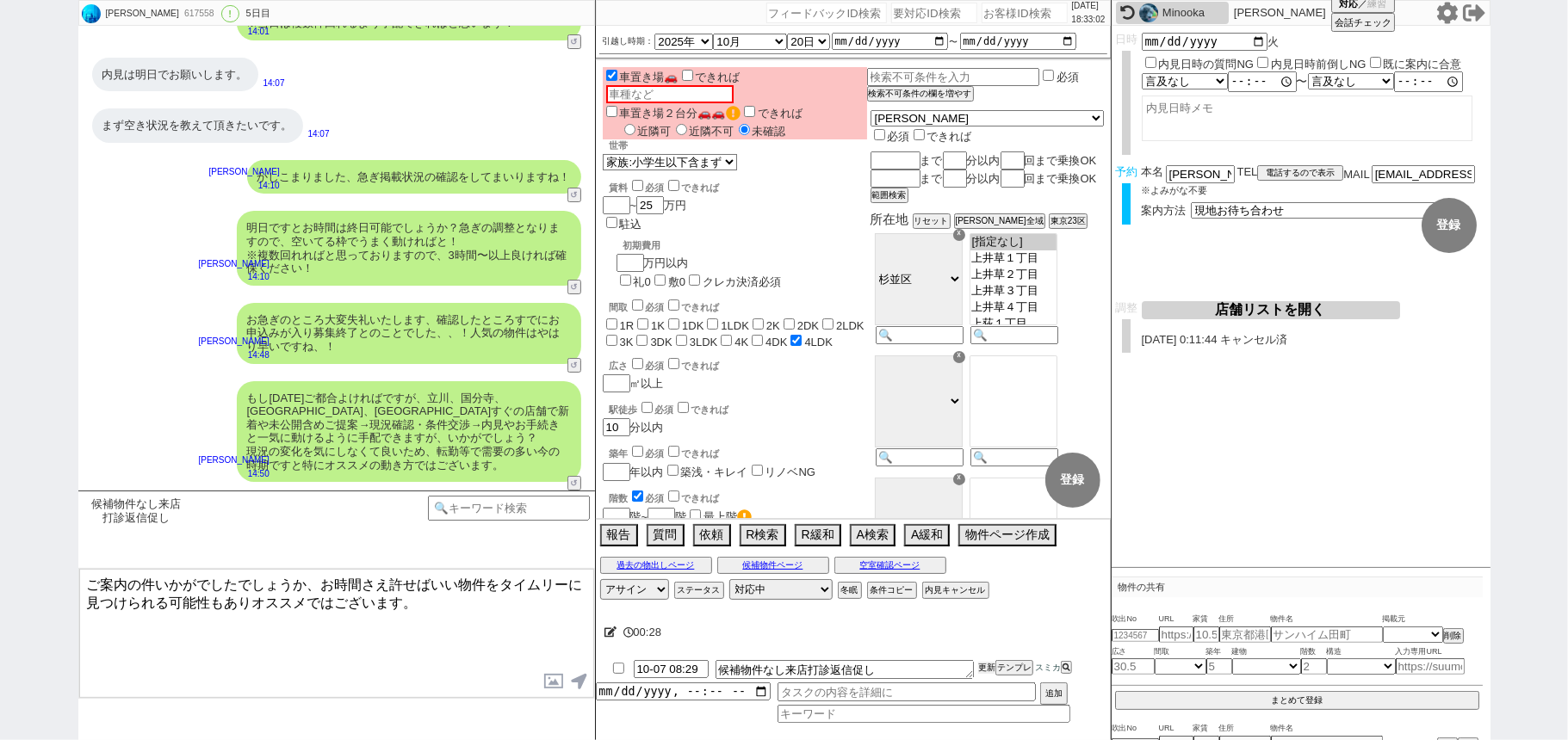
drag, startPoint x: 980, startPoint y: 676, endPoint x: 988, endPoint y: 663, distance: 15.3
click at [985, 670] on button "更新" at bounding box center [986, 668] width 17 height 12
click at [988, 663] on button "更新" at bounding box center [986, 668] width 17 height 12
click at [995, 647] on div "00:28" at bounding box center [852, 632] width 514 height 34
drag, startPoint x: 990, startPoint y: 664, endPoint x: 992, endPoint y: 656, distance: 8.2
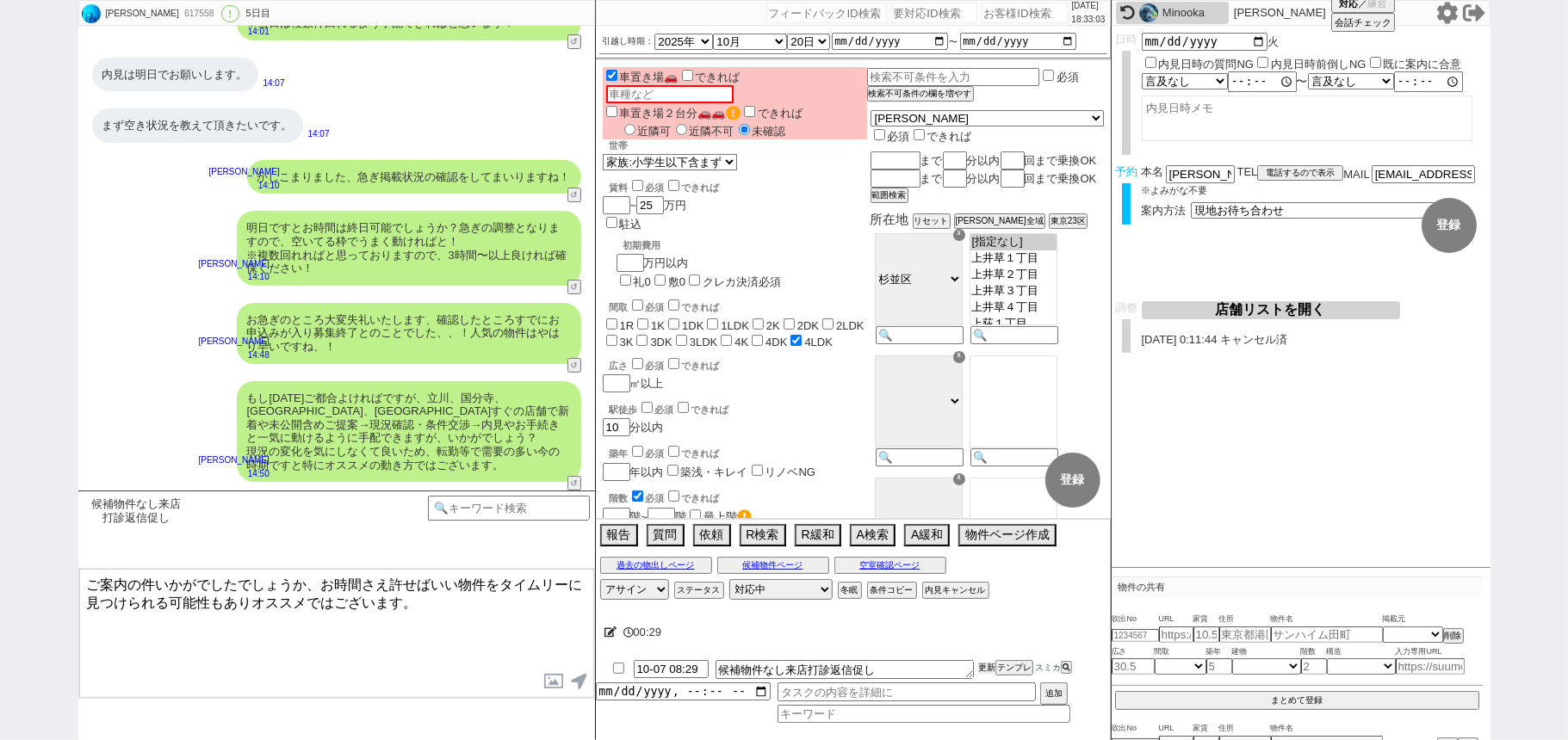
click at [990, 663] on button "更新" at bounding box center [986, 668] width 17 height 12
click at [992, 656] on div at bounding box center [852, 653] width 514 height 7
click at [992, 661] on li "10-07 08:29 候補物件なし来店打診返信促し 更新 テンプレ スミカ" at bounding box center [852, 670] width 514 height 26
click at [989, 658] on div "00:29 10-07 08:29 候補物件なし来店打診返信促し 更新 テンプレ スミカ 追加" at bounding box center [852, 675] width 514 height 129
click at [987, 662] on li "10-07 08:29 候補物件なし来店打診返信促し 更新 テンプレ スミカ" at bounding box center [852, 670] width 514 height 26
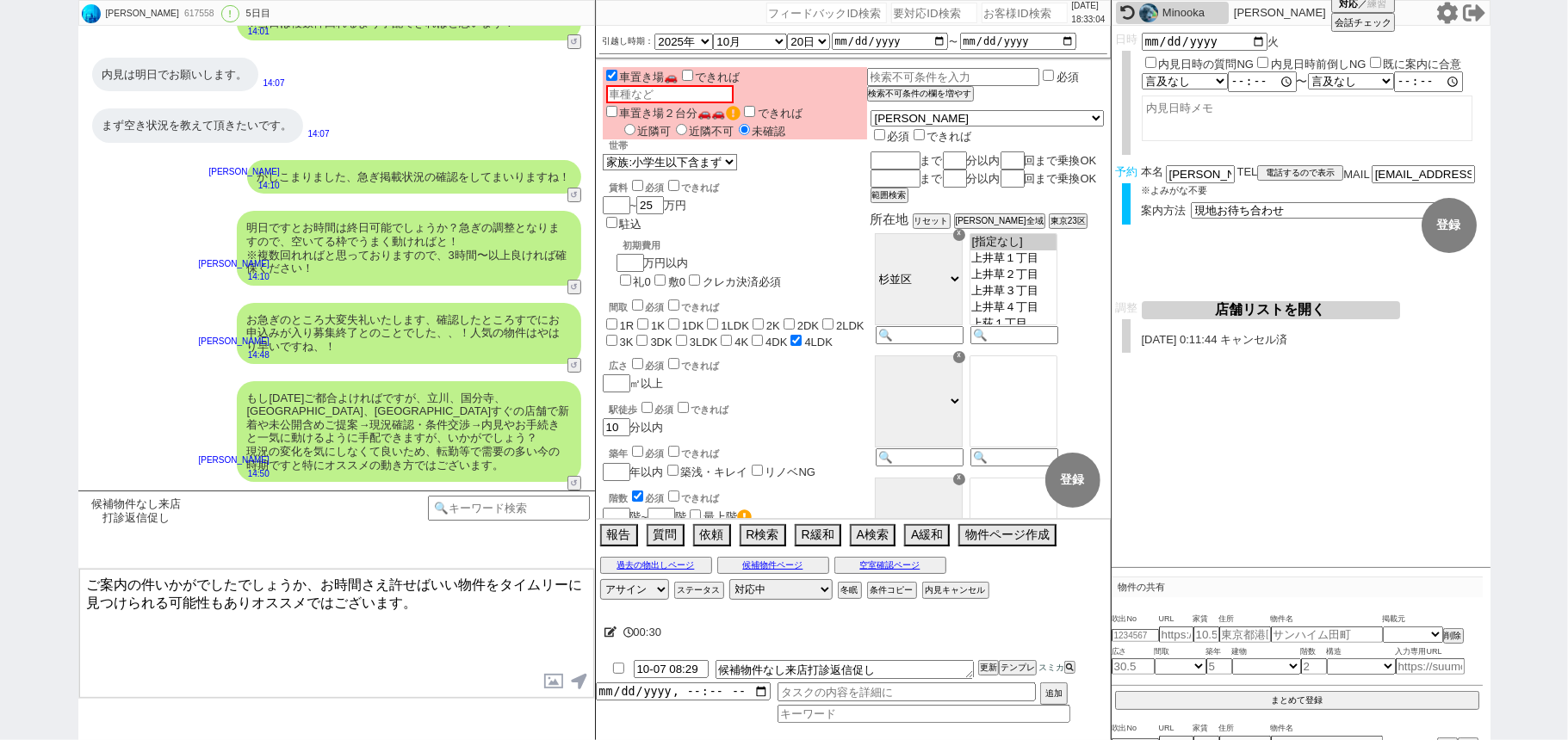
click at [983, 648] on div "00:30" at bounding box center [852, 632] width 514 height 34
click at [980, 662] on li "10-07 08:29 候補物件なし来店打診返信促し 更新 テンプレ スミカ" at bounding box center [852, 670] width 514 height 26
drag, startPoint x: 980, startPoint y: 645, endPoint x: 982, endPoint y: 665, distance: 20.1
click at [980, 648] on div "00:30" at bounding box center [852, 632] width 514 height 34
click at [979, 663] on button "更新" at bounding box center [986, 668] width 17 height 12
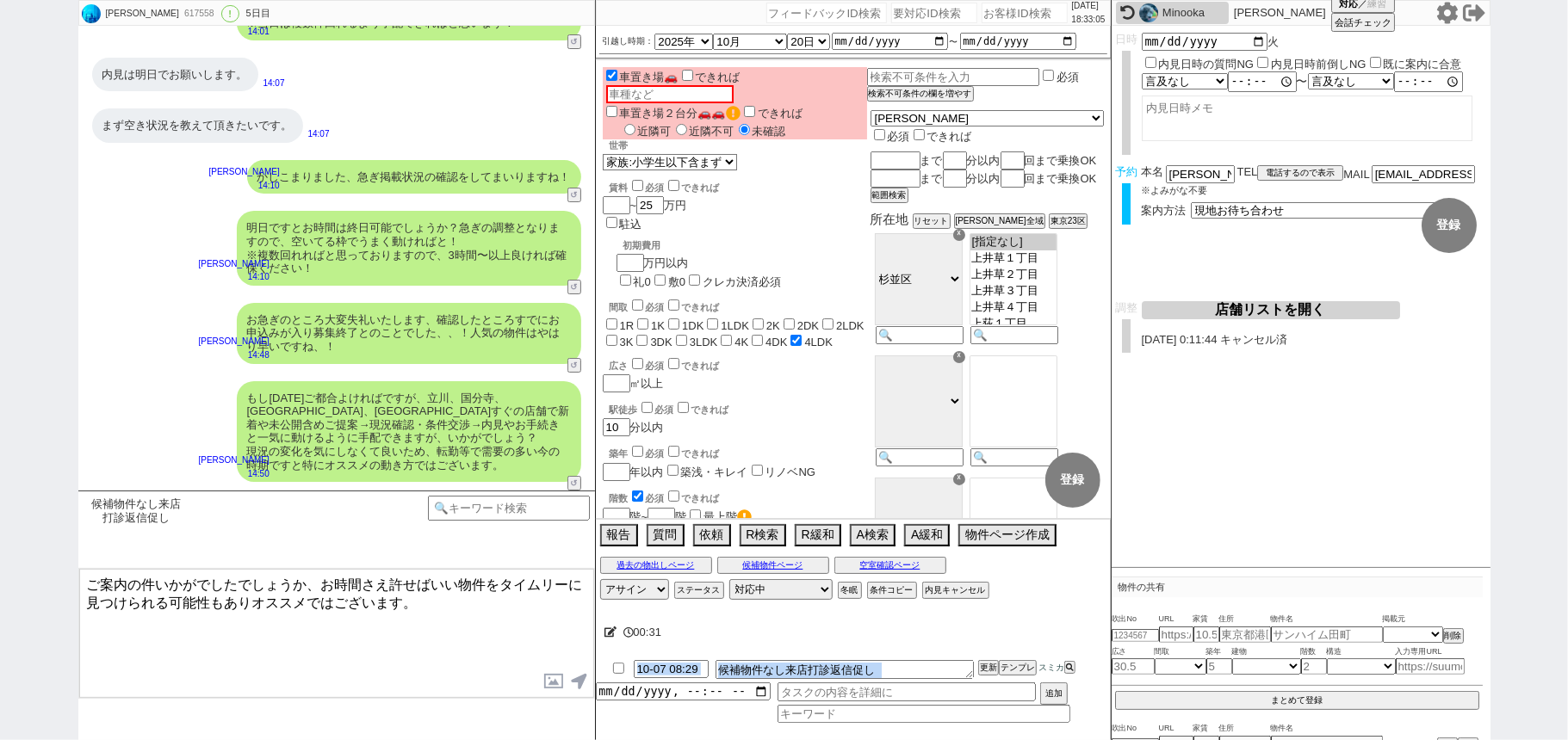
click at [978, 658] on div "00:31 10-07 08:29 候補物件なし来店打診返信促し 更新 テンプレ スミカ 追加" at bounding box center [852, 675] width 514 height 129
click at [985, 664] on button "更新" at bounding box center [986, 668] width 17 height 12
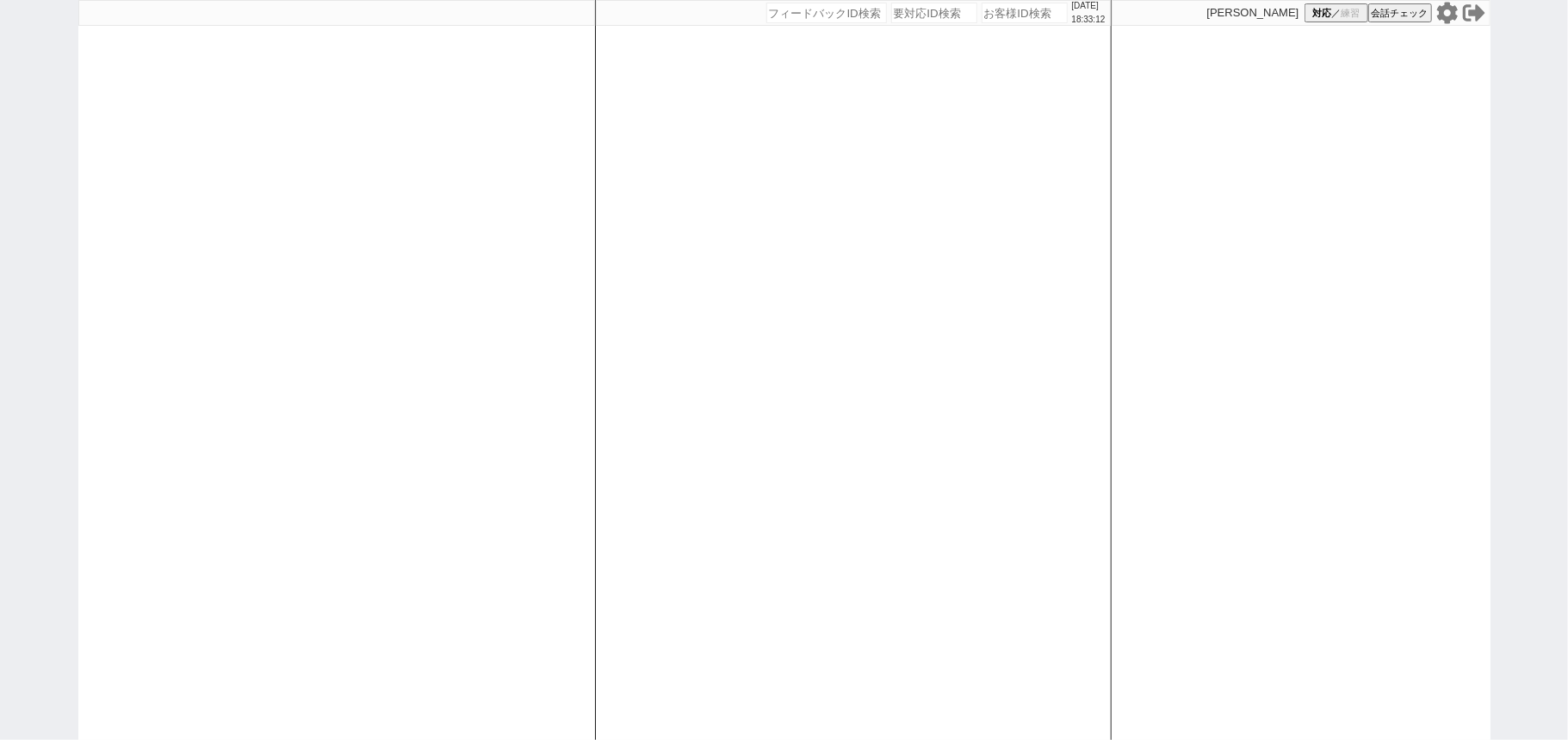
click at [545, 326] on div at bounding box center [336, 370] width 516 height 740
click at [542, 326] on div at bounding box center [336, 370] width 516 height 740
select select "431"
select select "2"
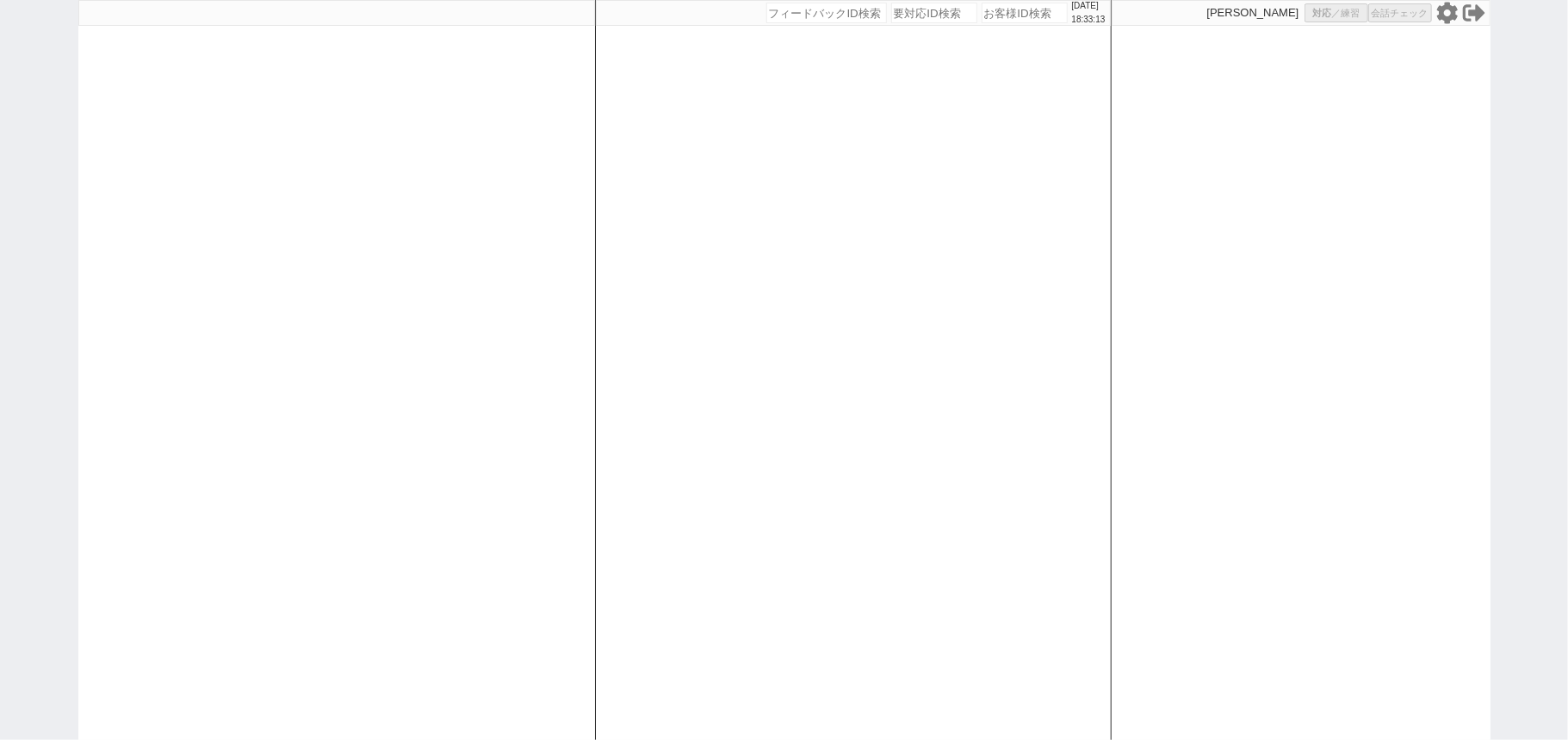
select select "2"
select select "10"
select select
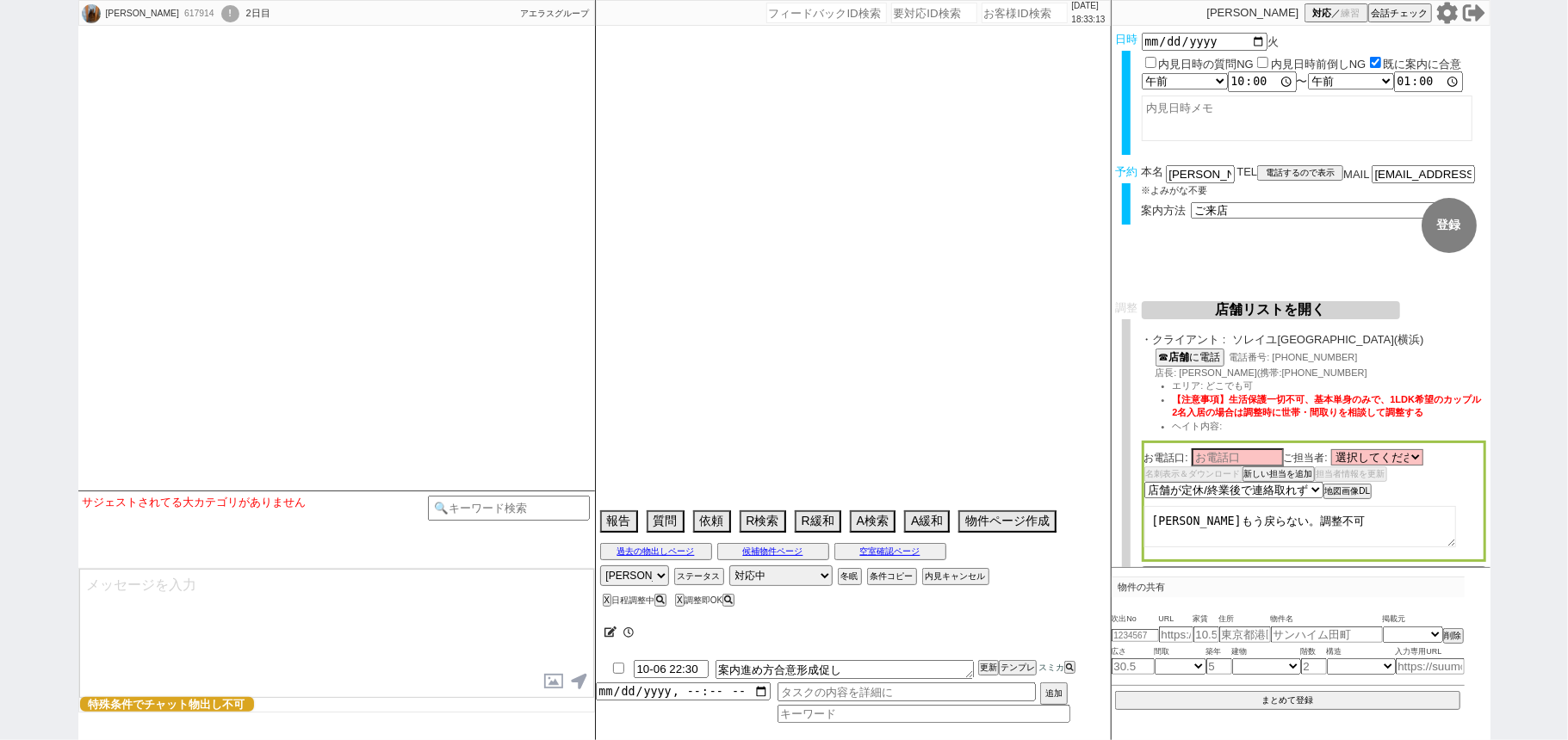
scroll to position [682, 0]
select select
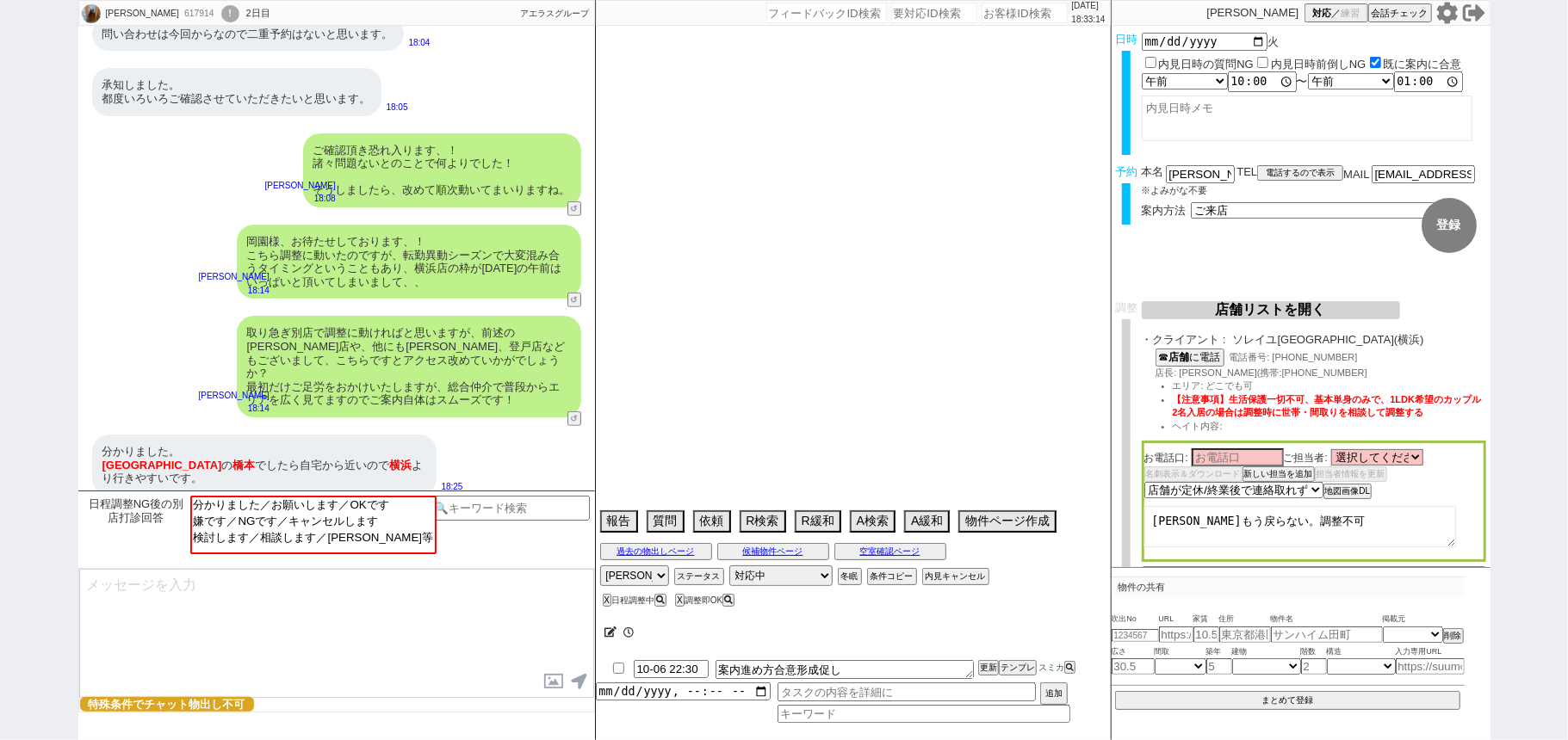
select select "2025"
select select "12"
select select "37"
select select "0"
select select "14"
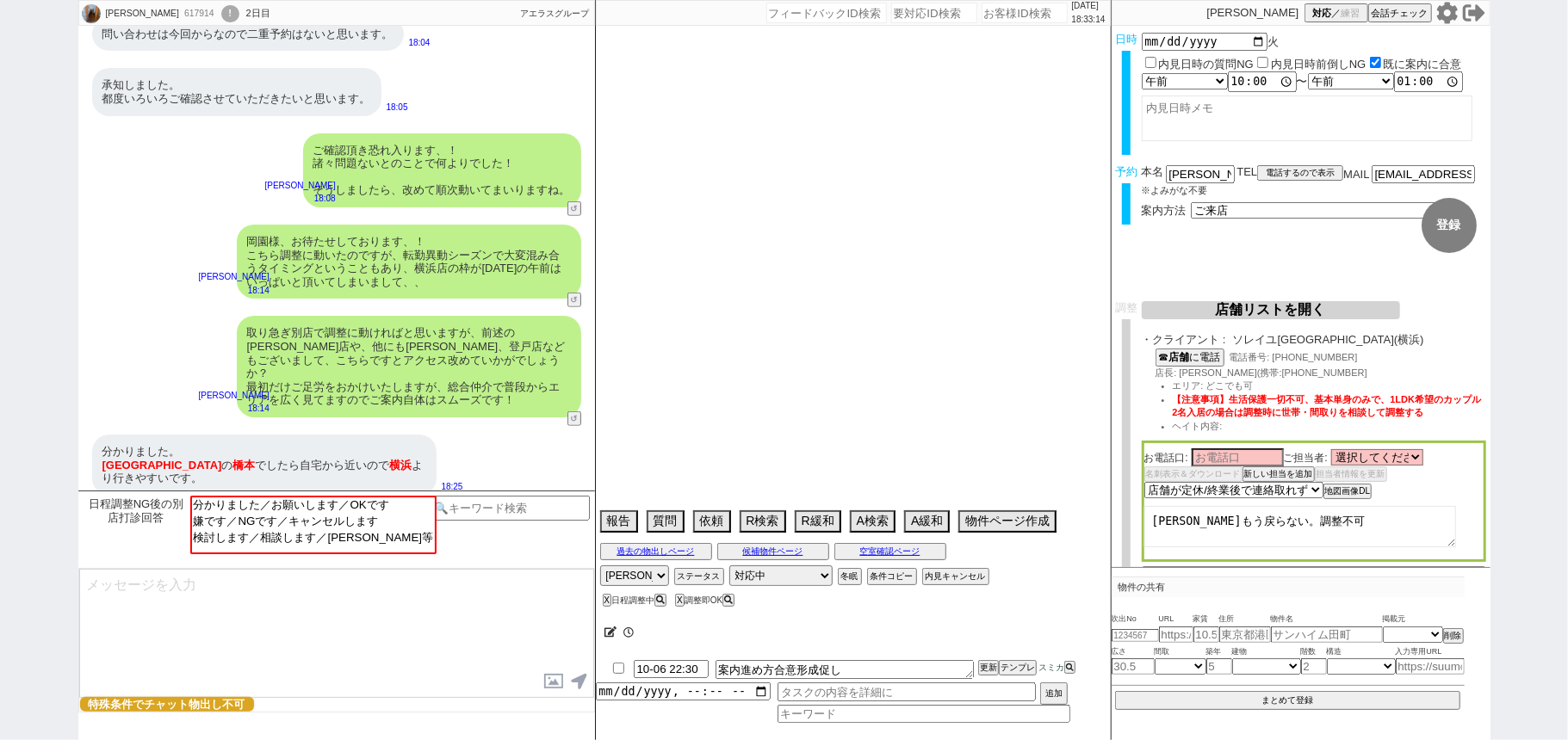
select select "17"
select select "46"
select select "83"
select select "48"
select select "53"
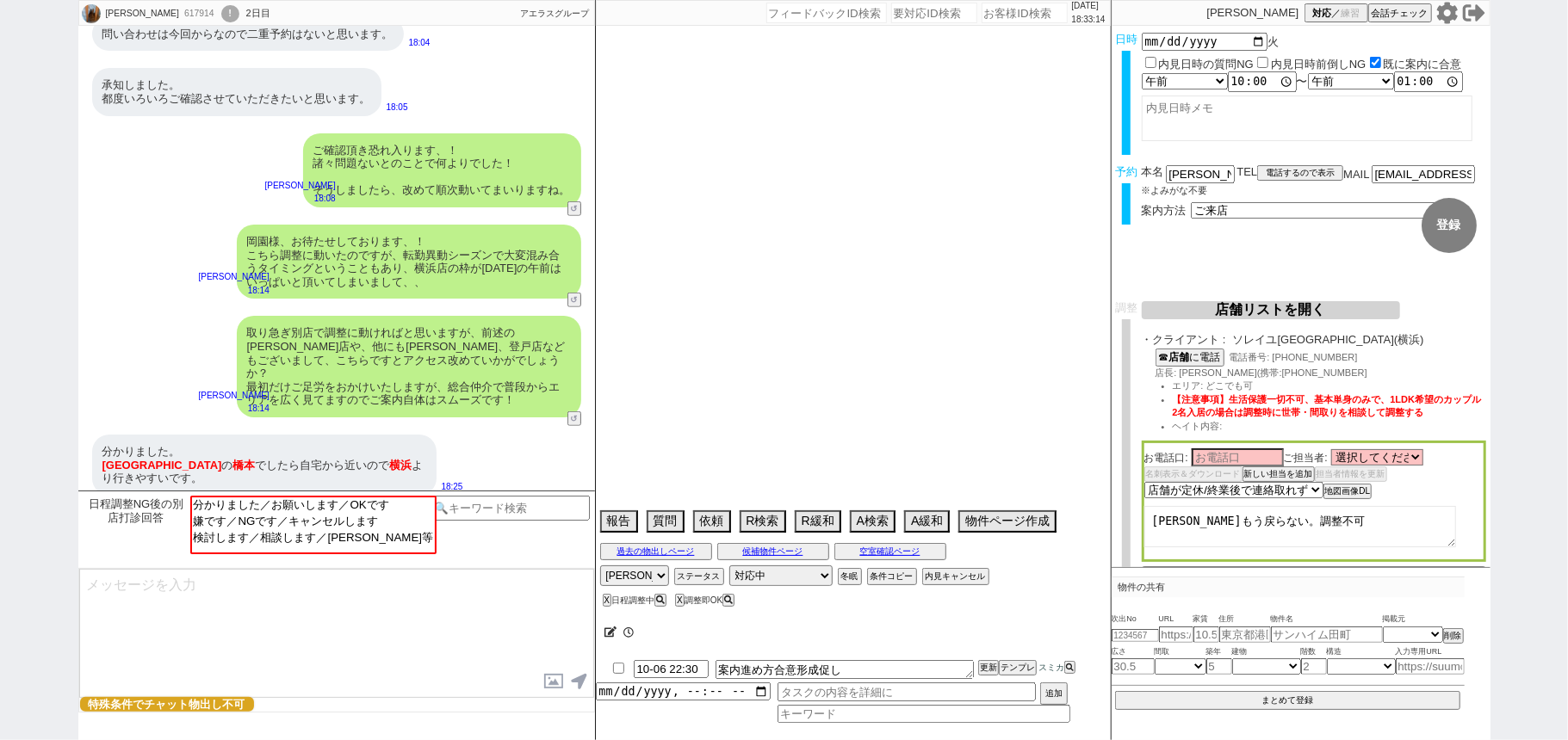
select select "[DATE]"
select select "15"
select select "510"
select select "19"
select select "601"
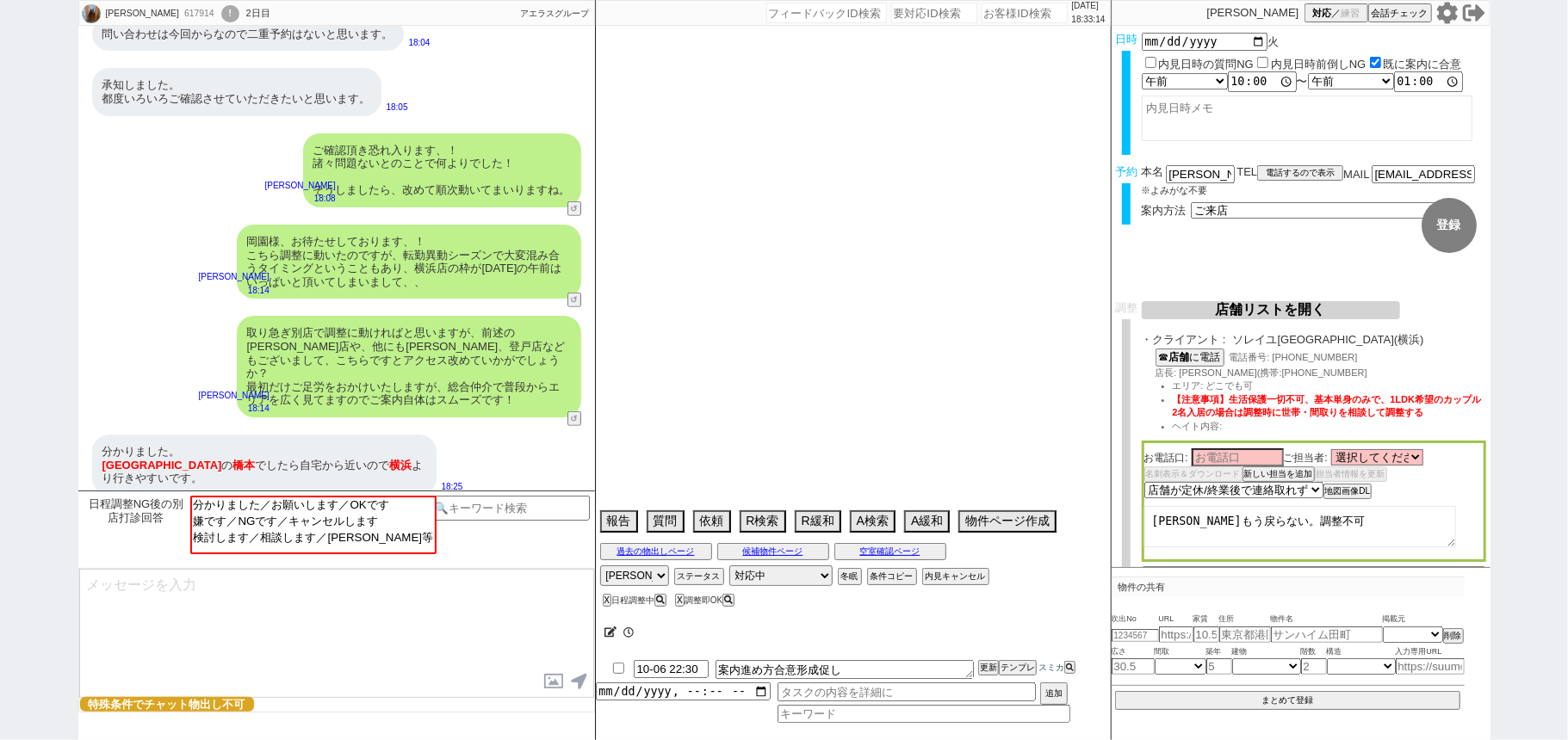
select select "91"
select select "[DATE]"
select select "84"
select select "94"
select select "49"
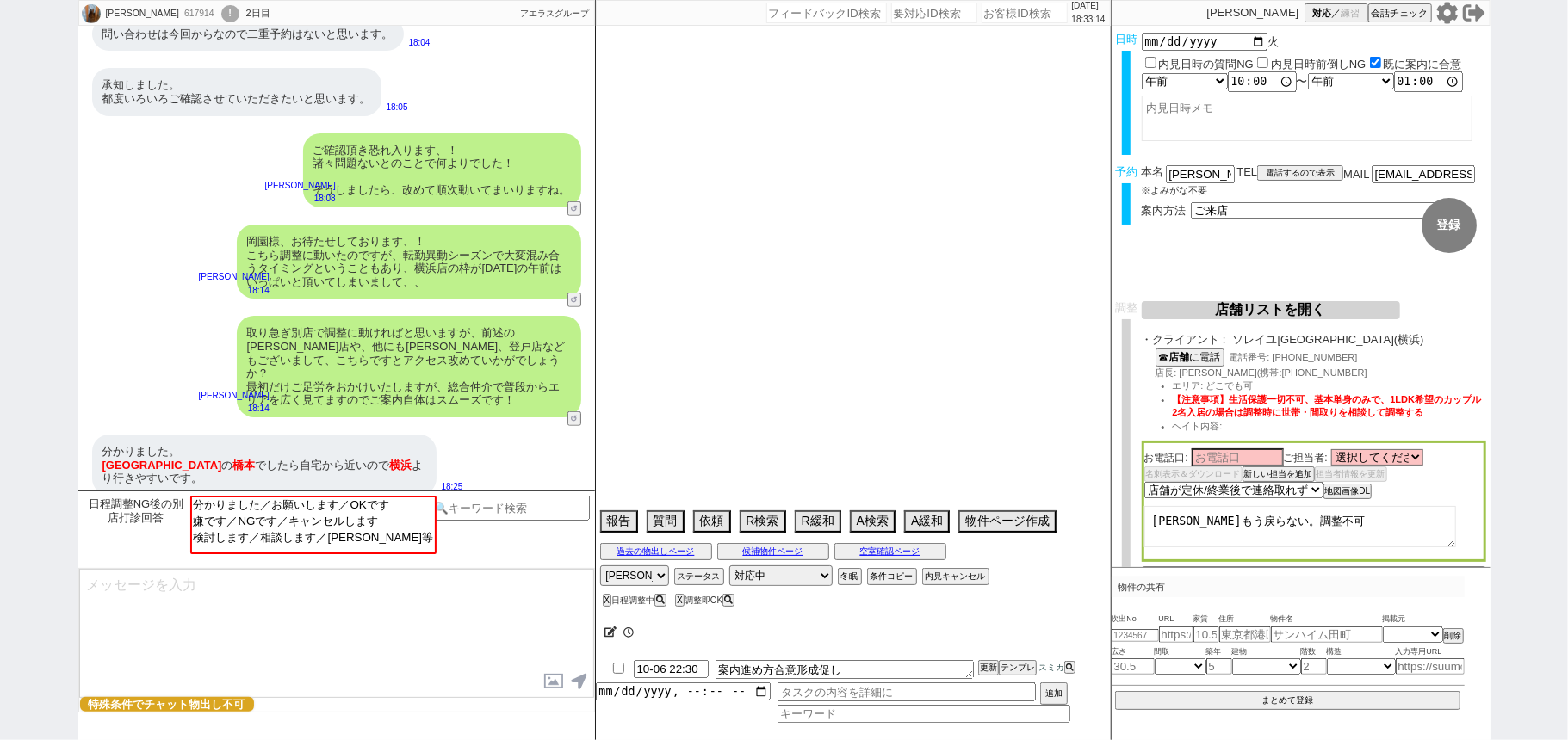
select select "23"
select select "754"
select select "85"
select select "129"
select select "57"
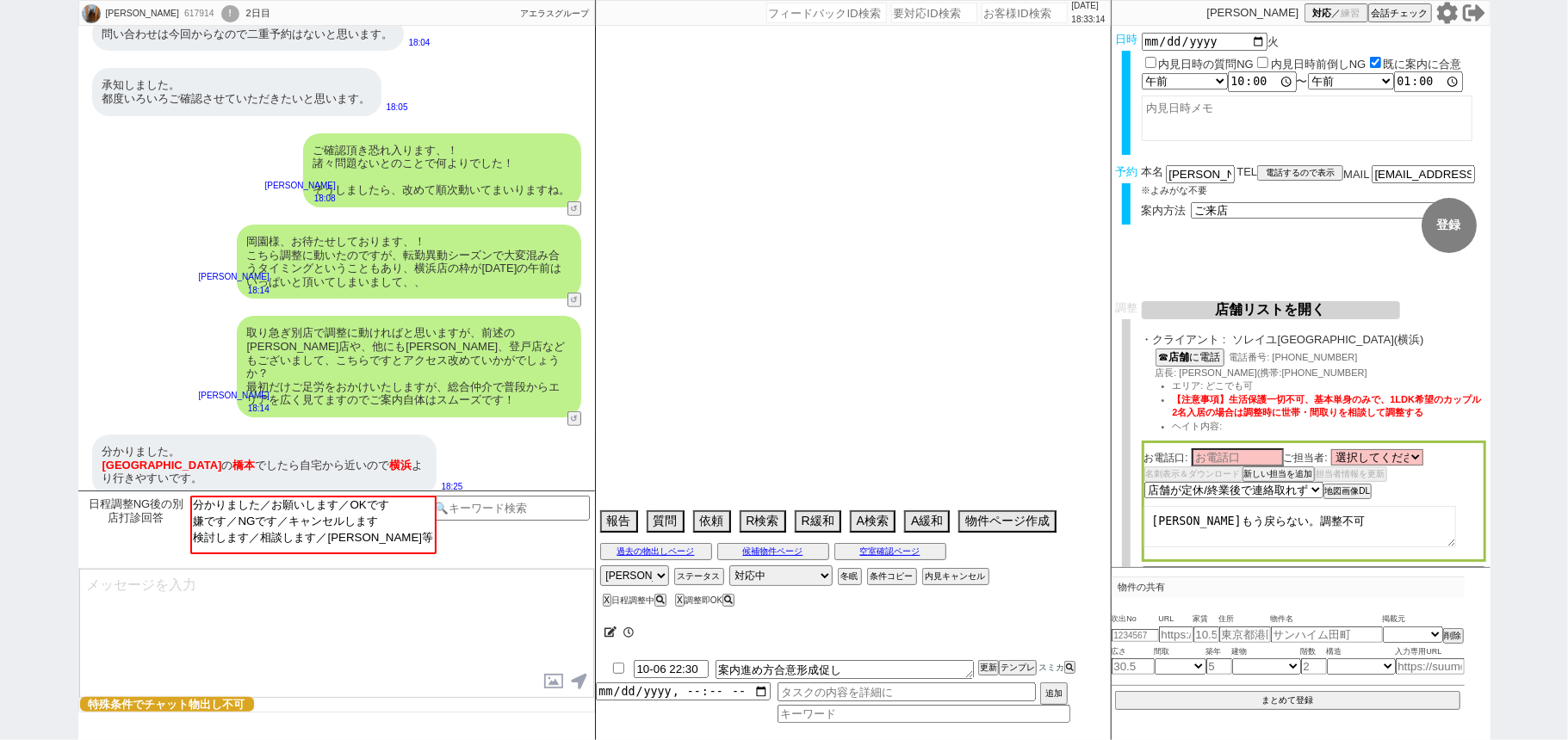
select select "[DATE]"
select select "25"
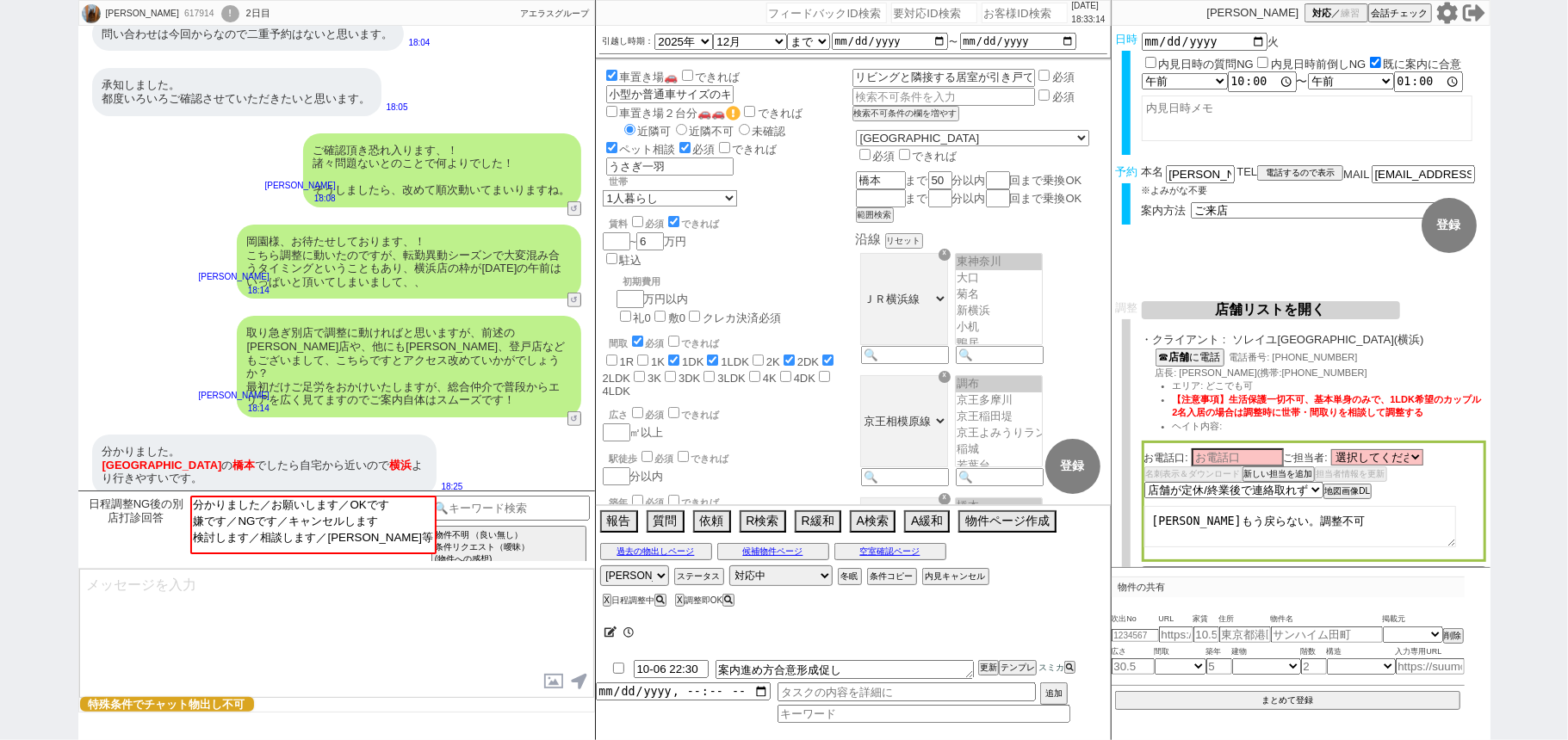
scroll to position [343, 0]
select select "分かりました／お願いします／OKです"
click at [325, 508] on option "分かりました／お願いします／OKです" at bounding box center [312, 503] width 244 height 16
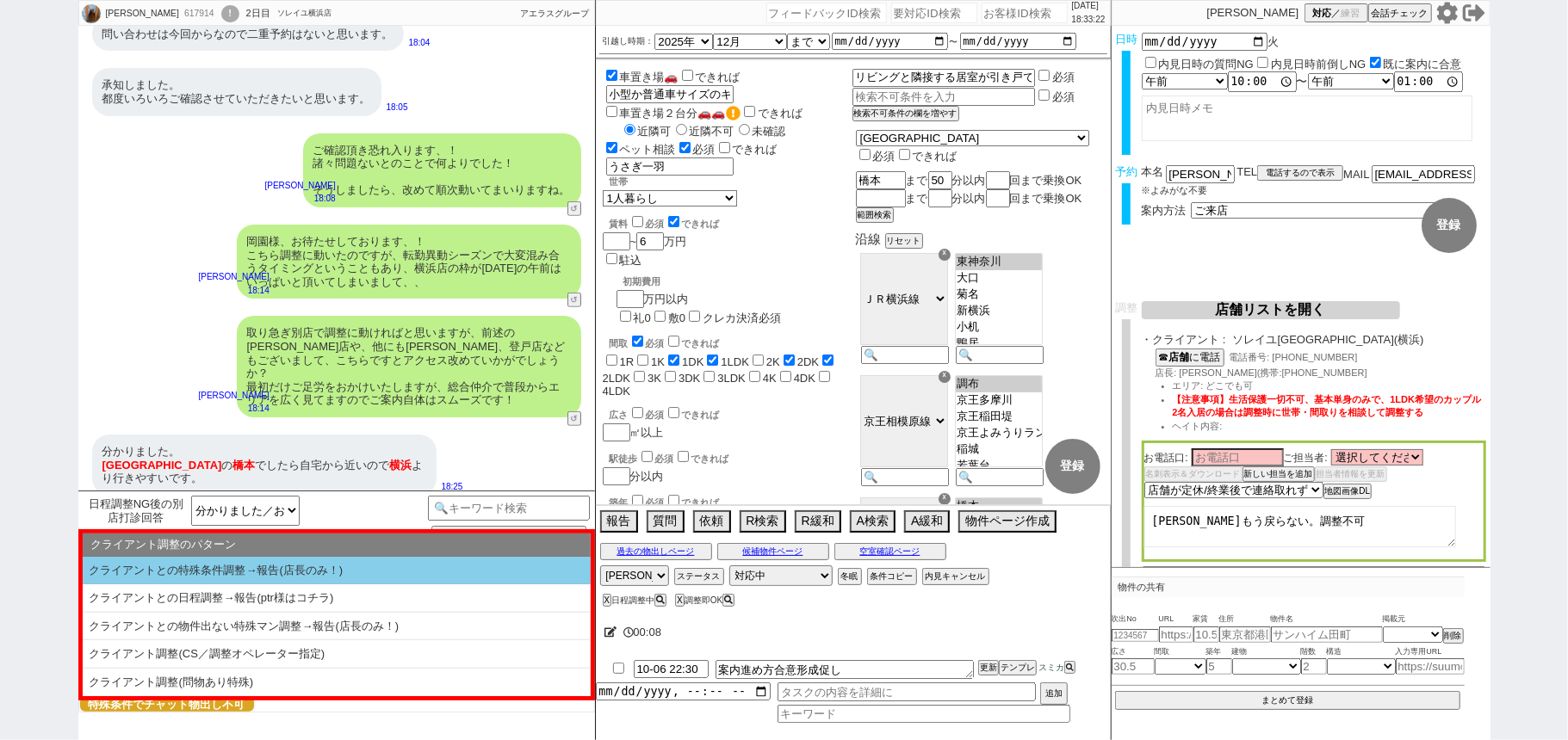
click at [342, 573] on li "クライアントとの特殊条件調整→報告(店長のみ！)" at bounding box center [337, 571] width 508 height 28
select select "クライアントとの特殊条件調整→報告(店長のみ！)"
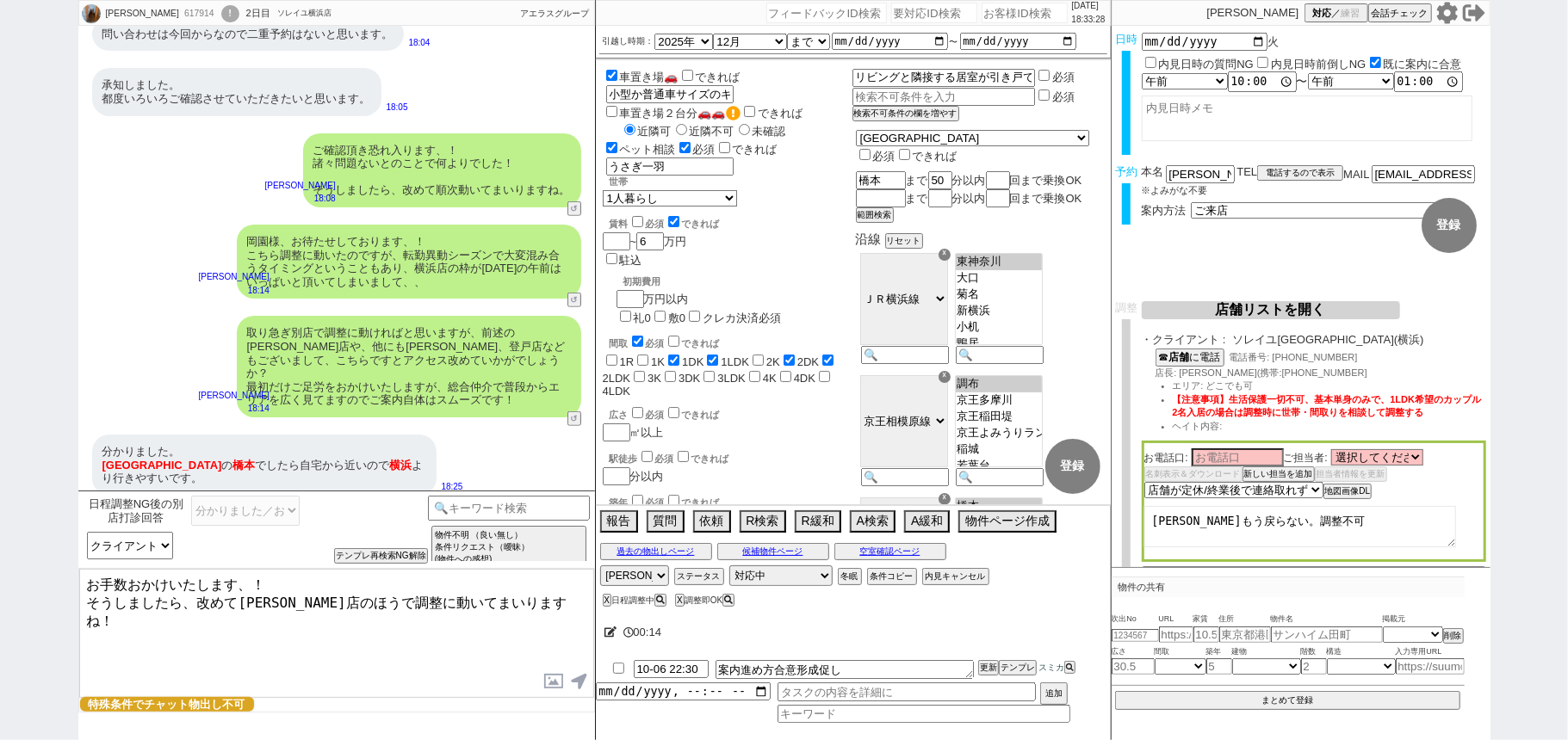
type textarea "お手数おかけいたします、！ そうしましたら、改めて[PERSON_NAME]店のほうで調整に動いてまいりますね！"
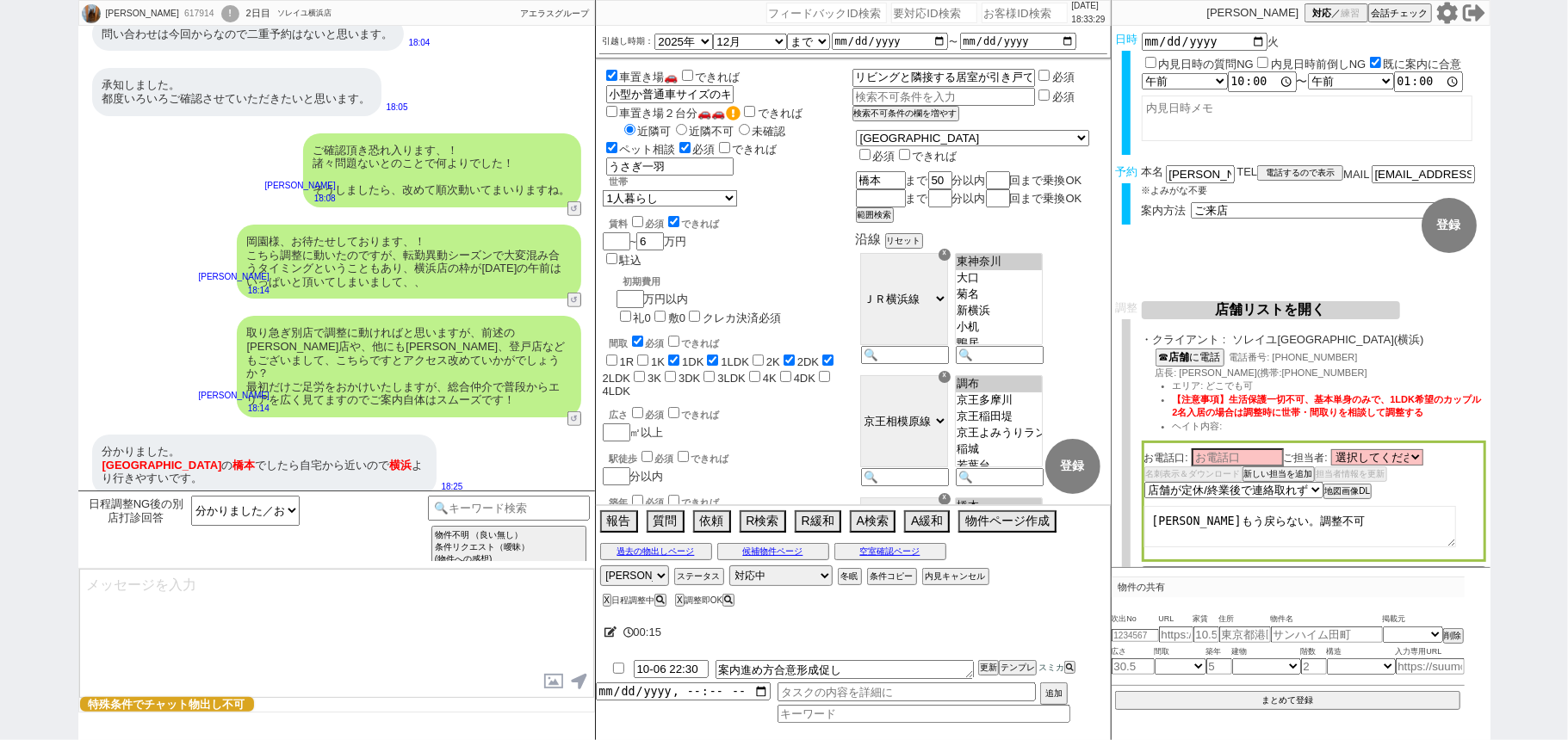
scroll to position [197, 0]
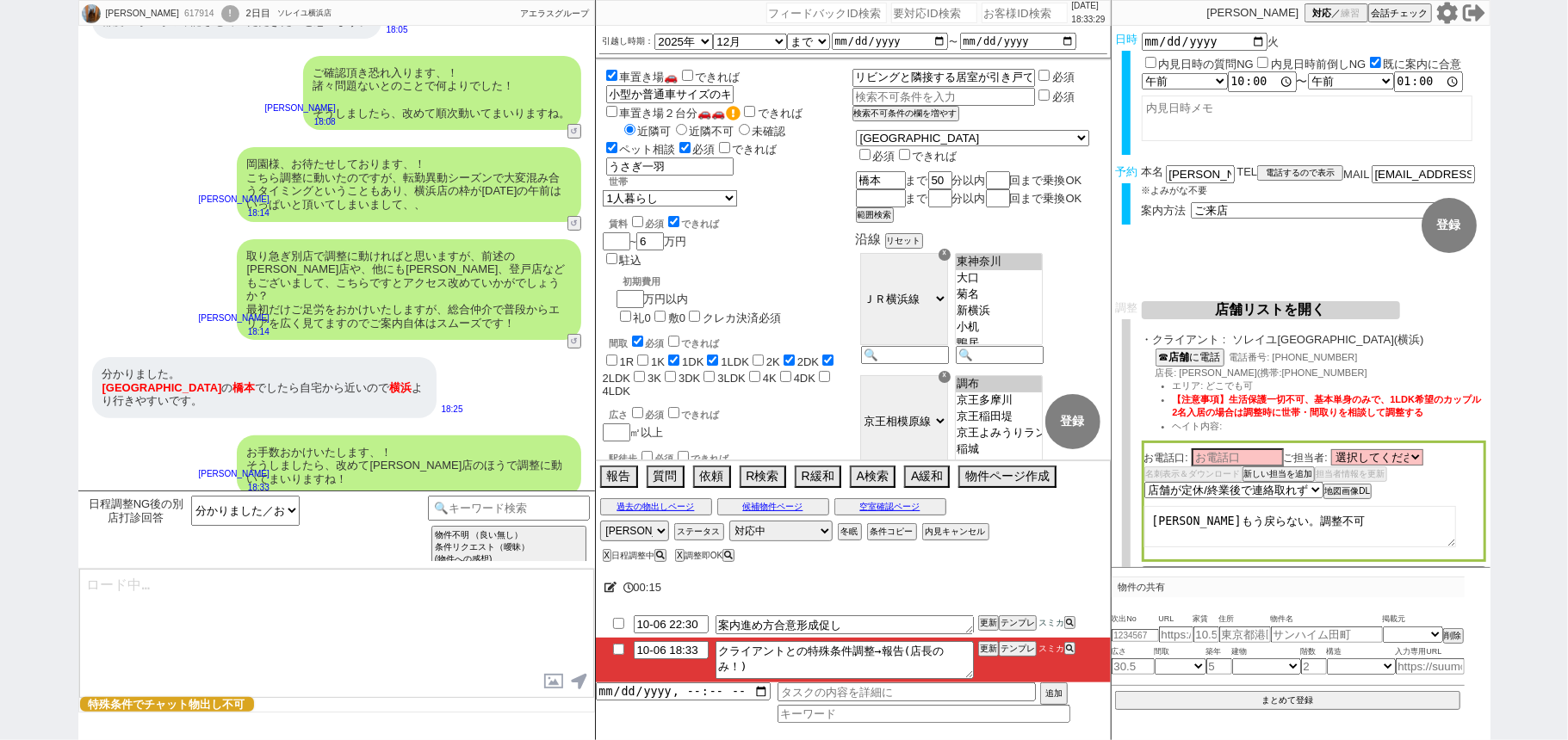
type textarea "@@【@@日程調整するシーンなので、このまま調整報告します。当該の調整ができない方であればそのままcmd+shift+Kで次に進んでください！！(当該の調整が…"
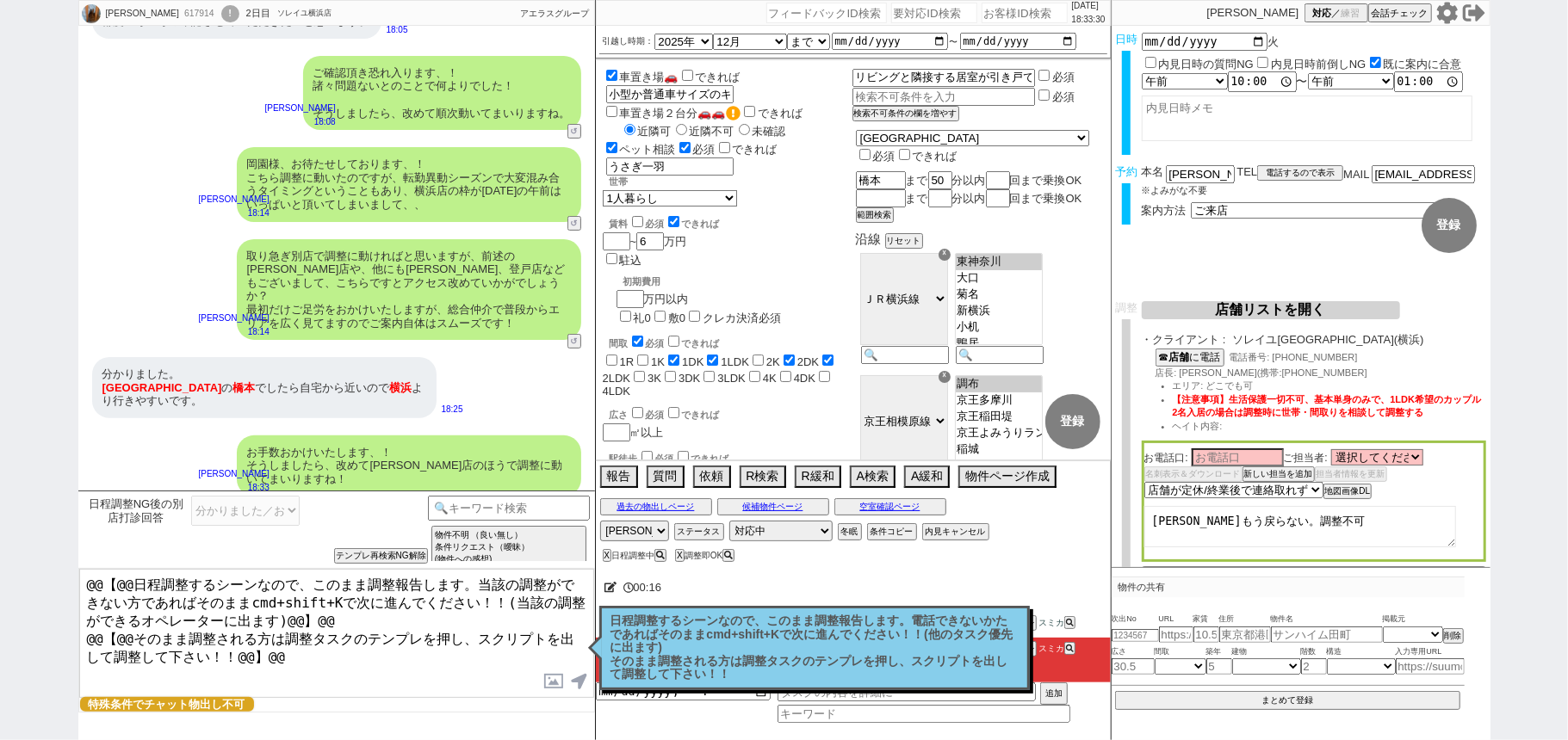
click at [948, 669] on p "日程調整するシーンなので、このまま調整報告します。電話できないかたであればそのままcmd+shift+Kで次に進んでください！！(他のタスク優先に出ます) そ…" at bounding box center [814, 647] width 408 height 67
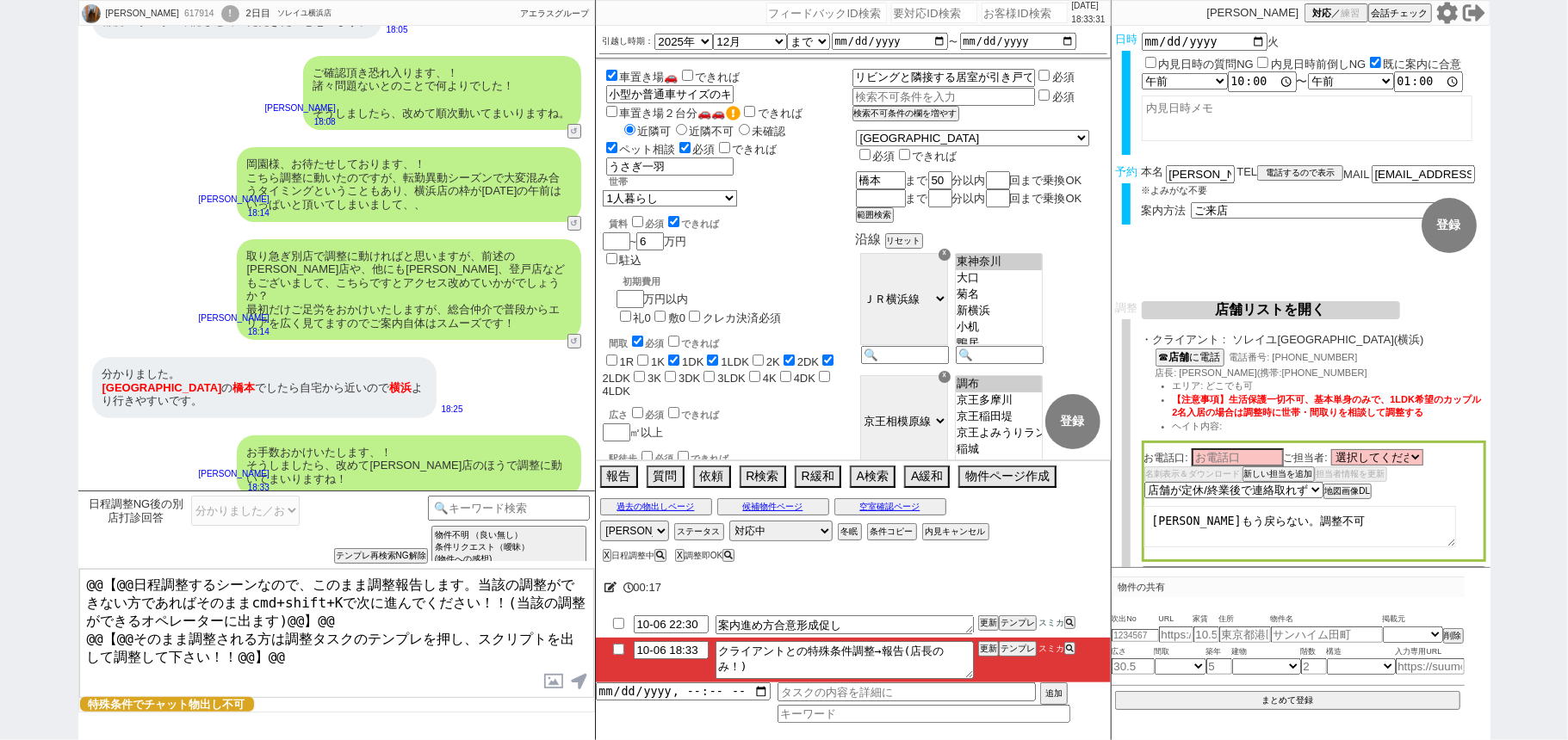
click at [1299, 314] on button "店舗リストを開く" at bounding box center [1270, 311] width 259 height 18
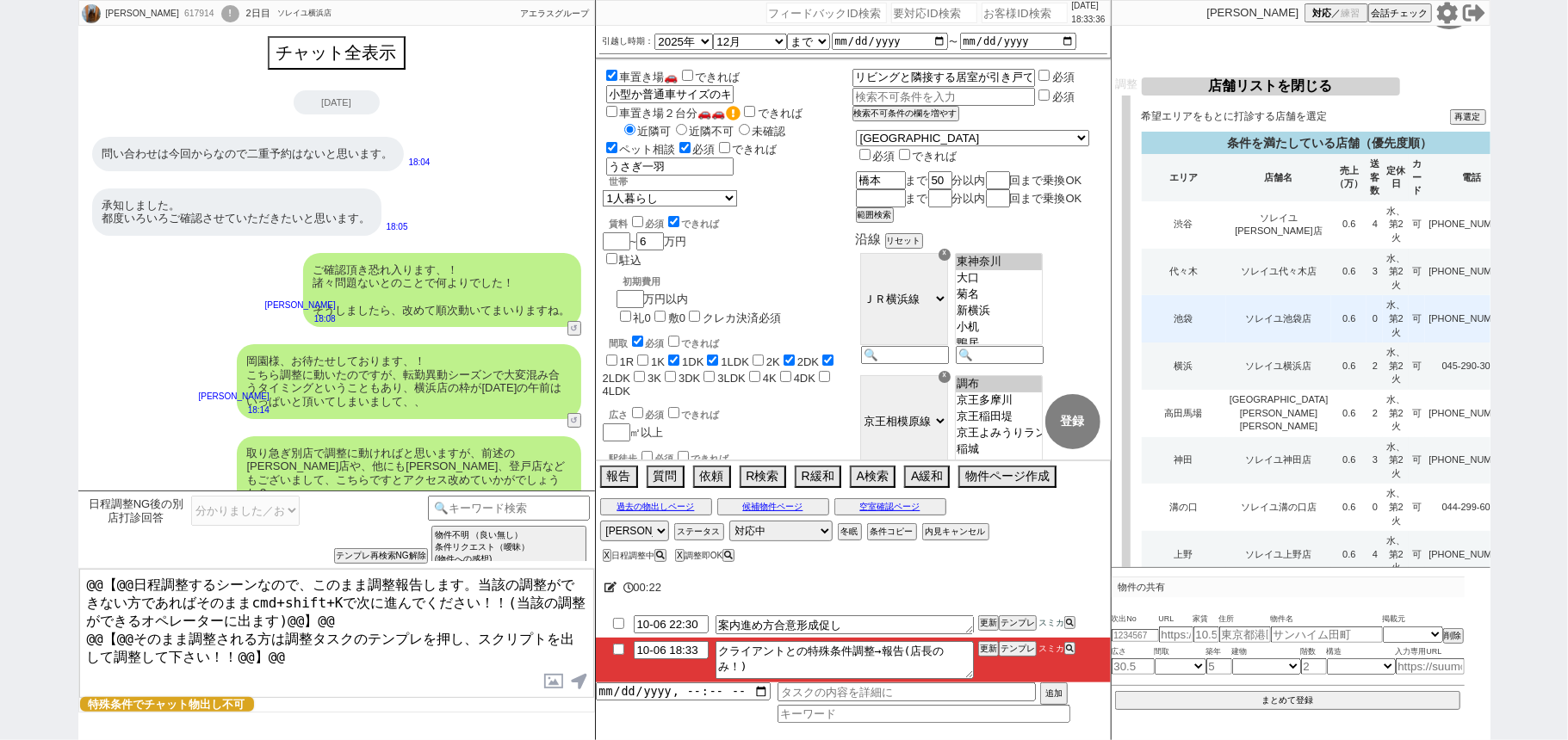
scroll to position [264, 0]
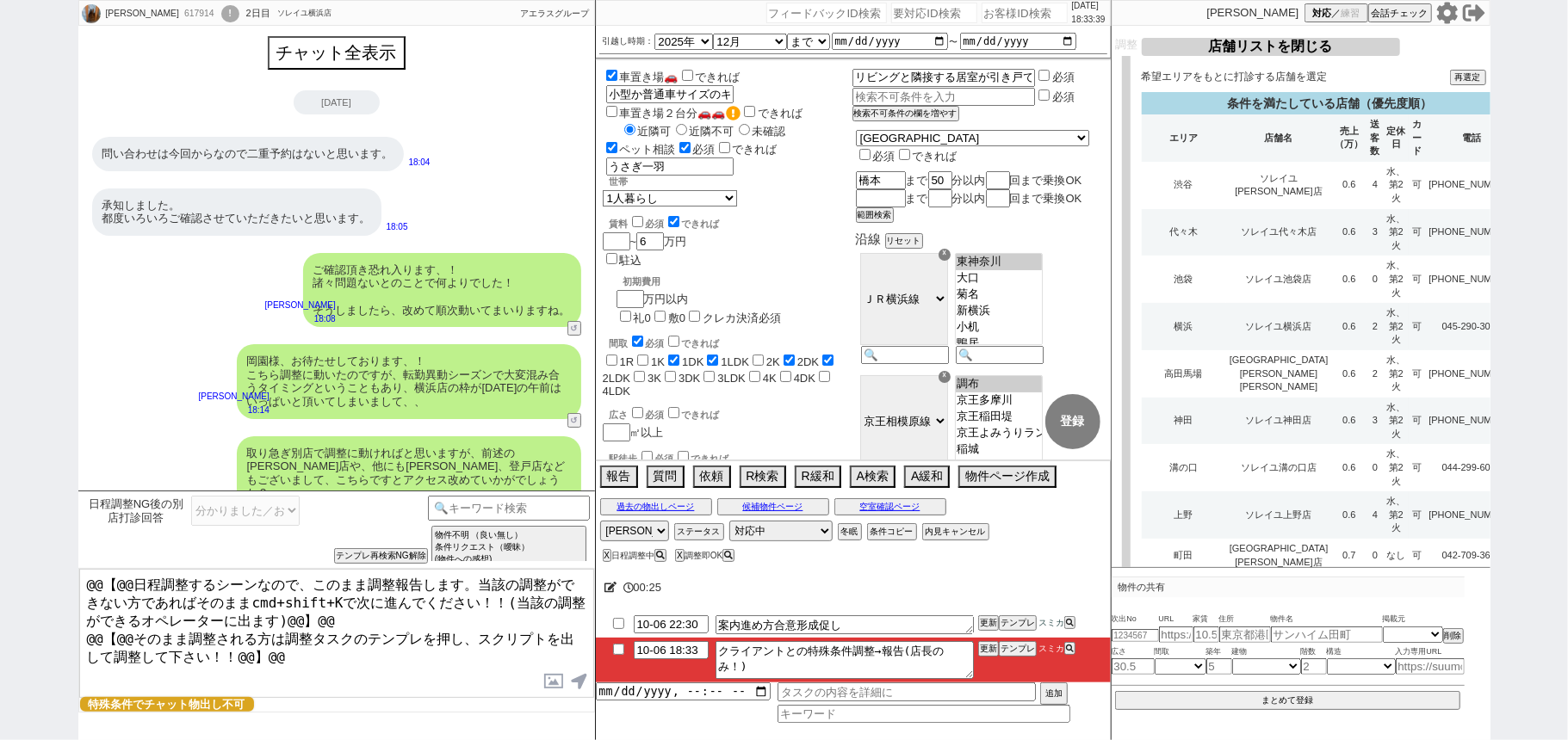
click at [1258, 640] on td "アエラス[PERSON_NAME]店" at bounding box center [1278, 657] width 106 height 34
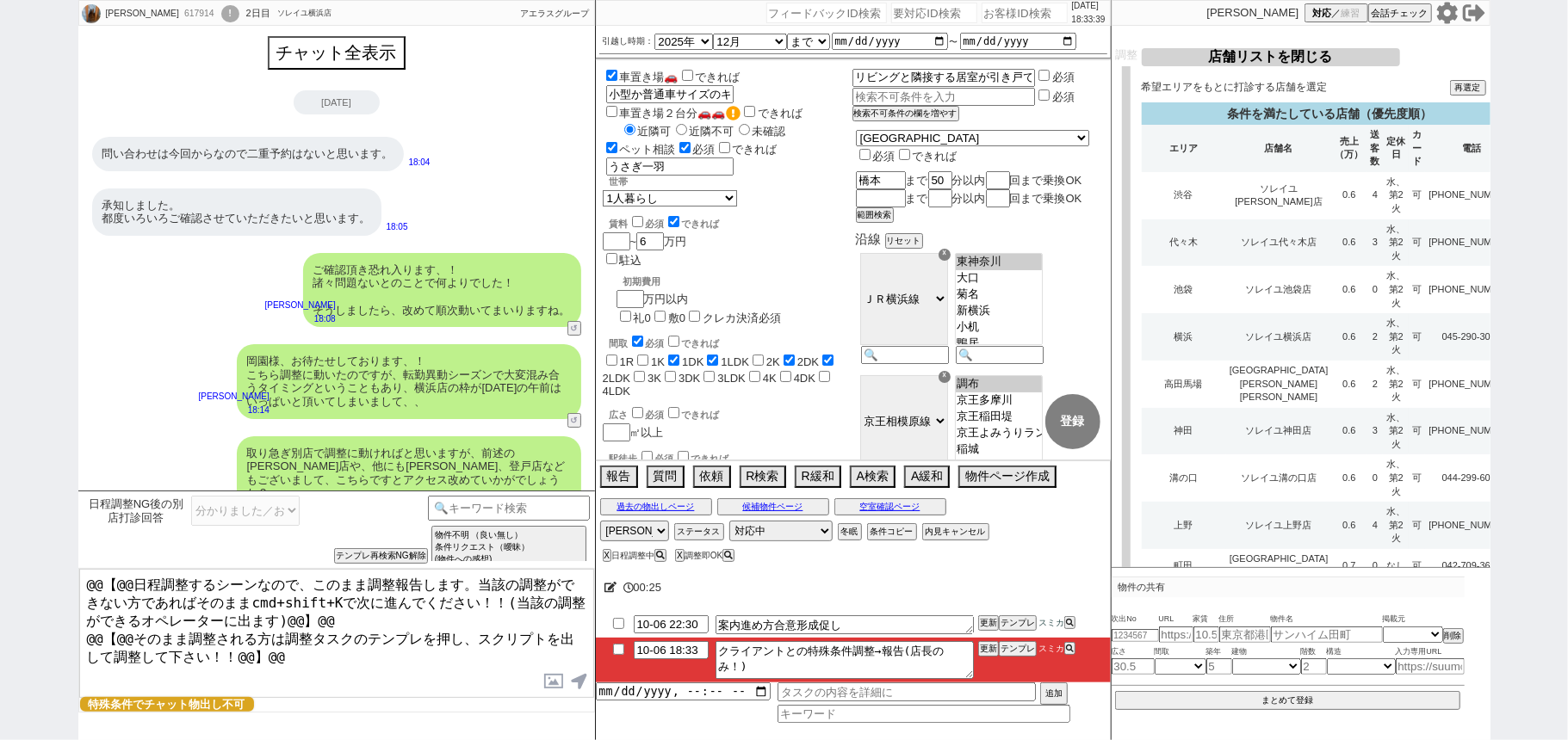
select select
select select "10"
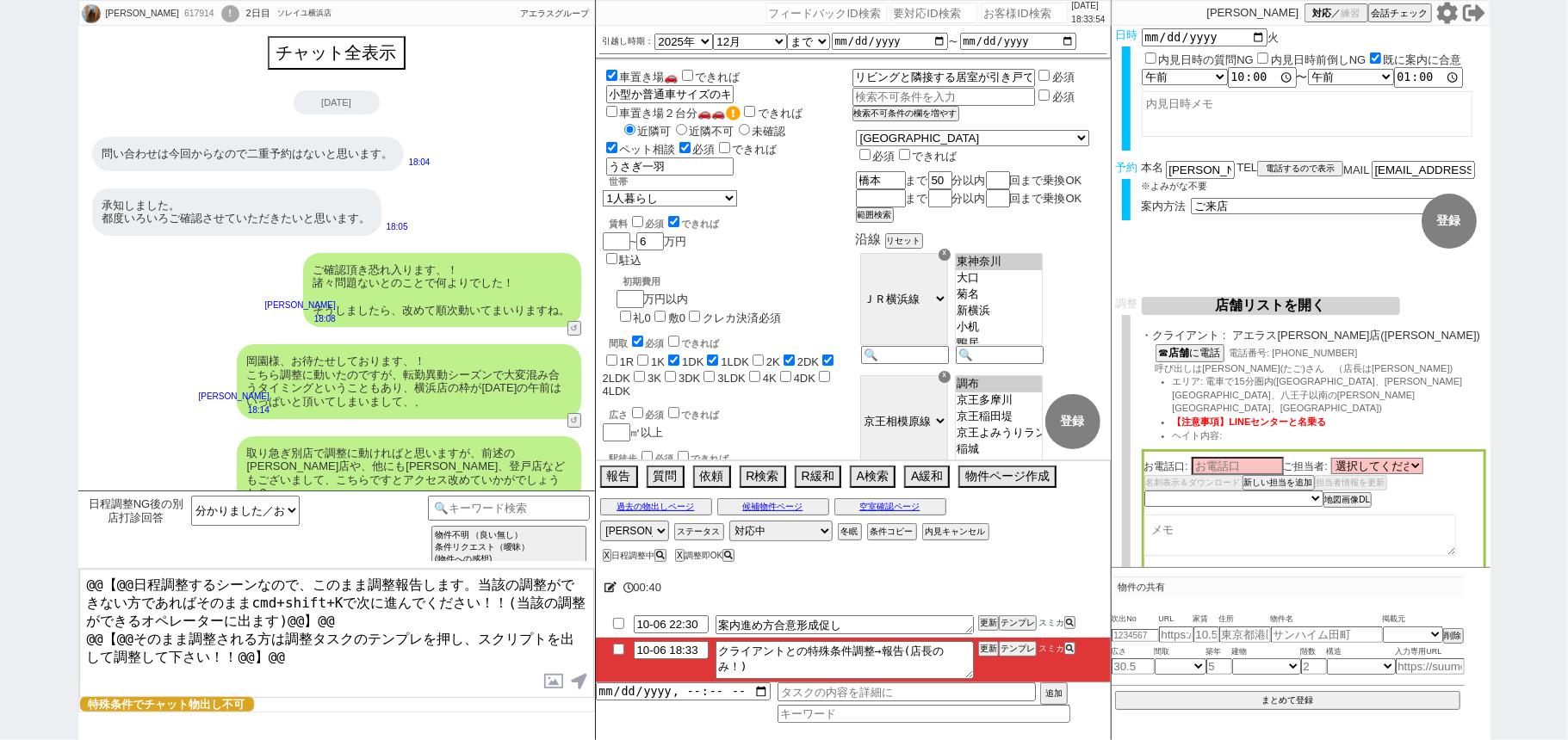
scroll to position [0, 0]
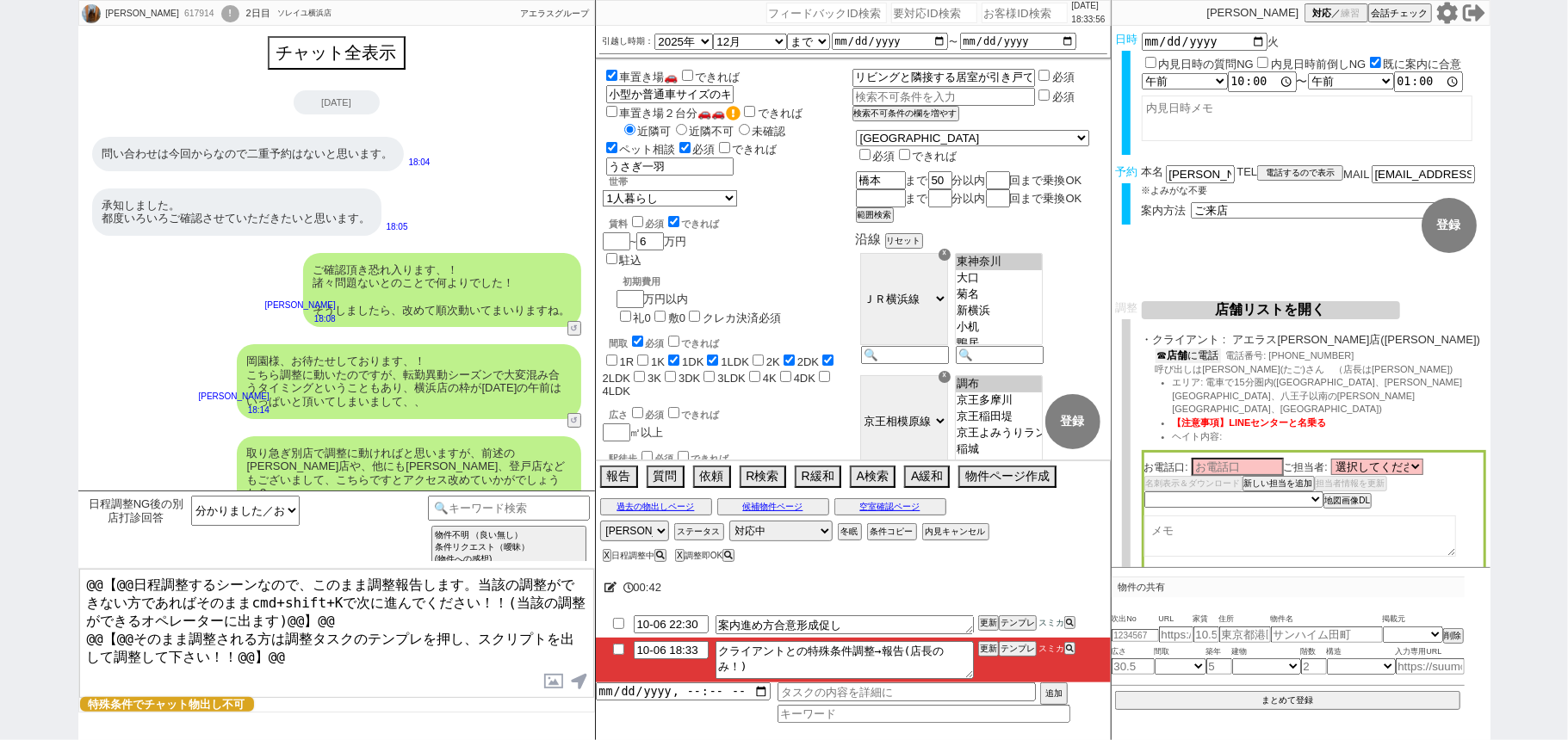
click at [1203, 353] on button "☎ 店舗 に電話" at bounding box center [1188, 356] width 66 height 15
click at [1408, 463] on select "選択してください [PERSON_NAME] [PERSON_NAME] [PERSON_NAME] [PERSON_NAME]皓 [PERSON_NAME]…" at bounding box center [1377, 470] width 92 height 15
select select "2819"
click at [1334, 463] on select "選択してください [PERSON_NAME] [PERSON_NAME] [PERSON_NAME] [PERSON_NAME]皓 [PERSON_NAME]…" at bounding box center [1377, 470] width 92 height 15
click at [1212, 464] on div "お電話口: ご担当者: 選択してください [PERSON_NAME] [PERSON_NAME] [PERSON_NAME] [PERSON_NAME]皓 […" at bounding box center [1313, 513] width 345 height 120
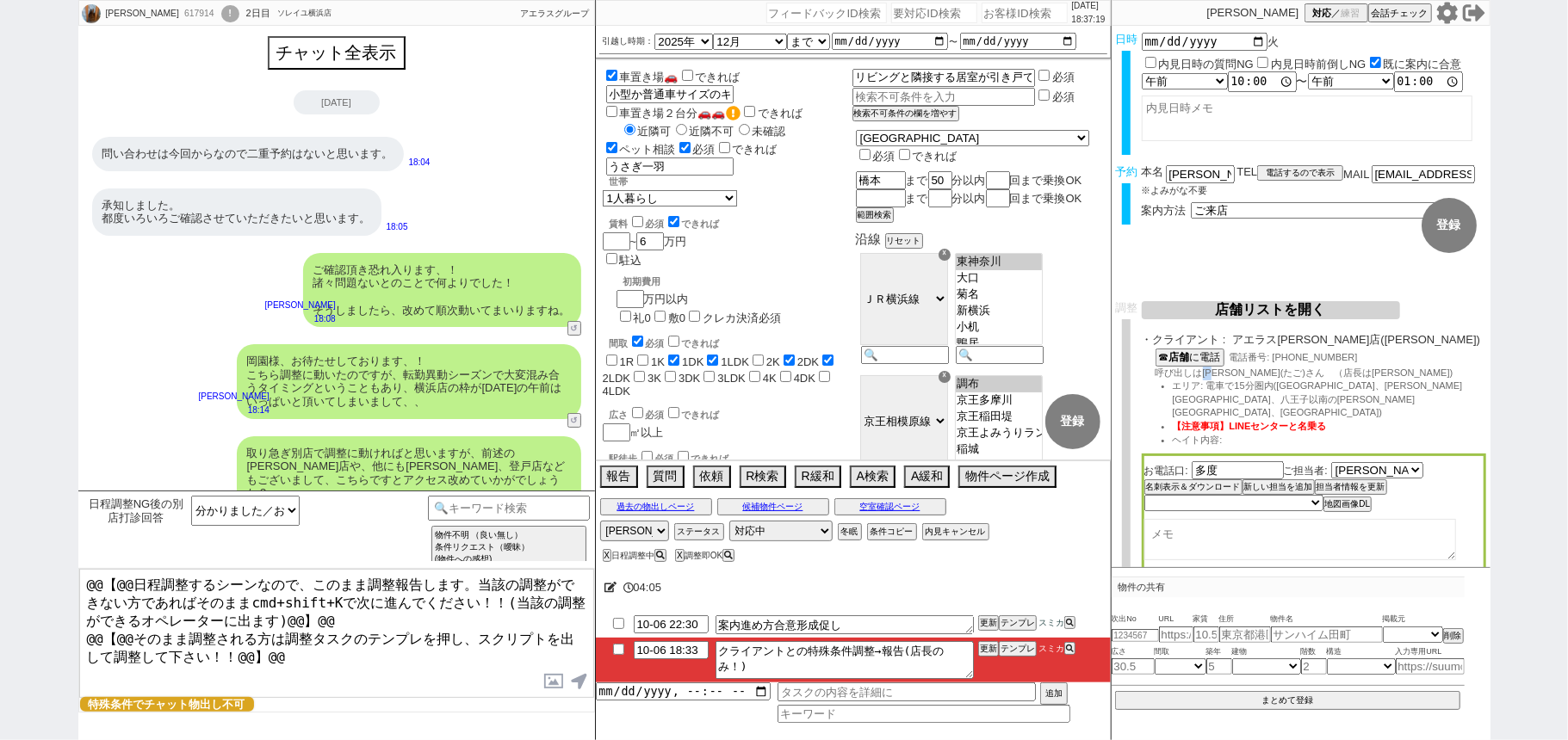
drag, startPoint x: 1205, startPoint y: 376, endPoint x: 1217, endPoint y: 376, distance: 12.0
click at [1217, 376] on span "呼び出しは[PERSON_NAME](たご)さん　（店長は[PERSON_NAME])" at bounding box center [1304, 372] width 298 height 10
copy span "田子"
drag, startPoint x: 1230, startPoint y: 452, endPoint x: 1106, endPoint y: 441, distance: 124.5
click at [1110, 442] on div "[PERSON_NAME] 617914 ! 0 2日目 ソレイユ横浜店 冬眠中 自社客 アエラスグループ スミカ_BPO チャット全表示 [DATE] 問い…" at bounding box center [784, 370] width 1412 height 740
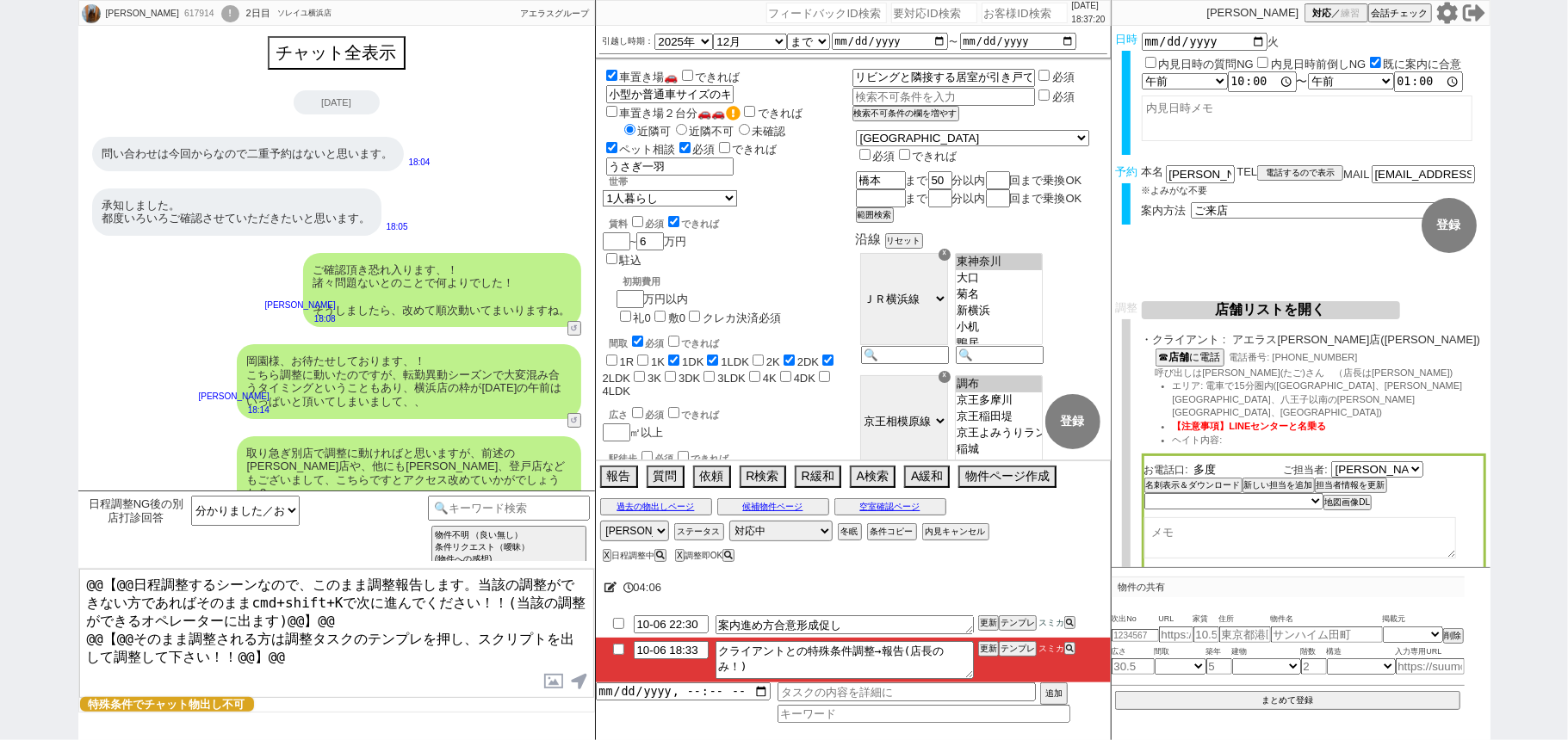
paste input "田子"
type input "田子"
click at [1212, 495] on select "未定 希望で最短でOK 最短以外でOK 日程がNG(直近で別日提案可) 日程がNG(直近はNG) お客様ごとNG 折返し待ち 店舗が定休/終業後で連絡取れず" at bounding box center [1232, 502] width 178 height 15
select select "5"
click at [1144, 495] on select "未定 希望で最短でOK 最短以外でOK 日程がNG(直近で別日提案可) 日程がNG(直近はNG) お客様ごとNG 折返し待ち 店舗が定休/終業後で連絡取れず" at bounding box center [1232, 502] width 178 height 15
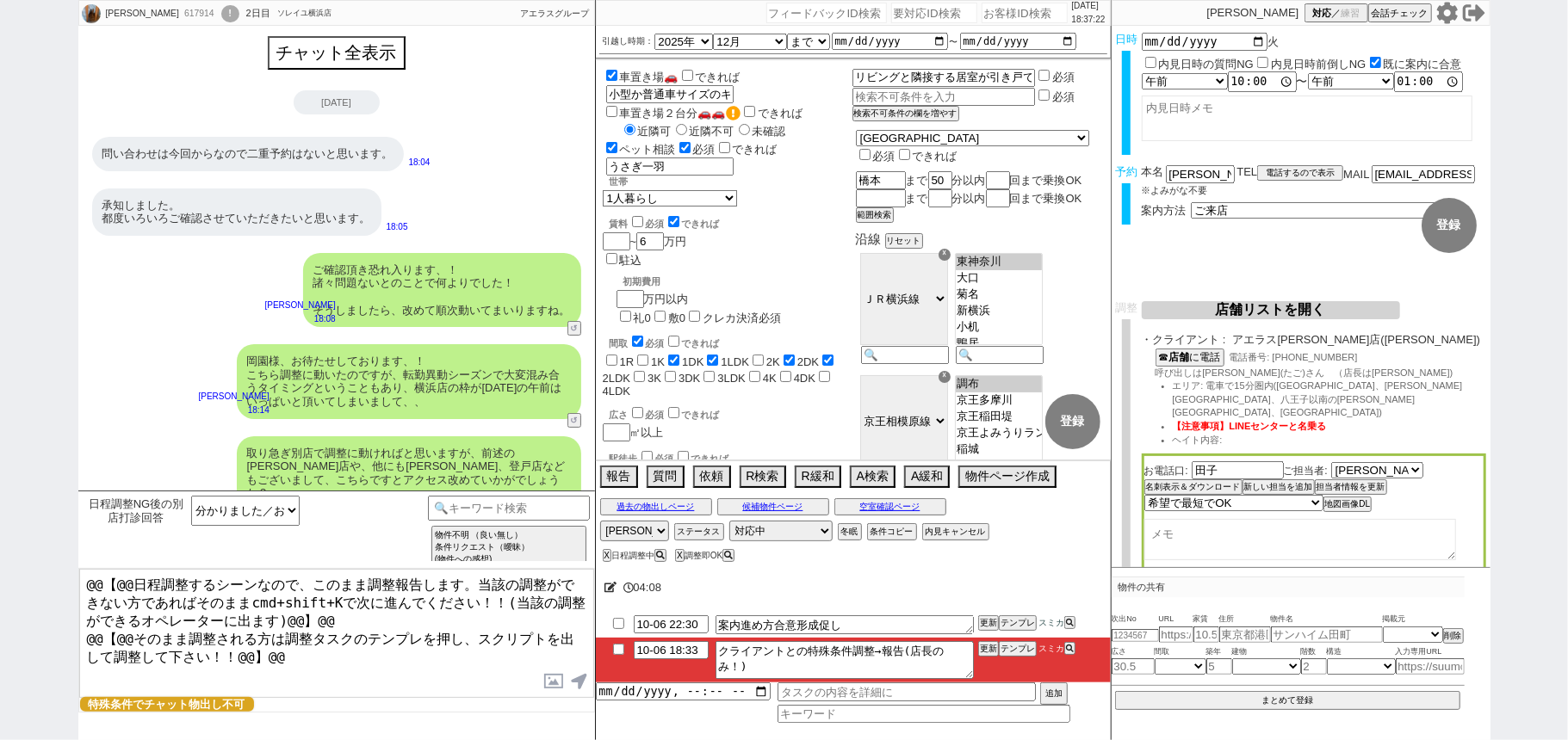
select select "2819"
select select "5"
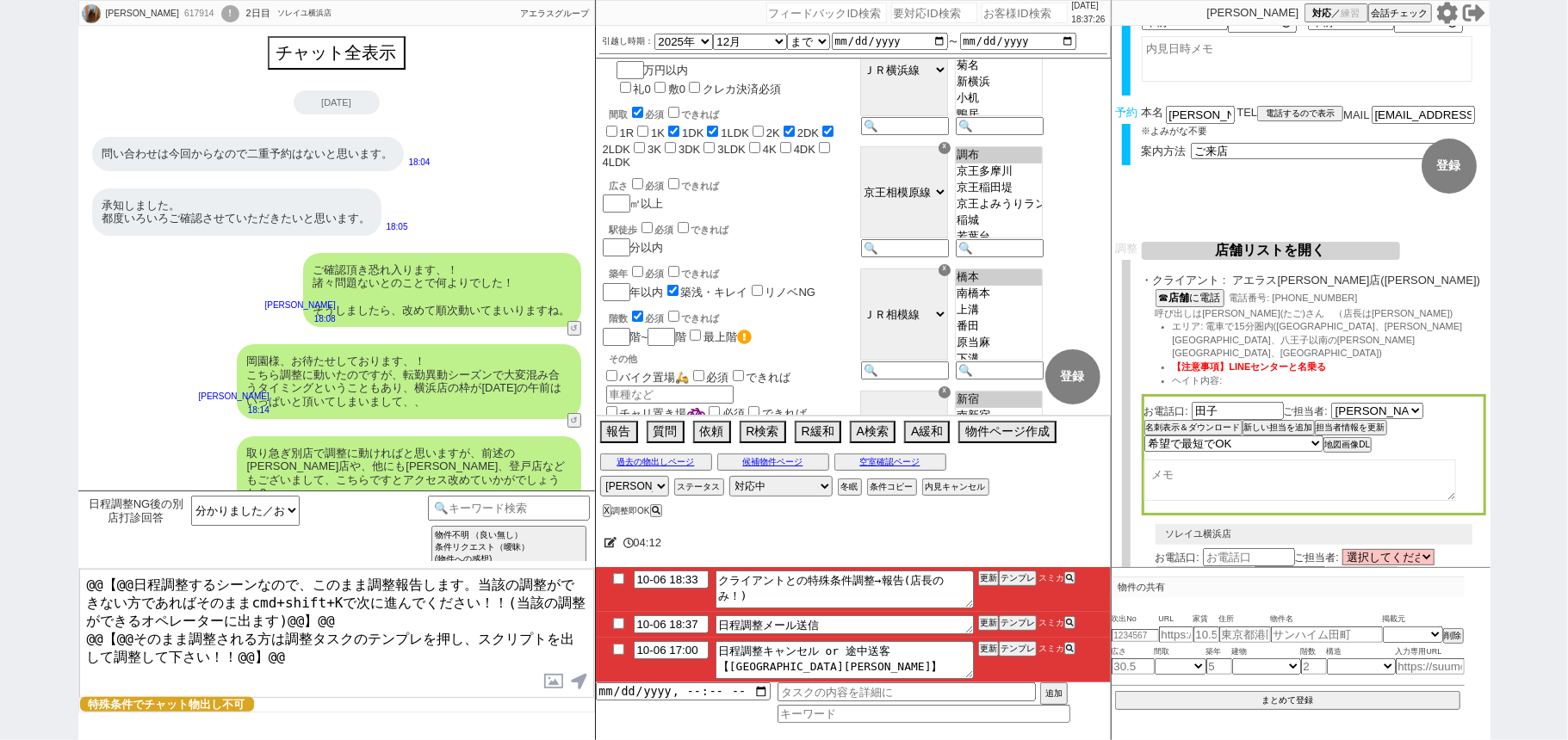
scroll to position [115, 0]
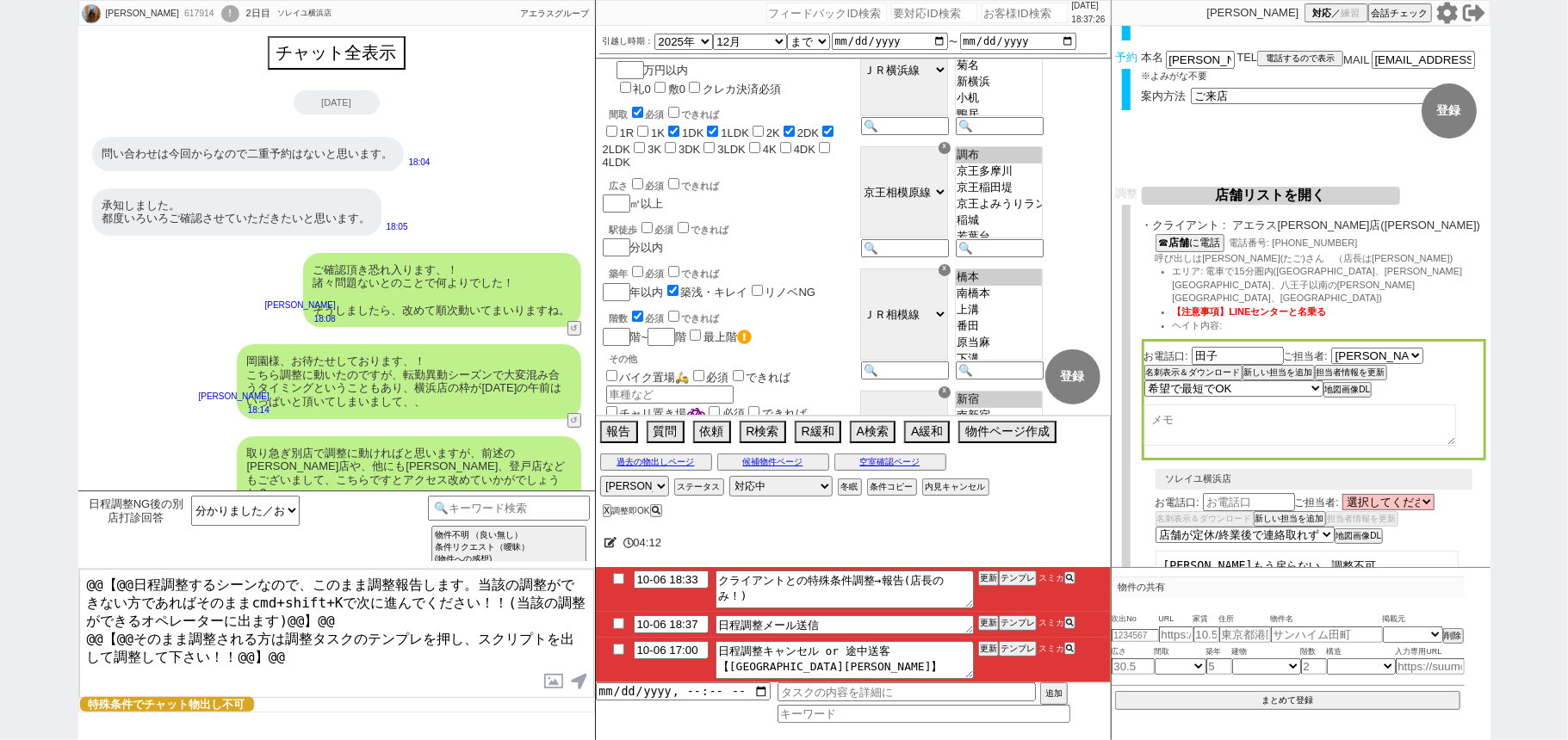
click at [1279, 421] on textarea at bounding box center [1299, 424] width 312 height 41
paste textarea "・小型か普通車サイズキッチンカーを駐車希望 ・エリア：[PERSON_NAME]駅まで50分 ・賃料：6万円 ・間取り：1DK〜 ・世帯：1人暮らし ・その他…"
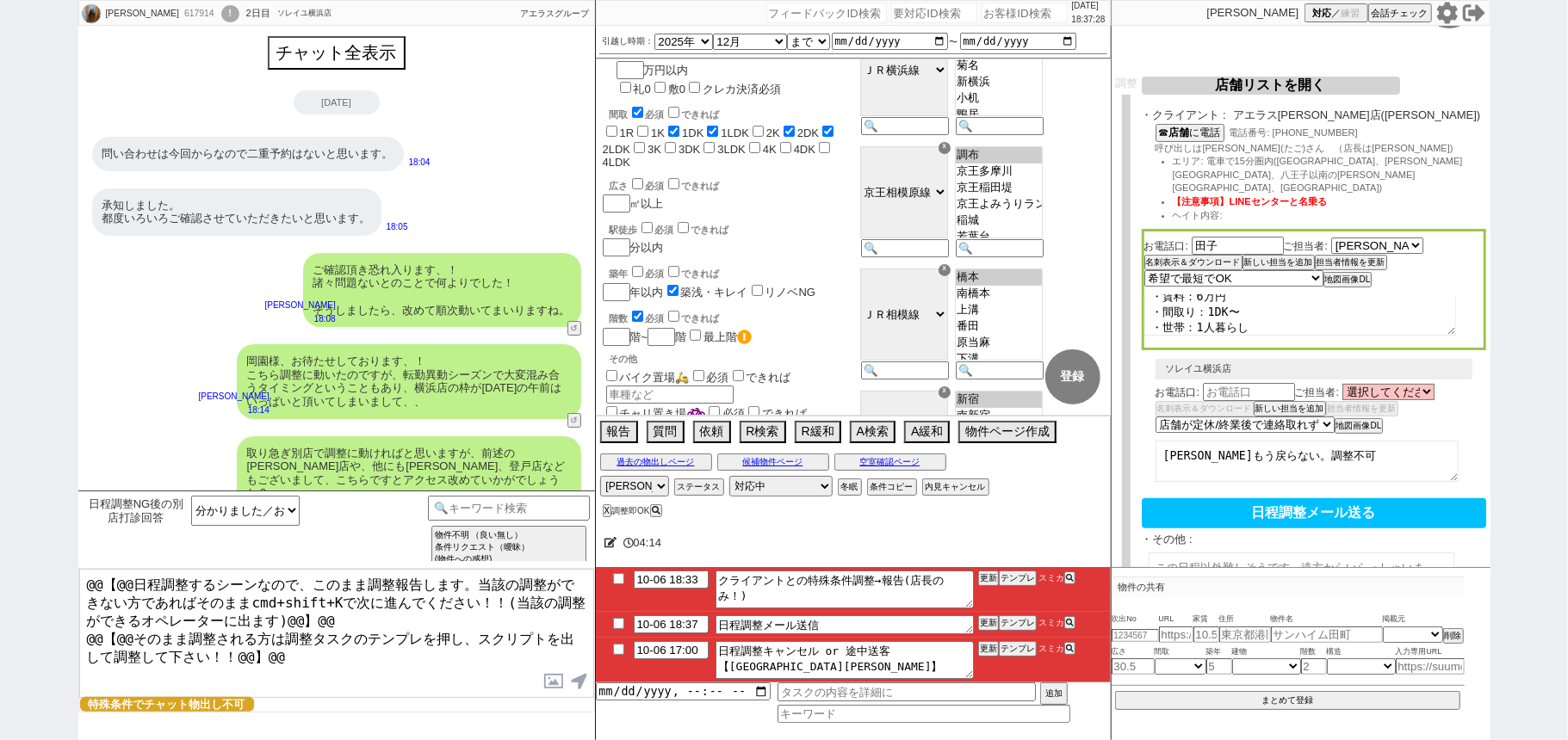
scroll to position [365, 0]
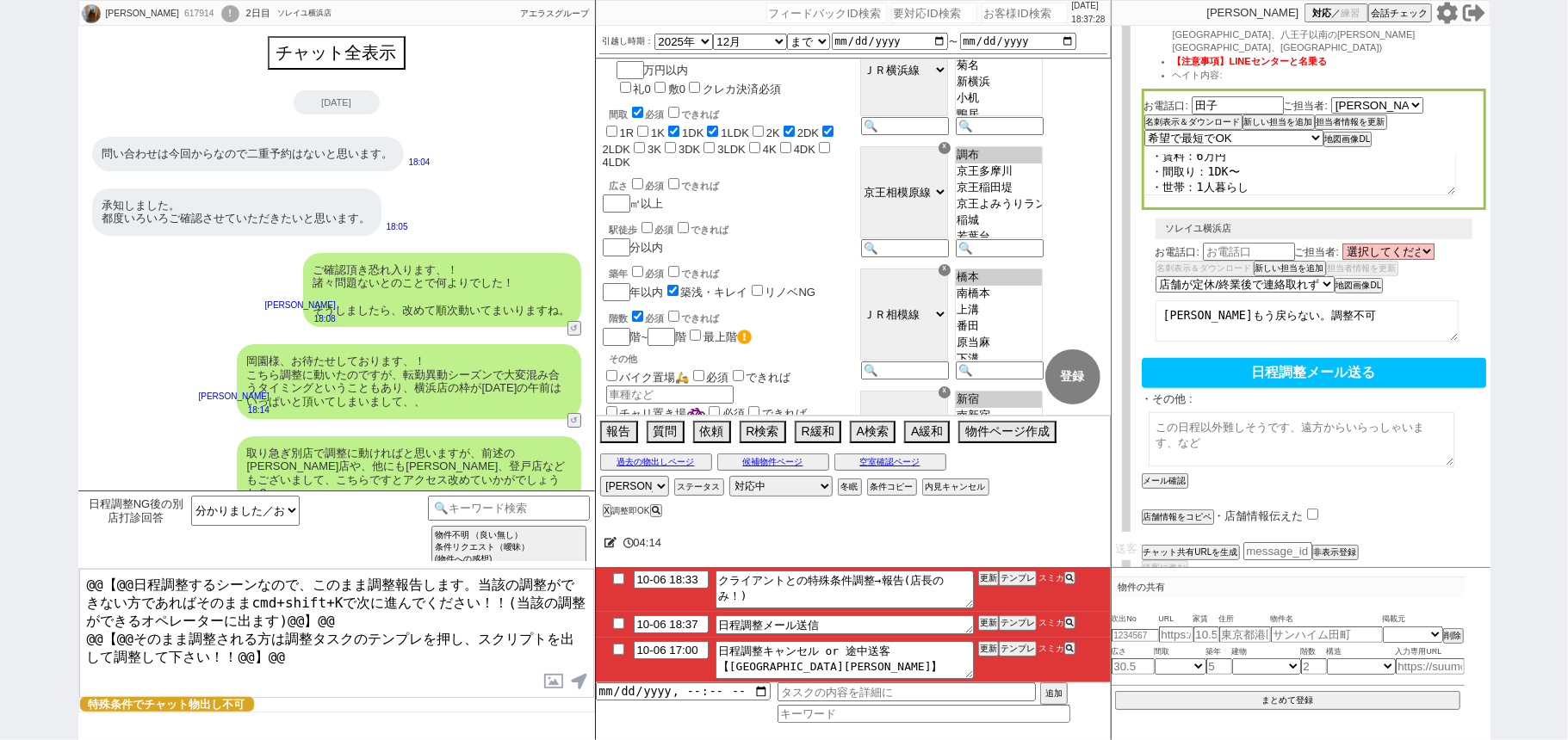
type textarea "・小型か普通車サイズキッチンカーを駐車希望 ・エリア：[PERSON_NAME]駅まで50分 ・賃料：6万円 ・間取り：1DK〜 ・世帯：1人暮らし ・その他…"
click at [1222, 420] on textarea at bounding box center [1301, 439] width 306 height 54
paste textarea "・小型か普通車サイズキッチンカーを駐車希望 ・エリア：[PERSON_NAME]駅まで50分 ・賃料：6万円 ・間取り：1DK〜 ・世帯：1人暮らし ・その他…"
click at [1188, 423] on textarea "・小型か普通車サイズキッチンカーを駐車希望 ・エリア：[PERSON_NAME]駅まで50分 ・賃料：6万円 ・間取り：1DK〜 ・世帯：1人暮らし ・その他…" at bounding box center [1301, 439] width 306 height 54
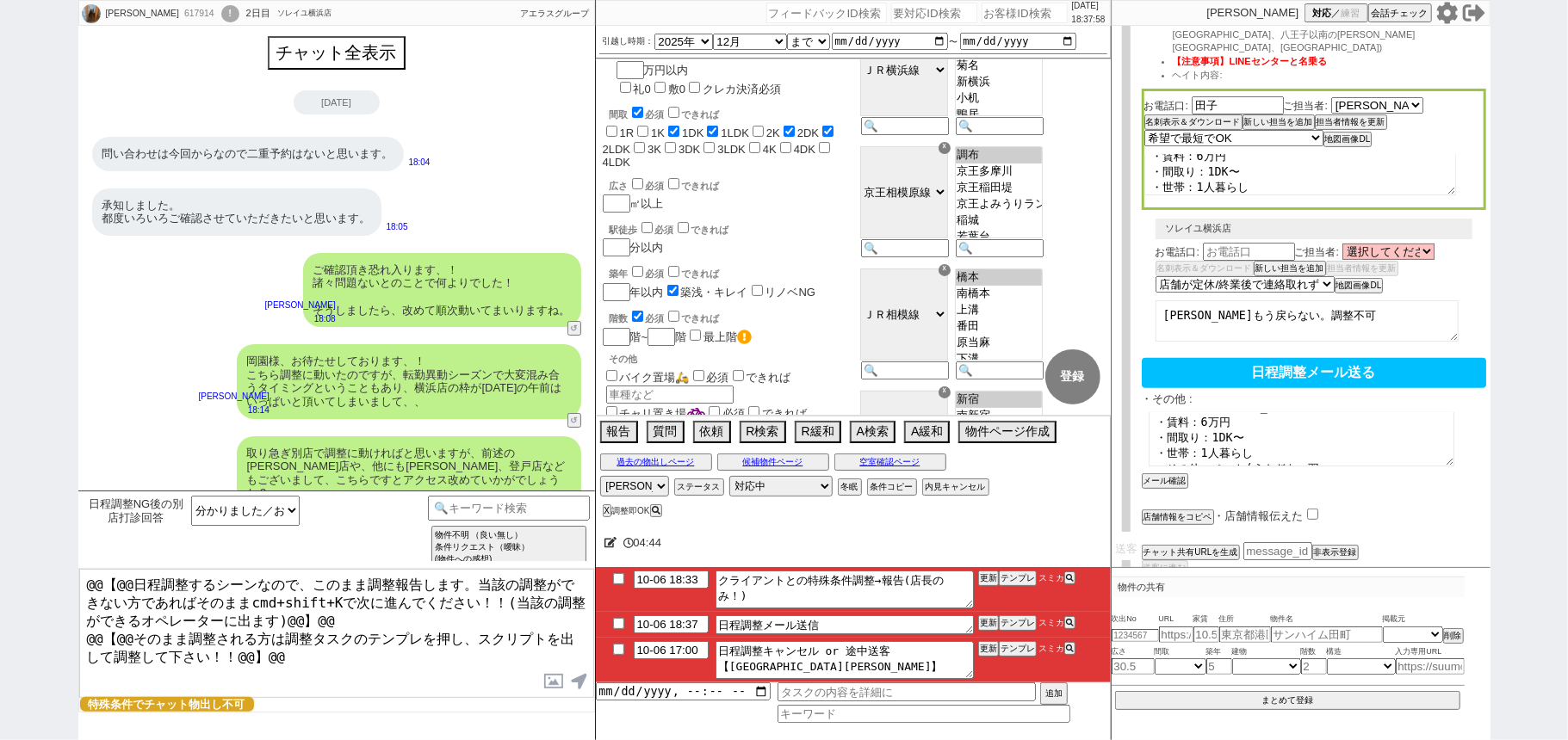
scroll to position [69, 0]
type textarea "〇以下の特殊な条件をお持ちのお客様になります ・小型か普通車サイズキッチンカーを駐車希望 〇その他諸条件は以下になります ・エリア：[PERSON_NAME]…"
click at [1178, 475] on button "メール確認" at bounding box center [1163, 481] width 43 height 12
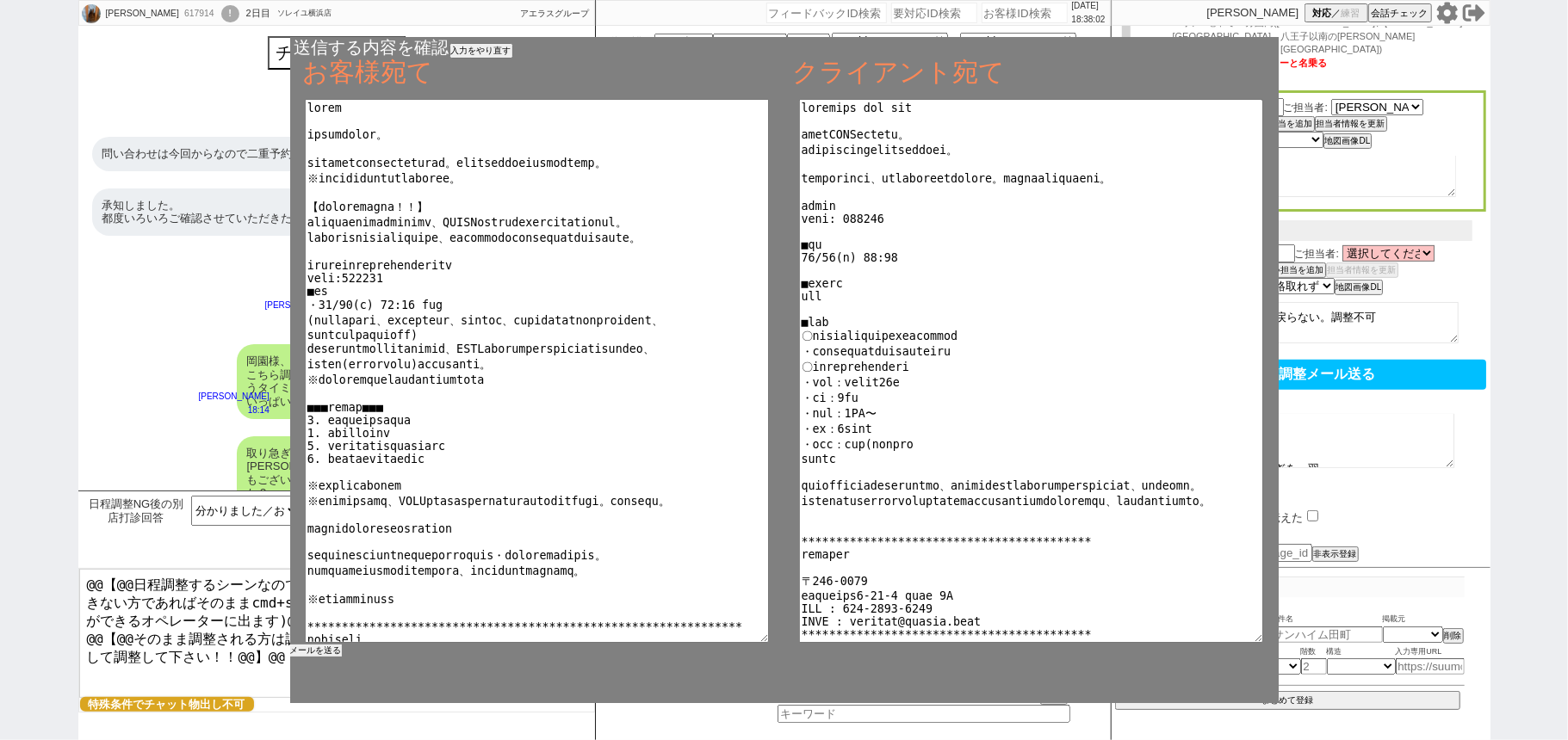
click at [334, 648] on button "メールを送る" at bounding box center [316, 651] width 52 height 12
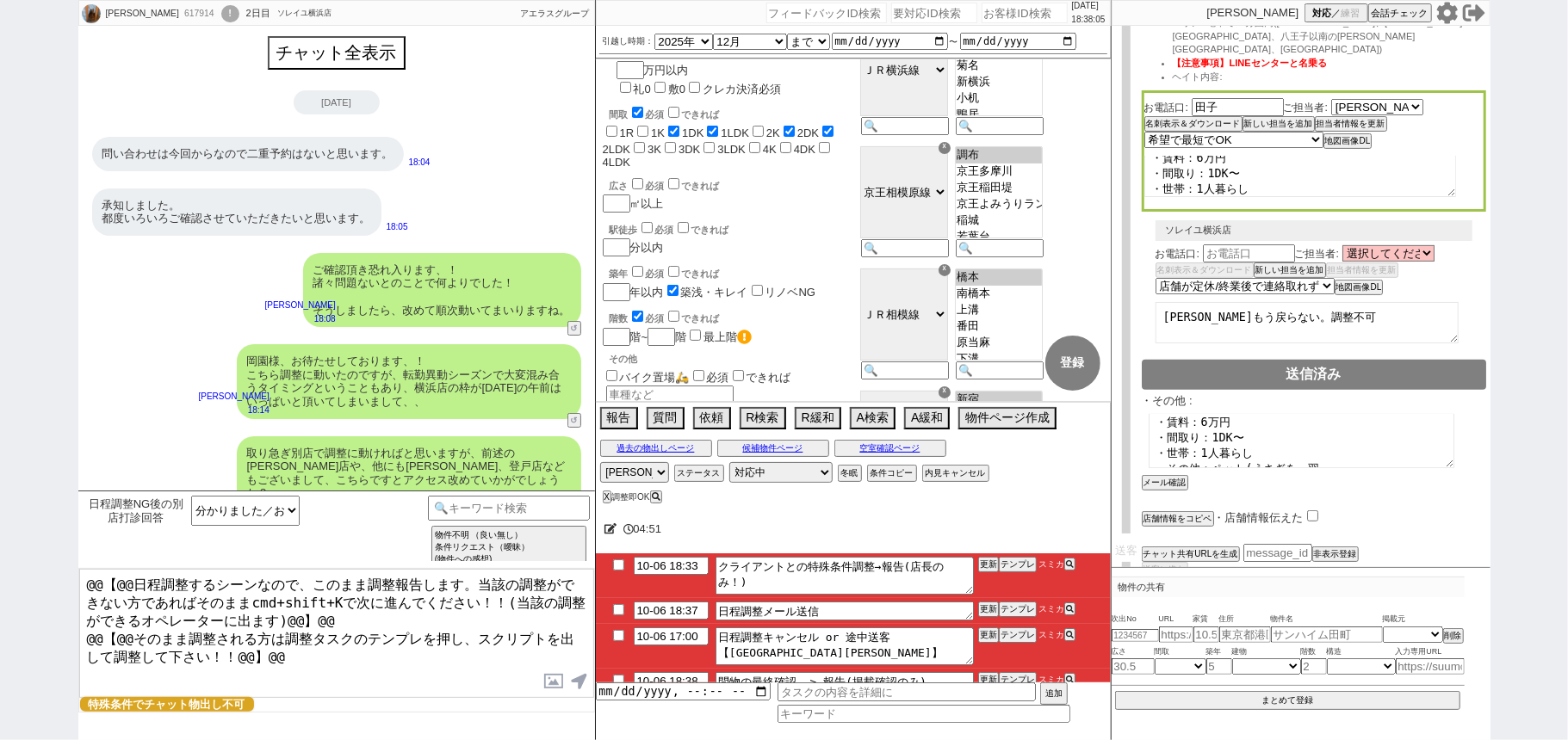
click at [607, 613] on input "checkbox" at bounding box center [618, 609] width 25 height 11
checkbox input "true"
click at [1018, 569] on button "テンプレ" at bounding box center [1018, 564] width 38 height 12
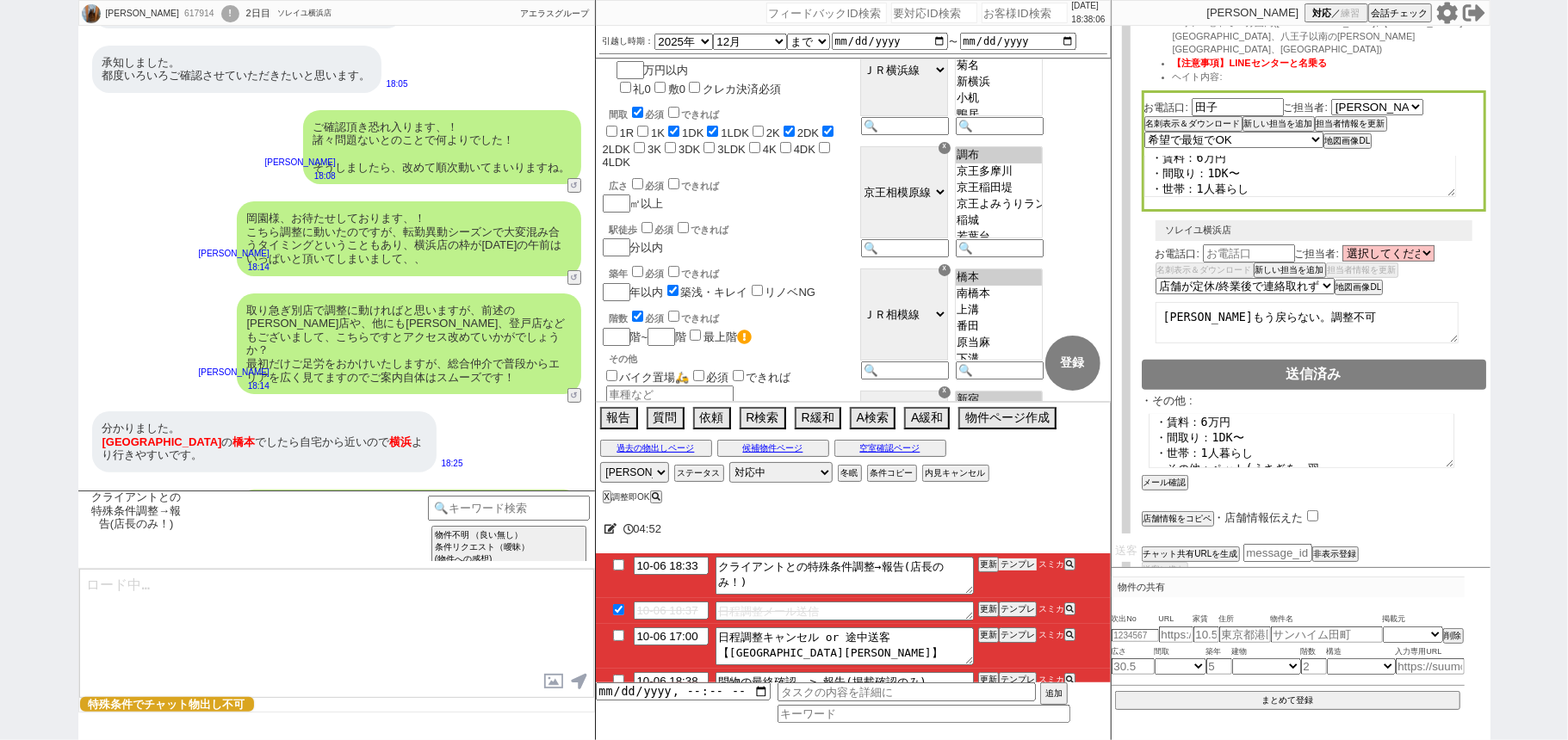
scroll to position [197, 0]
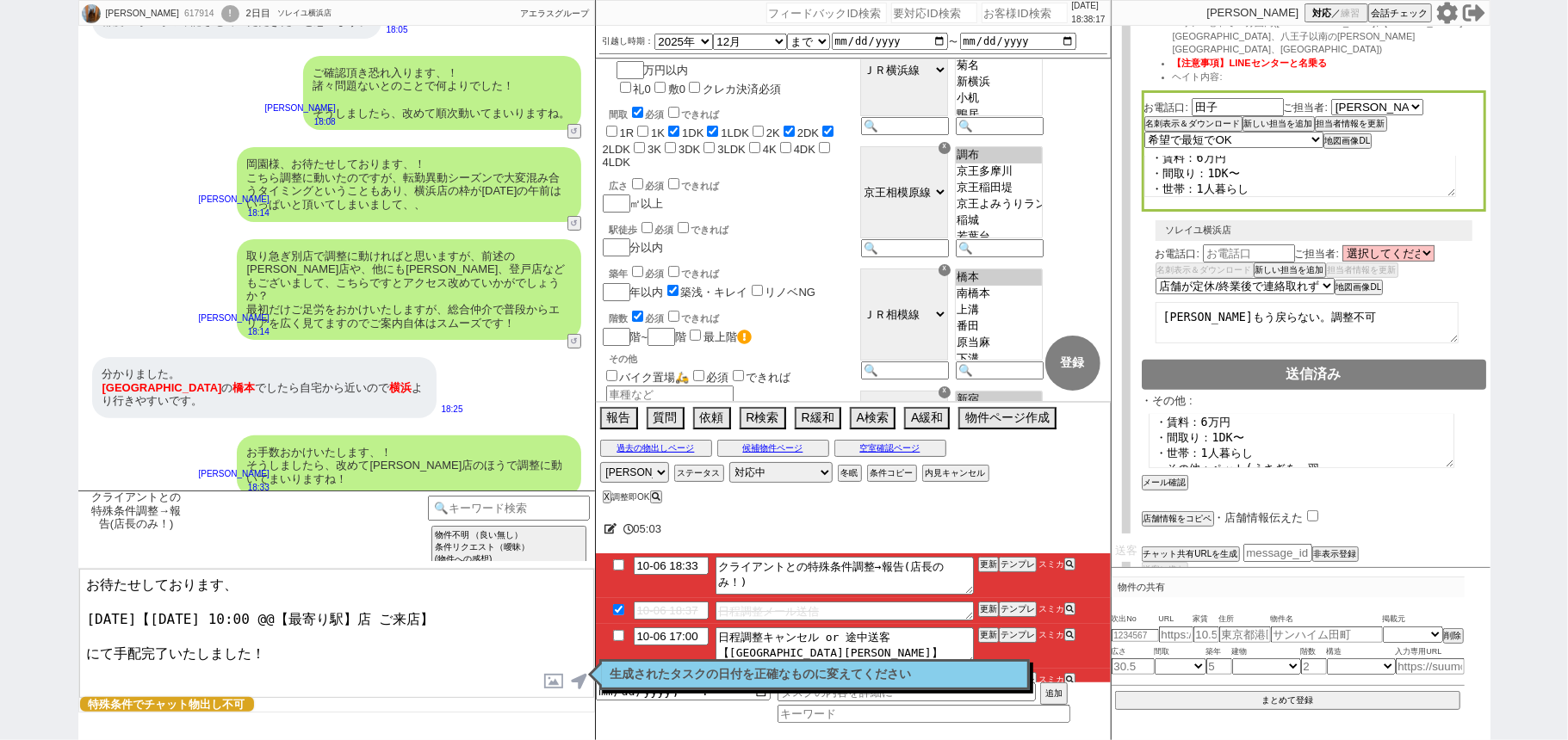
click at [349, 610] on textarea "お待たせしております、 [DATE]【[DATE] 10:00 @@【最寄り駅】店 ご来店】 にて手配完了いたしました！" at bounding box center [336, 633] width 514 height 129
type textarea "お待たせしております、 [DATE]【[DATE] 10:00 [PERSON_NAME]店 ご来店】 にて手配完了いたしました！"
click at [1212, 118] on button "名刺表示＆ダウンロード" at bounding box center [1190, 124] width 95 height 12
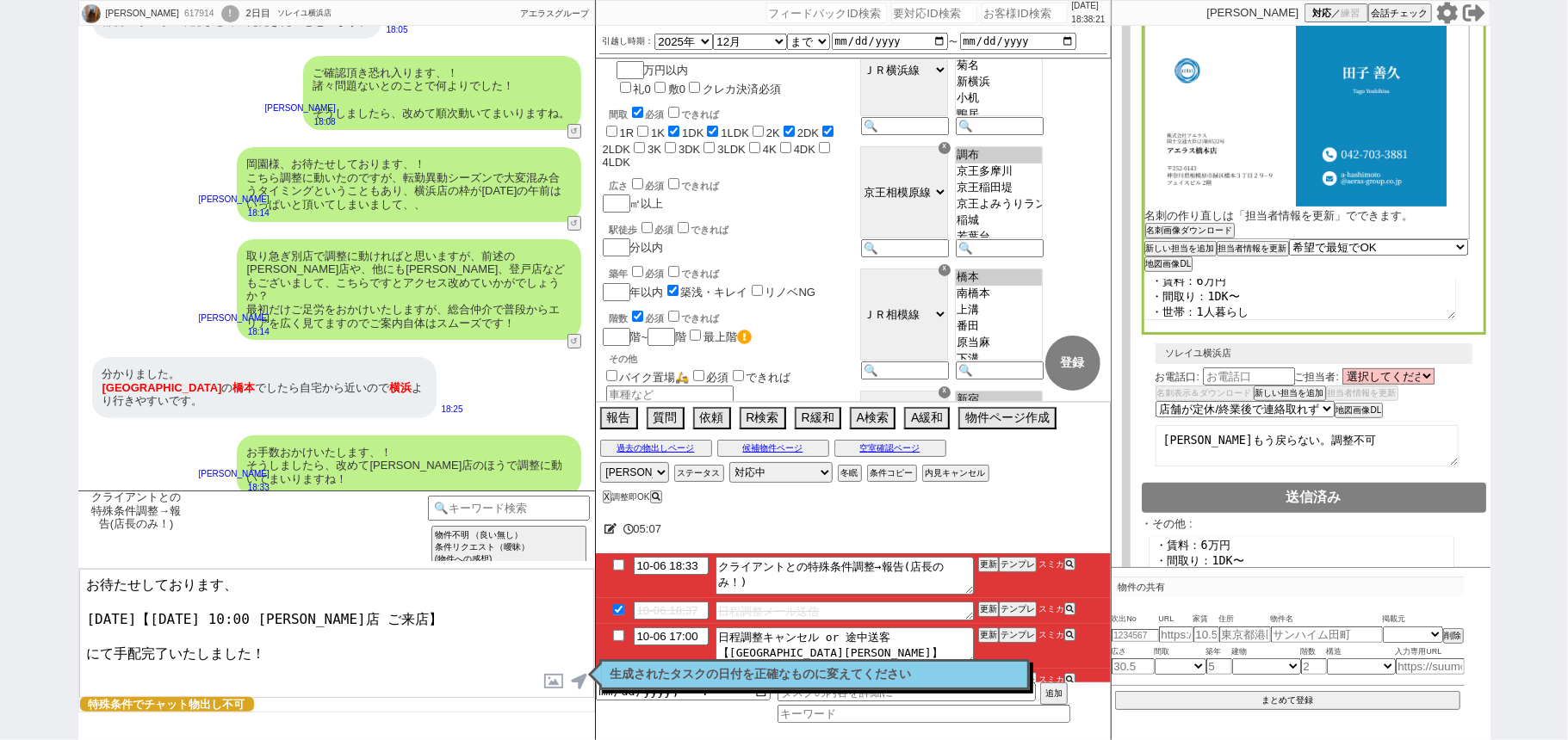
scroll to position [593, 0]
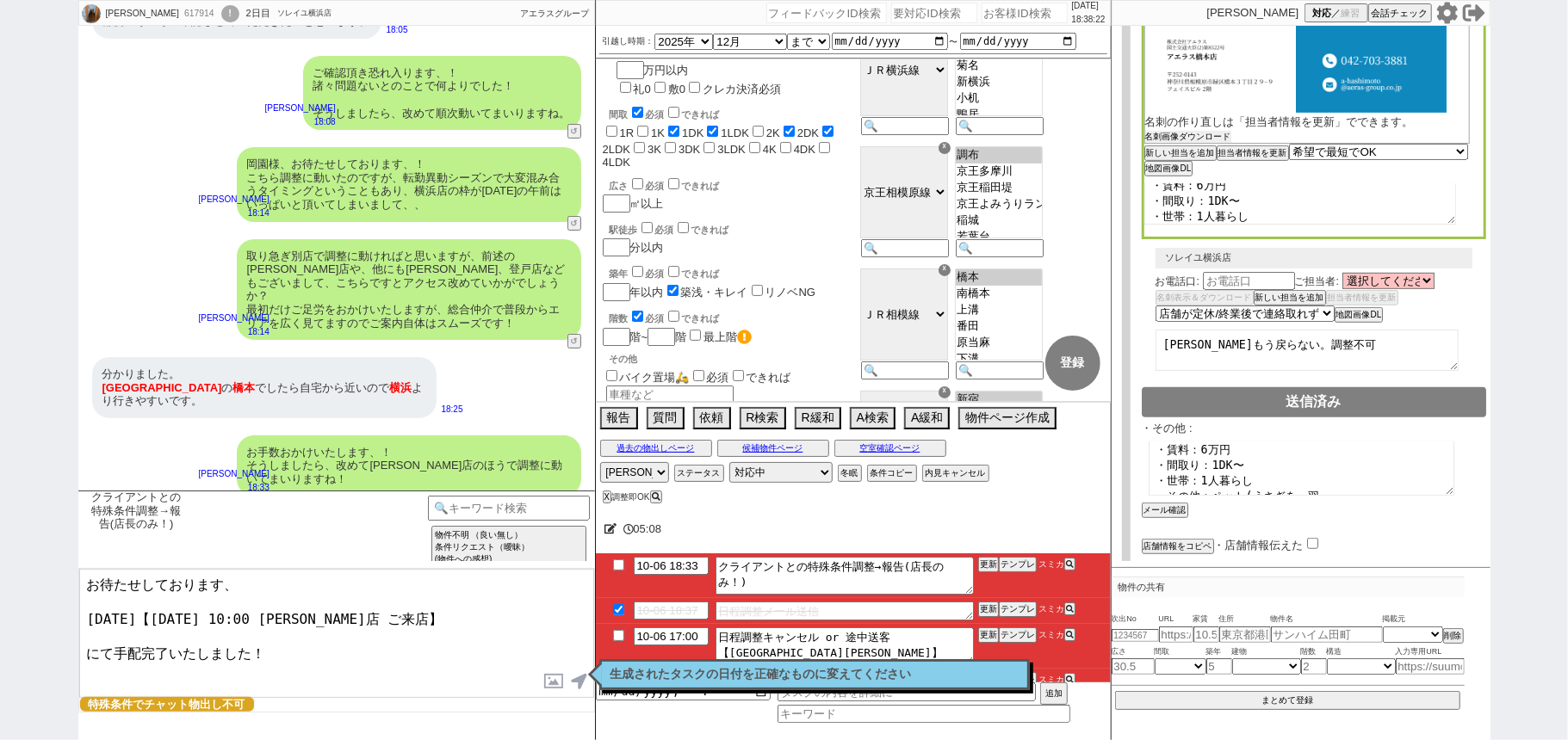
click at [1213, 131] on button "名刺画像ダウンロード" at bounding box center [1187, 137] width 86 height 12
drag, startPoint x: 1567, startPoint y: 308, endPoint x: 1508, endPoint y: 329, distance: 62.6
click at [1567, 308] on div "[PERSON_NAME] 617914 ! 0 2日目 ソレイユ横浜店 冬眠中 自社客 アエラスグループ スミカ_BPO チャット全表示 [DATE] 問い…" at bounding box center [784, 370] width 1568 height 740
click at [384, 603] on textarea "お待たせしております、 [DATE]【[DATE] 10:00 [PERSON_NAME]店 ご来店】 にて手配完了いたしました！" at bounding box center [336, 633] width 514 height 129
checkbox input "true"
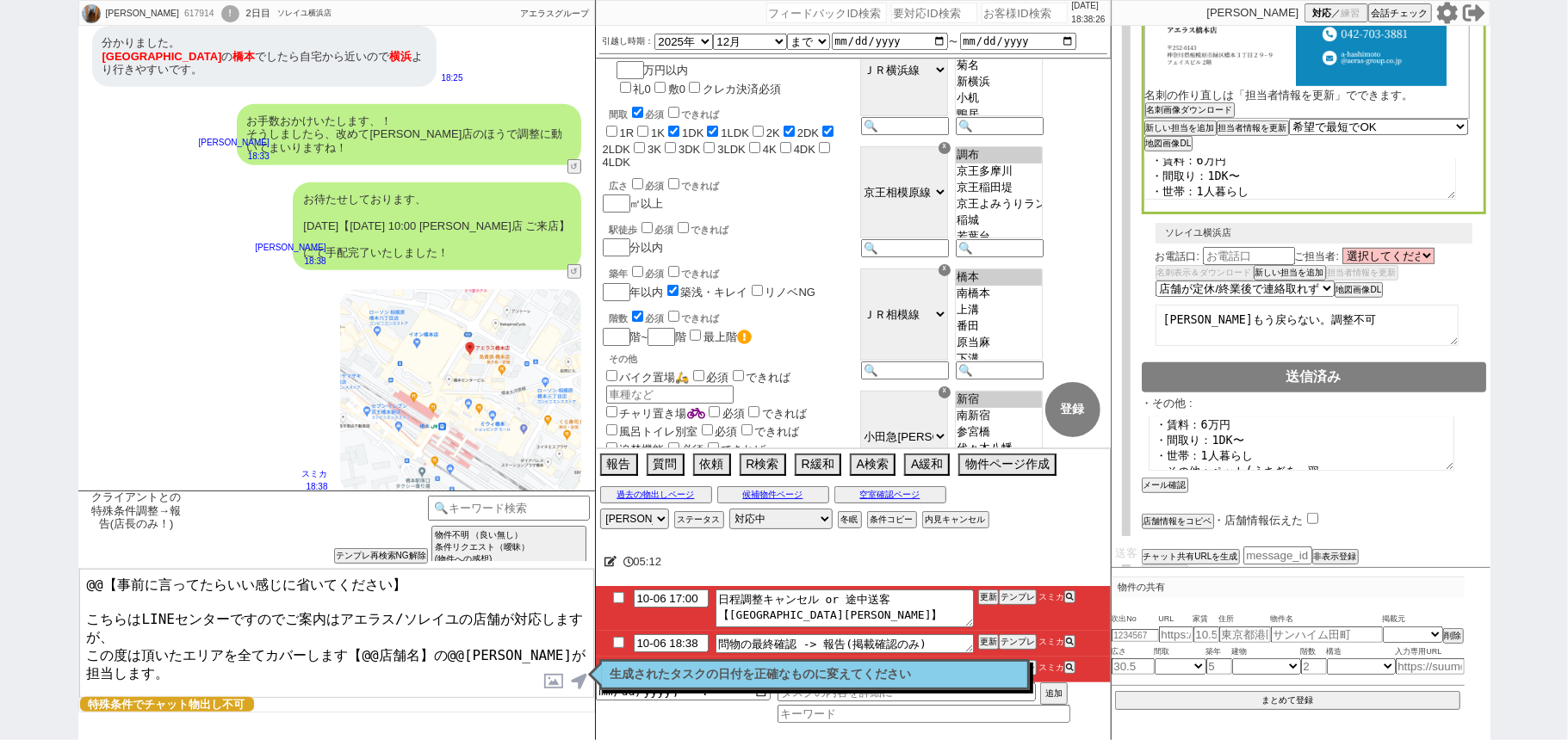
scroll to position [626, 0]
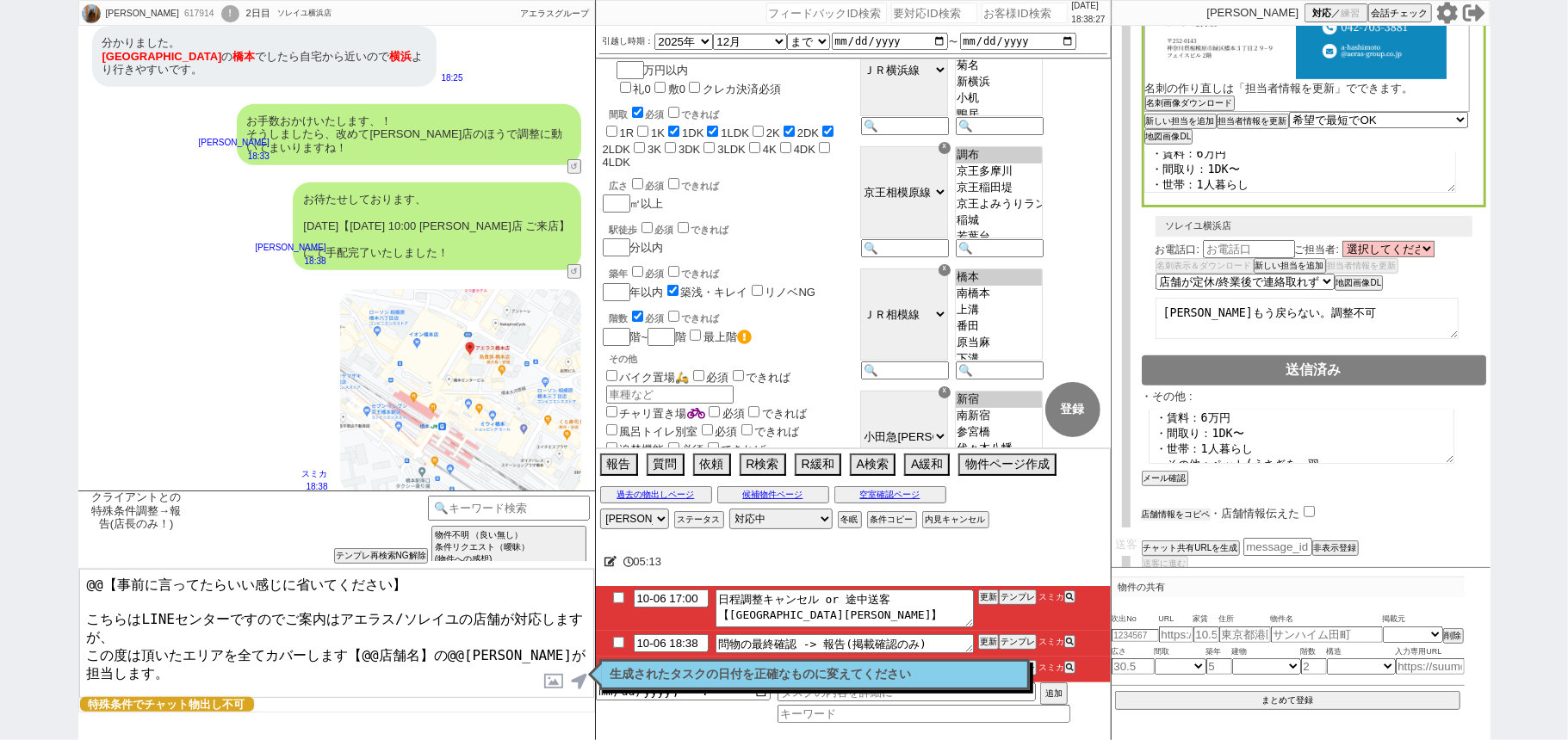
click at [1195, 508] on button "店舗情報をコピペ" at bounding box center [1176, 514] width 69 height 12
type textarea "@@【事前に言ってたらいい感じに省いてください】 こちらはLINEセンターですのでご案内はアエラス/ソレイユの店舗が対応しますが、 この度は頂いたエリアを全て…"
click at [1308, 506] on input "checkbox" at bounding box center [1311, 511] width 11 height 11
checkbox input "true"
drag, startPoint x: 159, startPoint y: 603, endPoint x: 90, endPoint y: 565, distance: 78.8
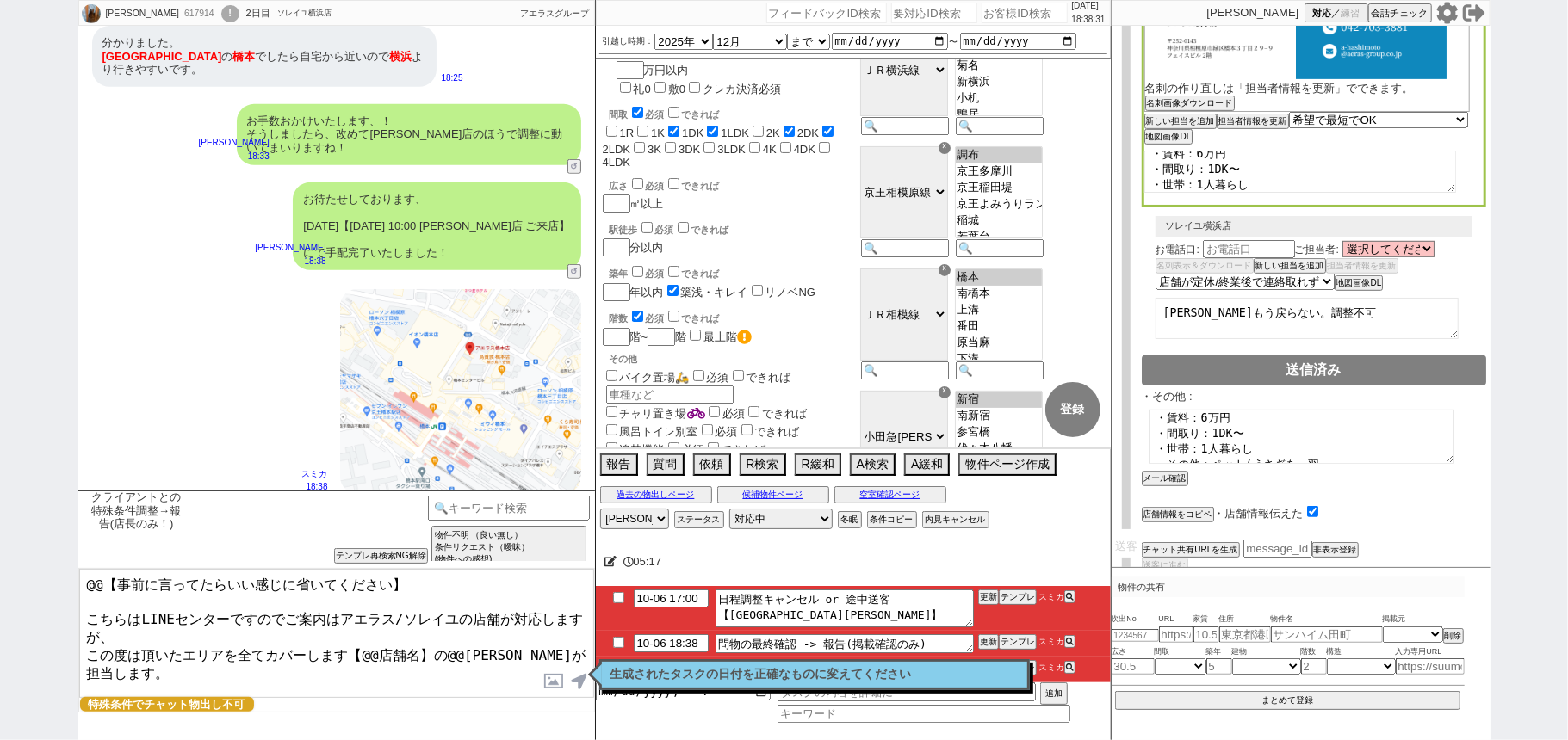
click at [91, 565] on div "クライアントとの特殊条件調整→報告(店長のみ！) 中カテゴリを選択 小カテゴリを選択 内見日までの日数 -1 !=0 !=0&&!=1 !=4&&<9 !=n…" at bounding box center [336, 615] width 516 height 250
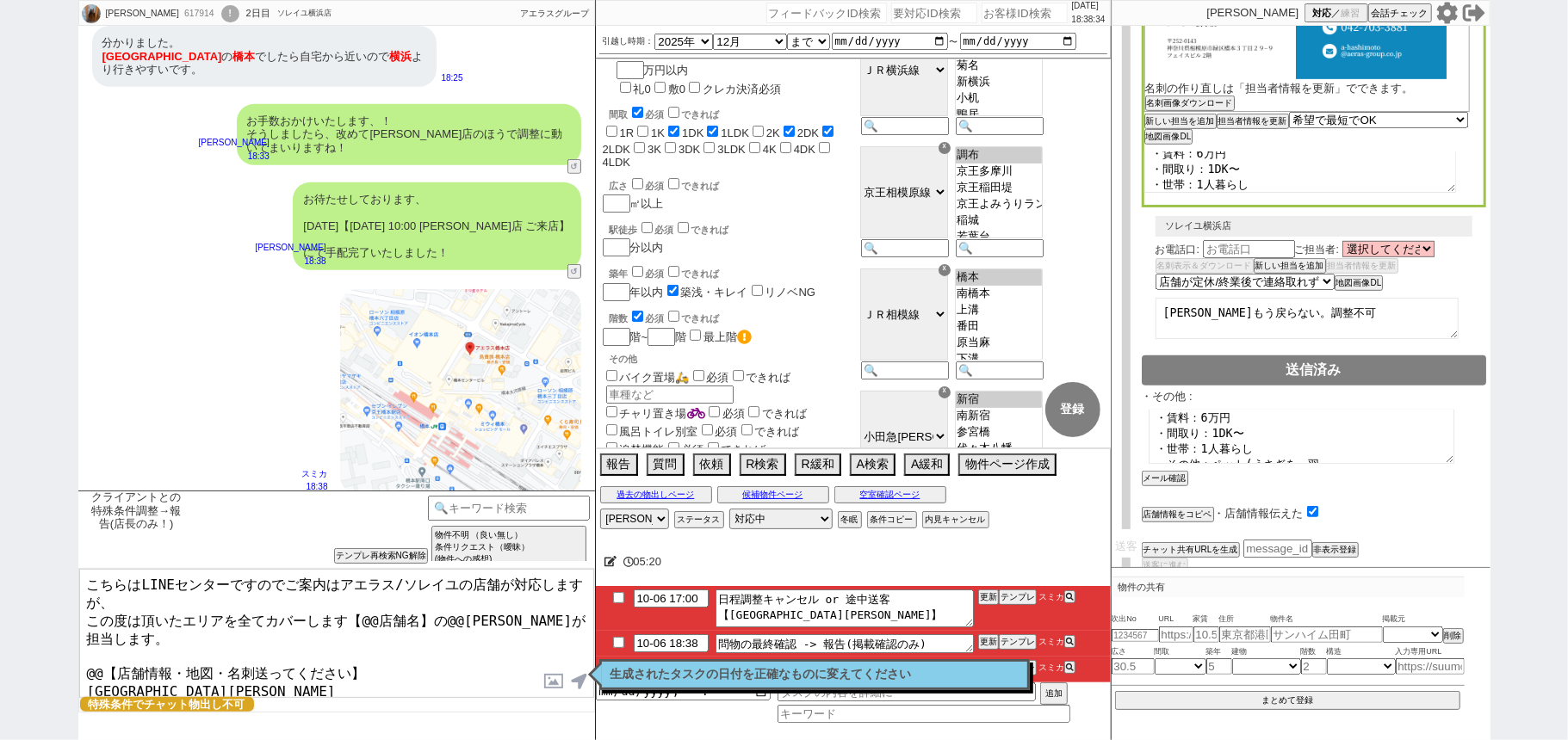
click at [363, 642] on textarea "こちらはLINEセンターですのでご案内はアエラス/ソレイユの店舗が対応しますが、 この度は頂いたエリアを全てカバーします【@@店舗名】の@@[PERSON_N…" at bounding box center [336, 633] width 514 height 129
click at [84, 641] on textarea "こちらはLINEセンターですのでご案内はアエラス/ソレイユの店舗が対応しますが、 この度は頂いたエリアを全てカバーします【@@店舗名】の@@[PERSON_N…" at bounding box center [336, 633] width 514 height 129
click at [209, 641] on textarea "こちらはLINEセンターですのでご案内はアエラス/ソレイユの店舗が対応しますが、 この度は頂いたエリアを全てカバーします【@@店舗名】の@@[PERSON_N…" at bounding box center [336, 633] width 514 height 129
click at [362, 604] on textarea "こちらはLINEセンターですのでご案内はアエラス/ソレイユの店舗が対応しますが、 この度は頂いたエリアを全てカバーします【@@店舗名】の@@[PERSON_N…" at bounding box center [336, 633] width 514 height 129
click at [416, 613] on textarea "こちらはLINEセンターですのでご案内はアエラス/ソレイユの店舗が対応しますが、 この度は頂いたエリアを全てカバーします【@@店舗名】の@@[PERSON_N…" at bounding box center [336, 633] width 514 height 129
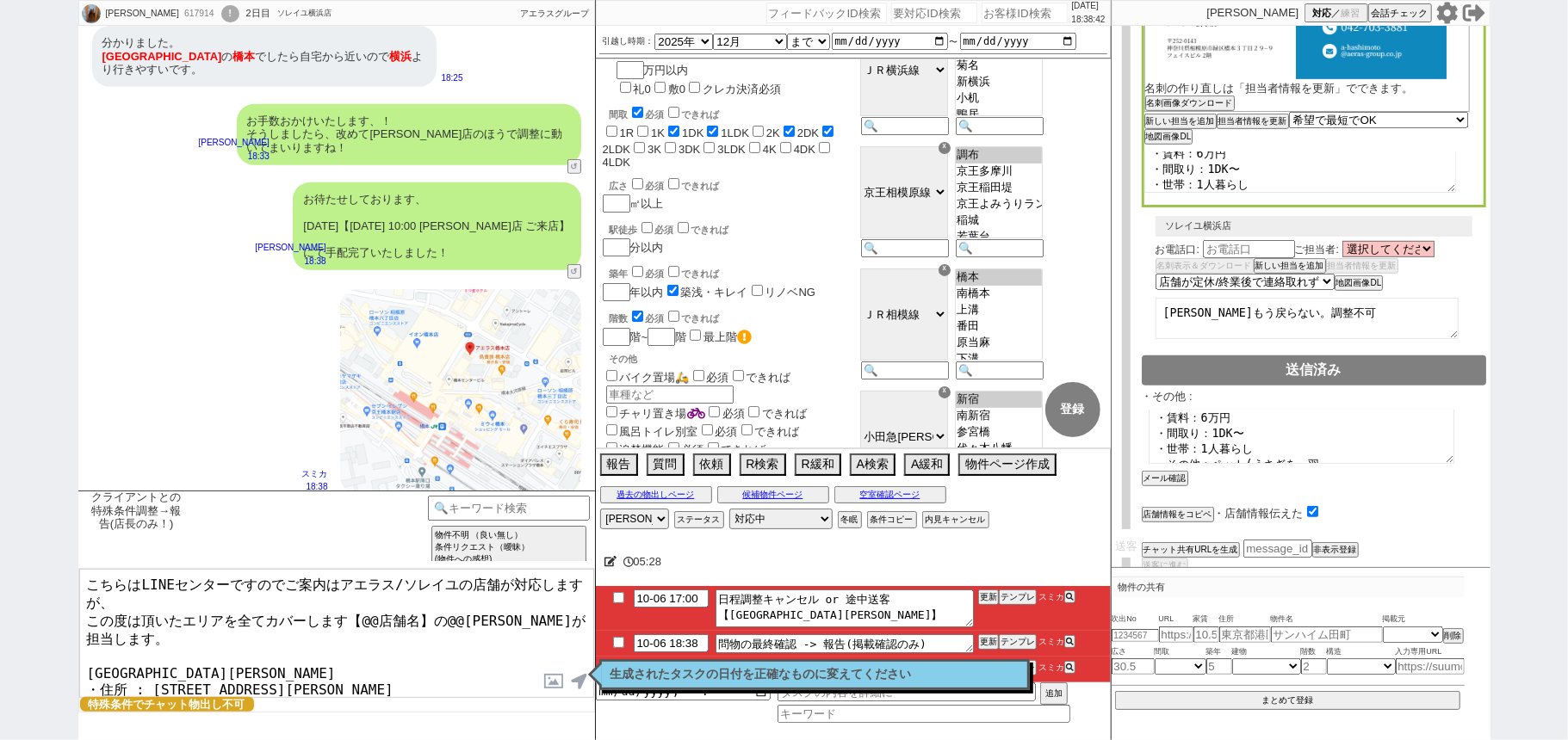
paste textarea "アエラス[PERSON_NAME]店"
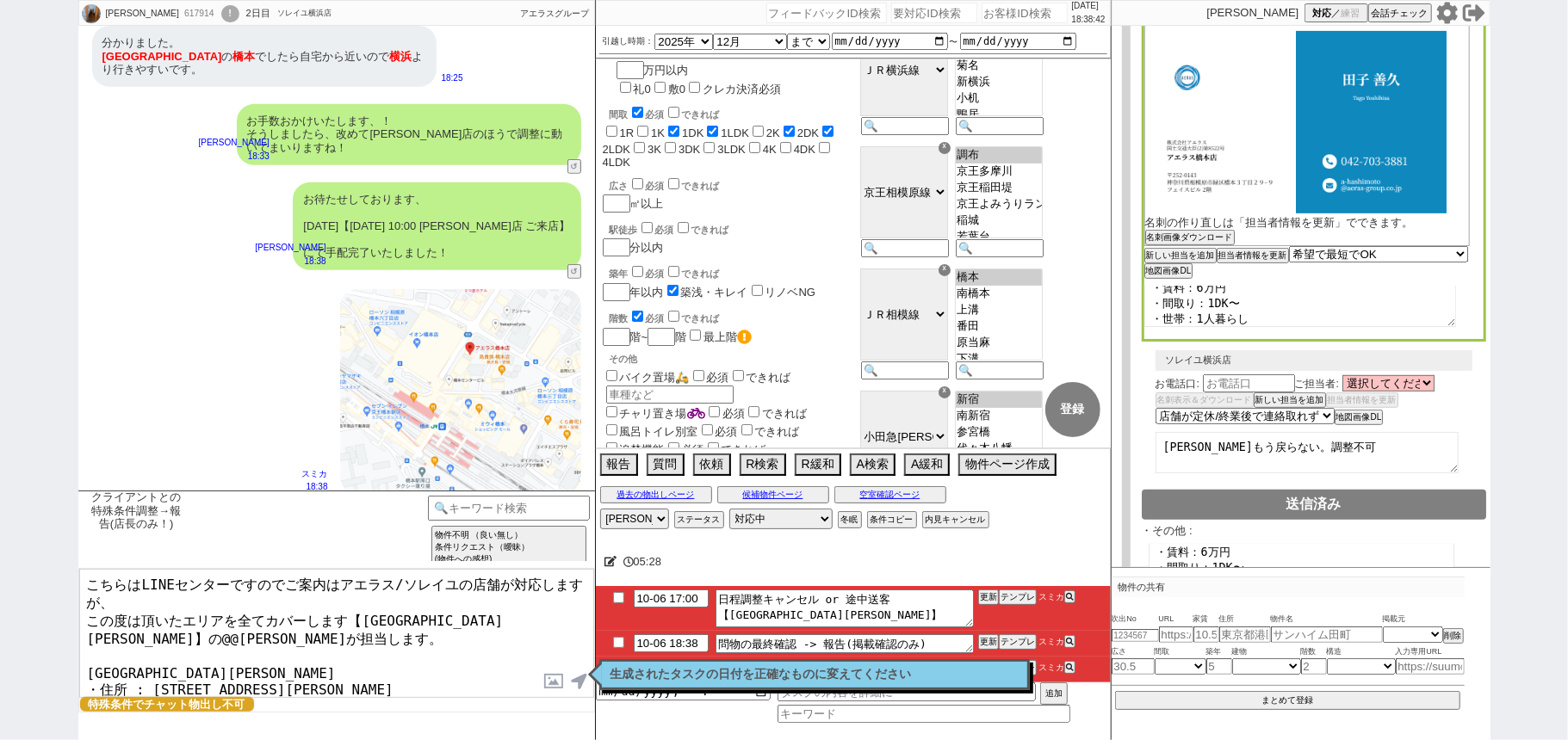
scroll to position [396, 0]
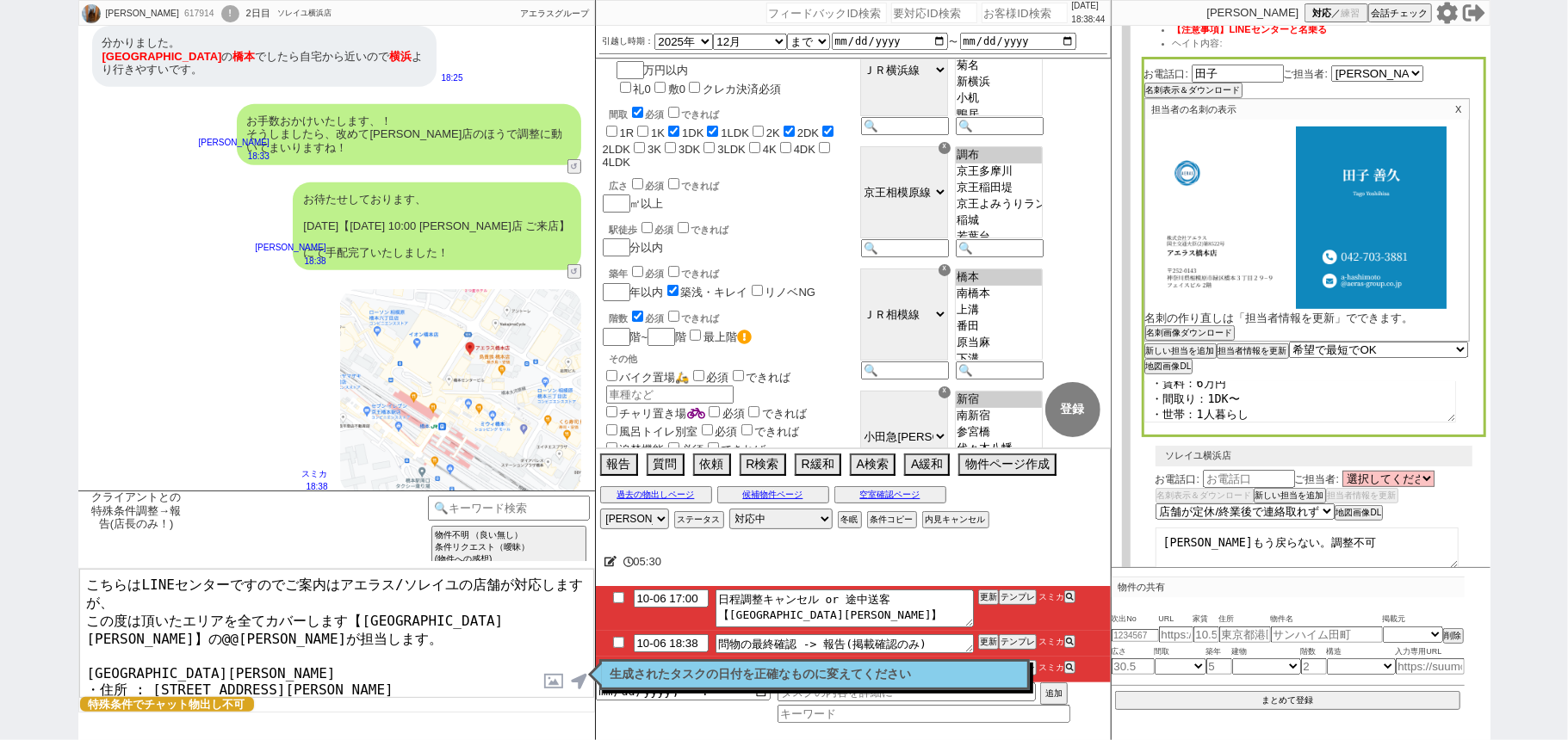
click at [485, 614] on textarea "こちらはLINEセンターですのでご案内はアエラス/ソレイユの店舗が対応しますが、 この度は頂いたエリアを全てカバーします【[GEOGRAPHIC_DATA][…" at bounding box center [336, 633] width 514 height 129
click at [528, 611] on textarea "こちらはLINEセンターですのでご案内はアエラス/ソレイユの店舗が対応しますが、 この度は頂いたエリアを全てカバーします【[GEOGRAPHIC_DATA][…" at bounding box center [336, 633] width 514 height 129
type textarea "こちらはLINEセンターですのでご案内はアエラス/ソレイユの店舗が対応しますが、 この度は頂いたエリアを全てカバーします【アエラス[PERSON_NAME]店…"
click at [558, 675] on label at bounding box center [554, 681] width 28 height 32
click at [0, 0] on input "file" at bounding box center [0, 0] width 0 height 0
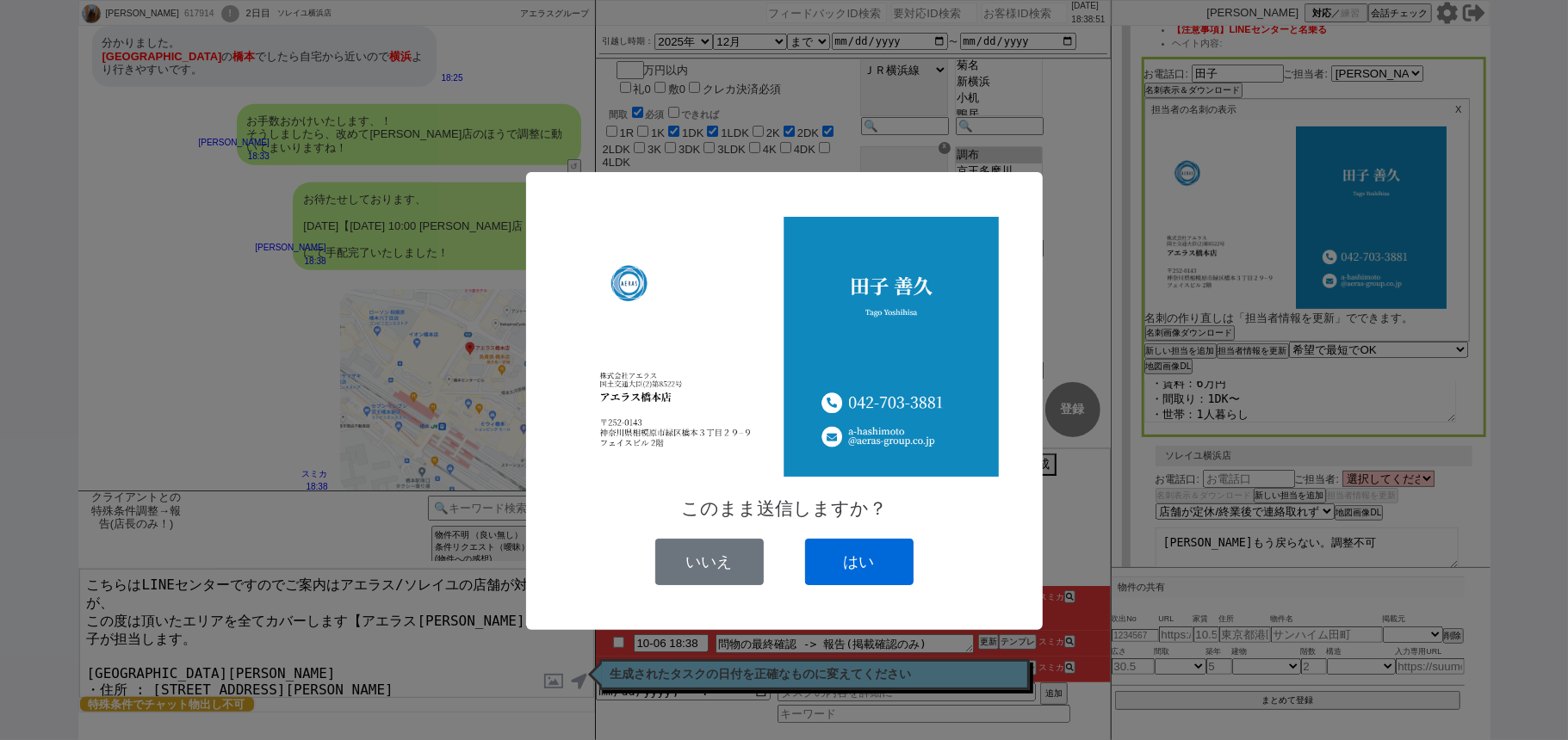
click at [868, 551] on button "はい" at bounding box center [859, 562] width 109 height 47
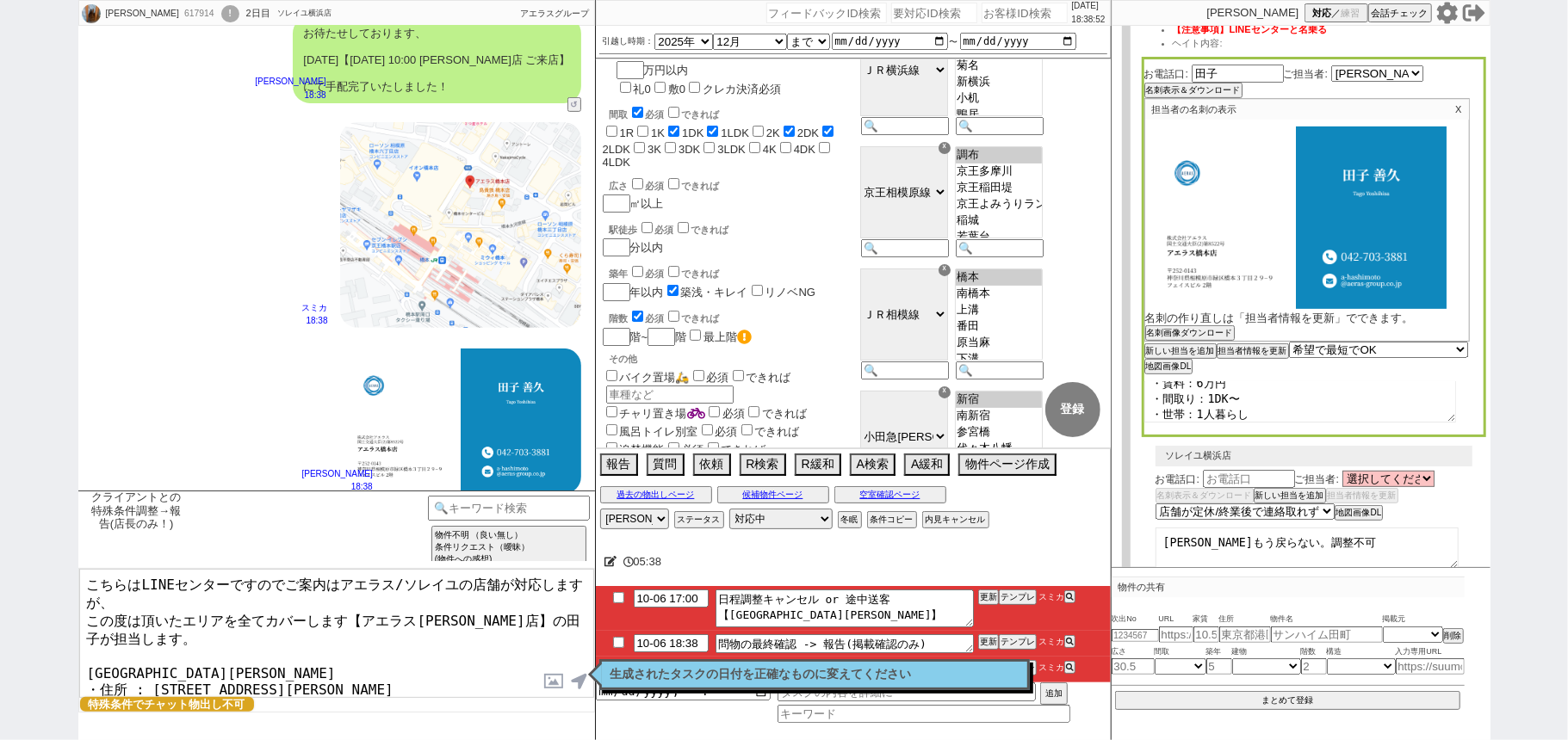
click at [274, 627] on textarea "こちらはLINEセンターですのでご案内はアエラス/ソレイユの店舗が対応しますが、 この度は頂いたエリアを全てカバーします【アエラス[PERSON_NAME]店…" at bounding box center [336, 633] width 514 height 129
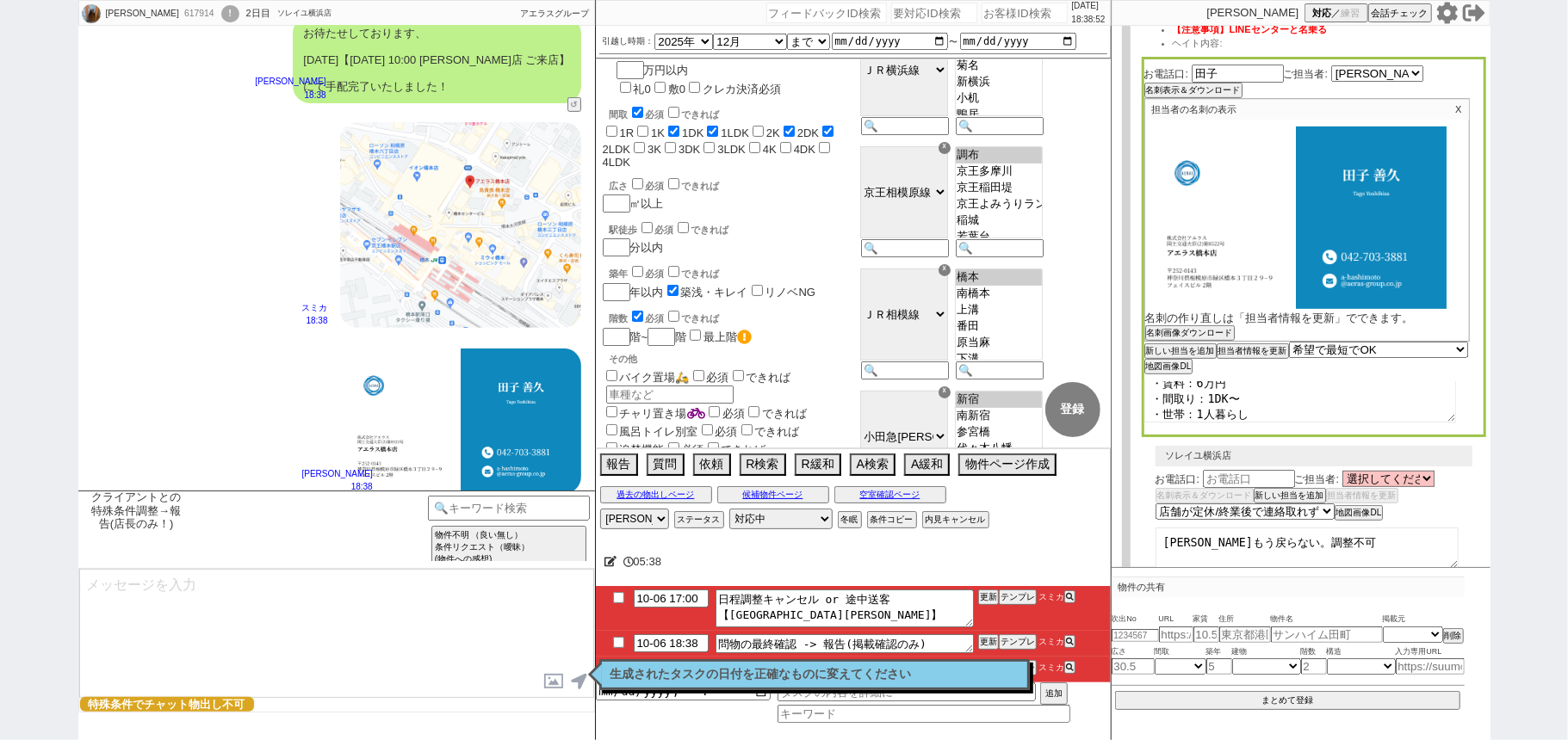
scroll to position [435, 0]
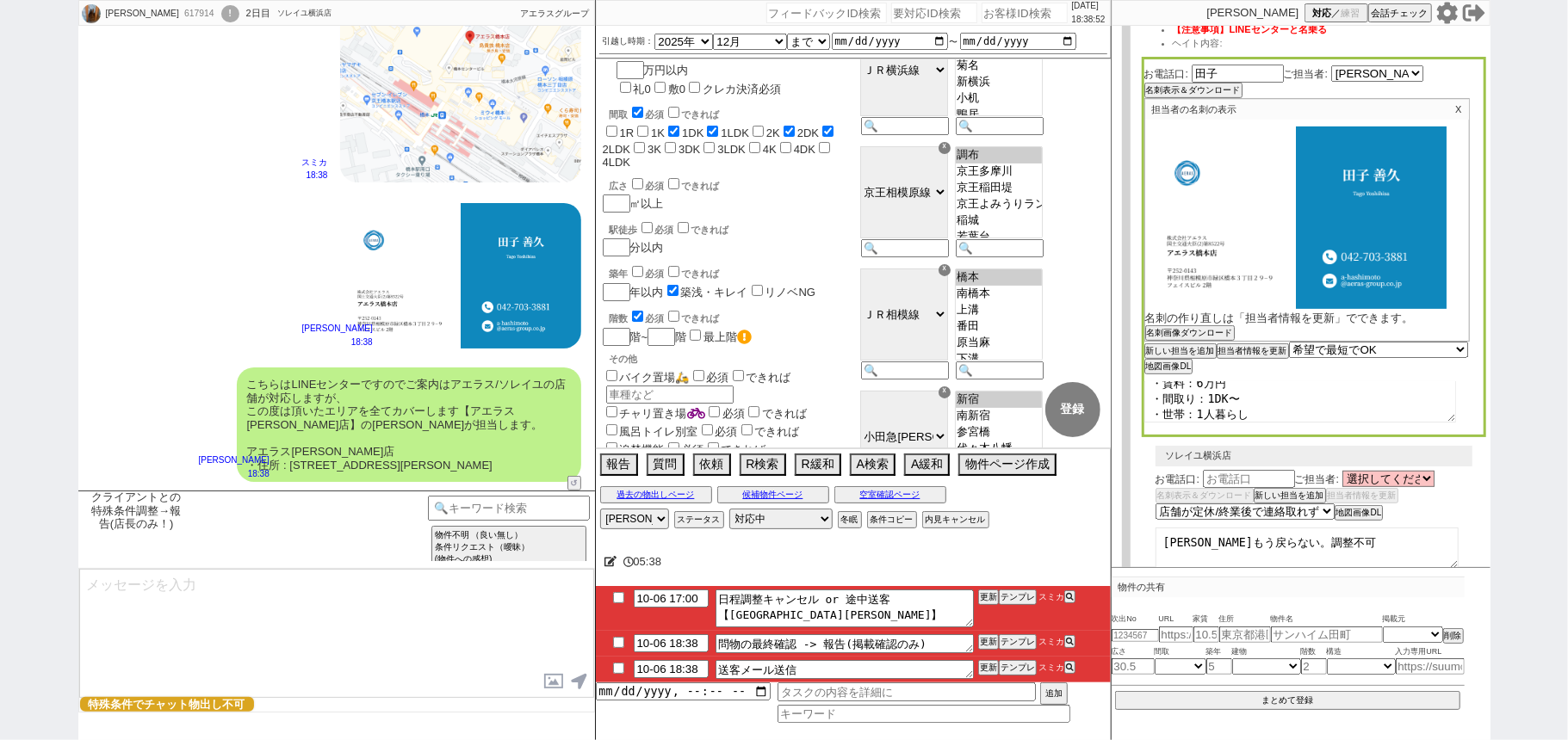
type textarea "最後に手配内容の方メールの方にお送りしておきますね。 それでは、[DATE]はお気をつけて行ってらっしゃいませ！ ※お時間迫っており引き継ぎは致しますが、ご案…"
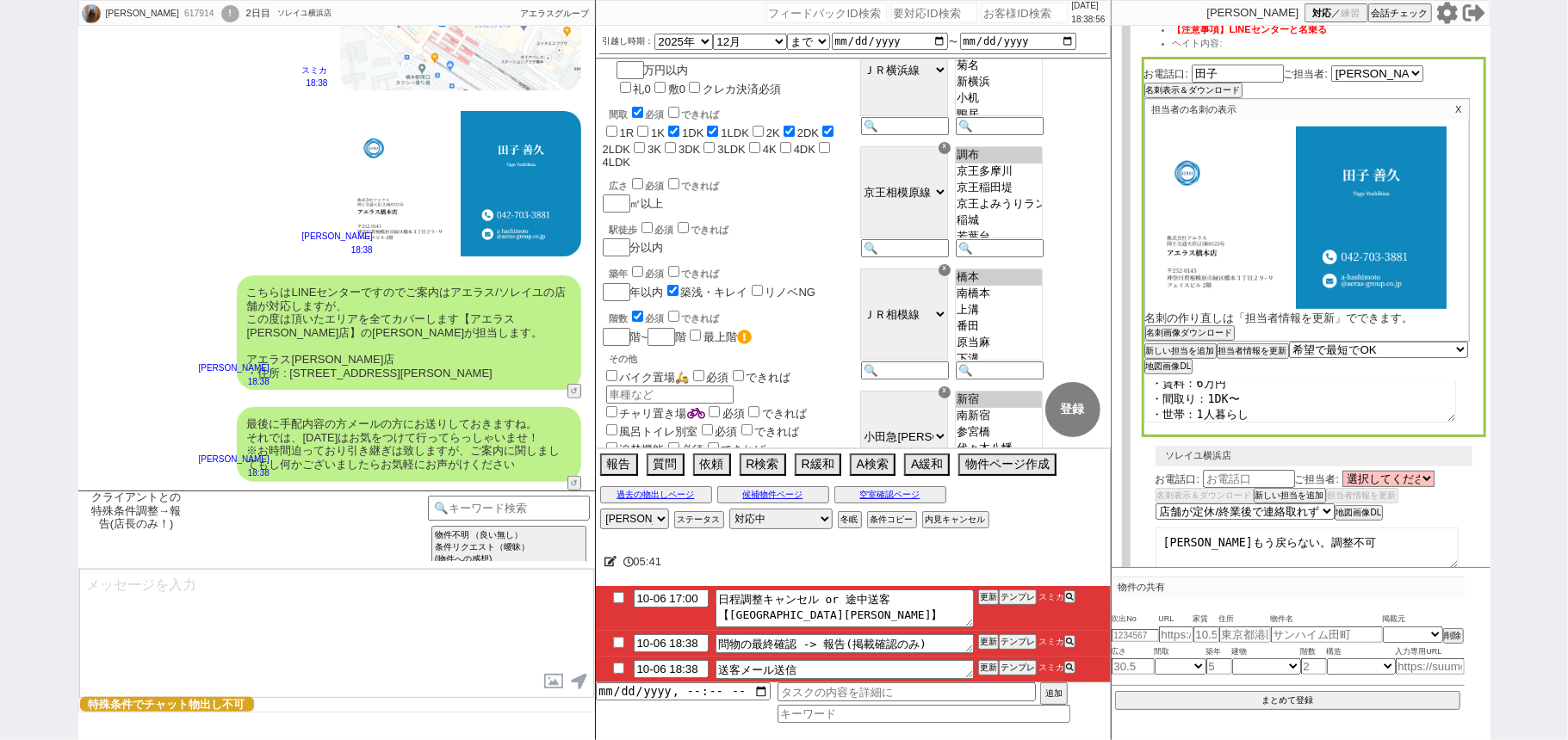
type textarea "※案内時の店舗状況次第では担当が変更になります、ご了承ください ※もし担当が変更になった場合でも、本LINEの内容は全て引き継がれておりスムーズにご案内が可能…"
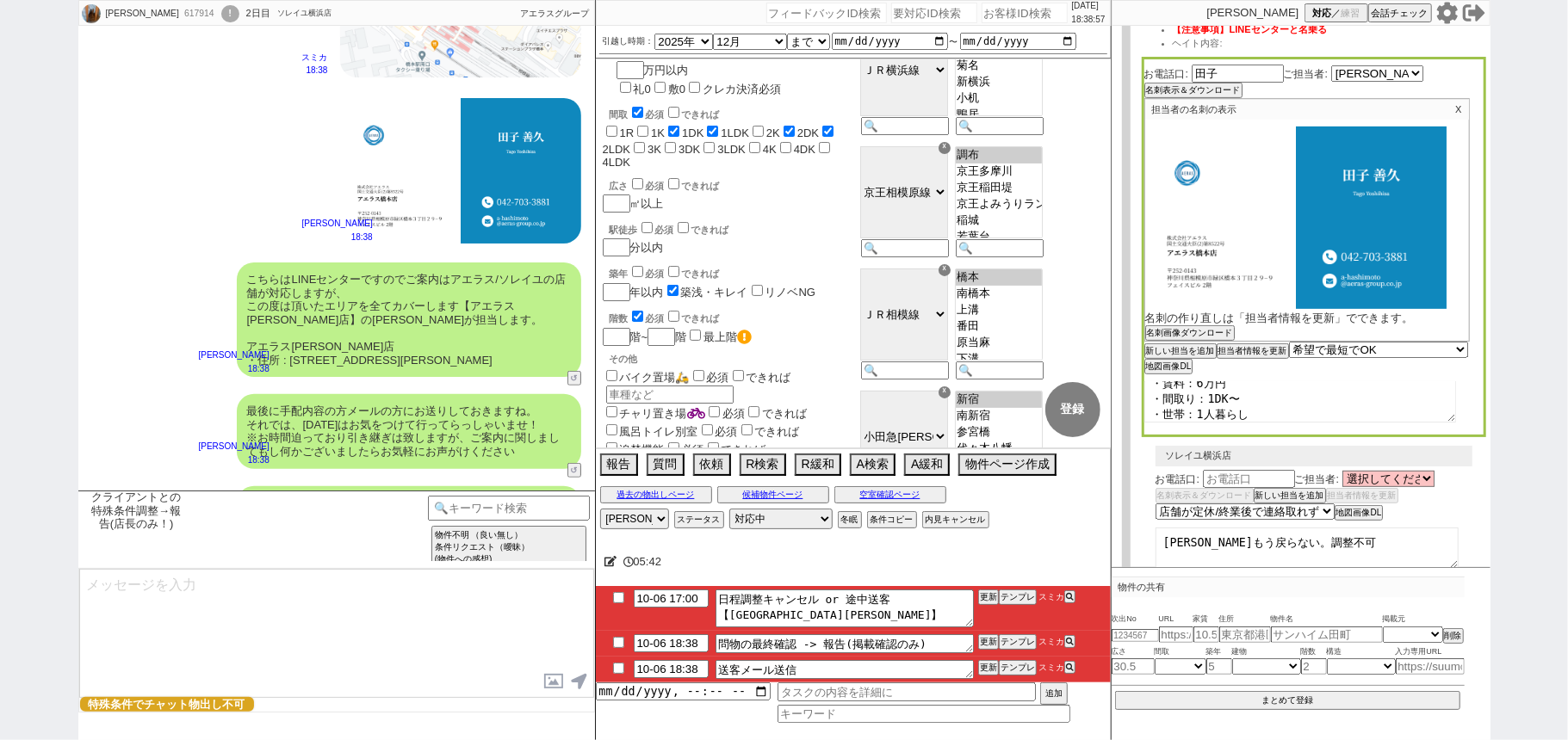
scroll to position [632, 0]
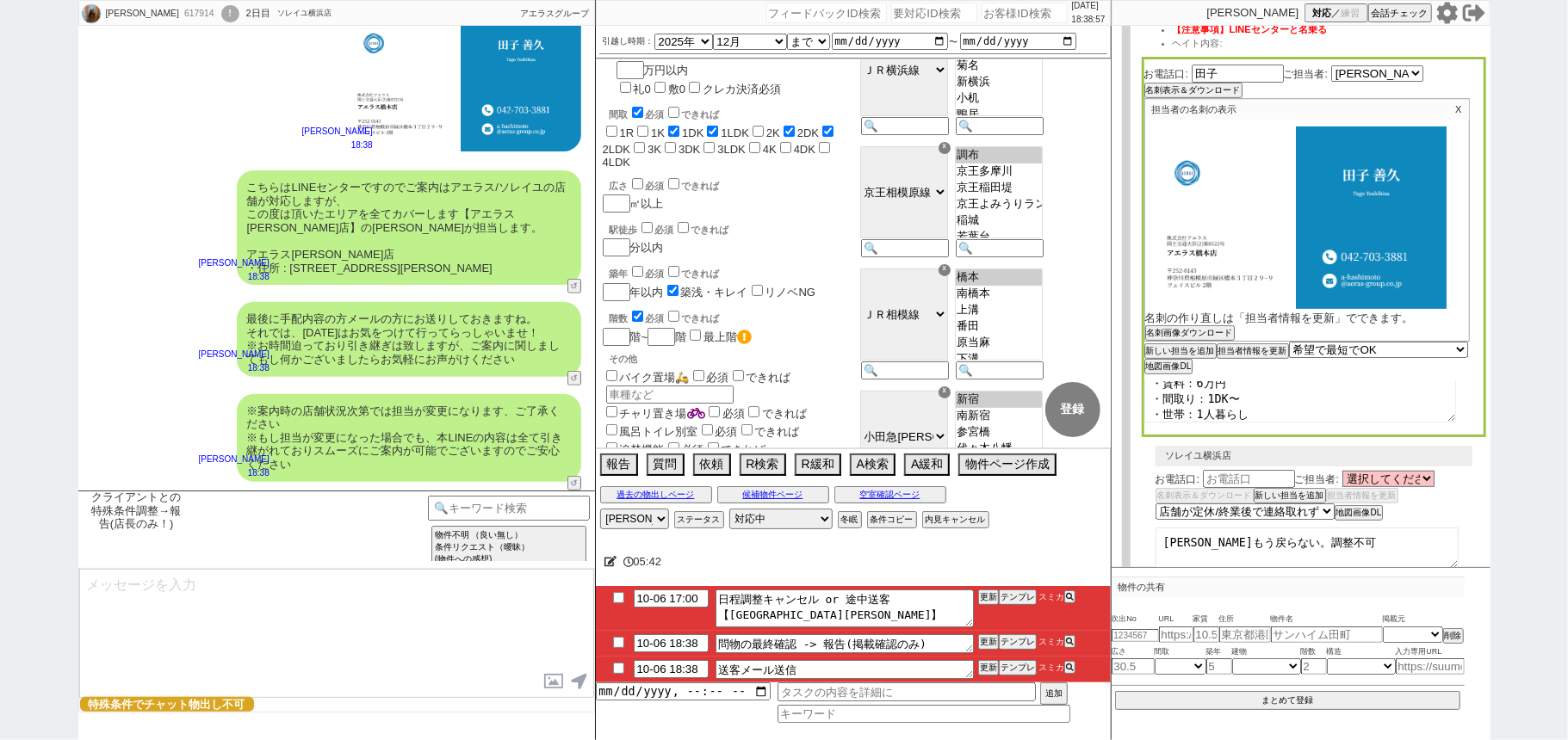
type input "10-06 18:53"
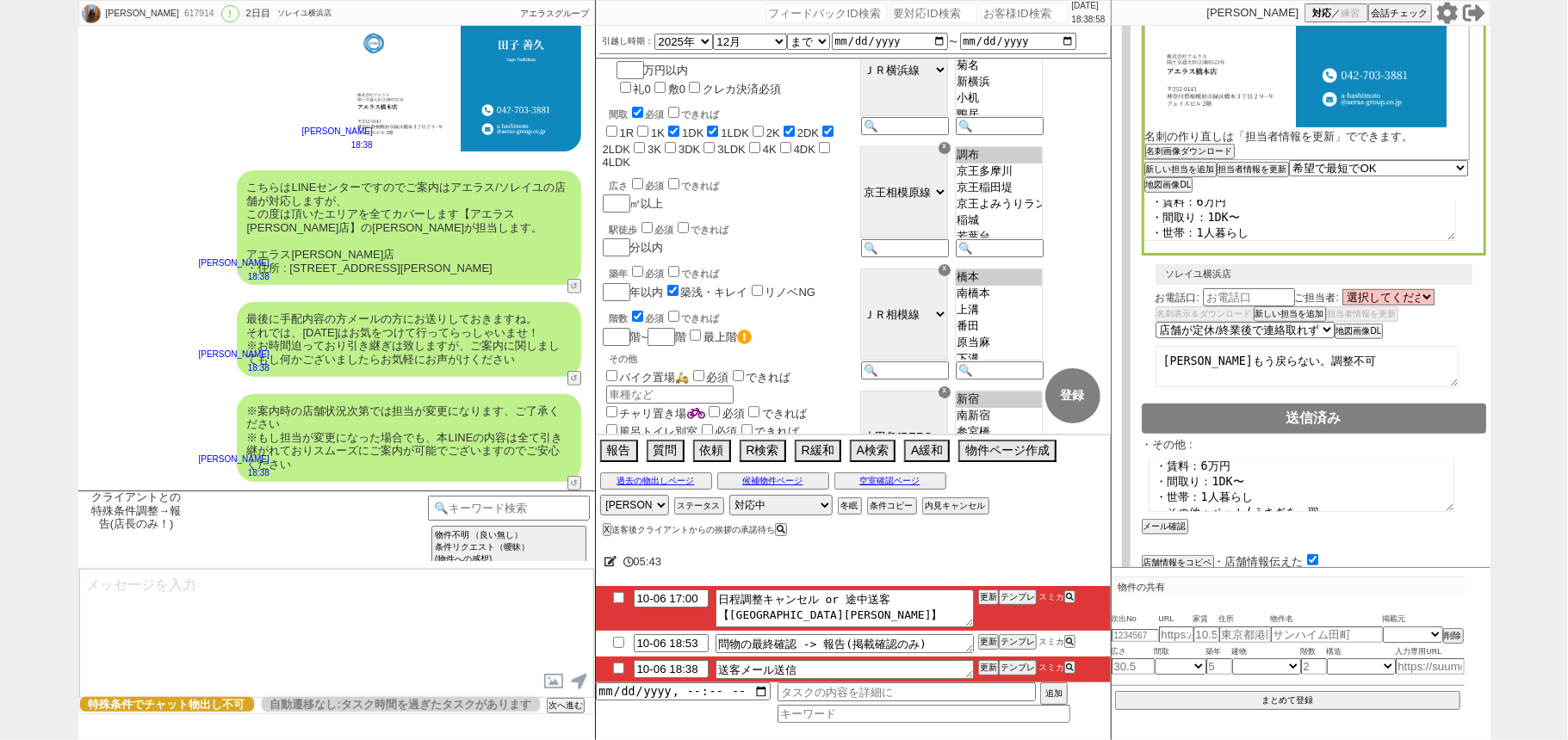
scroll to position [626, 0]
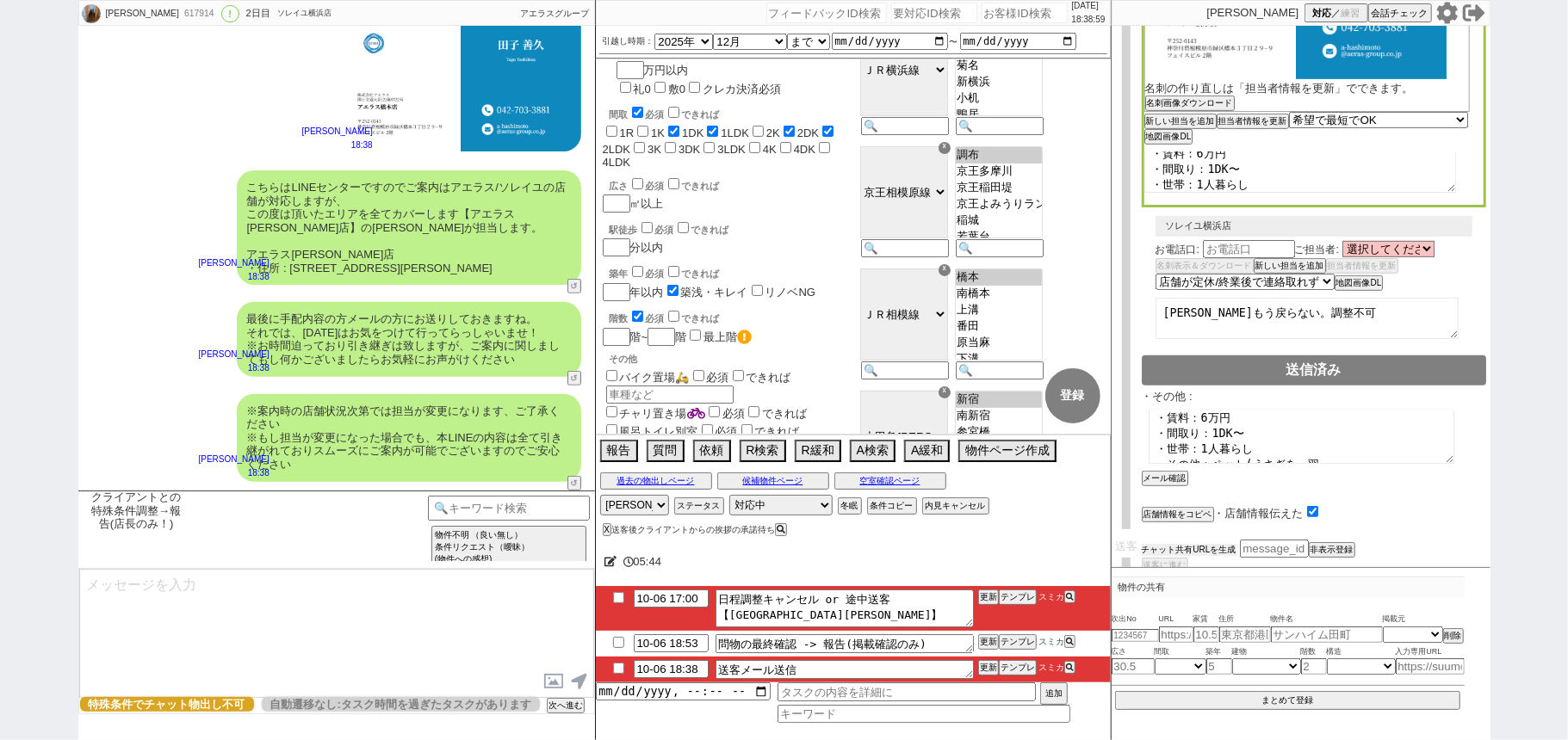
click at [1224, 544] on button "チャット共有URLを生成" at bounding box center [1188, 550] width 95 height 12
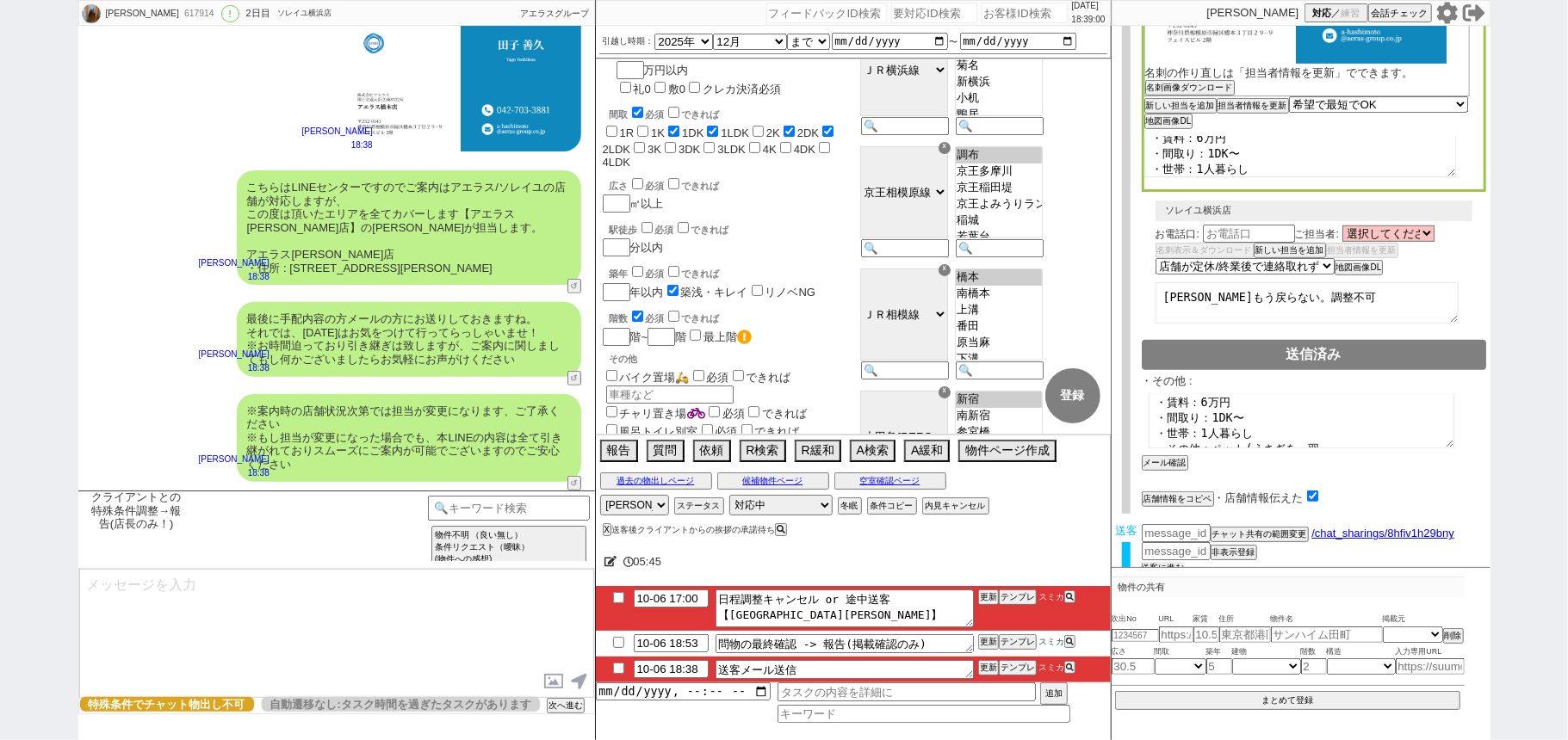
click at [1175, 562] on button "送客に進む" at bounding box center [1163, 568] width 43 height 12
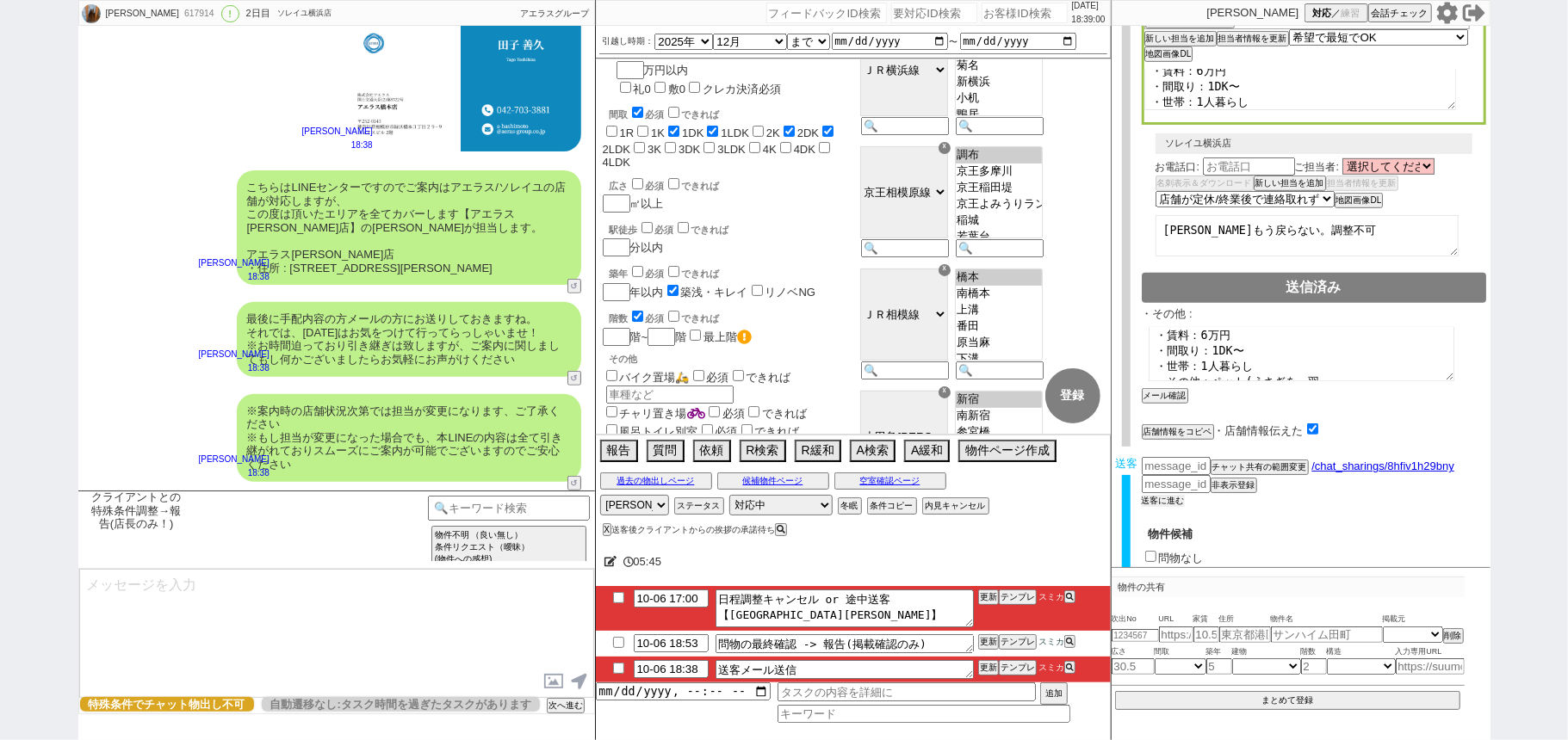
scroll to position [817, 0]
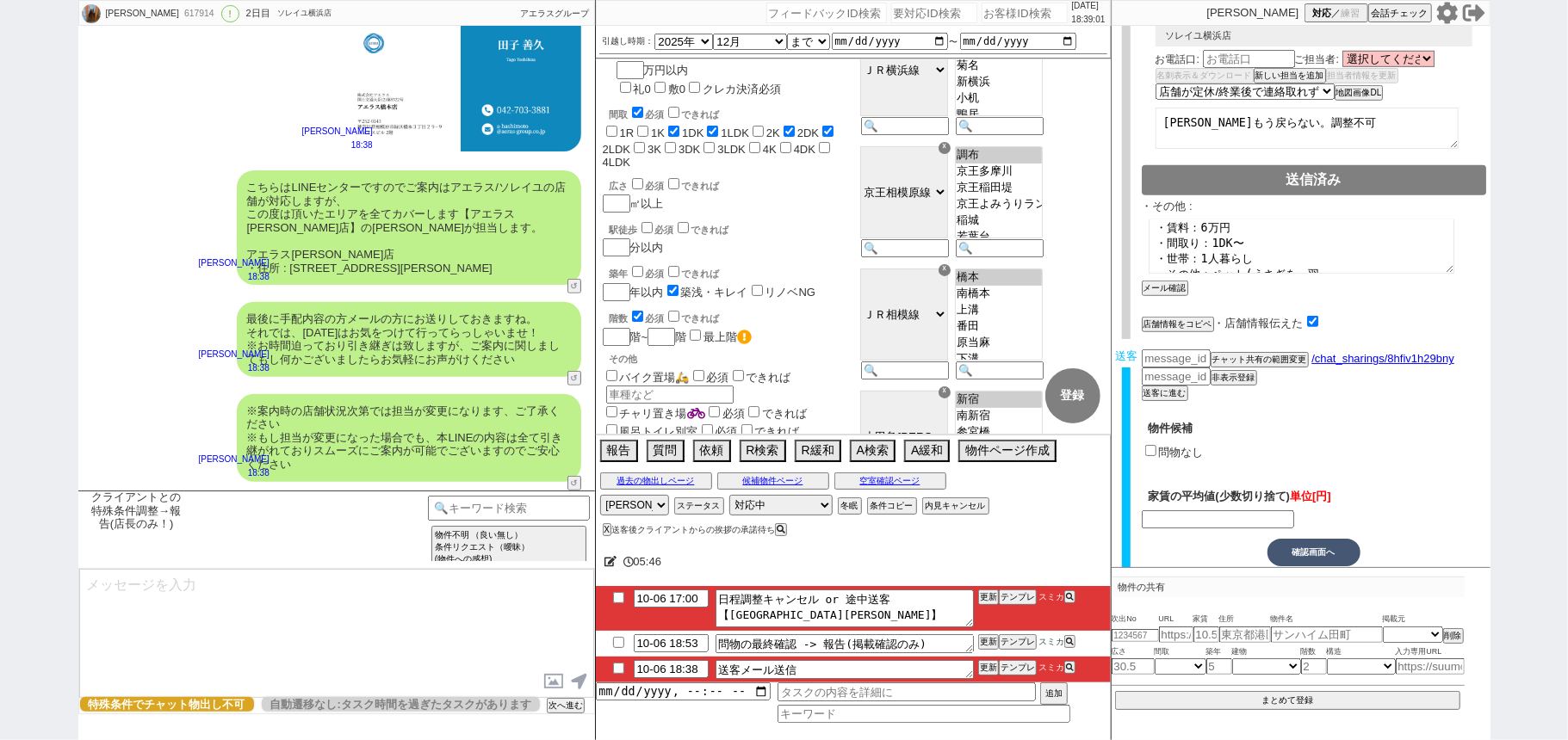
click at [1181, 445] on label "問物なし" at bounding box center [1180, 451] width 45 height 13
click at [1157, 445] on input "問物なし" at bounding box center [1150, 450] width 11 height 11
checkbox input "true"
type input "60000"
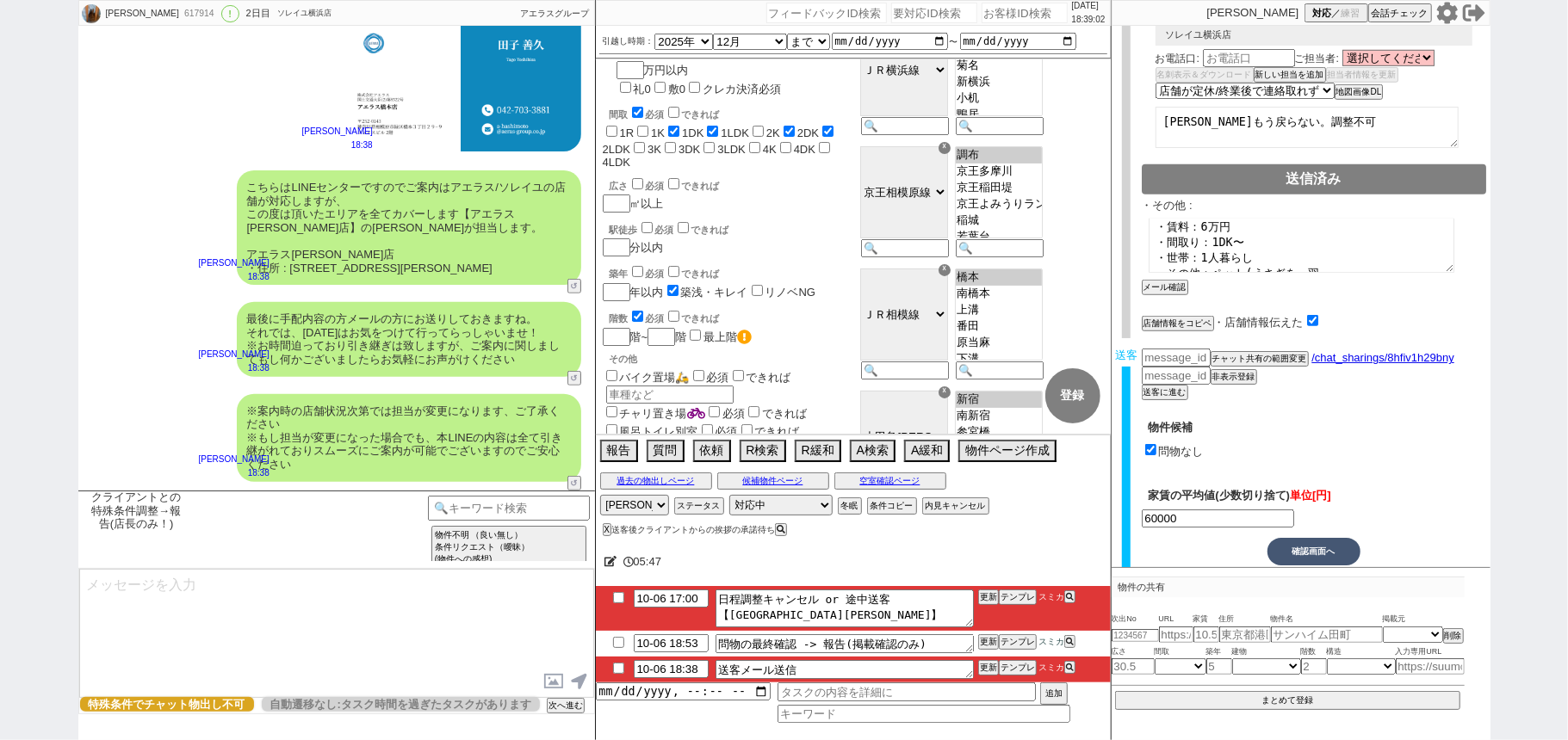
click at [1320, 538] on button "確認画面へ" at bounding box center [1313, 552] width 93 height 28
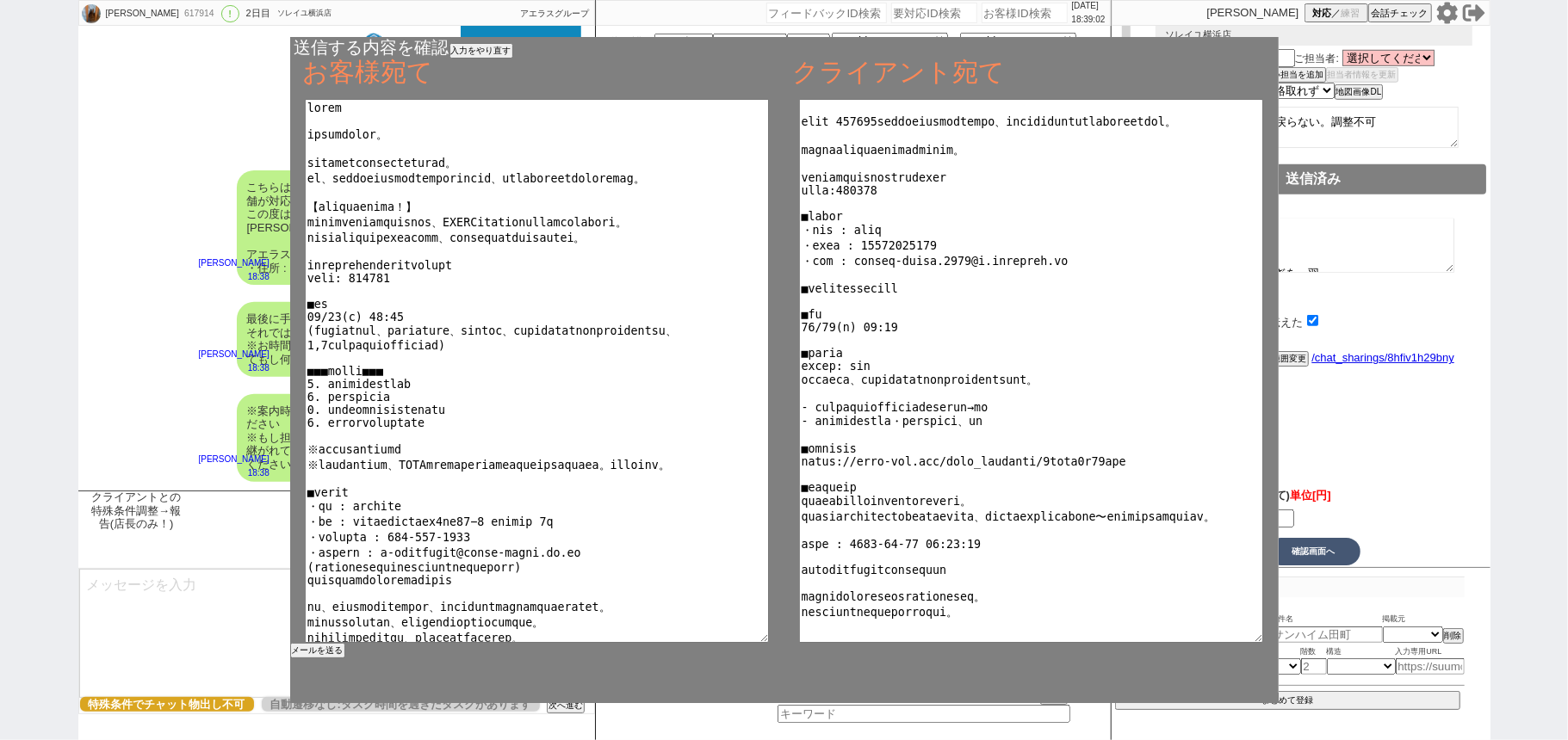
scroll to position [81, 0]
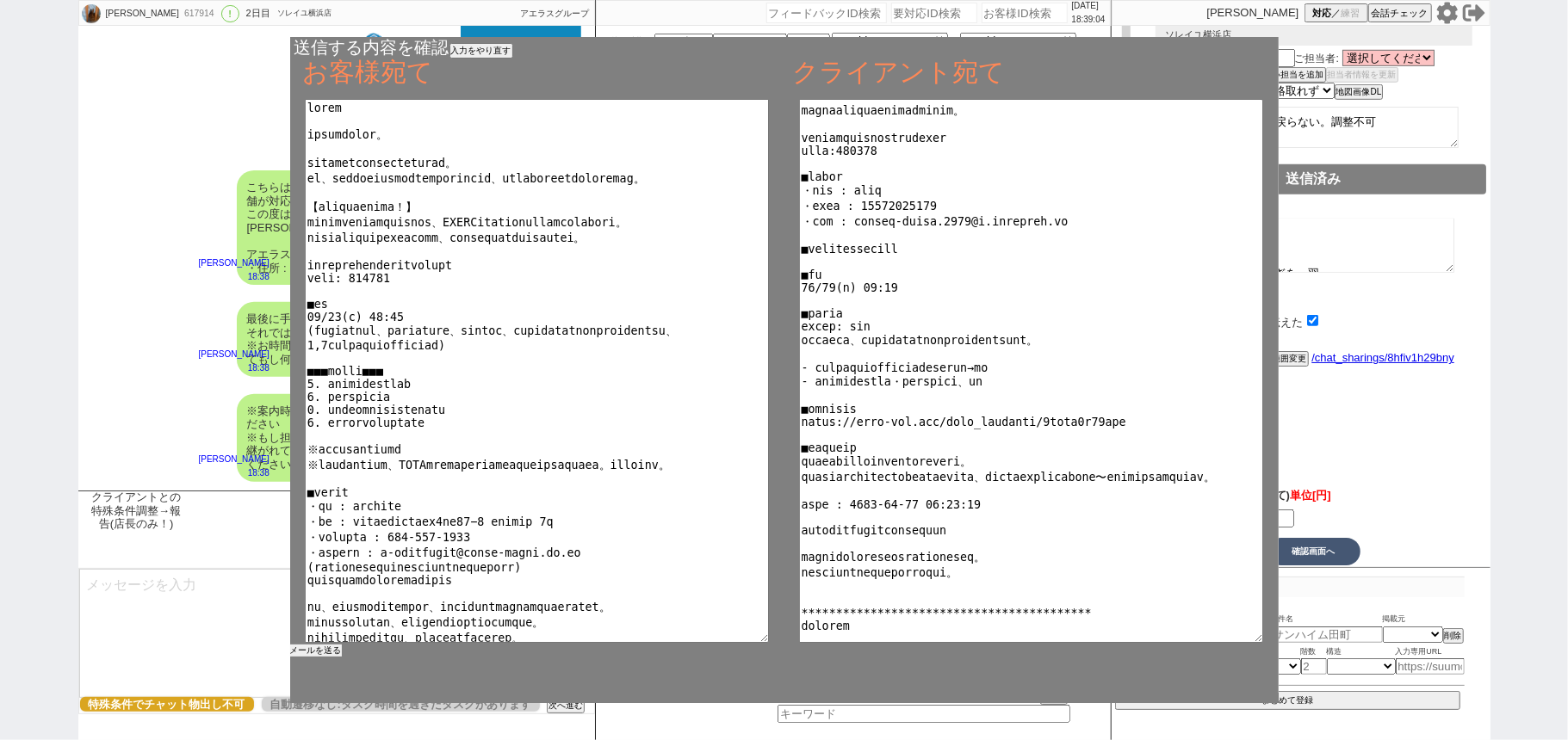
click at [317, 651] on button "メールを送る" at bounding box center [316, 651] width 52 height 12
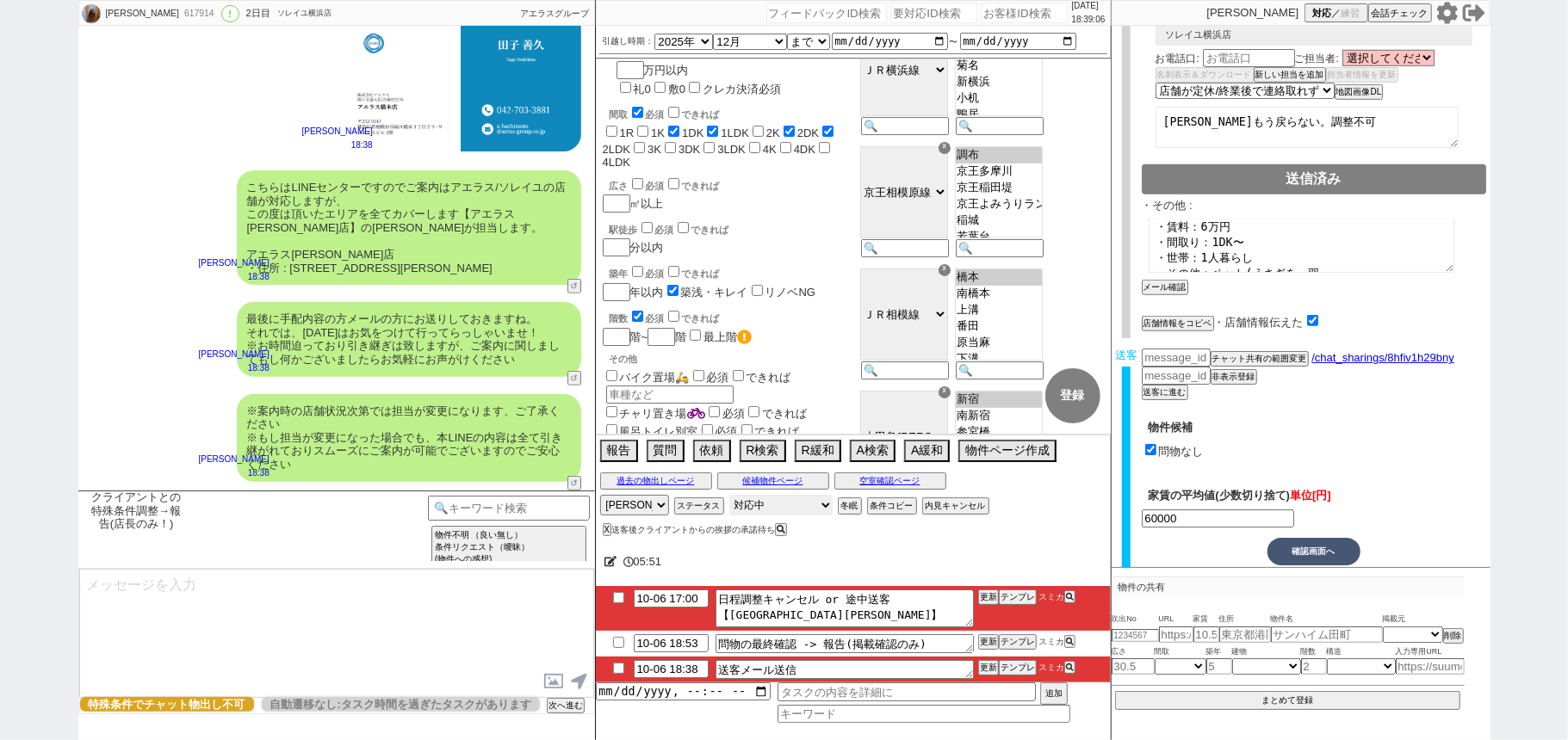
click at [806, 504] on select "対応中 引き継ぎ完了 ブロック 長期間返信なし 紹介不可 別の所で決まった 客の都合で引越しが無くなった 接客開始後に冬眠" at bounding box center [780, 505] width 103 height 21
select select "100"
click at [729, 497] on select "対応中 引き継ぎ完了 ブロック 長期間返信なし 紹介不可 別の所で決まった 客の都合で引越しが無くなった 接客開始後に冬眠" at bounding box center [780, 505] width 103 height 21
select select
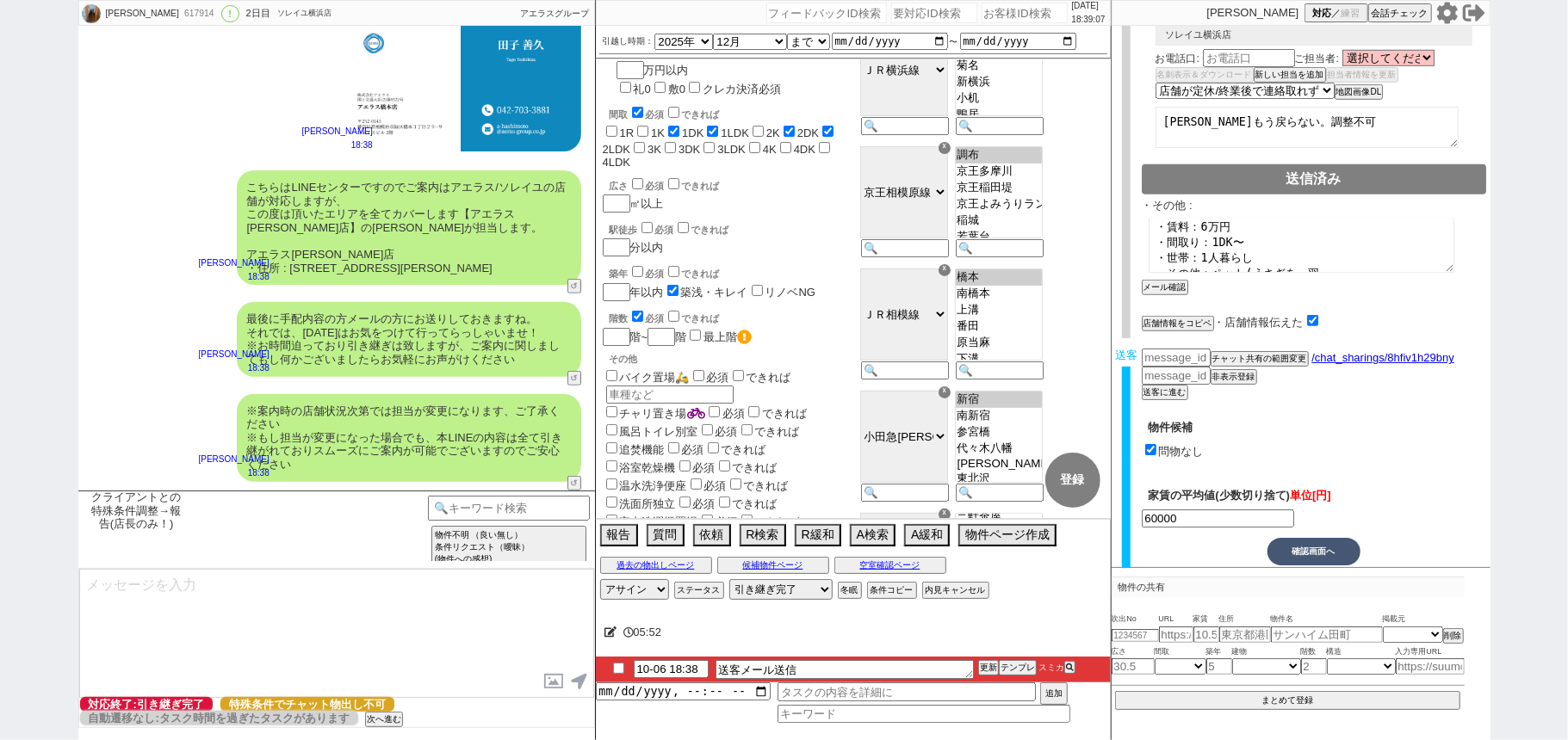
click at [614, 666] on input "checkbox" at bounding box center [618, 668] width 25 height 11
checkbox input "true"
click at [985, 662] on li "10-06 18:38 送客メール送信 更新 テンプレ スミカ" at bounding box center [852, 670] width 514 height 26
drag, startPoint x: 986, startPoint y: 645, endPoint x: 987, endPoint y: 663, distance: 18.0
click at [987, 654] on div "05:[PHONE_NUMBER]:38 送客メール送信 更新 テンプレ スミカ 追加" at bounding box center [852, 675] width 514 height 129
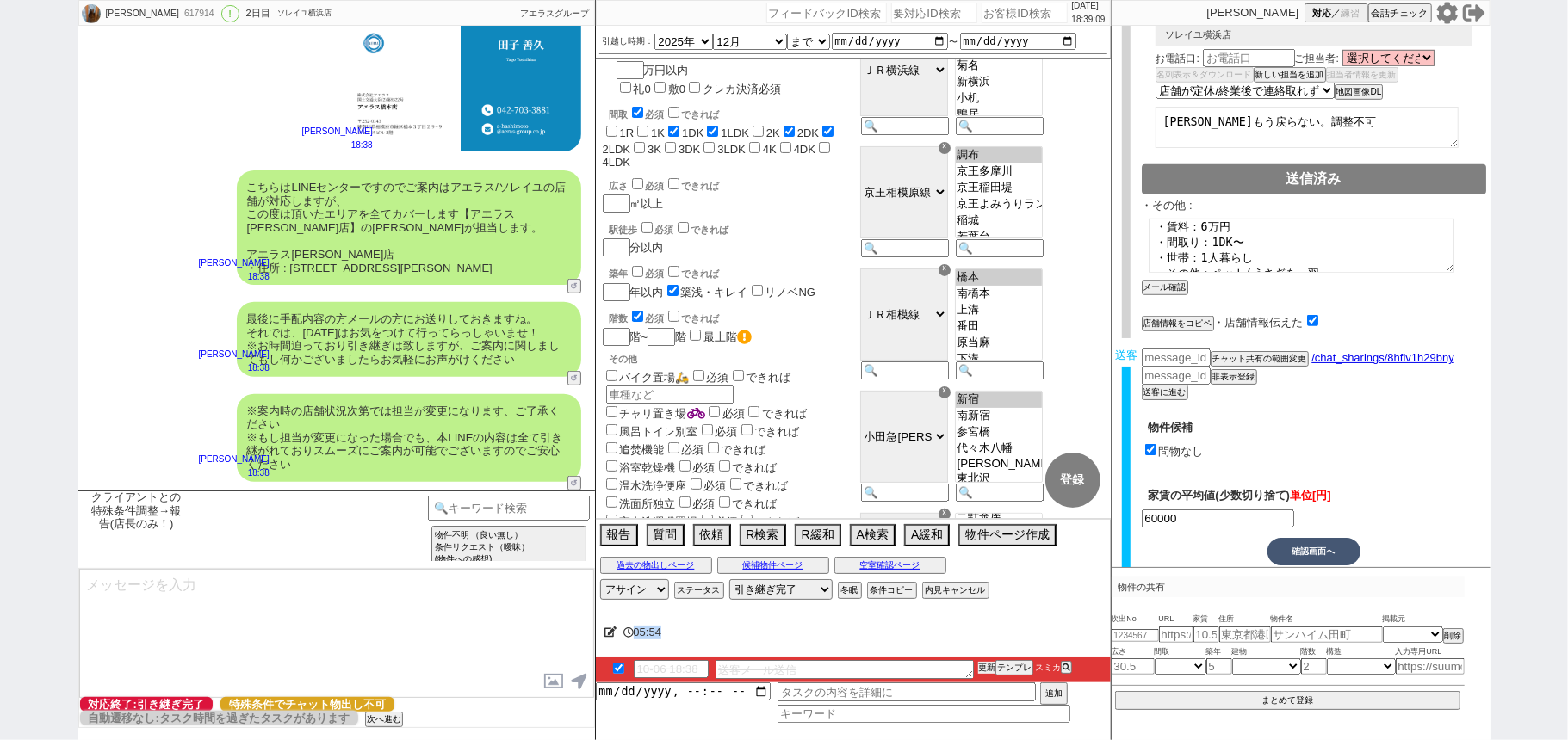
drag, startPoint x: 987, startPoint y: 664, endPoint x: 987, endPoint y: 651, distance: 13.0
click at [987, 658] on li "10-06 18:38 送客メール送信 更新 テンプレ スミカ" at bounding box center [852, 670] width 514 height 26
drag, startPoint x: 987, startPoint y: 678, endPoint x: 987, endPoint y: 656, distance: 22.0
click at [987, 675] on li "10-06 18:38 送客メール送信 更新 テンプレ スミカ" at bounding box center [852, 670] width 514 height 26
drag, startPoint x: 987, startPoint y: 656, endPoint x: 987, endPoint y: 670, distance: 14.0
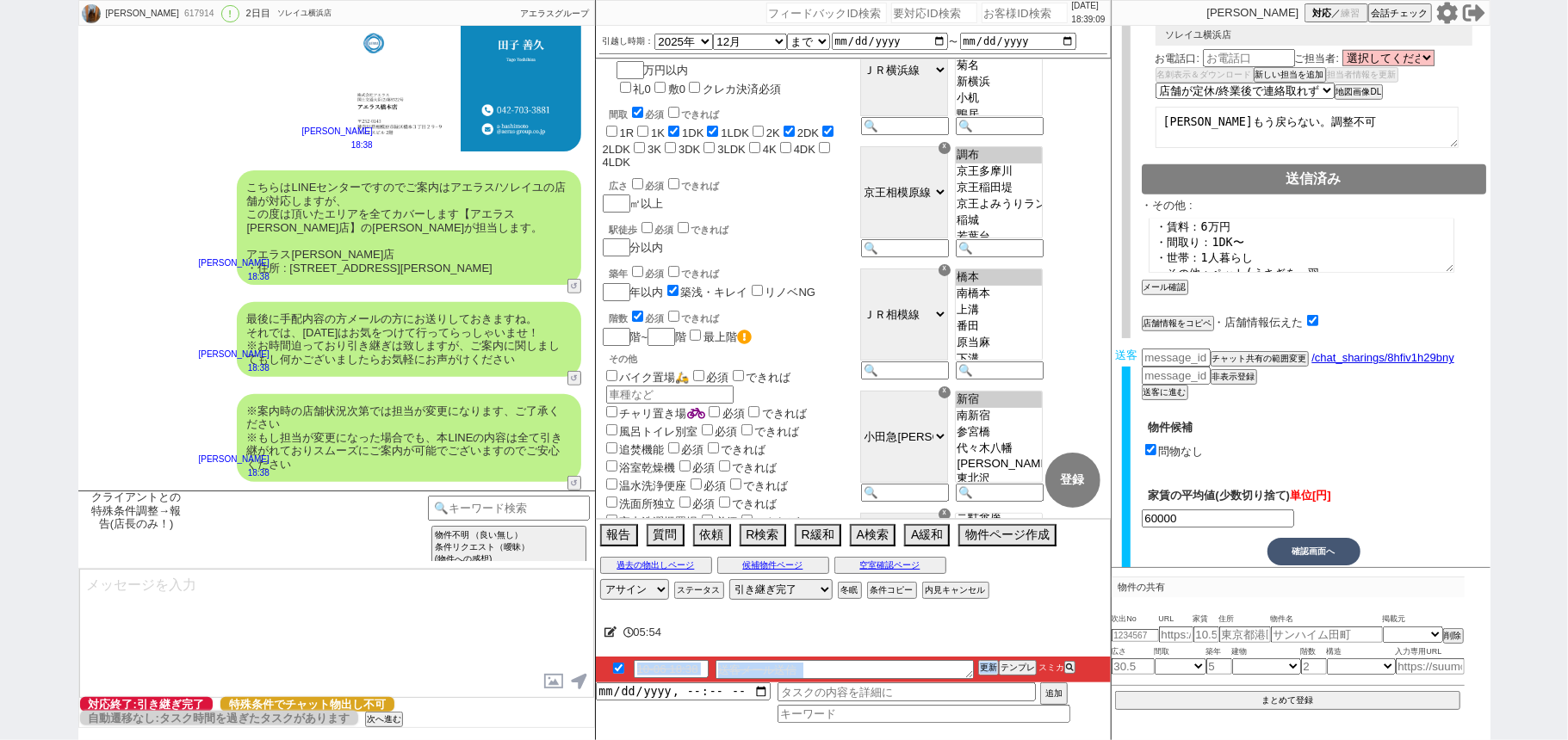
click at [987, 670] on div "05:[PHONE_NUMBER]:38 送客メール送信 更新 テンプレ スミカ 追加" at bounding box center [852, 675] width 514 height 129
drag, startPoint x: 987, startPoint y: 670, endPoint x: 985, endPoint y: 661, distance: 9.2
click at [986, 666] on button "更新" at bounding box center [986, 668] width 17 height 12
click at [985, 661] on li "10-06 18:38 送客メール送信 更新 テンプレ スミカ" at bounding box center [852, 670] width 514 height 26
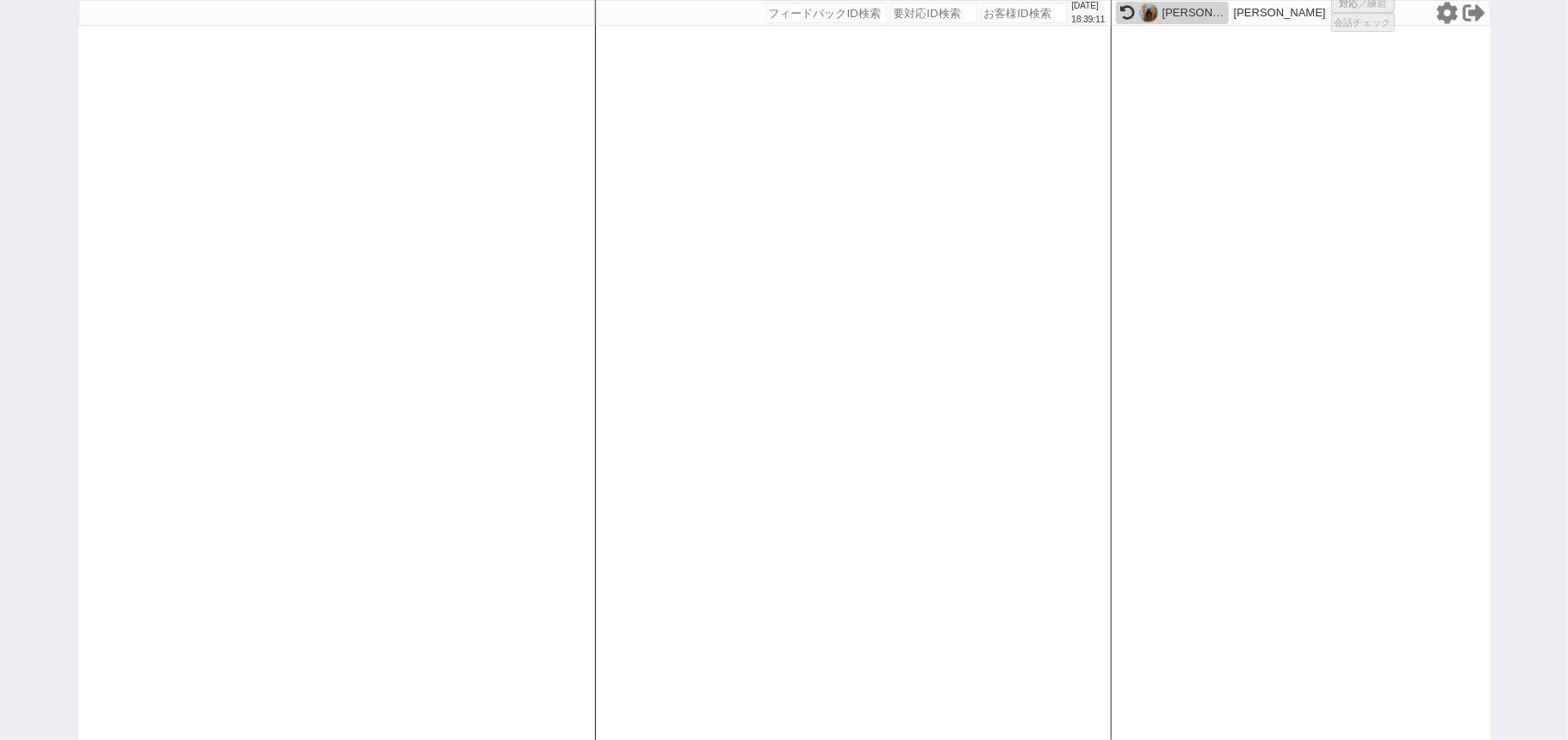
select select
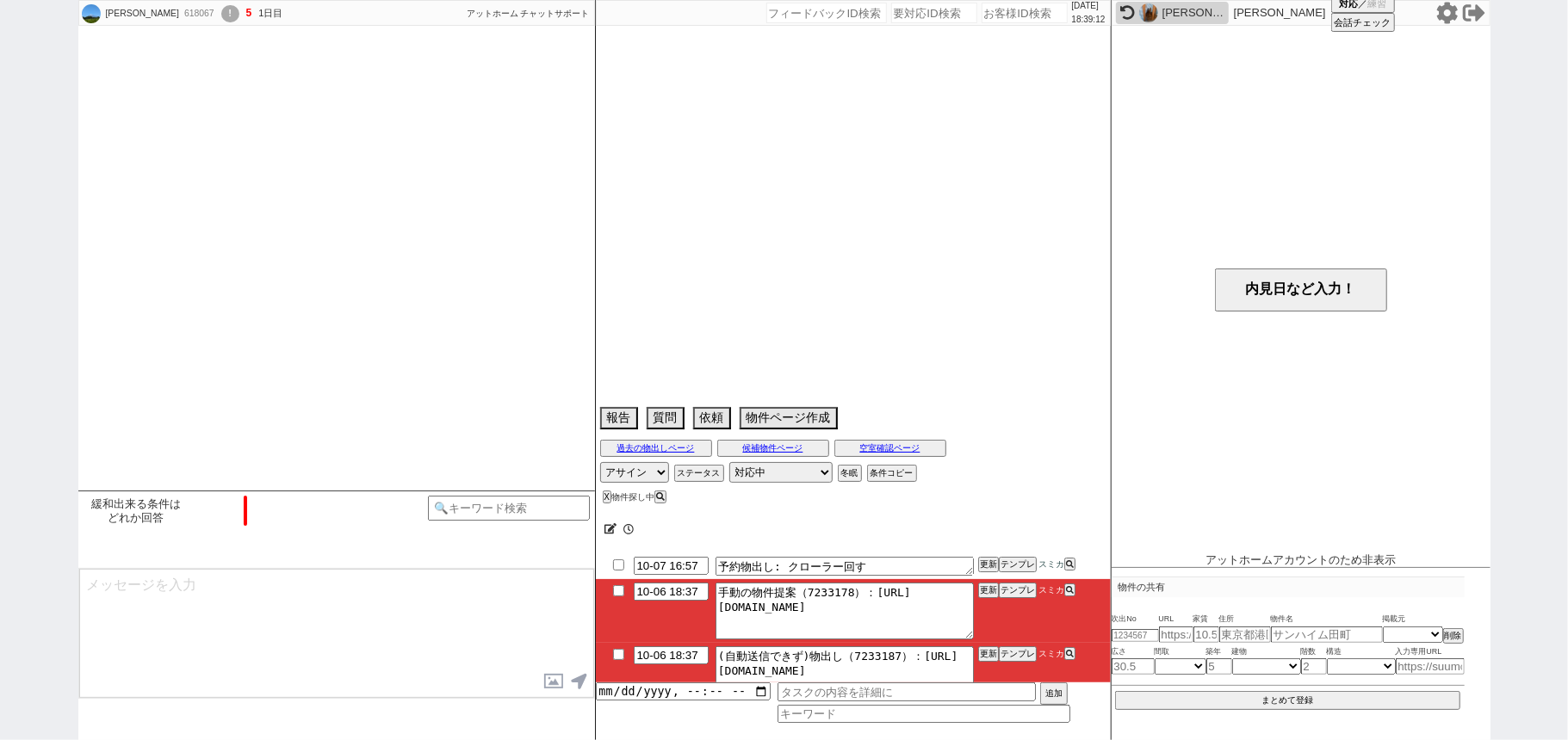
select select "2025"
select select "11"
select select "36"
select select "0"
select select "53"
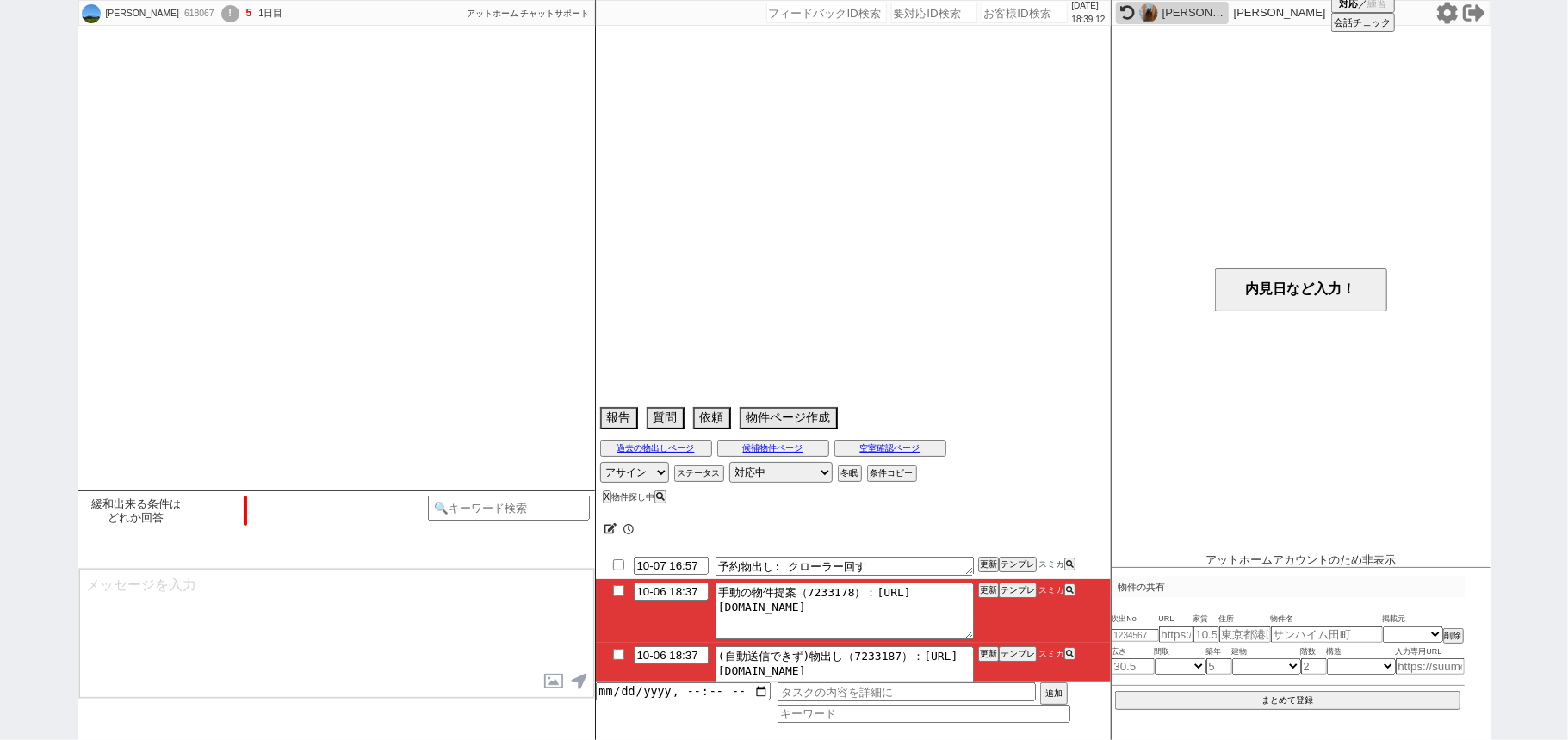
select select "[DATE]"
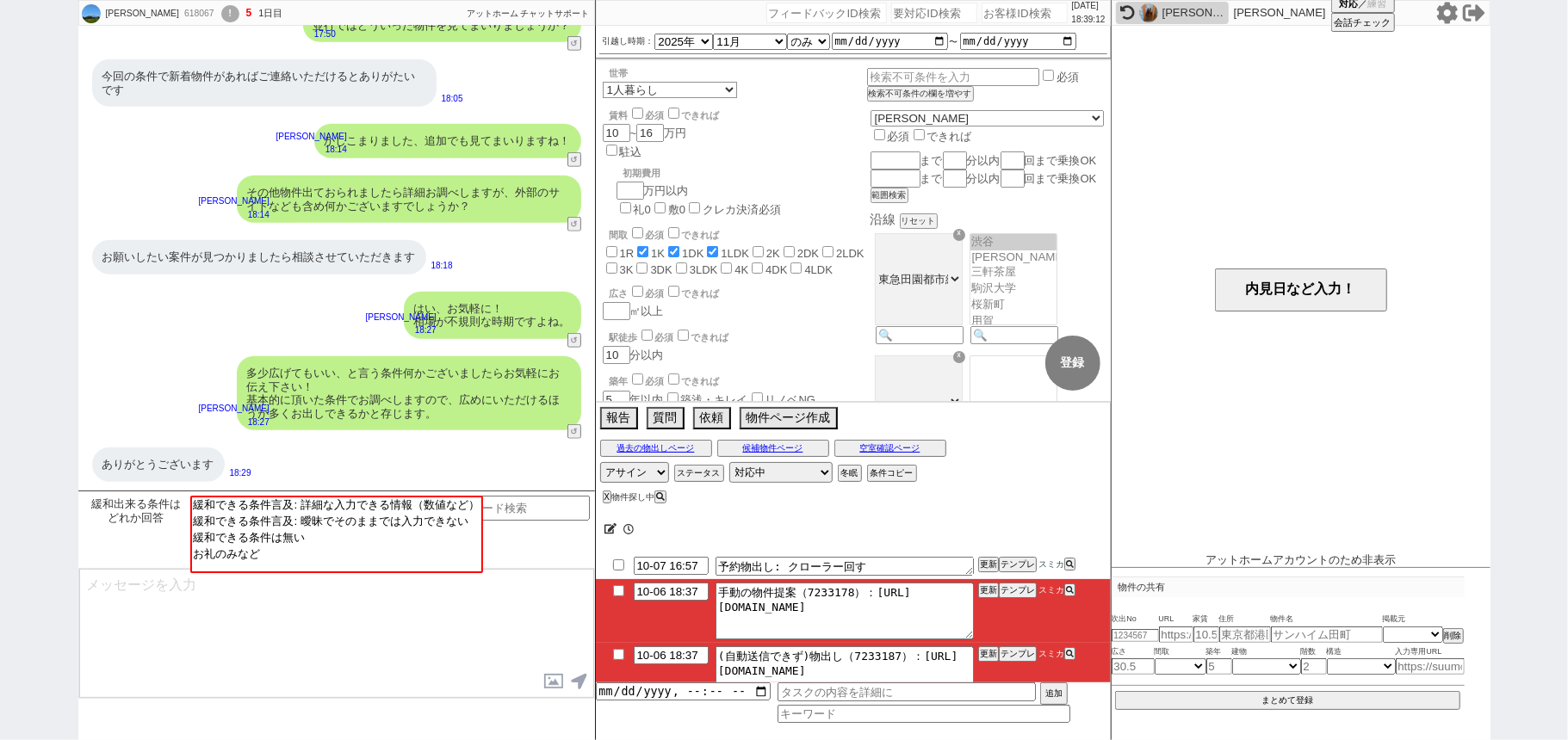
scroll to position [18, 0]
click at [0, 252] on div "[PERSON_NAME] 618067 ! 5 1日目 冬眠中 自社客 アットホーム チャットサポート スミカ_BPO チャット全表示 [DATE] 駐輪場…" at bounding box center [784, 370] width 1568 height 740
click at [1006, 592] on button "テンプレ" at bounding box center [1018, 590] width 38 height 12
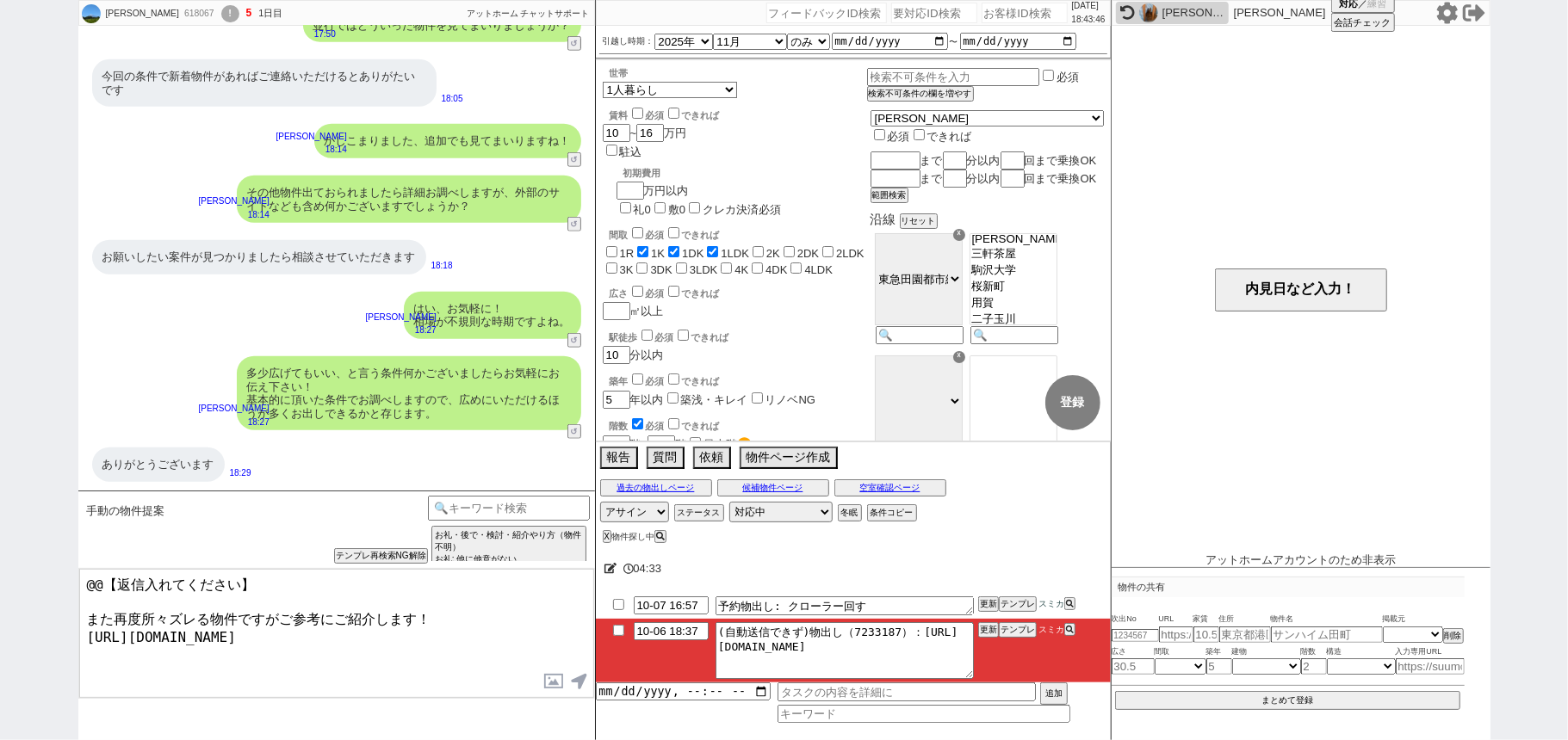
drag, startPoint x: 271, startPoint y: 576, endPoint x: 0, endPoint y: 456, distance: 296.4
click at [0, 482] on div "[PERSON_NAME] 618067 ! 5 1日目 冬眠中 自社客 アットホーム チャットサポート スミカ_BPO チャット全表示 [DATE] 駐輪場…" at bounding box center [784, 370] width 1568 height 740
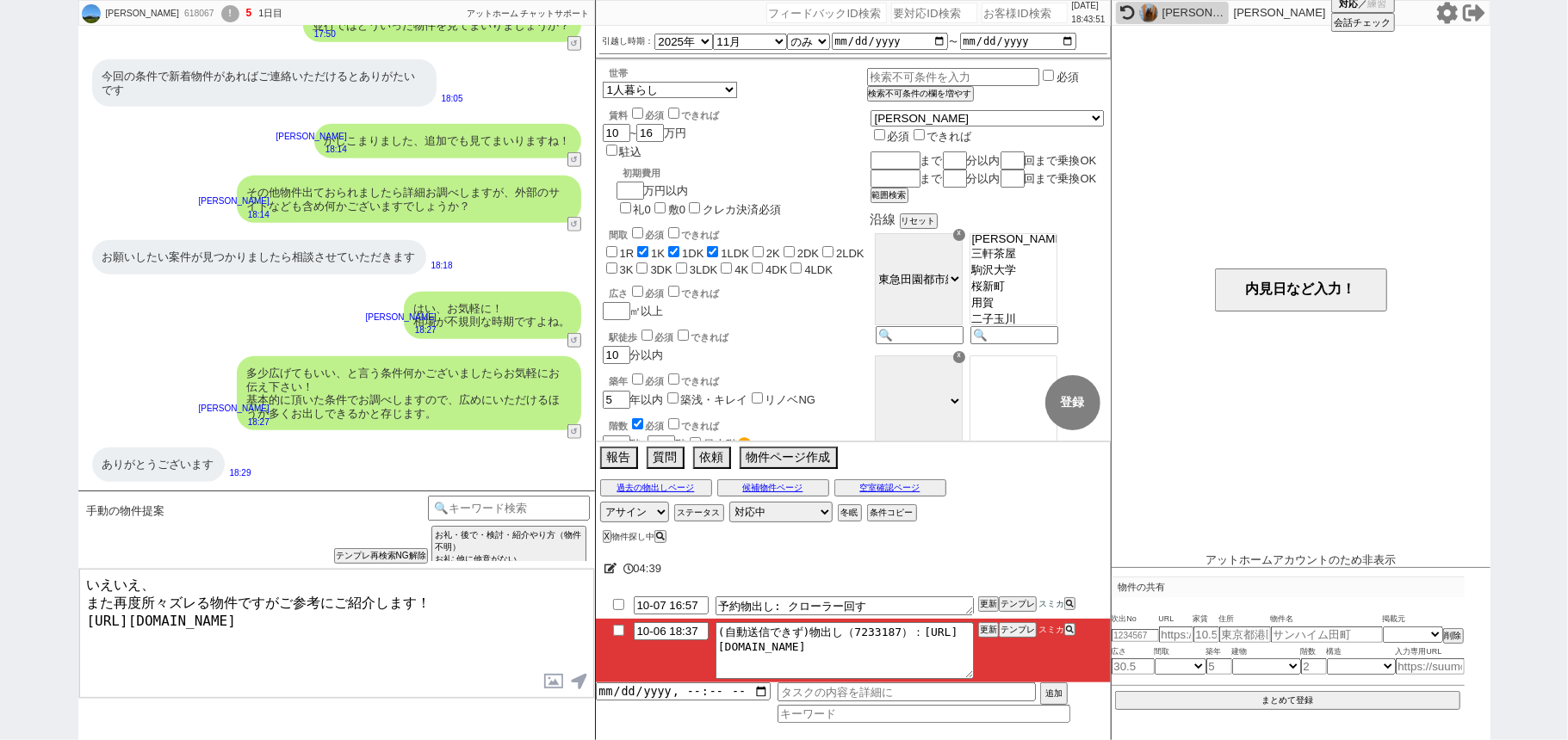
type textarea "いえいえ、 また再度所々ズレる物件ですがご参考にご紹介します！ [URL][DOMAIN_NAME]"
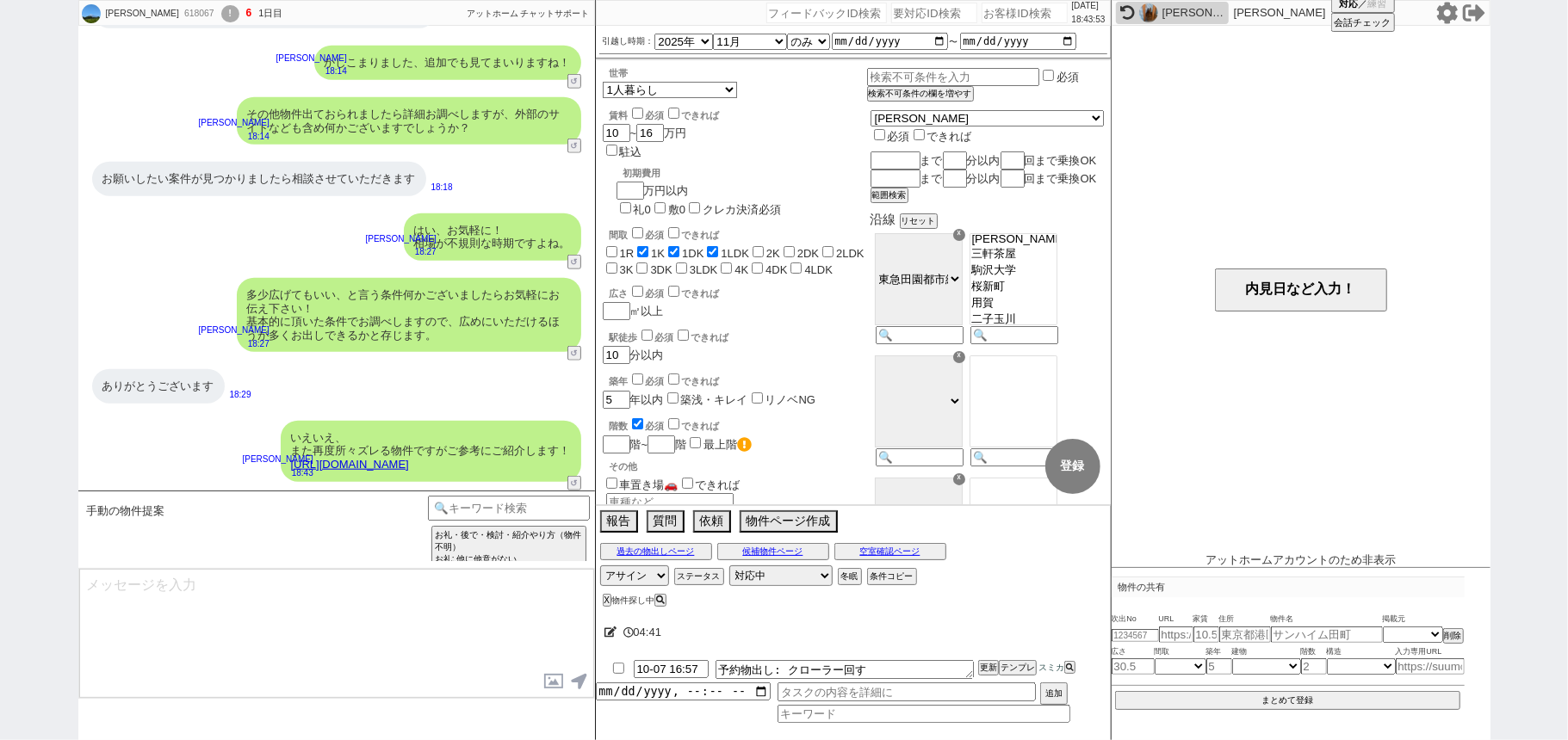
type textarea "こちらの中ですと少しでもイメージに近い物件はございますか？ ご感想反映しまたお探しいたします！"
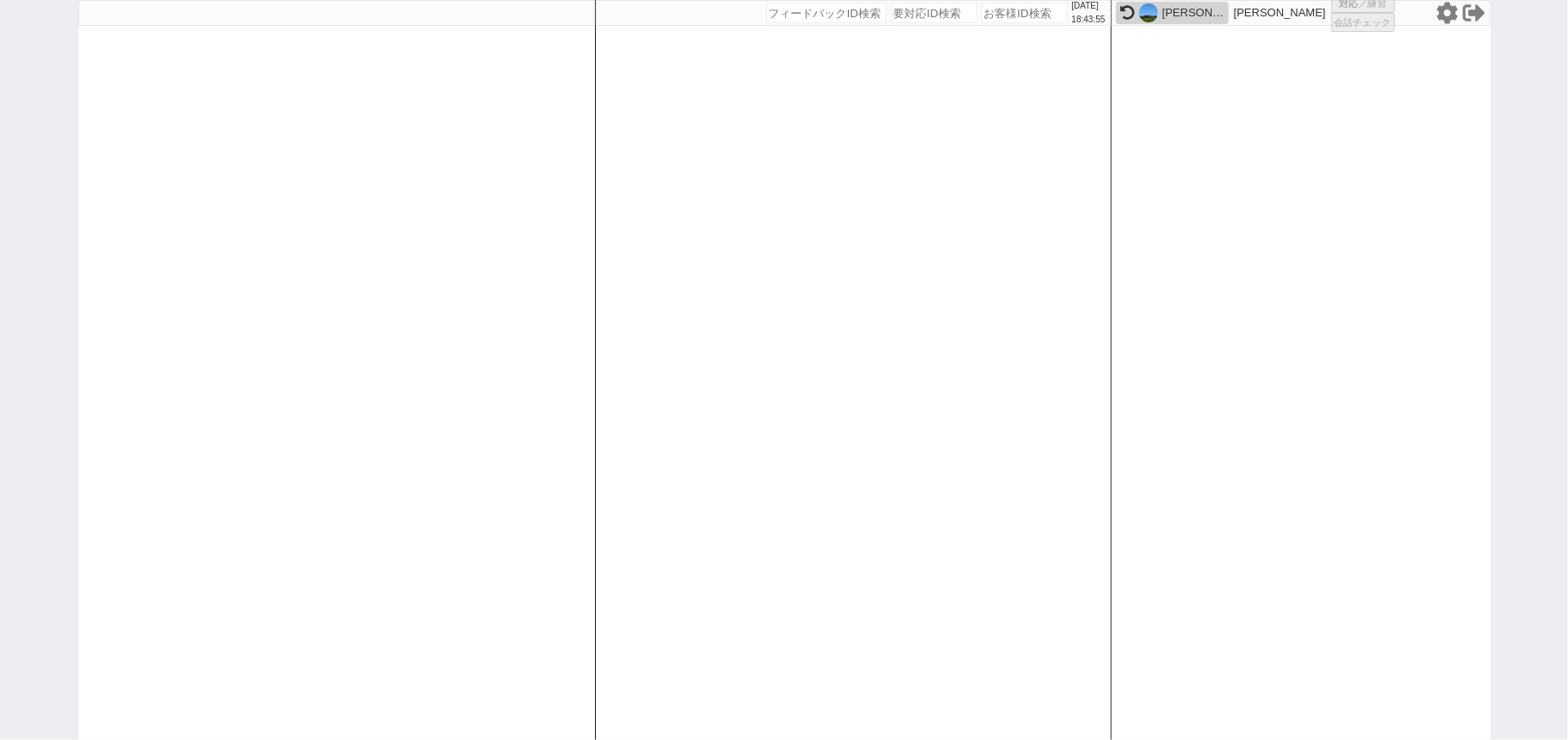
select select
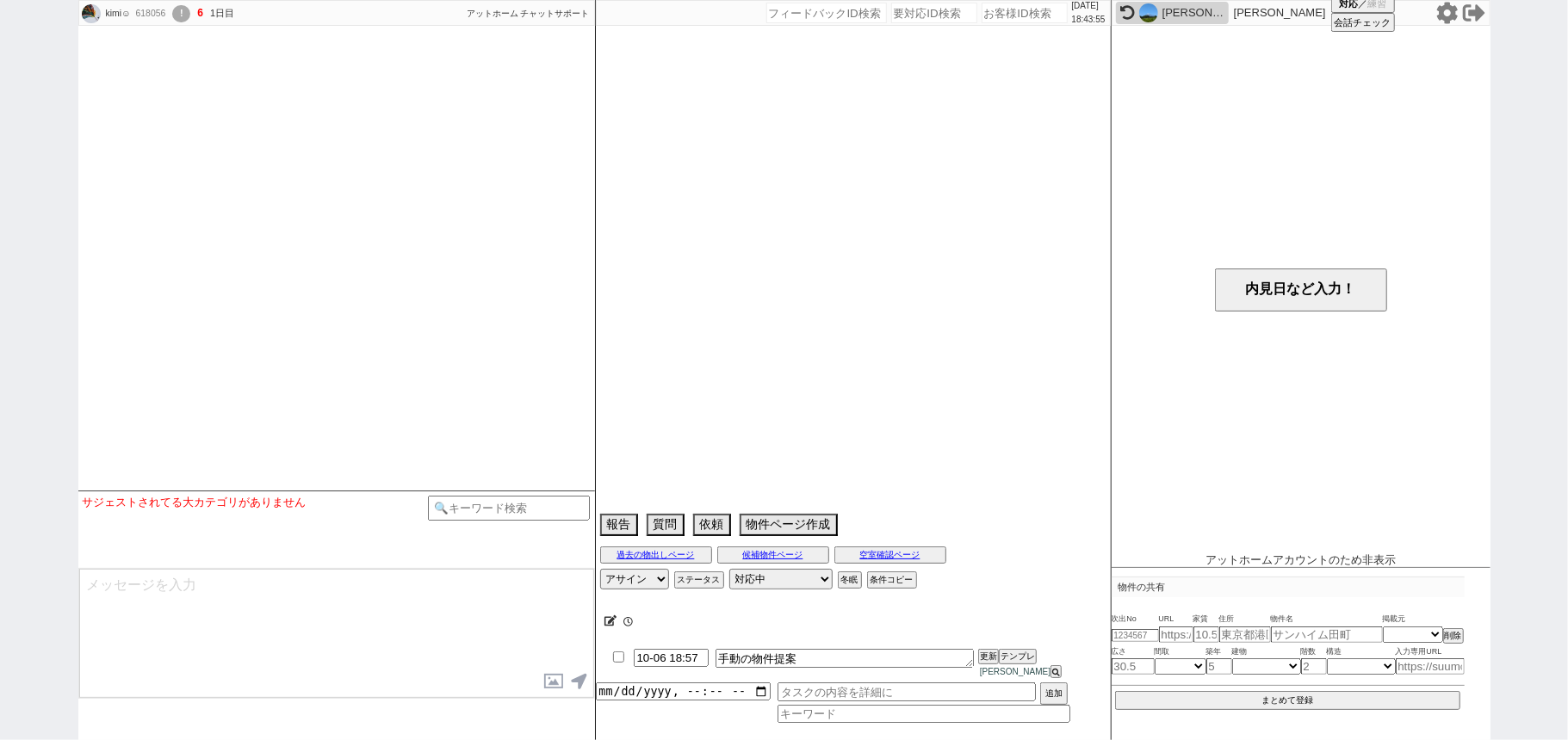
select select
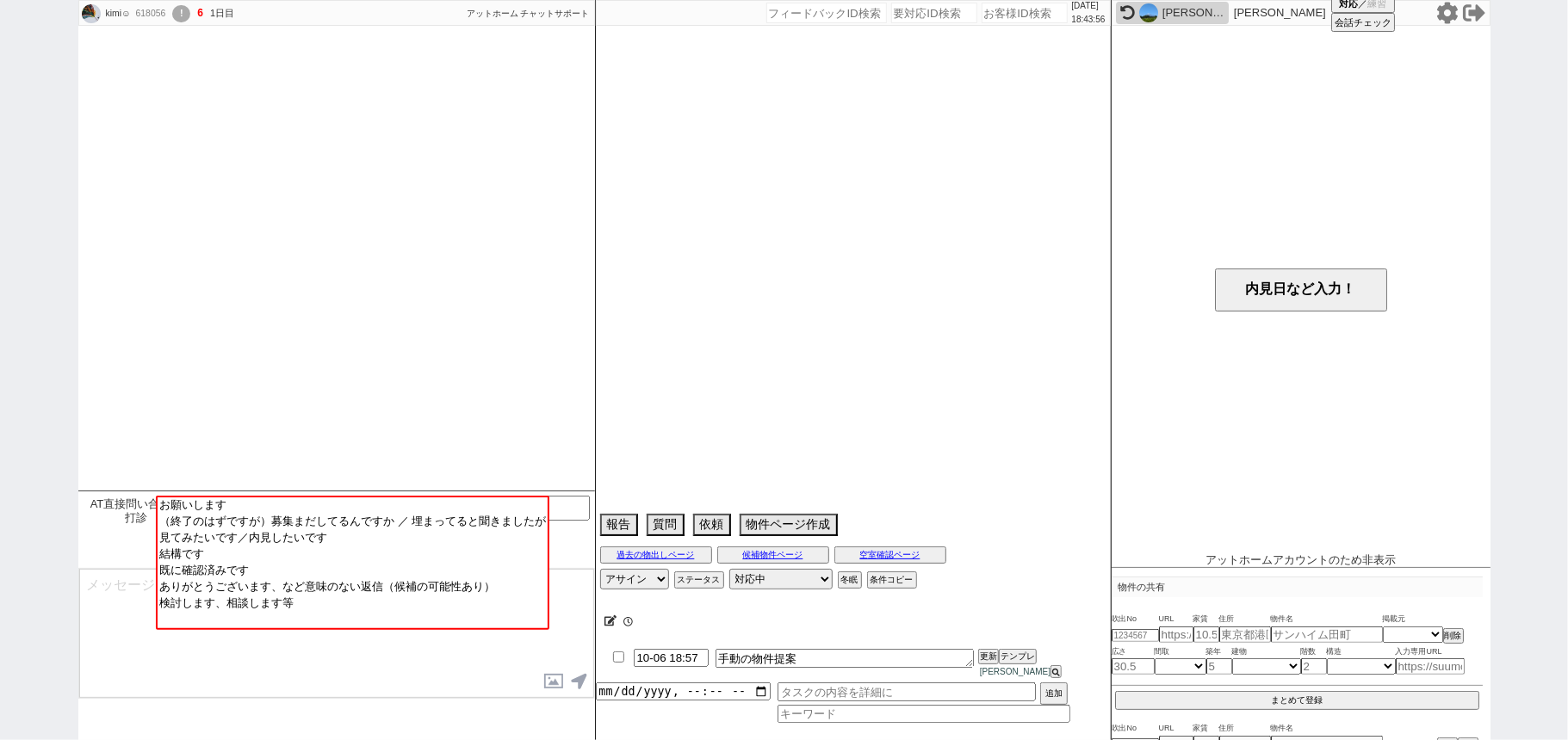
scroll to position [3385, 0]
select select "2025"
select select "11"
select select "34"
select select "4"
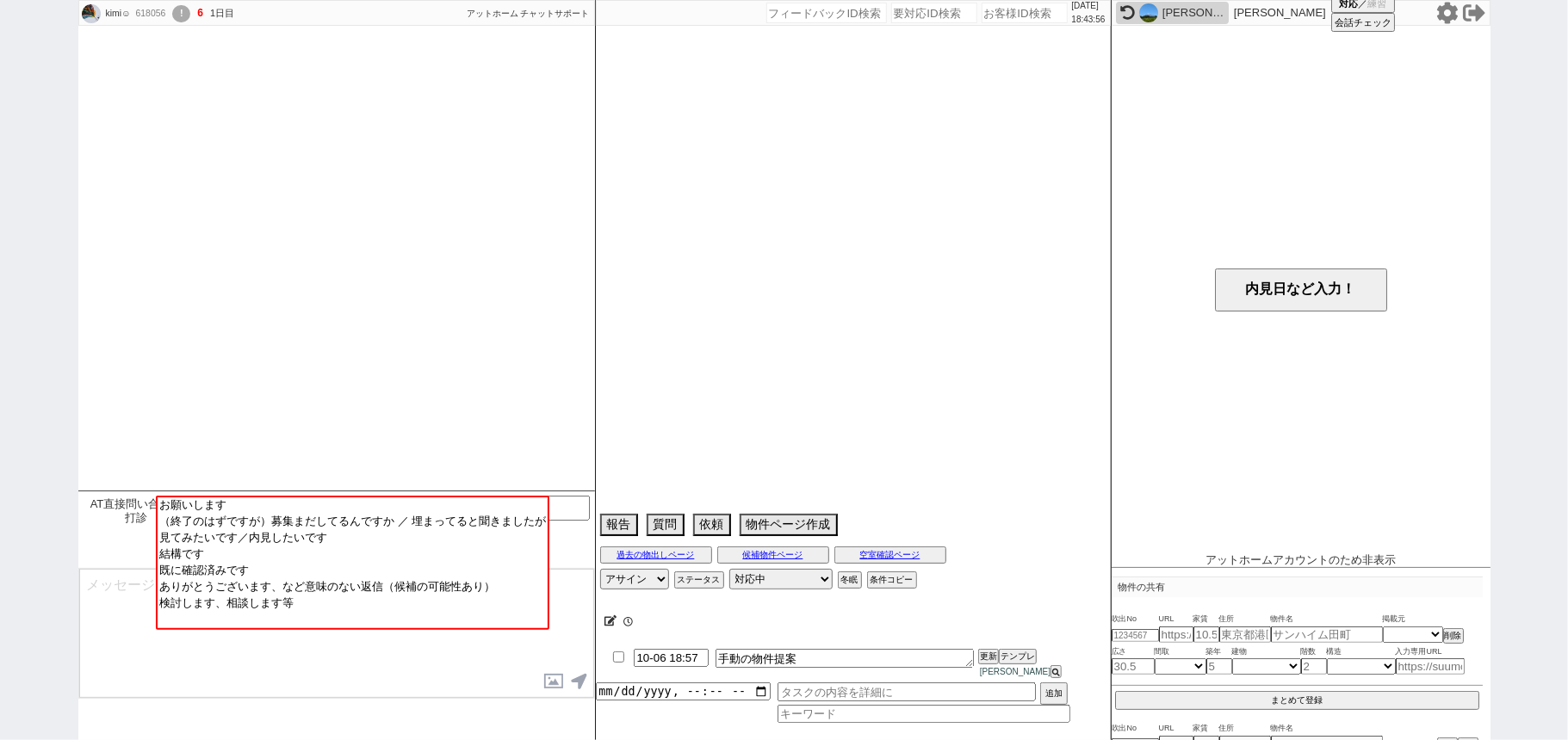
select select "12"
select select "130"
select select "157"
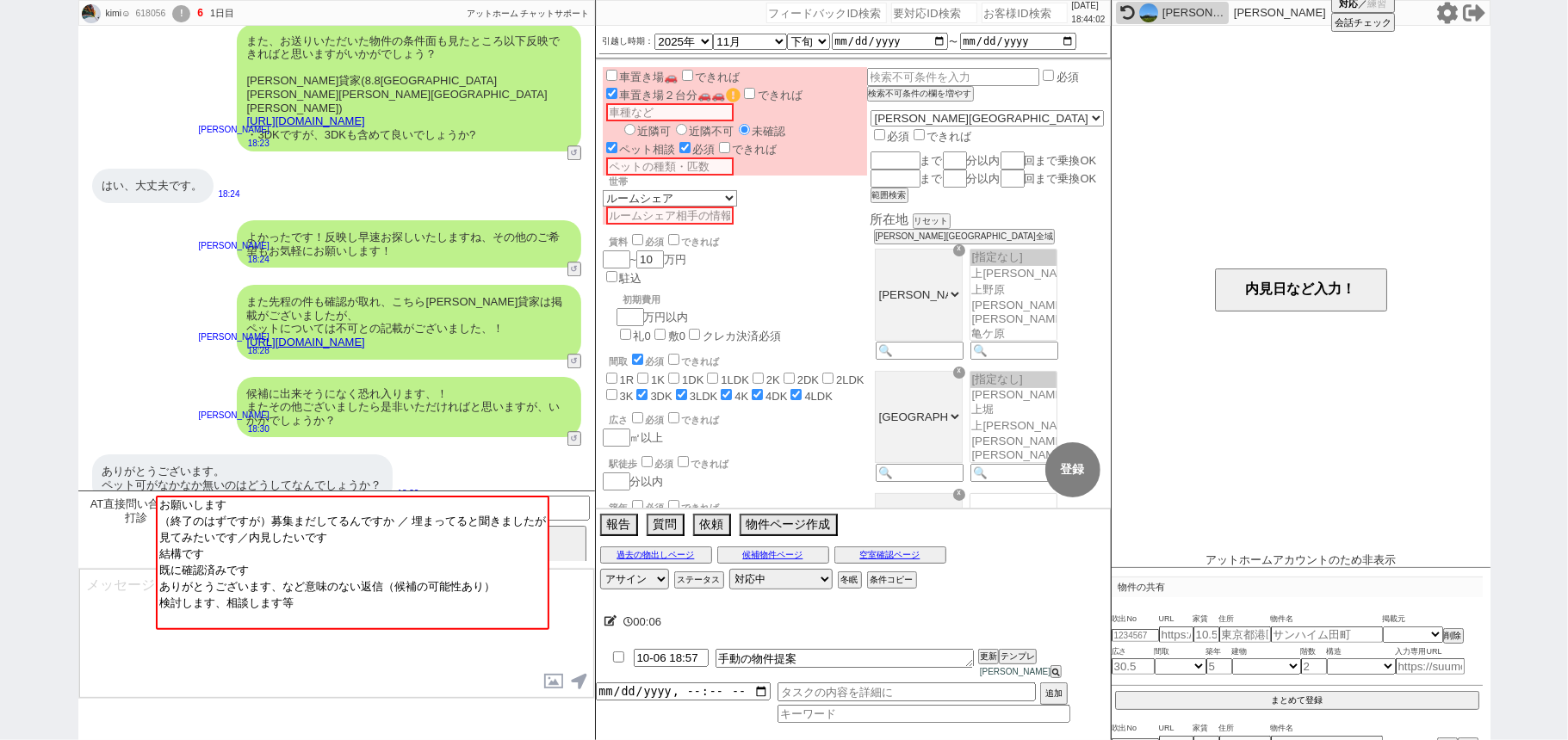
scroll to position [3384, 0]
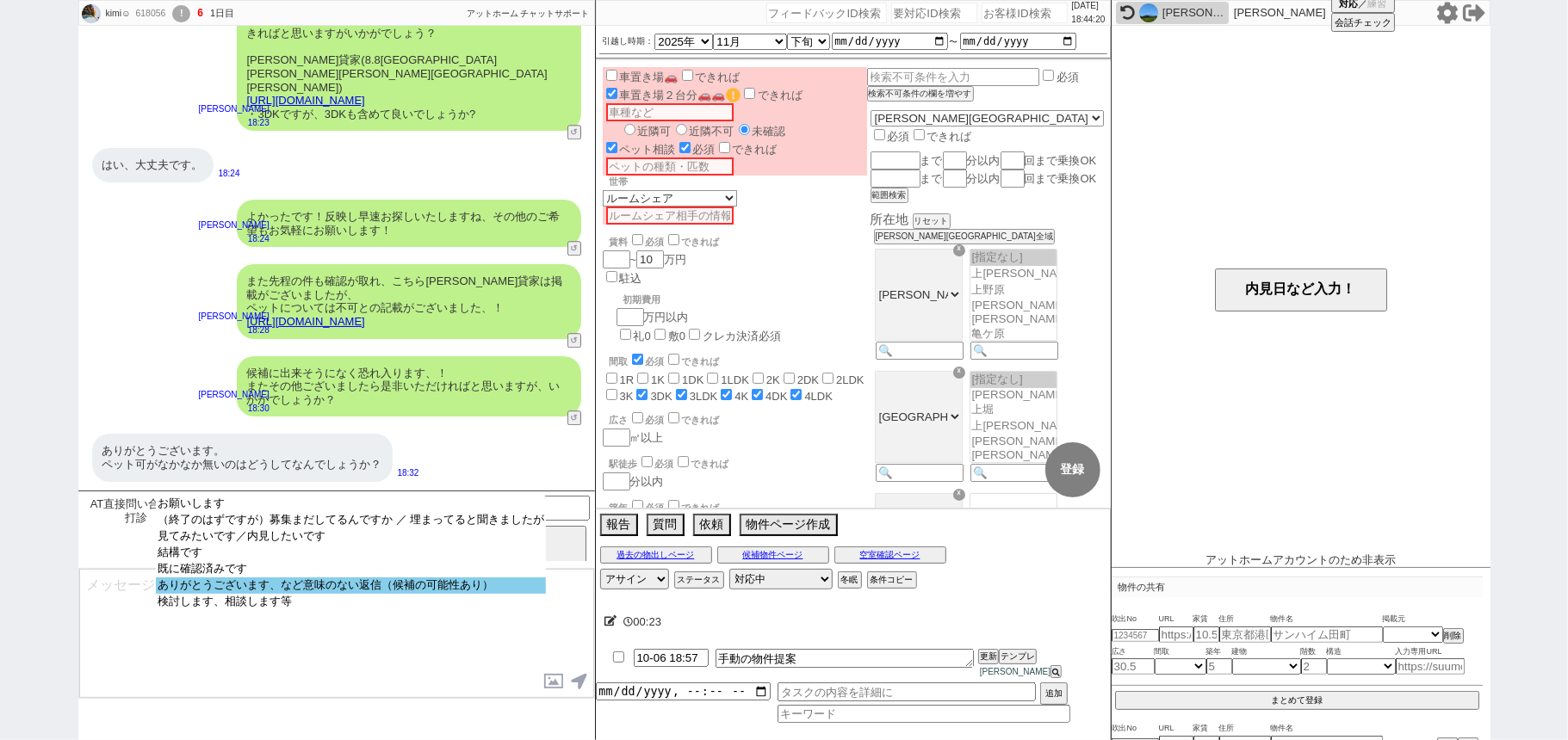
select select "ありがとうございます、など意味のない返信（候補の可能性あり）"
click at [333, 590] on option "ありがとうございます、など意味のない返信（候補の可能性あり）" at bounding box center [351, 585] width 390 height 16
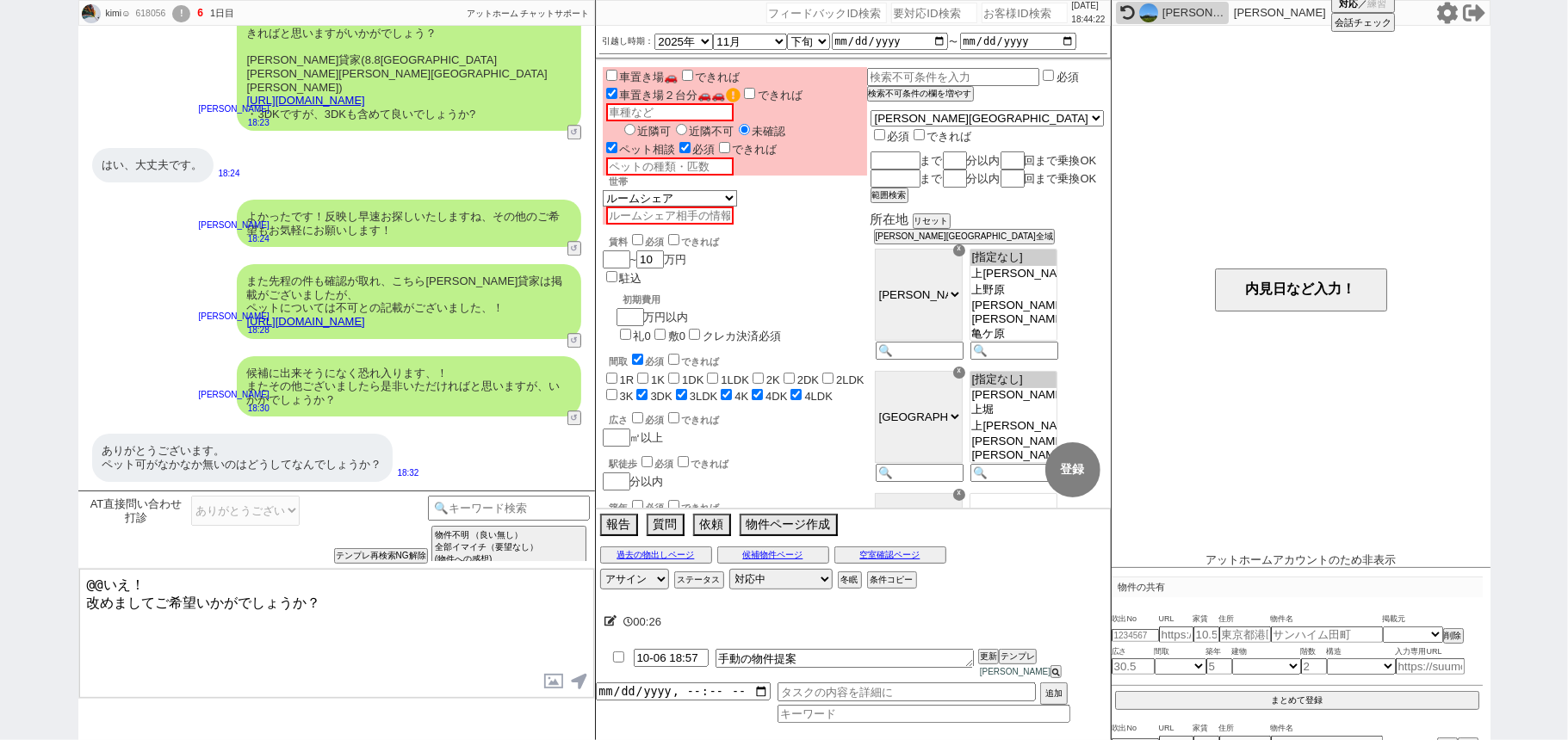
drag, startPoint x: 129, startPoint y: 578, endPoint x: 0, endPoint y: 494, distance: 153.9
click at [0, 494] on div "kimi☺︎ 618056 ! 6 1日目 冬眠中 自社客 アットホーム チャットサポート スミカ_BPO チャット全表示 [DATE] ようこそLINE物件…" at bounding box center [784, 370] width 1568 height 740
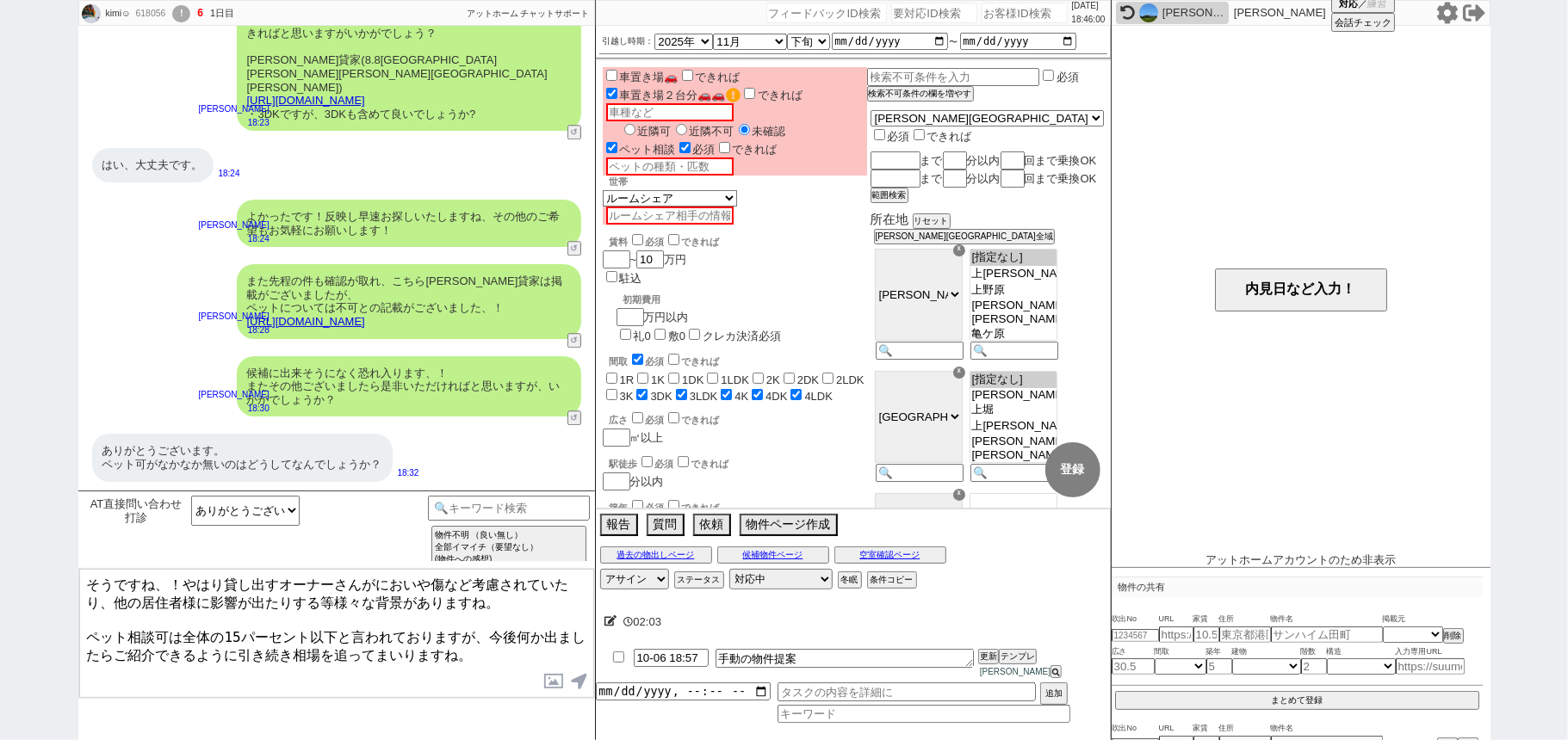
type textarea "そうですね、！やはり貸し出すオーナーさんがにおいや傷など考慮されていたり、他の居住者様に影響が出たりする等様々な背景がありますね。 ペット相談可は全体の15パ…"
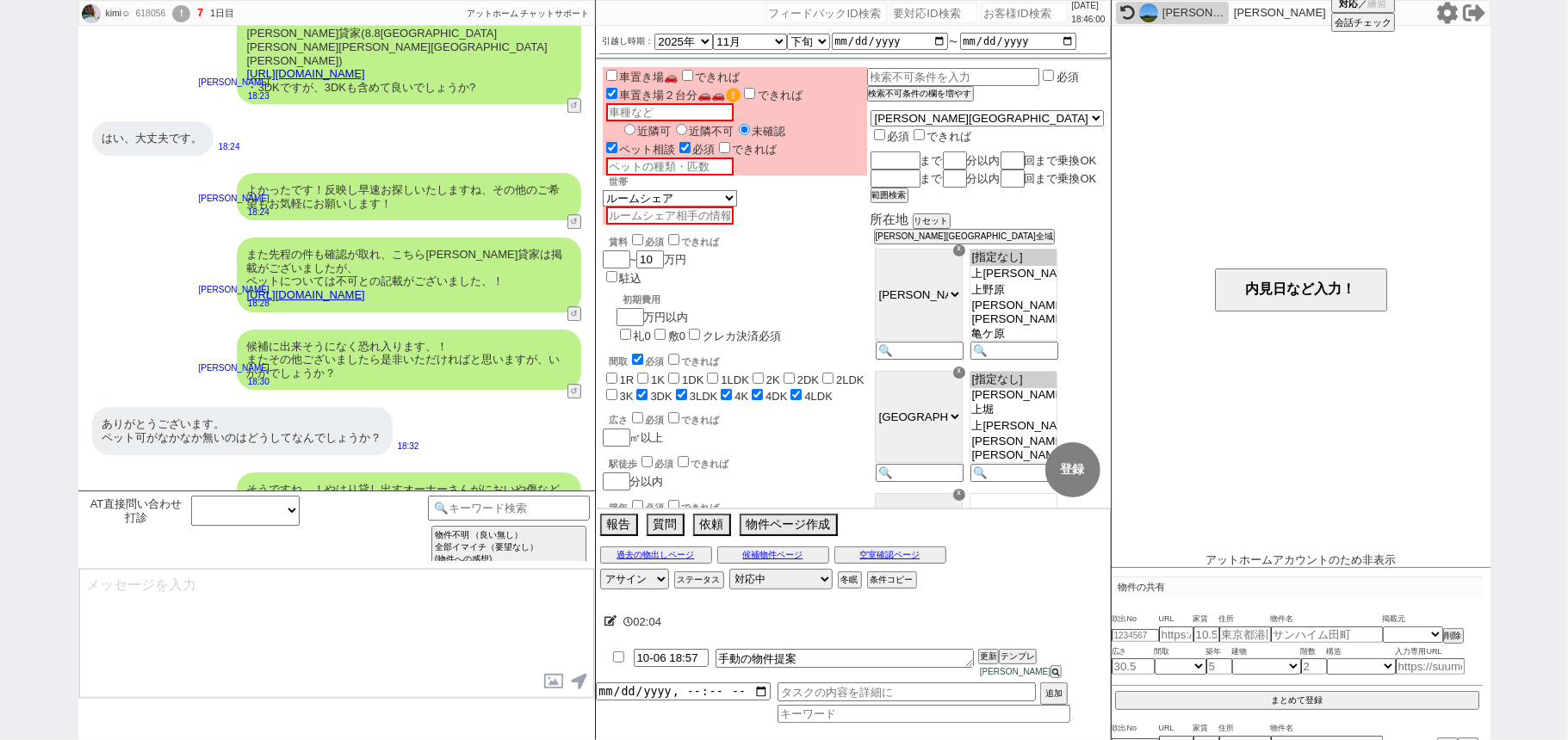
scroll to position [3517, 0]
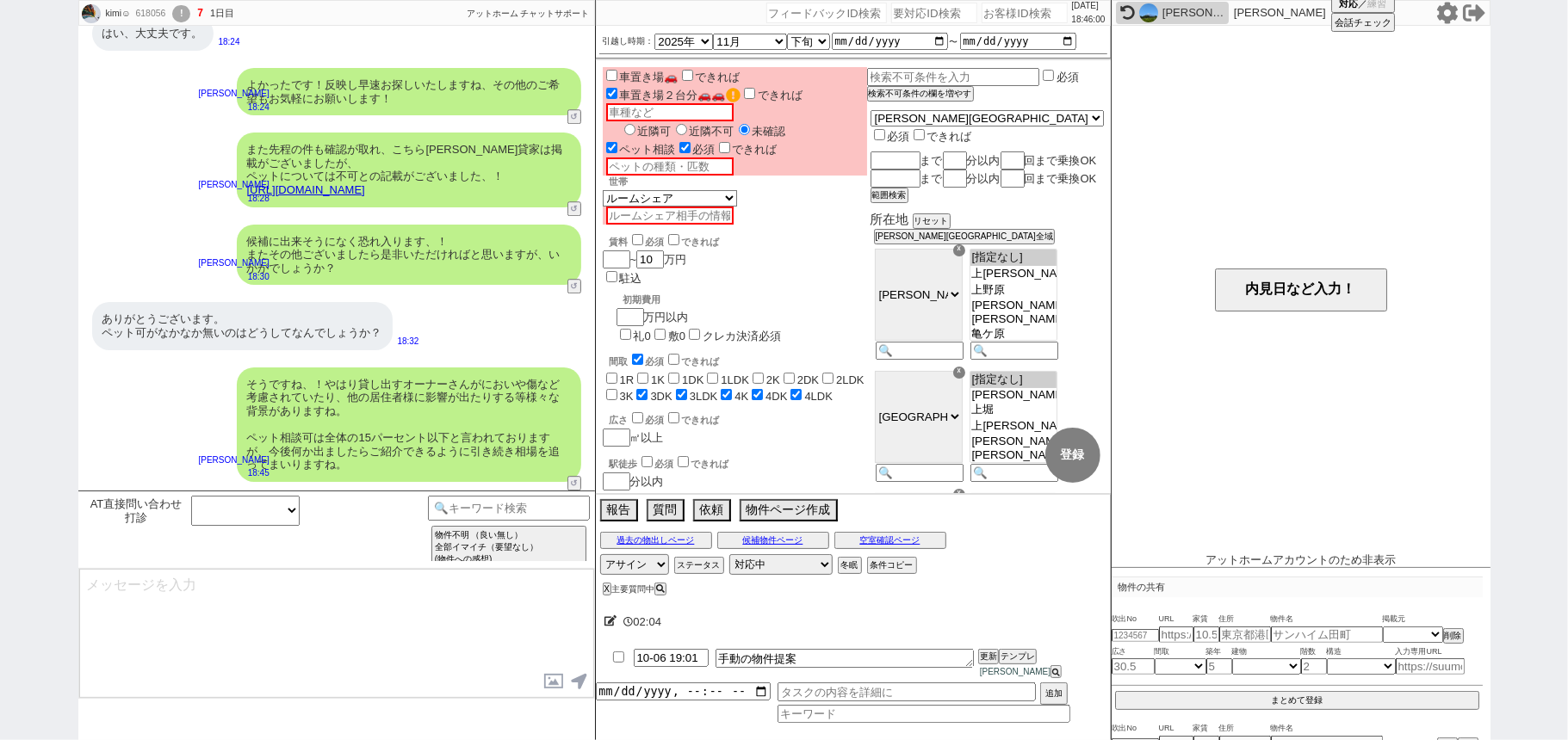
type input "10-06 19:21"
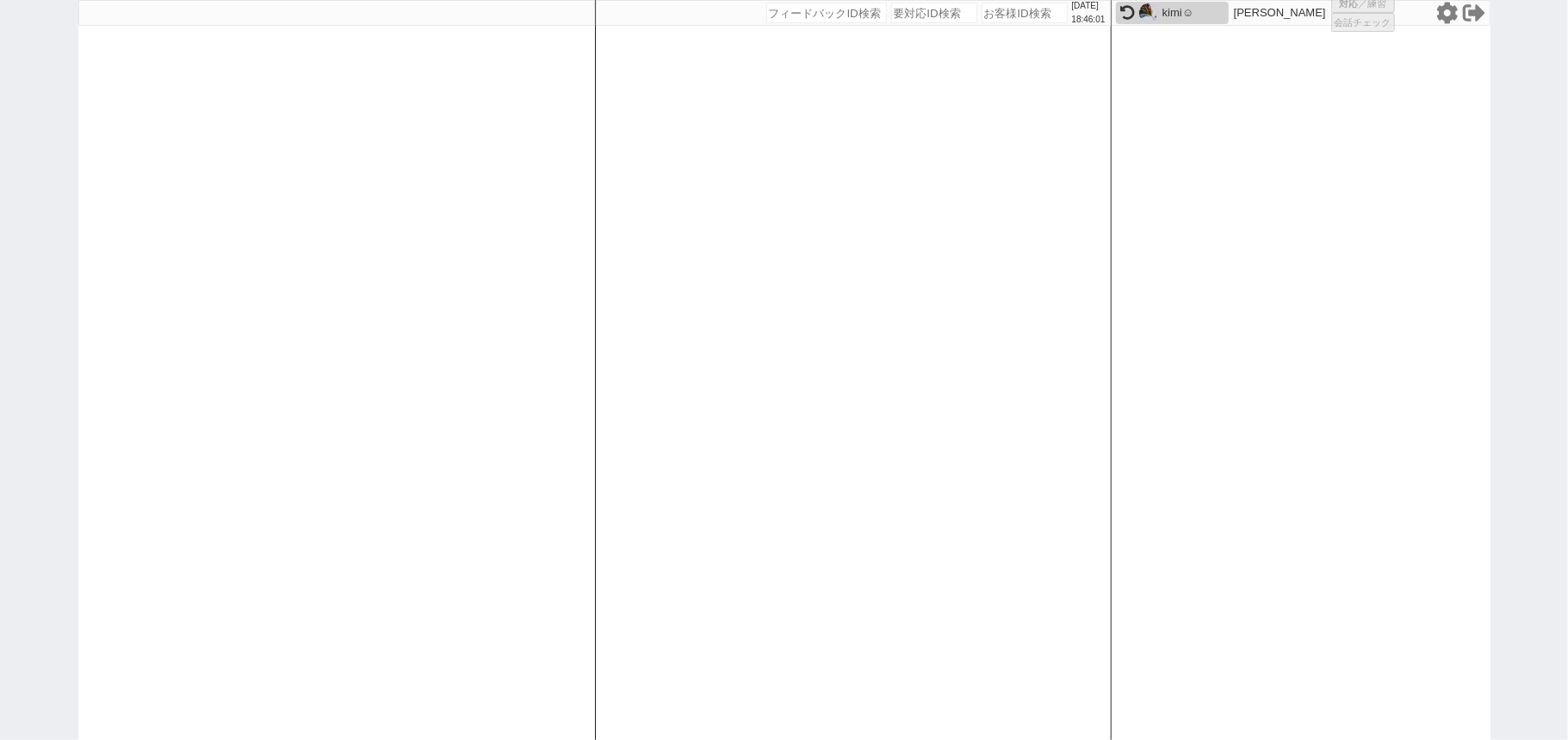
select select
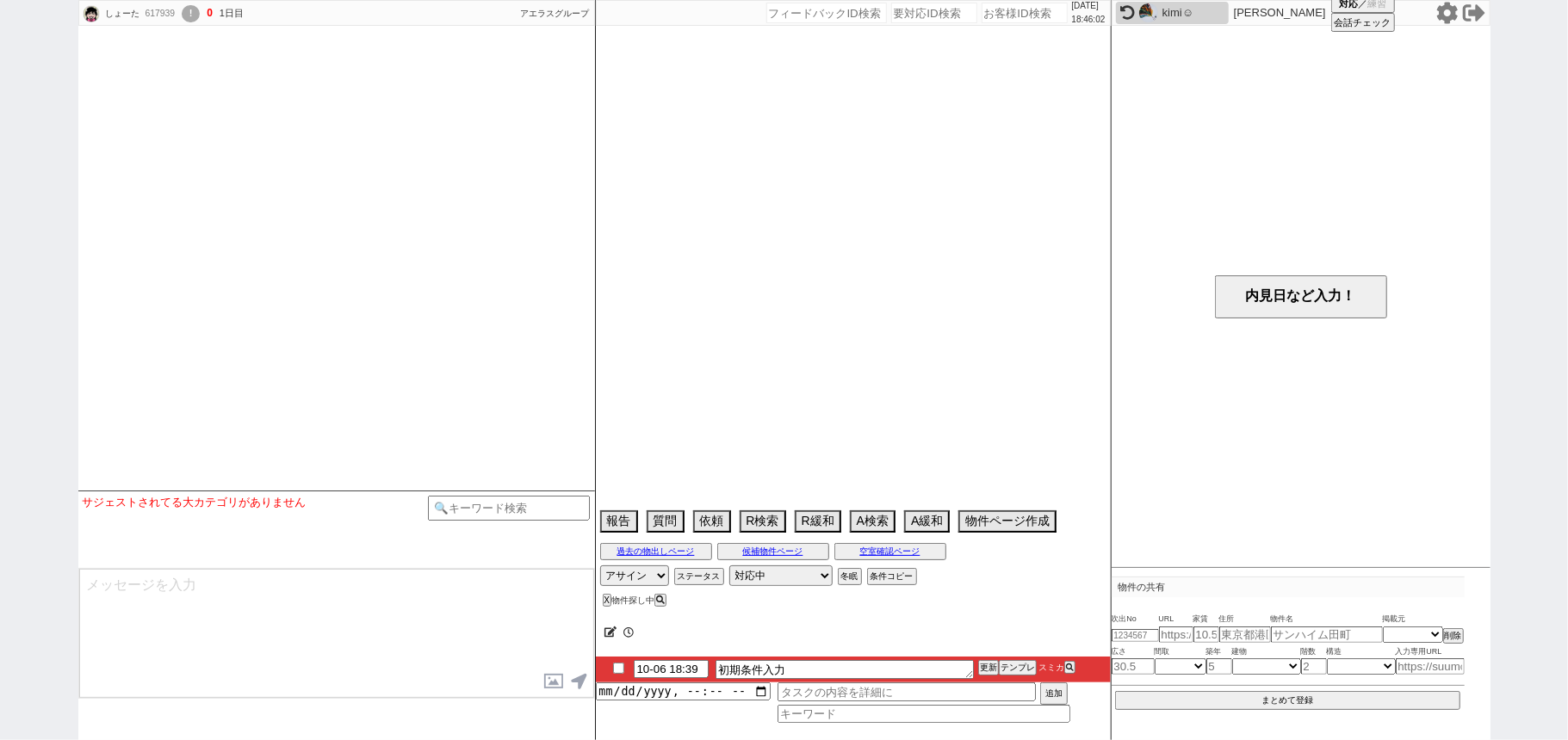
select select
select select "1"
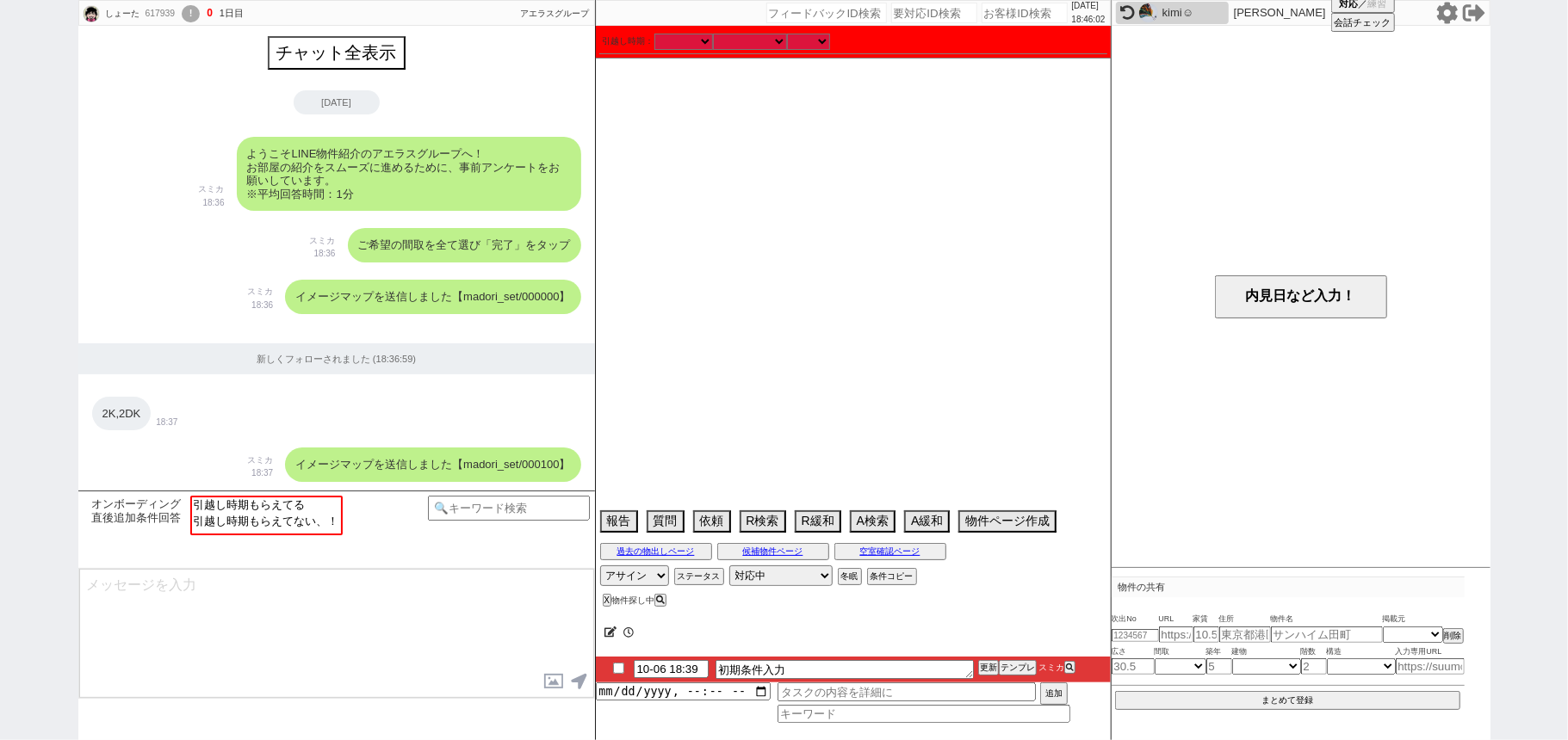
scroll to position [1727, 0]
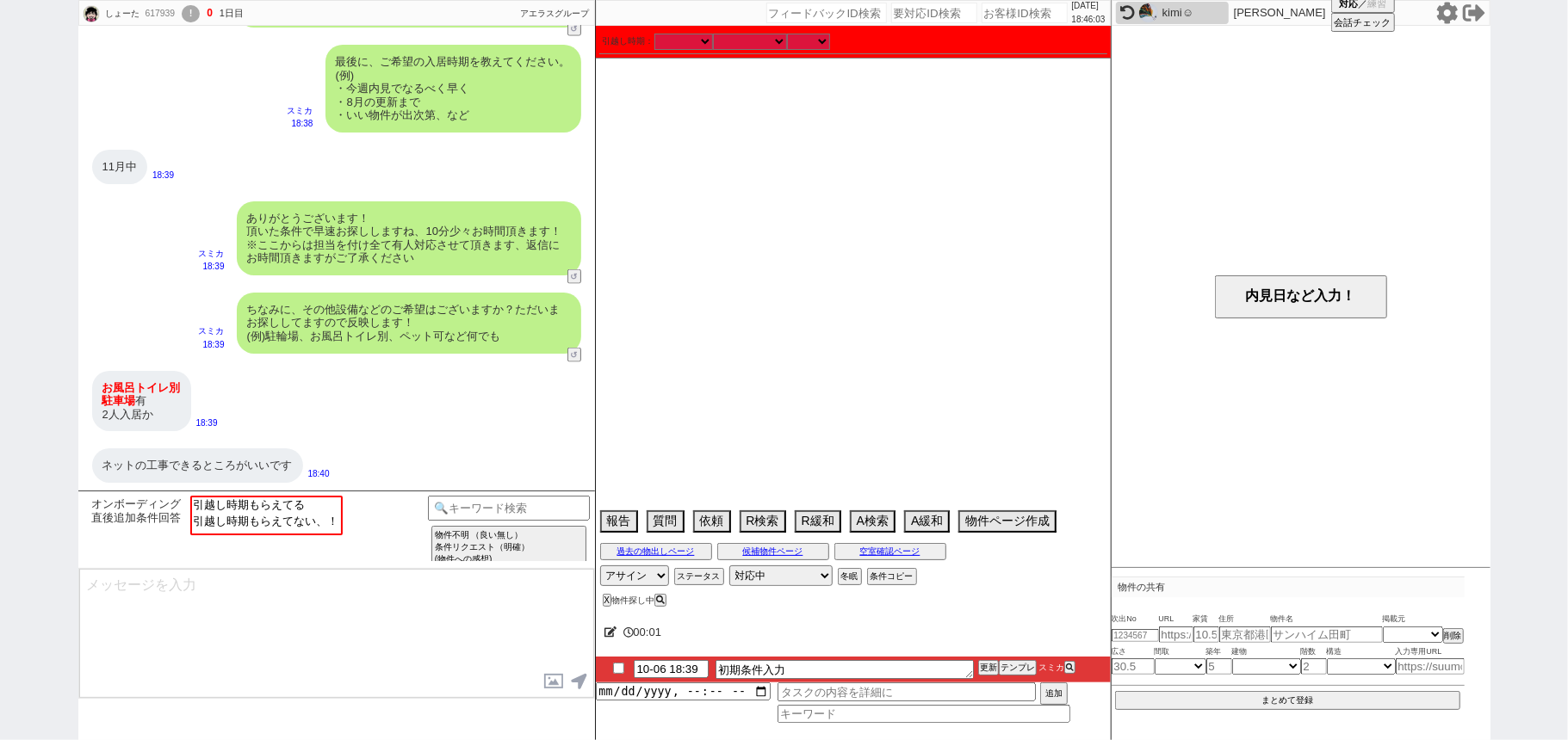
click at [1440, 16] on icon at bounding box center [1446, 13] width 21 height 22
click at [831, 17] on input "number" at bounding box center [826, 13] width 121 height 21
paste input "8982953"
type input "8982953"
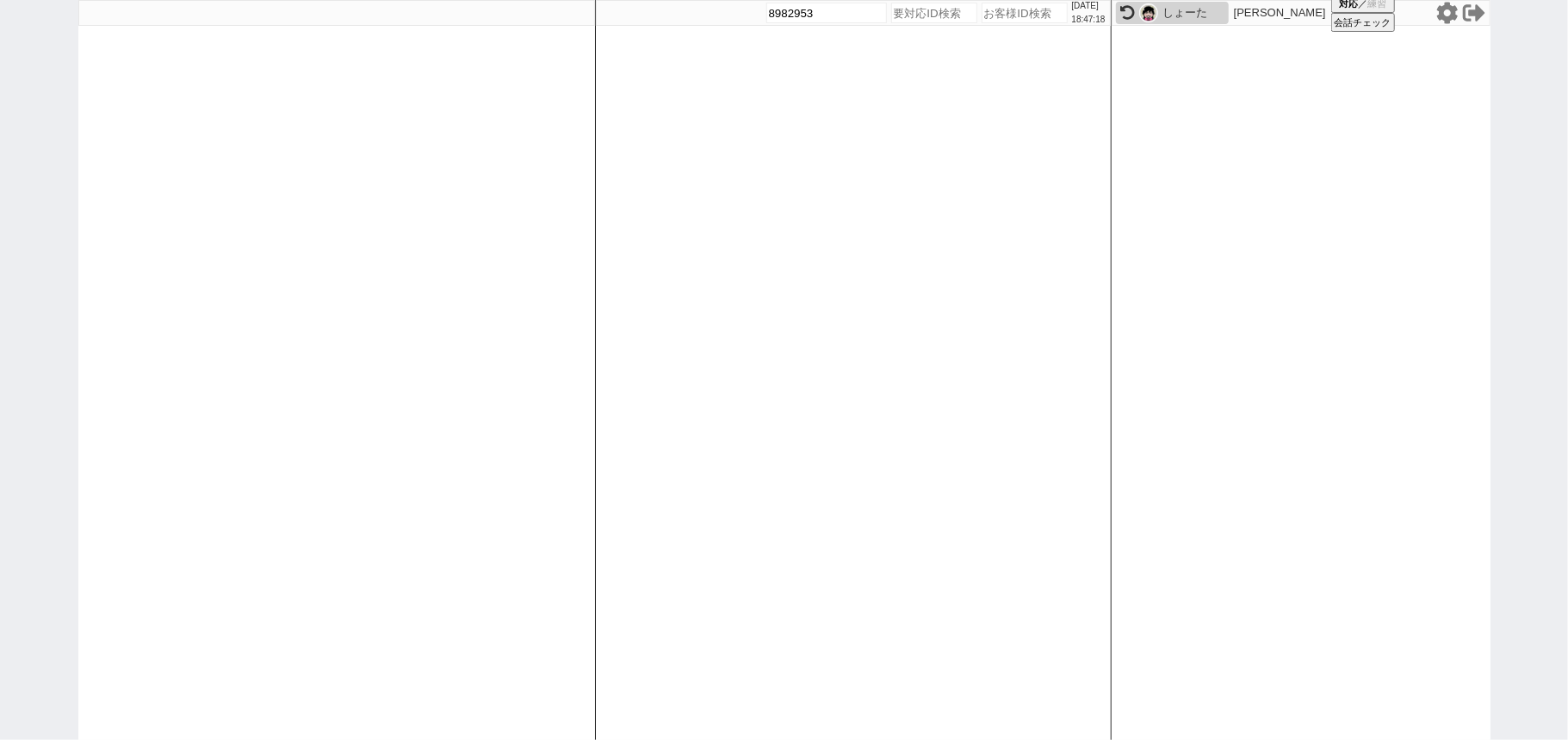
click at [937, 8] on input "number" at bounding box center [934, 13] width 86 height 21
paste input "8982953"
type input "8982953"
select select
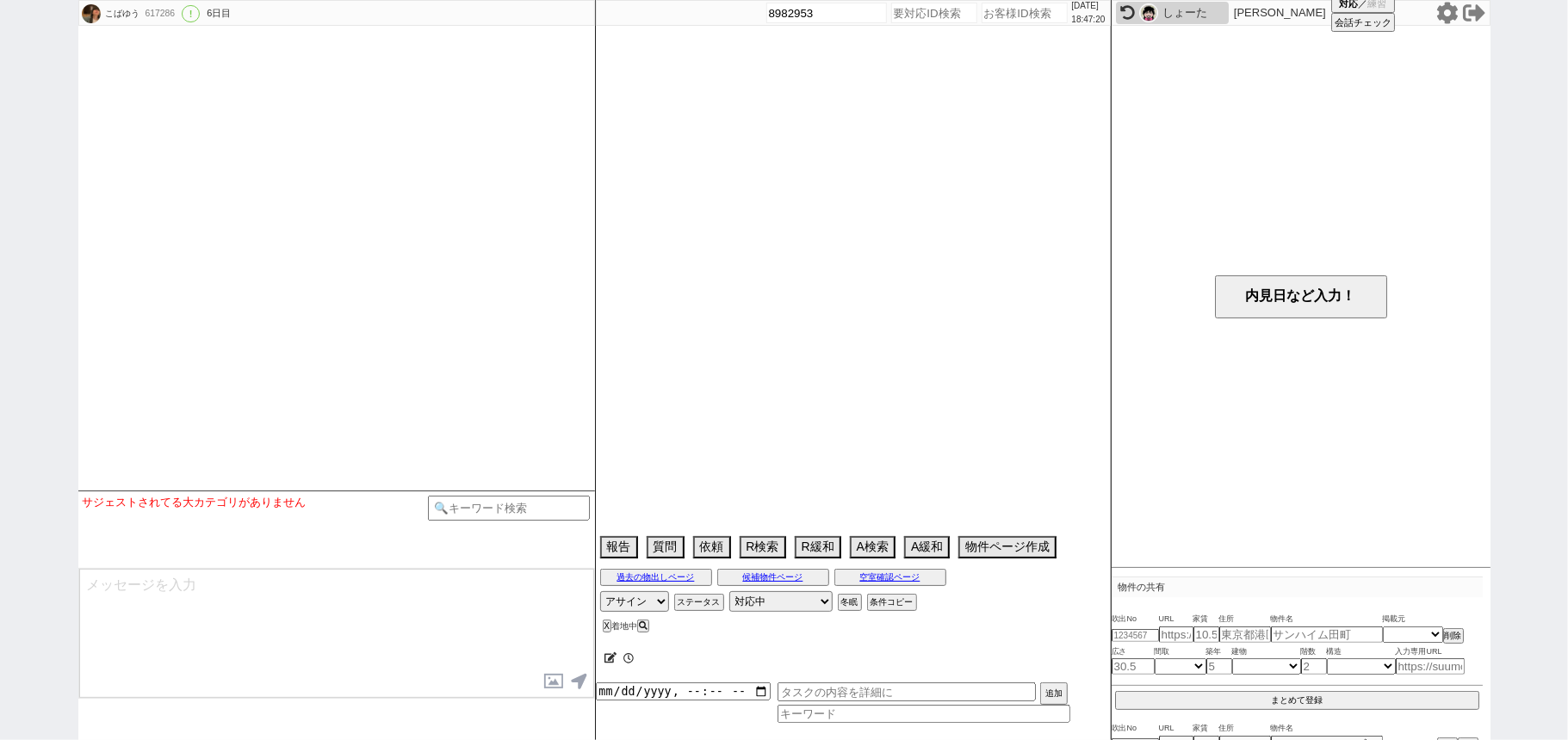
select select "2025"
select select "12"
select select "36"
select select "0"
select select "825"
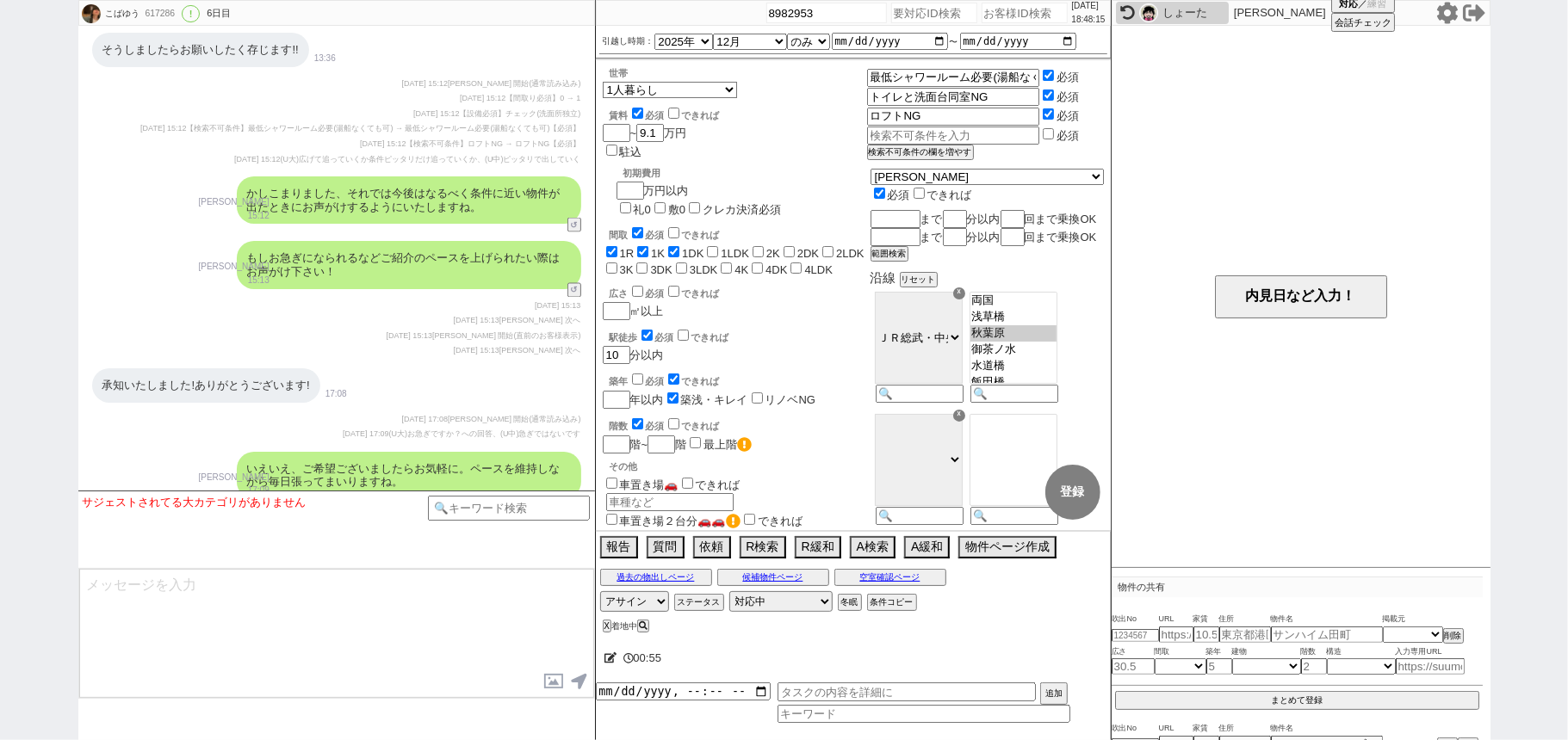
scroll to position [11298, 0]
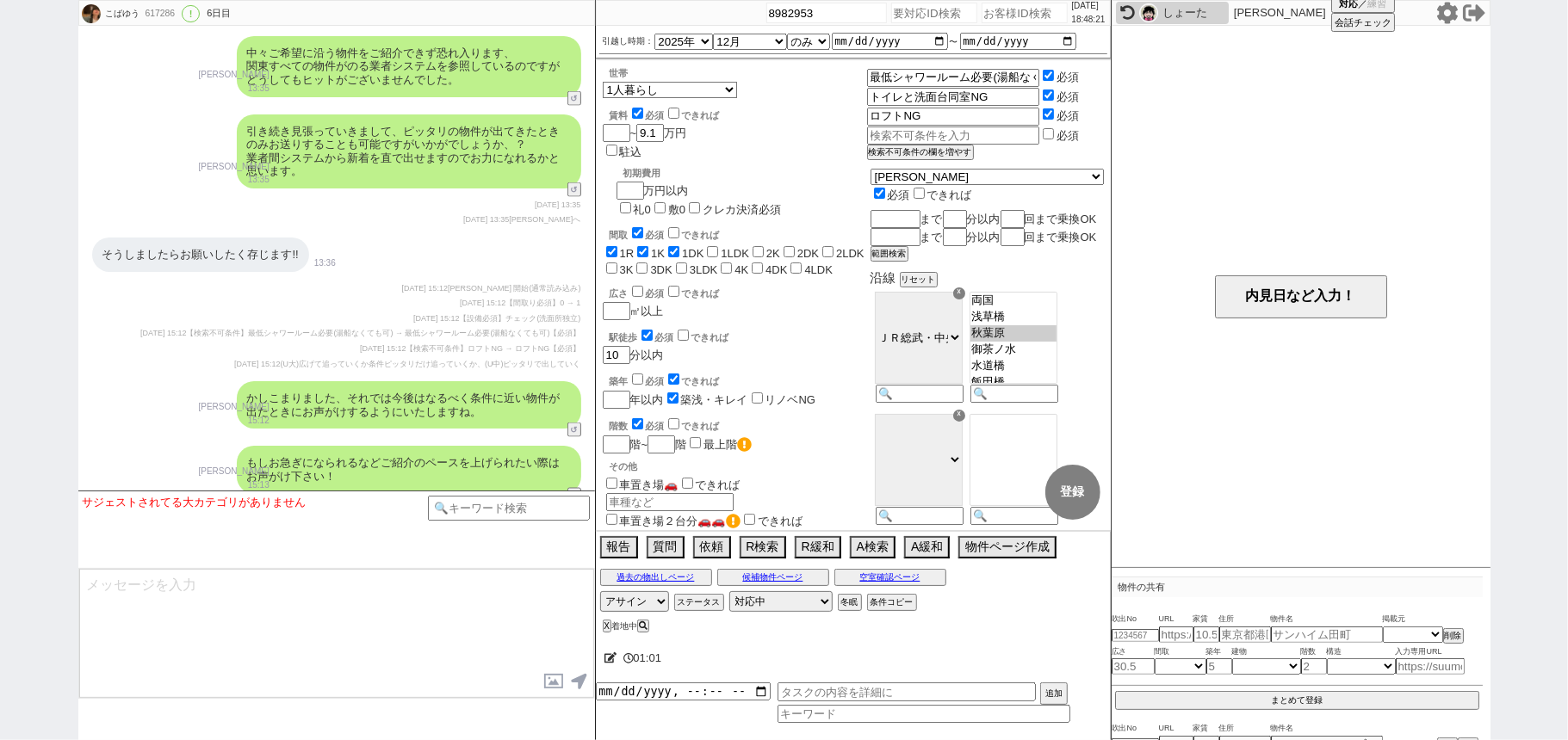
click at [938, 11] on input "number" at bounding box center [934, 13] width 86 height 21
paste input "8982698"
type input "8982698"
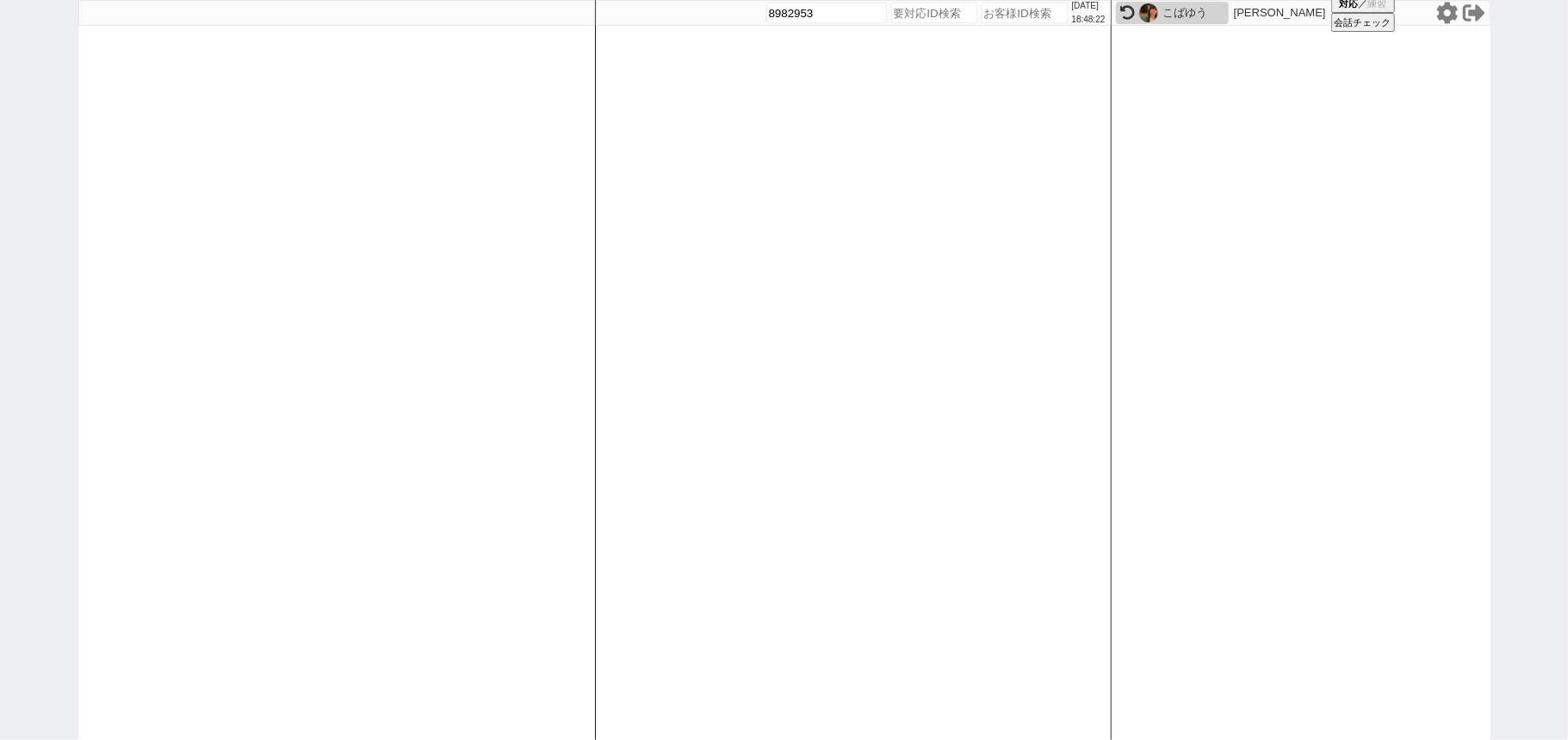
select select
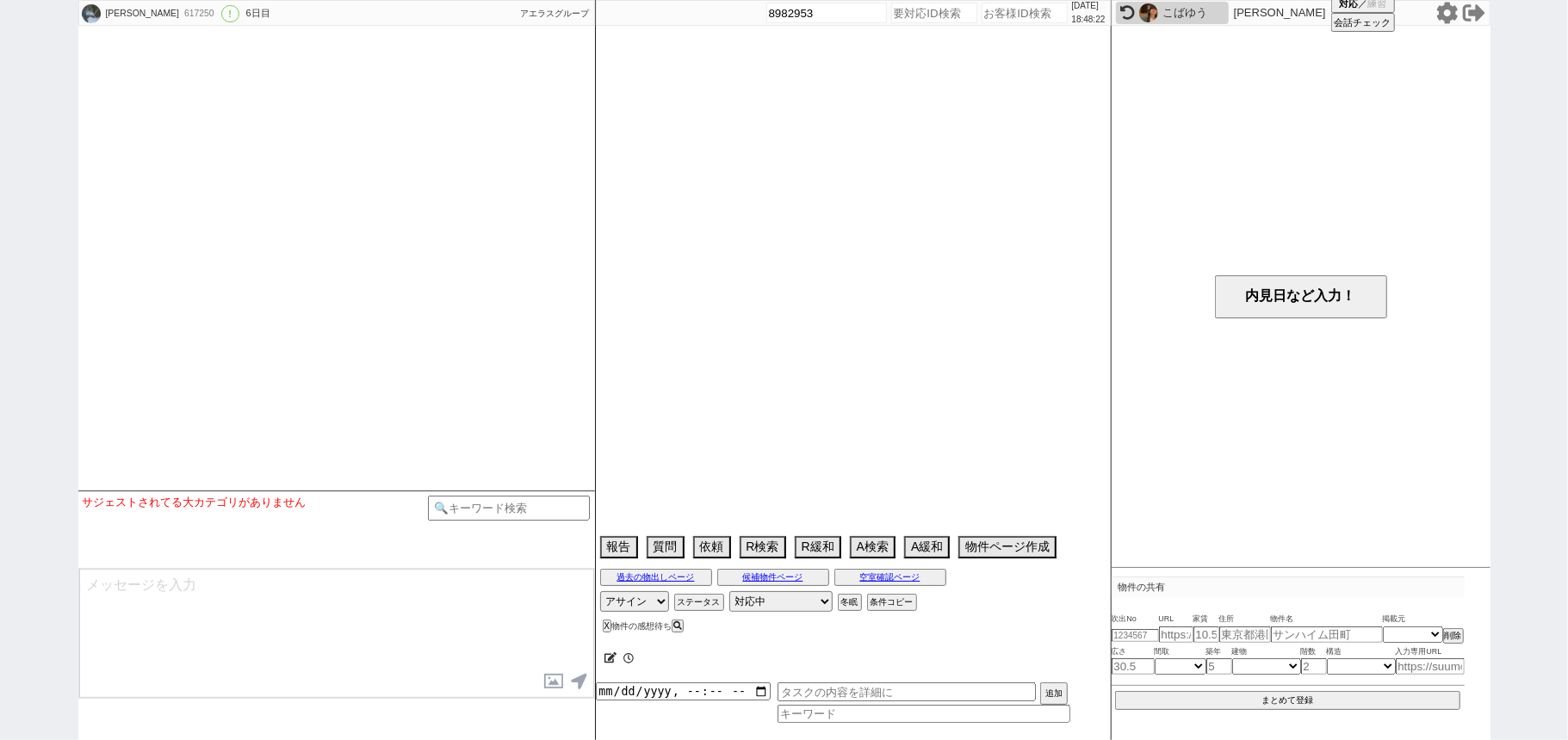
select select "16"
select select "0"
select select "14"
select select "64"
select select "65"
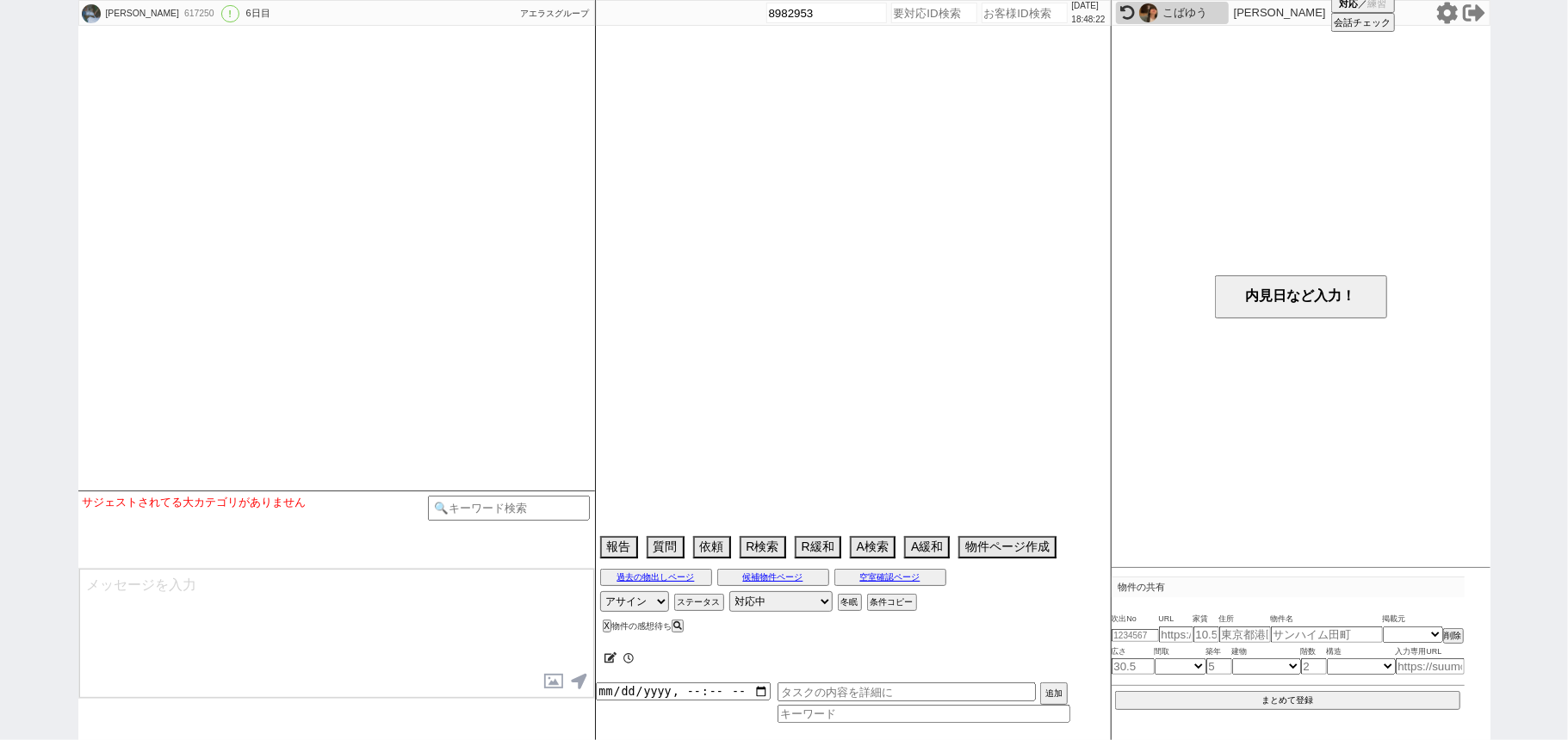
select select "66"
select select "67"
select select "68"
select select "69"
select select "70"
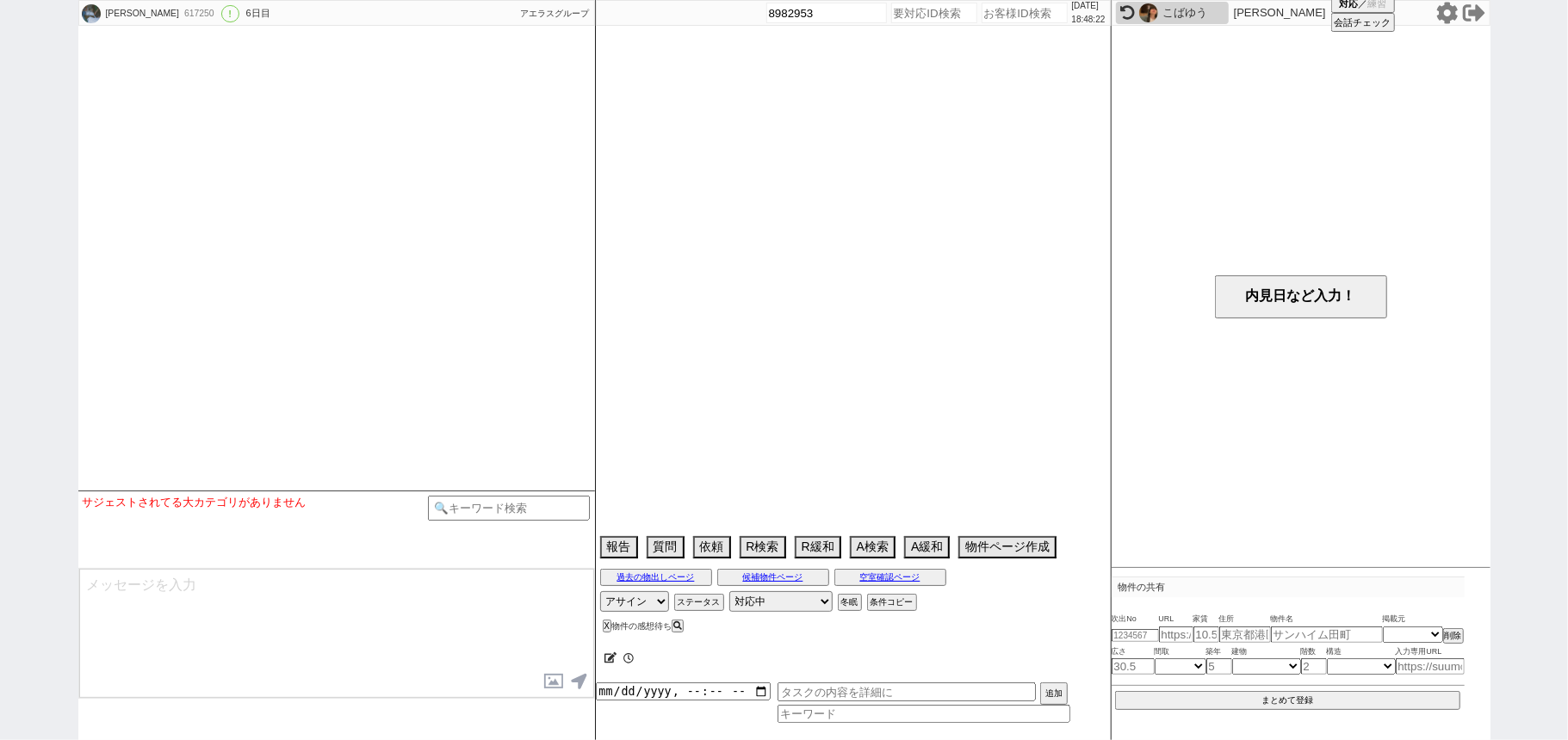
select select "71"
select select "72"
select select "73"
select select "74"
select select "75"
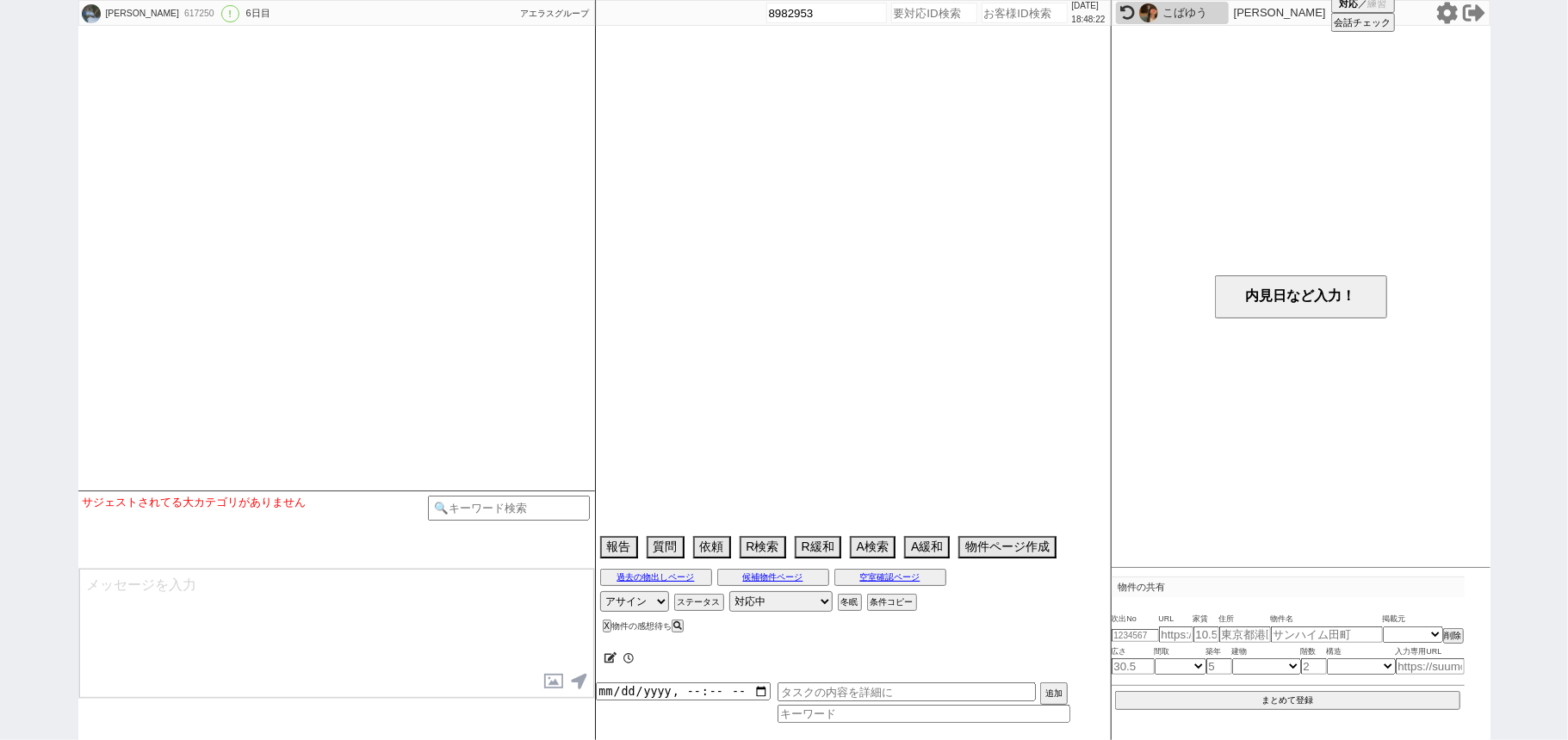
select select "76"
select select "77"
select select "78"
select select "79"
select select "80"
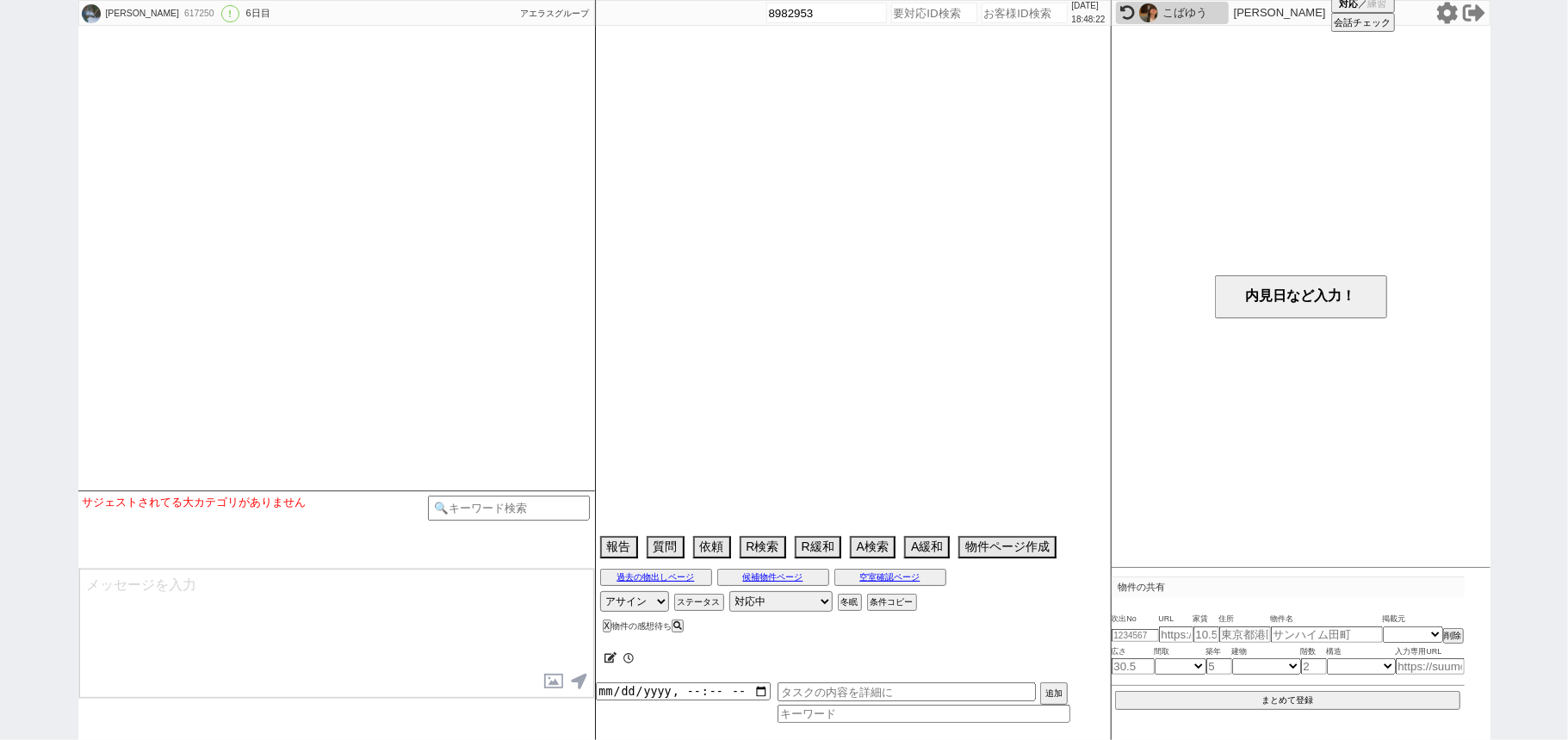
select select "81"
select select "82"
select select "83"
select select "84"
select select "85"
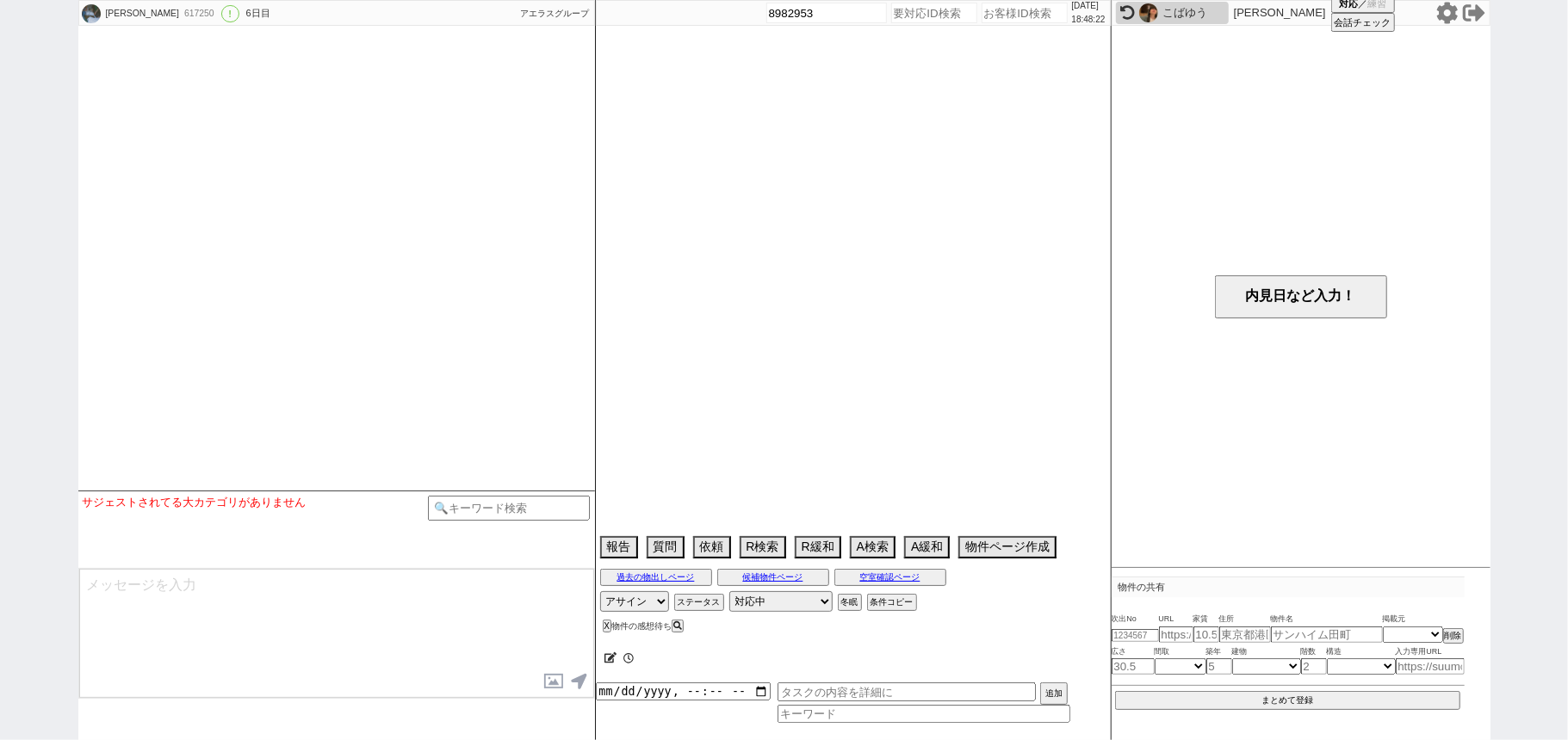
select select "86"
select select "87"
select select "88"
select select "89"
select select "90"
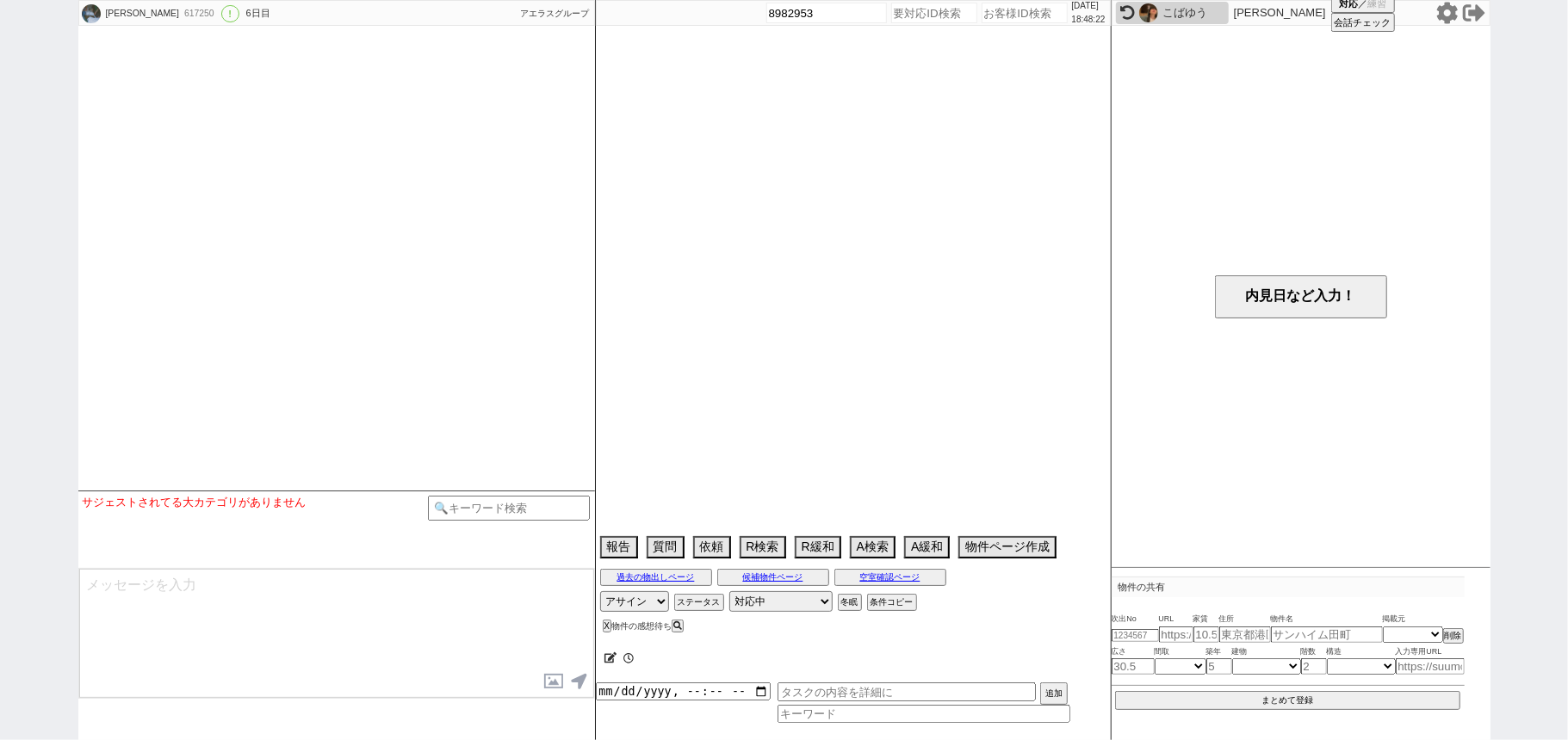
select select "91"
select select "92"
select select "93"
select select "94"
select select "95"
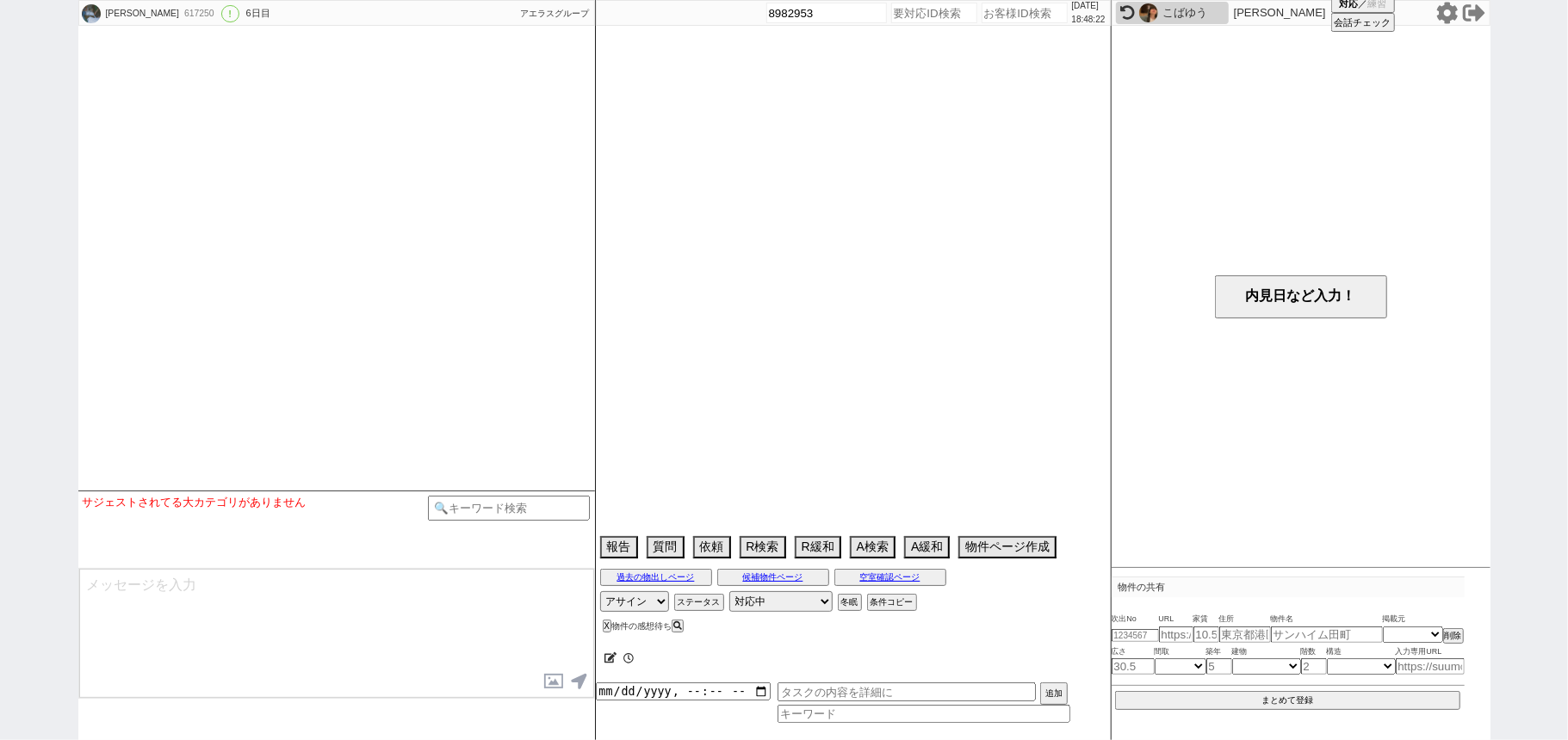
select select "96"
select select "97"
select select "98"
select select "100"
select select "101"
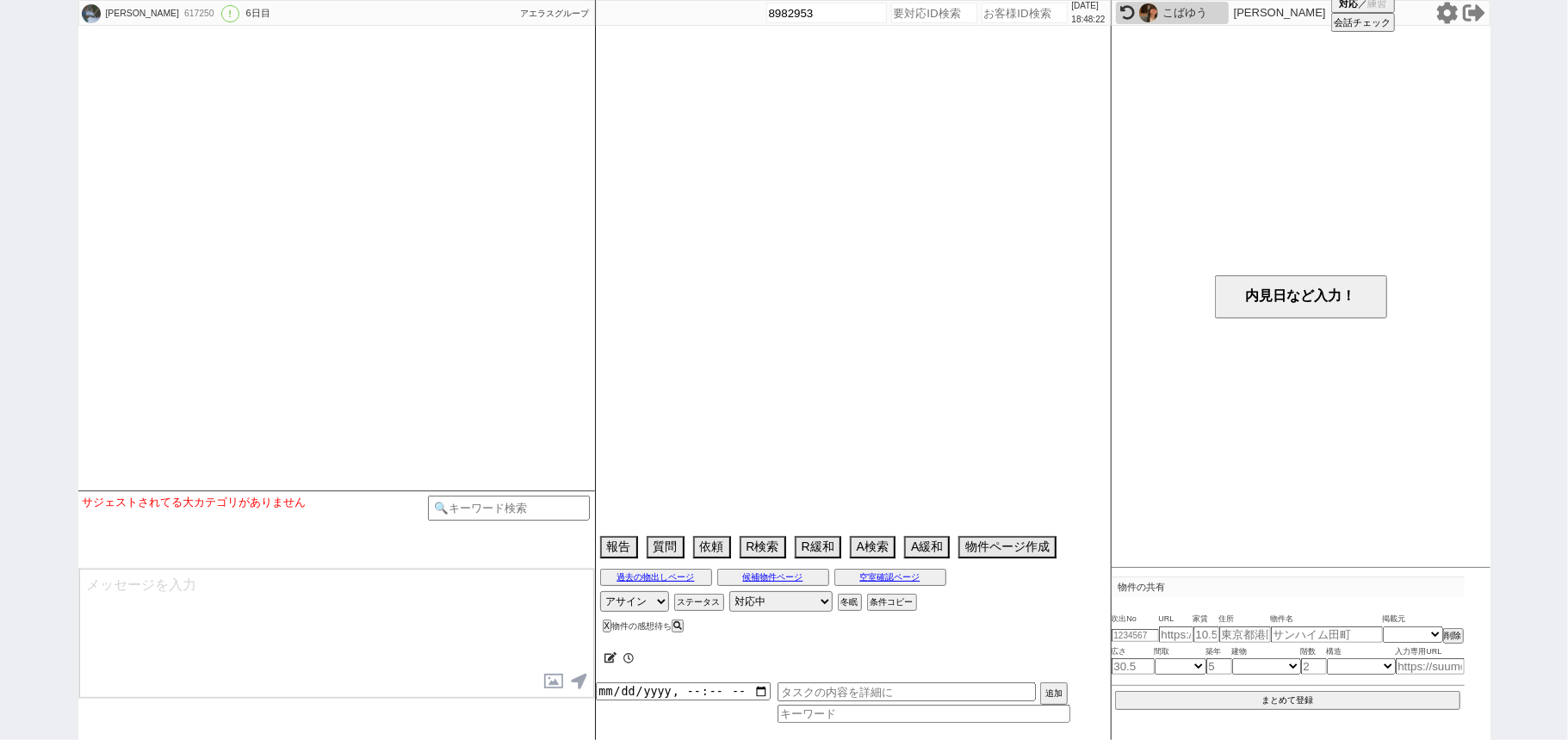
select select "102"
select select "103"
select select "104"
select select "108"
select select "109"
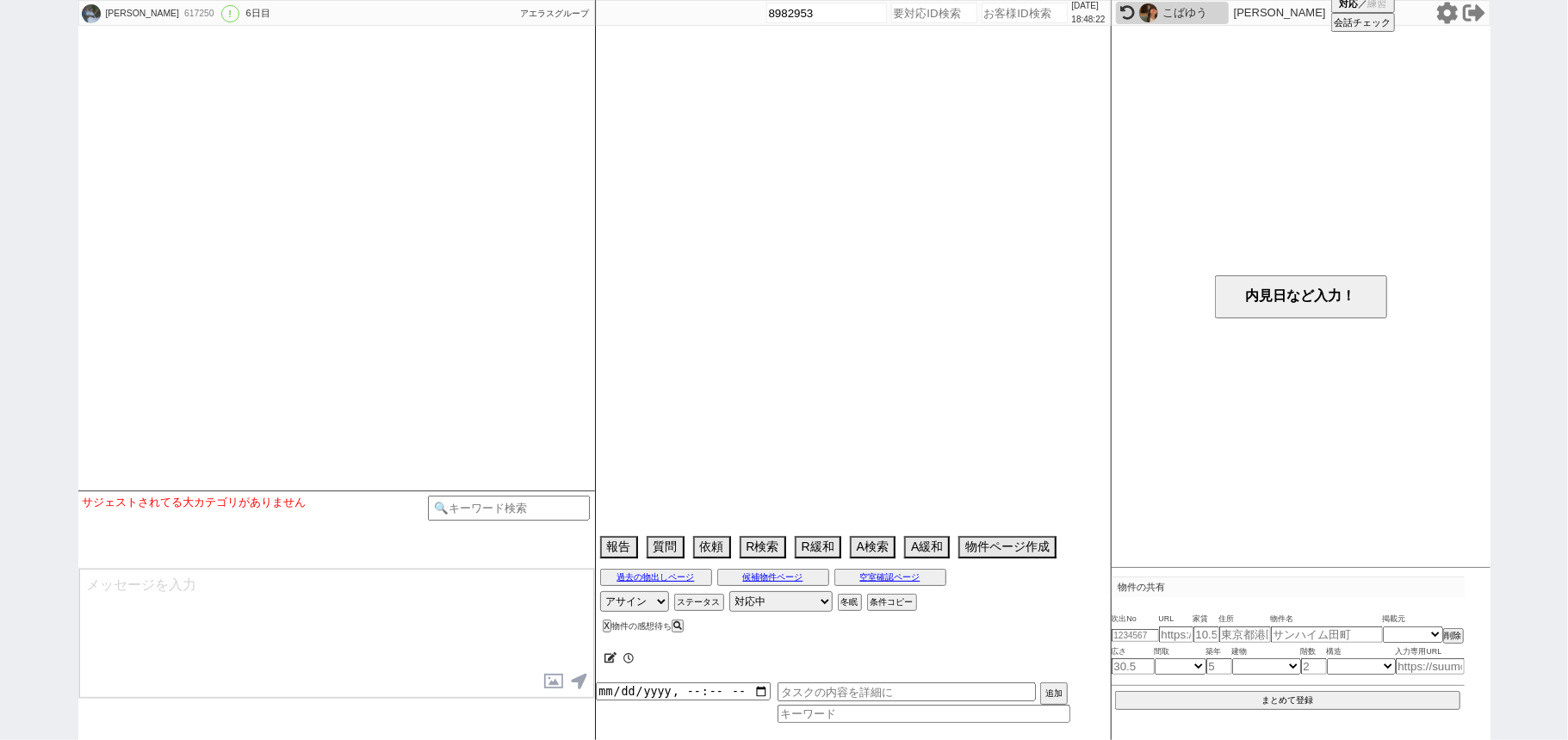
select select "110"
select select "53"
select select "[DATE]"
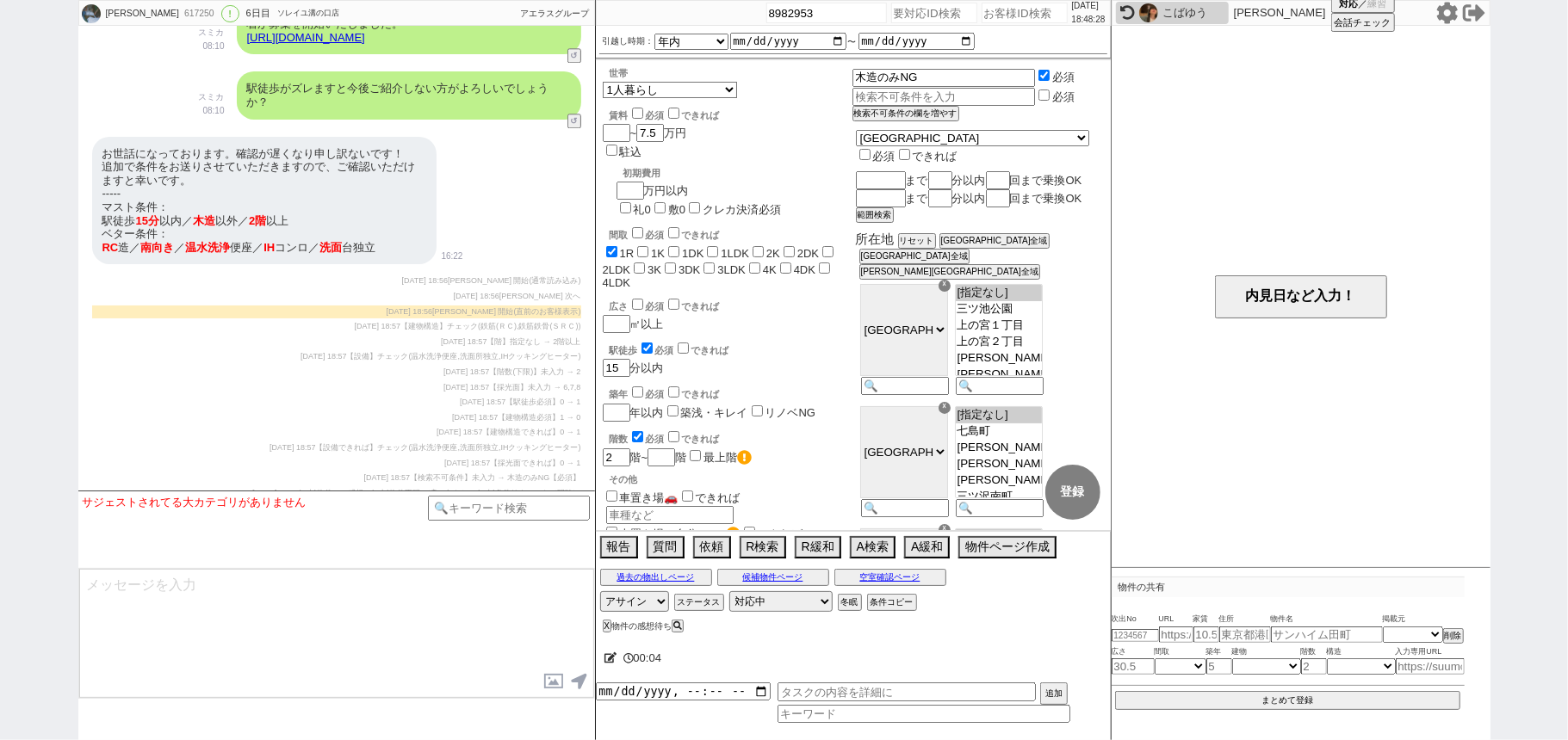
scroll to position [3042, 0]
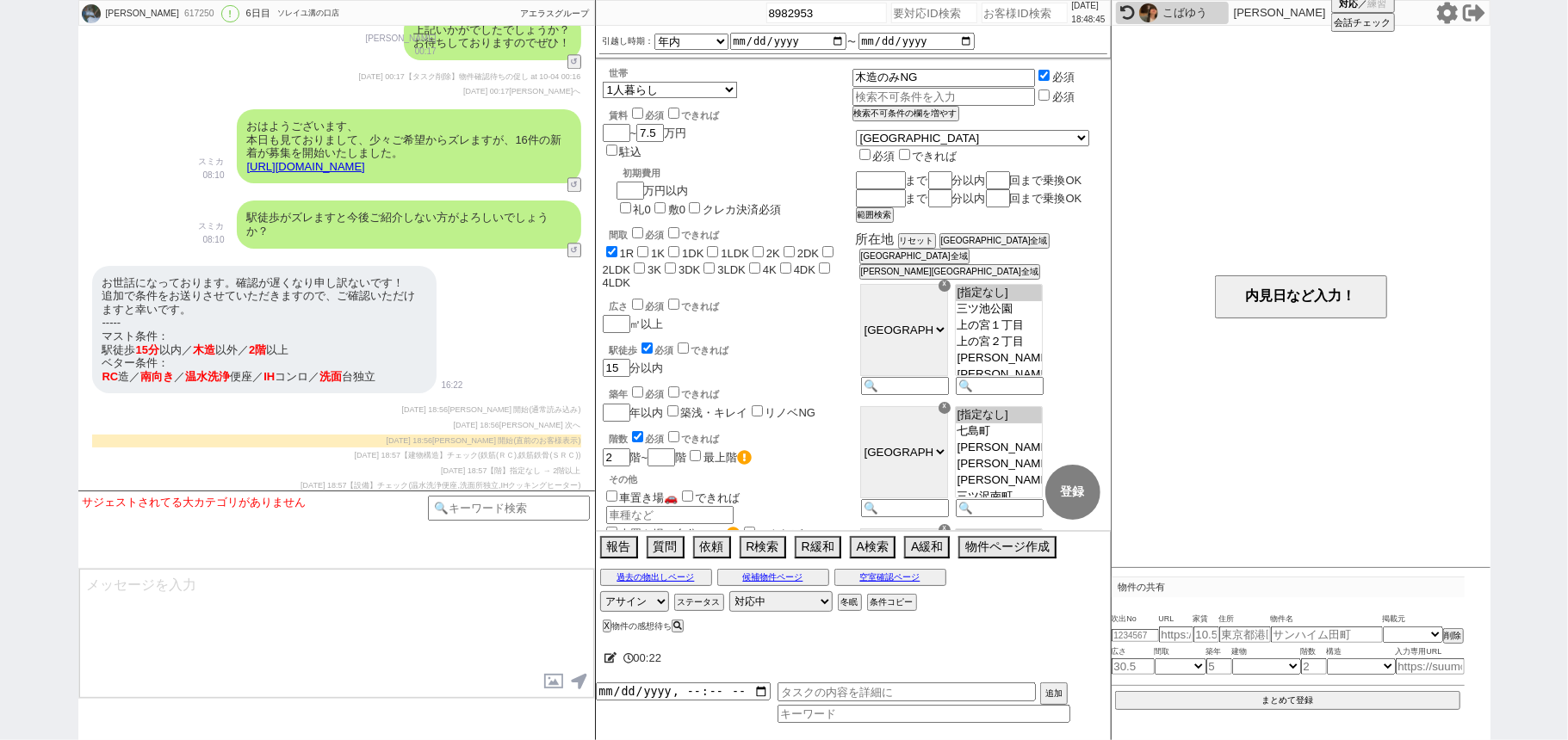
drag, startPoint x: 492, startPoint y: 394, endPoint x: 531, endPoint y: 395, distance: 39.0
click at [531, 557] on span "【建物構造できれば】0 → 1" at bounding box center [531, 561] width 98 height 9
drag, startPoint x: 509, startPoint y: 370, endPoint x: 551, endPoint y: 369, distance: 42.0
click at [551, 526] on span "【駅徒歩必須】0 → 1" at bounding box center [542, 530] width 75 height 9
drag, startPoint x: 508, startPoint y: 383, endPoint x: 551, endPoint y: 383, distance: 43.0
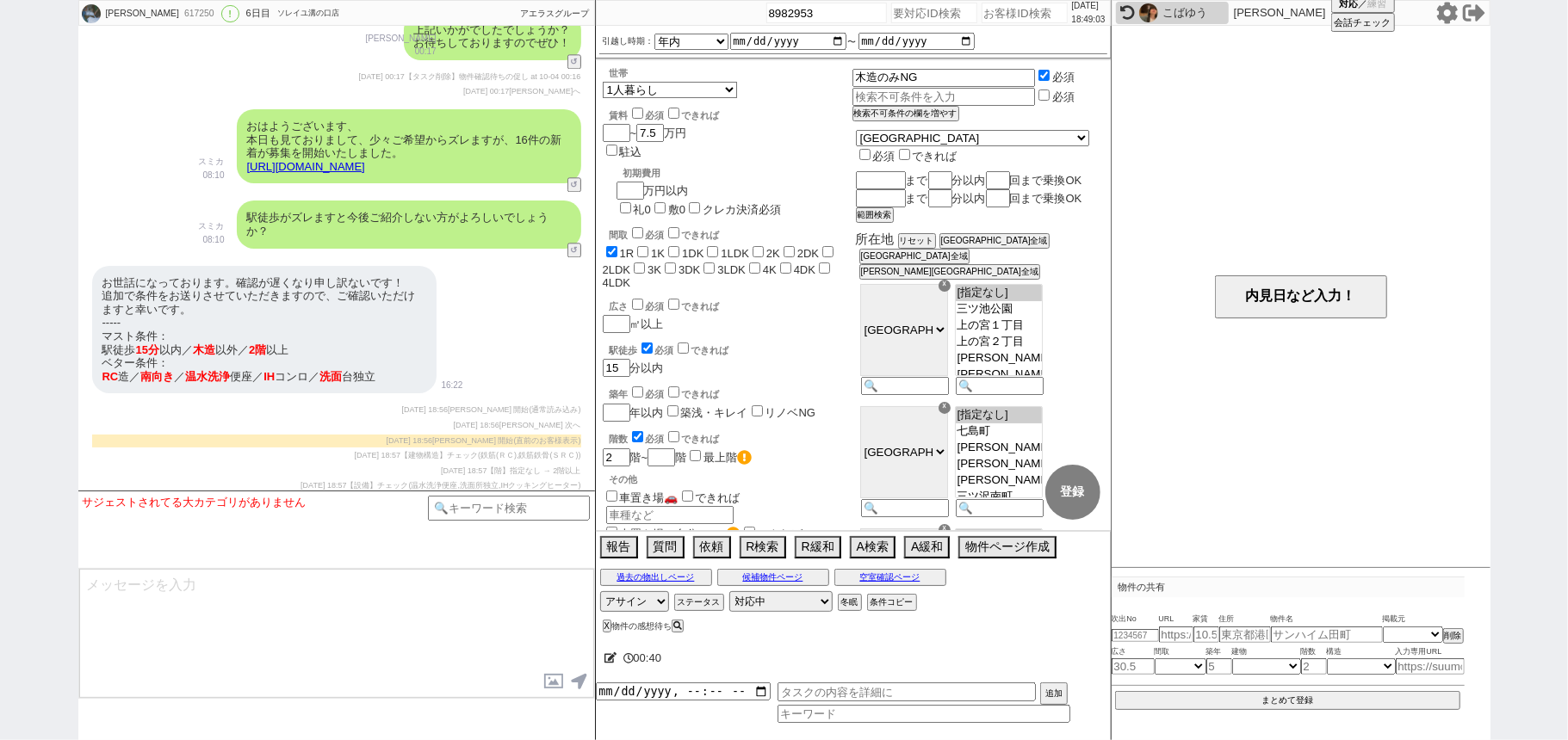
click at [551, 542] on span "【建物構造必須】1 → 0" at bounding box center [538, 546] width 83 height 9
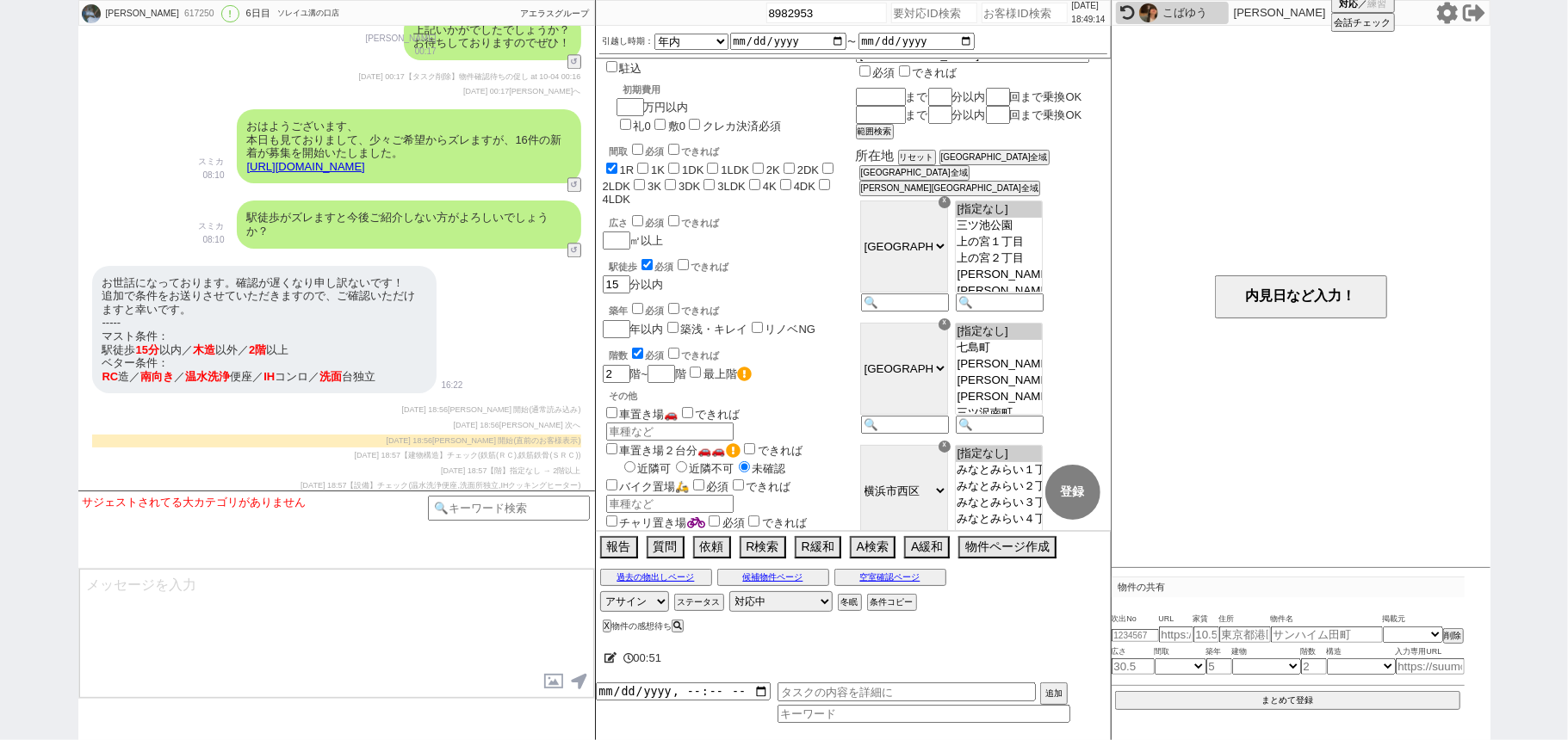
scroll to position [0, 0]
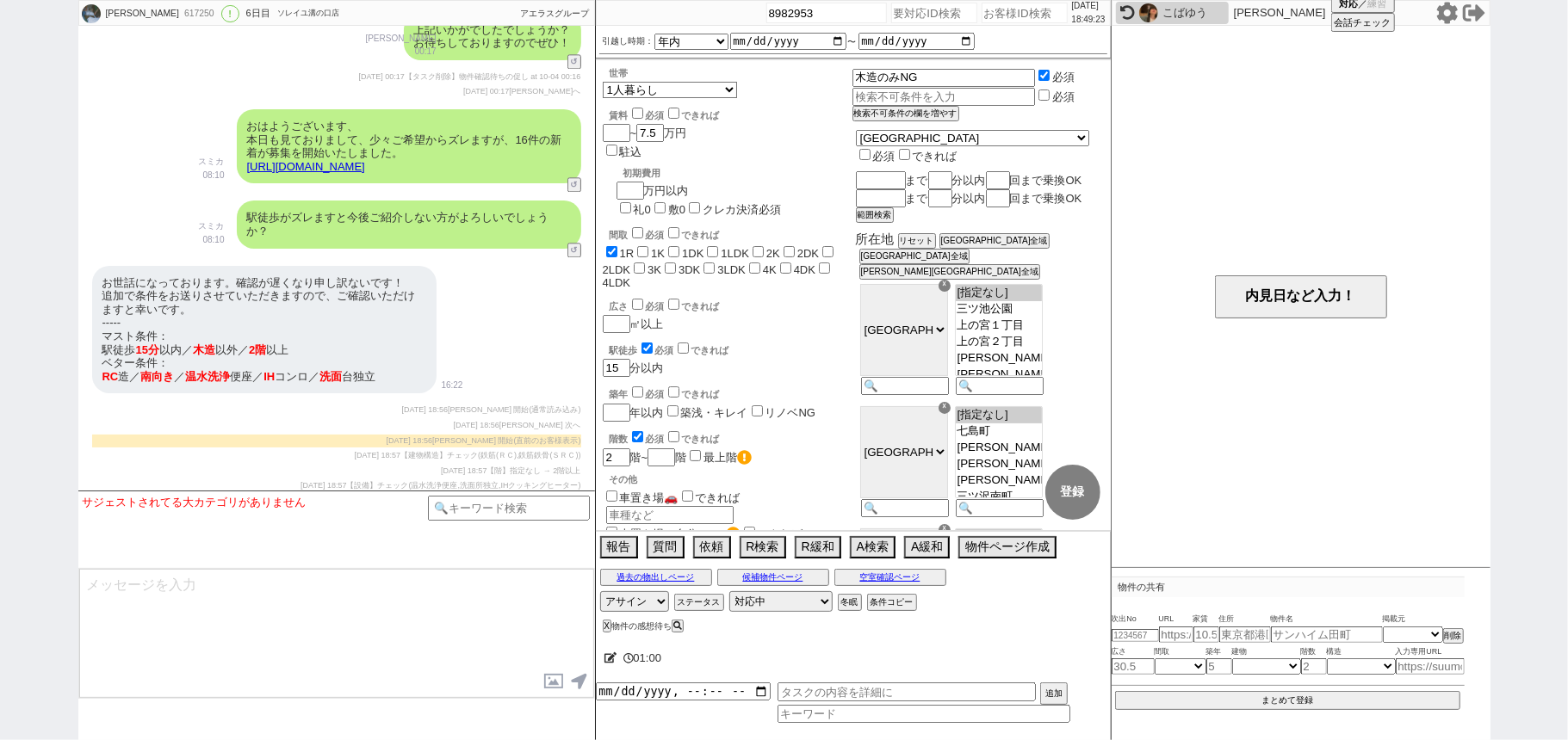
click at [944, 8] on input "number" at bounding box center [934, 13] width 86 height 21
paste input "8982880"
type input "8982880"
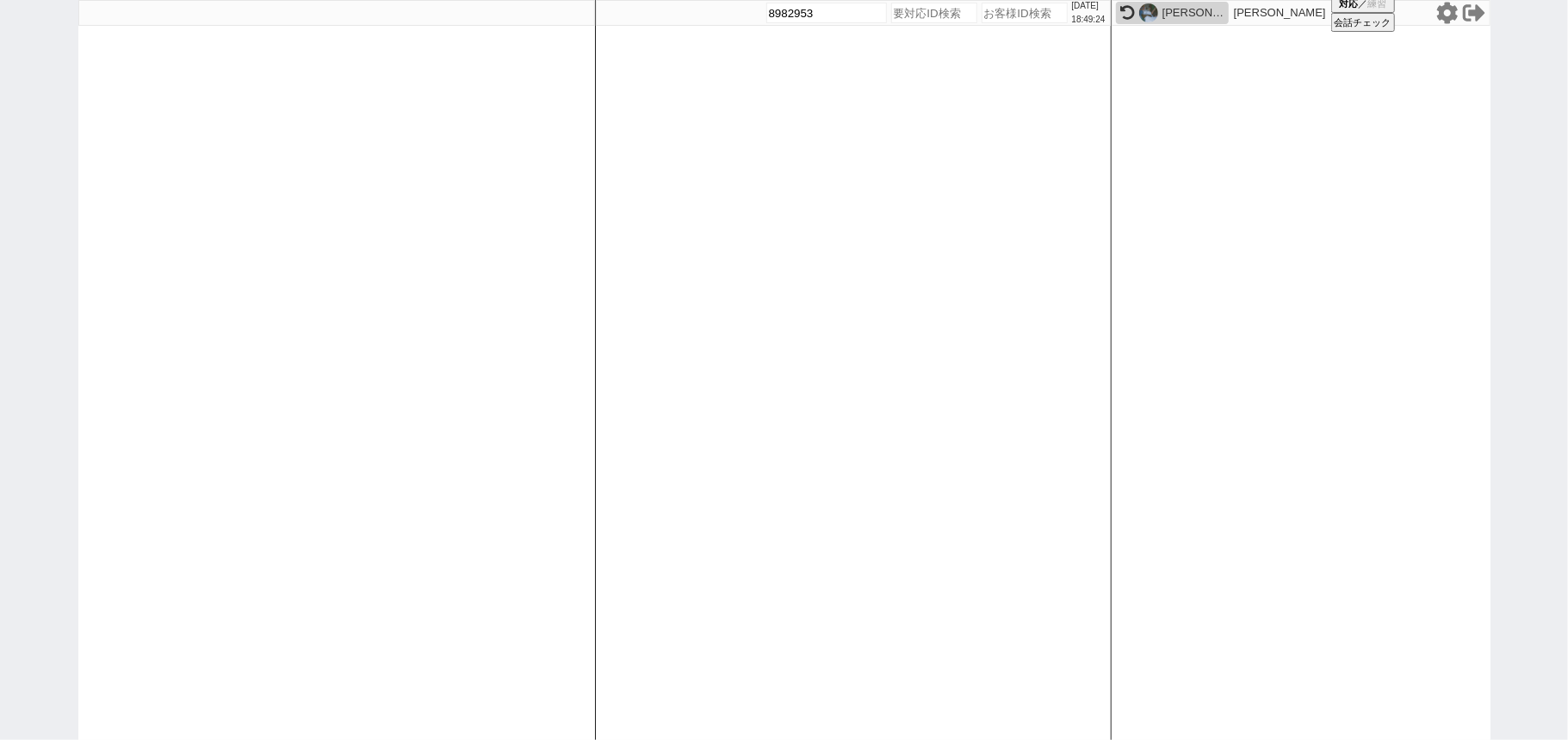
select select
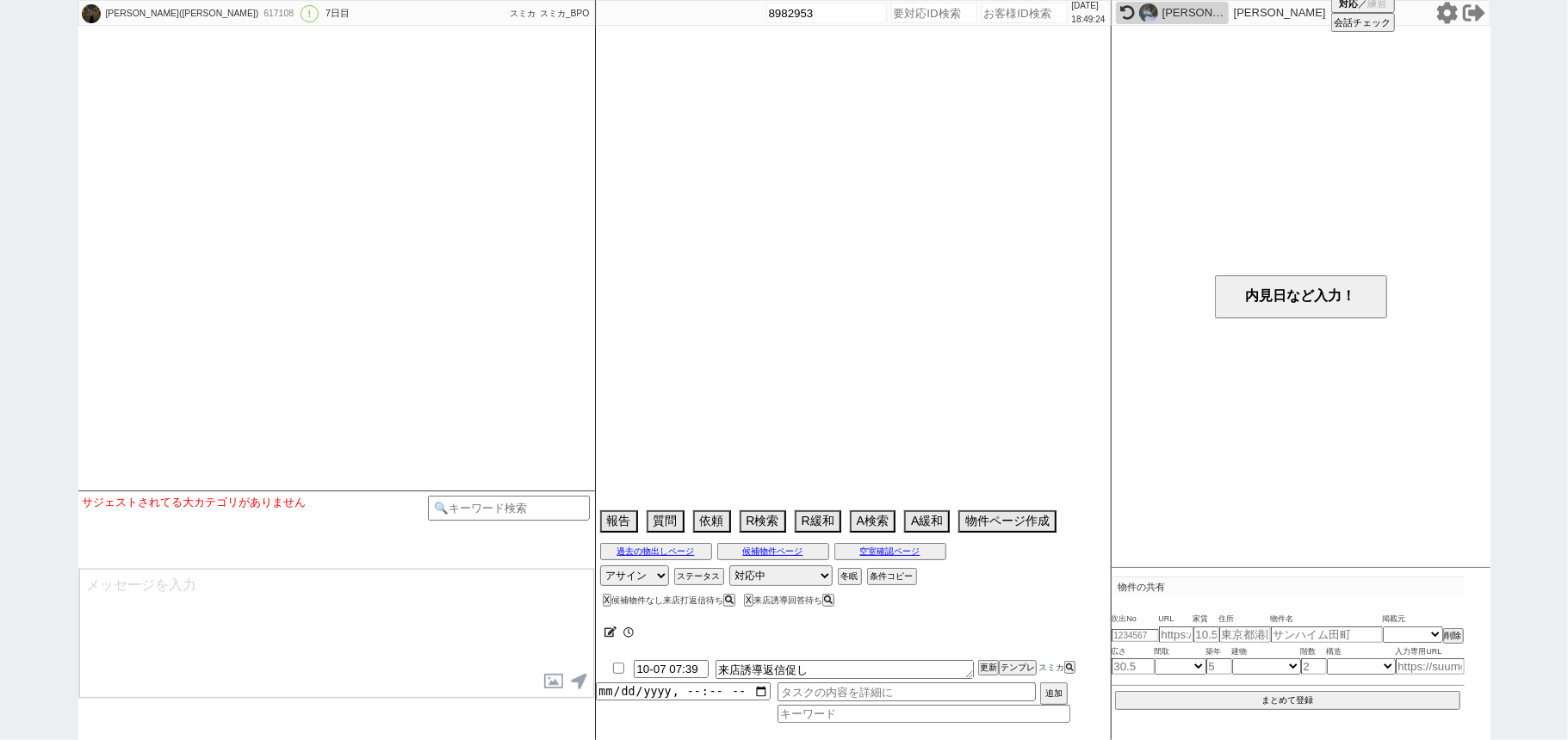
type textarea "9日10時　タウンハウジング[PERSON_NAME]店で内見予定　ヨーク"
select select "2025"
select select "10"
select select "35"
select select "1"
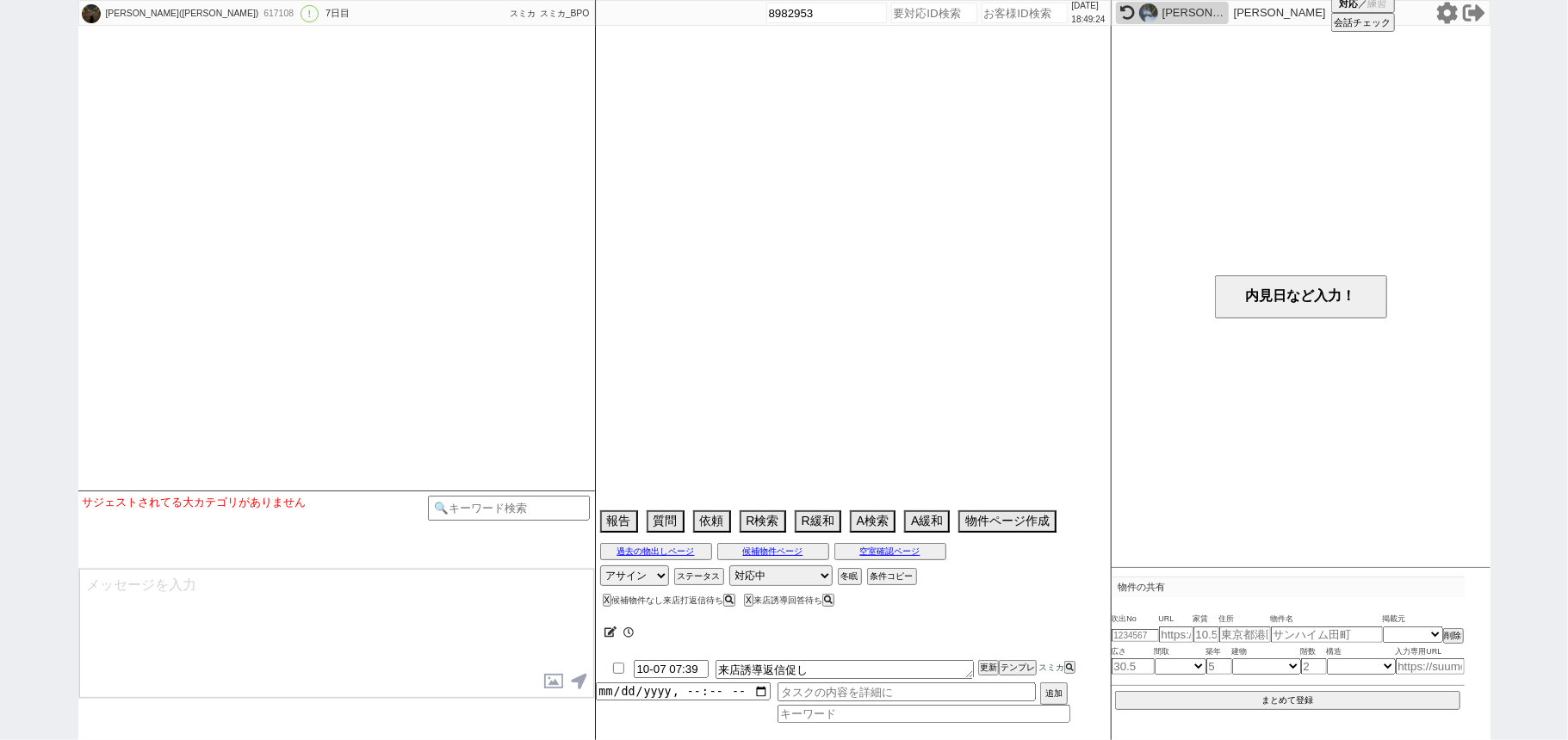
select select "11"
select select "118"
select select "2932"
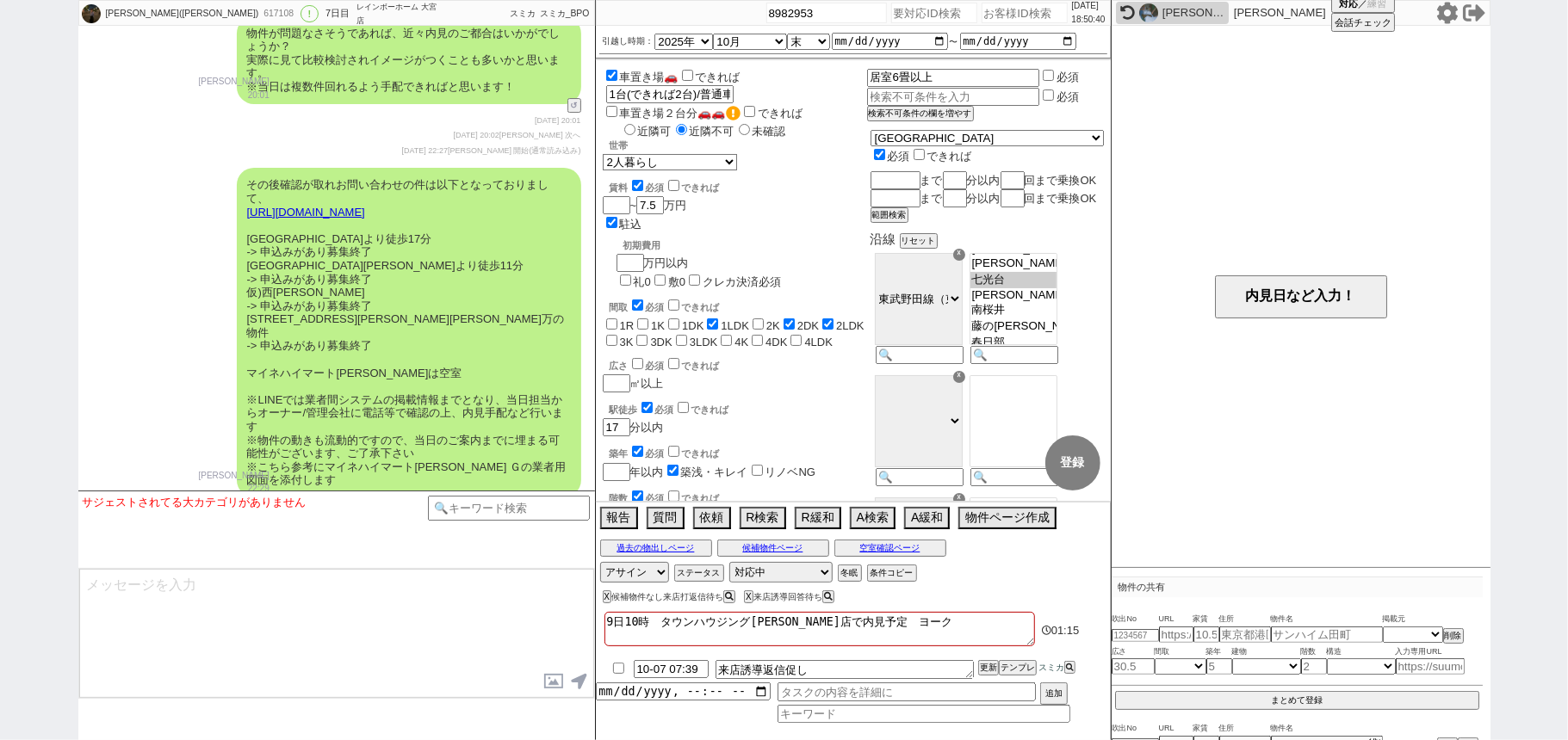
scroll to position [13660, 0]
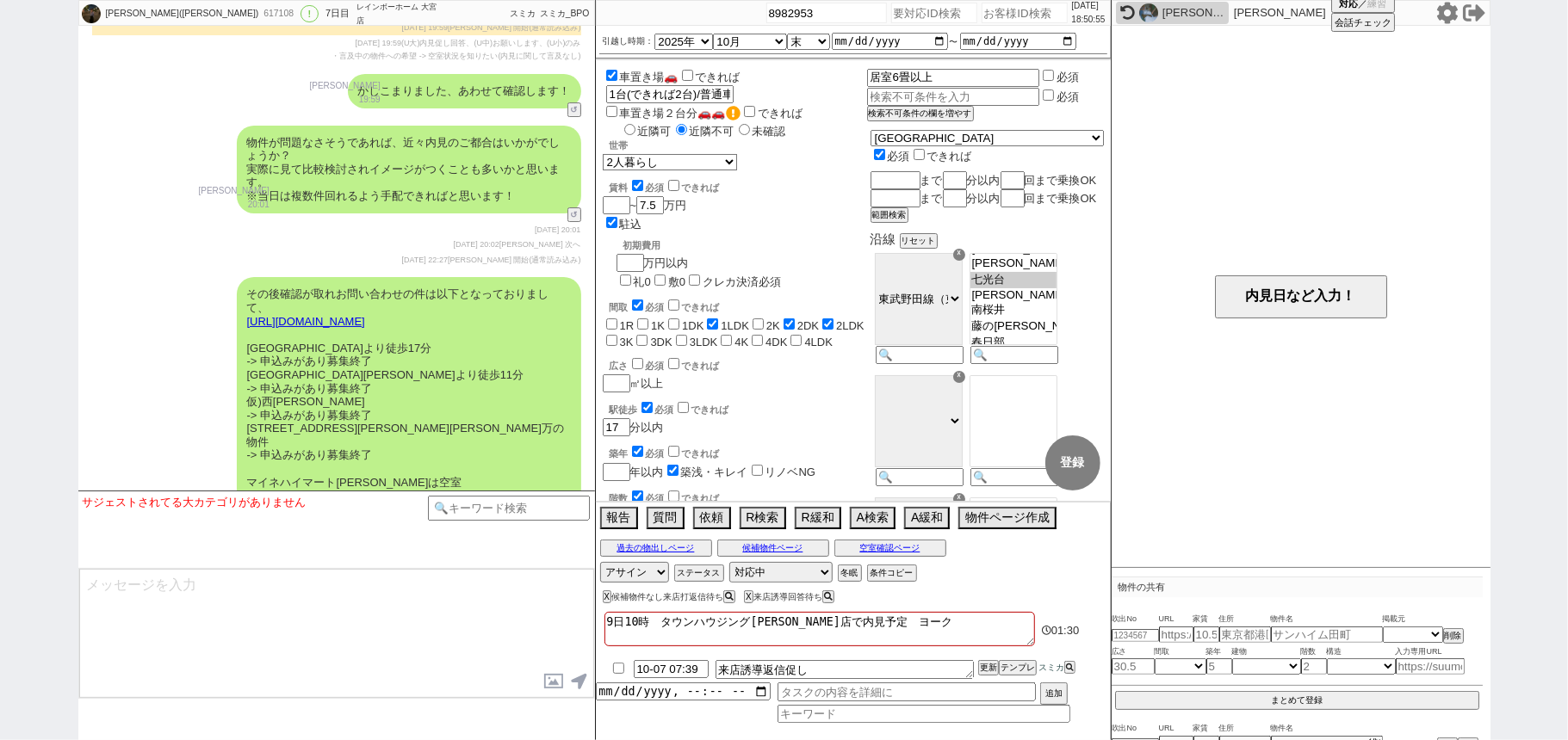
click at [940, 15] on input "number" at bounding box center [934, 13] width 86 height 21
paste input "8982857"
type input "8982857"
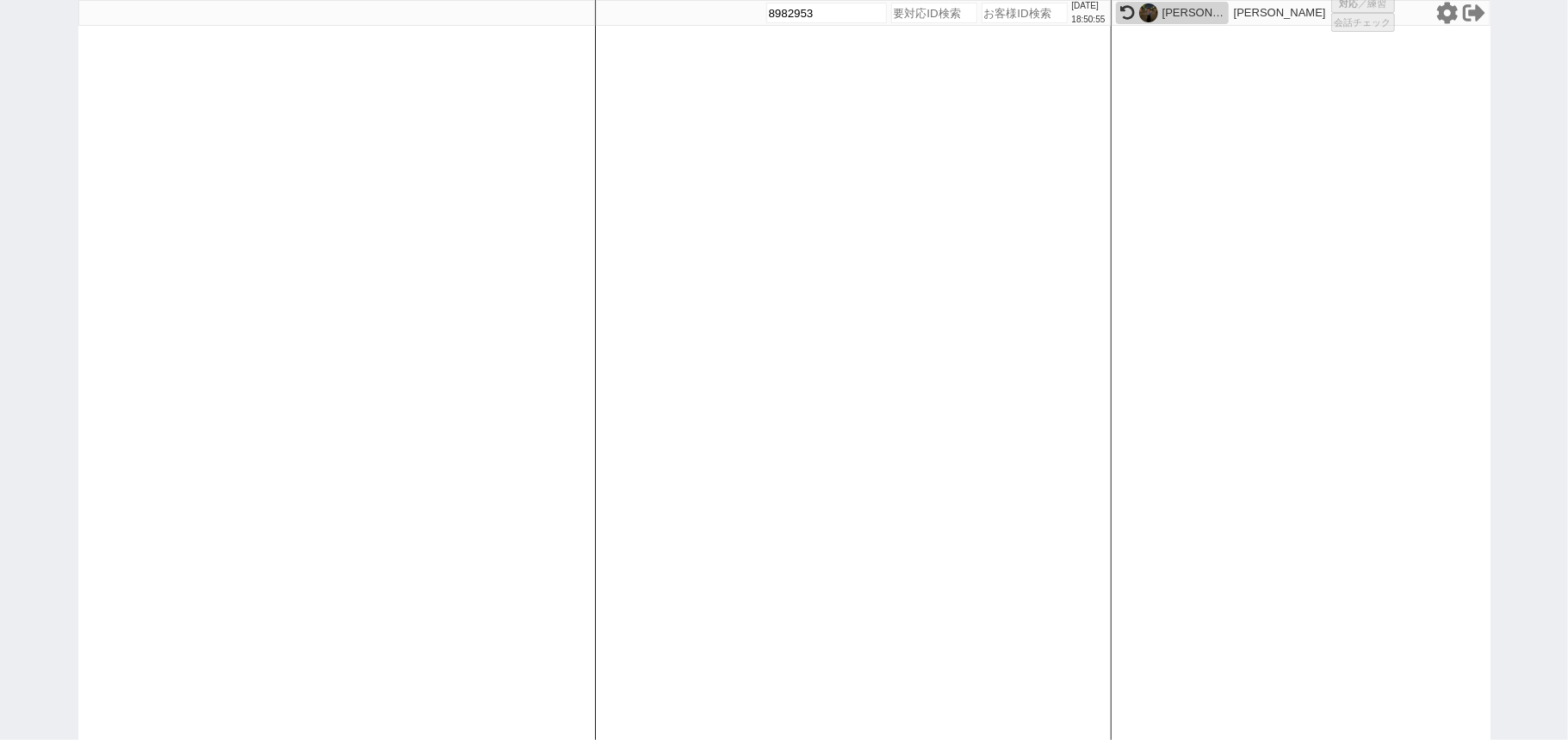
select select
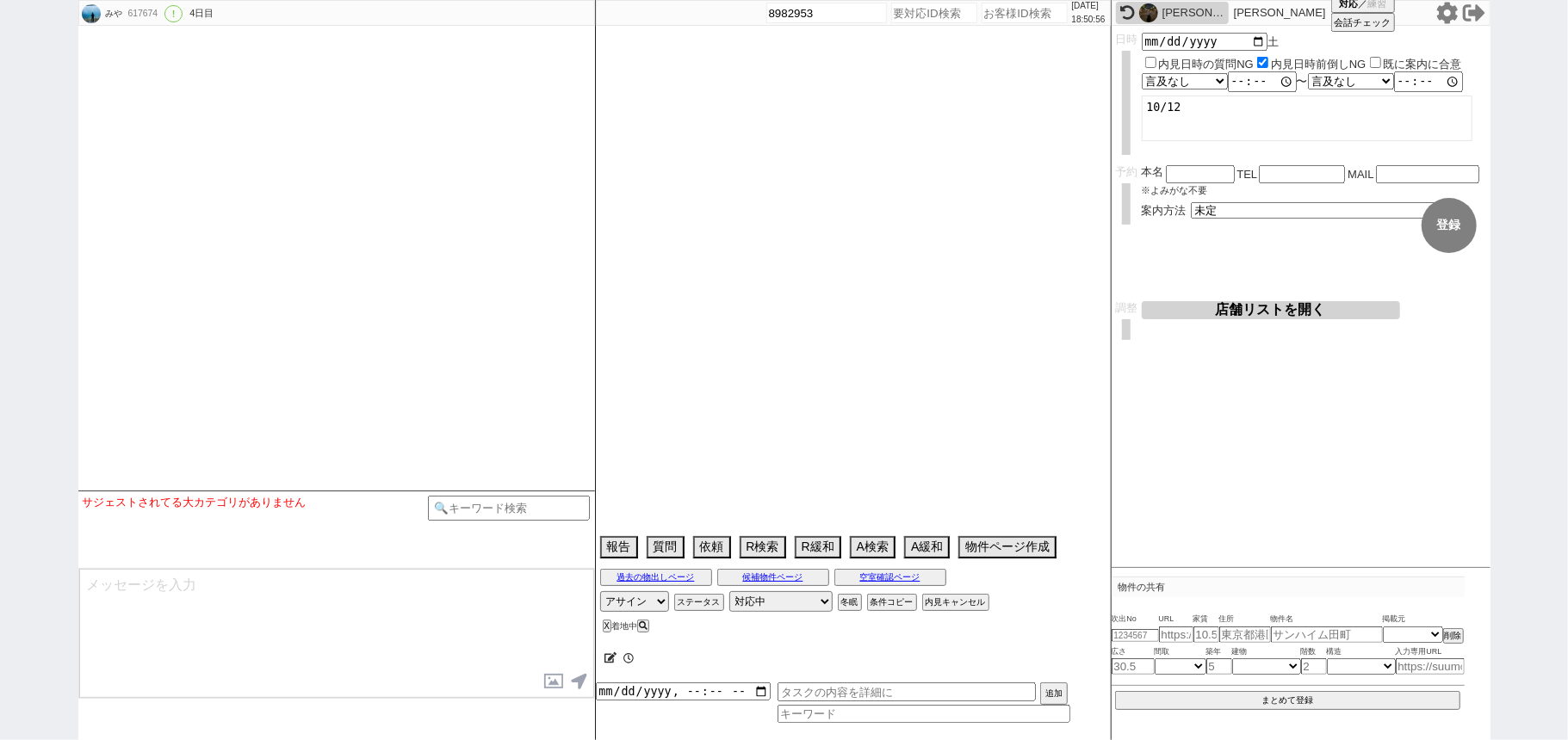
select select "2025"
select select "10"
select select "34"
select select "1"
select select "63"
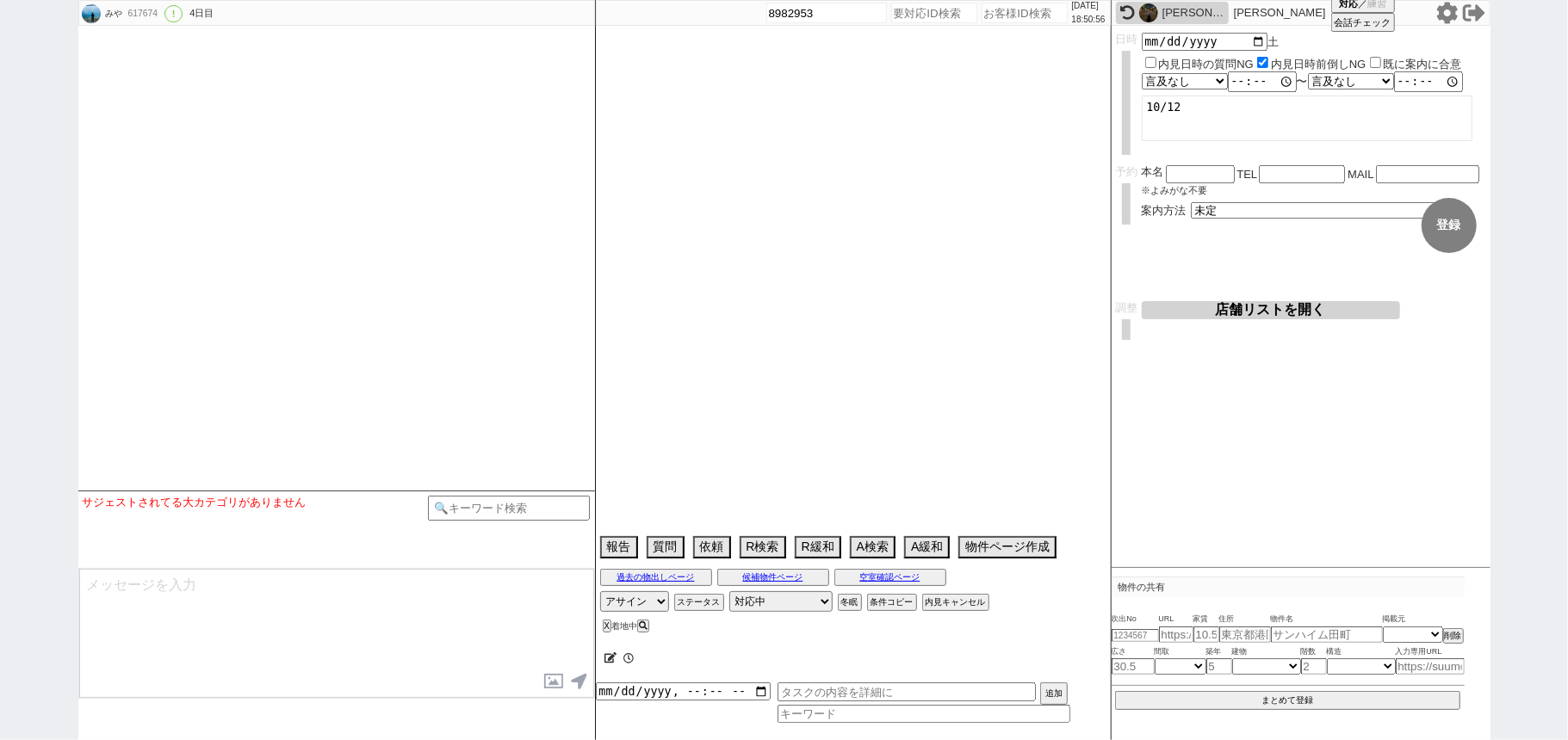
select select "60"
select select "[DATE]"
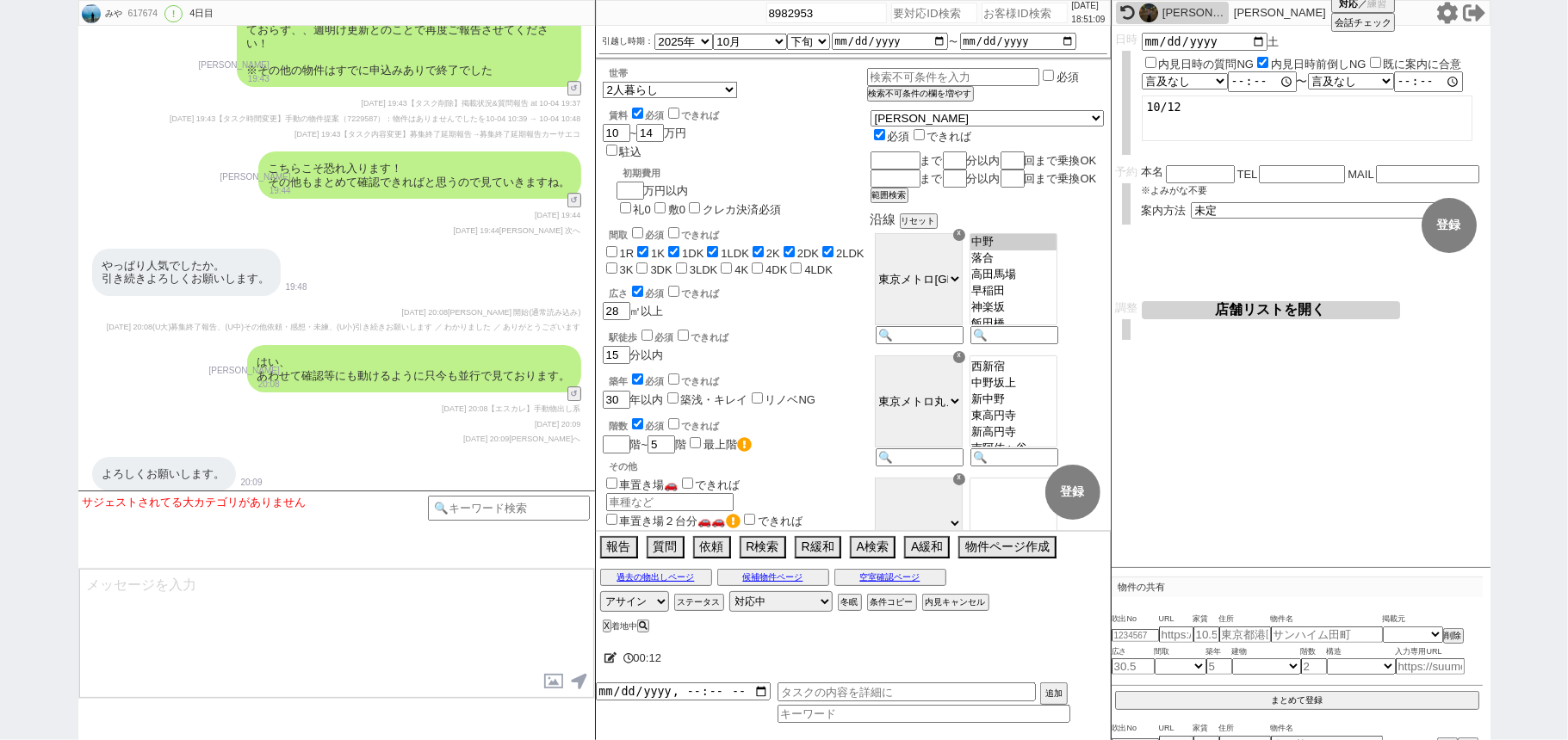
scroll to position [8263, 0]
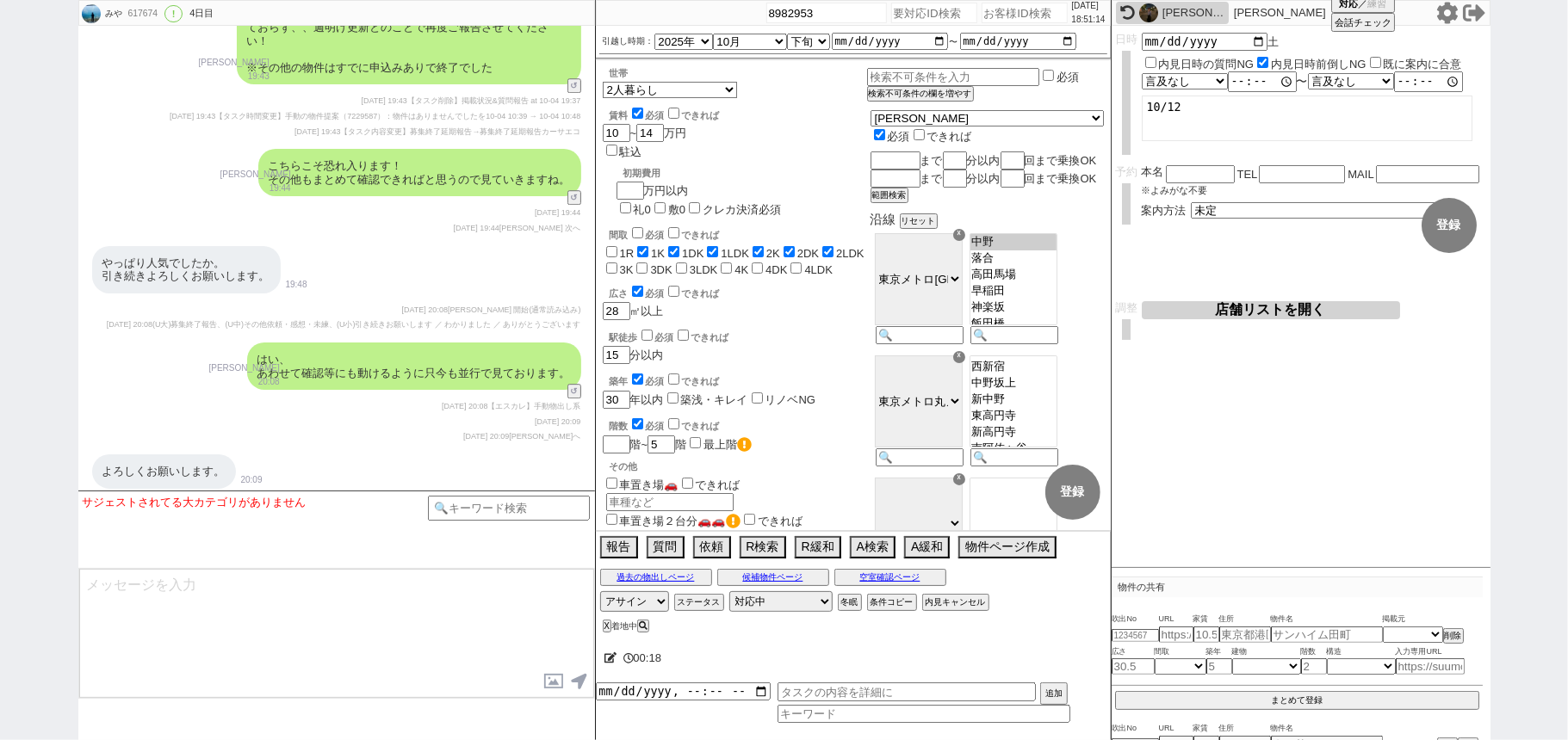
click at [891, 18] on input "number" at bounding box center [934, 13] width 86 height 21
paste input "8982848"
type input "8982848"
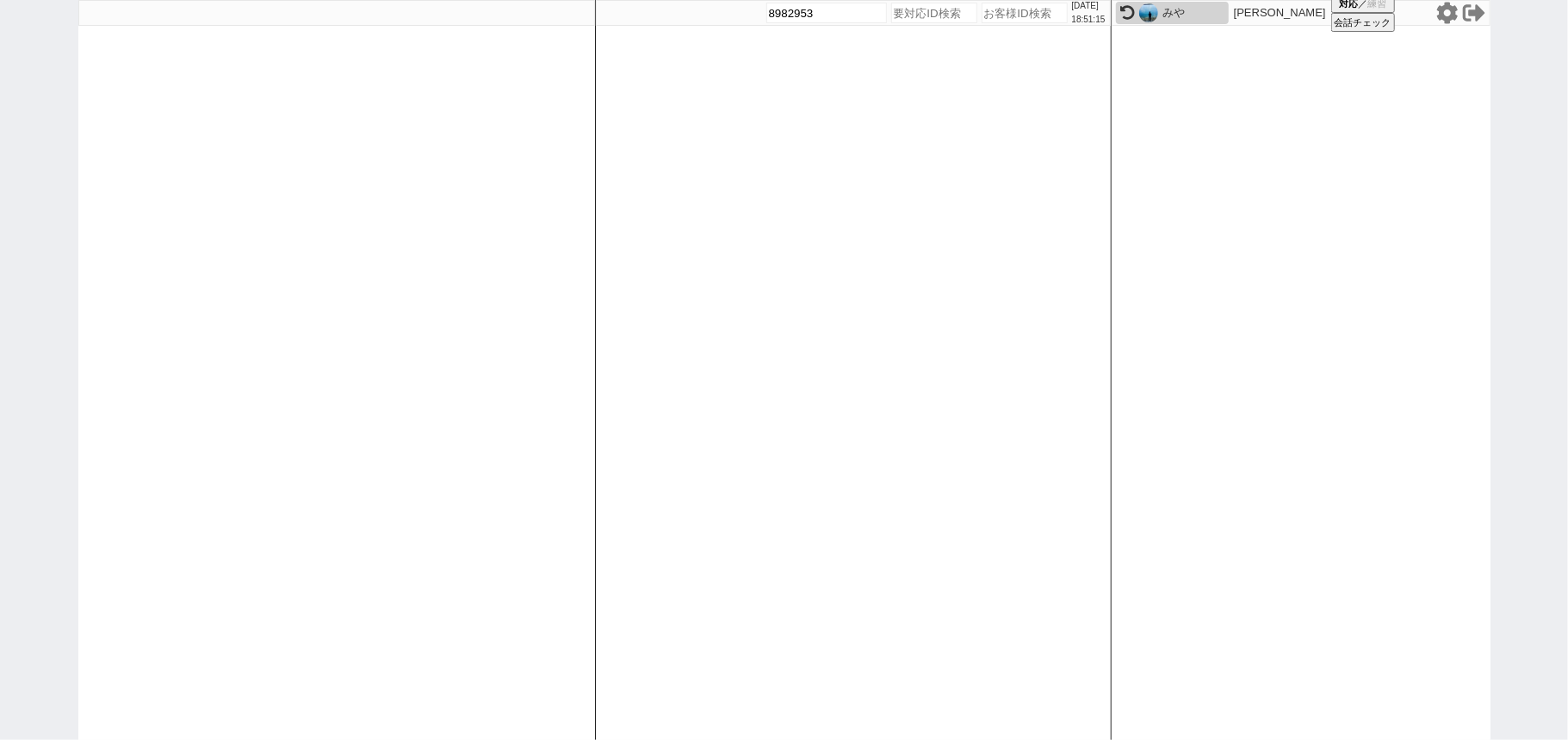
select select
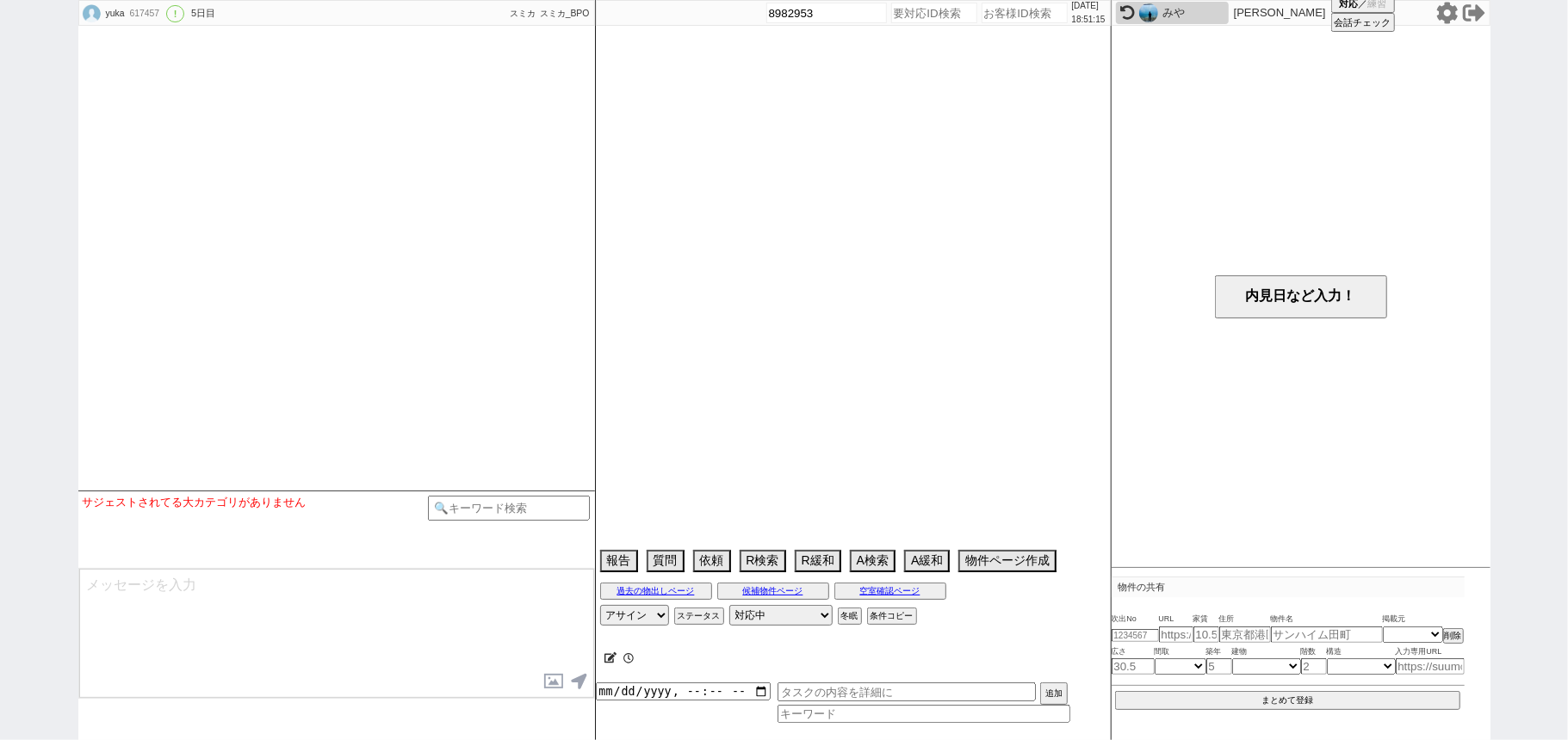
select select "16"
select select "6"
select select "22"
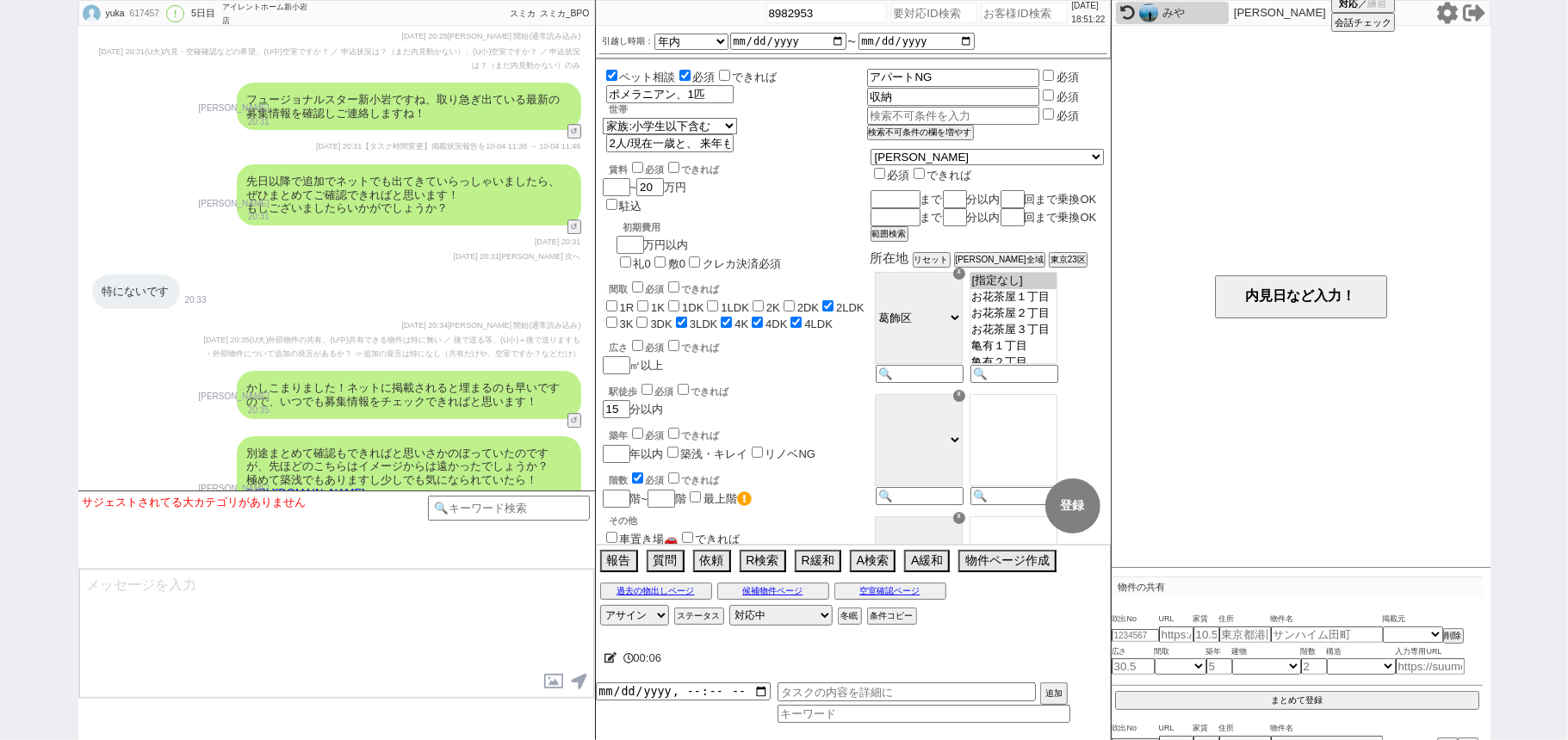
scroll to position [8360, 0]
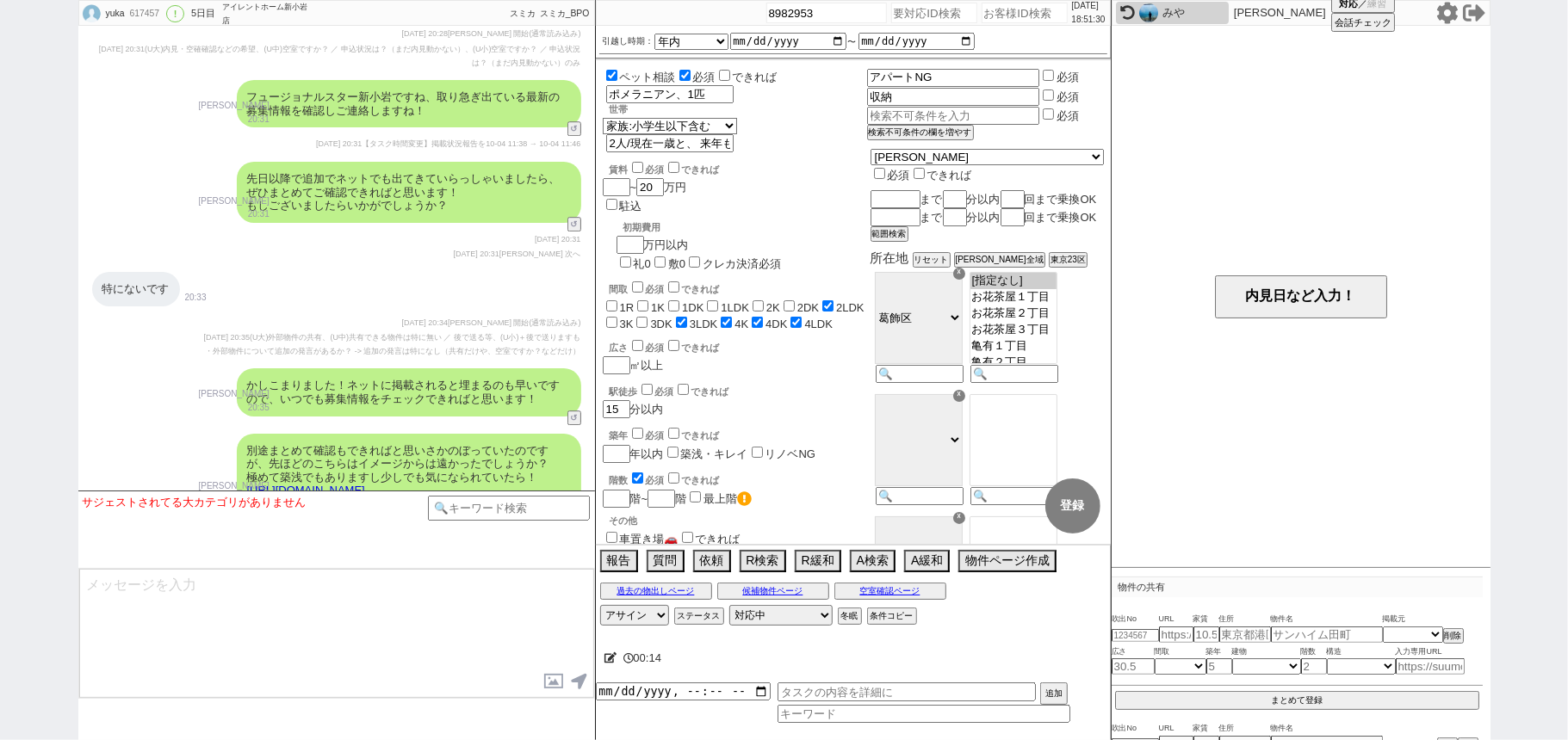
click at [894, 22] on input "number" at bounding box center [934, 13] width 86 height 21
paste input "8982902"
type input "8982902"
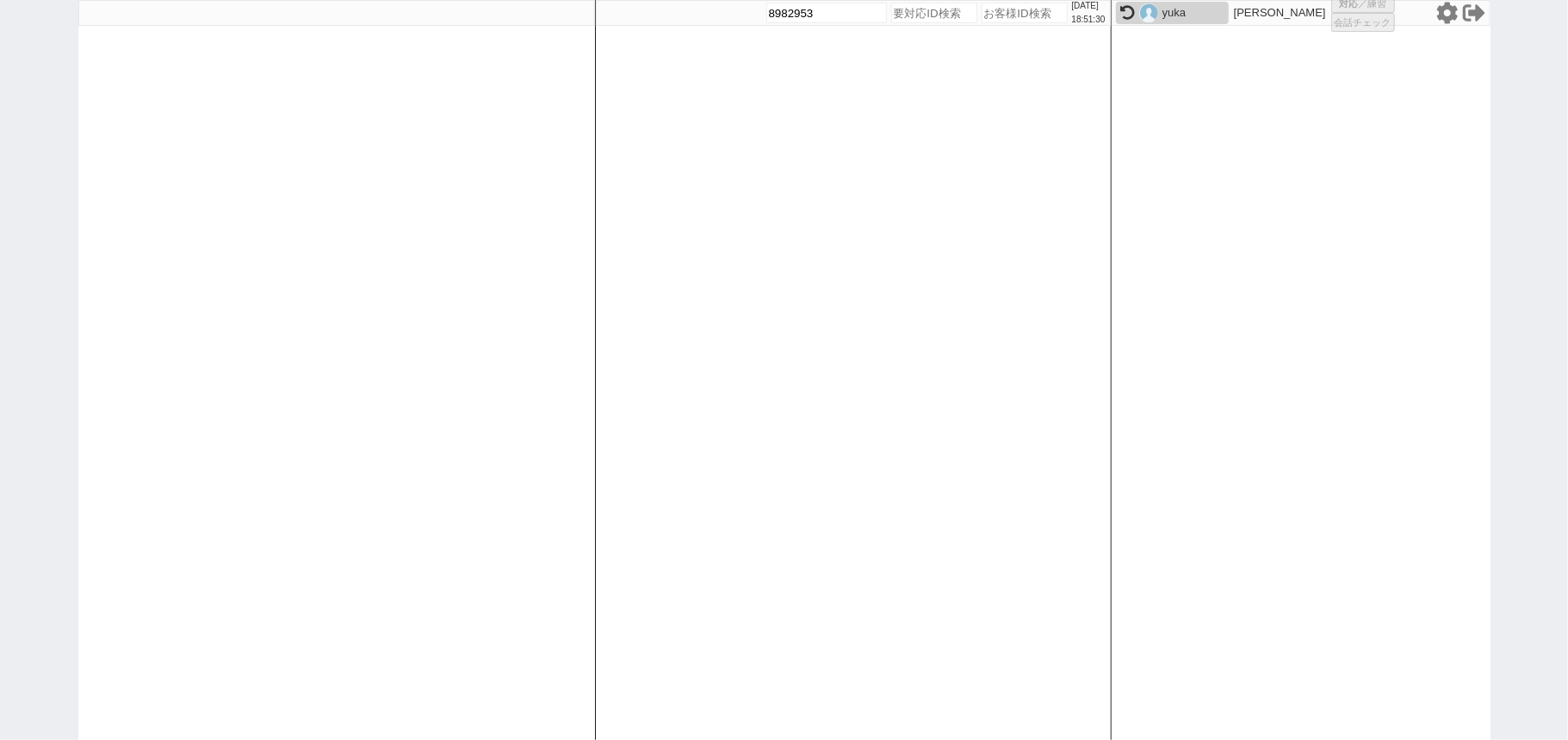
select select "3"
select select
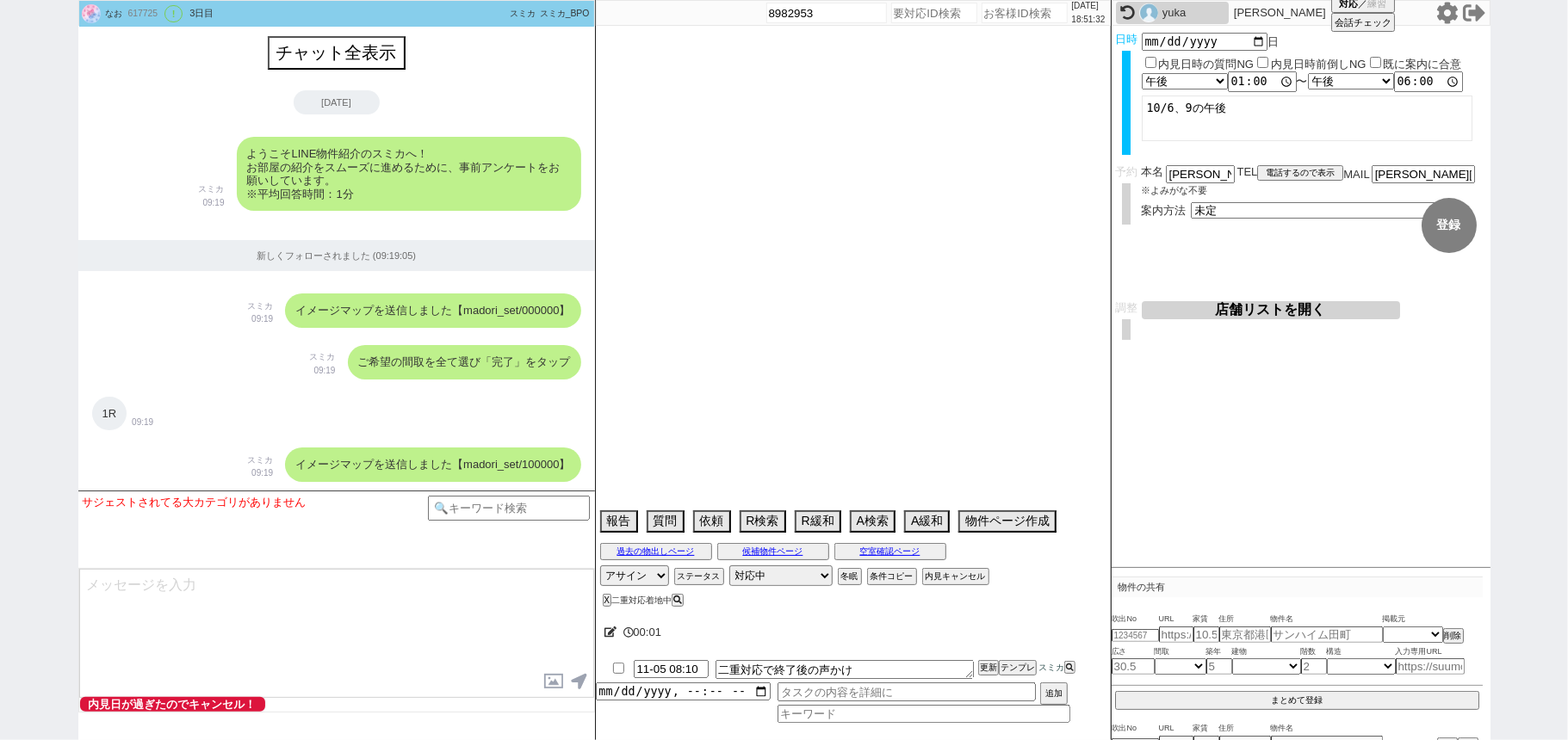
select select "2025"
select select "10"
select select "35"
select select "0"
select select "57"
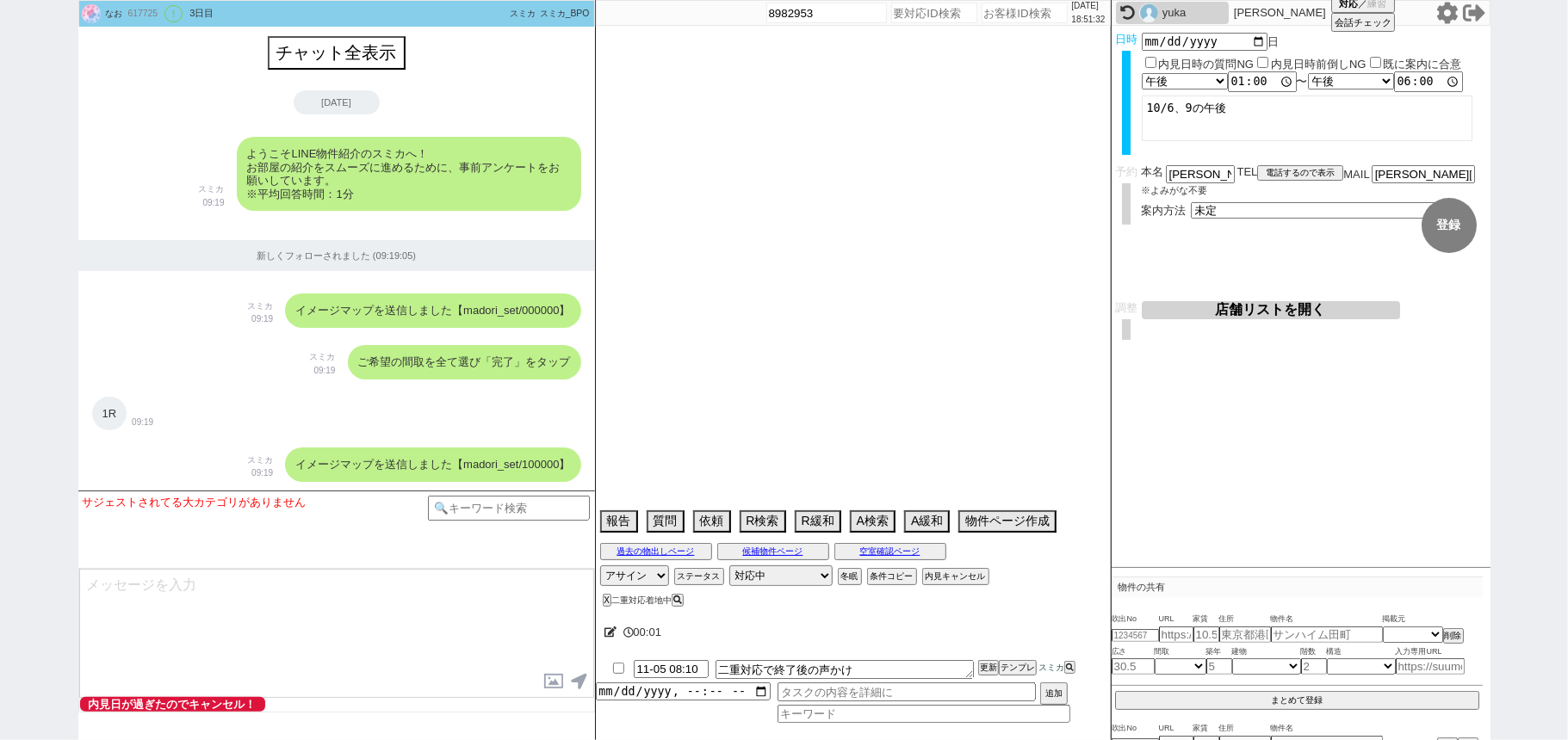
select select "23"
select select "75"
select select "811"
select select "14"
select select "70"
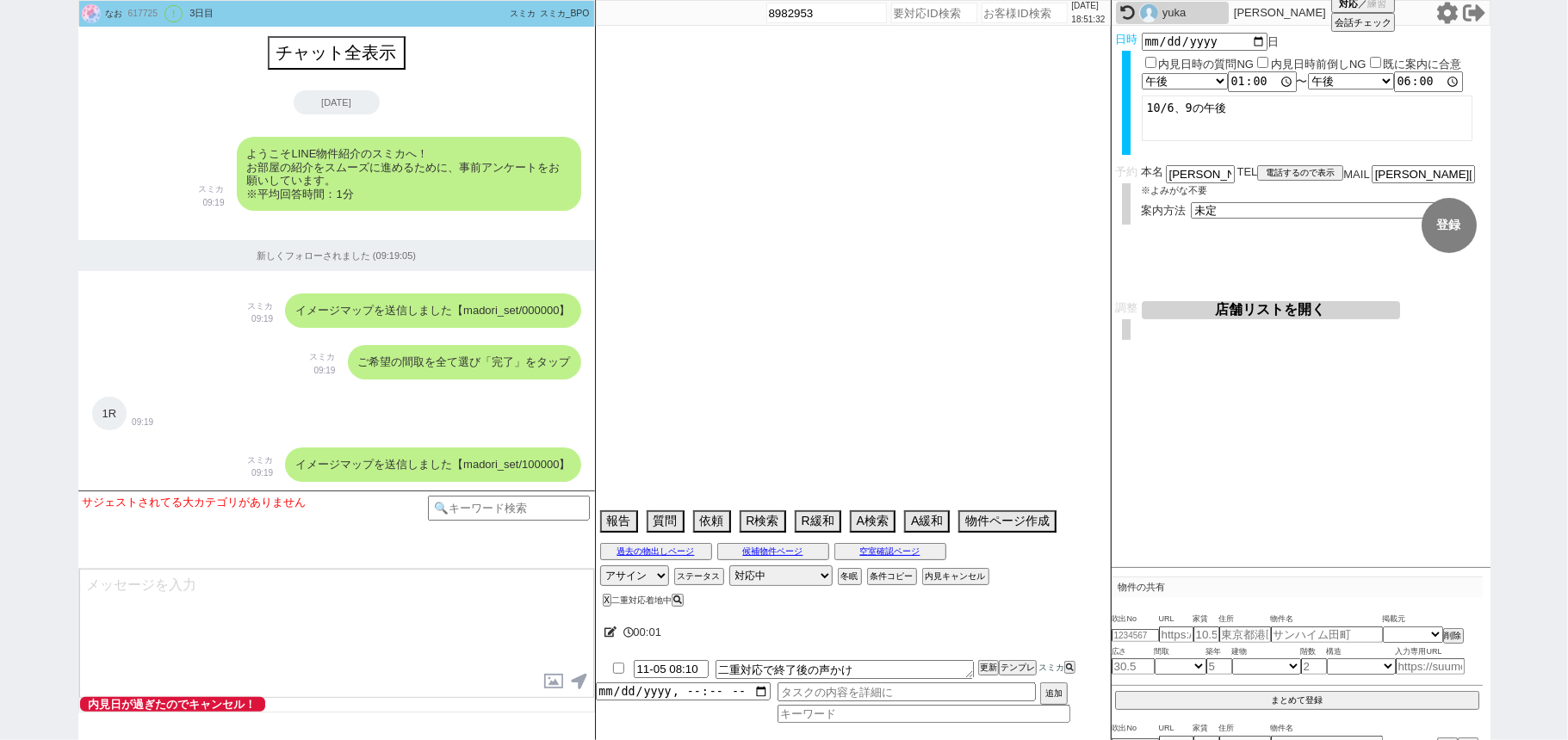
select select "[DATE]"
select select "60"
select select "72"
select select "63"
select select "15"
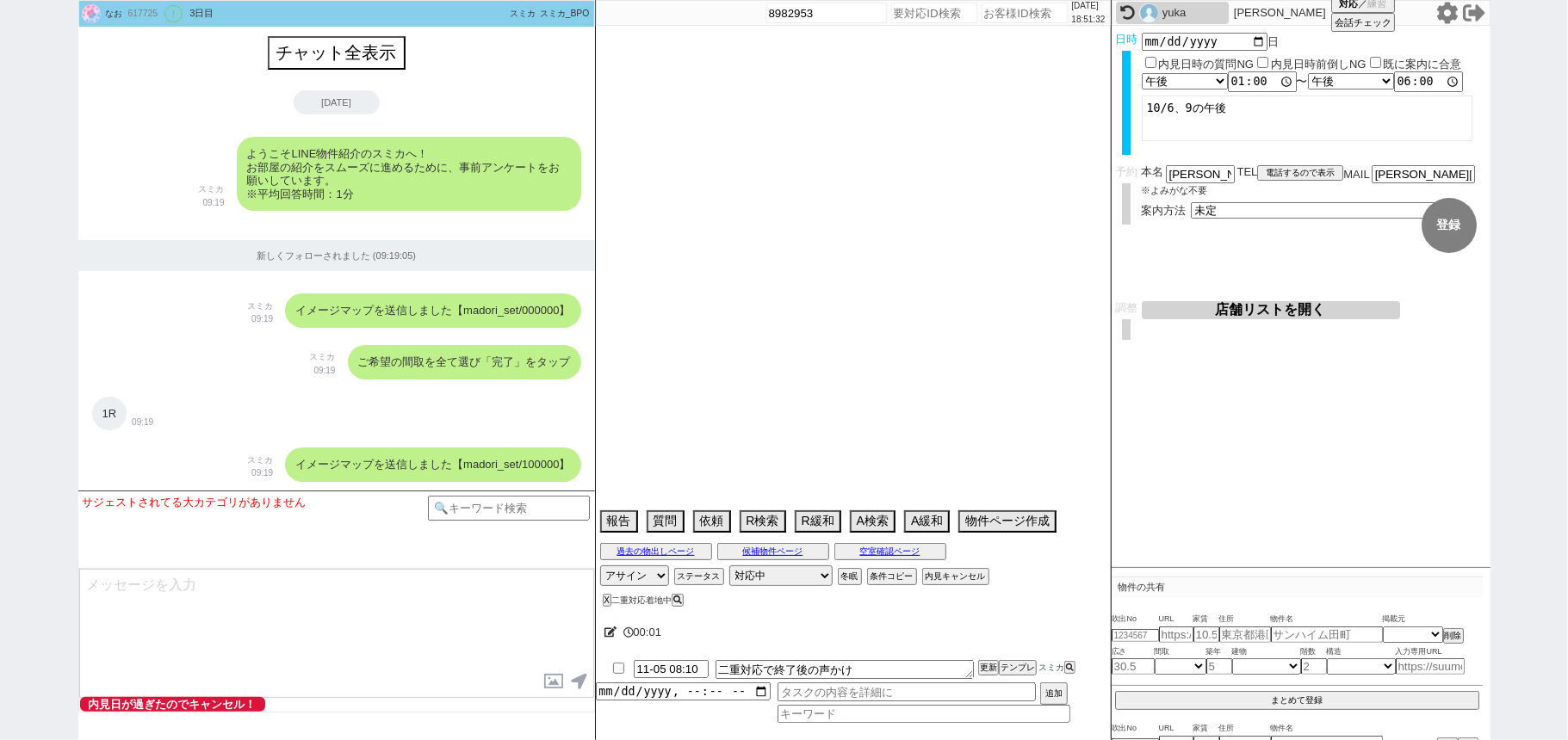
select select "62"
select select "65"
select select "1578"
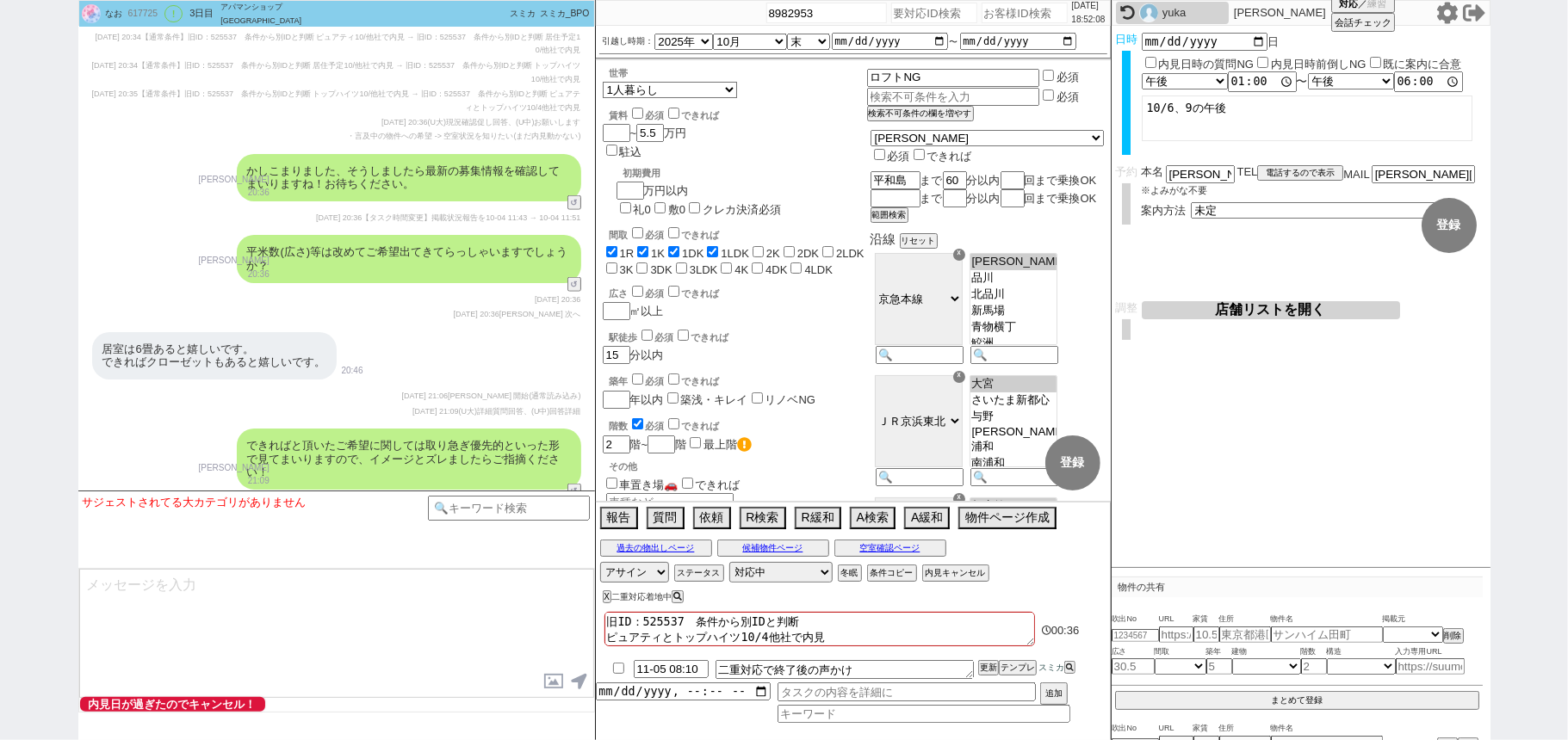
scroll to position [5848, 0]
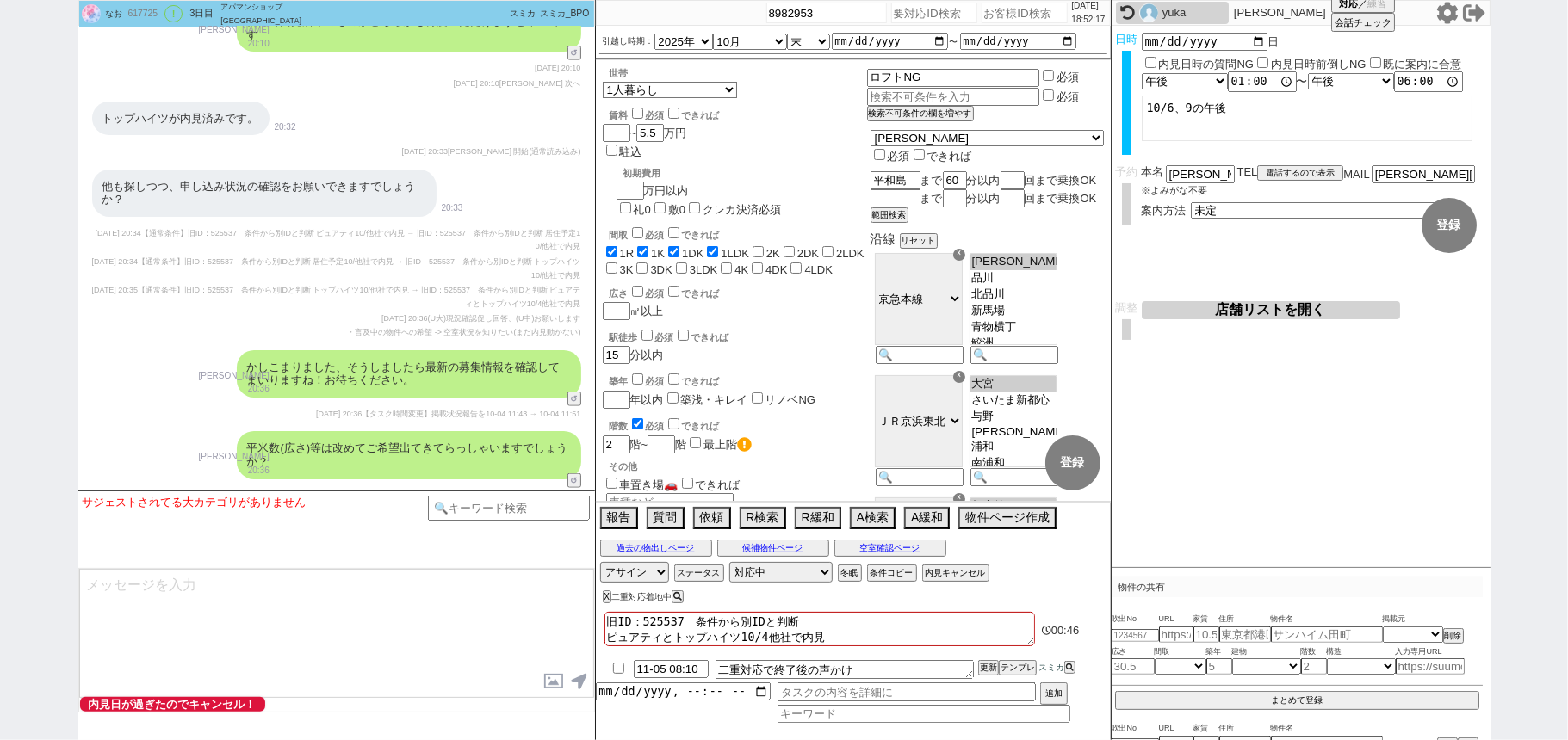
click at [930, 12] on input "number" at bounding box center [934, 13] width 86 height 21
paste input "8982925"
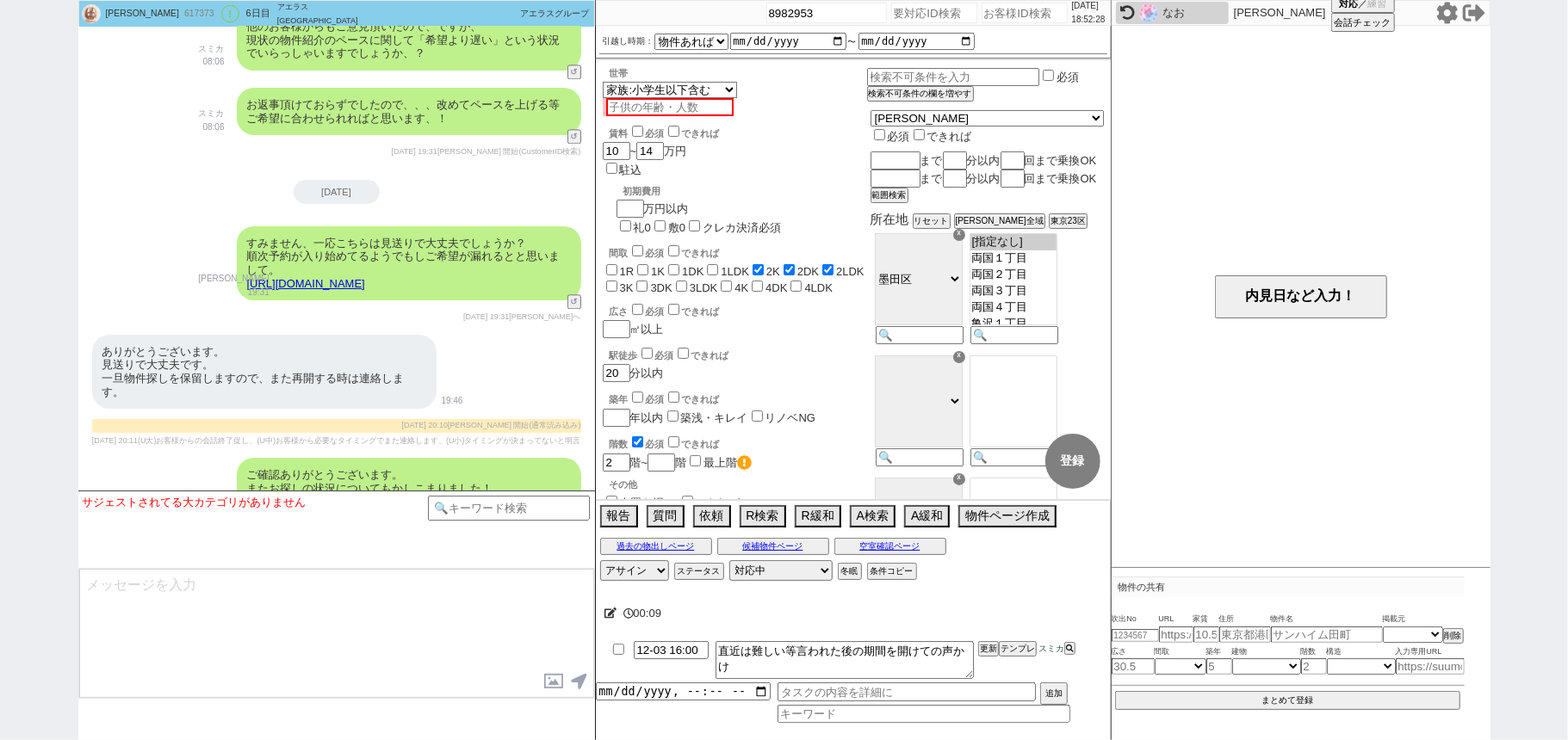
scroll to position [3125, 0]
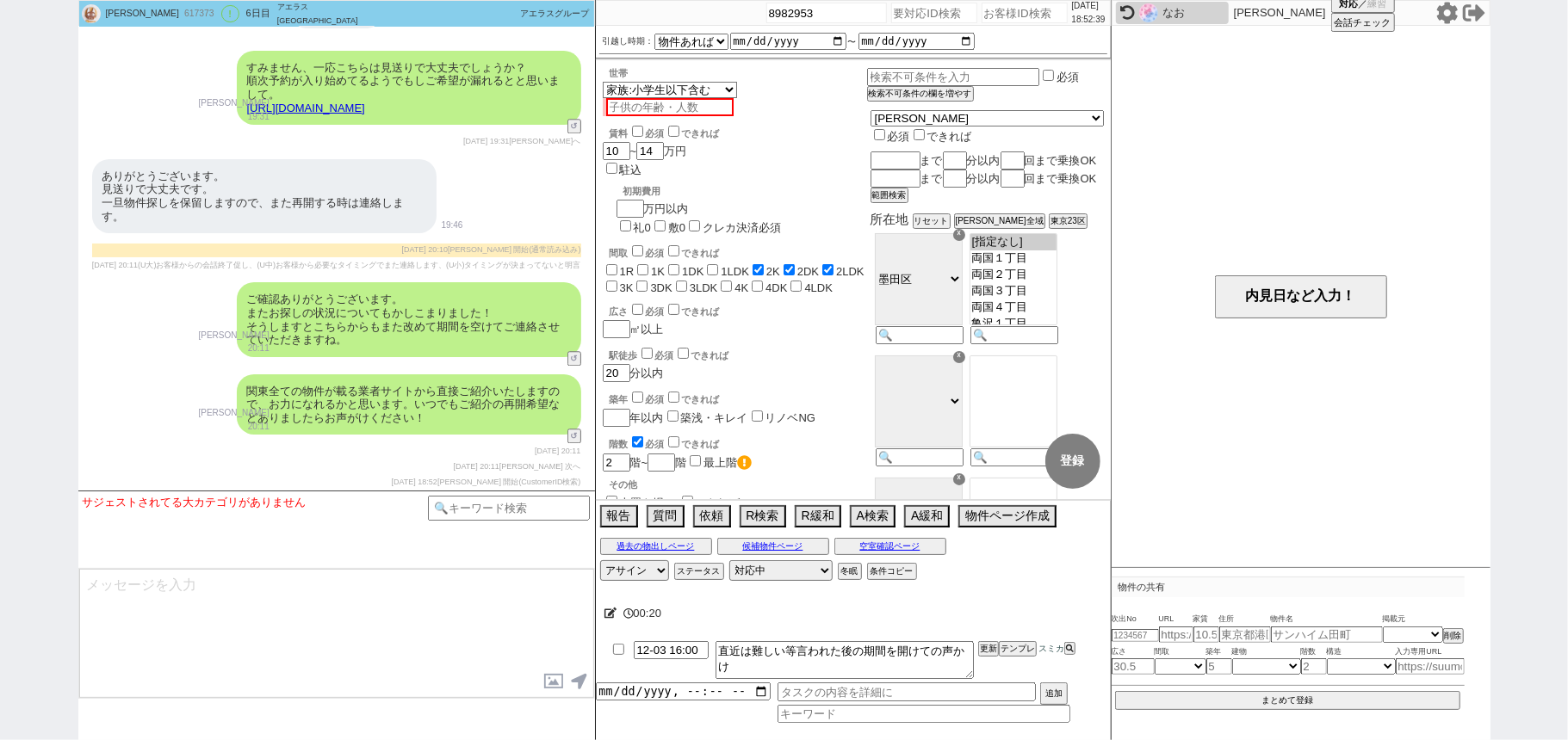
click at [906, 17] on input "number" at bounding box center [934, 13] width 86 height 21
paste input "8982942"
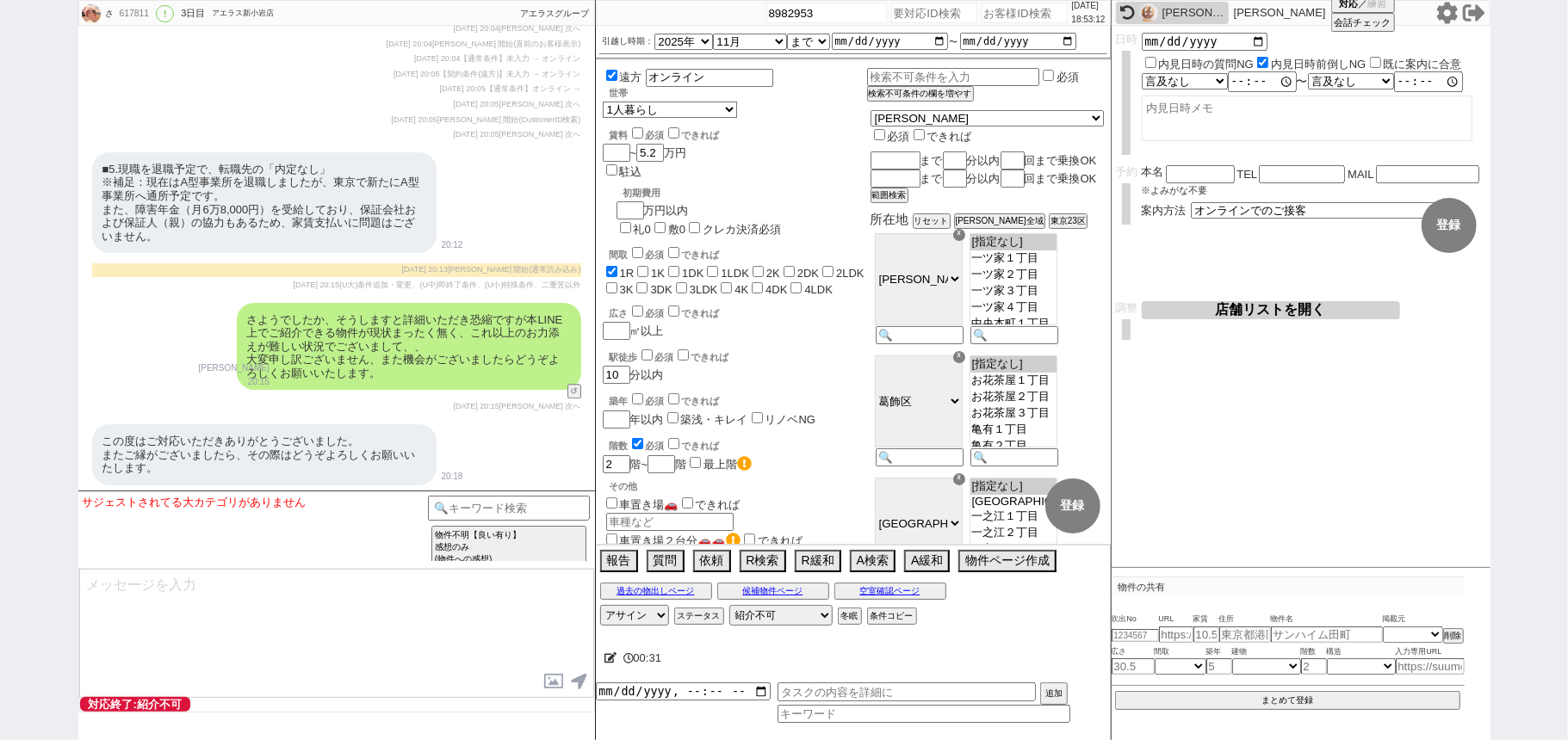
scroll to position [3187, 0]
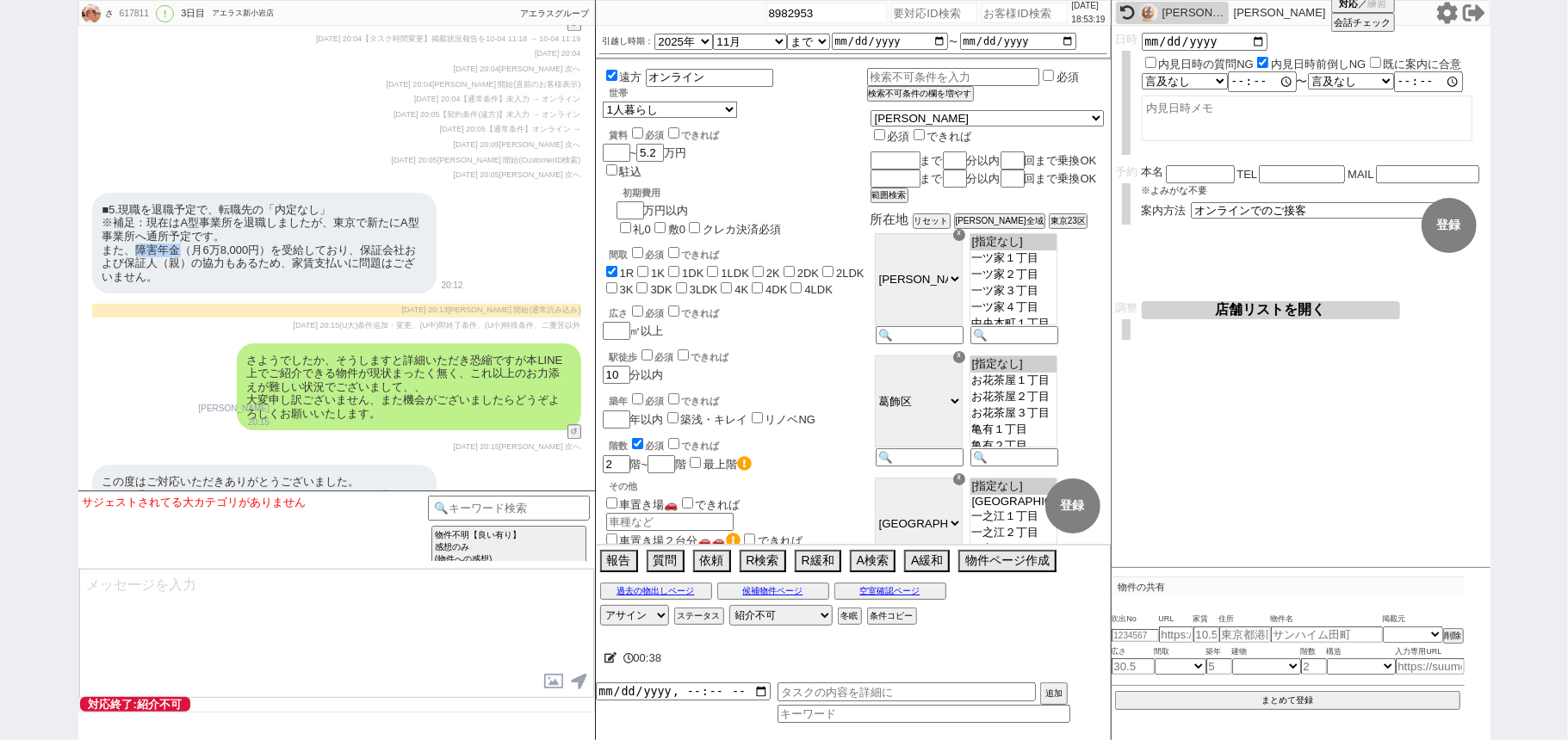
drag, startPoint x: 140, startPoint y: 303, endPoint x: 183, endPoint y: 302, distance: 43.0
click at [183, 295] on div "■5.現職を退職予定で、転職先の「内定なし」 ※補足：現在はA型事業所を退職しましたが、東京で新たにA型事業所へ通所予定です。 また、障害年金（月6万8,00…" at bounding box center [264, 244] width 345 height 102
copy div "障害年金"
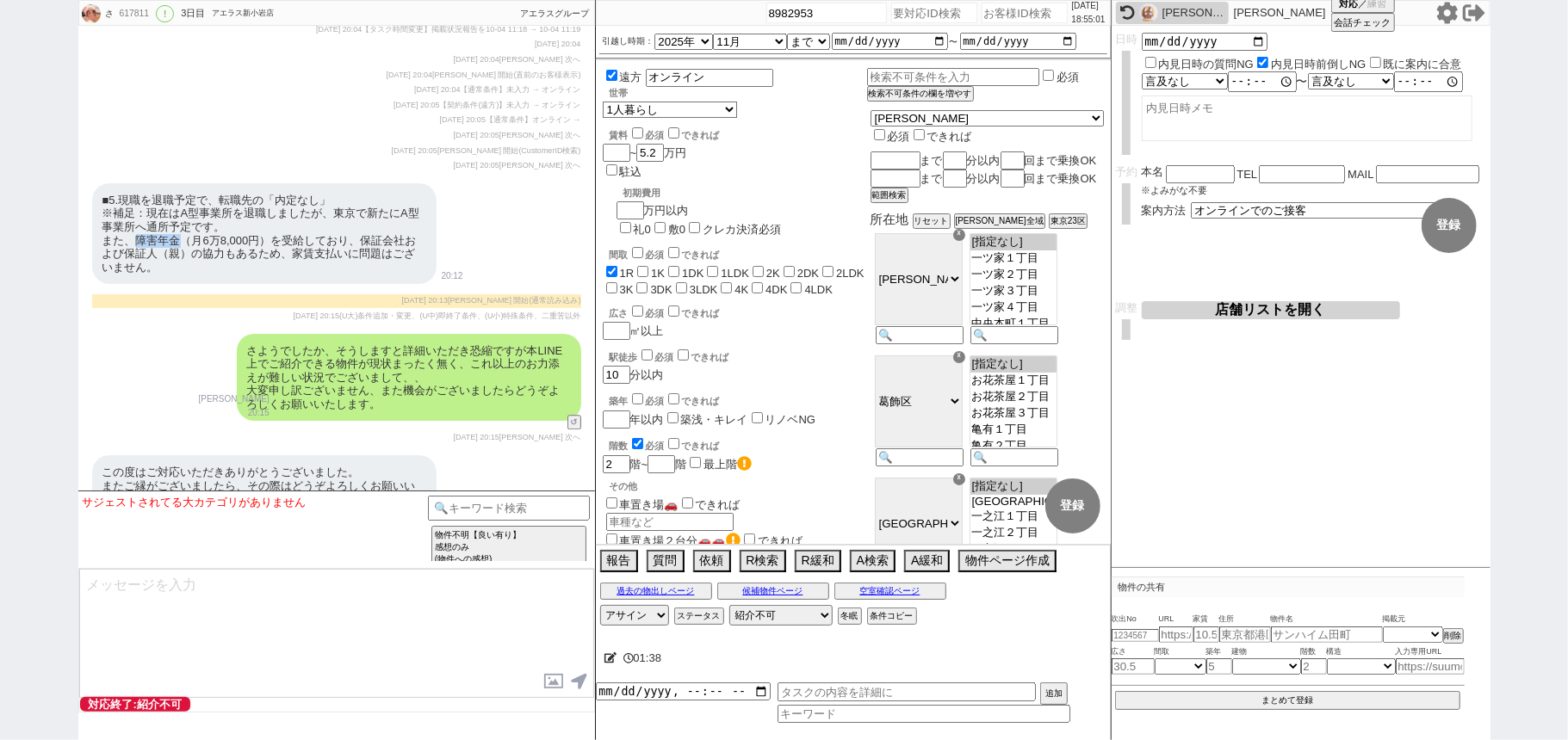
scroll to position [3195, 0]
click at [145, 15] on div "617811" at bounding box center [134, 14] width 39 height 14
copy div "617811"
click at [576, 22] on button "↺" at bounding box center [575, 16] width 10 height 11
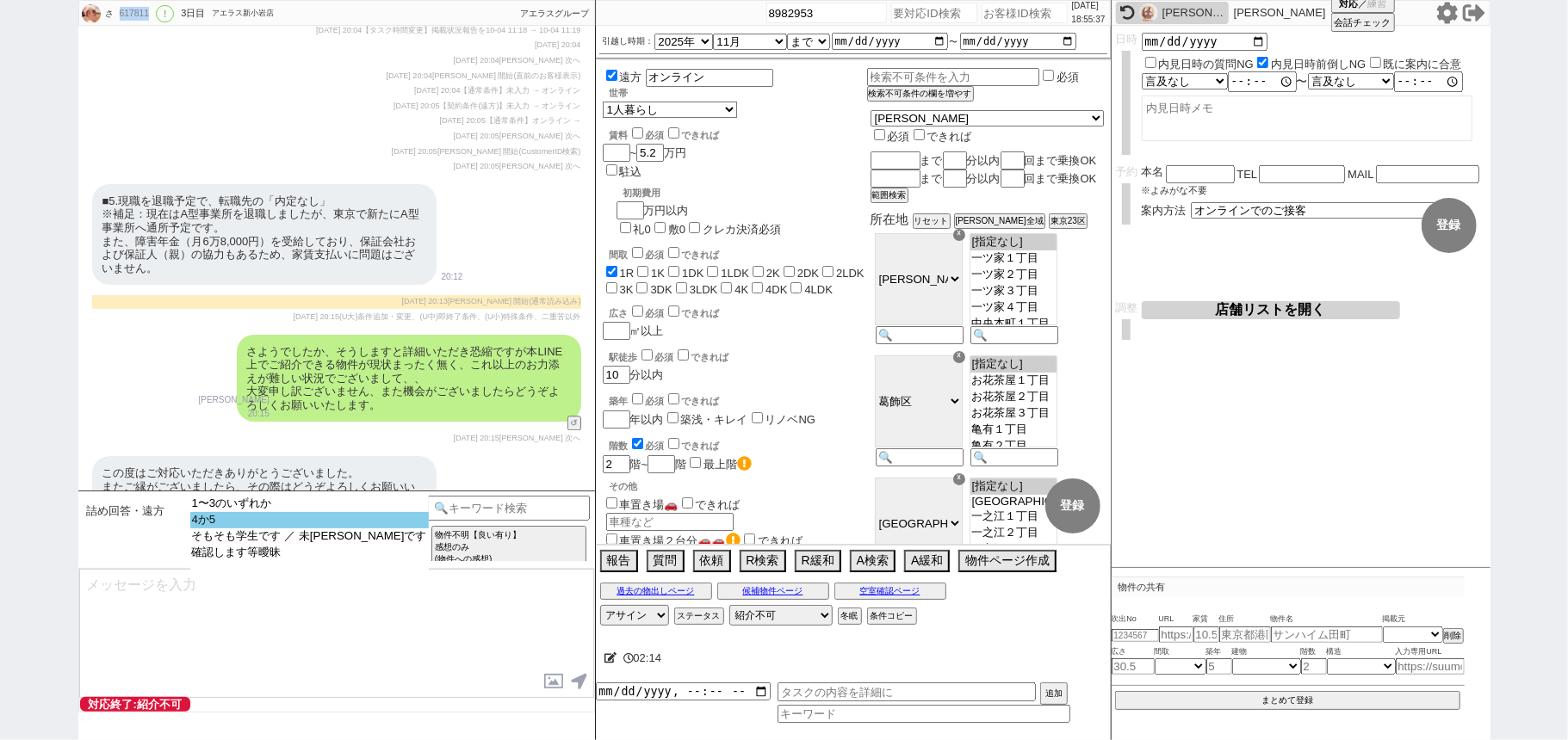
click at [291, 520] on option "4か5" at bounding box center [309, 520] width 239 height 16
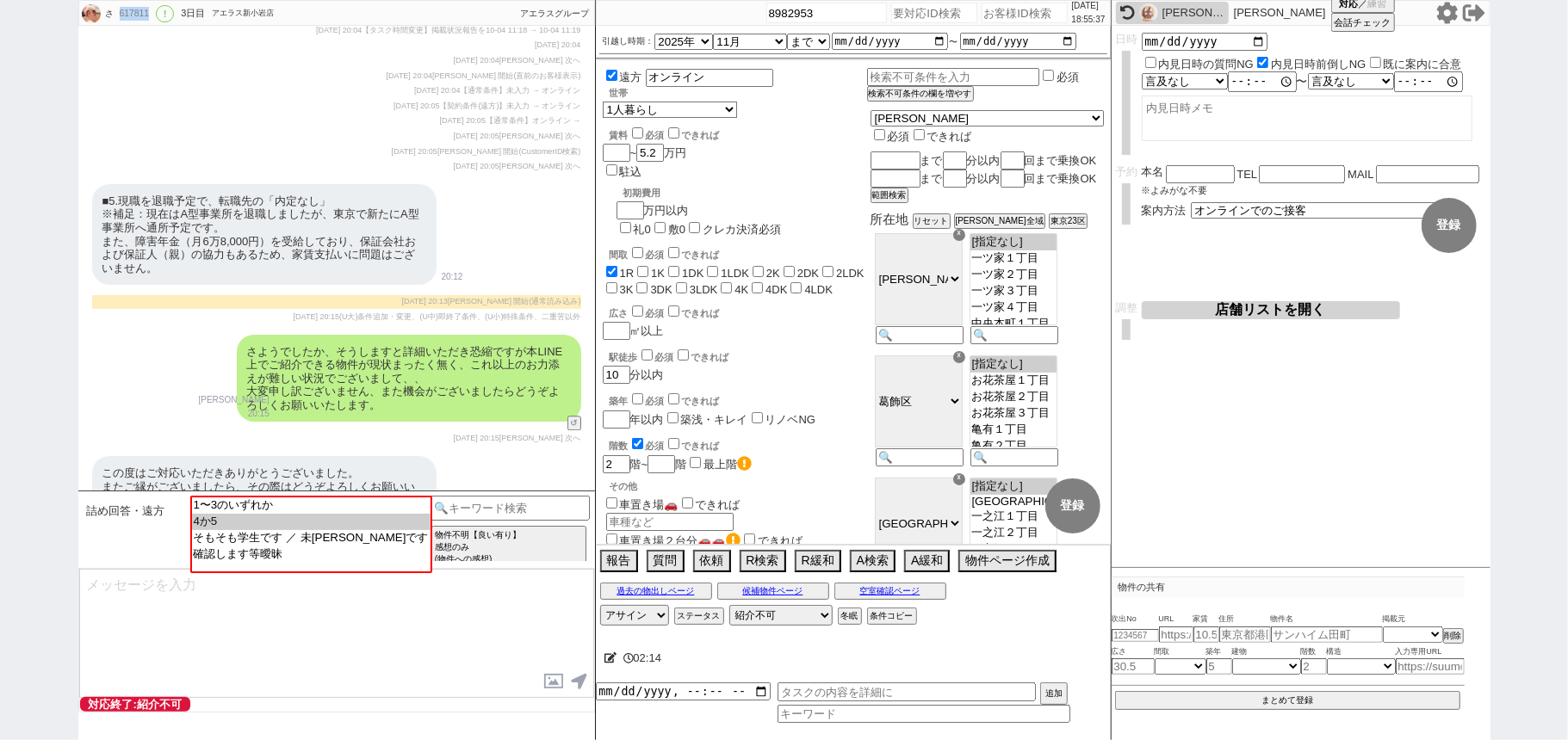
scroll to position [3051, 0]
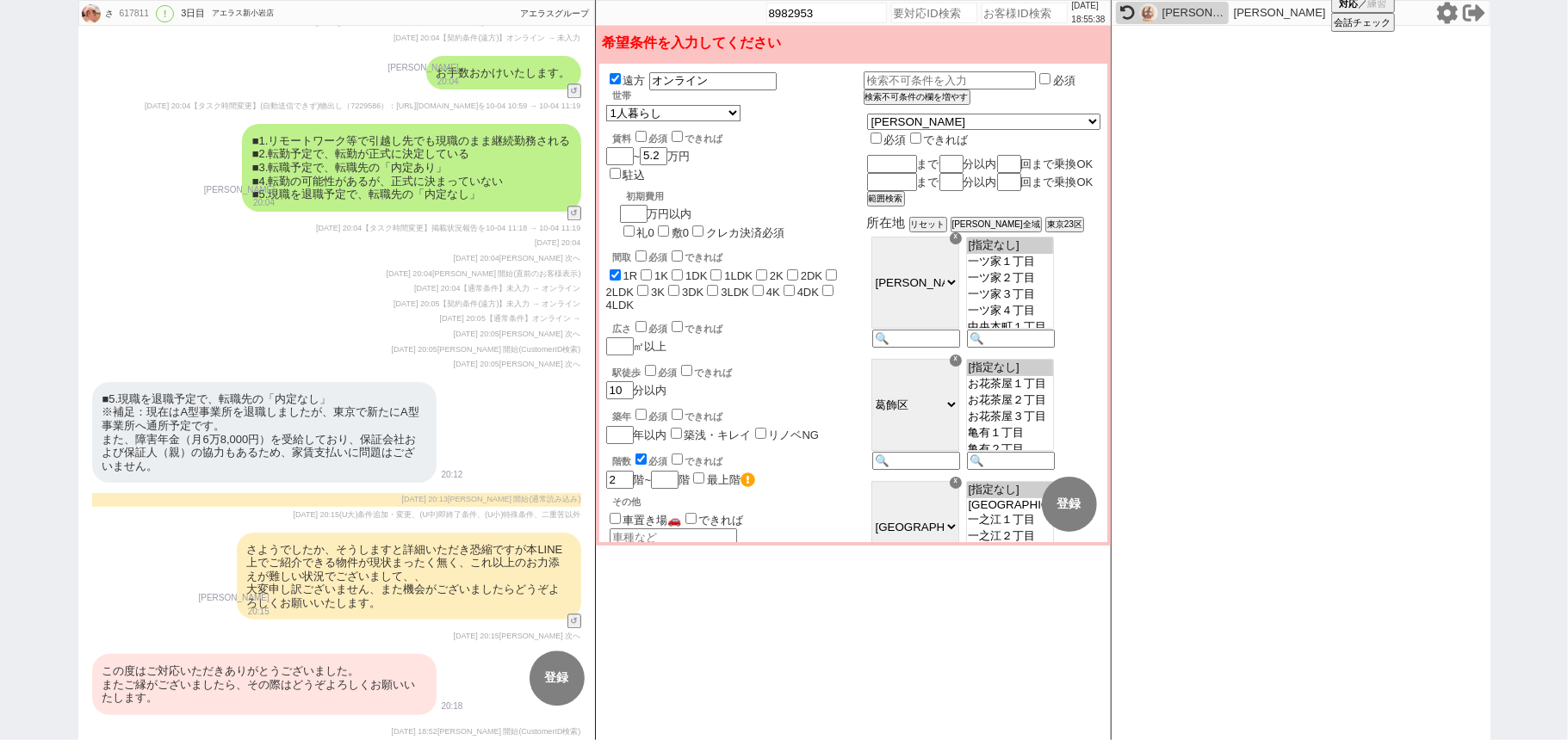
click at [250, 659] on div "この度はご対応いただきありがとうございました。 またご縁がございましたら、その際はどうぞよろしくお願いいたします。" at bounding box center [264, 684] width 345 height 61
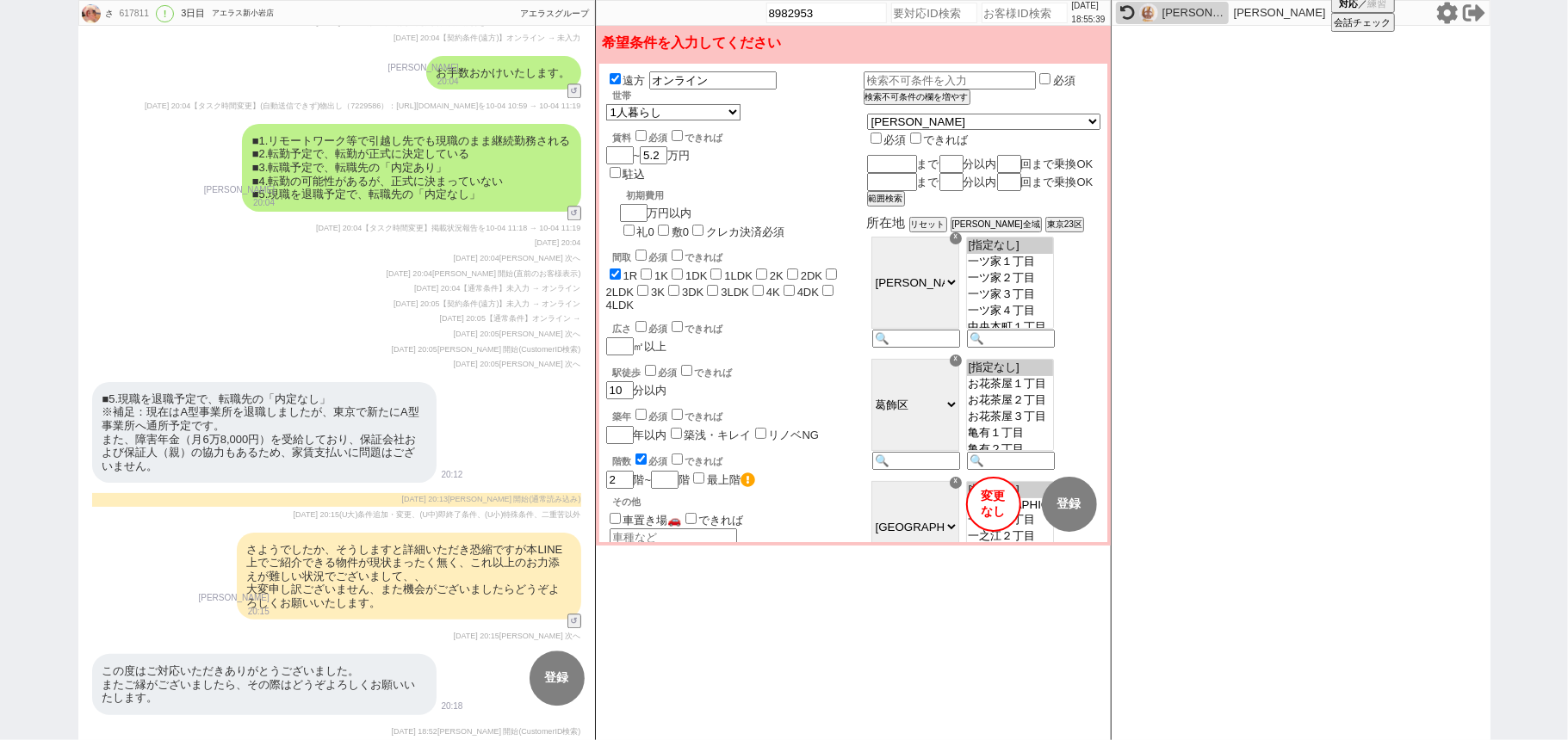
scroll to position [3195, 0]
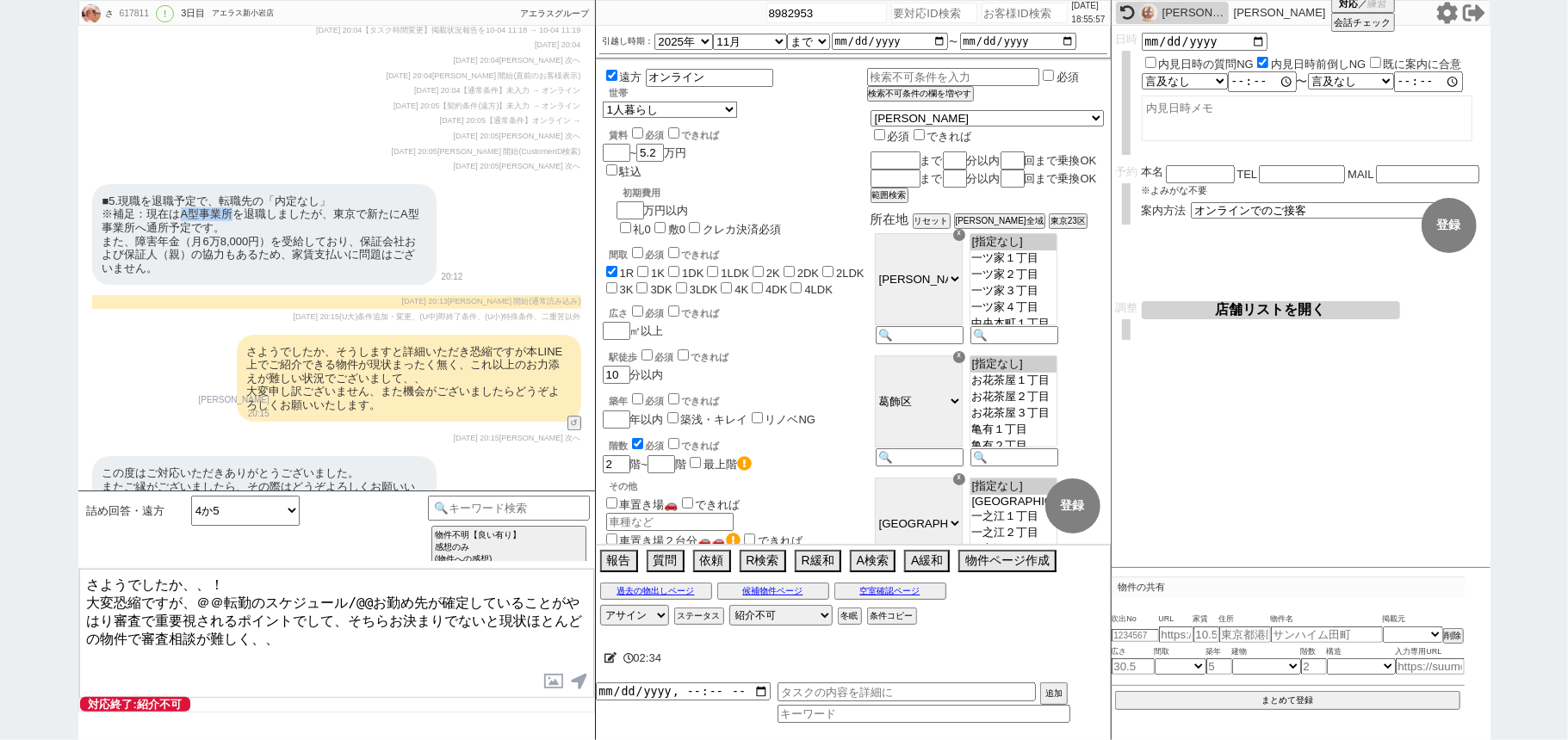
drag, startPoint x: 180, startPoint y: 269, endPoint x: 232, endPoint y: 272, distance: 52.1
click at [232, 272] on div "■5.現職を退職予定で、転職先の「内定なし」 ※補足：現在はA型事業所を退職しましたが、東京で新たにA型事業所へ通所予定です。 また、障害年金（月6万8,00…" at bounding box center [264, 235] width 345 height 102
copy div "A型事業所"
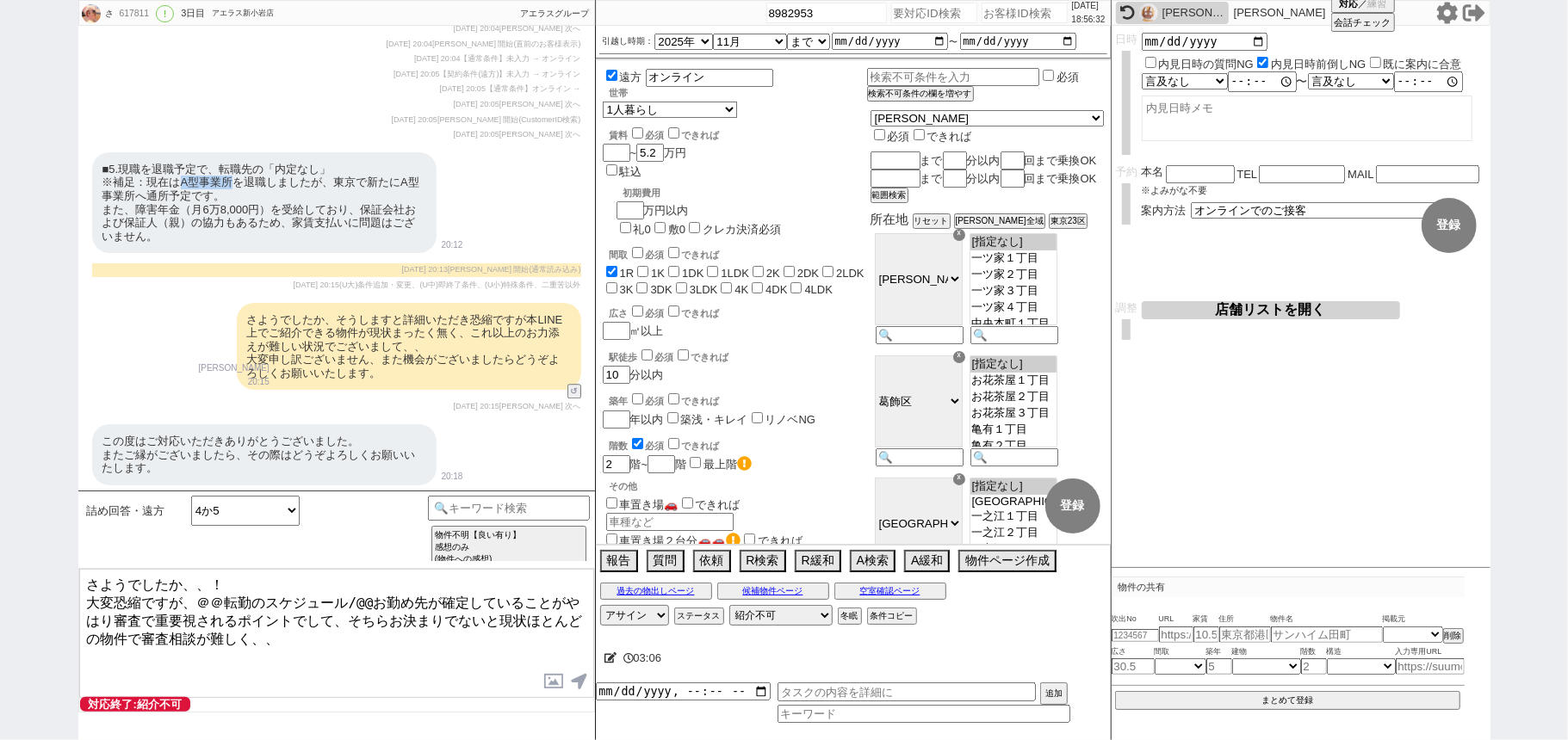
scroll to position [3187, 0]
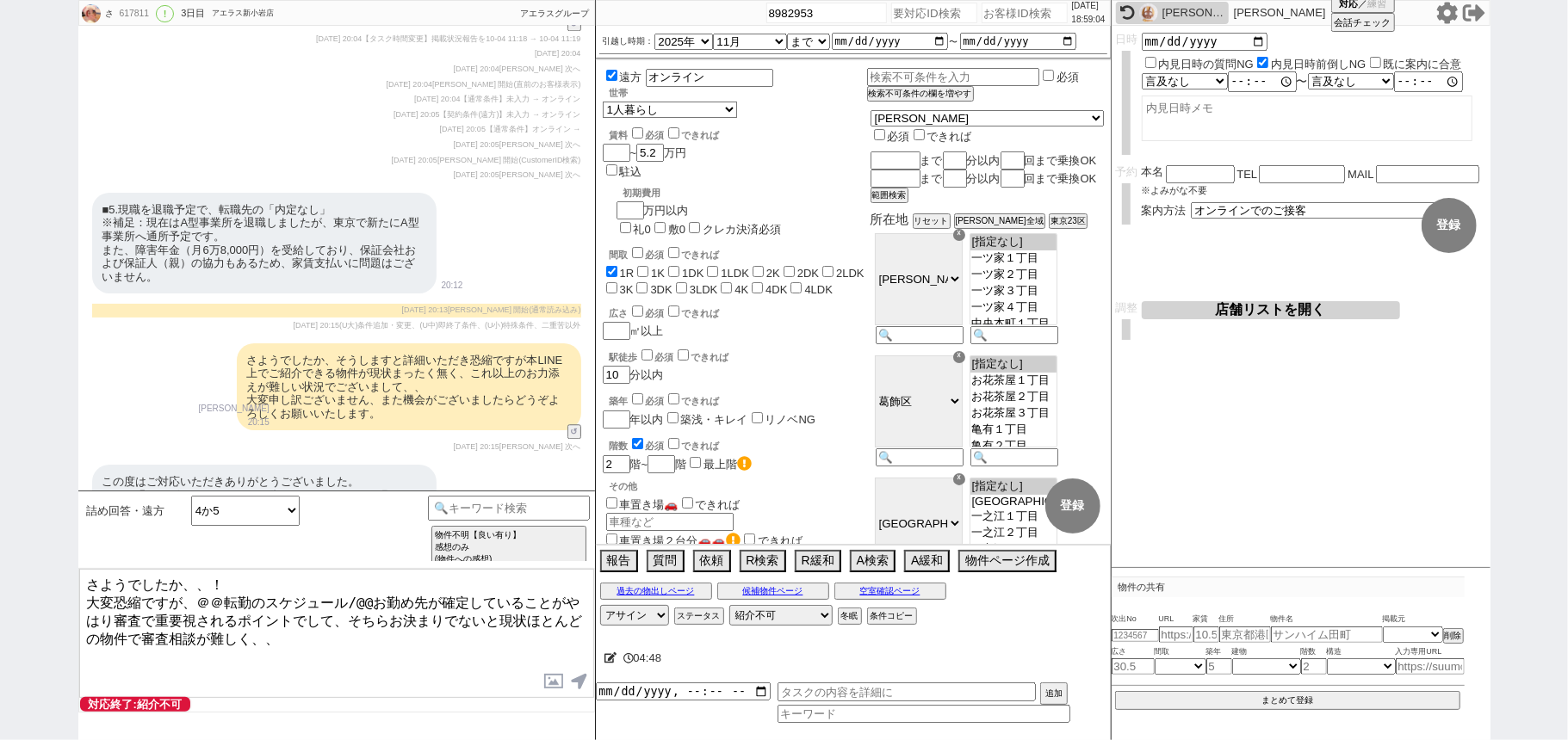
click at [897, 16] on input "number" at bounding box center [934, 13] width 86 height 21
paste input "8982843"
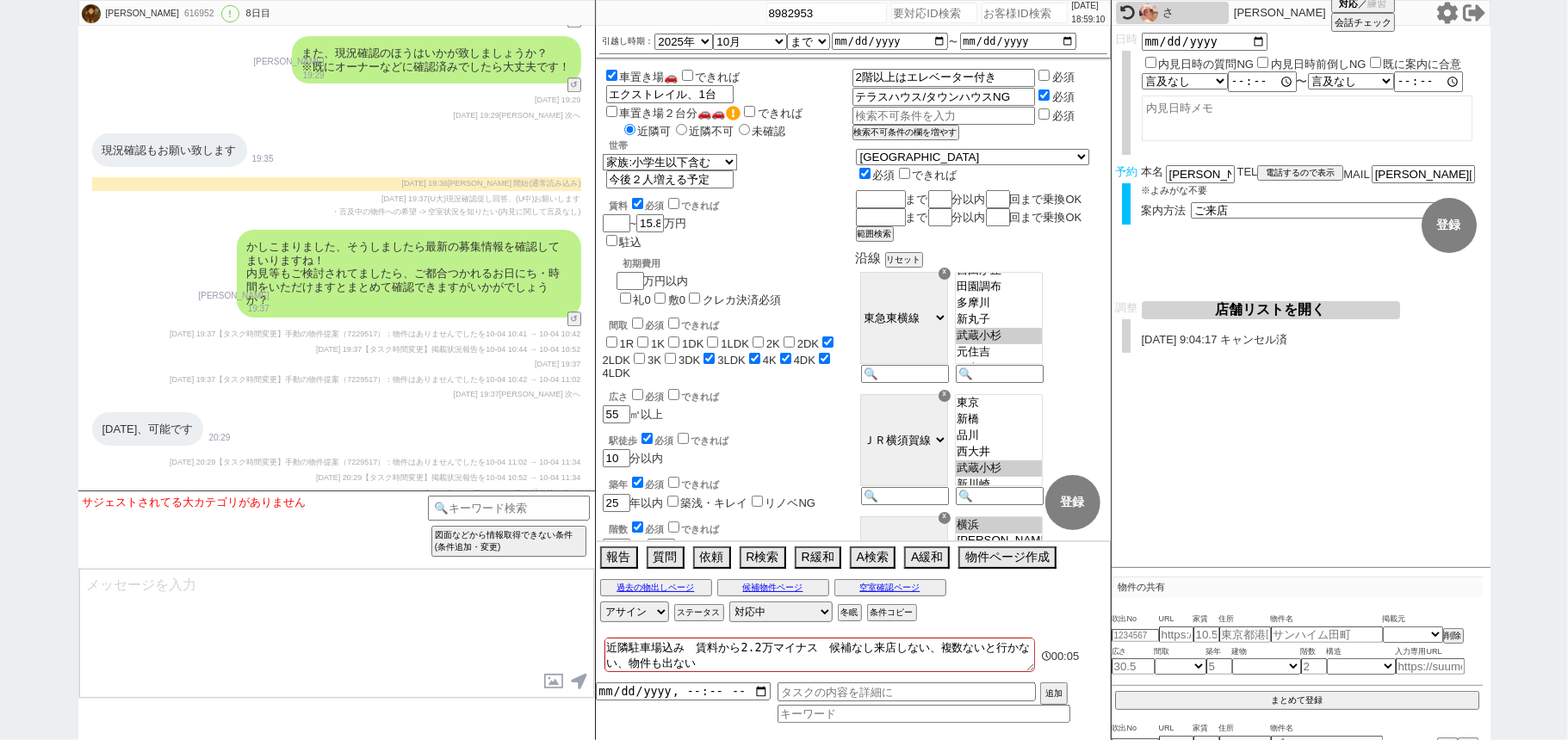
scroll to position [12737, 0]
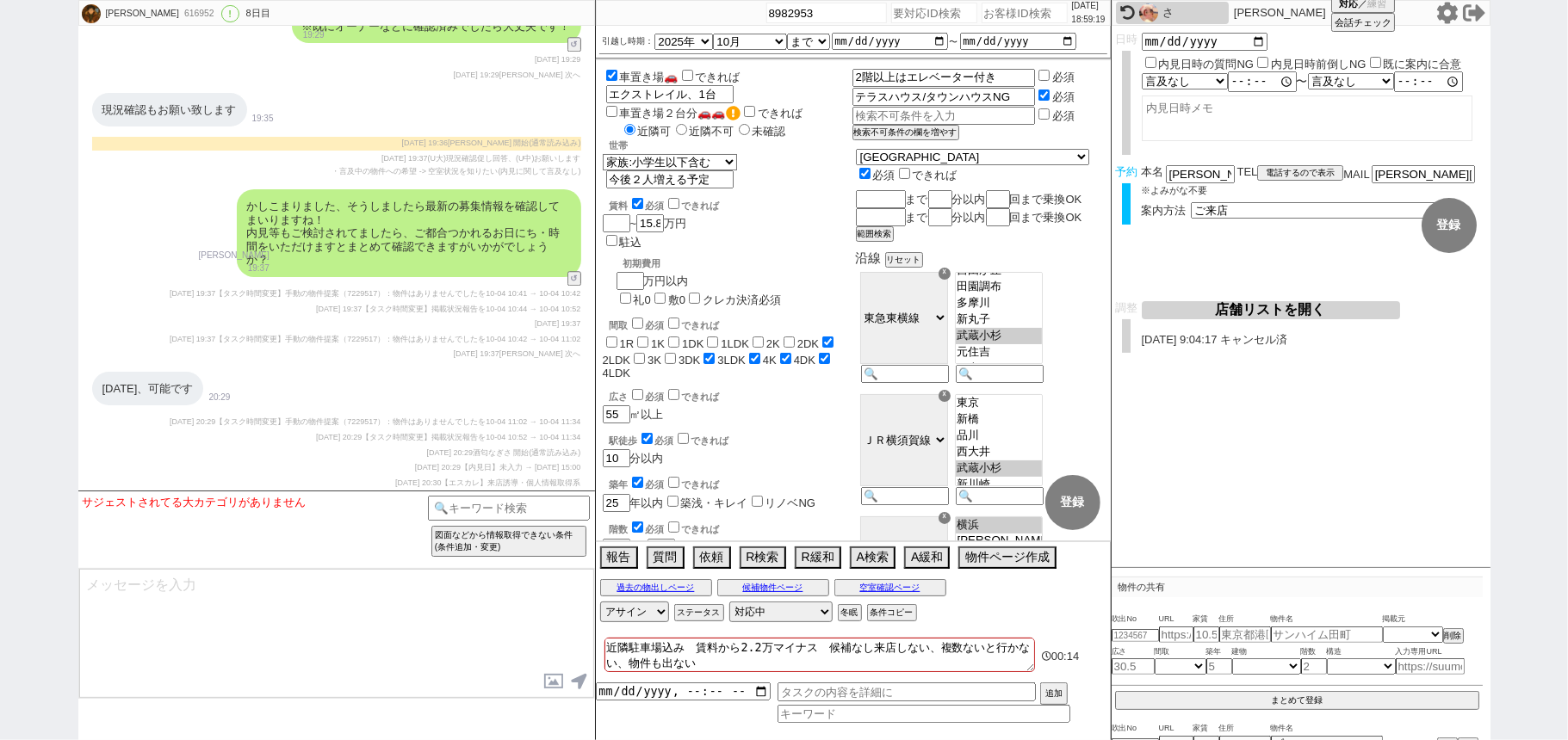
click at [925, 19] on input "number" at bounding box center [934, 13] width 86 height 21
paste input "8982971"
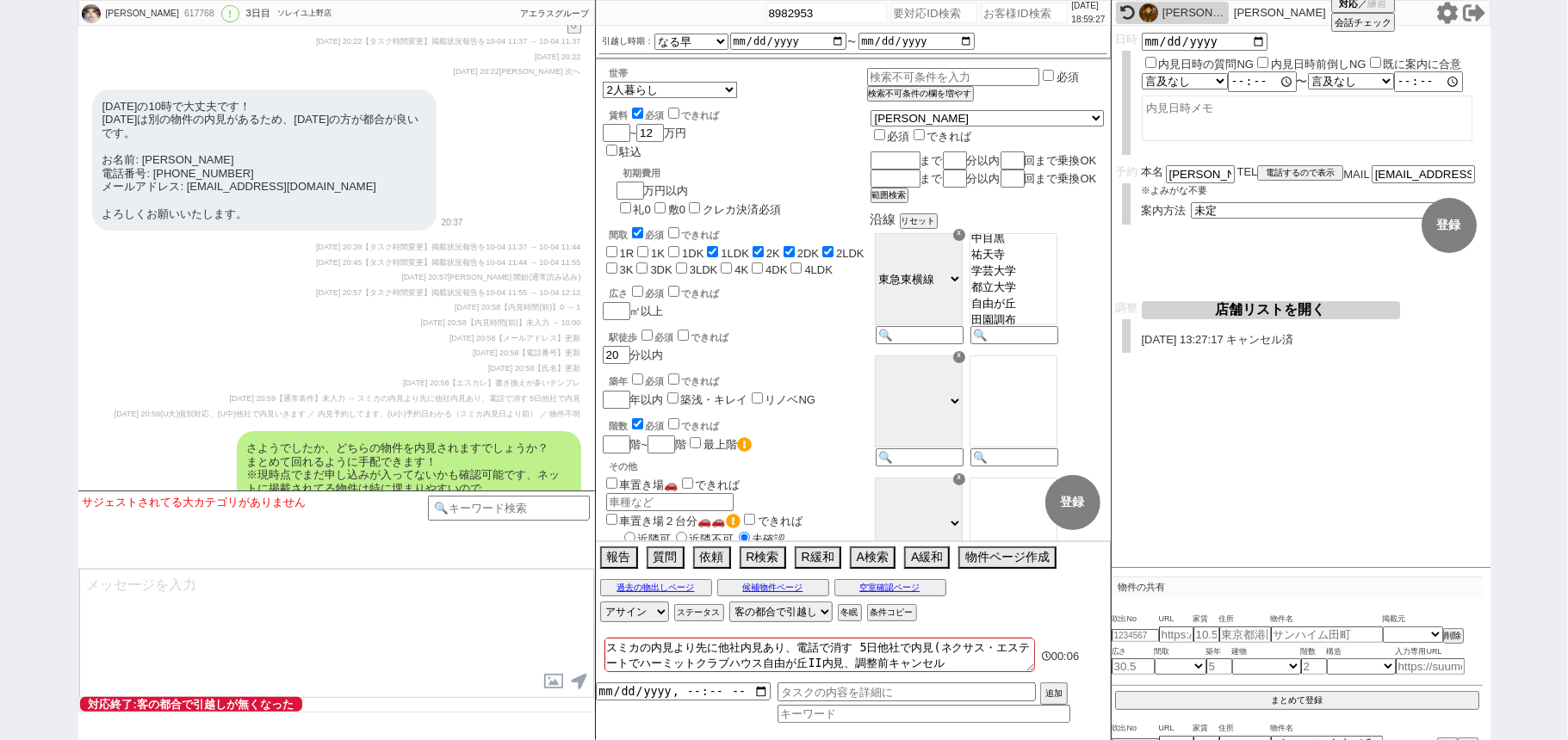
scroll to position [2841, 0]
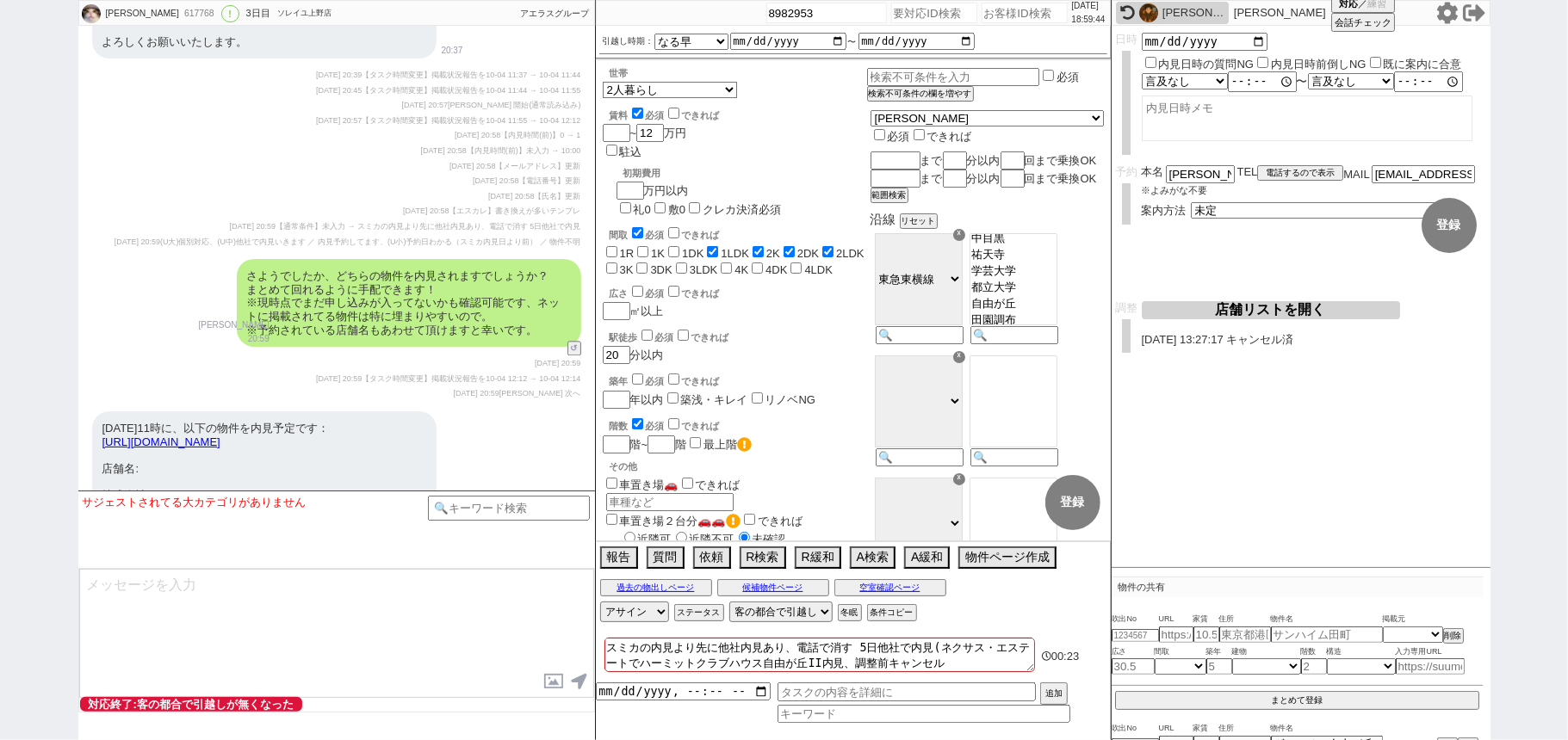
click at [910, 16] on input "number" at bounding box center [934, 13] width 86 height 21
paste input "8982687"
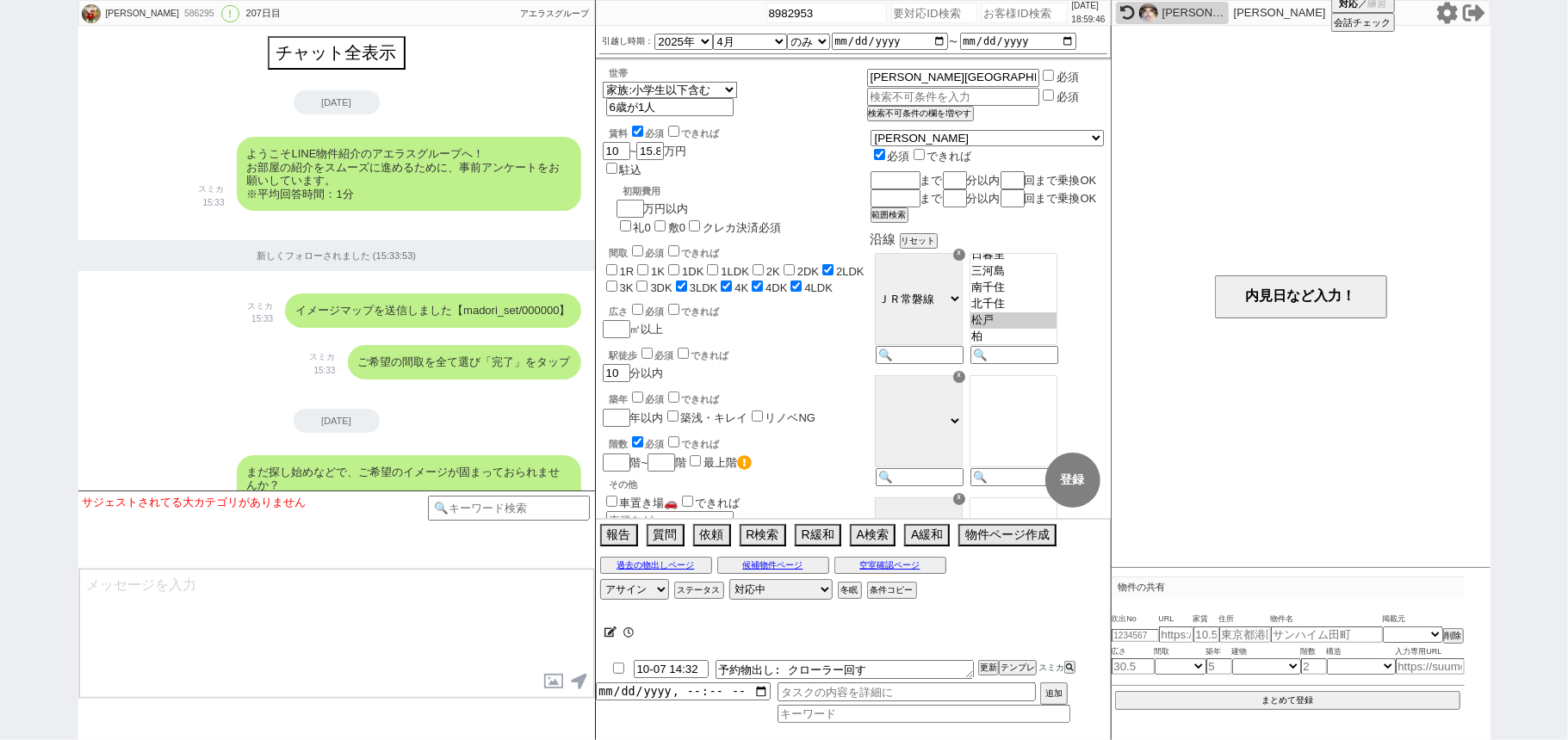
scroll to position [7325, 0]
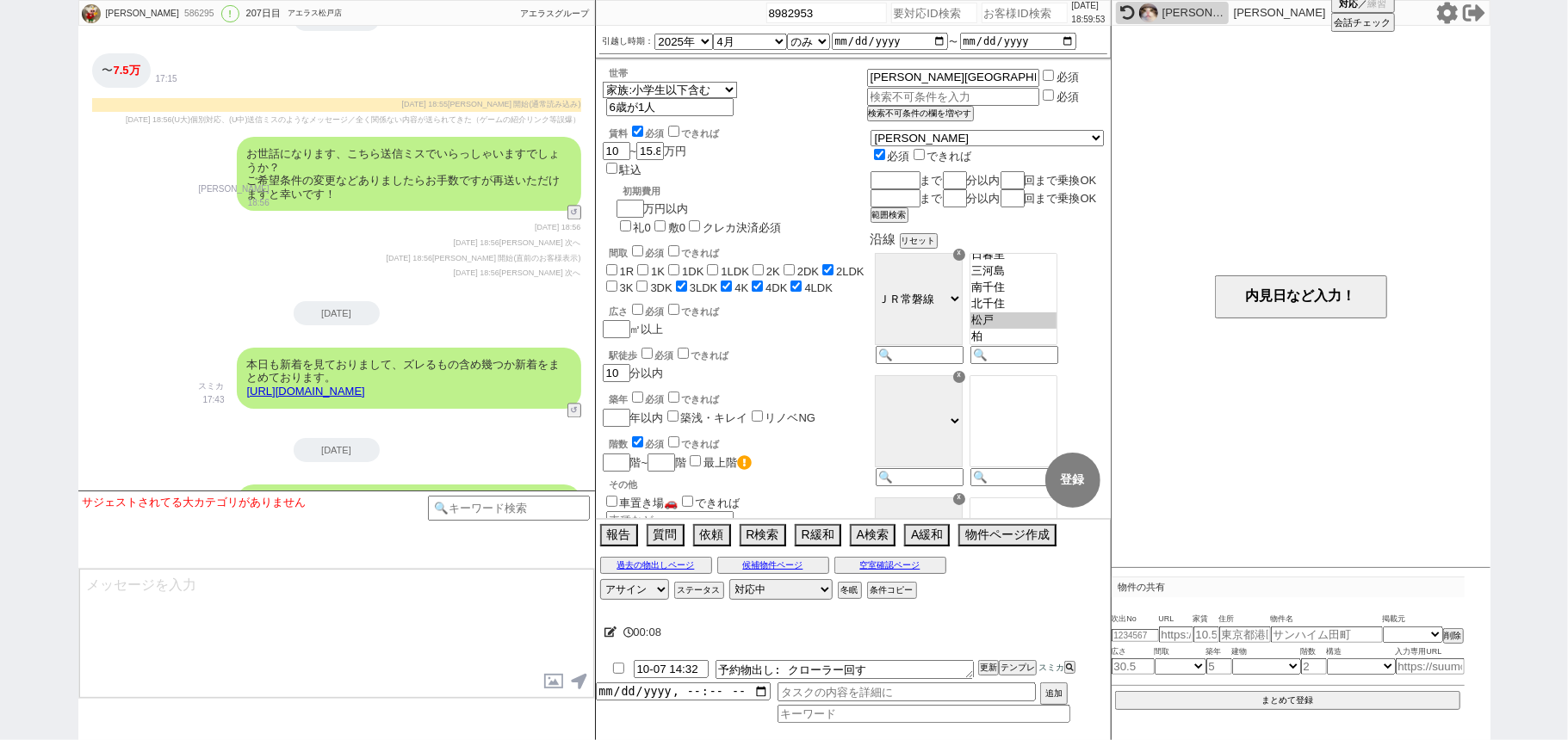
click at [1218, 393] on div "内見日など入力！" at bounding box center [1300, 297] width 379 height 541
click at [1436, 15] on icon at bounding box center [1447, 13] width 22 height 22
